Goal: Task Accomplishment & Management: Use online tool/utility

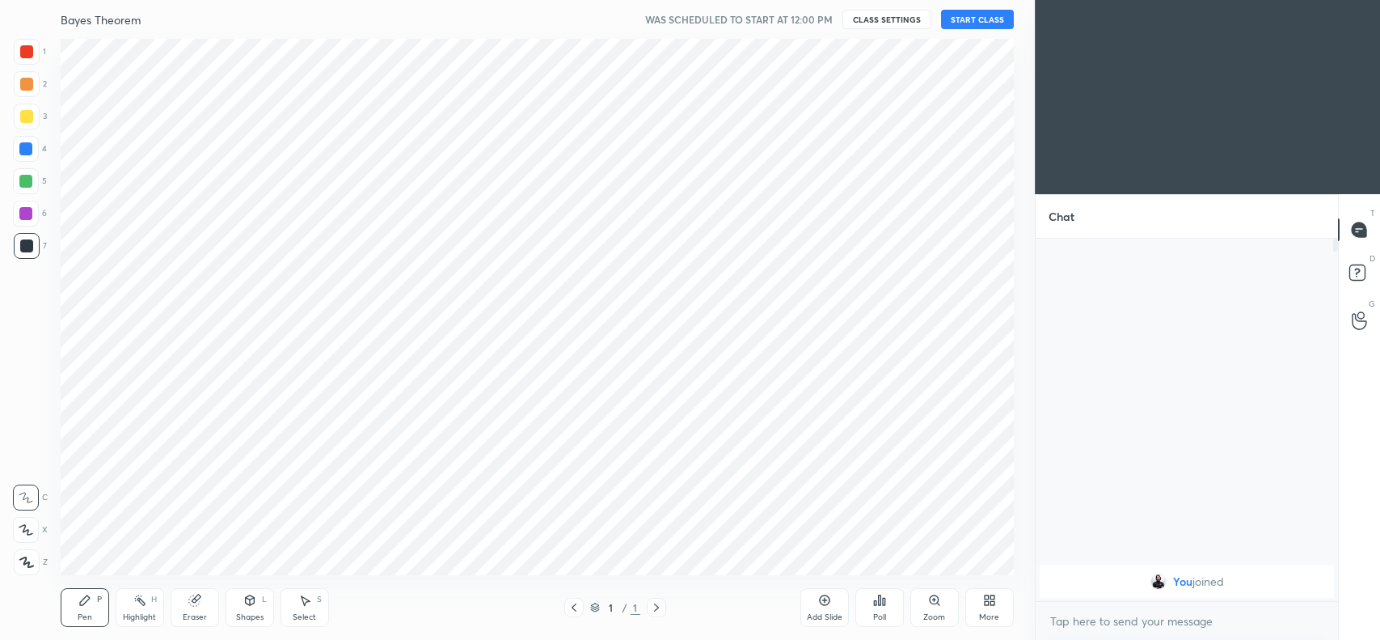
scroll to position [535, 970]
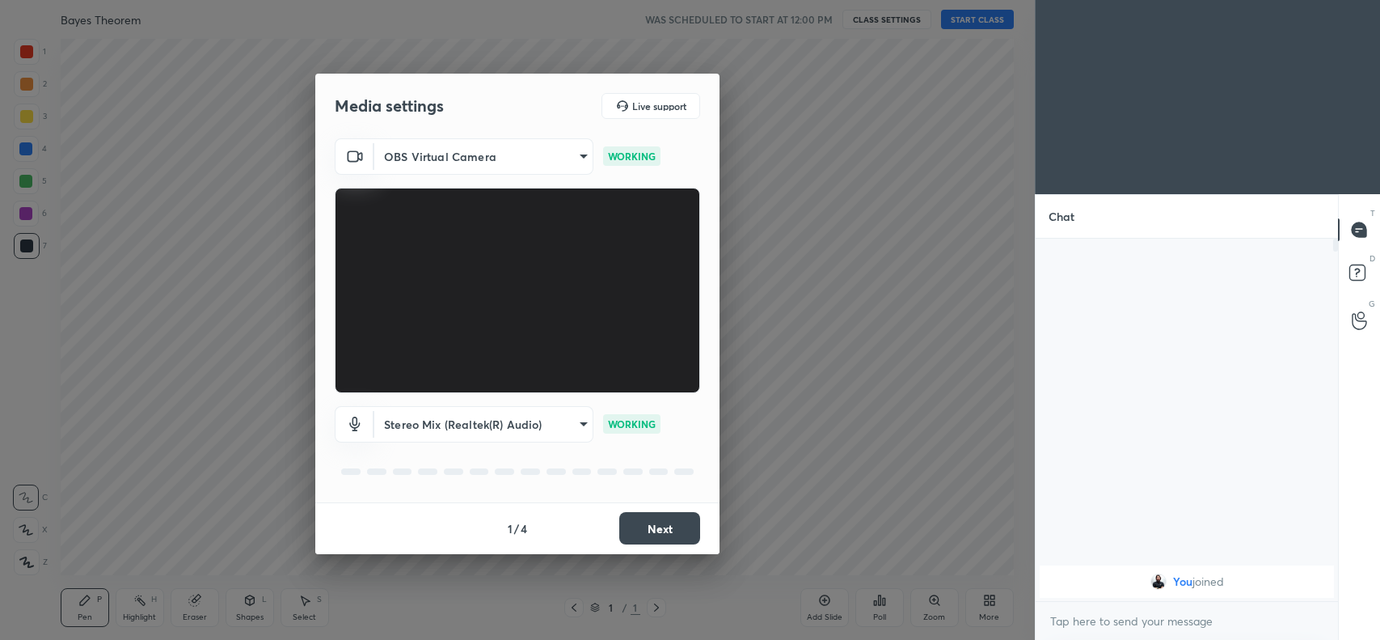
click at [659, 518] on button "Next" at bounding box center [659, 528] width 81 height 32
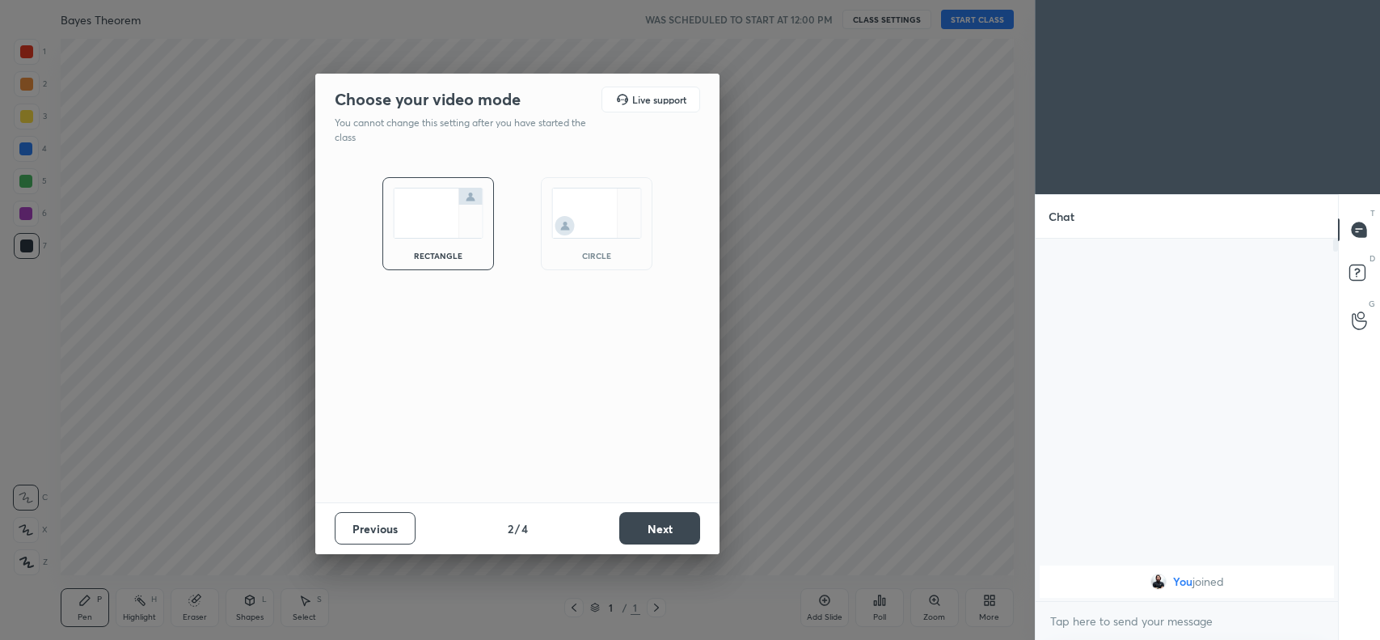
click at [659, 518] on button "Next" at bounding box center [659, 528] width 81 height 32
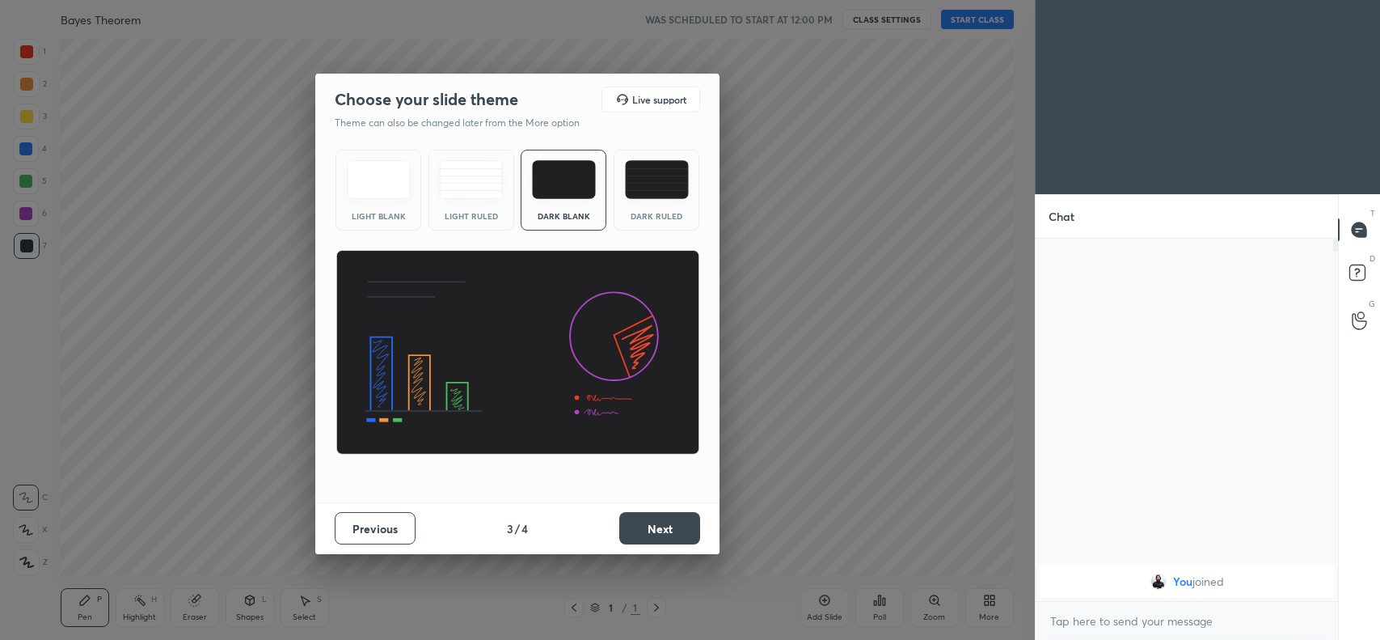
click at [659, 518] on button "Next" at bounding box center [659, 528] width 81 height 32
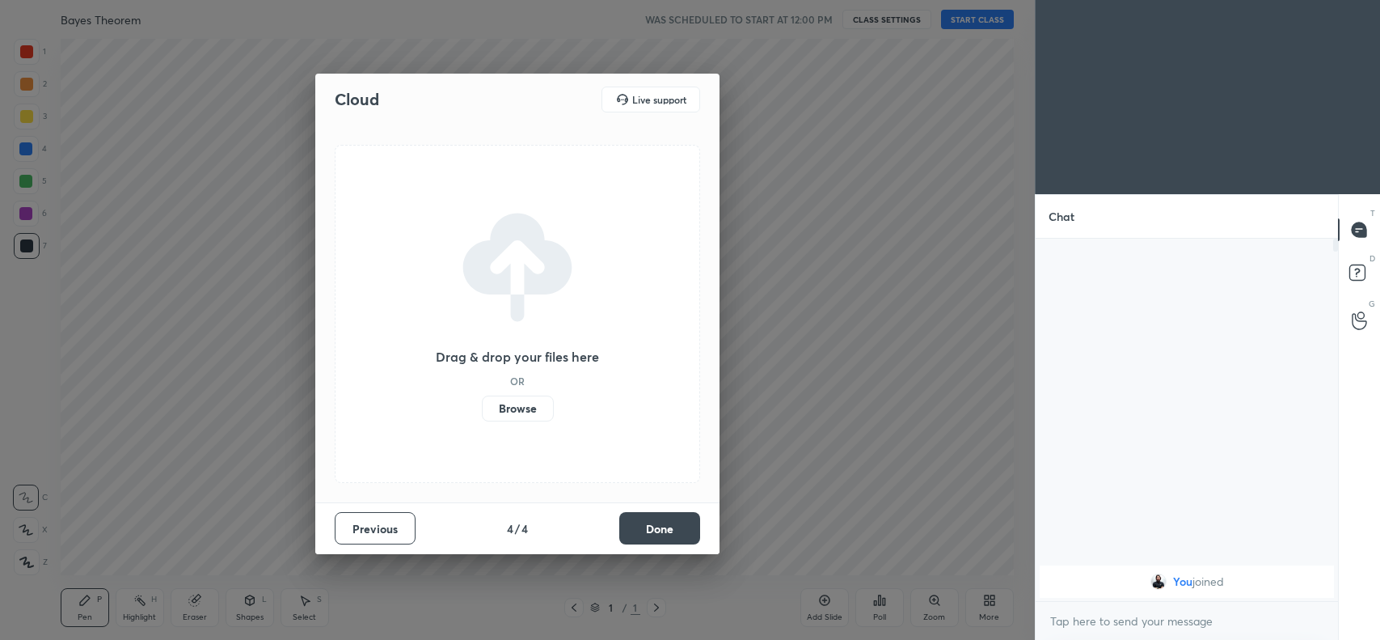
click at [659, 518] on button "Done" at bounding box center [659, 528] width 81 height 32
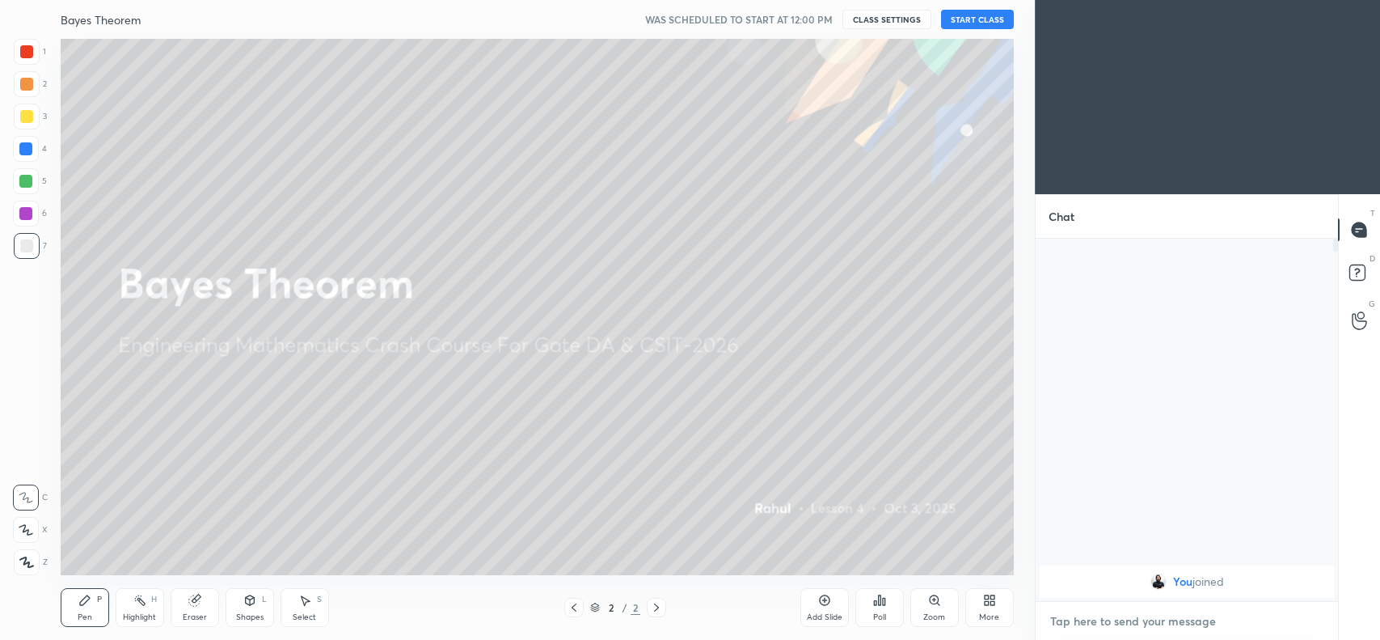
click at [1108, 619] on textarea at bounding box center [1187, 621] width 277 height 26
type textarea "x"
click at [887, 22] on button "CLASS SETTINGS" at bounding box center [887, 19] width 89 height 19
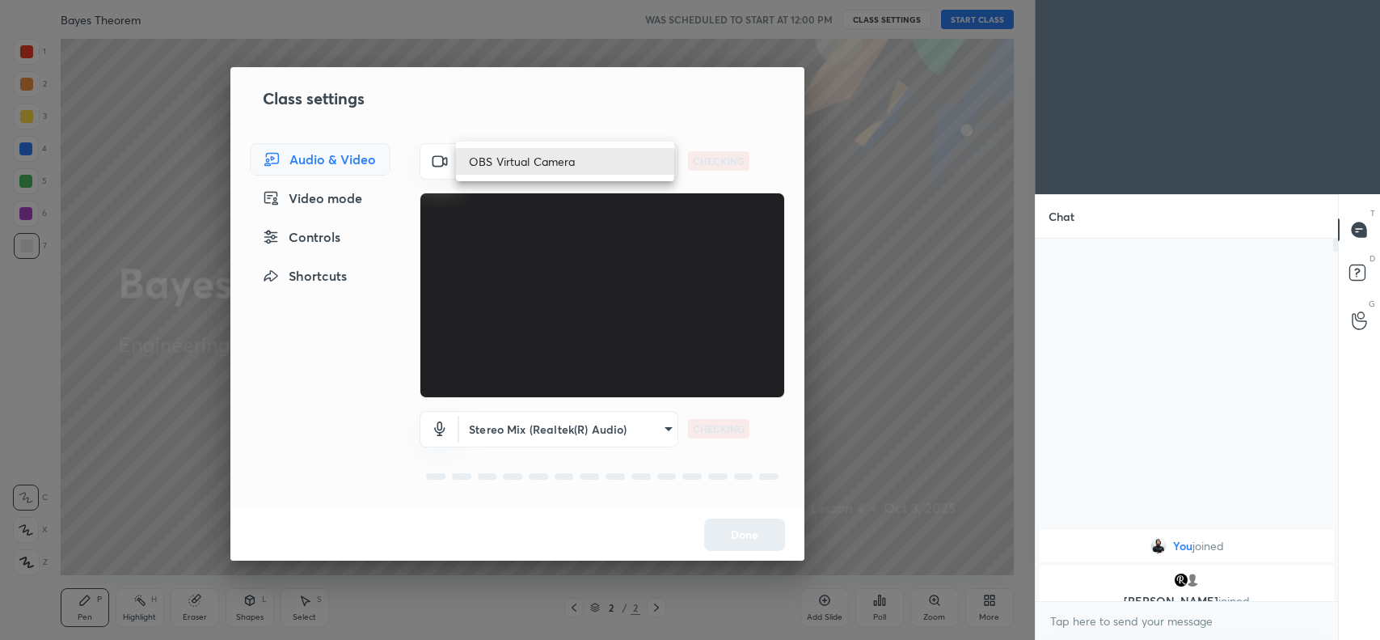
click at [571, 154] on body "1 2 3 4 5 6 7 C X Z C X Z E E Erase all [PERSON_NAME] Theorem WAS SCHEDULED TO …" at bounding box center [690, 320] width 1380 height 640
click at [556, 132] on li "Brio 100 (046d:094c)" at bounding box center [565, 134] width 218 height 27
type input "2b9690dfcf27c40a9ef53d1e8bdfe2a012cbfa1b44322f344bdb0bc5b596e6cf"
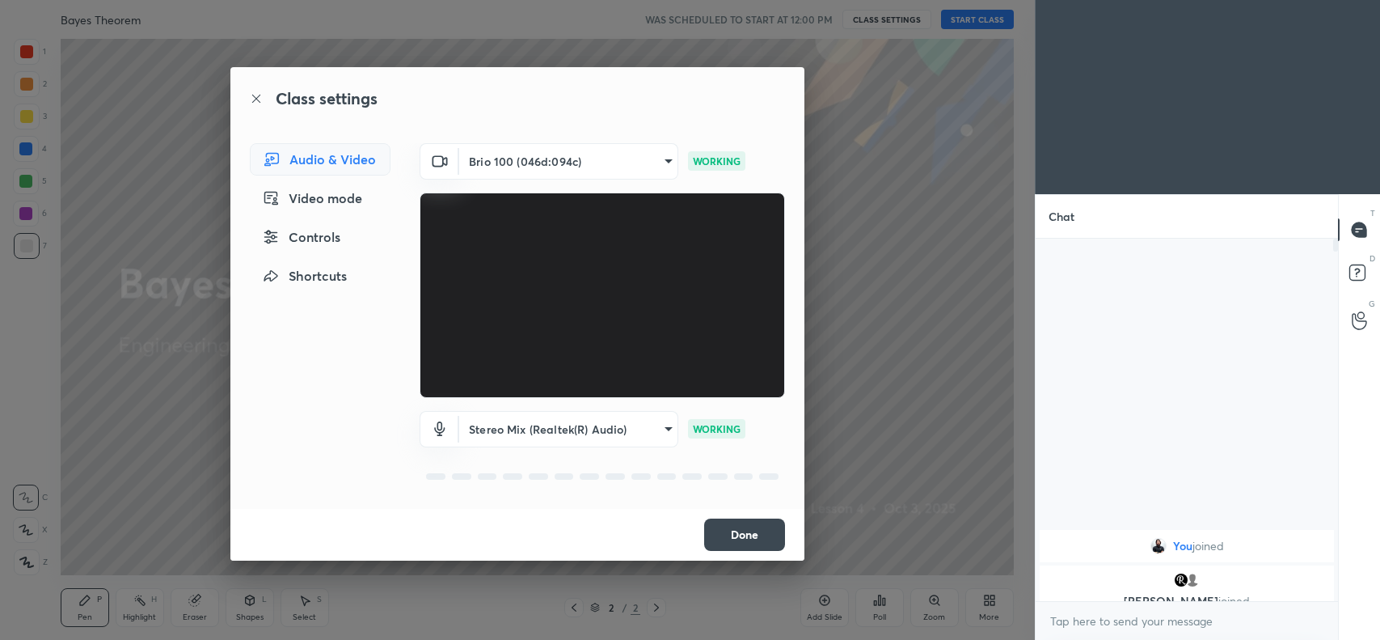
click at [733, 526] on button "Done" at bounding box center [744, 534] width 81 height 32
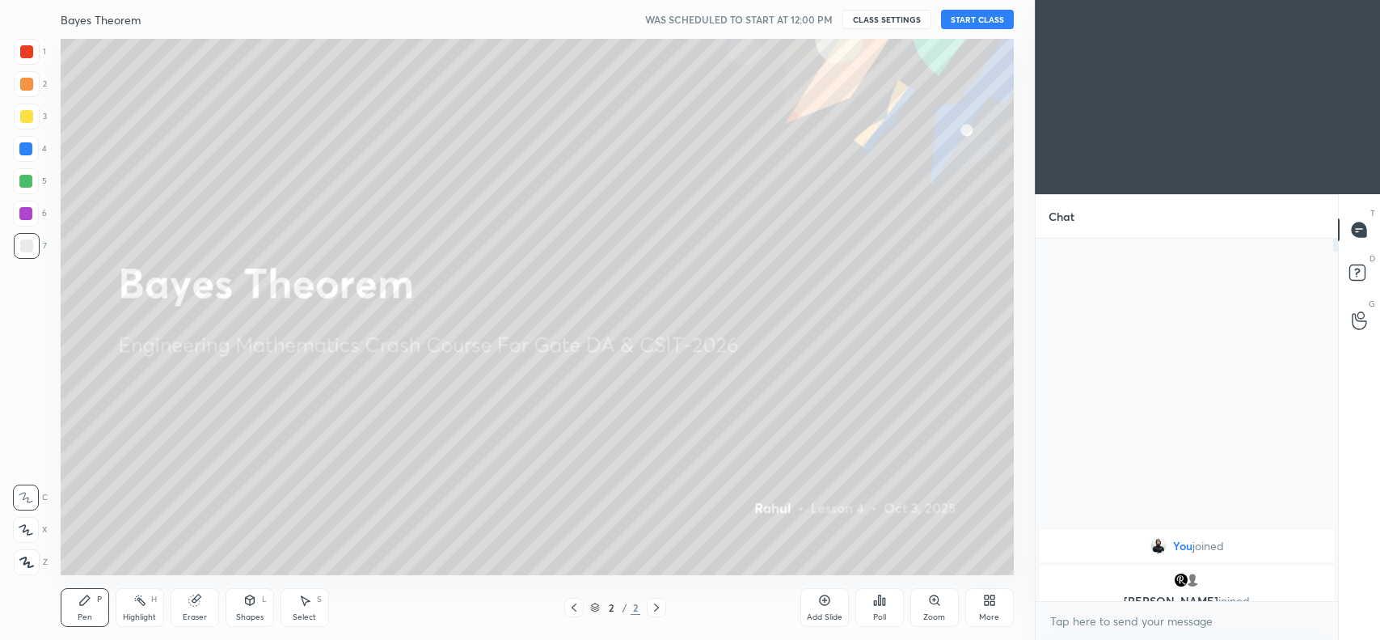
click at [992, 611] on div "More" at bounding box center [990, 607] width 49 height 39
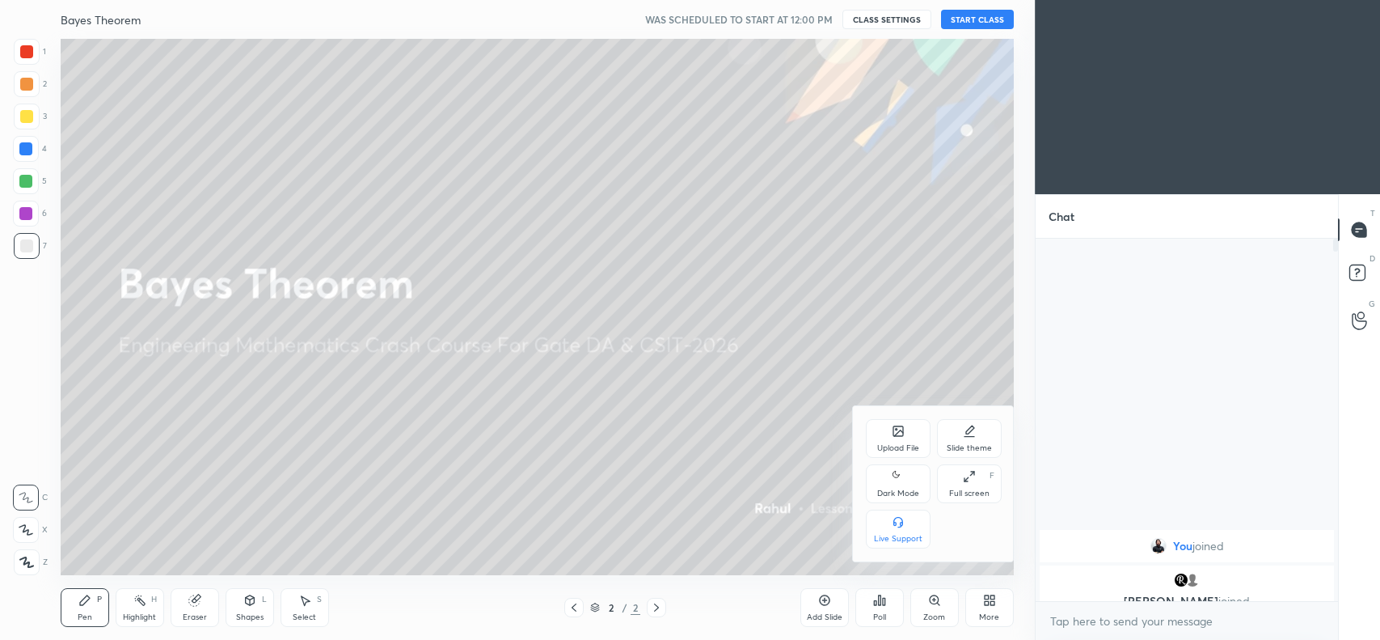
click at [888, 426] on div "Upload File" at bounding box center [898, 438] width 65 height 39
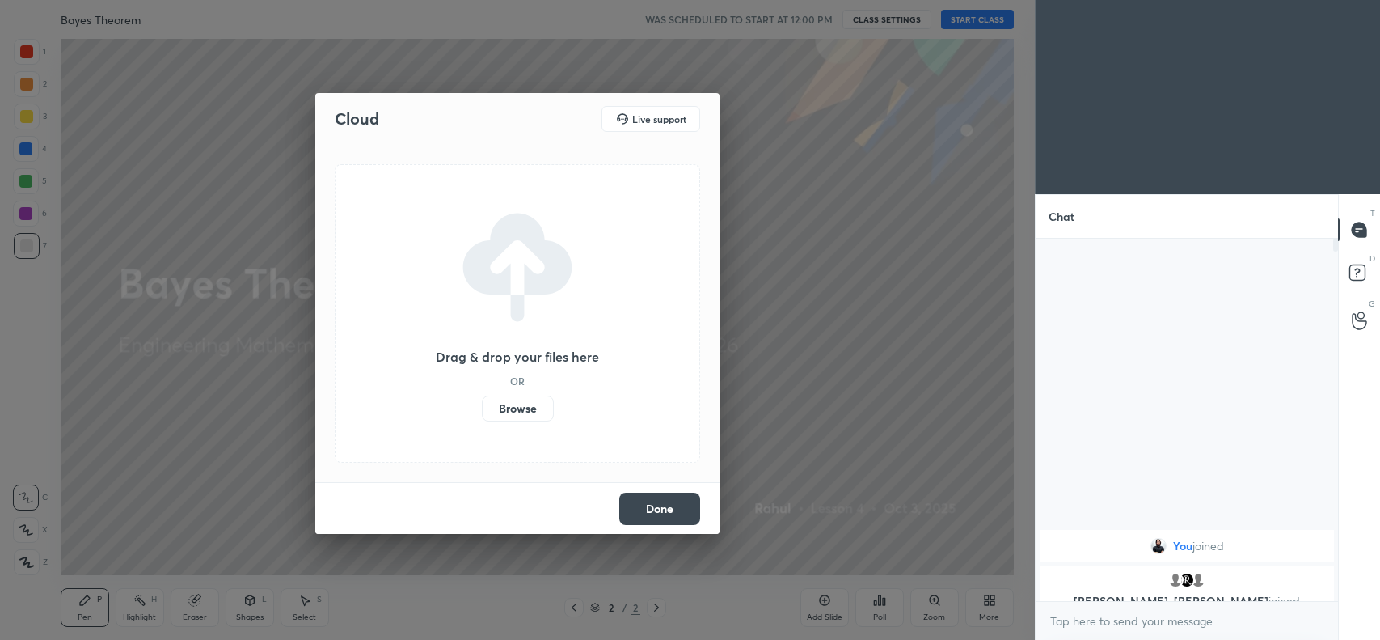
click at [526, 401] on label "Browse" at bounding box center [518, 408] width 72 height 26
click at [482, 401] on input "Browse" at bounding box center [482, 408] width 0 height 26
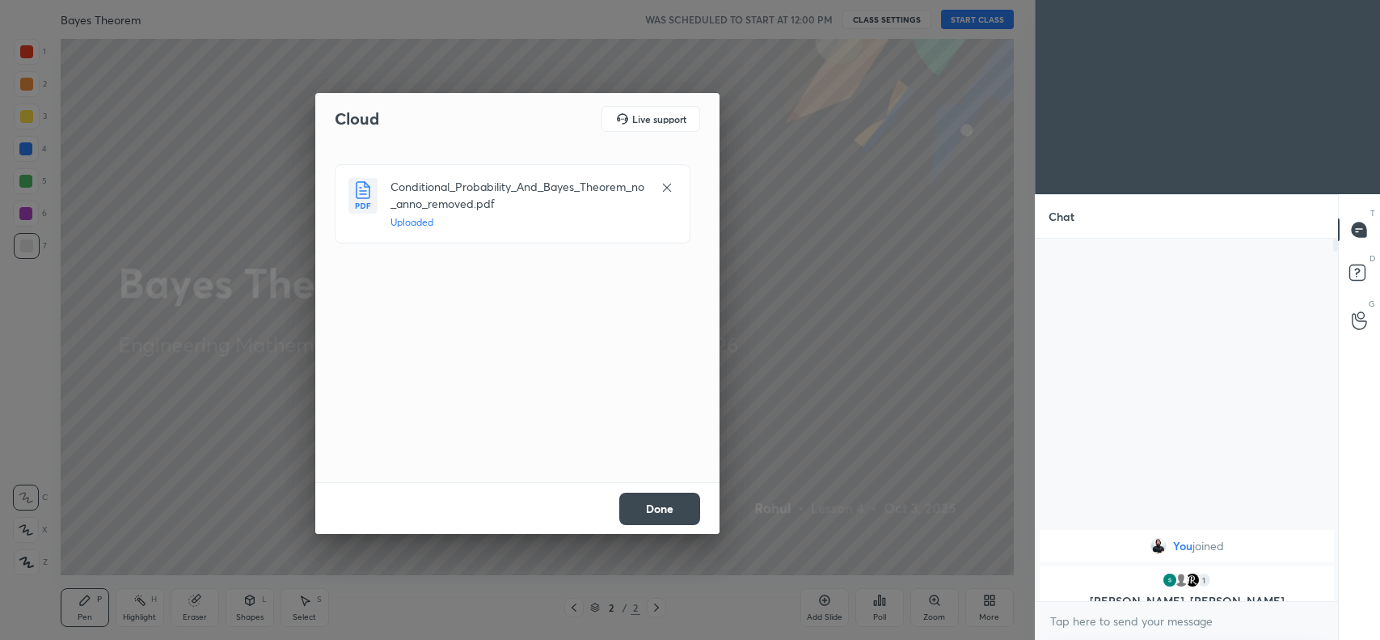
click at [663, 498] on button "Done" at bounding box center [659, 509] width 81 height 32
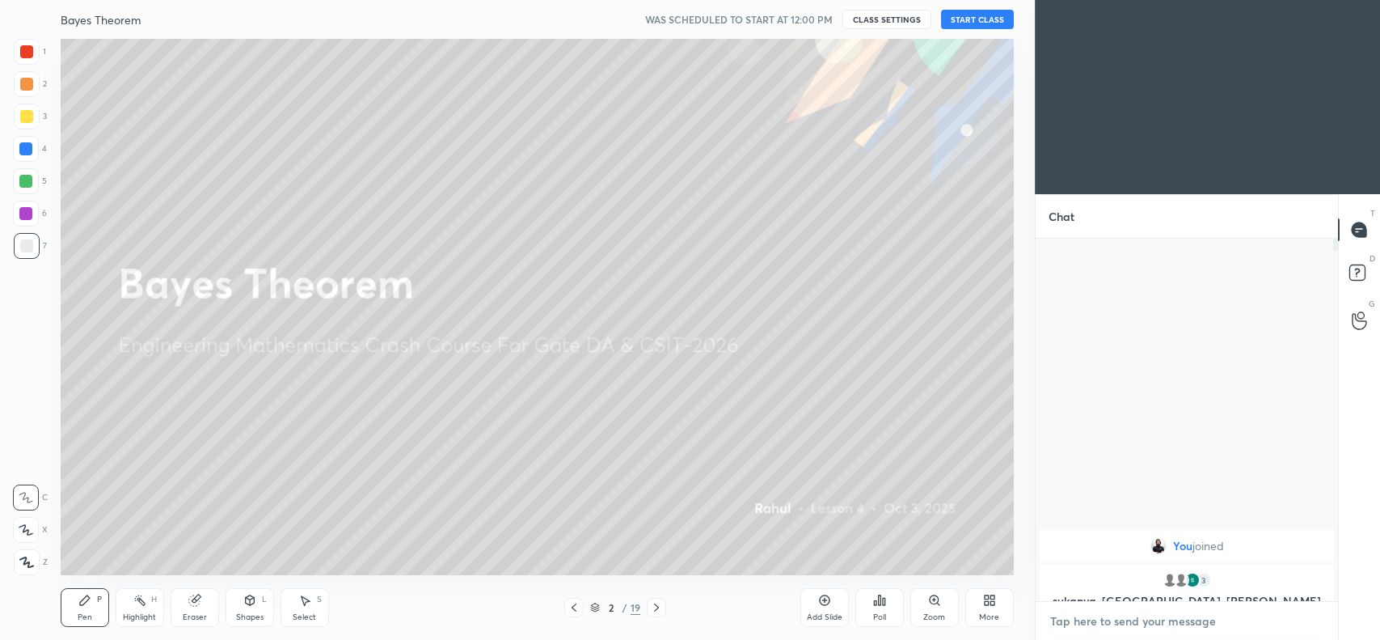
type textarea "x"
click at [1150, 632] on textarea at bounding box center [1187, 621] width 277 height 26
type textarea "c"
type textarea "x"
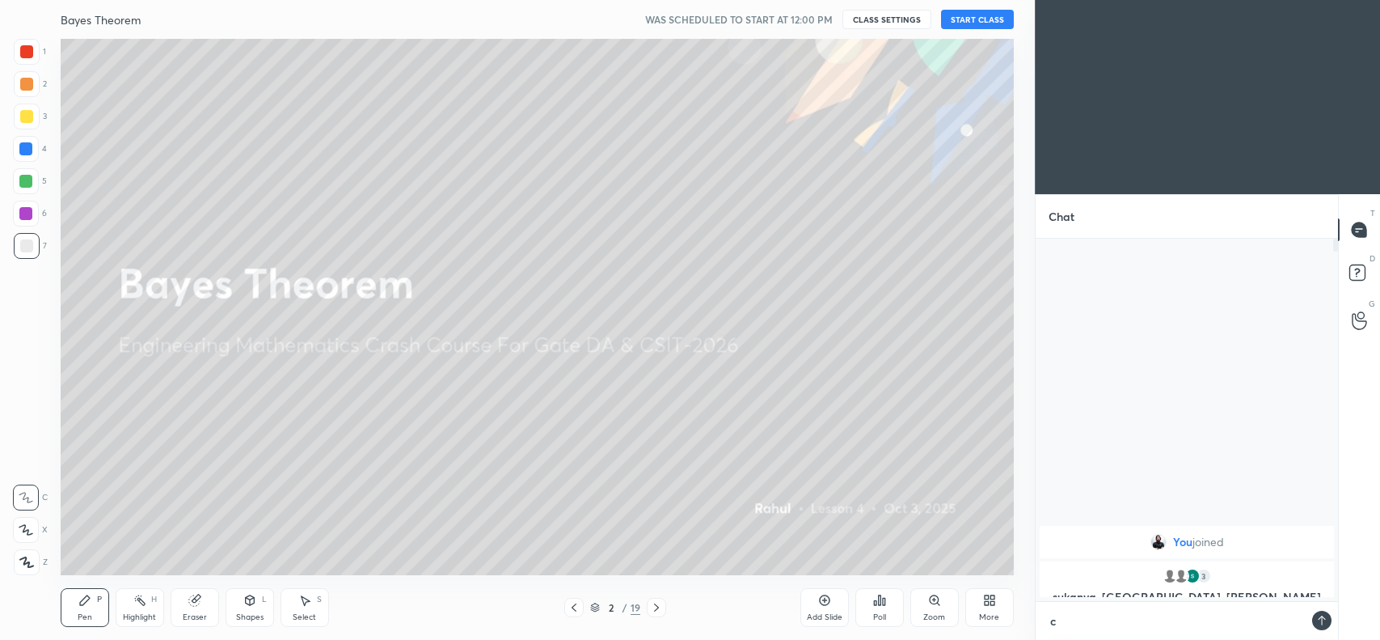
type textarea "cl"
type textarea "x"
type textarea "cla"
type textarea "x"
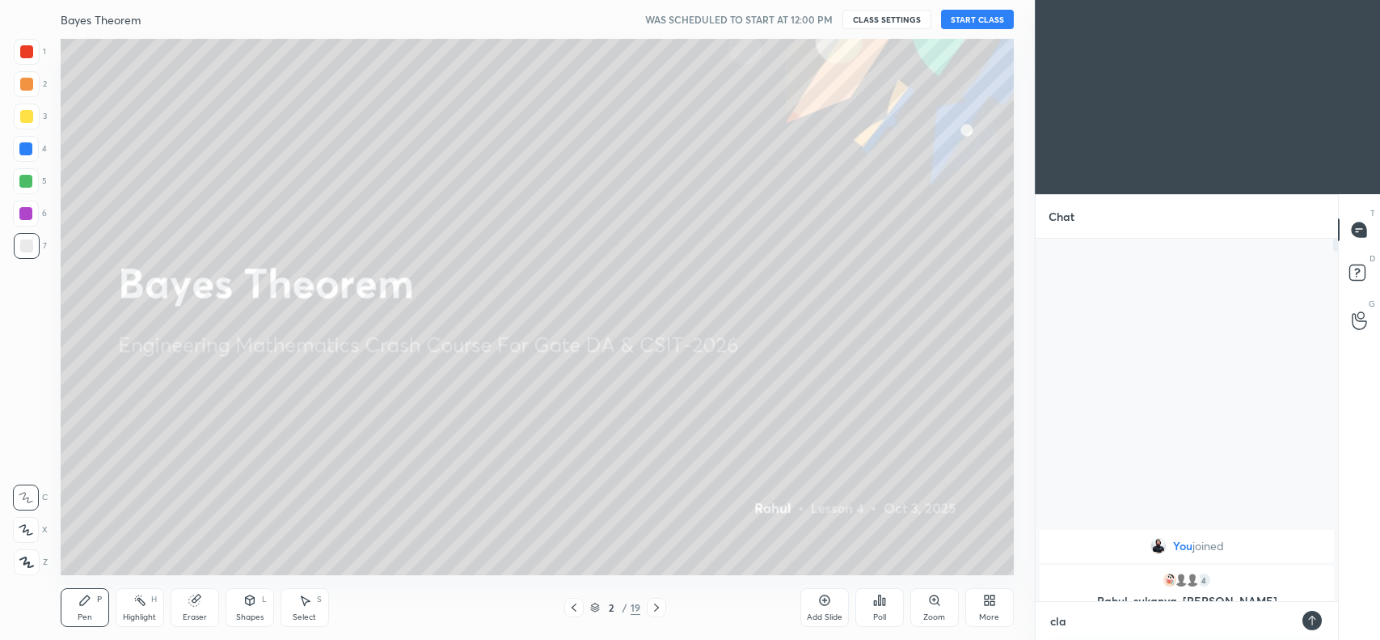
type textarea "clas"
type textarea "x"
type textarea "class"
type textarea "x"
type textarea "class"
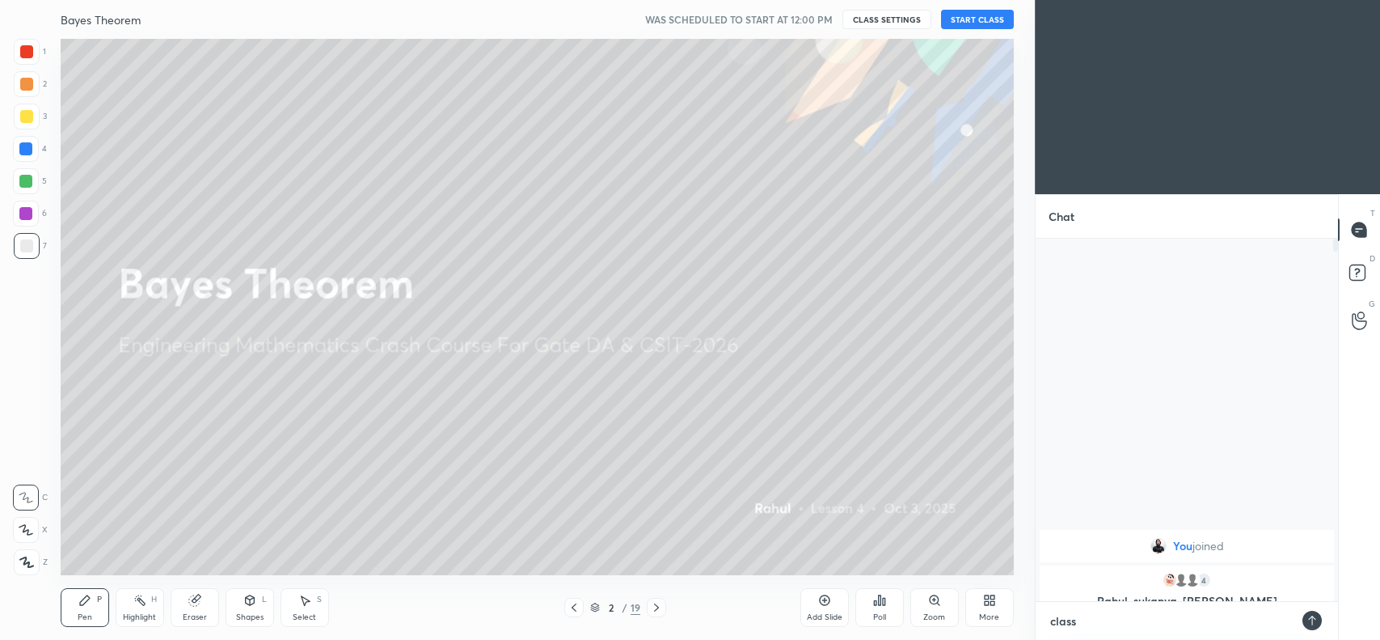
type textarea "x"
type textarea "class s"
type textarea "x"
type textarea "class st"
type textarea "x"
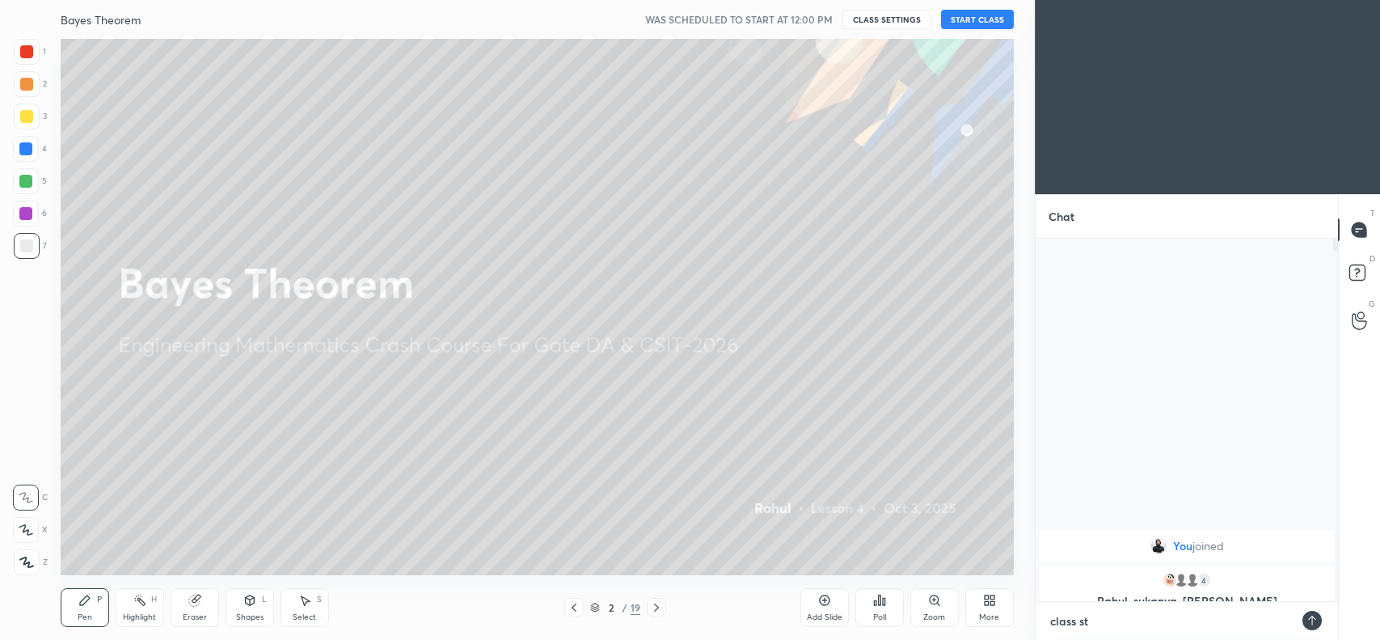
type textarea "class sta"
type textarea "x"
type textarea "class star"
type textarea "x"
type textarea "class start"
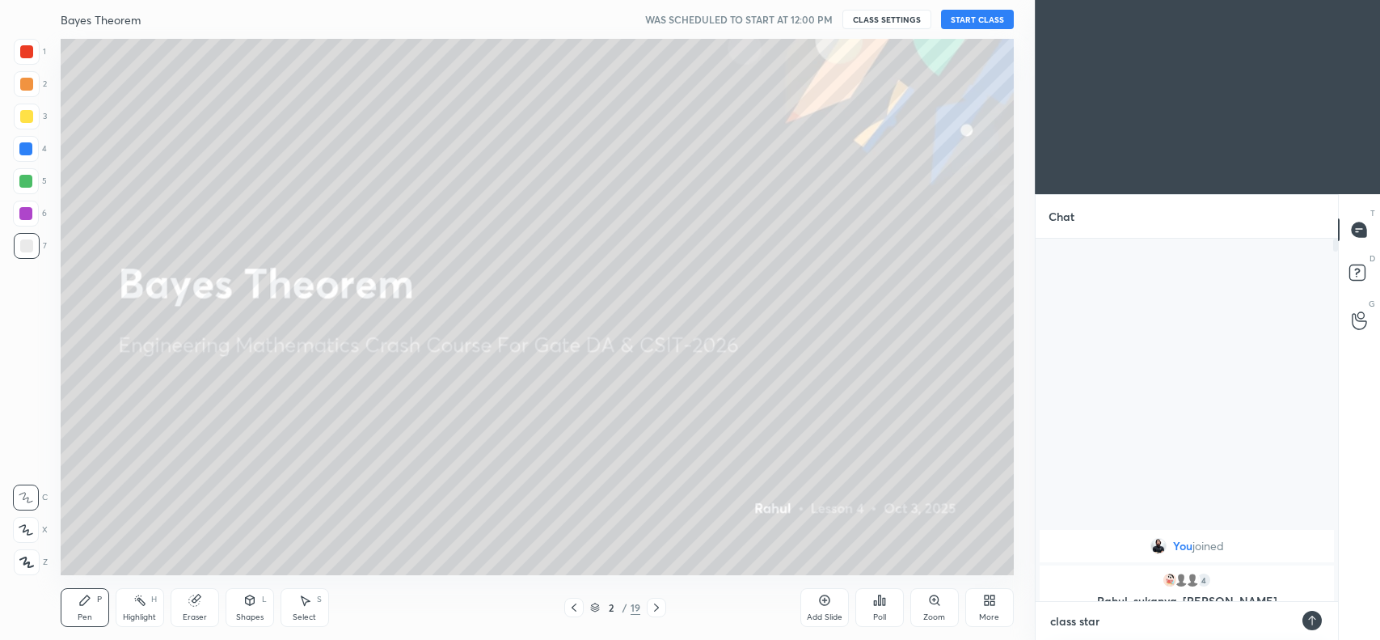
type textarea "x"
type textarea "class start"
type textarea "x"
type textarea "class start a"
type textarea "x"
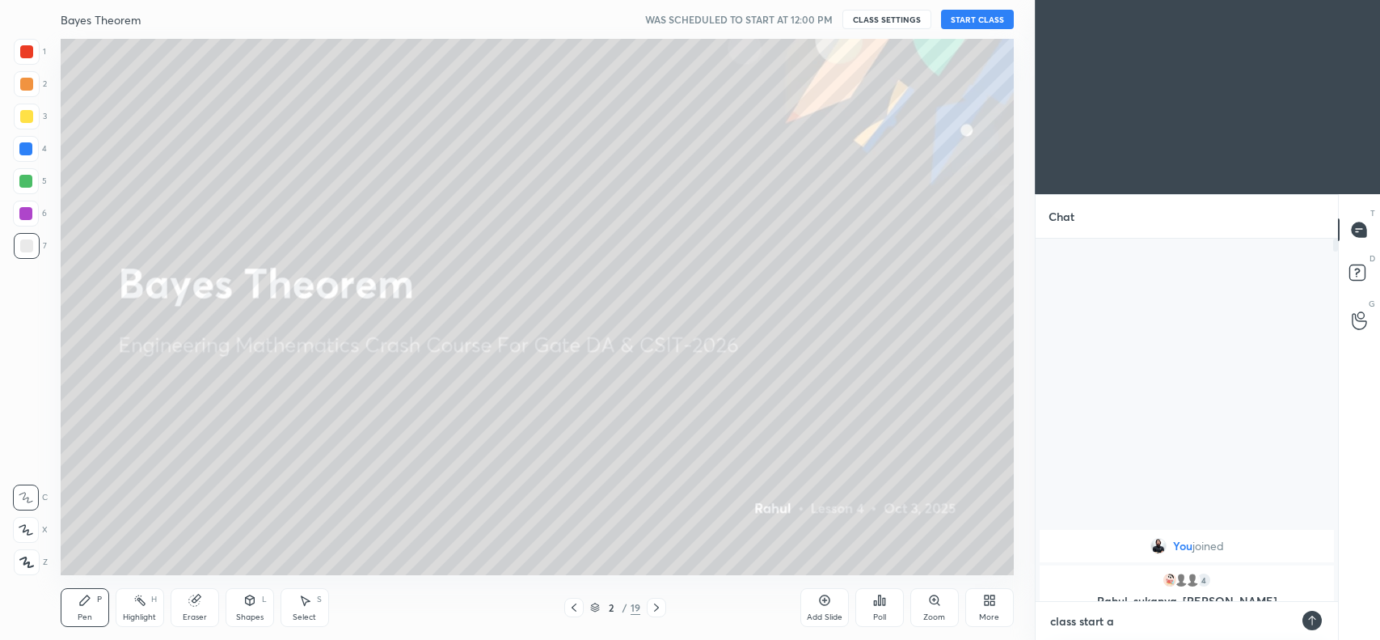
type textarea "class start at"
type textarea "x"
type textarea "class start at"
type textarea "x"
type textarea "class start at 1"
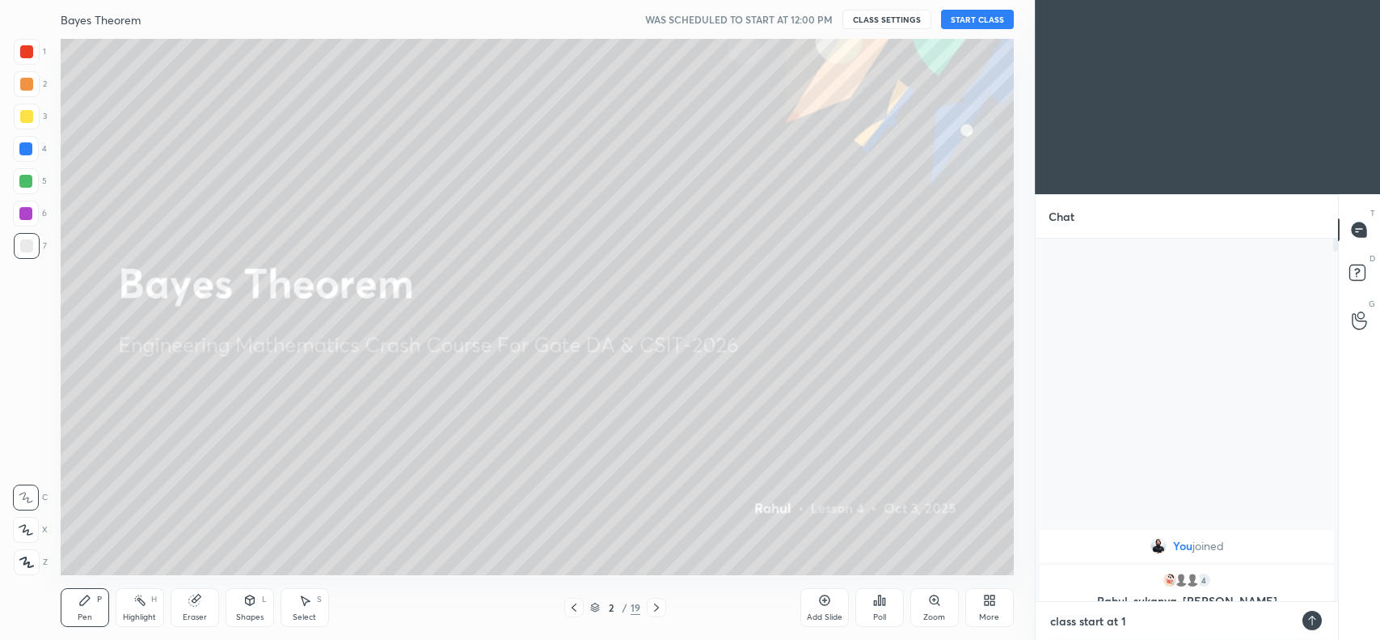
type textarea "x"
type textarea "class start at 12"
type textarea "x"
type textarea "class start at 12:"
type textarea "x"
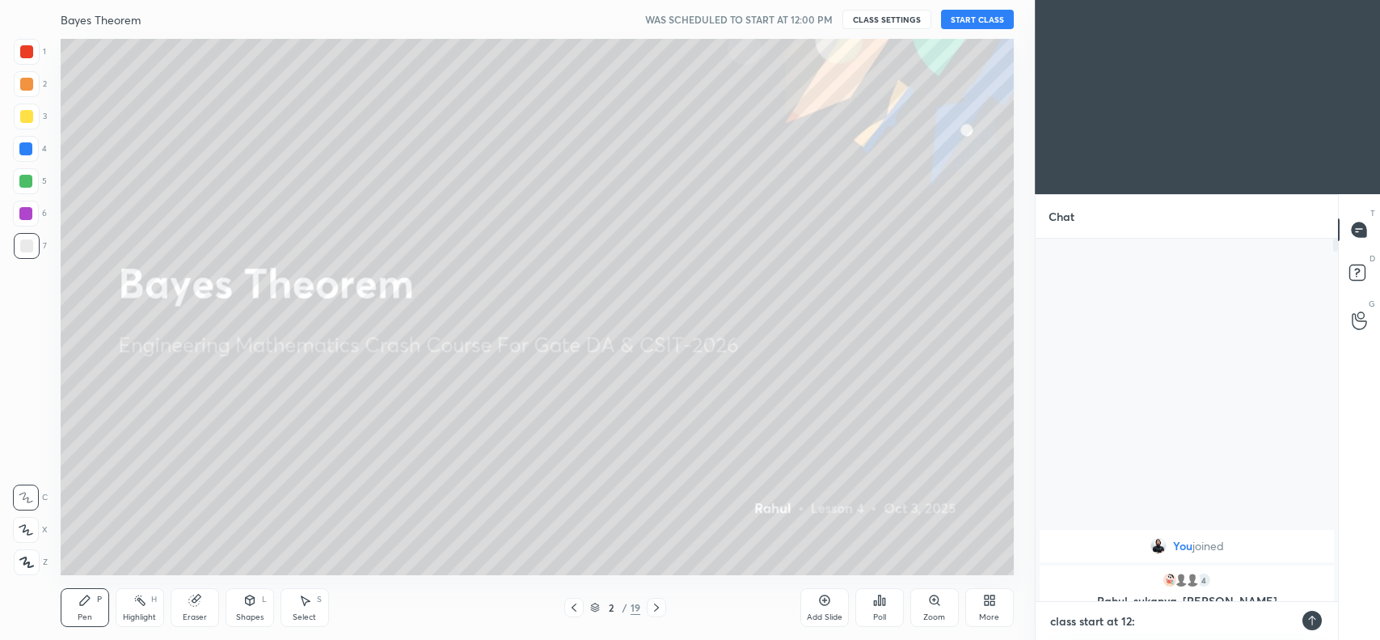
type textarea "class start at 12:0"
type textarea "x"
type textarea "class start at 12:03"
type textarea "x"
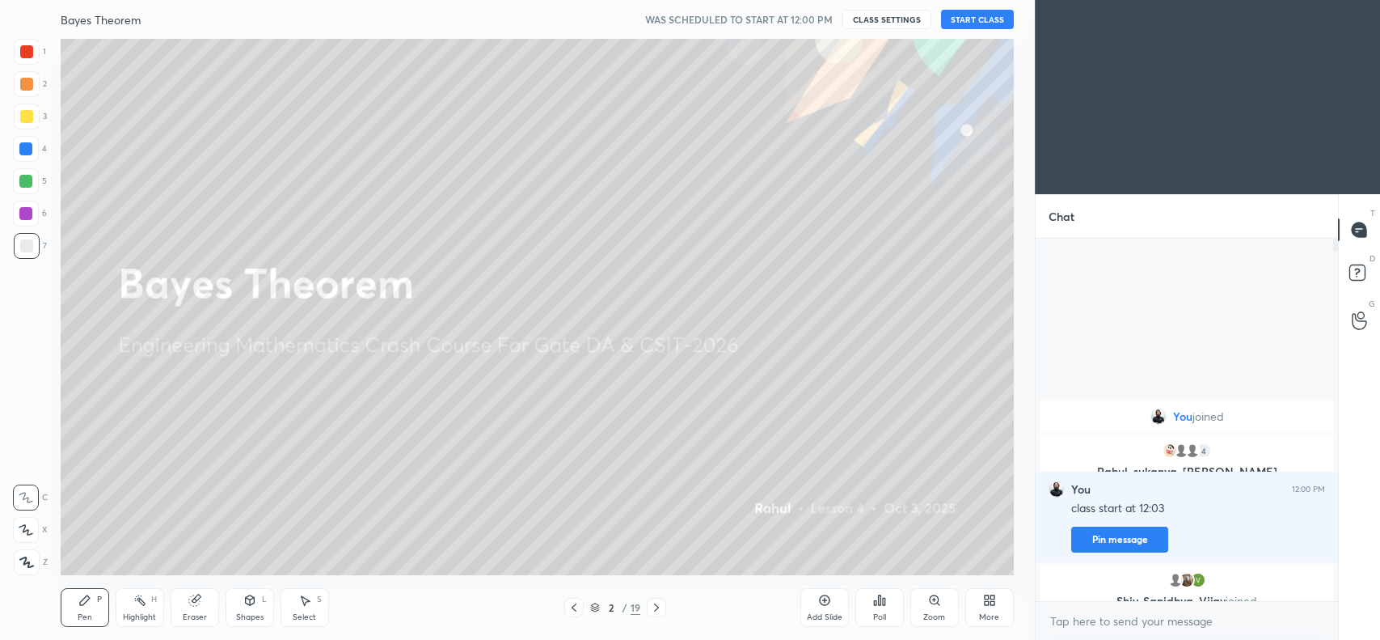
type textarea "x"
click at [890, 24] on button "CLASS SETTINGS" at bounding box center [887, 19] width 89 height 19
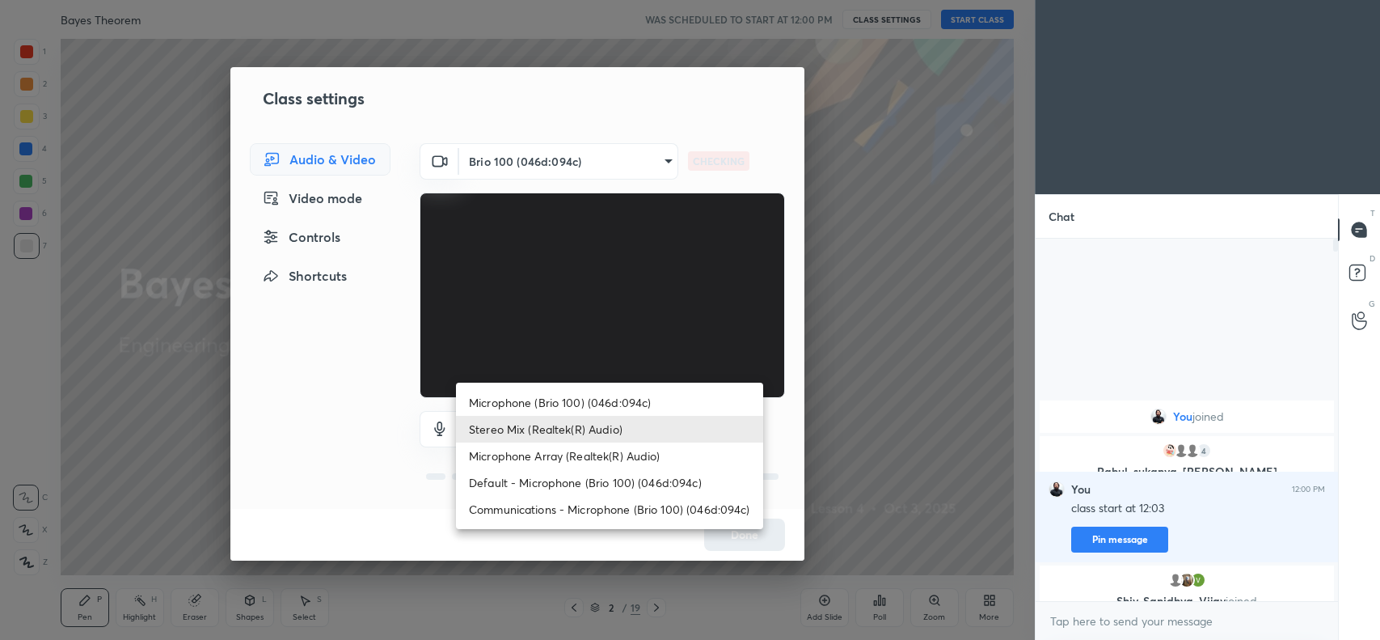
click at [574, 419] on body "1 2 3 4 5 6 7 C X Z C X Z E E Erase all [PERSON_NAME] Theorem WAS SCHEDULED TO …" at bounding box center [690, 320] width 1380 height 640
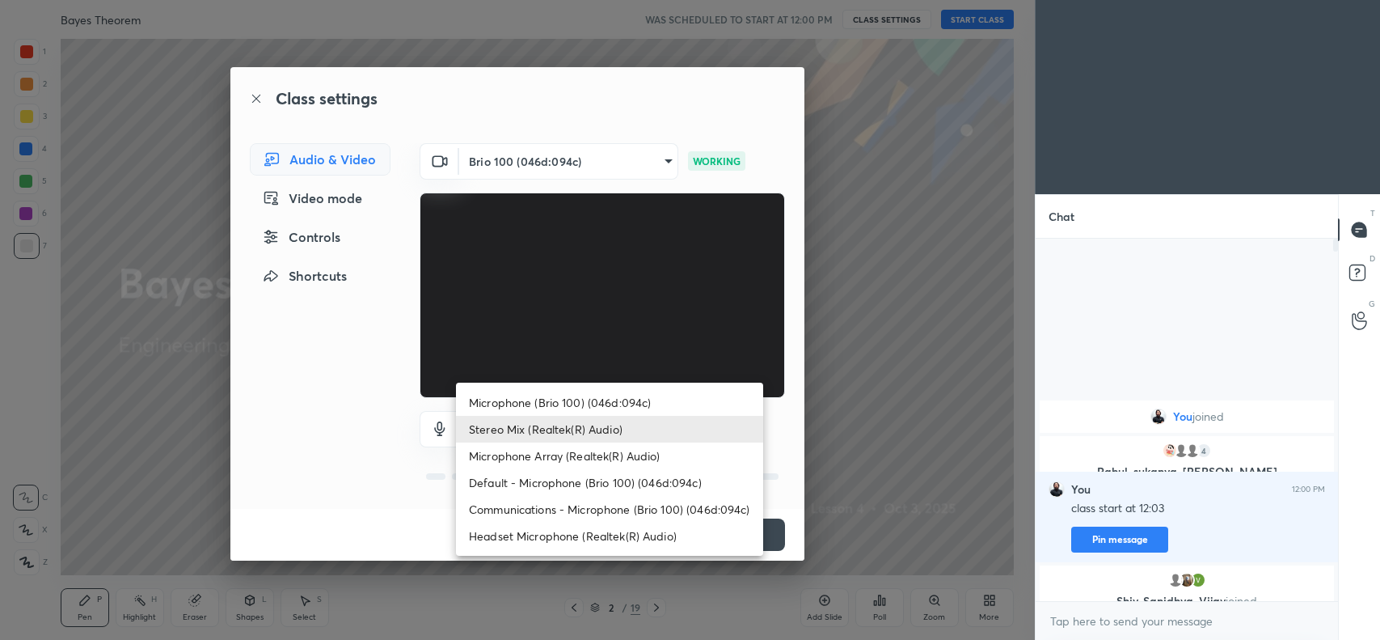
click at [601, 532] on li "Headset Microphone (Realtek(R) Audio)" at bounding box center [609, 535] width 307 height 27
type input "c5357366373ea2228791facba39c50250624b571dc46e3de83a2300c7d444454"
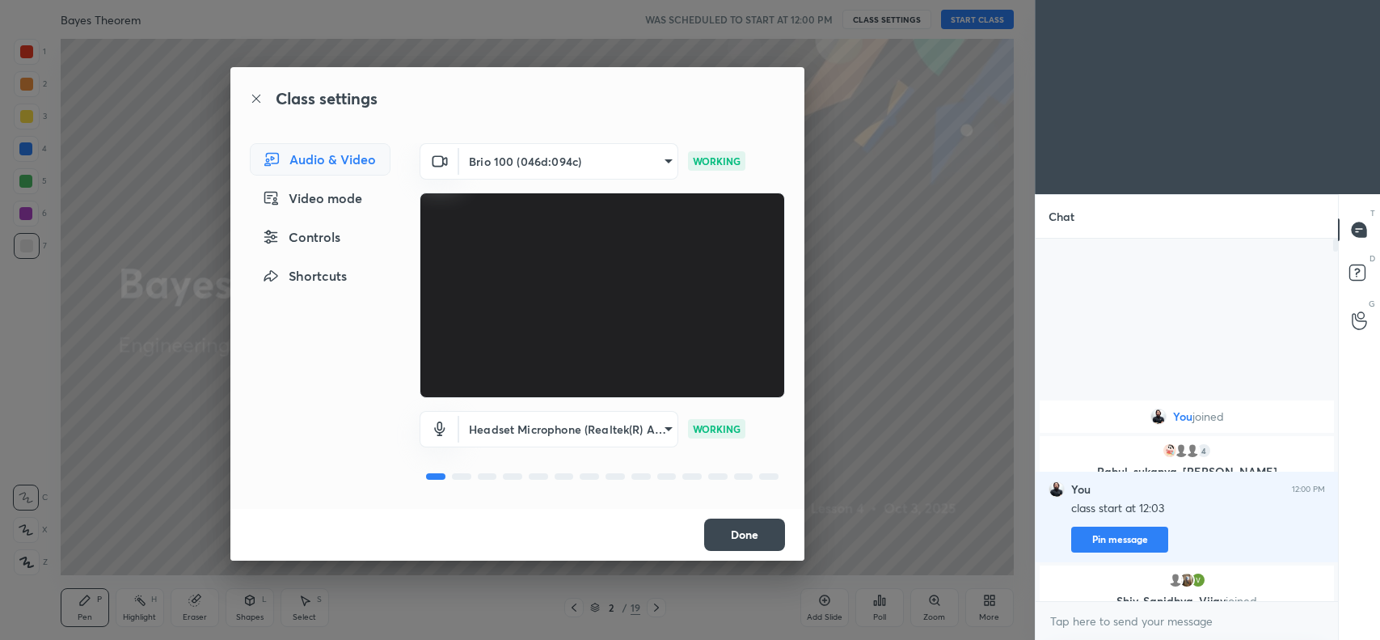
click at [728, 532] on button "Done" at bounding box center [744, 534] width 81 height 32
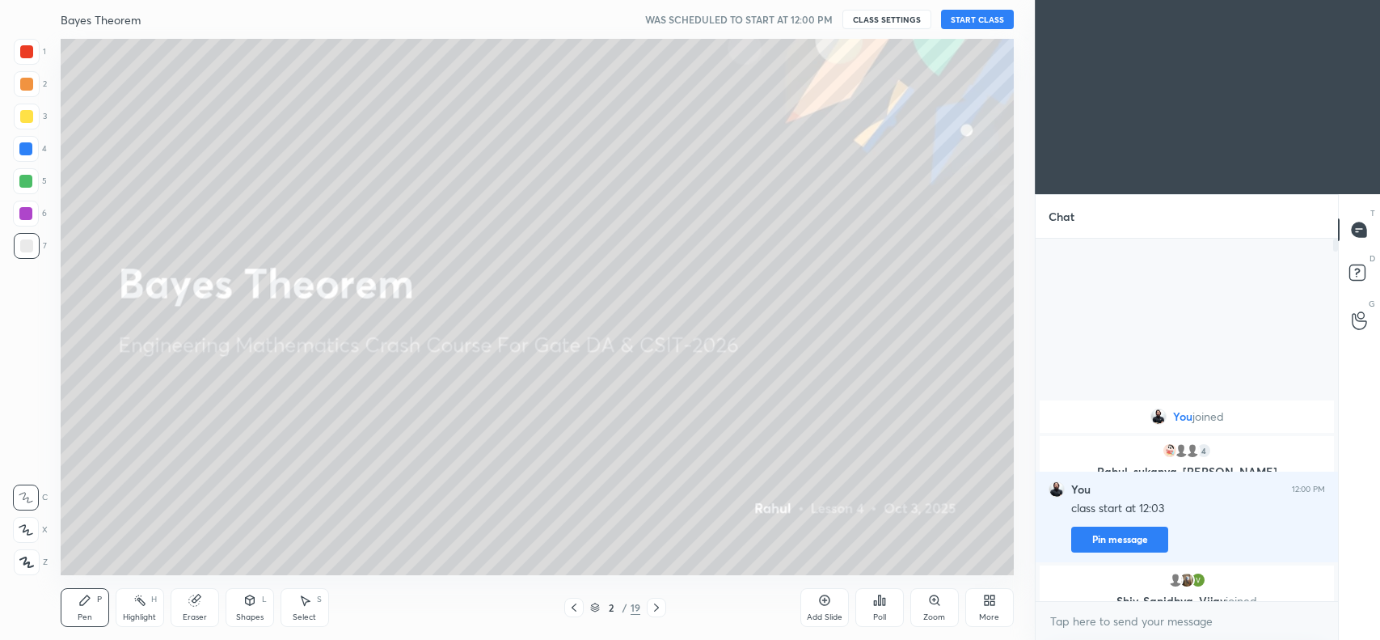
click at [657, 608] on icon at bounding box center [656, 607] width 5 height 8
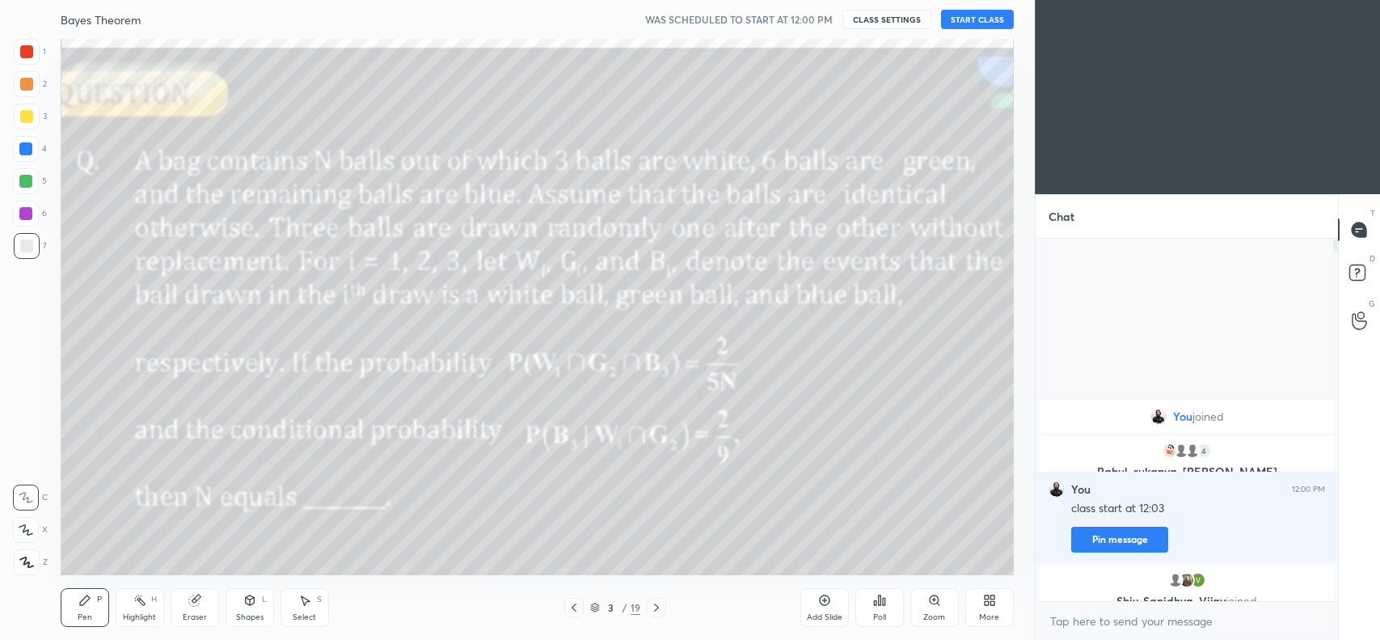
click at [575, 607] on icon at bounding box center [574, 607] width 13 height 13
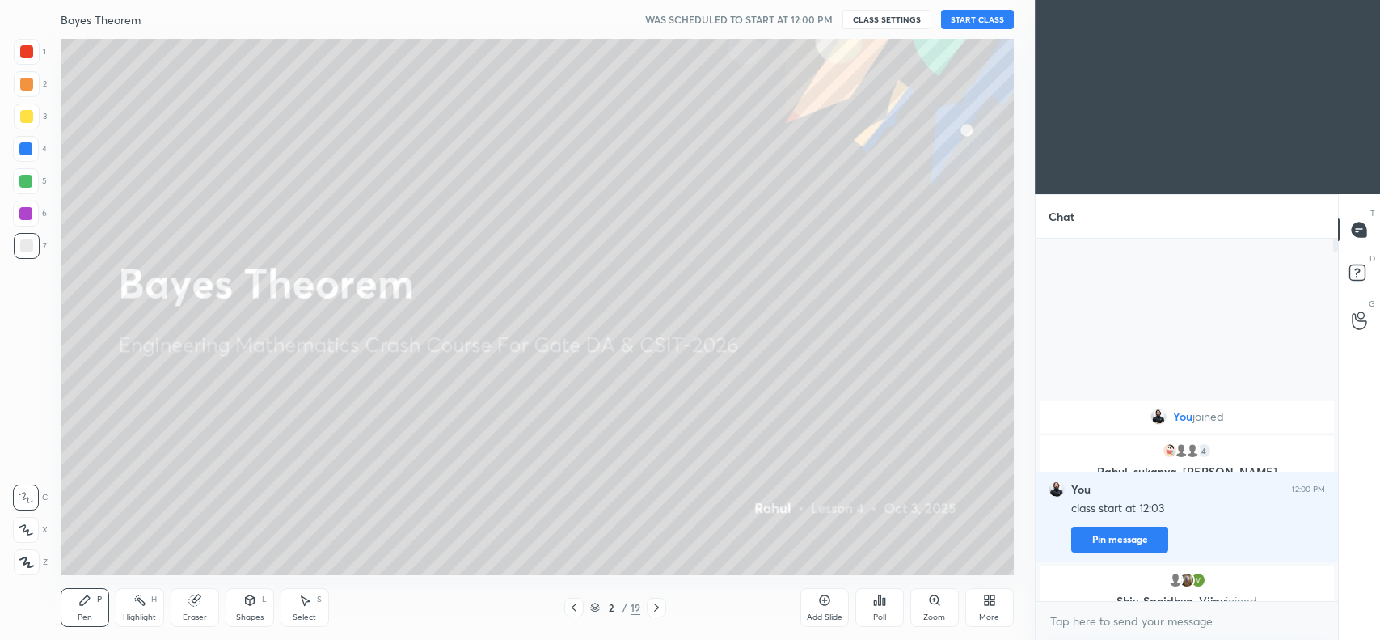
click at [983, 21] on button "START CLASS" at bounding box center [977, 19] width 73 height 19
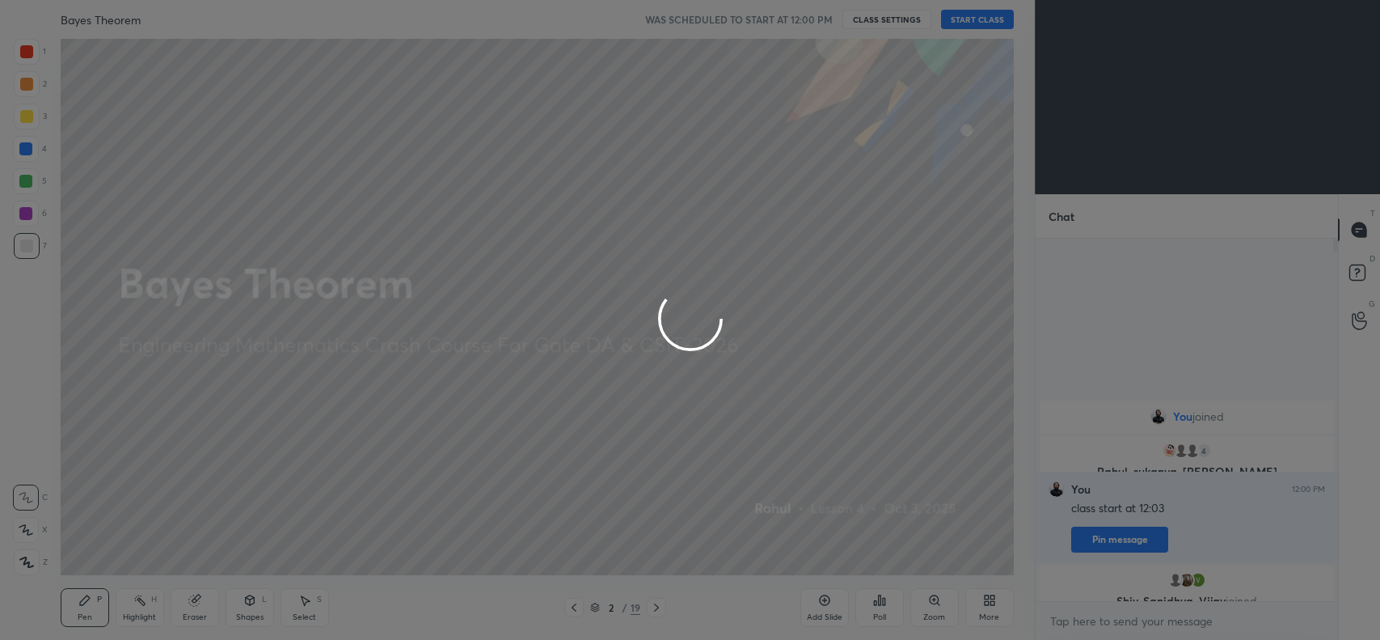
type textarea "x"
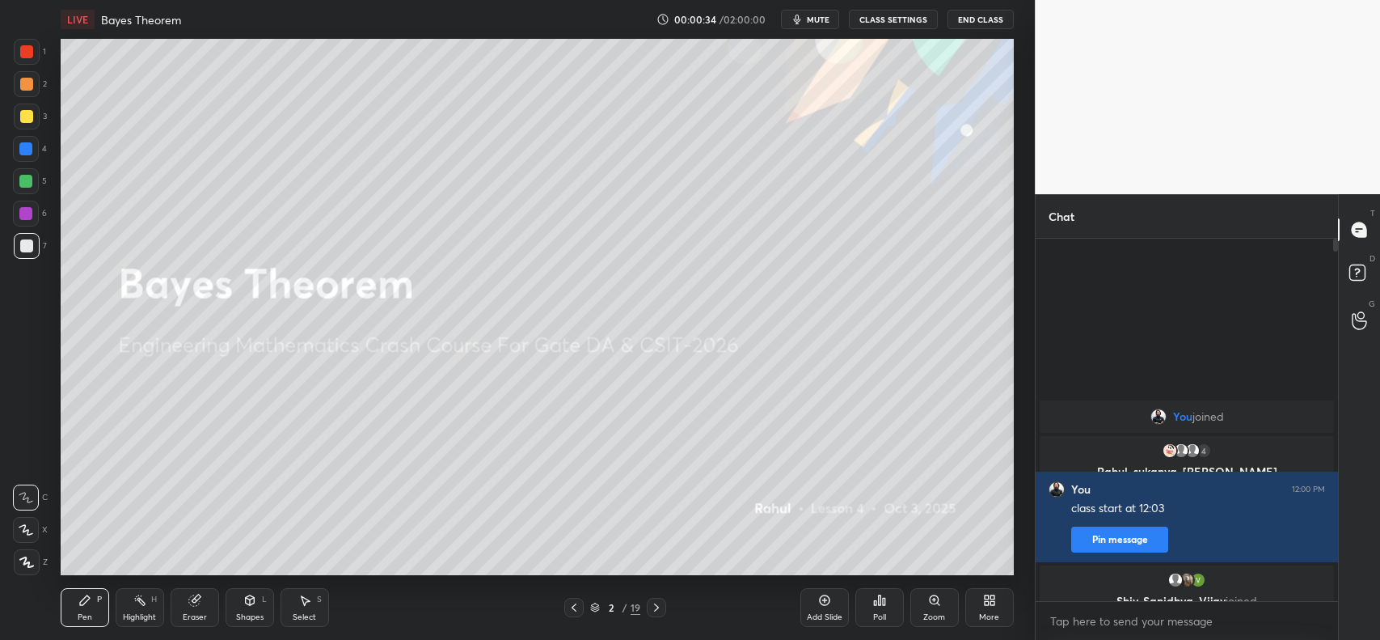
click at [888, 21] on button "CLASS SETTINGS" at bounding box center [893, 19] width 89 height 19
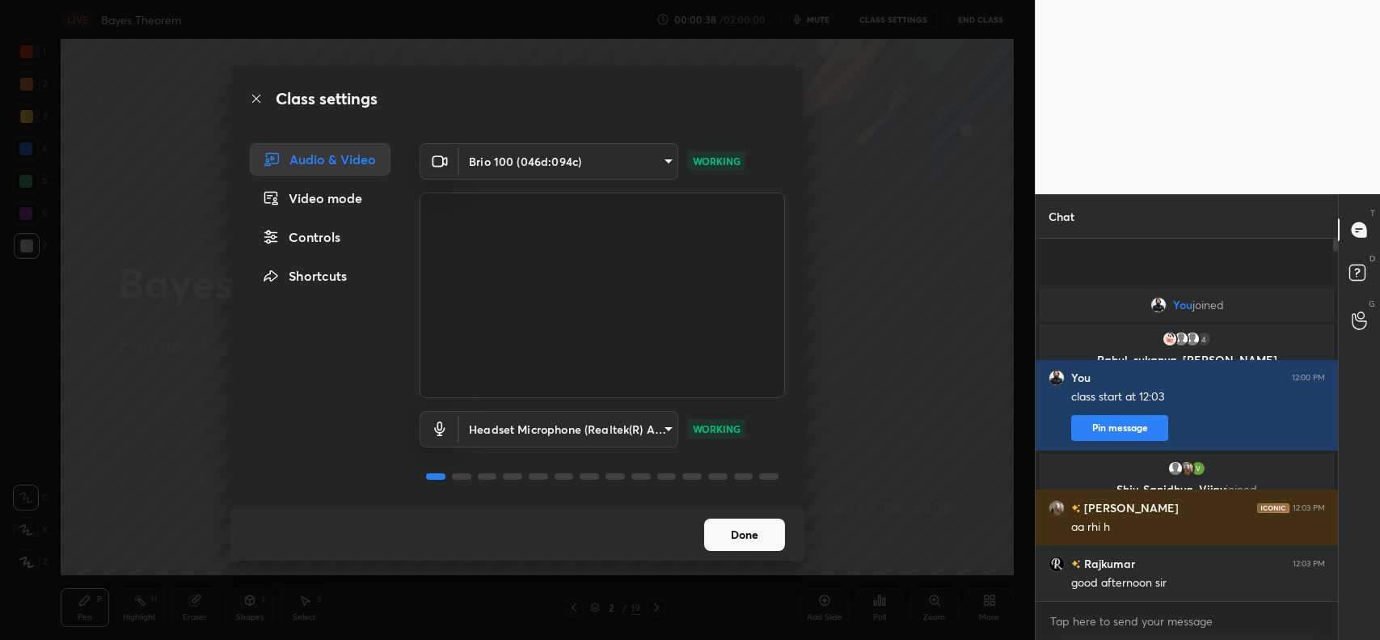
click at [745, 538] on button "Done" at bounding box center [744, 534] width 81 height 32
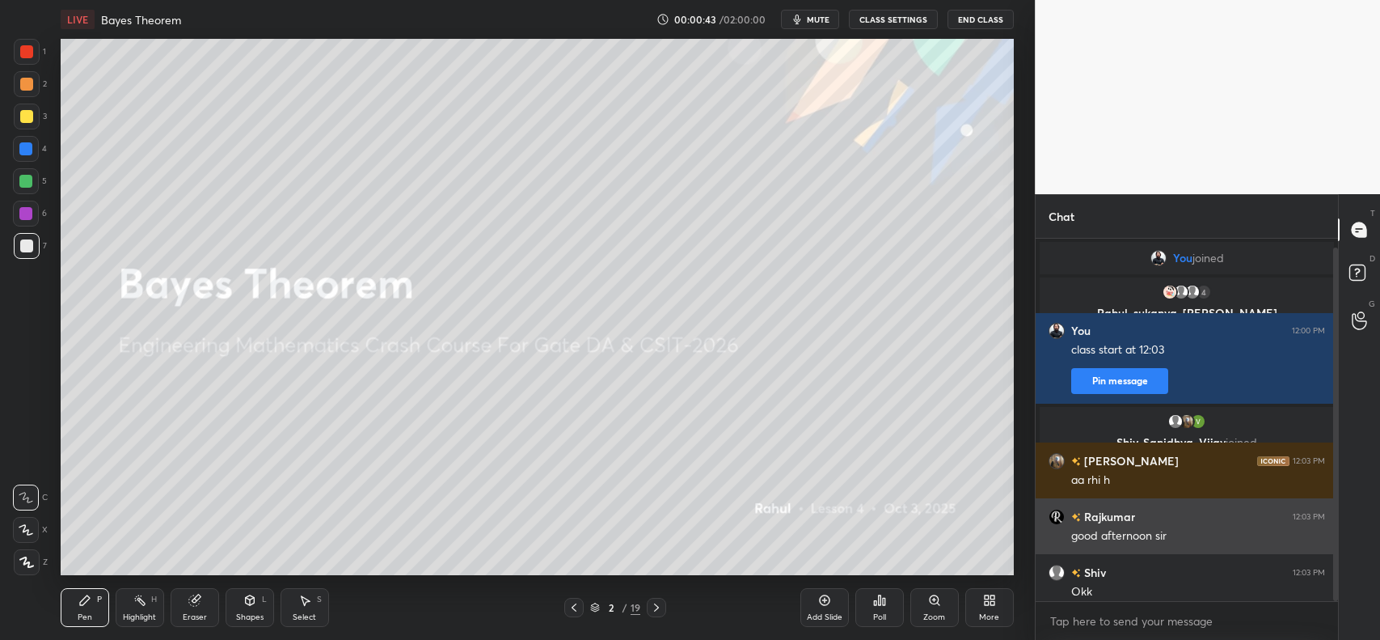
scroll to position [9, 0]
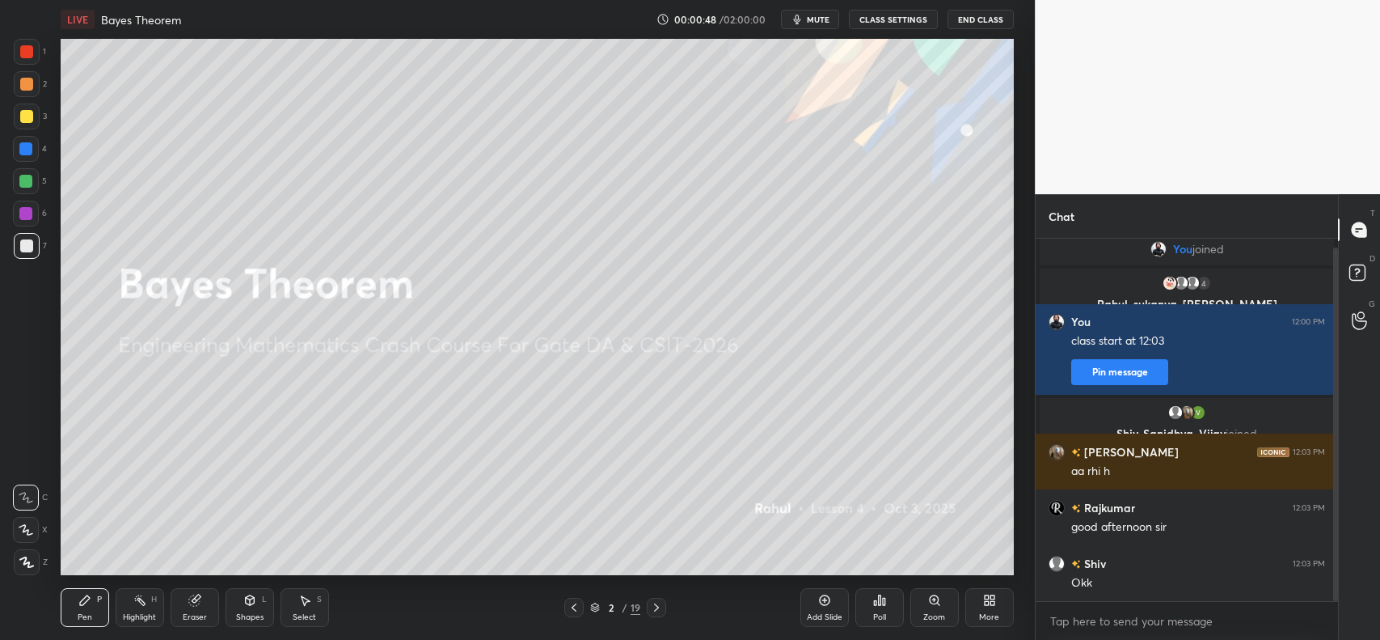
click at [656, 605] on icon at bounding box center [656, 607] width 5 height 8
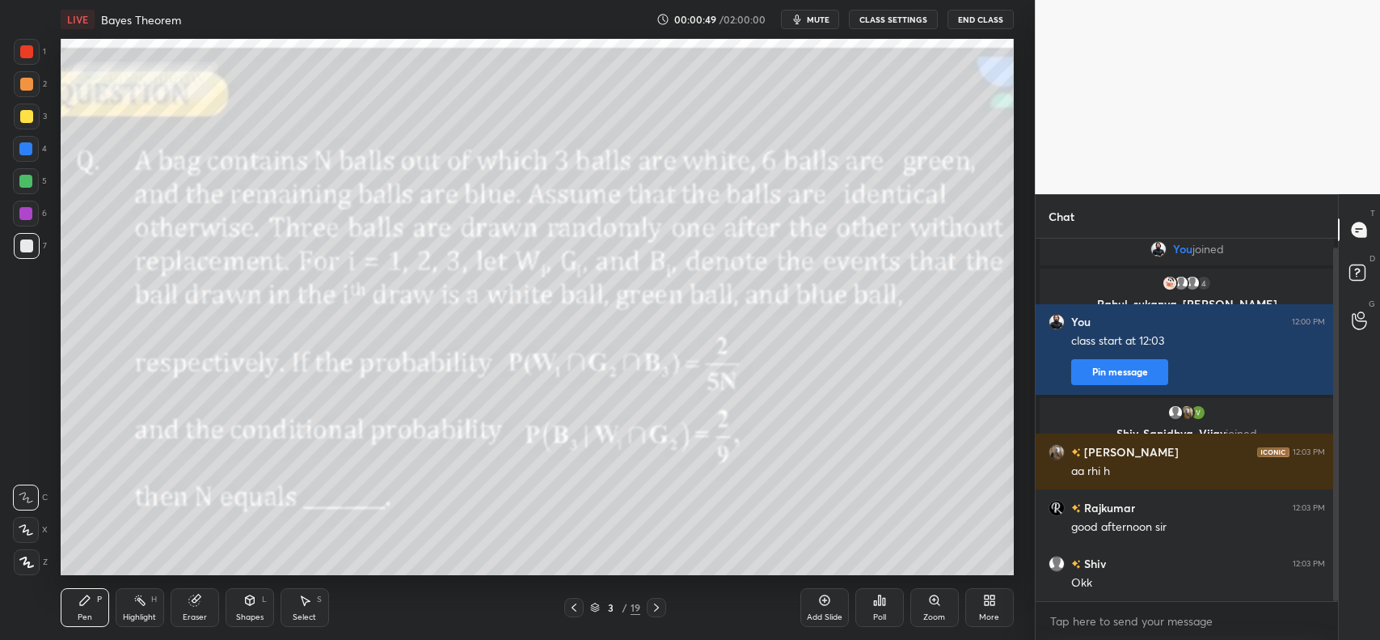
click at [653, 607] on icon at bounding box center [656, 607] width 13 height 13
click at [657, 604] on icon at bounding box center [656, 607] width 13 height 13
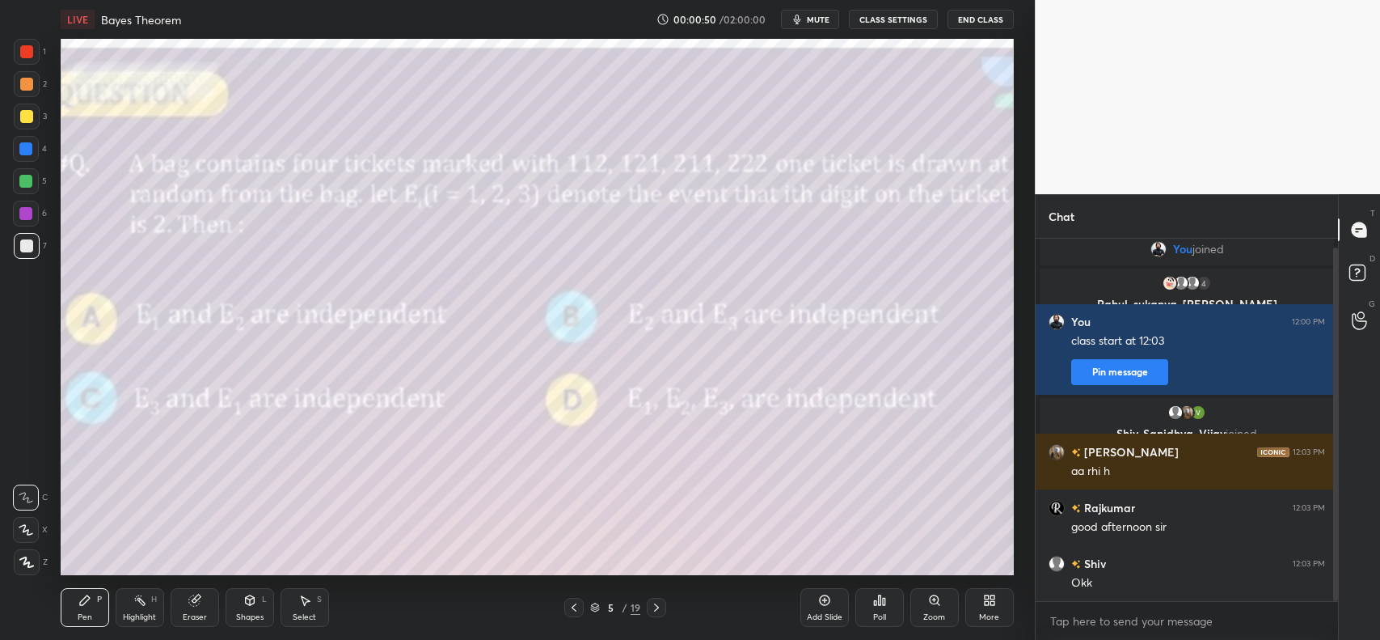
scroll to position [65, 0]
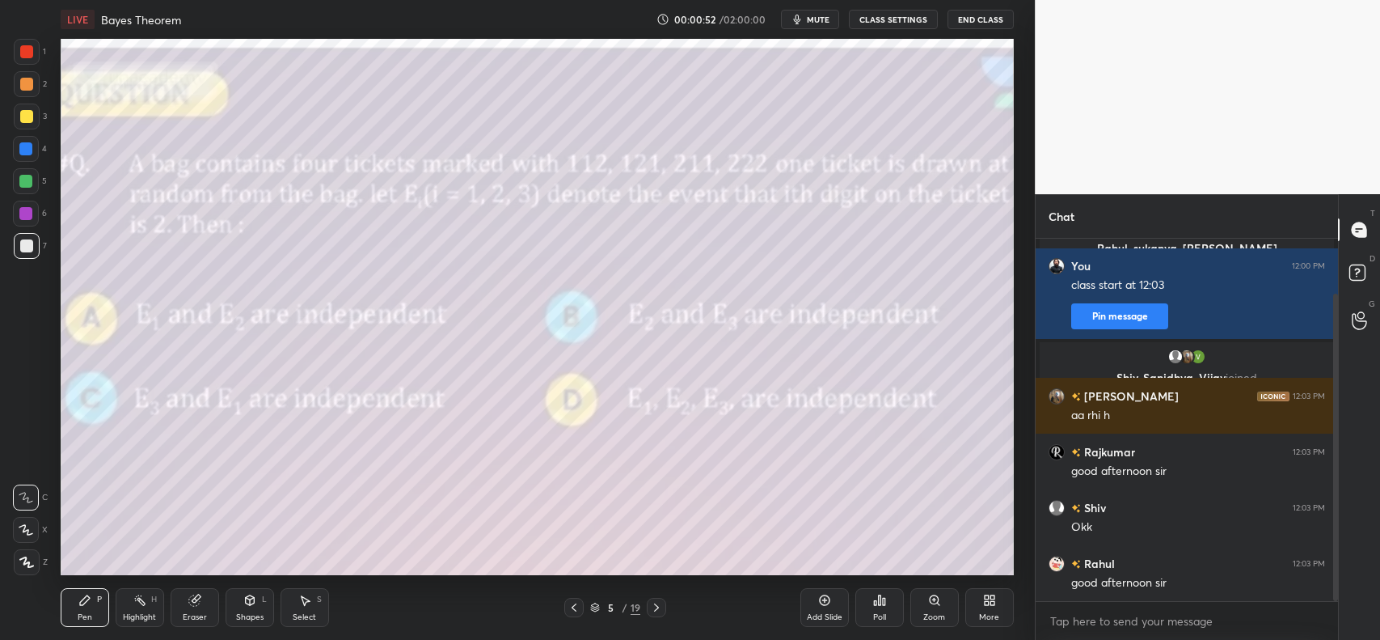
click at [22, 113] on div at bounding box center [26, 116] width 13 height 13
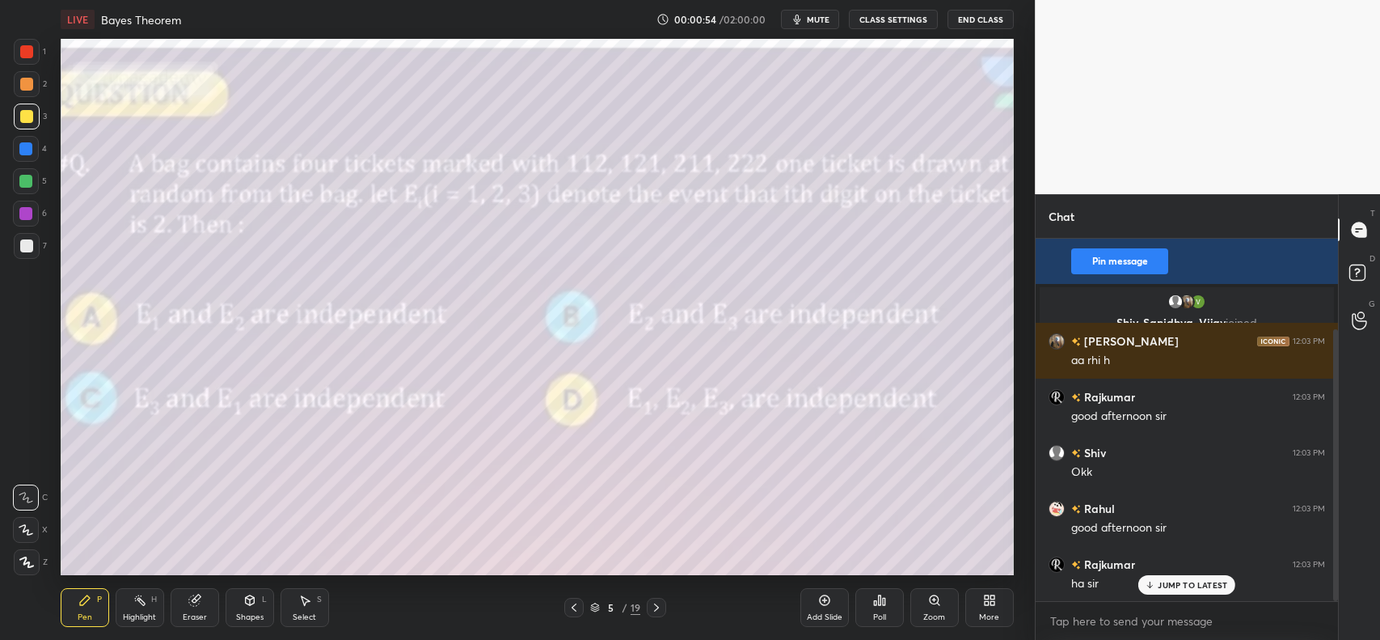
click at [25, 530] on icon at bounding box center [26, 529] width 15 height 11
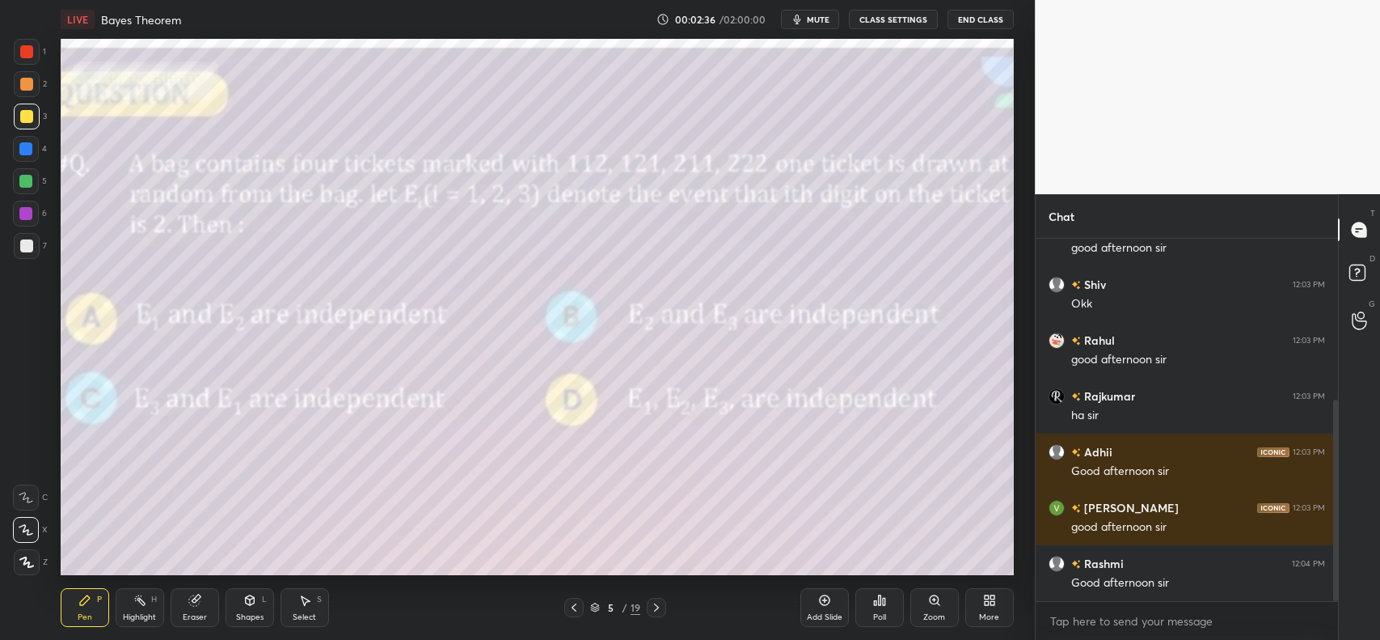
scroll to position [326, 0]
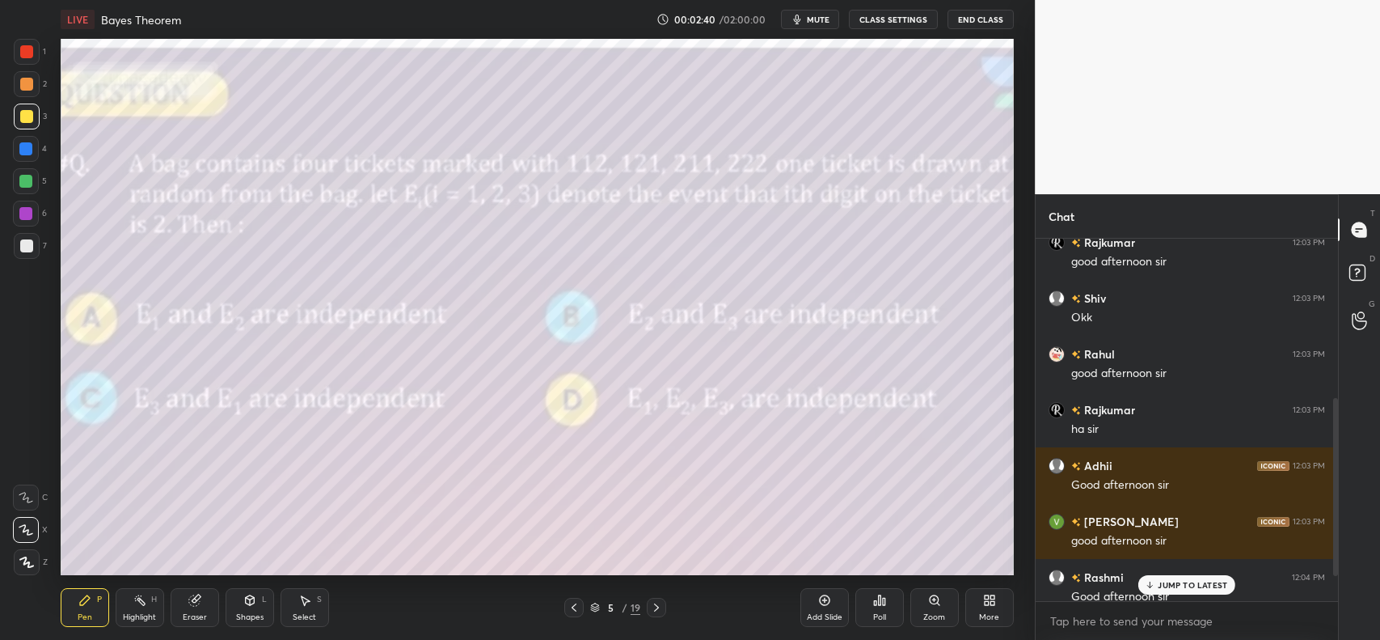
click at [1167, 586] on p "JUMP TO LATEST" at bounding box center [1193, 585] width 70 height 10
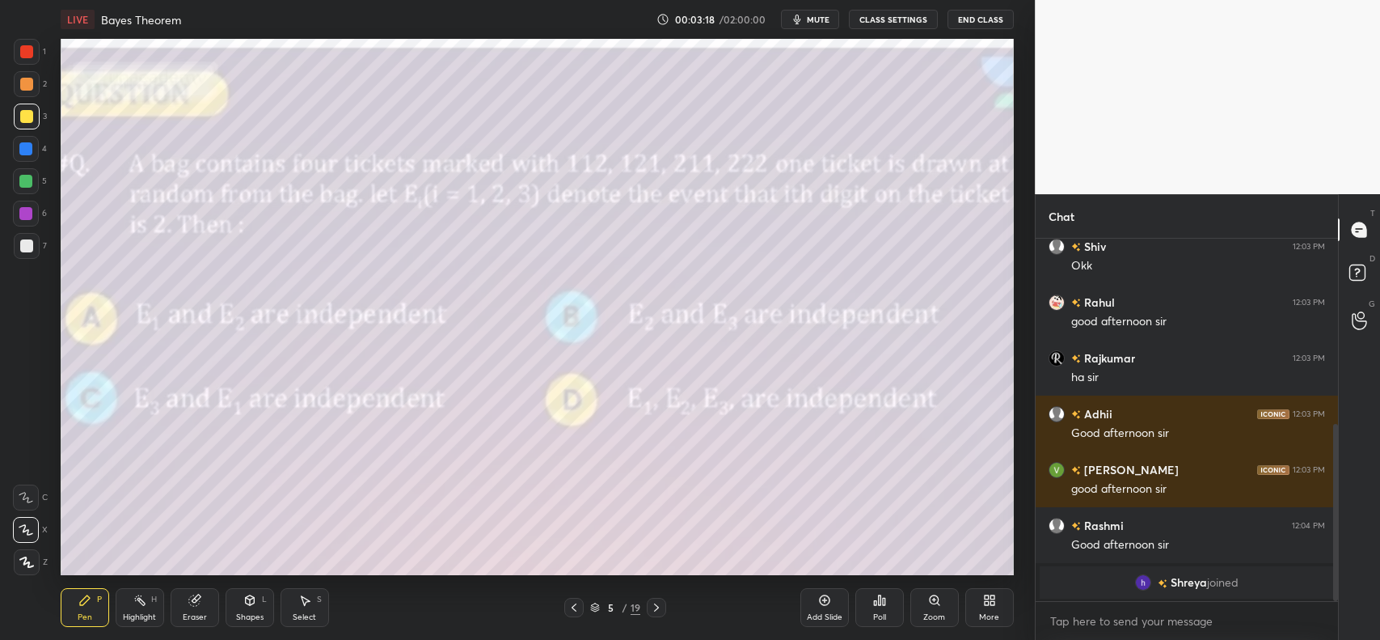
click at [818, 19] on span "mute" at bounding box center [818, 19] width 23 height 11
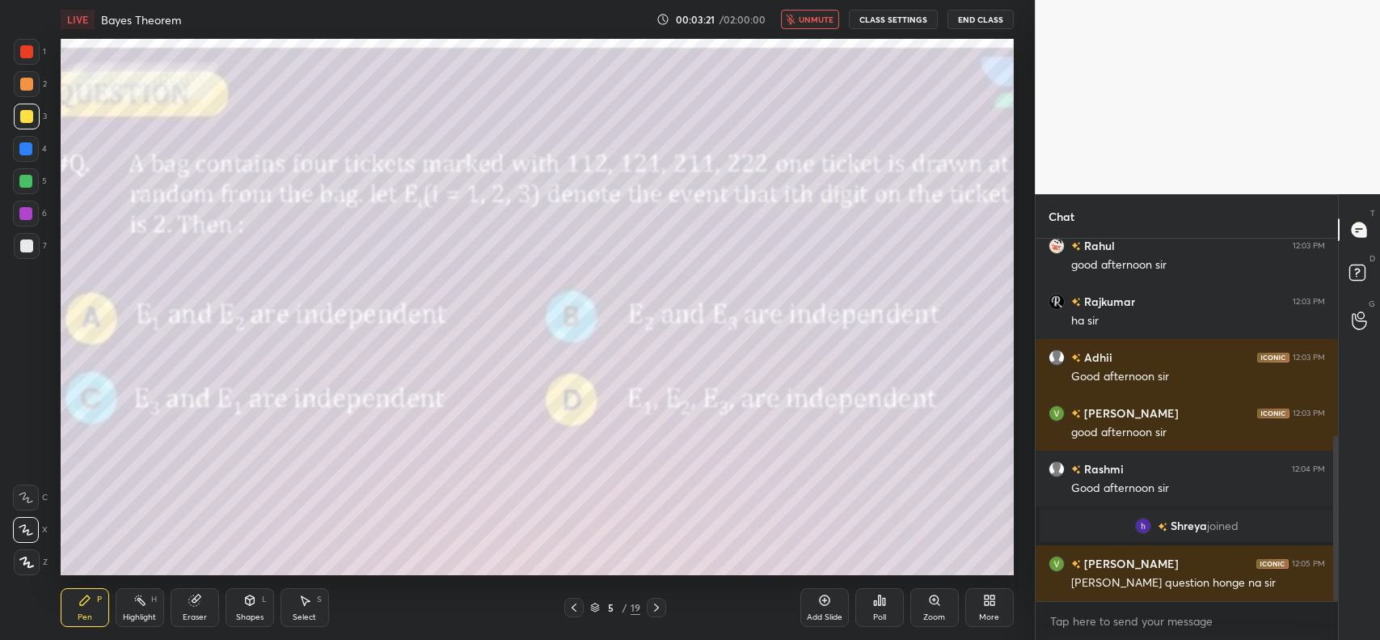
click at [806, 21] on span "unmute" at bounding box center [816, 19] width 35 height 11
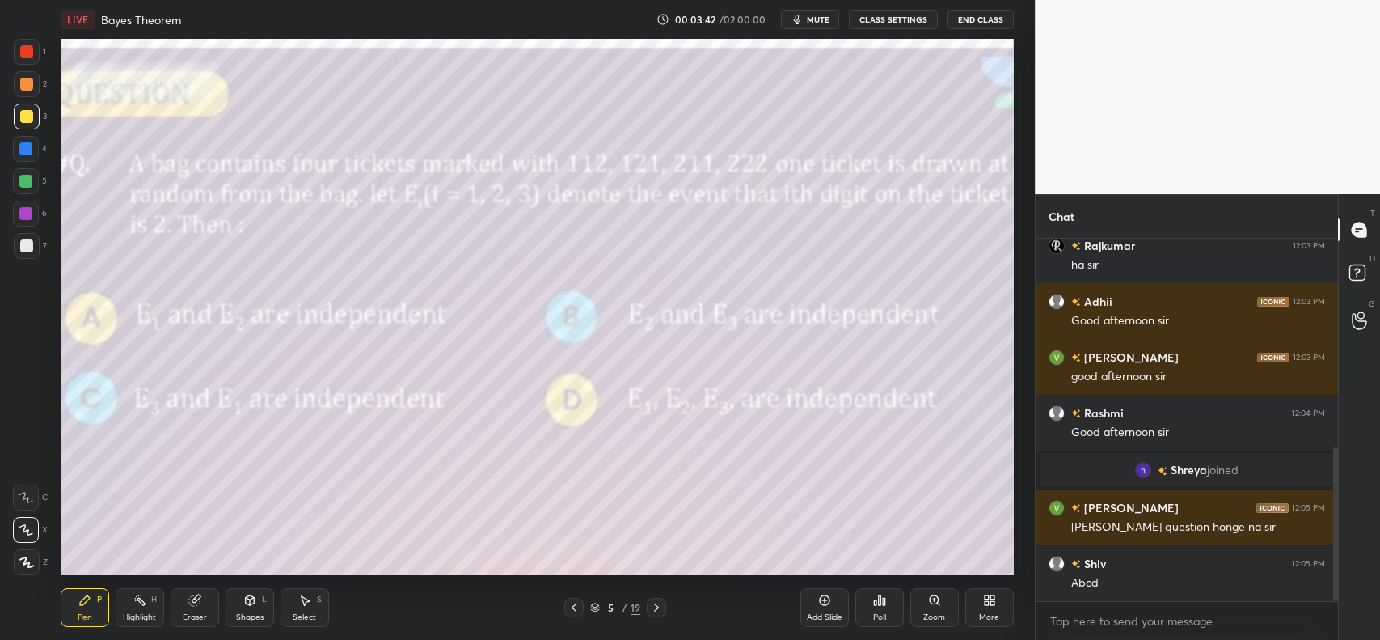
click at [823, 598] on icon at bounding box center [824, 600] width 13 height 13
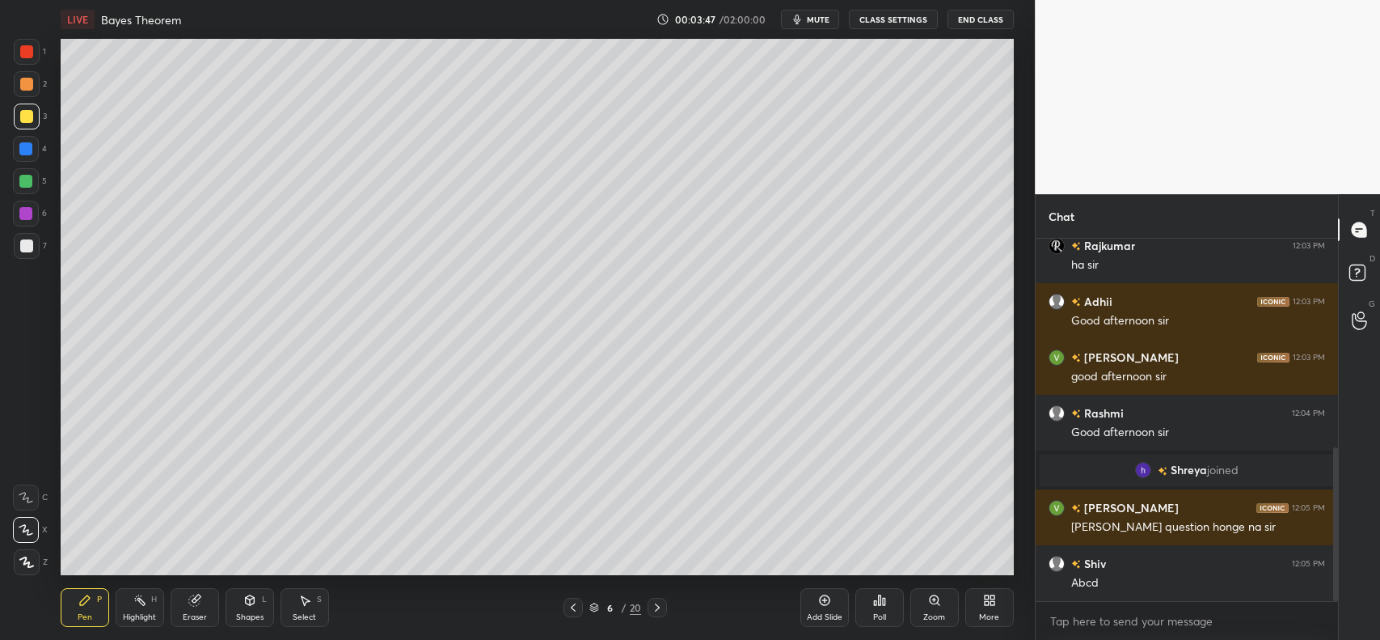
click at [575, 602] on icon at bounding box center [573, 607] width 13 height 13
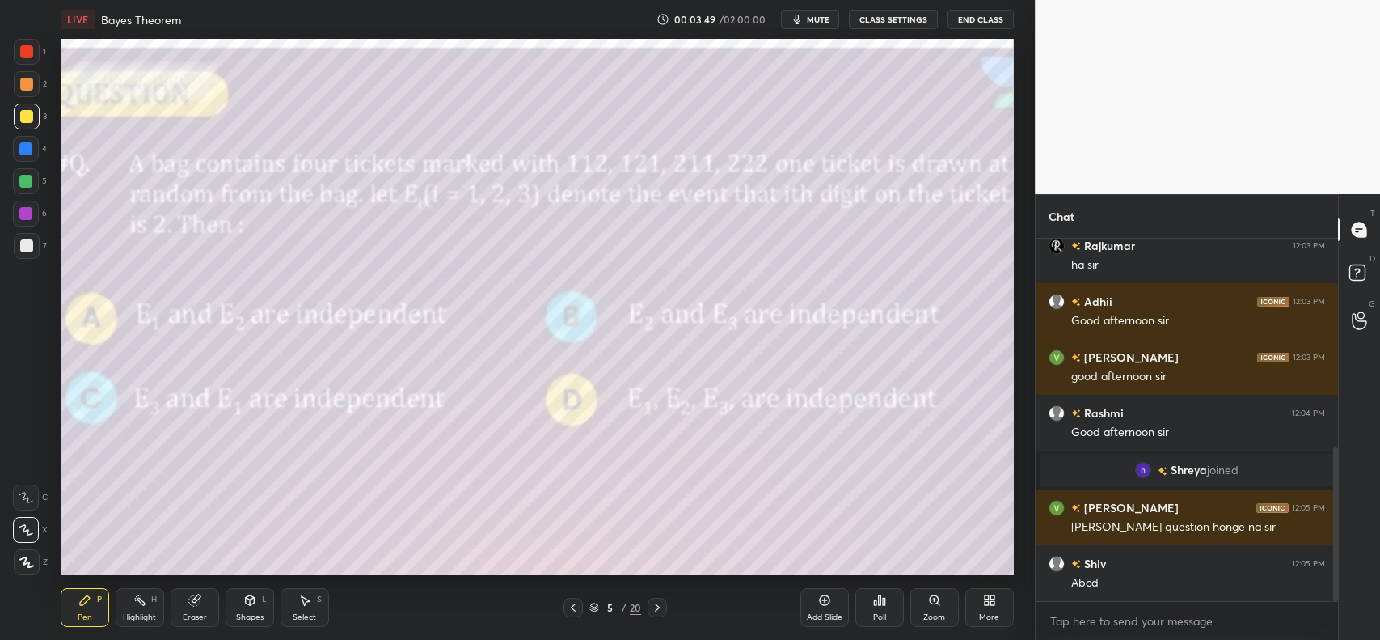
click at [661, 604] on icon at bounding box center [657, 607] width 13 height 13
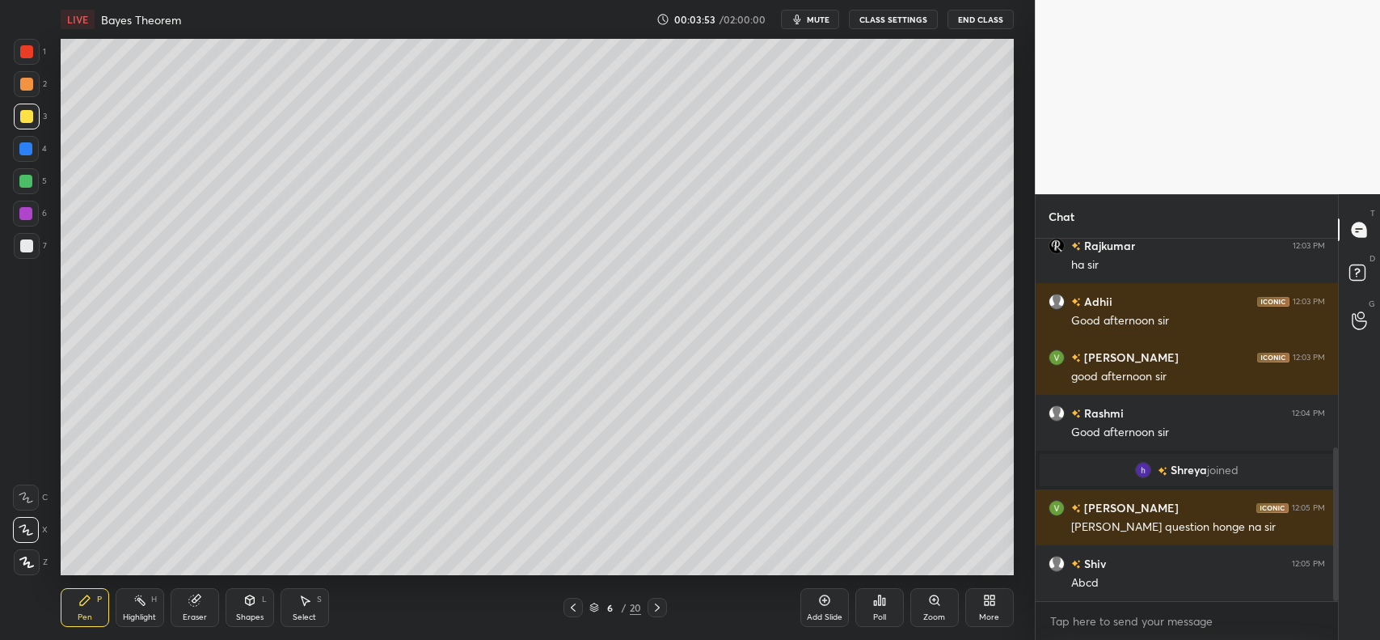
click at [570, 601] on icon at bounding box center [573, 607] width 13 height 13
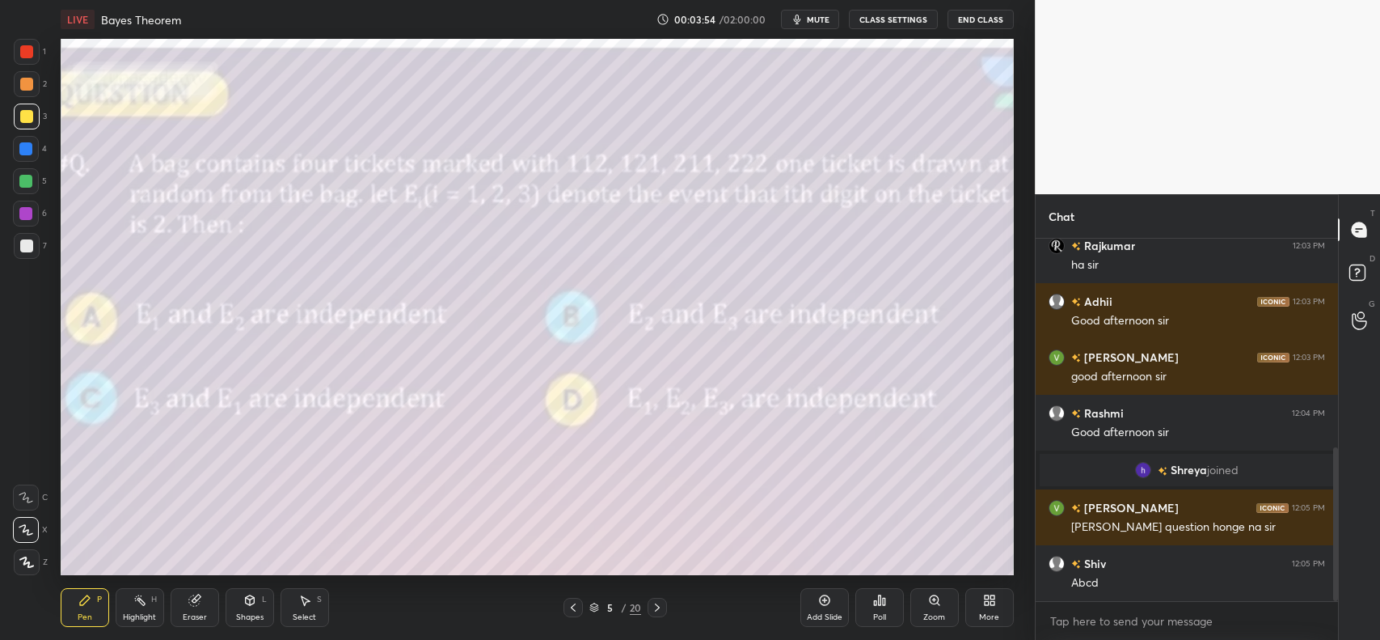
click at [662, 601] on icon at bounding box center [657, 607] width 13 height 13
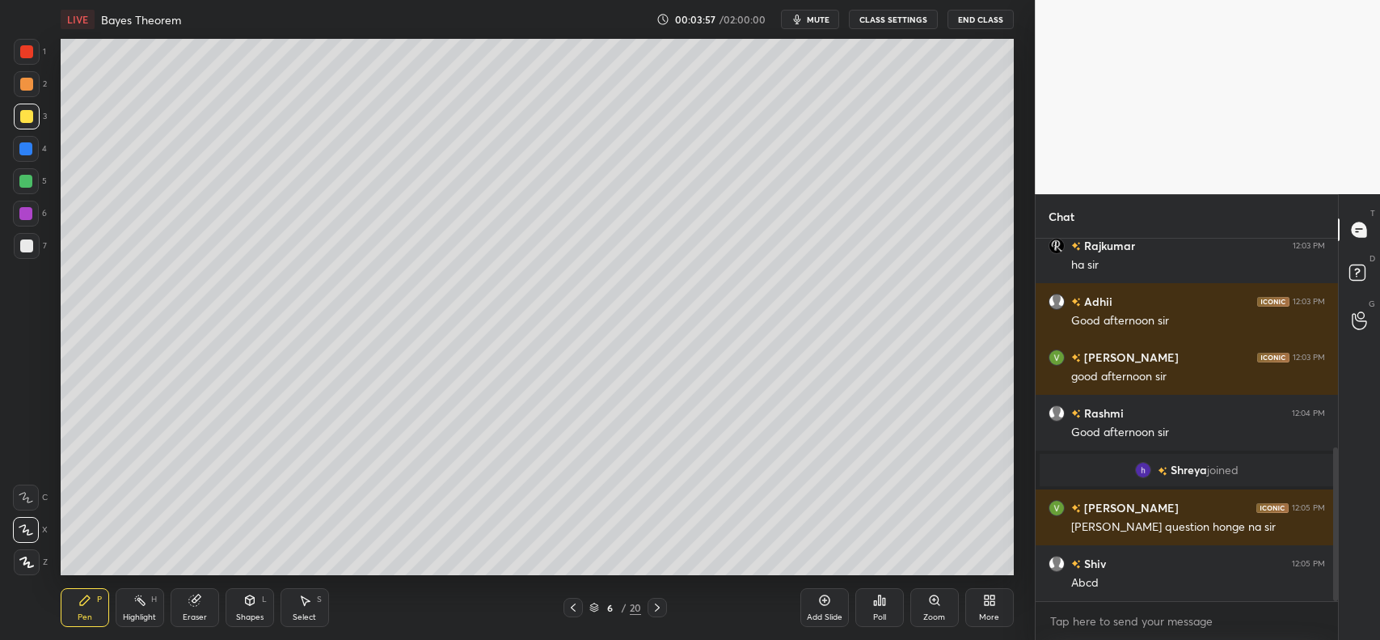
click at [578, 608] on icon at bounding box center [573, 607] width 13 height 13
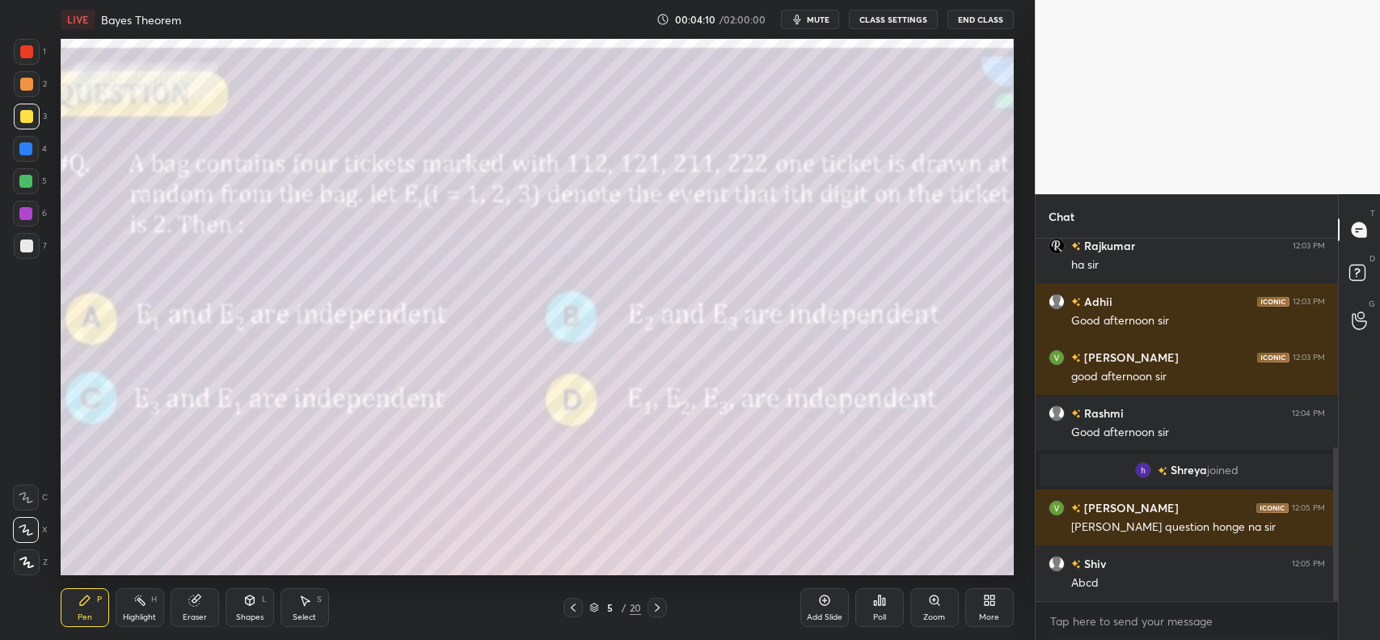
click at [659, 601] on icon at bounding box center [657, 607] width 13 height 13
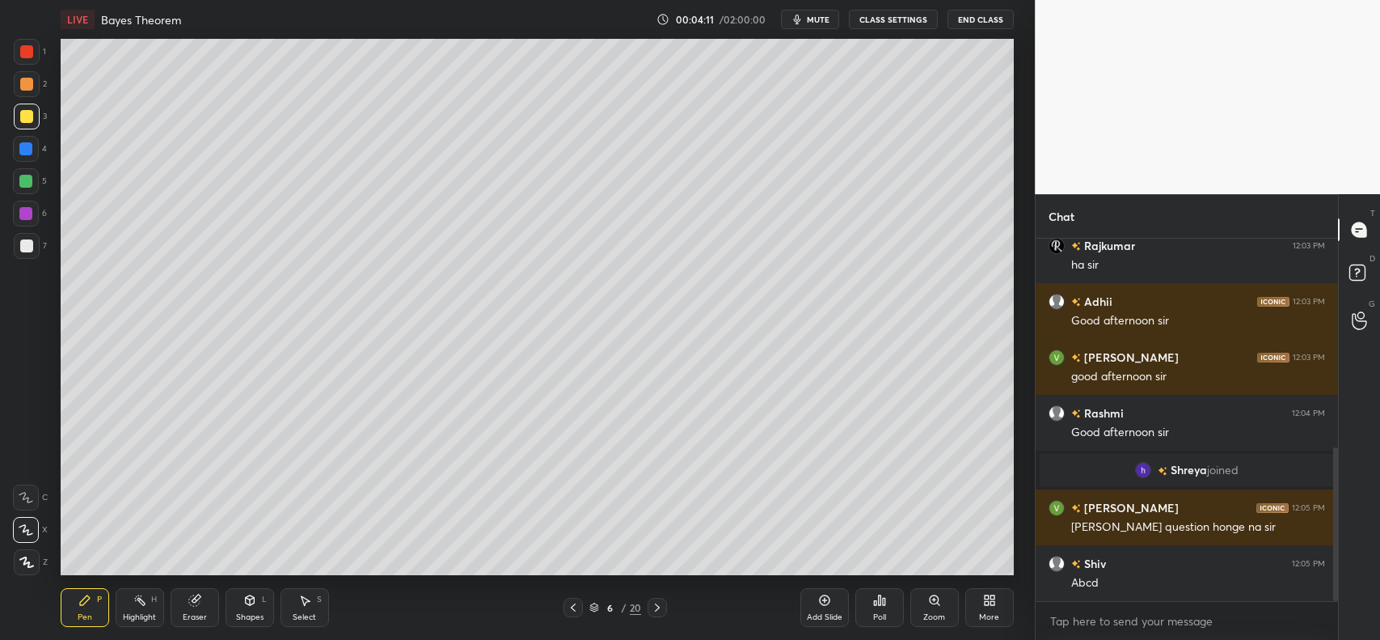
click at [28, 83] on div at bounding box center [26, 84] width 13 height 13
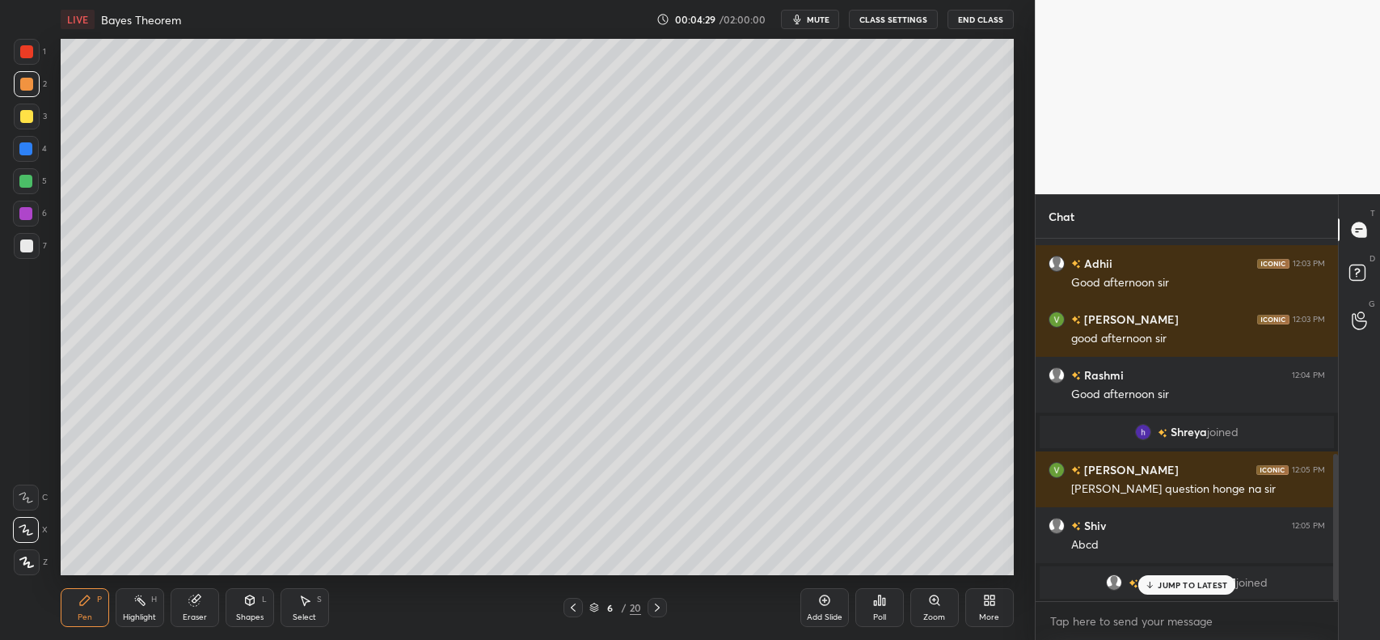
scroll to position [584, 0]
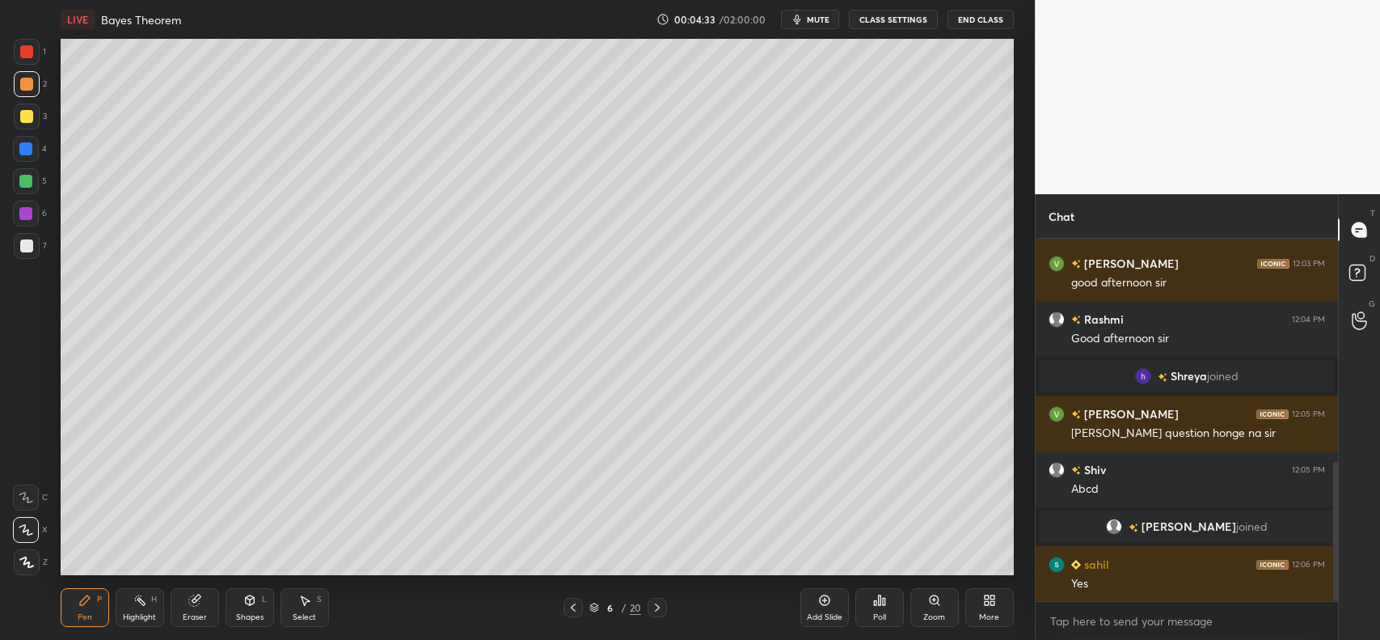
click at [574, 602] on icon at bounding box center [573, 607] width 13 height 13
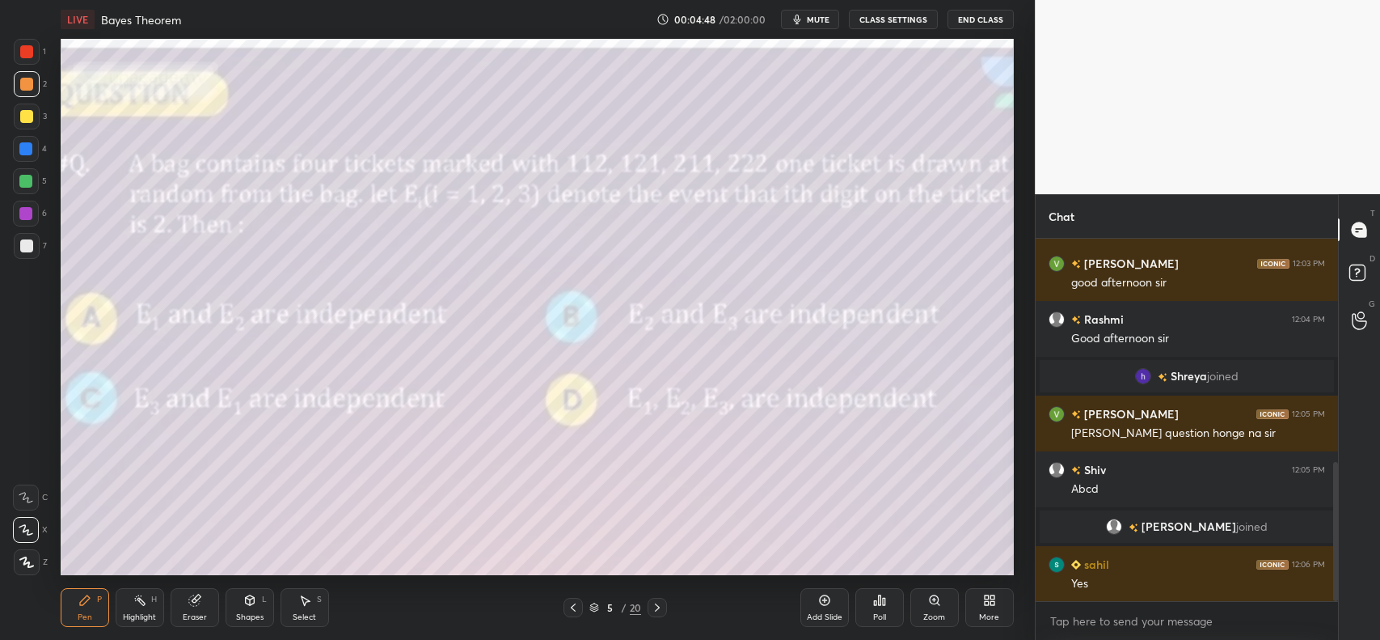
click at [655, 608] on icon at bounding box center [657, 607] width 13 height 13
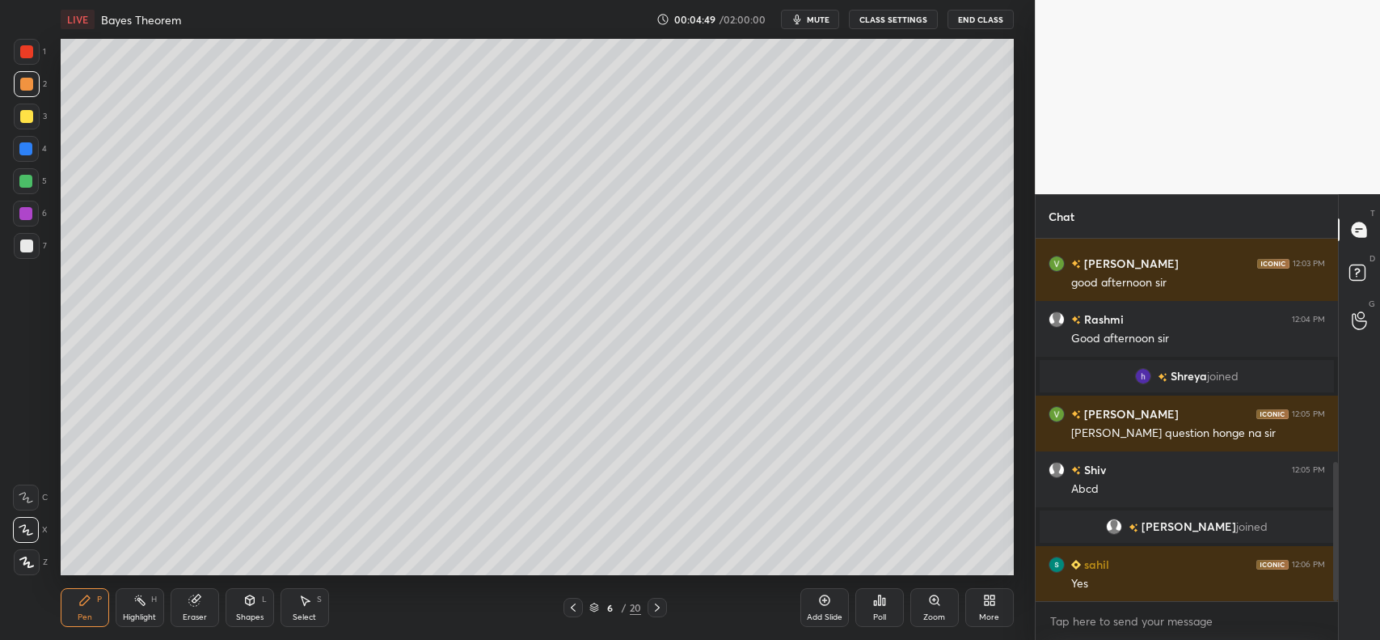
click at [83, 607] on icon at bounding box center [84, 600] width 13 height 13
click at [39, 500] on div "C" at bounding box center [30, 497] width 35 height 26
click at [26, 111] on div at bounding box center [26, 116] width 13 height 13
click at [21, 526] on icon at bounding box center [25, 530] width 13 height 10
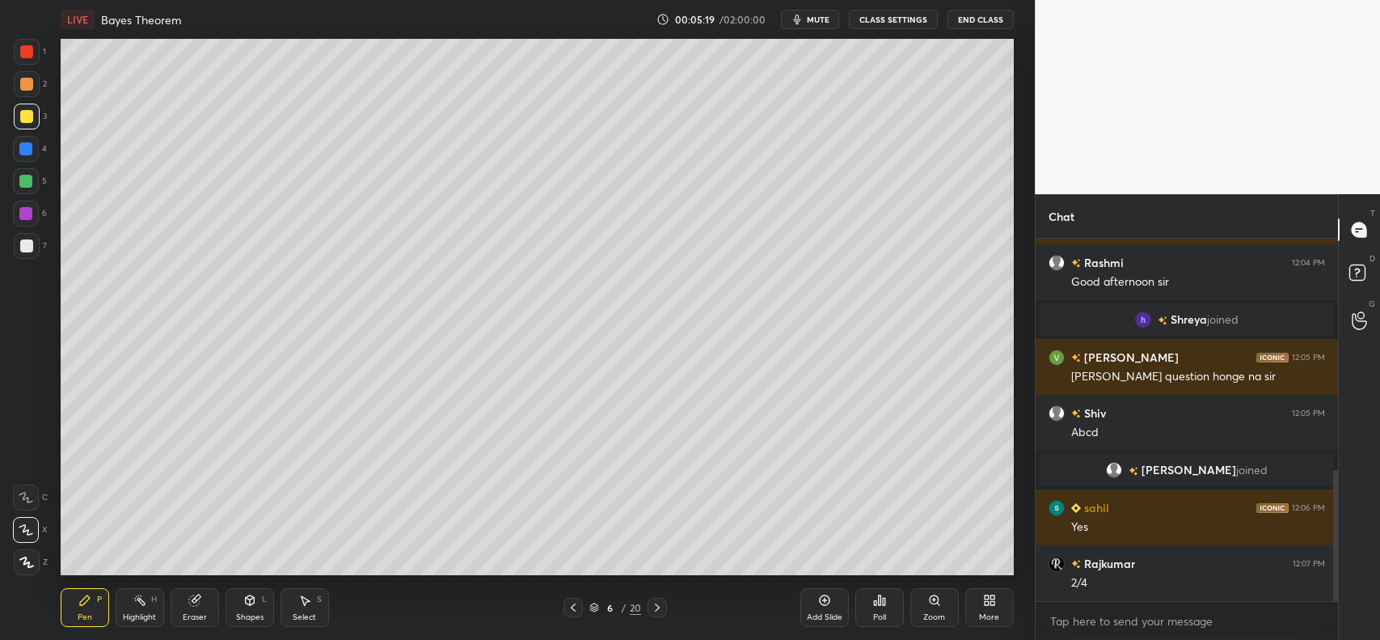
scroll to position [679, 0]
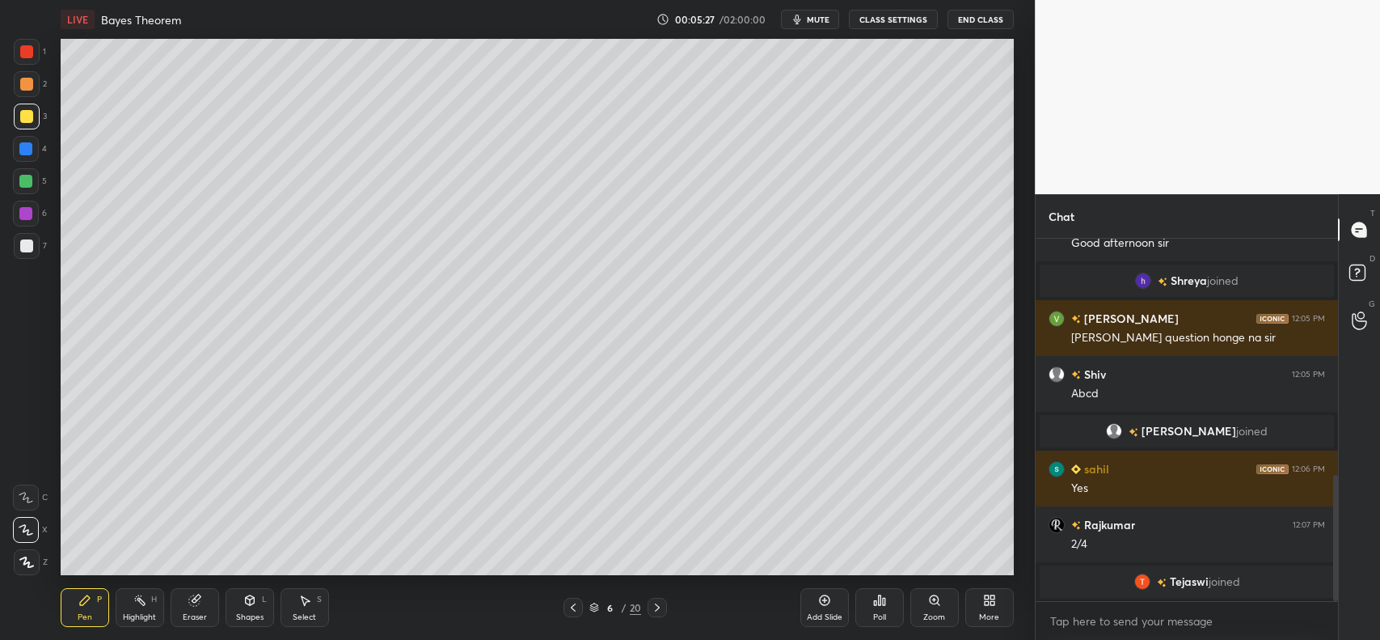
click at [16, 85] on div at bounding box center [27, 84] width 26 height 26
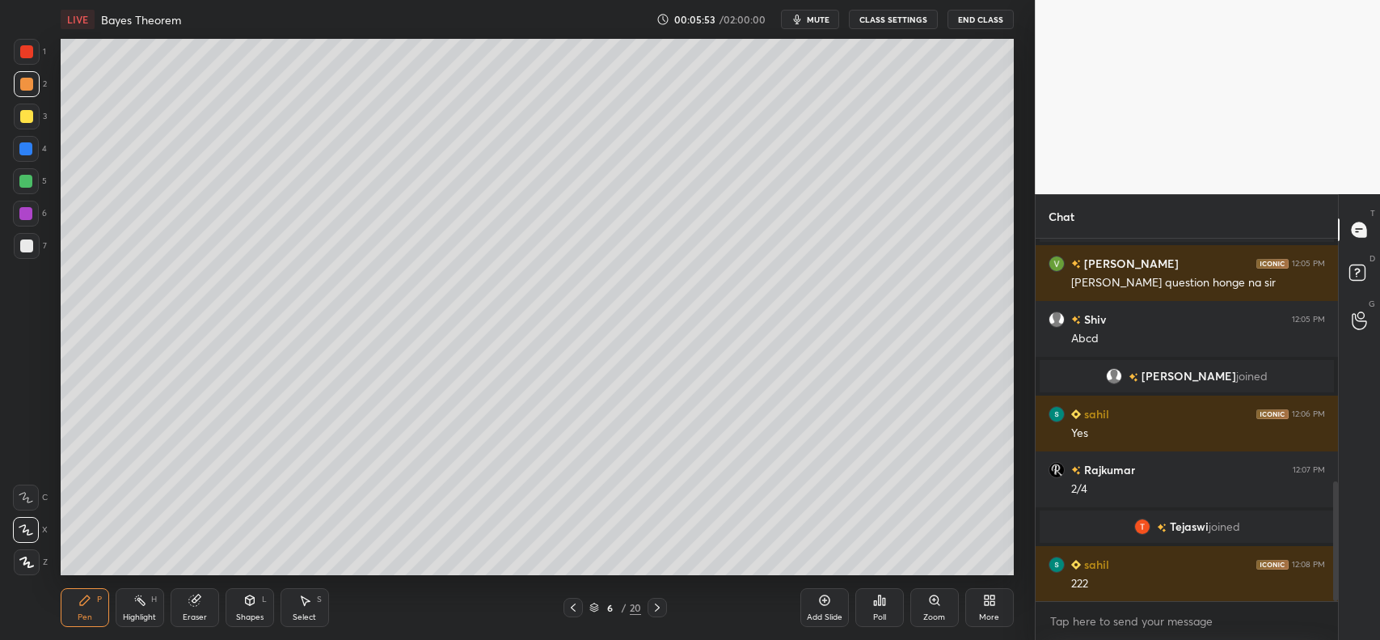
click at [28, 114] on div at bounding box center [26, 116] width 13 height 13
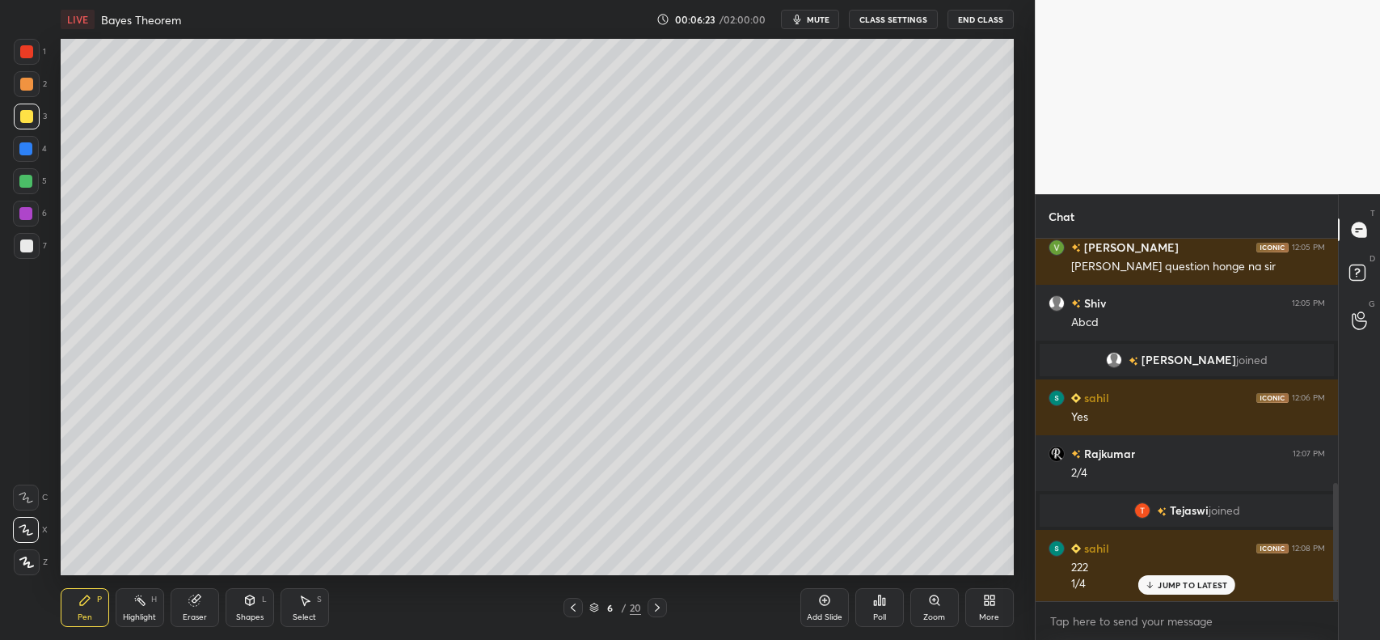
click at [27, 87] on div at bounding box center [26, 84] width 13 height 13
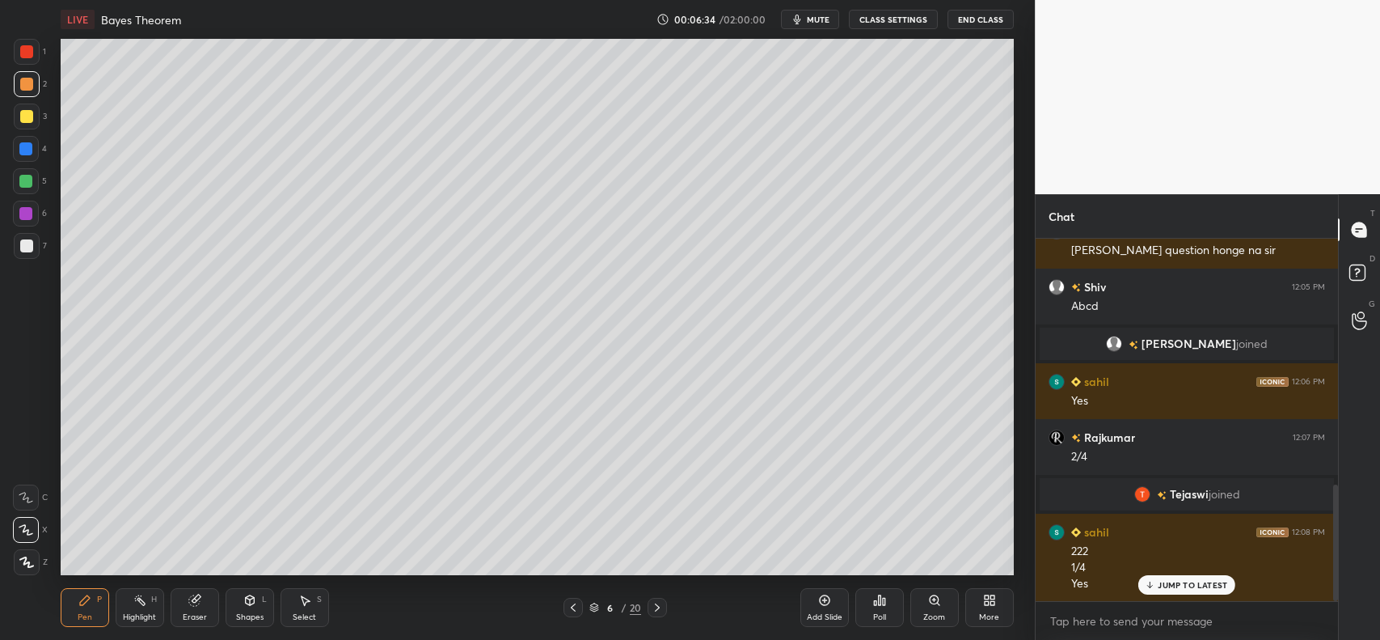
click at [1195, 580] on p "JUMP TO LATEST" at bounding box center [1193, 585] width 70 height 10
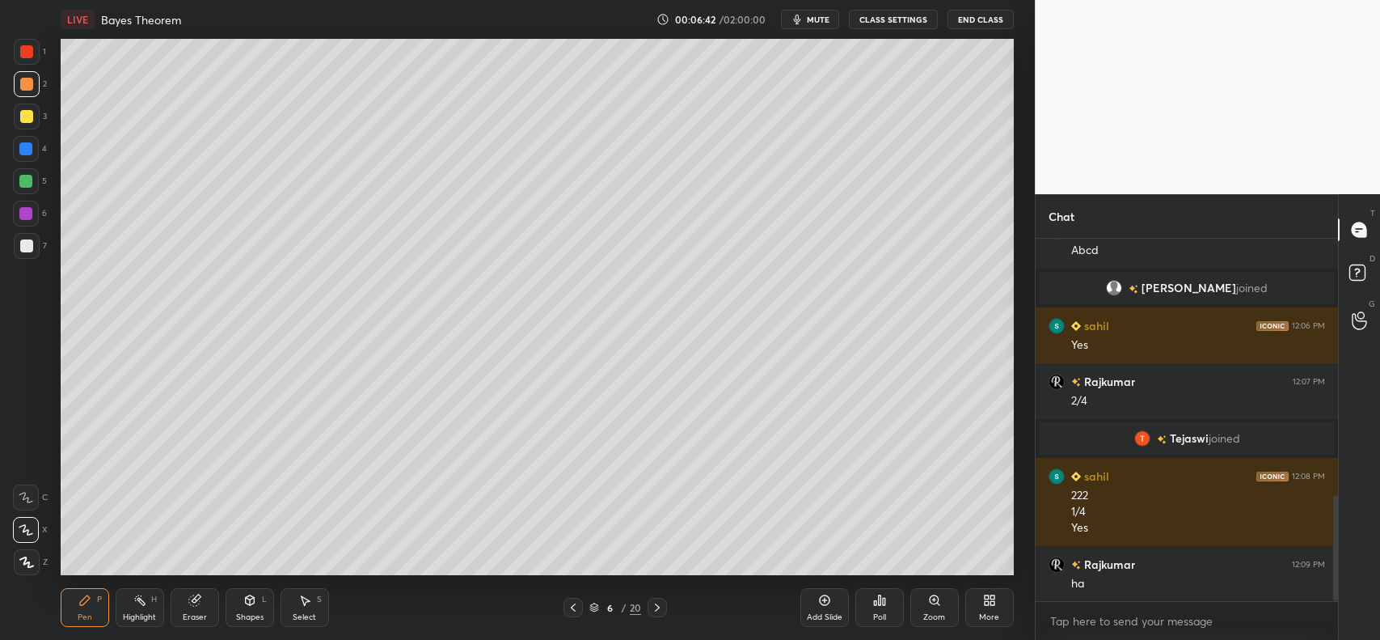
scroll to position [879, 0]
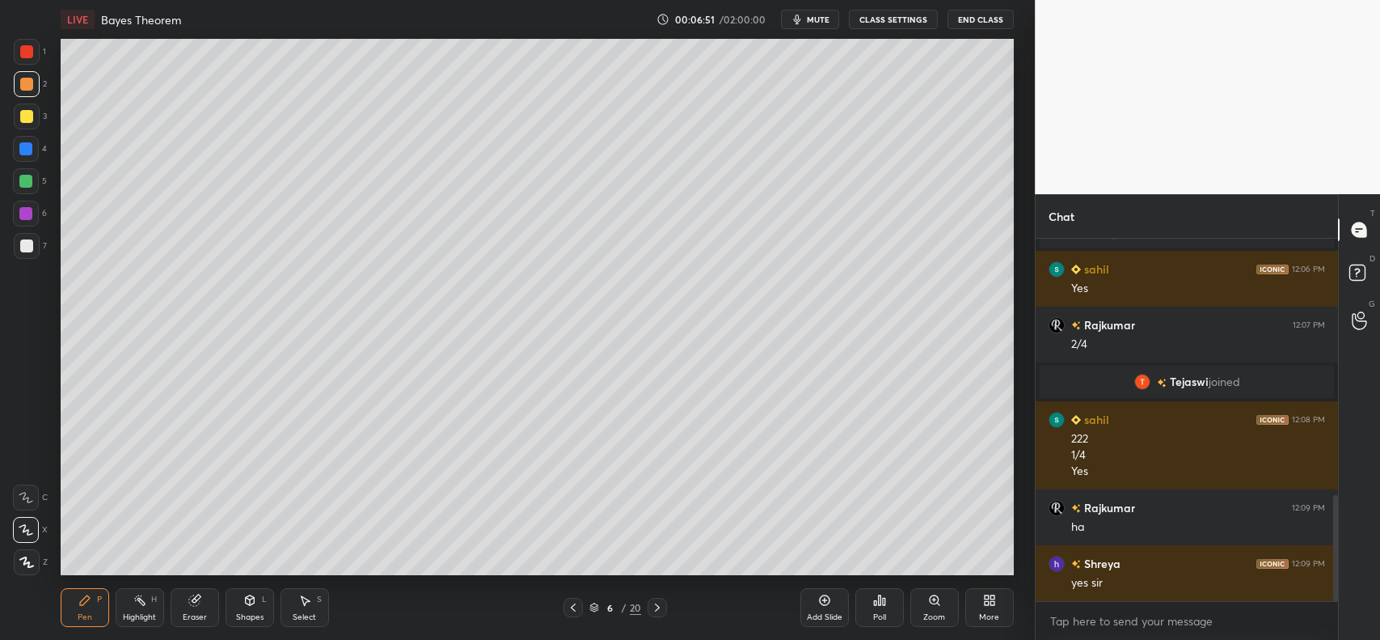
click at [79, 600] on icon at bounding box center [84, 600] width 13 height 13
click at [32, 505] on div at bounding box center [26, 497] width 26 height 26
click at [19, 556] on icon at bounding box center [26, 561] width 15 height 11
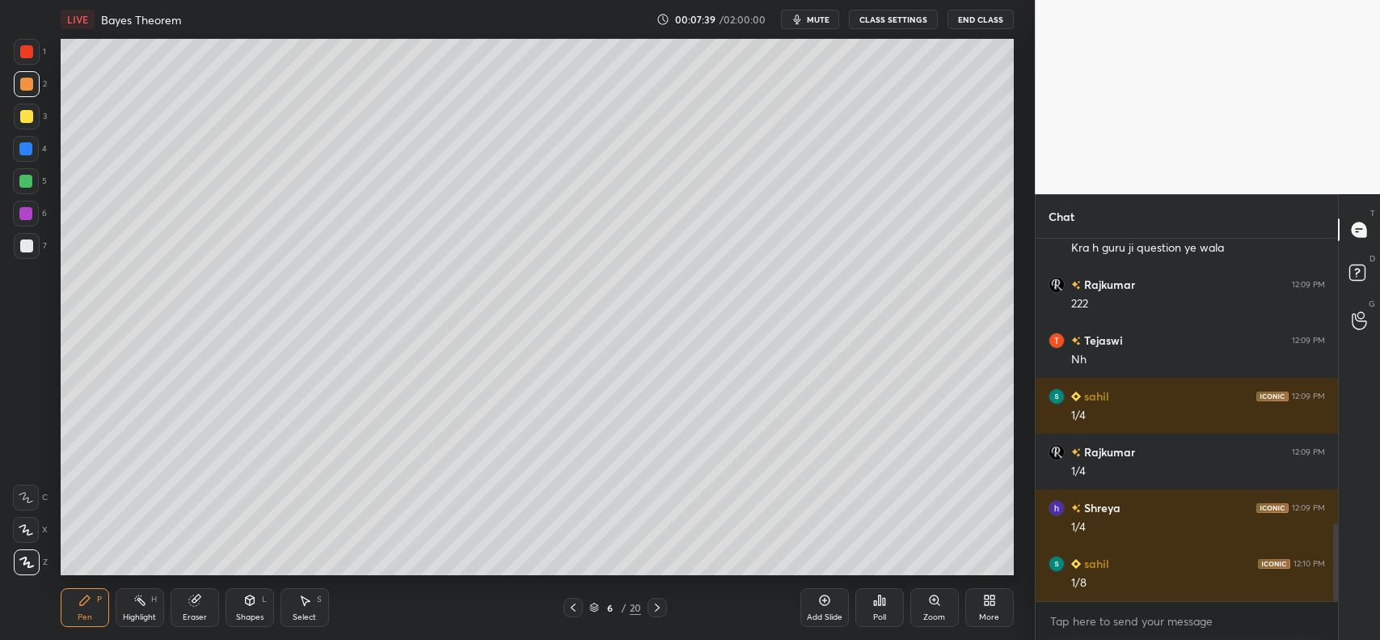
scroll to position [1325, 0]
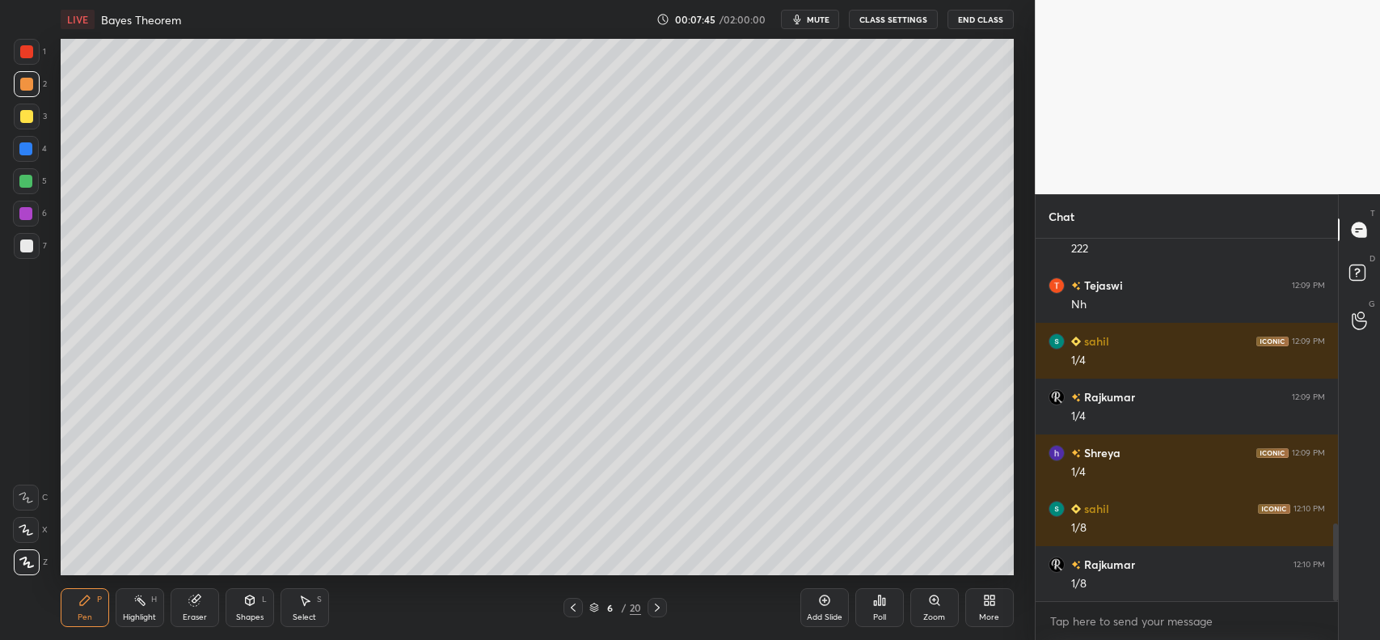
click at [24, 121] on div at bounding box center [26, 116] width 13 height 13
click at [572, 605] on icon at bounding box center [573, 607] width 13 height 13
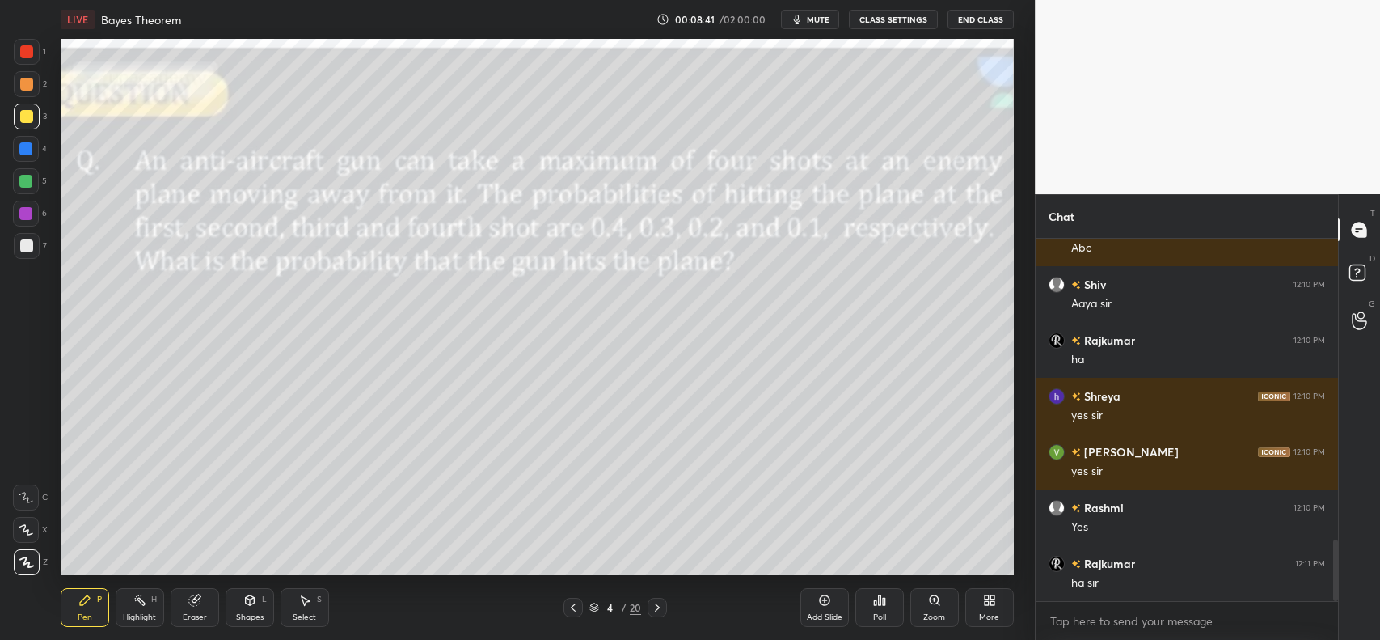
scroll to position [1772, 0]
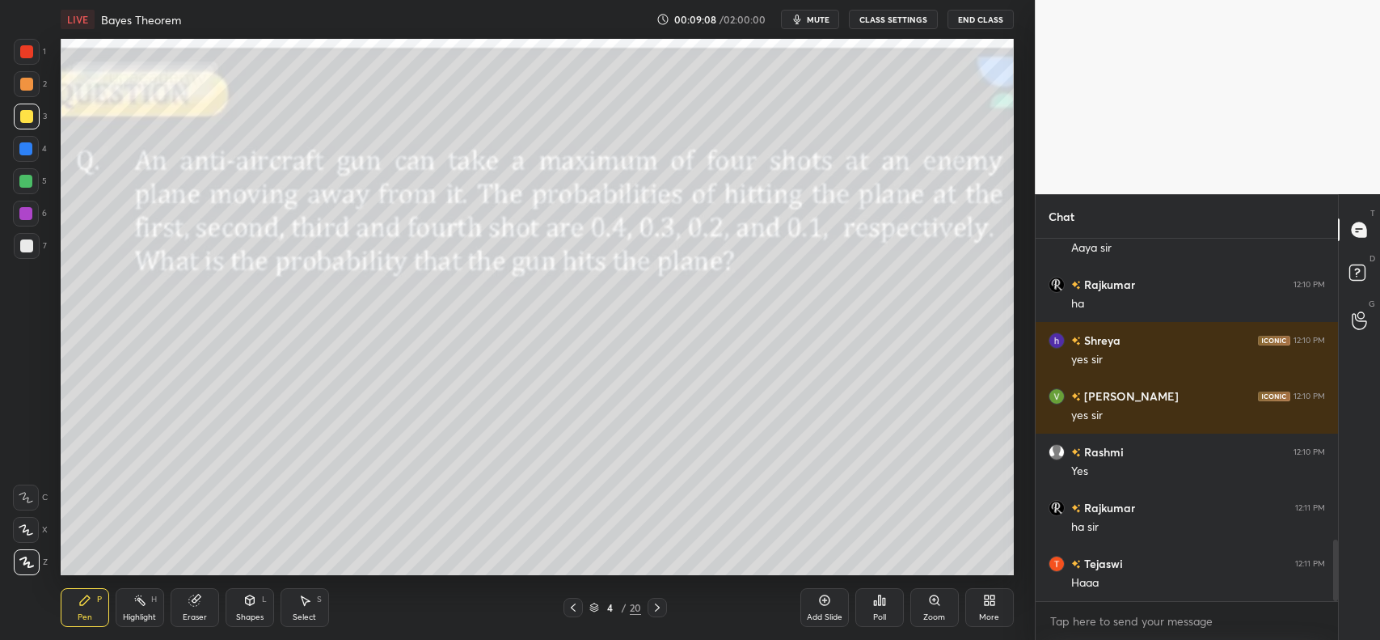
click at [27, 524] on icon at bounding box center [26, 529] width 15 height 11
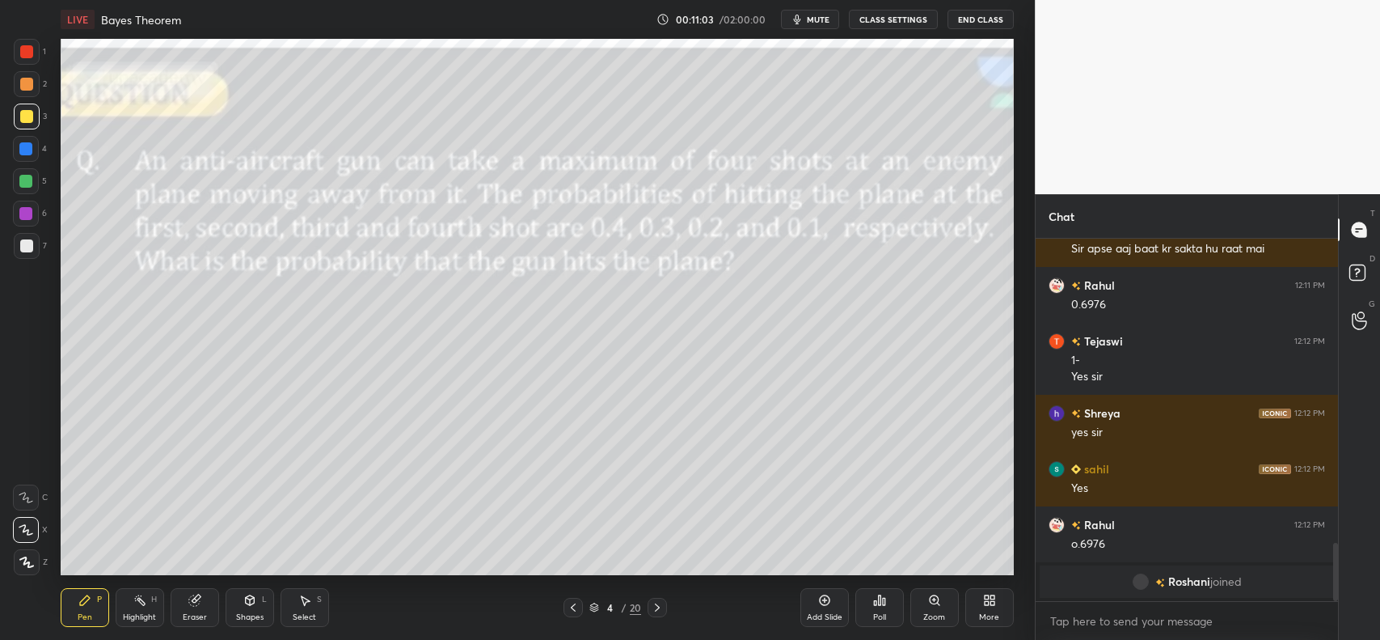
scroll to position [1904, 0]
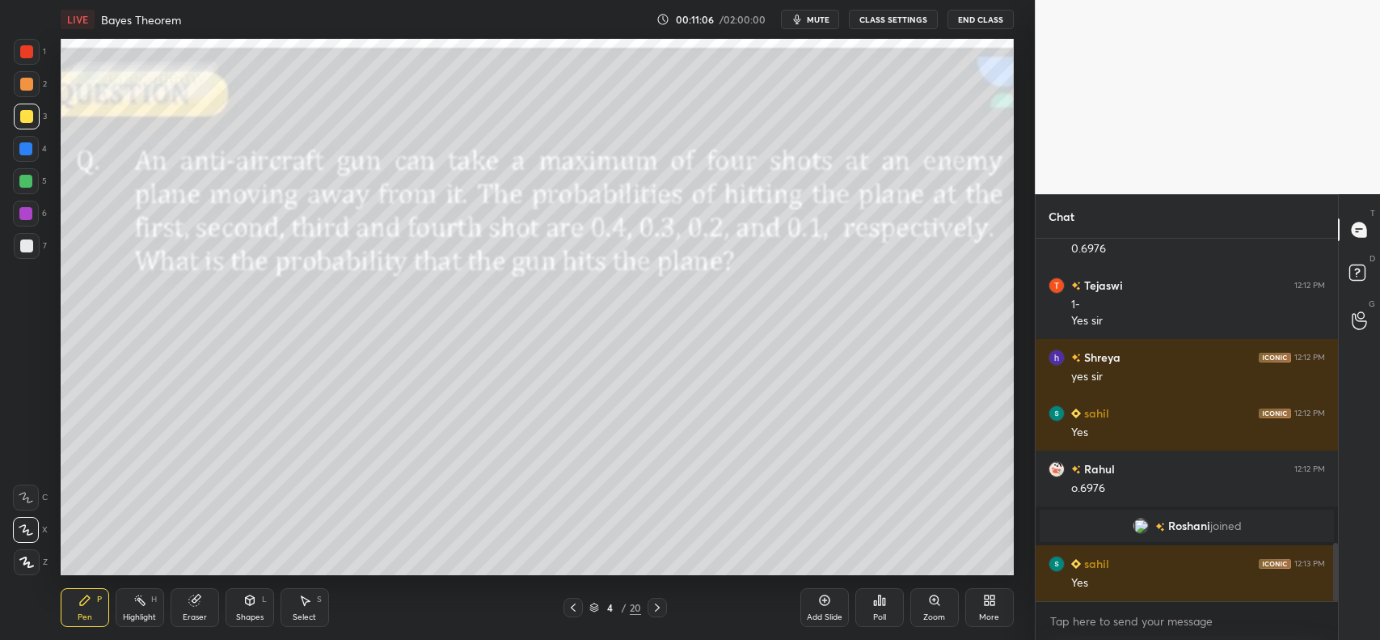
click at [577, 612] on icon at bounding box center [573, 607] width 13 height 13
click at [578, 608] on icon at bounding box center [573, 607] width 13 height 13
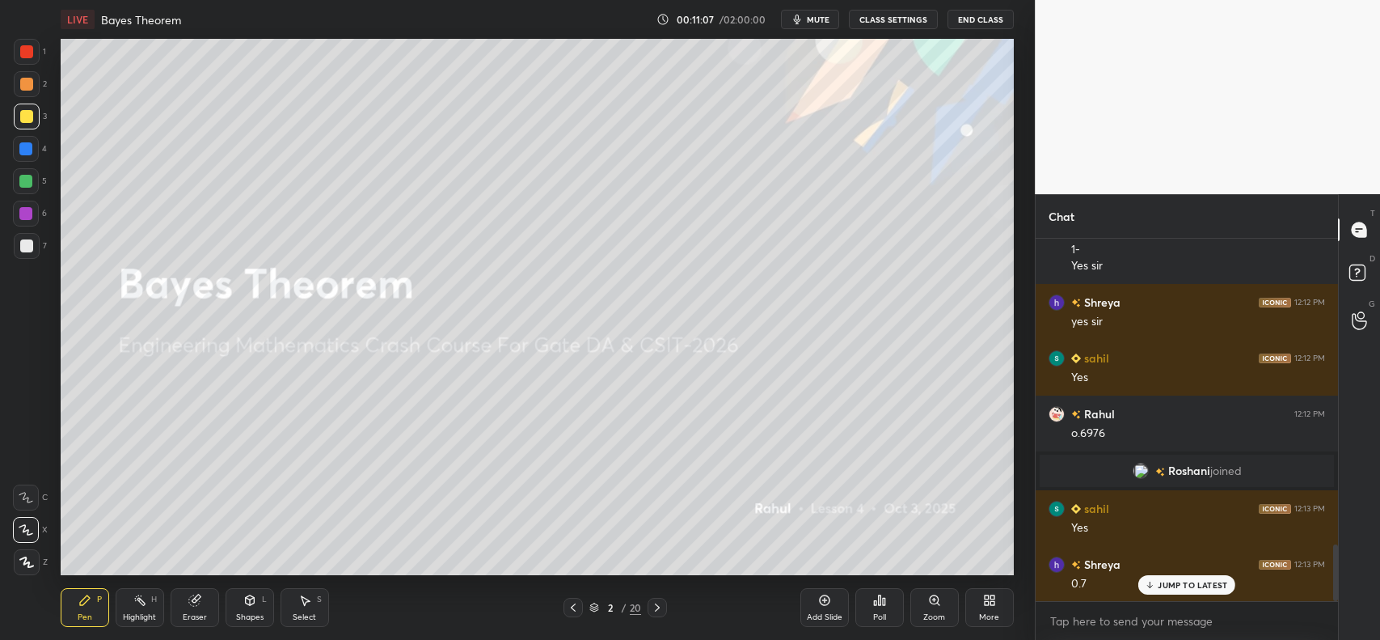
scroll to position [2015, 0]
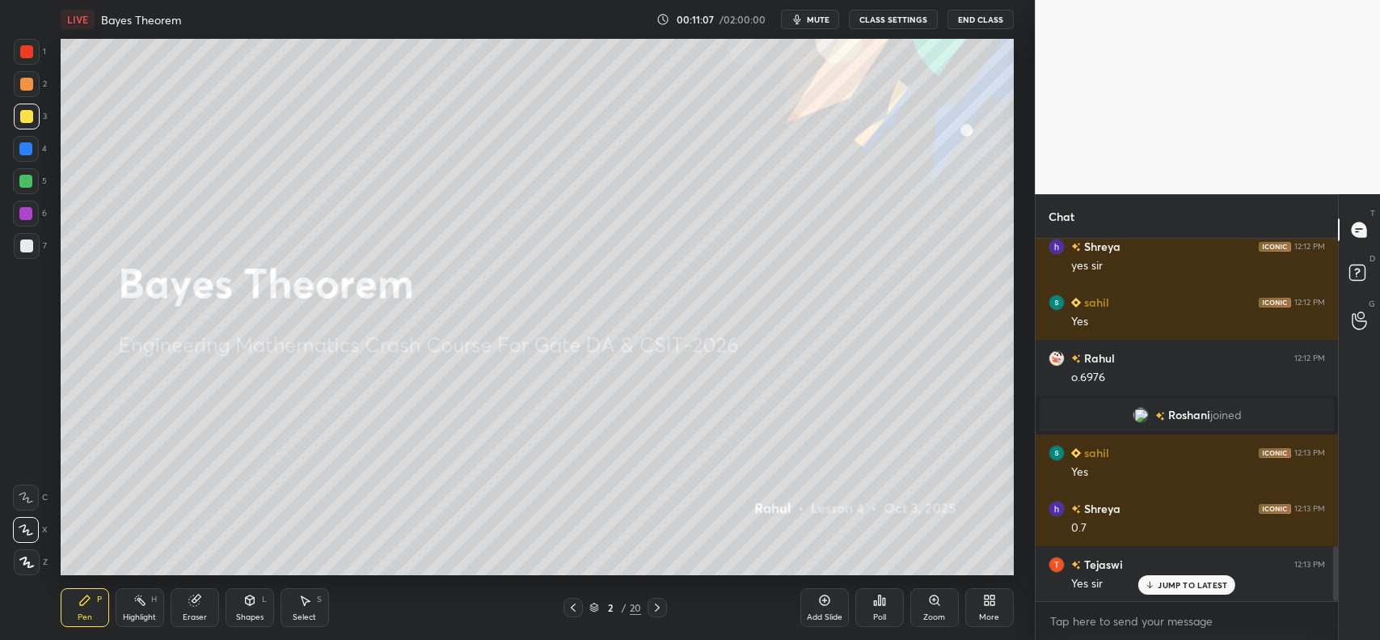
click at [662, 603] on icon at bounding box center [657, 607] width 13 height 13
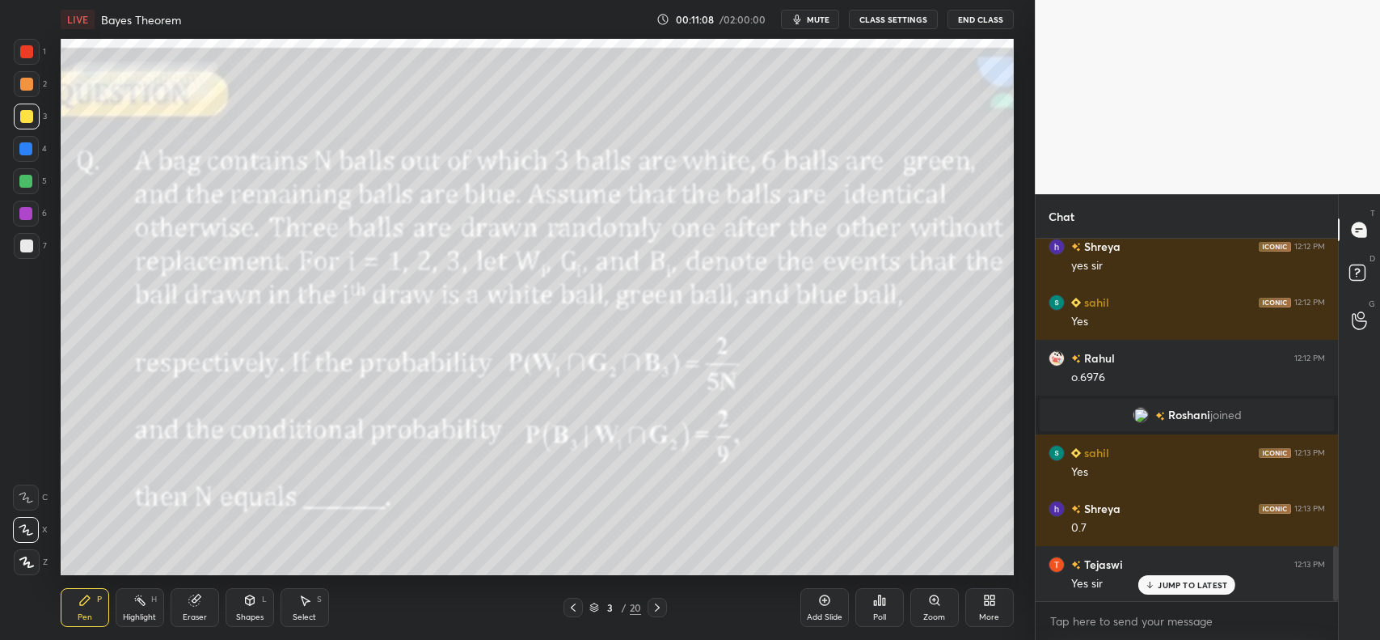
click at [663, 604] on icon at bounding box center [657, 607] width 13 height 13
click at [664, 604] on div at bounding box center [657, 607] width 19 height 19
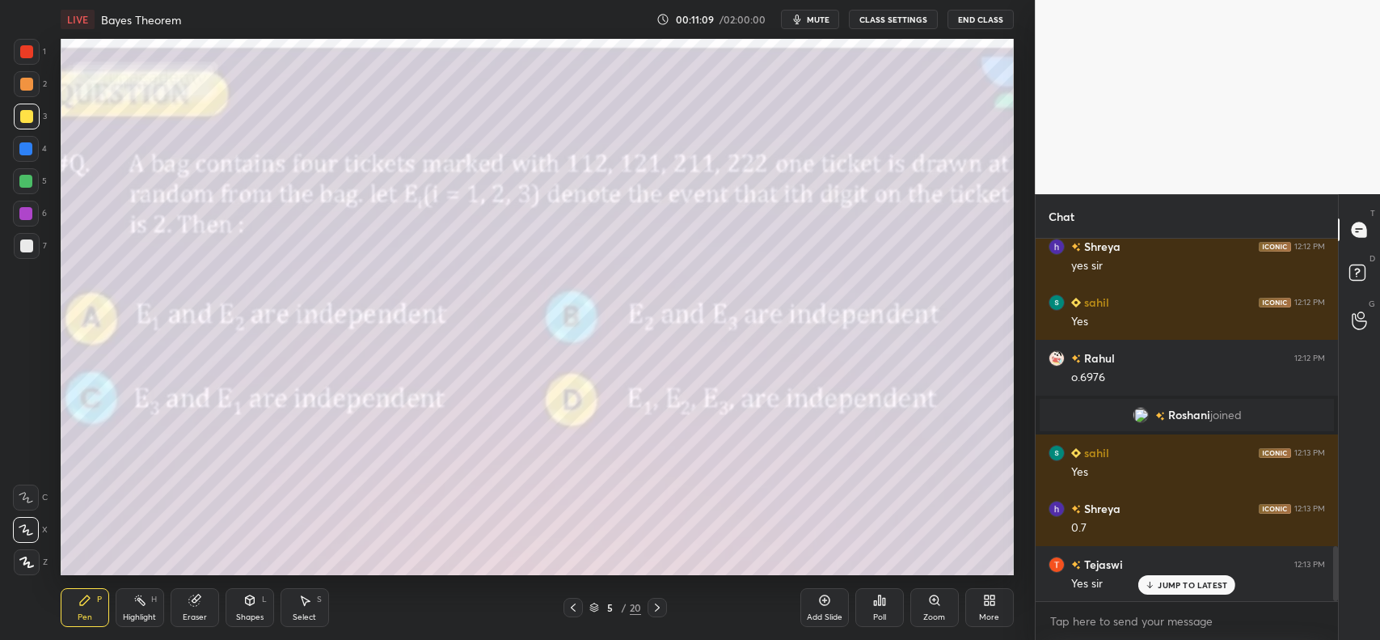
click at [664, 604] on div at bounding box center [657, 607] width 19 height 19
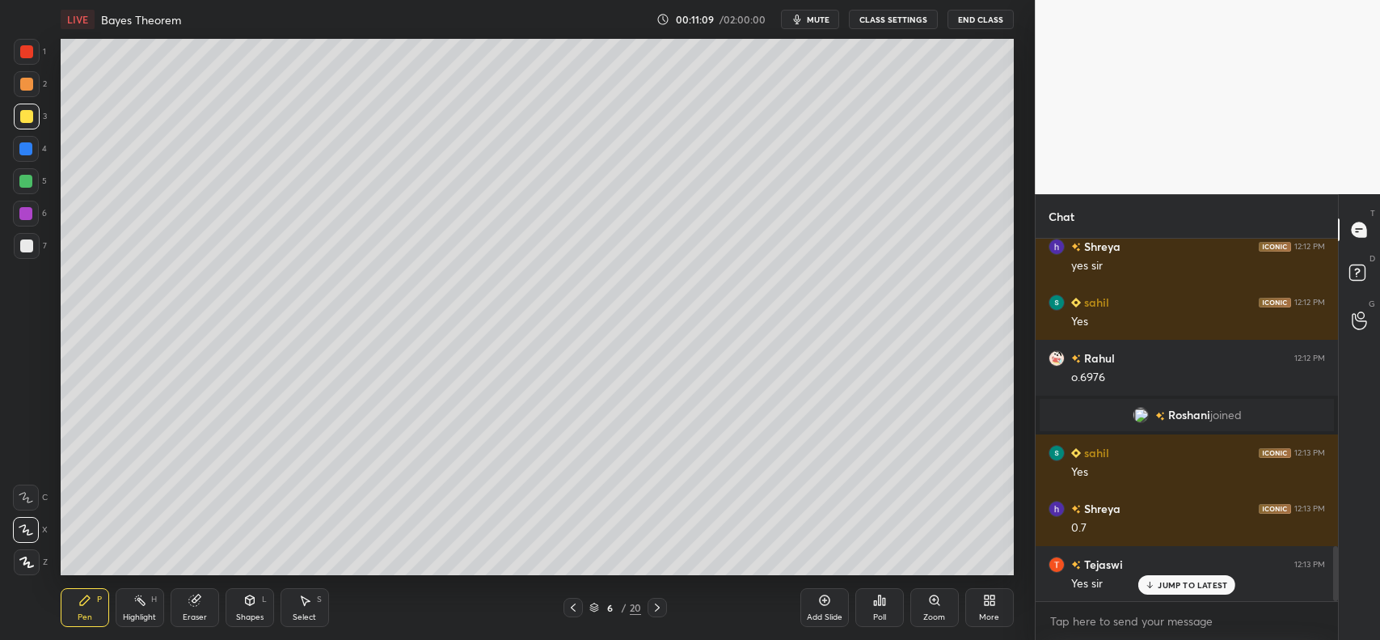
click at [661, 605] on icon at bounding box center [657, 607] width 13 height 13
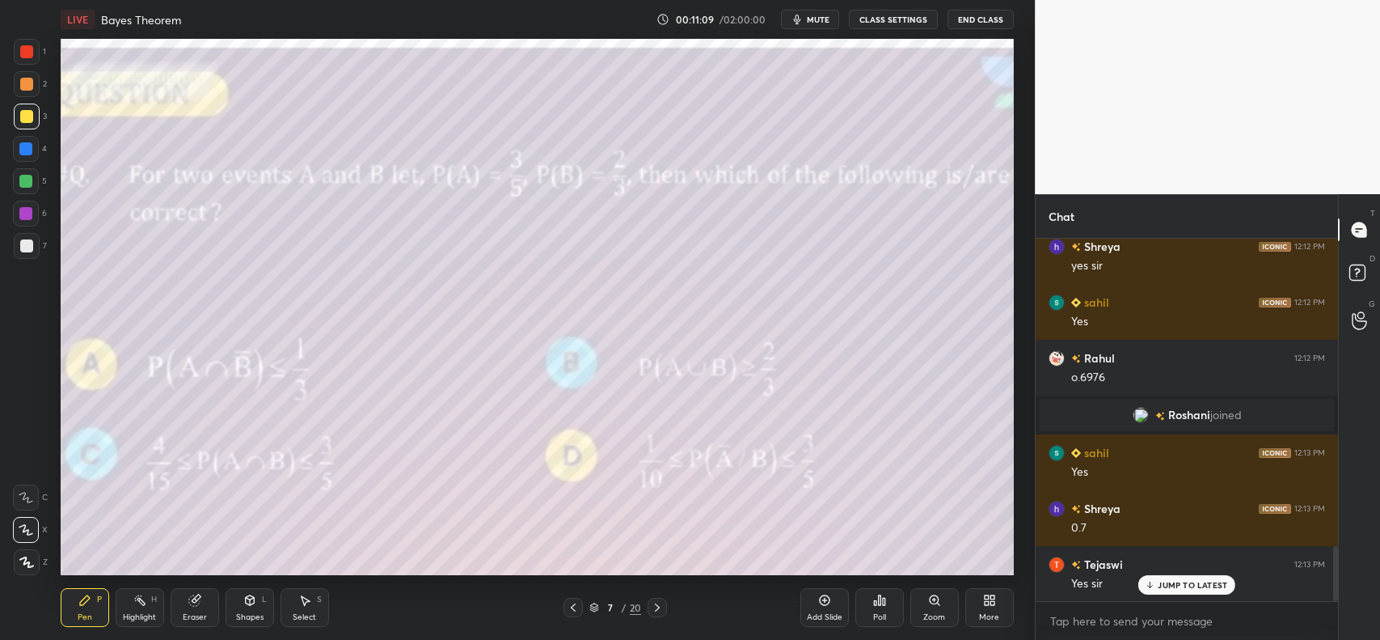
click at [661, 604] on icon at bounding box center [657, 607] width 13 height 13
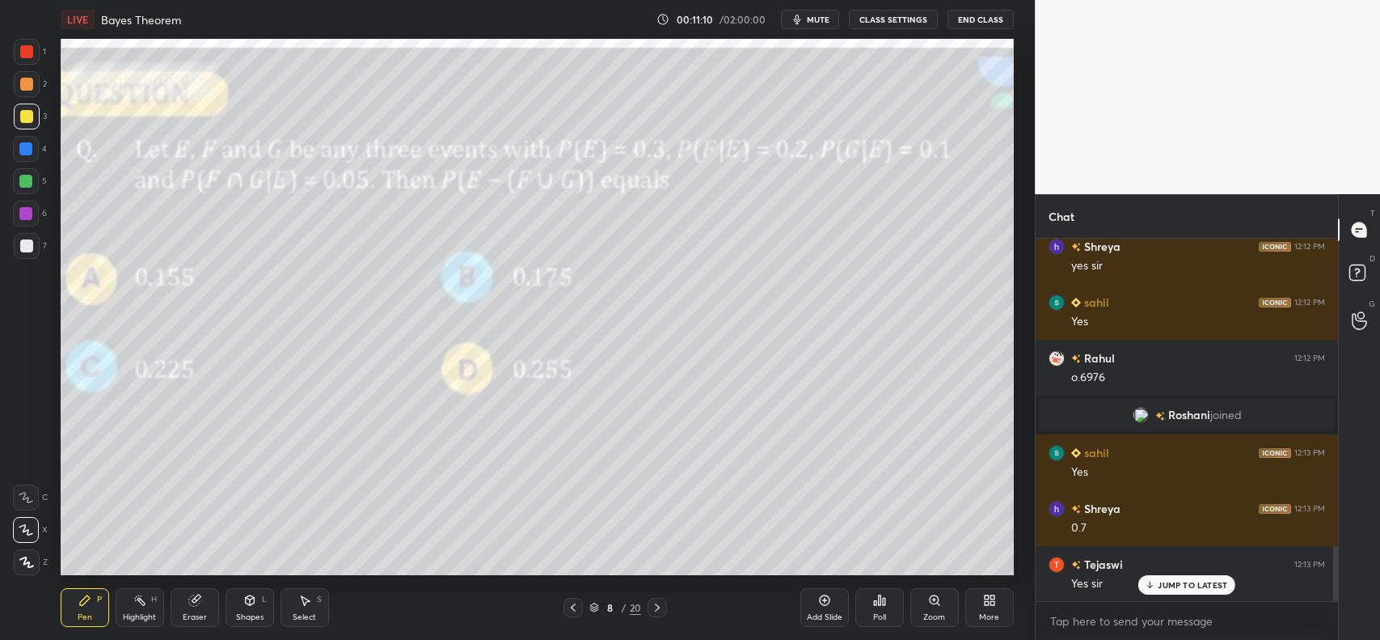
click at [661, 604] on icon at bounding box center [657, 607] width 13 height 13
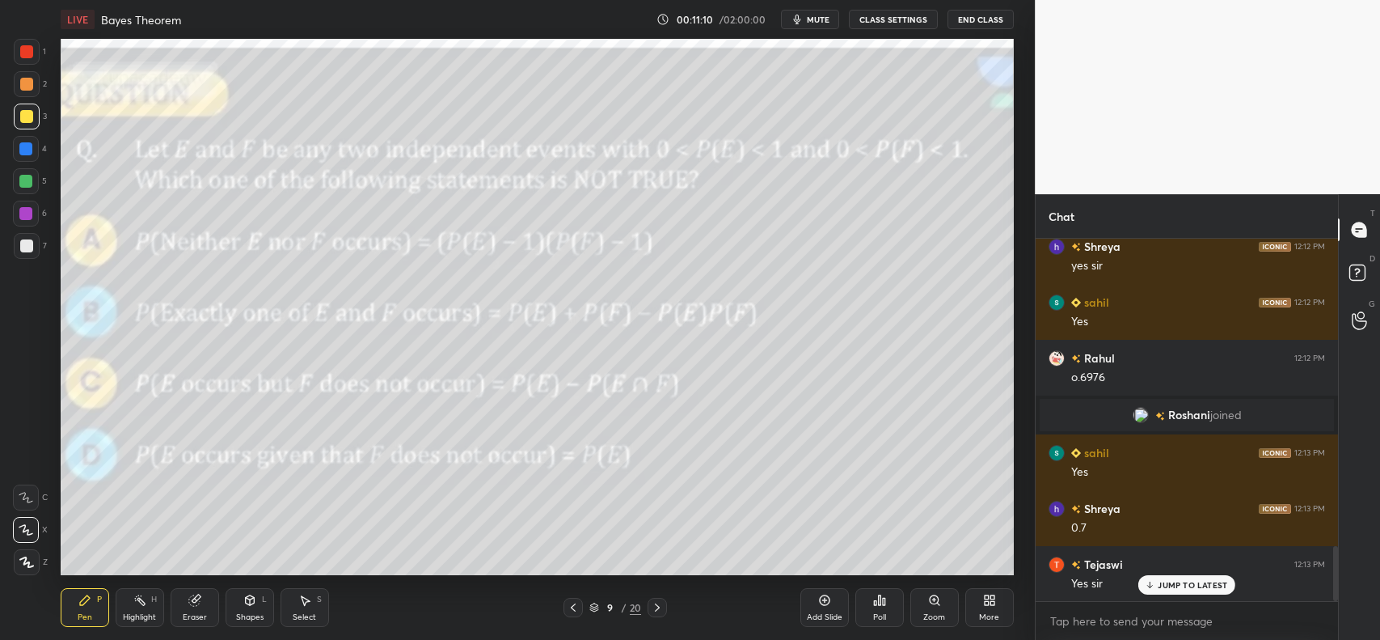
click at [660, 604] on icon at bounding box center [657, 607] width 13 height 13
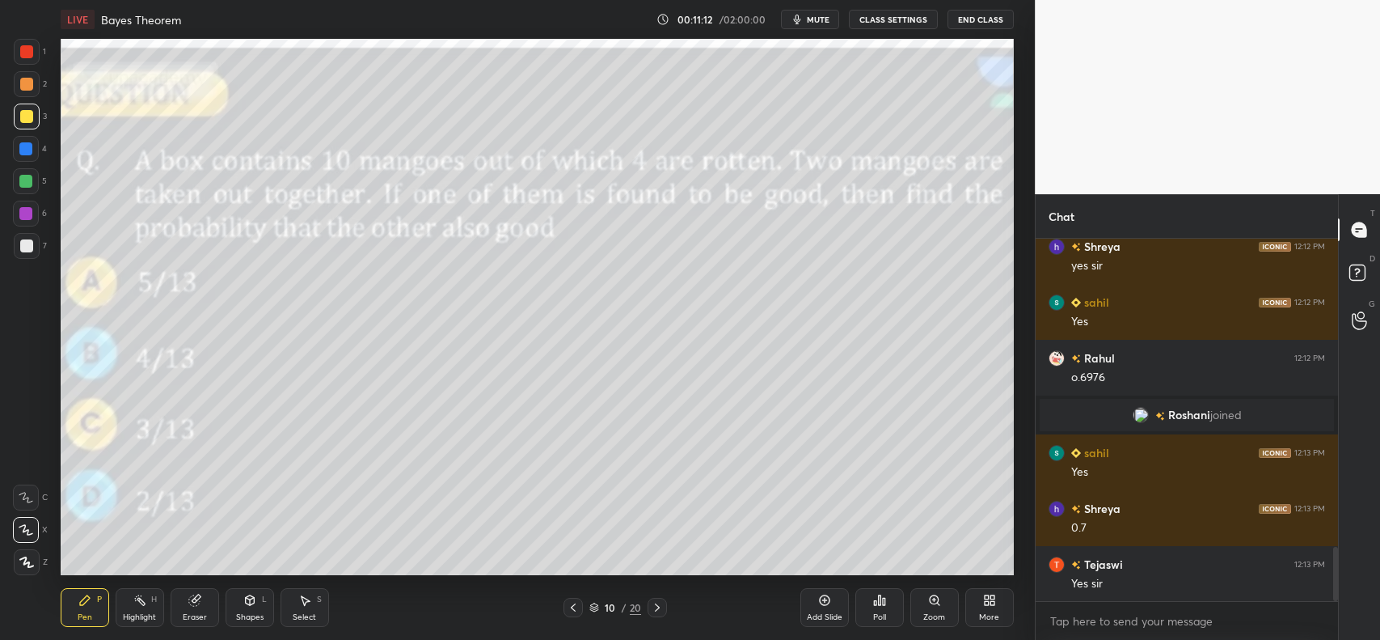
click at [574, 604] on icon at bounding box center [573, 607] width 13 height 13
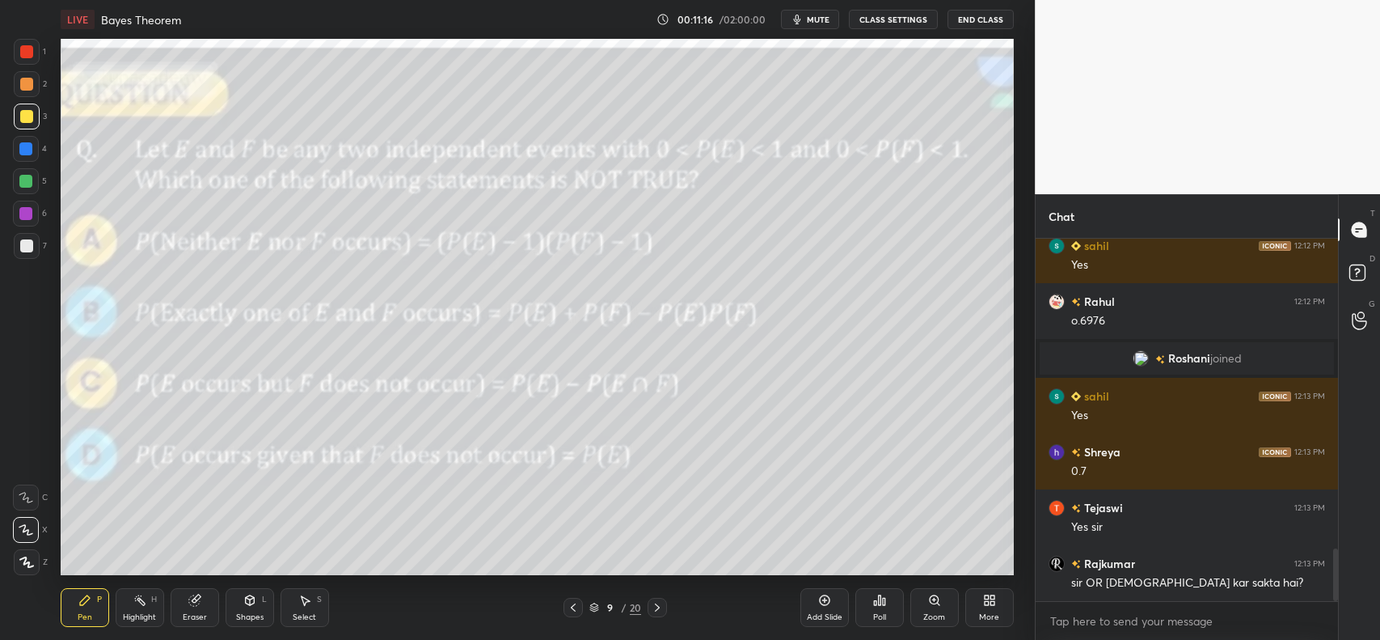
scroll to position [2128, 0]
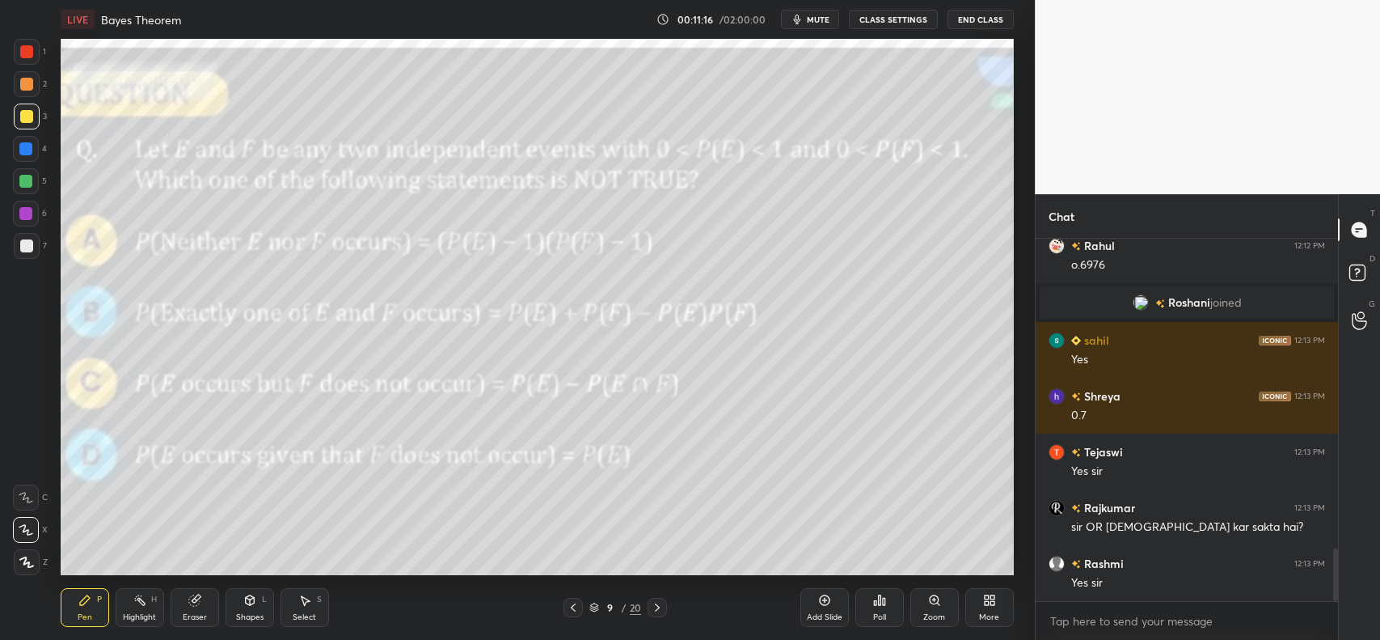
click at [33, 119] on div at bounding box center [27, 117] width 26 height 26
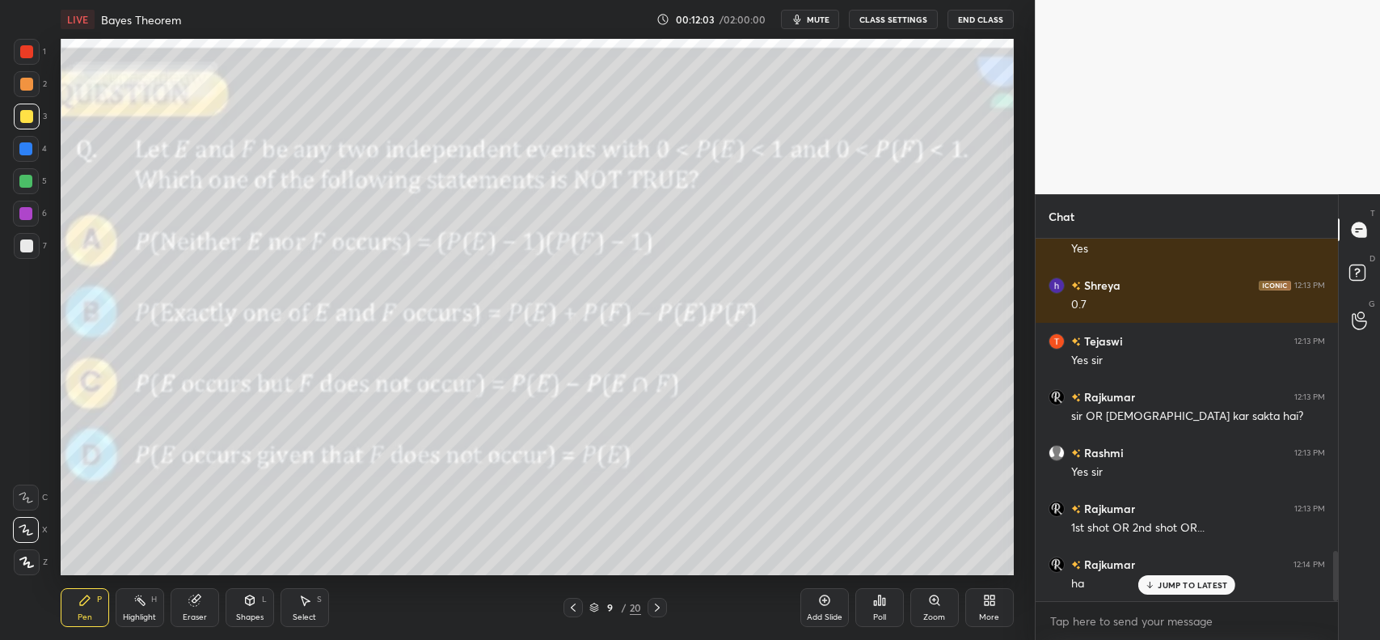
scroll to position [2294, 0]
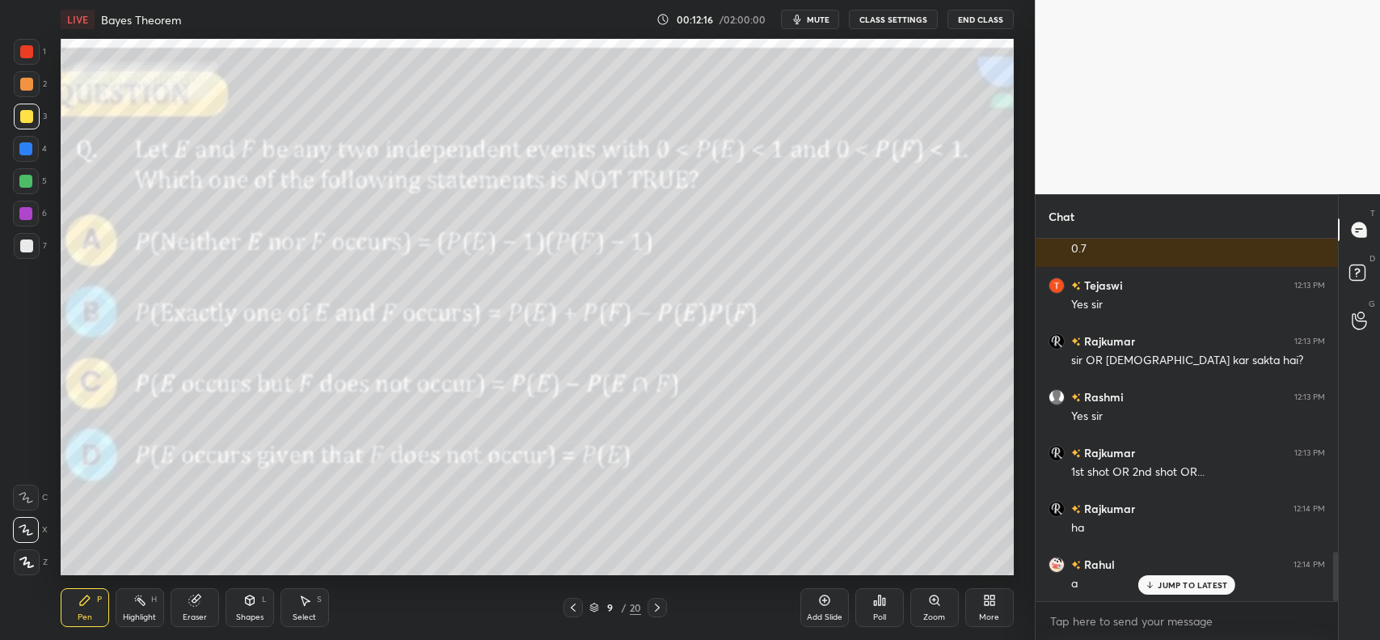
click at [30, 86] on div at bounding box center [26, 84] width 13 height 13
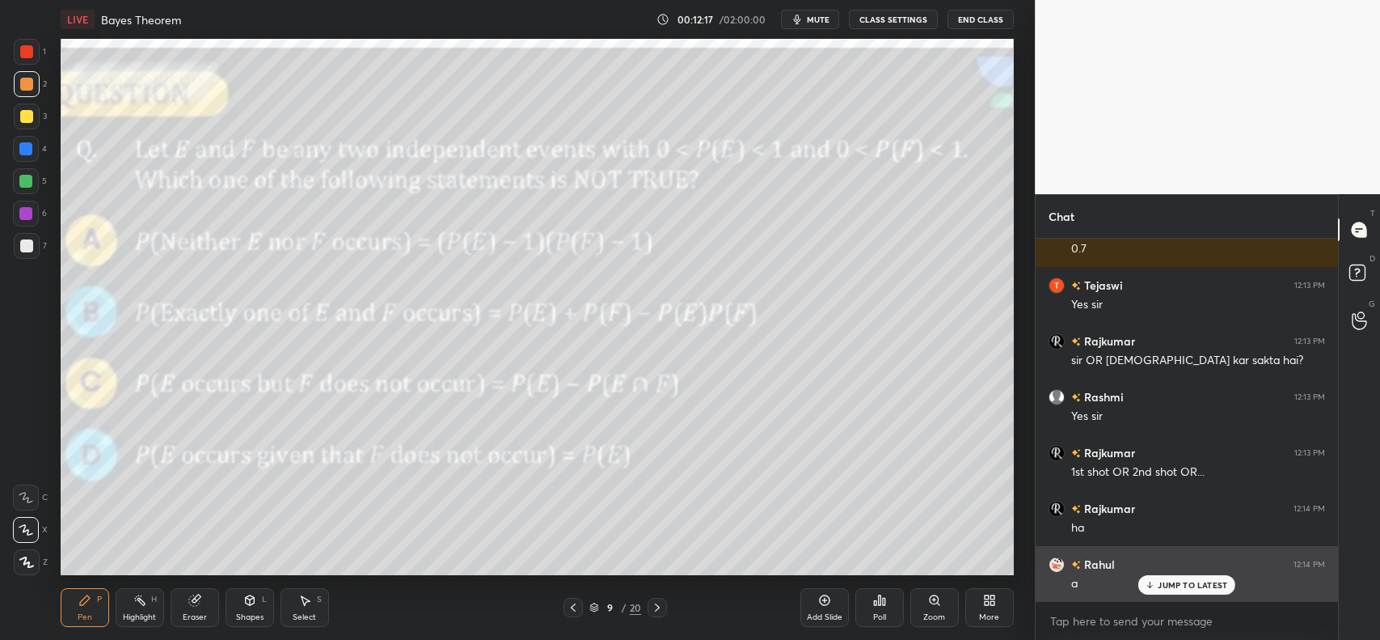
click at [1193, 583] on p "JUMP TO LATEST" at bounding box center [1193, 585] width 70 height 10
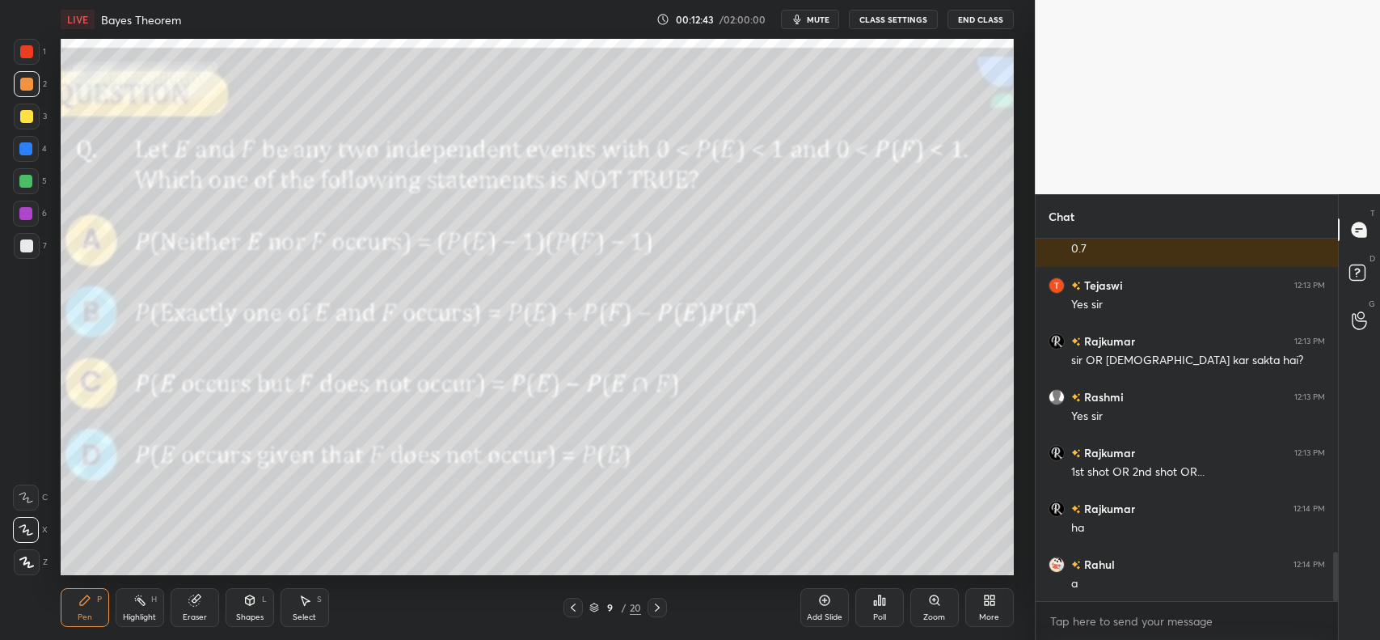
click at [20, 174] on div at bounding box center [26, 181] width 26 height 26
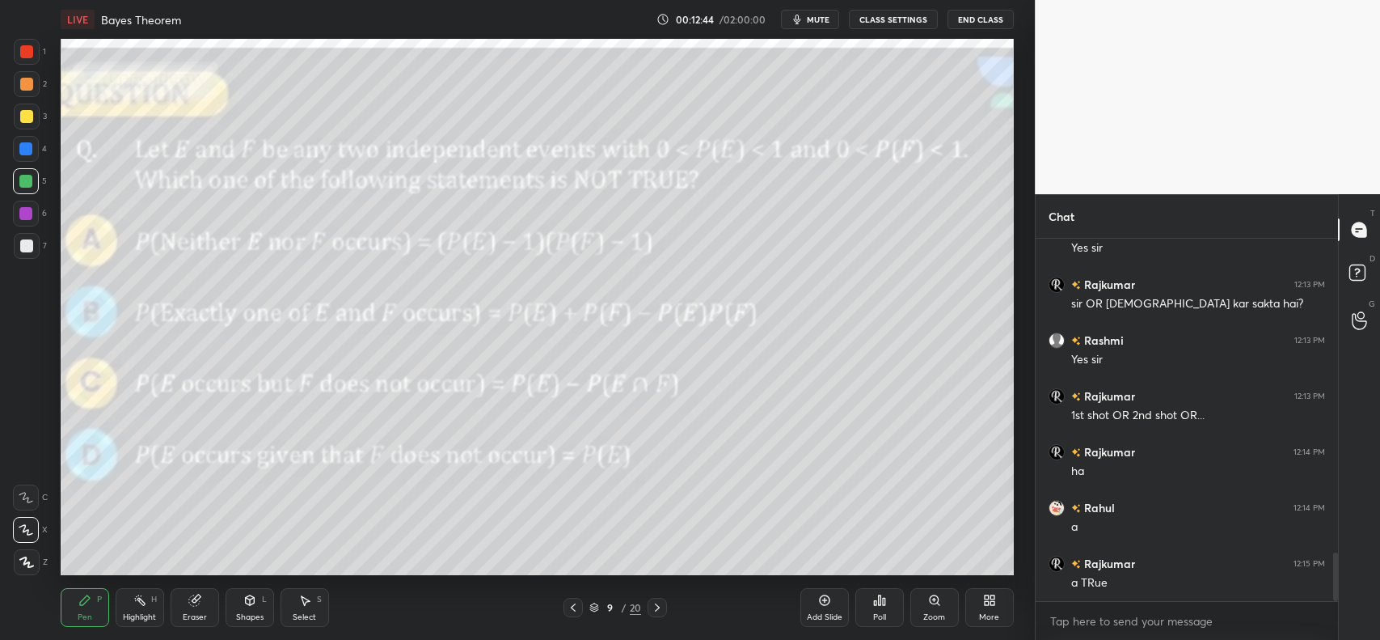
click at [26, 112] on div at bounding box center [26, 116] width 13 height 13
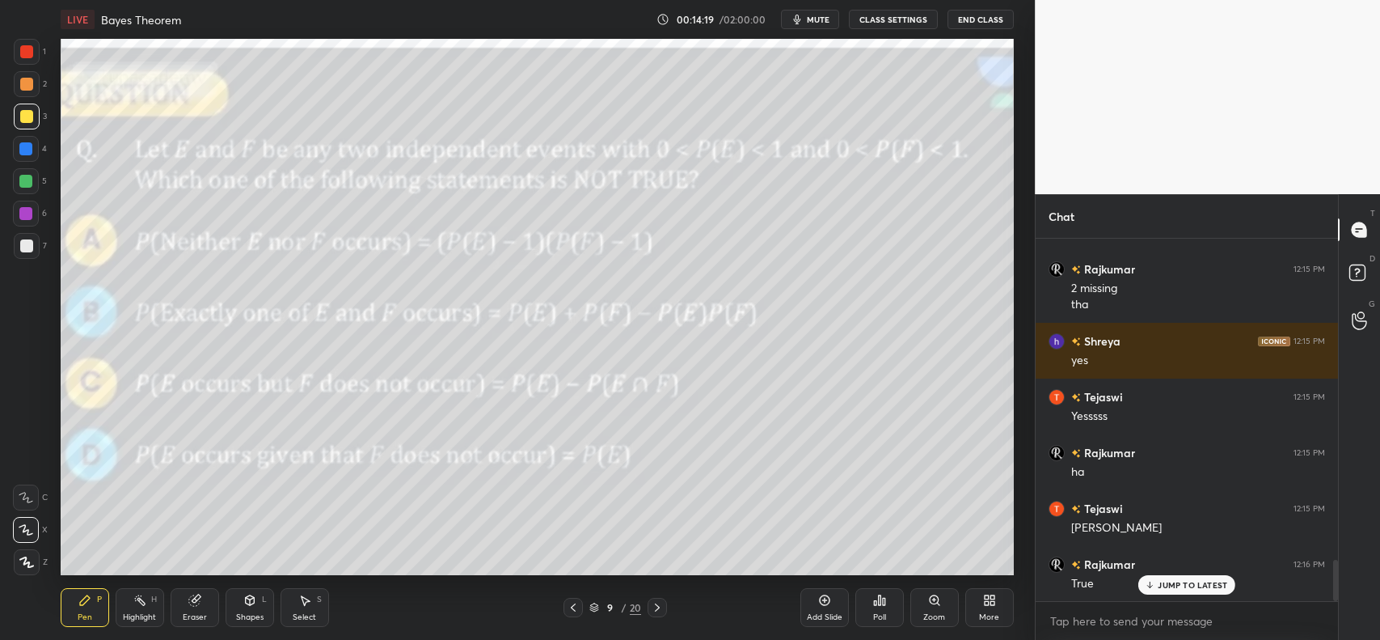
scroll to position [2829, 0]
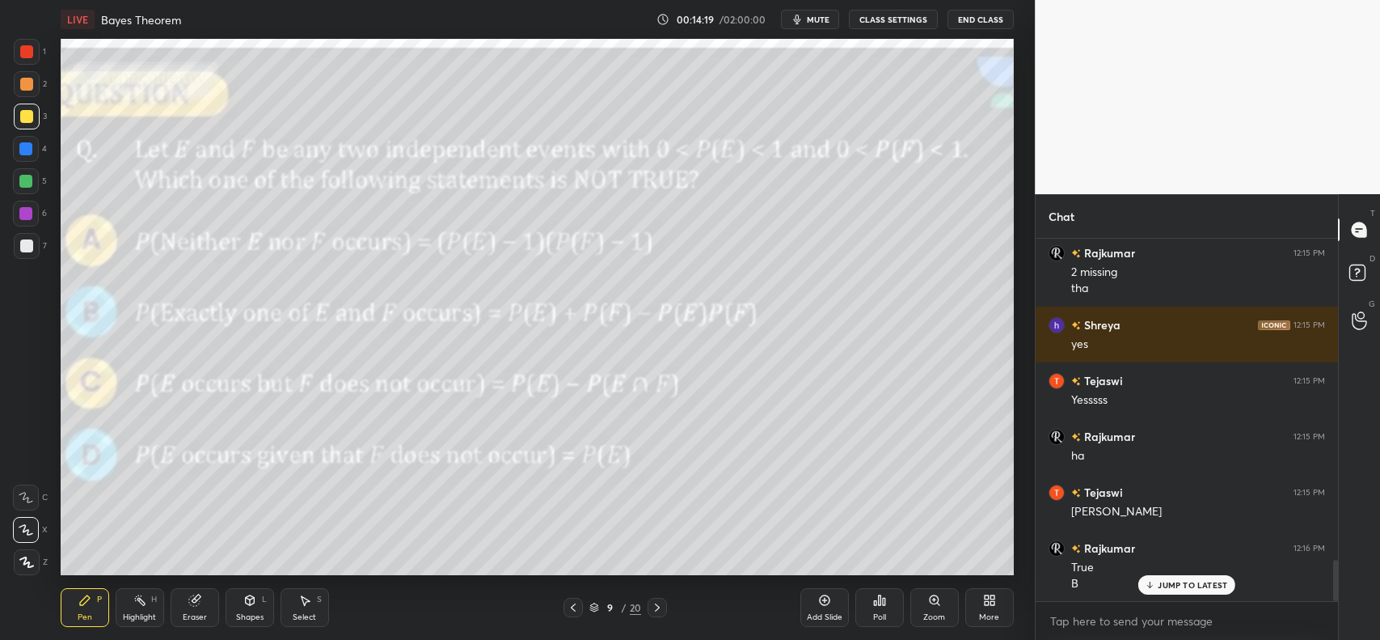
click at [27, 86] on div at bounding box center [26, 84] width 13 height 13
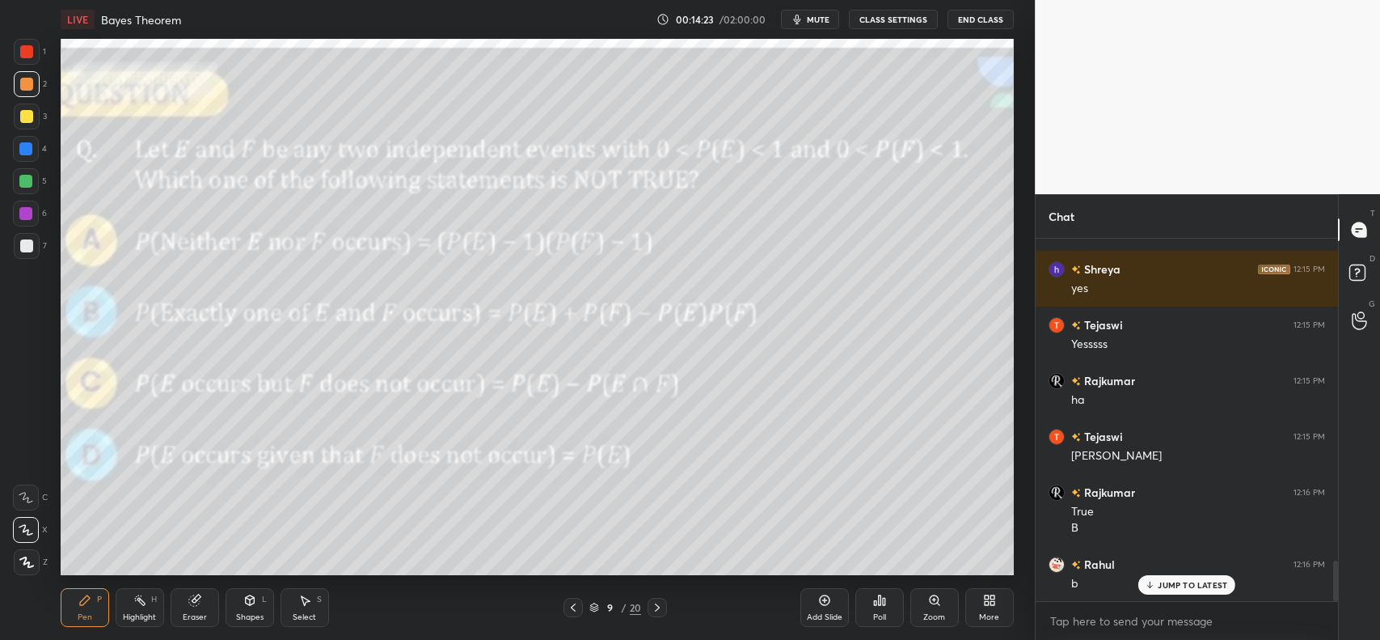
click at [659, 601] on icon at bounding box center [657, 607] width 13 height 13
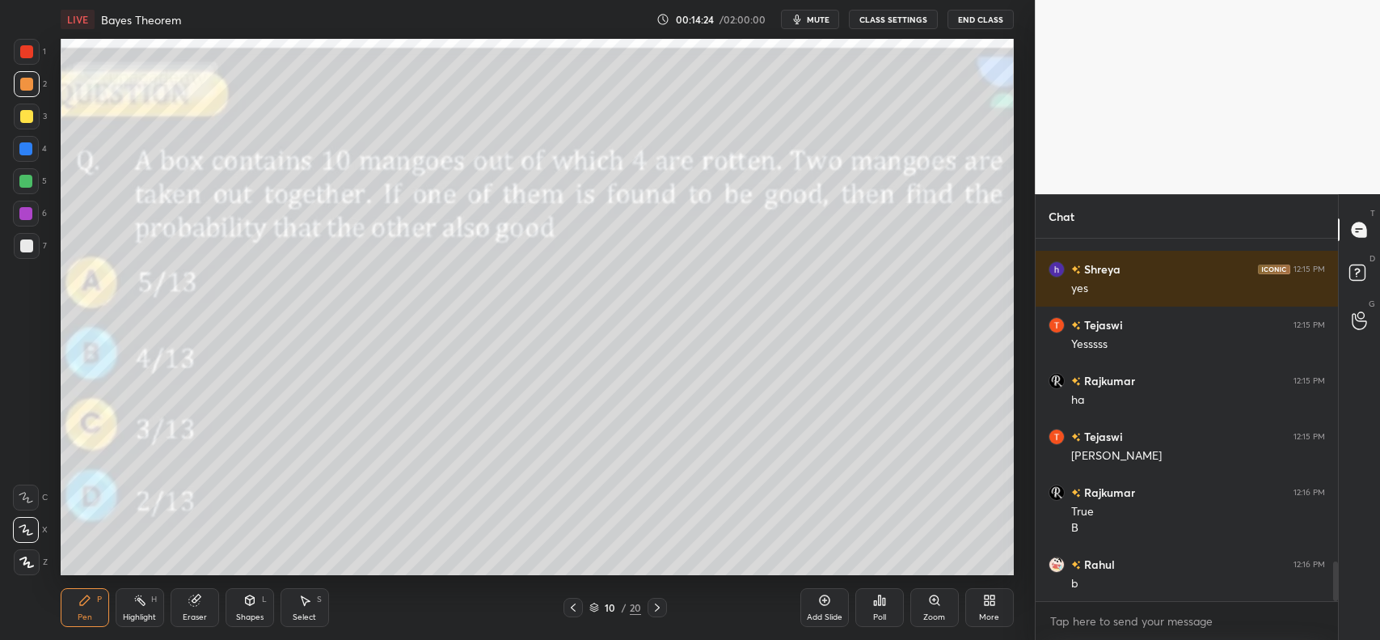
scroll to position [2941, 0]
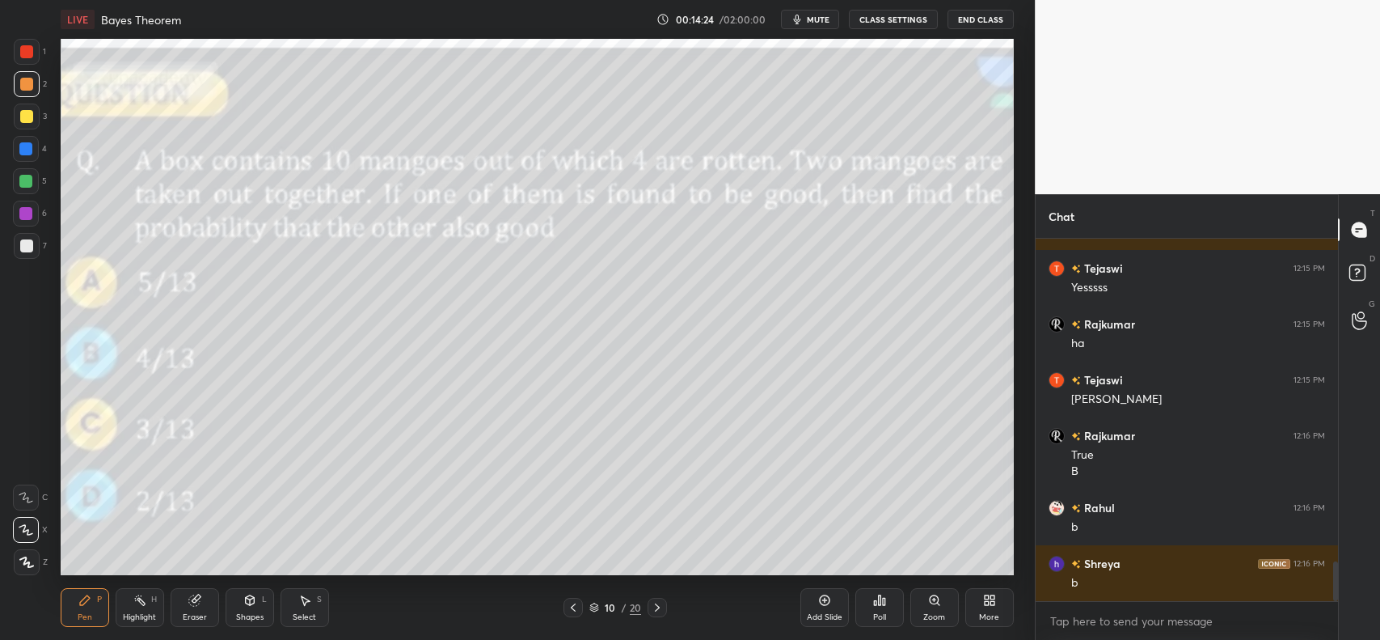
click at [665, 602] on div at bounding box center [657, 607] width 19 height 19
click at [666, 605] on div at bounding box center [657, 607] width 19 height 19
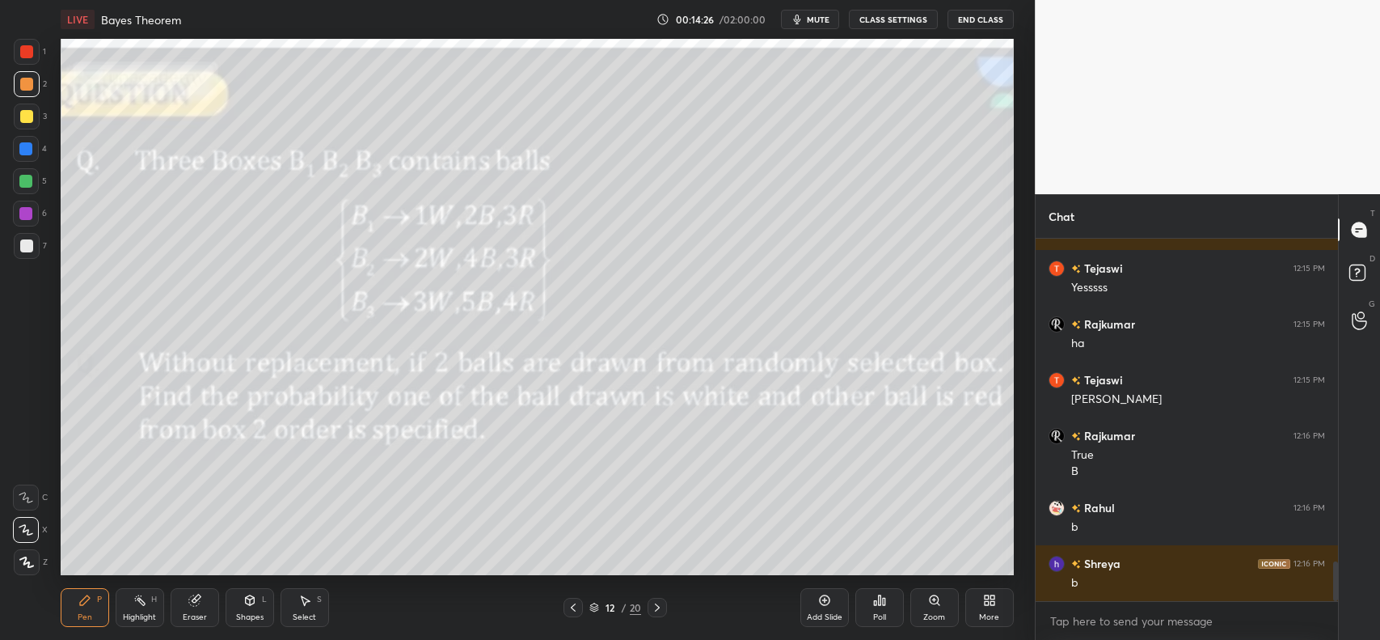
click at [663, 604] on icon at bounding box center [657, 607] width 13 height 13
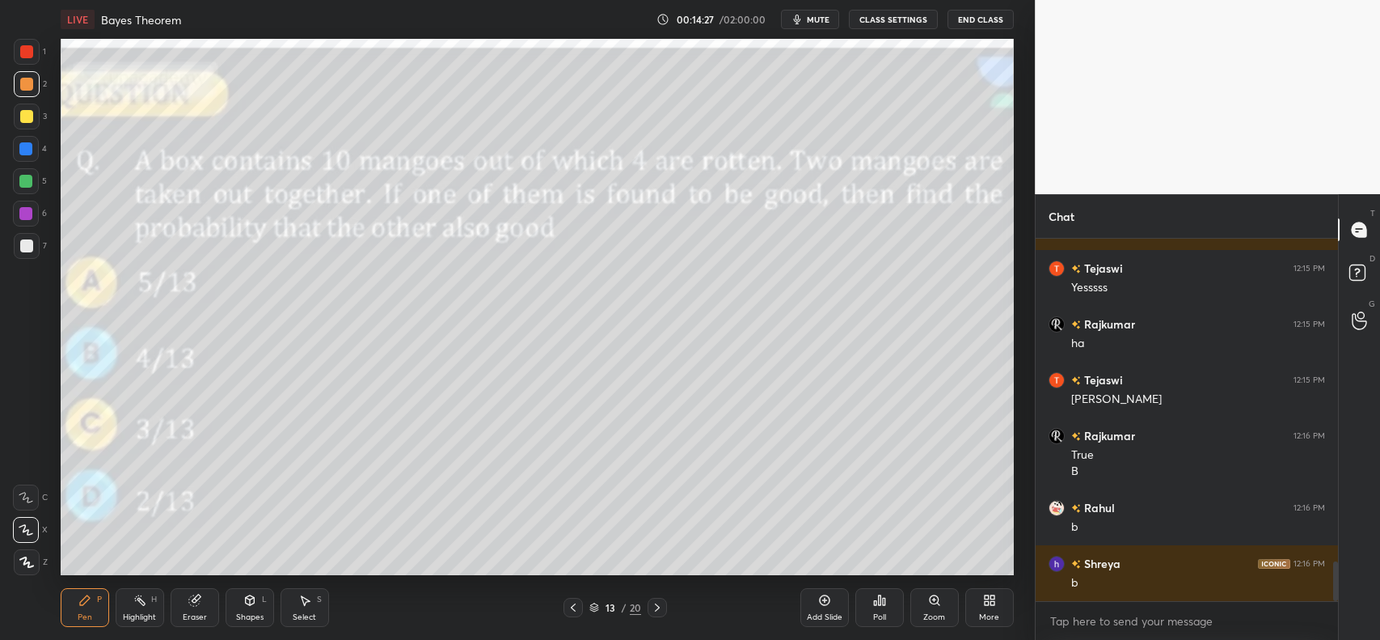
click at [657, 605] on icon at bounding box center [657, 607] width 5 height 8
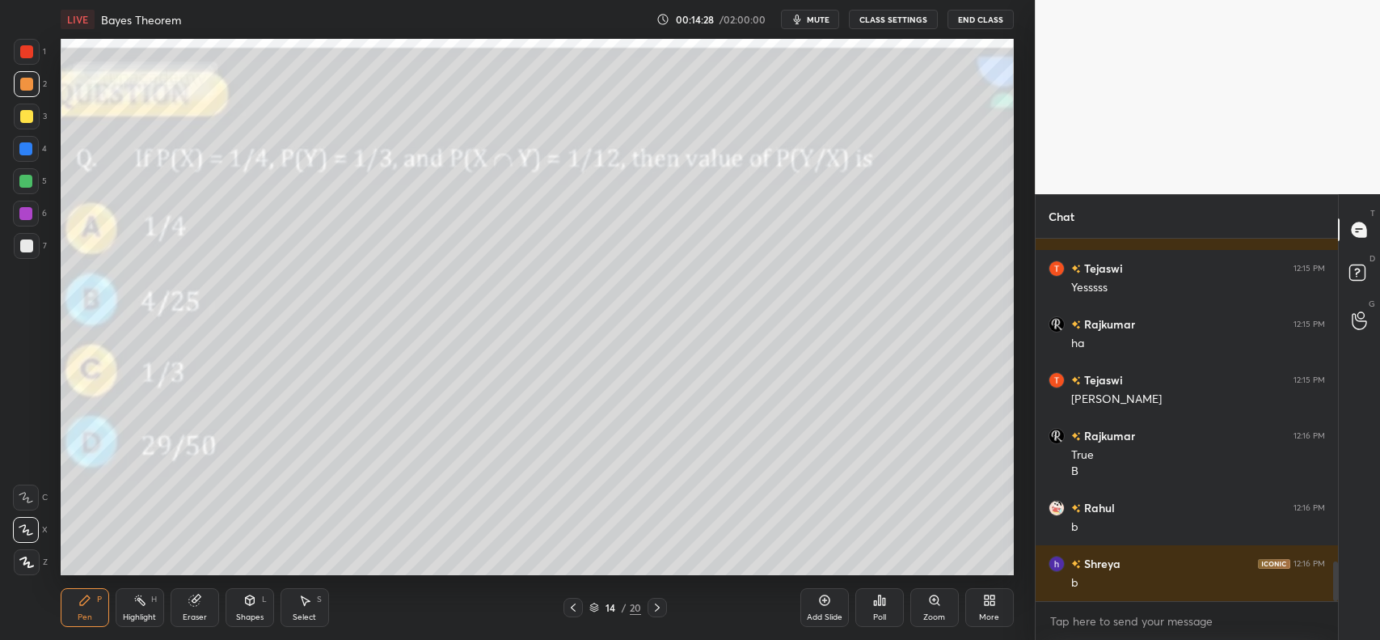
click at [657, 605] on icon at bounding box center [657, 607] width 13 height 13
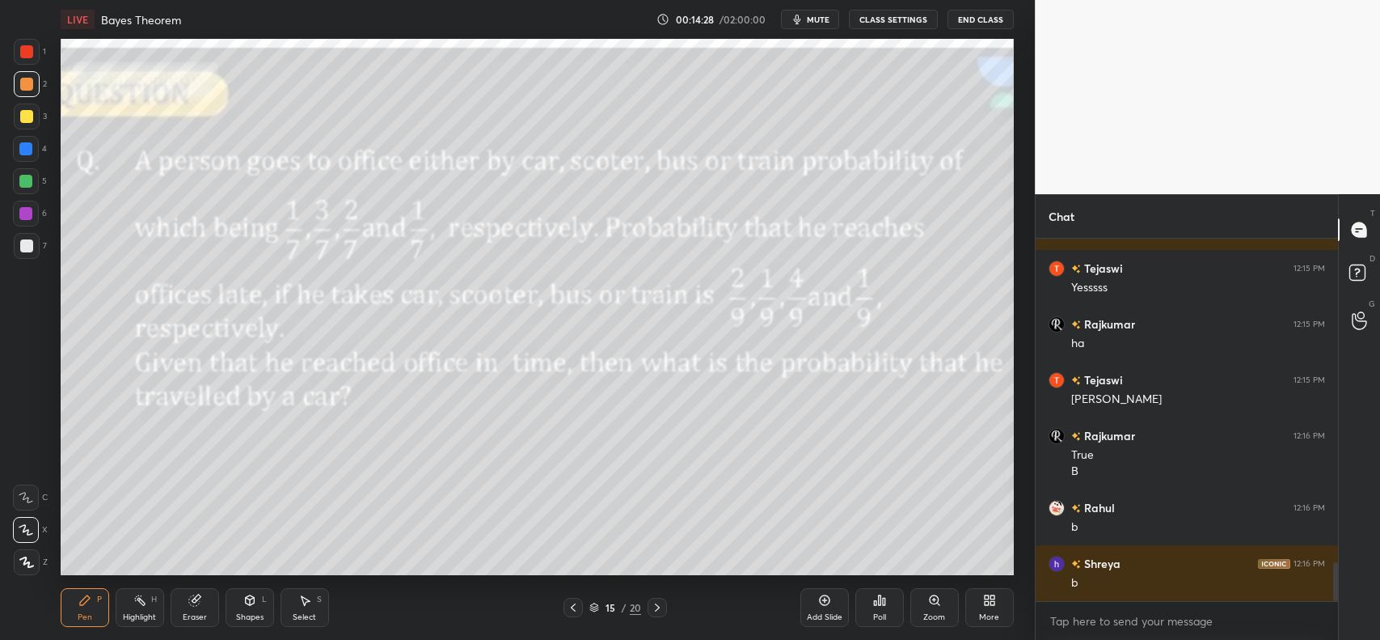
scroll to position [2997, 0]
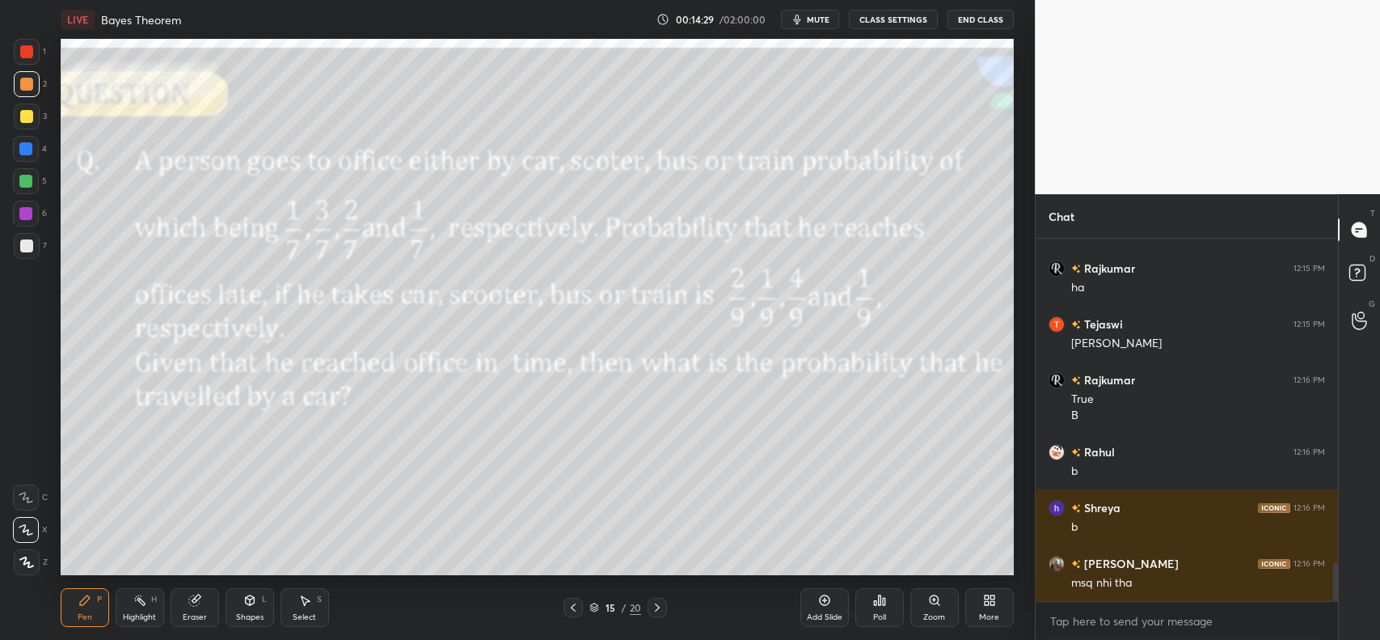
click at [573, 607] on icon at bounding box center [573, 607] width 5 height 8
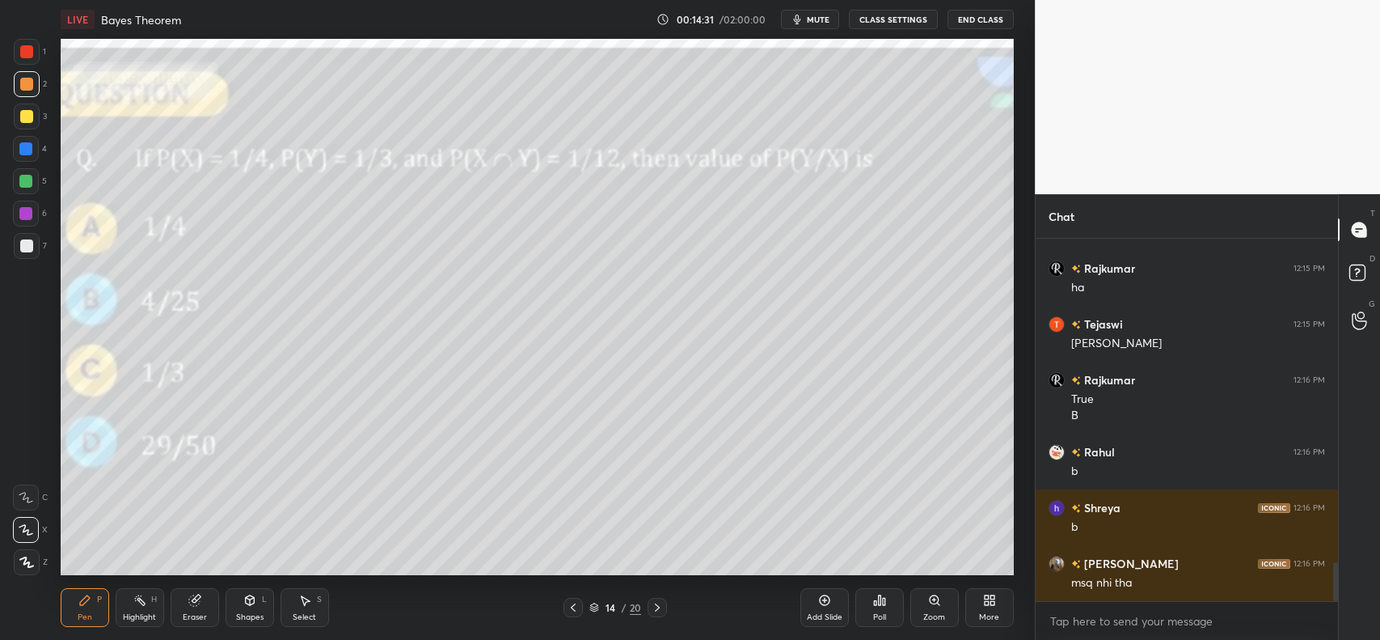
click at [656, 603] on icon at bounding box center [657, 607] width 13 height 13
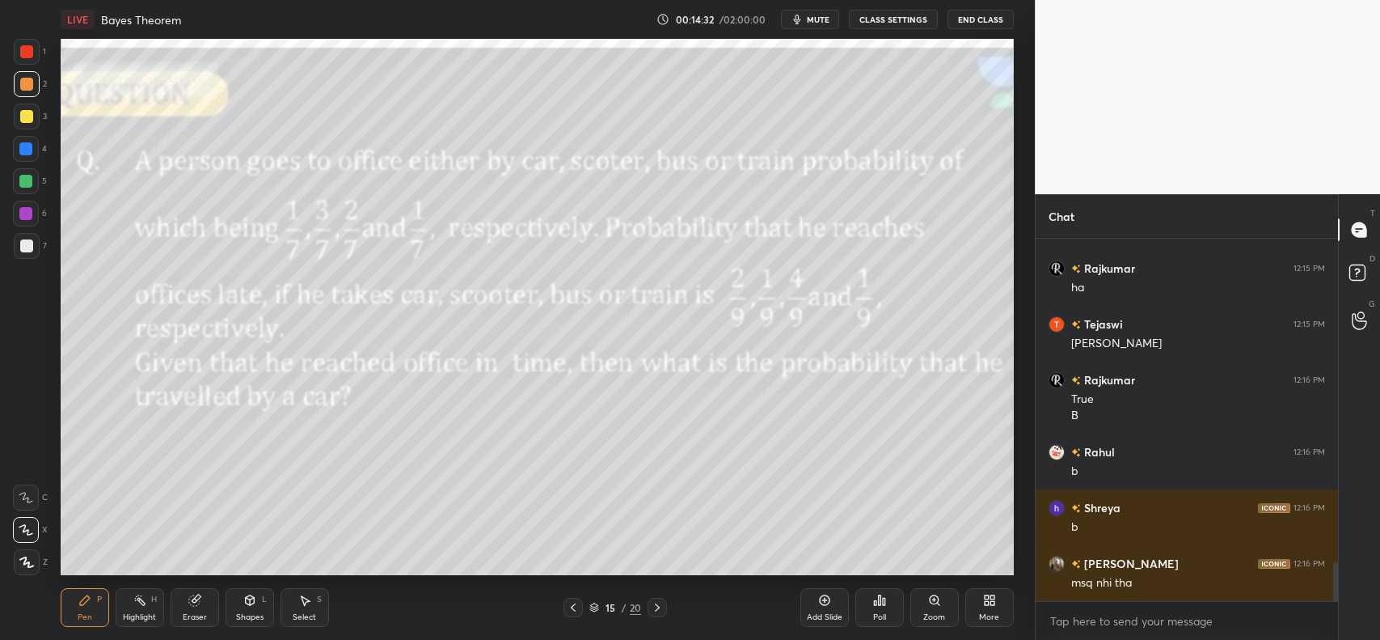
click at [656, 607] on icon at bounding box center [657, 607] width 13 height 13
click at [652, 605] on icon at bounding box center [657, 607] width 13 height 13
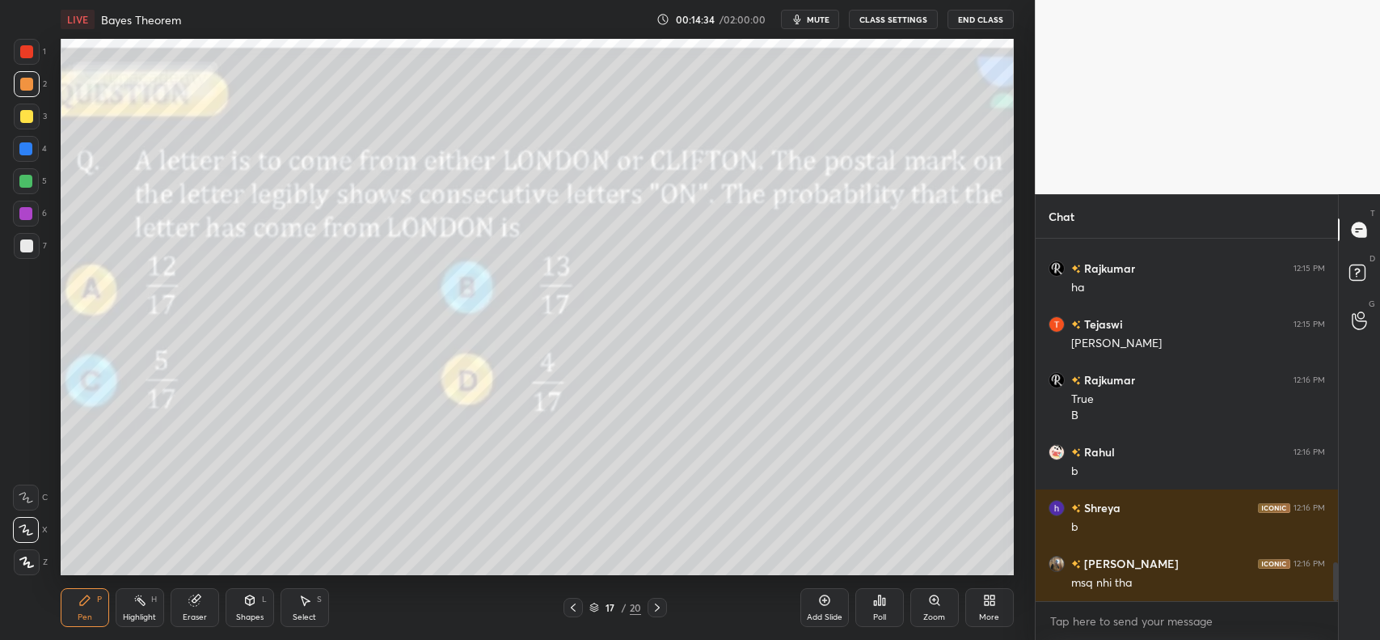
click at [657, 607] on icon at bounding box center [657, 607] width 13 height 13
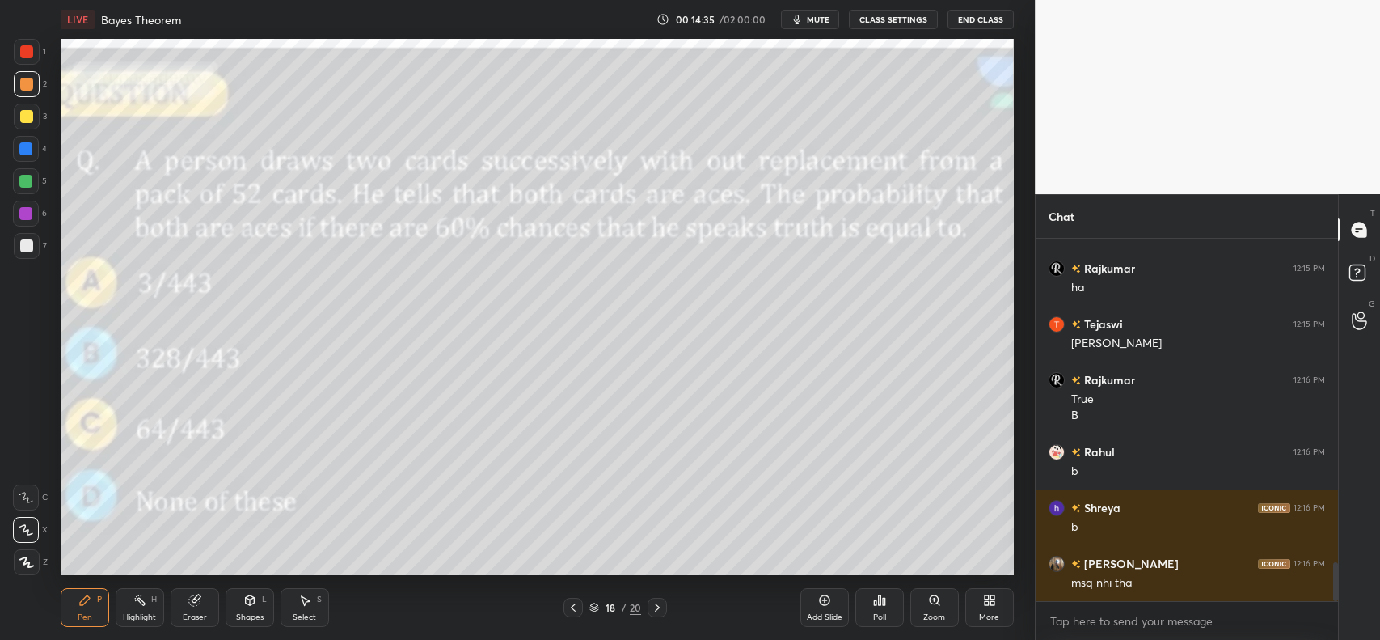
click at [574, 605] on icon at bounding box center [573, 607] width 5 height 8
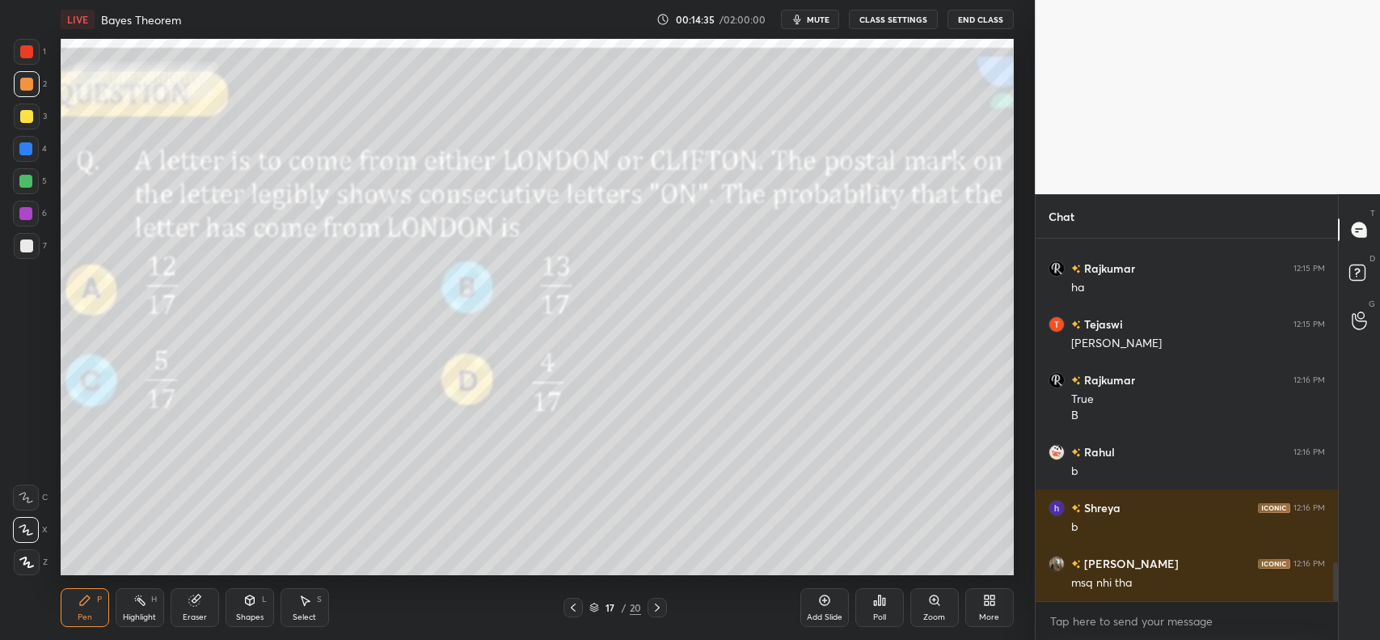
click at [574, 608] on icon at bounding box center [573, 607] width 13 height 13
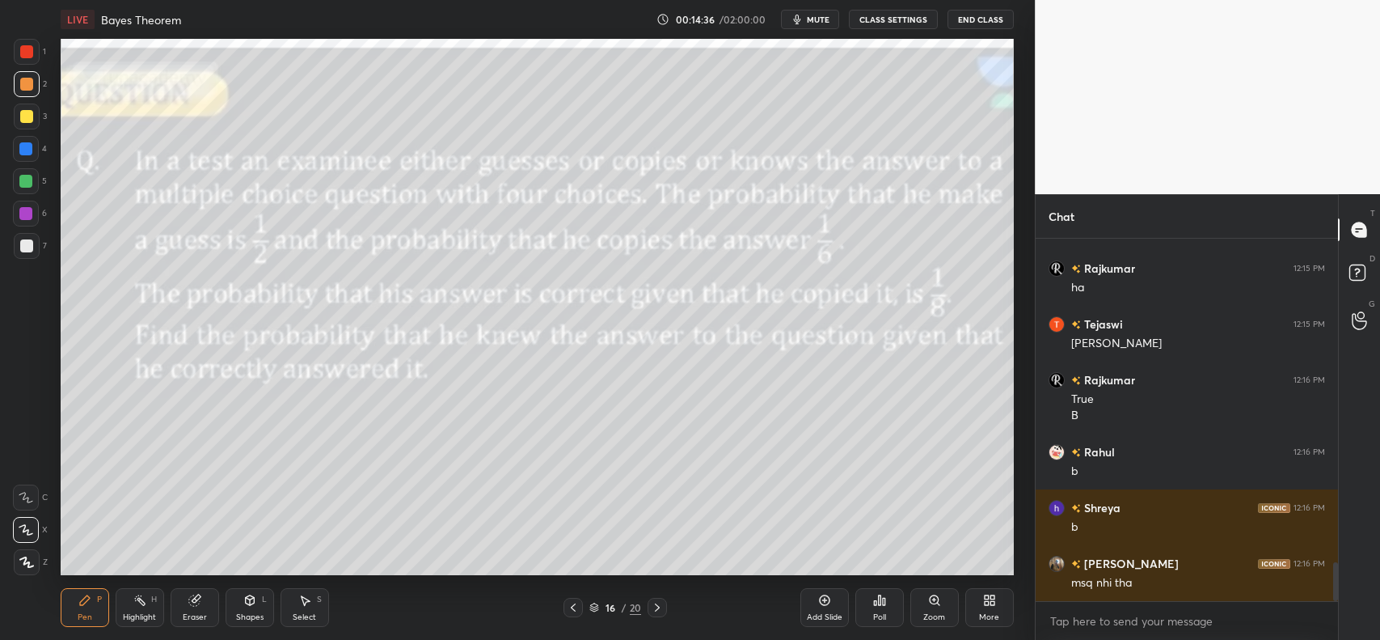
click at [651, 607] on icon at bounding box center [657, 607] width 13 height 13
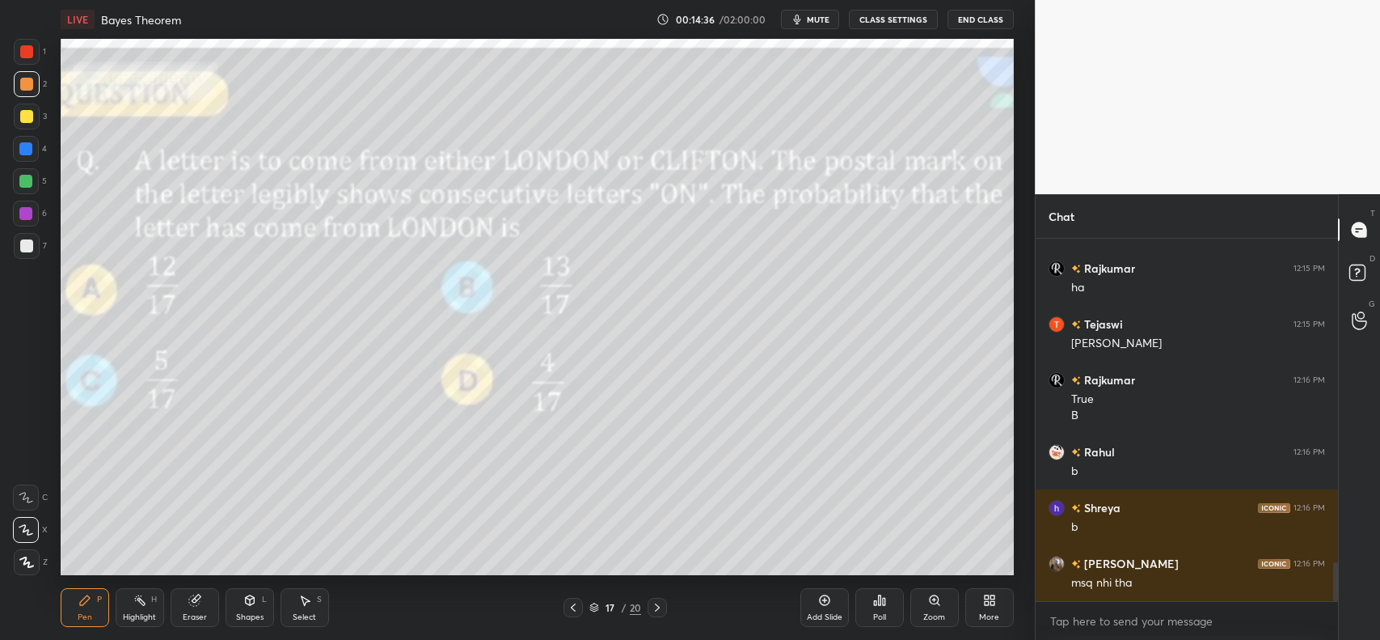
click at [651, 608] on icon at bounding box center [657, 607] width 13 height 13
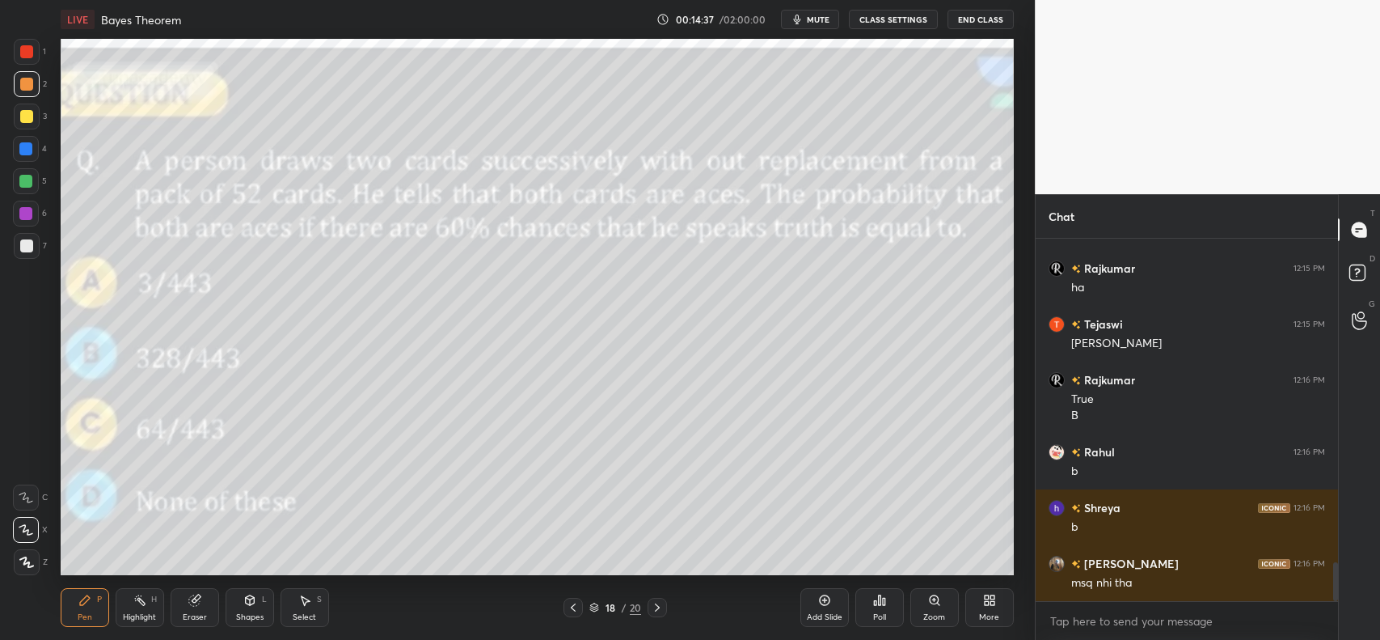
click at [653, 607] on icon at bounding box center [657, 607] width 13 height 13
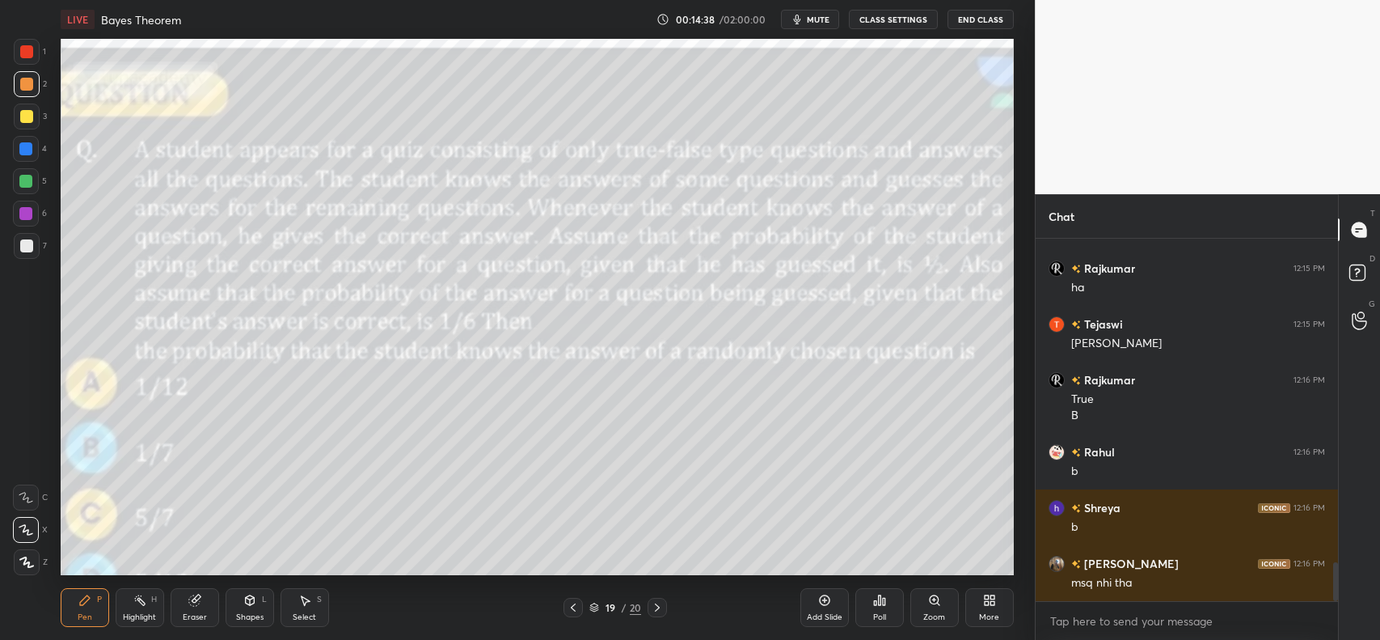
click at [651, 605] on icon at bounding box center [657, 607] width 13 height 13
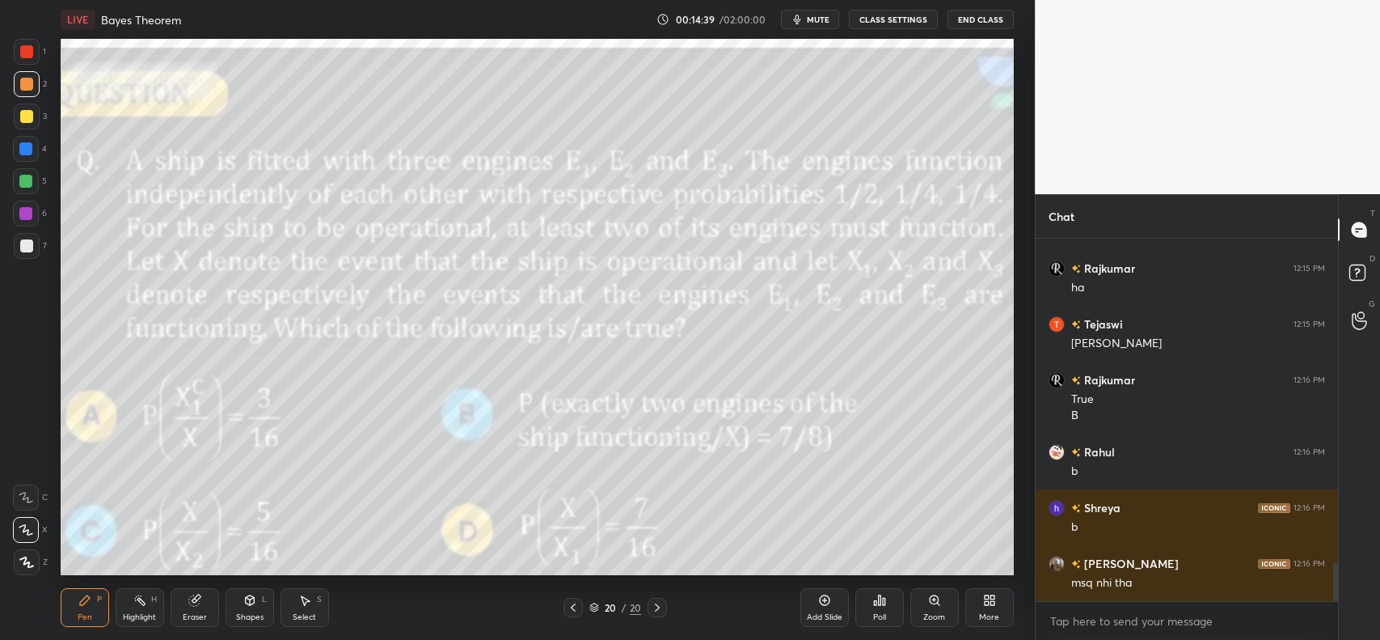
scroll to position [3053, 0]
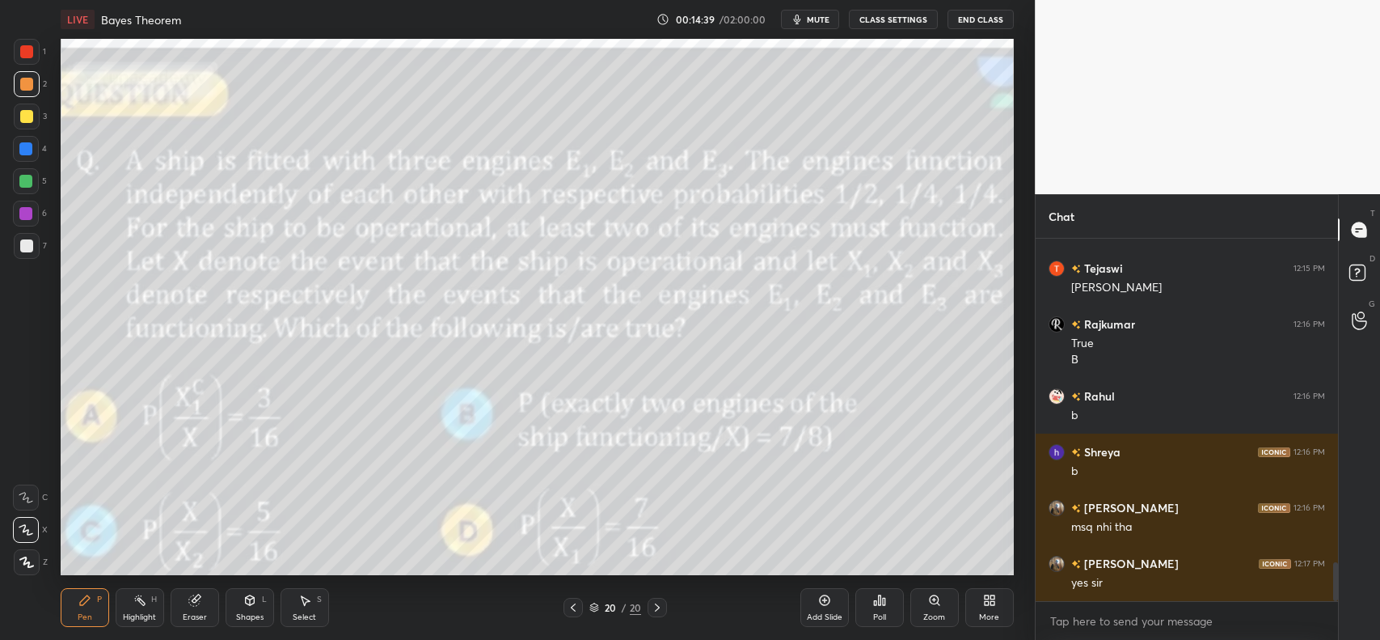
click at [573, 608] on icon at bounding box center [573, 607] width 13 height 13
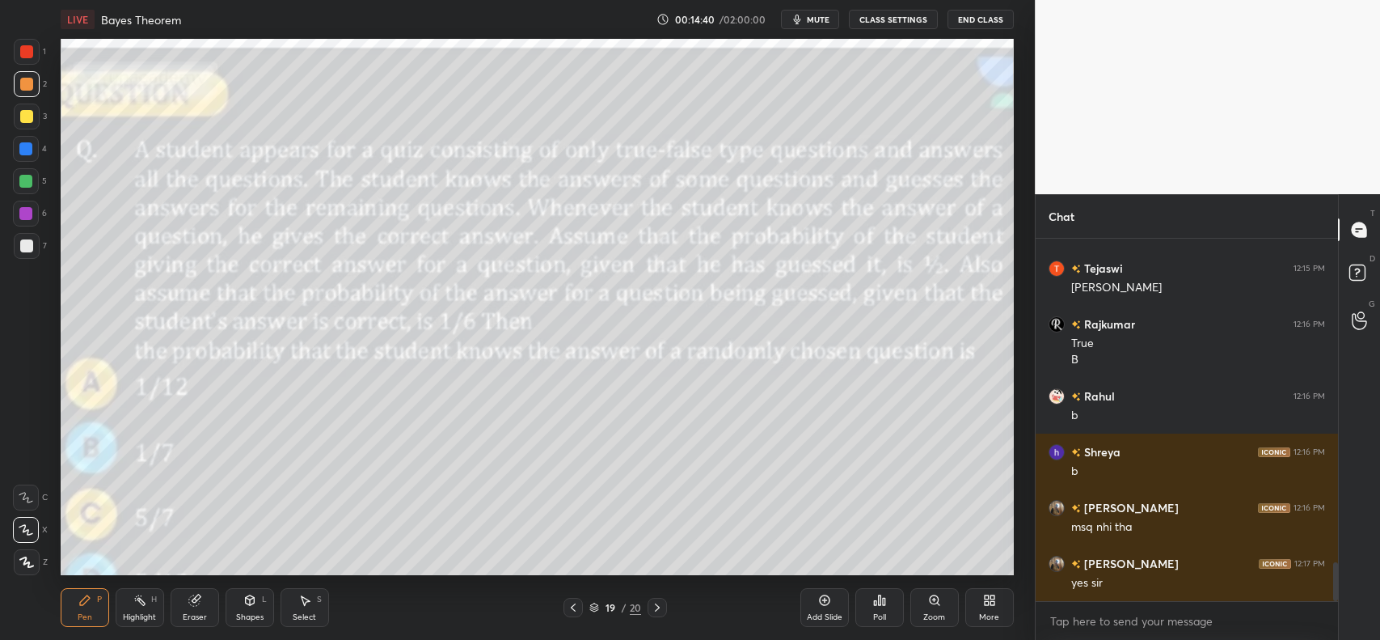
click at [575, 607] on icon at bounding box center [573, 607] width 13 height 13
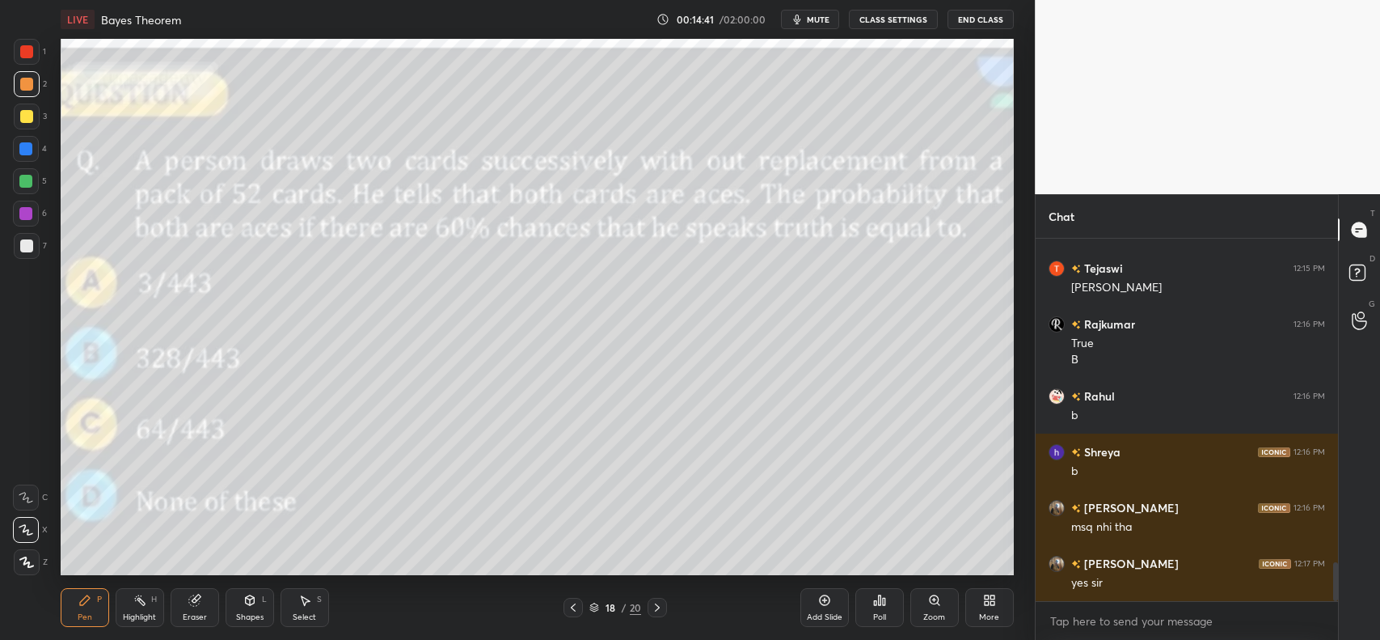
click at [573, 608] on icon at bounding box center [573, 607] width 13 height 13
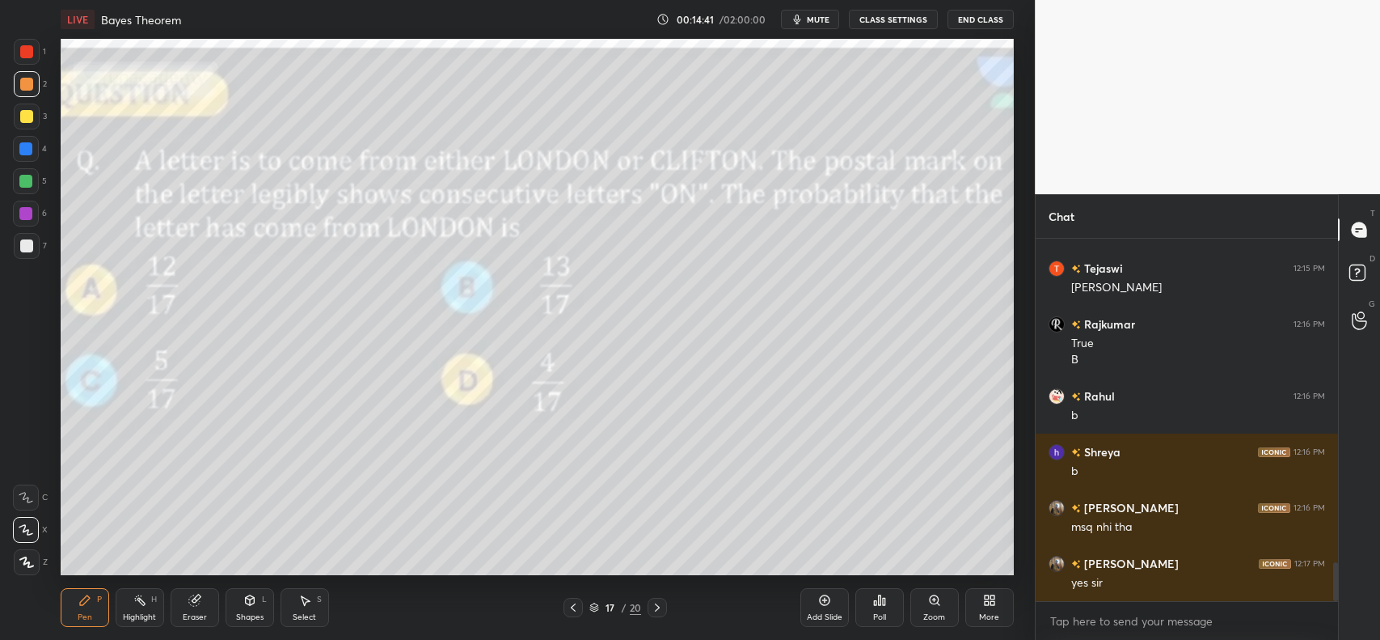
click at [575, 608] on icon at bounding box center [573, 607] width 13 height 13
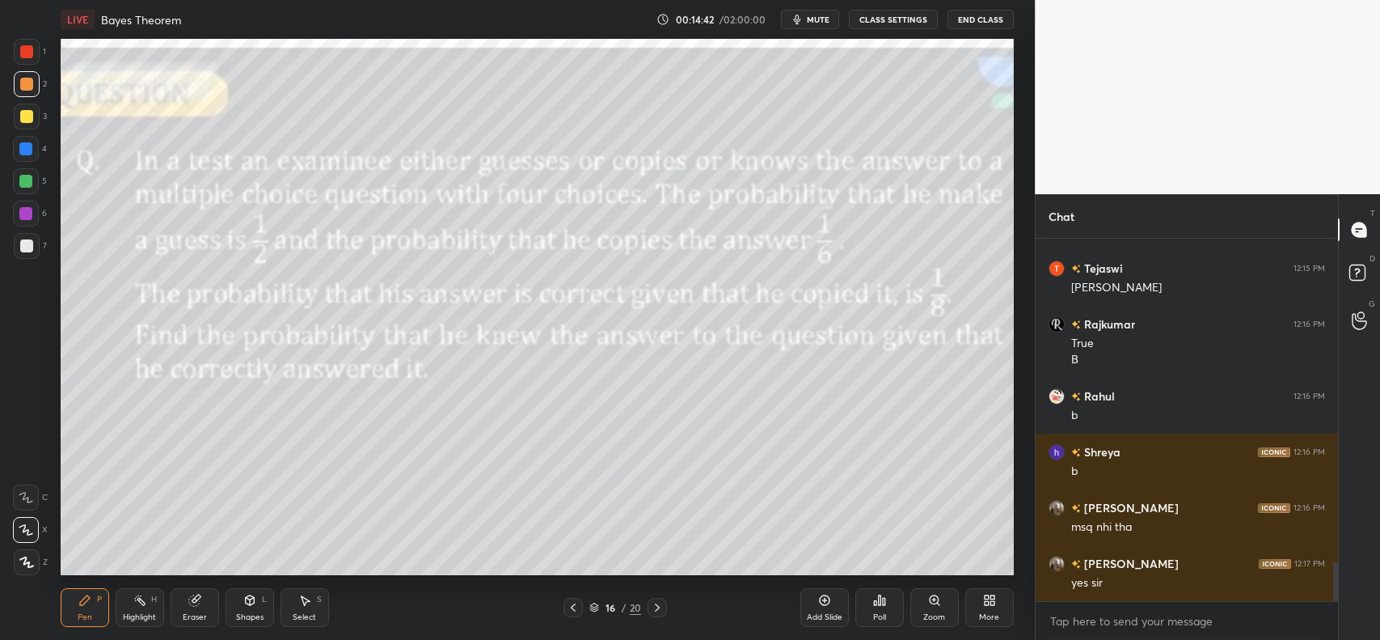
click at [575, 607] on icon at bounding box center [573, 607] width 13 height 13
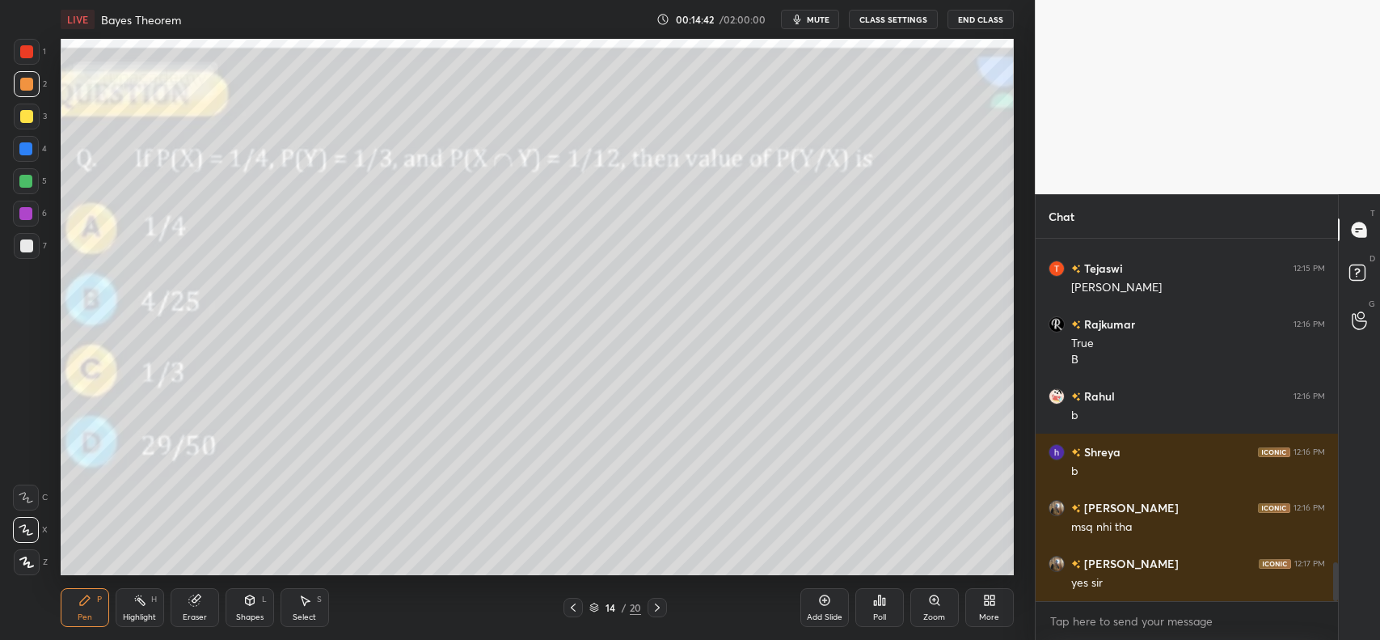
click at [577, 607] on icon at bounding box center [573, 607] width 13 height 13
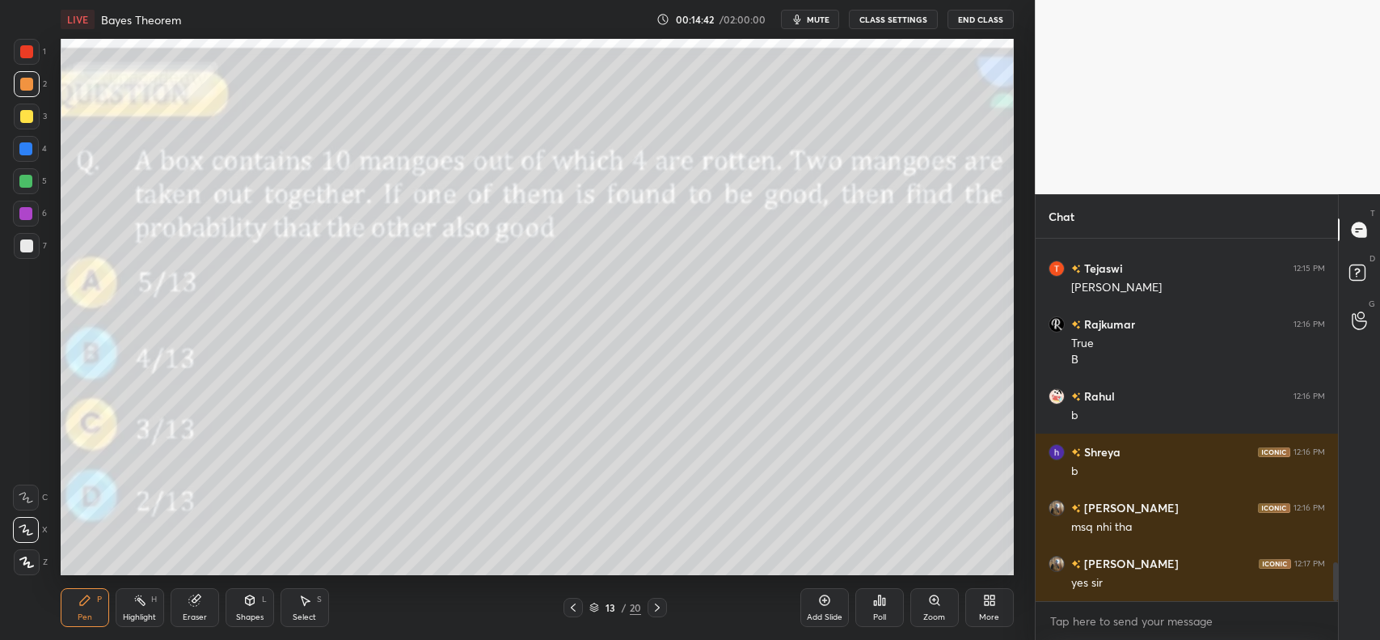
click at [576, 607] on icon at bounding box center [573, 607] width 13 height 13
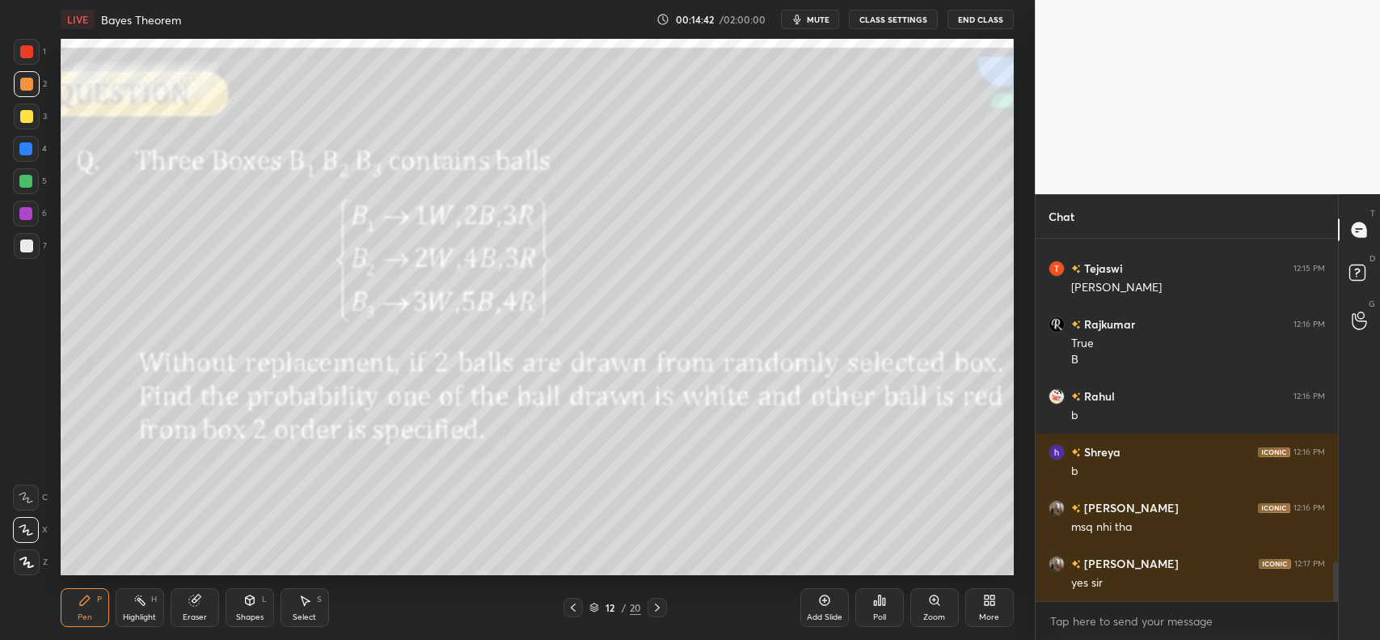
click at [576, 604] on icon at bounding box center [573, 607] width 13 height 13
click at [576, 607] on icon at bounding box center [573, 607] width 13 height 13
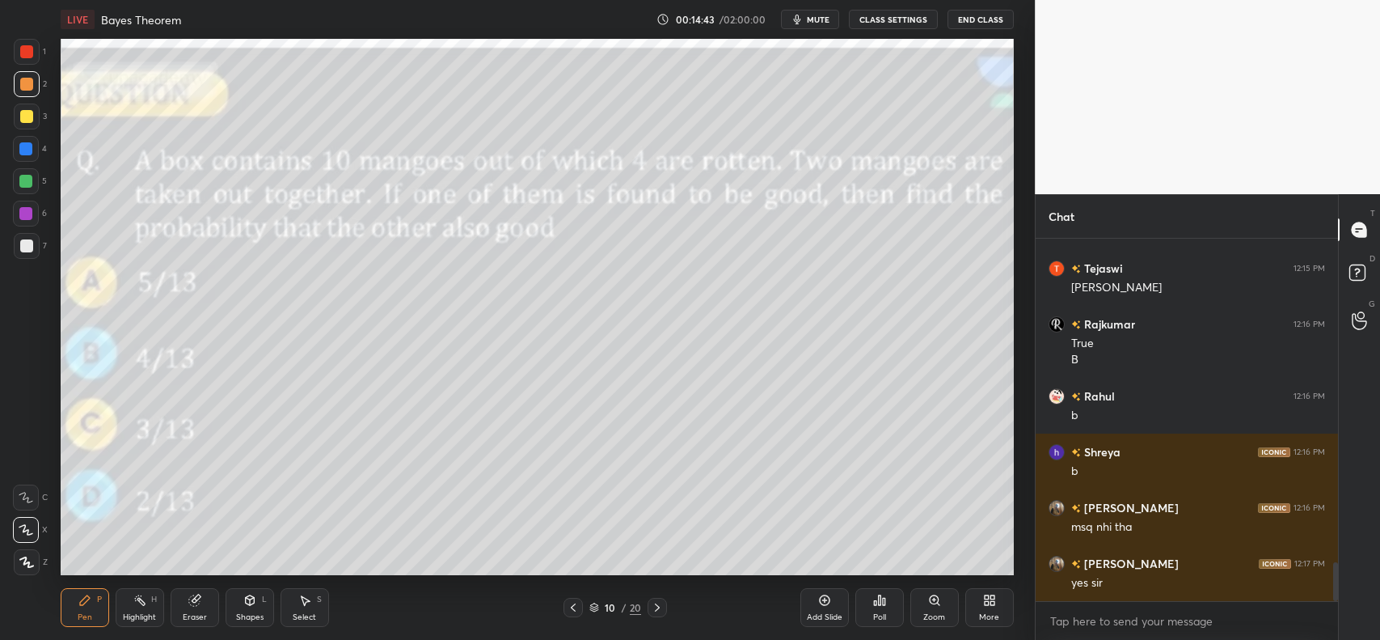
click at [575, 607] on icon at bounding box center [573, 607] width 13 height 13
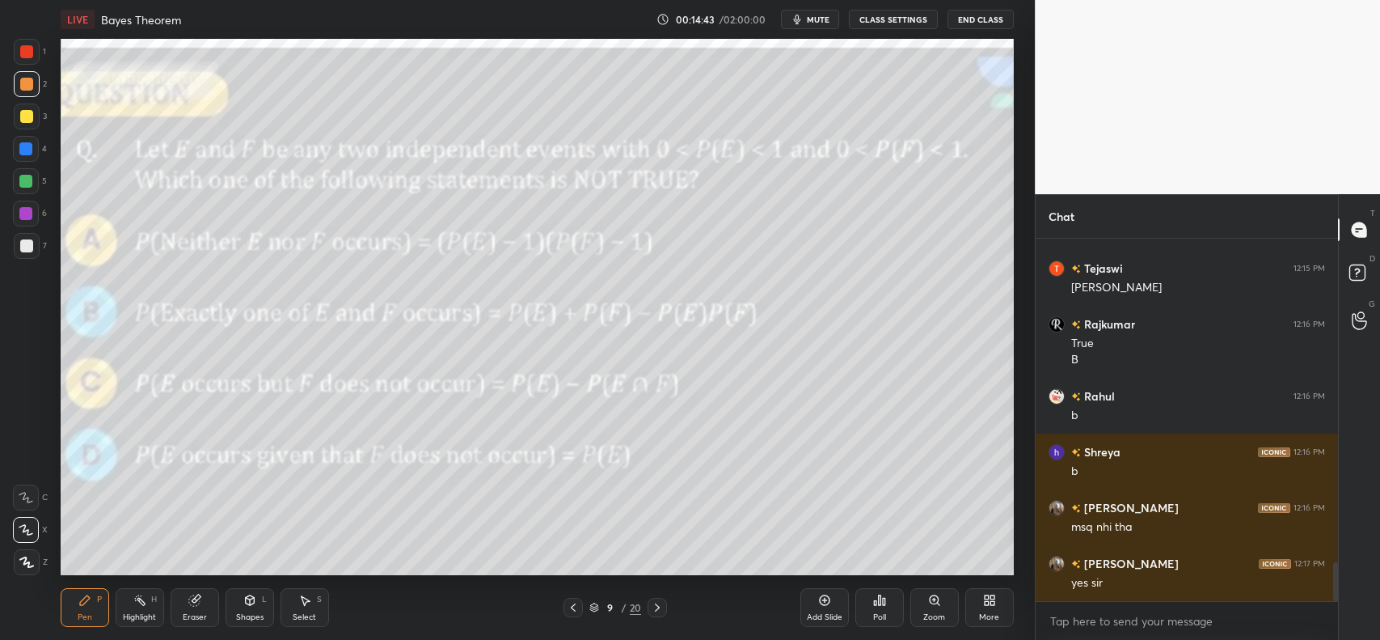
click at [576, 607] on icon at bounding box center [573, 607] width 13 height 13
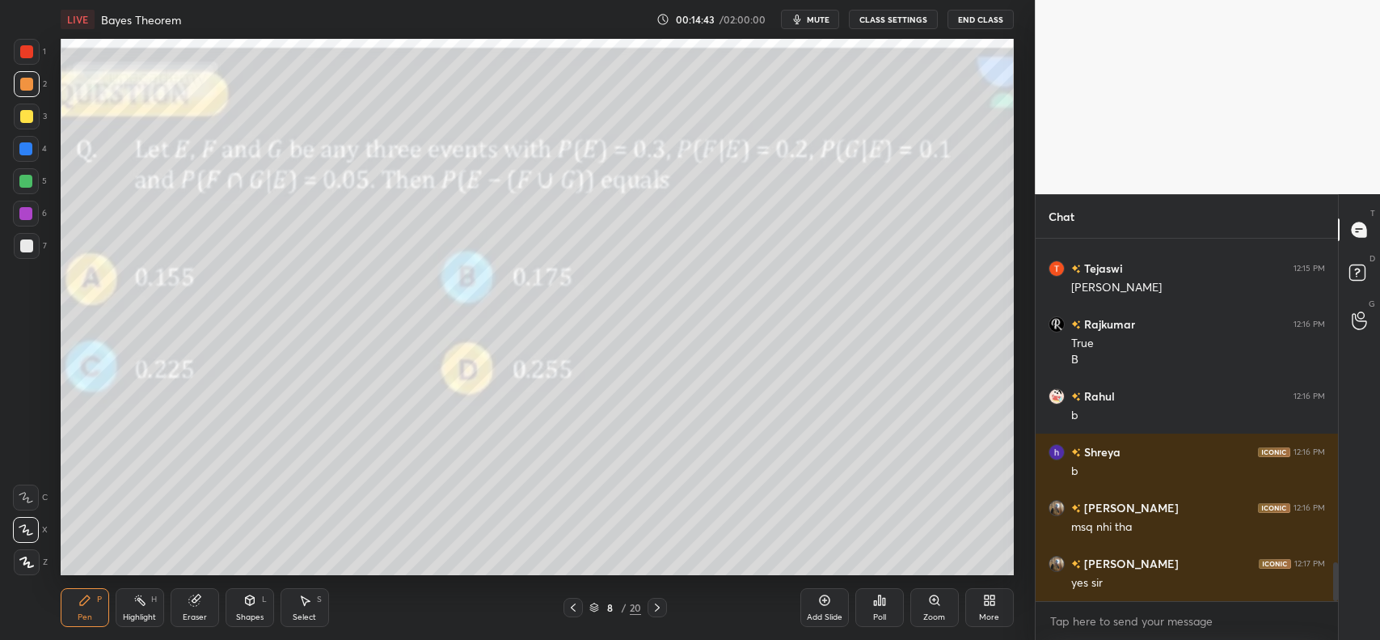
click at [575, 607] on icon at bounding box center [573, 607] width 13 height 13
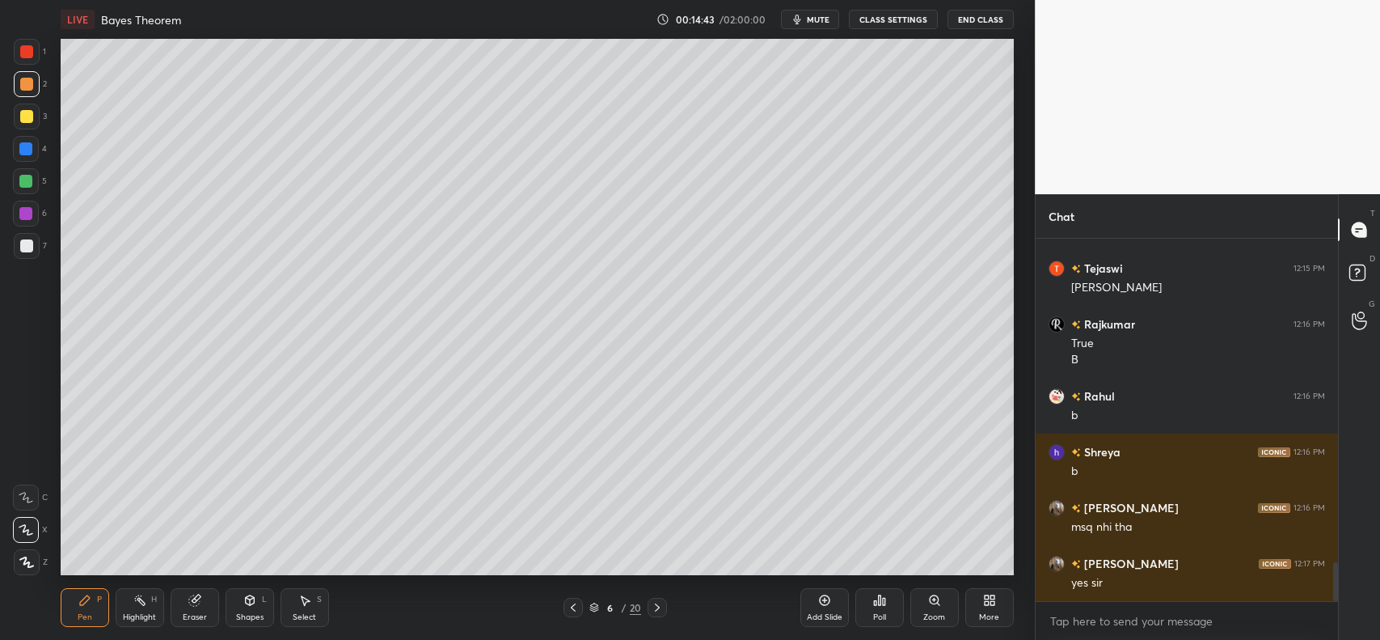
click at [576, 607] on icon at bounding box center [573, 607] width 13 height 13
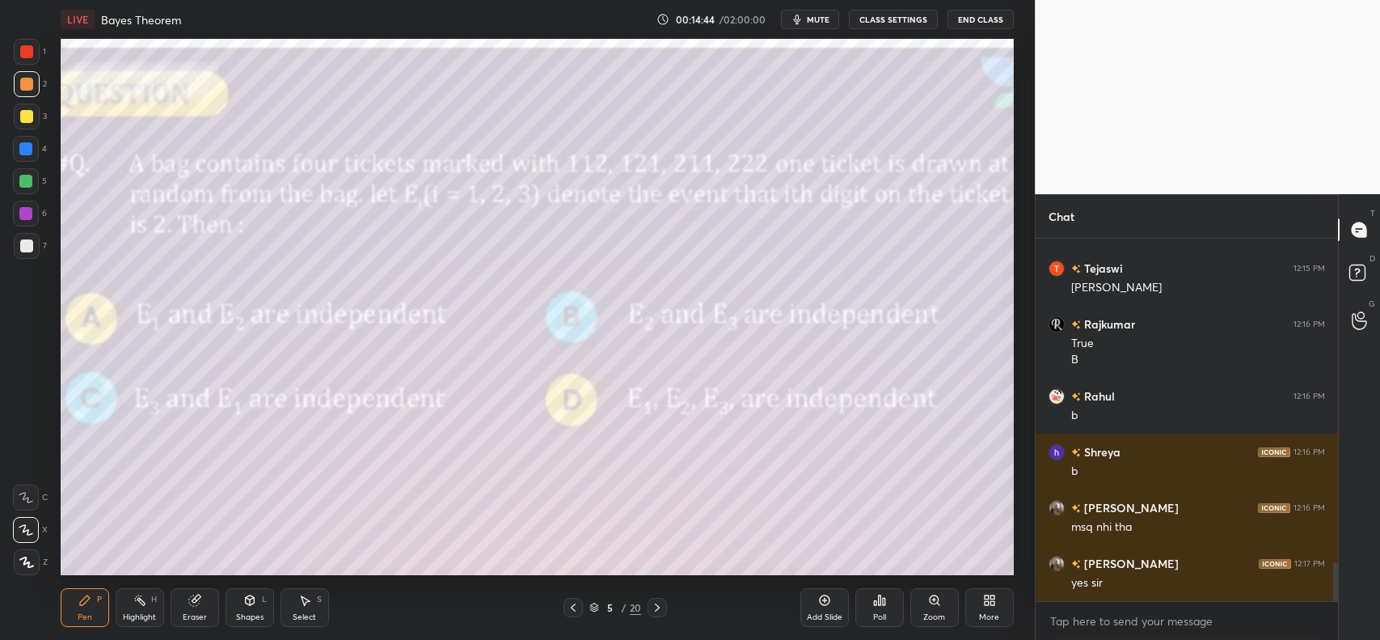
click at [574, 607] on icon at bounding box center [573, 607] width 13 height 13
click at [574, 608] on icon at bounding box center [573, 607] width 13 height 13
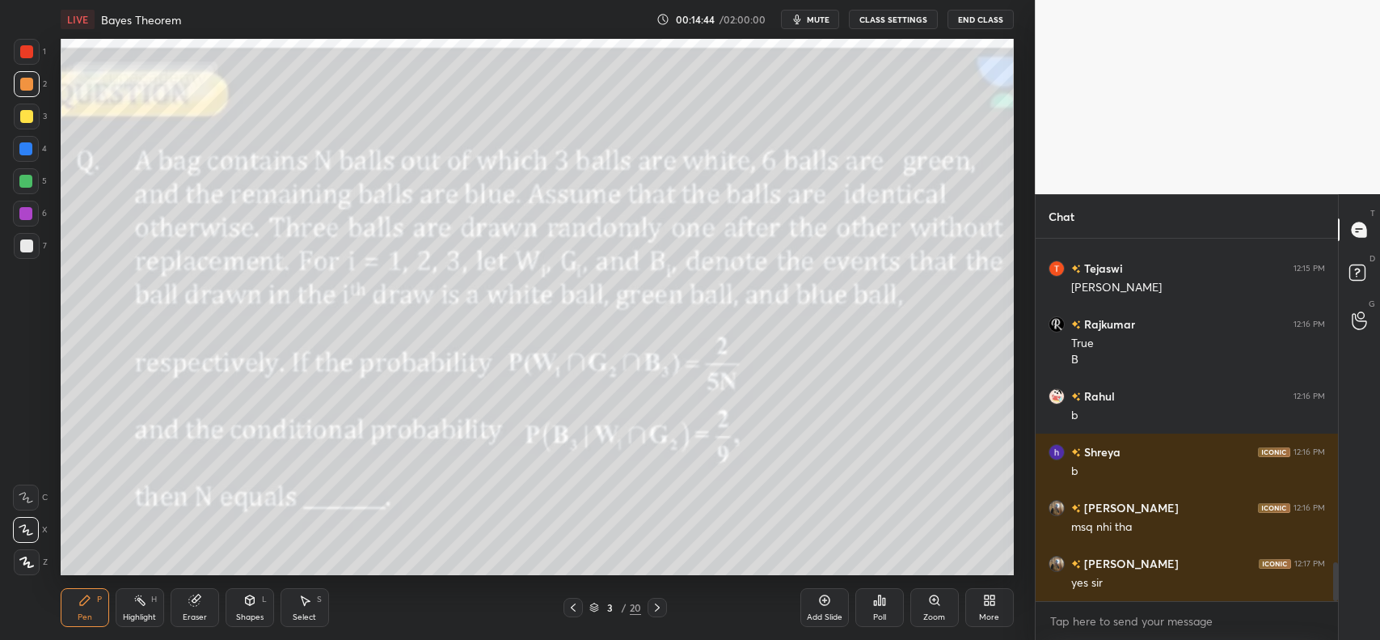
click at [574, 607] on icon at bounding box center [573, 607] width 13 height 13
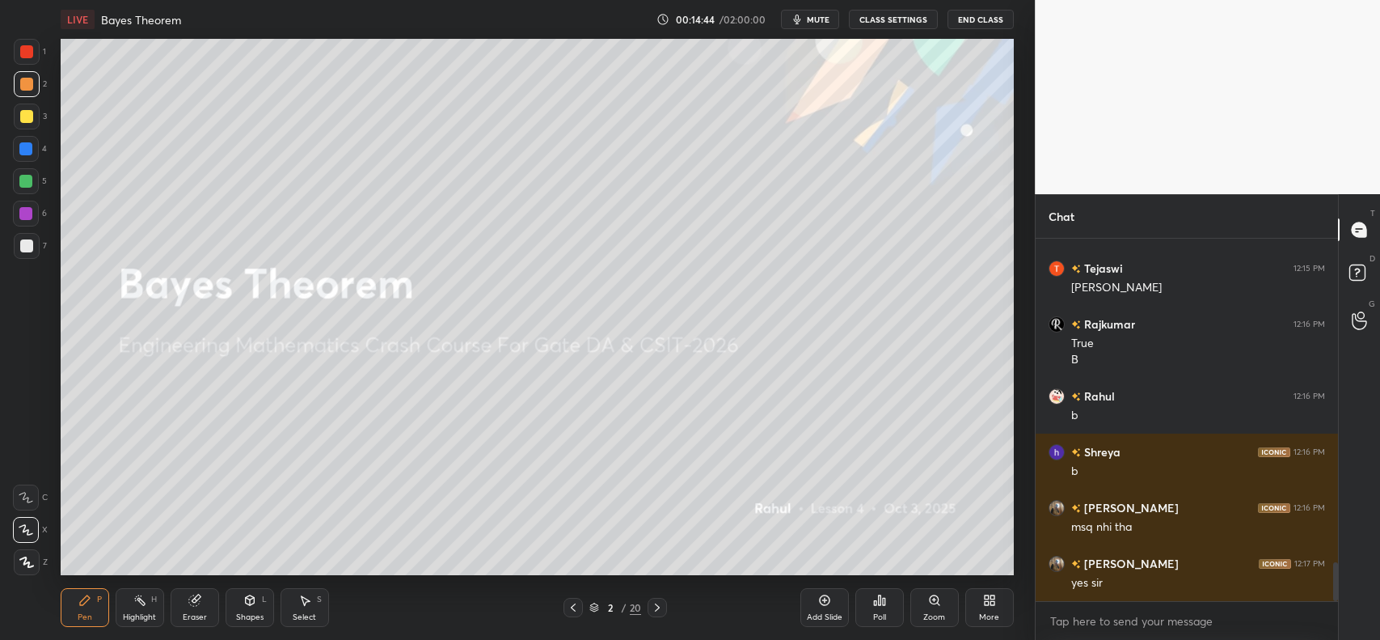
click at [574, 608] on icon at bounding box center [573, 607] width 13 height 13
click at [576, 609] on icon at bounding box center [573, 607] width 13 height 13
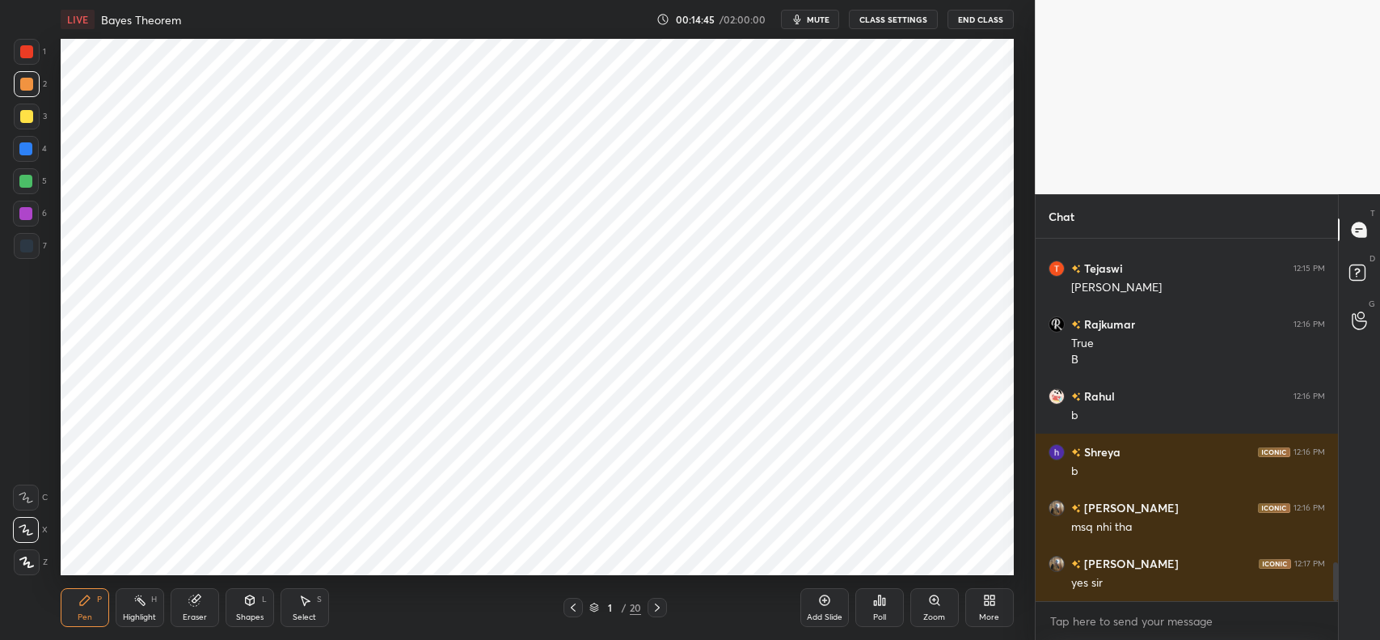
click at [660, 607] on icon at bounding box center [657, 607] width 13 height 13
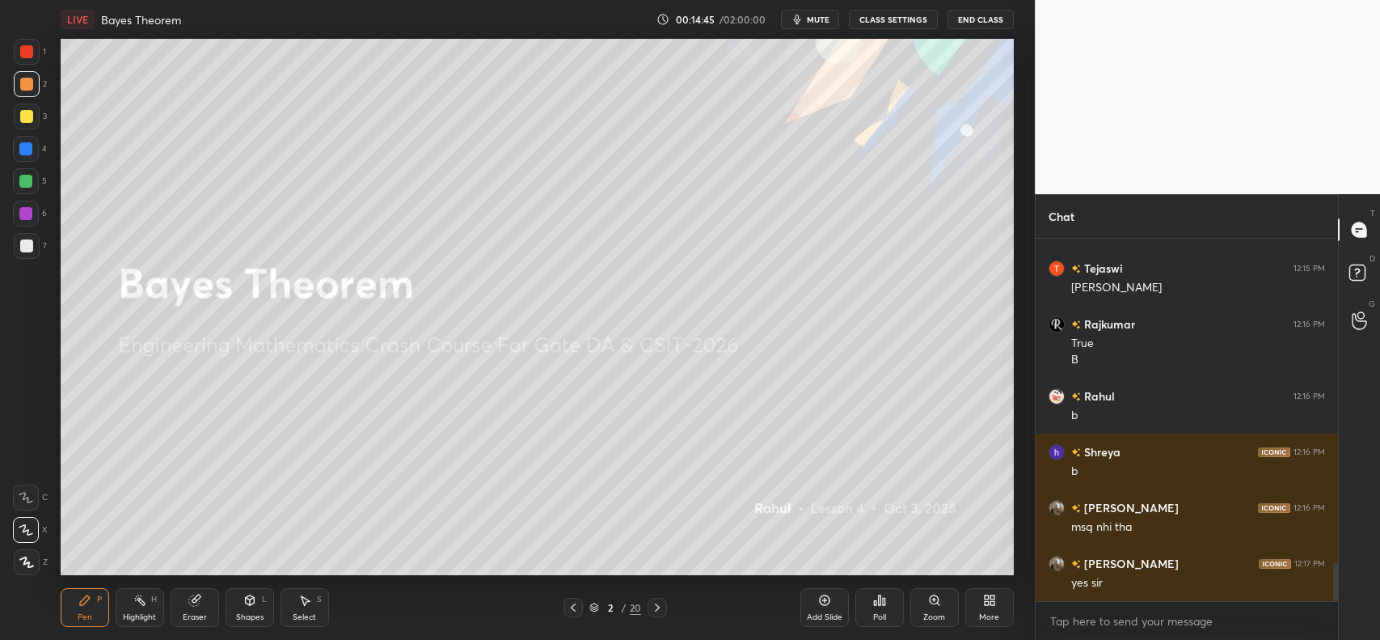
click at [656, 608] on icon at bounding box center [657, 607] width 13 height 13
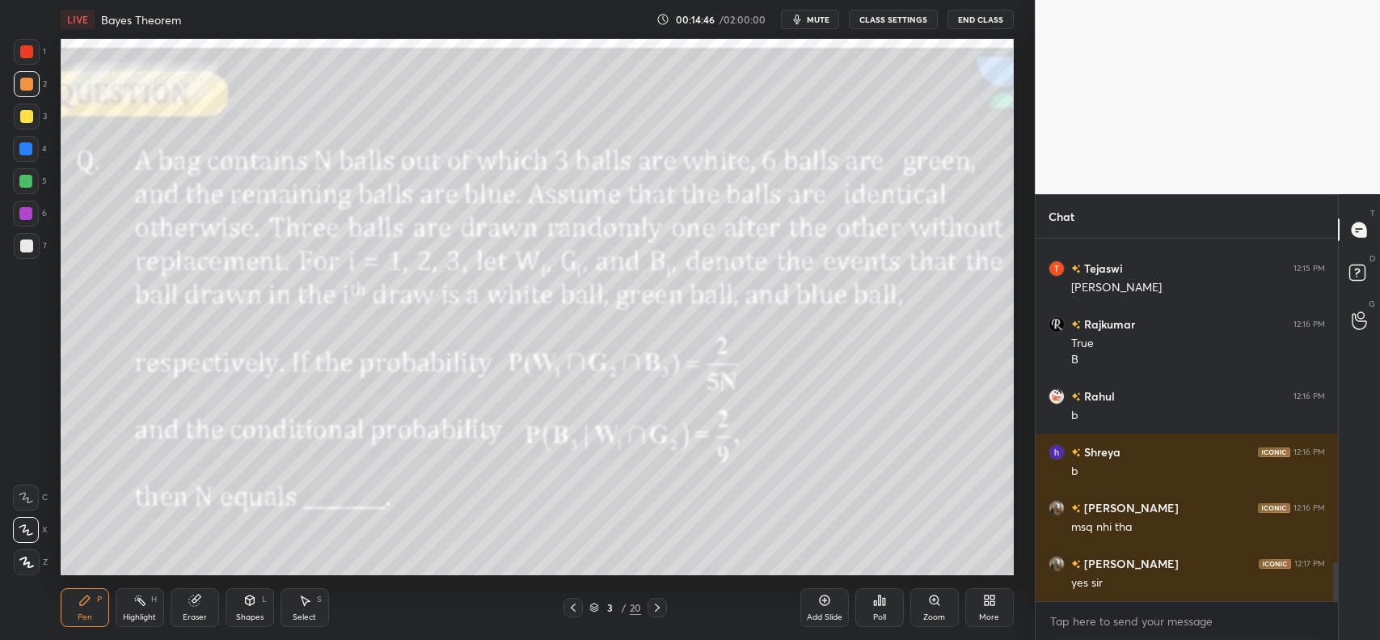
click at [569, 607] on icon at bounding box center [573, 607] width 13 height 13
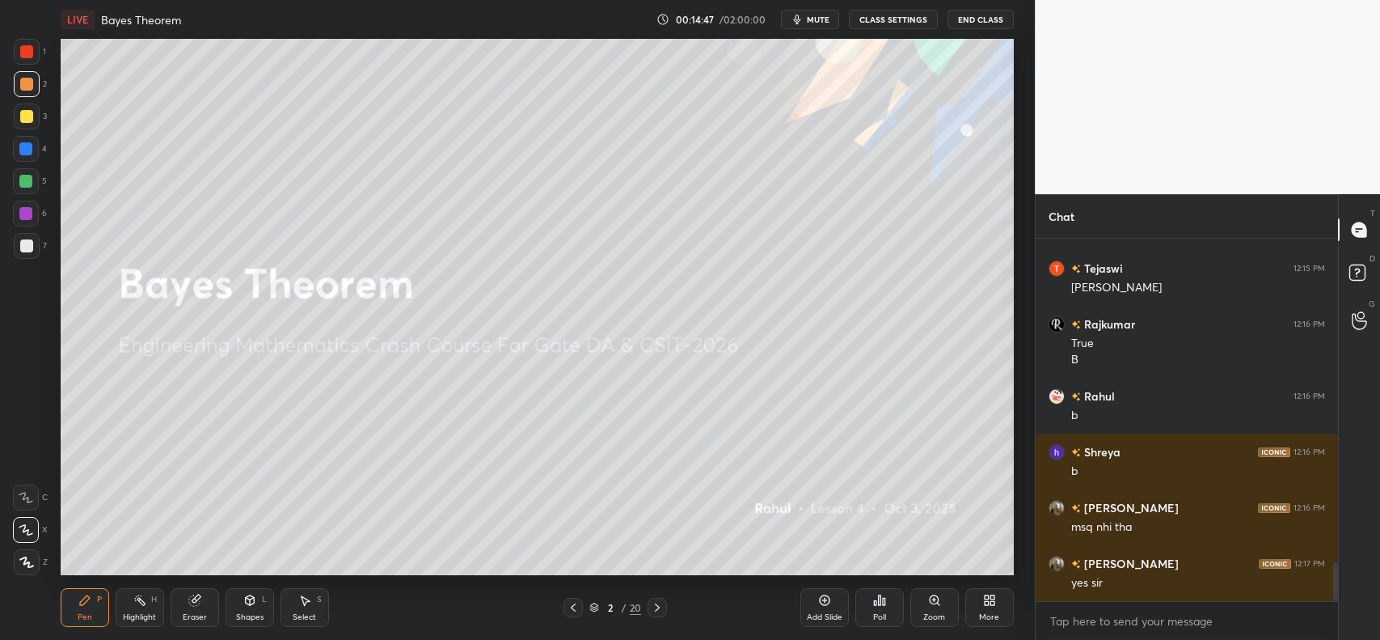
click at [825, 607] on icon at bounding box center [824, 600] width 13 height 13
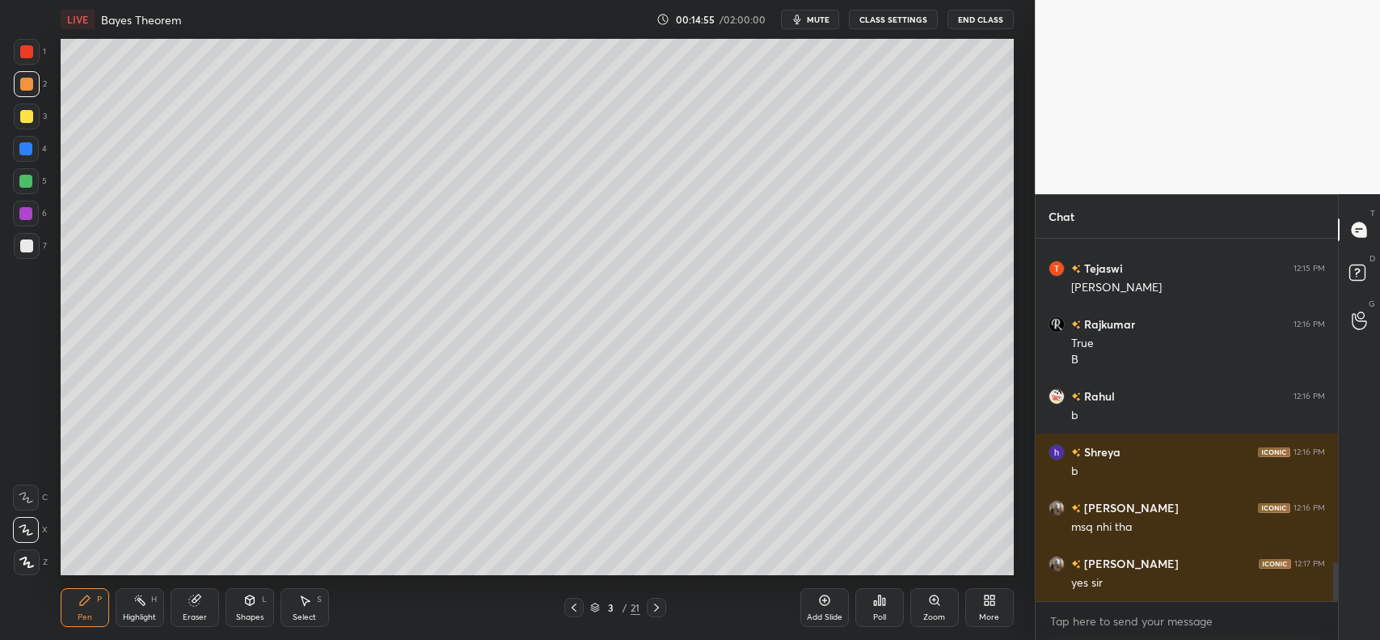
click at [34, 99] on div "2" at bounding box center [30, 87] width 33 height 32
click at [26, 119] on div at bounding box center [26, 116] width 13 height 13
click at [243, 609] on div "Shapes L" at bounding box center [250, 607] width 49 height 39
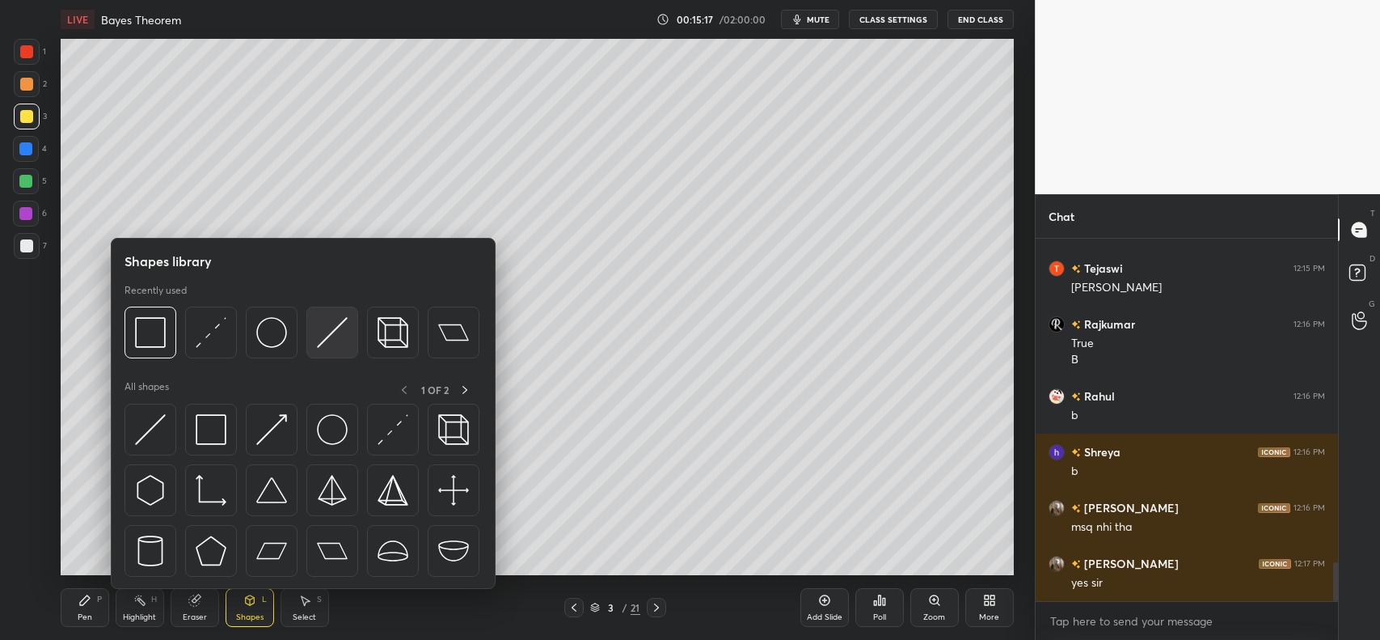
click at [323, 322] on img at bounding box center [332, 332] width 31 height 31
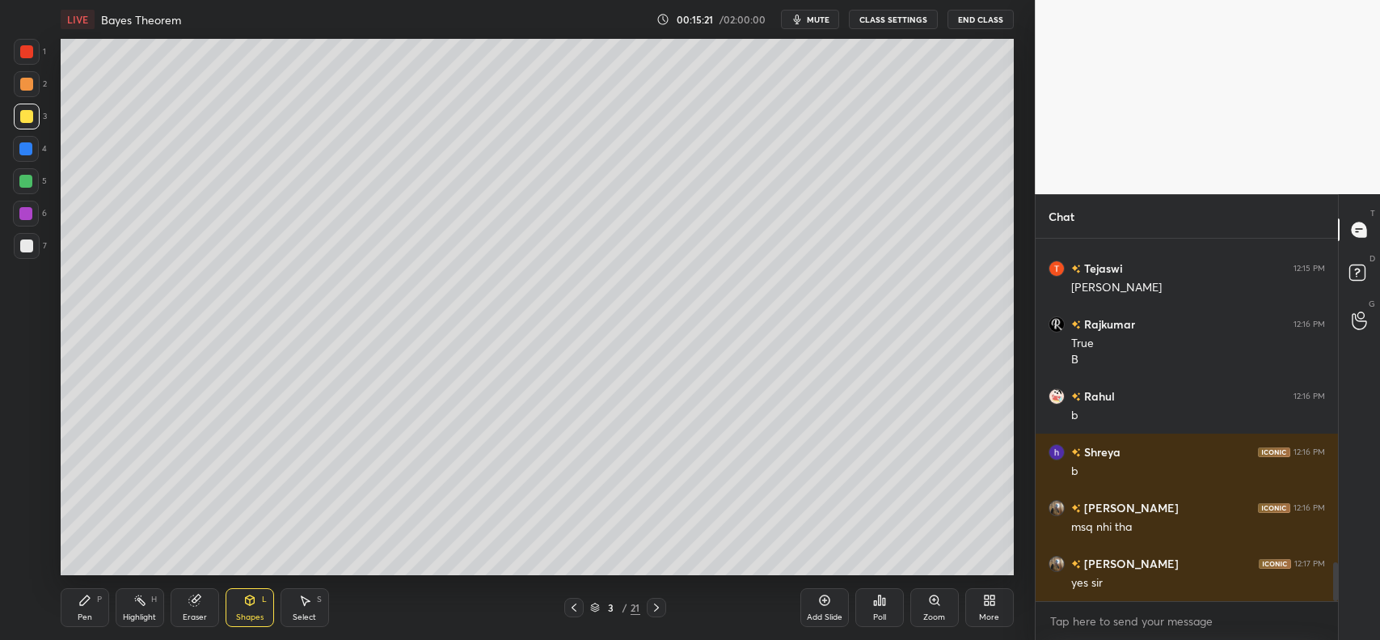
click at [83, 605] on icon at bounding box center [84, 600] width 13 height 13
click at [28, 247] on div at bounding box center [26, 245] width 13 height 13
click at [24, 108] on div at bounding box center [27, 117] width 26 height 26
click at [24, 240] on div at bounding box center [26, 245] width 13 height 13
click at [25, 106] on div at bounding box center [27, 117] width 26 height 26
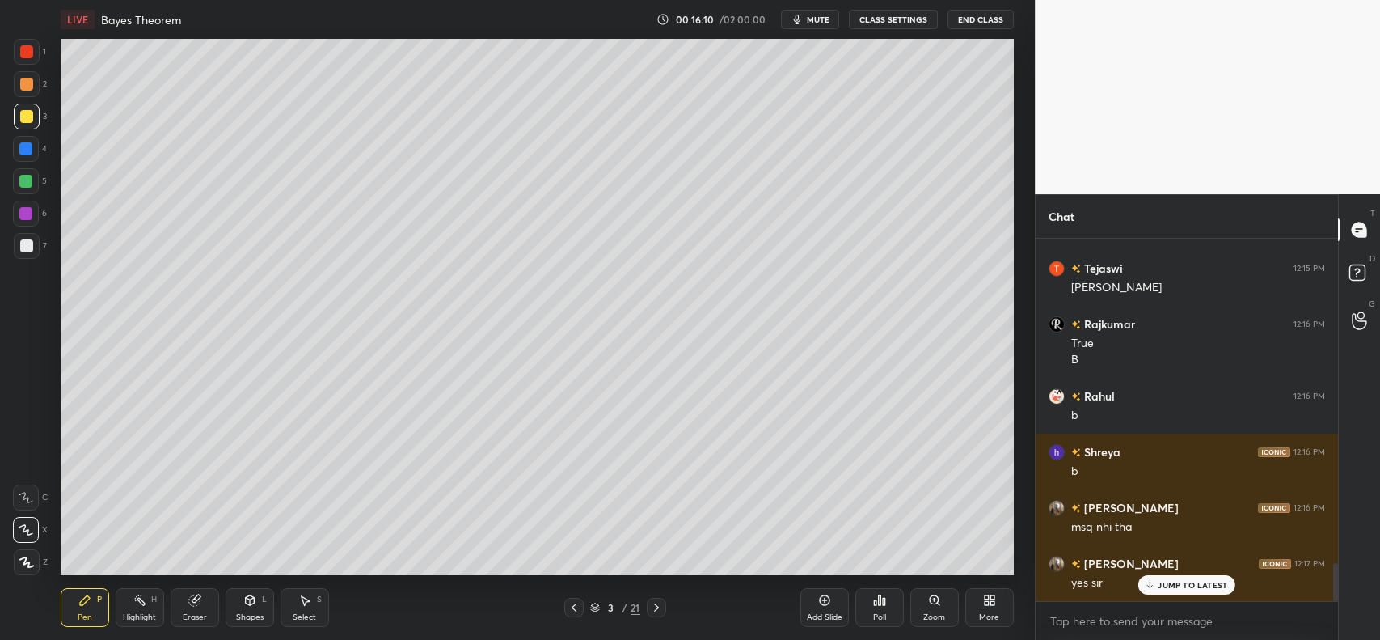
scroll to position [3108, 0]
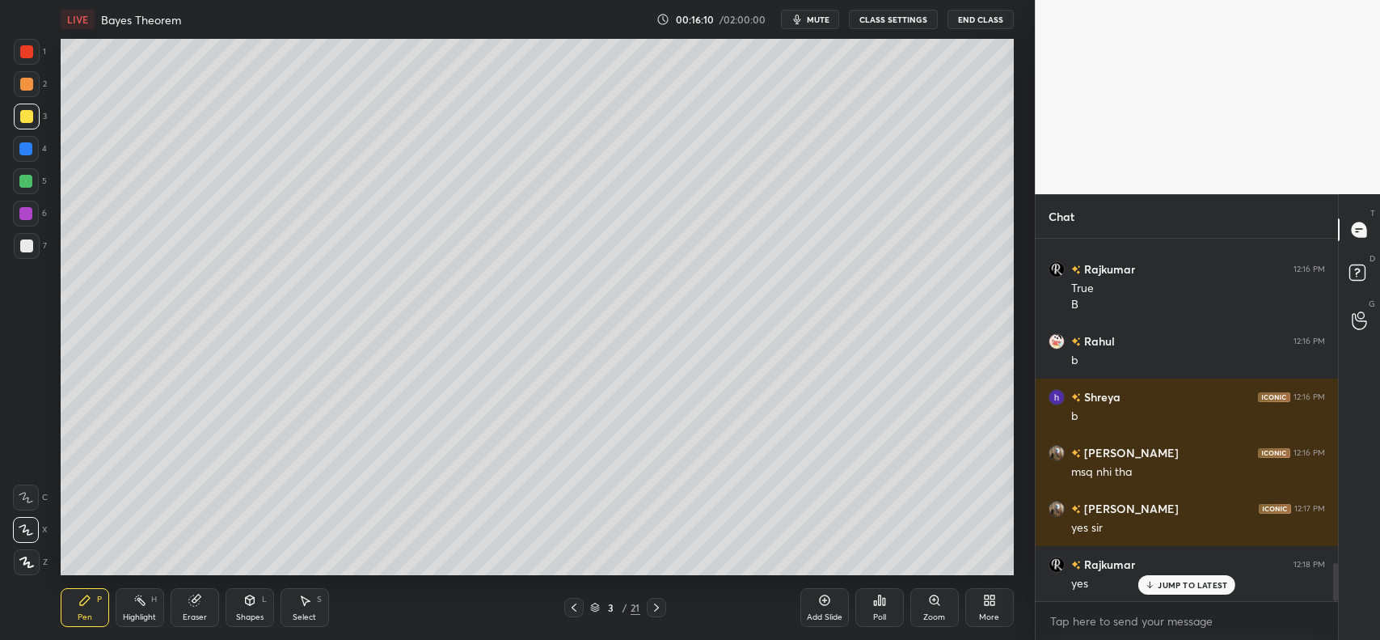
click at [31, 239] on div at bounding box center [26, 245] width 13 height 13
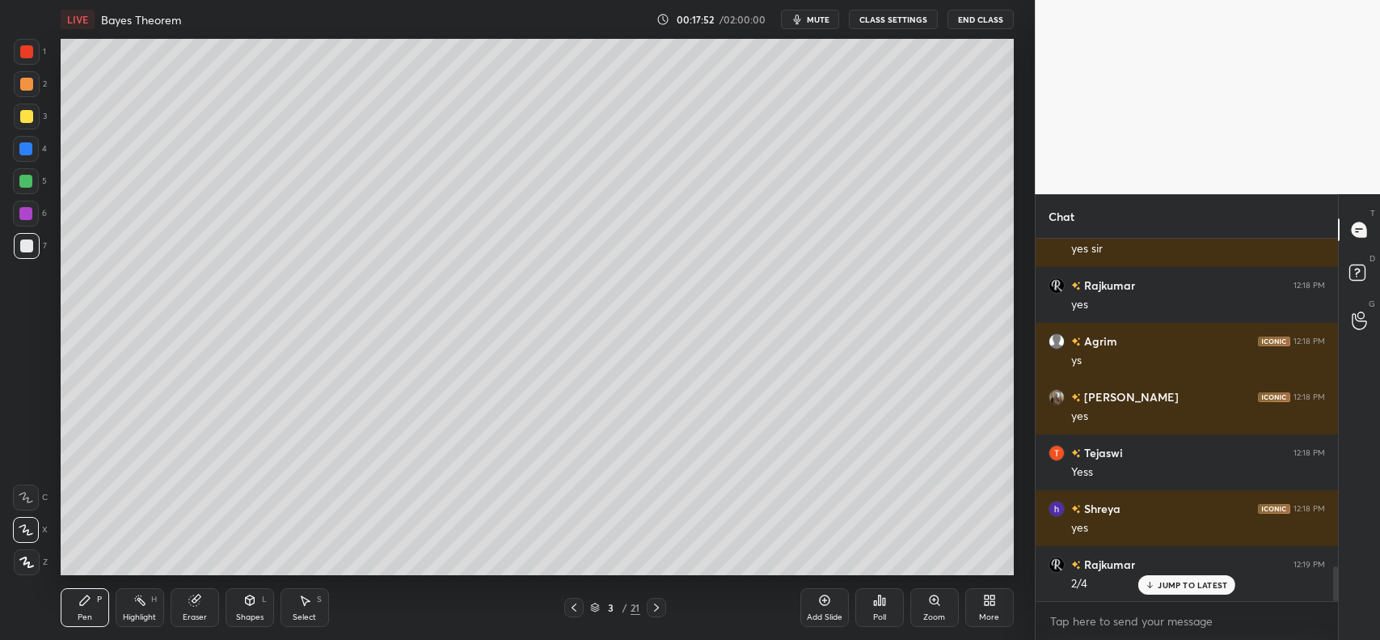
scroll to position [3443, 0]
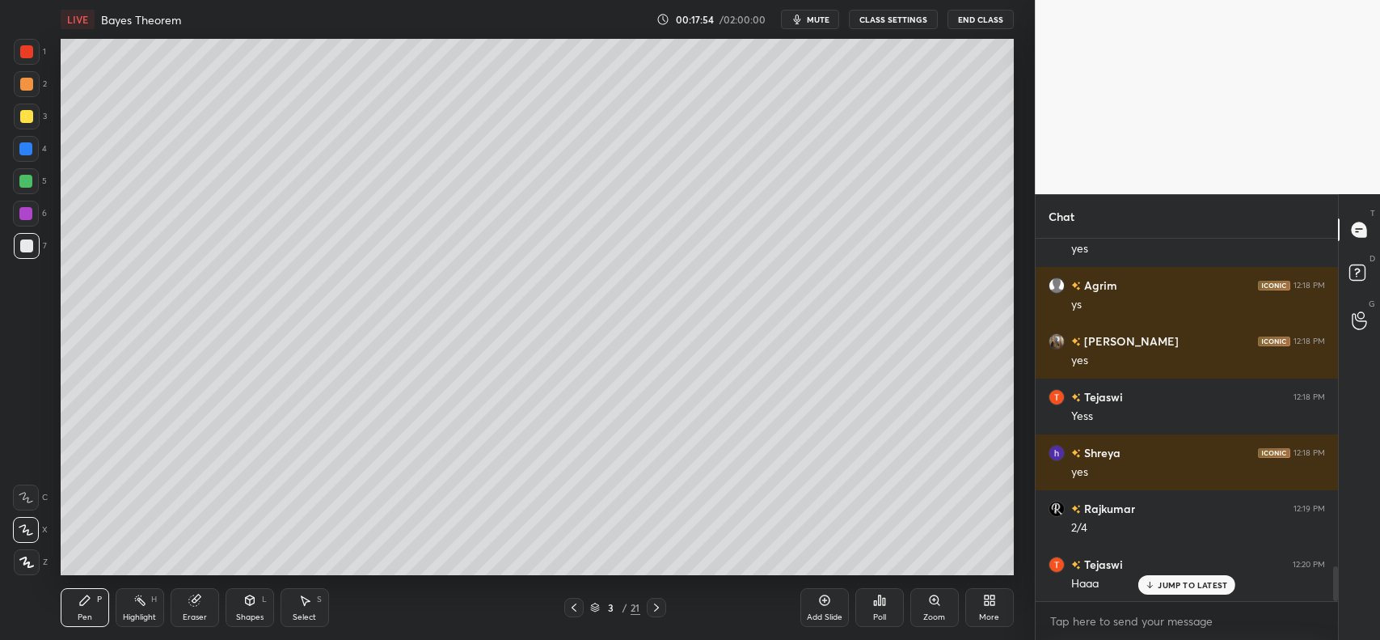
click at [817, 607] on div "Add Slide" at bounding box center [825, 607] width 49 height 39
click at [28, 144] on div at bounding box center [25, 148] width 13 height 13
click at [34, 121] on div at bounding box center [27, 117] width 26 height 26
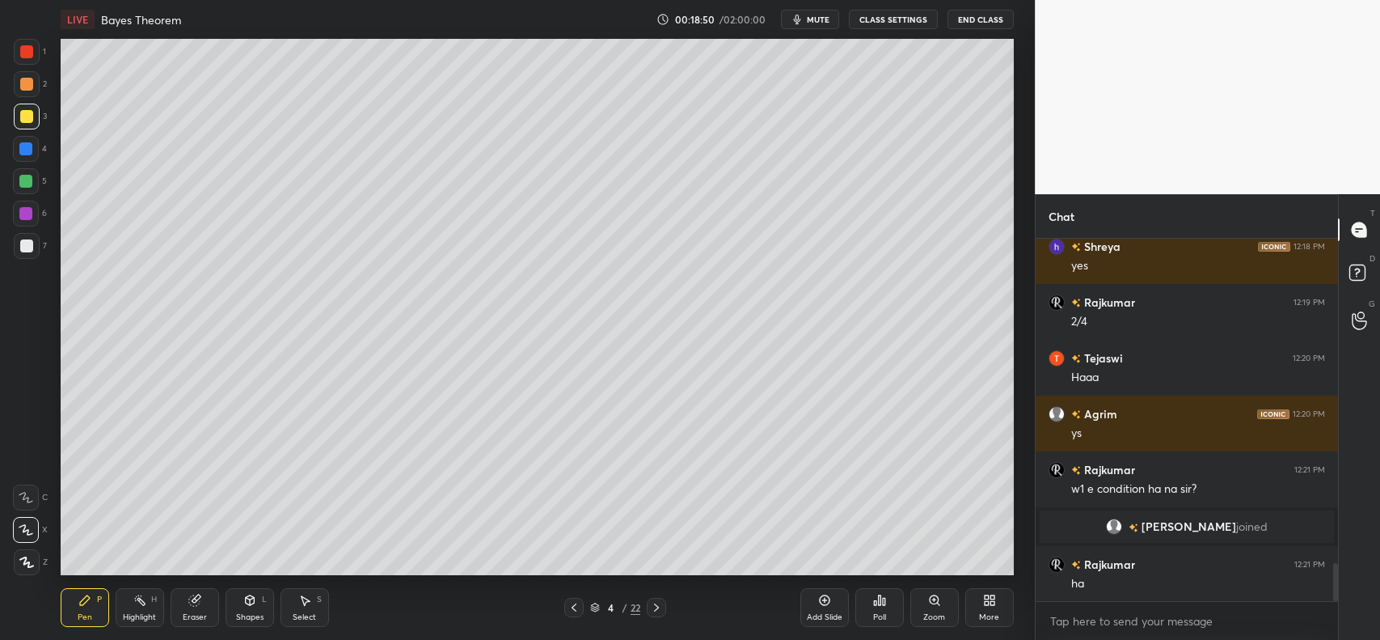
scroll to position [3123, 0]
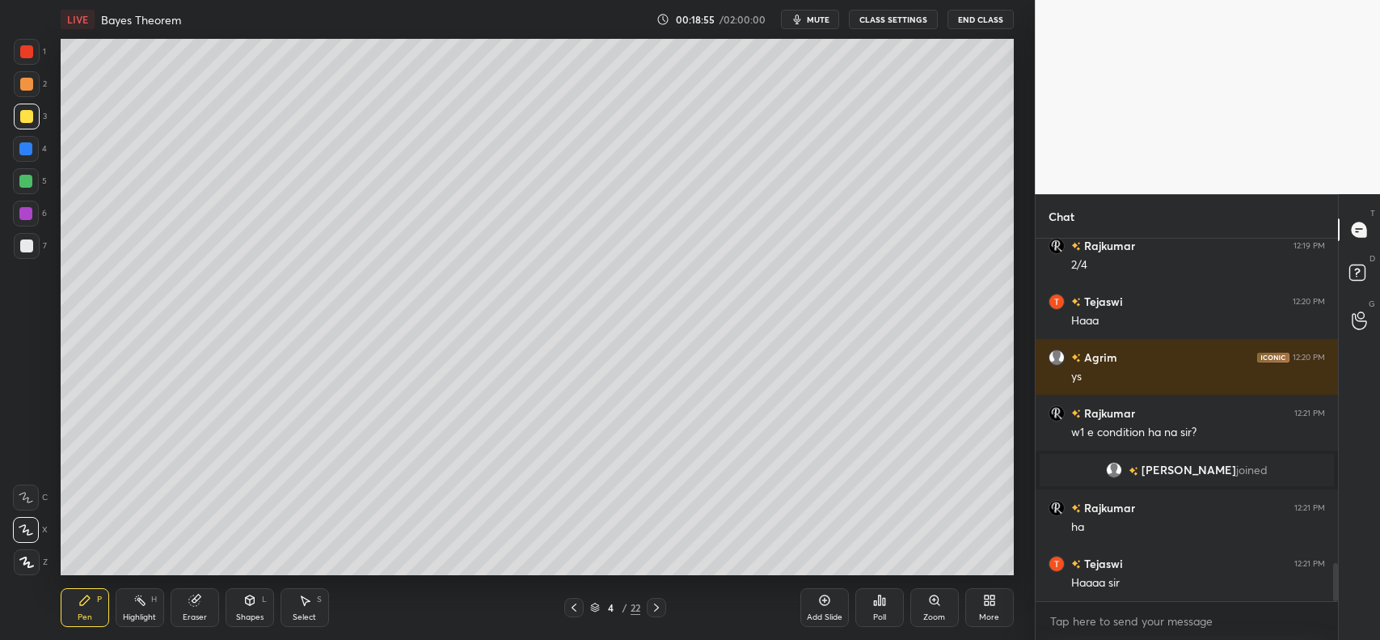
click at [24, 107] on div at bounding box center [27, 117] width 26 height 26
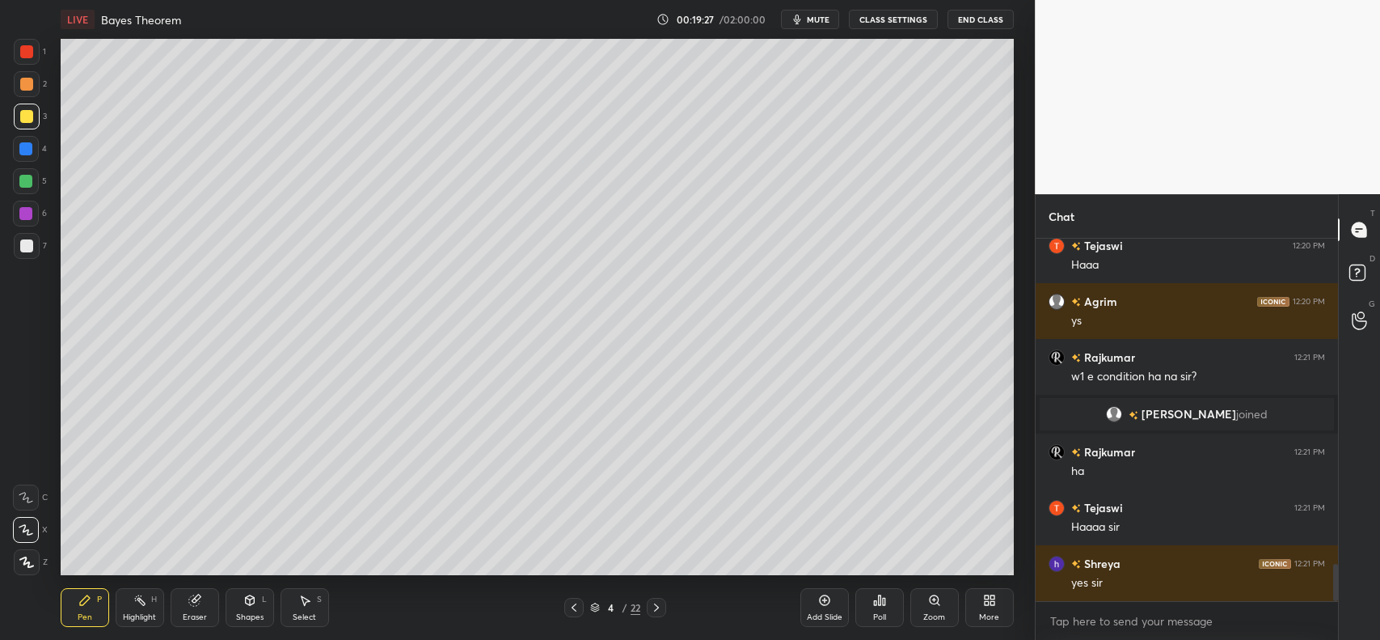
click at [23, 150] on div at bounding box center [25, 148] width 13 height 13
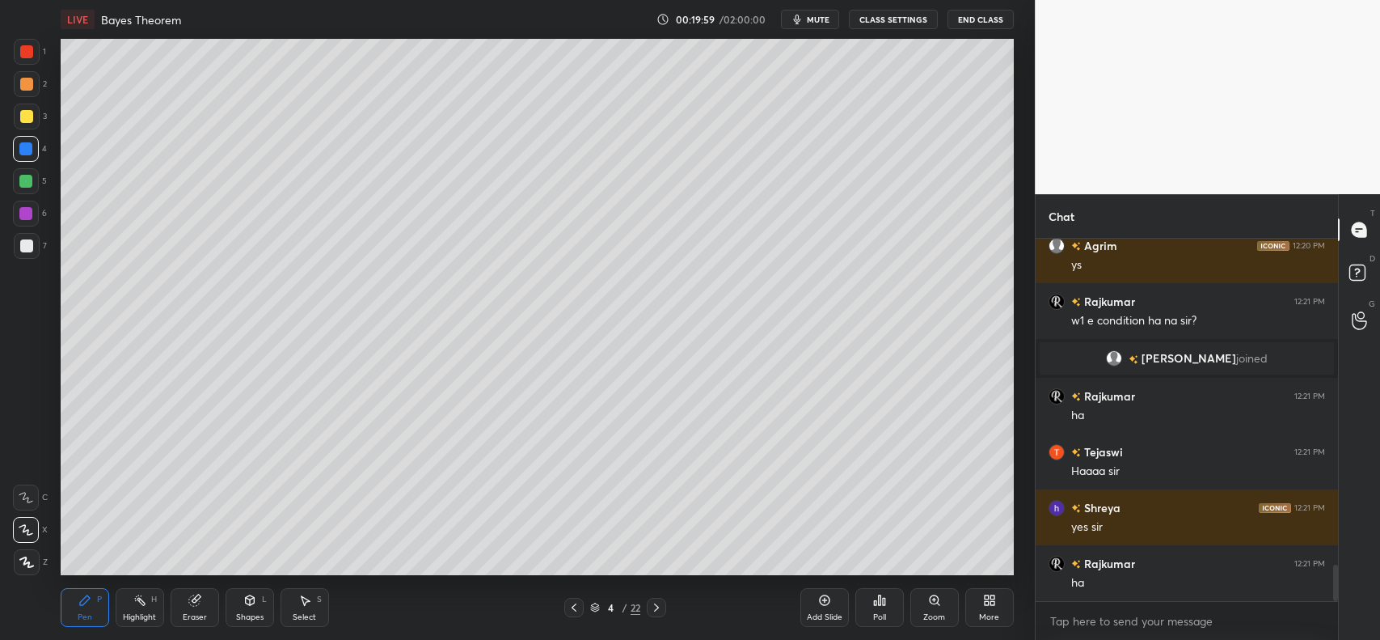
click at [822, 600] on icon at bounding box center [824, 600] width 5 height 5
click at [28, 116] on div at bounding box center [26, 116] width 13 height 13
click at [571, 608] on icon at bounding box center [573, 607] width 13 height 13
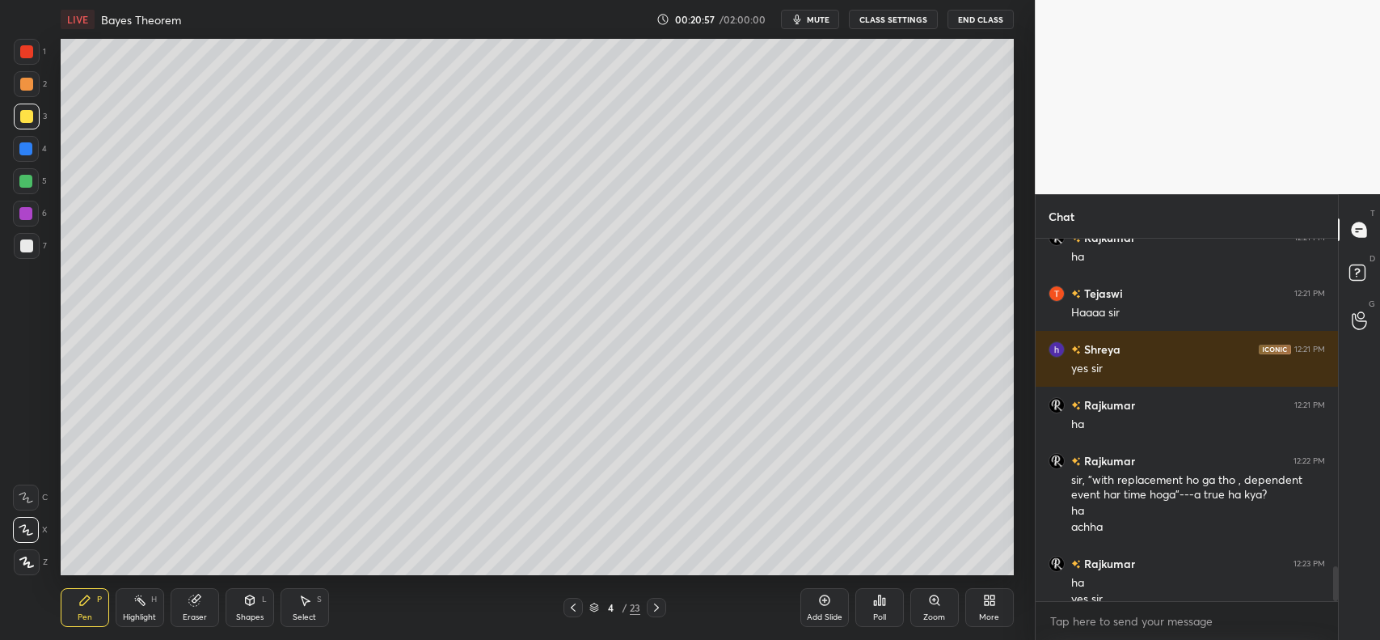
scroll to position [3409, 0]
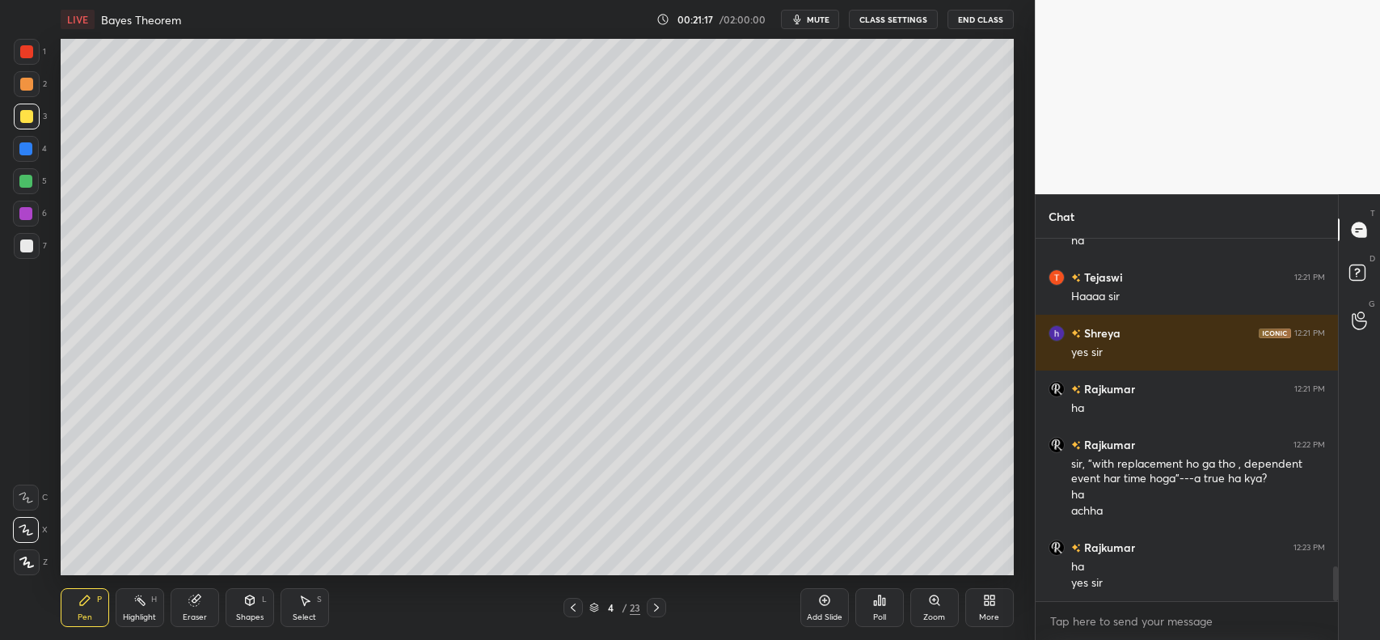
click at [191, 601] on icon at bounding box center [193, 600] width 11 height 11
click at [85, 608] on div "Pen P" at bounding box center [85, 607] width 49 height 39
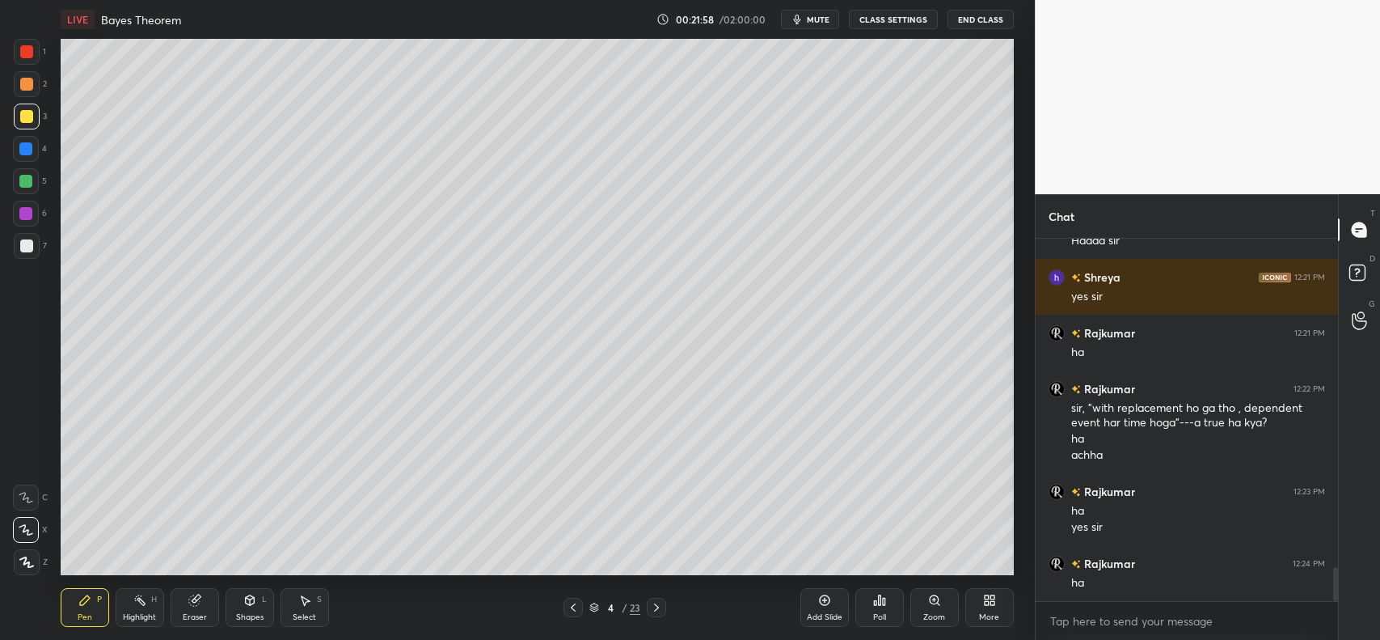
click at [574, 607] on icon at bounding box center [573, 607] width 13 height 13
click at [659, 608] on icon at bounding box center [656, 607] width 13 height 13
click at [814, 602] on div "Add Slide" at bounding box center [825, 607] width 49 height 39
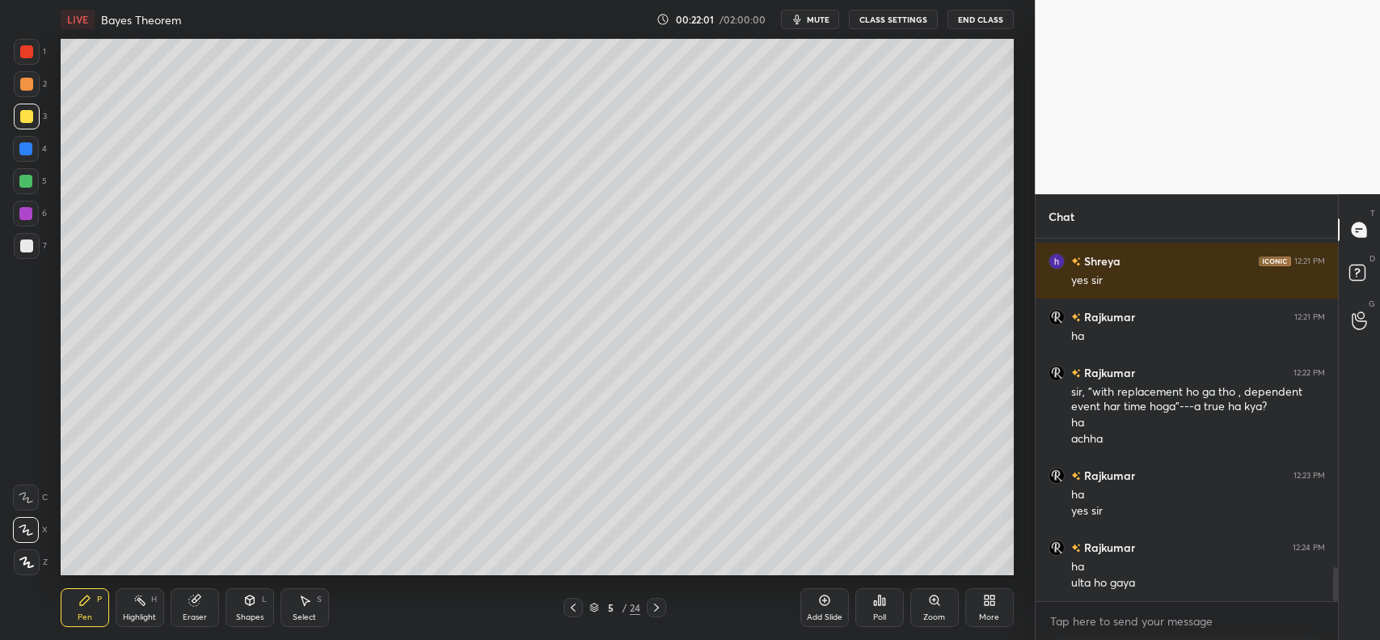
click at [651, 607] on icon at bounding box center [656, 607] width 13 height 13
click at [652, 605] on icon at bounding box center [656, 607] width 13 height 13
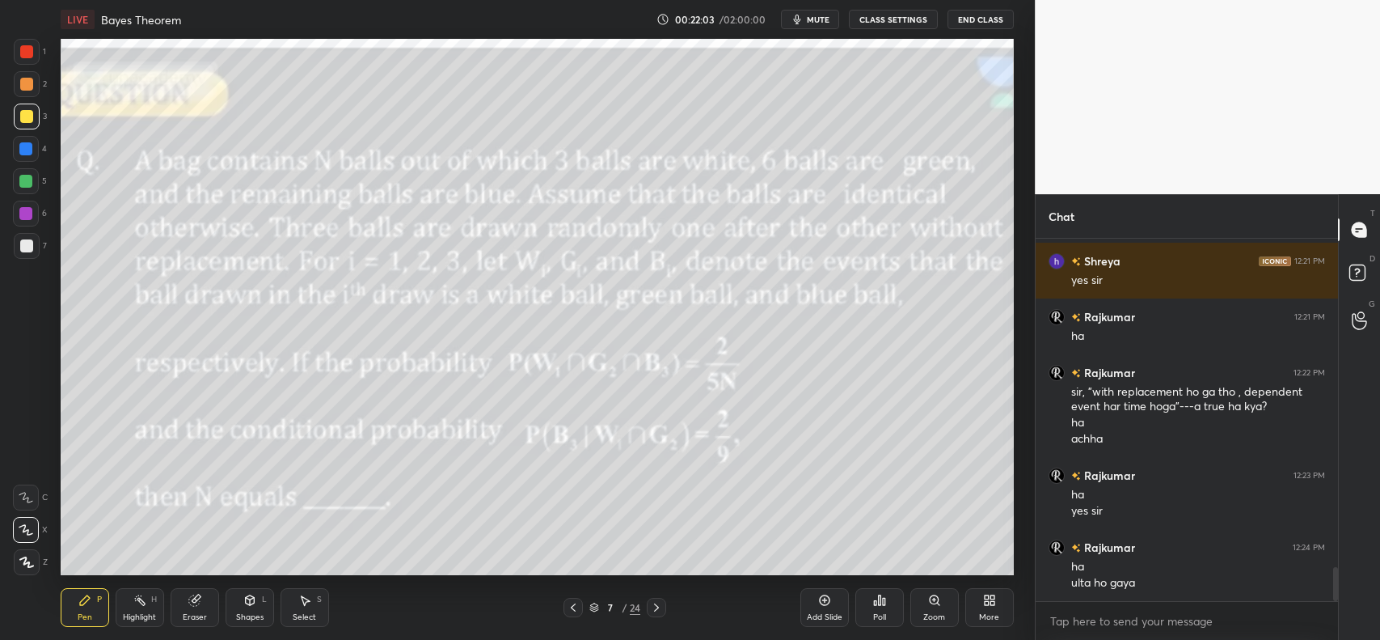
click at [574, 611] on icon at bounding box center [573, 607] width 13 height 13
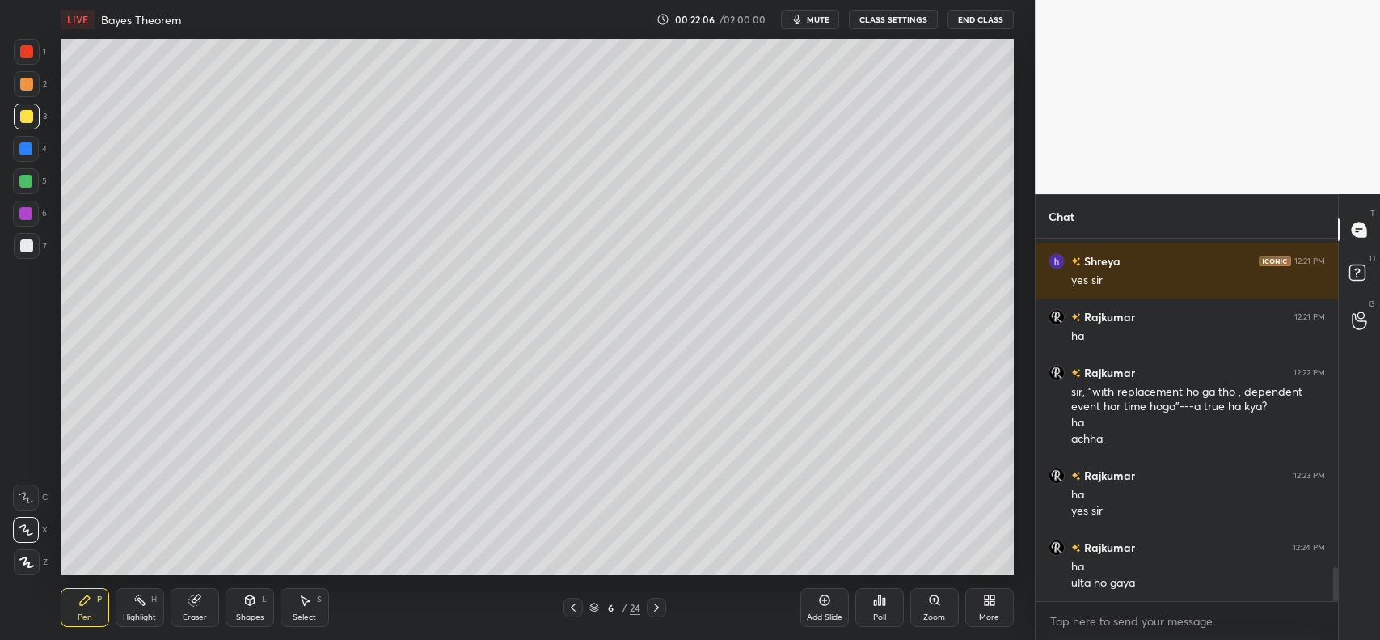
click at [570, 613] on icon at bounding box center [573, 607] width 13 height 13
click at [573, 608] on icon at bounding box center [573, 607] width 13 height 13
click at [252, 615] on div "Shapes" at bounding box center [249, 617] width 27 height 8
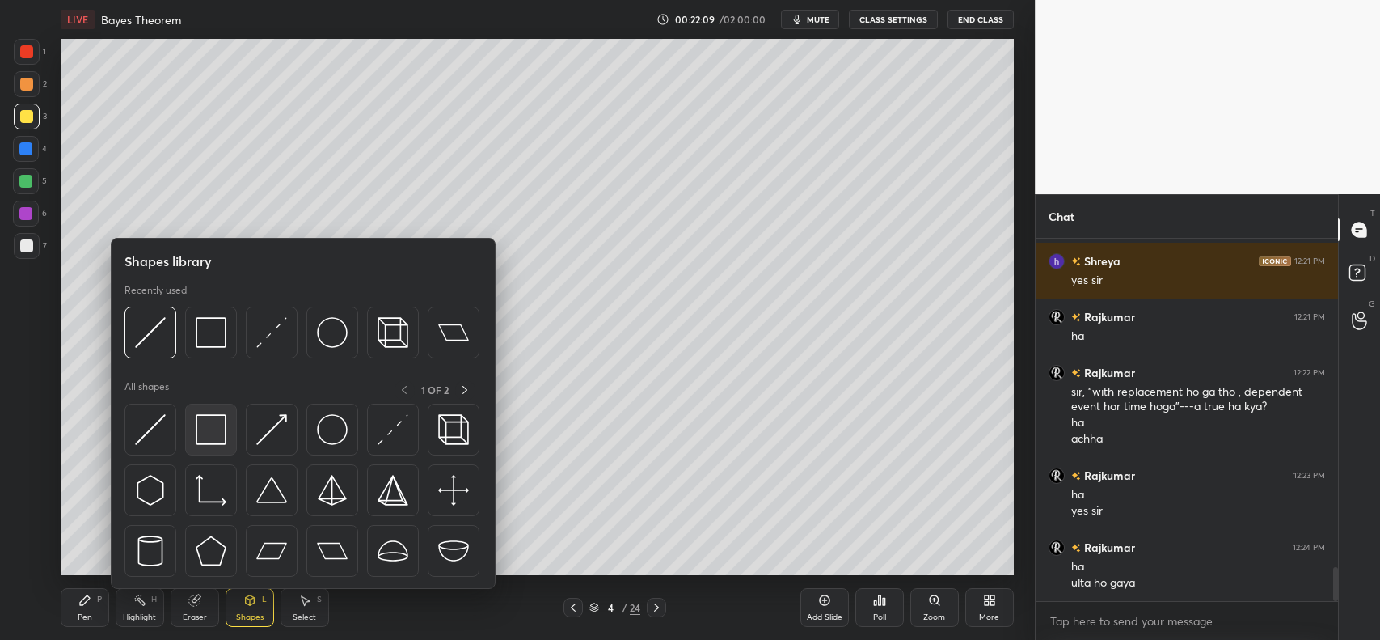
click at [218, 434] on img at bounding box center [211, 429] width 31 height 31
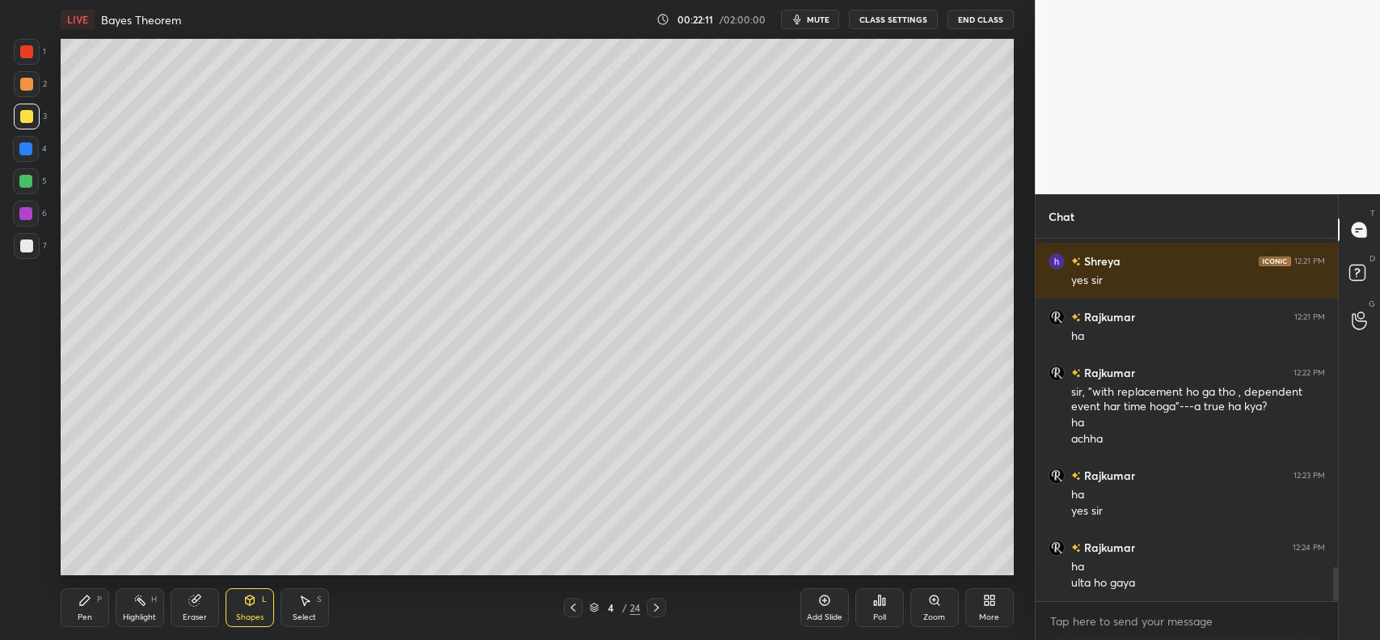
click at [87, 604] on icon at bounding box center [84, 600] width 13 height 13
click at [661, 607] on icon at bounding box center [656, 607] width 13 height 13
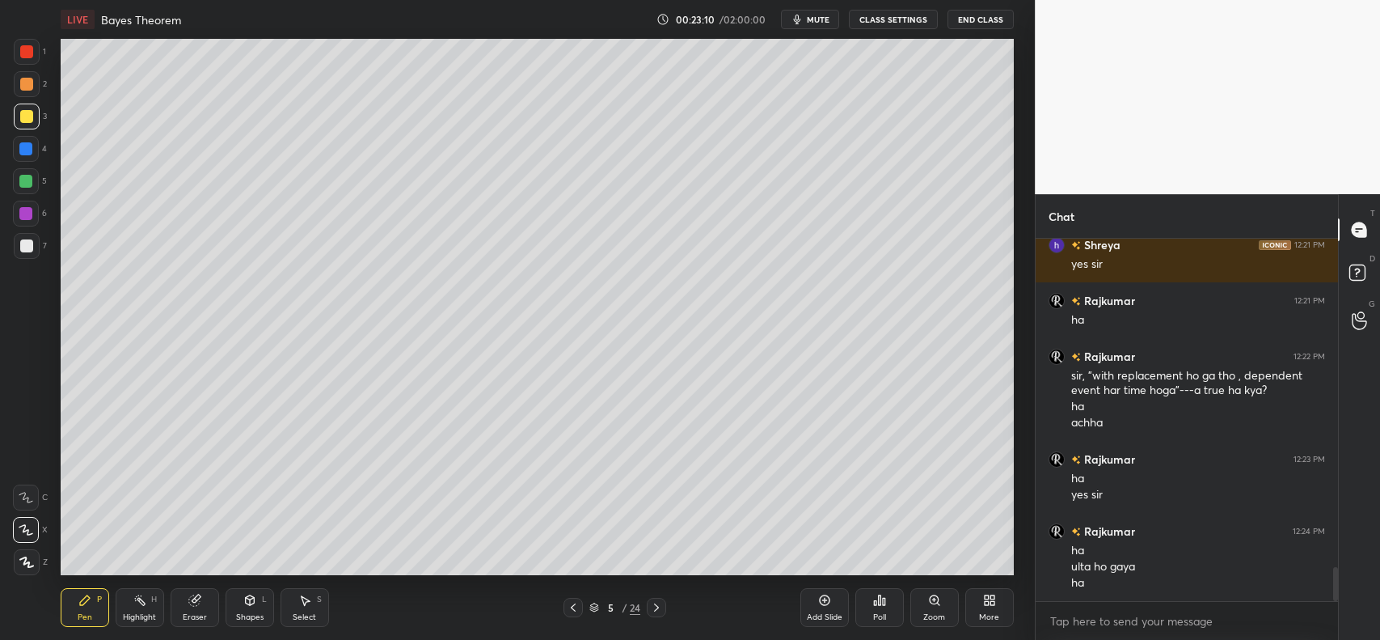
click at [194, 595] on icon at bounding box center [194, 600] width 13 height 13
click at [89, 599] on icon at bounding box center [84, 600] width 13 height 13
click at [23, 55] on div at bounding box center [26, 51] width 13 height 13
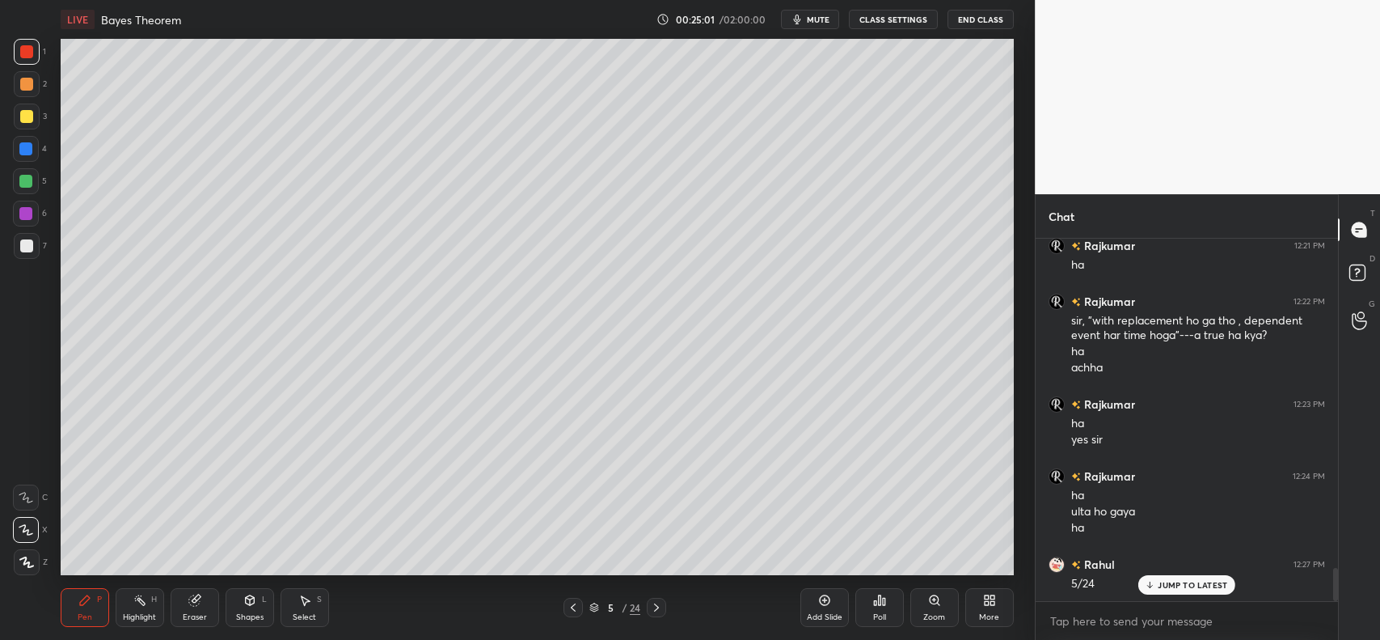
click at [30, 240] on div at bounding box center [26, 245] width 13 height 13
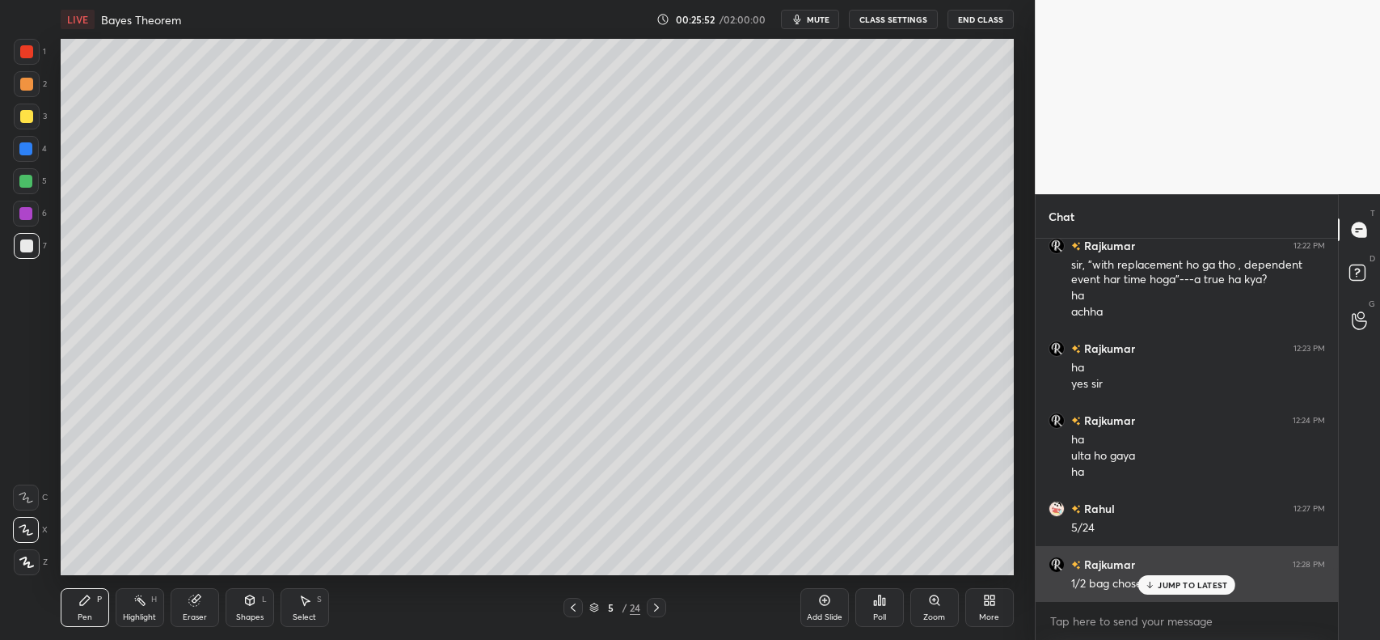
click at [1152, 578] on div "JUMP TO LATEST" at bounding box center [1187, 584] width 97 height 19
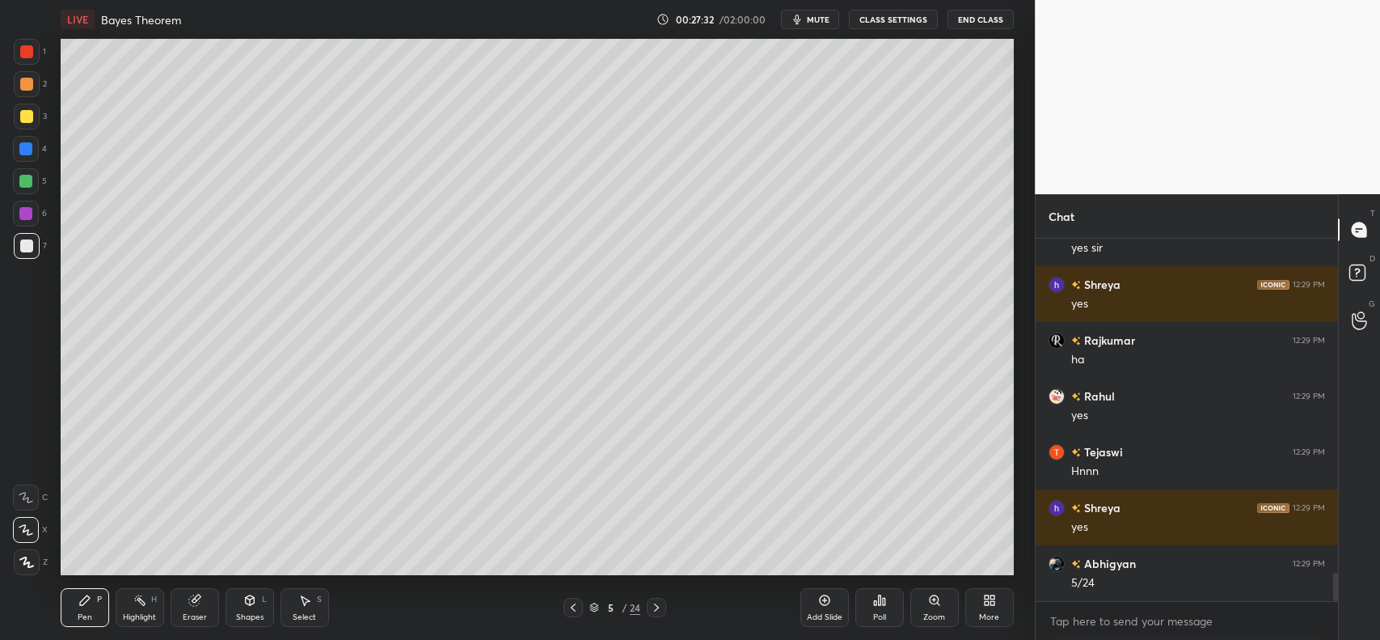
scroll to position [4279, 0]
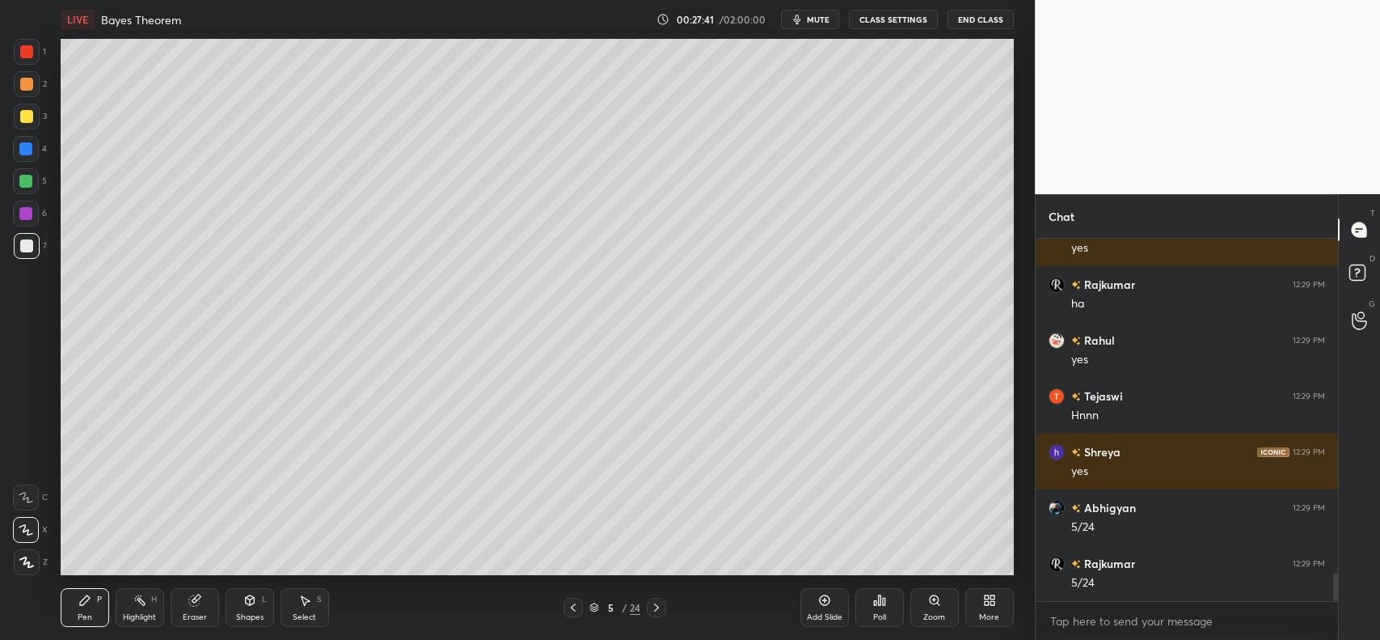
click at [822, 613] on div "Add Slide" at bounding box center [825, 617] width 36 height 8
click at [252, 608] on div "Shapes L" at bounding box center [250, 607] width 49 height 39
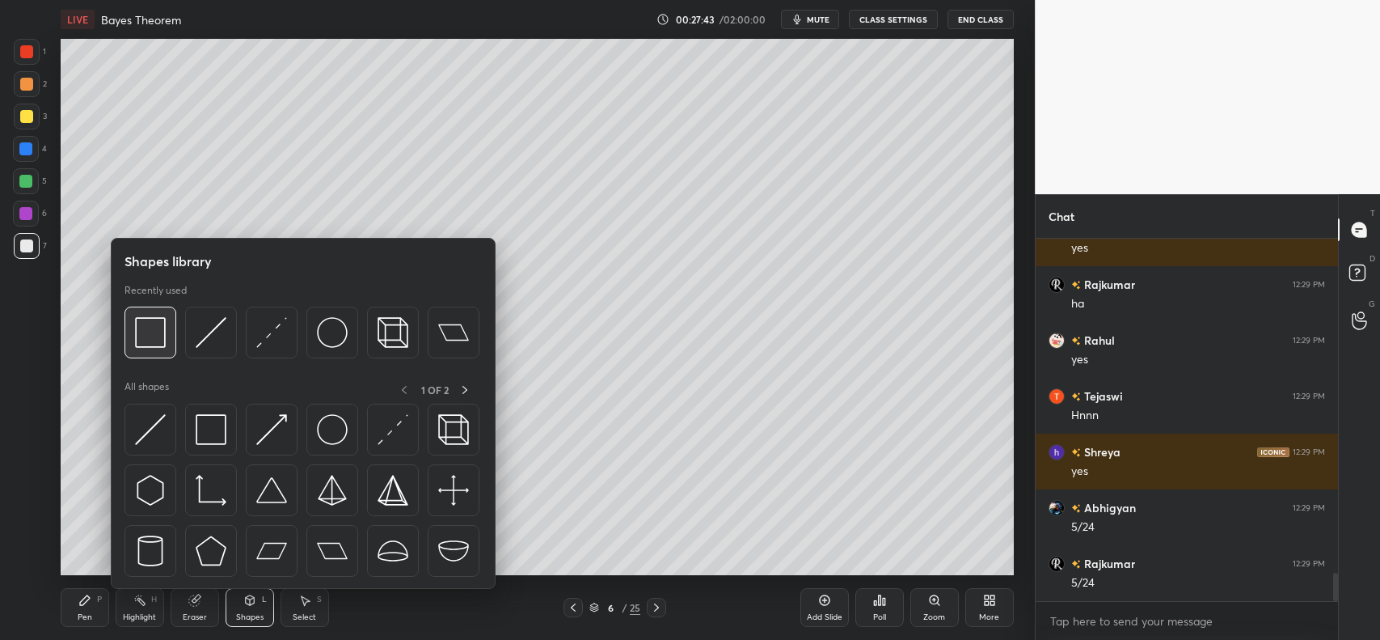
click at [150, 337] on img at bounding box center [150, 332] width 31 height 31
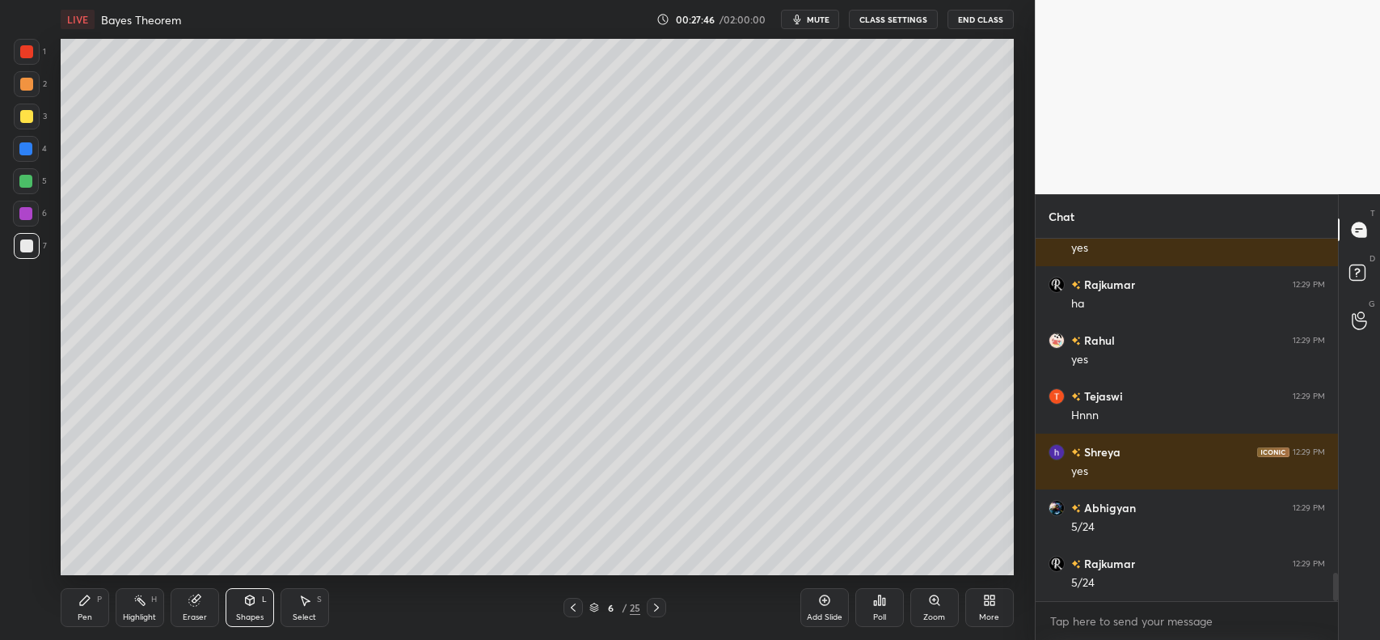
click at [241, 607] on div "Shapes L" at bounding box center [250, 607] width 49 height 39
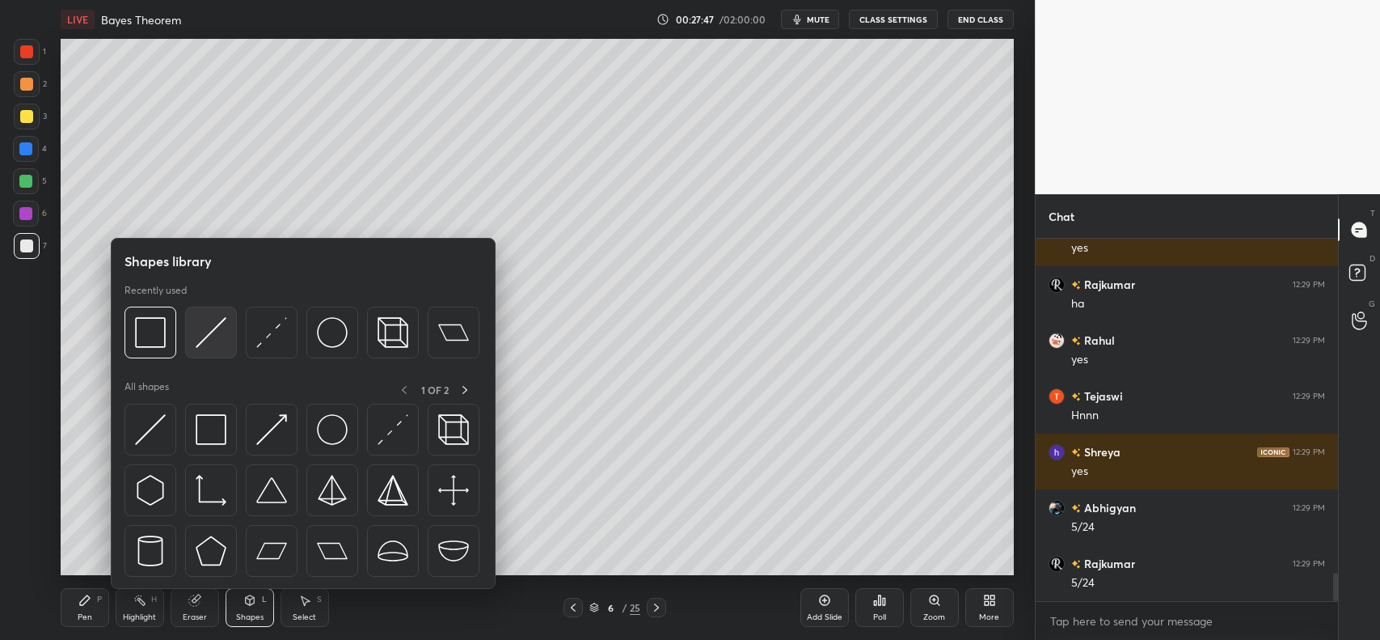
click at [210, 324] on img at bounding box center [211, 332] width 31 height 31
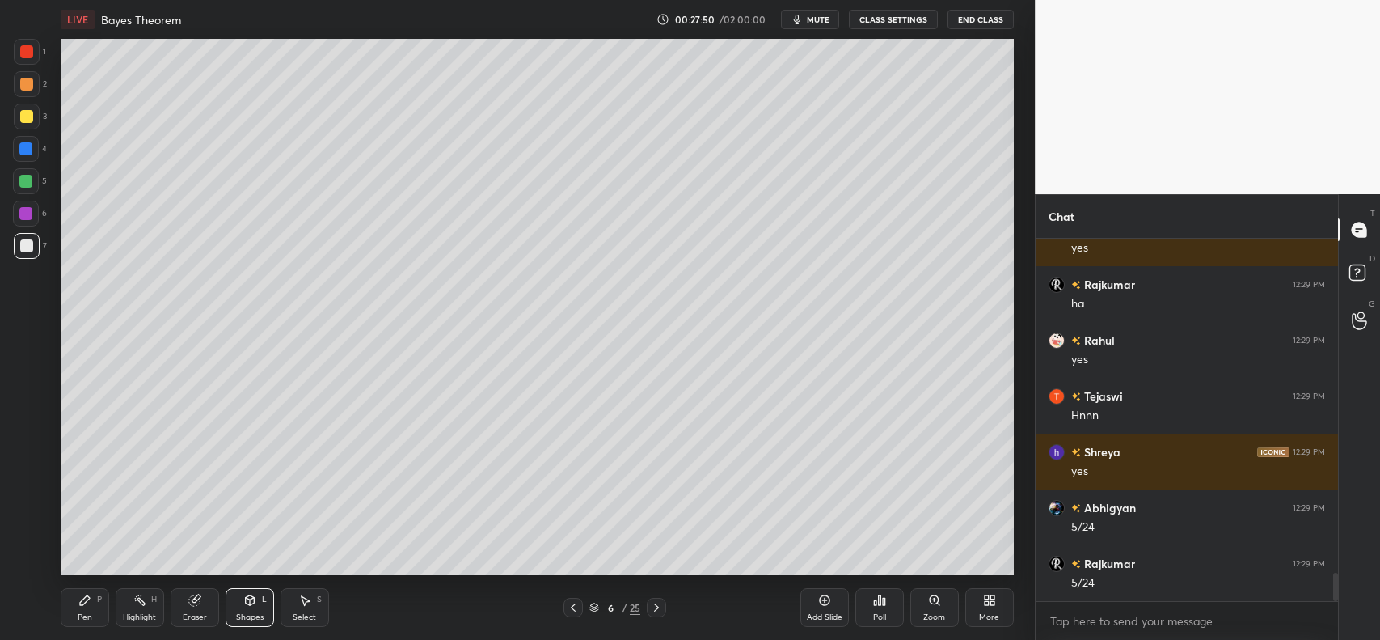
click at [75, 607] on div "Pen P" at bounding box center [85, 607] width 49 height 39
click at [23, 247] on div at bounding box center [26, 245] width 13 height 13
click at [30, 86] on div at bounding box center [26, 84] width 13 height 13
click at [25, 146] on div at bounding box center [25, 148] width 13 height 13
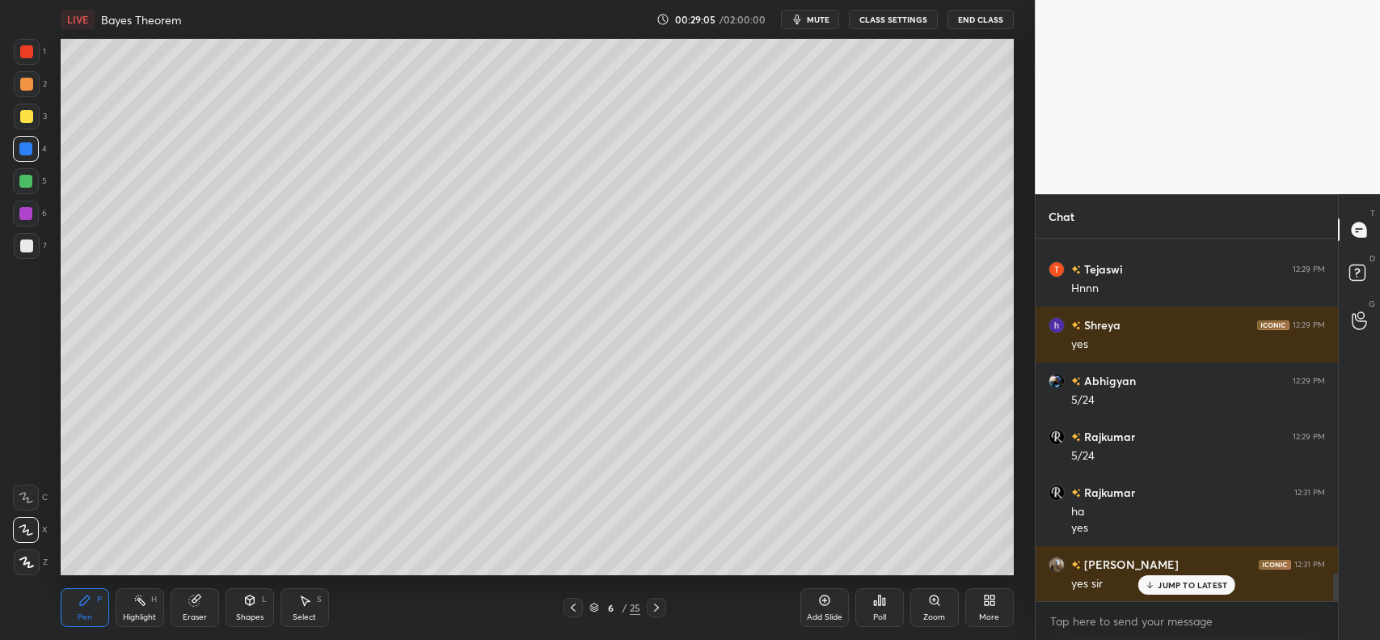
scroll to position [4462, 0]
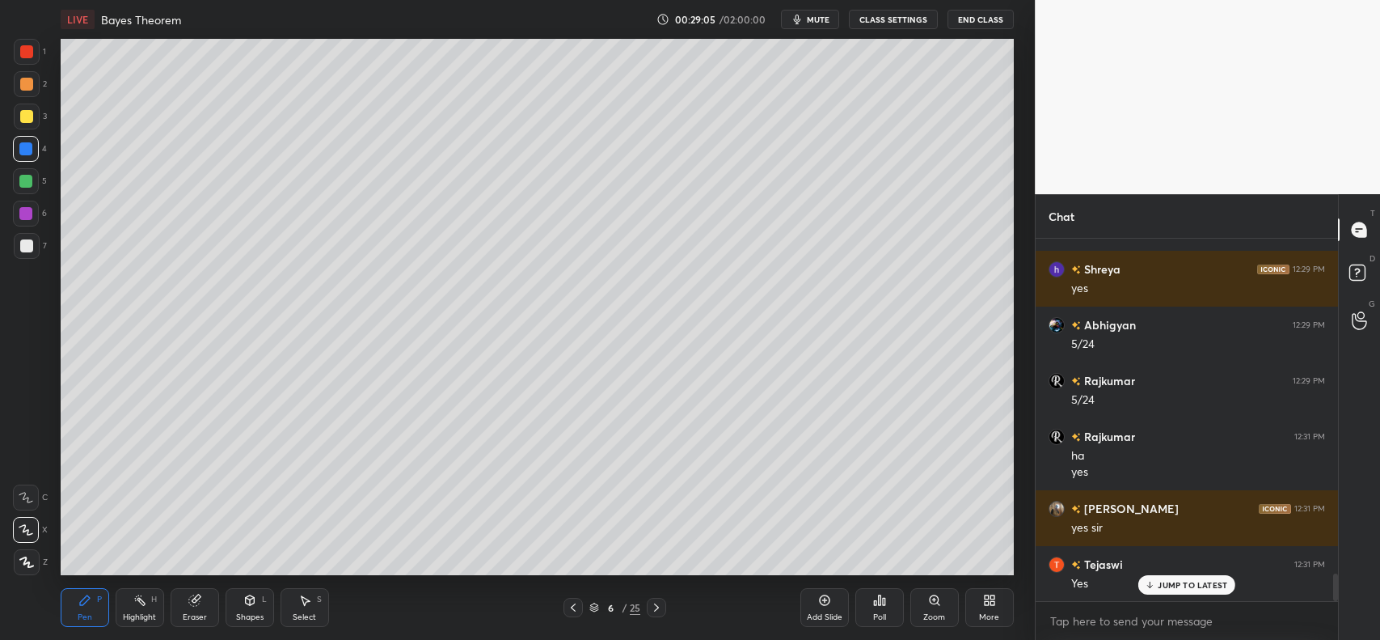
click at [25, 78] on div at bounding box center [26, 84] width 13 height 13
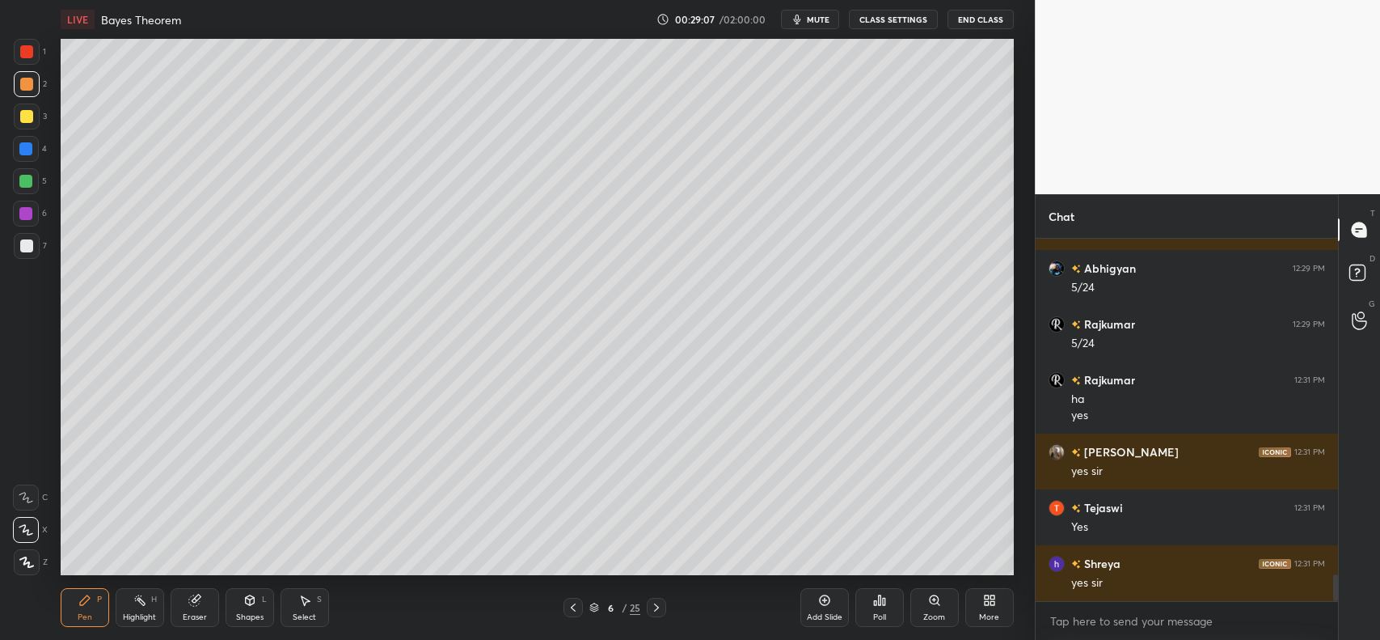
scroll to position [4574, 0]
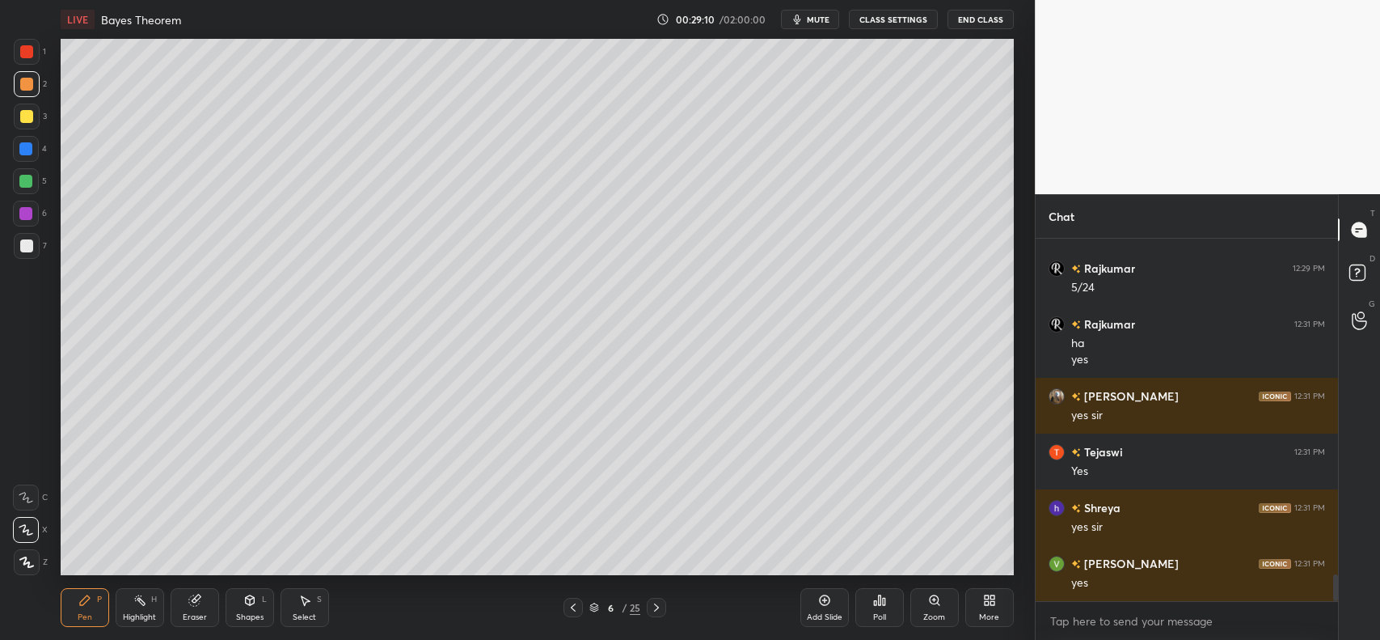
click at [197, 602] on icon at bounding box center [193, 600] width 11 height 11
click at [87, 599] on icon at bounding box center [85, 600] width 10 height 10
click at [23, 114] on div at bounding box center [26, 116] width 13 height 13
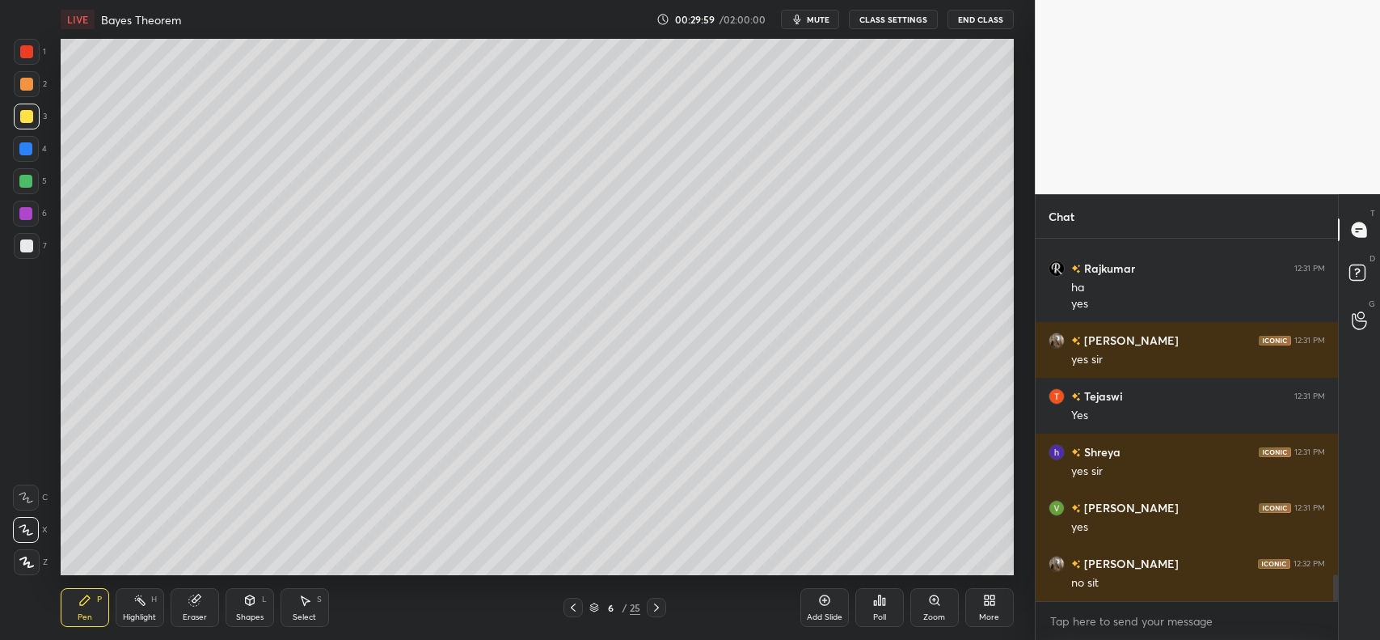
scroll to position [4646, 0]
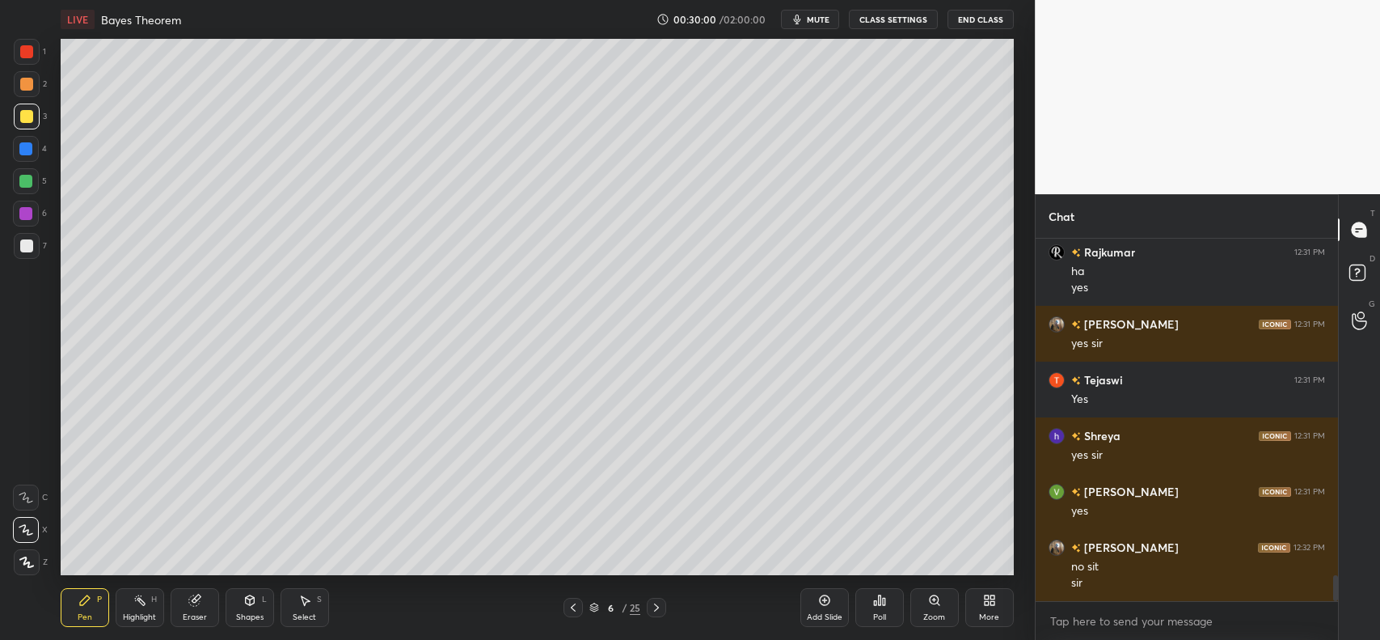
click at [23, 183] on div at bounding box center [25, 181] width 13 height 13
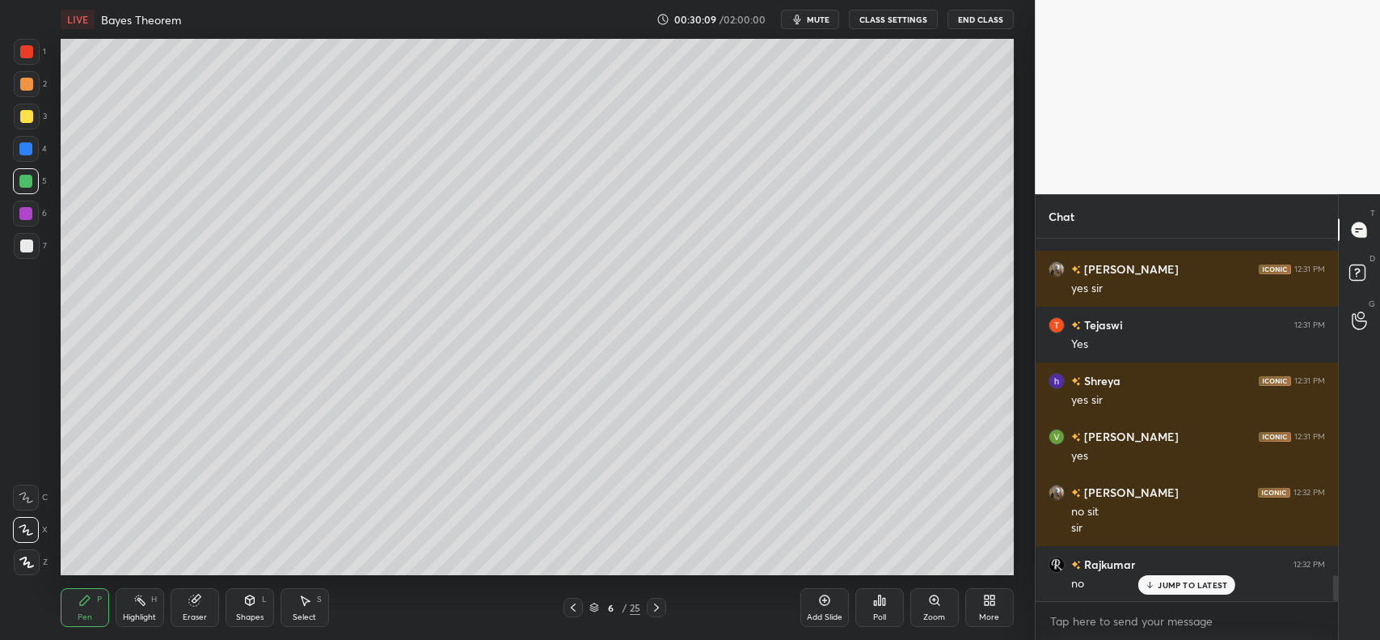
scroll to position [4741, 0]
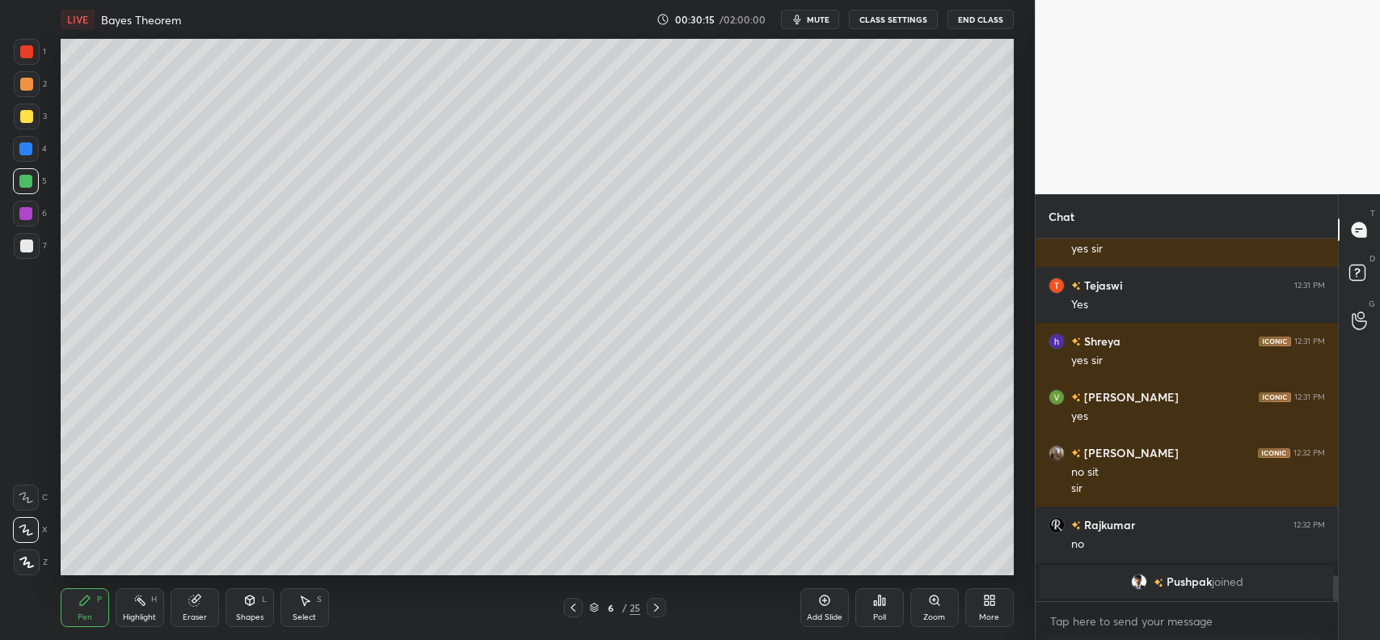
click at [27, 244] on div at bounding box center [26, 245] width 13 height 13
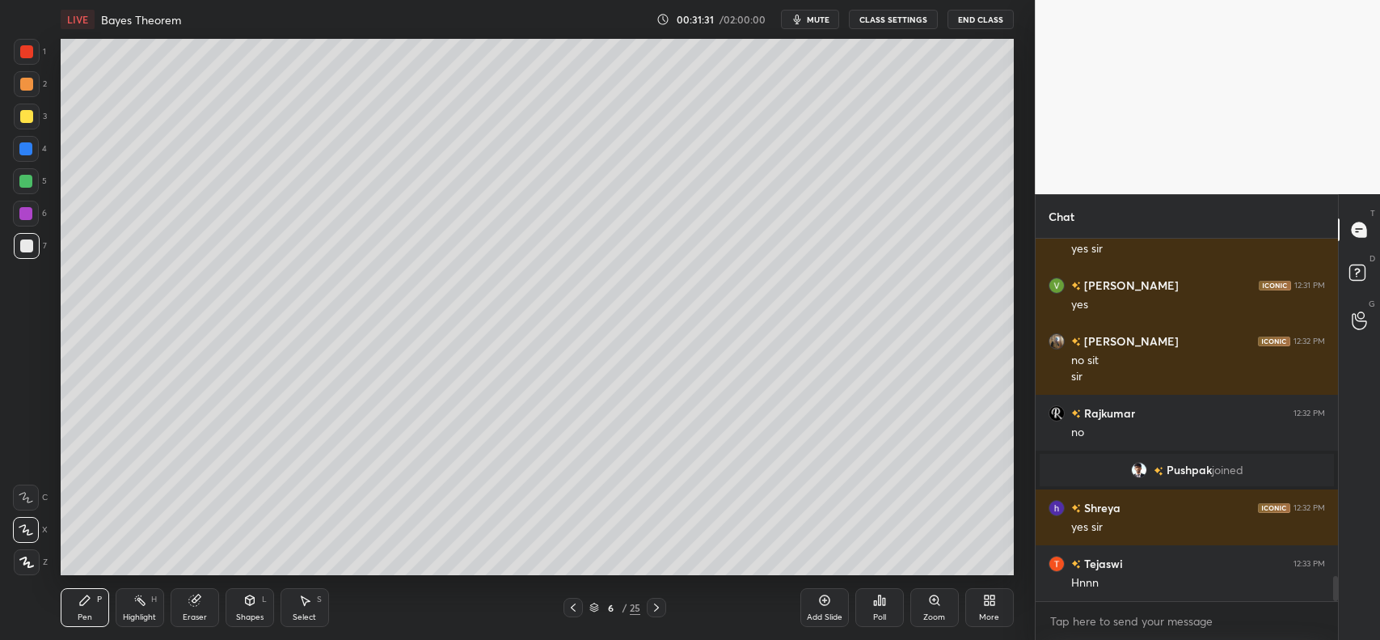
scroll to position [4868, 0]
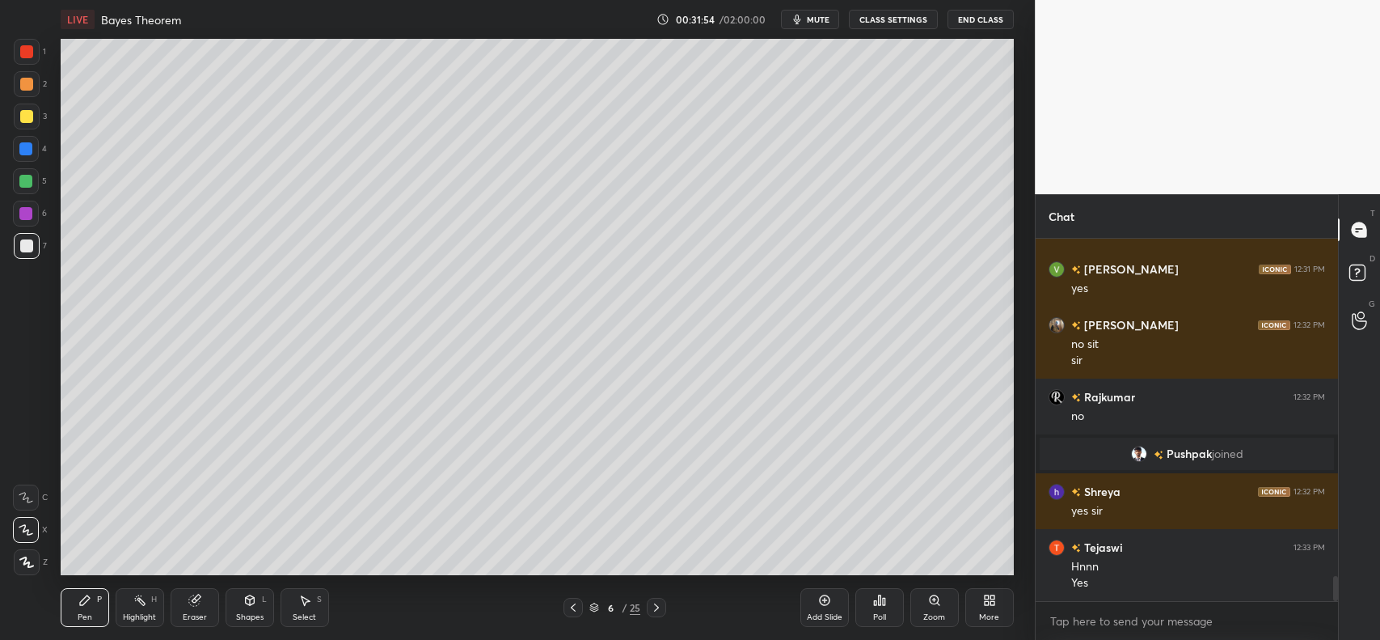
click at [192, 597] on icon at bounding box center [193, 600] width 11 height 11
click at [98, 602] on div "P" at bounding box center [99, 599] width 5 height 8
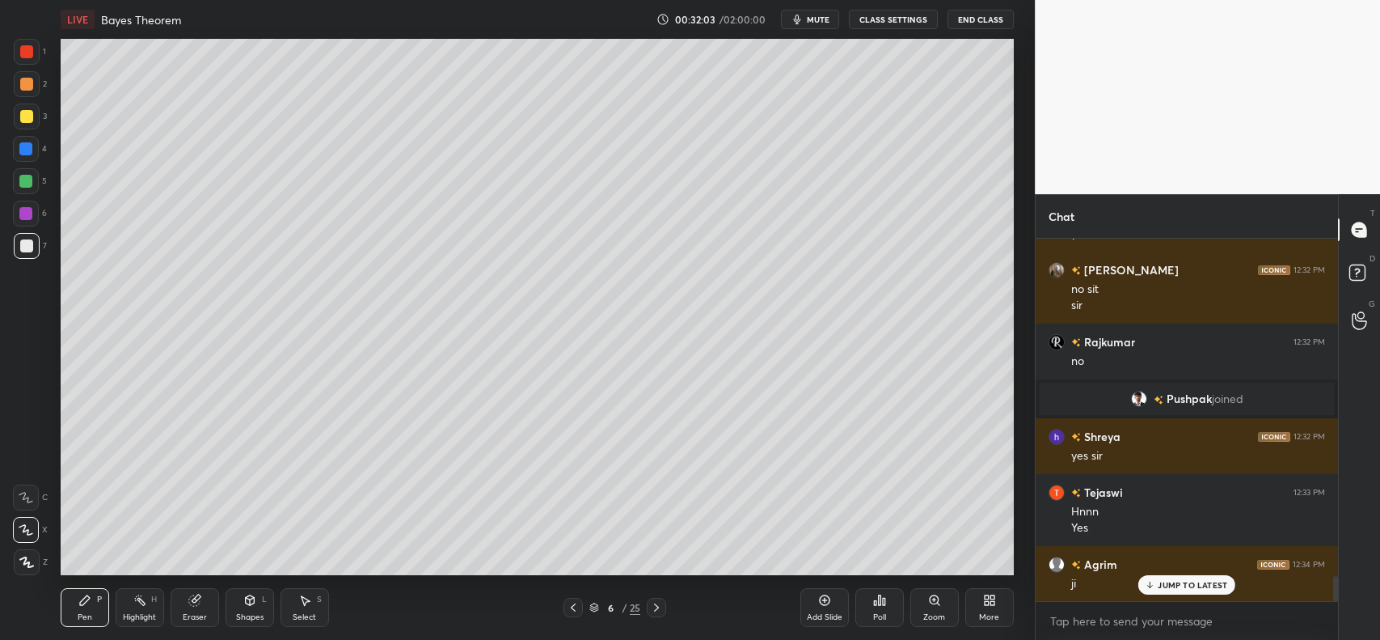
click at [823, 609] on div "Add Slide" at bounding box center [825, 607] width 49 height 39
click at [240, 611] on div "Shapes L" at bounding box center [250, 607] width 49 height 39
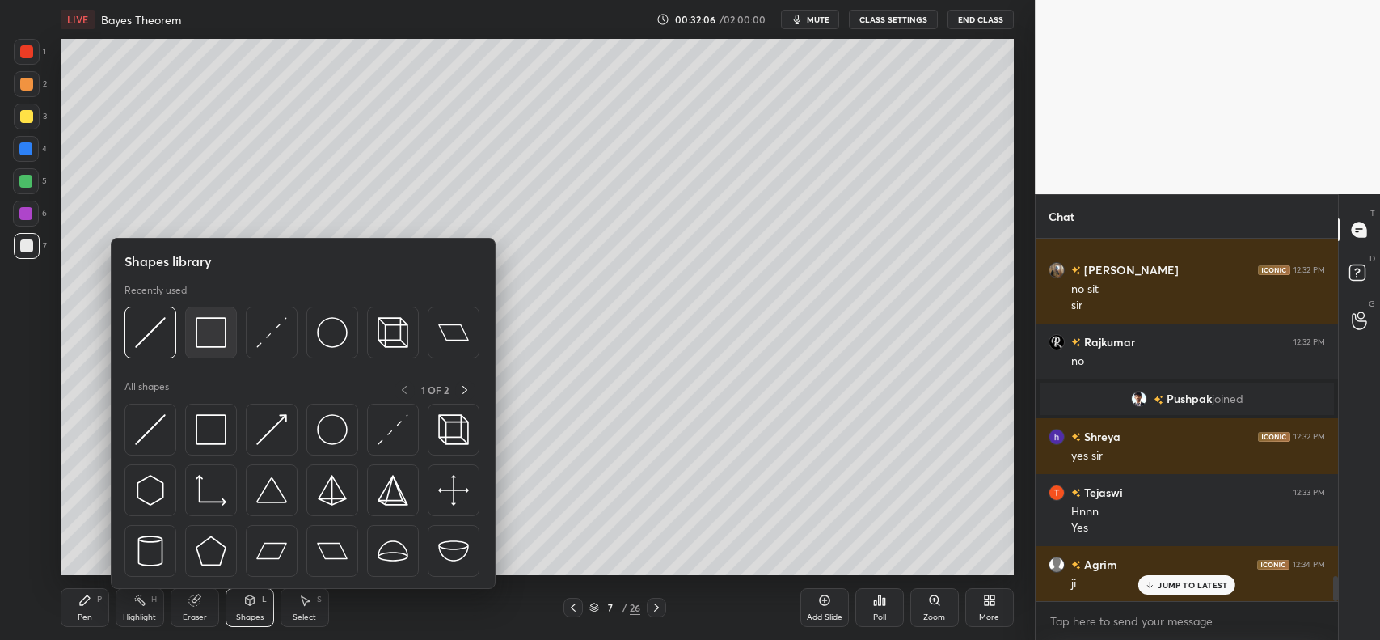
click at [208, 337] on img at bounding box center [211, 332] width 31 height 31
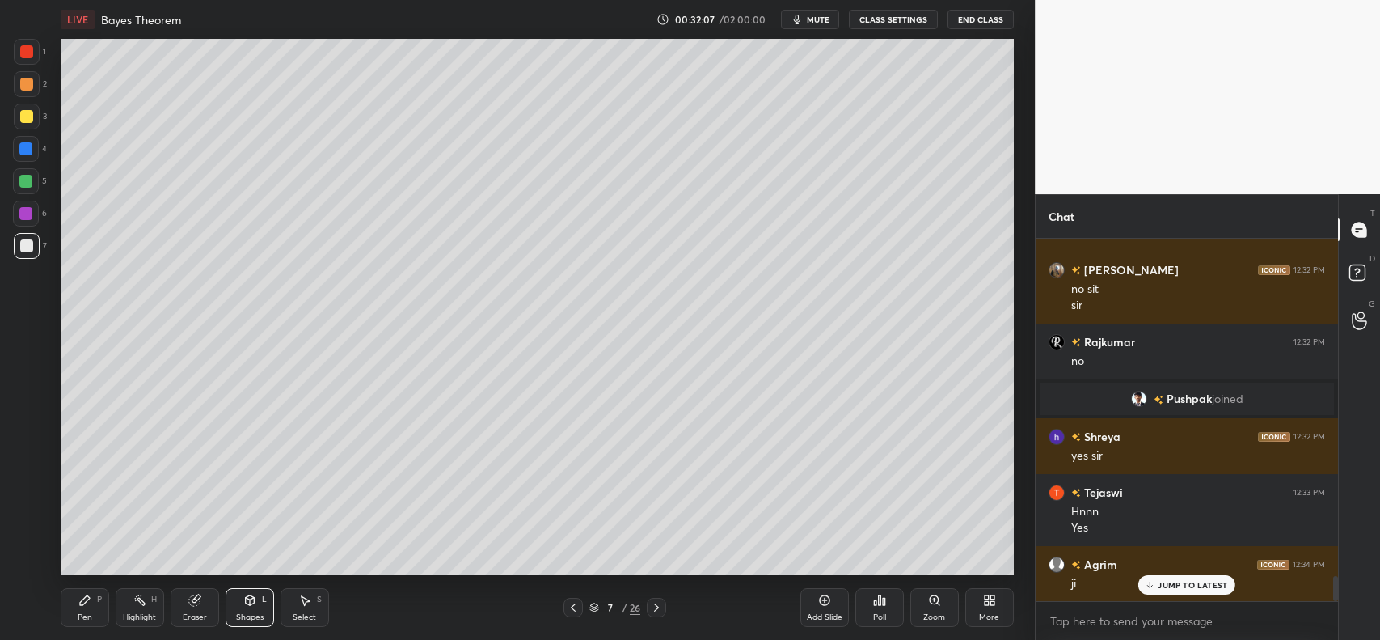
scroll to position [4979, 0]
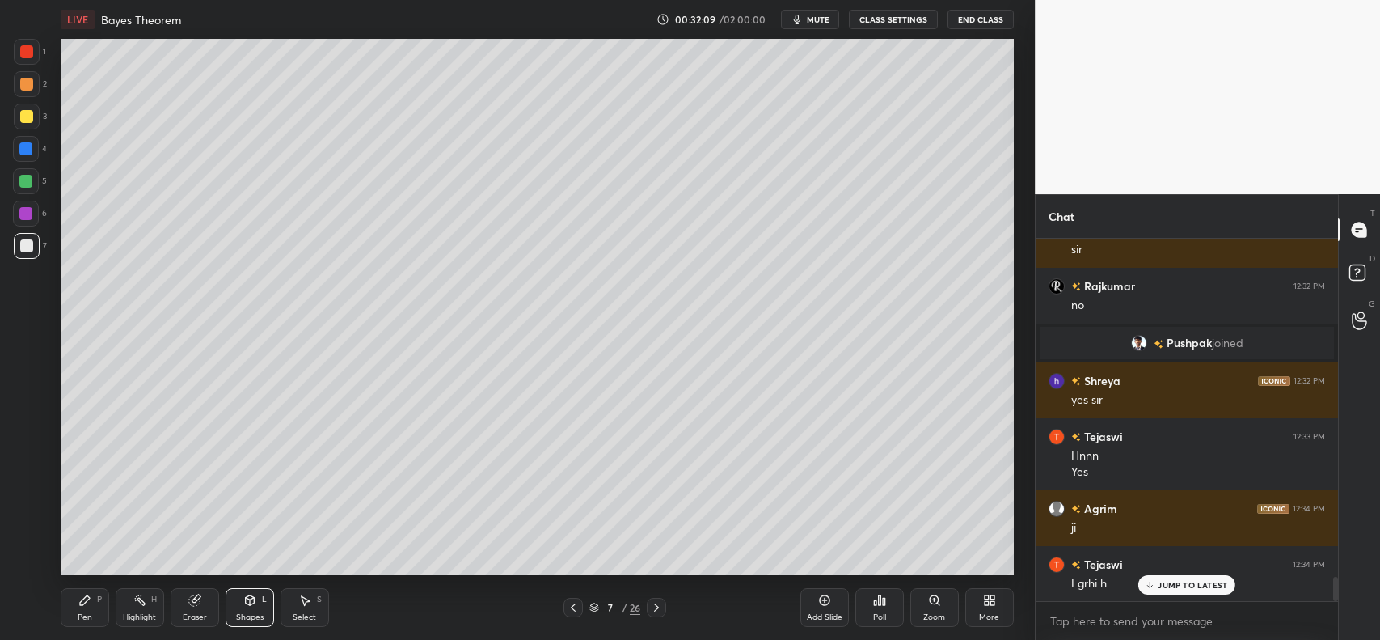
click at [243, 607] on icon at bounding box center [249, 600] width 13 height 13
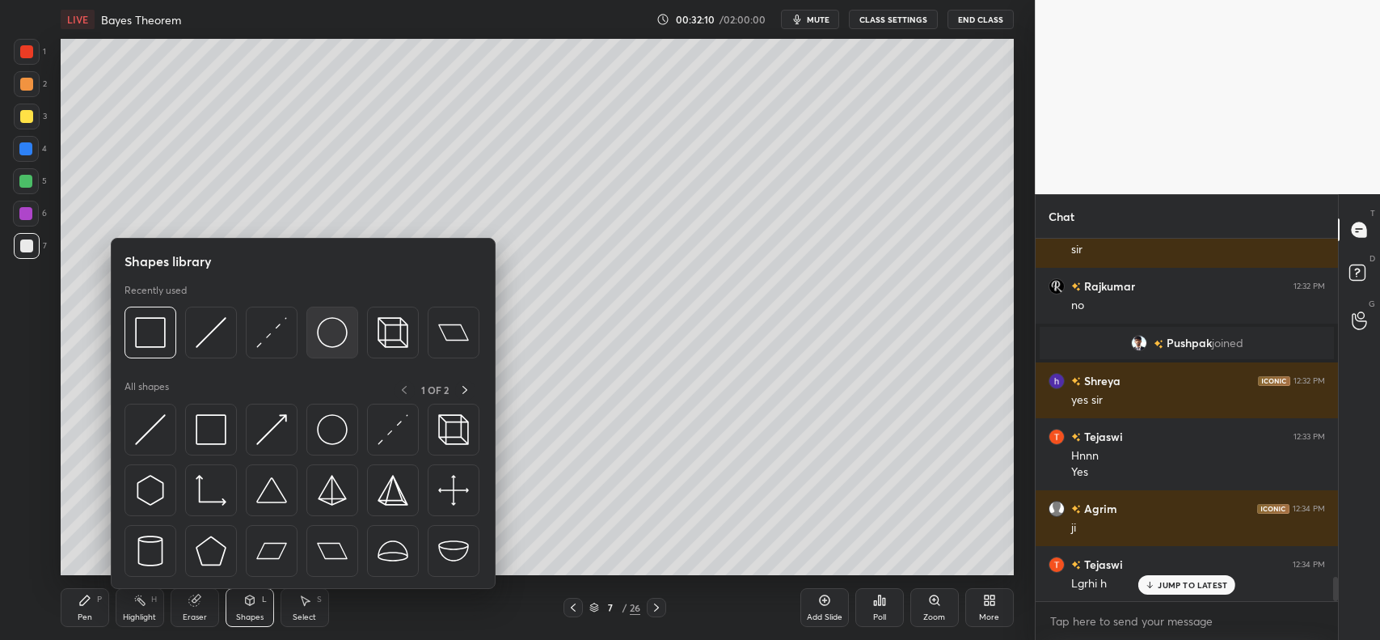
click at [332, 328] on img at bounding box center [332, 332] width 31 height 31
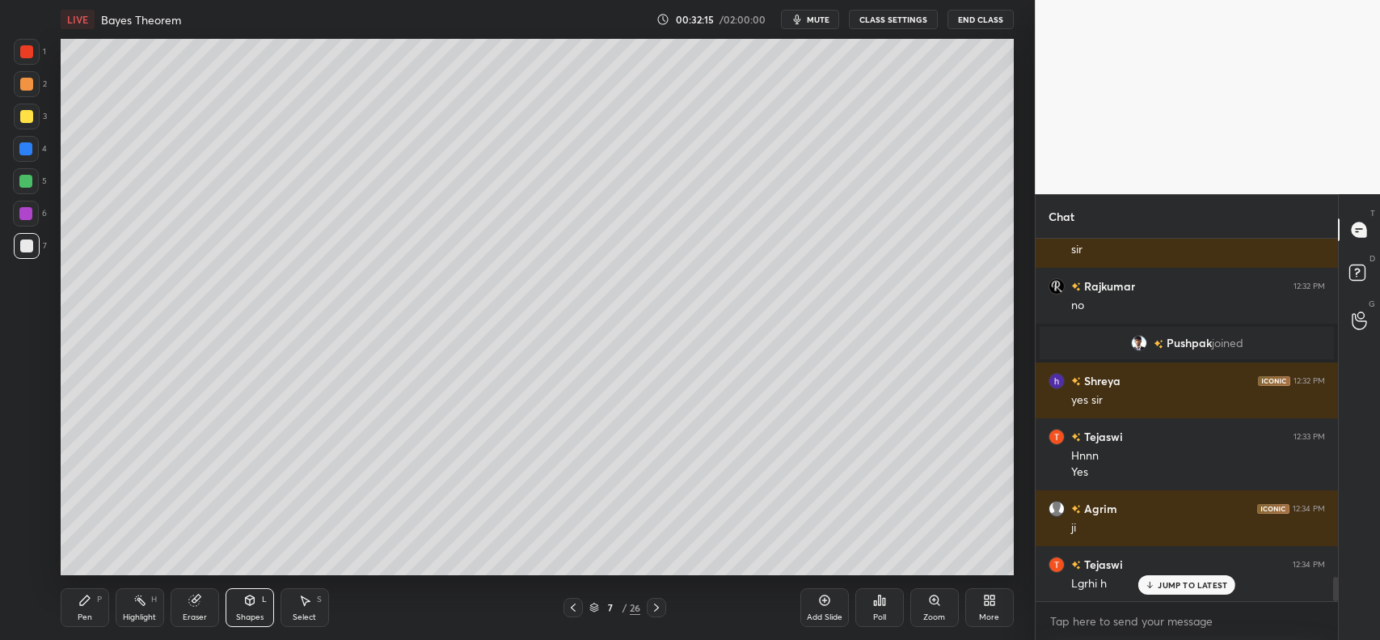
click at [187, 596] on div "Eraser" at bounding box center [195, 607] width 49 height 39
click at [243, 601] on icon at bounding box center [249, 600] width 13 height 13
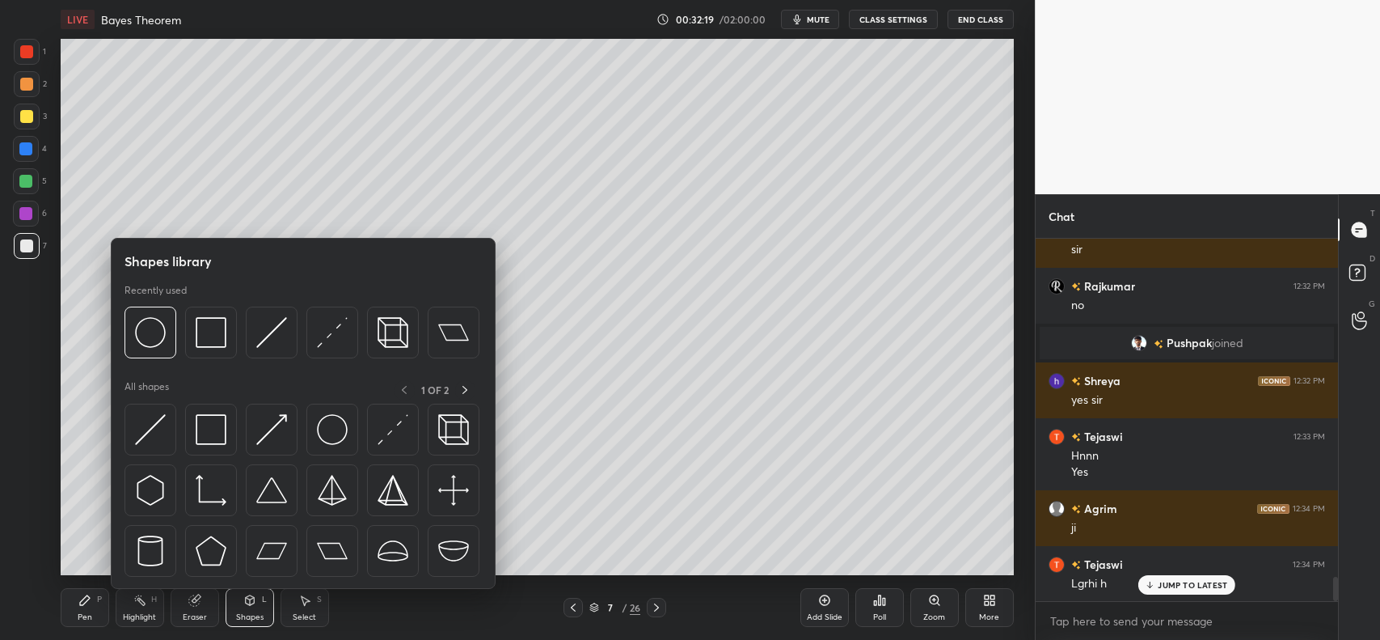
click at [243, 598] on icon at bounding box center [249, 600] width 13 height 13
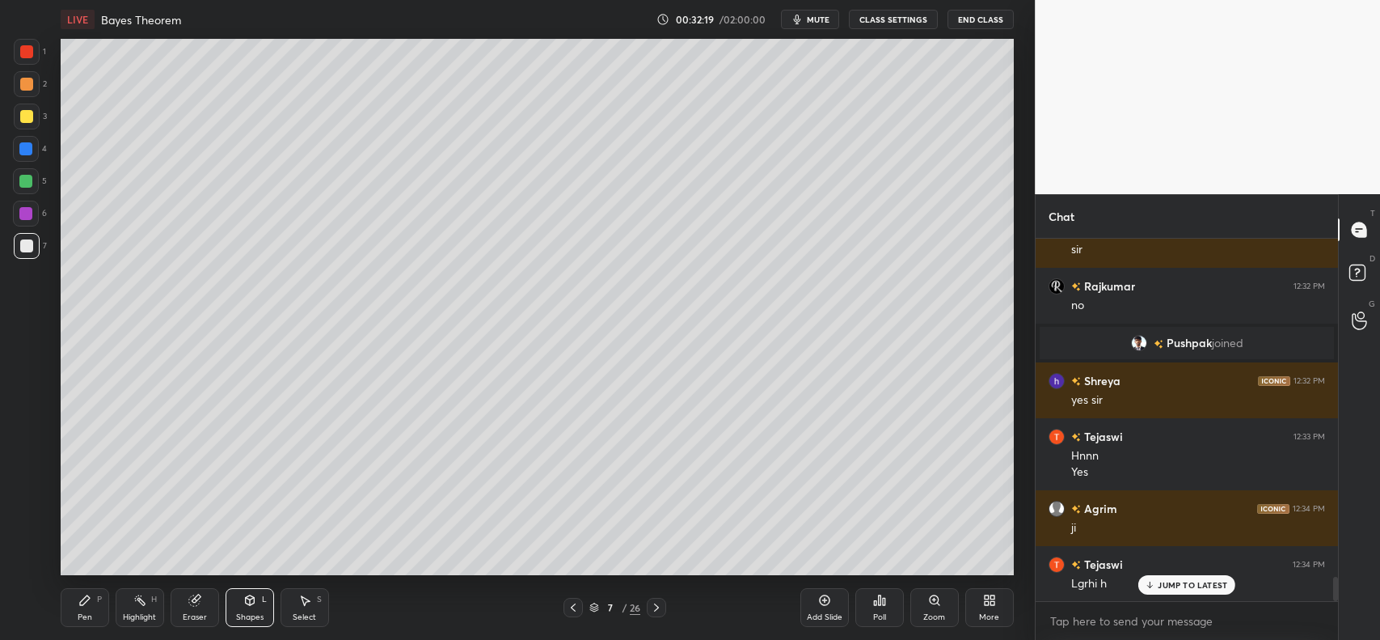
click at [244, 596] on icon at bounding box center [249, 600] width 13 height 13
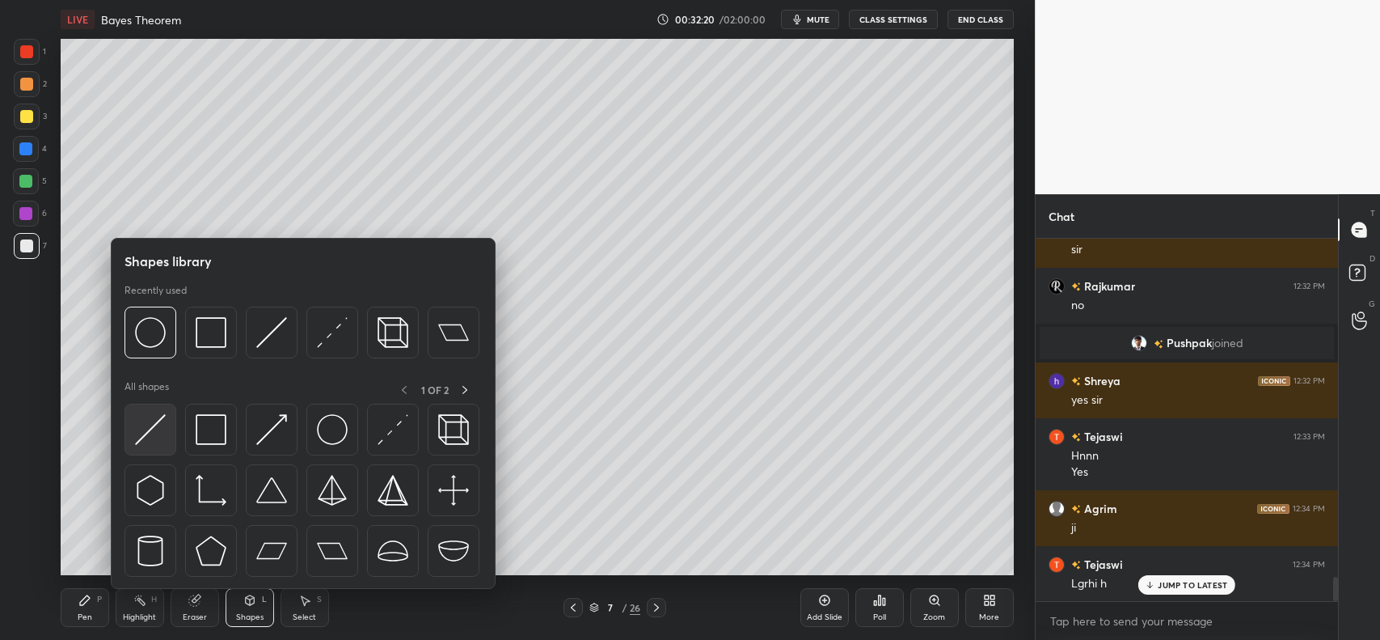
click at [163, 431] on img at bounding box center [150, 429] width 31 height 31
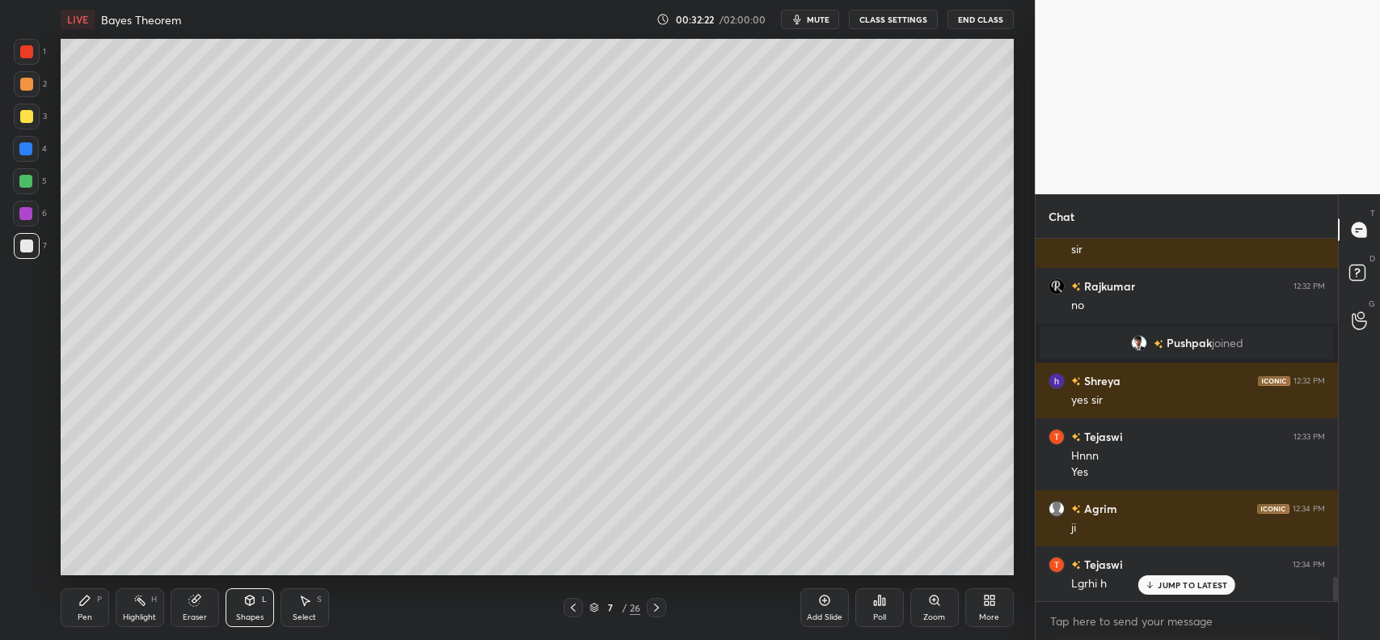
click at [85, 592] on div "Pen P" at bounding box center [85, 607] width 49 height 39
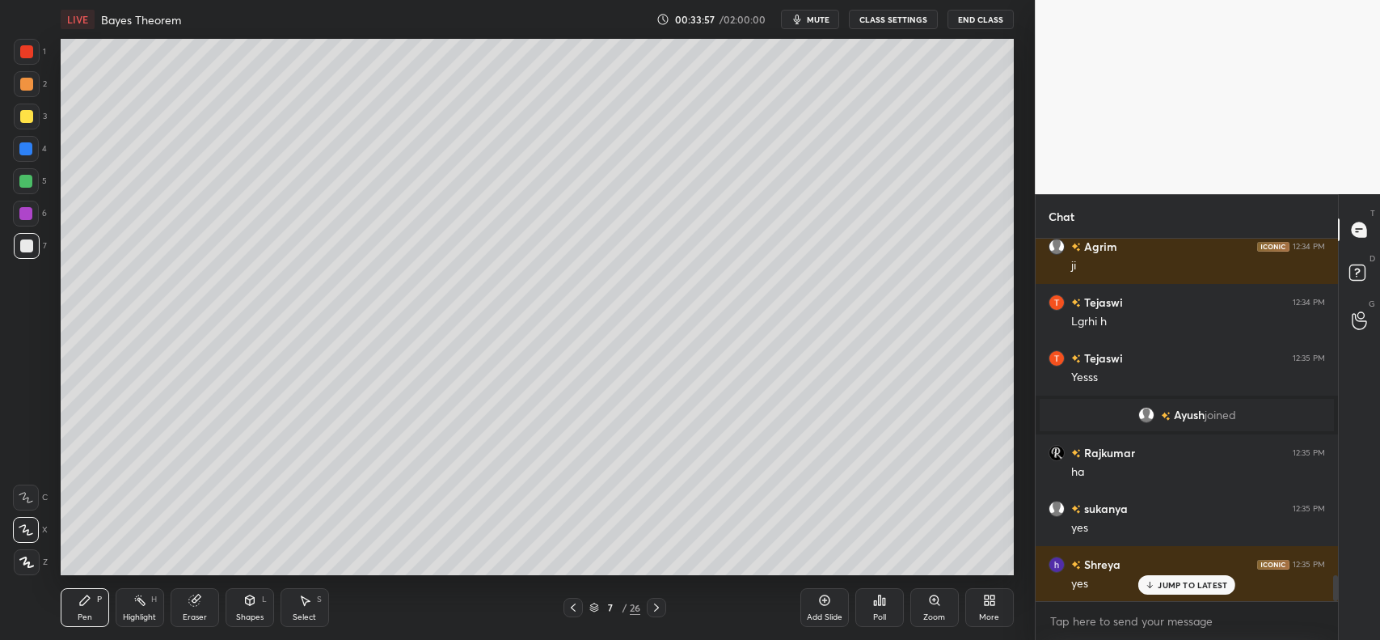
scroll to position [4696, 0]
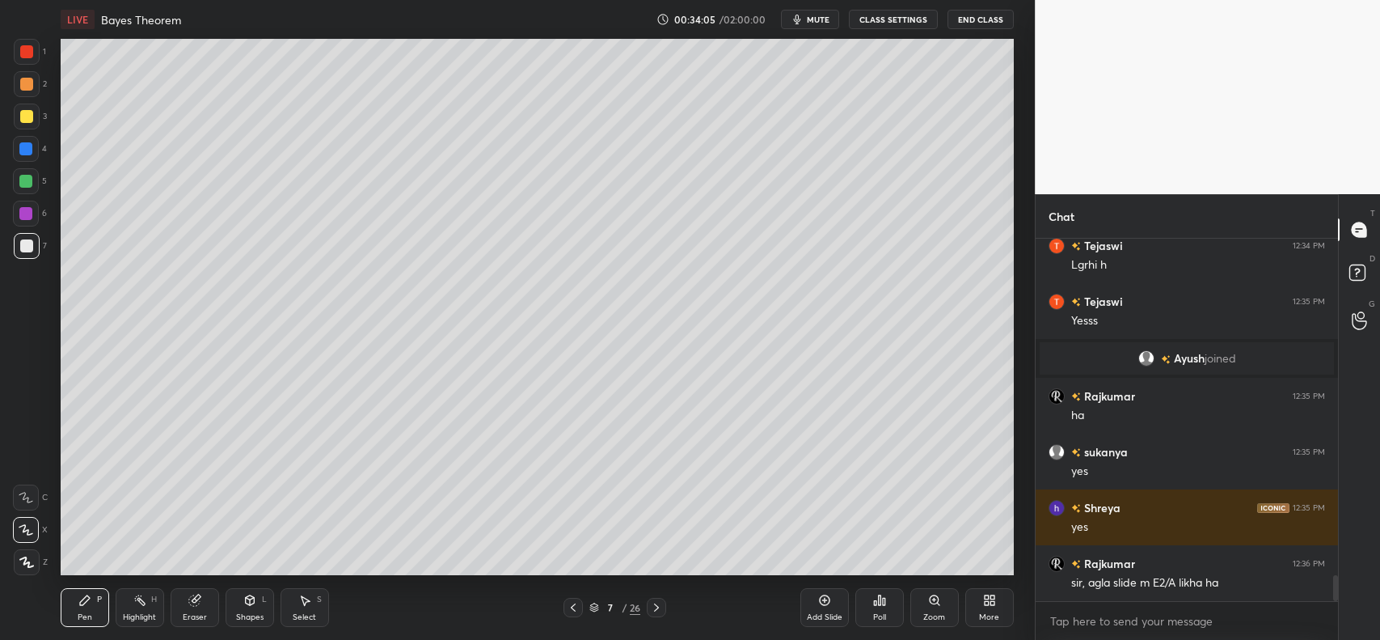
click at [207, 594] on div "Eraser" at bounding box center [195, 607] width 49 height 39
click at [575, 602] on icon at bounding box center [573, 607] width 13 height 13
click at [204, 601] on div "Eraser" at bounding box center [195, 607] width 49 height 39
click at [83, 607] on div "Pen P" at bounding box center [85, 607] width 49 height 39
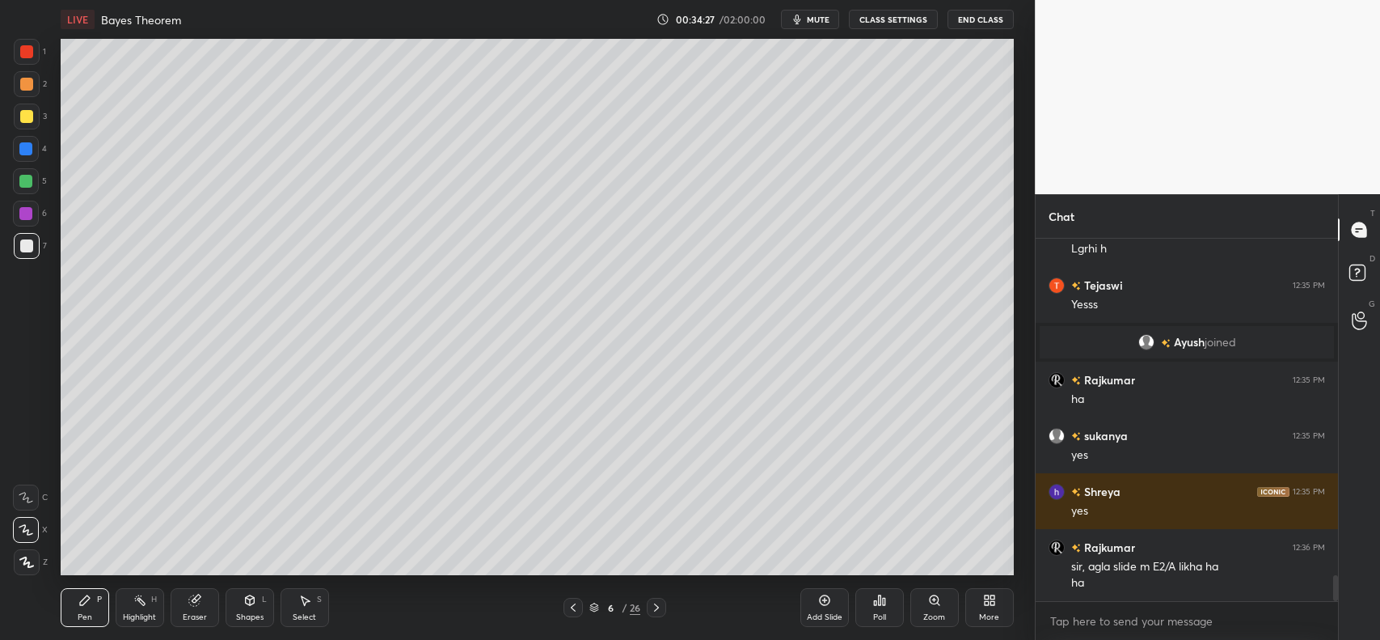
click at [659, 608] on icon at bounding box center [656, 607] width 13 height 13
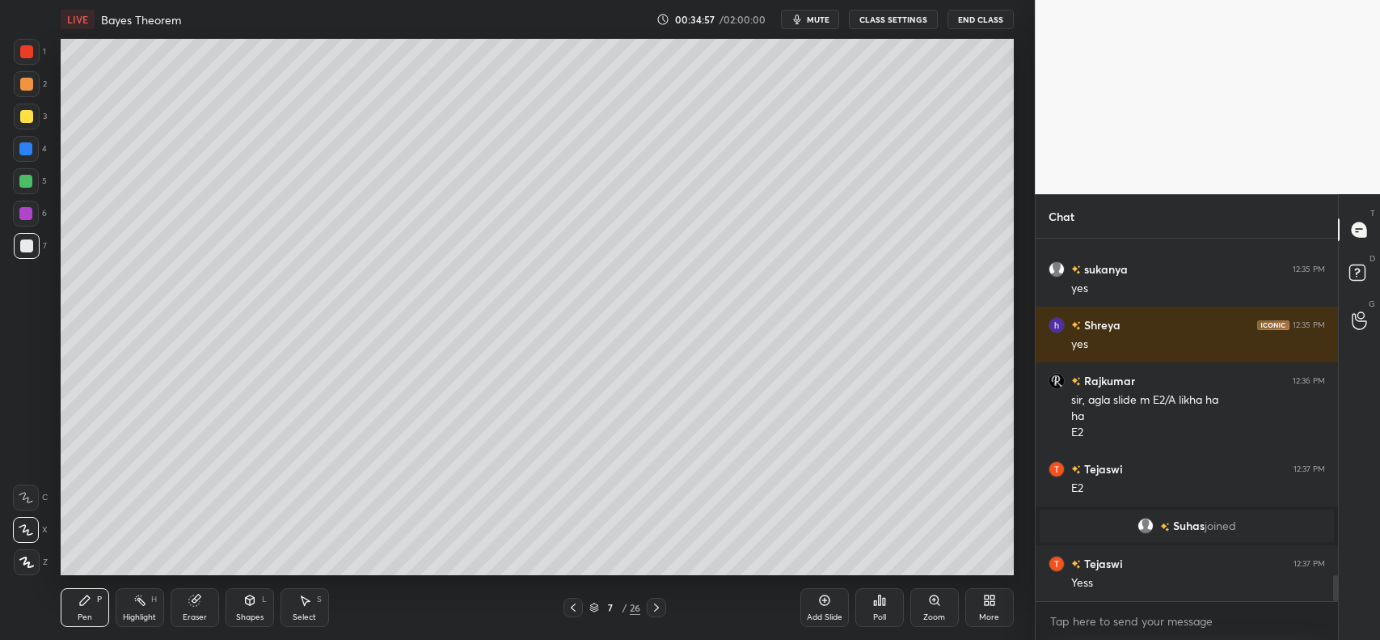
scroll to position [4796, 0]
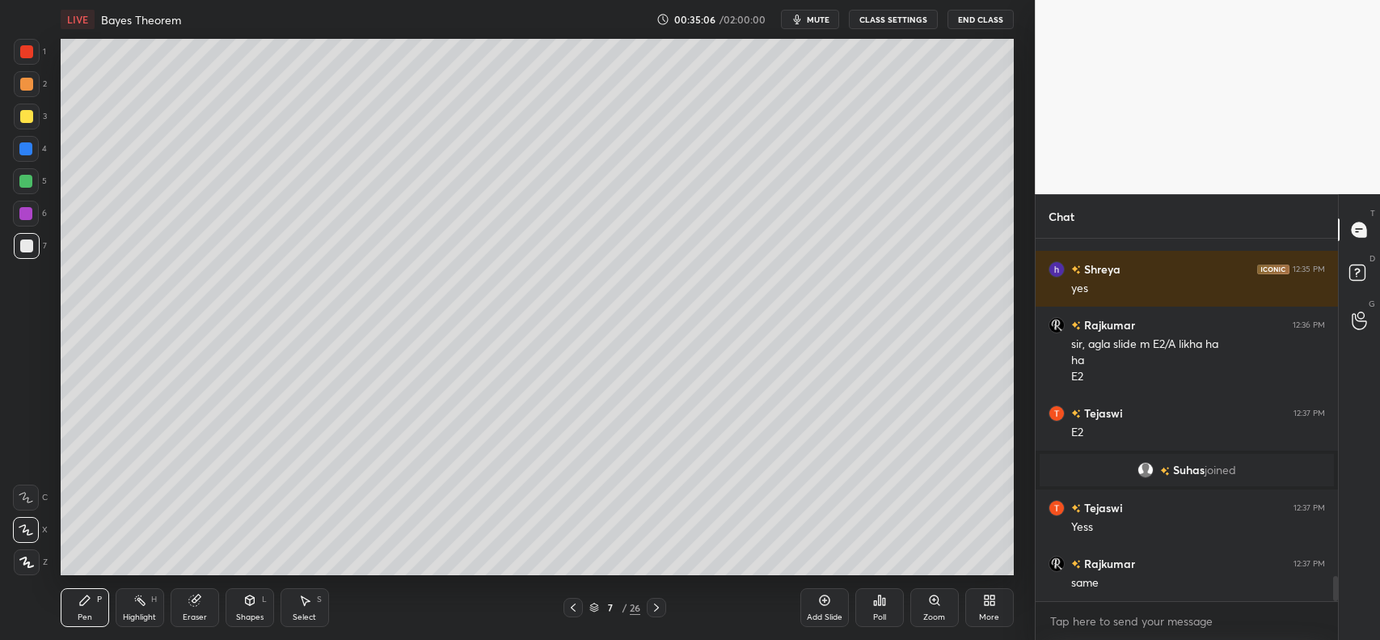
click at [827, 607] on icon at bounding box center [824, 600] width 13 height 13
click at [232, 600] on div "Shapes L" at bounding box center [250, 607] width 49 height 39
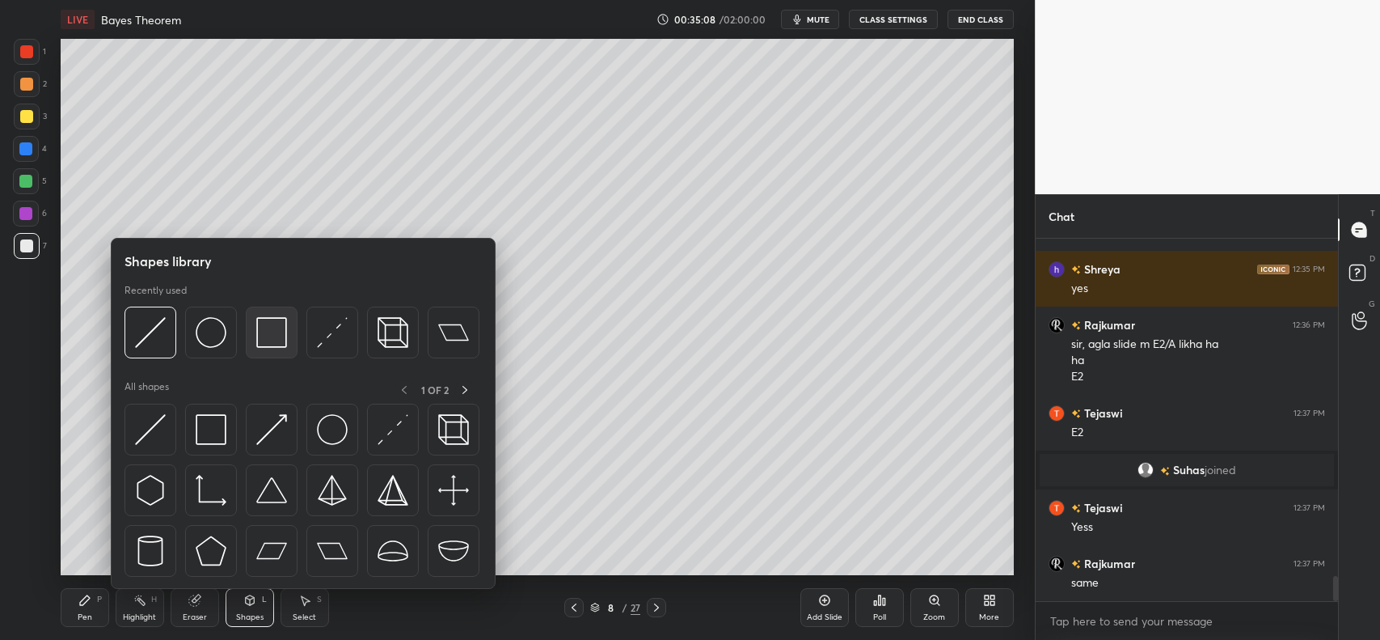
click at [268, 333] on img at bounding box center [271, 332] width 31 height 31
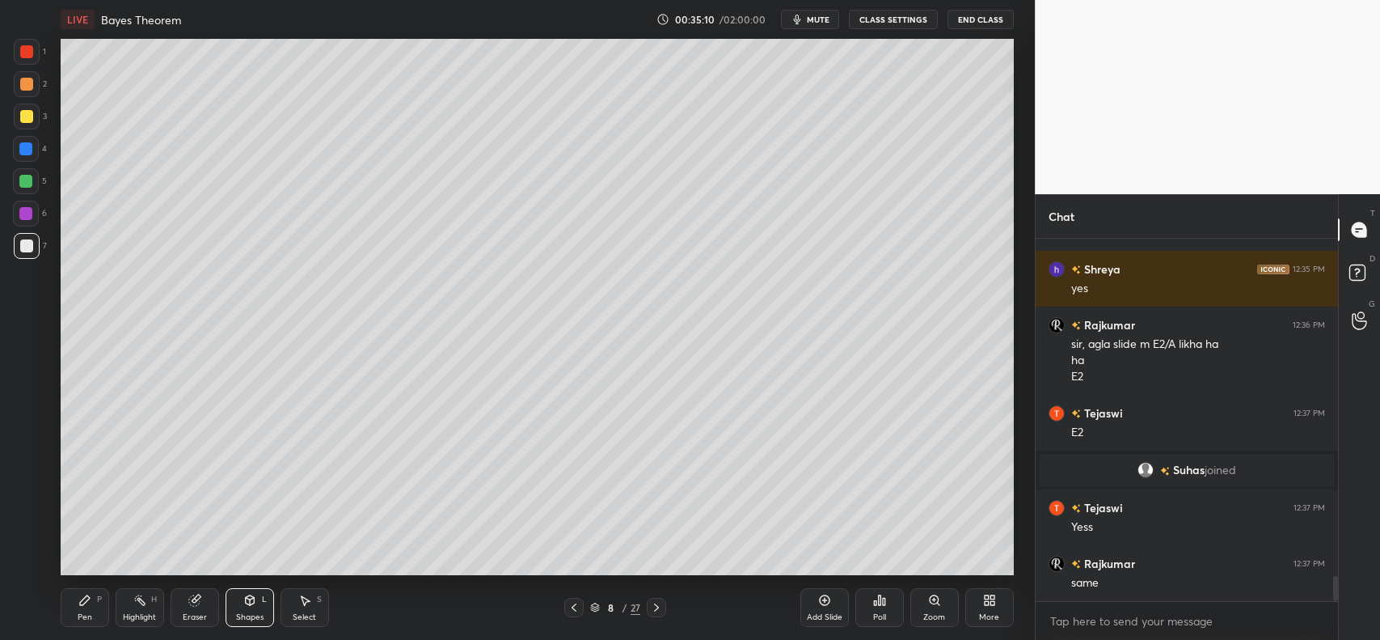
click at [235, 601] on div "Shapes L" at bounding box center [250, 607] width 49 height 39
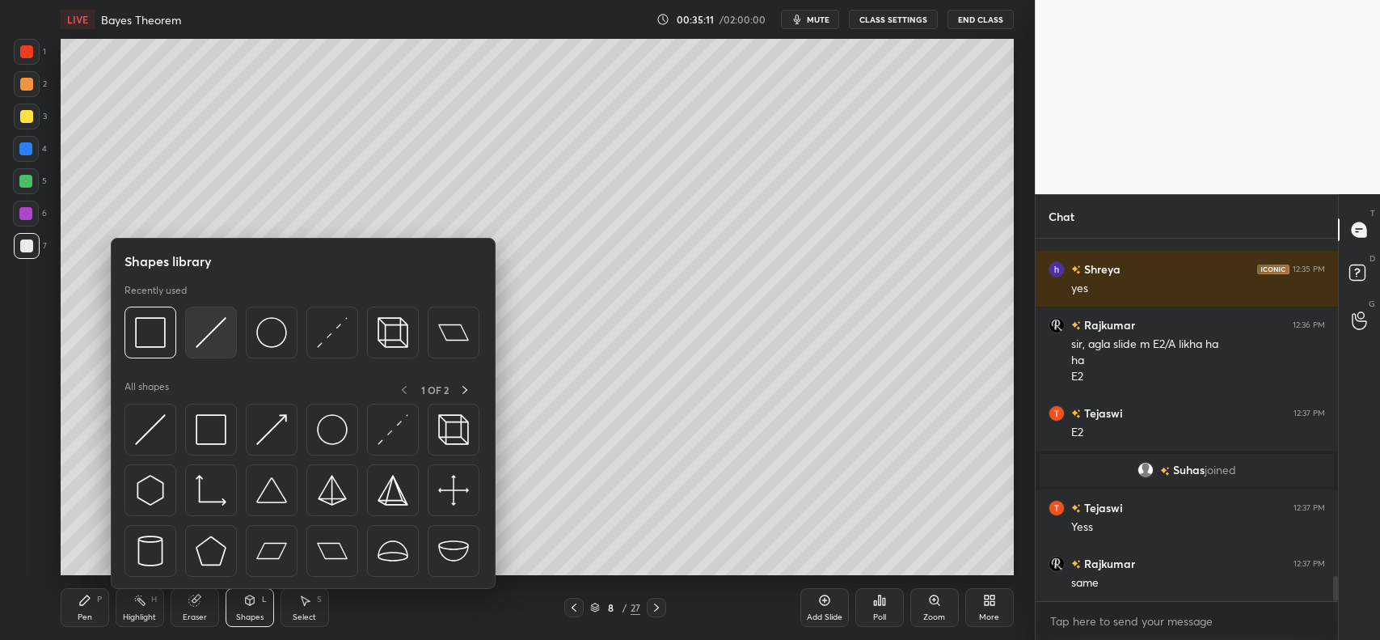
click at [192, 333] on div at bounding box center [211, 332] width 52 height 52
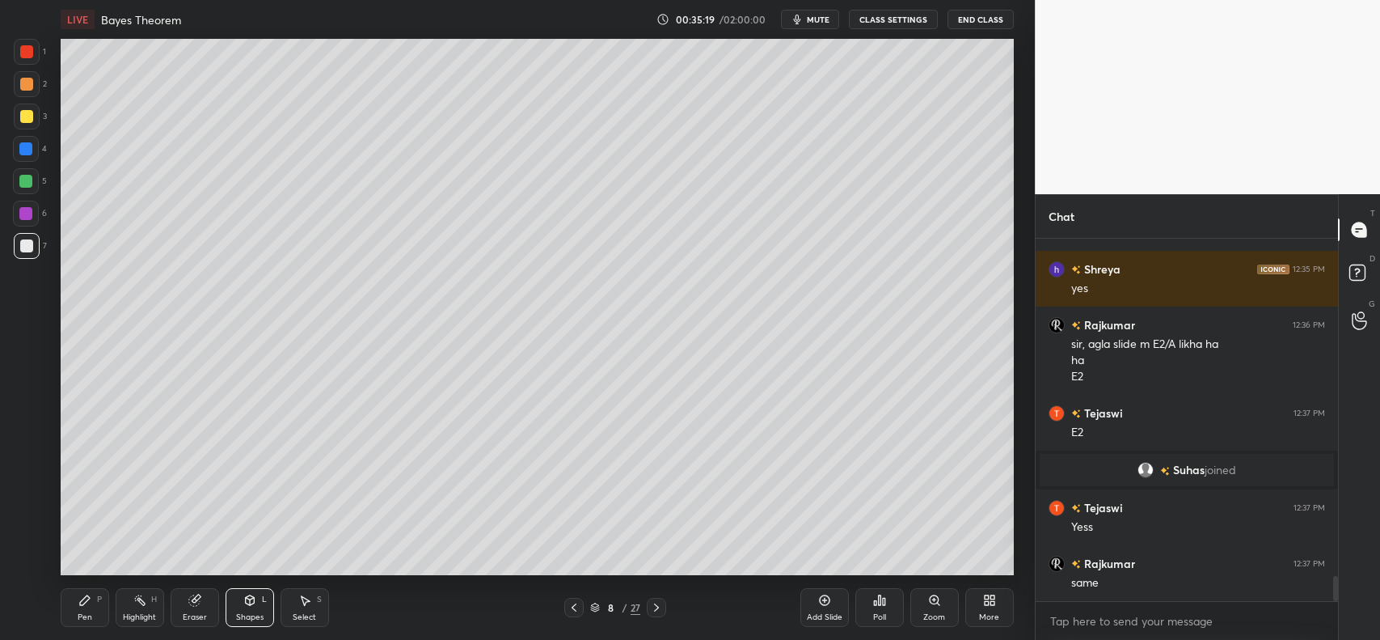
click at [78, 604] on icon at bounding box center [84, 600] width 13 height 13
click at [245, 615] on div "Shapes" at bounding box center [249, 617] width 27 height 8
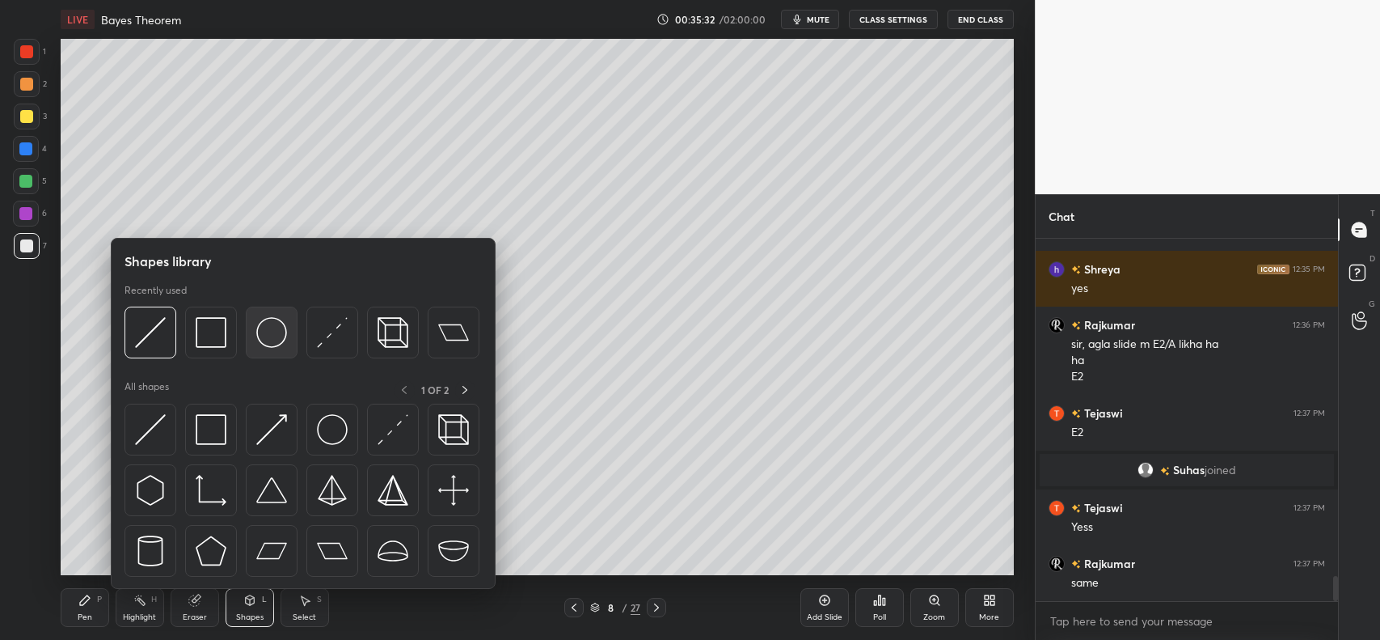
click at [279, 340] on img at bounding box center [271, 332] width 31 height 31
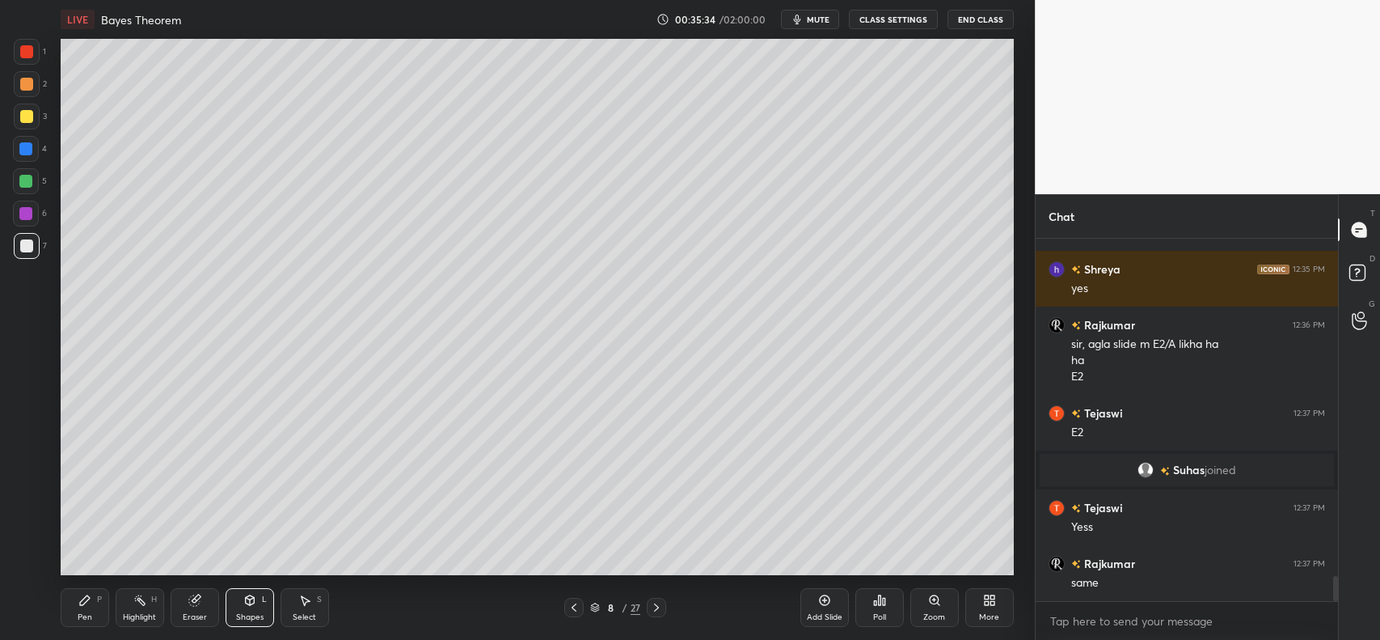
click at [97, 590] on div "Pen P" at bounding box center [85, 607] width 49 height 39
click at [28, 118] on div at bounding box center [26, 116] width 13 height 13
click at [21, 535] on div at bounding box center [26, 530] width 26 height 26
click at [24, 562] on icon at bounding box center [26, 562] width 13 height 10
click at [27, 87] on div at bounding box center [26, 84] width 13 height 13
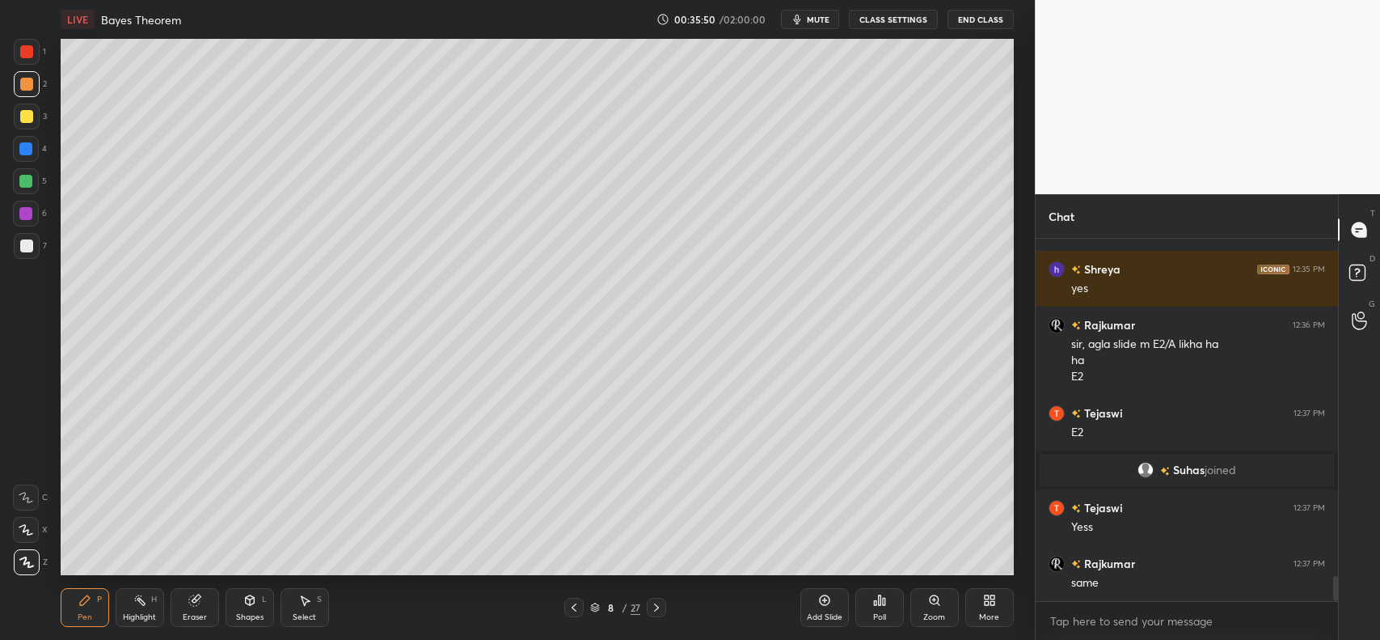
click at [29, 117] on div at bounding box center [26, 116] width 13 height 13
click at [135, 611] on div "Highlight H" at bounding box center [140, 607] width 49 height 39
click at [28, 154] on div at bounding box center [25, 148] width 13 height 13
click at [25, 180] on div at bounding box center [25, 181] width 13 height 13
click at [23, 523] on icon at bounding box center [25, 529] width 13 height 13
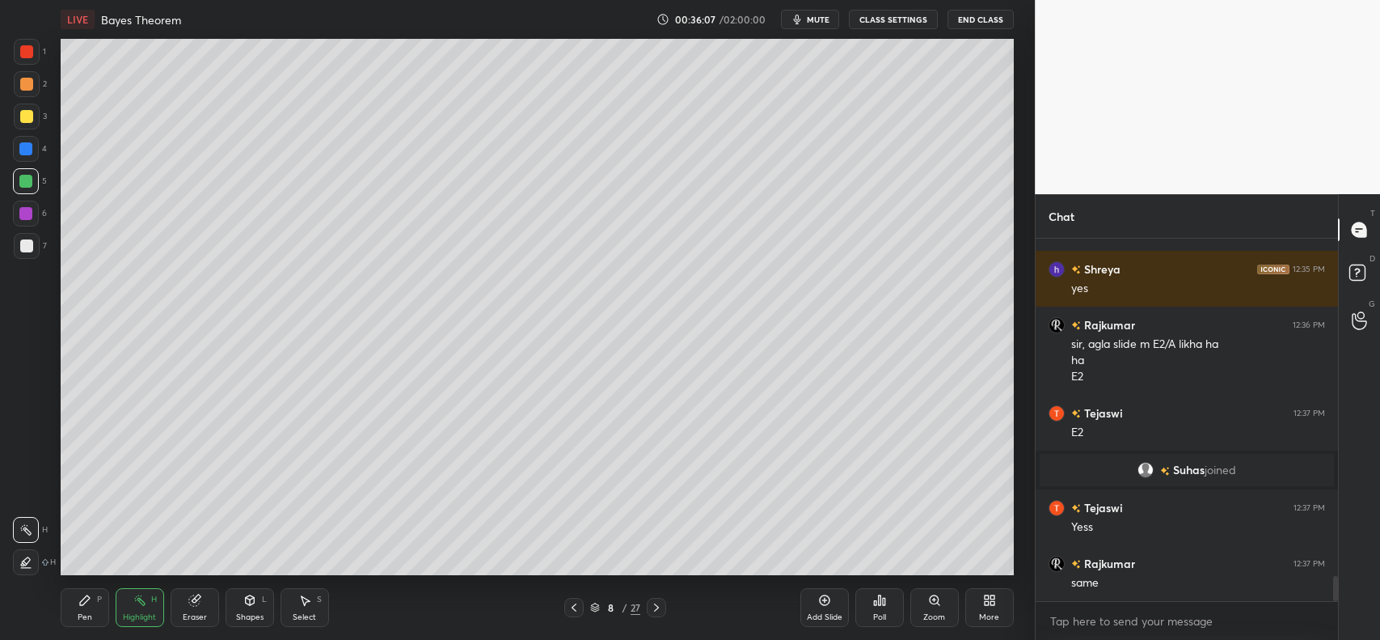
click at [128, 605] on div "Highlight H" at bounding box center [140, 607] width 49 height 39
click at [27, 563] on icon at bounding box center [26, 561] width 8 height 8
click at [33, 77] on div at bounding box center [27, 84] width 26 height 26
click at [22, 236] on div at bounding box center [27, 246] width 26 height 26
click at [85, 608] on div "Pen P" at bounding box center [85, 607] width 49 height 39
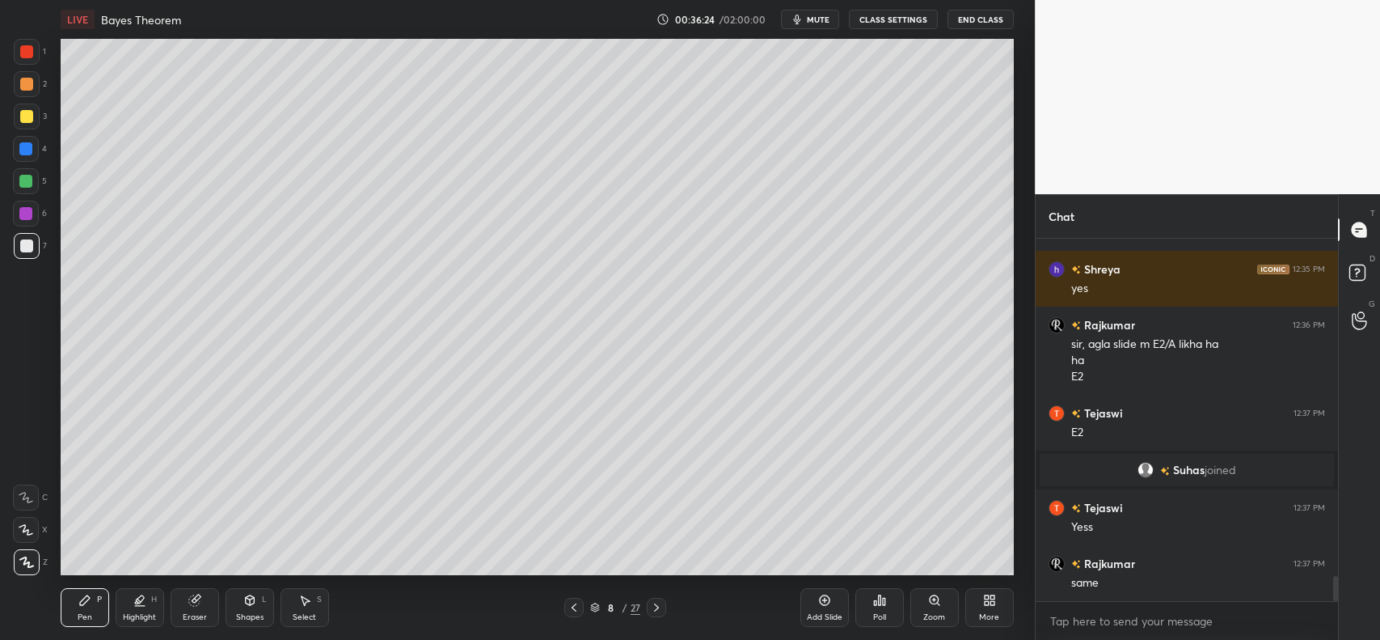
click at [30, 522] on div at bounding box center [26, 530] width 26 height 26
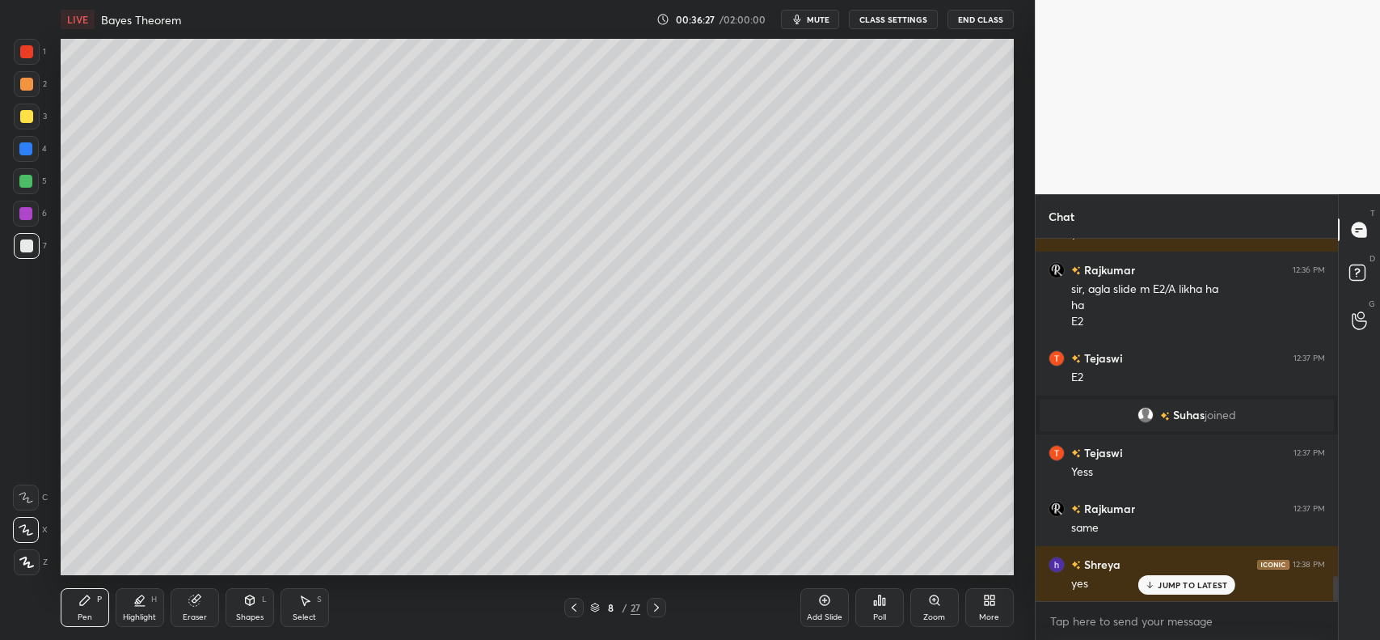
scroll to position [4906, 0]
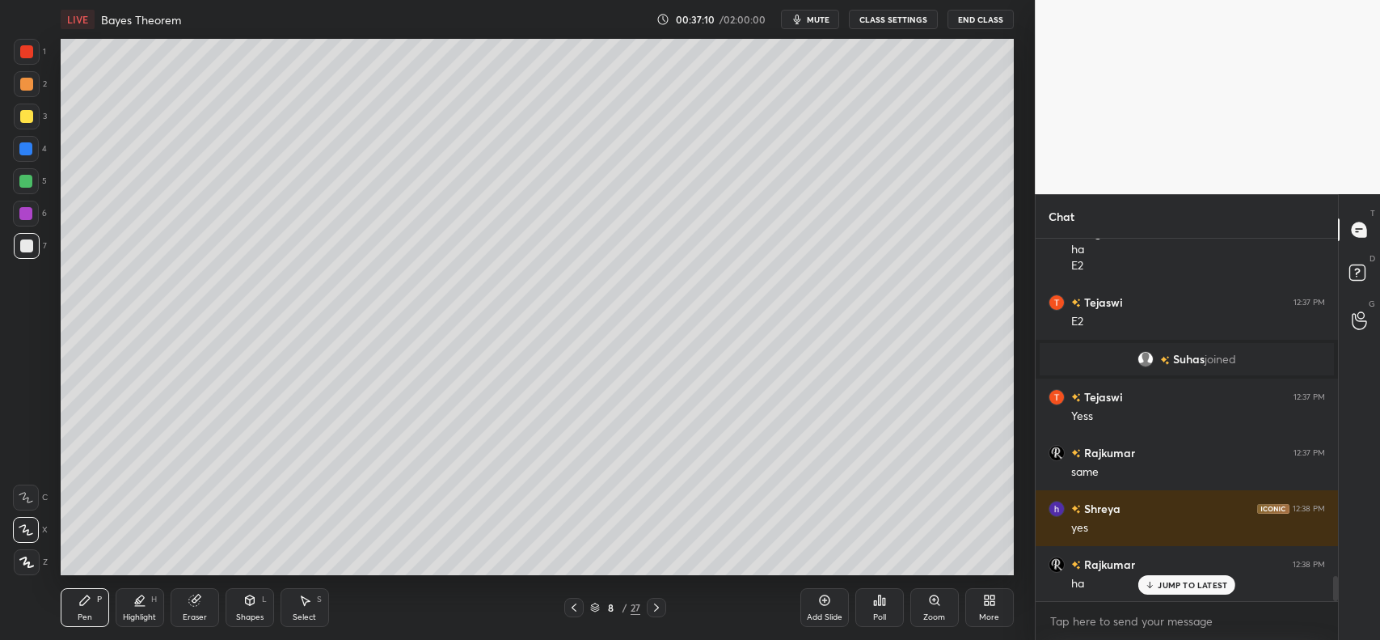
click at [252, 602] on icon at bounding box center [249, 600] width 9 height 10
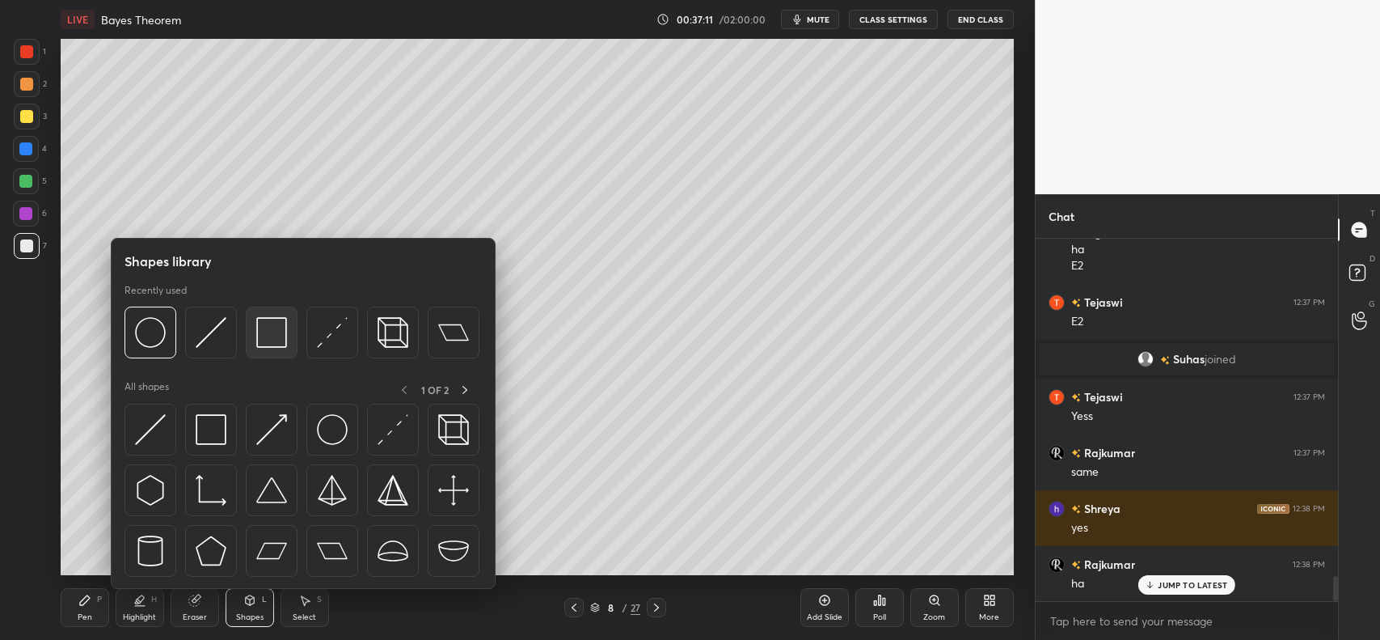
click at [277, 336] on img at bounding box center [271, 332] width 31 height 31
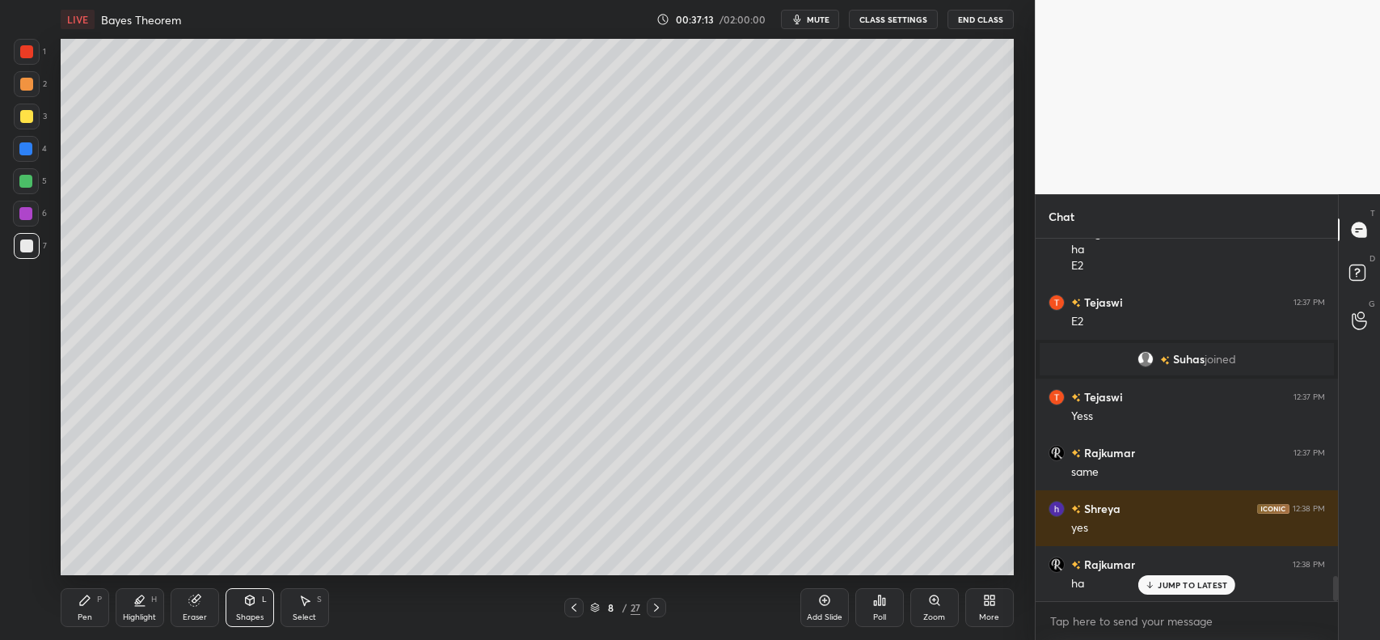
click at [79, 607] on div "Pen P" at bounding box center [85, 607] width 49 height 39
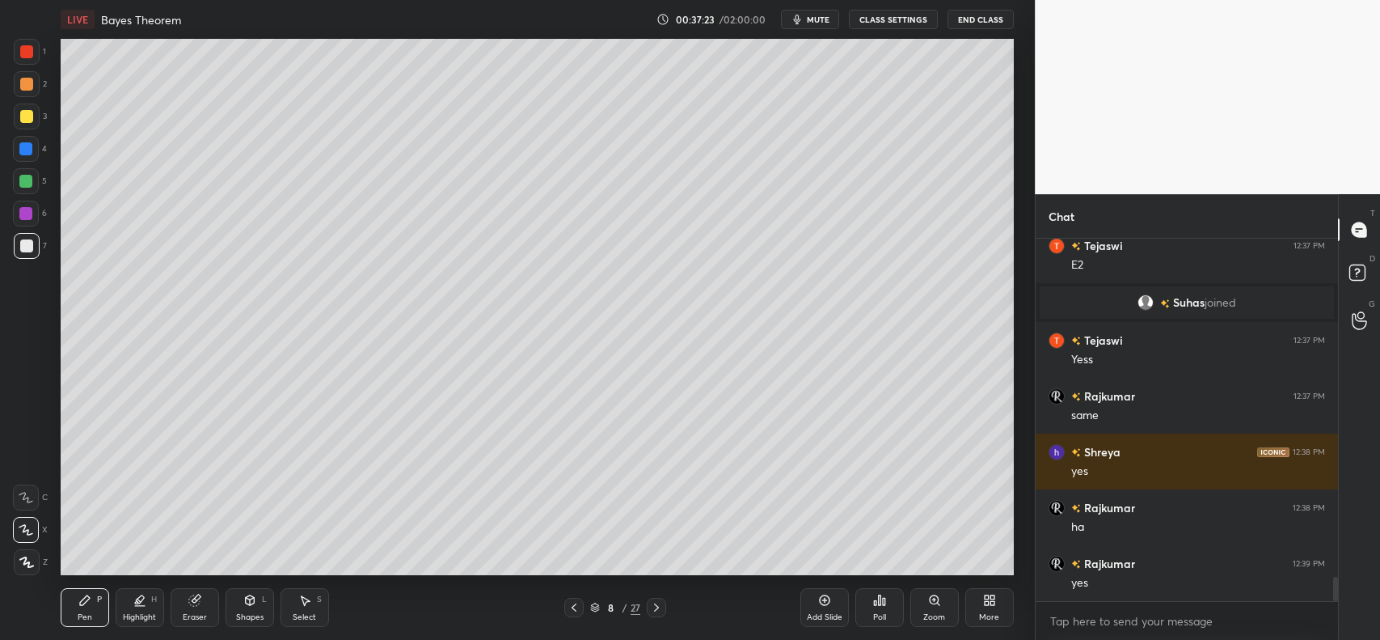
scroll to position [5019, 0]
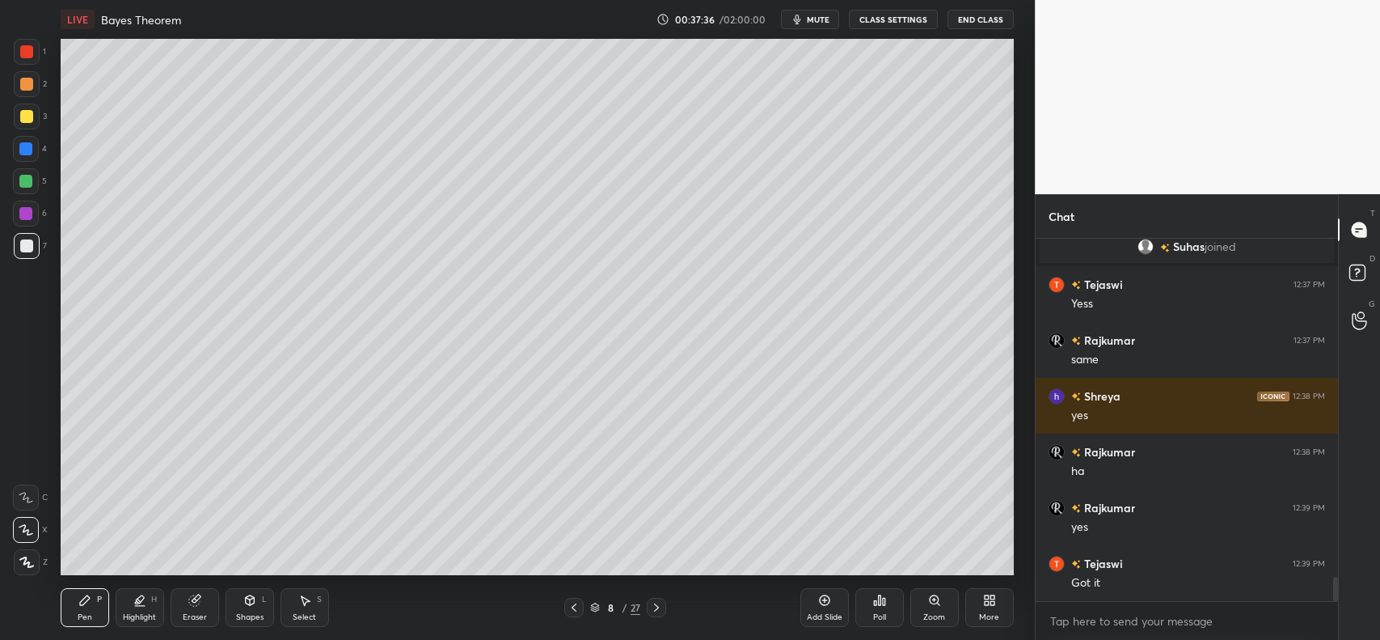
click at [23, 126] on div at bounding box center [27, 117] width 26 height 26
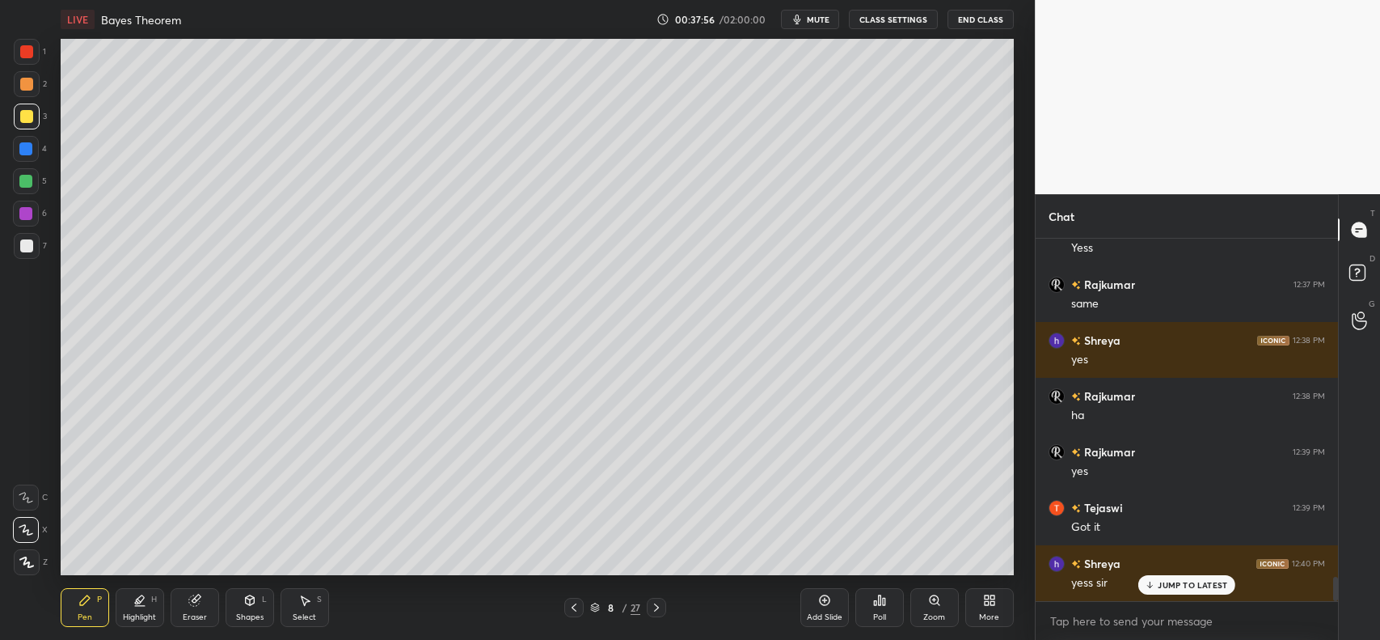
scroll to position [5130, 0]
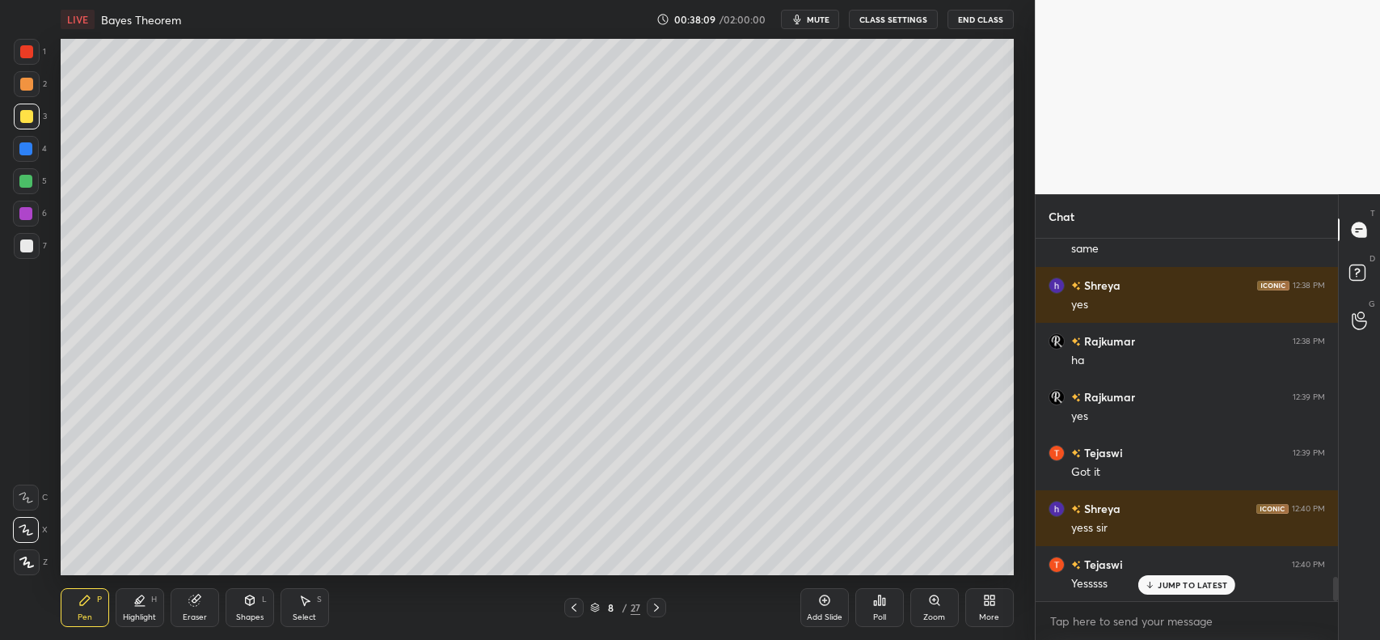
click at [818, 602] on icon at bounding box center [824, 600] width 13 height 13
click at [24, 85] on div at bounding box center [26, 84] width 13 height 13
click at [251, 607] on icon at bounding box center [249, 600] width 13 height 13
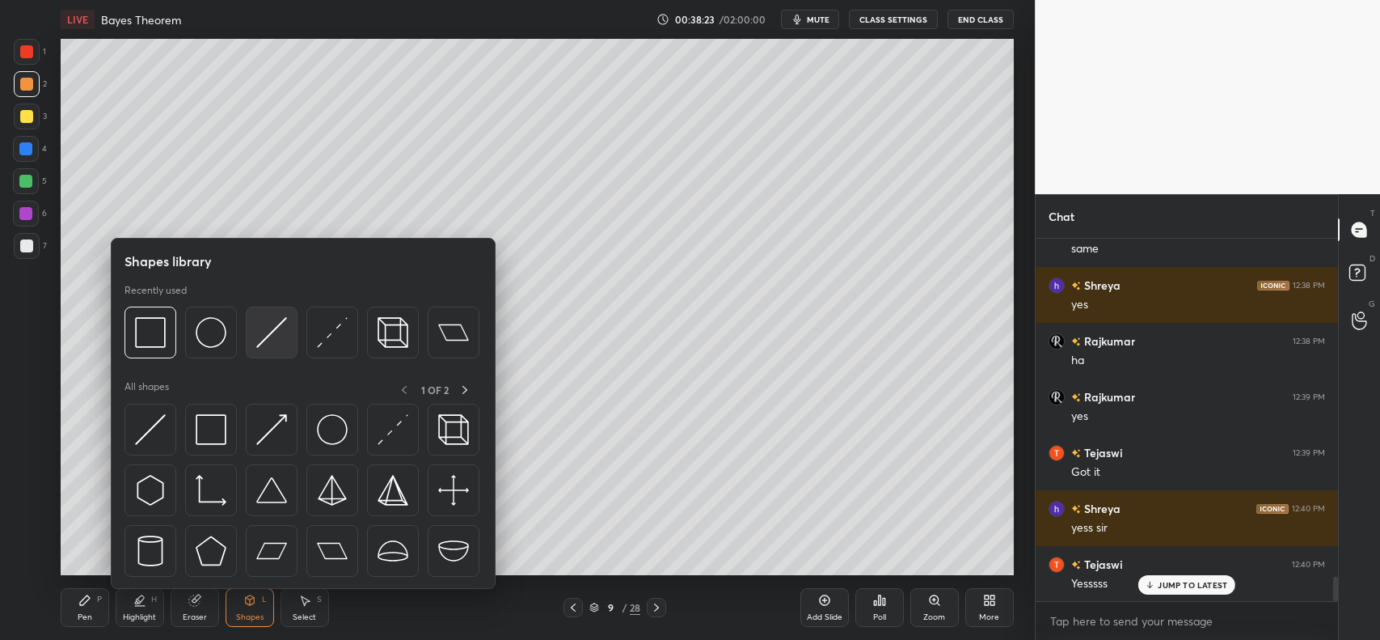
click at [272, 328] on img at bounding box center [271, 332] width 31 height 31
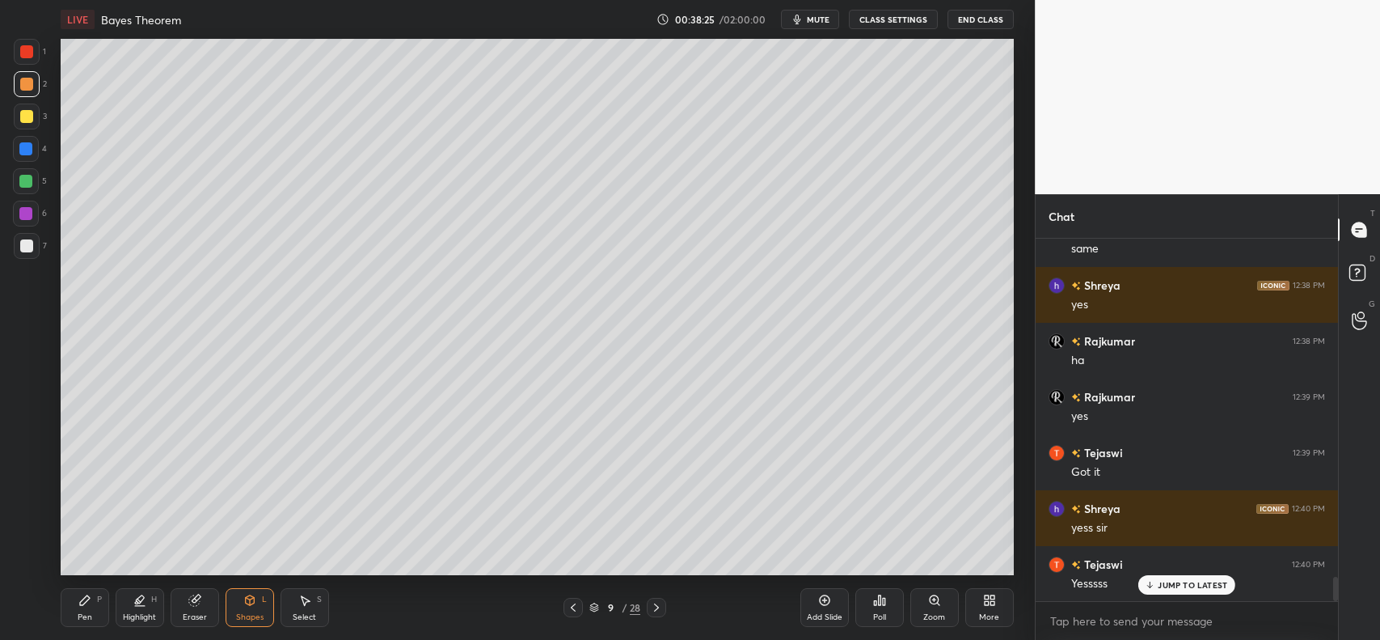
click at [252, 603] on icon at bounding box center [249, 600] width 9 height 10
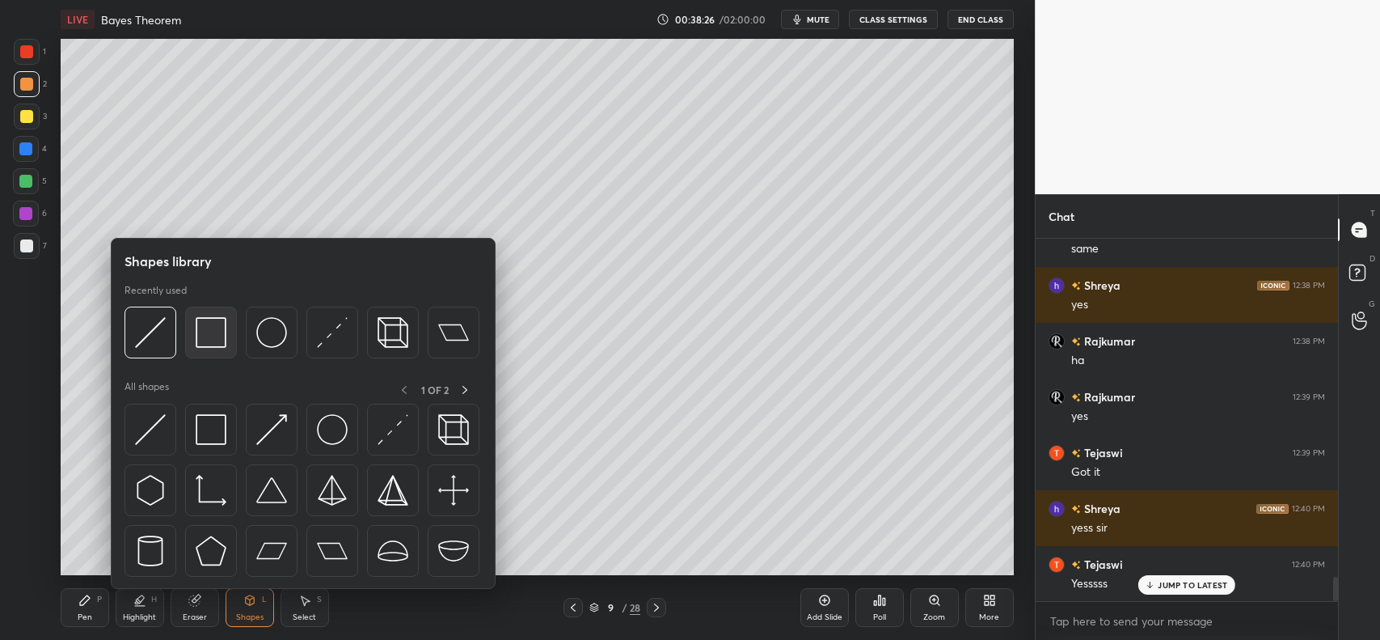
click at [204, 333] on img at bounding box center [211, 332] width 31 height 31
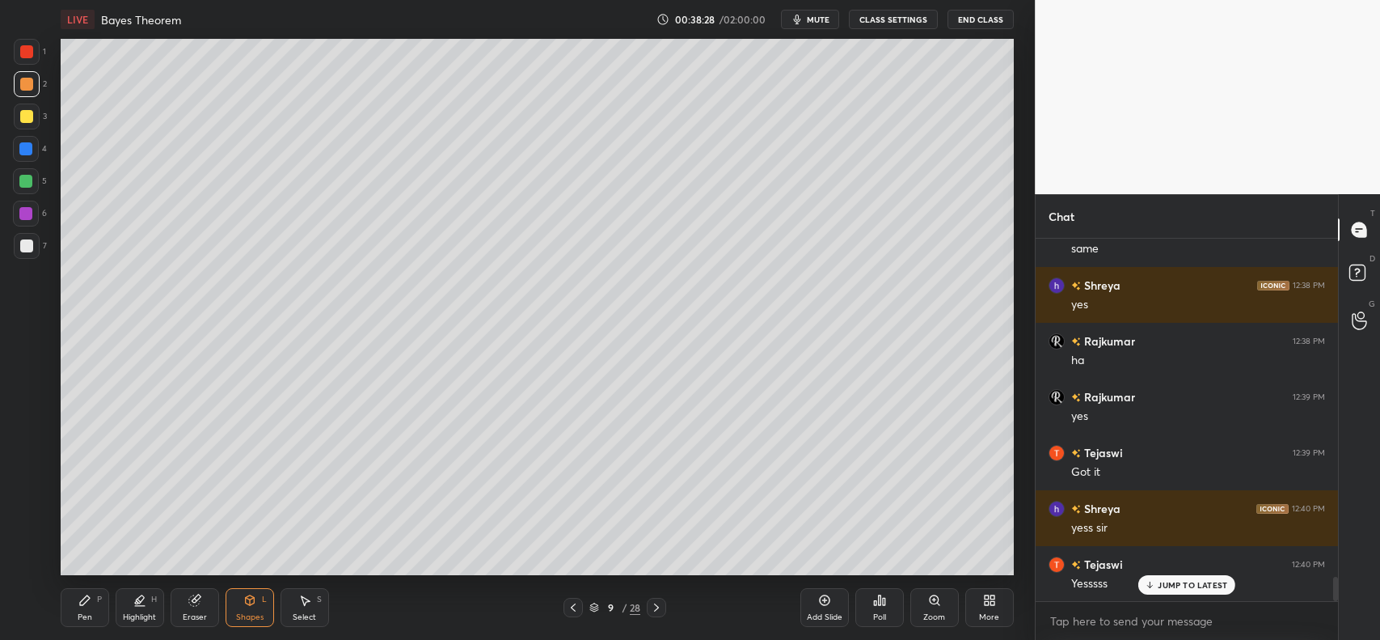
click at [82, 603] on icon at bounding box center [85, 600] width 10 height 10
click at [240, 607] on div "Shapes L" at bounding box center [250, 607] width 49 height 39
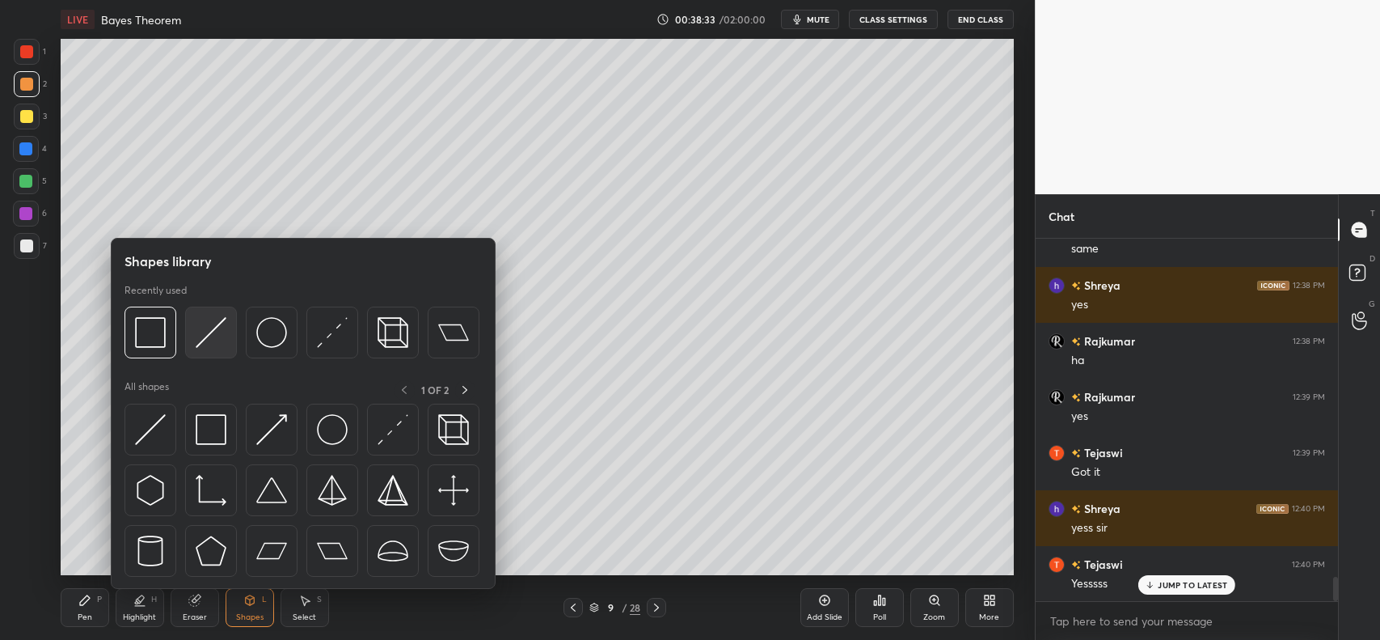
click at [225, 320] on img at bounding box center [211, 332] width 31 height 31
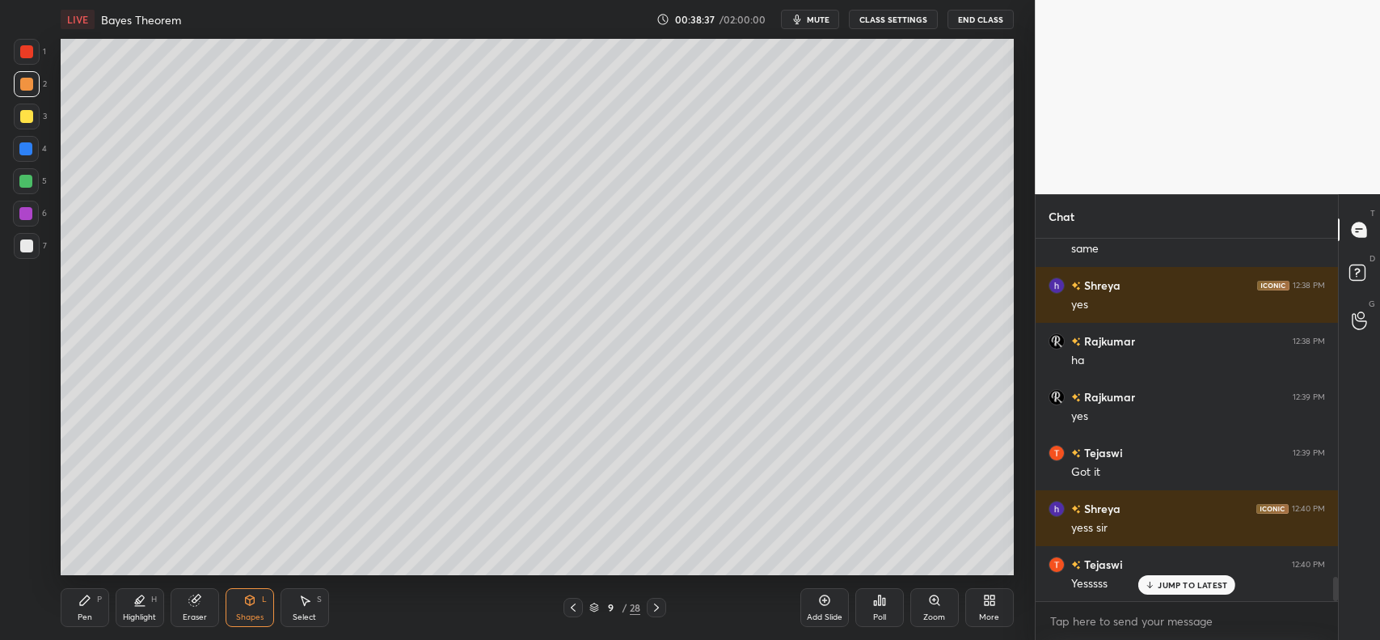
click at [247, 604] on icon at bounding box center [249, 600] width 9 height 10
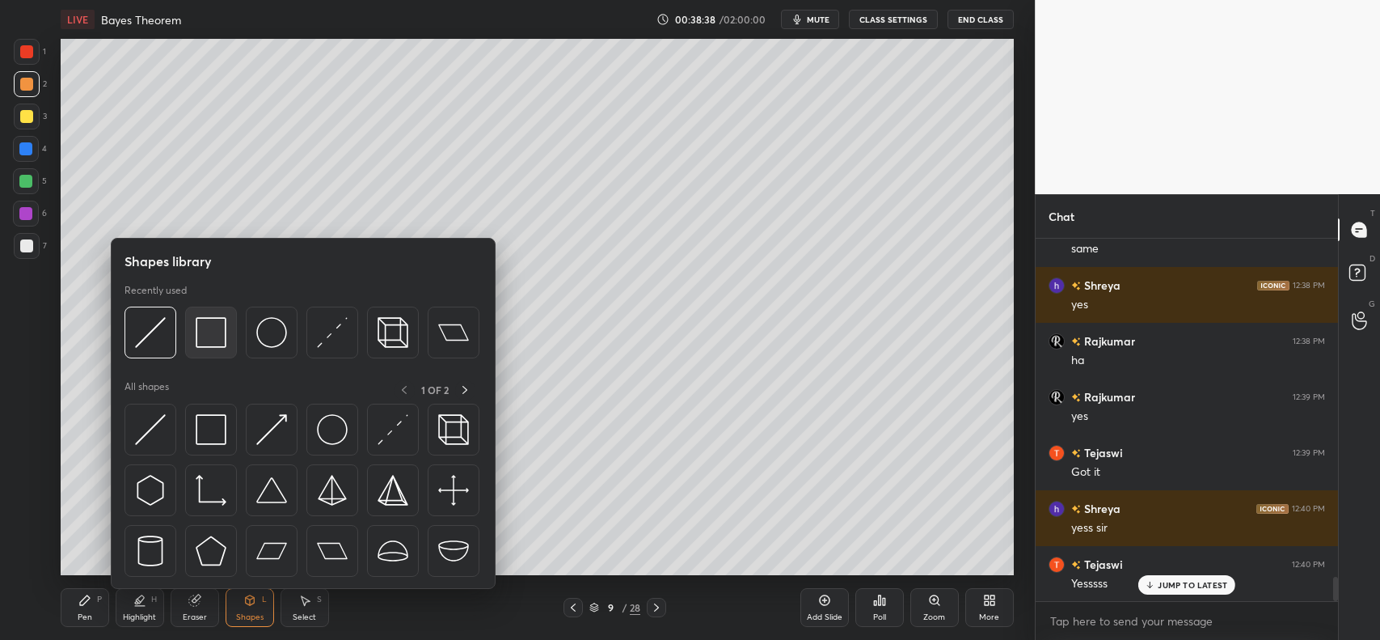
click at [212, 328] on img at bounding box center [211, 332] width 31 height 31
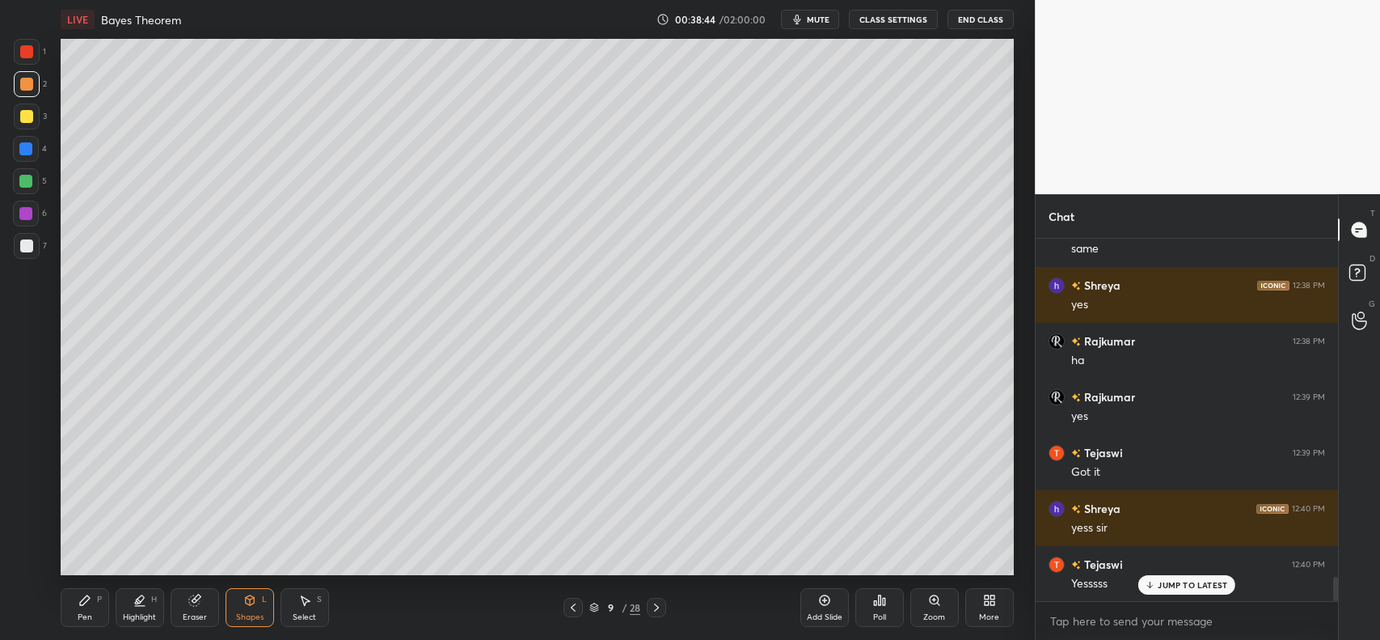
click at [86, 600] on icon at bounding box center [85, 600] width 10 height 10
click at [24, 244] on div at bounding box center [26, 245] width 13 height 13
click at [23, 118] on div at bounding box center [26, 116] width 13 height 13
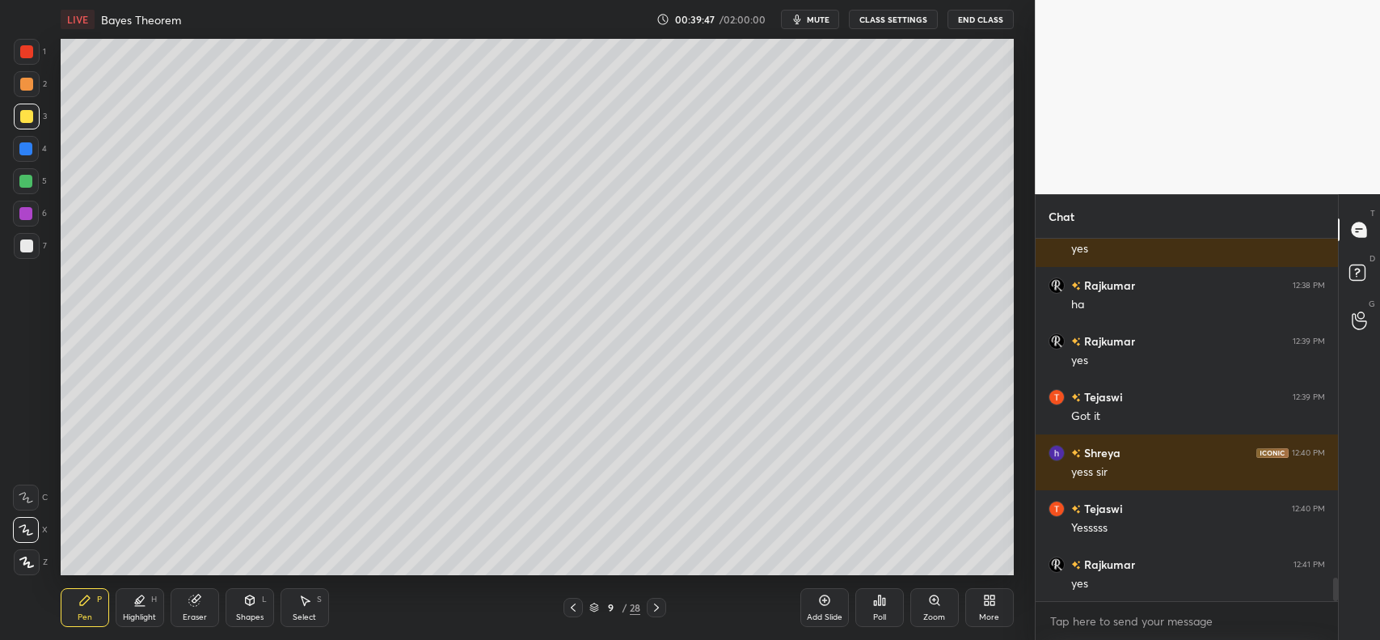
scroll to position [5242, 0]
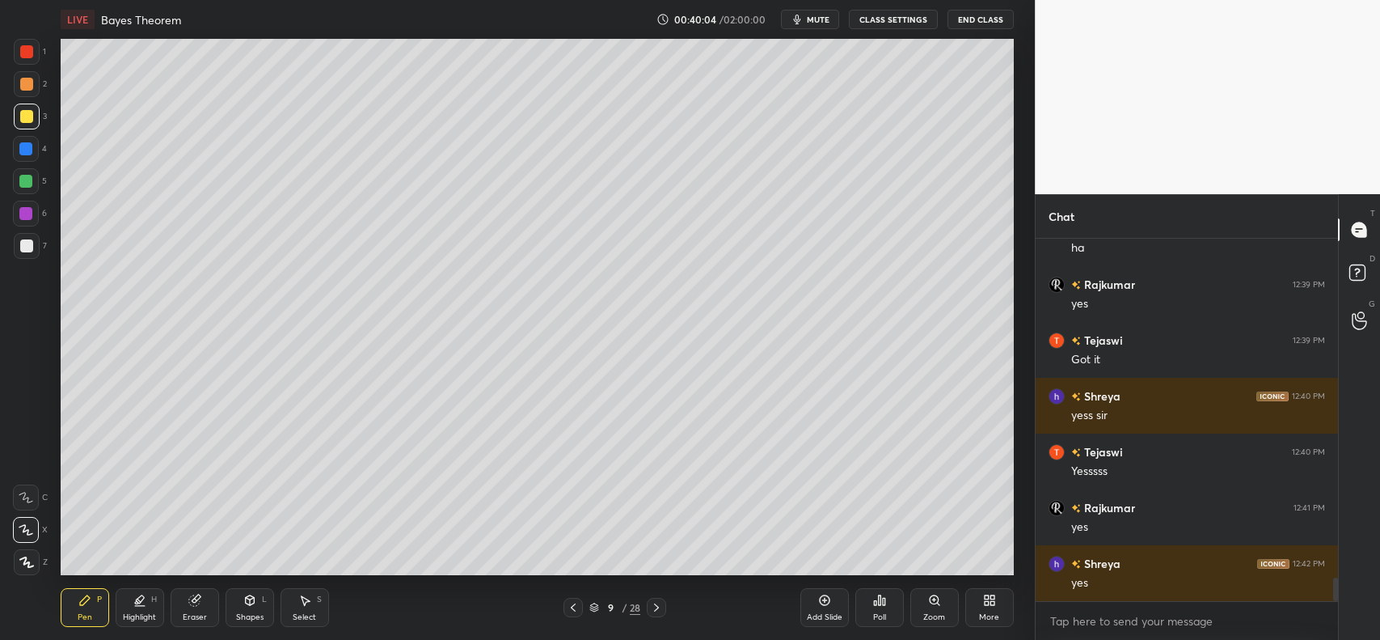
click at [823, 599] on icon at bounding box center [824, 600] width 13 height 13
click at [252, 599] on icon at bounding box center [249, 600] width 9 height 10
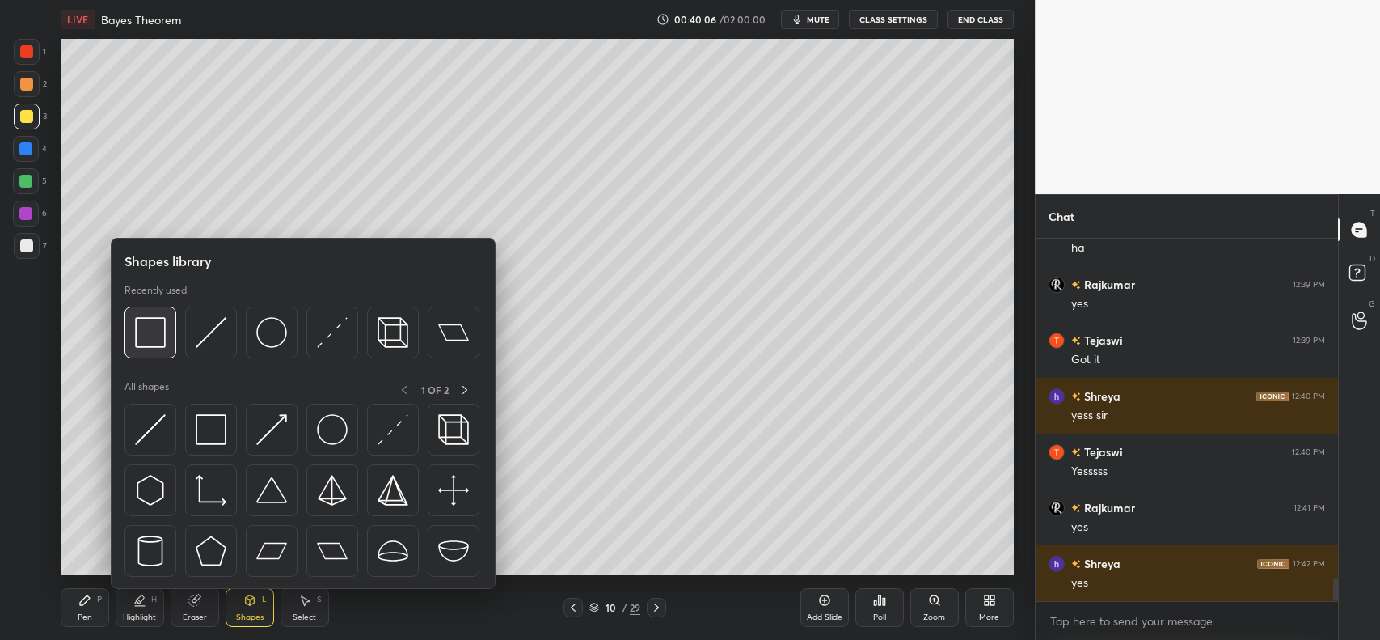
click at [150, 332] on img at bounding box center [150, 332] width 31 height 31
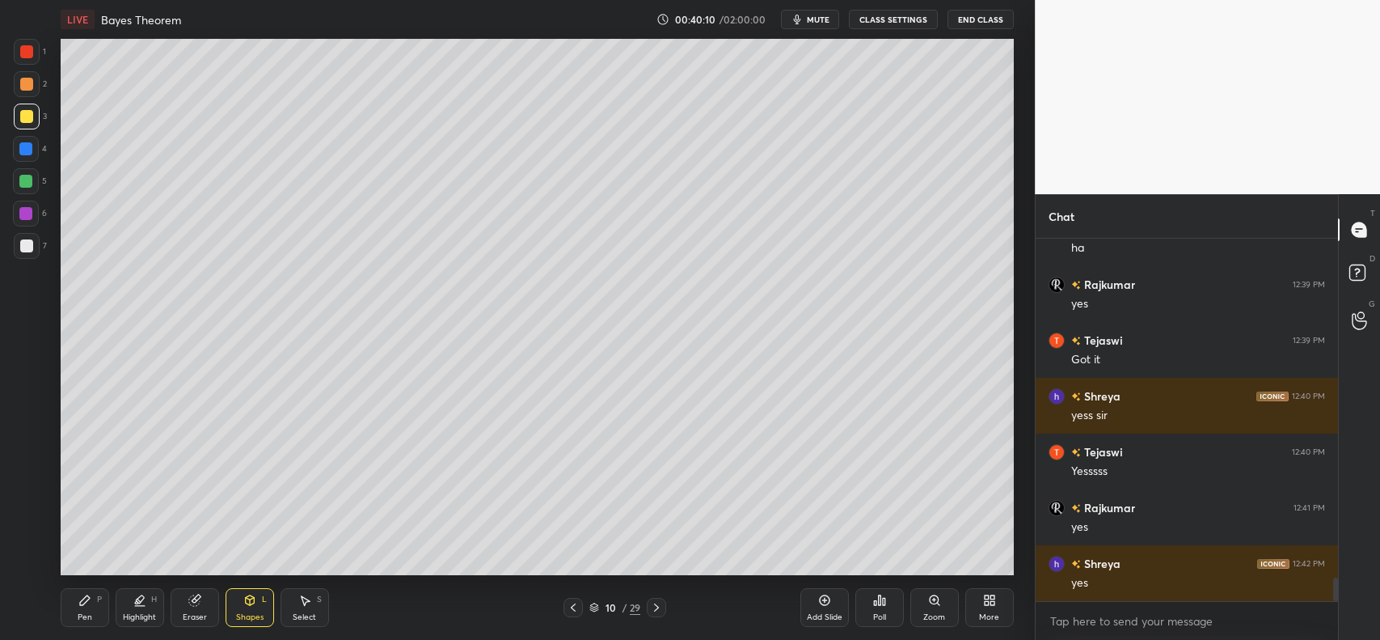
click at [81, 602] on icon at bounding box center [85, 600] width 10 height 10
click at [28, 87] on div at bounding box center [26, 84] width 13 height 13
click at [29, 90] on div at bounding box center [26, 84] width 13 height 13
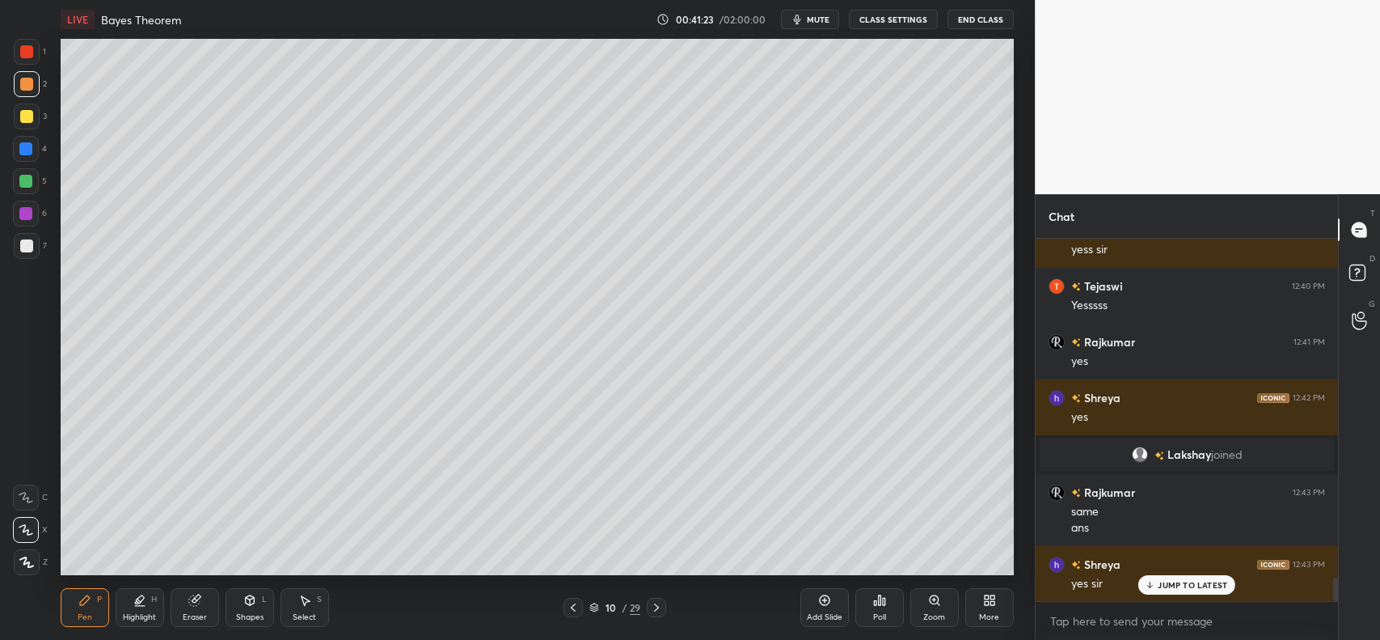
scroll to position [5311, 0]
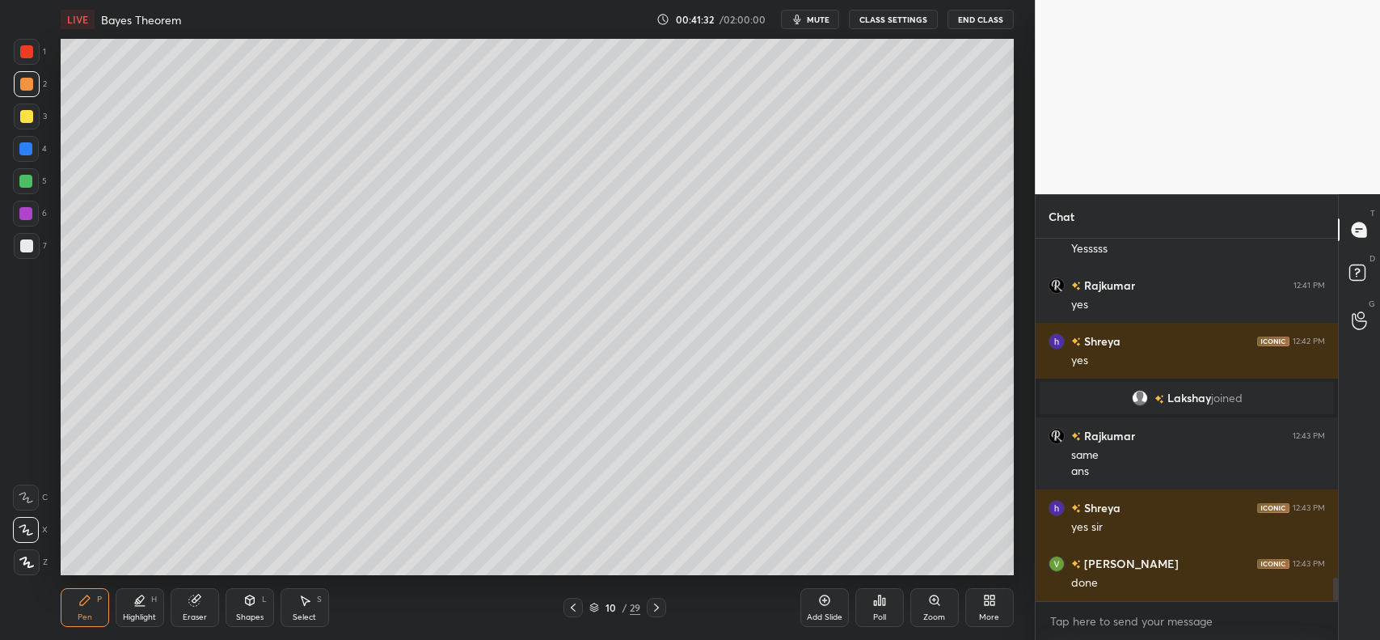
click at [23, 114] on div at bounding box center [26, 116] width 13 height 13
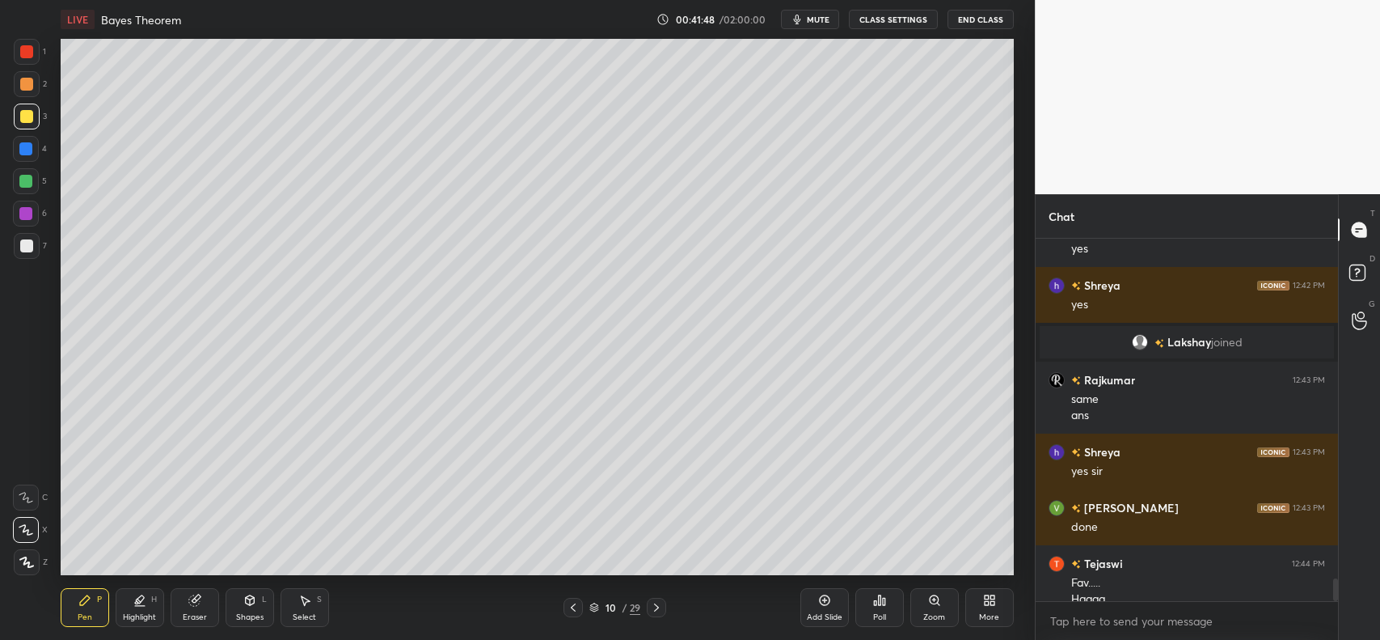
scroll to position [5383, 0]
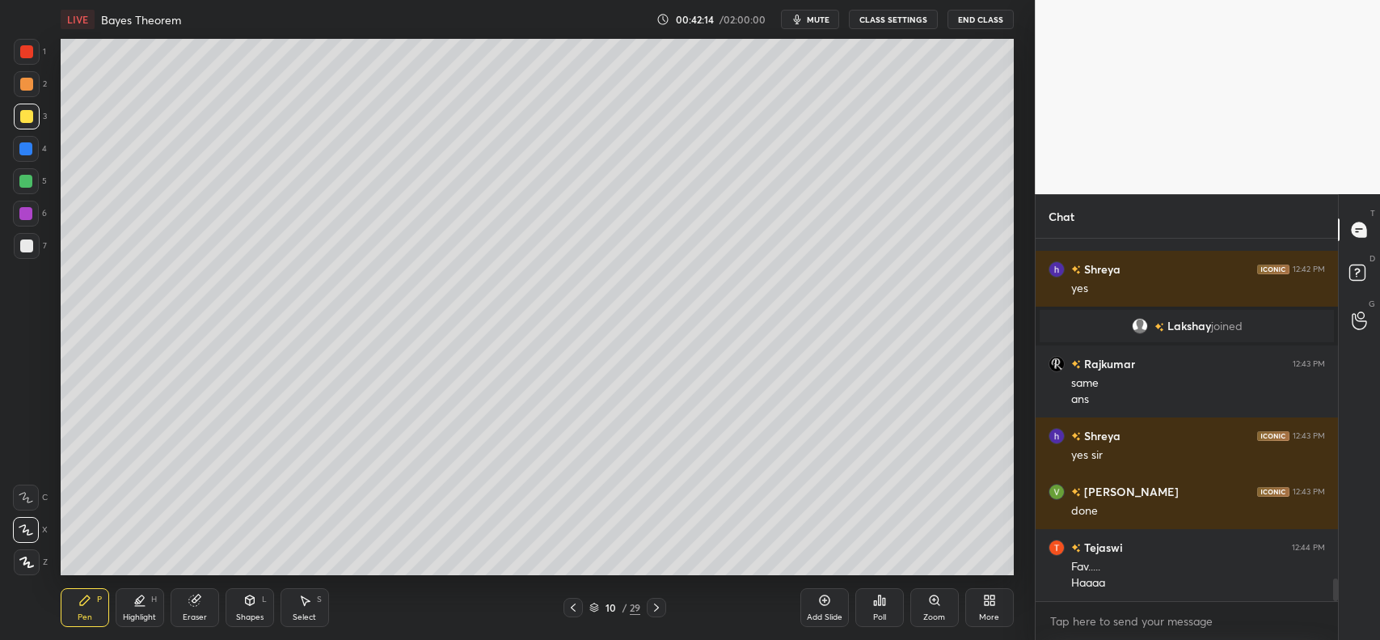
click at [251, 607] on div "Shapes L" at bounding box center [250, 607] width 49 height 39
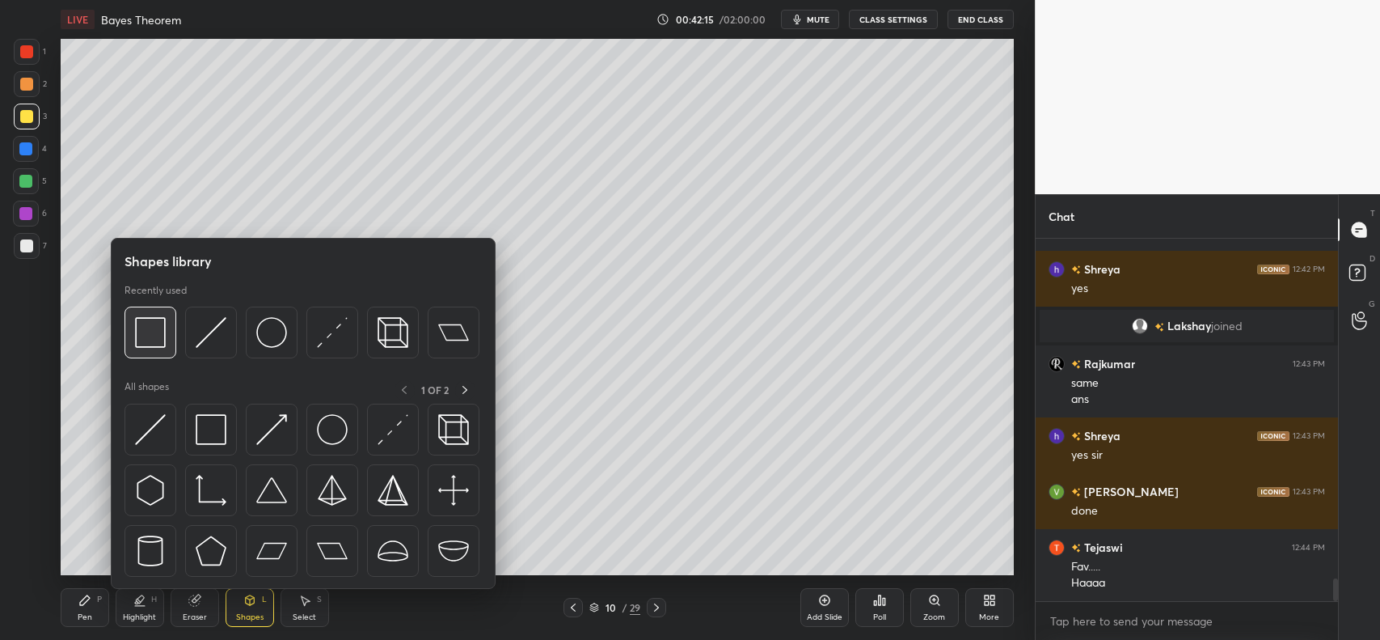
click at [148, 340] on img at bounding box center [150, 332] width 31 height 31
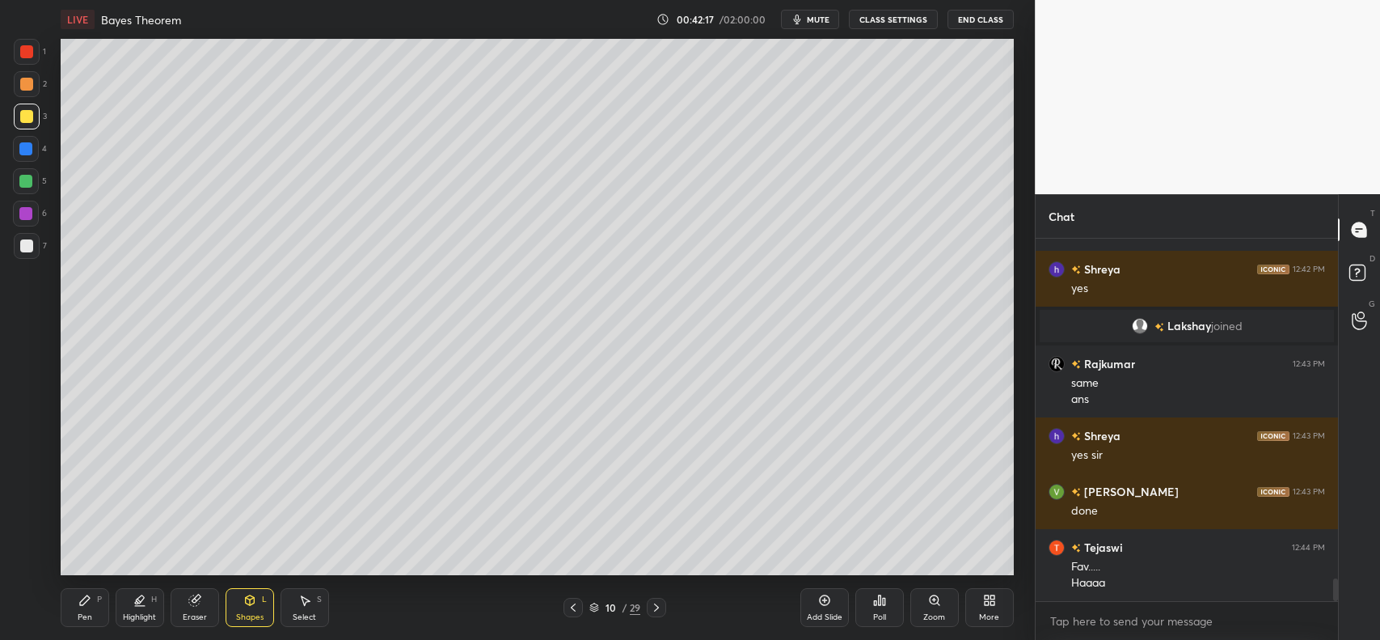
click at [255, 605] on icon at bounding box center [249, 600] width 13 height 13
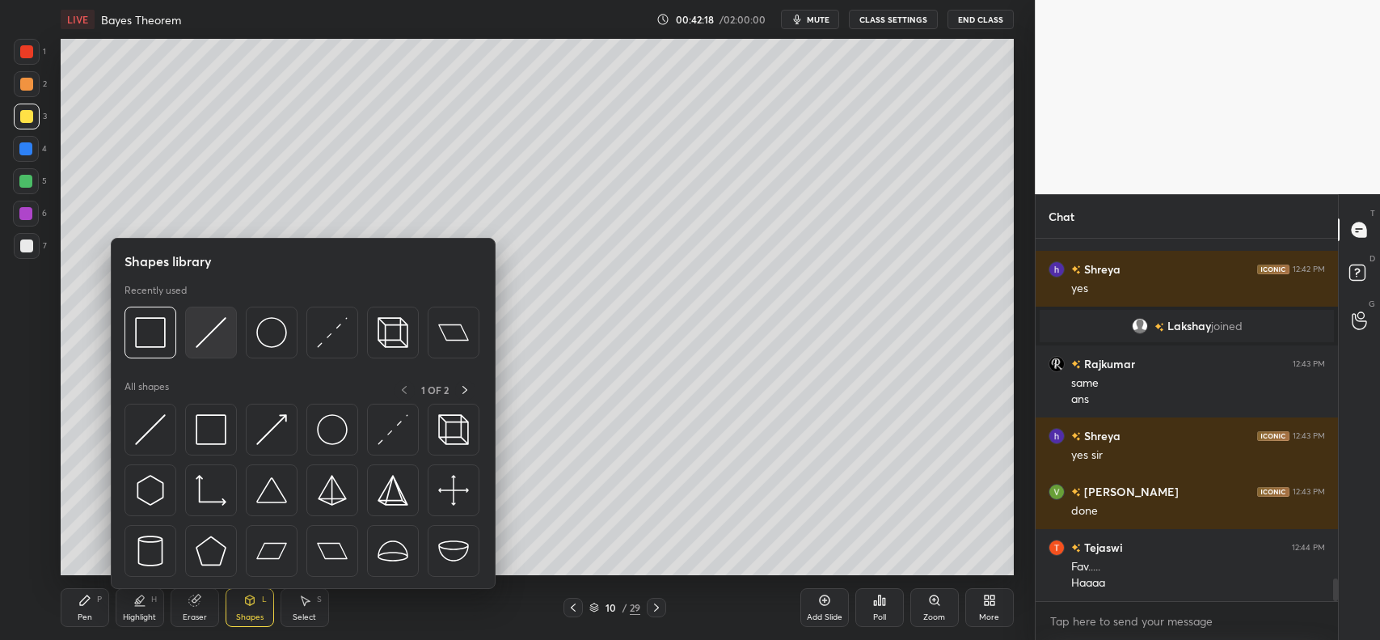
click at [212, 340] on img at bounding box center [211, 332] width 31 height 31
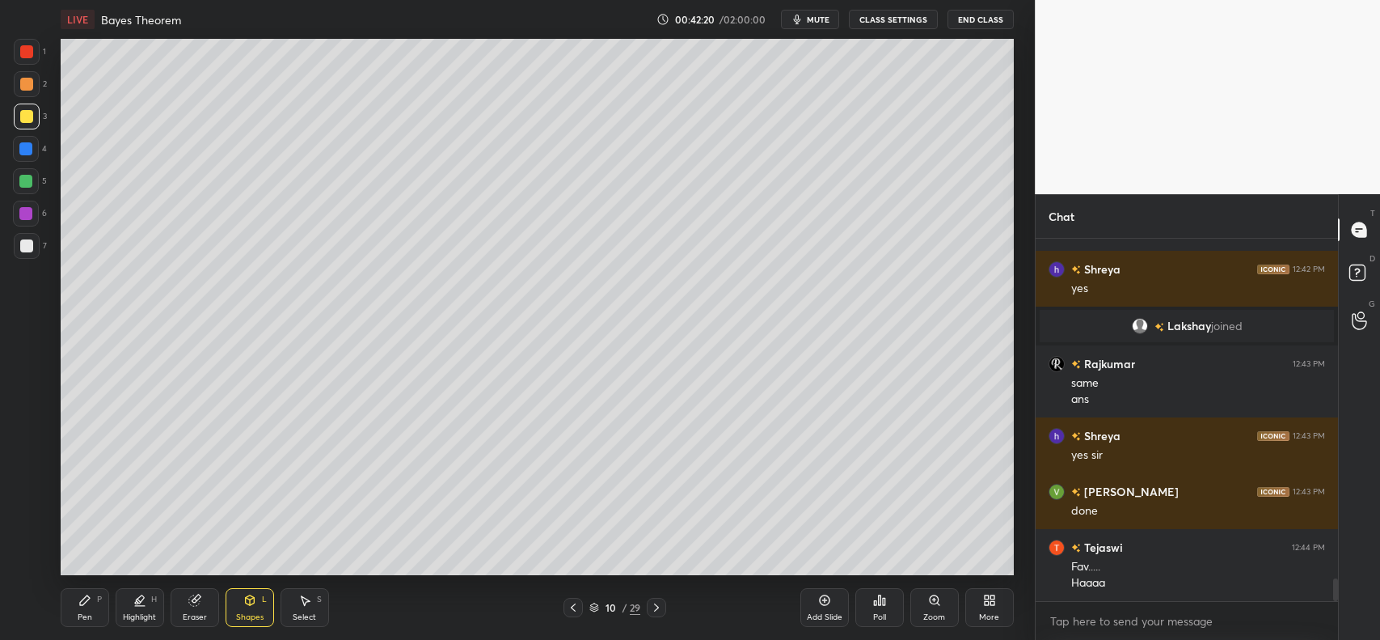
click at [87, 611] on div "Pen P" at bounding box center [85, 607] width 49 height 39
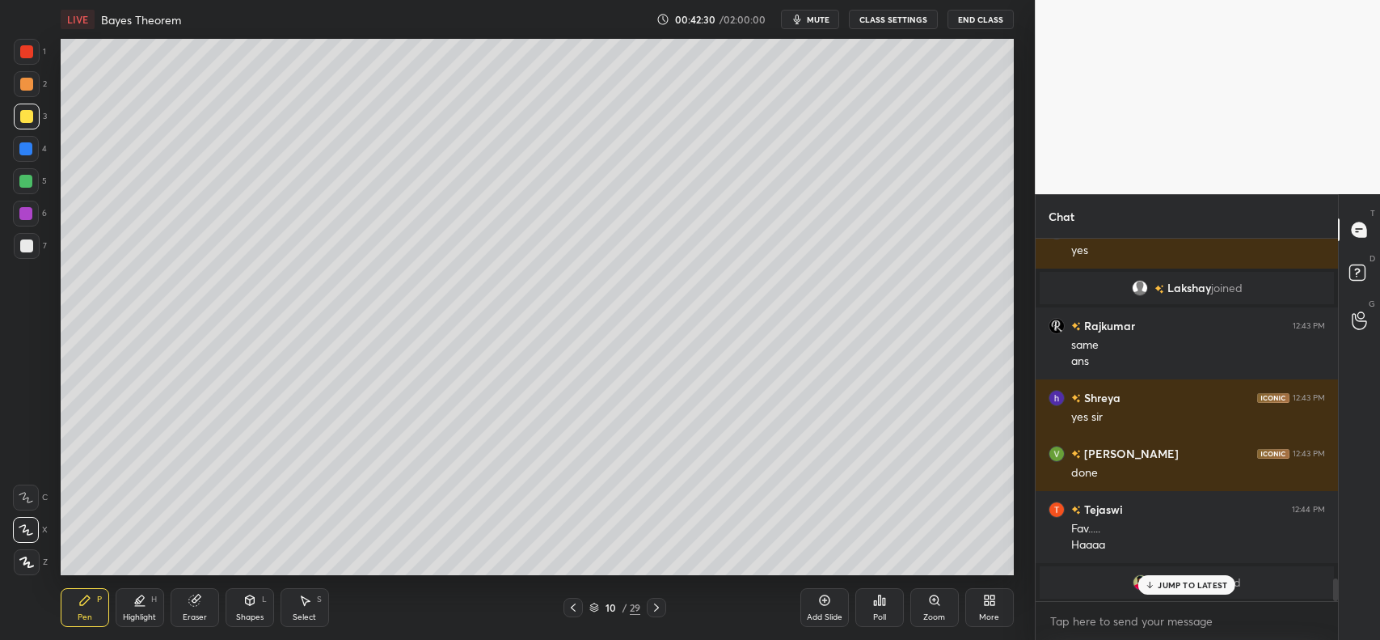
click at [1169, 581] on p "JUMP TO LATEST" at bounding box center [1193, 585] width 70 height 10
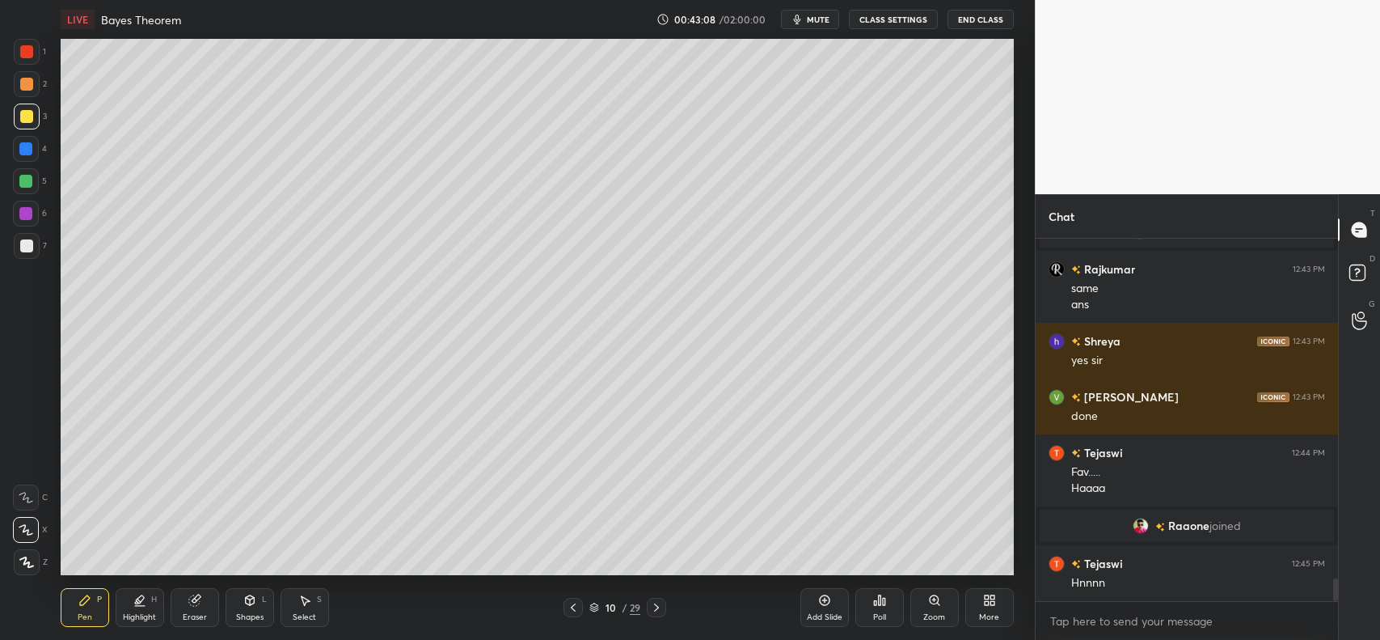
scroll to position [5424, 0]
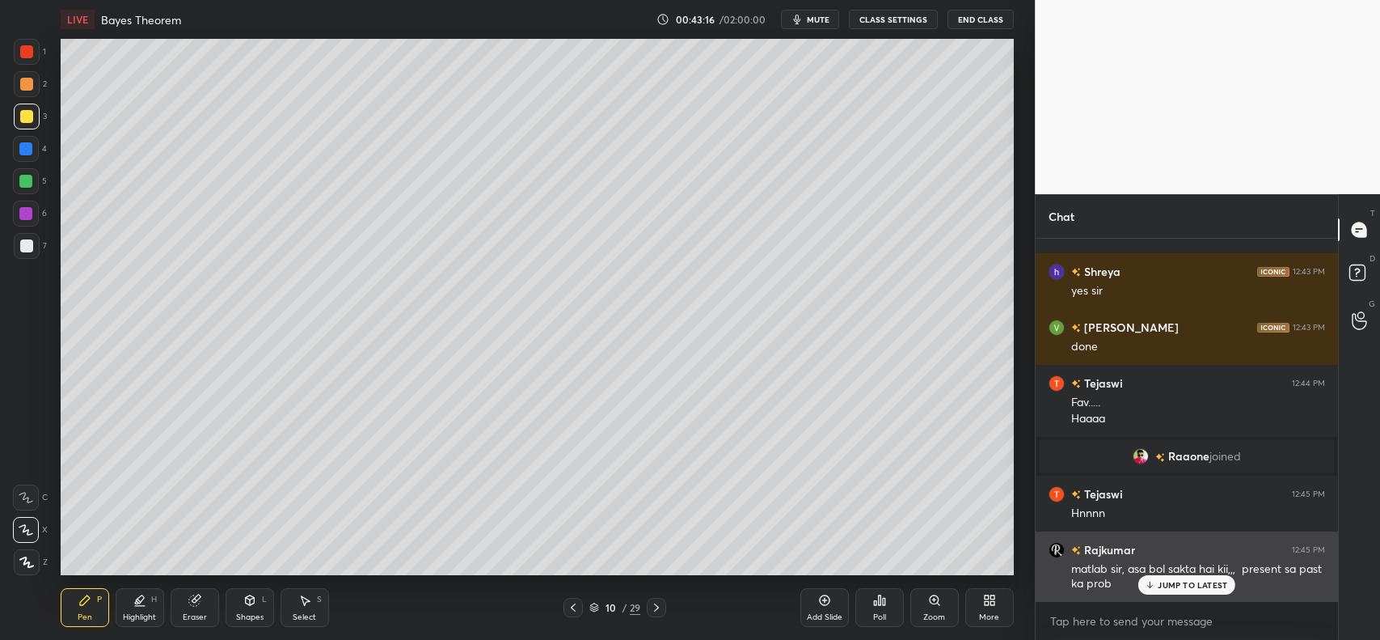
click at [1174, 581] on p "JUMP TO LATEST" at bounding box center [1193, 585] width 70 height 10
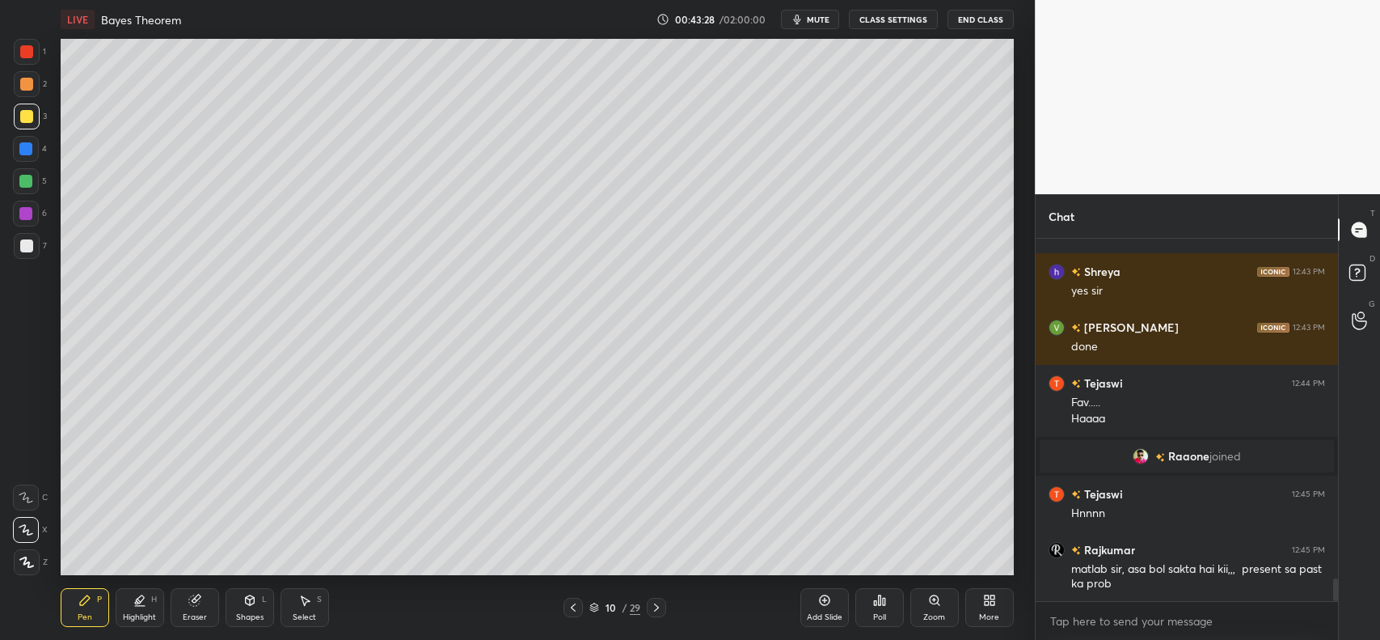
click at [830, 600] on icon at bounding box center [824, 600] width 11 height 11
click at [243, 602] on icon at bounding box center [249, 600] width 13 height 13
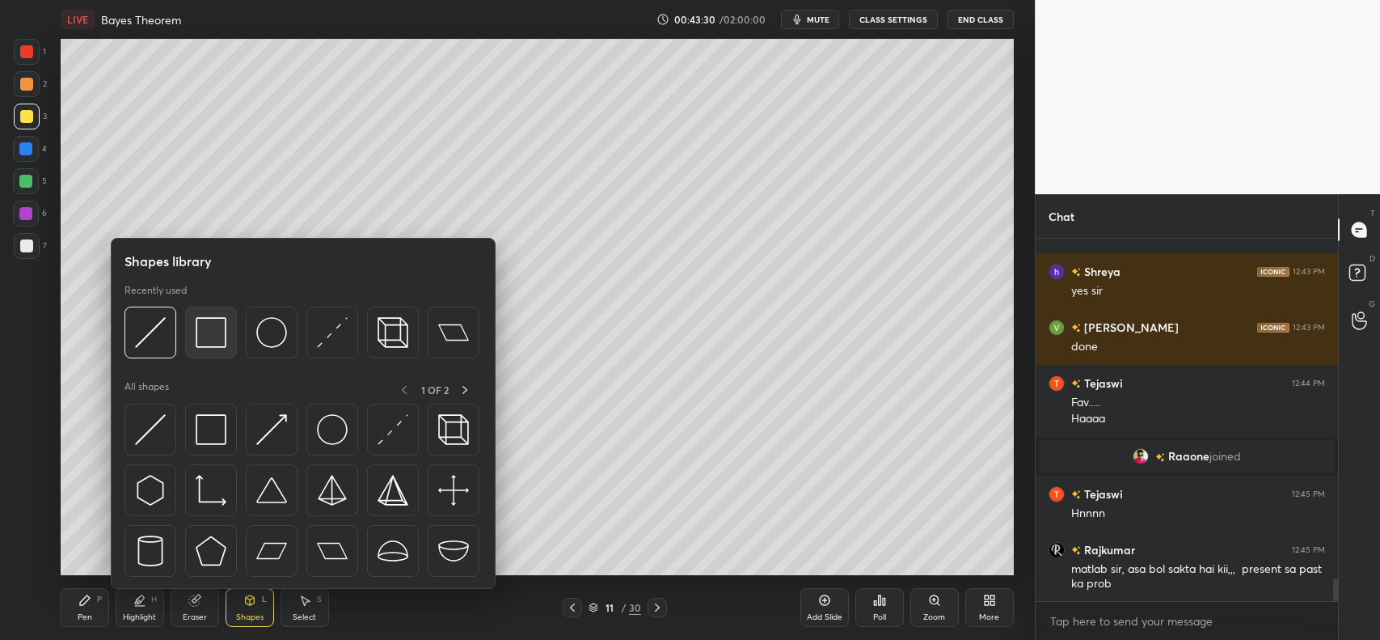
click at [212, 329] on img at bounding box center [211, 332] width 31 height 31
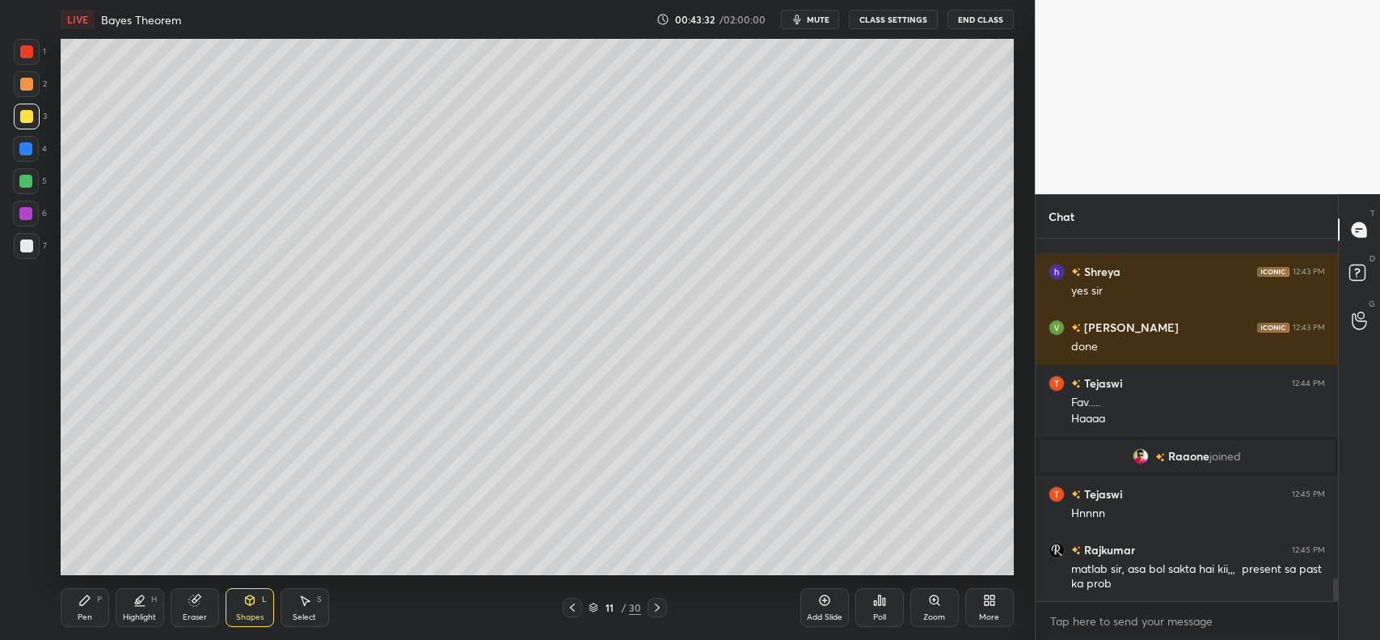
click at [82, 605] on icon at bounding box center [84, 600] width 13 height 13
click at [23, 152] on div at bounding box center [25, 148] width 13 height 13
click at [25, 179] on div at bounding box center [25, 181] width 13 height 13
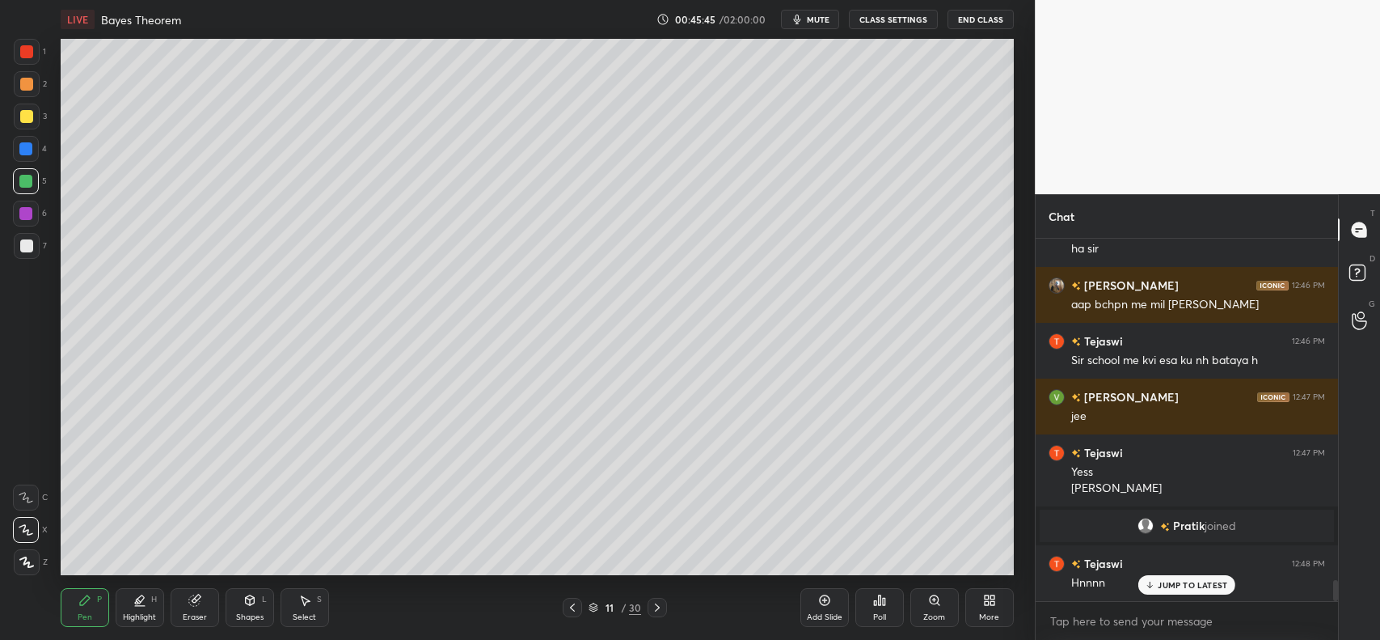
scroll to position [5958, 0]
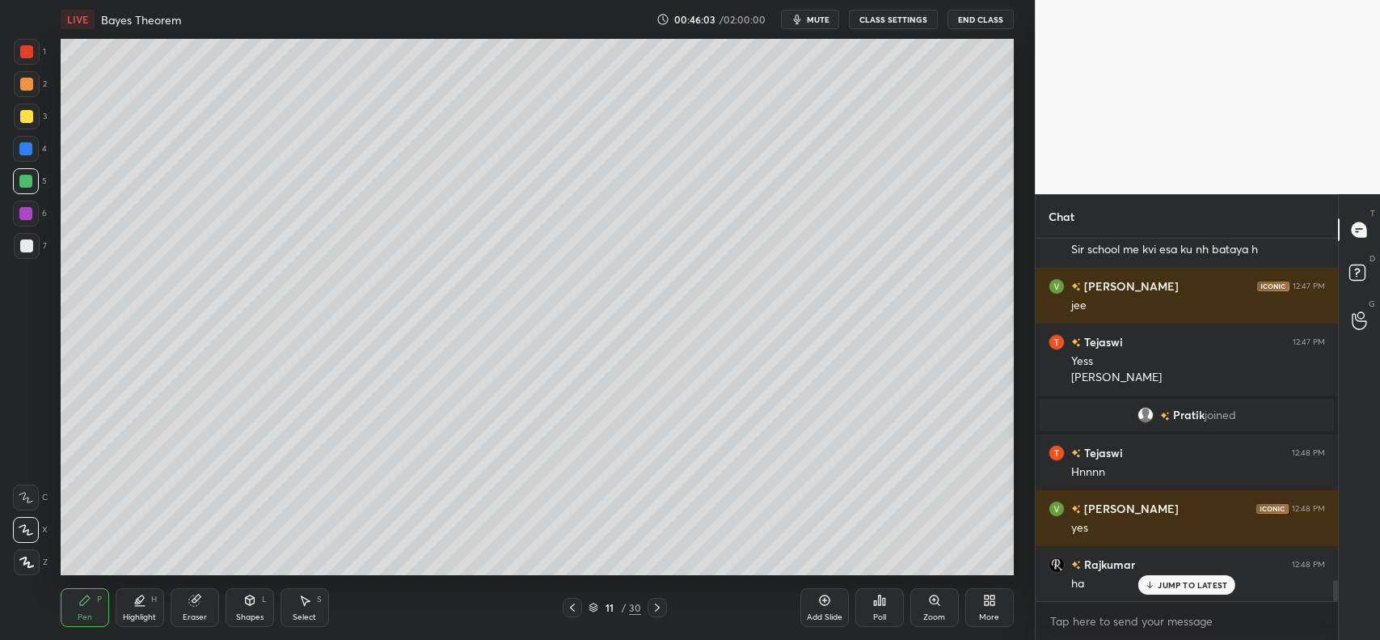
click at [22, 128] on div at bounding box center [27, 117] width 26 height 26
click at [818, 607] on div "Add Slide" at bounding box center [825, 607] width 49 height 39
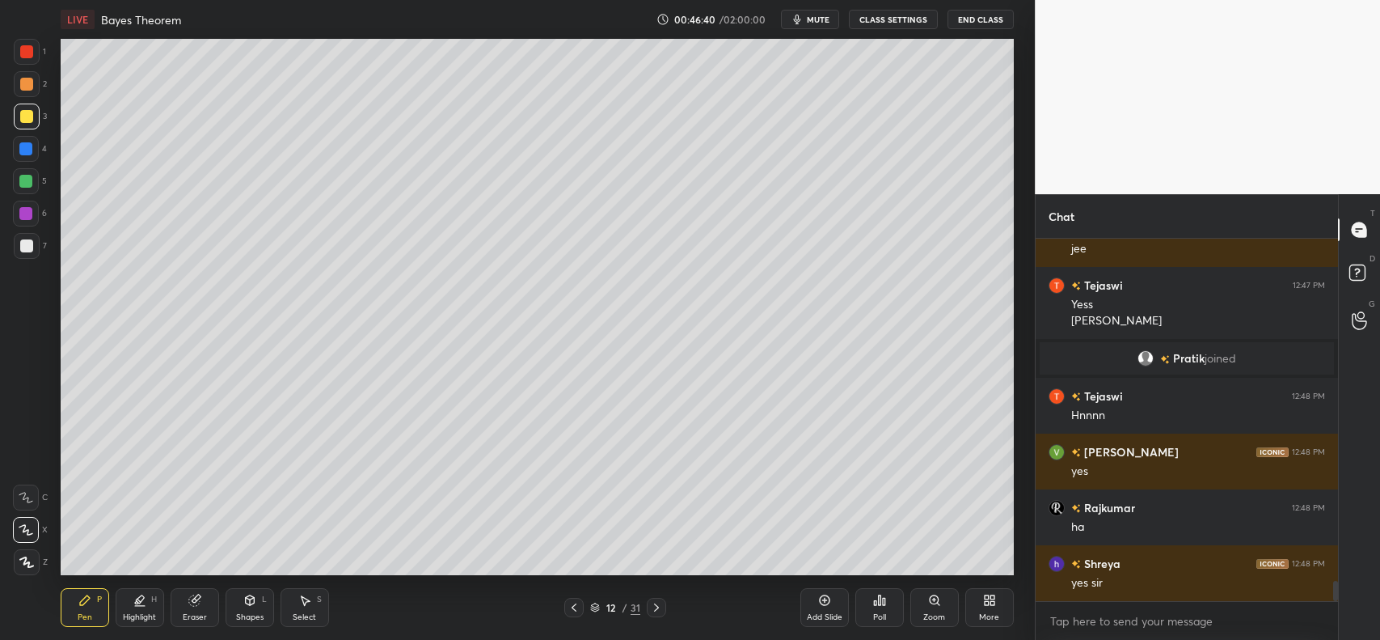
click at [24, 151] on div at bounding box center [25, 148] width 13 height 13
click at [29, 87] on div at bounding box center [26, 84] width 13 height 13
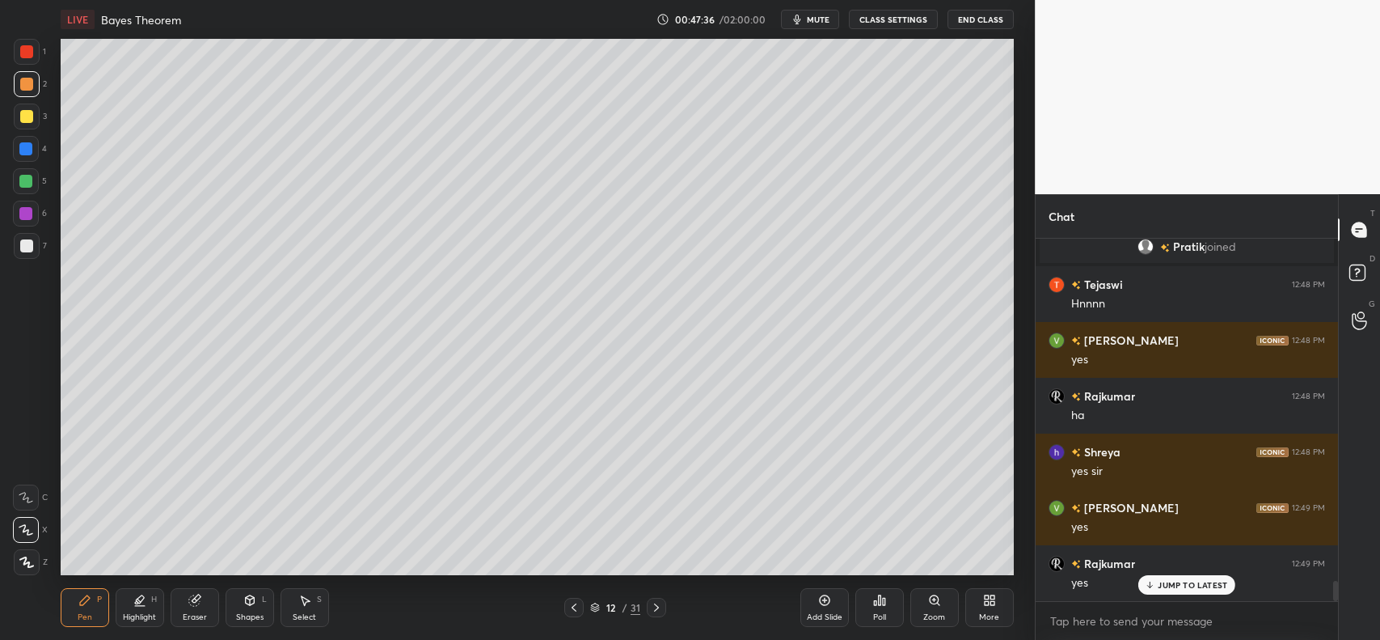
scroll to position [6181, 0]
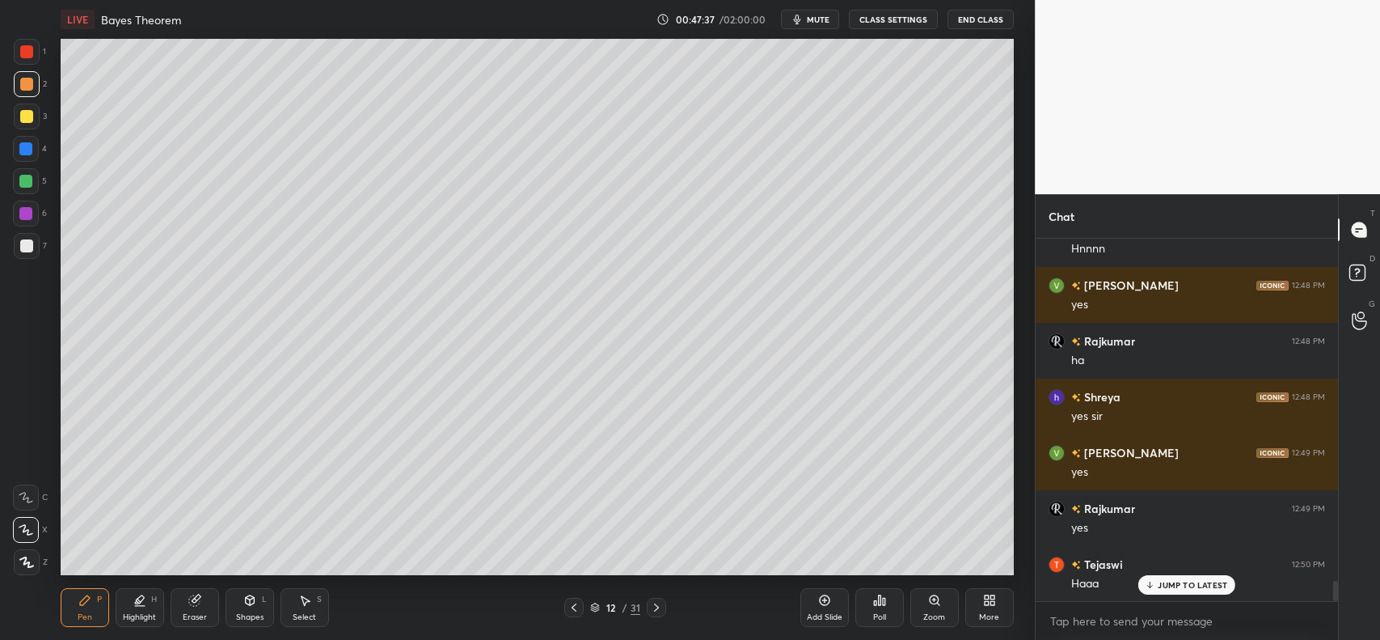
click at [18, 125] on div at bounding box center [27, 117] width 26 height 26
click at [818, 595] on icon at bounding box center [824, 600] width 13 height 13
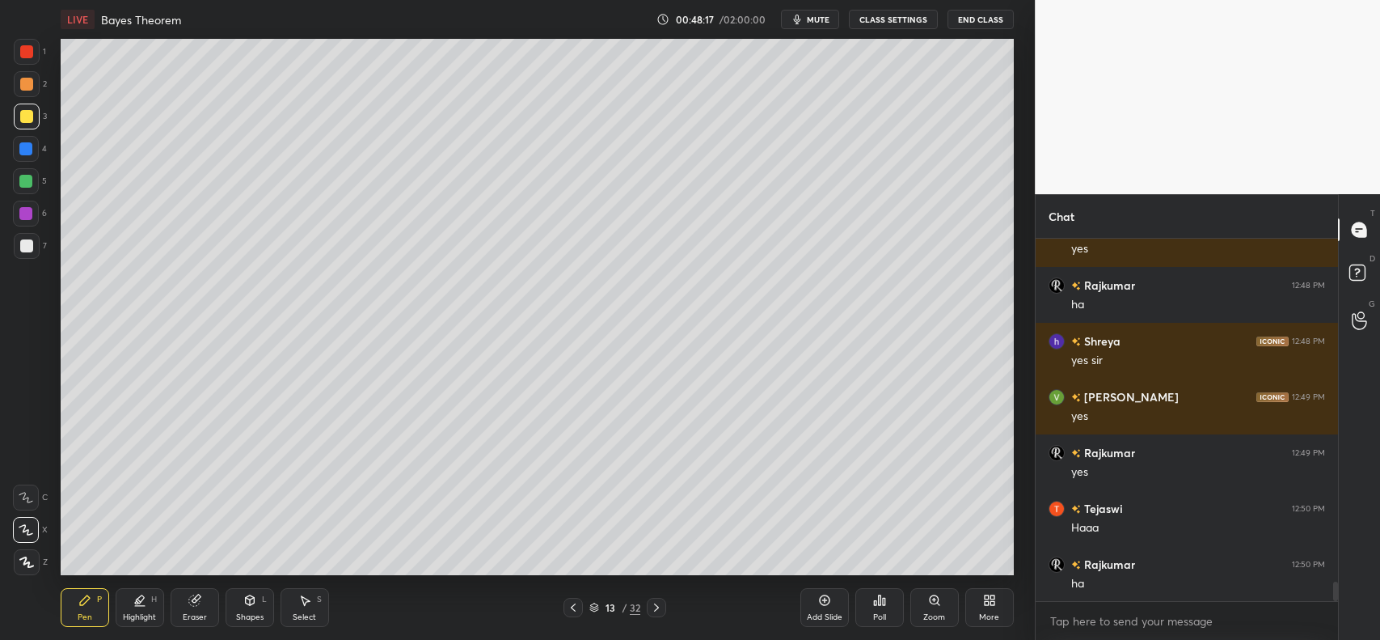
scroll to position [6293, 0]
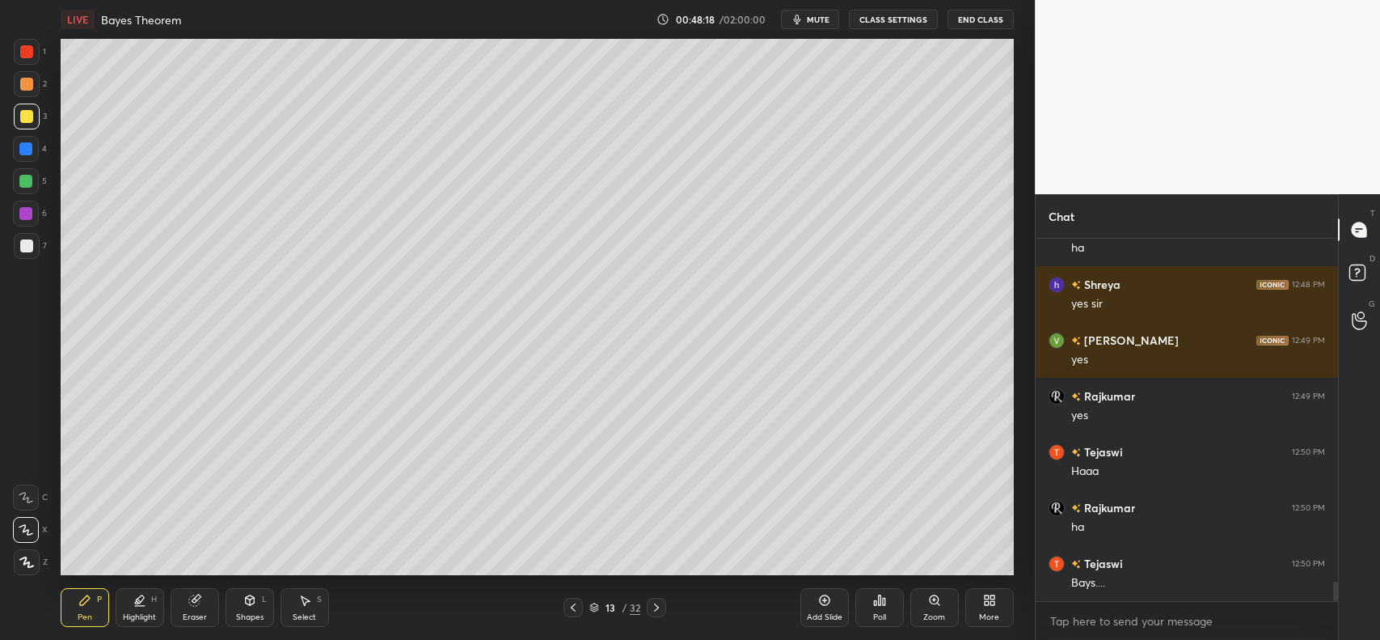
click at [256, 601] on icon at bounding box center [249, 600] width 13 height 13
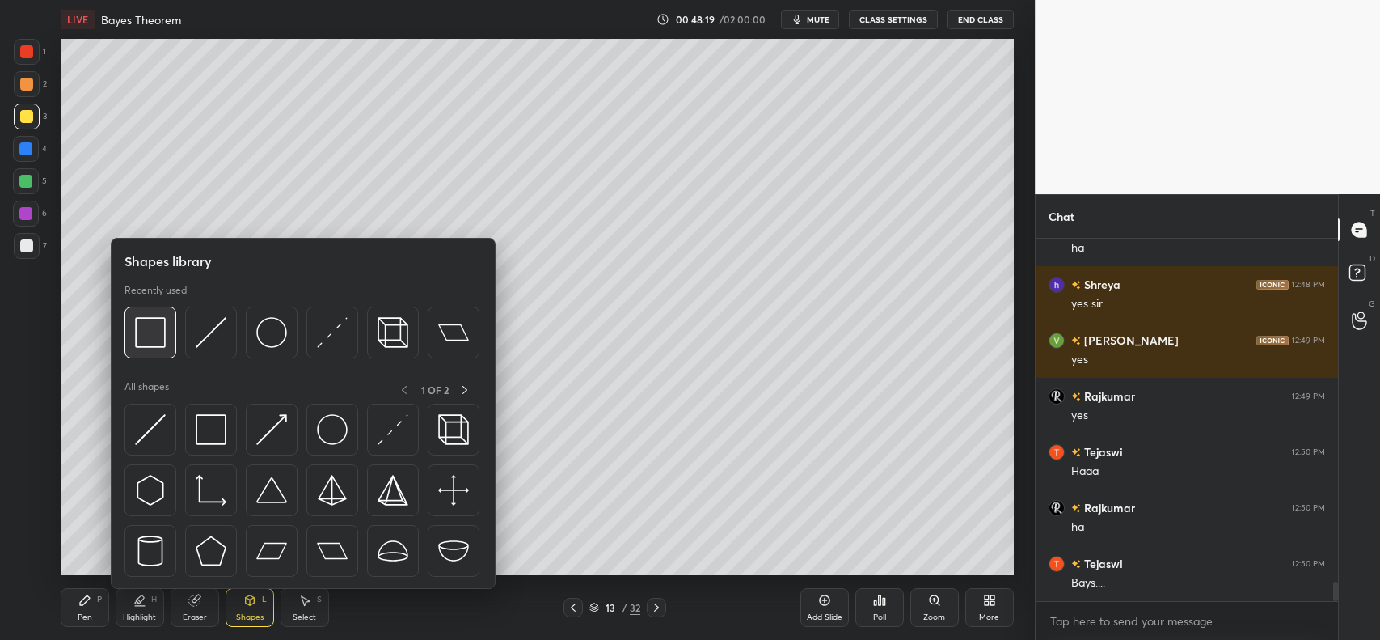
click at [143, 333] on img at bounding box center [150, 332] width 31 height 31
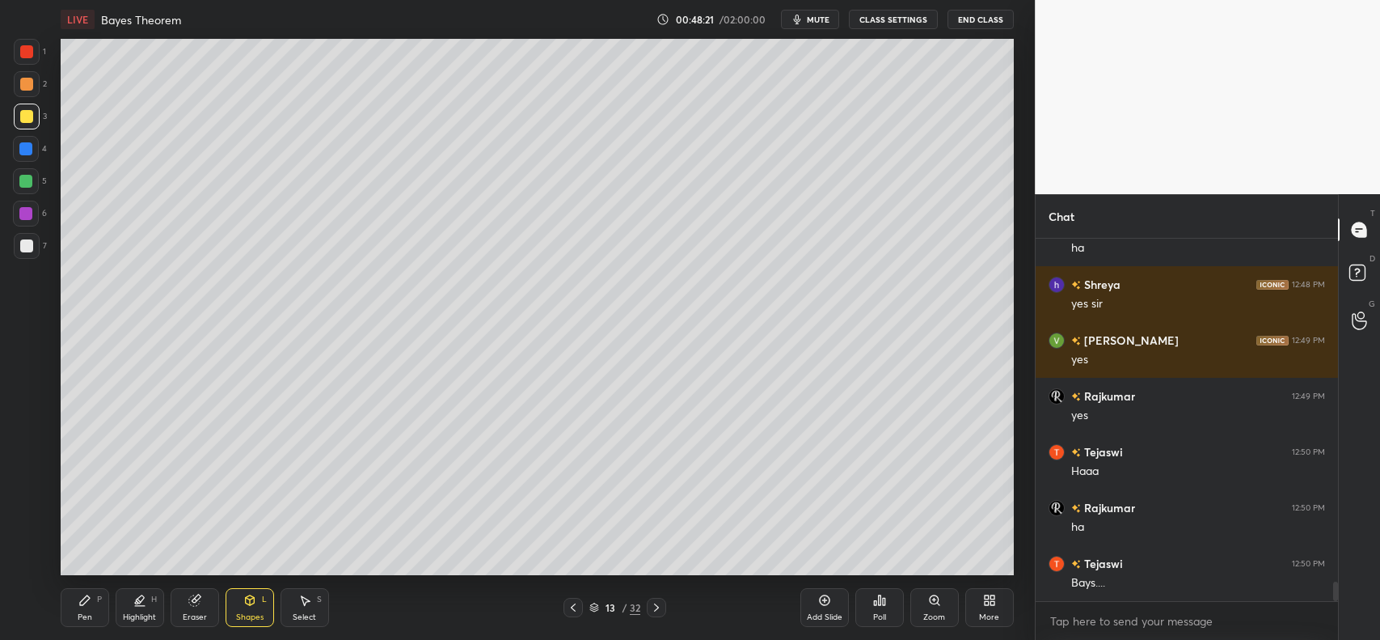
click at [78, 597] on icon at bounding box center [84, 600] width 13 height 13
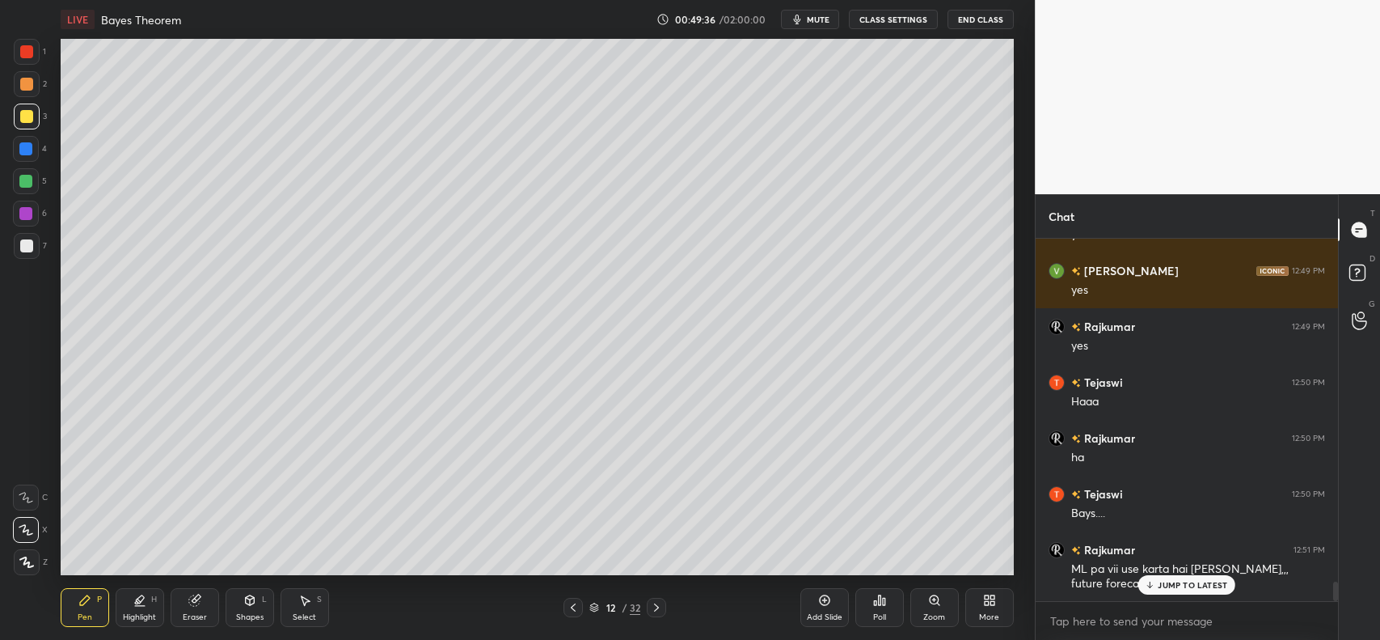
click at [1187, 588] on p "JUMP TO LATEST" at bounding box center [1193, 585] width 70 height 10
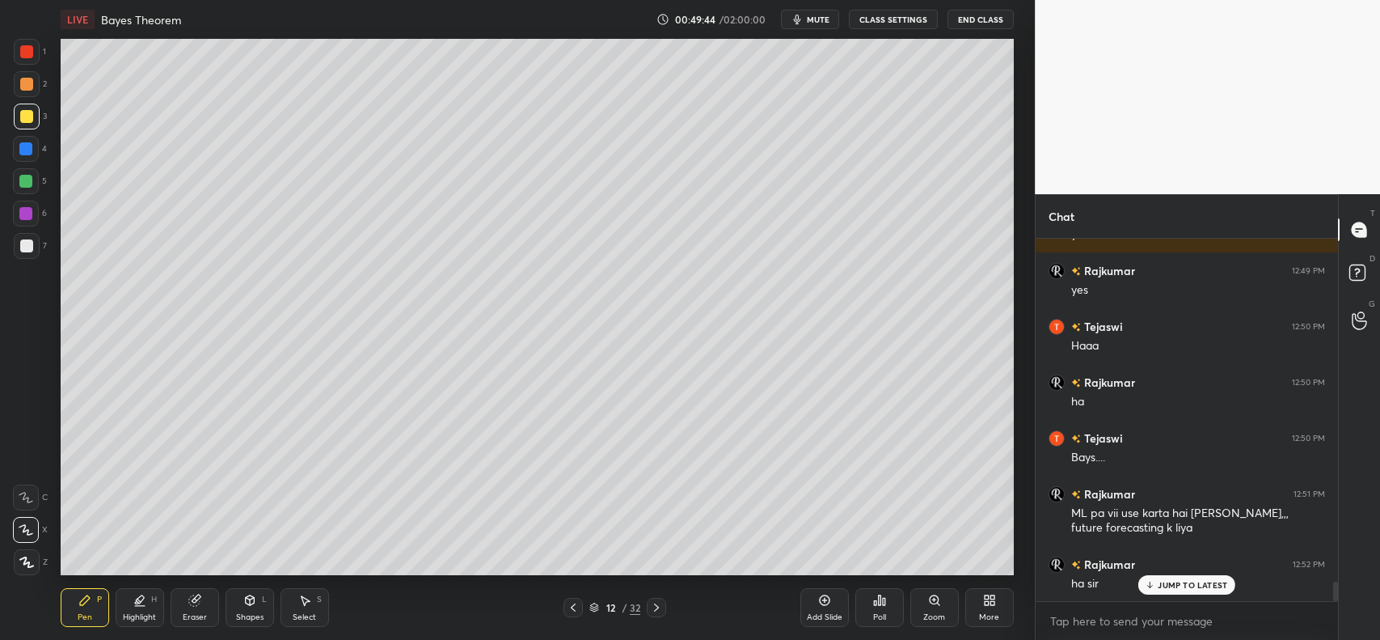
click at [575, 604] on icon at bounding box center [573, 607] width 5 height 8
click at [572, 607] on icon at bounding box center [573, 607] width 13 height 13
click at [573, 608] on icon at bounding box center [573, 607] width 13 height 13
click at [649, 611] on div at bounding box center [656, 607] width 19 height 19
click at [657, 605] on icon at bounding box center [656, 607] width 5 height 8
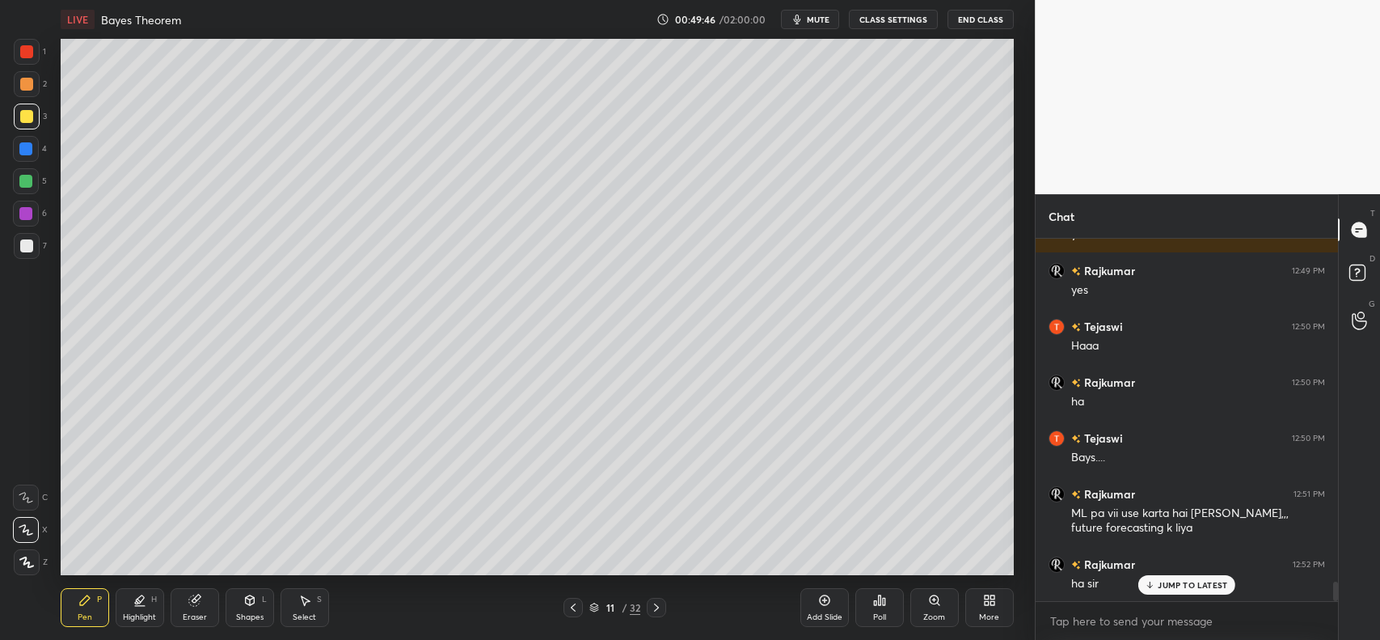
click at [660, 603] on icon at bounding box center [656, 607] width 13 height 13
click at [661, 601] on icon at bounding box center [656, 607] width 13 height 13
click at [659, 602] on icon at bounding box center [656, 607] width 13 height 13
click at [191, 607] on icon at bounding box center [194, 600] width 13 height 13
click at [18, 556] on span "Erase all" at bounding box center [26, 561] width 24 height 11
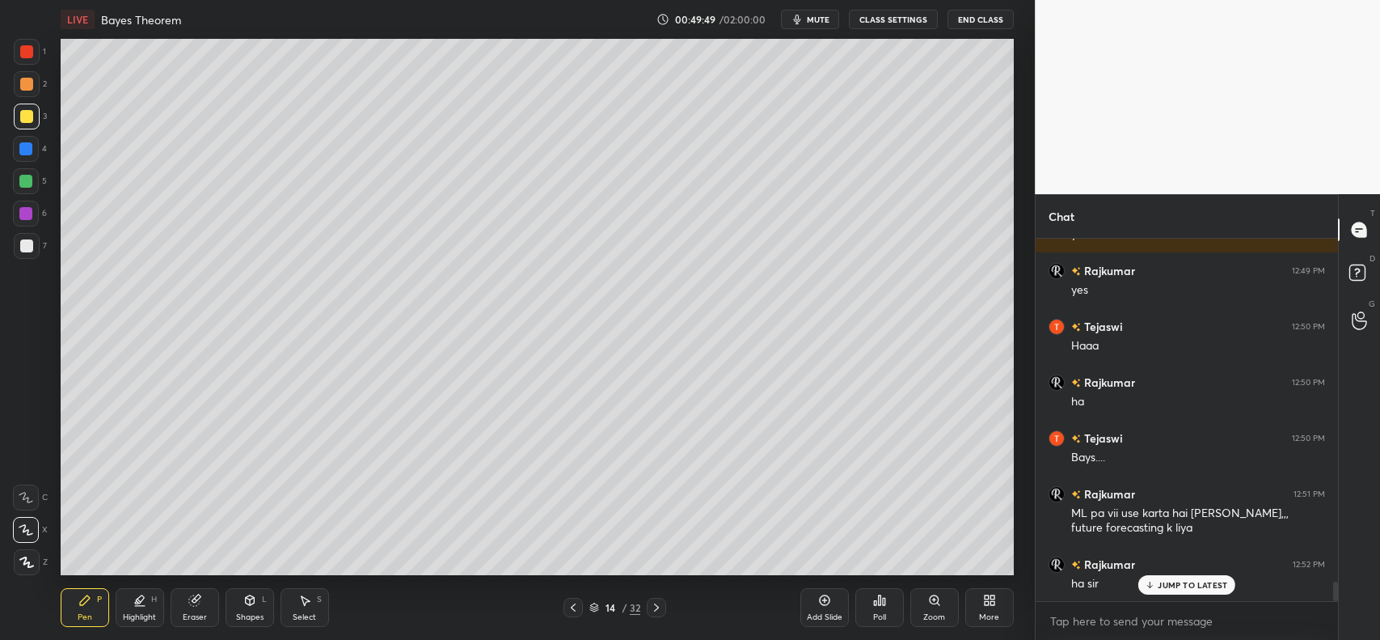
click at [244, 604] on icon at bounding box center [249, 600] width 13 height 13
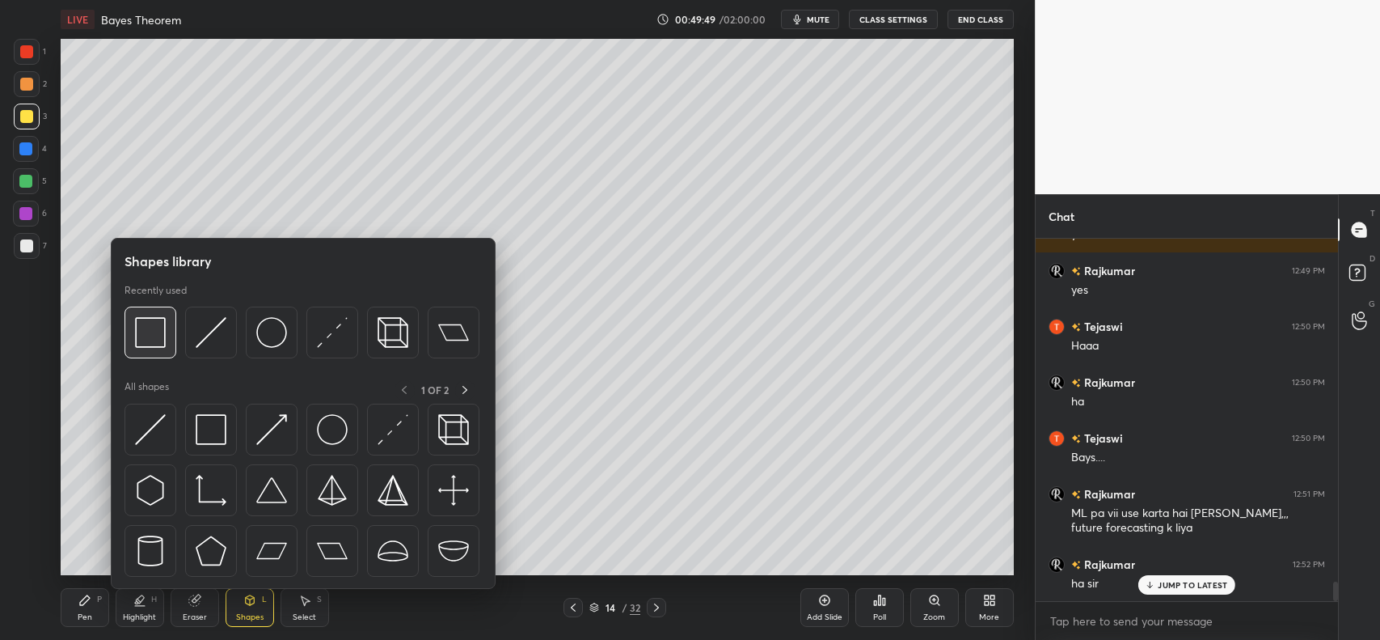
click at [154, 332] on img at bounding box center [150, 332] width 31 height 31
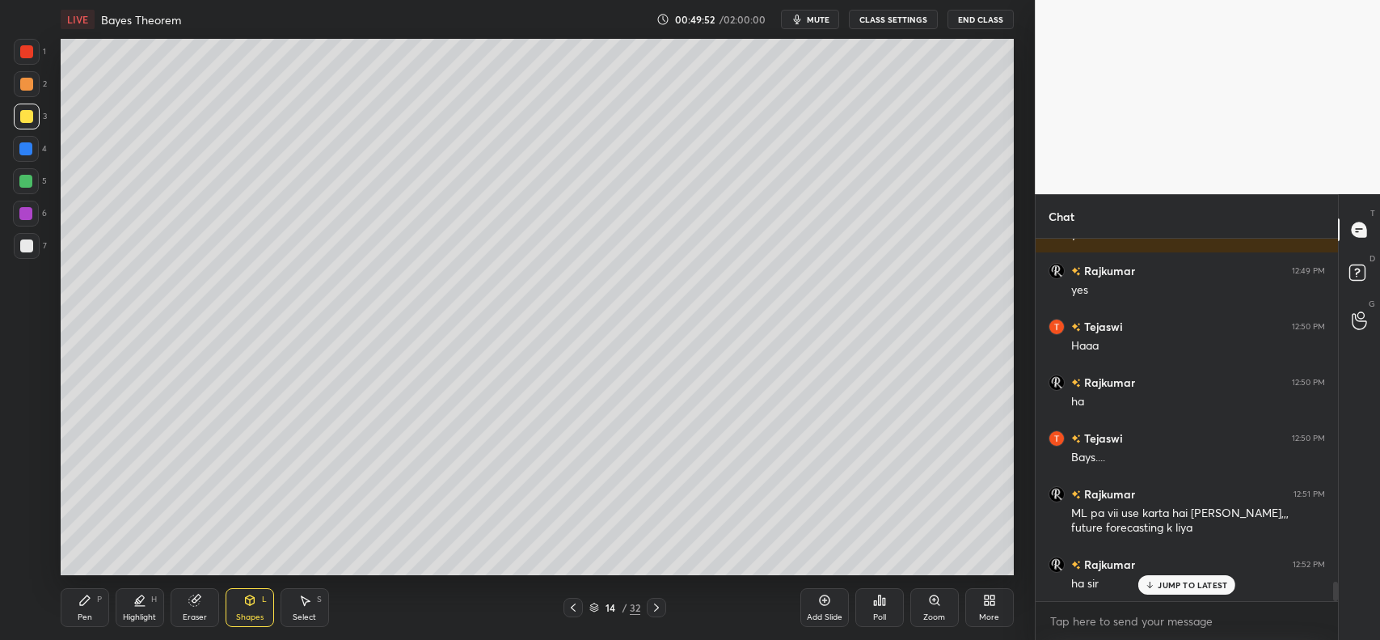
scroll to position [6475, 0]
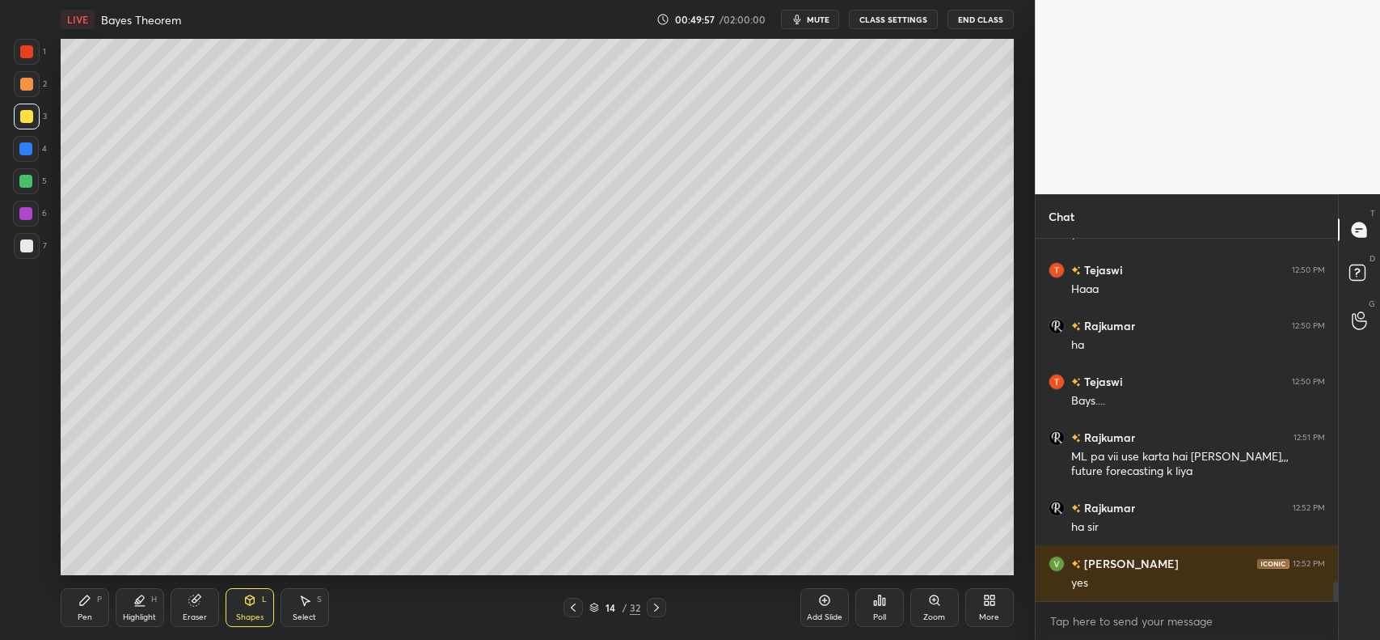
click at [74, 597] on div "Pen P" at bounding box center [85, 607] width 49 height 39
click at [29, 78] on div at bounding box center [26, 84] width 13 height 13
click at [20, 251] on div at bounding box center [26, 245] width 13 height 13
click at [197, 600] on icon at bounding box center [193, 600] width 11 height 11
click at [70, 608] on div "Pen P" at bounding box center [85, 607] width 49 height 39
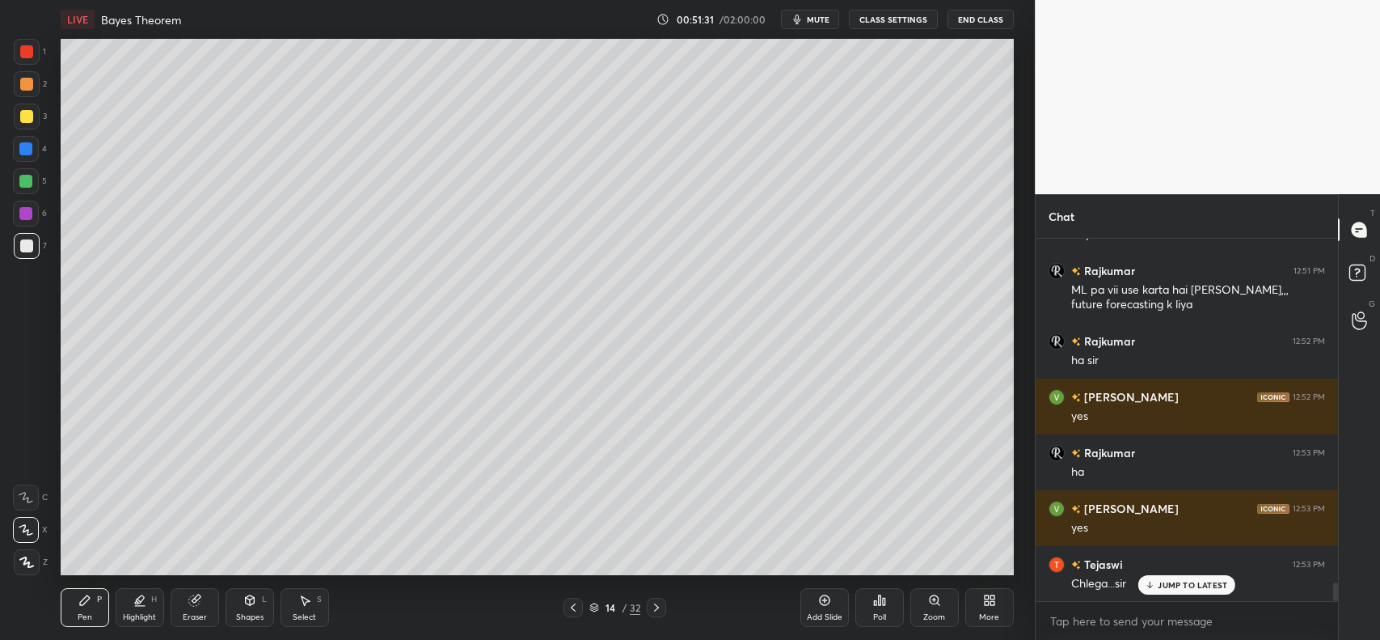
scroll to position [6698, 0]
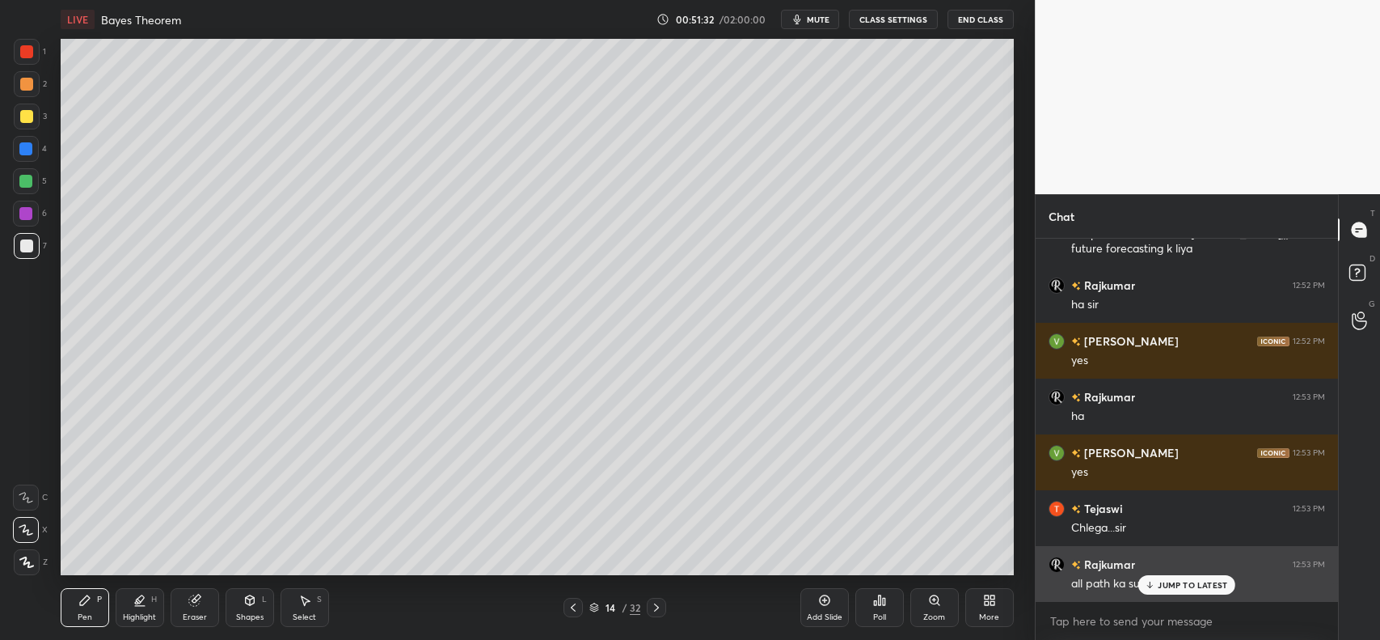
click at [1162, 582] on p "JUMP TO LATEST" at bounding box center [1193, 585] width 70 height 10
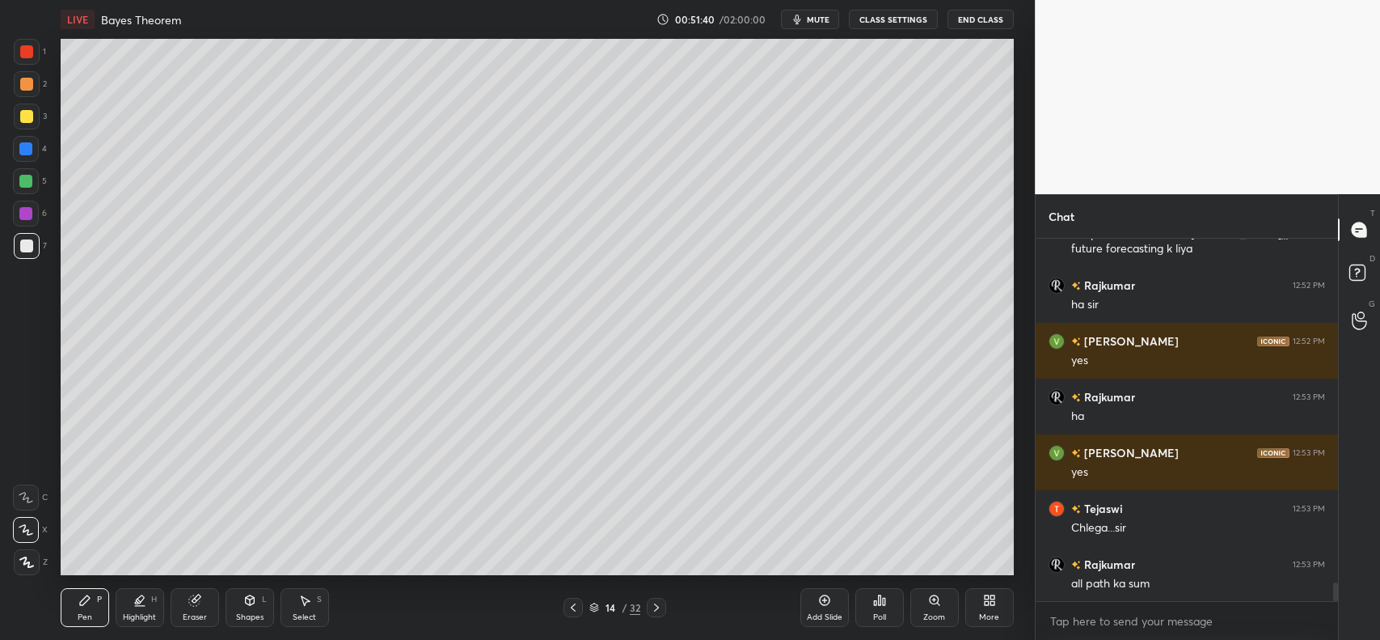
click at [198, 601] on icon at bounding box center [193, 600] width 11 height 11
click at [821, 598] on icon at bounding box center [824, 600] width 11 height 11
click at [87, 613] on div "Pen" at bounding box center [85, 617] width 15 height 8
click at [28, 148] on div at bounding box center [25, 148] width 13 height 13
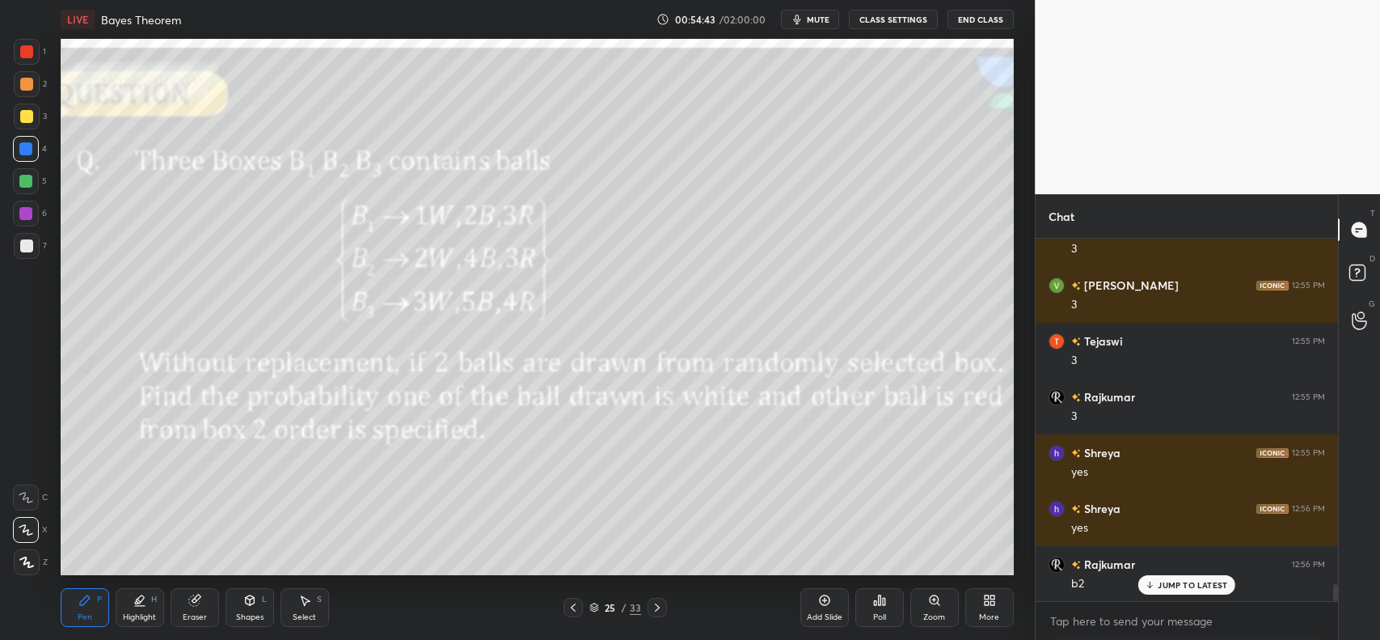
scroll to position [7288, 0]
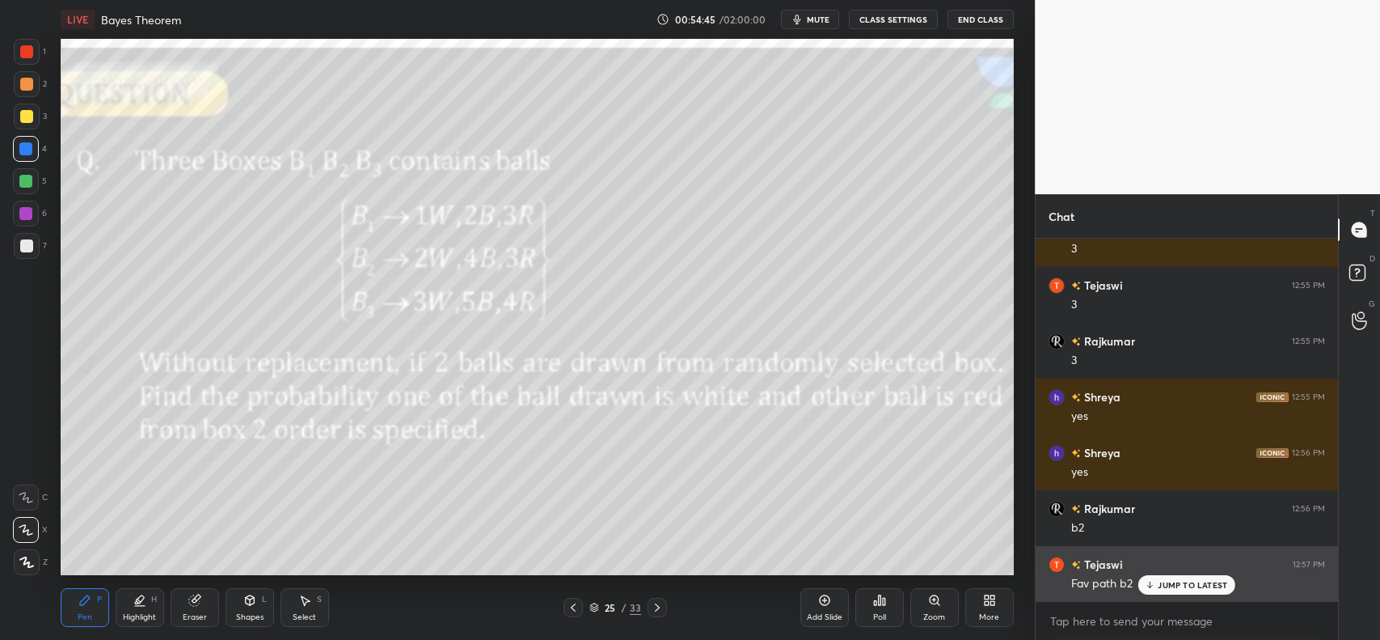
click at [1173, 583] on p "JUMP TO LATEST" at bounding box center [1193, 585] width 70 height 10
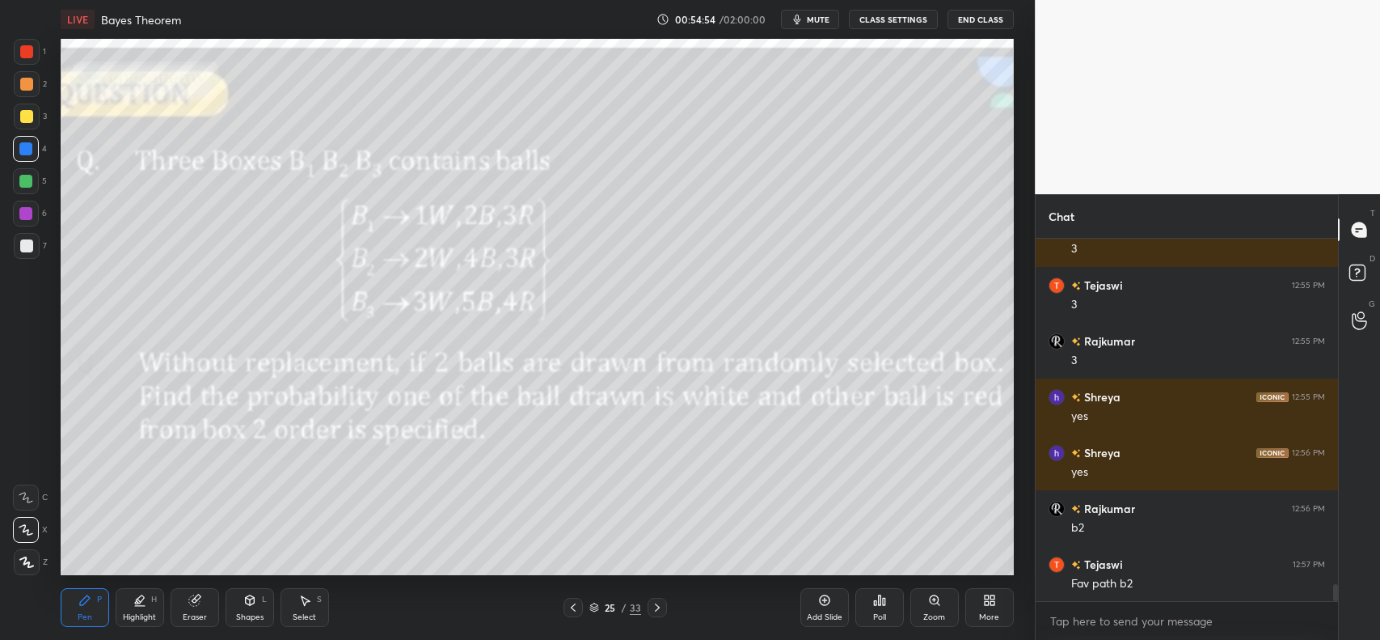
scroll to position [7345, 0]
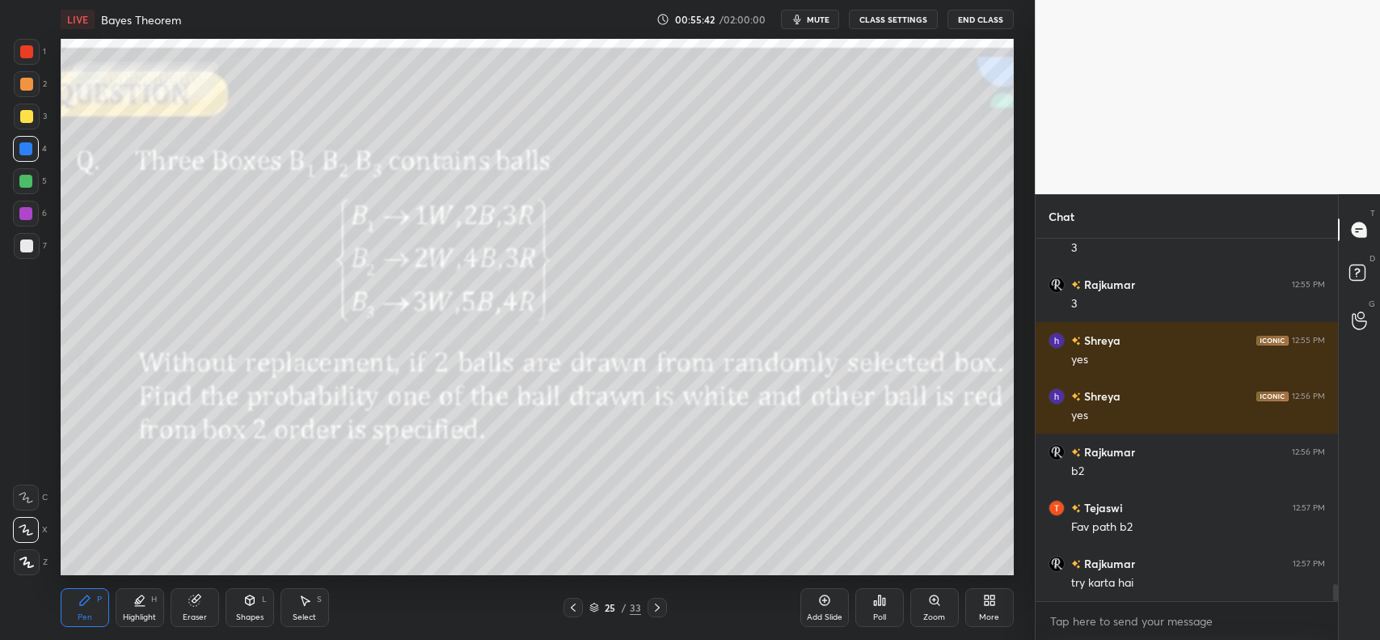
click at [194, 603] on icon at bounding box center [193, 600] width 11 height 11
click at [28, 564] on span "Erase all" at bounding box center [26, 561] width 24 height 11
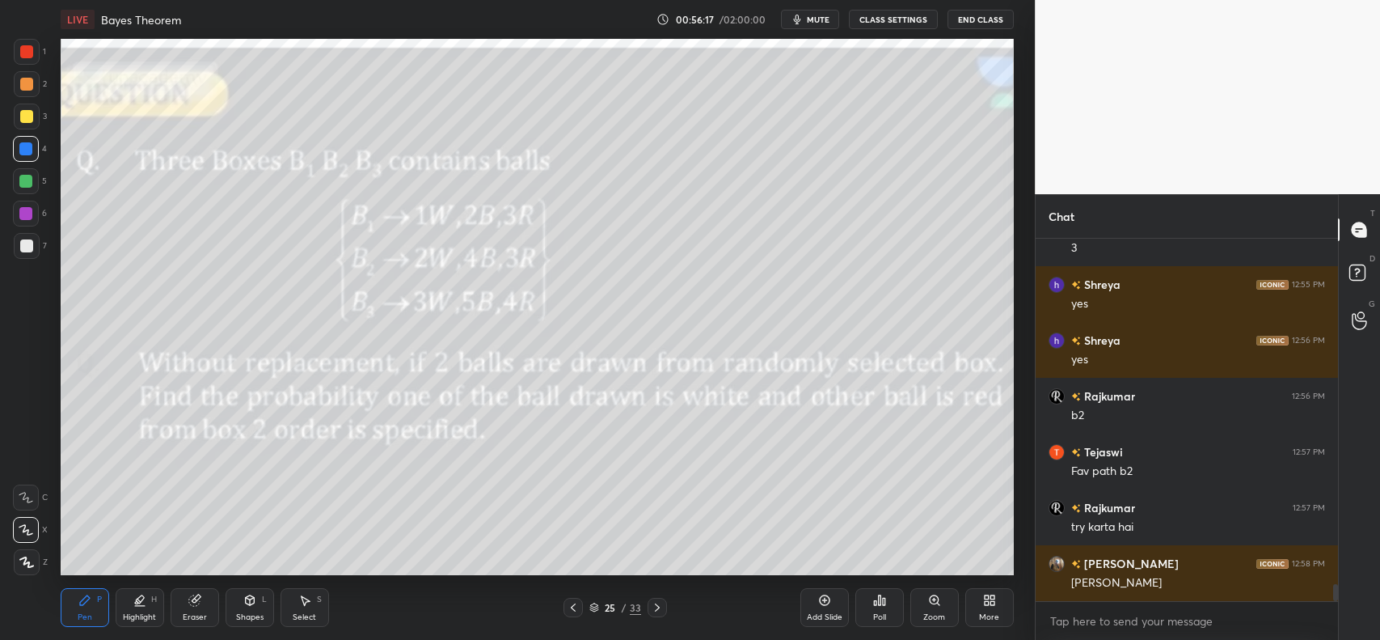
click at [17, 115] on div at bounding box center [27, 117] width 26 height 26
click at [311, 605] on div "Select S" at bounding box center [305, 607] width 49 height 39
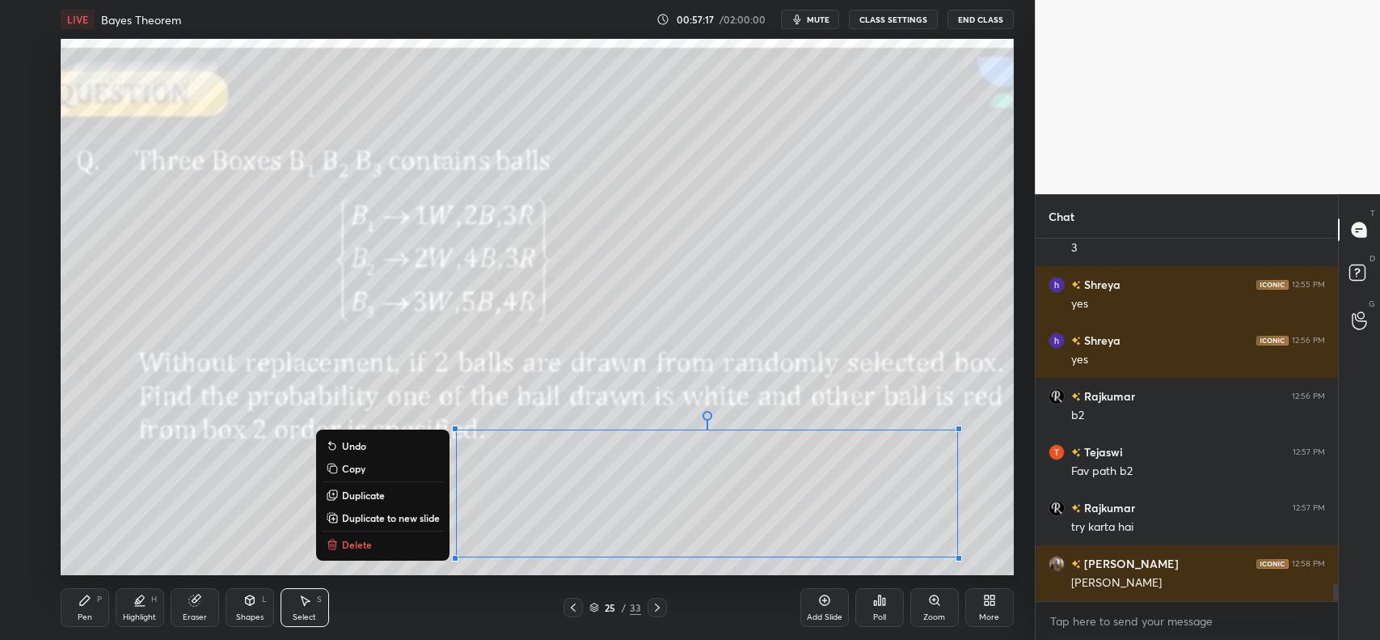
click at [138, 290] on div "0 ° Undo Copy Duplicate Duplicate to new slide Delete" at bounding box center [537, 307] width 953 height 536
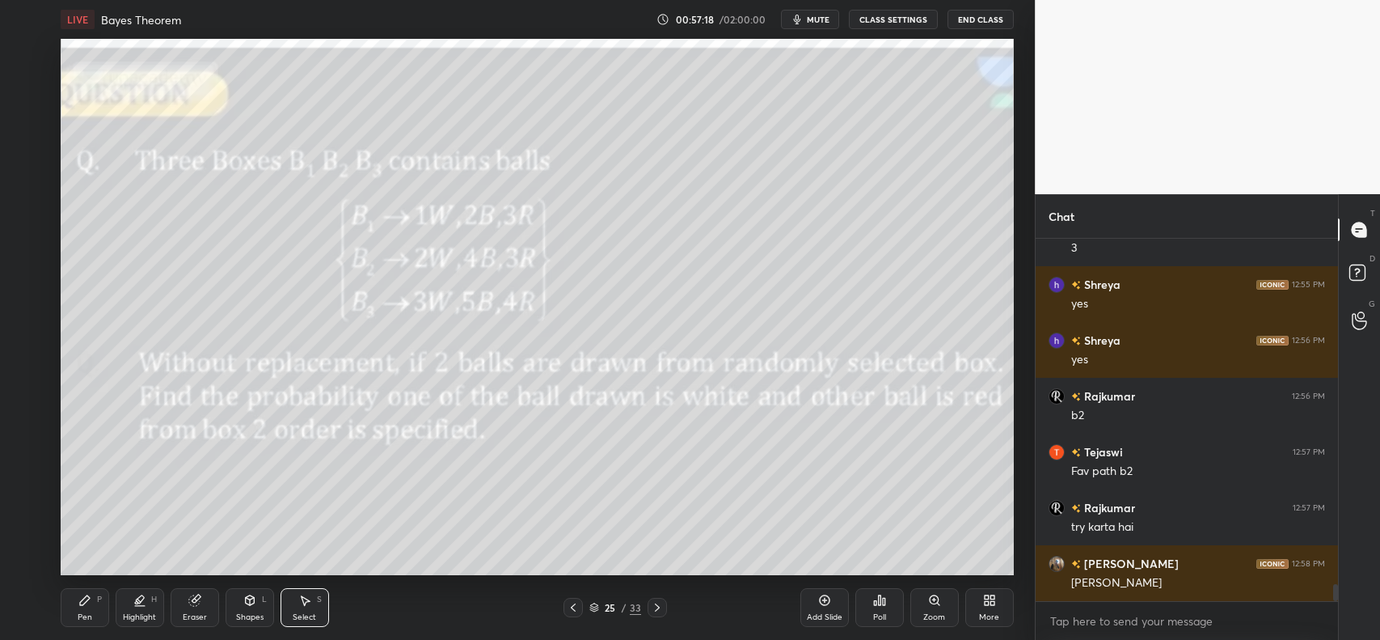
click at [79, 607] on icon at bounding box center [84, 600] width 13 height 13
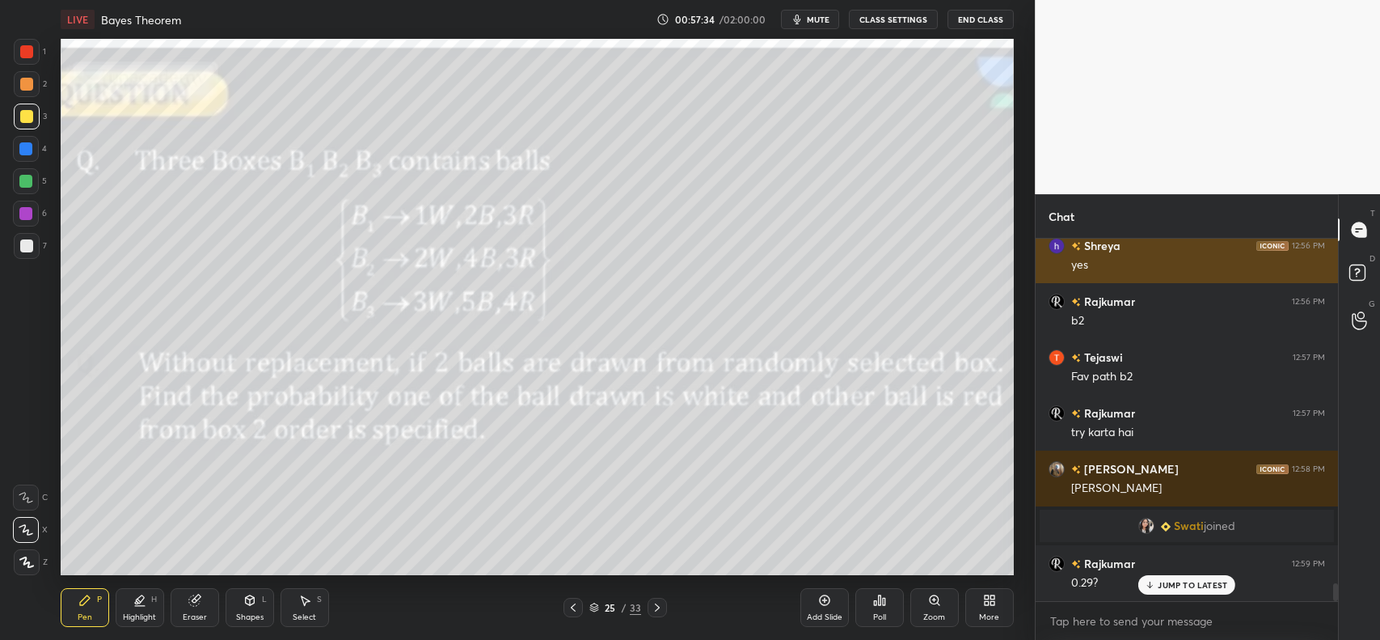
scroll to position [6884, 0]
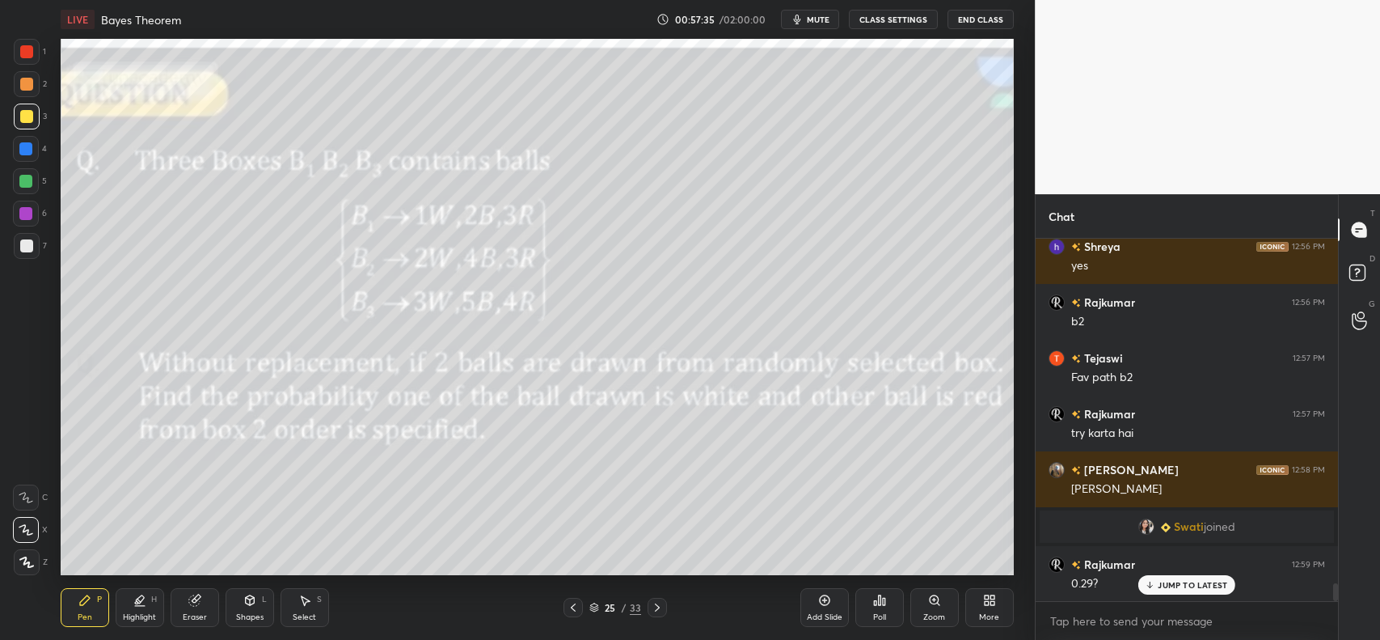
click at [1186, 583] on p "JUMP TO LATEST" at bounding box center [1193, 585] width 70 height 10
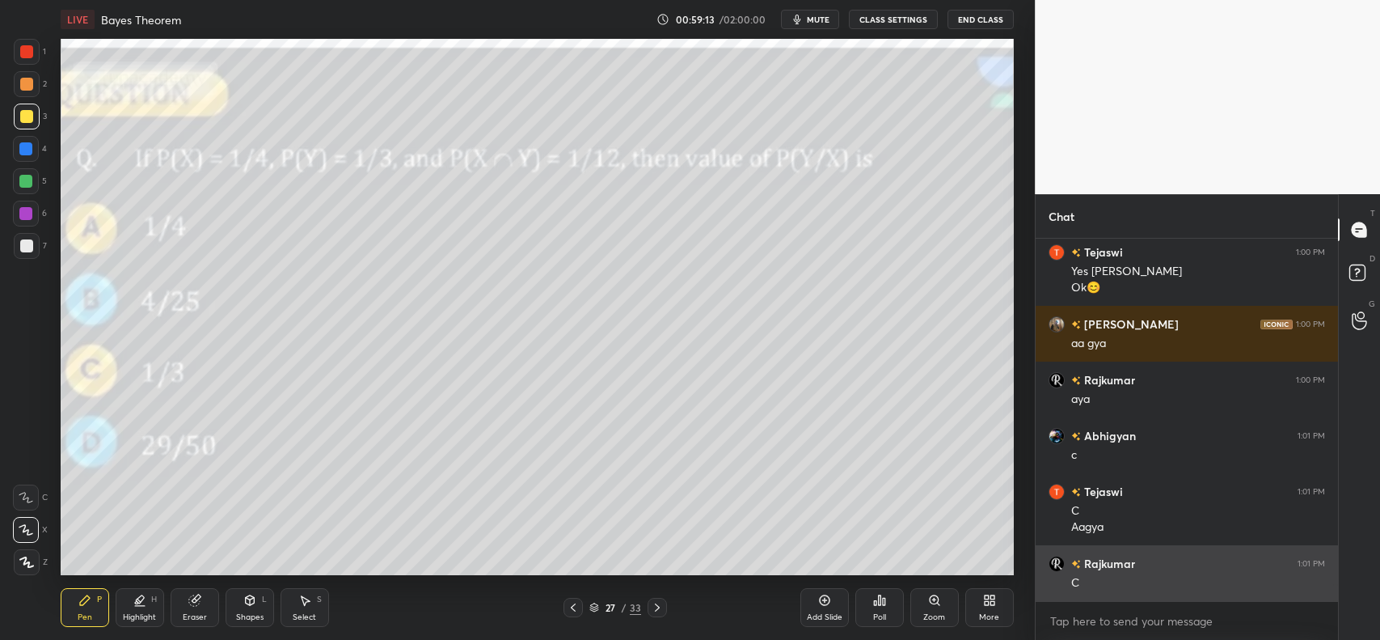
scroll to position [7307, 0]
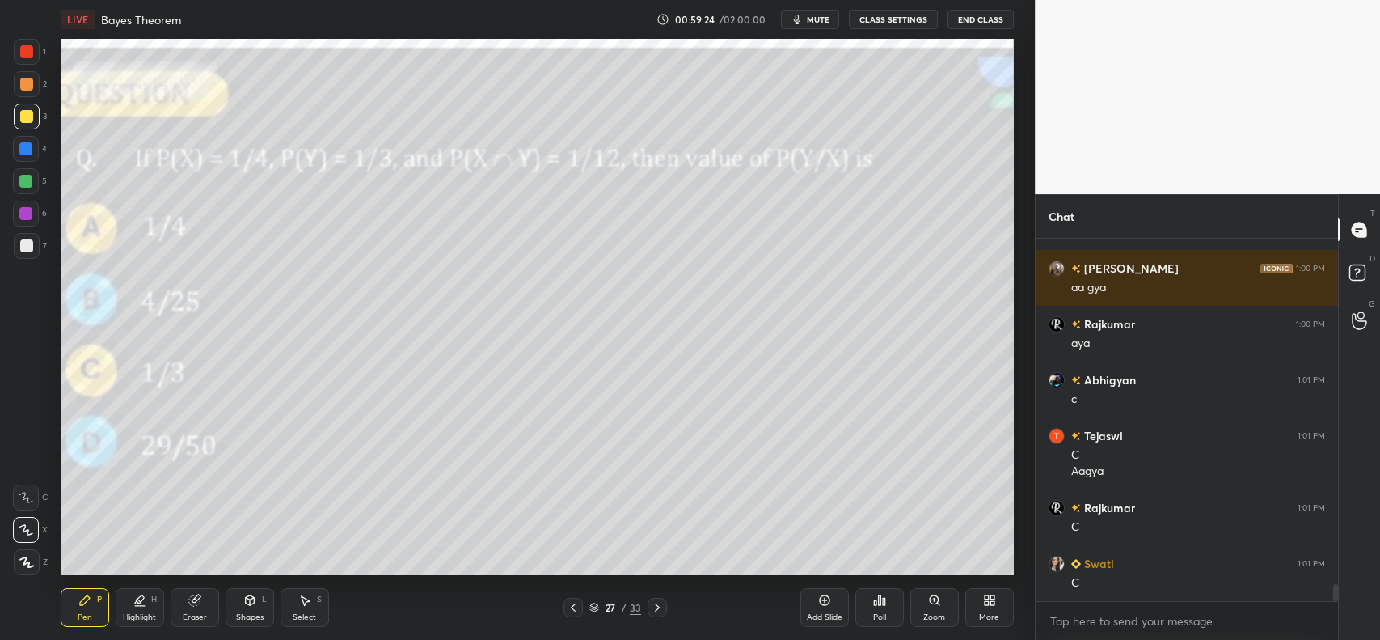
click at [656, 608] on icon at bounding box center [657, 607] width 13 height 13
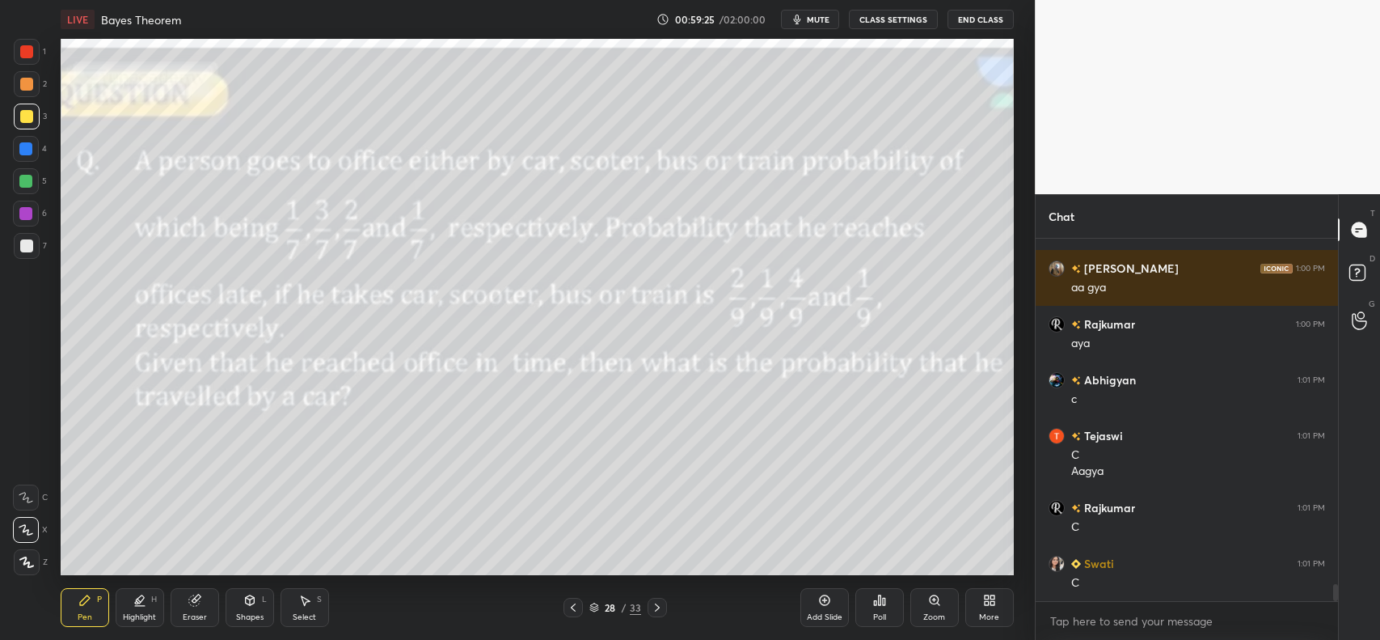
scroll to position [7363, 0]
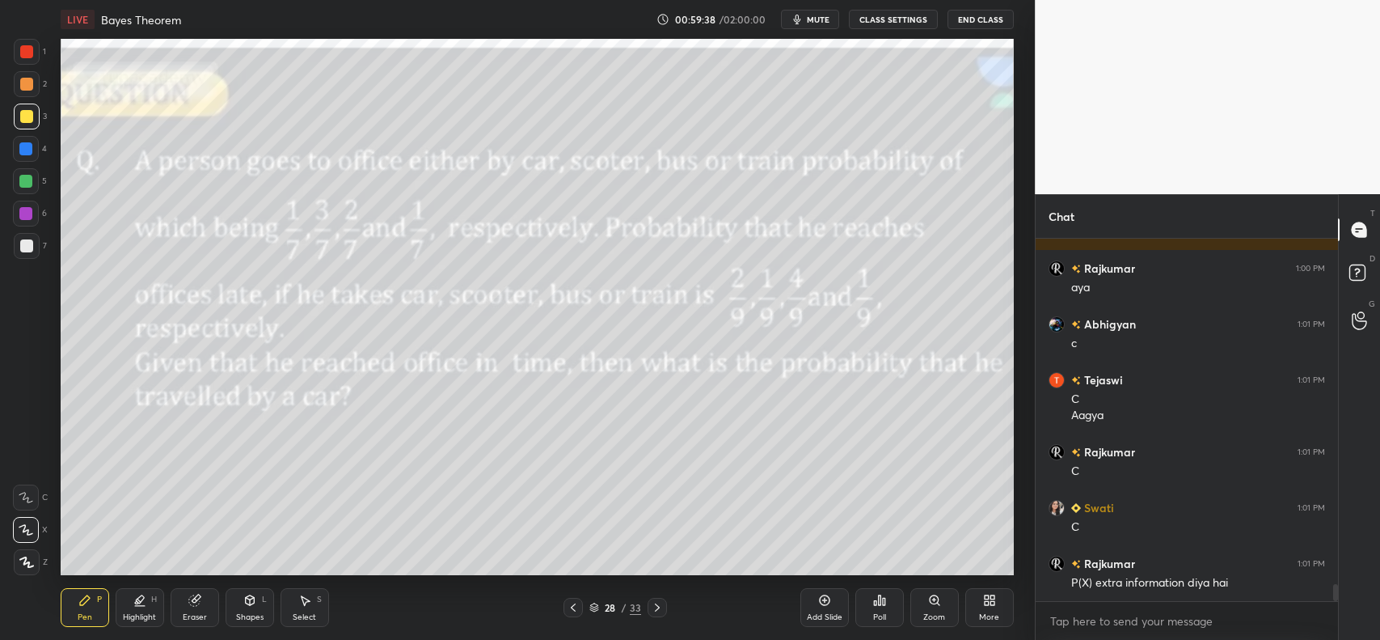
click at [823, 19] on span "mute" at bounding box center [818, 19] width 23 height 11
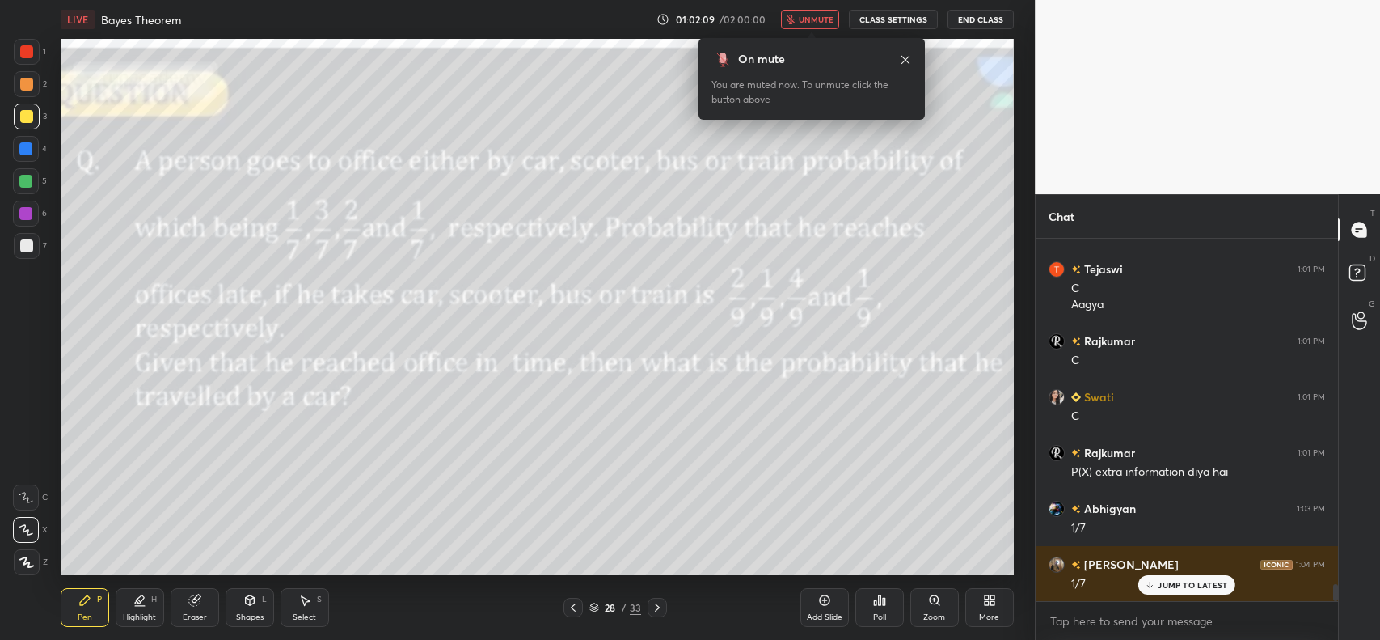
scroll to position [7531, 0]
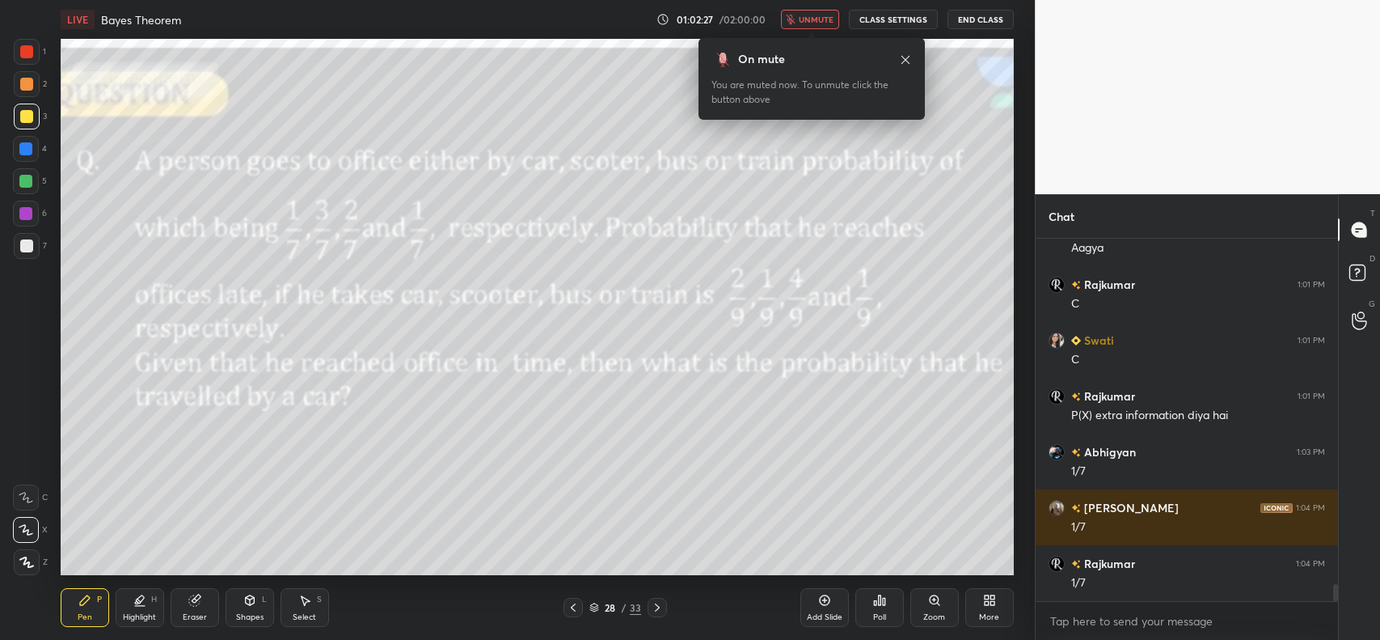
click at [826, 17] on span "unmute" at bounding box center [816, 19] width 35 height 11
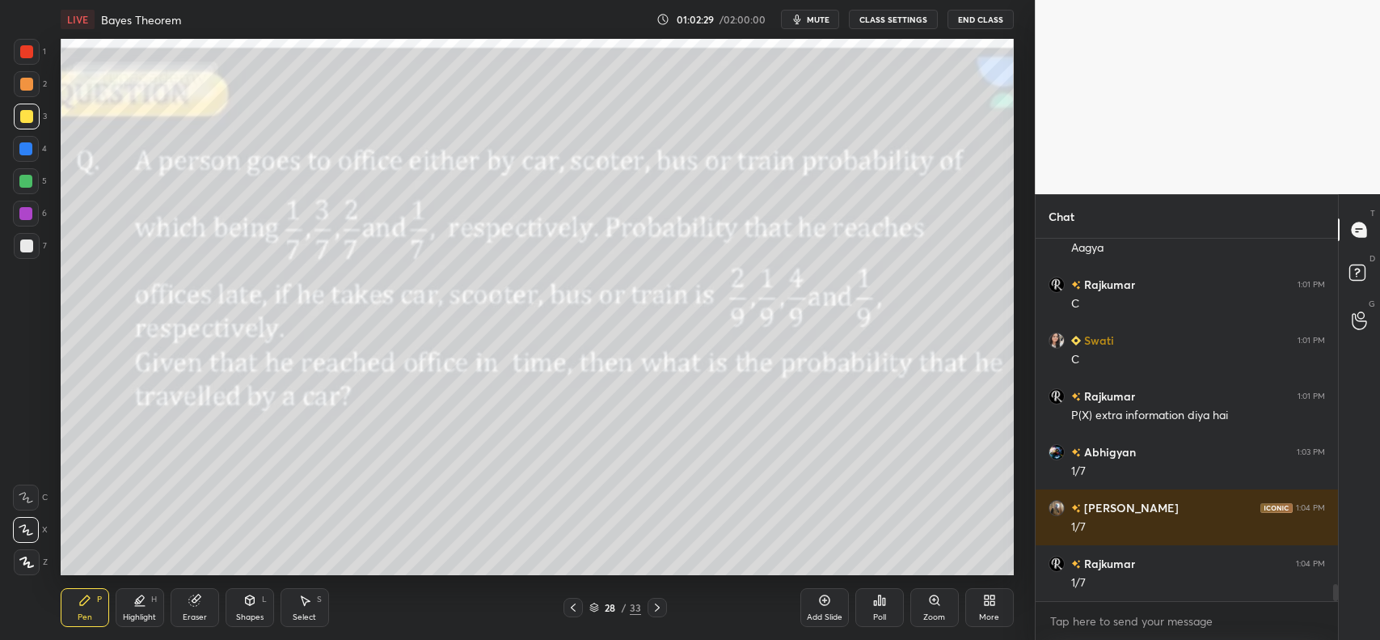
scroll to position [7547, 0]
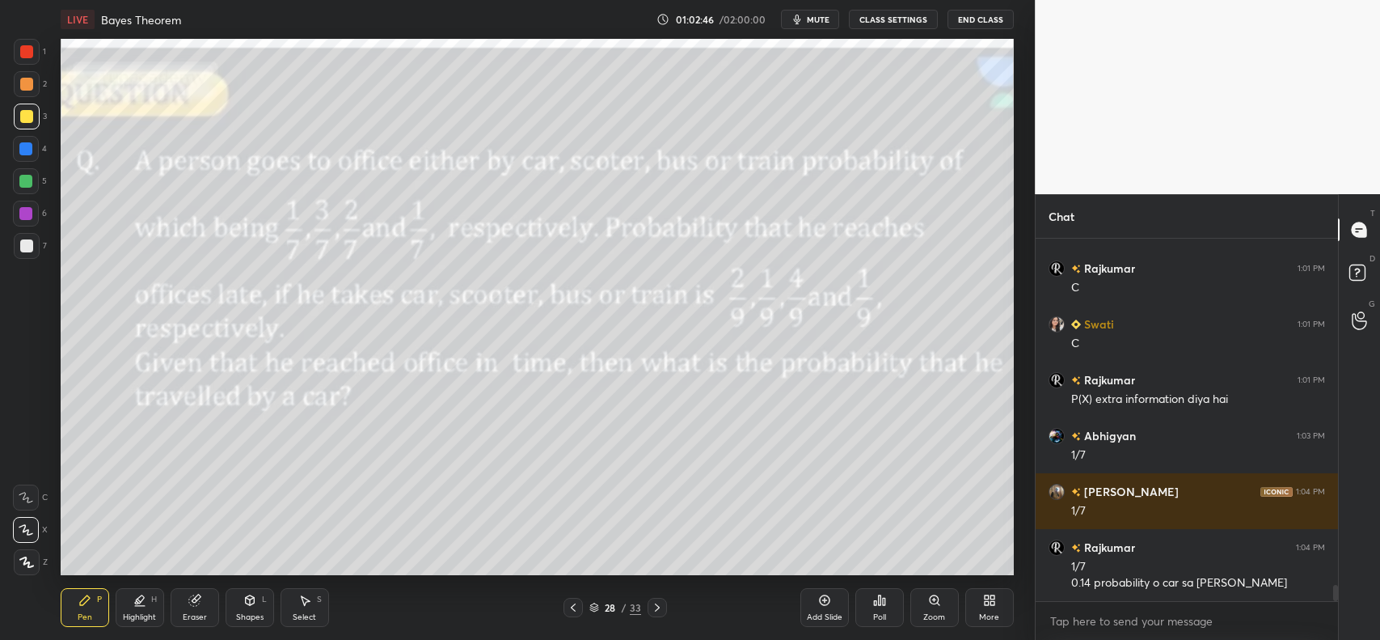
click at [826, 602] on icon at bounding box center [824, 600] width 13 height 13
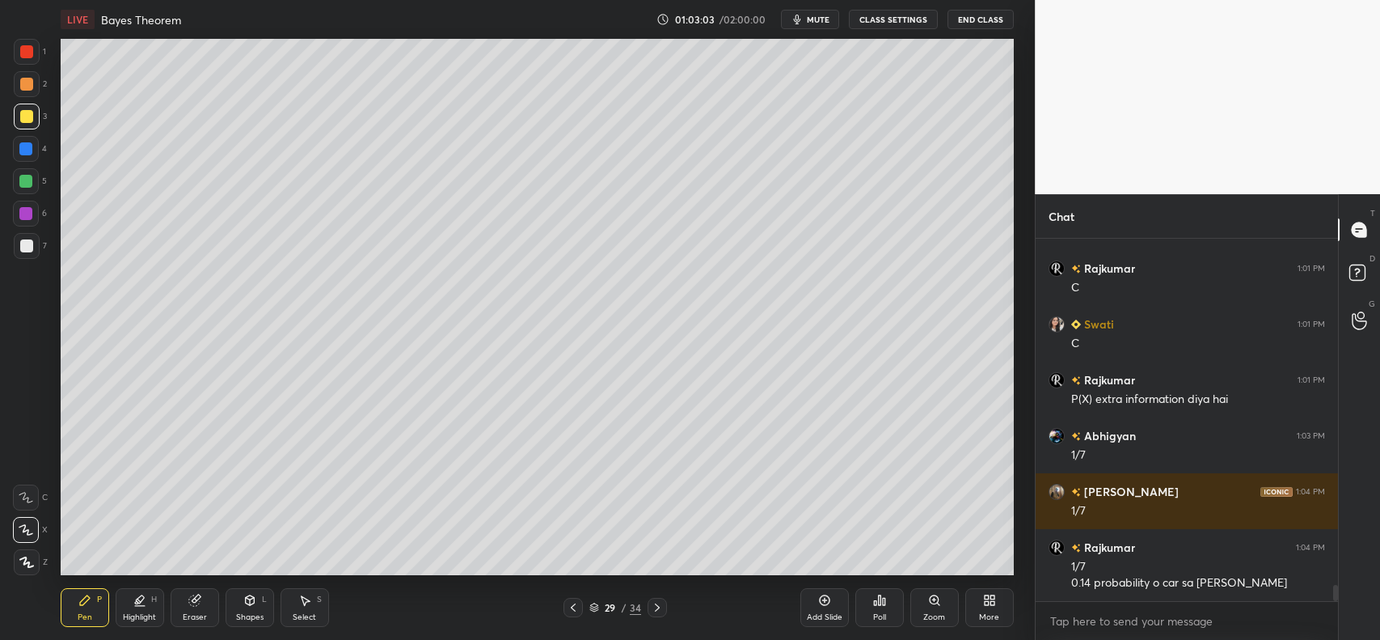
click at [572, 611] on icon at bounding box center [573, 607] width 13 height 13
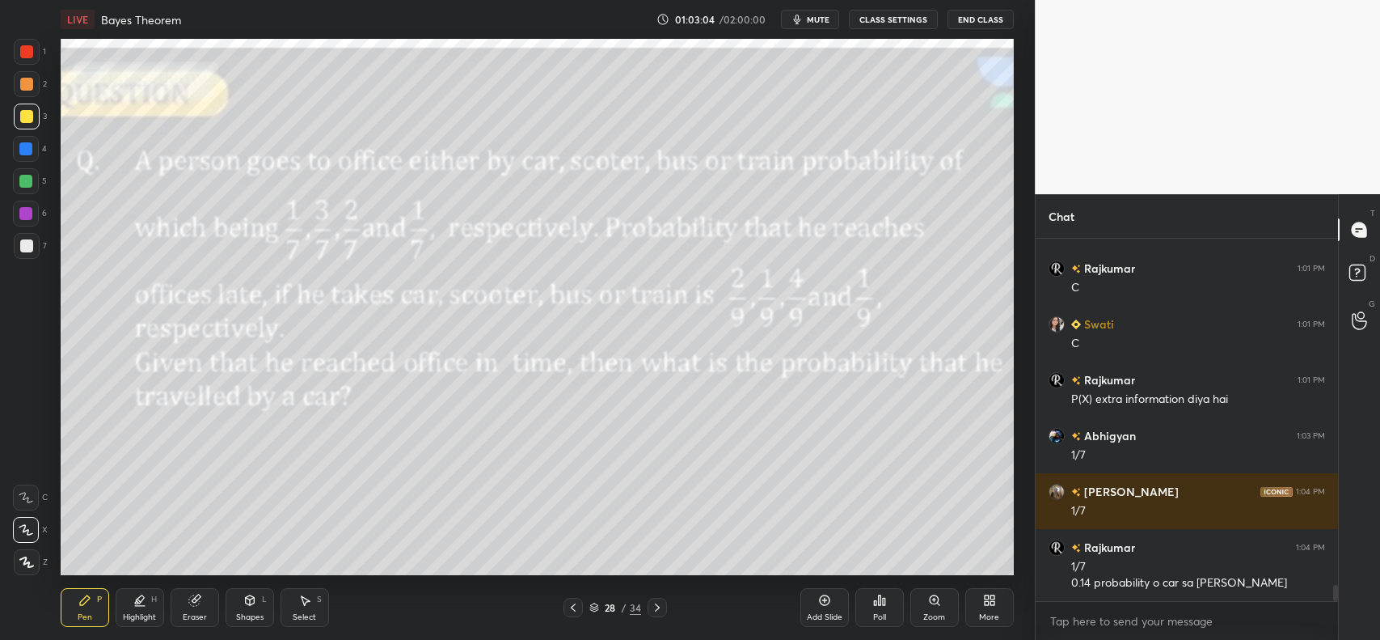
click at [655, 607] on icon at bounding box center [657, 607] width 13 height 13
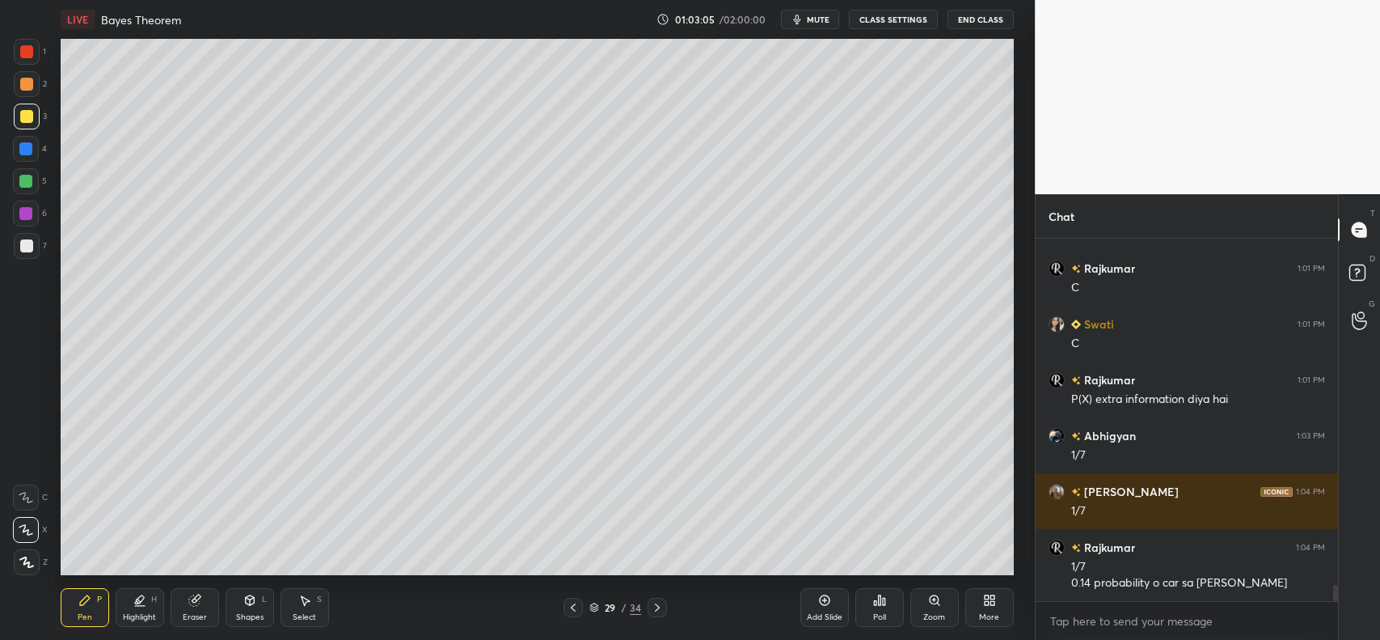
scroll to position [7603, 0]
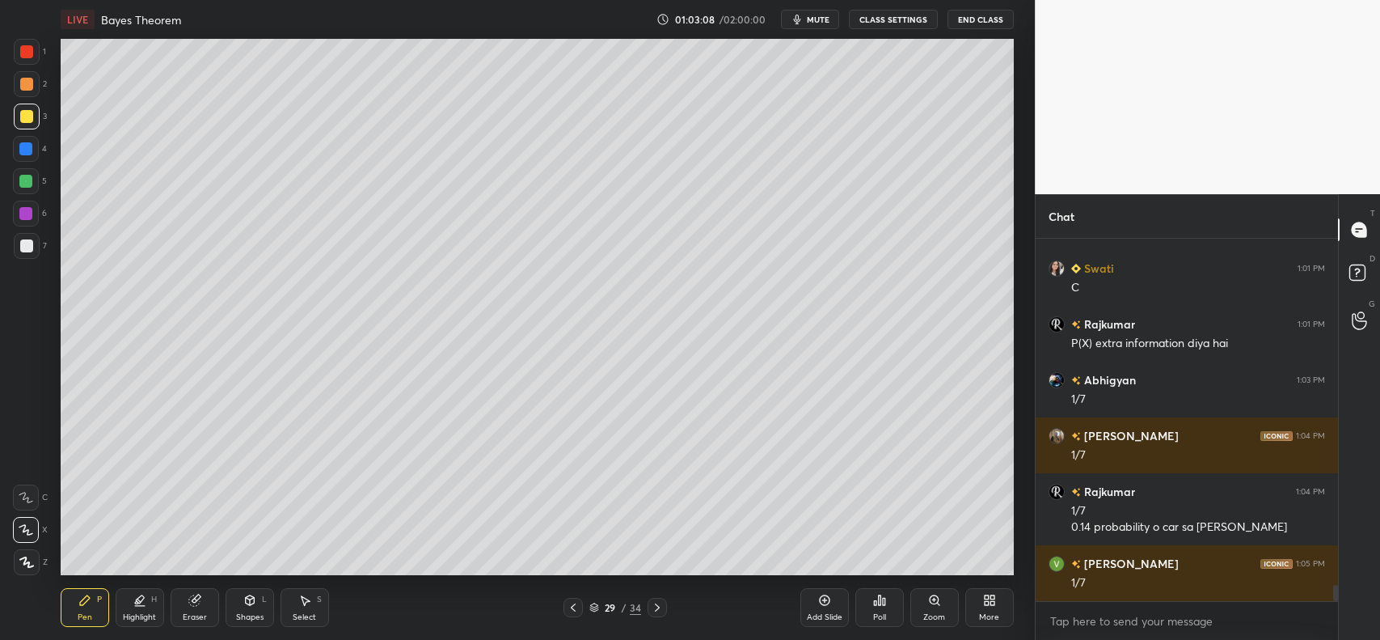
click at [572, 607] on icon at bounding box center [573, 607] width 13 height 13
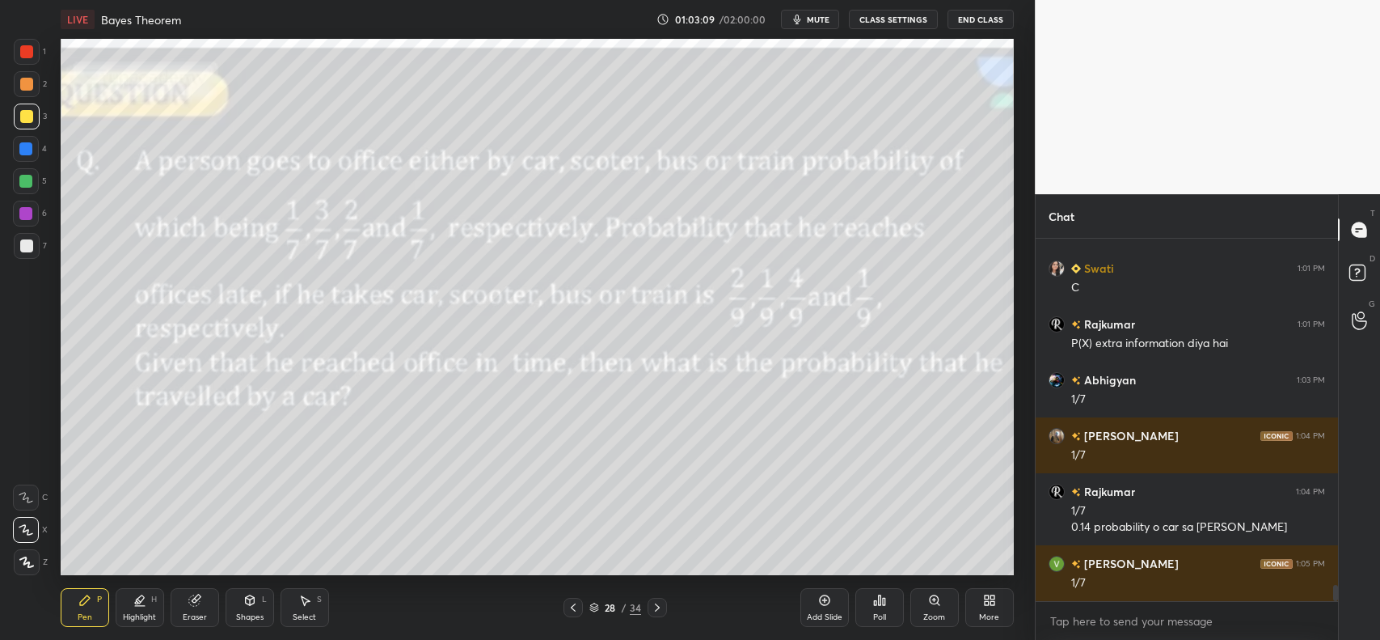
click at [662, 604] on icon at bounding box center [657, 607] width 13 height 13
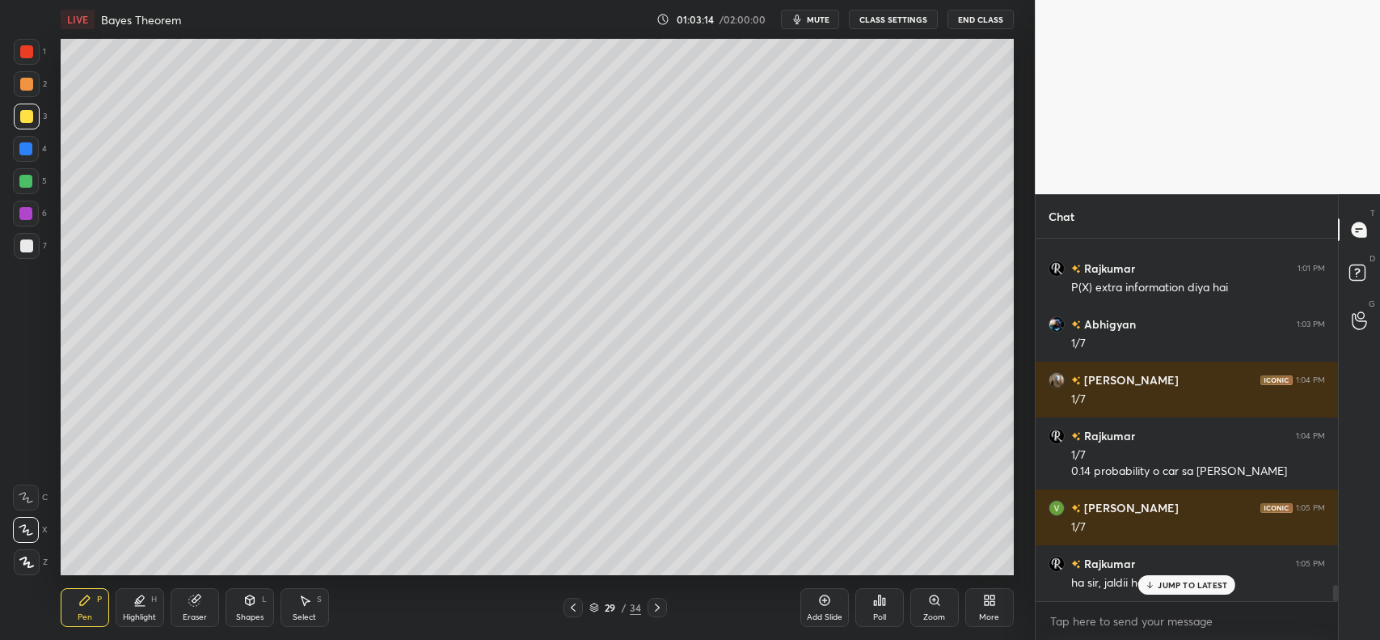
scroll to position [7713, 0]
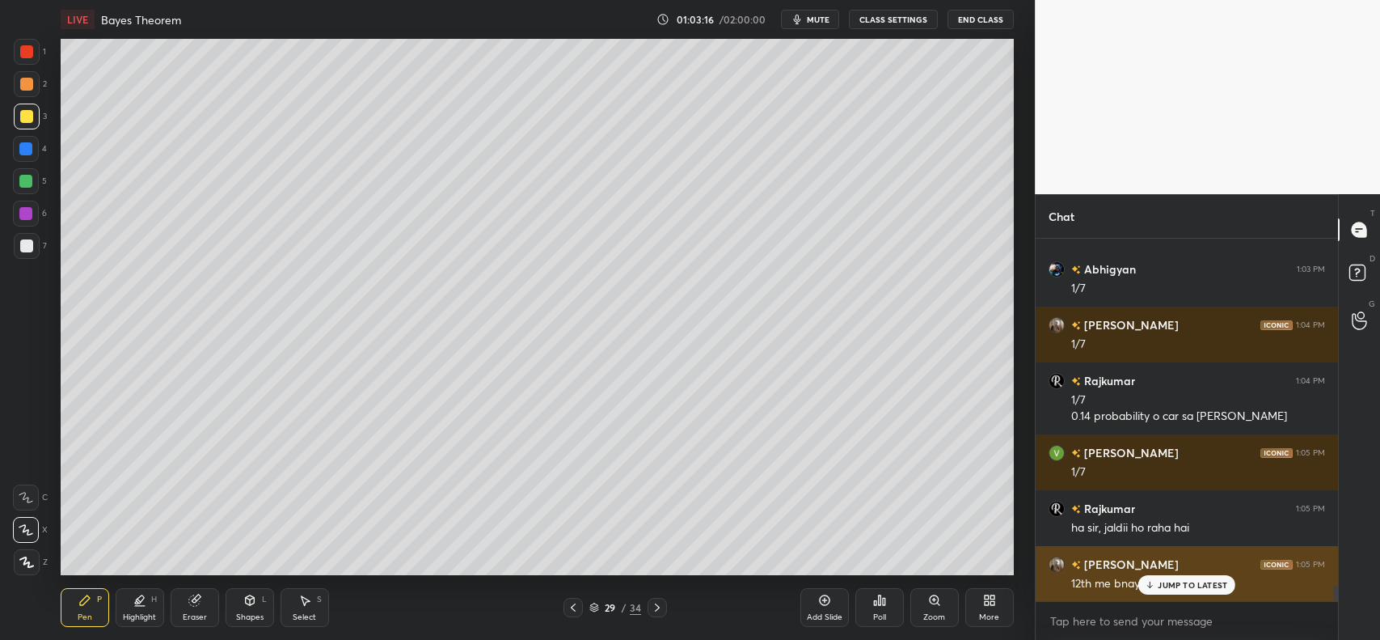
click at [1159, 585] on p "JUMP TO LATEST" at bounding box center [1193, 585] width 70 height 10
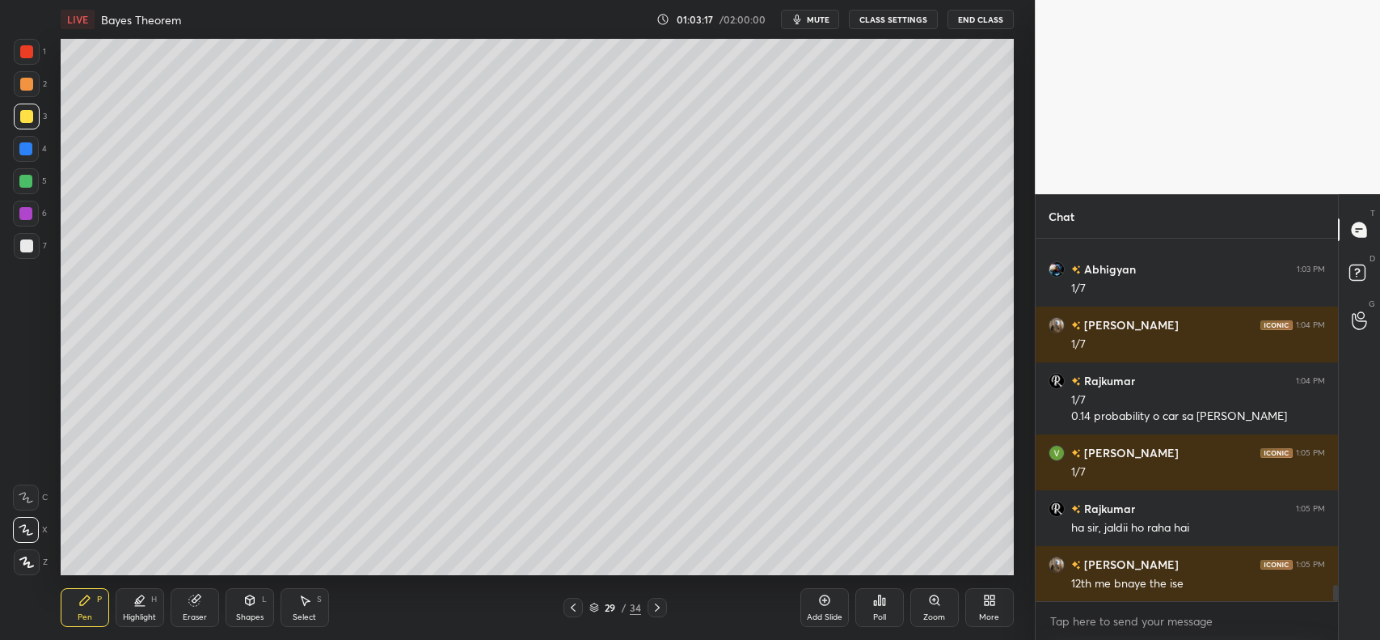
scroll to position [7769, 0]
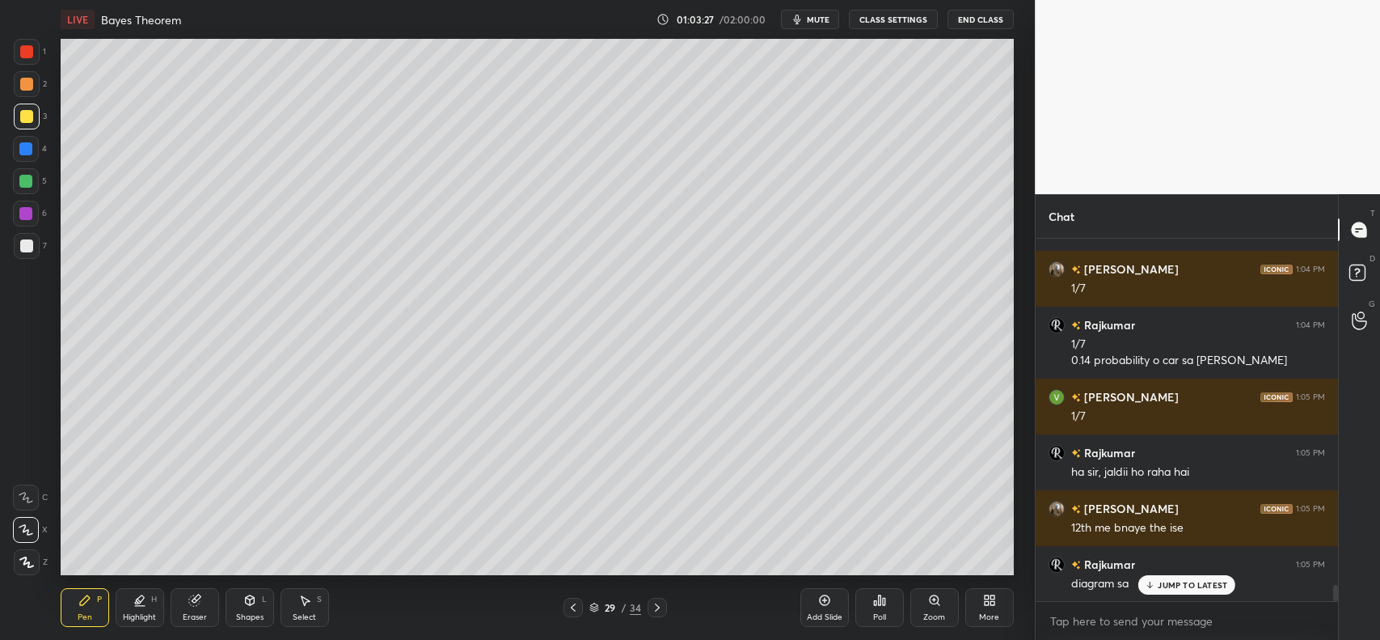
click at [571, 605] on icon at bounding box center [573, 607] width 13 height 13
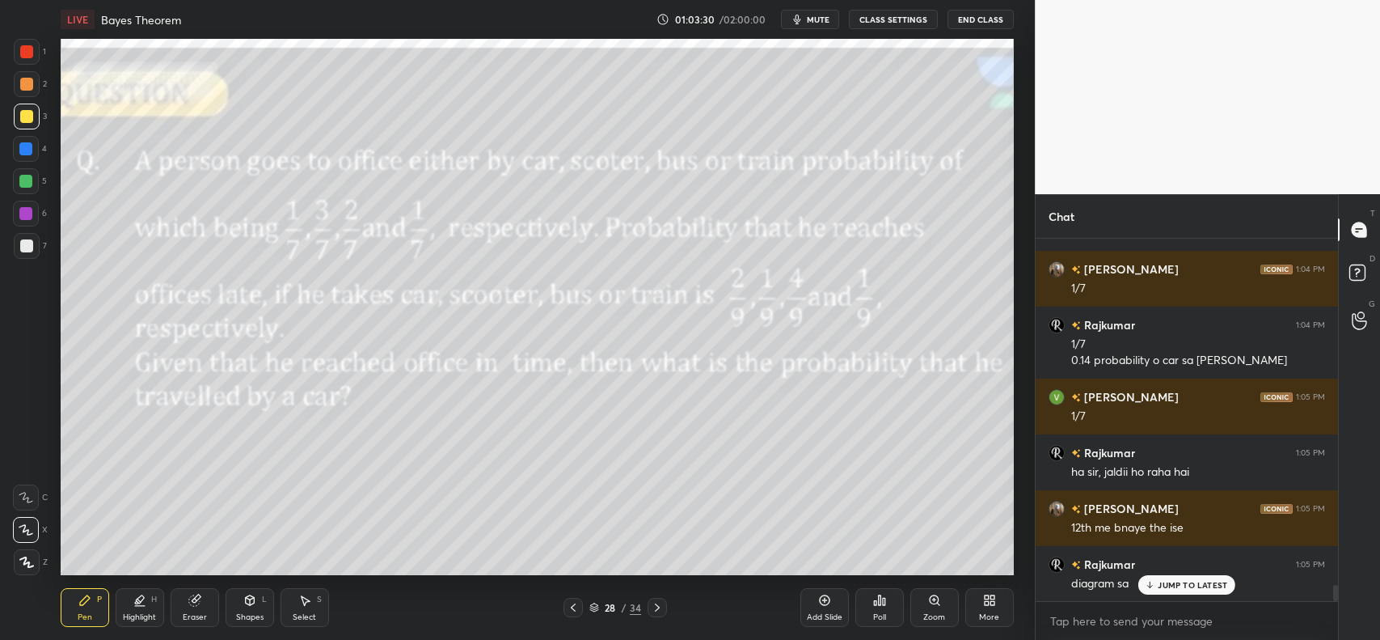
click at [657, 607] on icon at bounding box center [657, 607] width 13 height 13
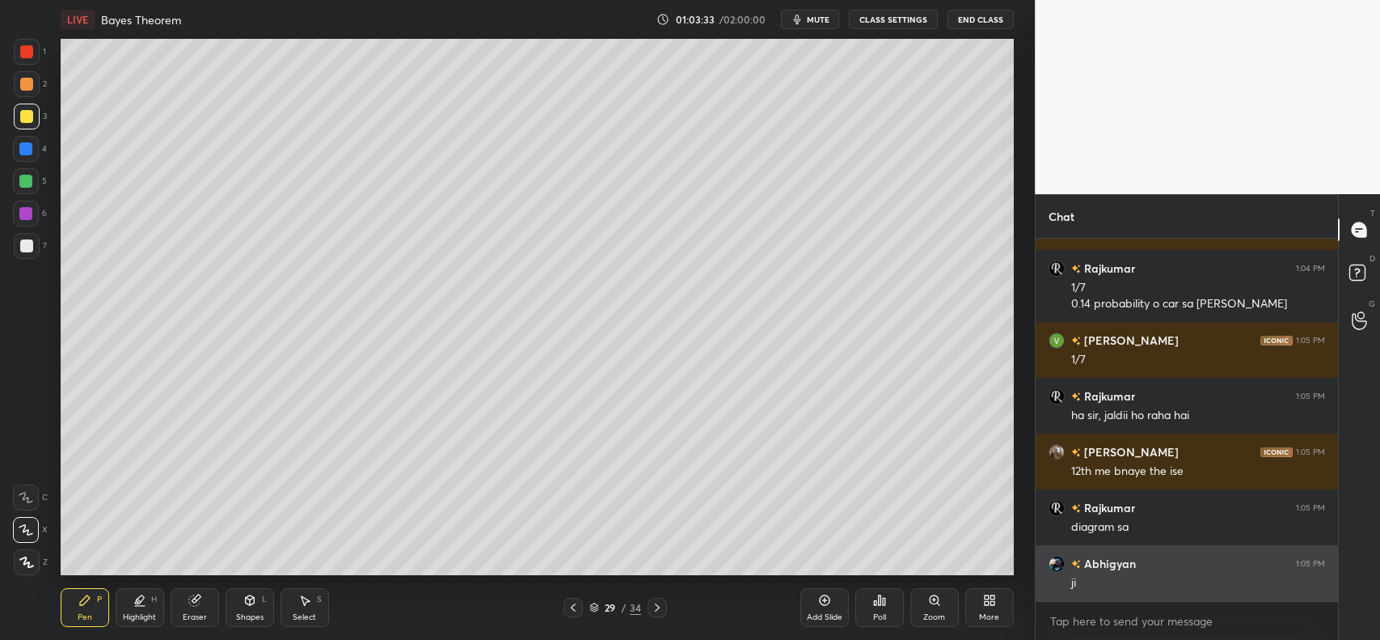
scroll to position [7842, 0]
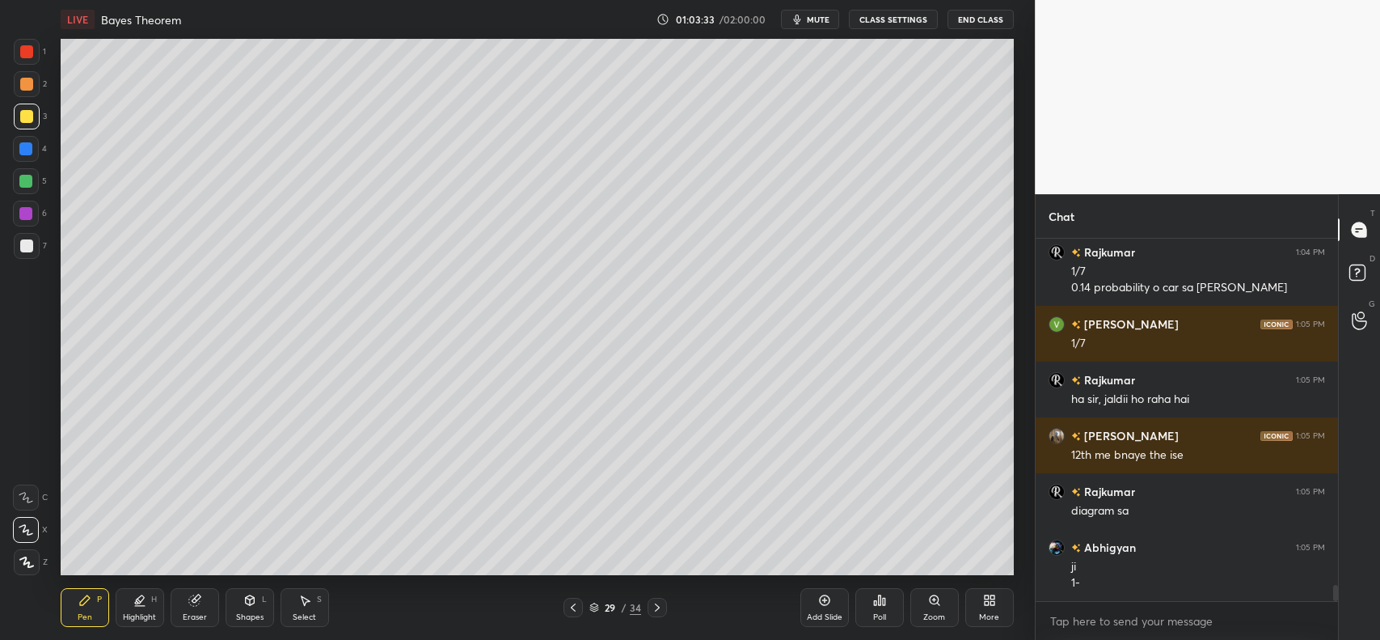
click at [575, 611] on icon at bounding box center [573, 607] width 5 height 8
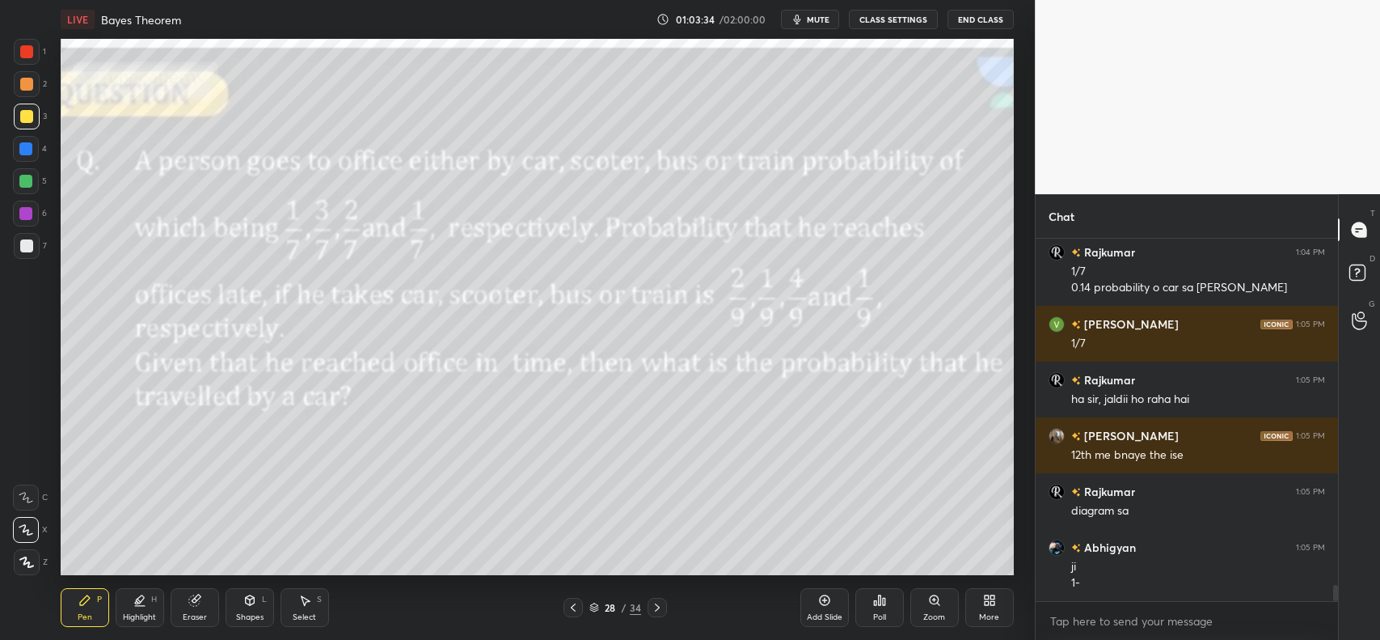
click at [204, 611] on div "Eraser" at bounding box center [195, 607] width 49 height 39
click at [29, 558] on span "Erase all" at bounding box center [26, 561] width 24 height 11
click at [657, 602] on icon at bounding box center [657, 607] width 13 height 13
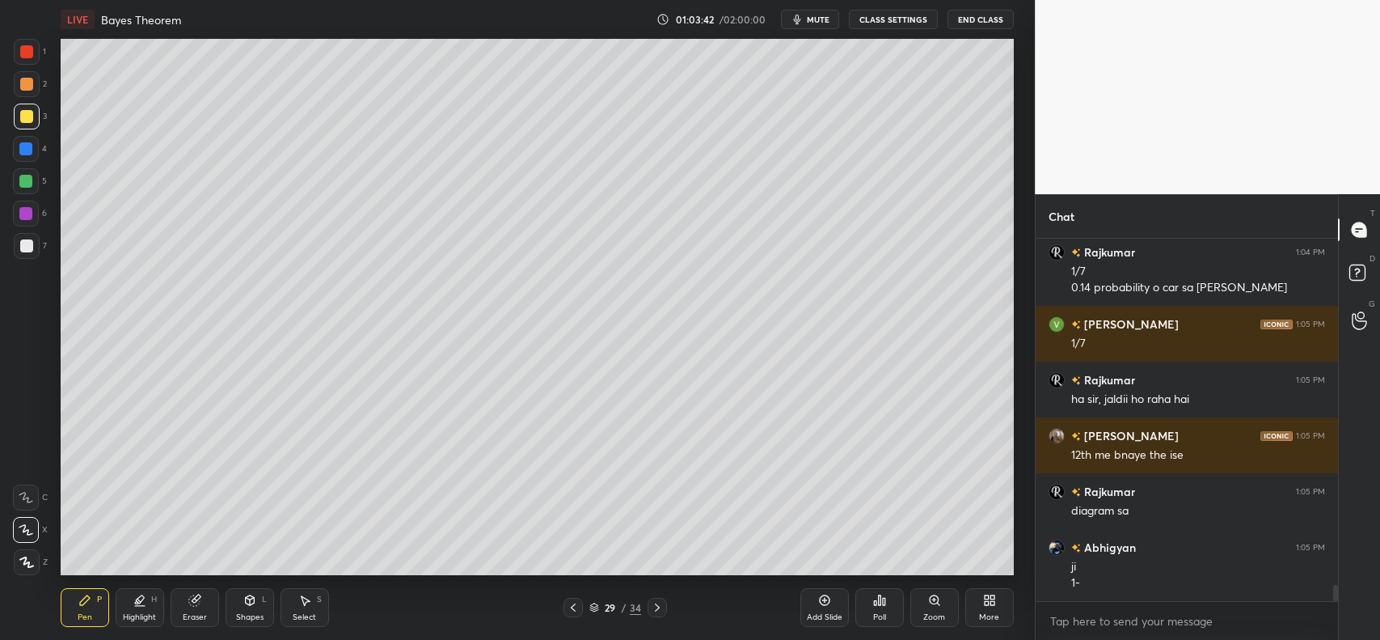
click at [566, 611] on div at bounding box center [573, 607] width 19 height 19
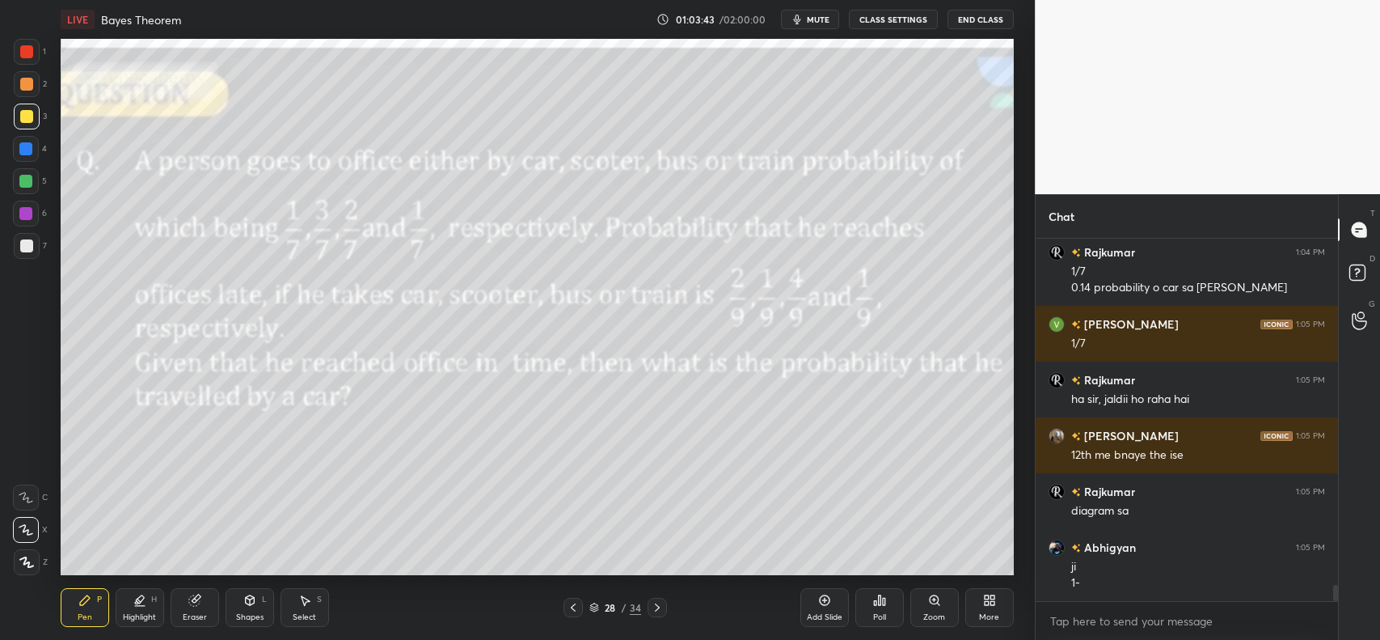
click at [665, 598] on div at bounding box center [657, 607] width 19 height 19
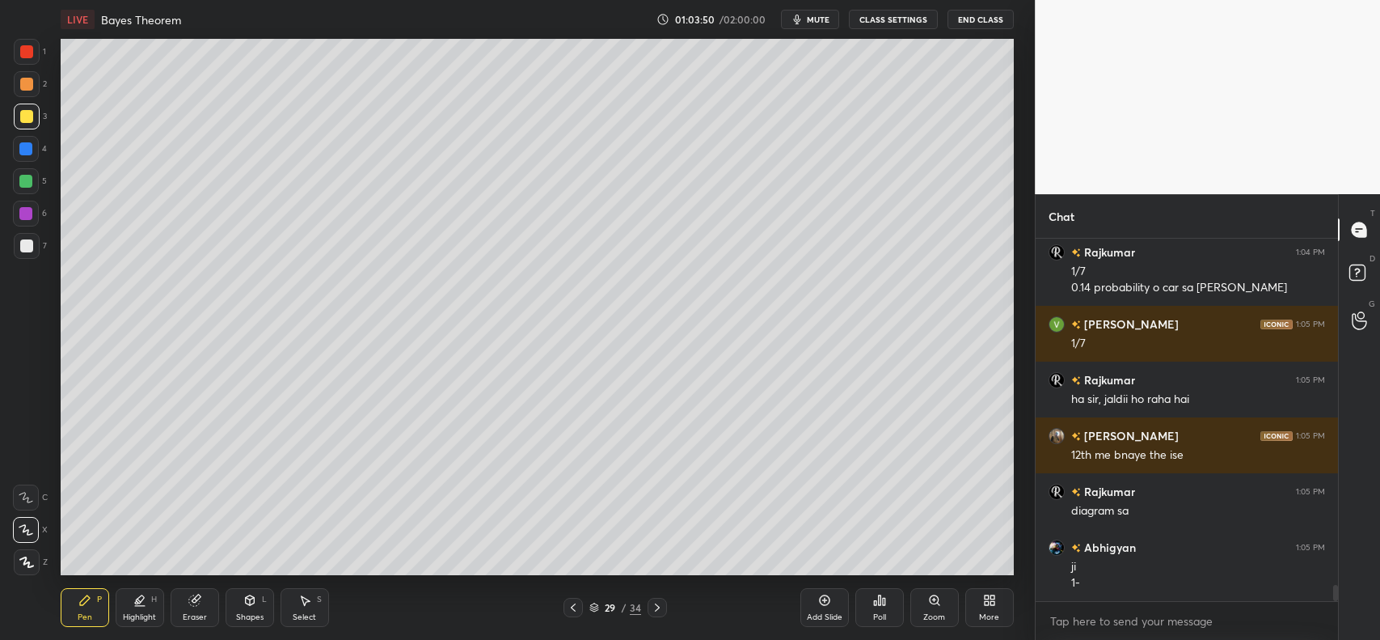
click at [568, 604] on icon at bounding box center [573, 607] width 13 height 13
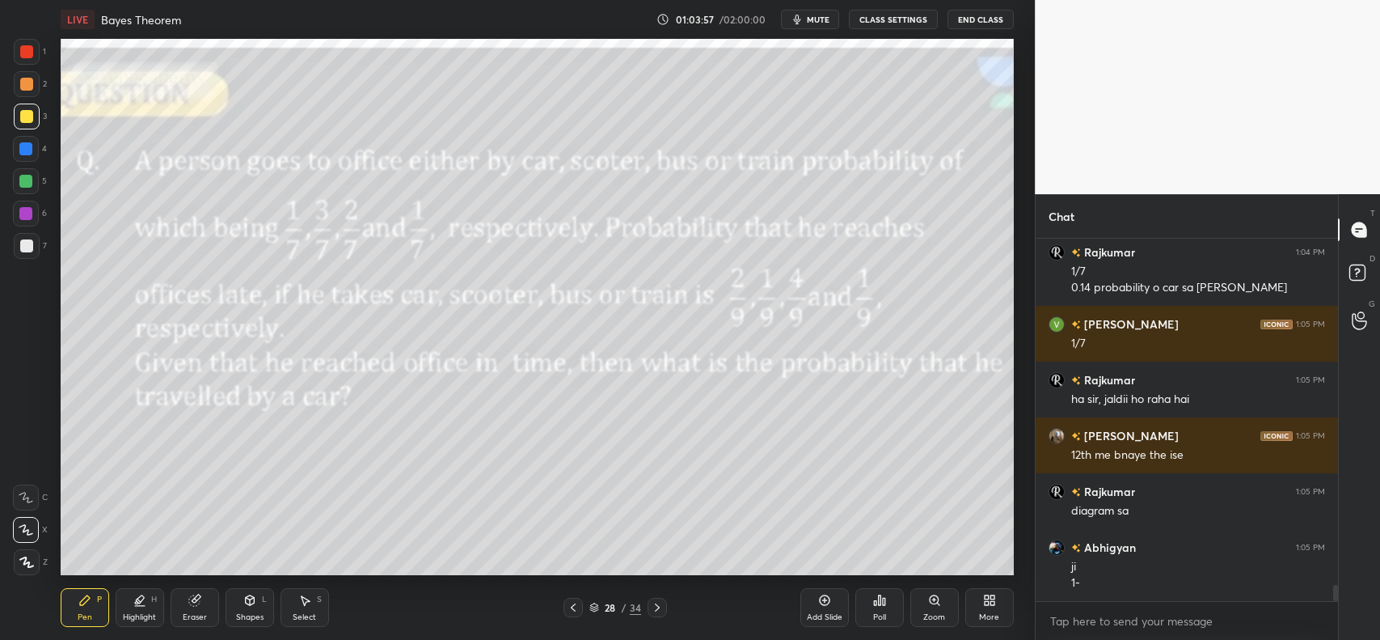
scroll to position [7898, 0]
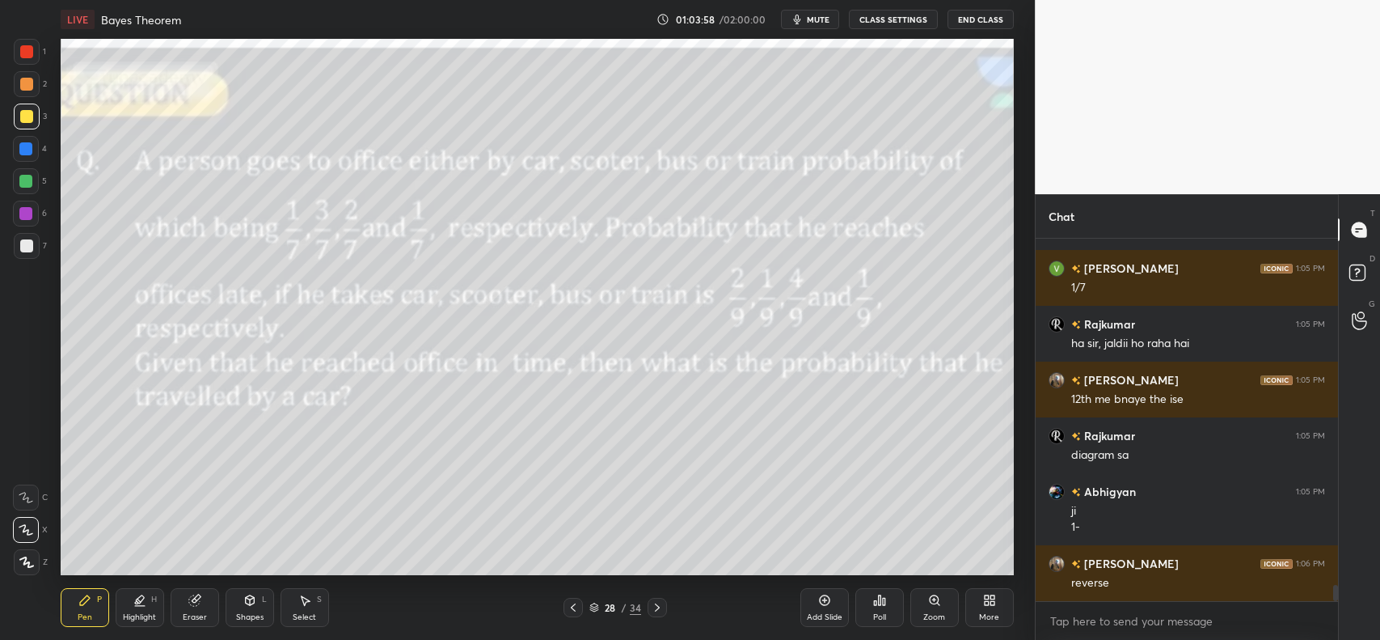
click at [661, 605] on icon at bounding box center [657, 607] width 13 height 13
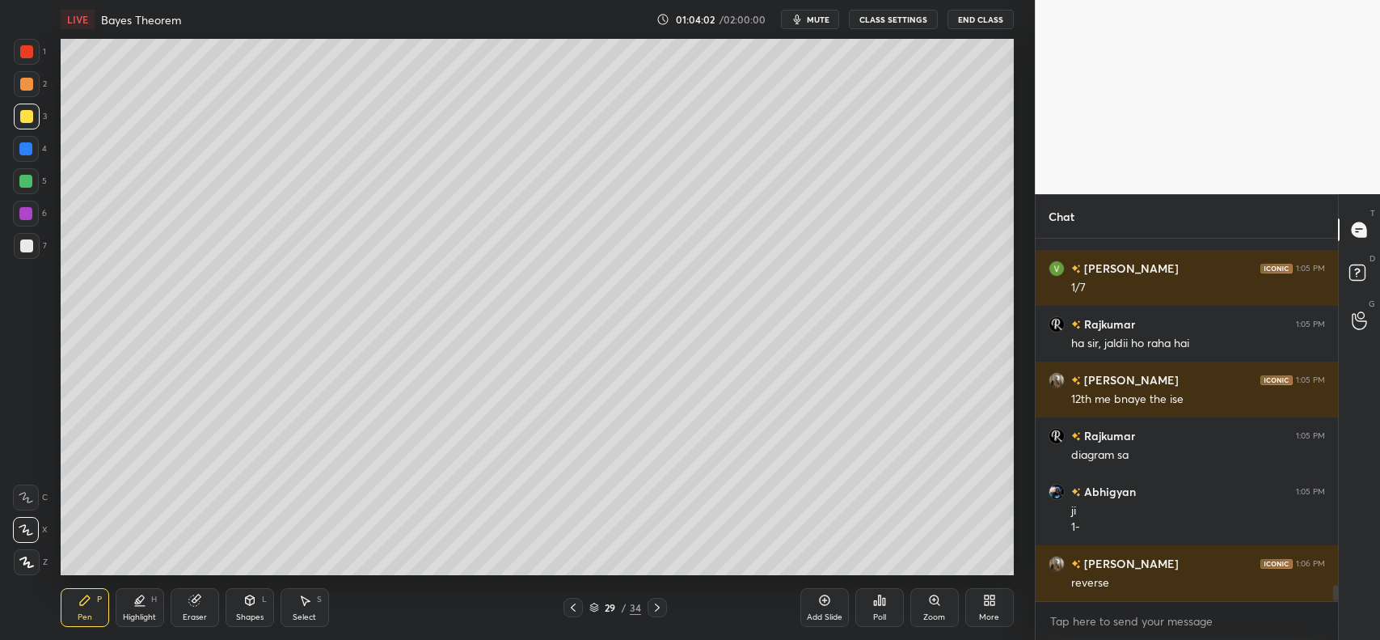
click at [574, 603] on icon at bounding box center [573, 607] width 13 height 13
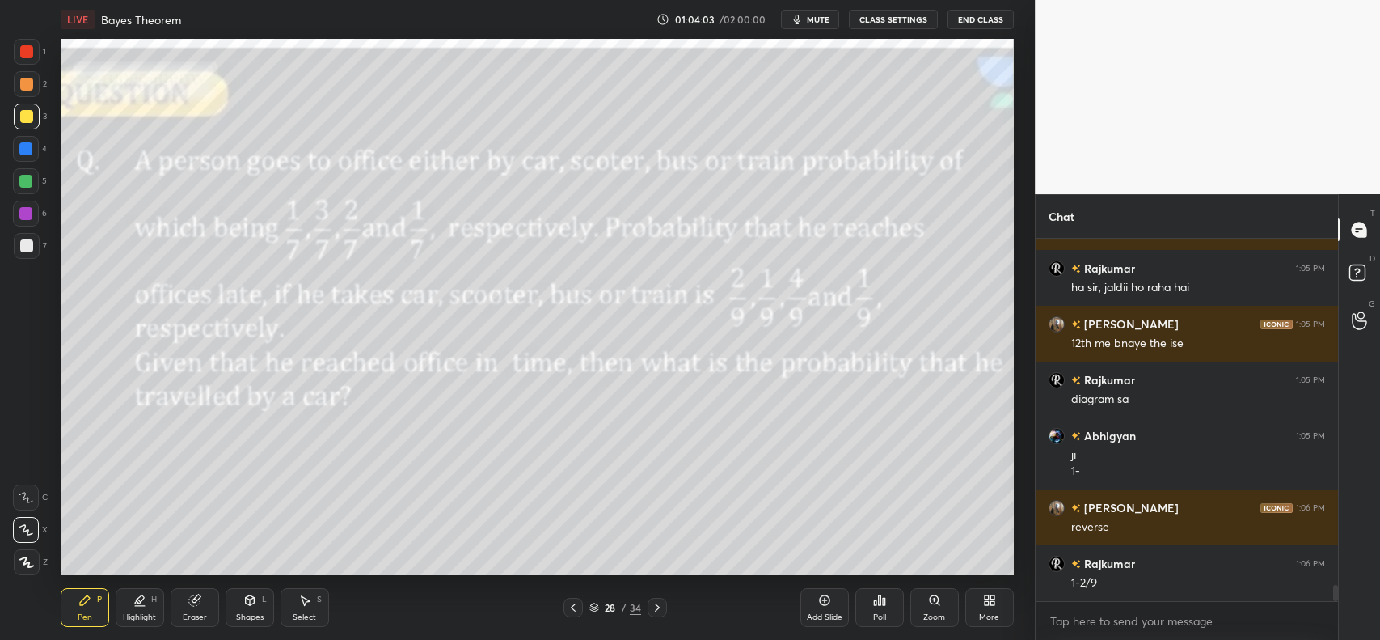
click at [659, 605] on icon at bounding box center [657, 607] width 13 height 13
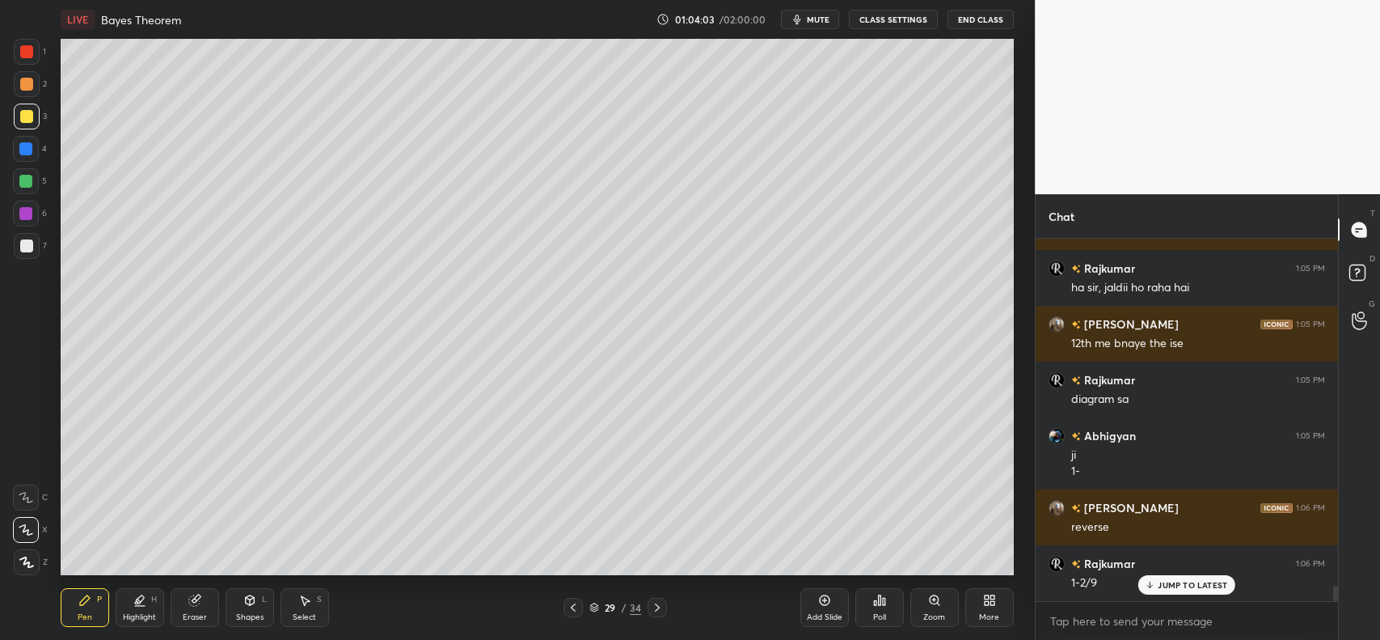
scroll to position [8009, 0]
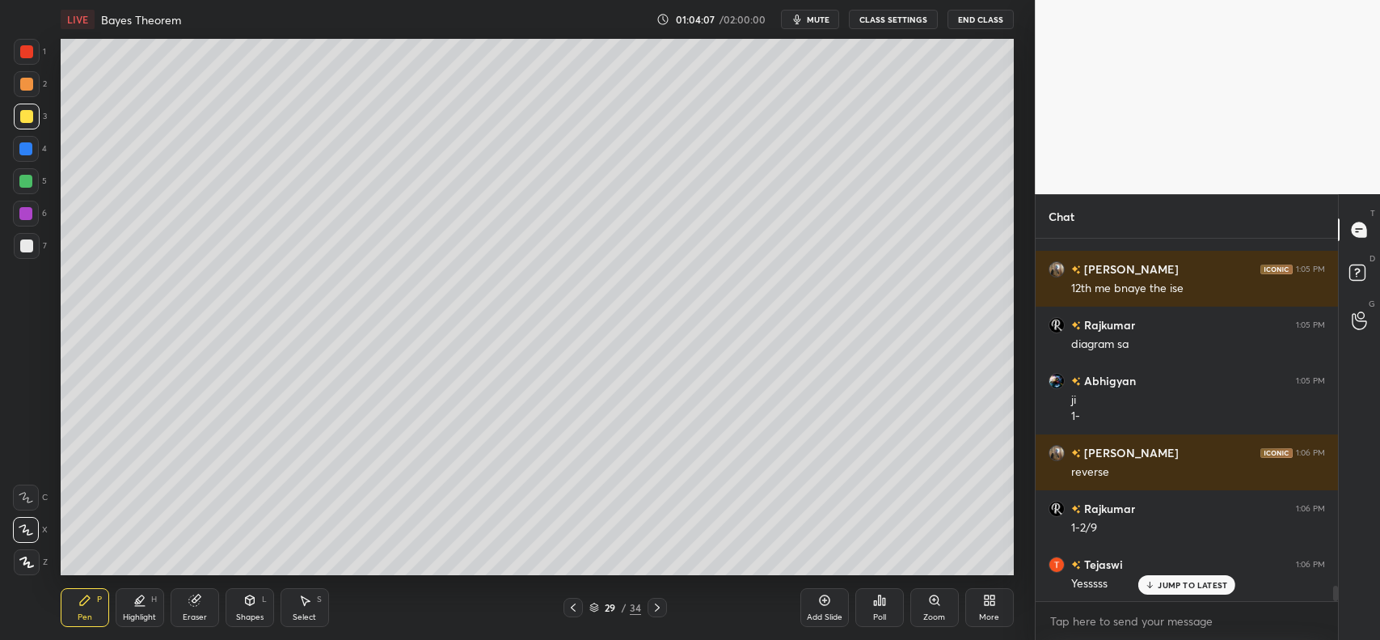
click at [570, 603] on icon at bounding box center [573, 607] width 13 height 13
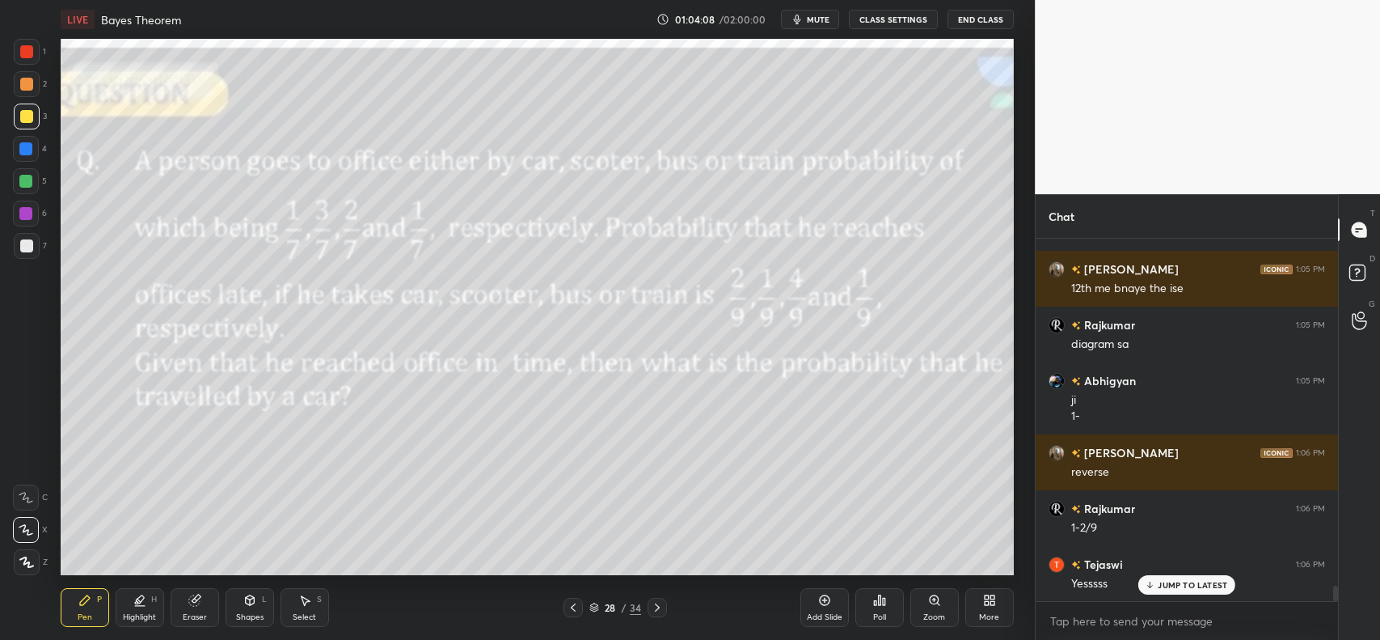
click at [653, 599] on div at bounding box center [657, 607] width 19 height 19
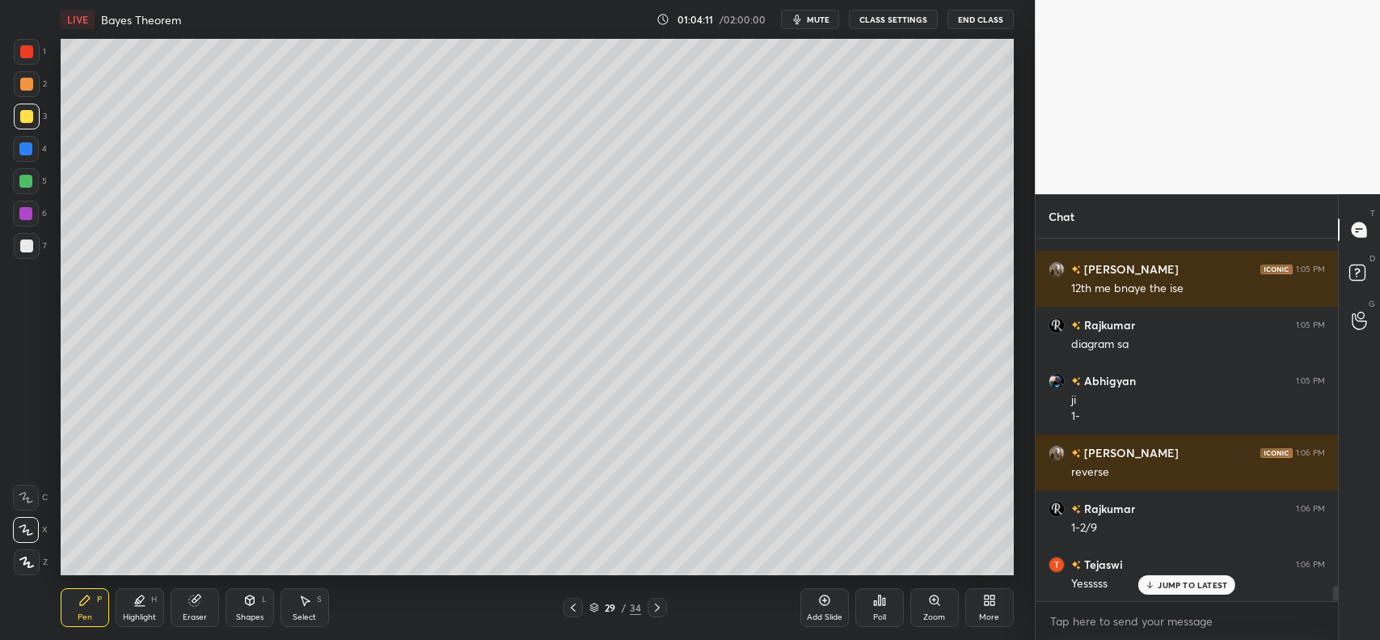
click at [572, 607] on icon at bounding box center [573, 607] width 5 height 8
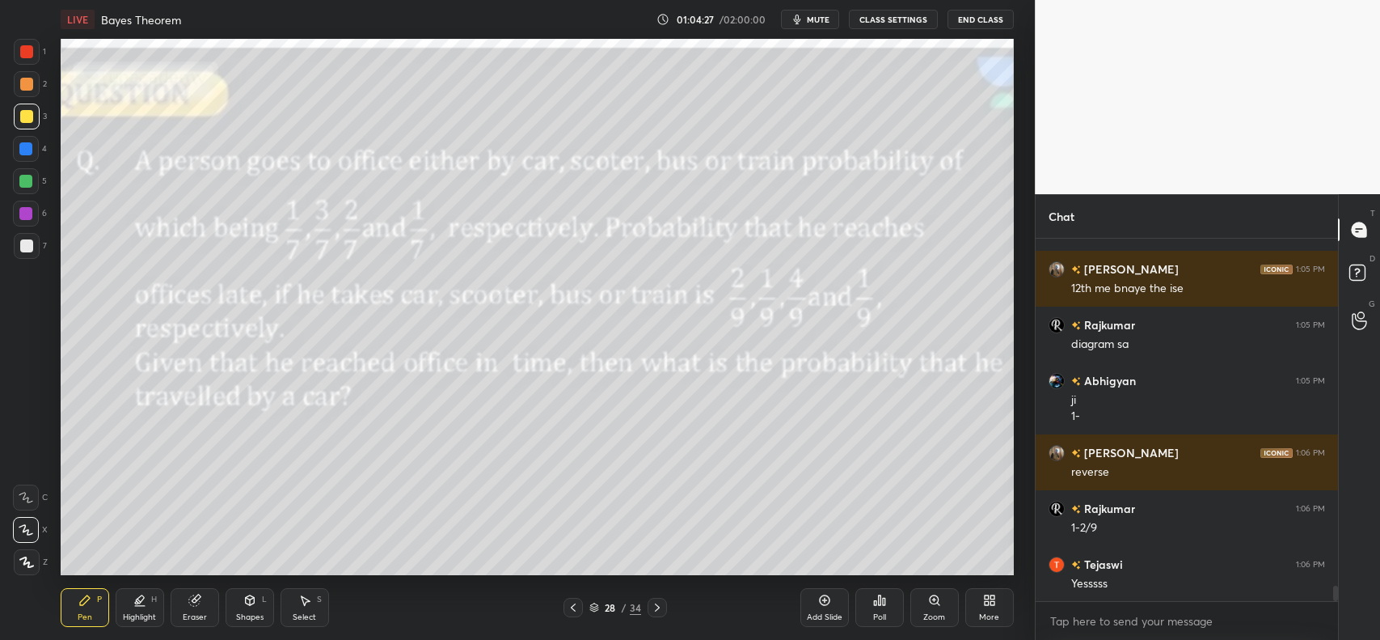
scroll to position [8064, 0]
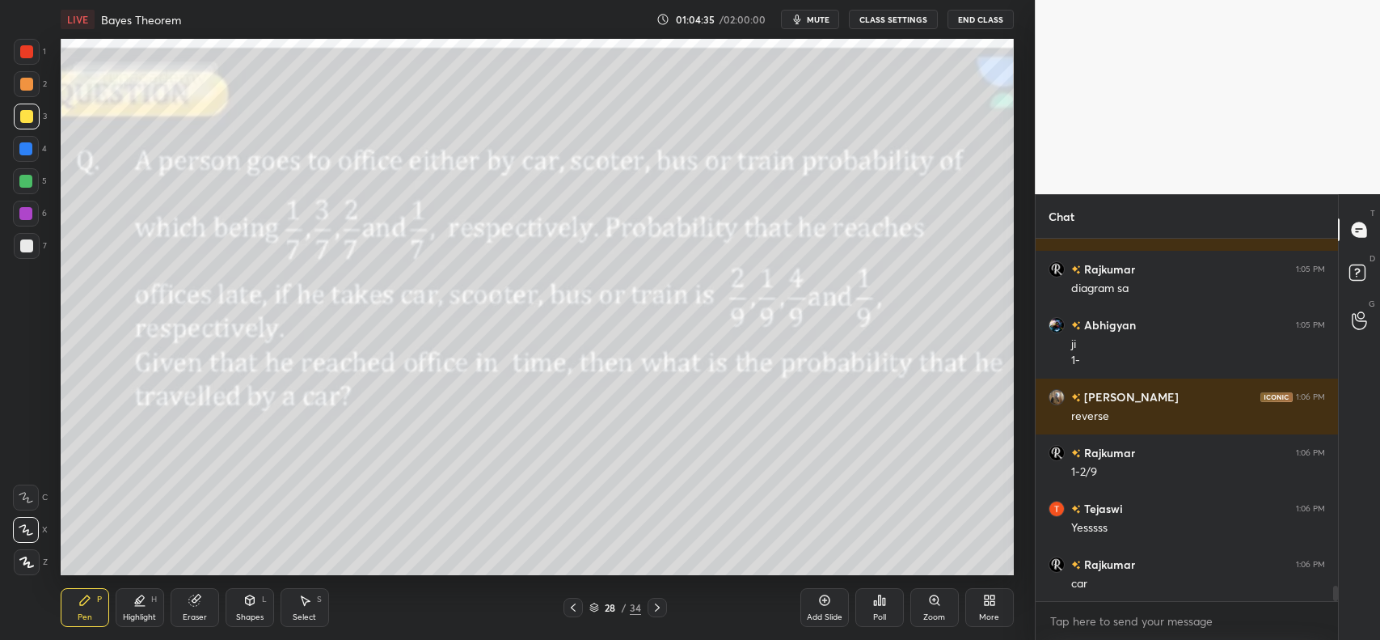
click at [657, 601] on icon at bounding box center [657, 607] width 13 height 13
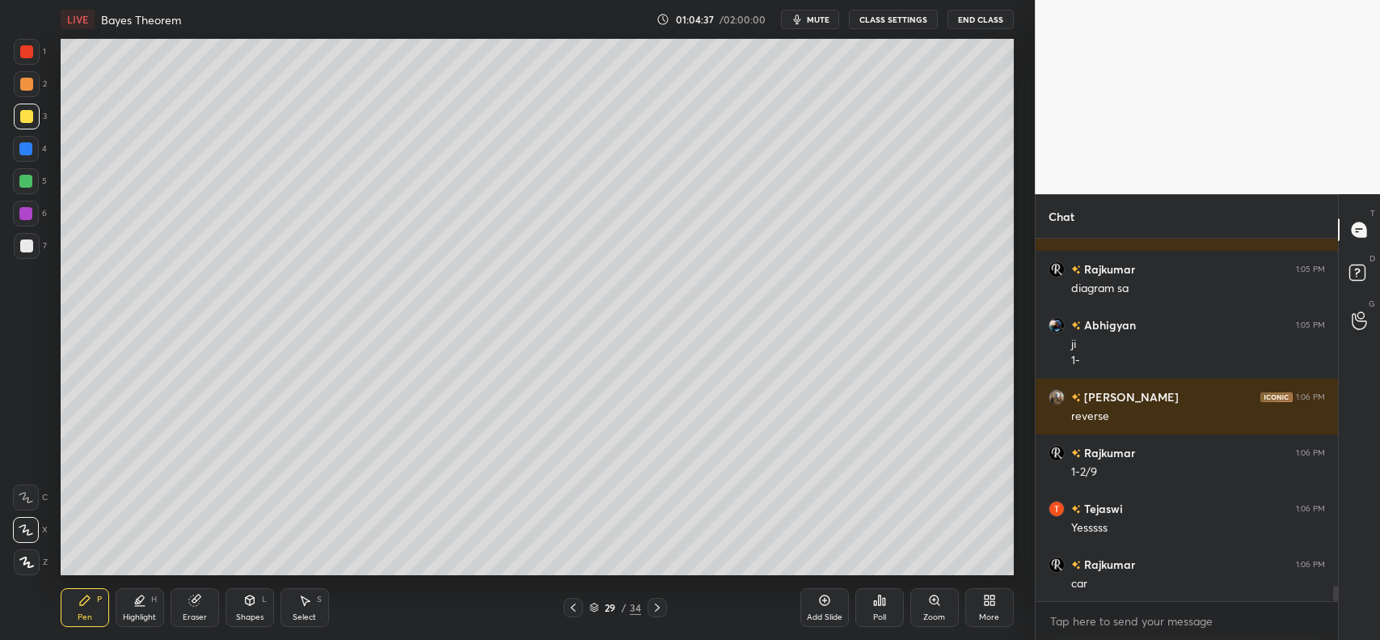
click at [21, 58] on div at bounding box center [27, 52] width 26 height 26
click at [123, 611] on div "Highlight H" at bounding box center [140, 607] width 49 height 39
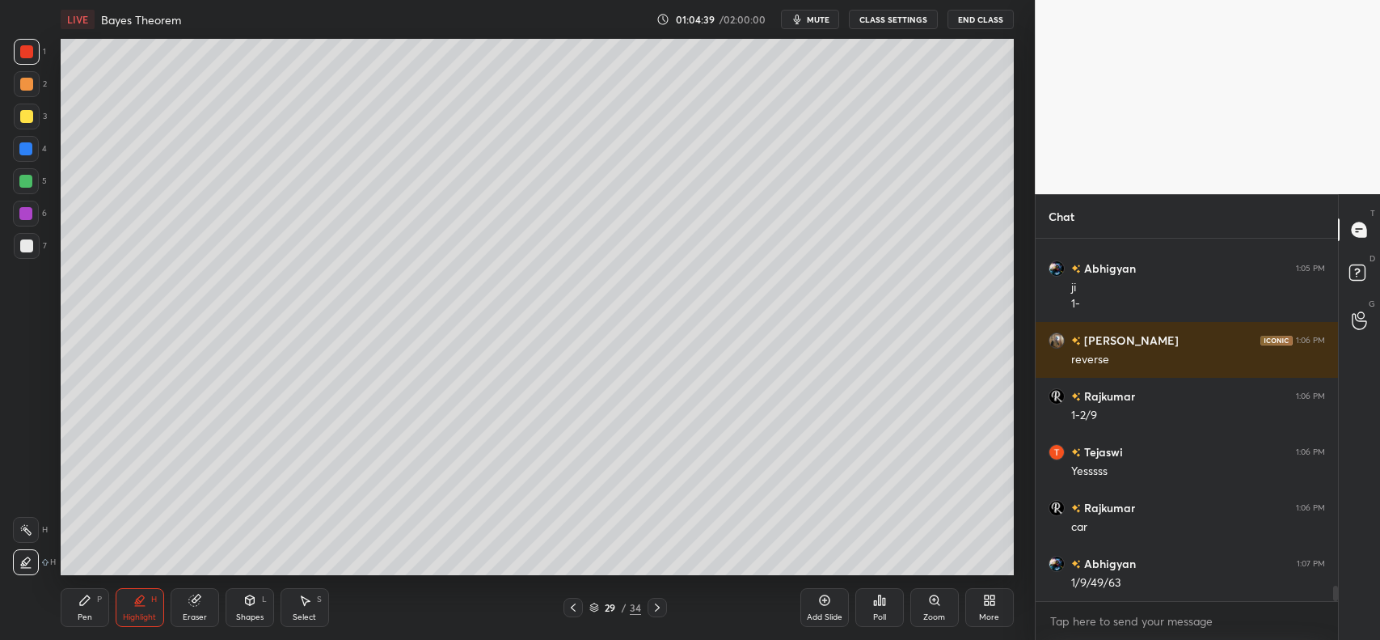
click at [25, 558] on icon at bounding box center [25, 562] width 13 height 13
click at [79, 598] on icon at bounding box center [84, 600] width 13 height 13
click at [32, 522] on div at bounding box center [26, 530] width 26 height 26
click at [67, 601] on div "Pen P" at bounding box center [85, 607] width 49 height 39
click at [31, 492] on icon at bounding box center [26, 497] width 15 height 11
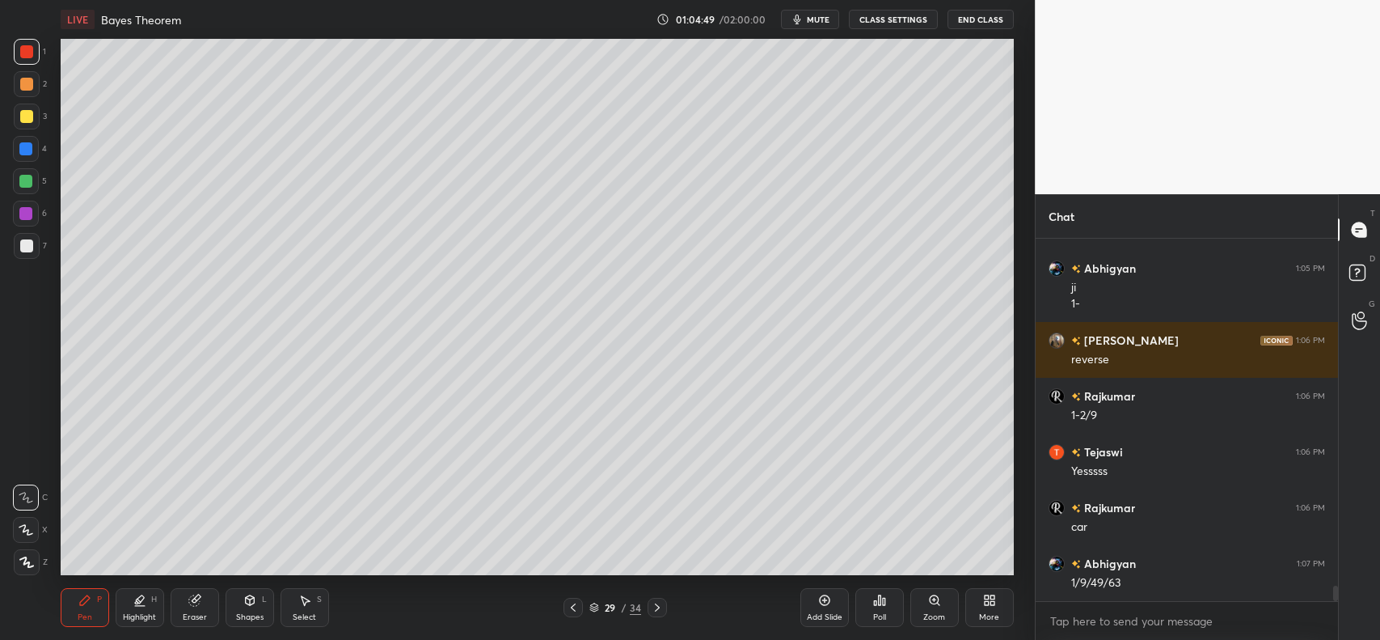
click at [27, 247] on div at bounding box center [26, 245] width 13 height 13
click at [25, 518] on div at bounding box center [26, 530] width 26 height 26
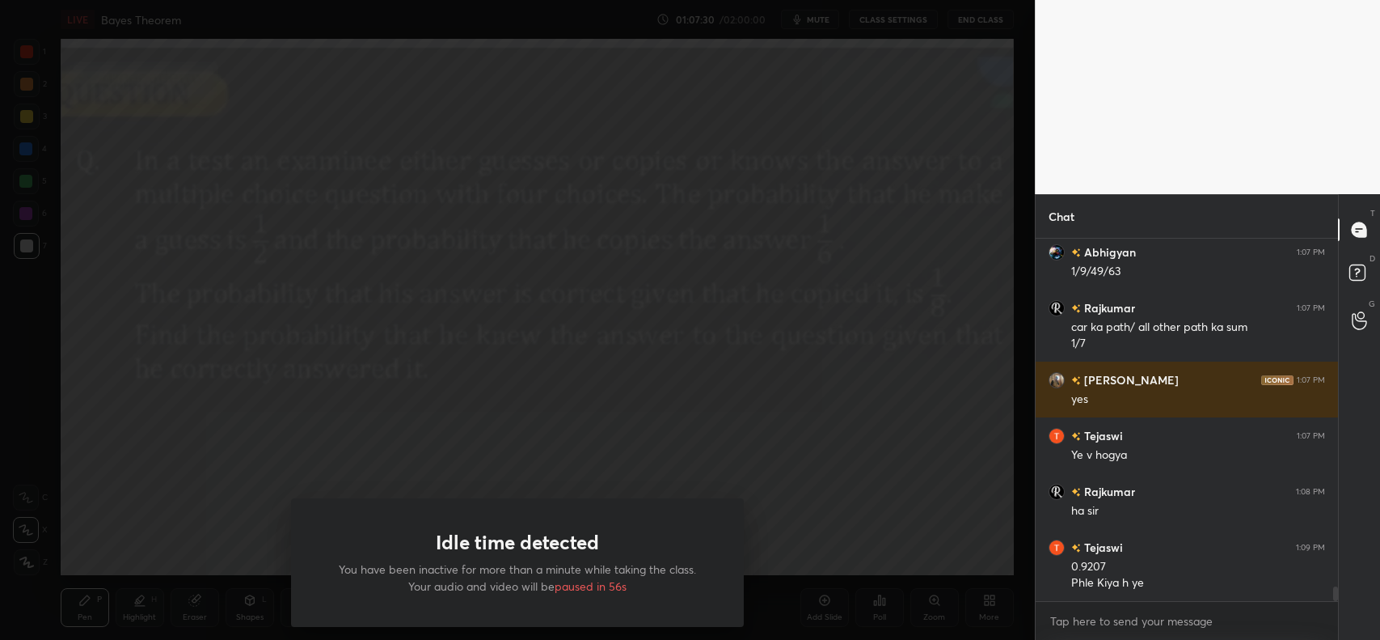
scroll to position [8488, 0]
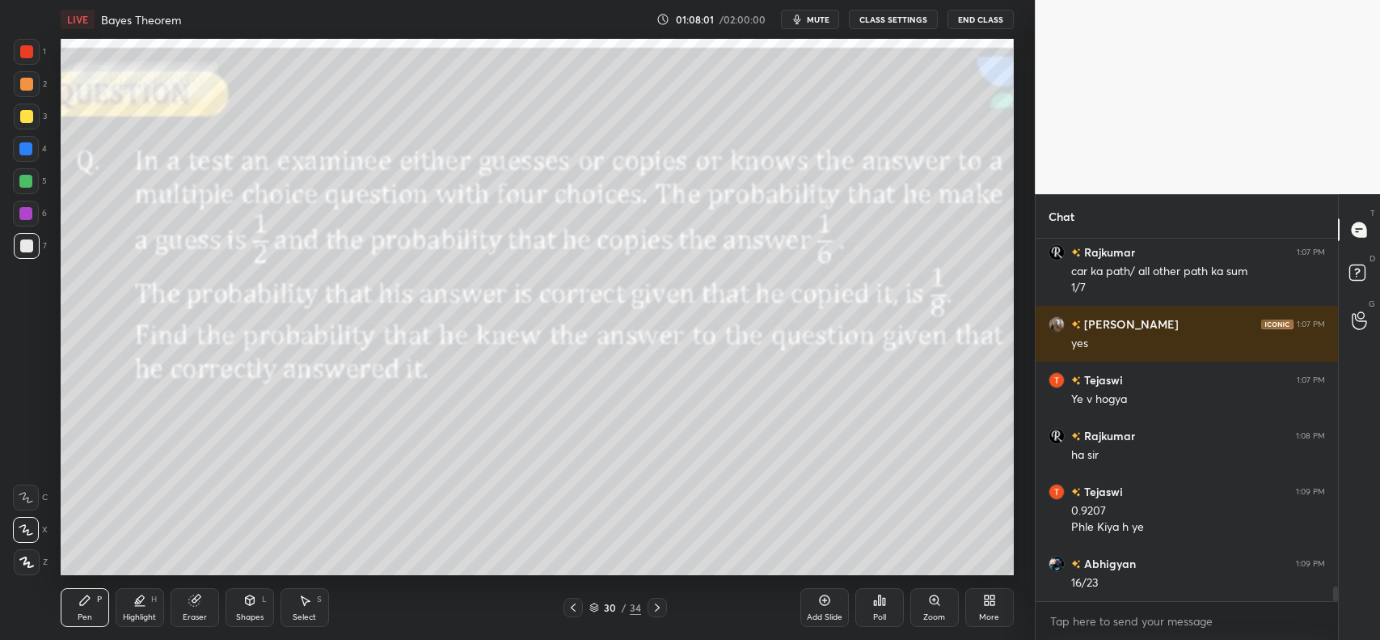
click at [248, 600] on icon at bounding box center [249, 600] width 9 height 10
click at [187, 602] on div "Eraser" at bounding box center [195, 607] width 49 height 39
click at [259, 607] on div "Shapes L" at bounding box center [250, 607] width 49 height 39
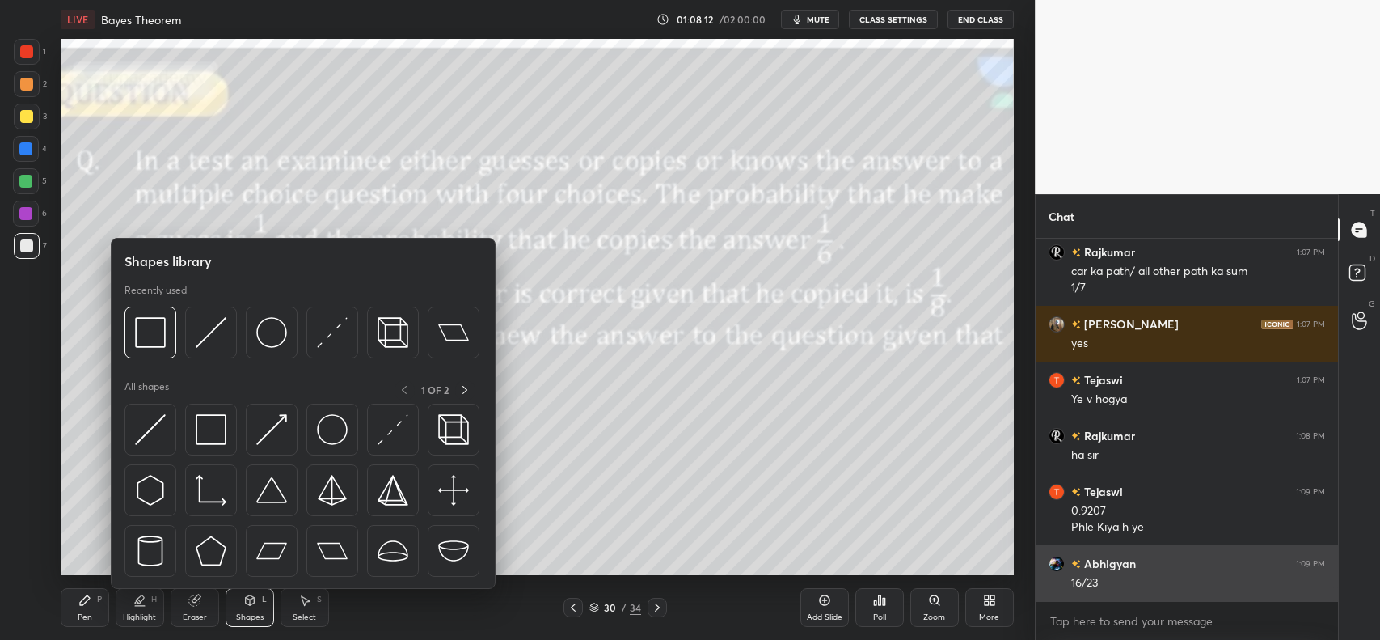
click at [217, 429] on img at bounding box center [211, 429] width 31 height 31
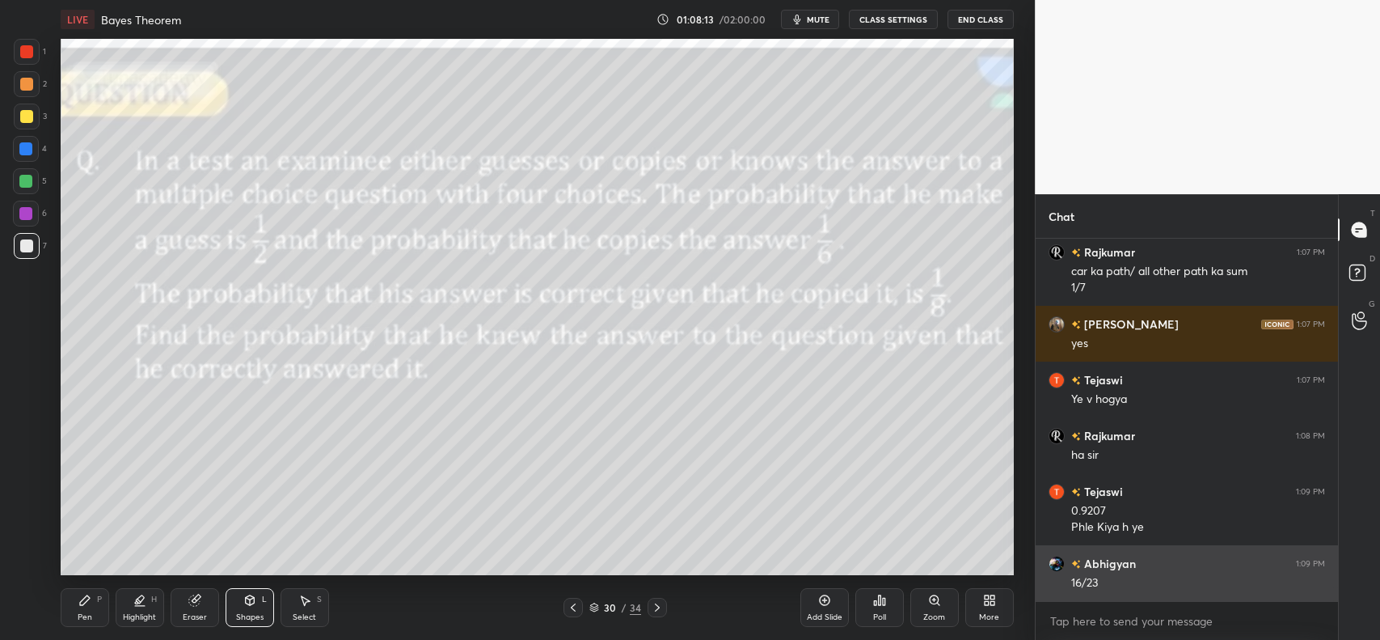
scroll to position [8544, 0]
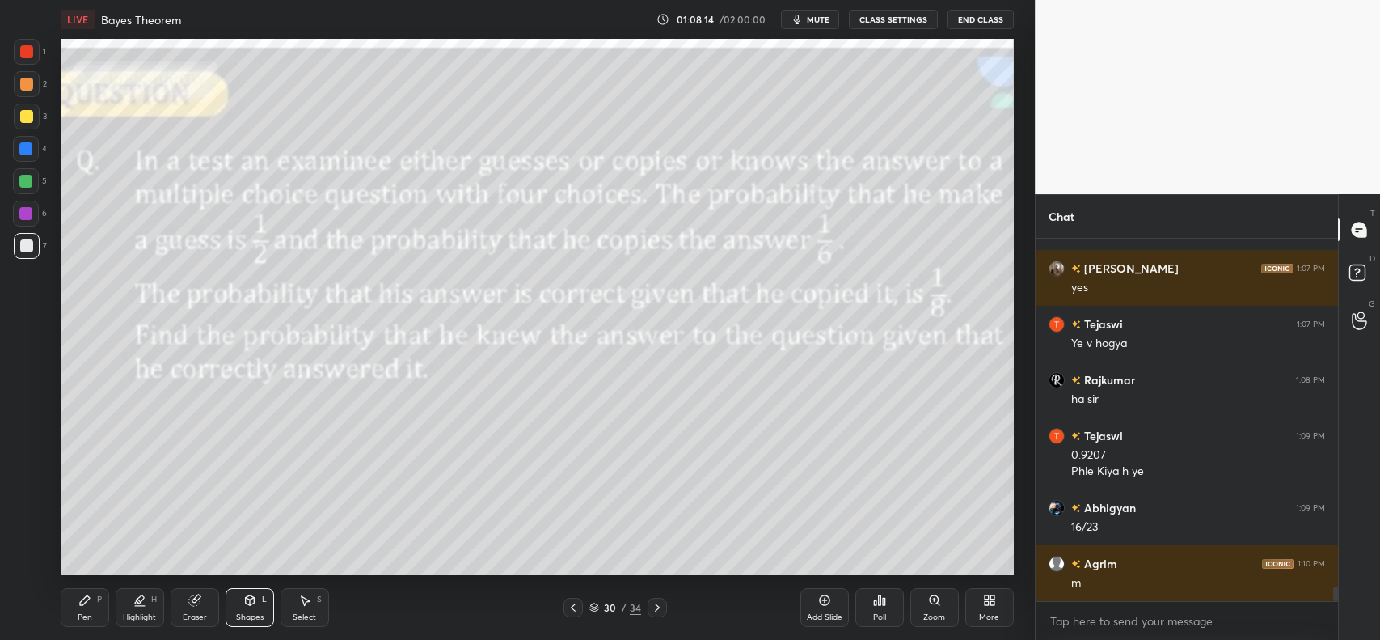
click at [74, 601] on div "Pen P" at bounding box center [85, 607] width 49 height 39
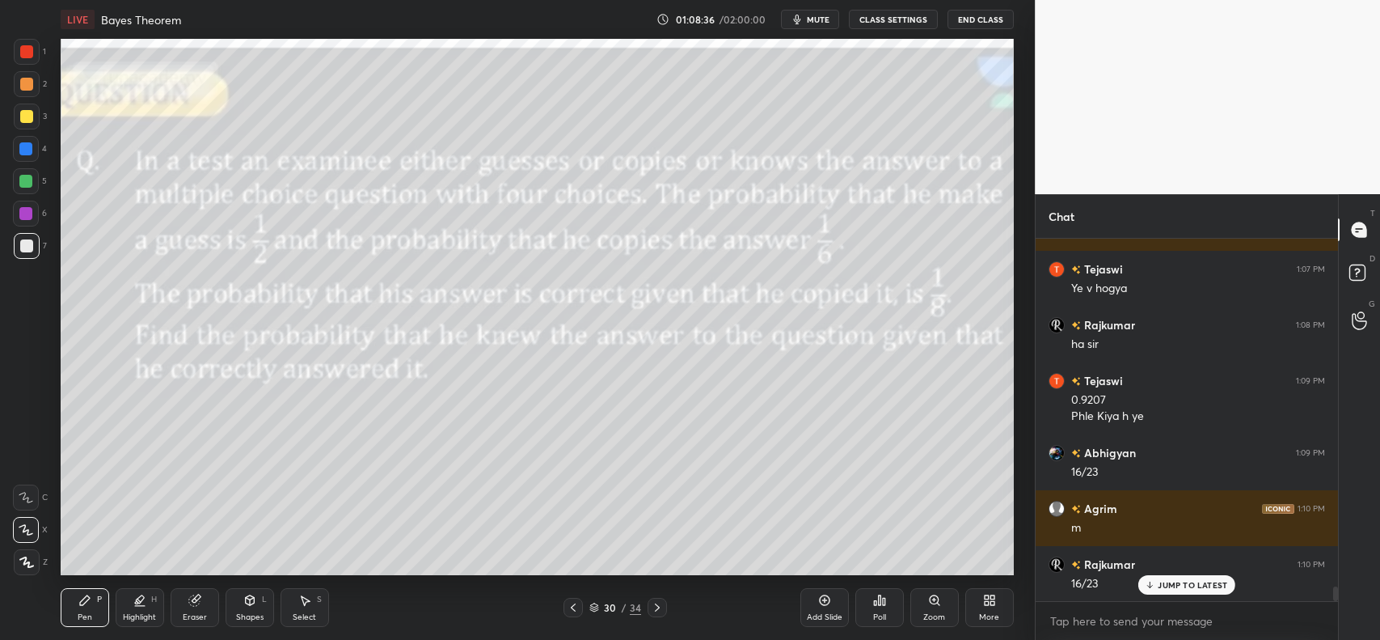
scroll to position [8655, 0]
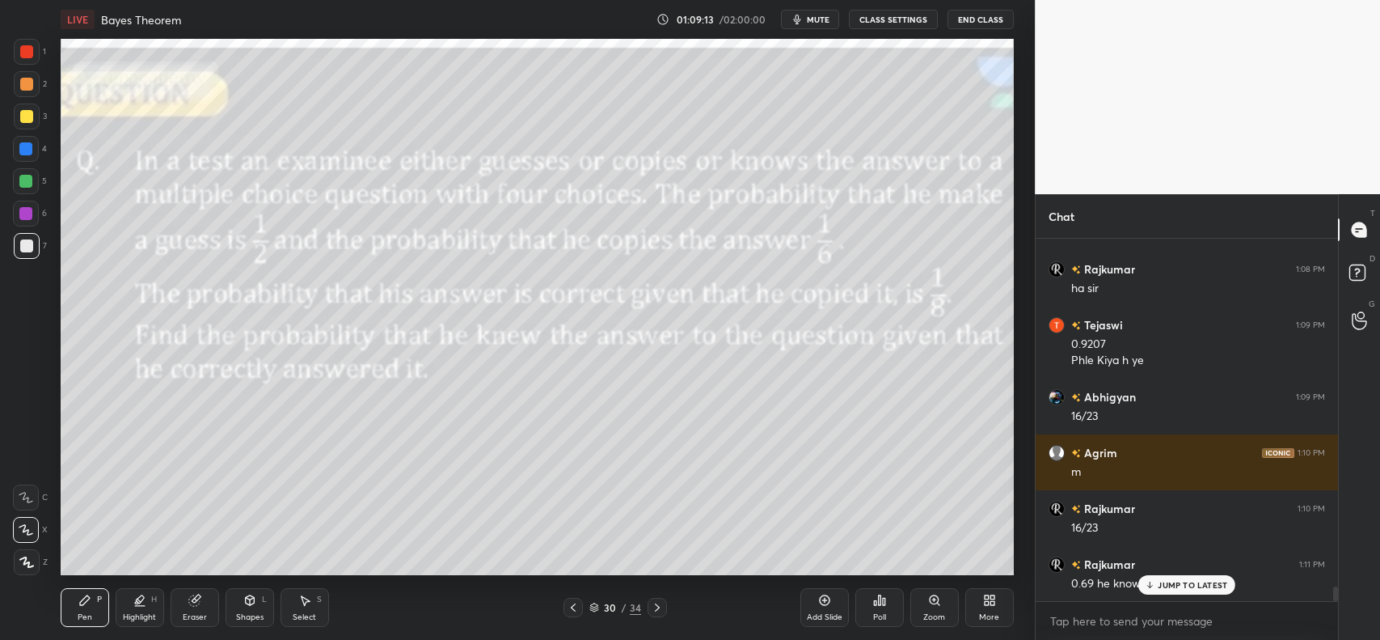
click at [822, 603] on icon at bounding box center [824, 600] width 13 height 13
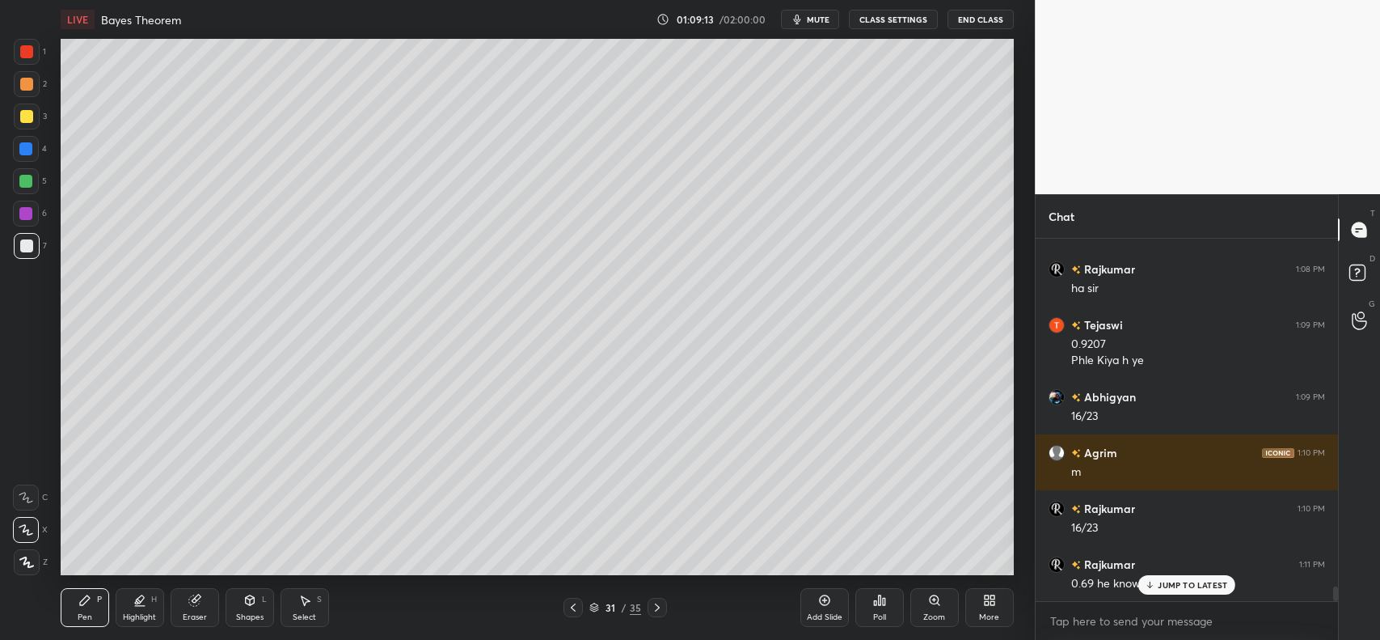
scroll to position [8671, 0]
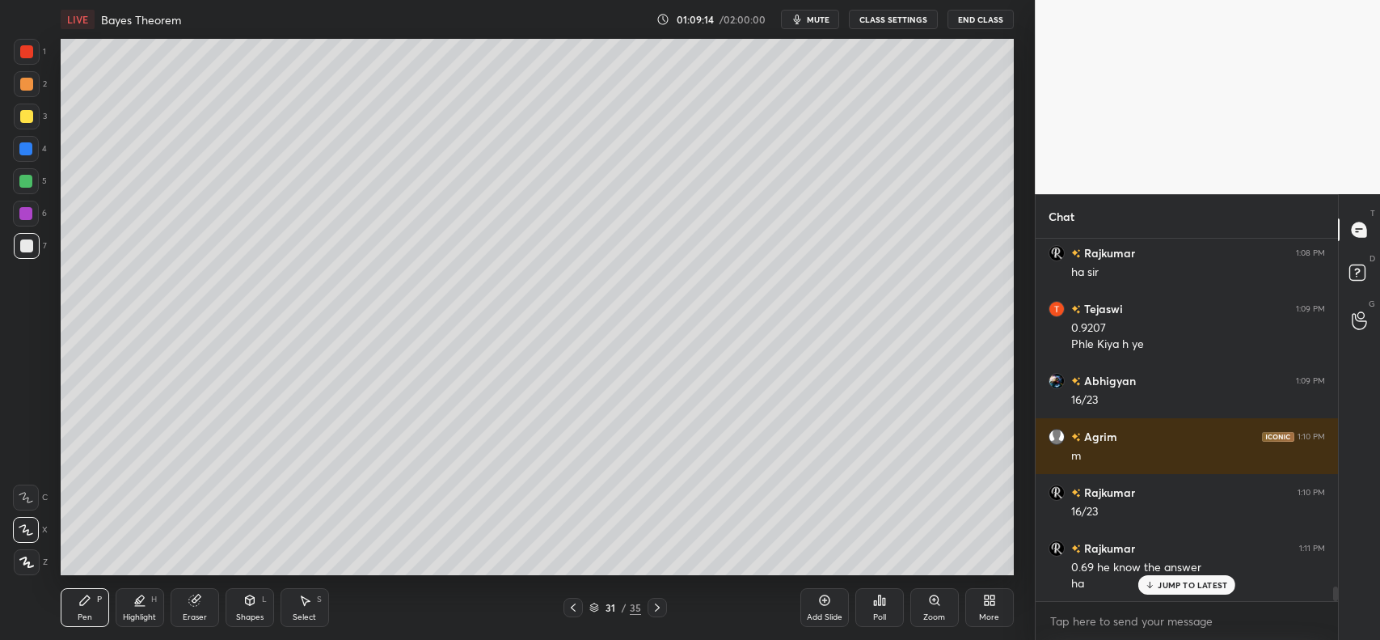
click at [239, 605] on div "Shapes L" at bounding box center [250, 607] width 49 height 39
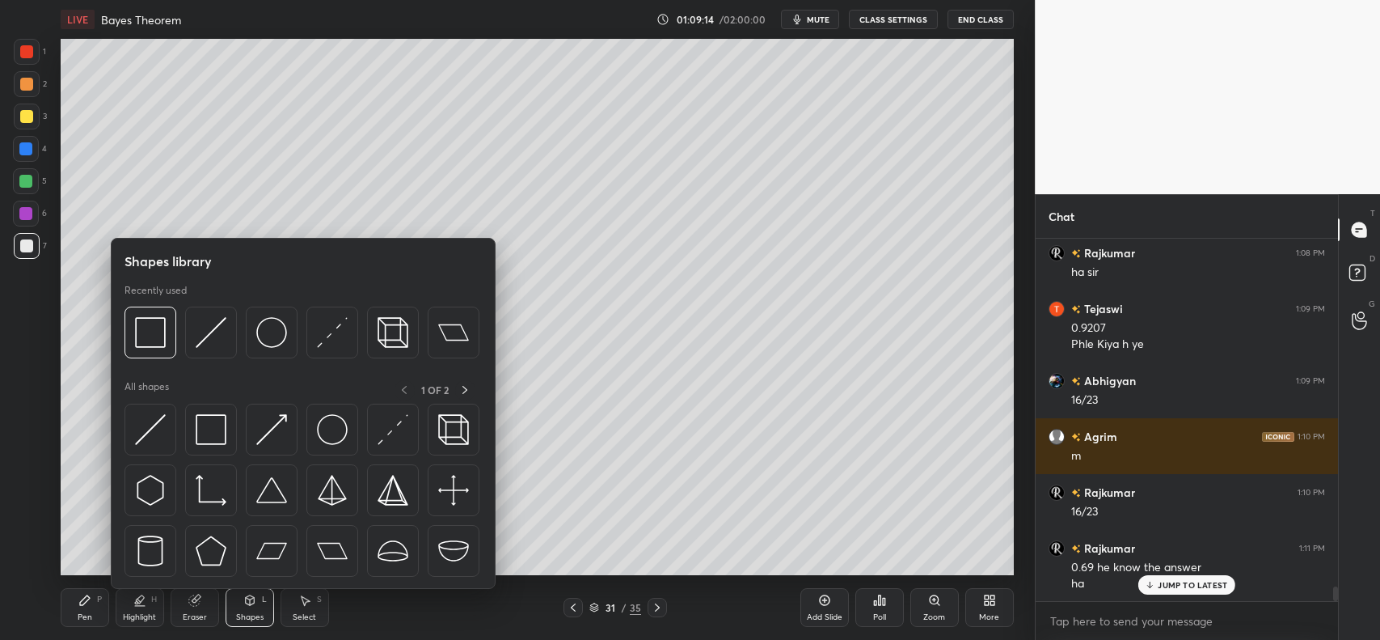
scroll to position [8728, 0]
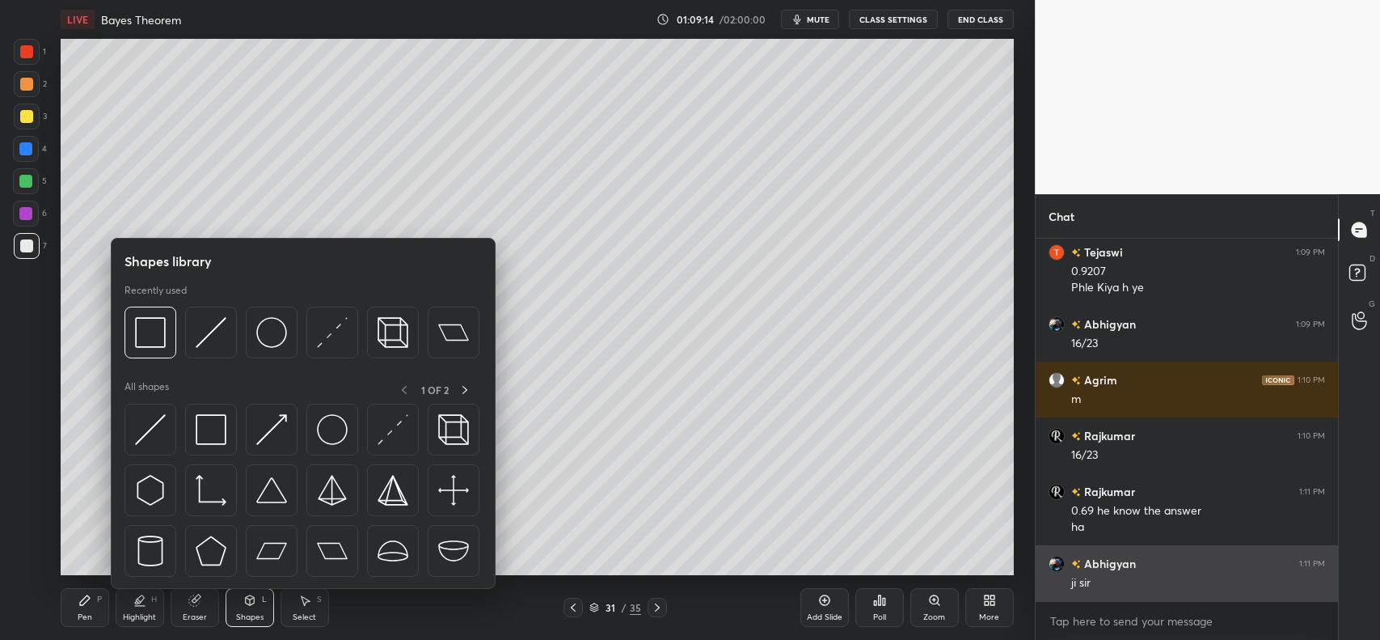
click at [139, 322] on img at bounding box center [150, 332] width 31 height 31
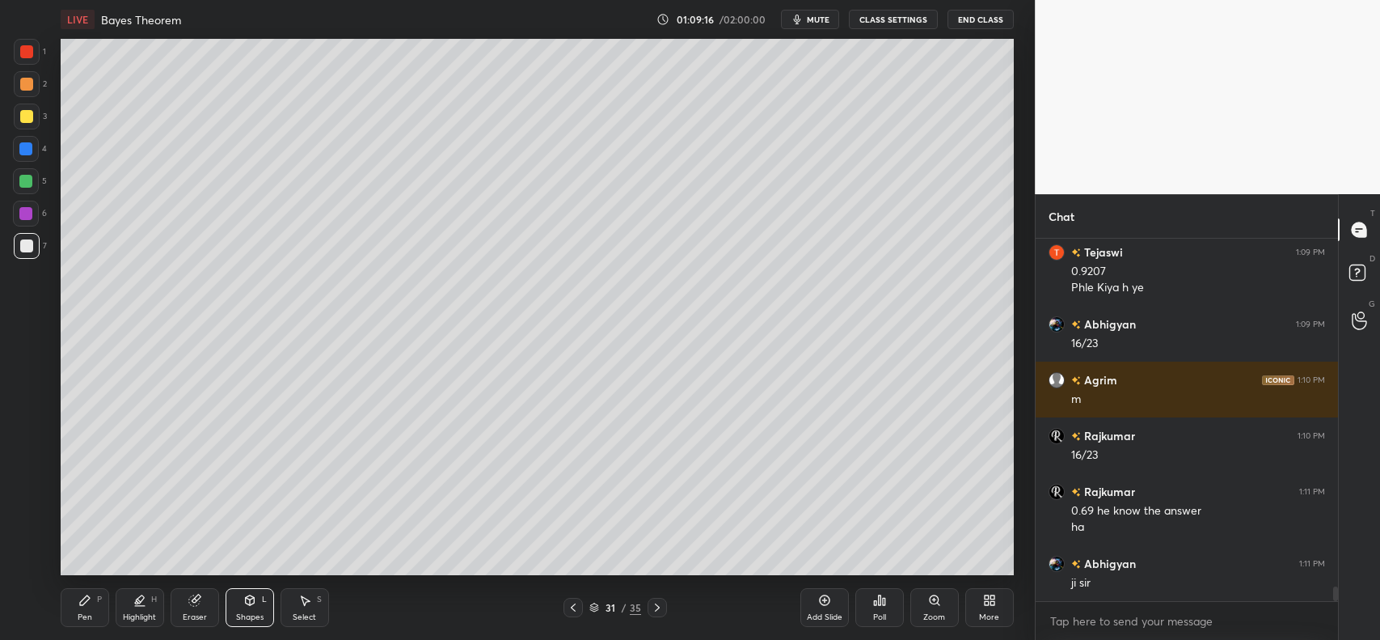
click at [87, 594] on icon at bounding box center [84, 600] width 13 height 13
click at [575, 602] on icon at bounding box center [573, 607] width 13 height 13
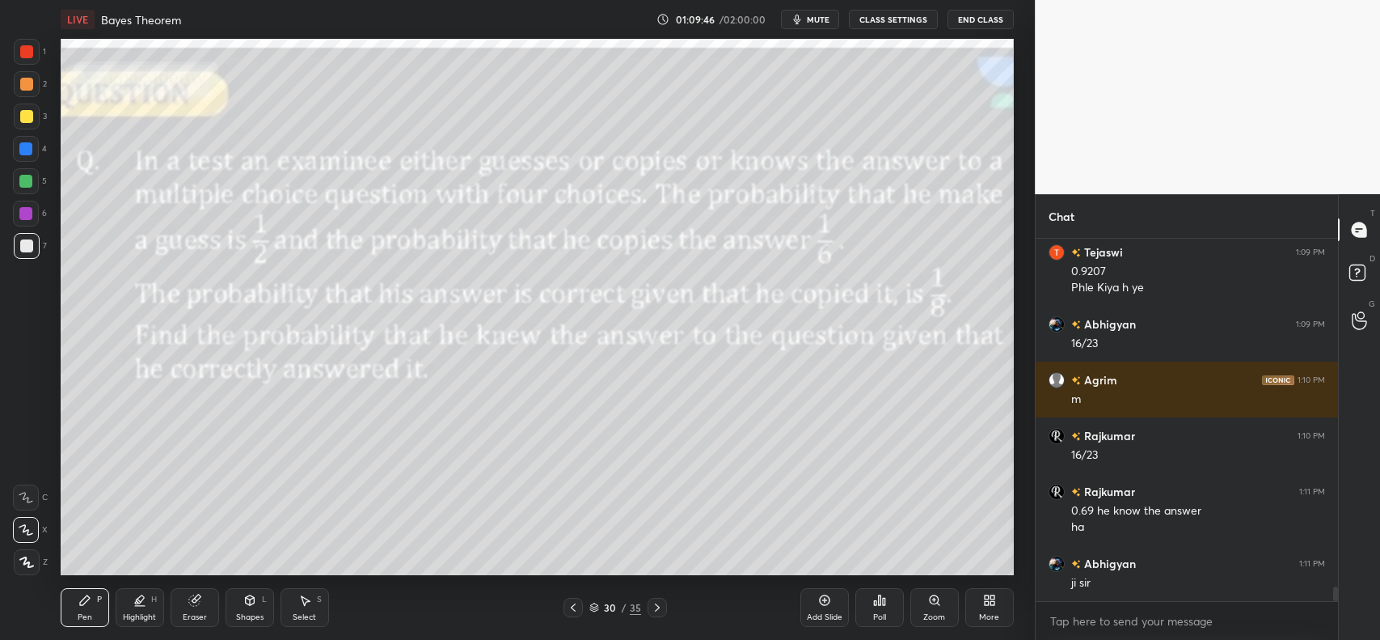
click at [662, 604] on icon at bounding box center [657, 607] width 13 height 13
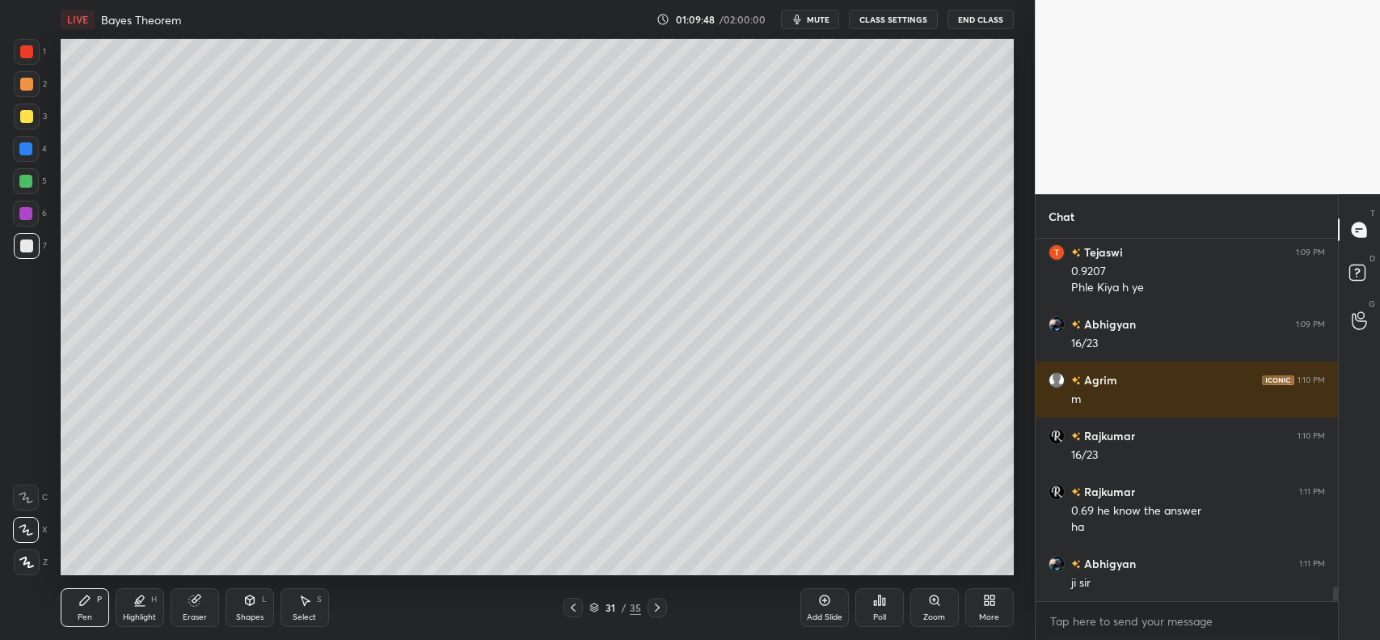
click at [30, 146] on div at bounding box center [25, 148] width 13 height 13
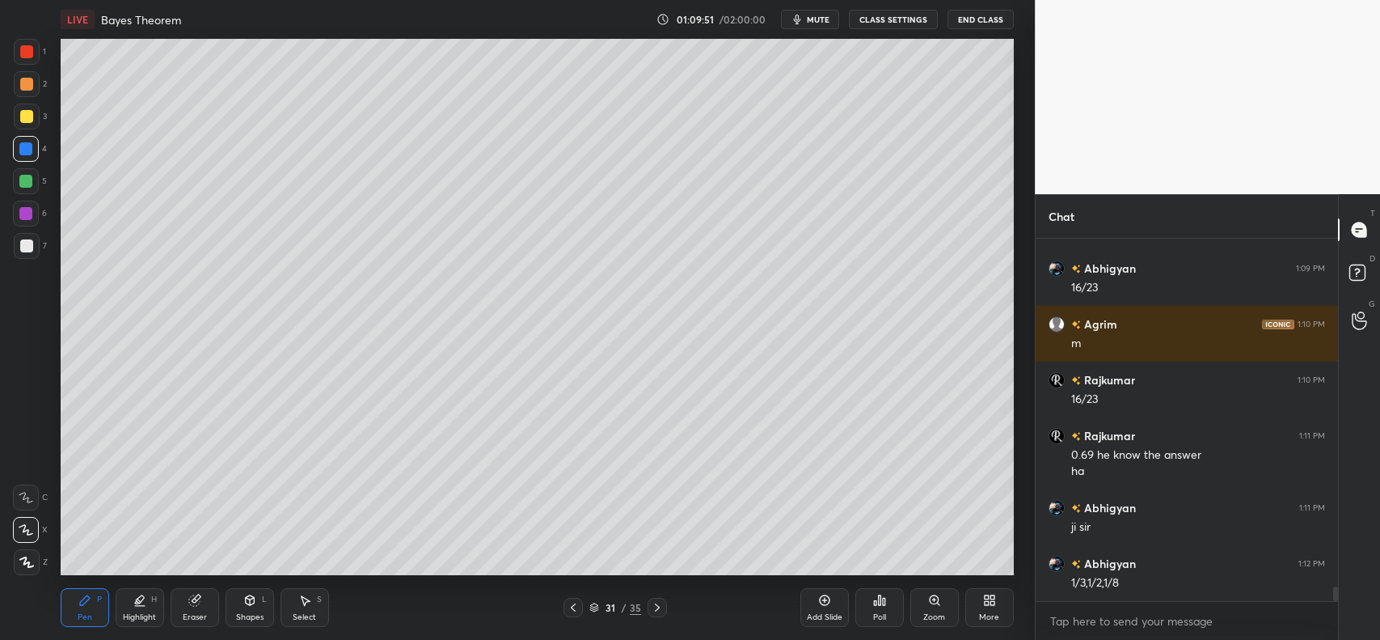
click at [570, 607] on icon at bounding box center [573, 607] width 13 height 13
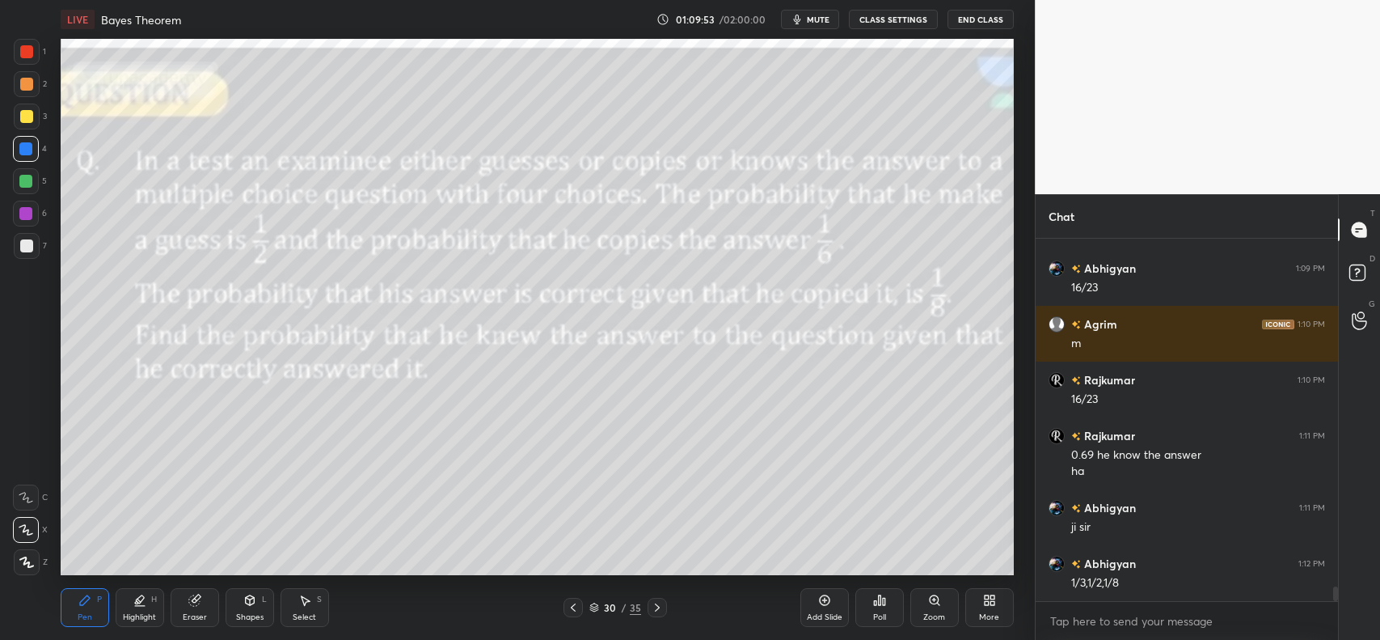
click at [660, 608] on icon at bounding box center [657, 607] width 13 height 13
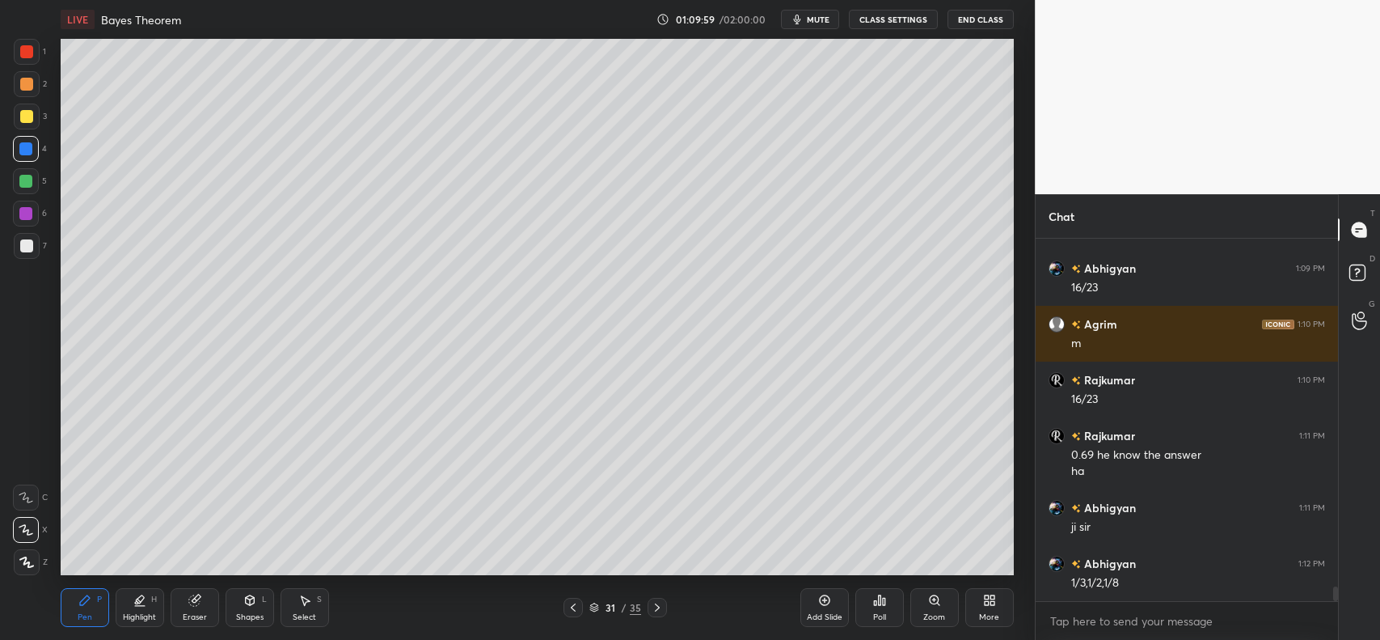
click at [575, 608] on icon at bounding box center [573, 607] width 13 height 13
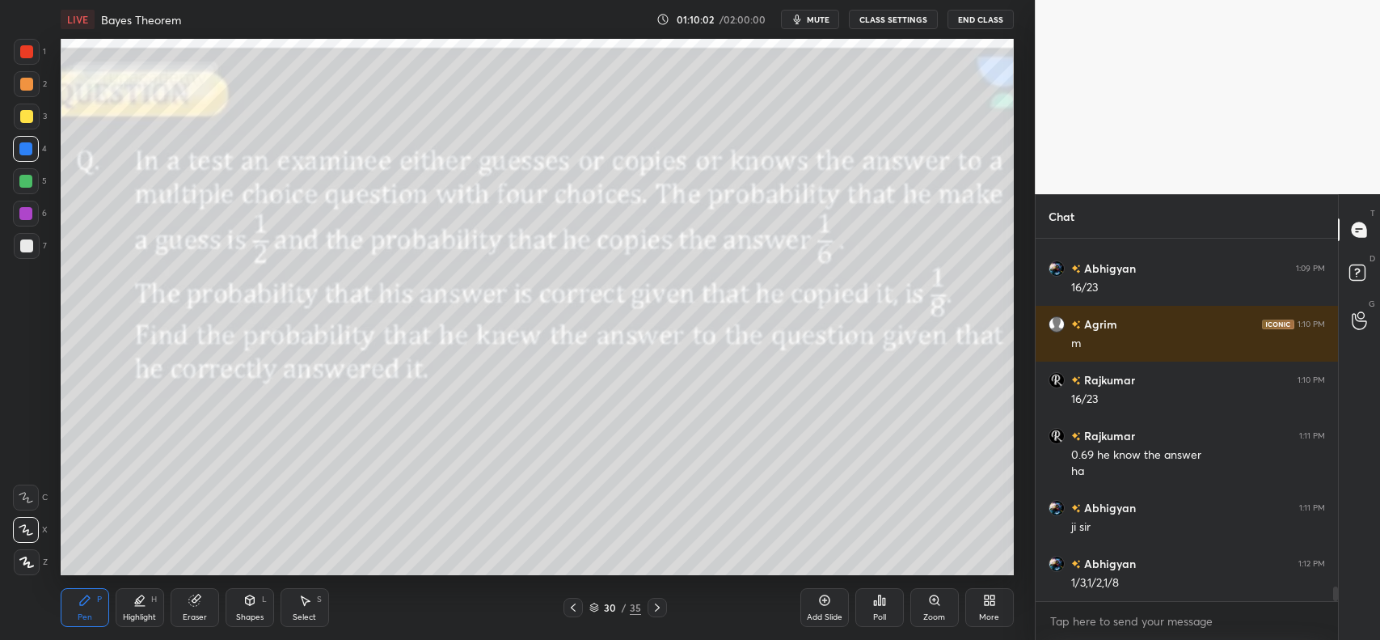
click at [655, 611] on icon at bounding box center [657, 607] width 13 height 13
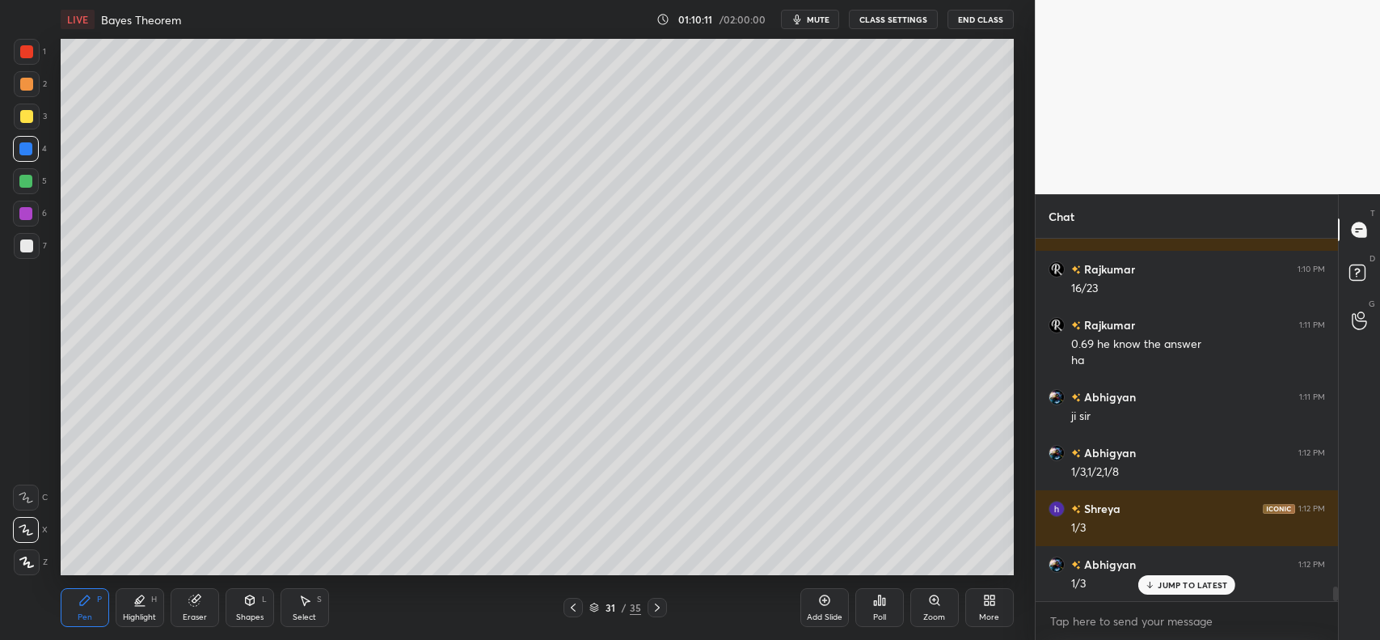
scroll to position [8950, 0]
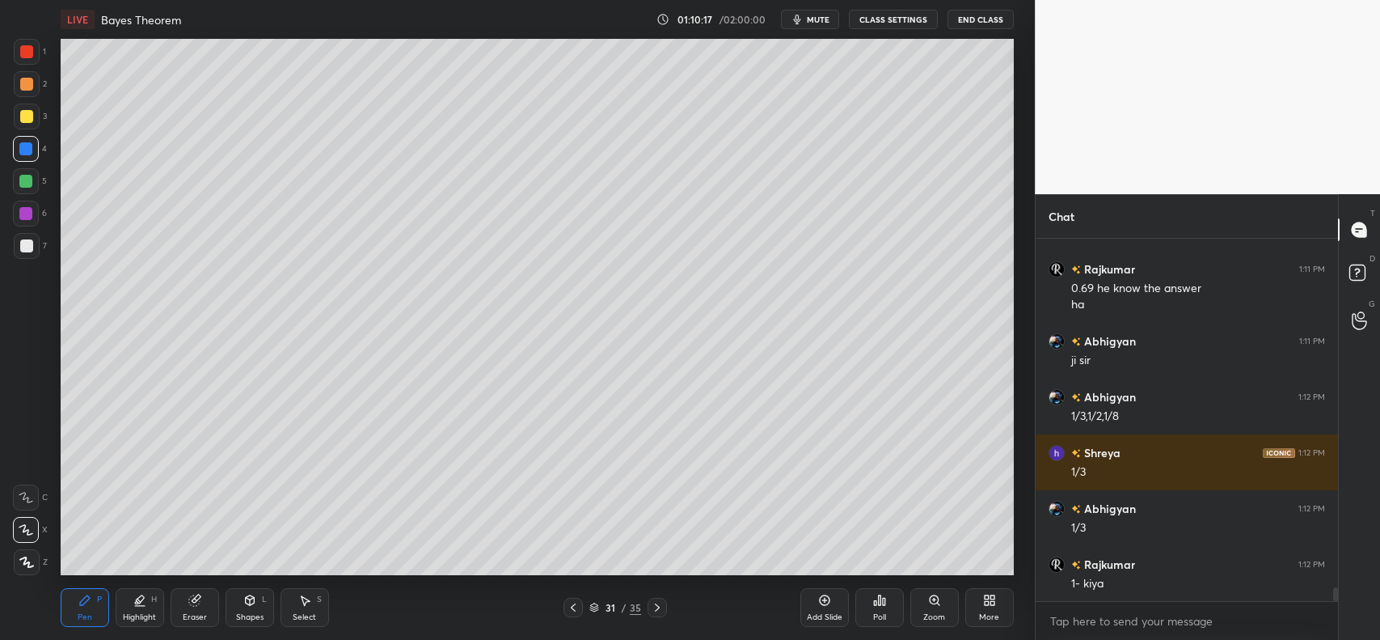
click at [571, 611] on icon at bounding box center [573, 607] width 13 height 13
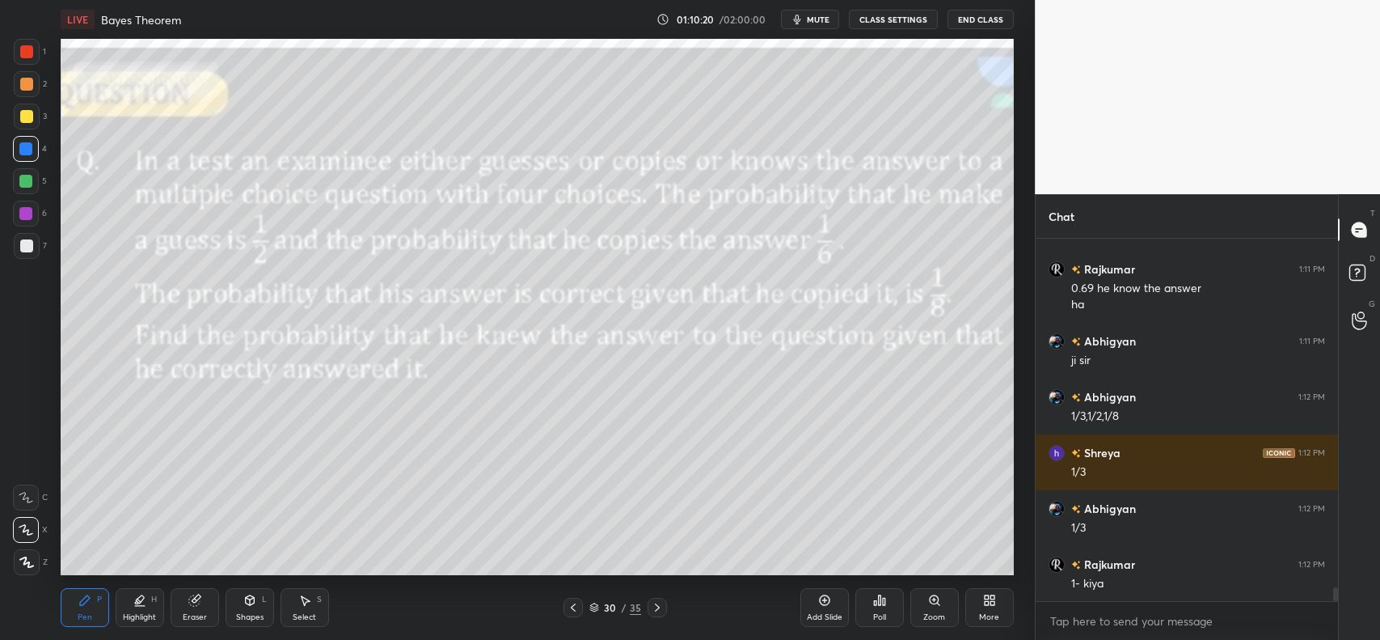
click at [653, 611] on icon at bounding box center [657, 607] width 13 height 13
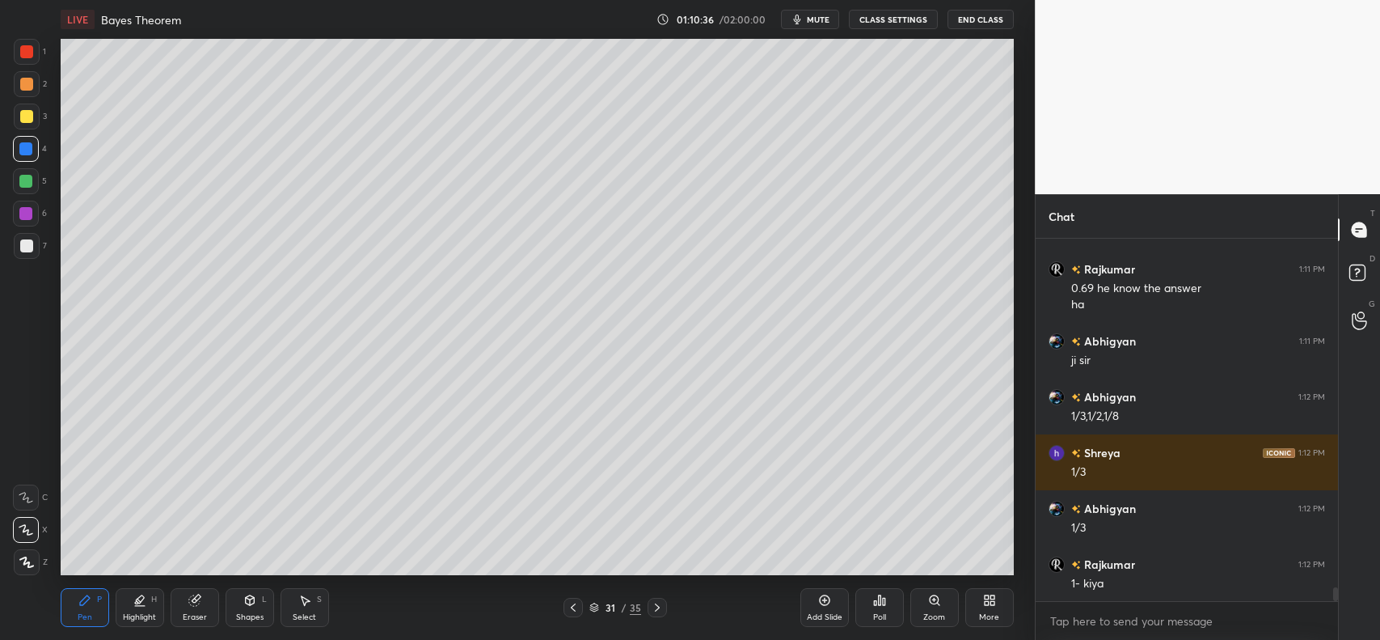
click at [25, 247] on div at bounding box center [26, 245] width 13 height 13
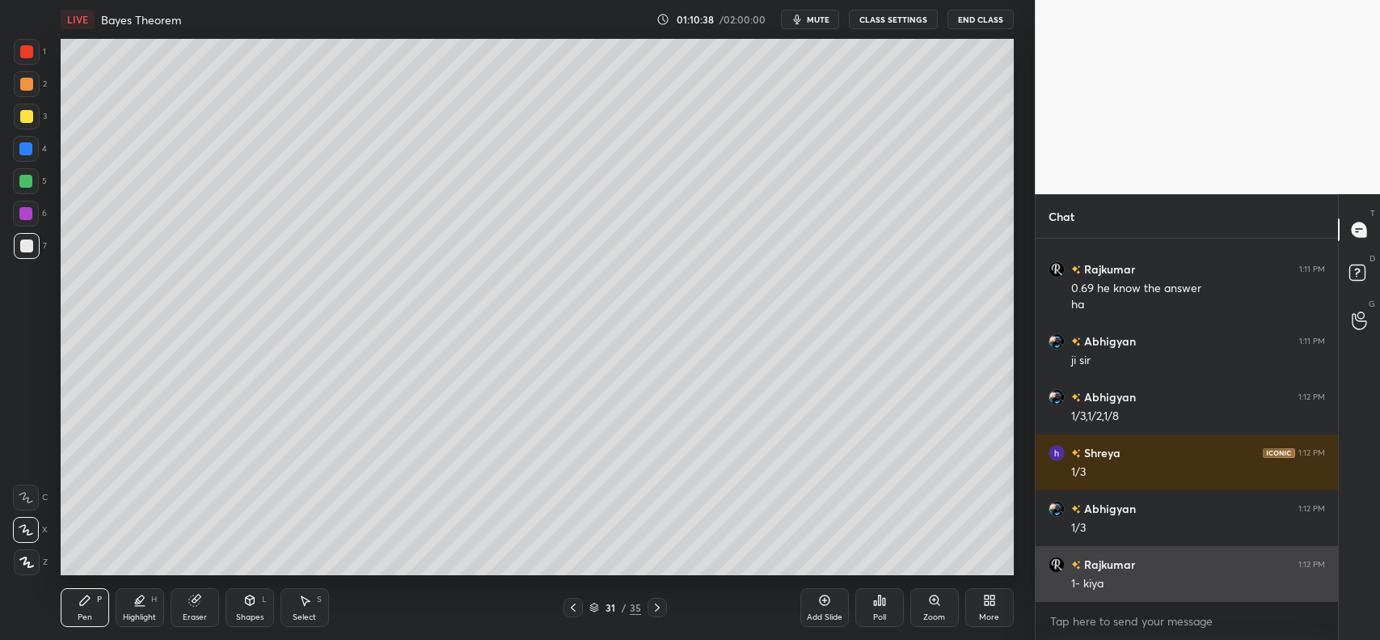
scroll to position [9007, 0]
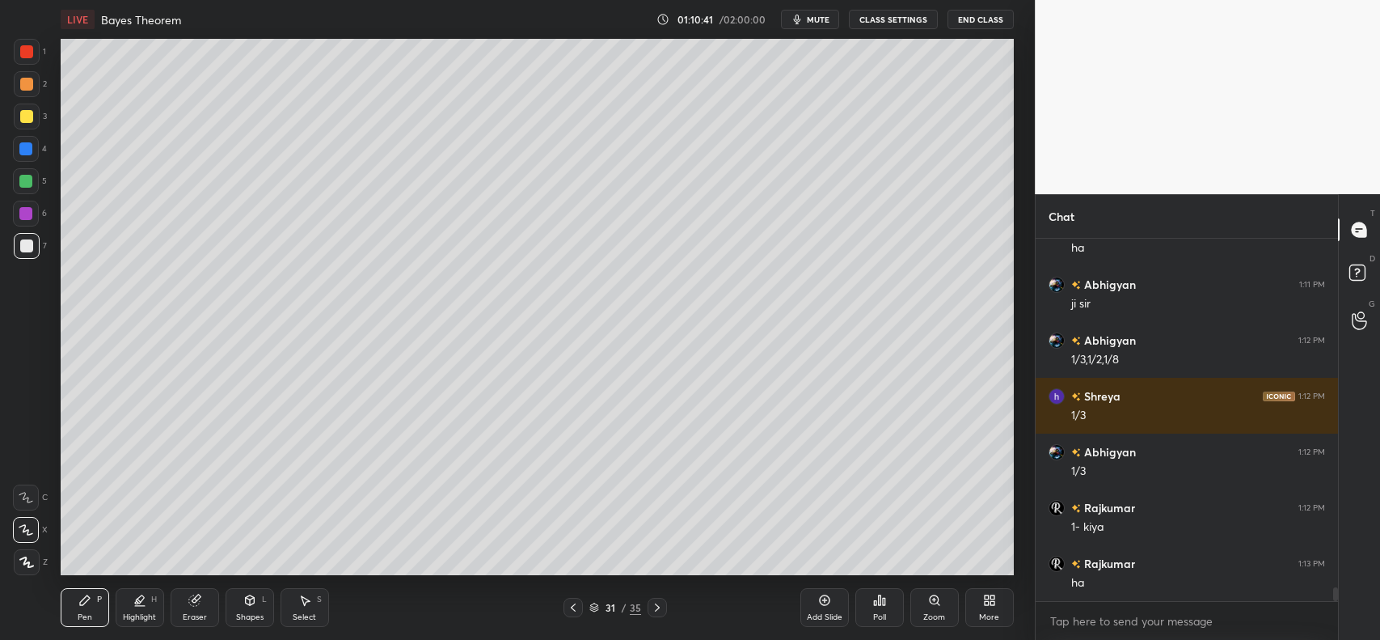
click at [568, 607] on icon at bounding box center [573, 607] width 13 height 13
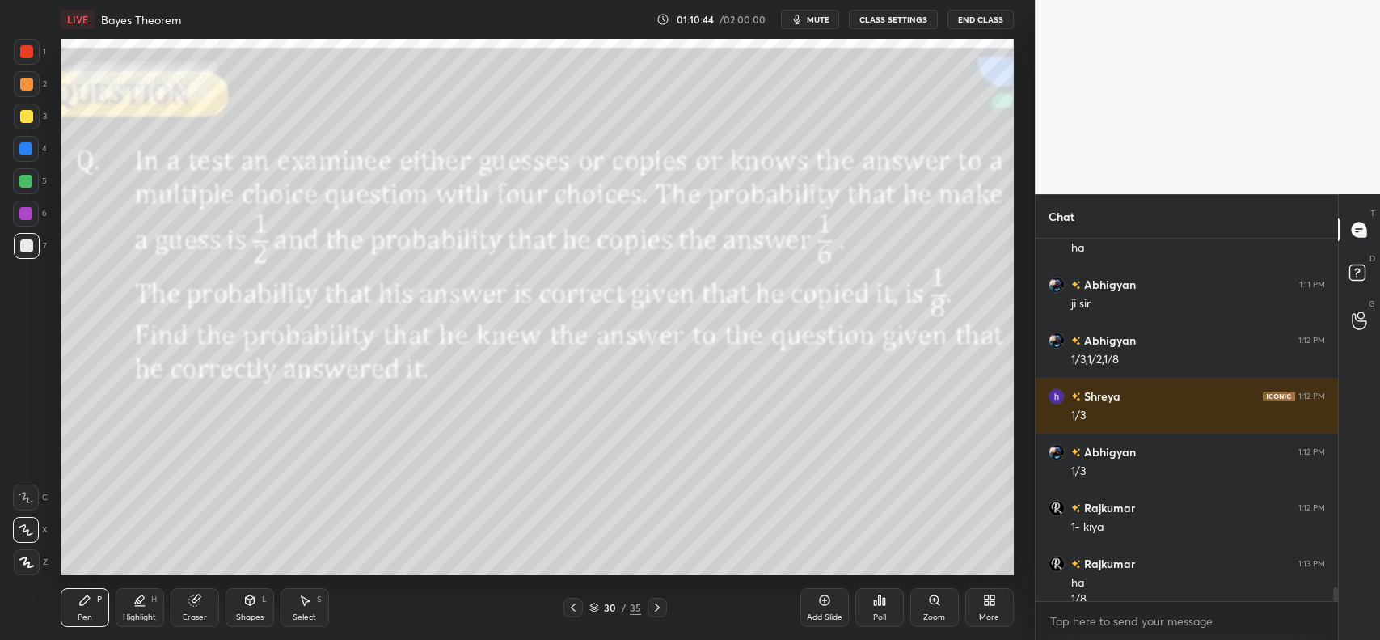
click at [659, 605] on icon at bounding box center [657, 607] width 13 height 13
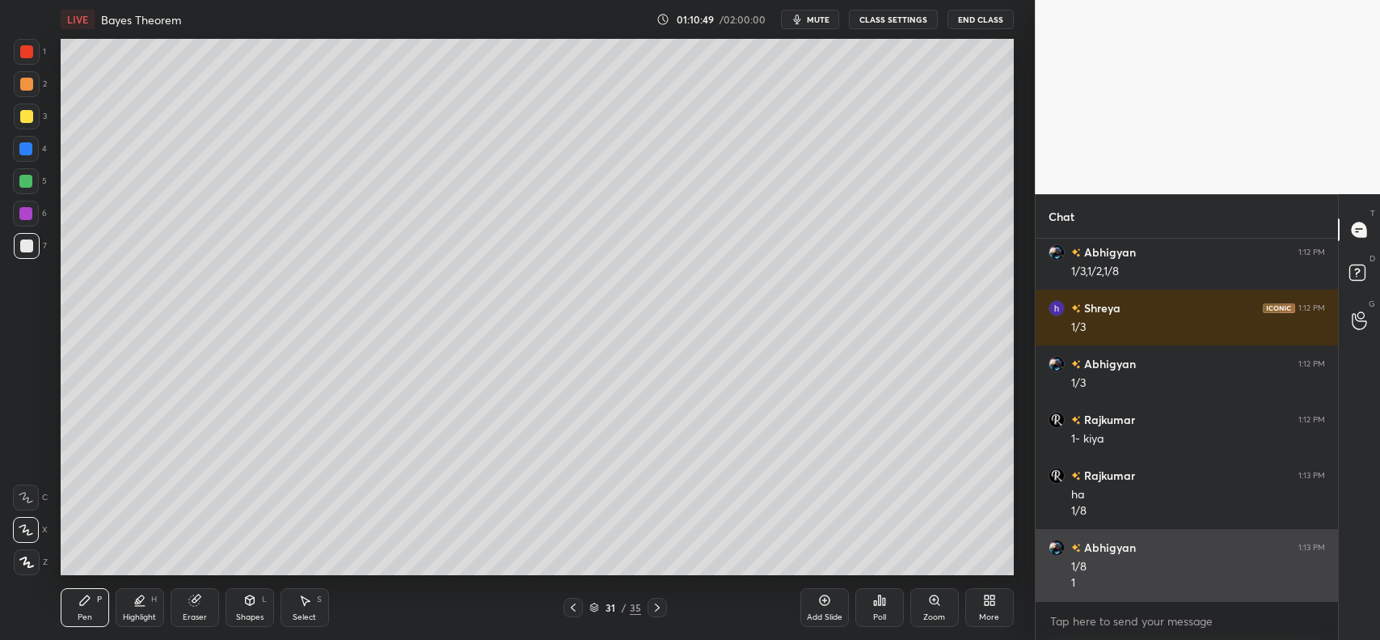
scroll to position [9150, 0]
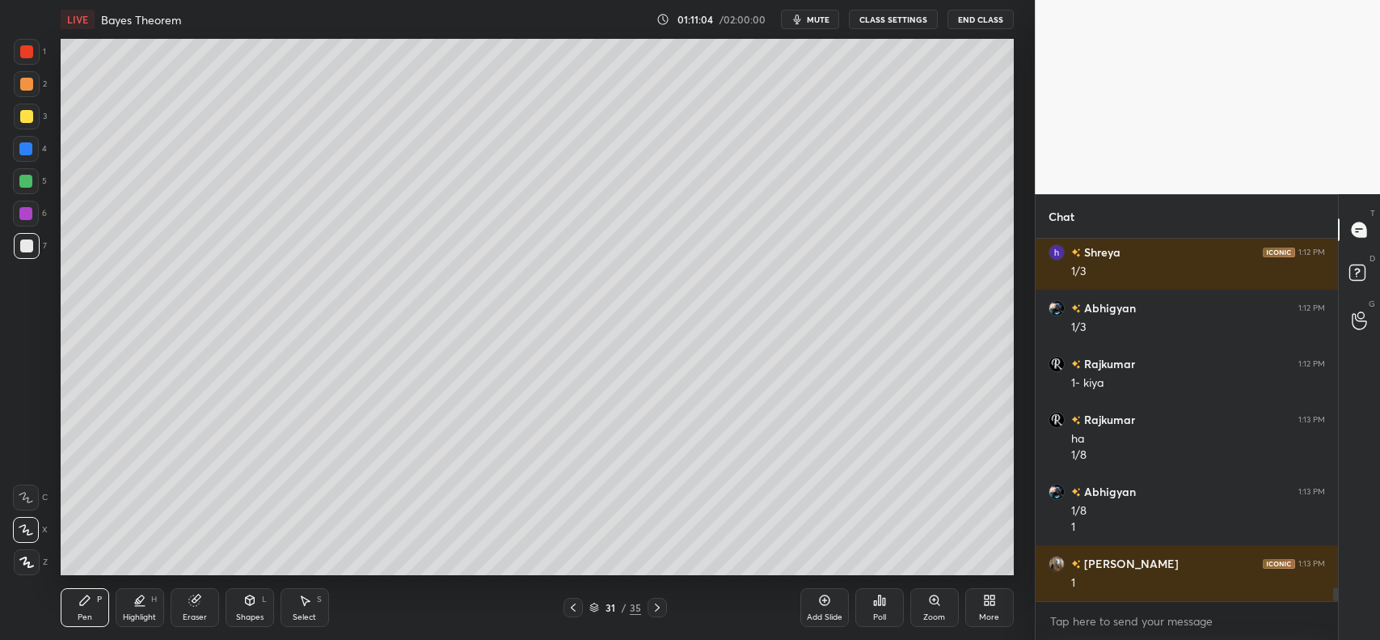
click at [21, 117] on div at bounding box center [26, 116] width 13 height 13
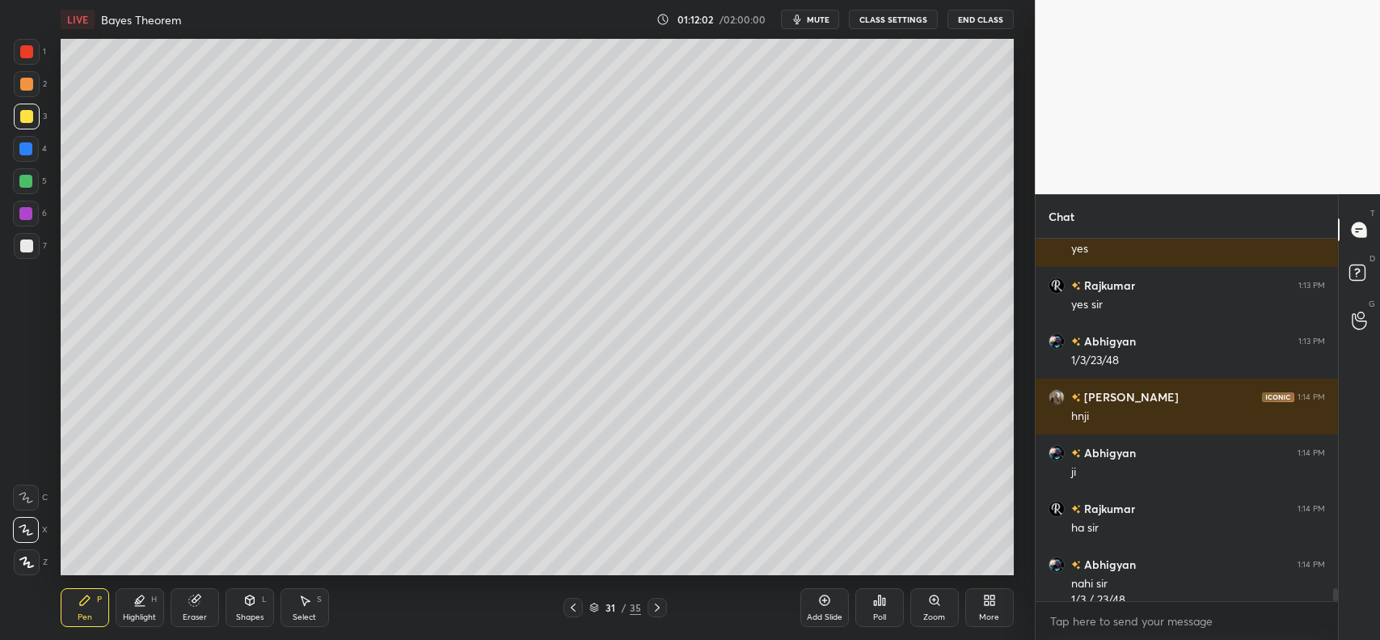
scroll to position [9517, 0]
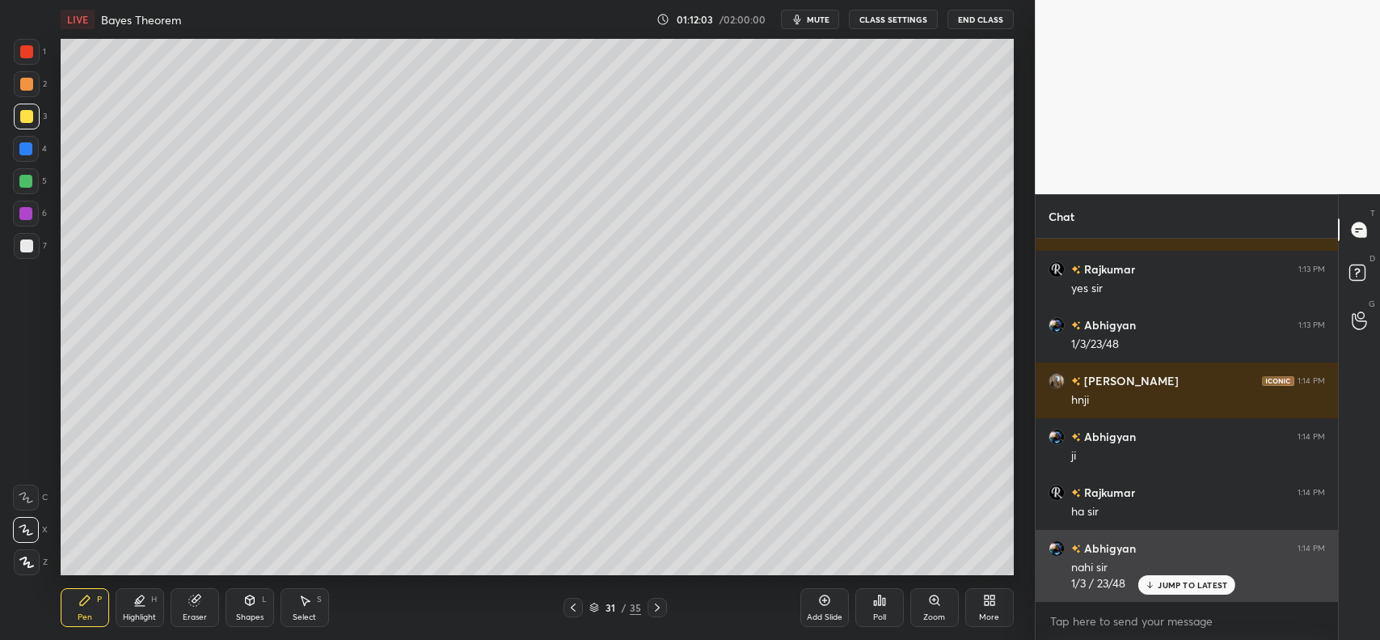
click at [1173, 581] on p "JUMP TO LATEST" at bounding box center [1193, 585] width 70 height 10
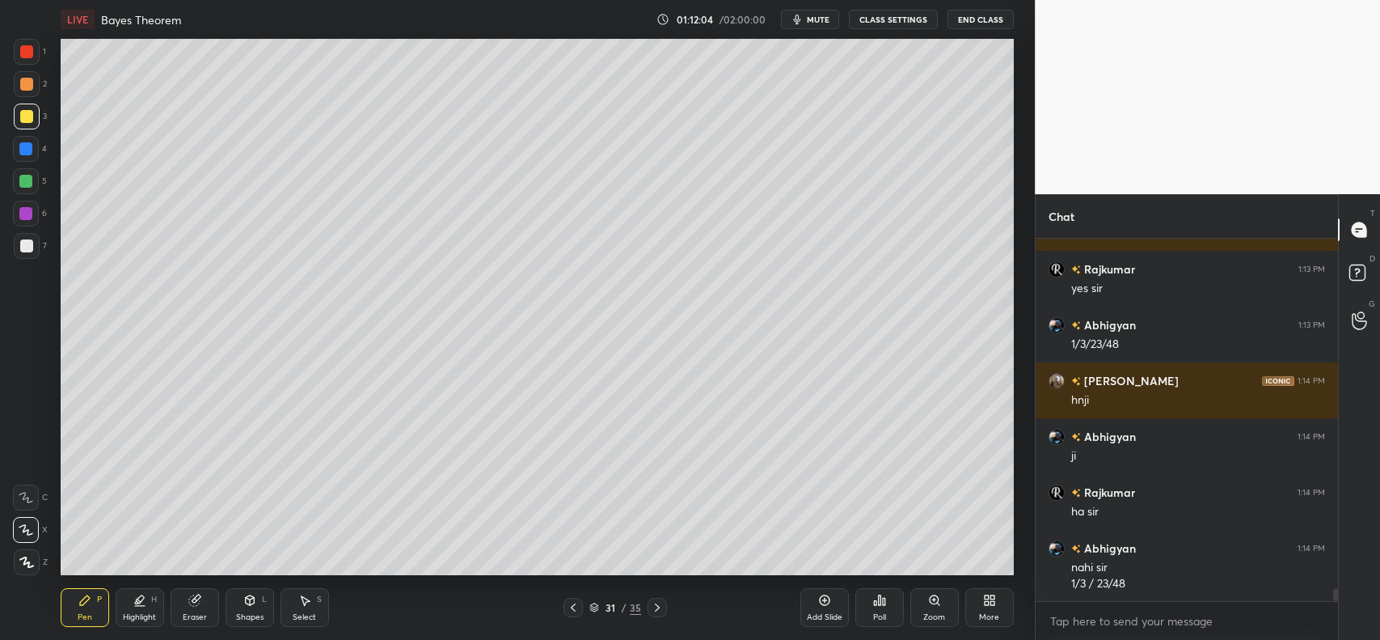
click at [567, 607] on icon at bounding box center [573, 607] width 13 height 13
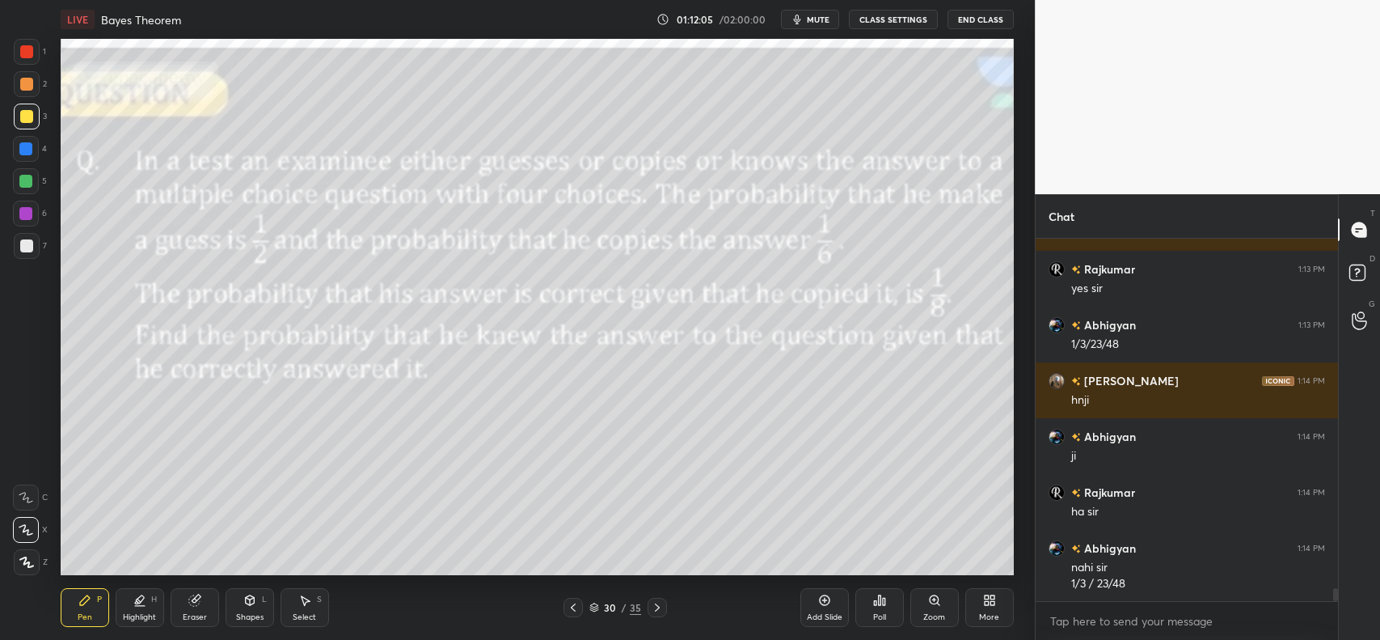
click at [661, 608] on icon at bounding box center [657, 607] width 13 height 13
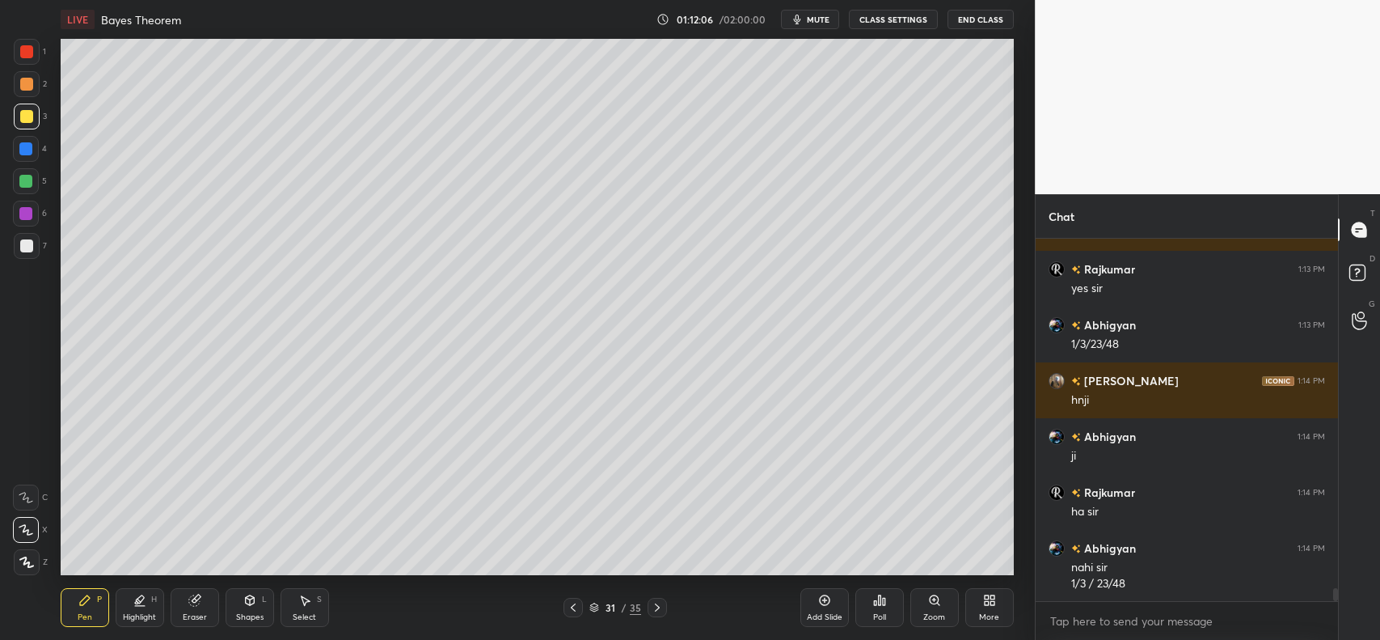
click at [652, 607] on icon at bounding box center [657, 607] width 13 height 13
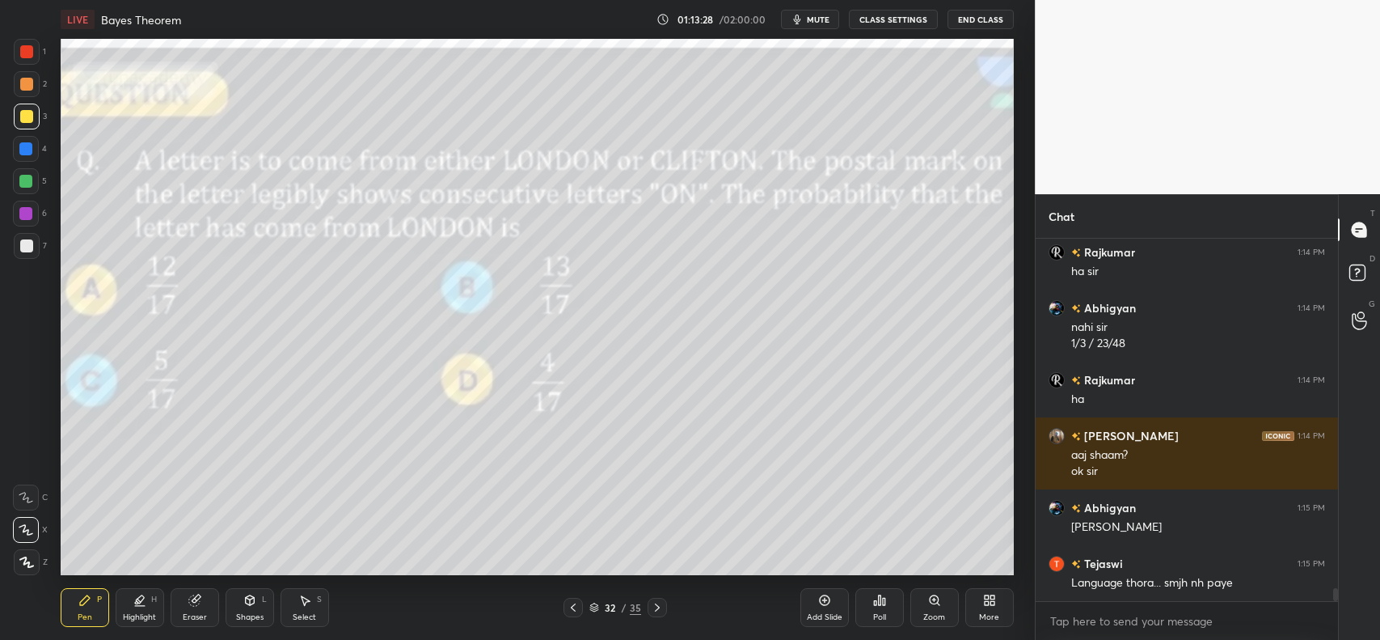
scroll to position [9812, 0]
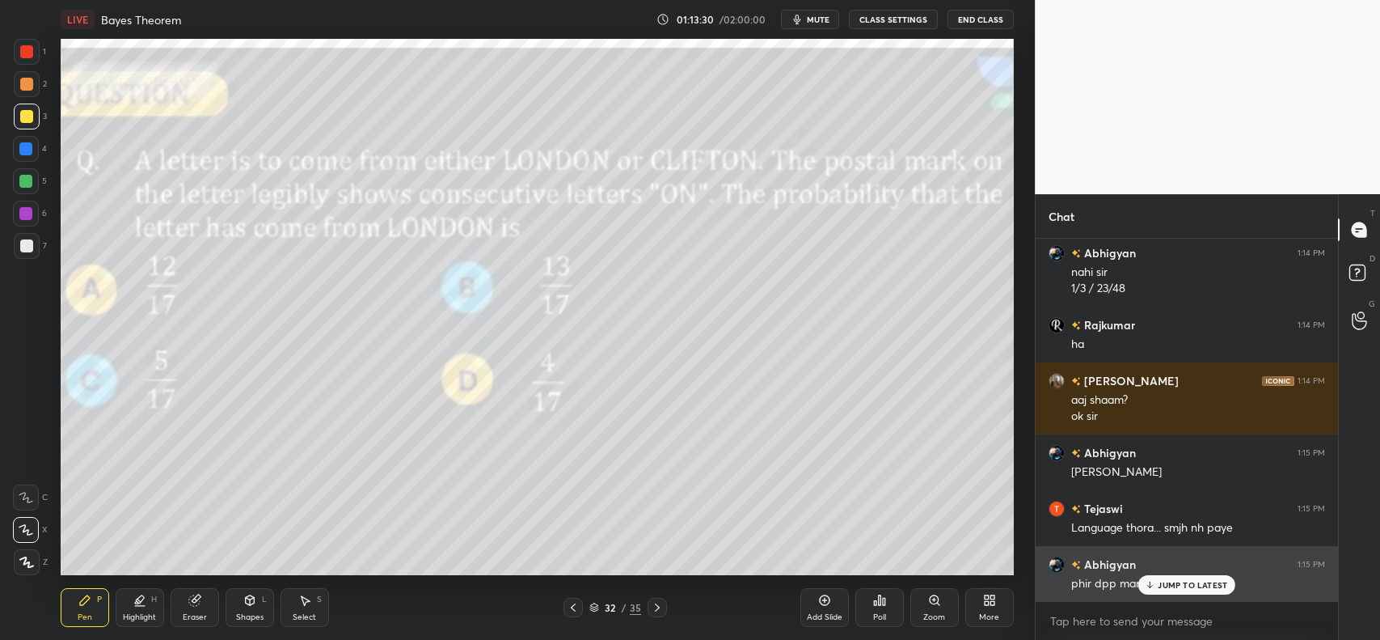
click at [1170, 584] on p "JUMP TO LATEST" at bounding box center [1193, 585] width 70 height 10
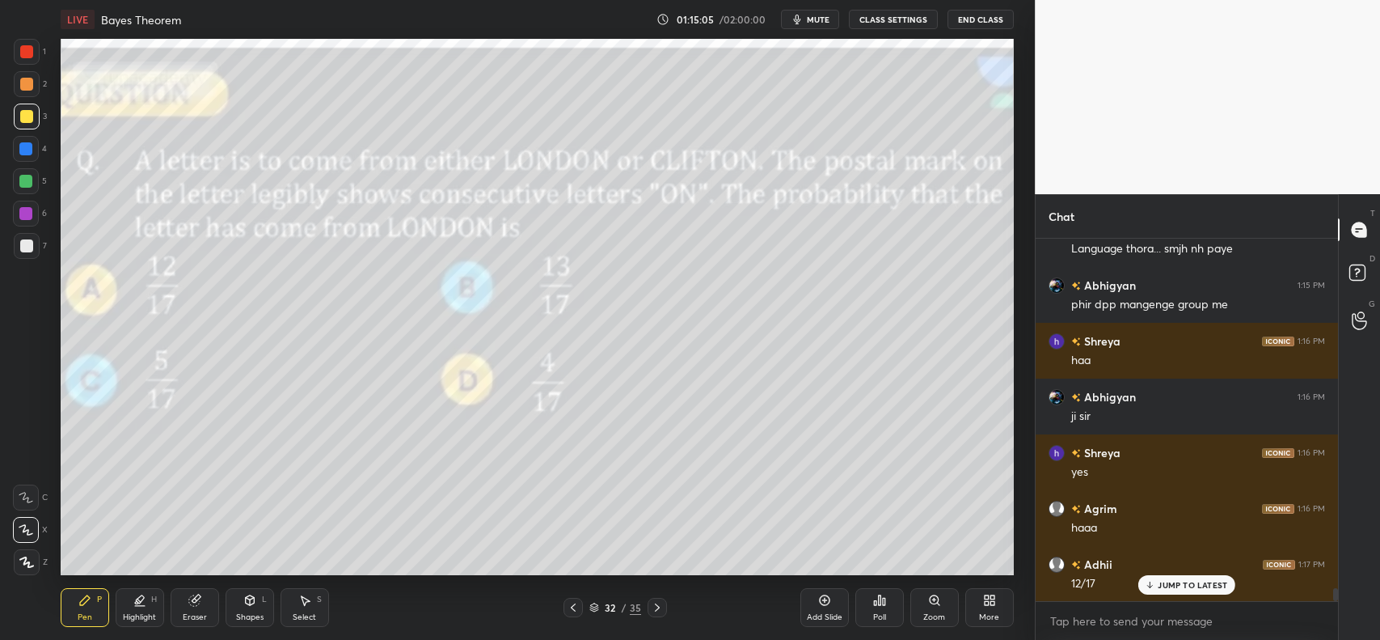
scroll to position [10107, 0]
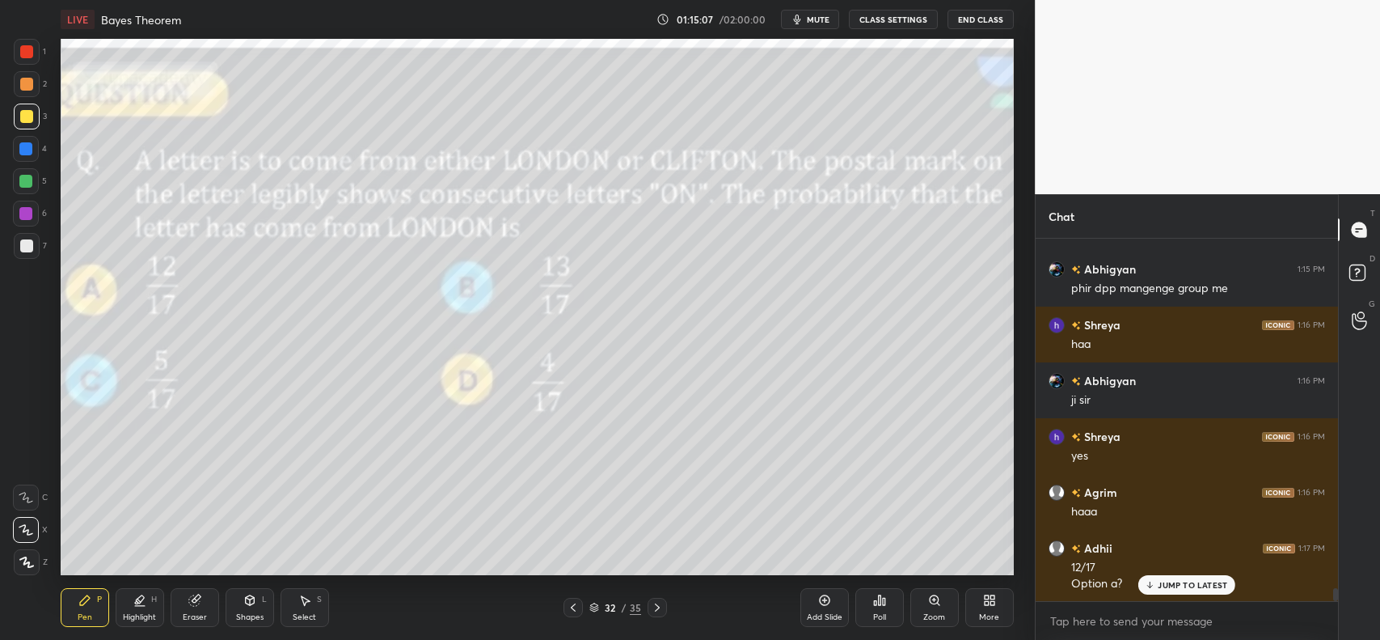
click at [191, 607] on div "Eraser" at bounding box center [195, 607] width 49 height 39
click at [196, 599] on icon at bounding box center [193, 600] width 11 height 11
click at [18, 556] on span "Erase all" at bounding box center [26, 561] width 24 height 11
click at [244, 611] on div "Shapes L" at bounding box center [250, 607] width 49 height 39
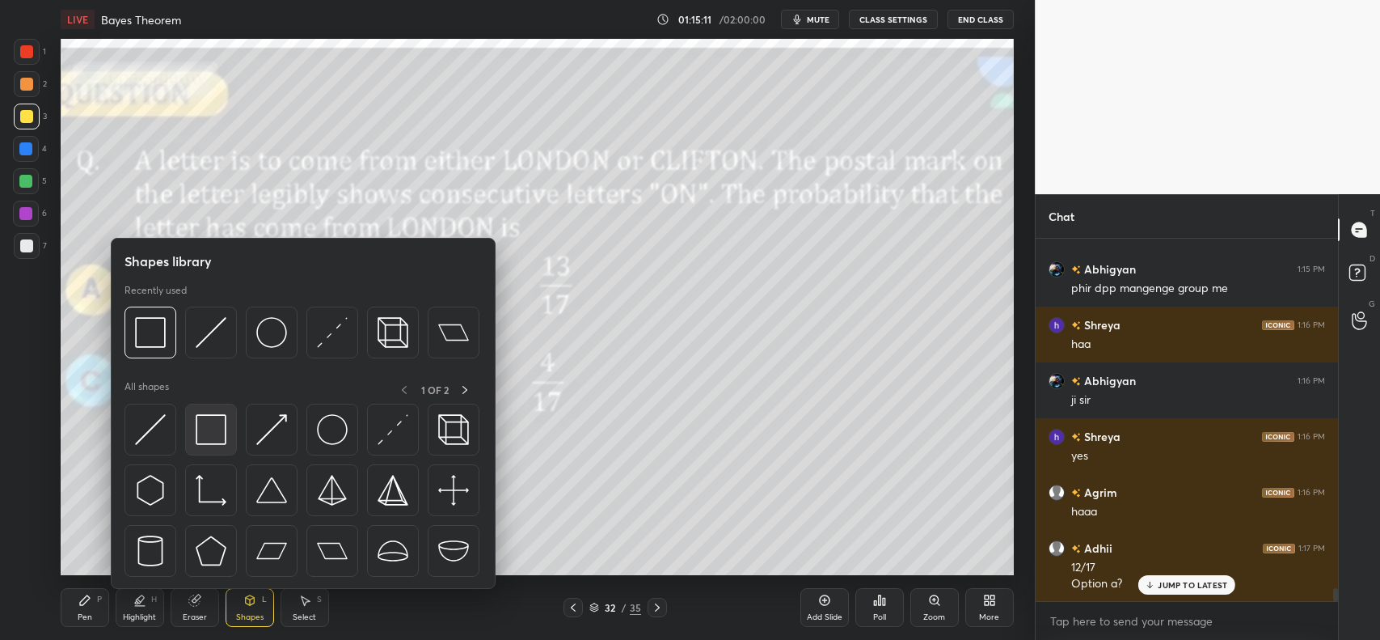
click at [205, 426] on img at bounding box center [211, 429] width 31 height 31
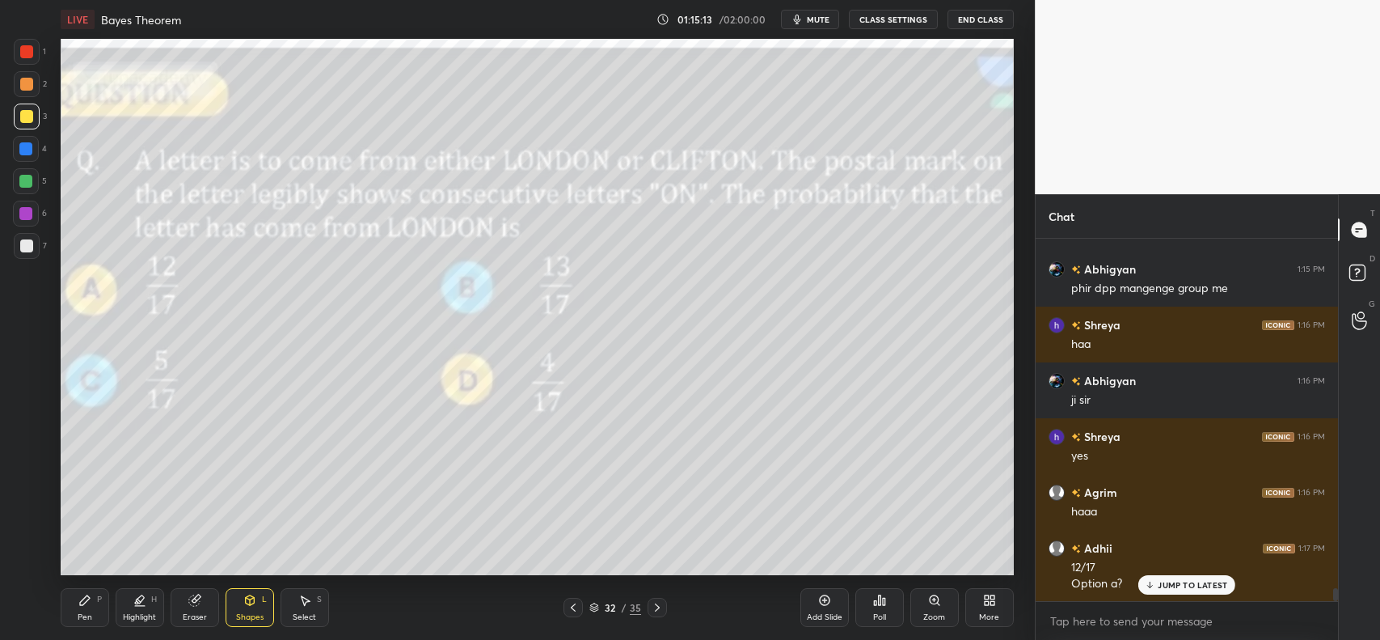
click at [85, 597] on icon at bounding box center [85, 600] width 10 height 10
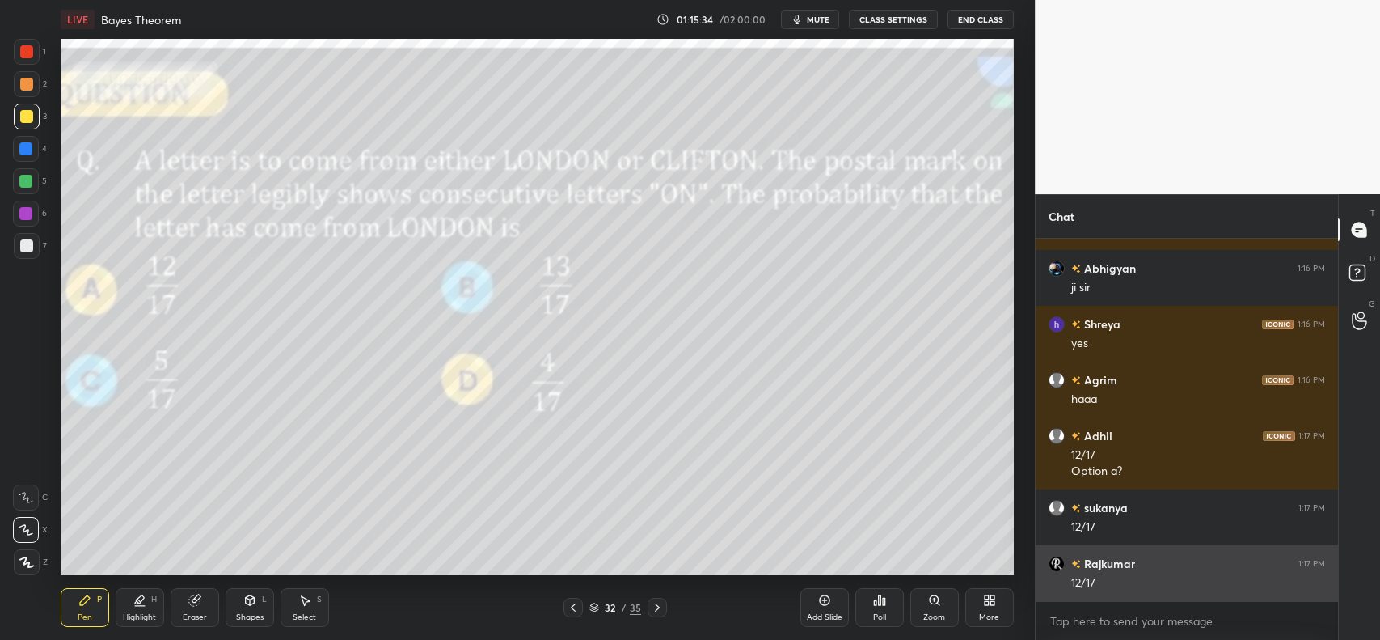
scroll to position [10275, 0]
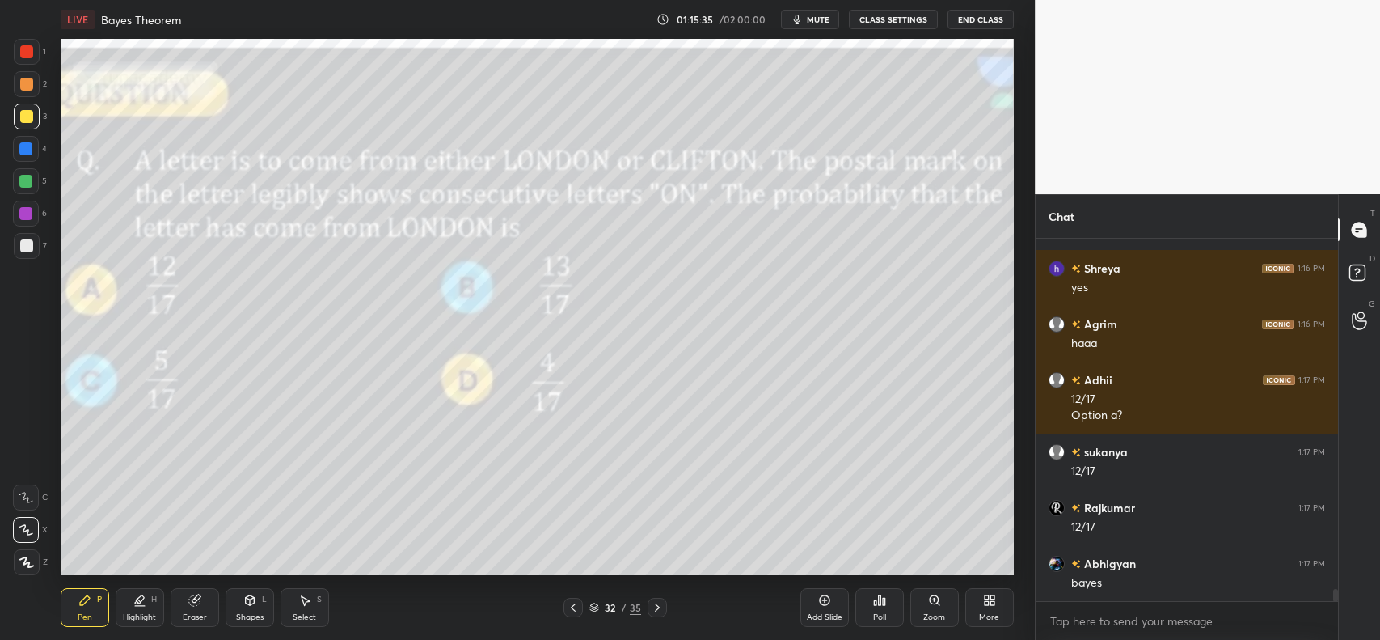
click at [823, 605] on icon at bounding box center [824, 600] width 11 height 11
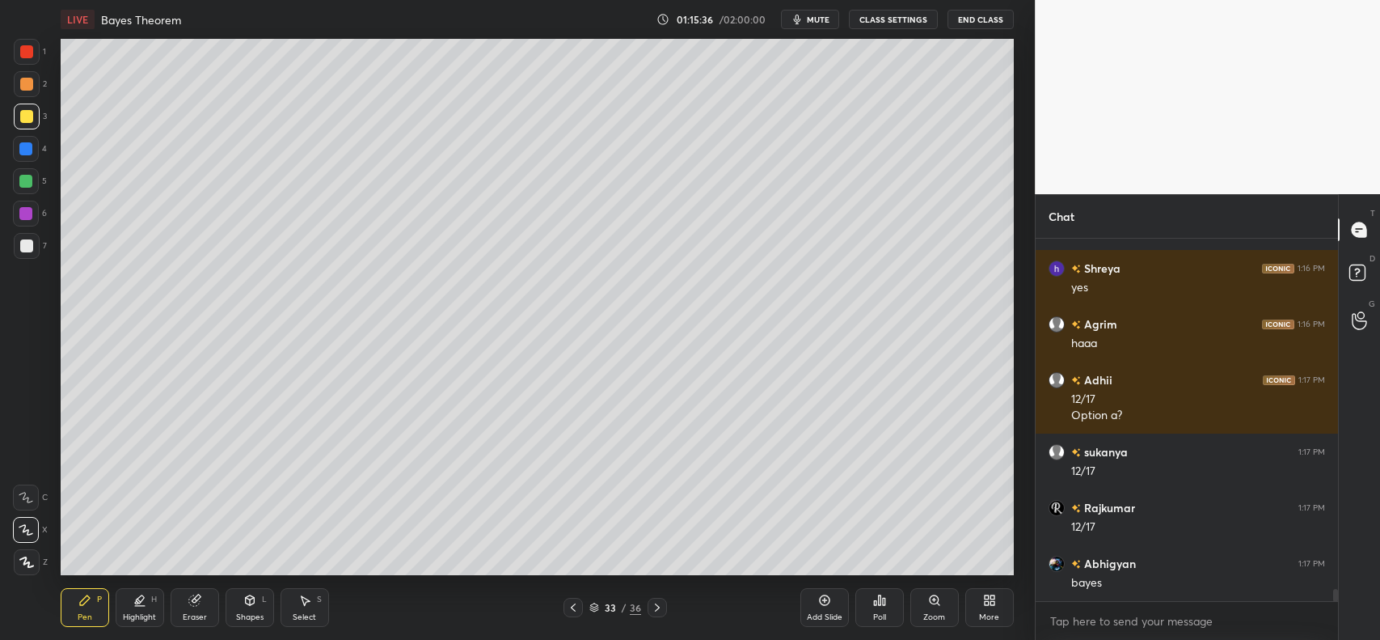
click at [233, 608] on div "Shapes L" at bounding box center [250, 607] width 49 height 39
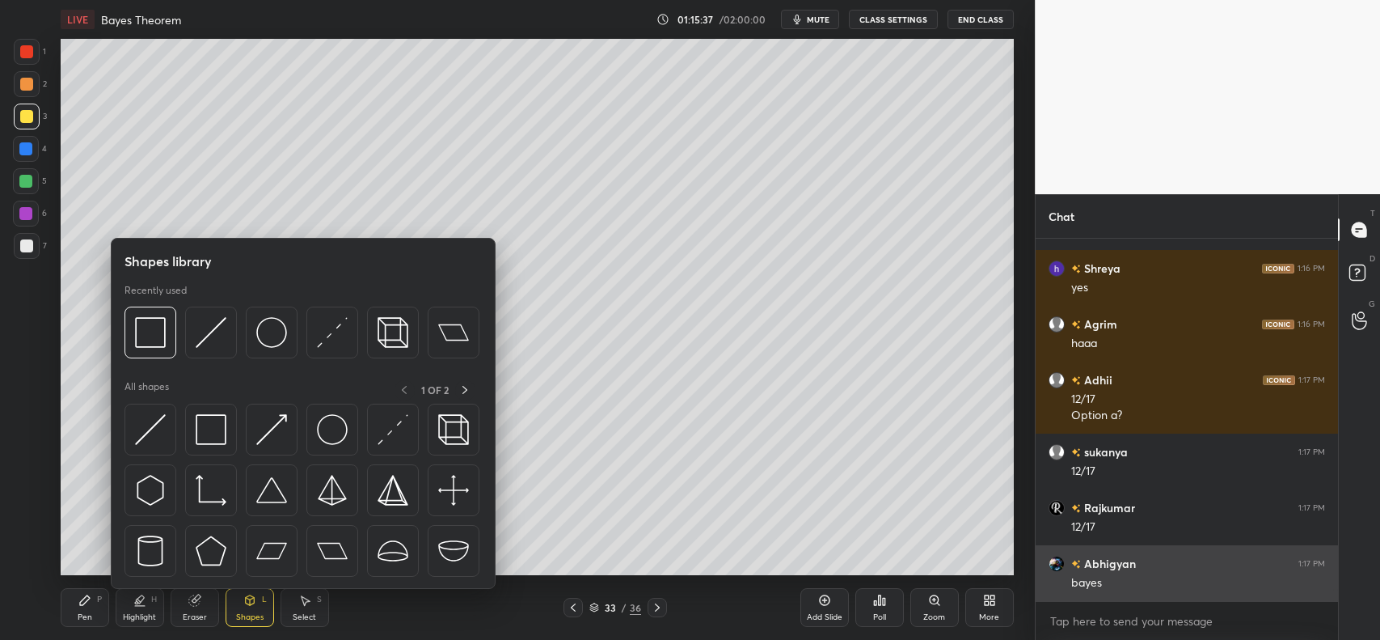
click at [133, 328] on div at bounding box center [151, 332] width 52 height 52
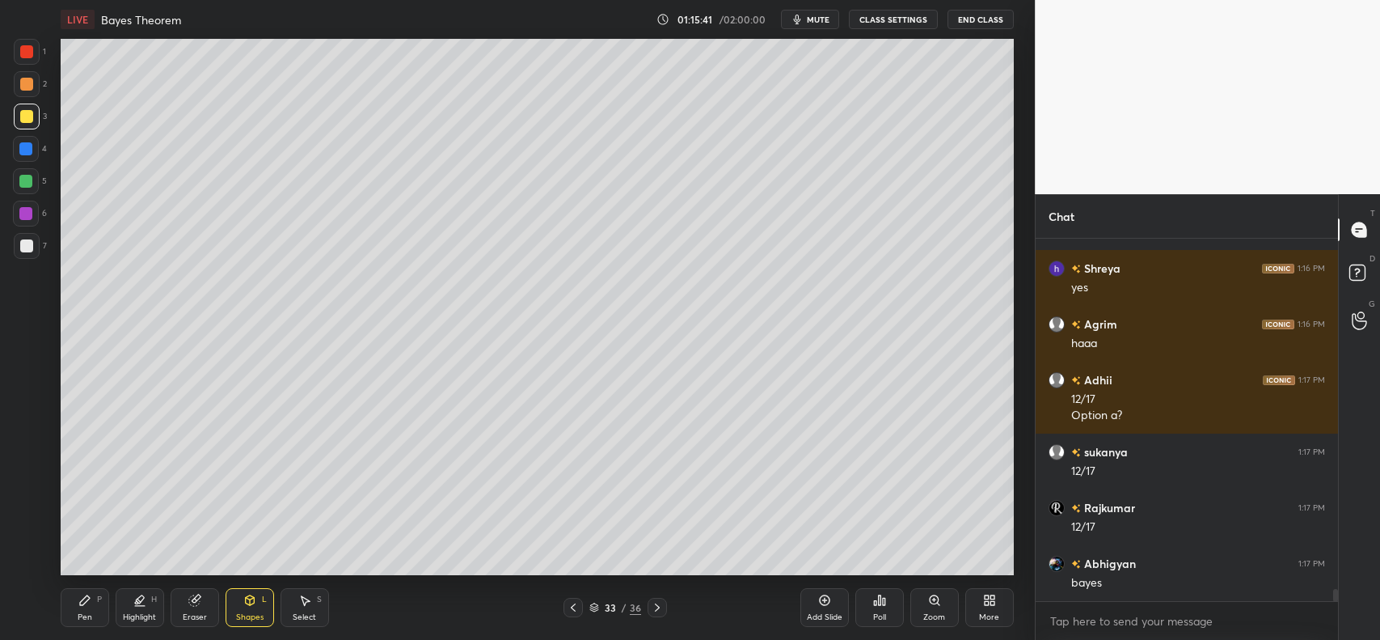
click at [95, 591] on div "Pen P" at bounding box center [85, 607] width 49 height 39
click at [199, 595] on icon at bounding box center [196, 598] width 9 height 8
click at [87, 595] on icon at bounding box center [85, 600] width 10 height 10
click at [20, 77] on div at bounding box center [27, 84] width 26 height 26
click at [30, 115] on div at bounding box center [26, 116] width 13 height 13
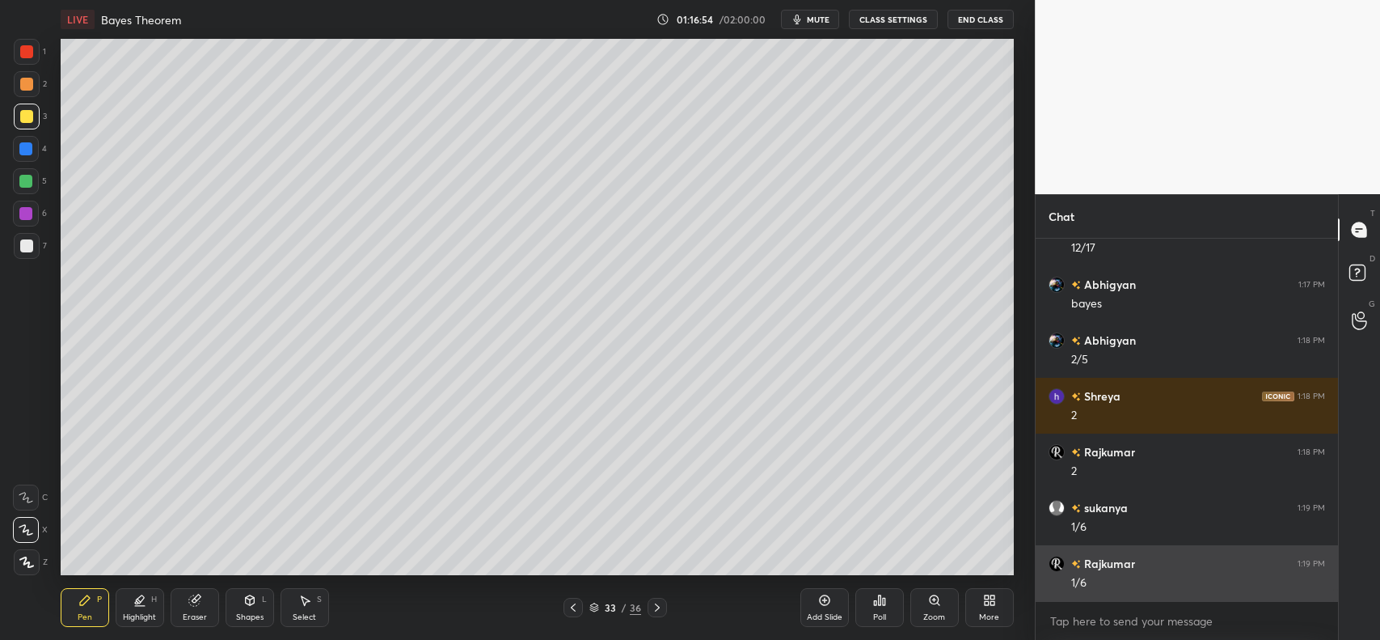
scroll to position [10610, 0]
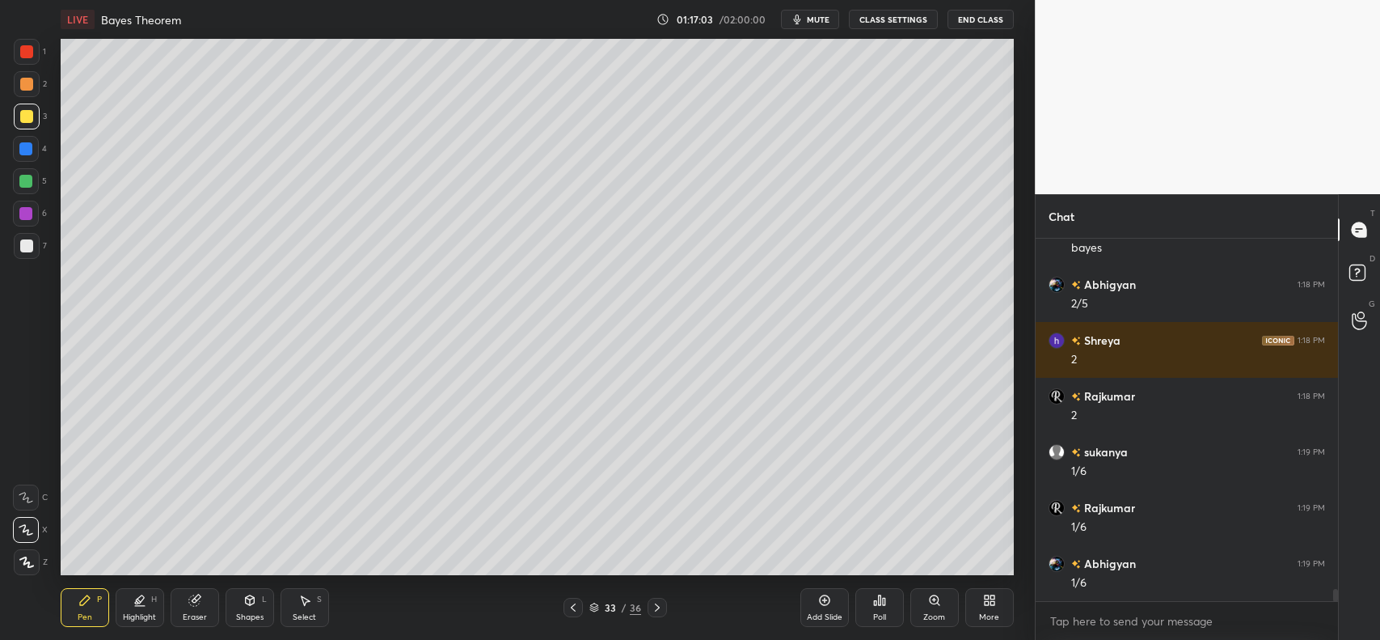
click at [23, 252] on div at bounding box center [27, 246] width 26 height 26
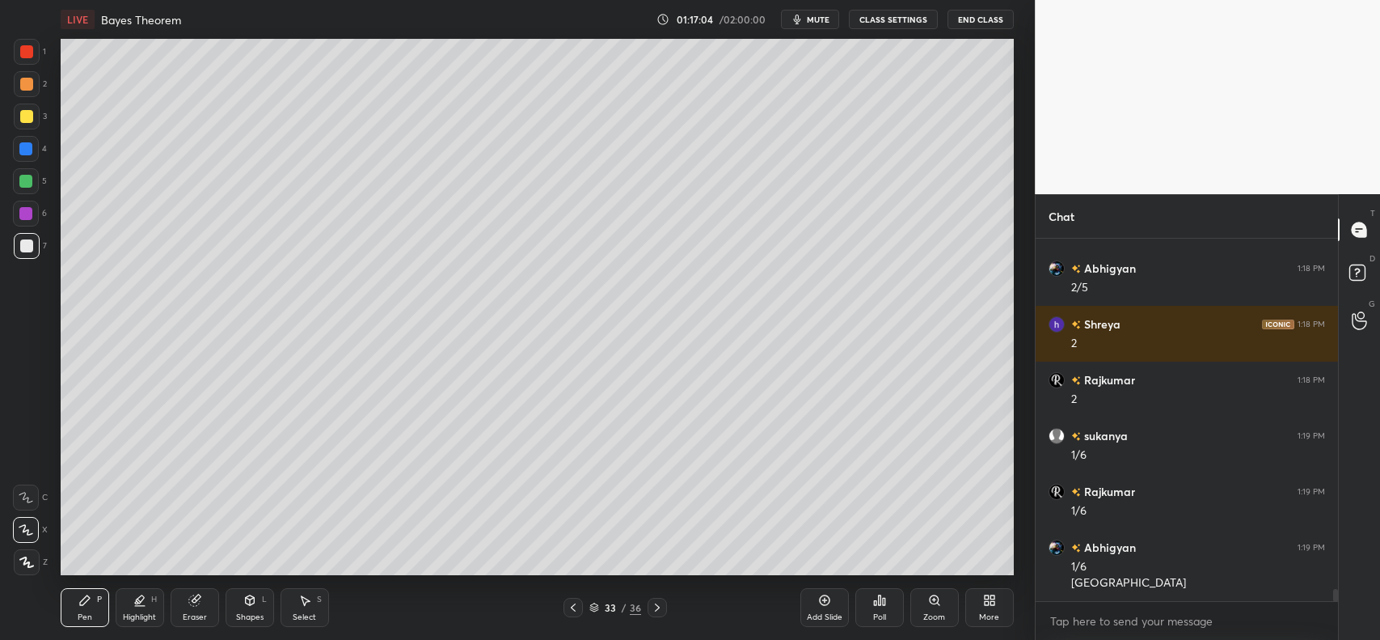
click at [126, 613] on div "Highlight" at bounding box center [139, 617] width 33 height 8
click at [28, 558] on icon at bounding box center [26, 561] width 8 height 8
click at [82, 607] on div "Pen P" at bounding box center [85, 607] width 49 height 39
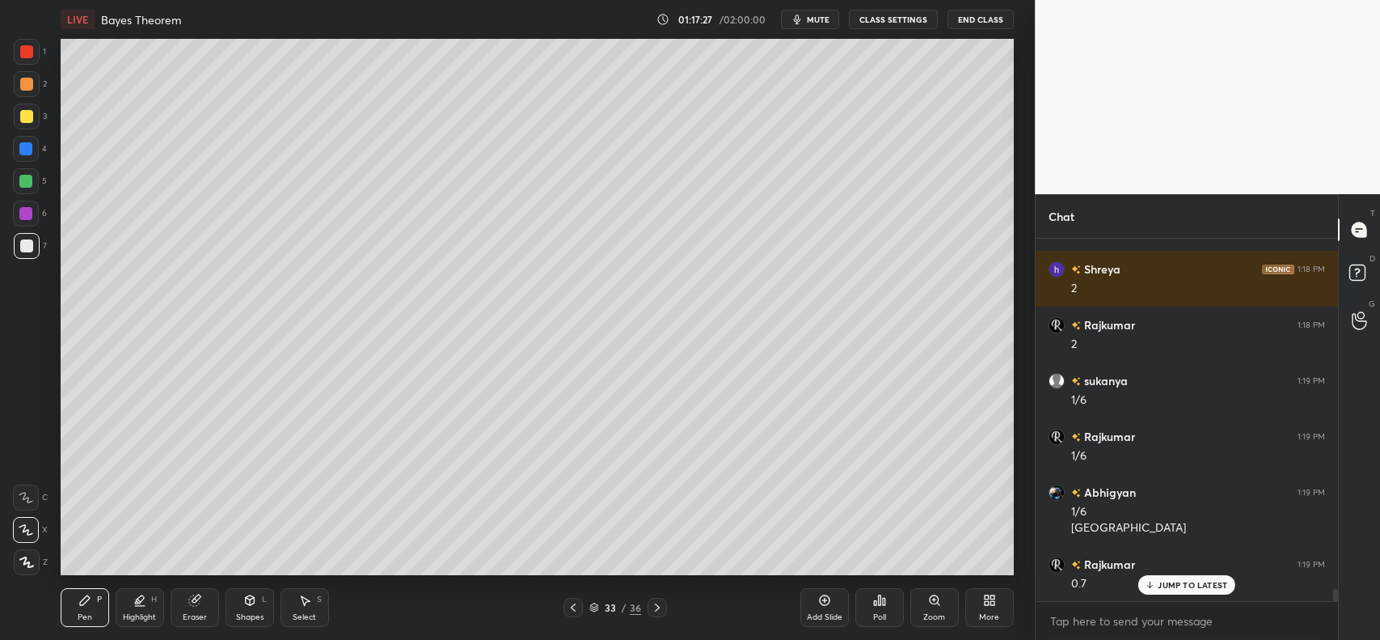
click at [572, 601] on icon at bounding box center [573, 607] width 13 height 13
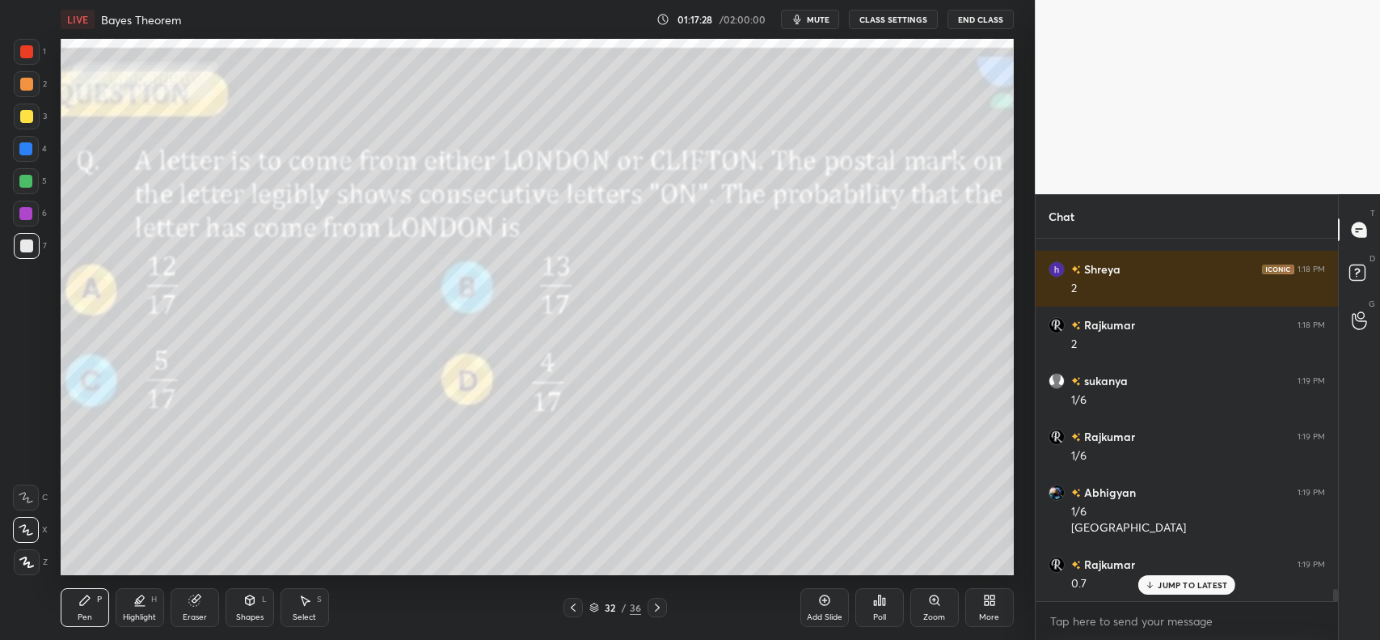
click at [648, 602] on div at bounding box center [657, 607] width 19 height 19
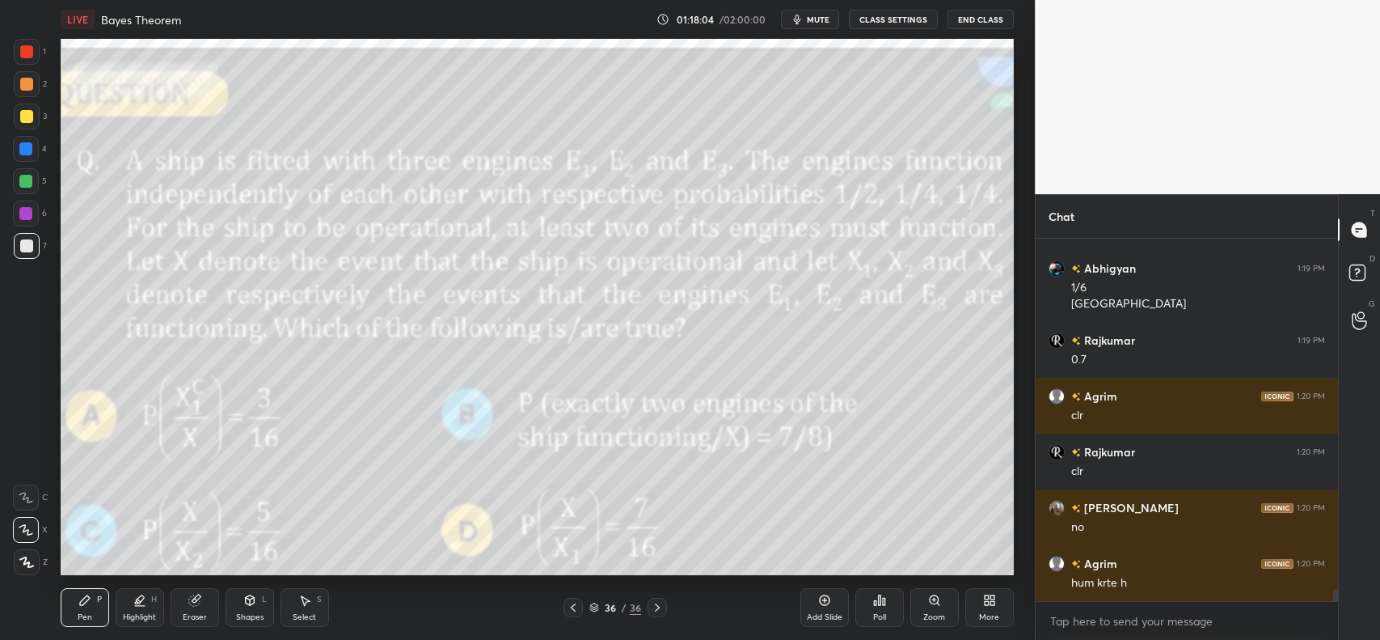
scroll to position [10960, 0]
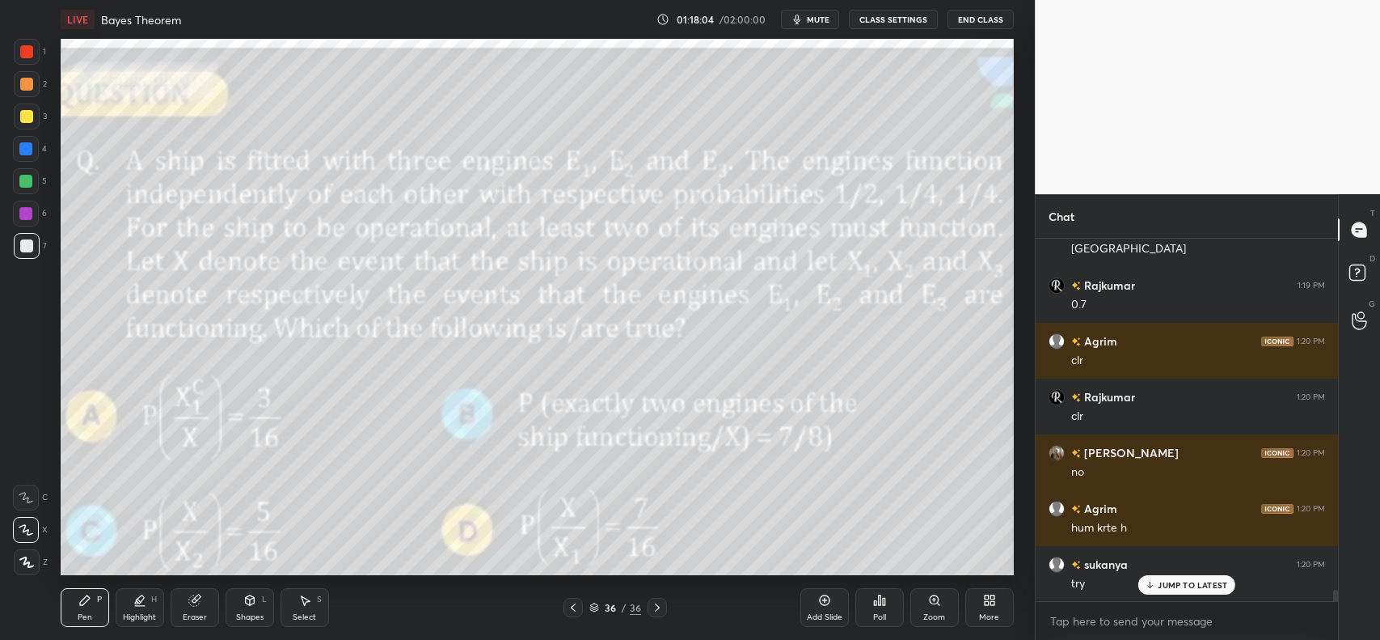
click at [26, 114] on div at bounding box center [26, 116] width 13 height 13
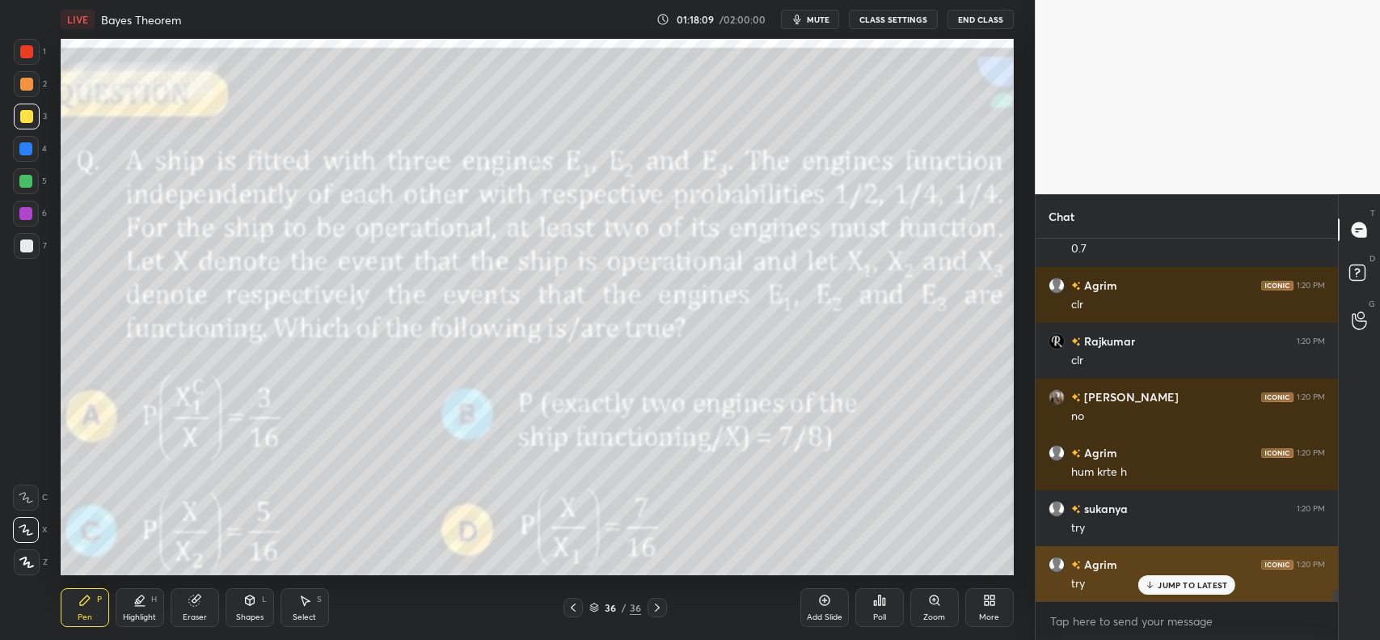
click at [1189, 585] on p "JUMP TO LATEST" at bounding box center [1193, 585] width 70 height 10
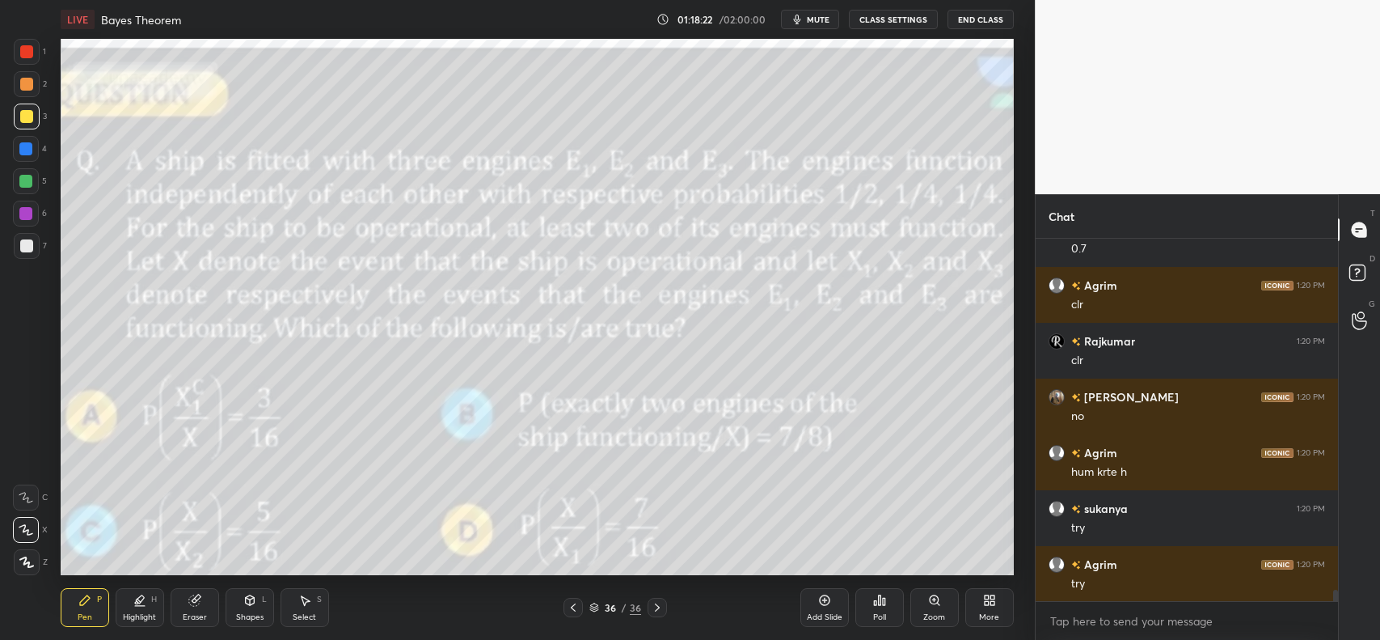
click at [871, 607] on div "Poll" at bounding box center [880, 607] width 49 height 39
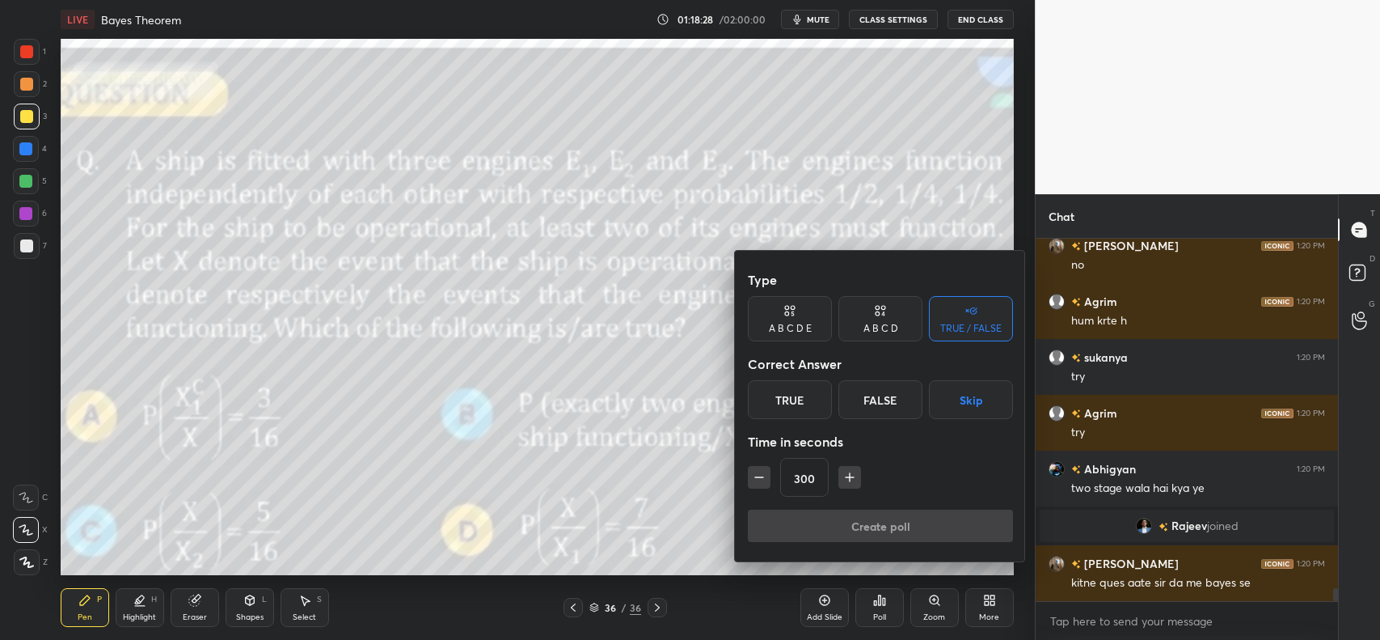
scroll to position [9882, 0]
click at [665, 365] on div at bounding box center [690, 320] width 1380 height 640
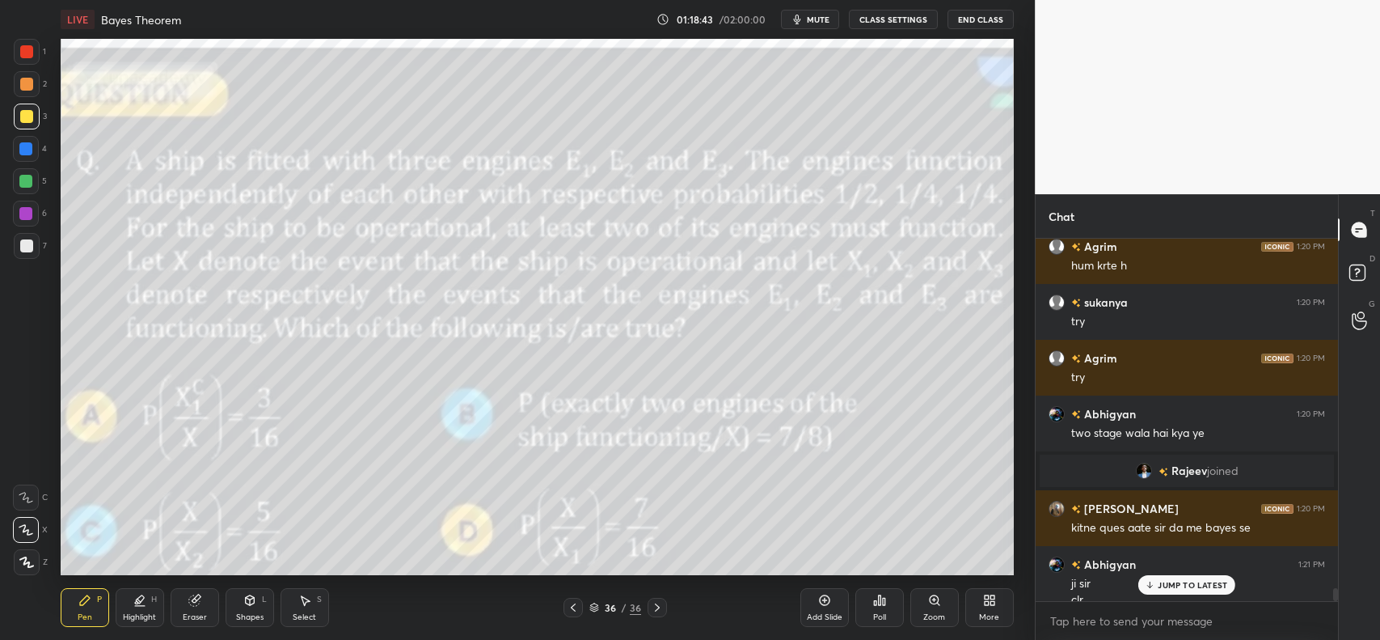
scroll to position [9954, 0]
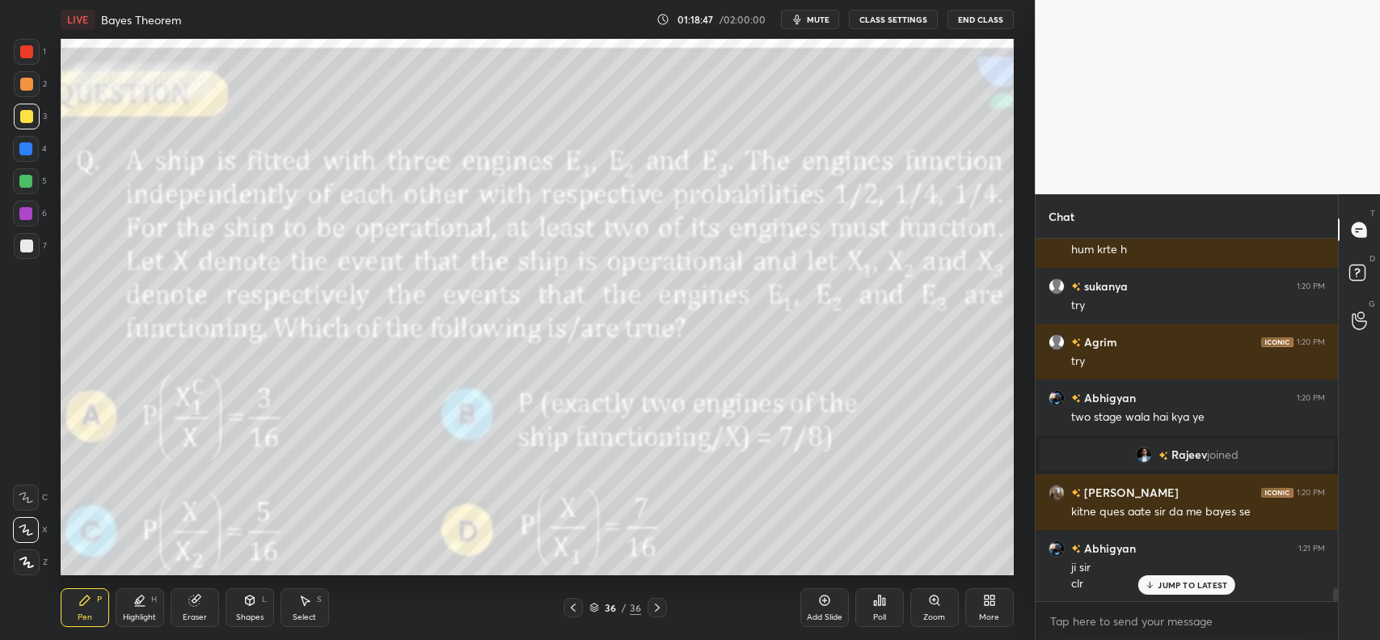
click at [880, 607] on icon at bounding box center [879, 600] width 13 height 13
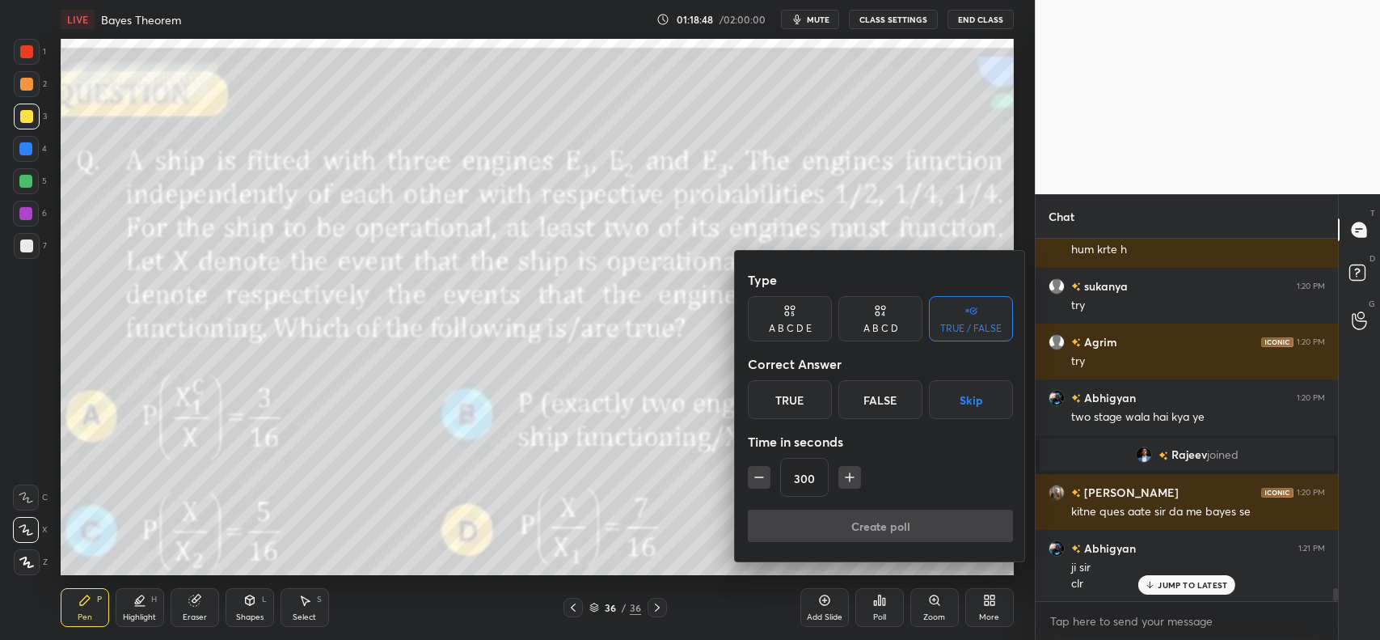
click at [810, 392] on div "True" at bounding box center [790, 399] width 84 height 39
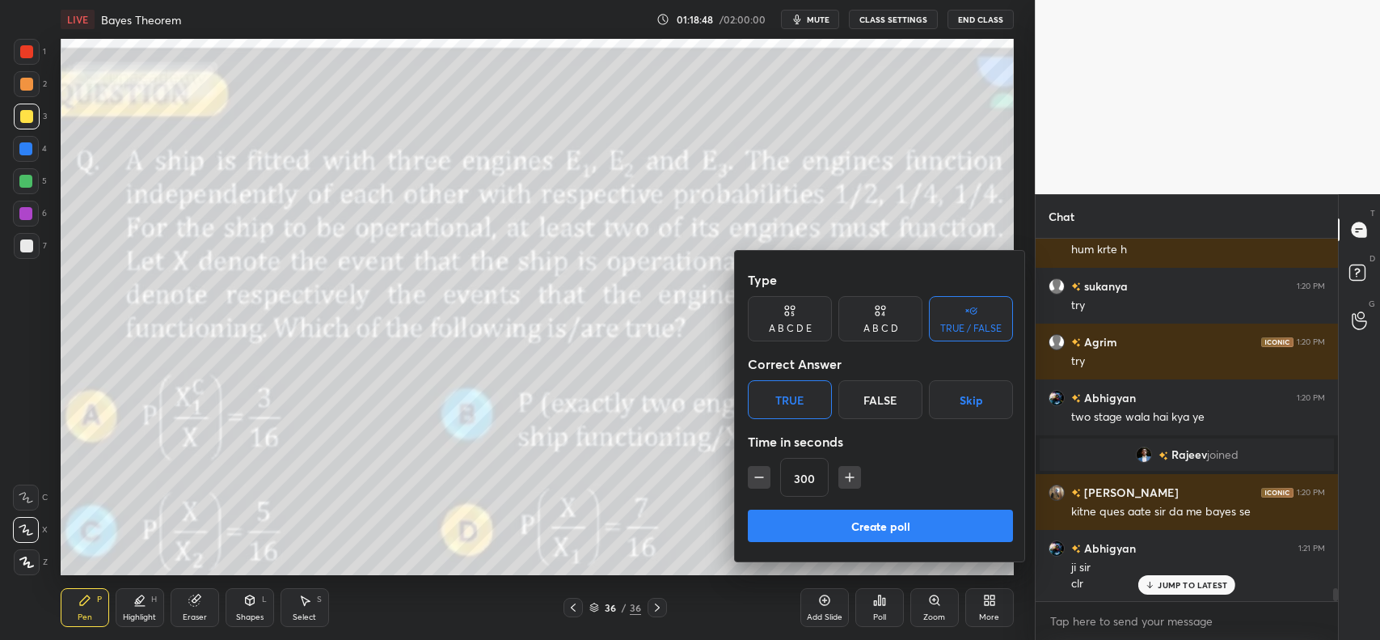
click at [843, 466] on button "button" at bounding box center [850, 477] width 23 height 23
click at [846, 471] on icon "button" at bounding box center [850, 477] width 16 height 16
click at [848, 469] on icon "button" at bounding box center [850, 477] width 16 height 16
click at [847, 467] on button "button" at bounding box center [850, 477] width 23 height 23
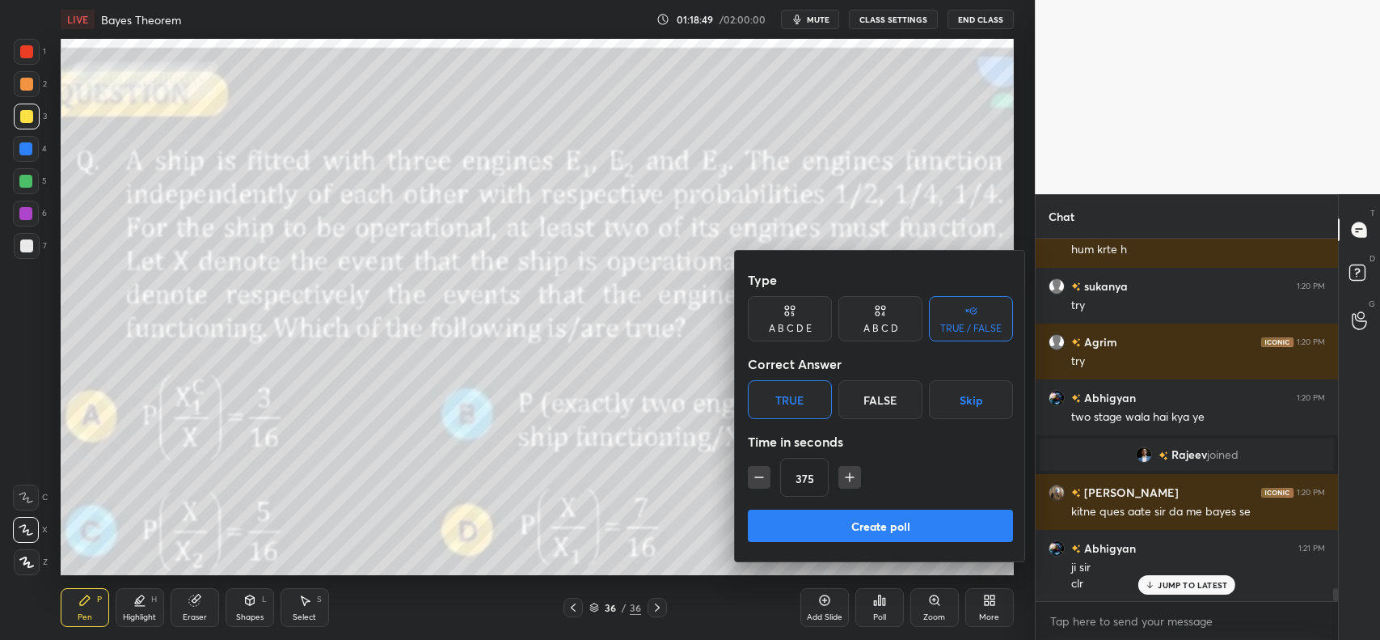
click at [847, 467] on button "button" at bounding box center [850, 477] width 23 height 23
click at [848, 469] on icon "button" at bounding box center [850, 477] width 16 height 16
click at [851, 469] on icon "button" at bounding box center [850, 477] width 16 height 16
click at [849, 471] on icon "button" at bounding box center [850, 477] width 16 height 16
click at [848, 473] on icon "button" at bounding box center [850, 477] width 16 height 16
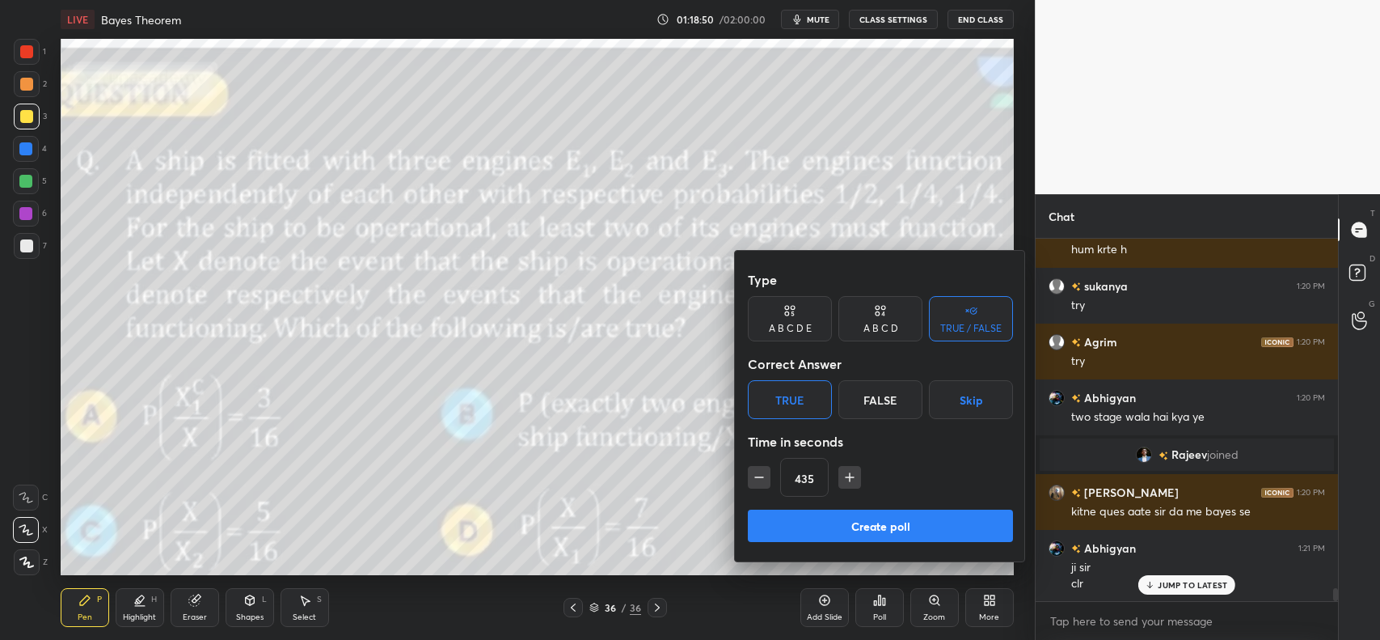
type input "450"
click at [858, 526] on button "Create poll" at bounding box center [880, 525] width 265 height 32
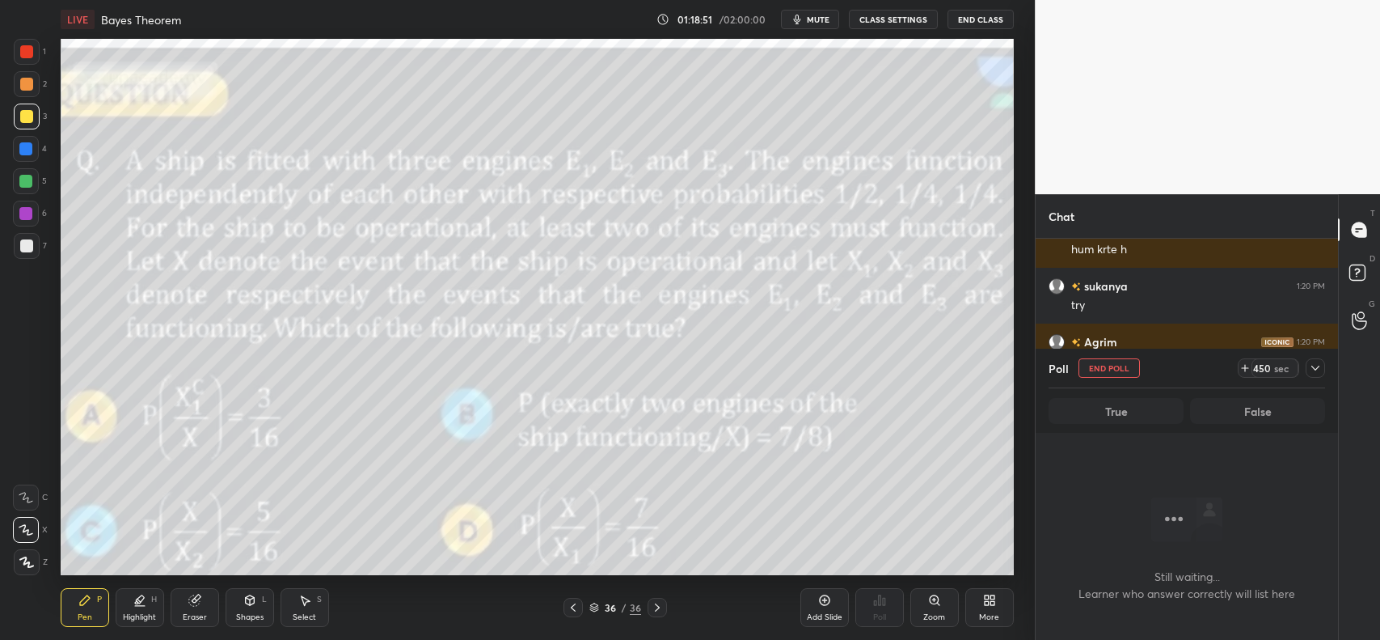
scroll to position [5, 5]
click at [1307, 365] on div at bounding box center [1315, 367] width 19 height 19
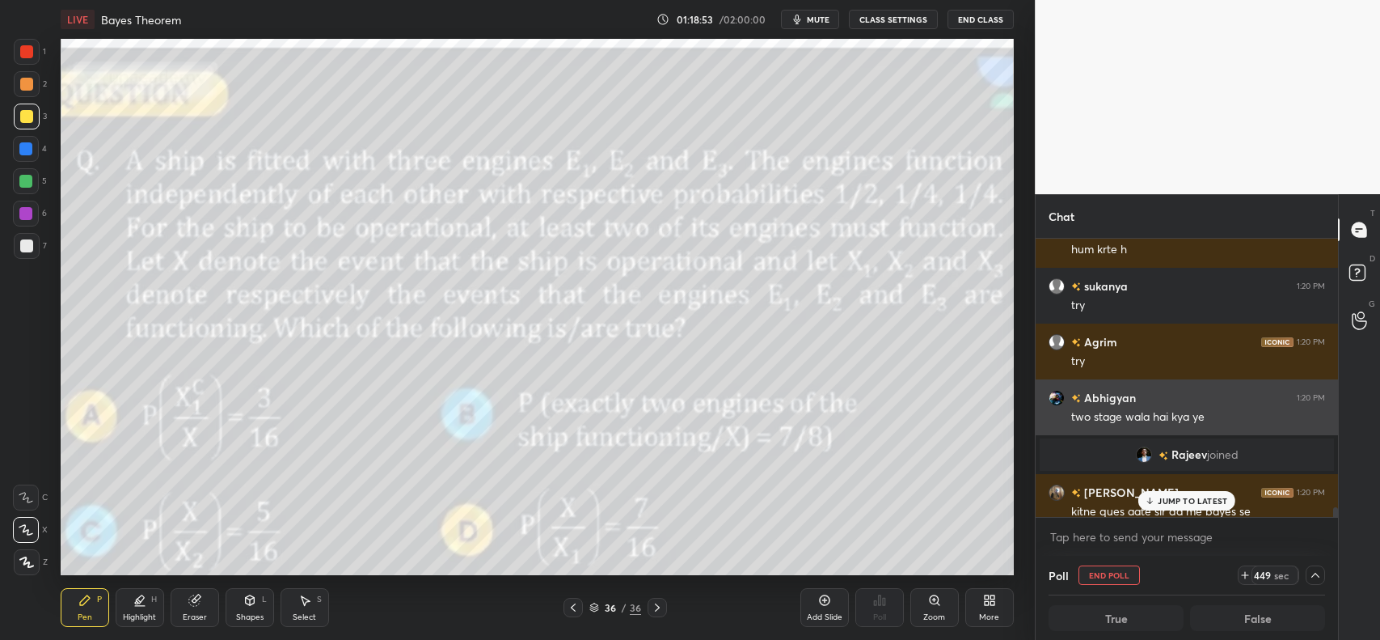
scroll to position [10038, 0]
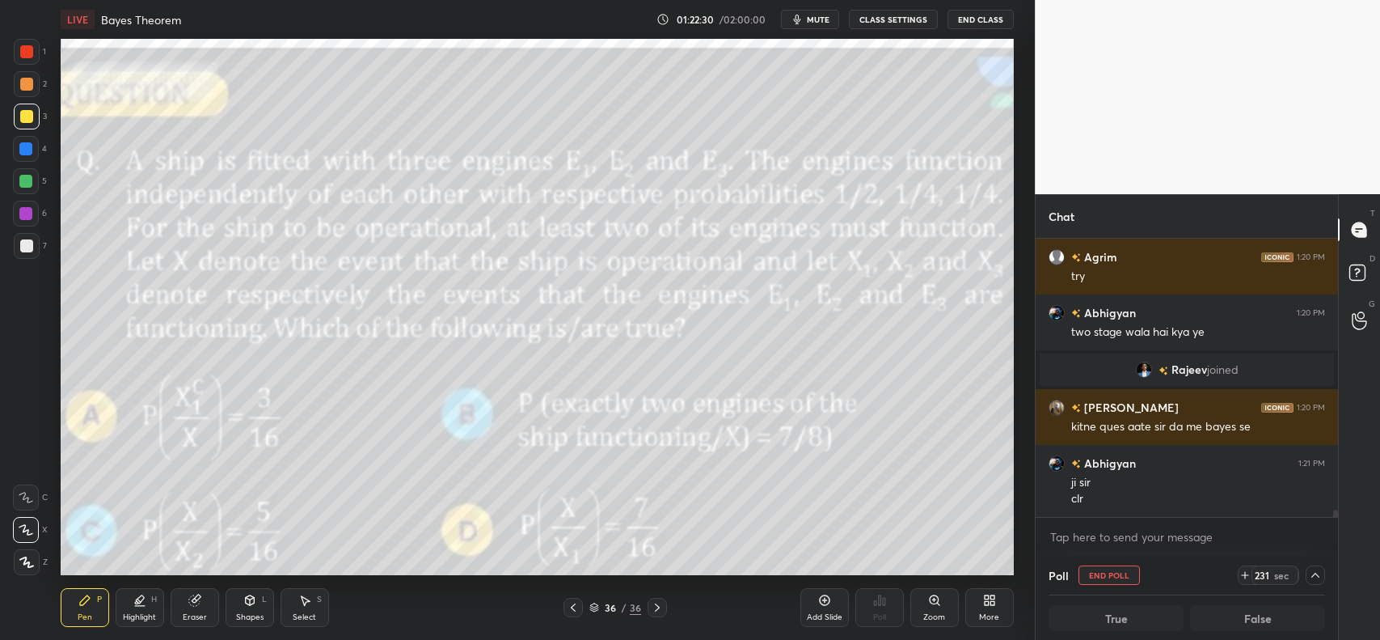
click at [818, 24] on span "mute" at bounding box center [818, 19] width 23 height 11
click at [818, 24] on span "unmute" at bounding box center [816, 19] width 35 height 11
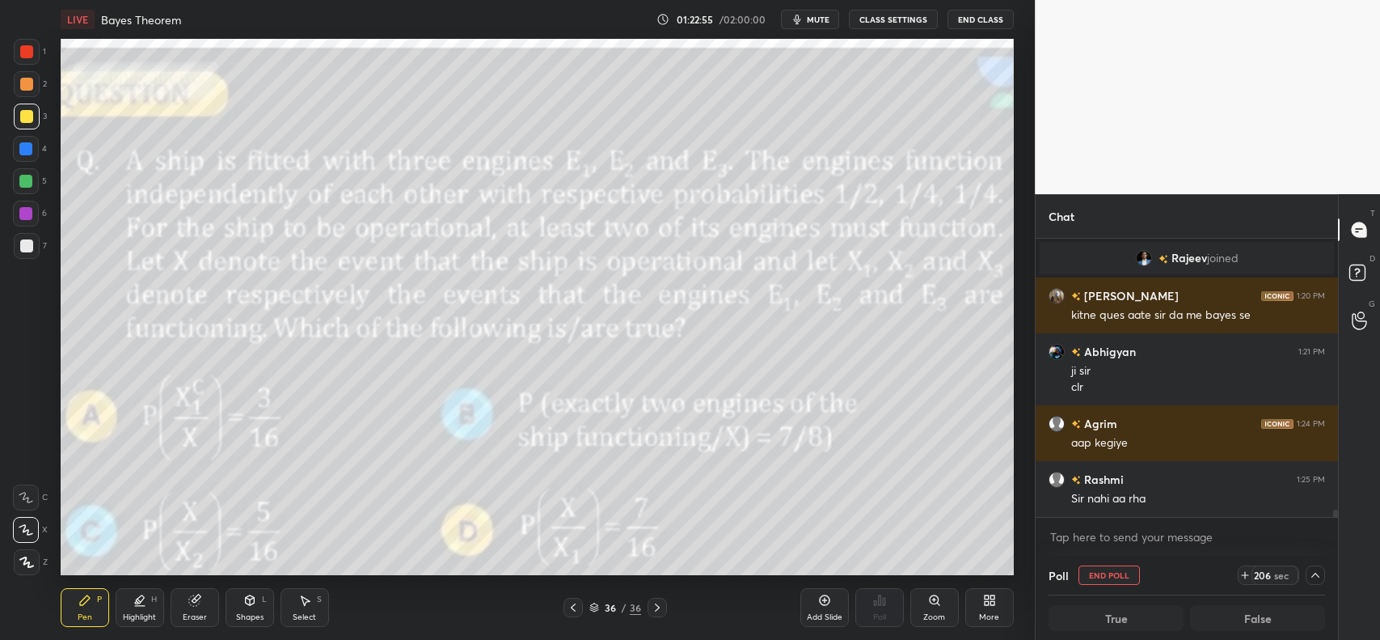
scroll to position [10206, 0]
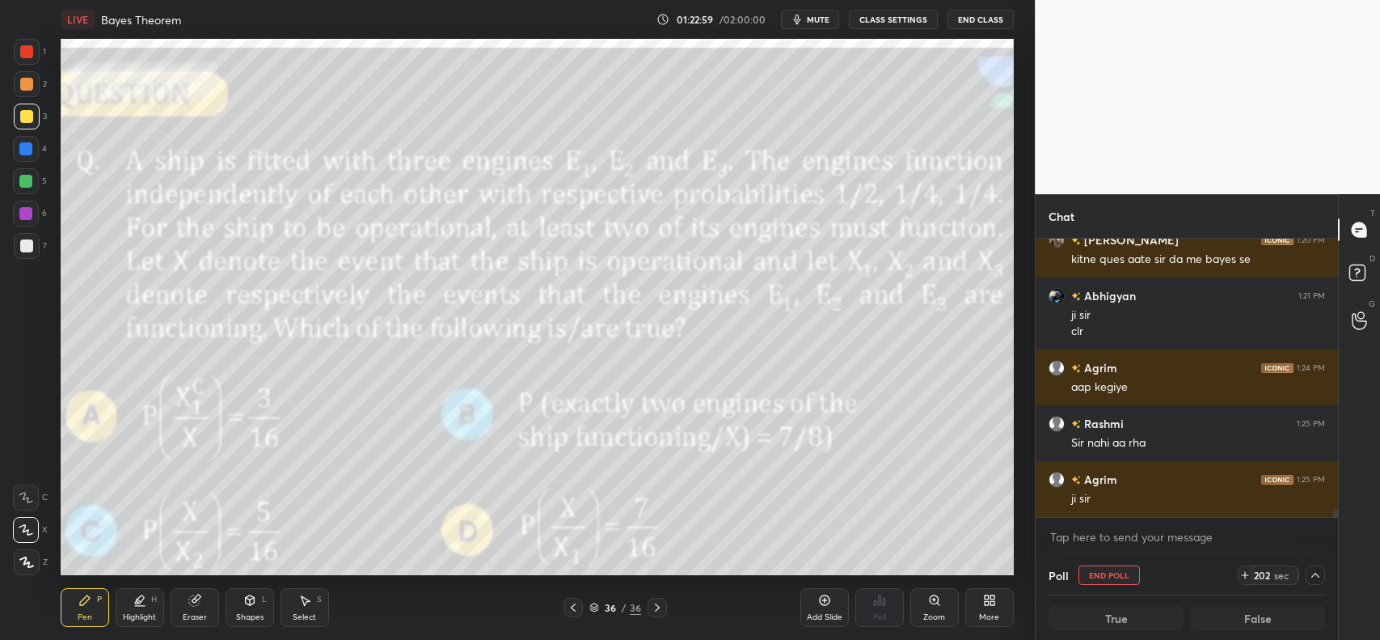
click at [818, 601] on icon at bounding box center [824, 600] width 13 height 13
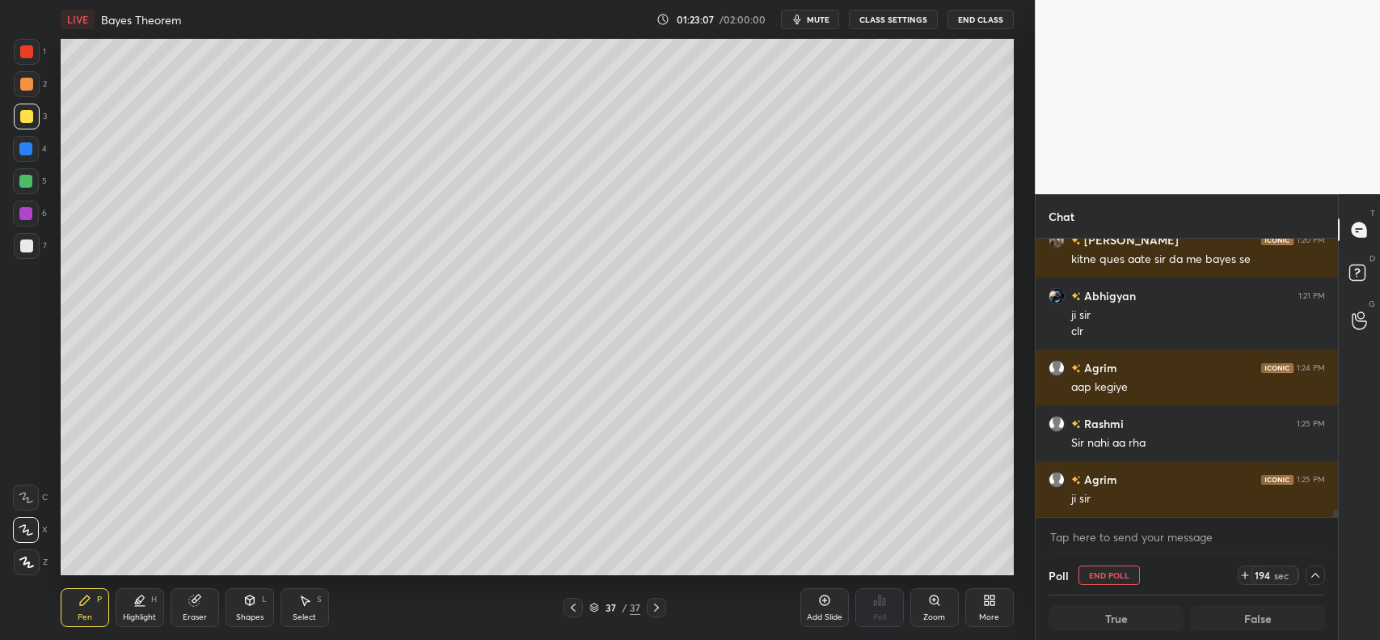
click at [573, 608] on icon at bounding box center [573, 607] width 5 height 8
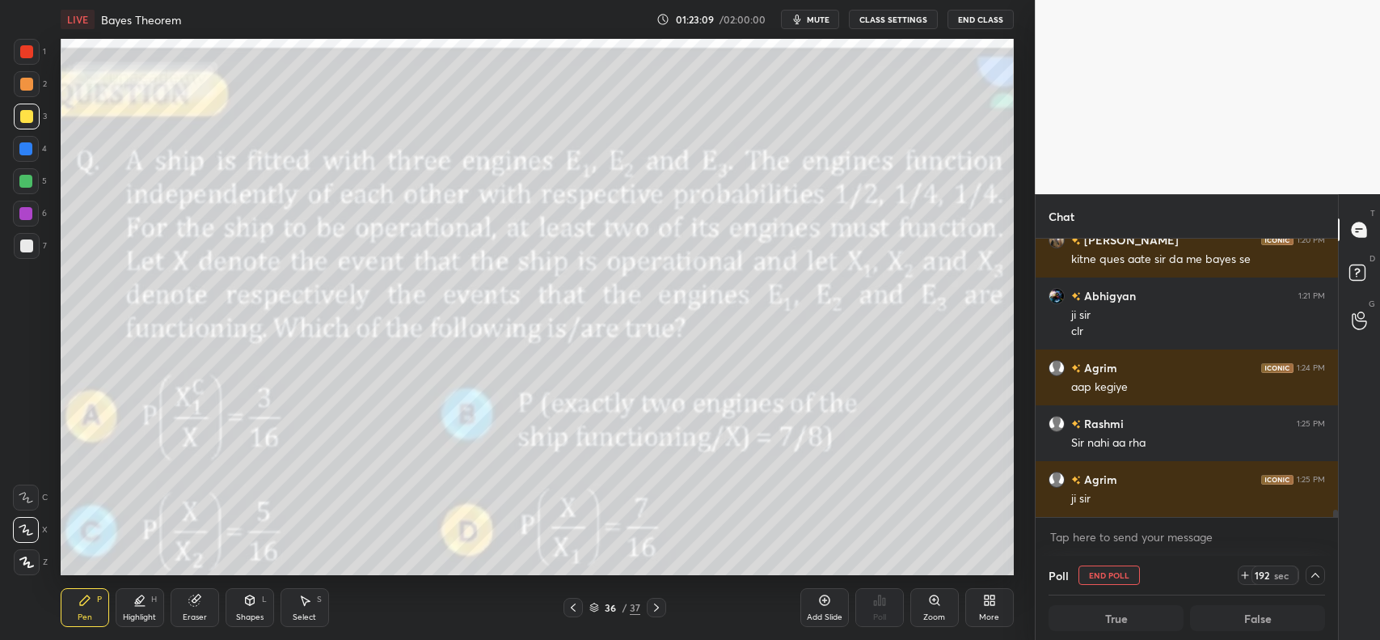
click at [659, 605] on icon at bounding box center [656, 607] width 13 height 13
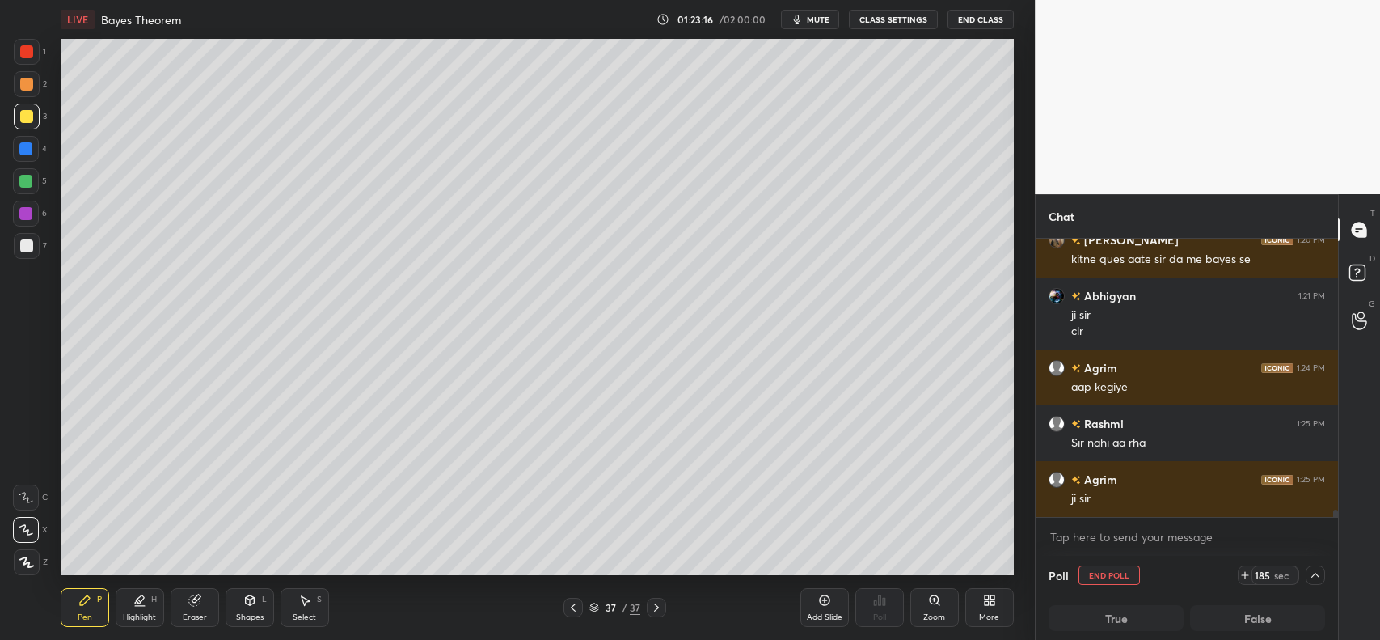
click at [574, 607] on icon at bounding box center [573, 607] width 13 height 13
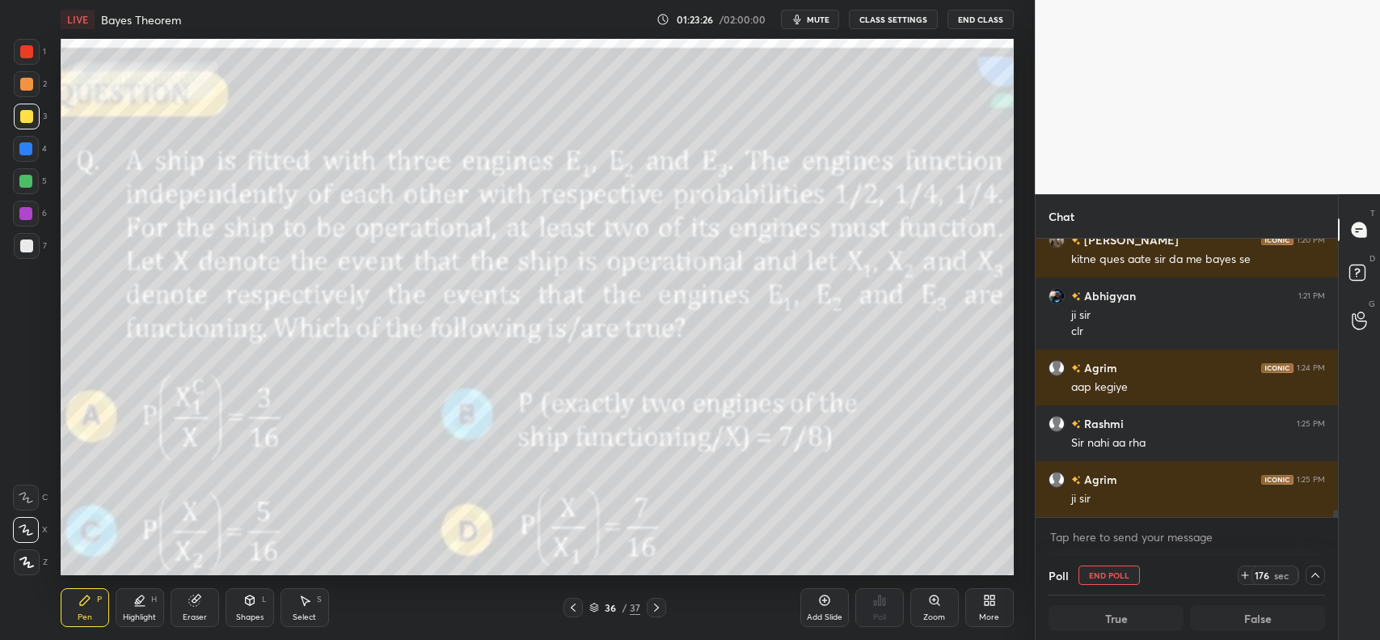
click at [648, 607] on div at bounding box center [656, 607] width 19 height 19
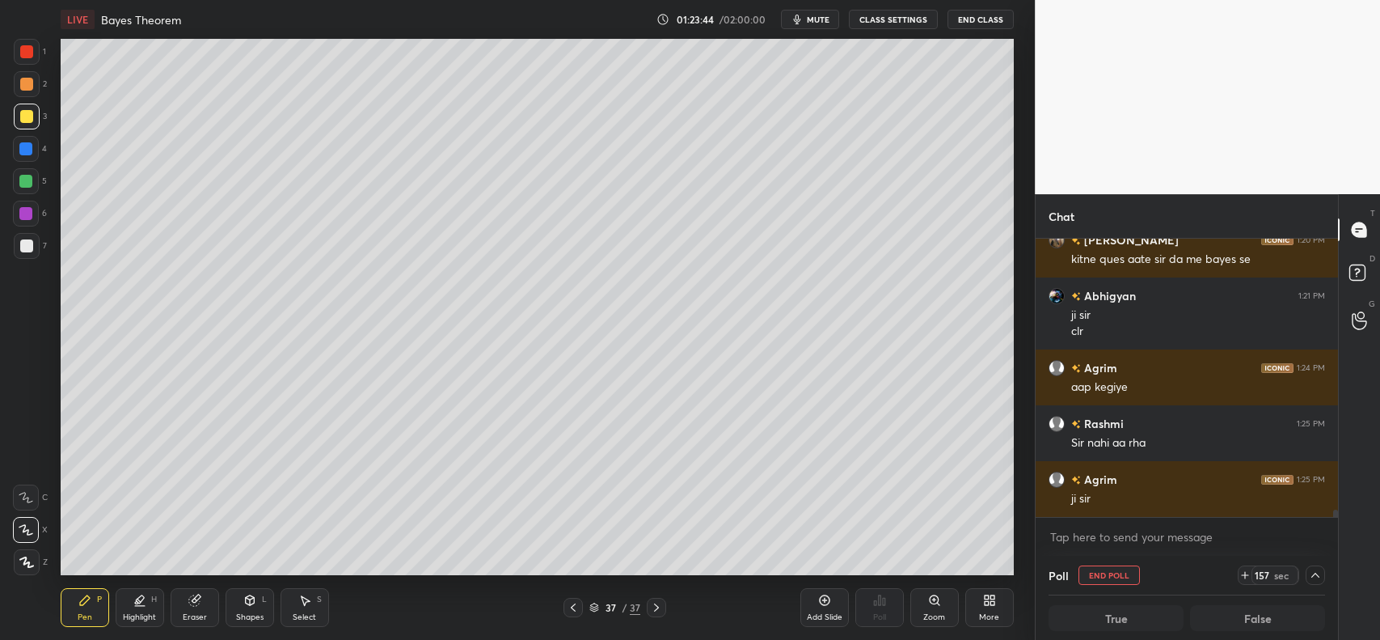
click at [572, 604] on icon at bounding box center [573, 607] width 13 height 13
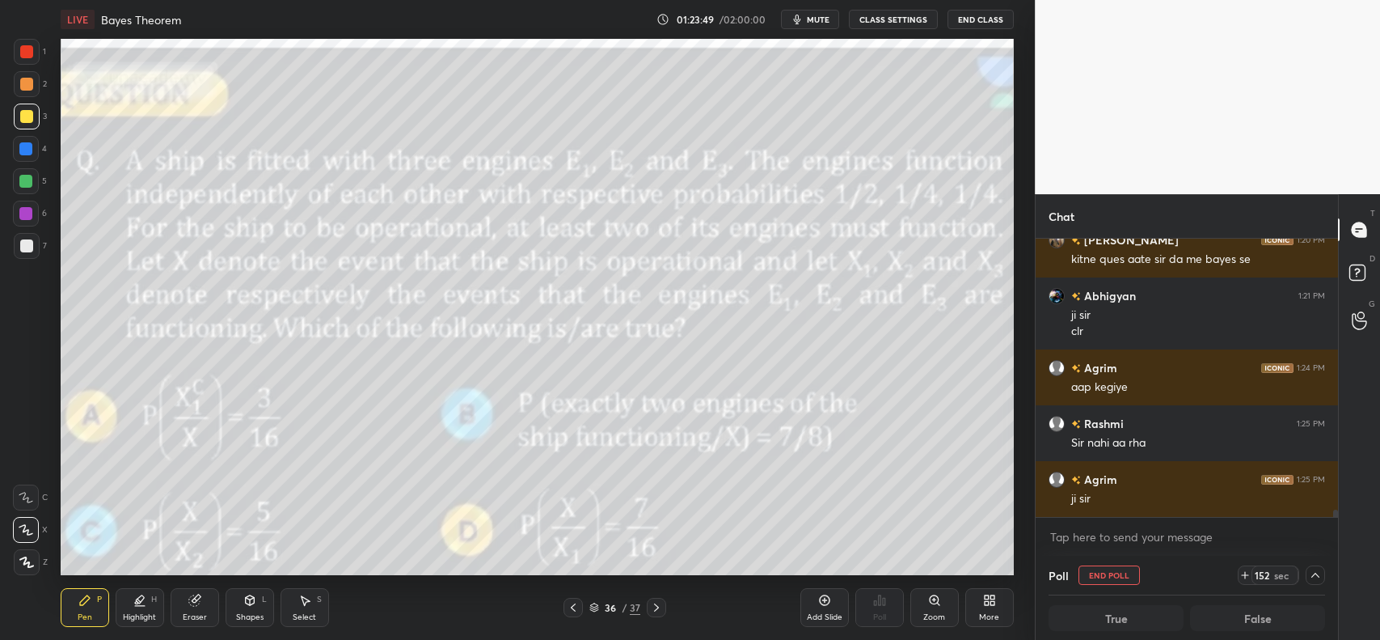
click at [656, 603] on icon at bounding box center [656, 607] width 13 height 13
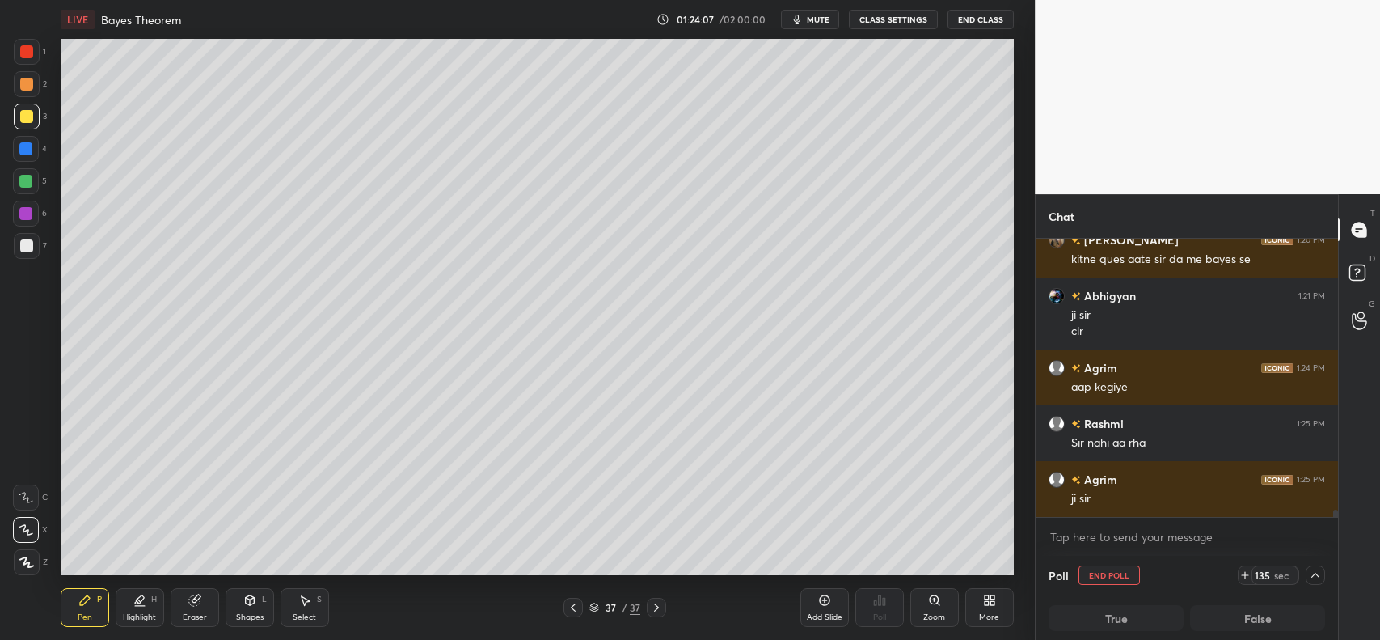
click at [580, 605] on icon at bounding box center [573, 607] width 13 height 13
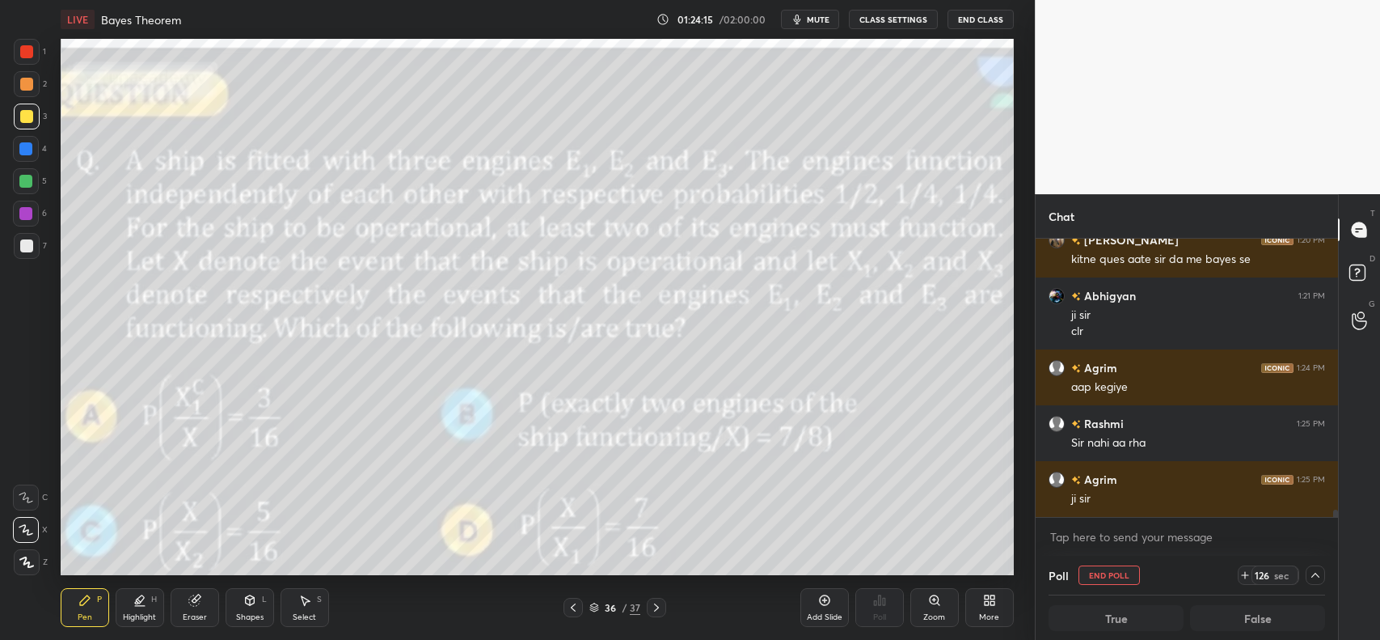
scroll to position [10261, 0]
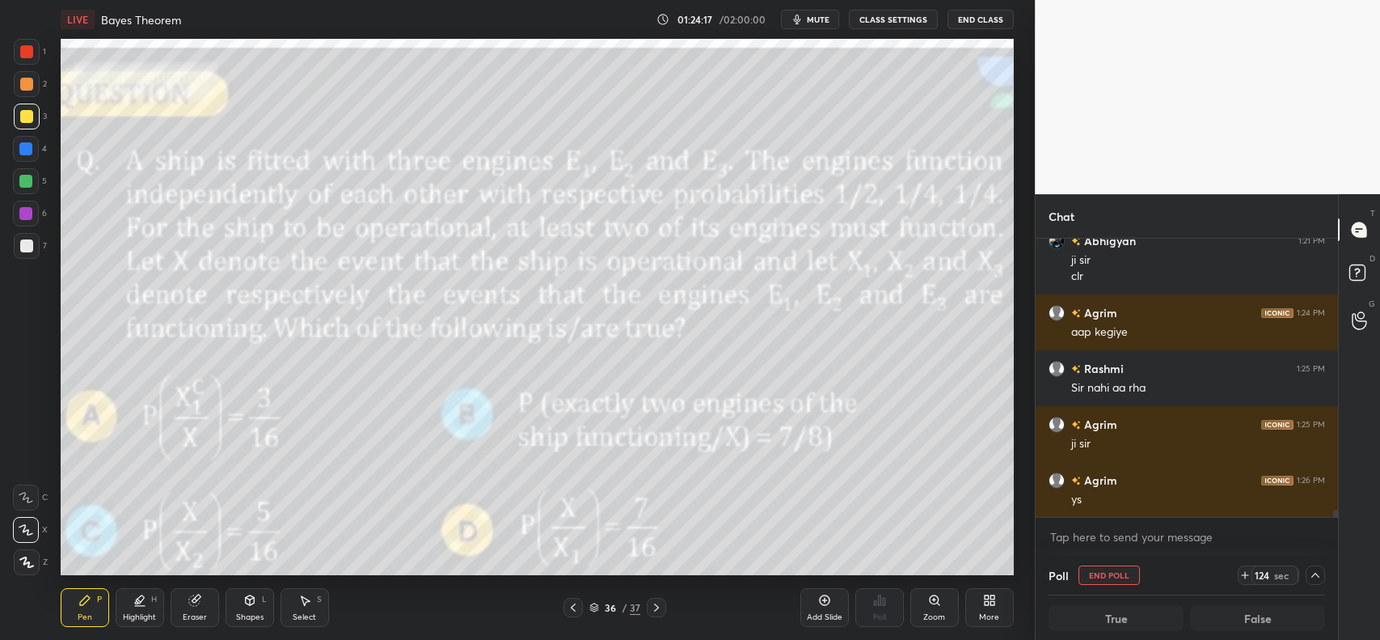
click at [660, 608] on icon at bounding box center [656, 607] width 13 height 13
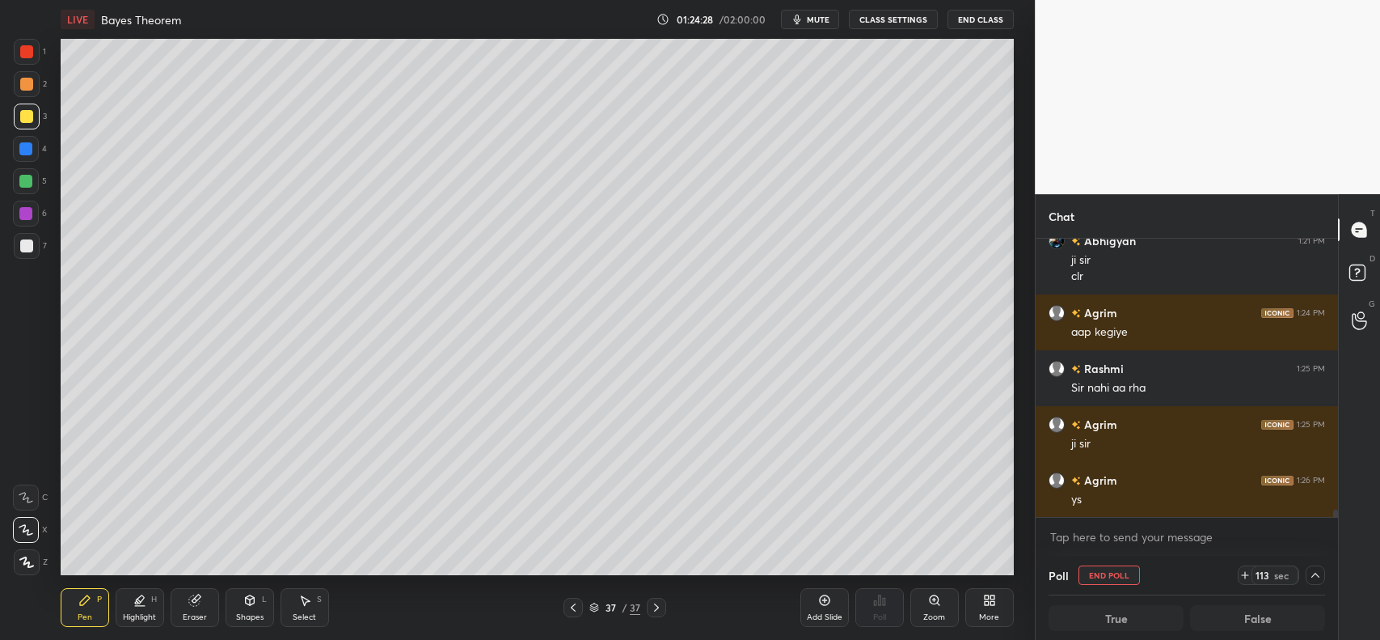
click at [27, 114] on div at bounding box center [26, 116] width 13 height 13
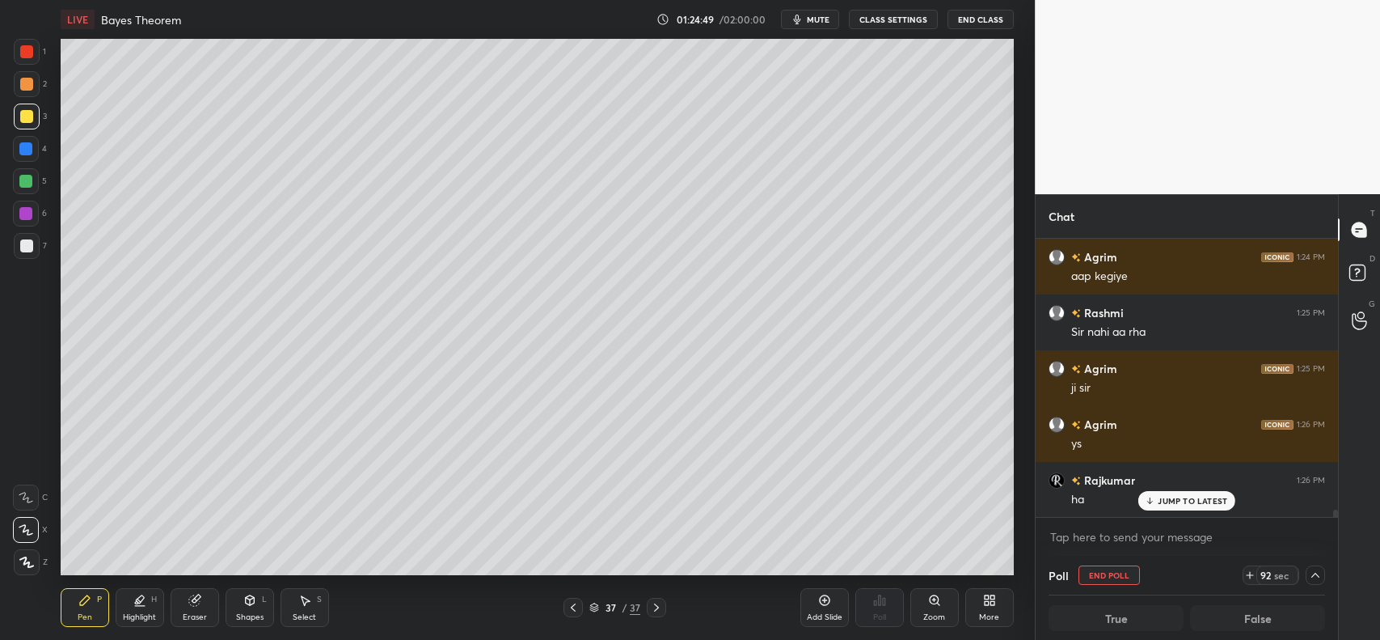
scroll to position [10373, 0]
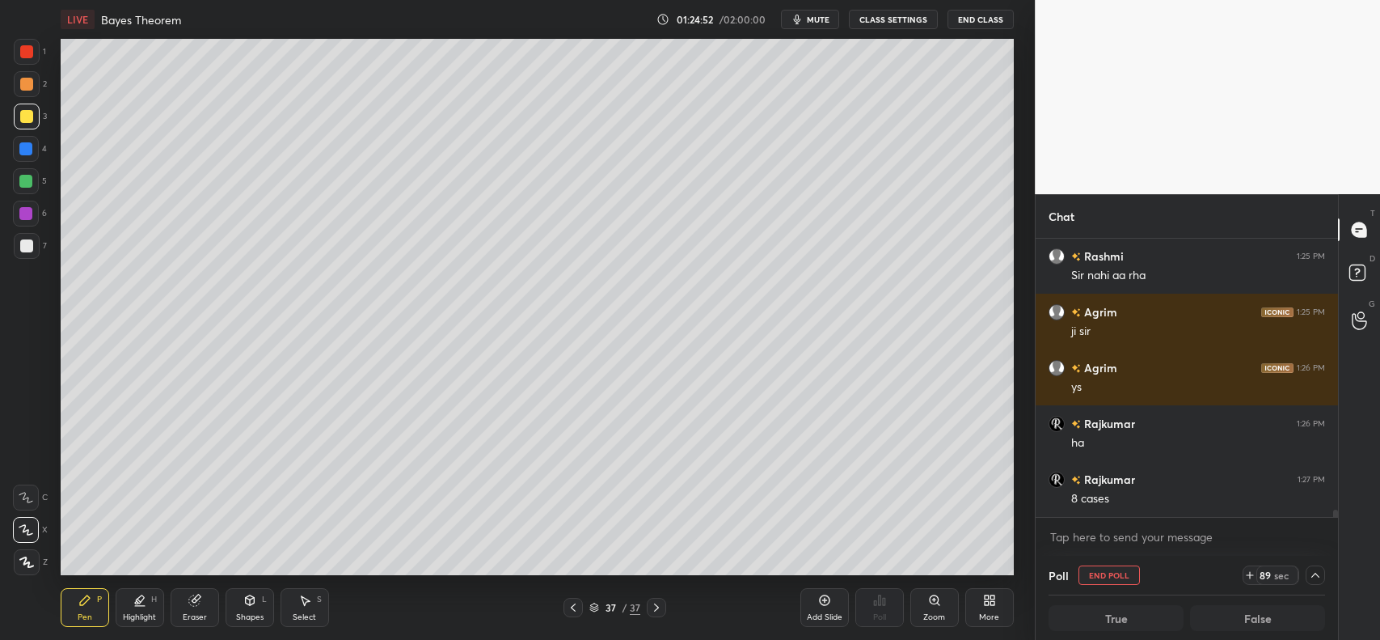
click at [463, 578] on div "Pen P Highlight H Eraser Shapes L Select S 37 / 37 Add Slide Poll Zoom More" at bounding box center [537, 607] width 953 height 65
click at [29, 87] on div at bounding box center [26, 84] width 13 height 13
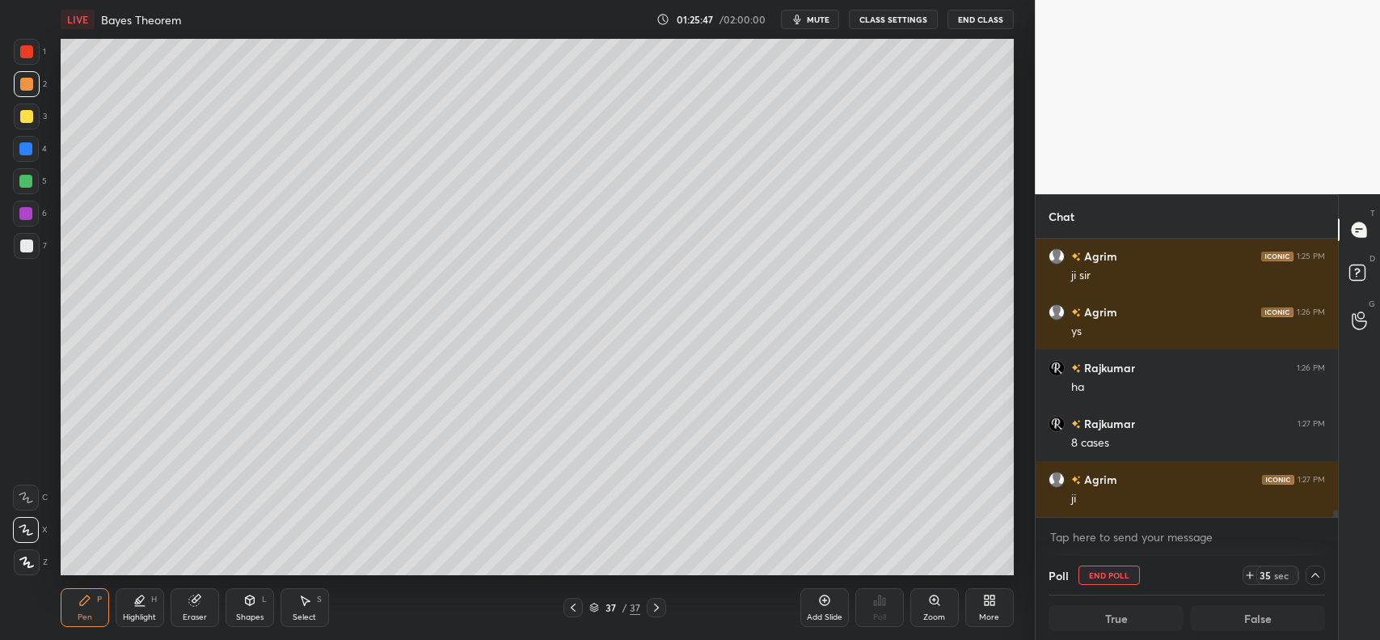
click at [305, 604] on icon at bounding box center [305, 601] width 9 height 10
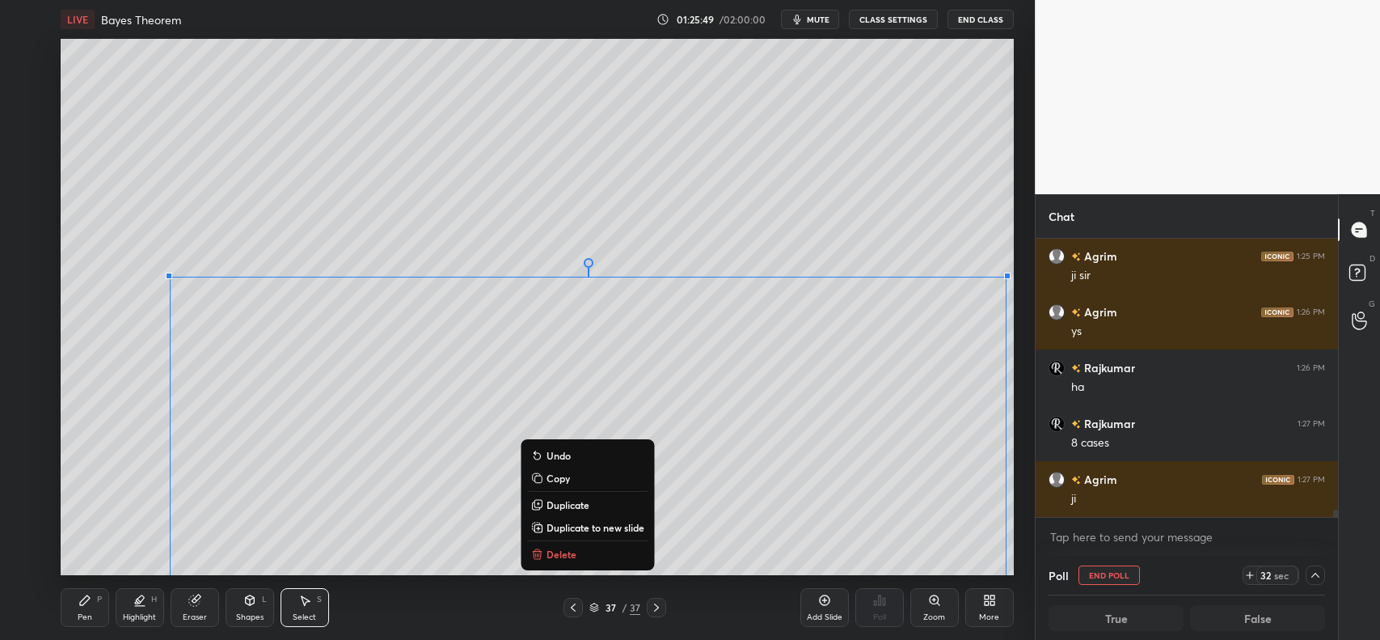
click at [568, 550] on p "Delete" at bounding box center [562, 553] width 30 height 13
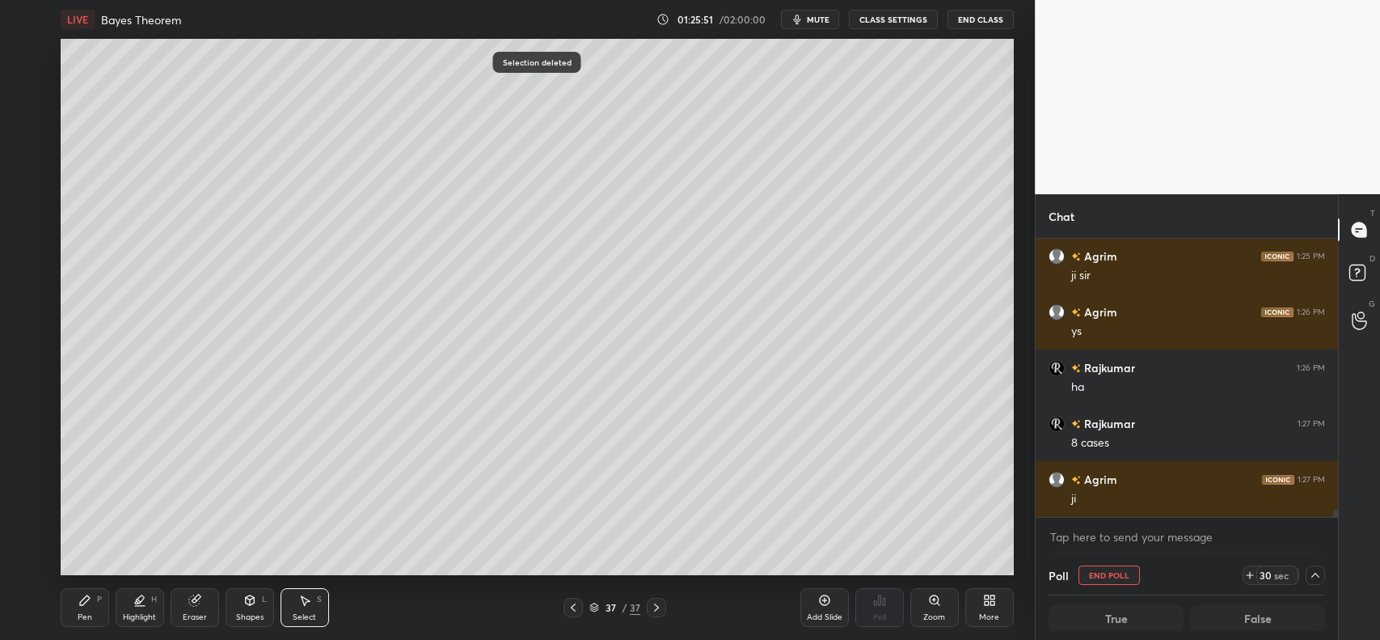
click at [87, 602] on icon at bounding box center [84, 600] width 13 height 13
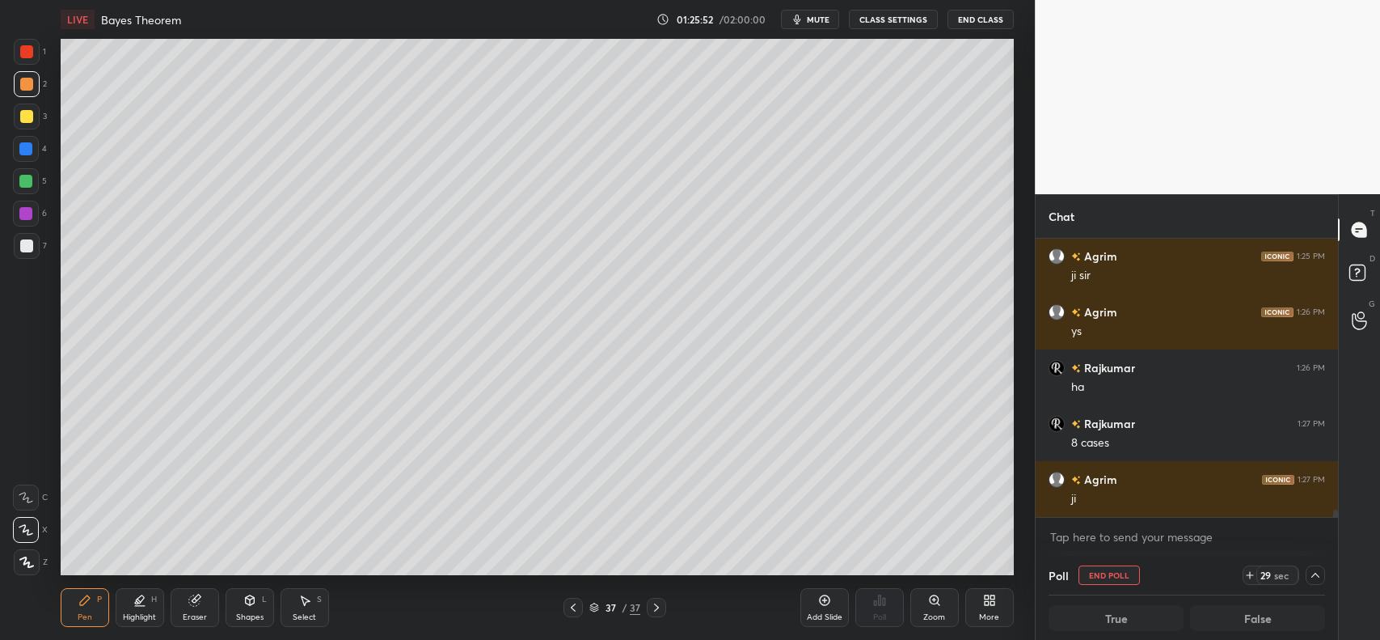
click at [23, 86] on div at bounding box center [26, 84] width 13 height 13
click at [16, 119] on div at bounding box center [27, 117] width 26 height 26
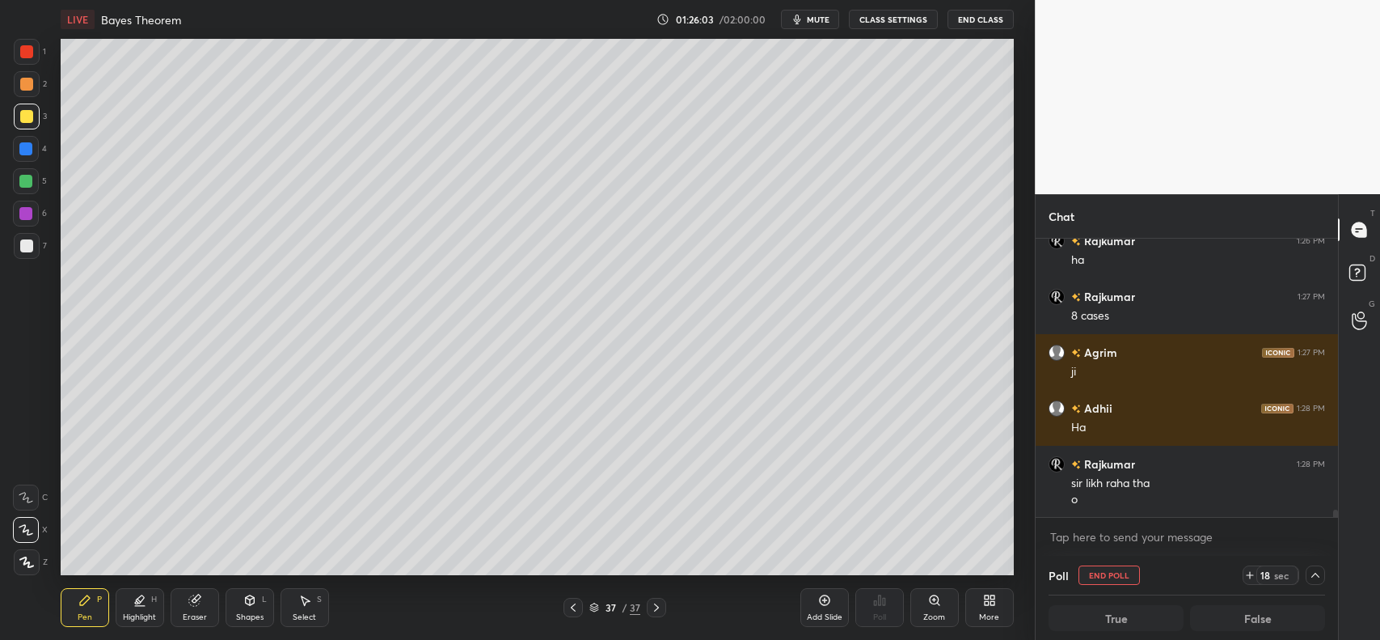
scroll to position [10612, 0]
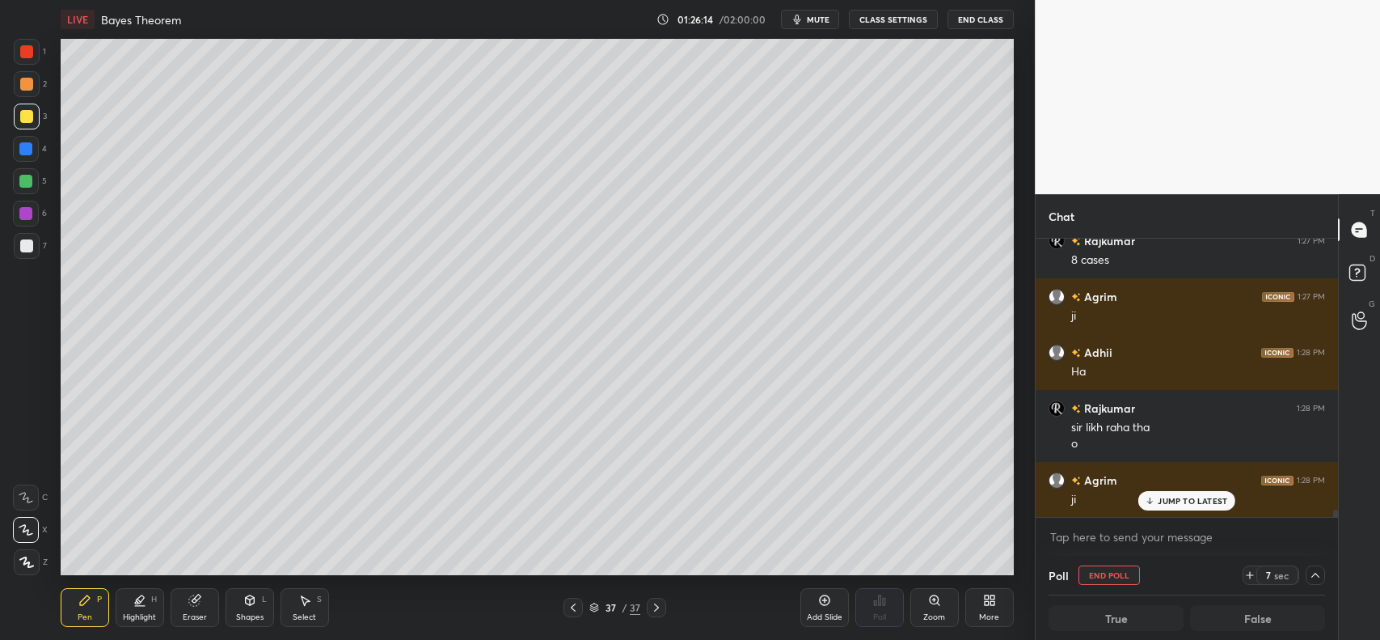
click at [192, 598] on icon at bounding box center [193, 600] width 11 height 11
click at [86, 608] on div "Pen P" at bounding box center [85, 607] width 49 height 39
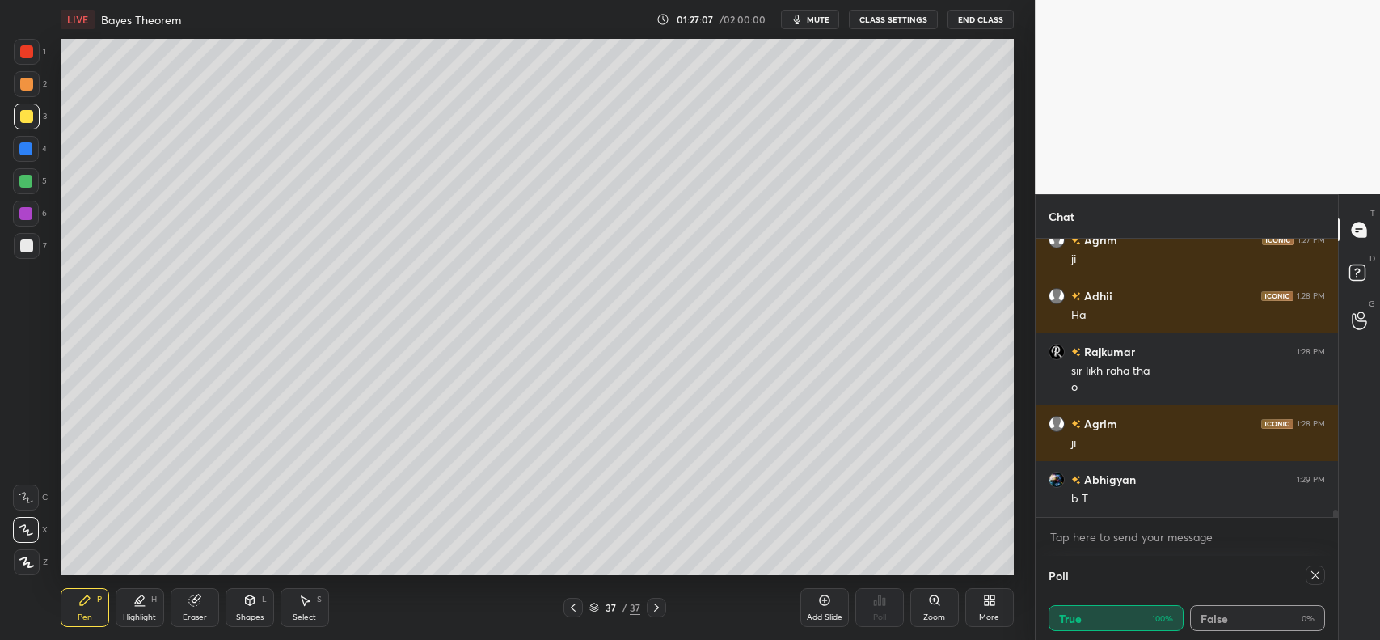
click at [27, 94] on div at bounding box center [27, 84] width 26 height 26
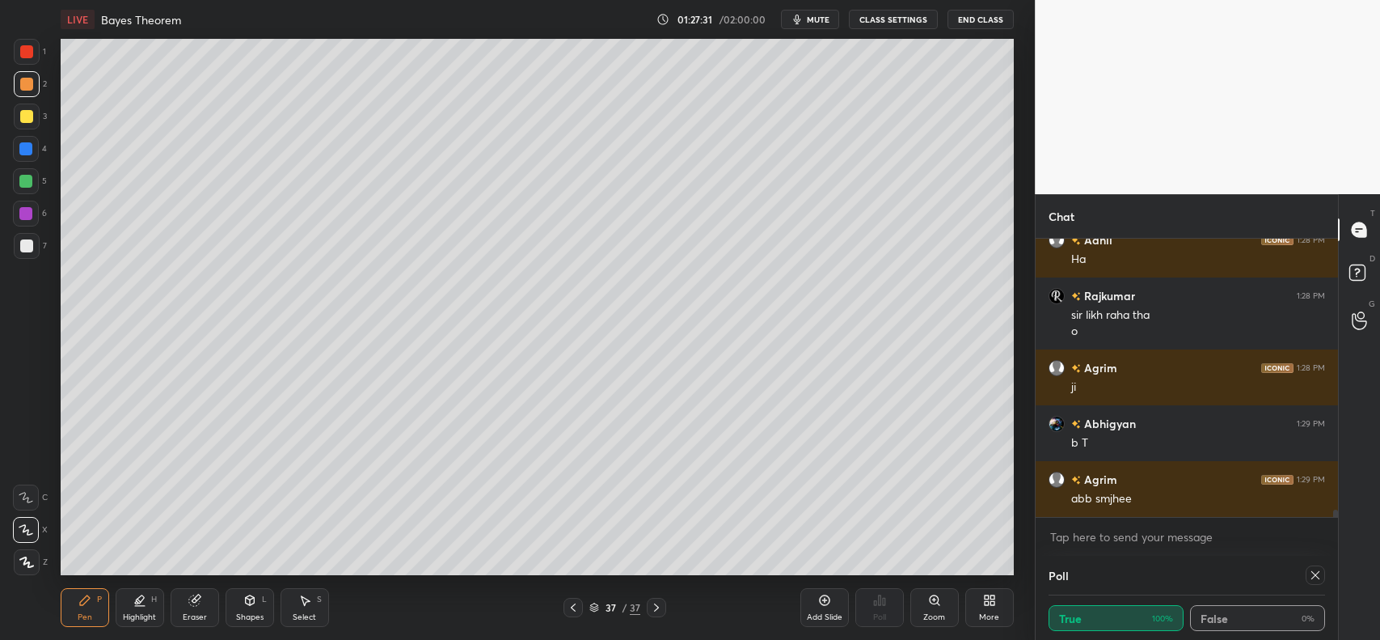
click at [31, 253] on div at bounding box center [27, 246] width 26 height 26
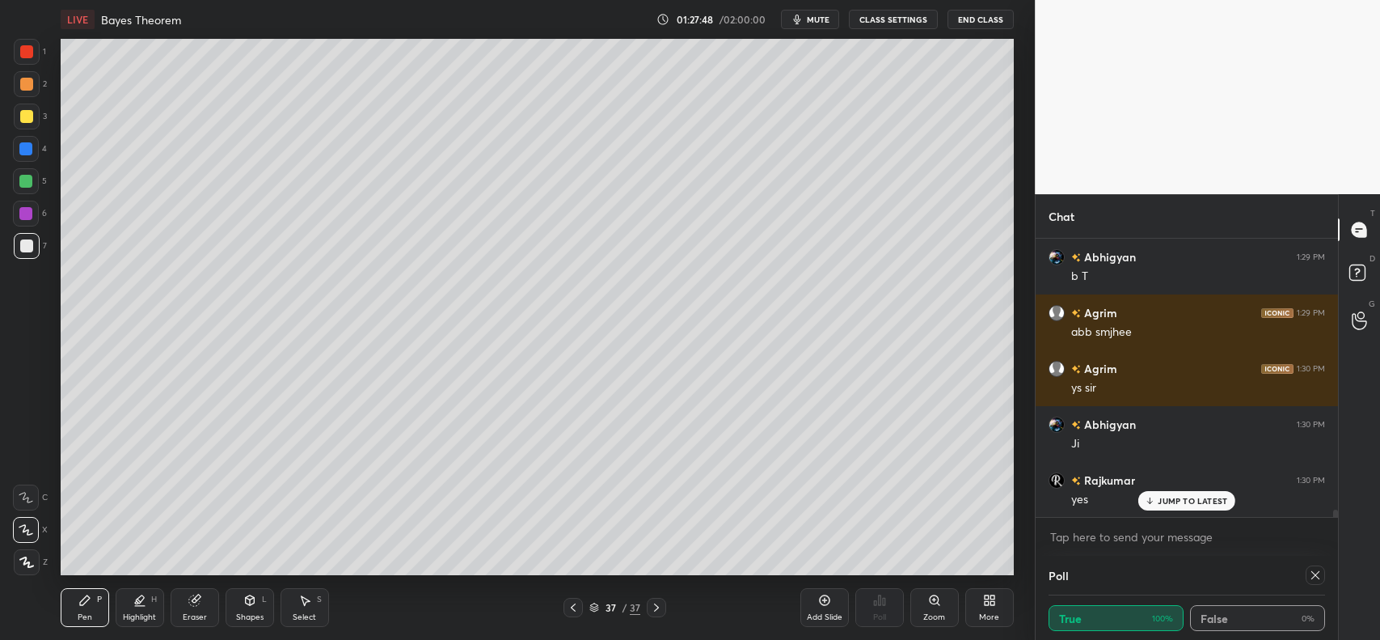
scroll to position [10947, 0]
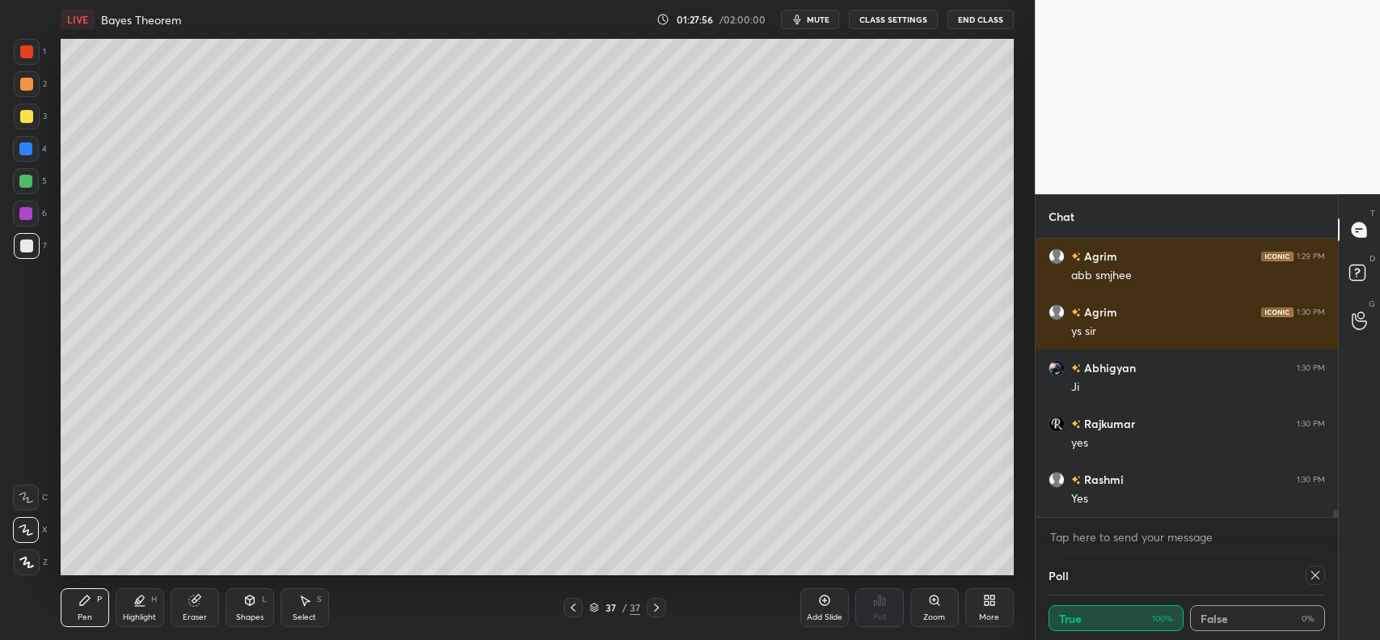
click at [819, 594] on icon at bounding box center [824, 600] width 13 height 13
click at [248, 609] on div "Shapes L" at bounding box center [250, 607] width 49 height 39
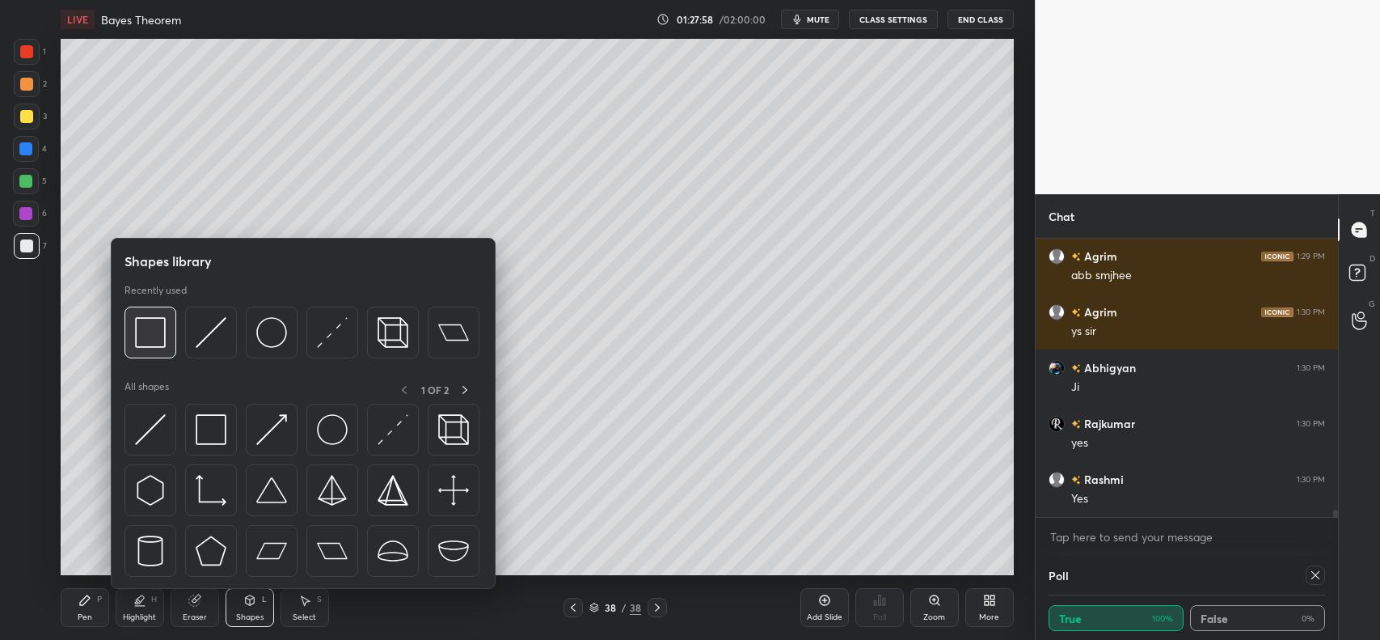
click at [146, 326] on img at bounding box center [150, 332] width 31 height 31
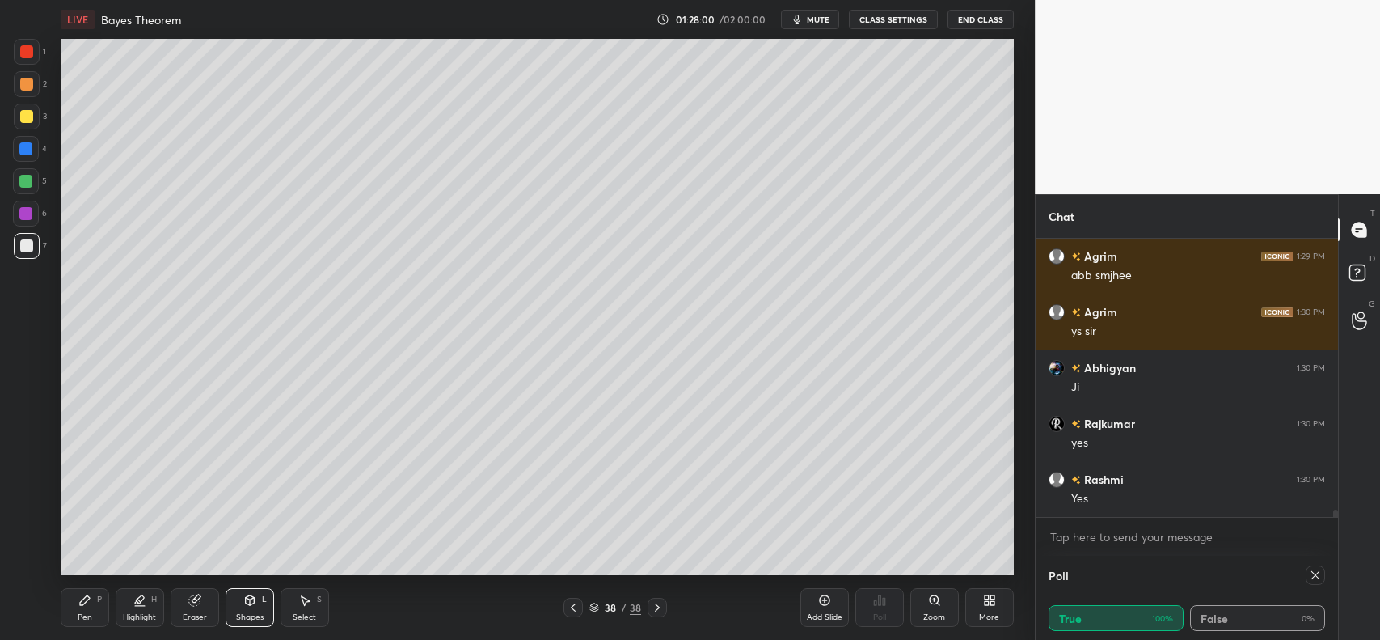
click at [78, 605] on icon at bounding box center [84, 600] width 13 height 13
click at [27, 184] on div at bounding box center [25, 181] width 13 height 13
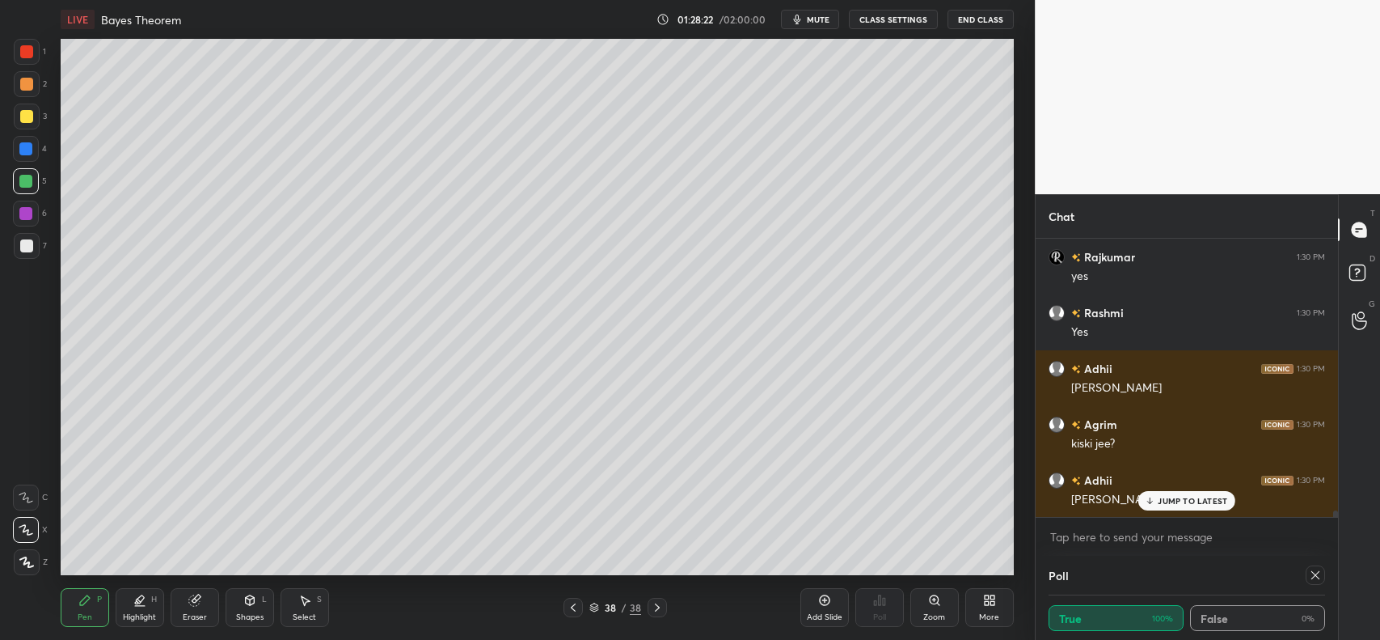
scroll to position [11170, 0]
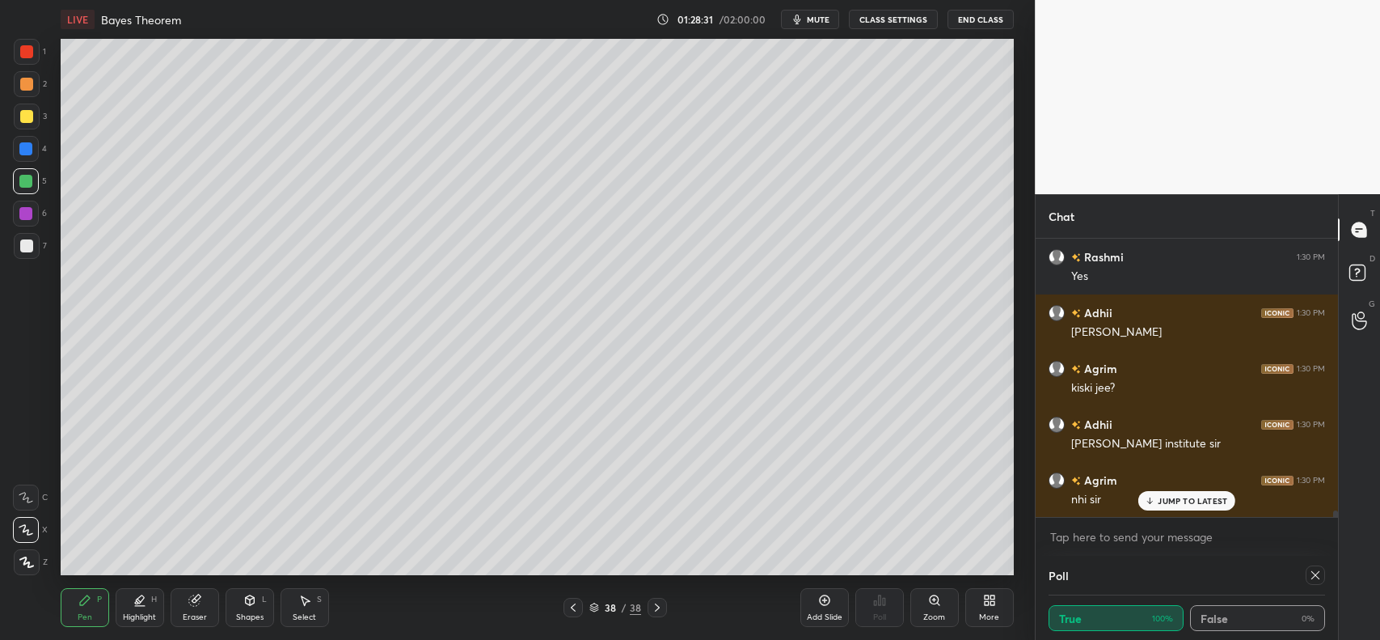
click at [251, 609] on div "Shapes L" at bounding box center [250, 607] width 49 height 39
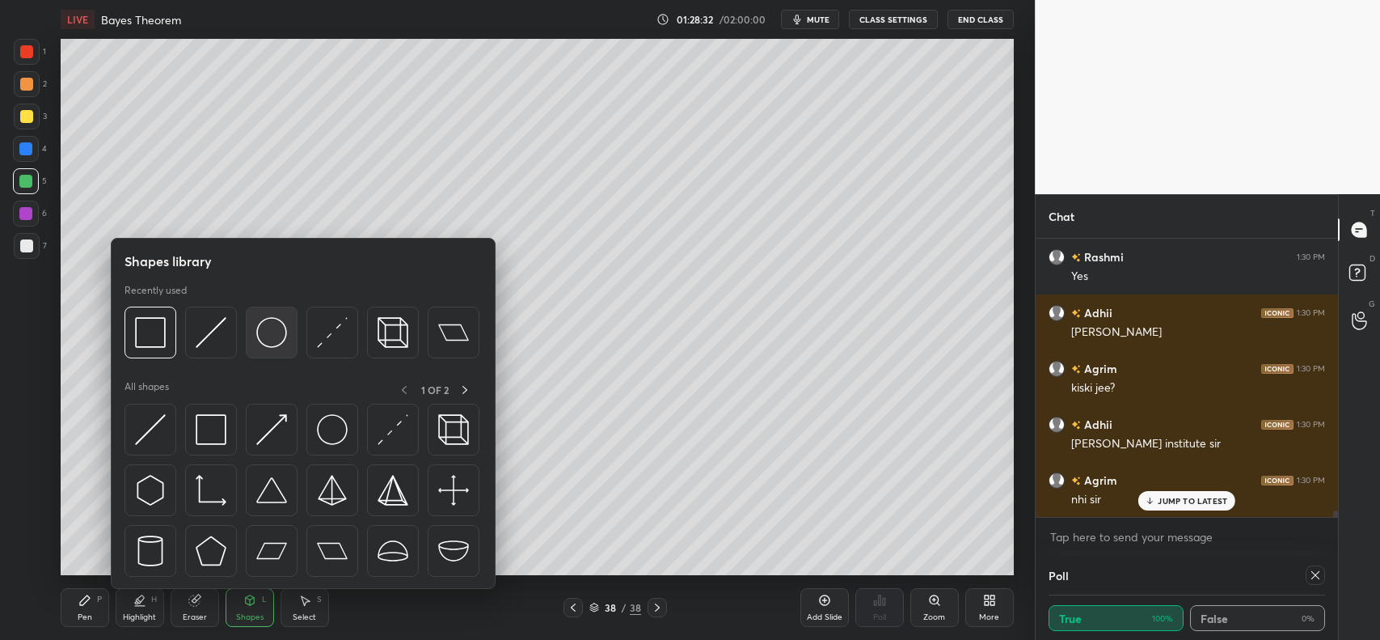
click at [263, 324] on img at bounding box center [271, 332] width 31 height 31
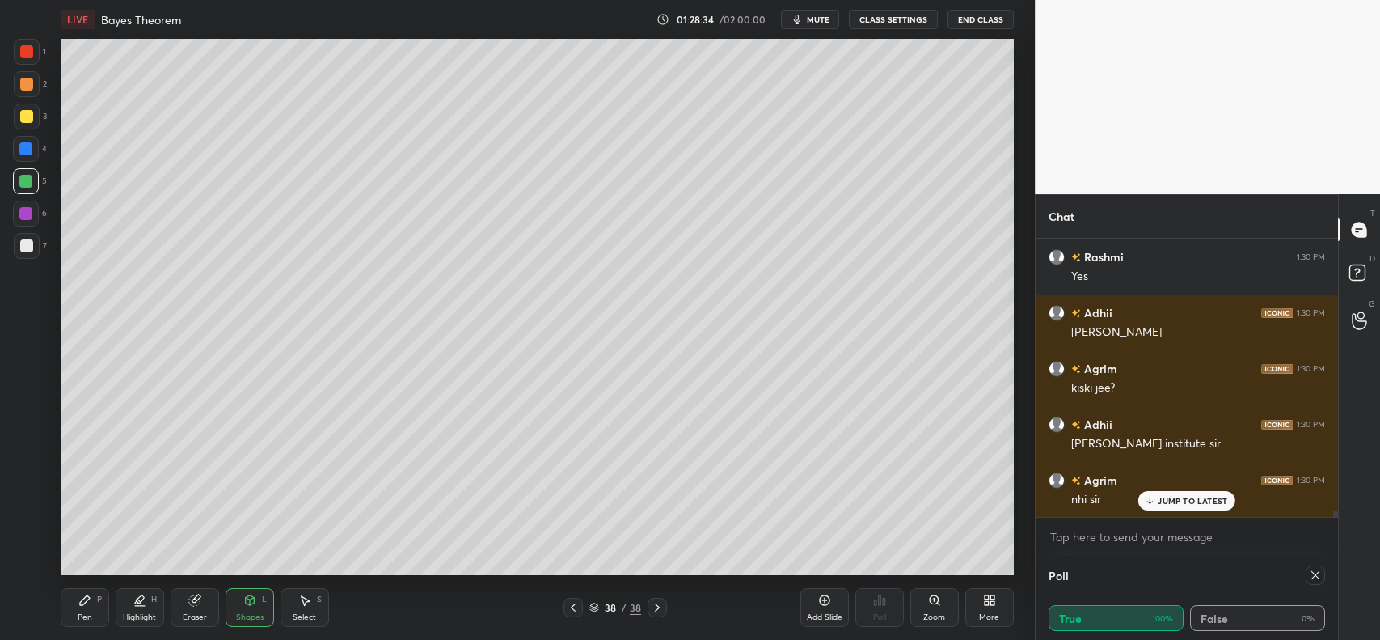
click at [94, 598] on div "Pen P" at bounding box center [85, 607] width 49 height 39
click at [22, 248] on div at bounding box center [26, 245] width 13 height 13
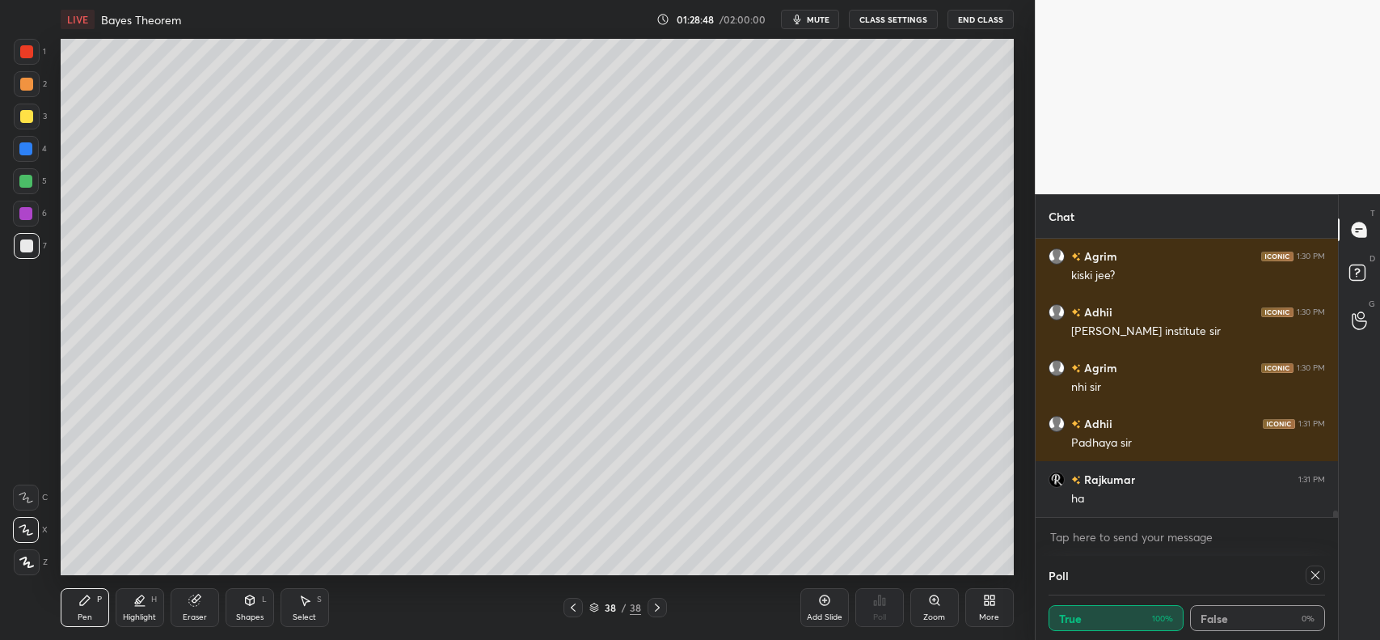
scroll to position [11338, 0]
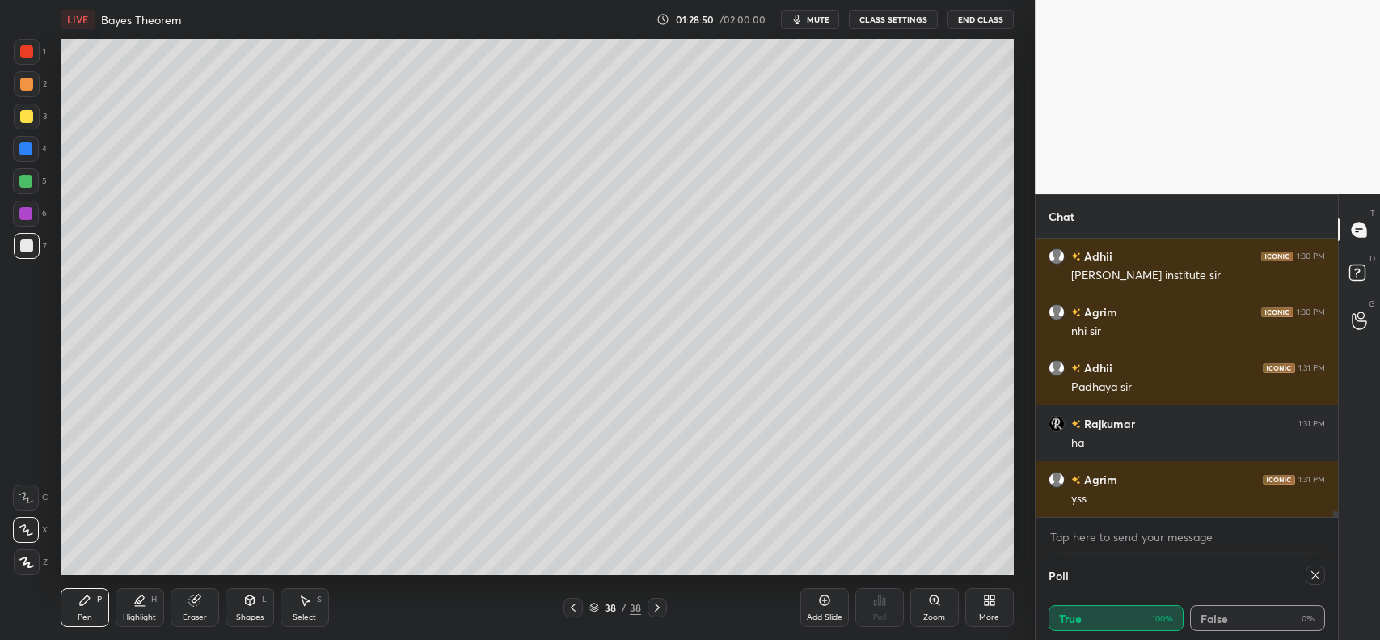
click at [239, 605] on div "Shapes L" at bounding box center [250, 607] width 49 height 39
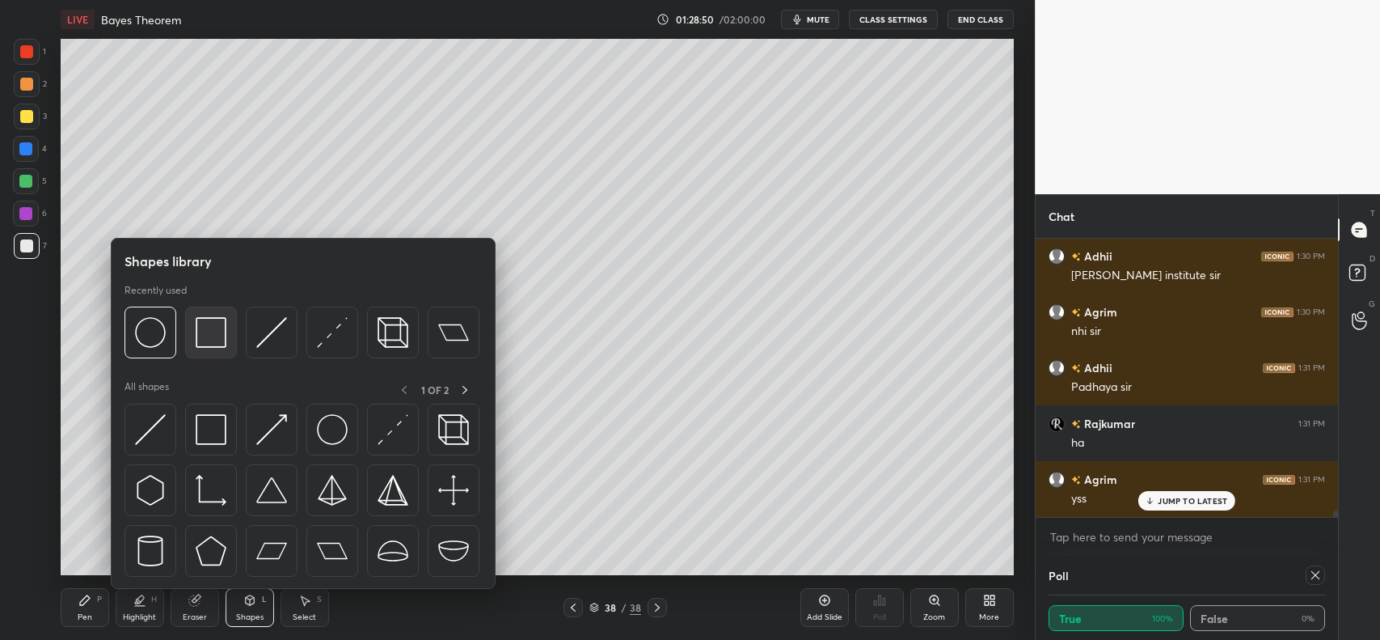
scroll to position [11393, 0]
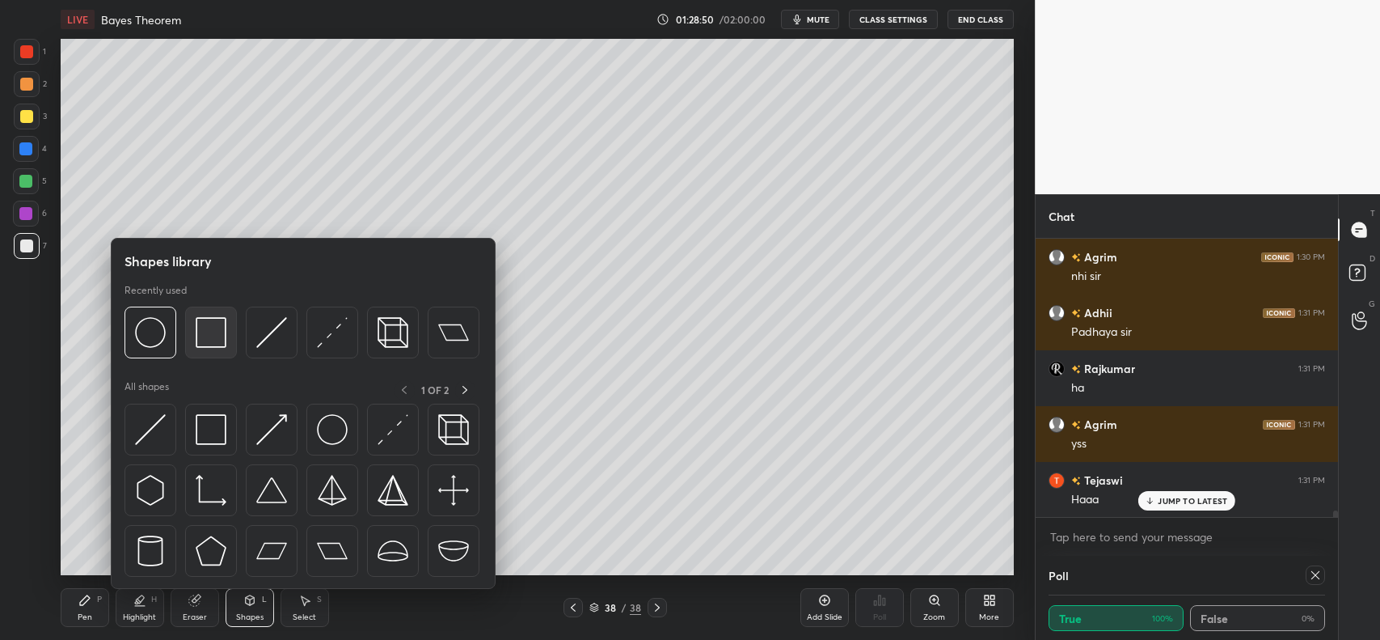
click at [214, 318] on img at bounding box center [211, 332] width 31 height 31
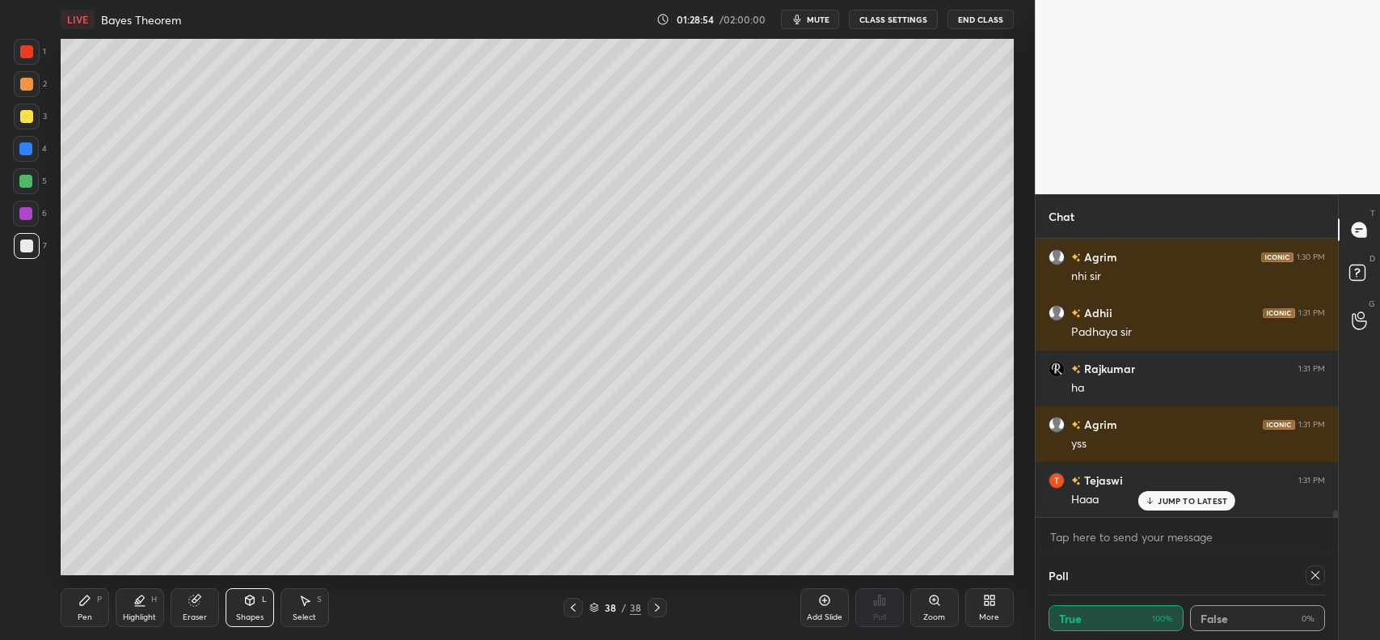
scroll to position [11449, 0]
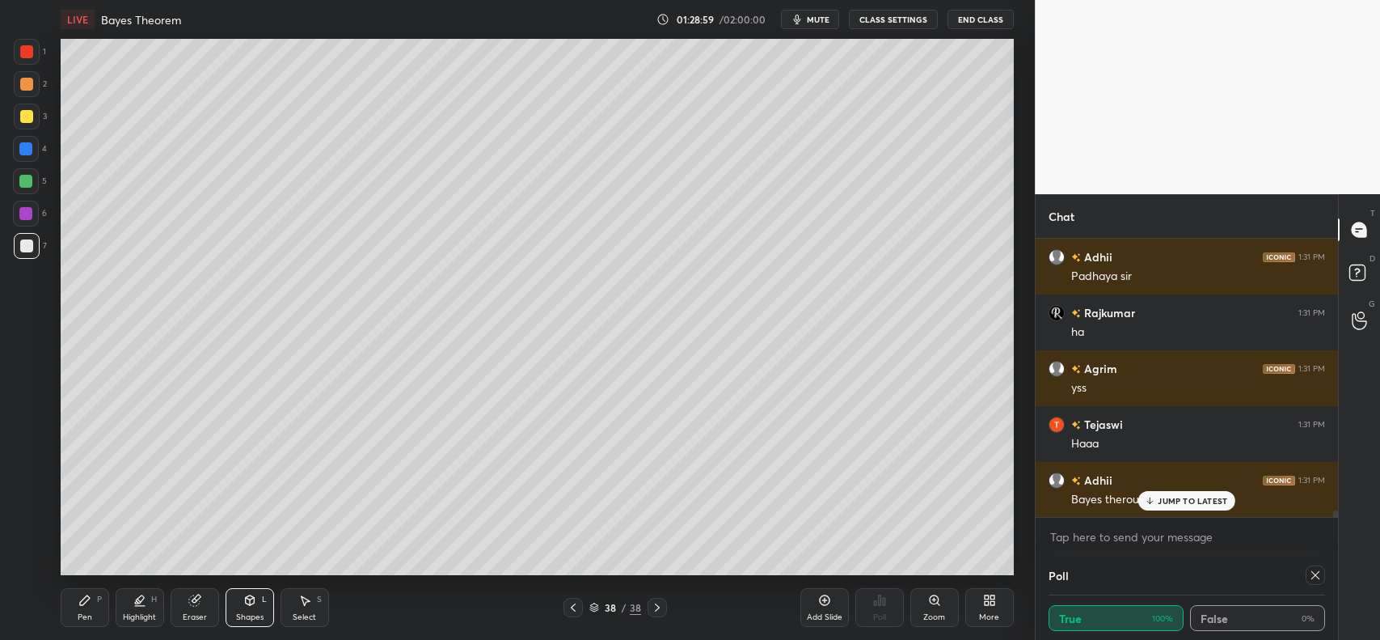
click at [87, 599] on icon at bounding box center [85, 600] width 10 height 10
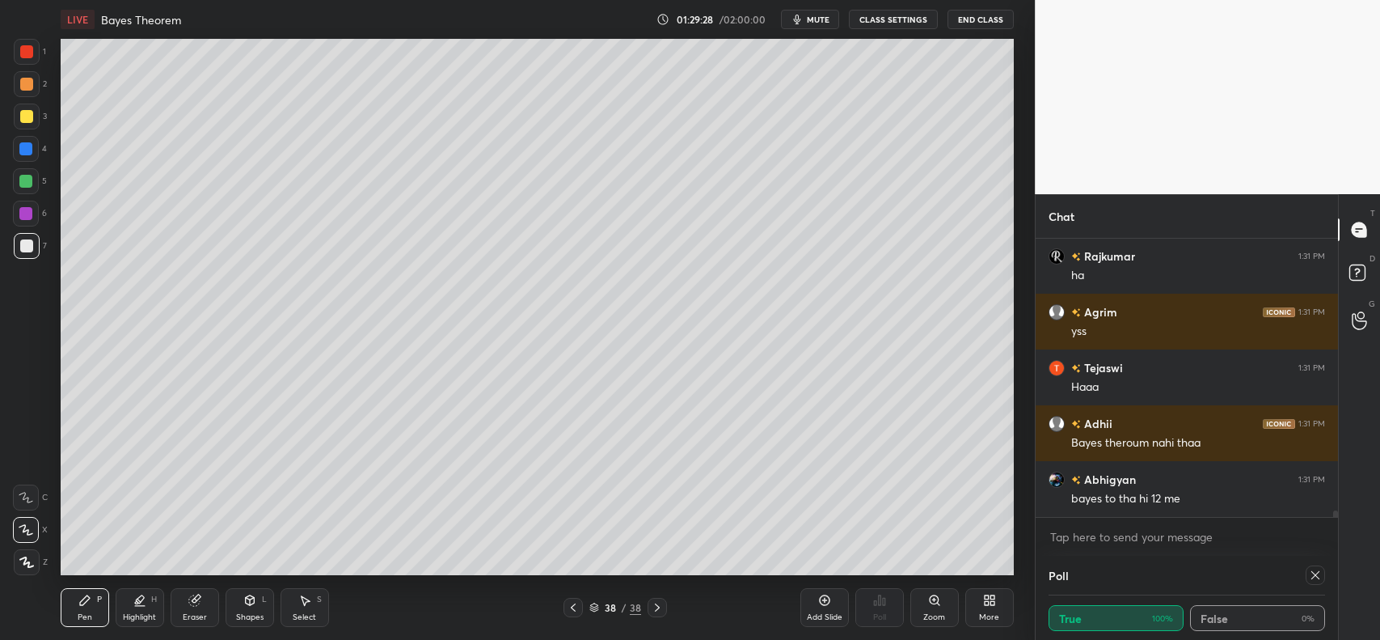
click at [32, 156] on div at bounding box center [26, 149] width 26 height 26
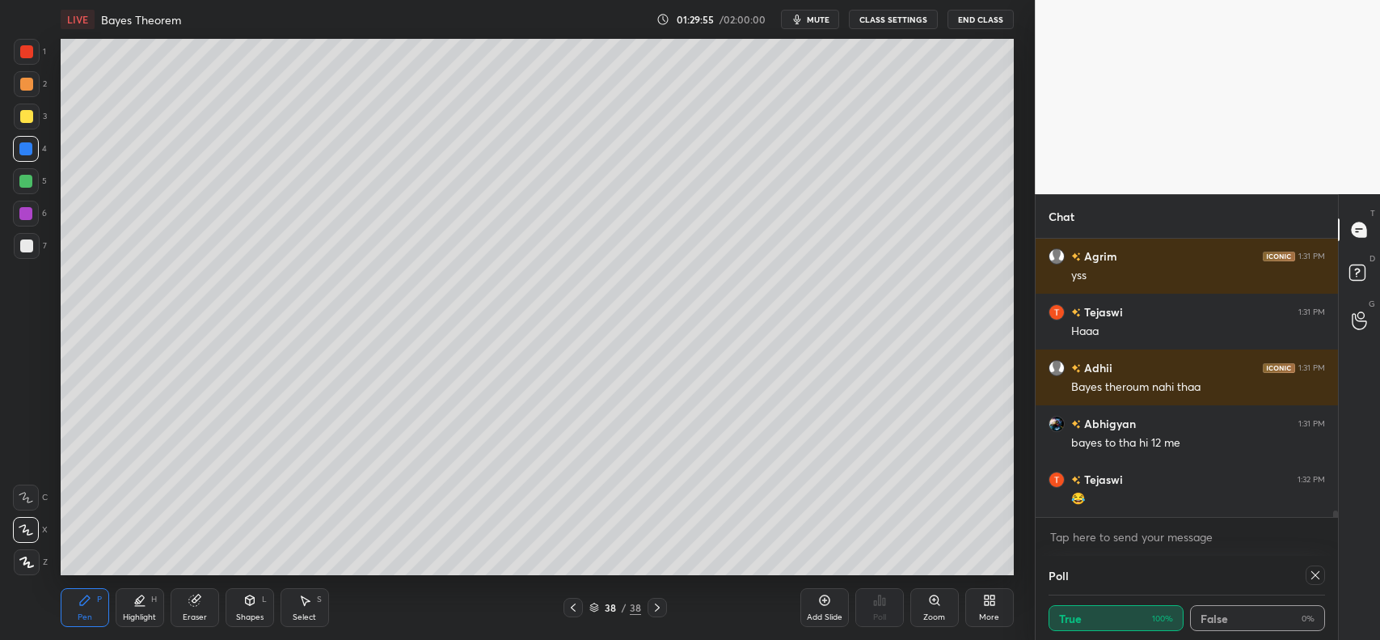
click at [28, 83] on div at bounding box center [26, 84] width 13 height 13
click at [66, 601] on div "Pen P" at bounding box center [85, 607] width 49 height 39
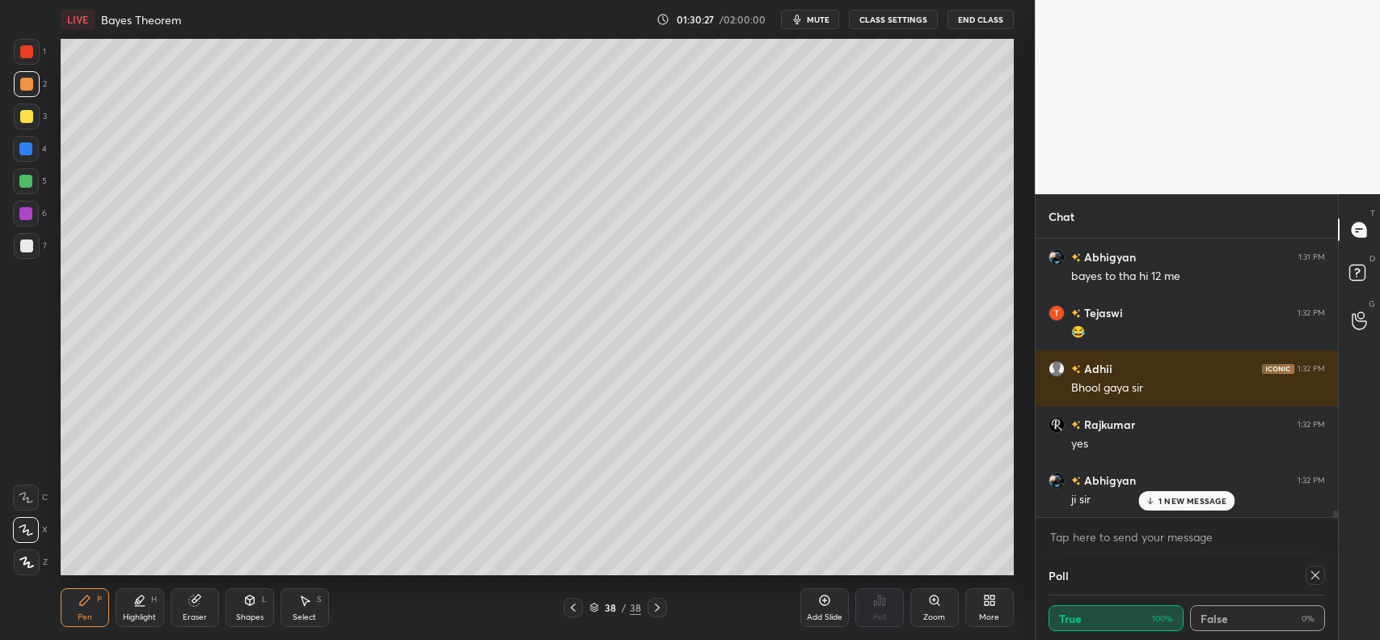
scroll to position [11784, 0]
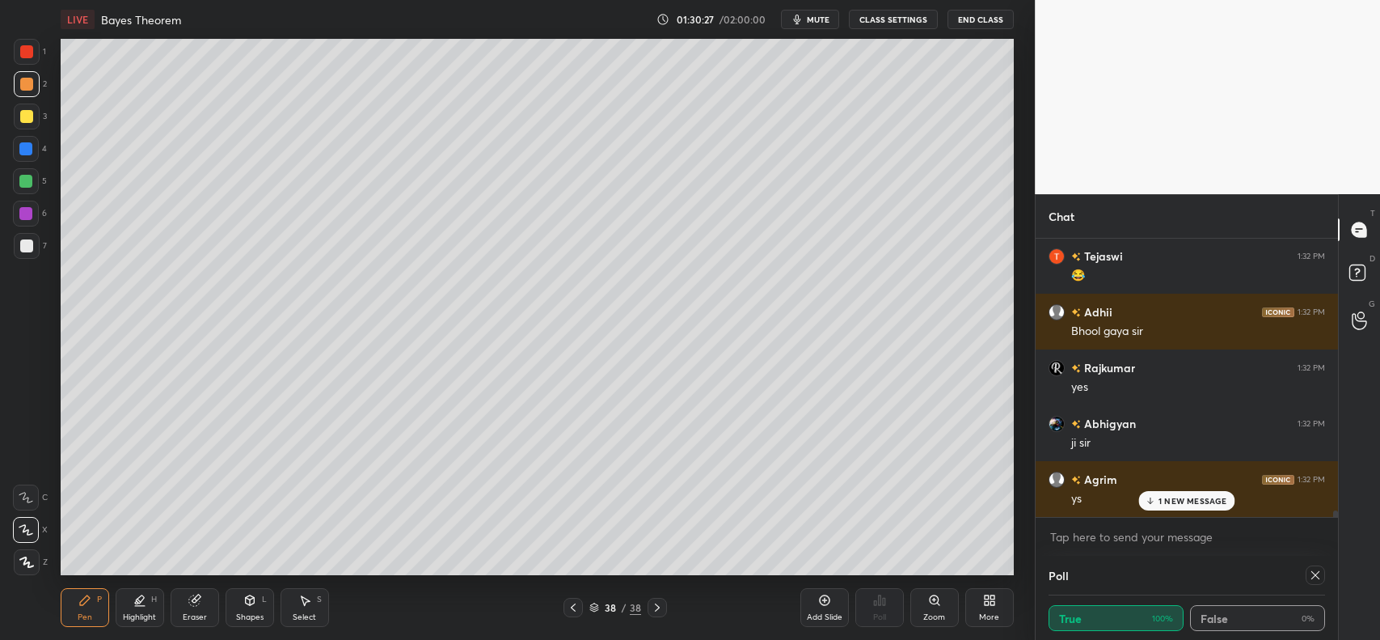
click at [303, 608] on div "Select S" at bounding box center [305, 607] width 49 height 39
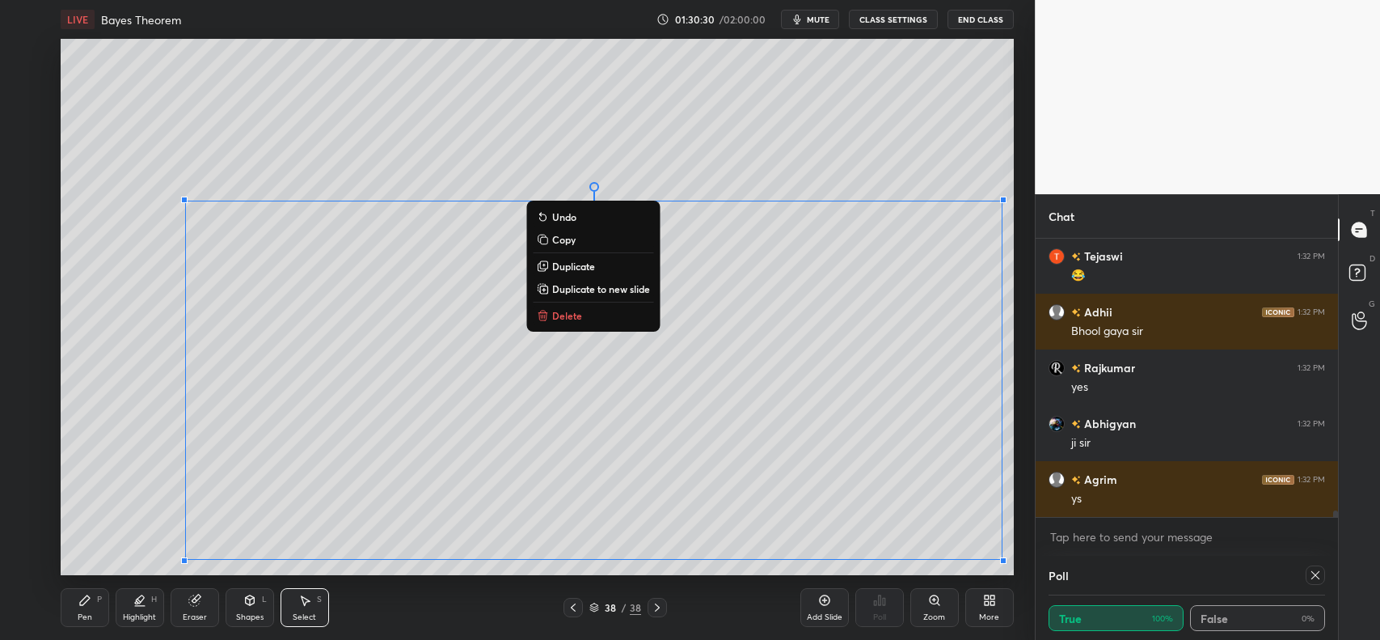
scroll to position [11840, 0]
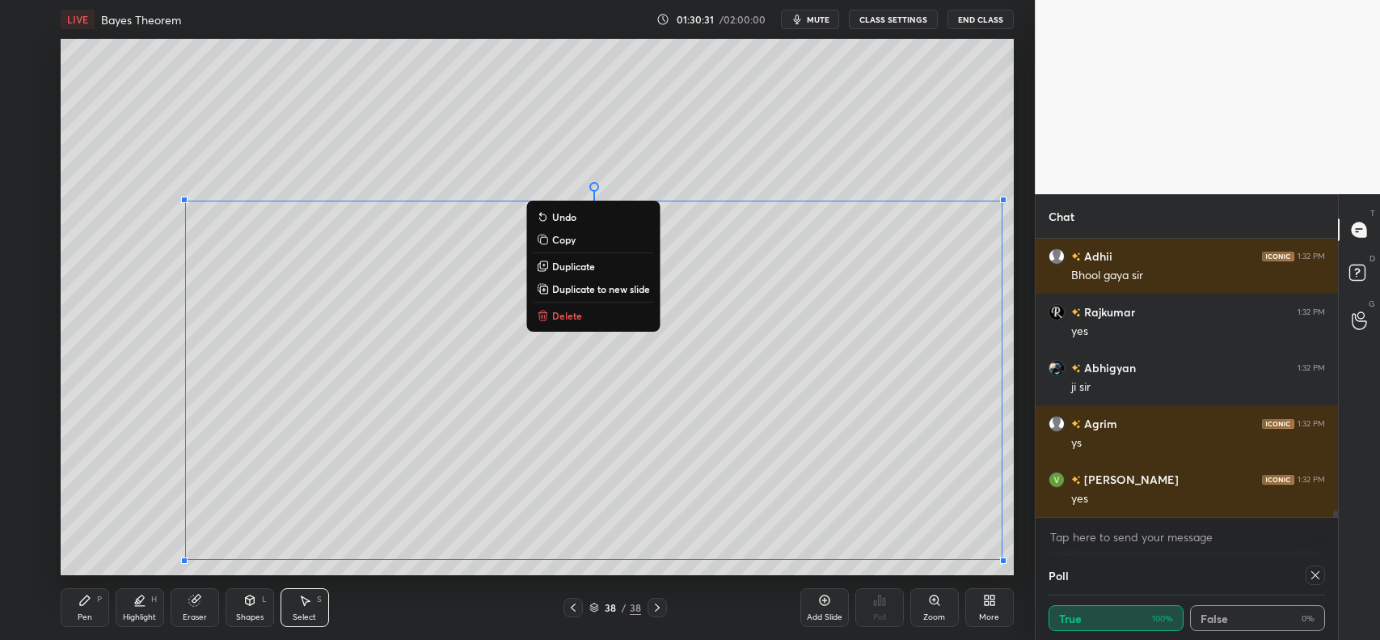
click at [592, 235] on button "Copy" at bounding box center [593, 239] width 120 height 19
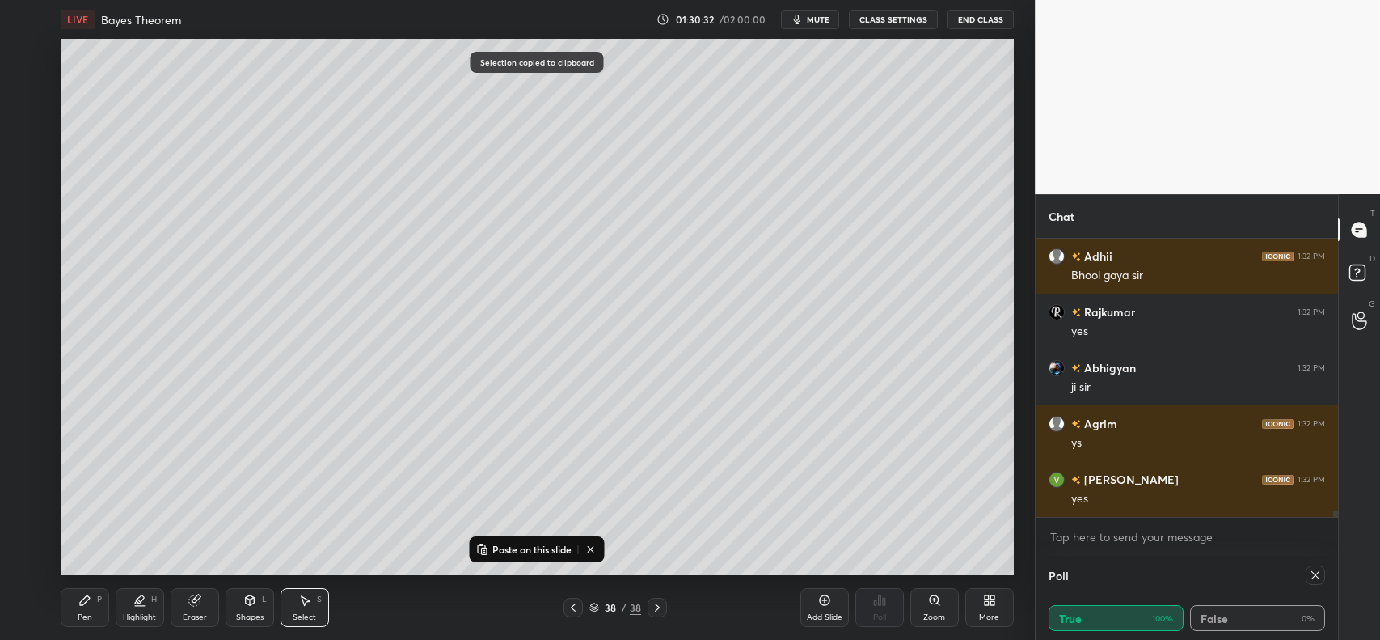
click at [826, 600] on icon at bounding box center [824, 600] width 5 height 5
click at [538, 543] on p "Paste on this slide" at bounding box center [532, 549] width 79 height 13
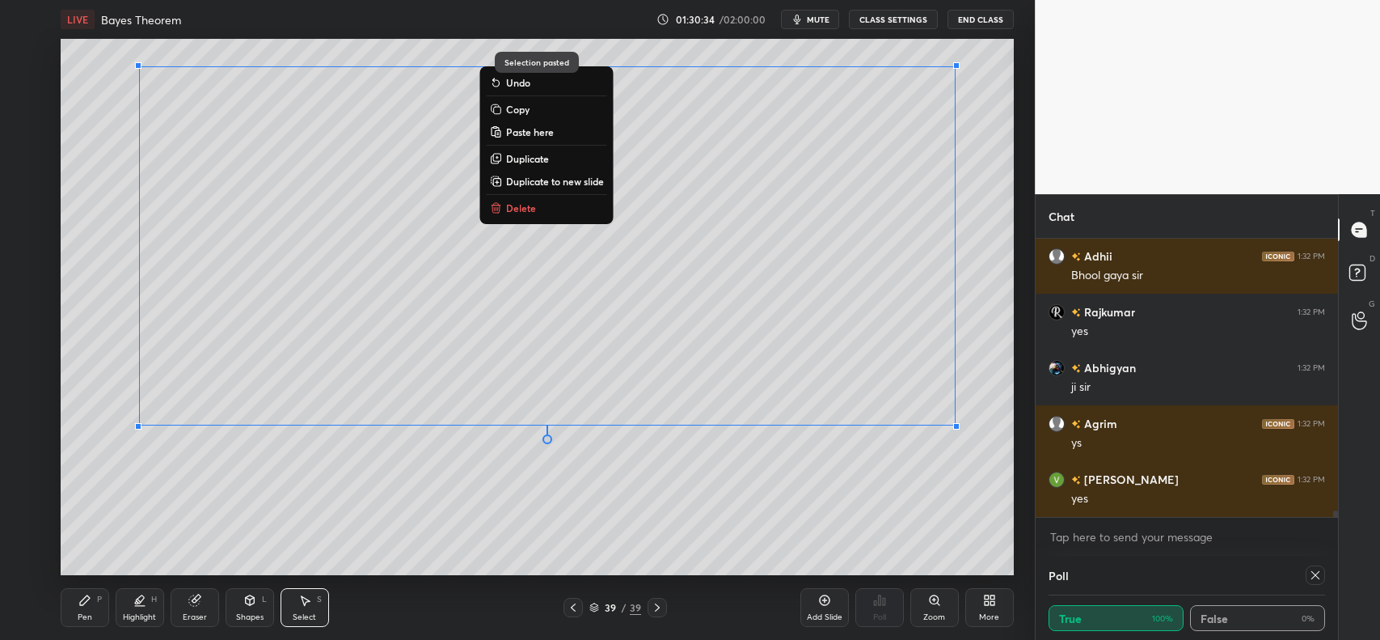
click at [566, 492] on div "0 ° Undo Copy Paste here Duplicate Duplicate to new slide Delete" at bounding box center [537, 307] width 953 height 536
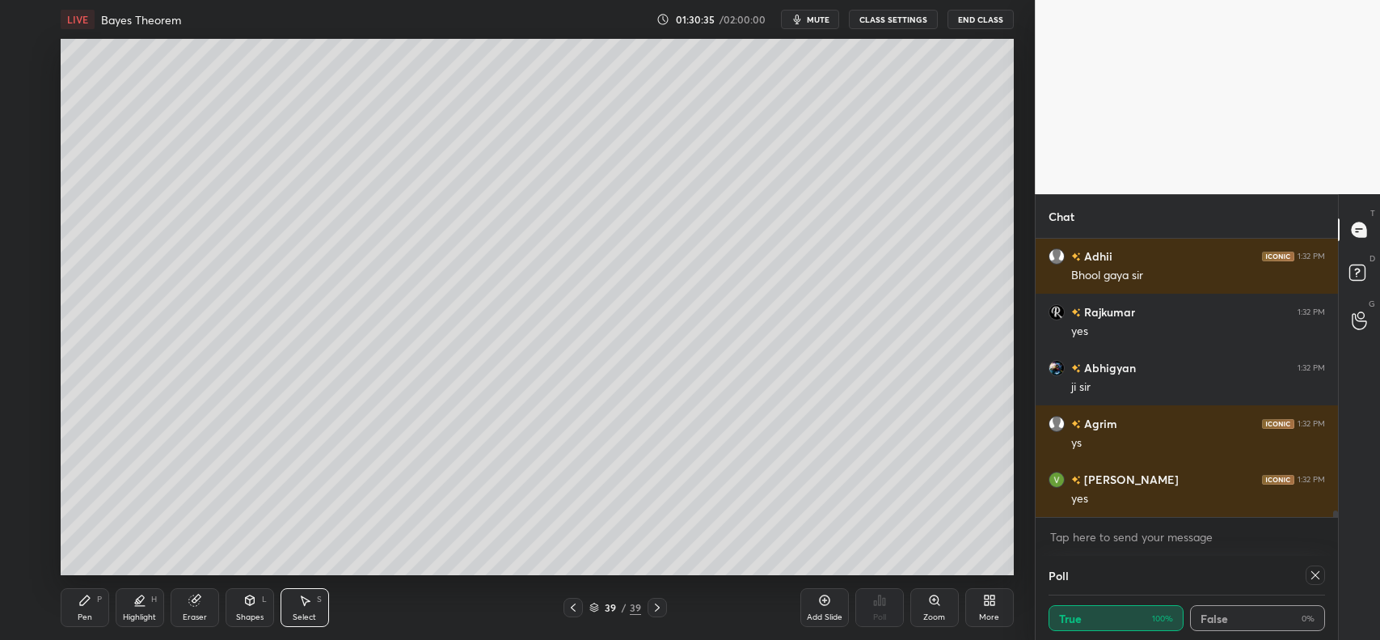
click at [79, 598] on icon at bounding box center [84, 600] width 13 height 13
click at [574, 608] on icon at bounding box center [573, 607] width 13 height 13
click at [302, 599] on icon at bounding box center [305, 601] width 9 height 10
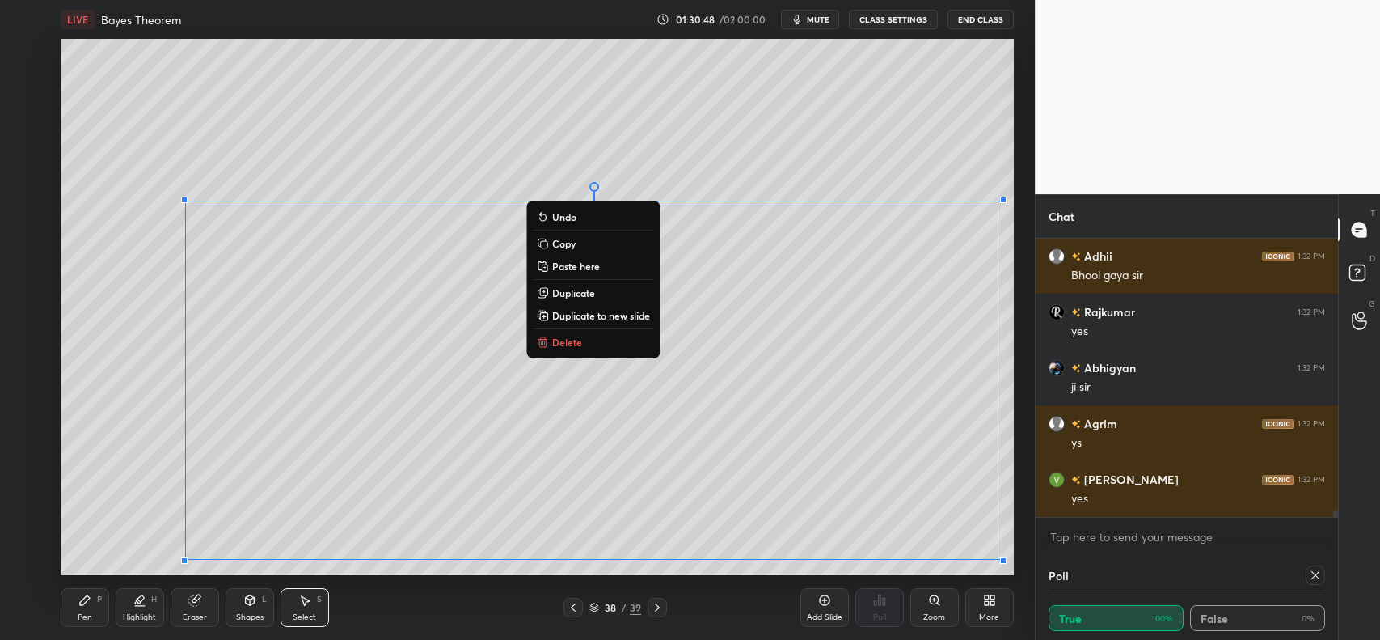
click at [588, 237] on button "Copy" at bounding box center [593, 243] width 120 height 19
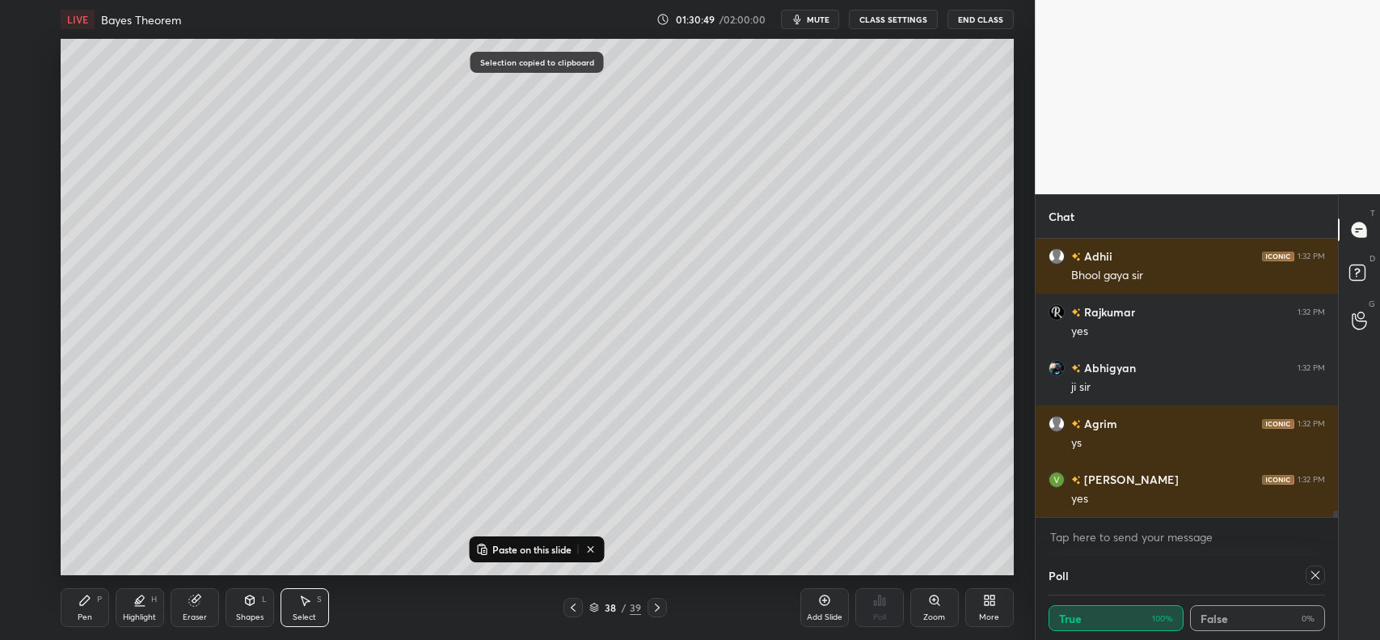
click at [653, 611] on icon at bounding box center [657, 607] width 13 height 13
click at [823, 604] on icon at bounding box center [824, 600] width 11 height 11
click at [558, 550] on p "Paste on this slide" at bounding box center [532, 549] width 79 height 13
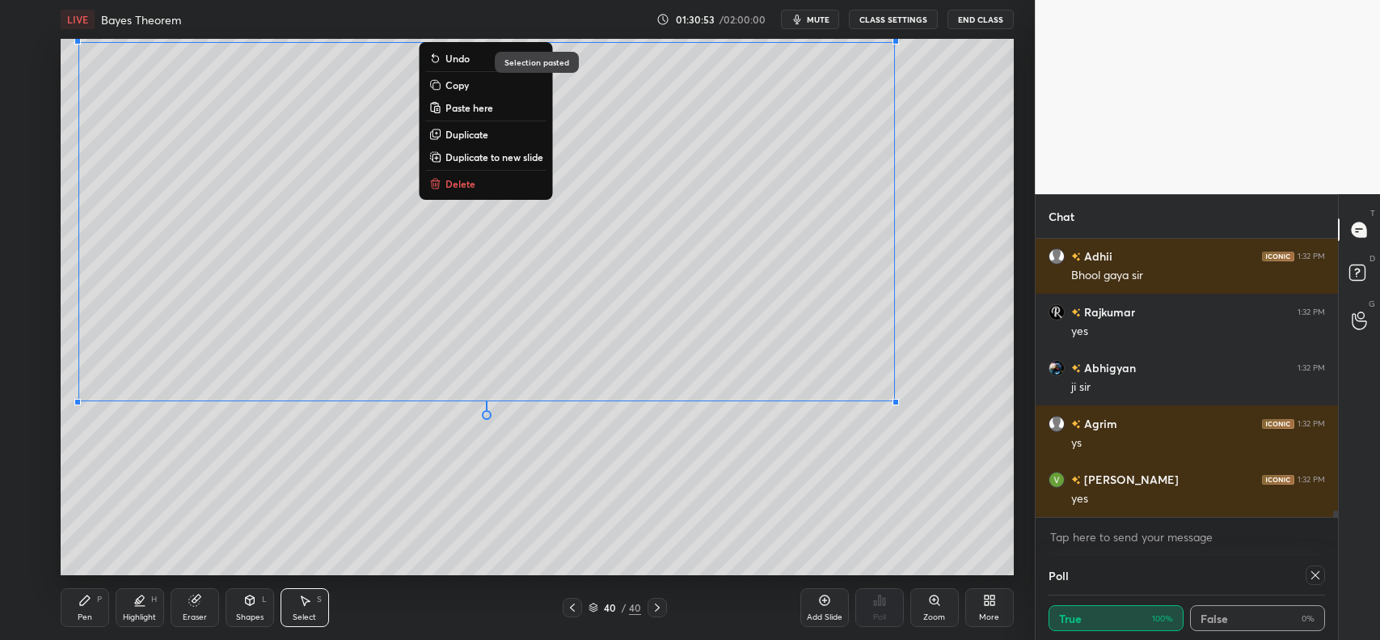
click at [539, 499] on div "0 ° Undo Copy Paste here Duplicate Duplicate to new slide Delete" at bounding box center [537, 307] width 953 height 536
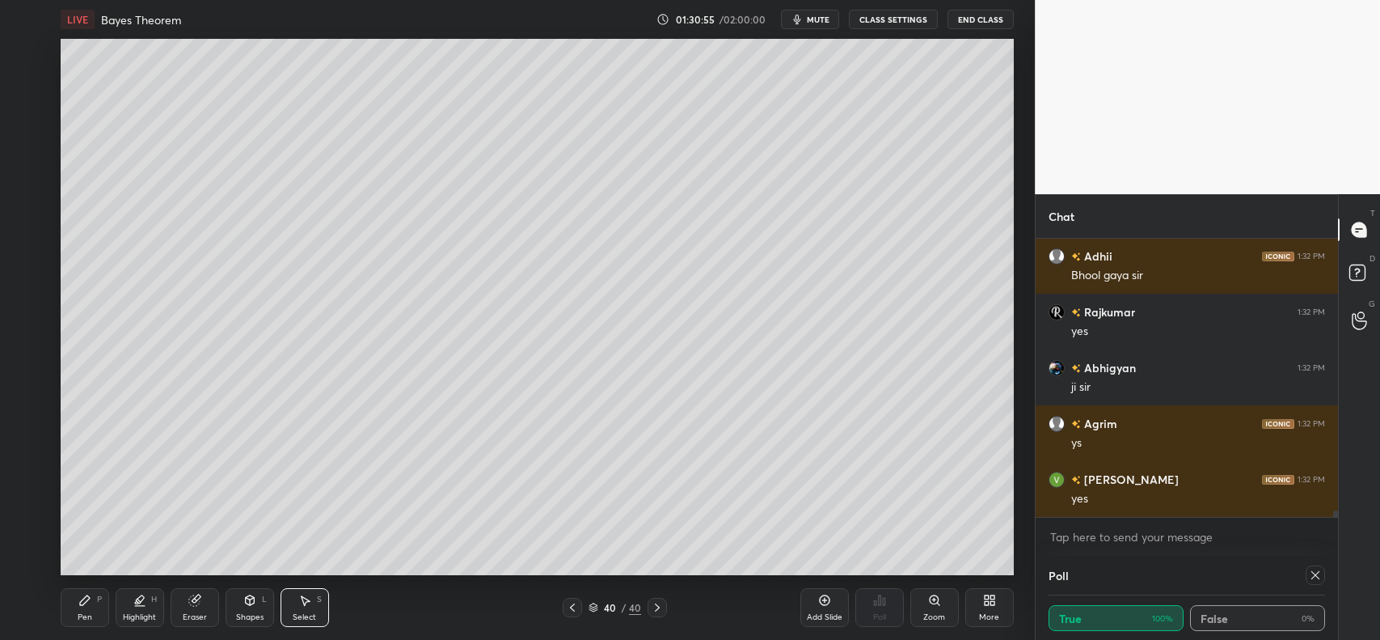
click at [574, 605] on icon at bounding box center [572, 607] width 5 height 8
click at [298, 600] on icon at bounding box center [304, 600] width 13 height 13
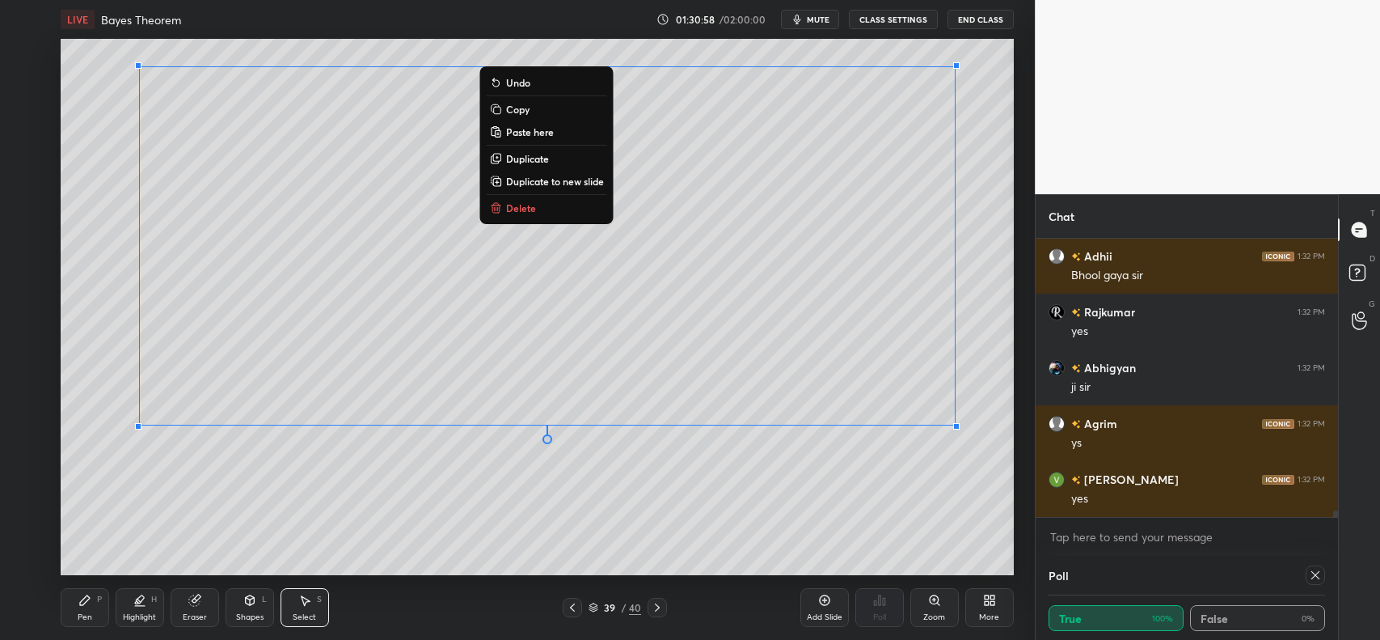
click at [520, 103] on p "Copy" at bounding box center [517, 109] width 23 height 13
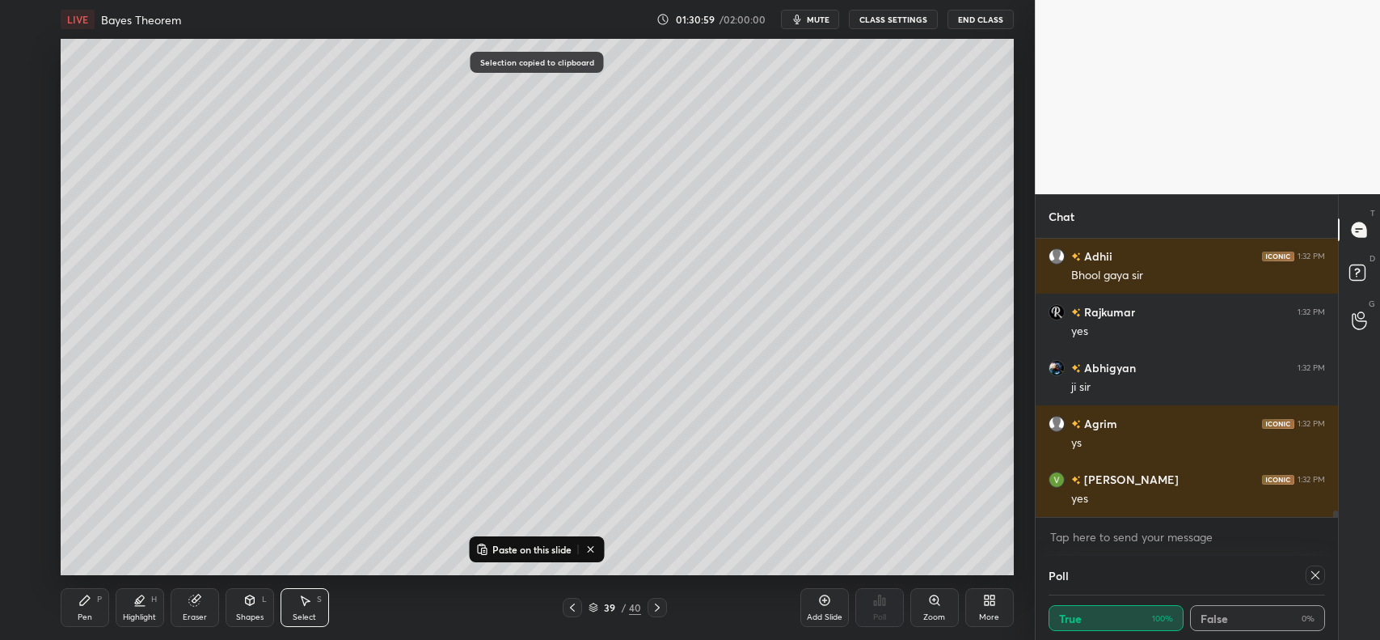
click at [657, 611] on icon at bounding box center [657, 607] width 13 height 13
click at [657, 607] on icon at bounding box center [657, 607] width 5 height 8
click at [829, 601] on icon at bounding box center [824, 600] width 11 height 11
click at [552, 543] on p "Paste on this slide" at bounding box center [532, 549] width 79 height 13
click at [659, 484] on div "0 ° Undo Copy Paste here Duplicate Duplicate to new slide Delete" at bounding box center [537, 307] width 953 height 536
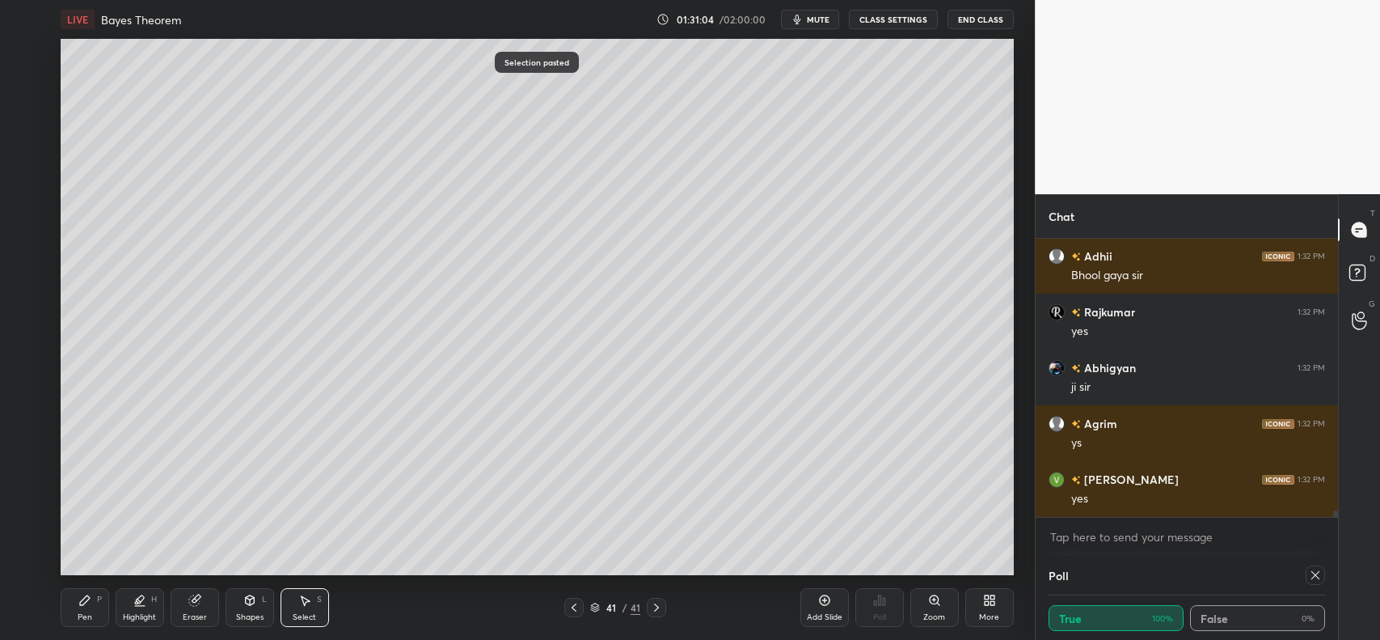
click at [575, 607] on icon at bounding box center [574, 607] width 13 height 13
click at [657, 608] on icon at bounding box center [656, 607] width 5 height 8
click at [89, 609] on div "Pen P" at bounding box center [85, 607] width 49 height 39
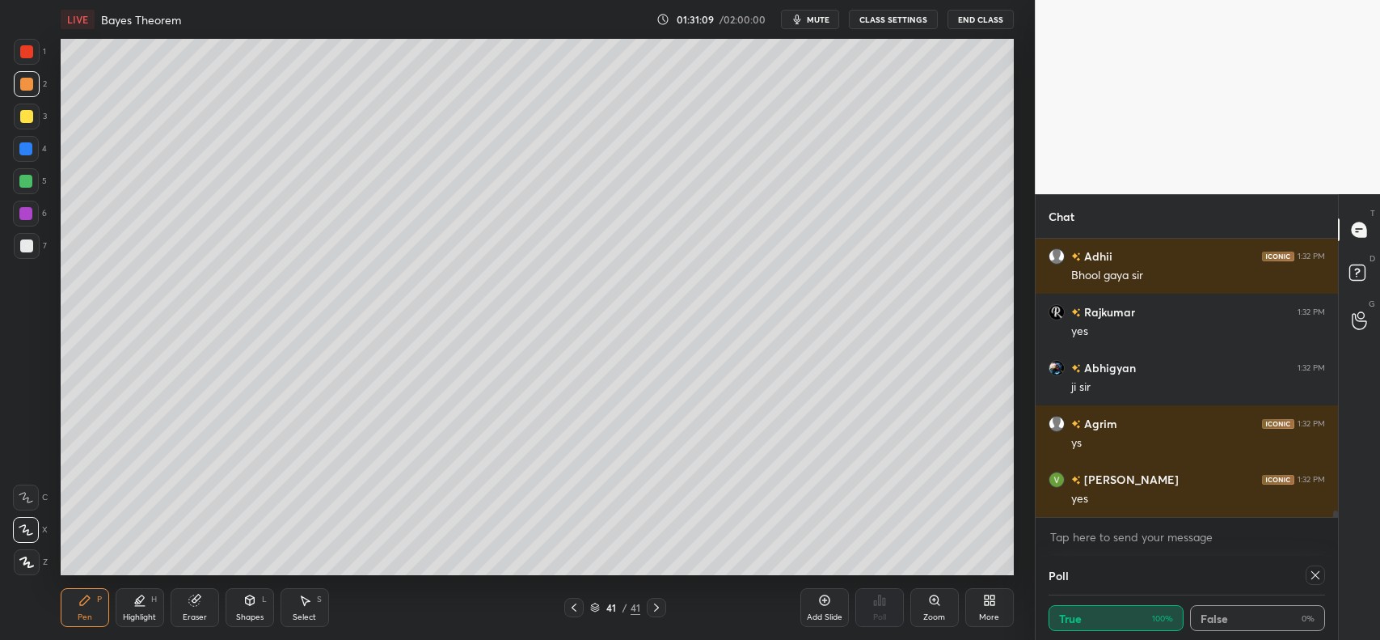
click at [577, 604] on icon at bounding box center [574, 607] width 13 height 13
click at [571, 605] on icon at bounding box center [574, 607] width 13 height 13
click at [580, 601] on icon at bounding box center [574, 607] width 13 height 13
click at [664, 602] on div at bounding box center [656, 607] width 19 height 19
click at [27, 114] on div at bounding box center [26, 116] width 13 height 13
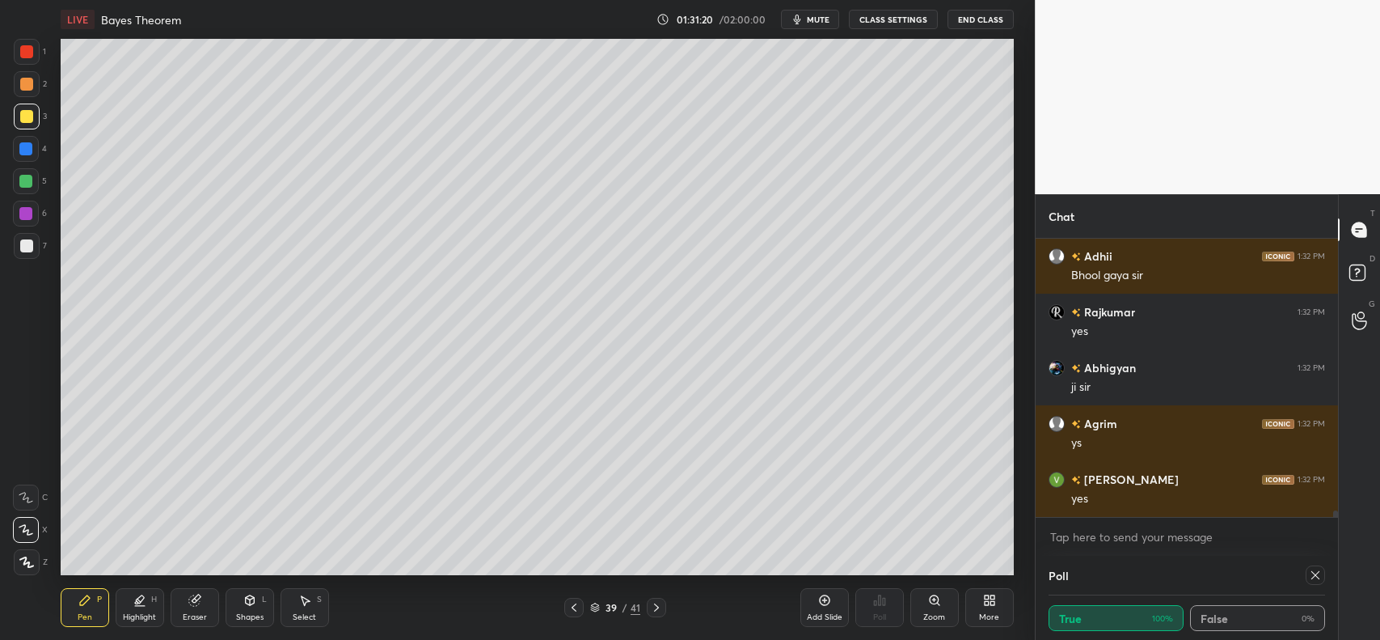
click at [575, 605] on icon at bounding box center [574, 607] width 5 height 8
click at [577, 607] on icon at bounding box center [574, 607] width 13 height 13
click at [577, 608] on icon at bounding box center [574, 607] width 13 height 13
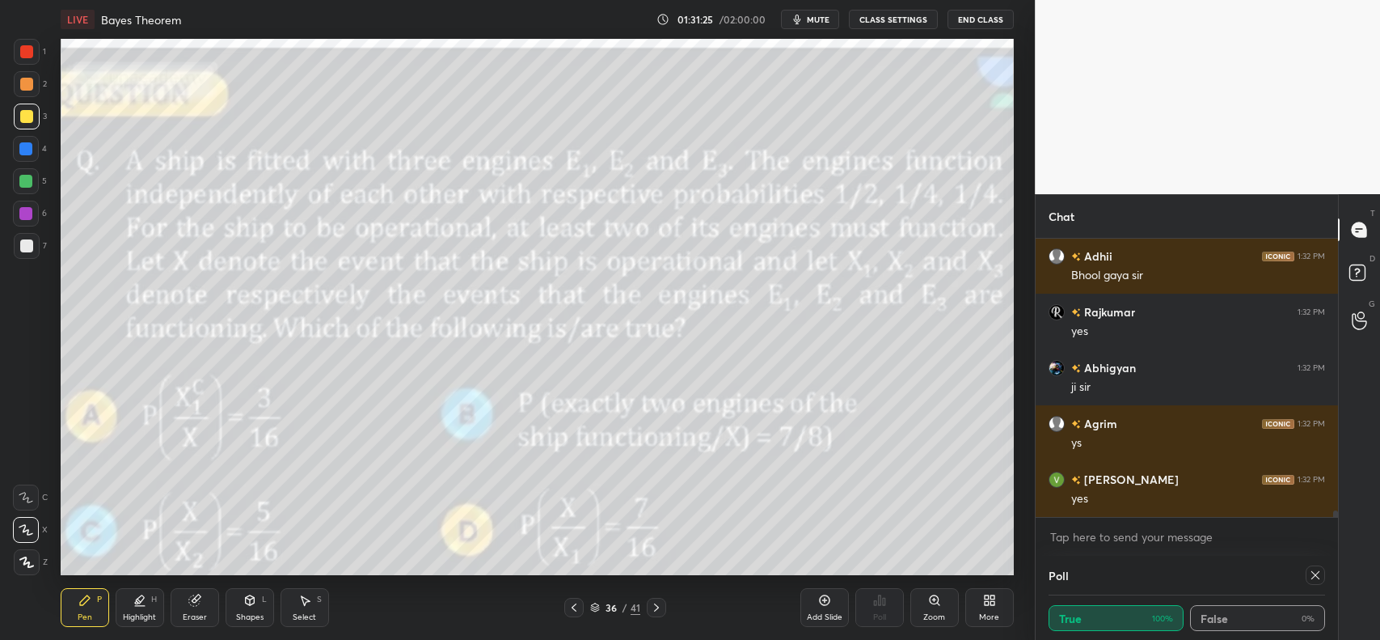
click at [657, 611] on icon at bounding box center [656, 607] width 13 height 13
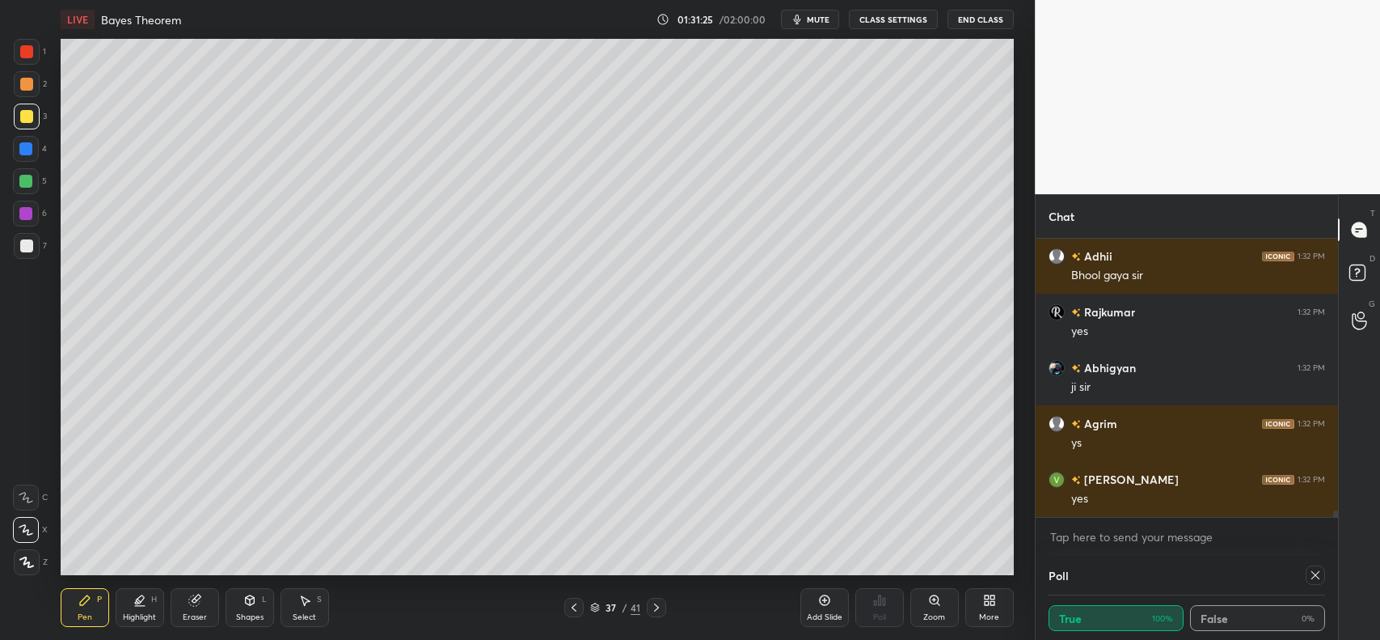
click at [657, 608] on icon at bounding box center [656, 607] width 5 height 8
click at [657, 605] on icon at bounding box center [656, 607] width 5 height 8
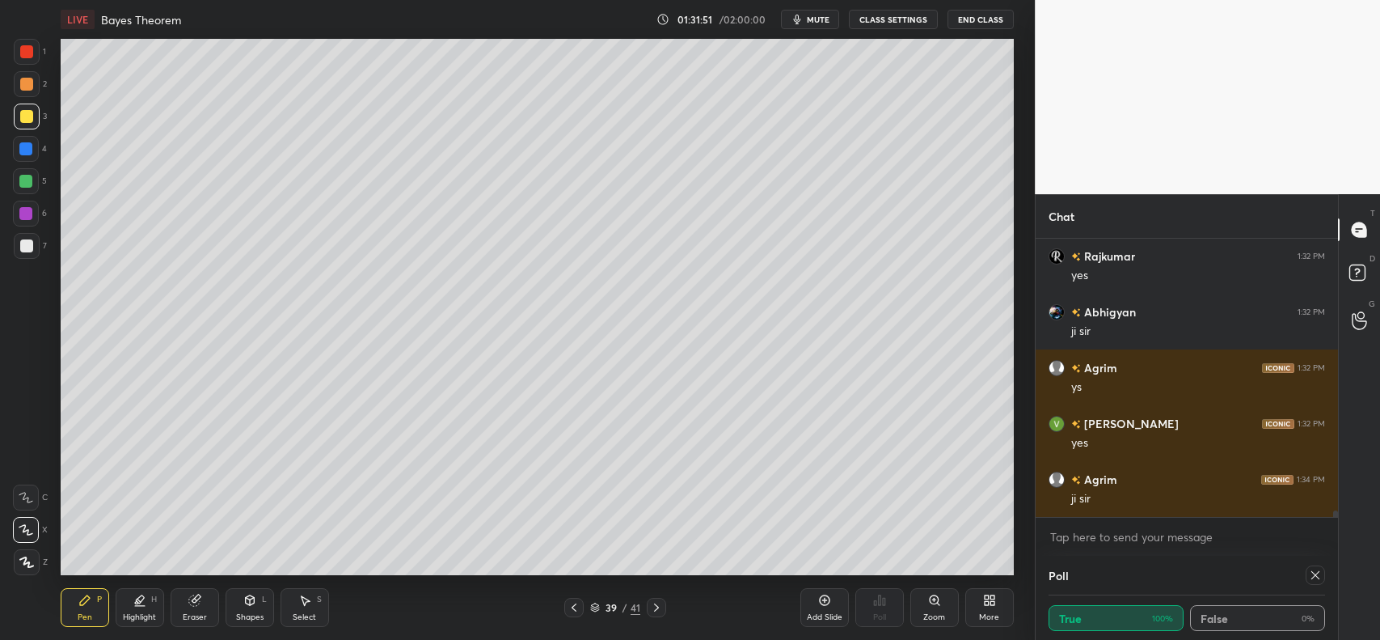
click at [576, 607] on icon at bounding box center [574, 607] width 13 height 13
click at [573, 608] on icon at bounding box center [574, 607] width 5 height 8
click at [660, 607] on icon at bounding box center [656, 607] width 13 height 13
click at [662, 607] on icon at bounding box center [656, 607] width 13 height 13
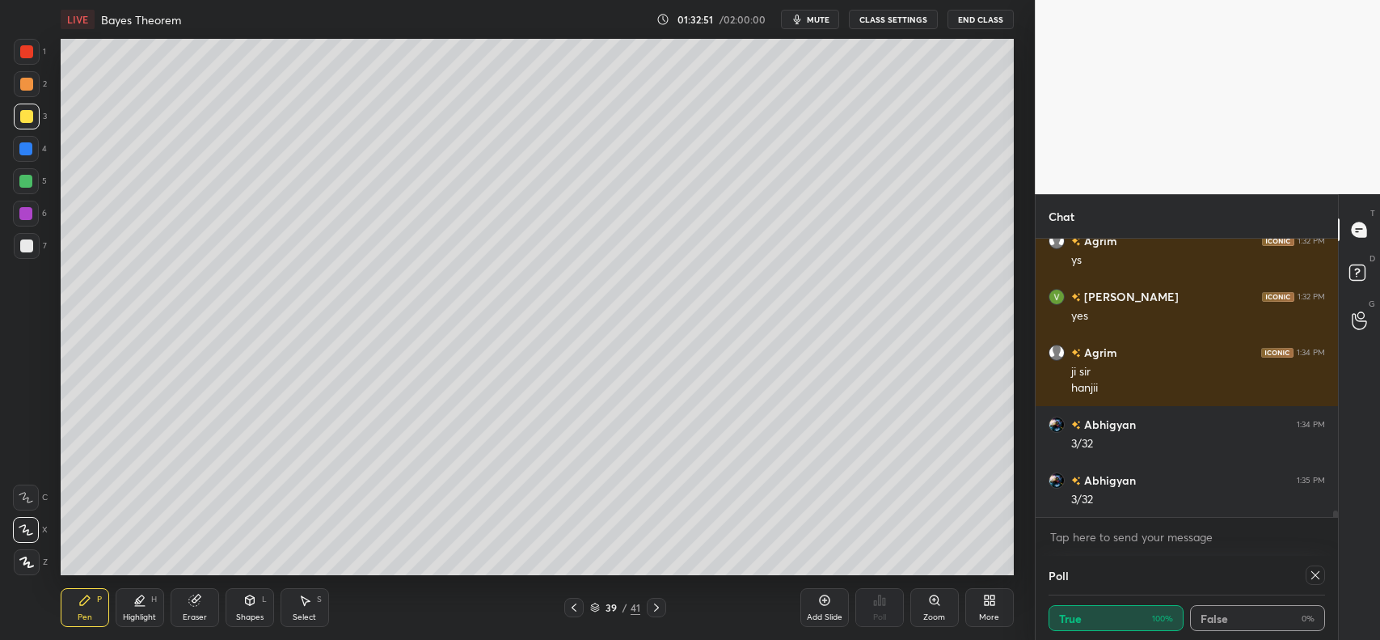
scroll to position [12080, 0]
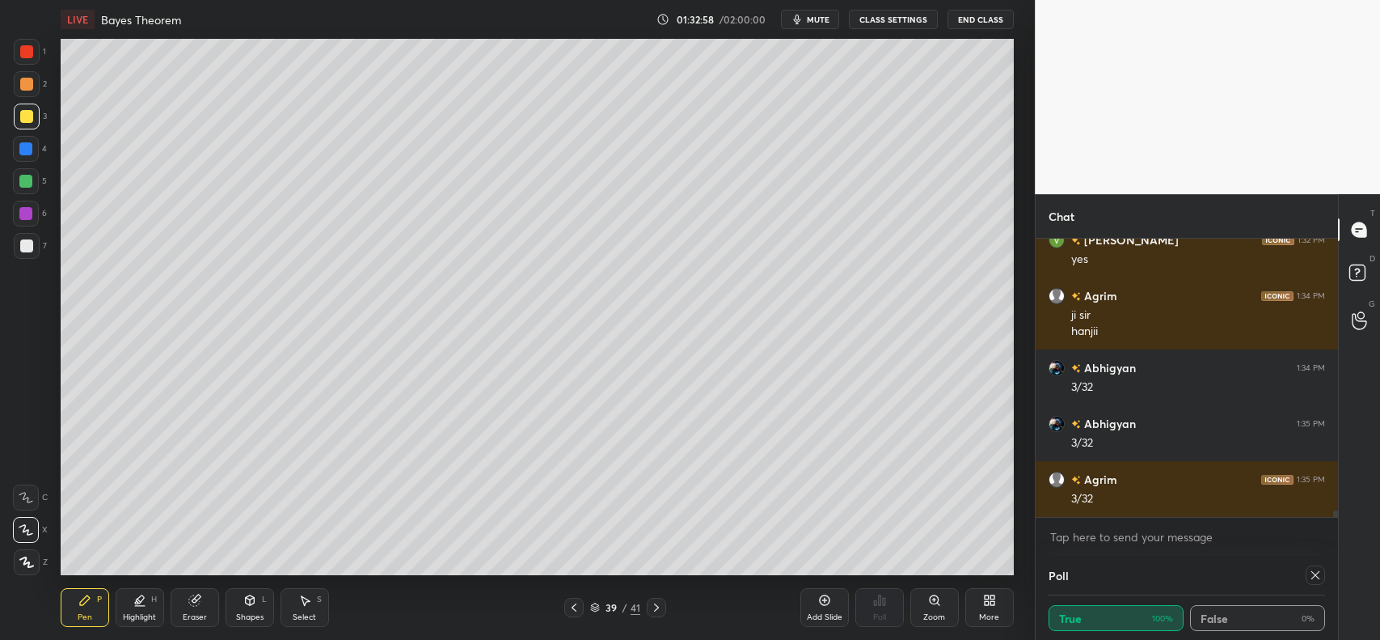
click at [133, 611] on div "Highlight H" at bounding box center [140, 607] width 49 height 39
click at [25, 556] on icon at bounding box center [25, 562] width 13 height 13
click at [24, 45] on div at bounding box center [26, 51] width 13 height 13
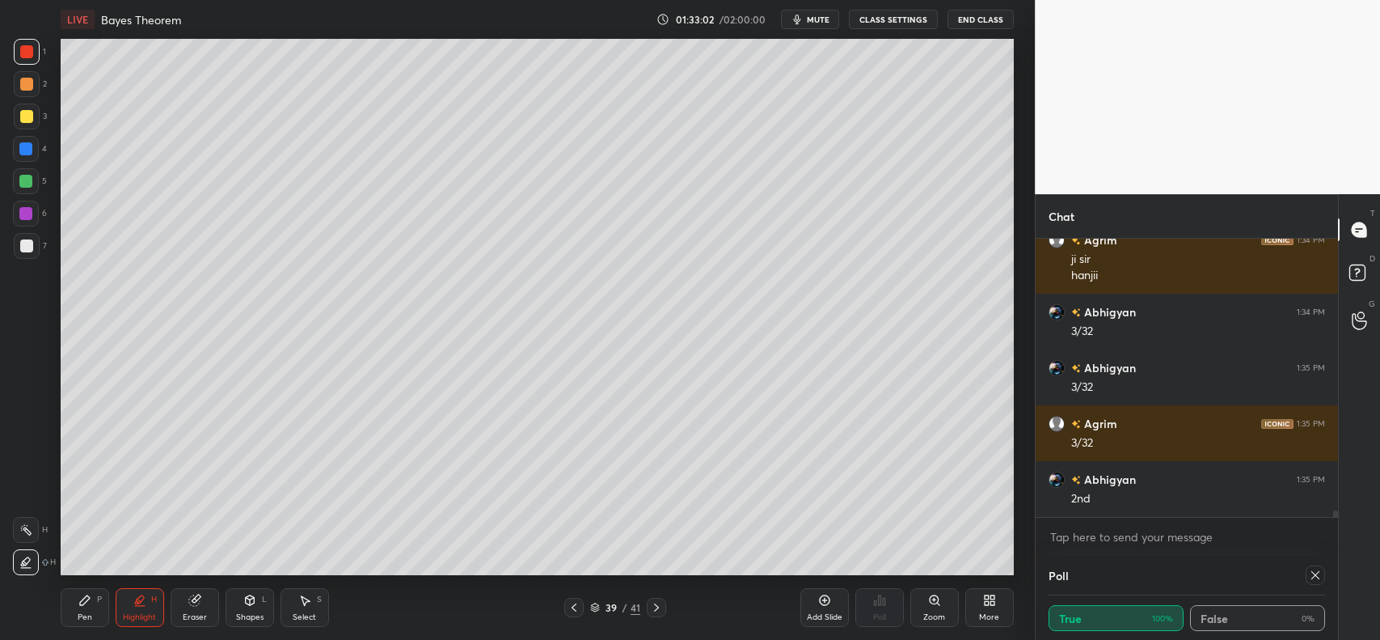
scroll to position [12191, 0]
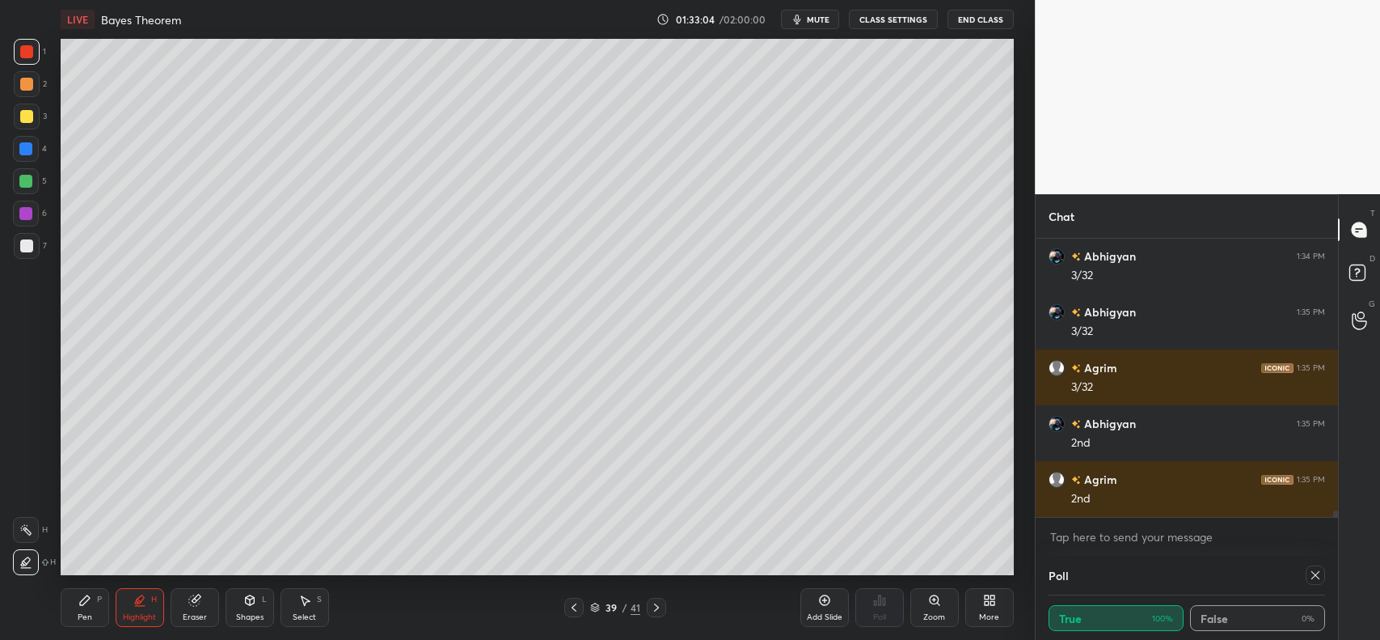
click at [70, 603] on div "Pen P" at bounding box center [85, 607] width 49 height 39
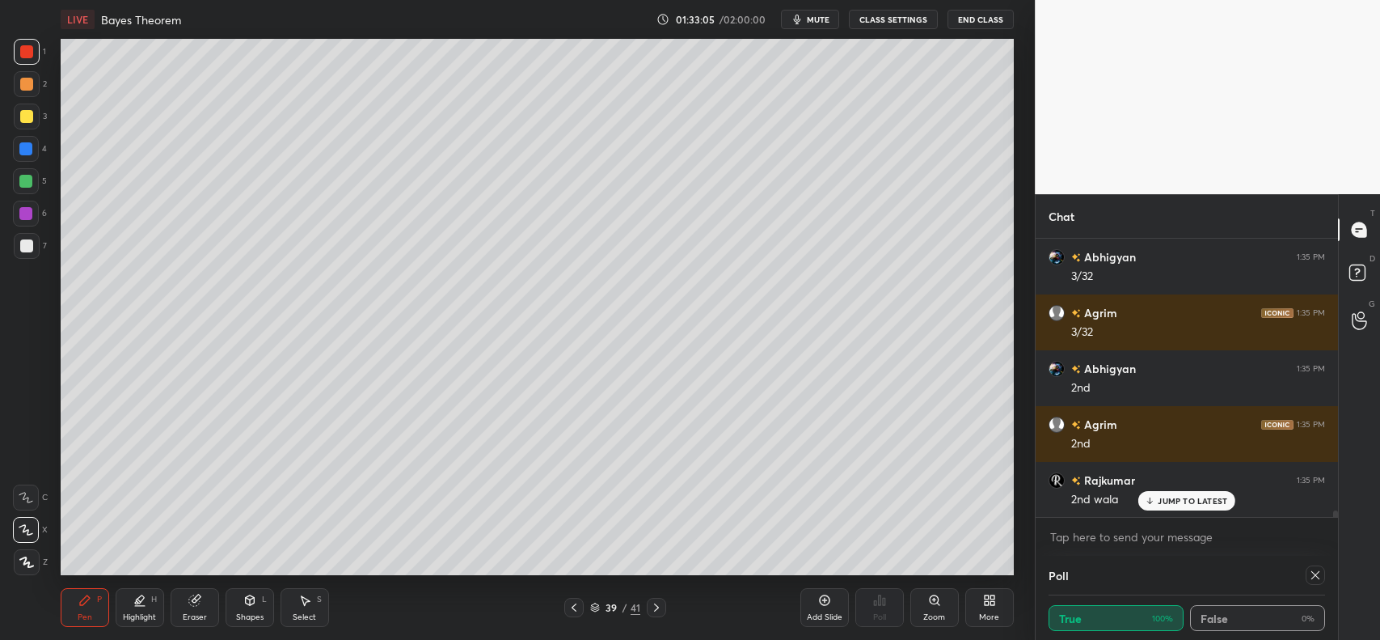
click at [27, 524] on icon at bounding box center [26, 529] width 15 height 11
click at [29, 248] on div at bounding box center [26, 245] width 13 height 13
click at [31, 112] on div at bounding box center [26, 116] width 13 height 13
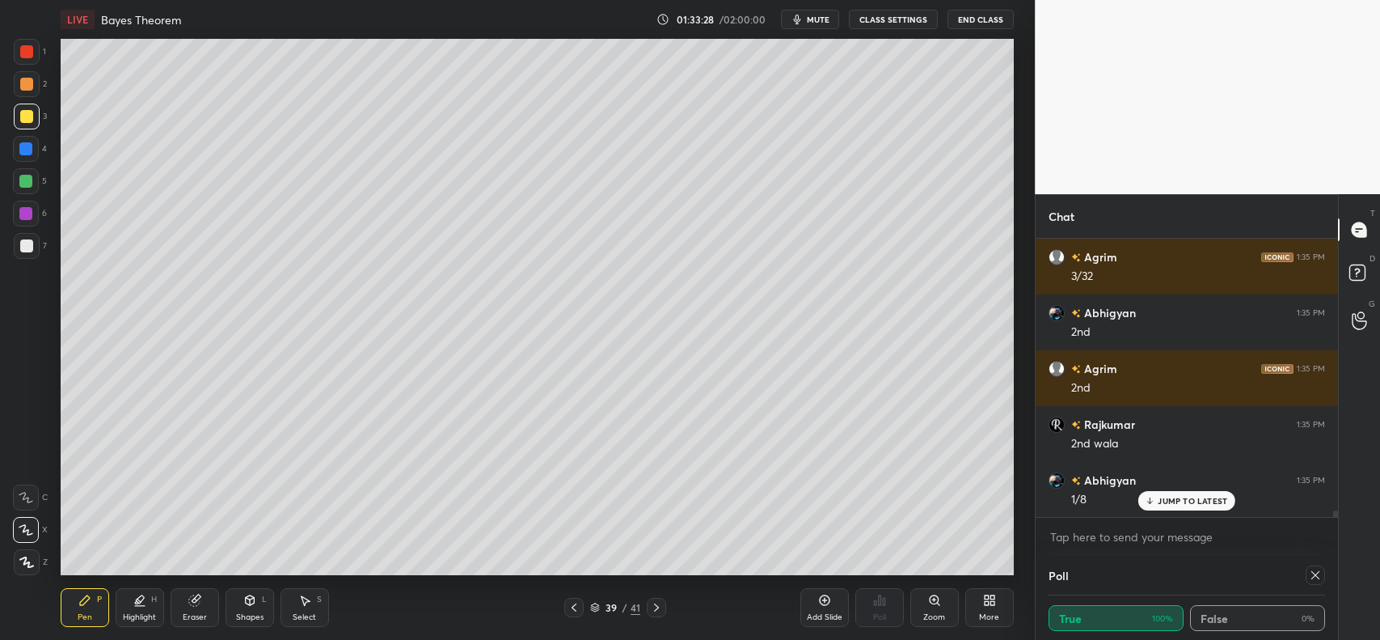
click at [24, 248] on div at bounding box center [26, 245] width 13 height 13
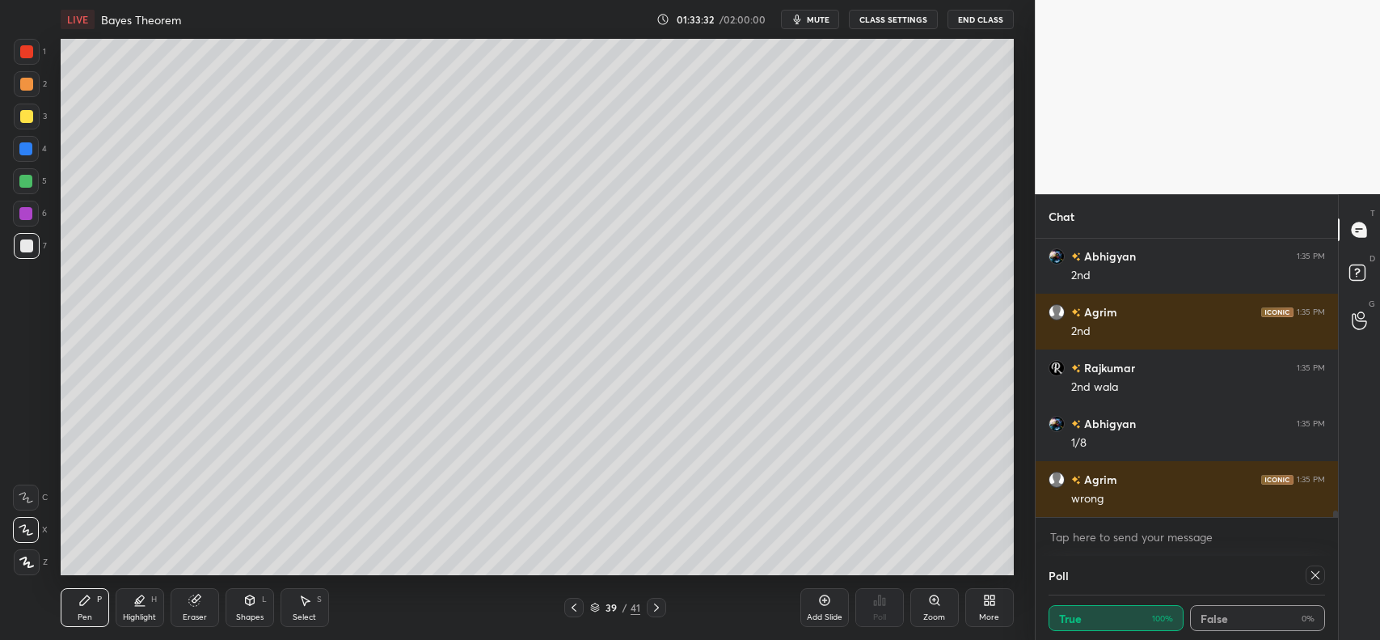
scroll to position [12414, 0]
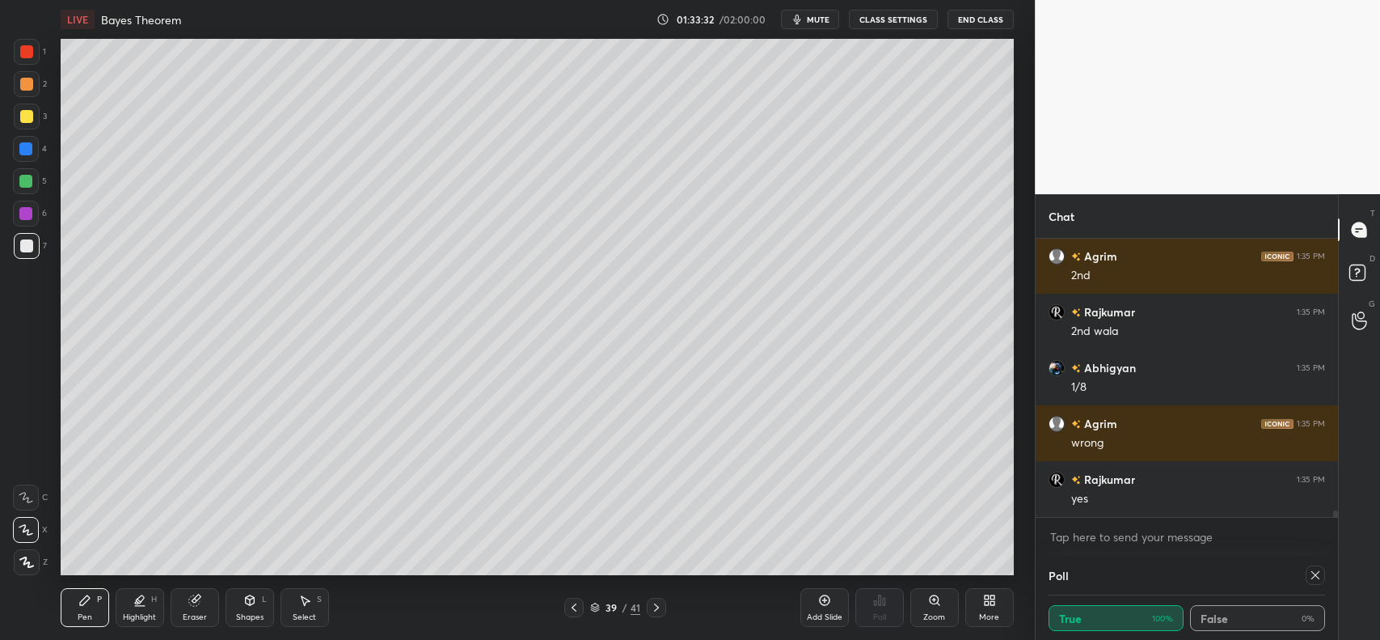
click at [579, 611] on icon at bounding box center [574, 607] width 13 height 13
click at [572, 609] on icon at bounding box center [574, 607] width 13 height 13
click at [573, 607] on icon at bounding box center [574, 607] width 5 height 8
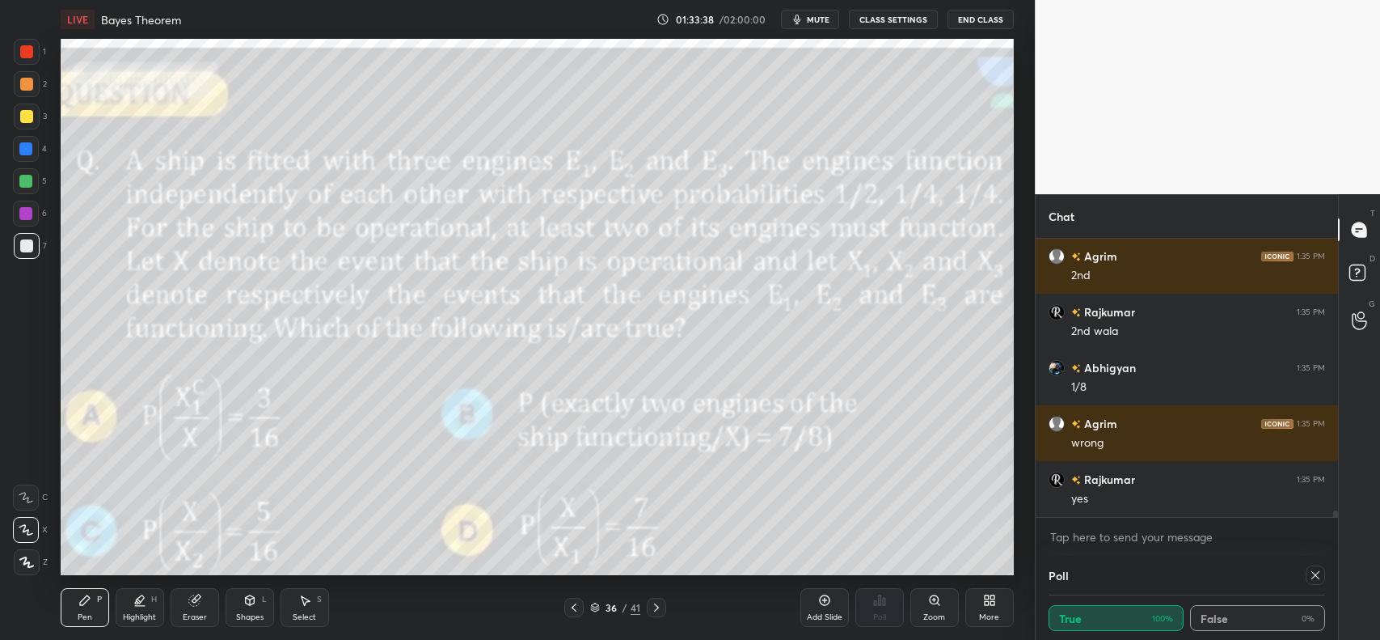
click at [661, 604] on icon at bounding box center [656, 607] width 13 height 13
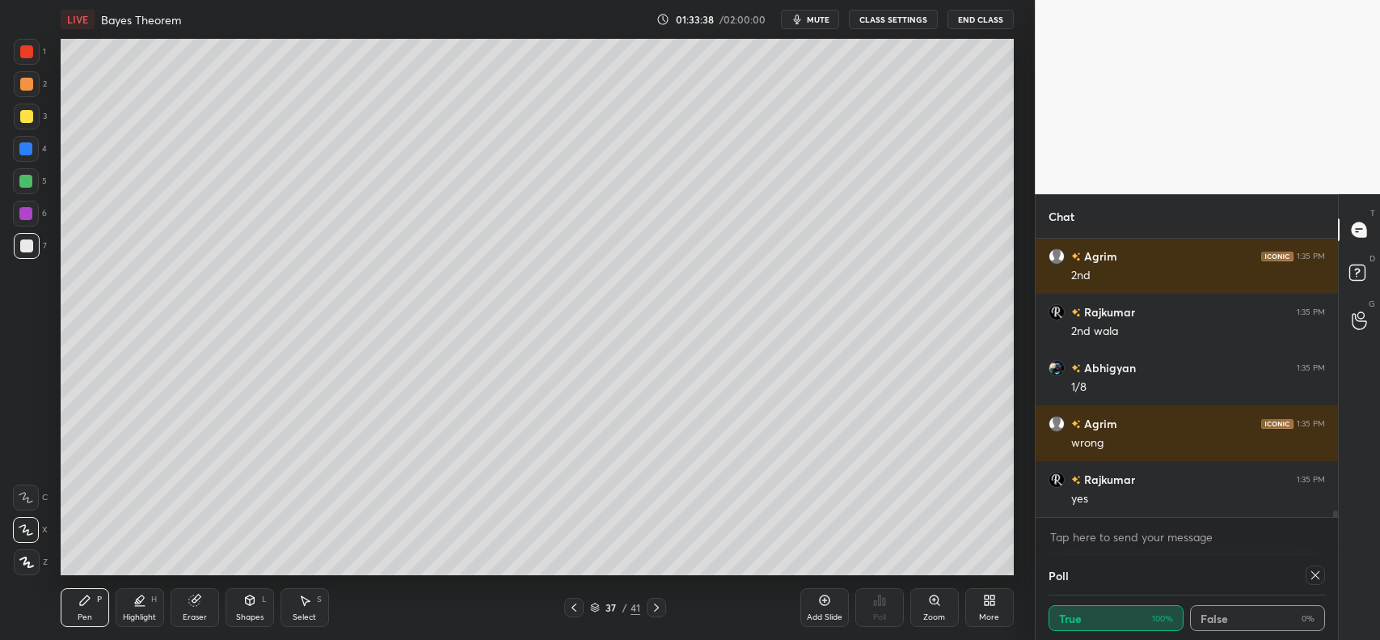
click at [663, 607] on icon at bounding box center [656, 607] width 13 height 13
click at [661, 608] on icon at bounding box center [656, 607] width 13 height 13
click at [662, 605] on icon at bounding box center [656, 607] width 13 height 13
click at [568, 607] on icon at bounding box center [574, 607] width 13 height 13
click at [653, 605] on icon at bounding box center [656, 607] width 13 height 13
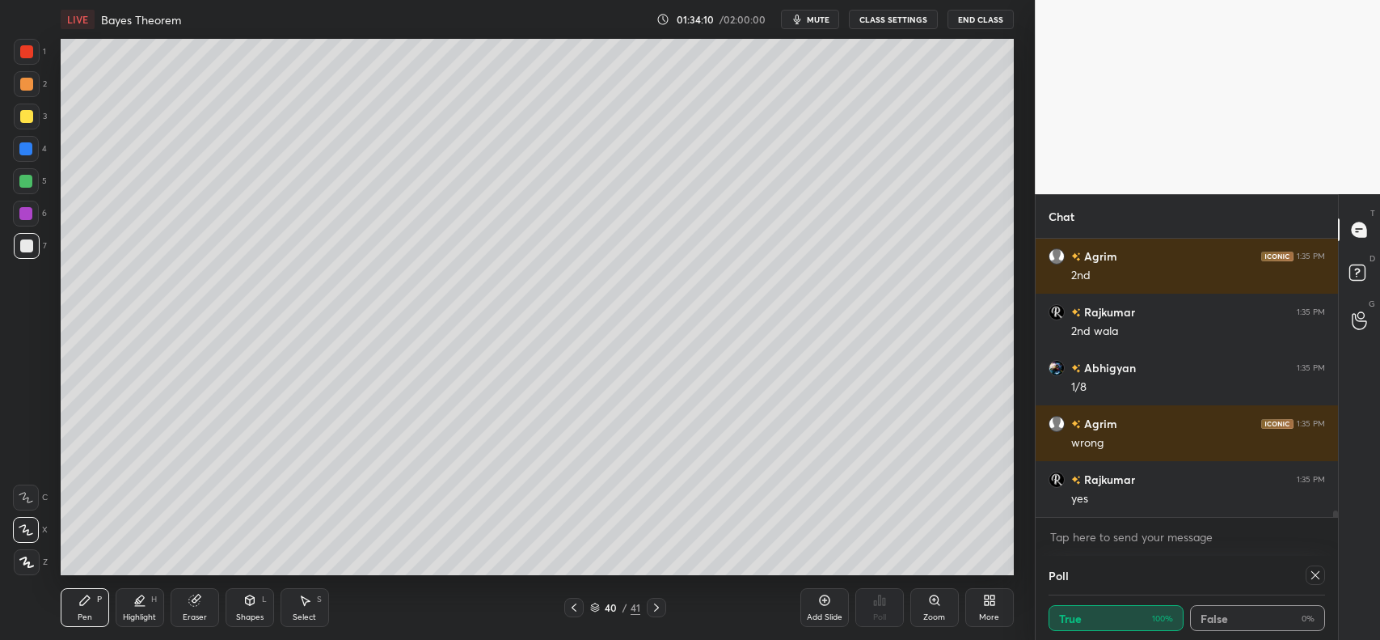
click at [574, 611] on icon at bounding box center [574, 607] width 13 height 13
click at [576, 609] on icon at bounding box center [574, 607] width 13 height 13
click at [576, 611] on icon at bounding box center [574, 607] width 5 height 8
click at [575, 608] on icon at bounding box center [574, 607] width 13 height 13
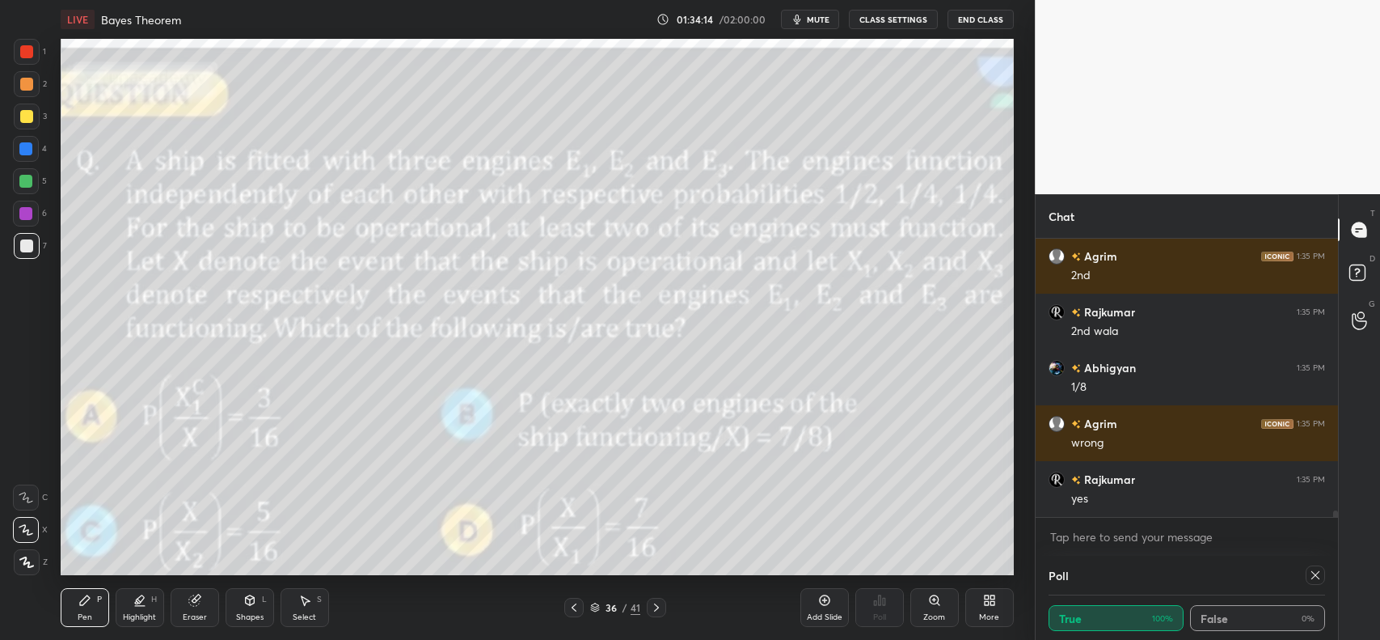
click at [653, 607] on icon at bounding box center [656, 607] width 13 height 13
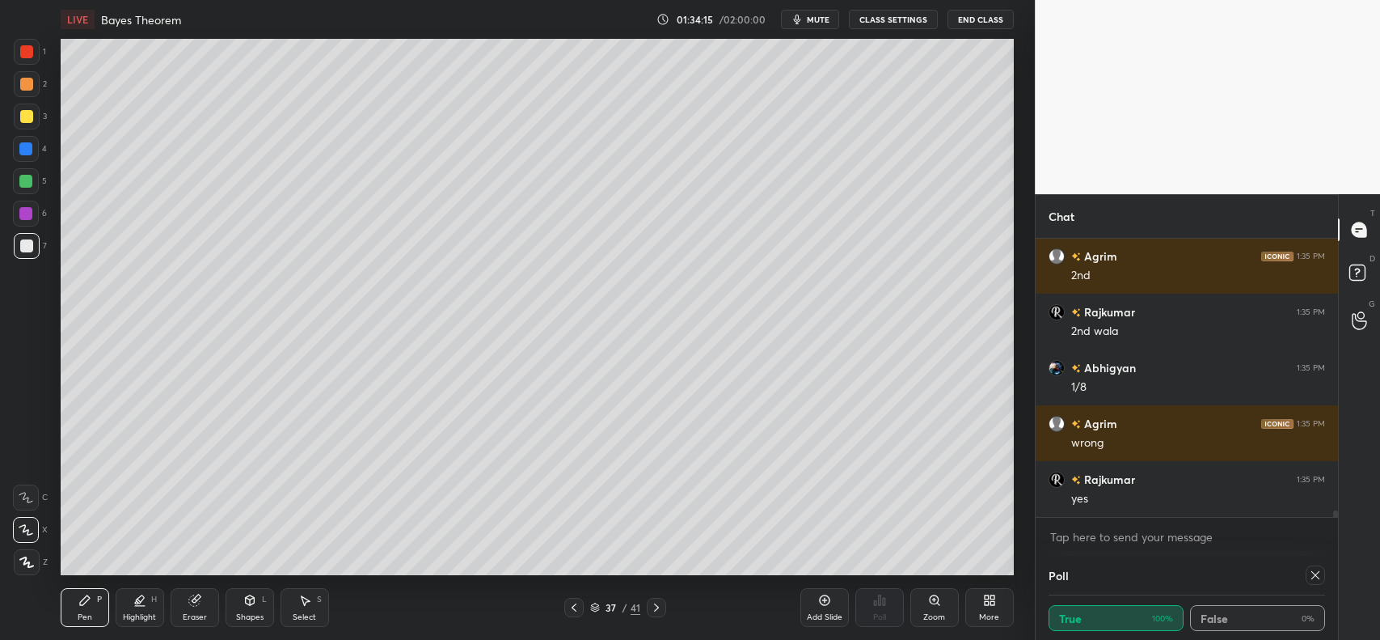
click at [657, 607] on icon at bounding box center [656, 607] width 5 height 8
click at [659, 605] on icon at bounding box center [656, 607] width 13 height 13
click at [661, 603] on icon at bounding box center [656, 607] width 13 height 13
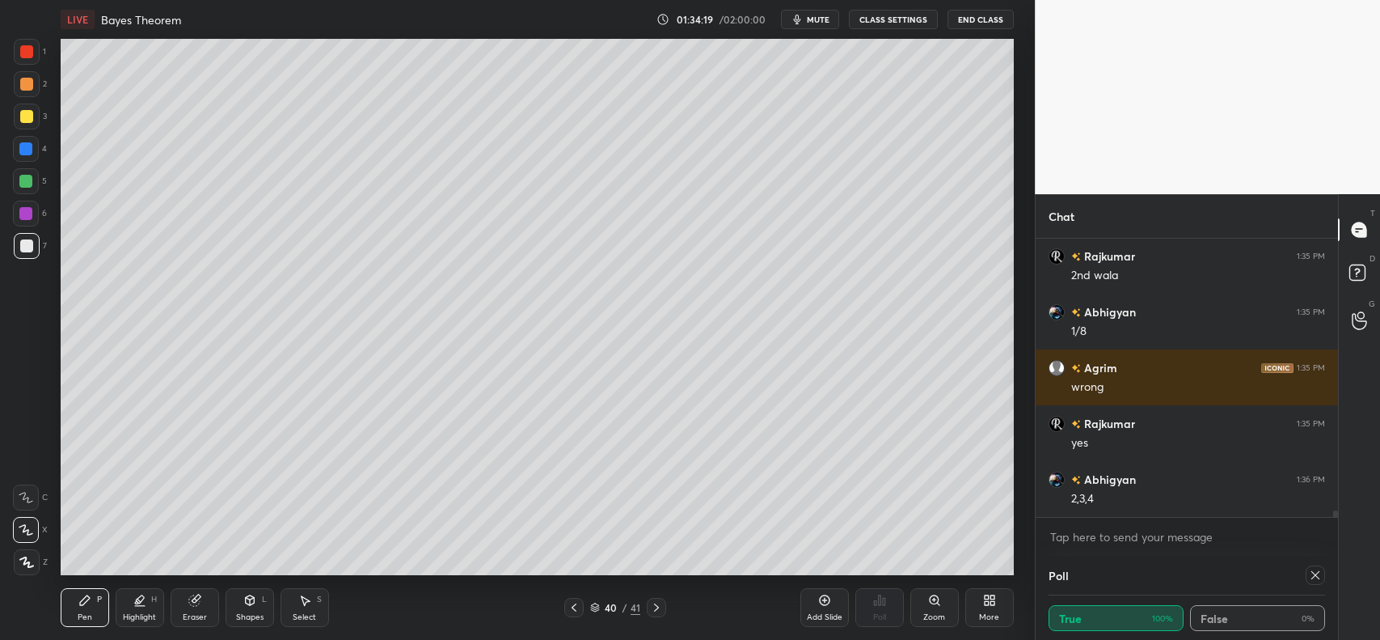
click at [22, 89] on div at bounding box center [26, 84] width 13 height 13
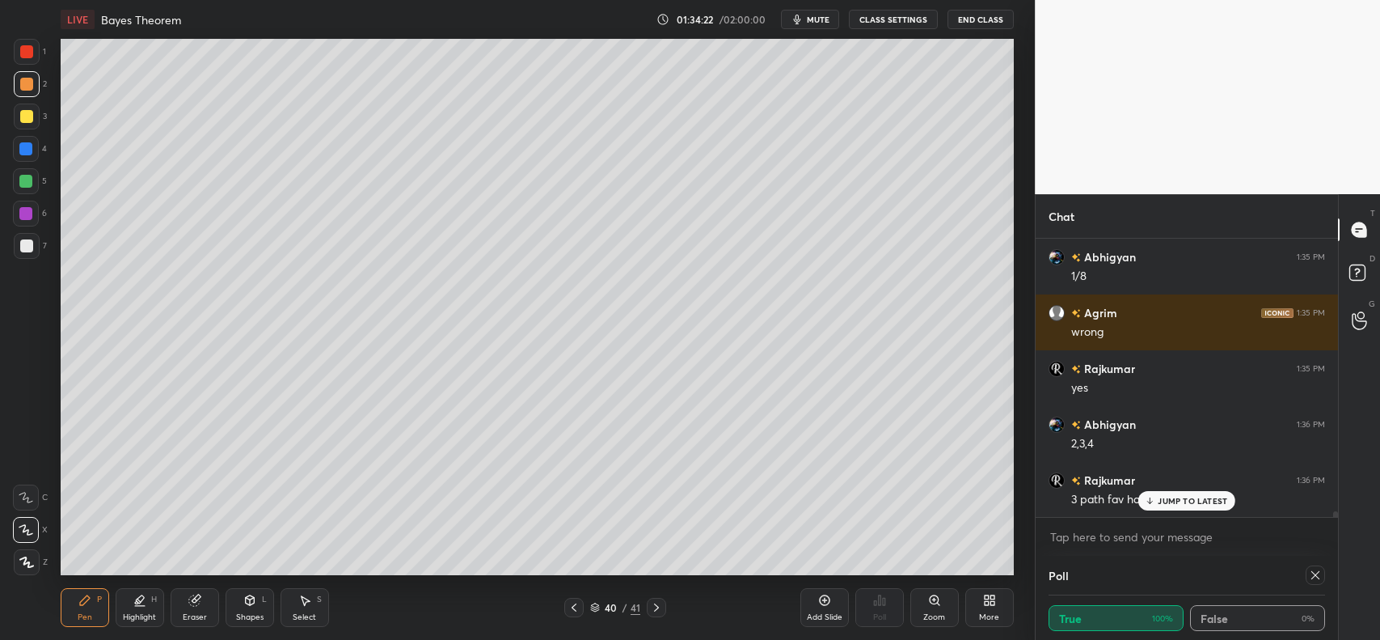
click at [1177, 510] on div "Rajkumar 1:36 PM 3 path fav hai" at bounding box center [1187, 490] width 302 height 56
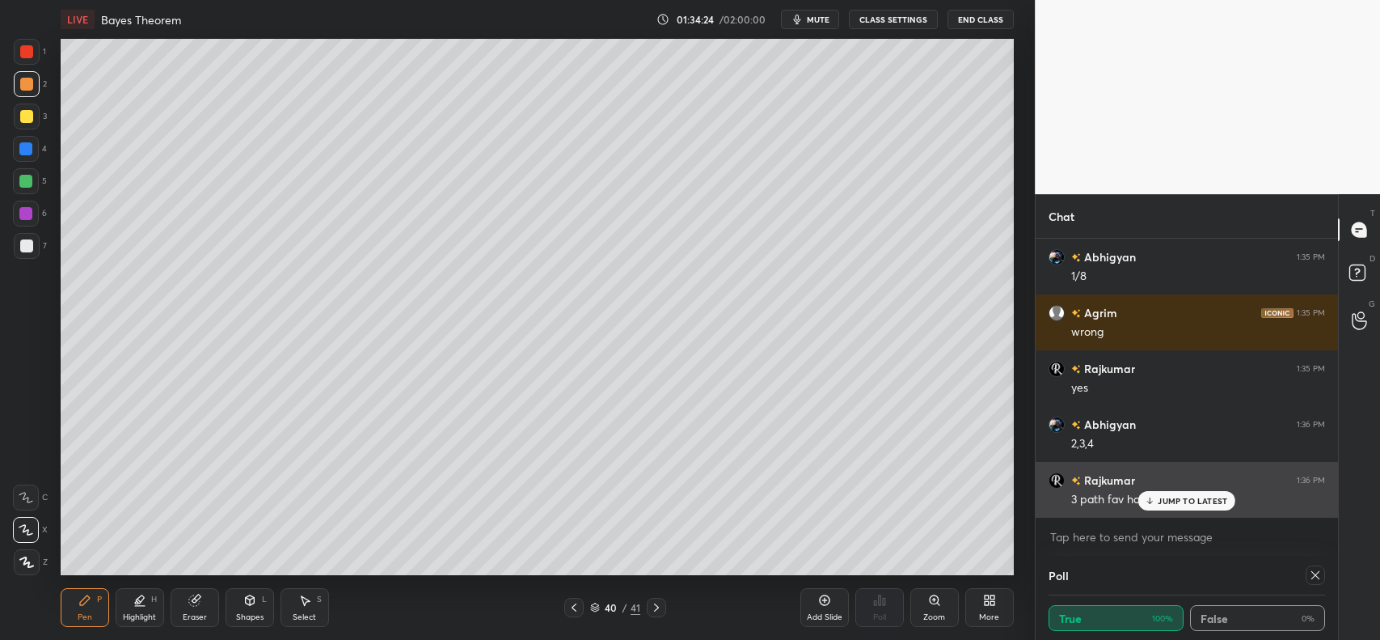
click at [1170, 512] on div "Rajkumar 1:36 PM 3 path fav hai" at bounding box center [1187, 490] width 302 height 56
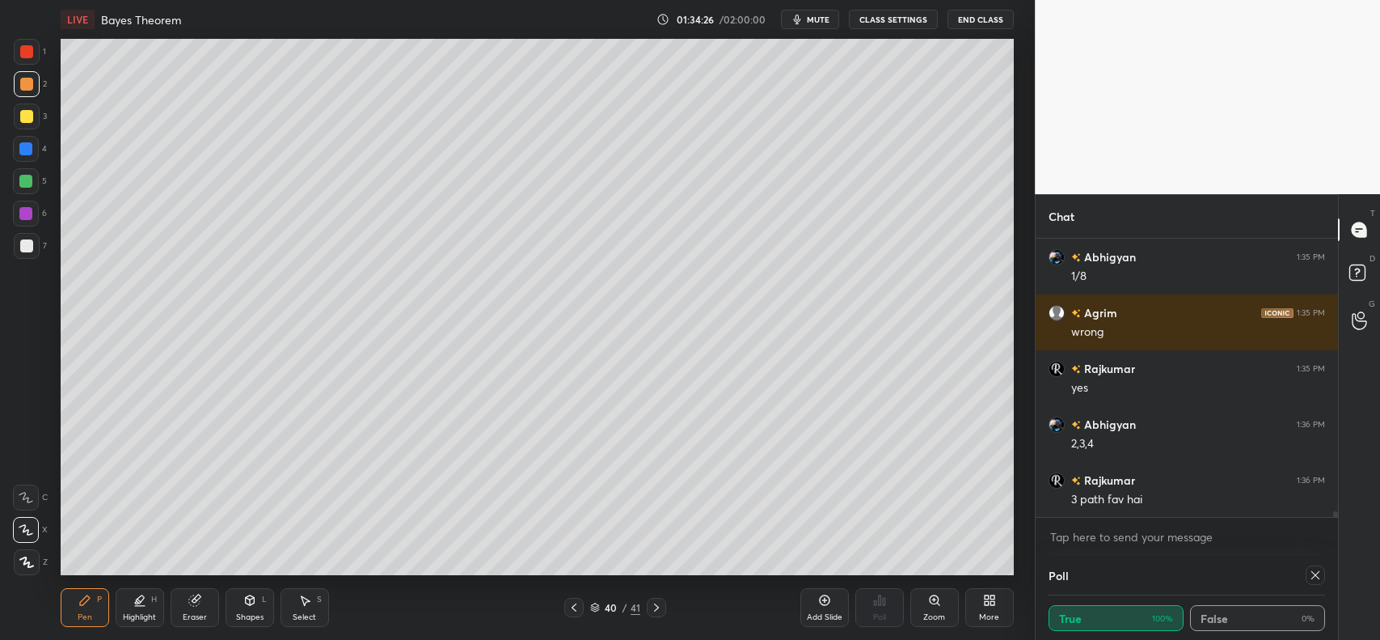
click at [1157, 543] on div "JUMP TO LATEST" at bounding box center [1187, 552] width 97 height 19
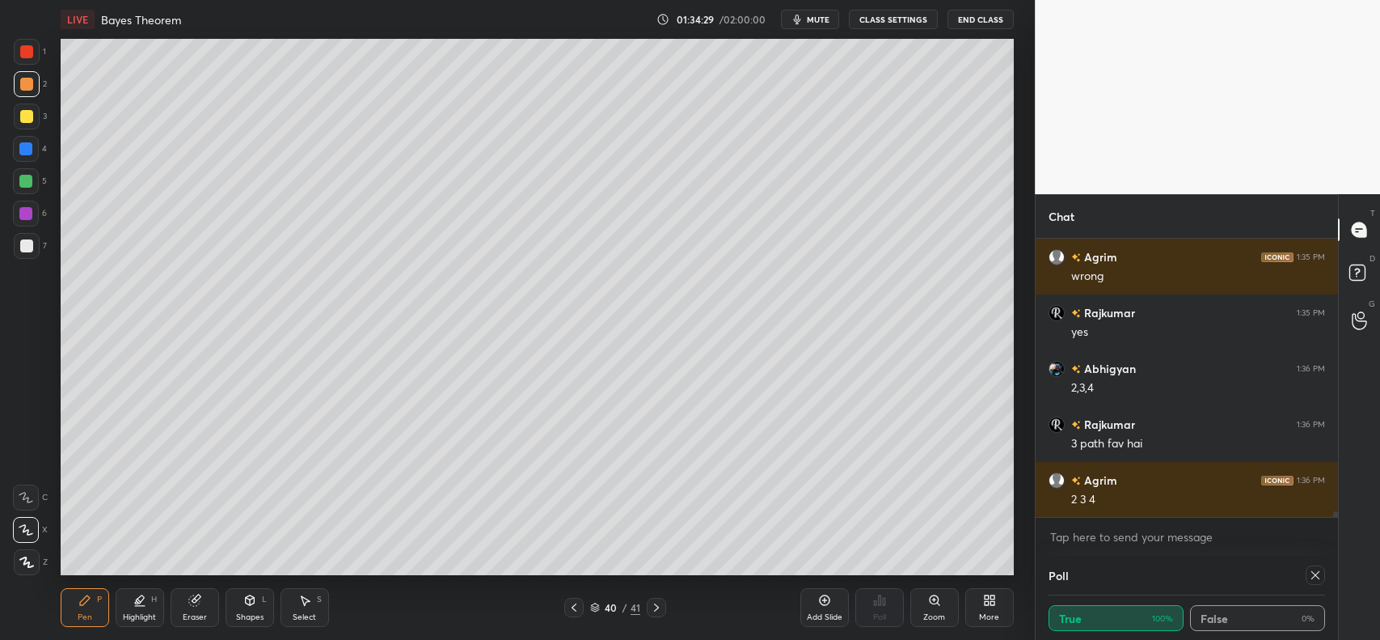
click at [21, 49] on div at bounding box center [26, 51] width 13 height 13
click at [129, 602] on div "Highlight H" at bounding box center [140, 607] width 49 height 39
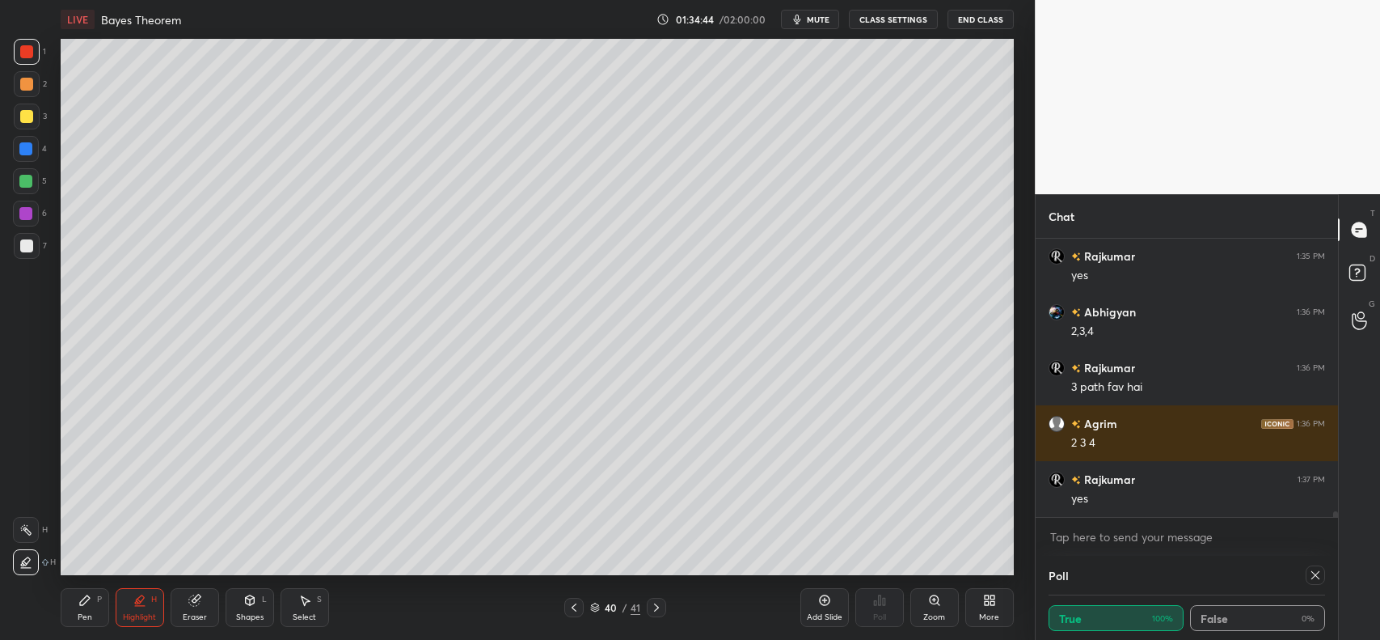
click at [89, 605] on icon at bounding box center [84, 600] width 13 height 13
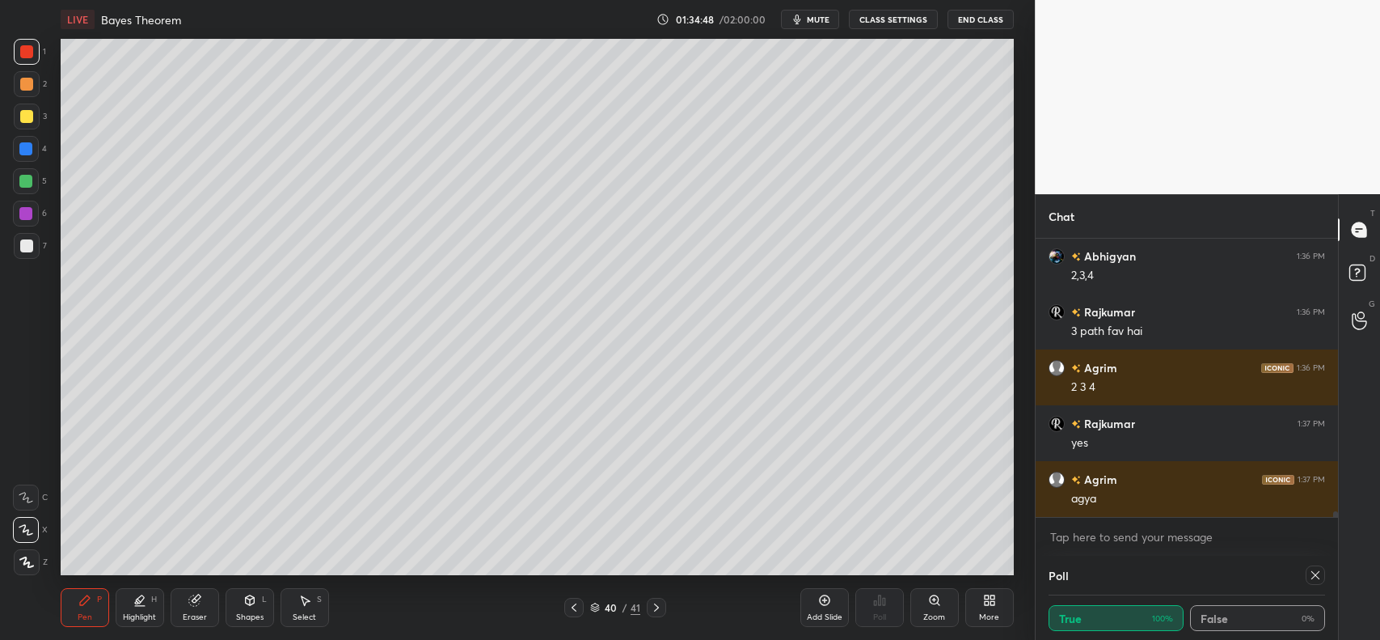
click at [28, 243] on div at bounding box center [26, 245] width 13 height 13
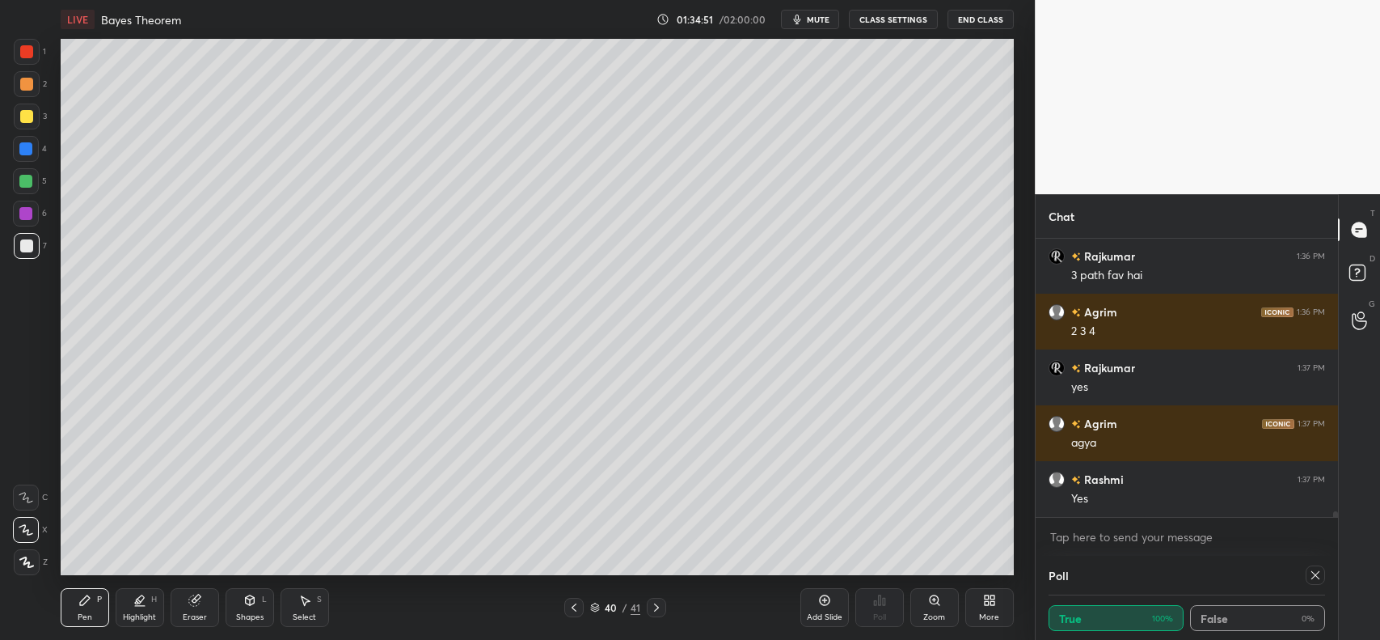
scroll to position [12804, 0]
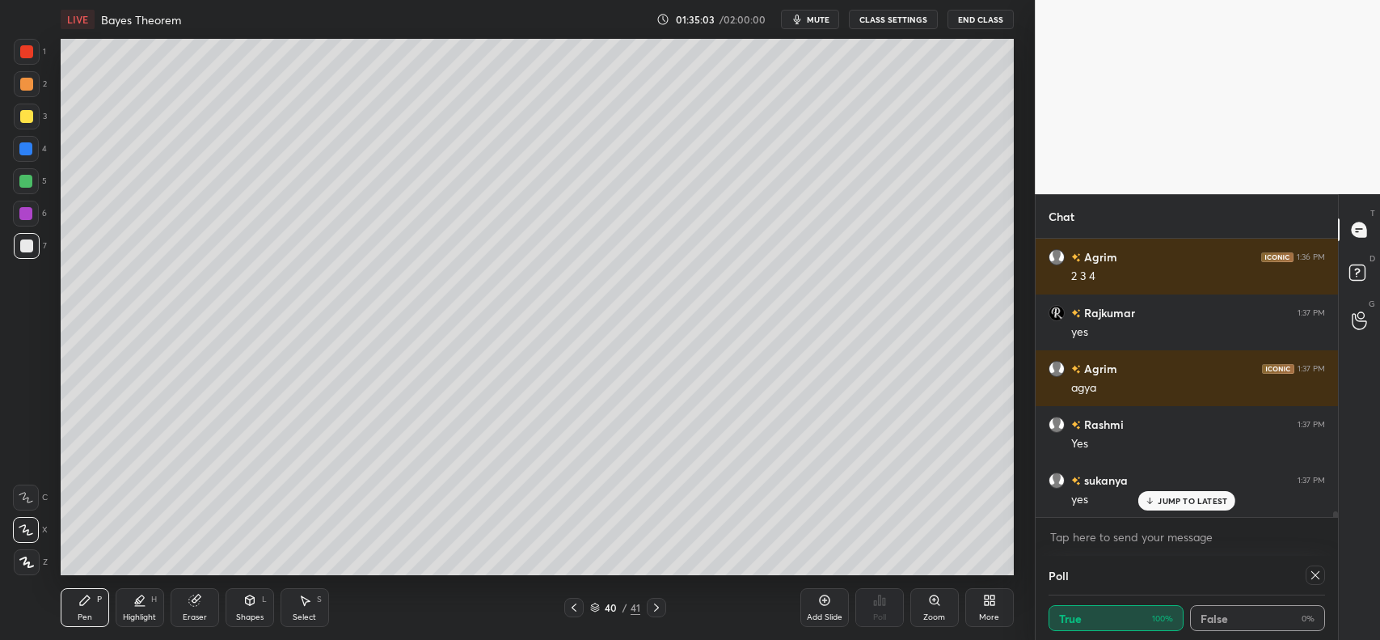
click at [573, 608] on icon at bounding box center [574, 607] width 5 height 8
click at [574, 609] on icon at bounding box center [574, 607] width 5 height 8
click at [575, 608] on icon at bounding box center [574, 607] width 13 height 13
click at [579, 607] on icon at bounding box center [574, 607] width 13 height 13
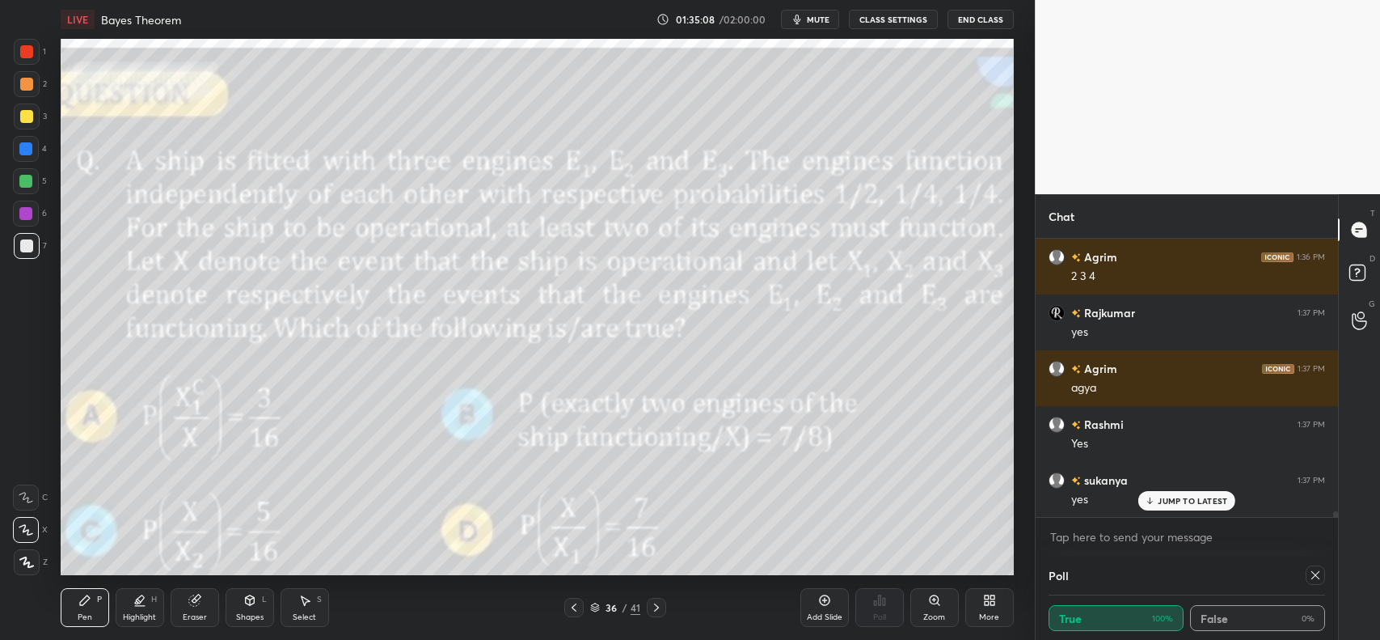
scroll to position [12820, 0]
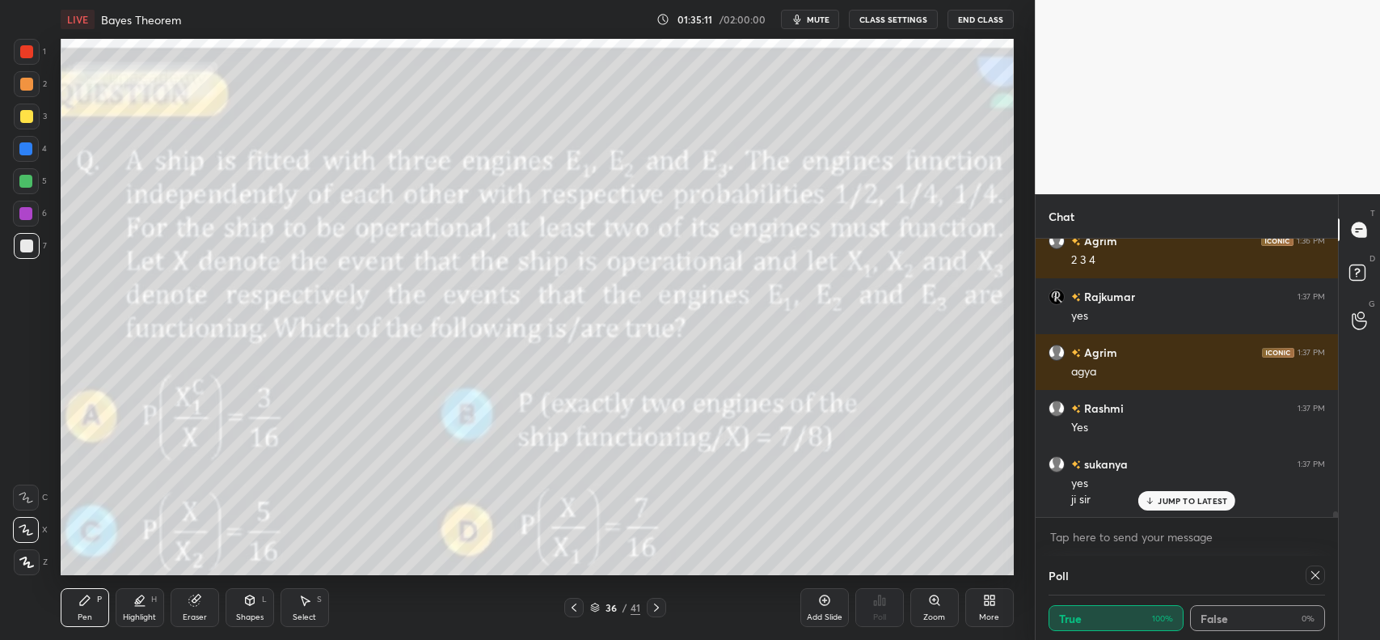
click at [657, 609] on icon at bounding box center [656, 607] width 5 height 8
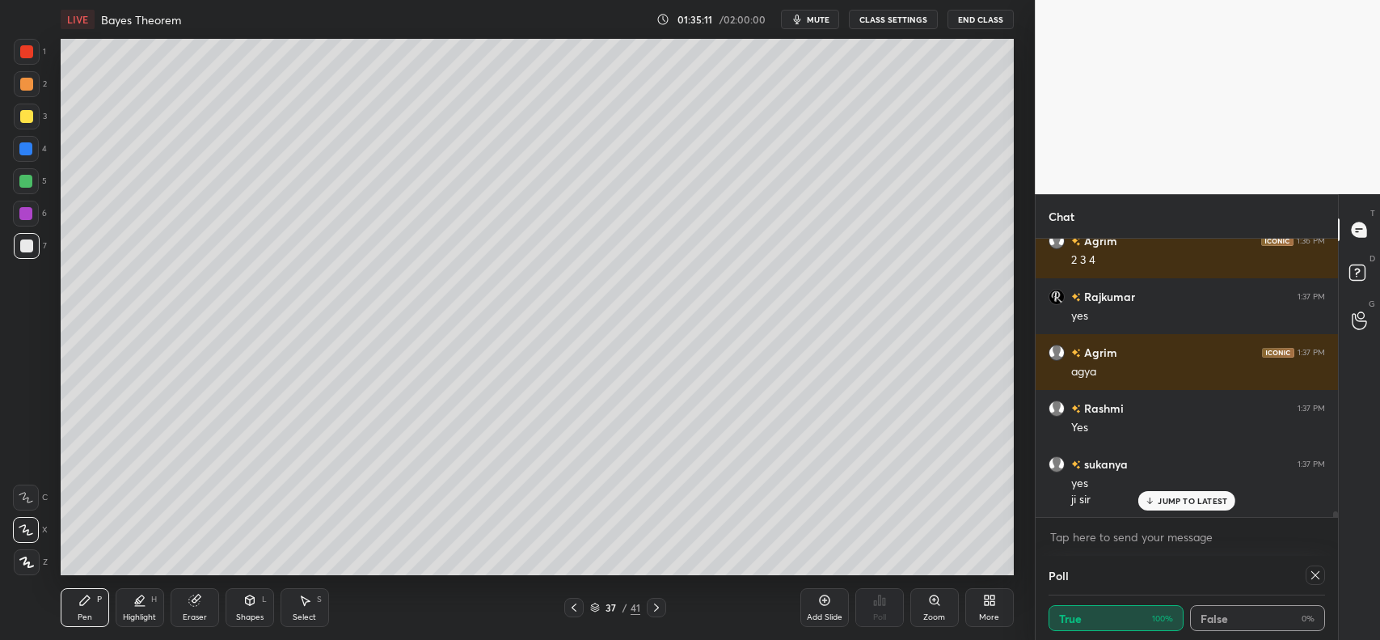
click at [657, 611] on icon at bounding box center [656, 607] width 13 height 13
click at [657, 609] on icon at bounding box center [656, 607] width 5 height 8
click at [657, 609] on icon at bounding box center [656, 607] width 13 height 13
click at [657, 608] on icon at bounding box center [656, 607] width 5 height 8
click at [652, 604] on icon at bounding box center [656, 607] width 13 height 13
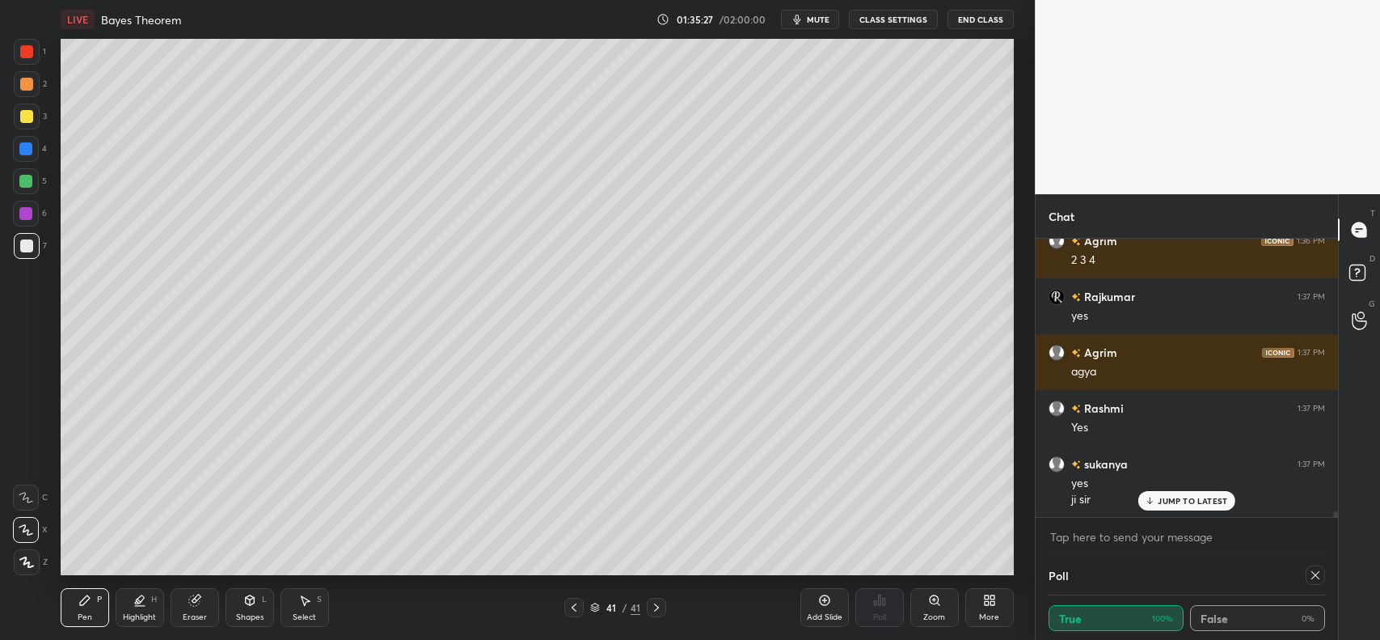
click at [311, 594] on div "Select S" at bounding box center [305, 607] width 49 height 39
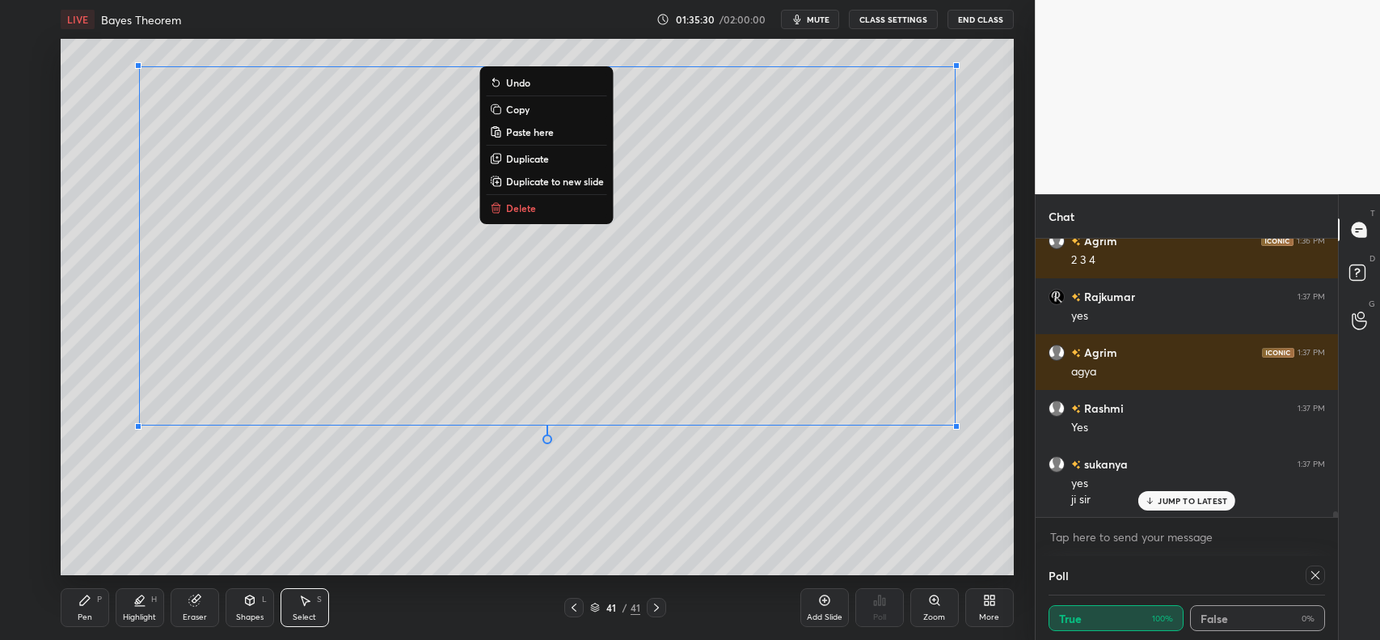
click at [818, 599] on icon at bounding box center [824, 600] width 13 height 13
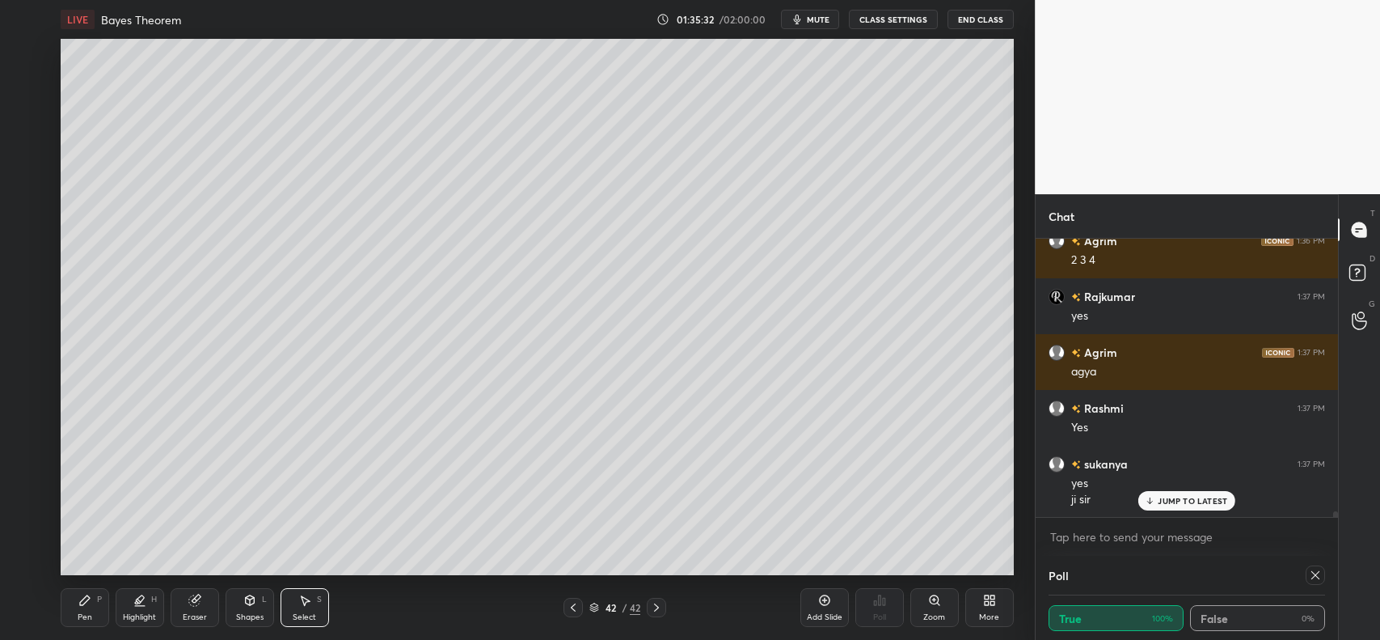
click at [575, 607] on icon at bounding box center [573, 607] width 13 height 13
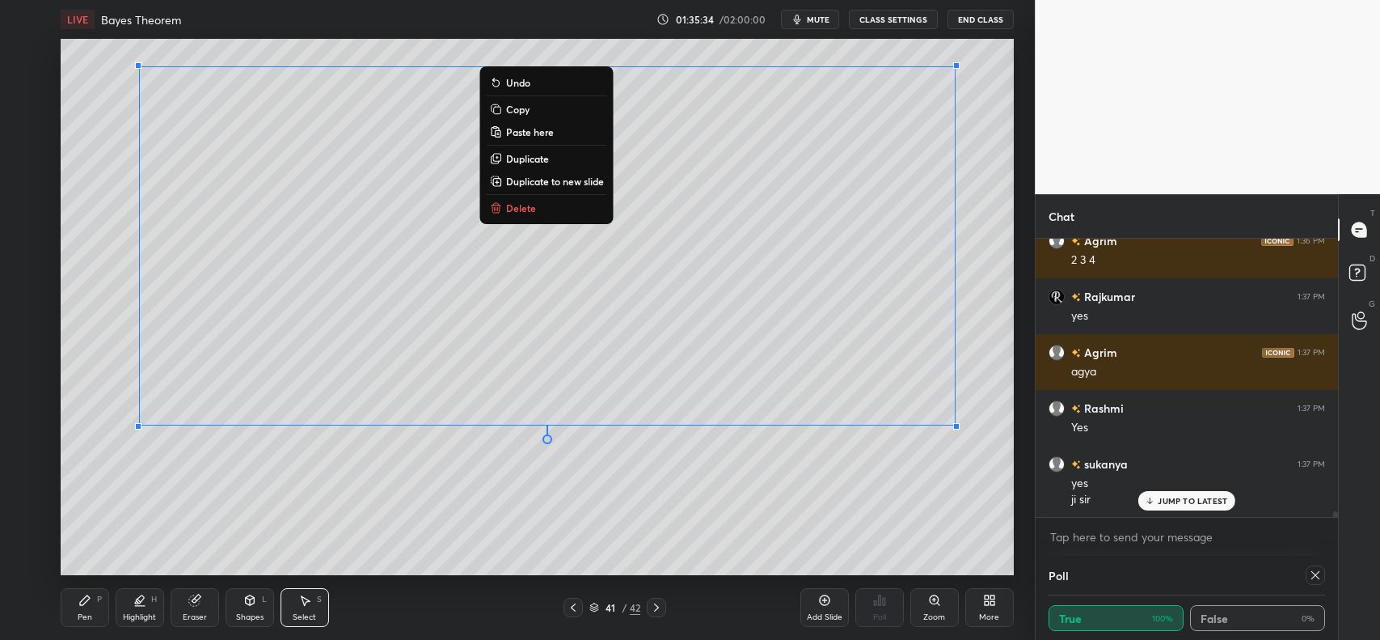
click at [515, 105] on p "Copy" at bounding box center [517, 109] width 23 height 13
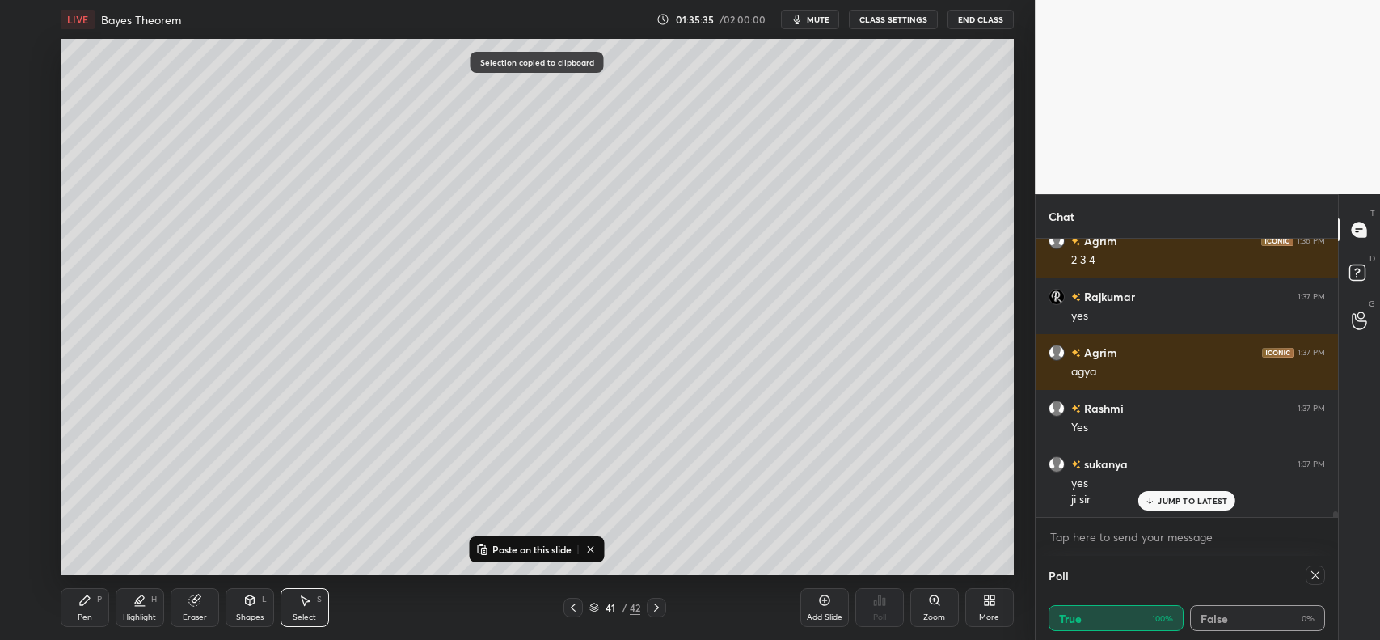
click at [659, 611] on icon at bounding box center [656, 607] width 13 height 13
click at [543, 548] on p "Paste on this slide" at bounding box center [532, 549] width 79 height 13
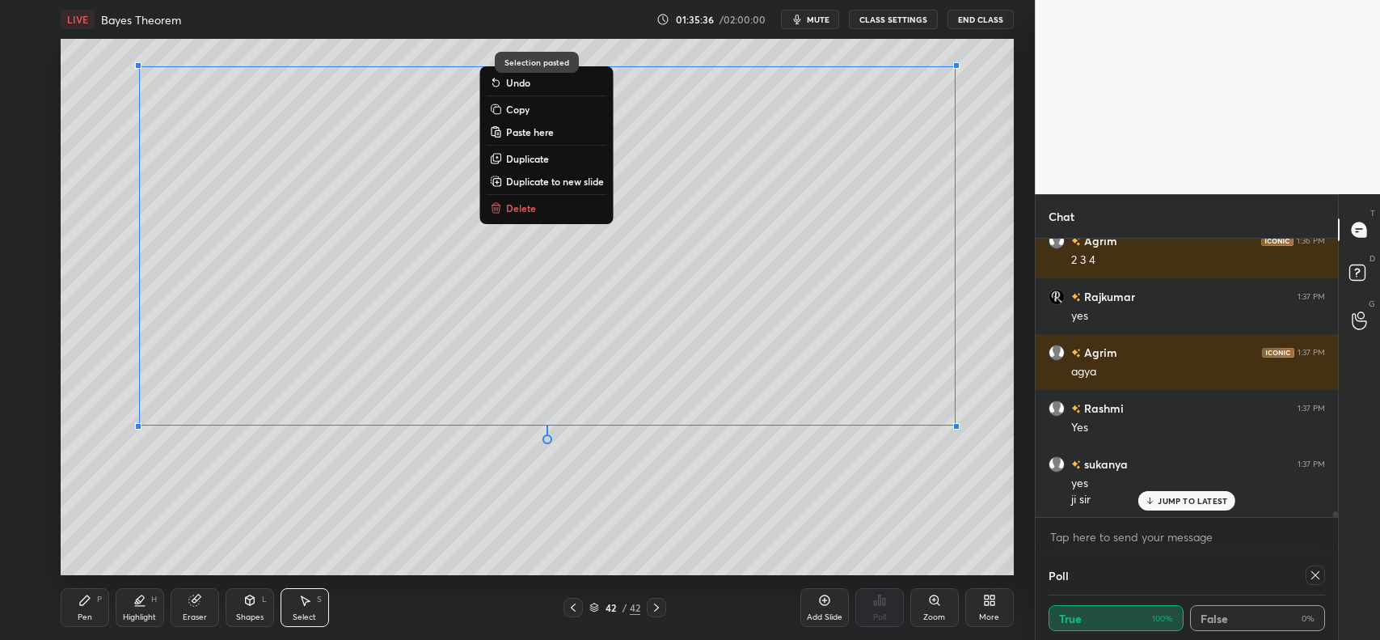
click at [662, 534] on div "0 ° Undo Copy Paste here Duplicate Duplicate to new slide Delete" at bounding box center [537, 307] width 953 height 536
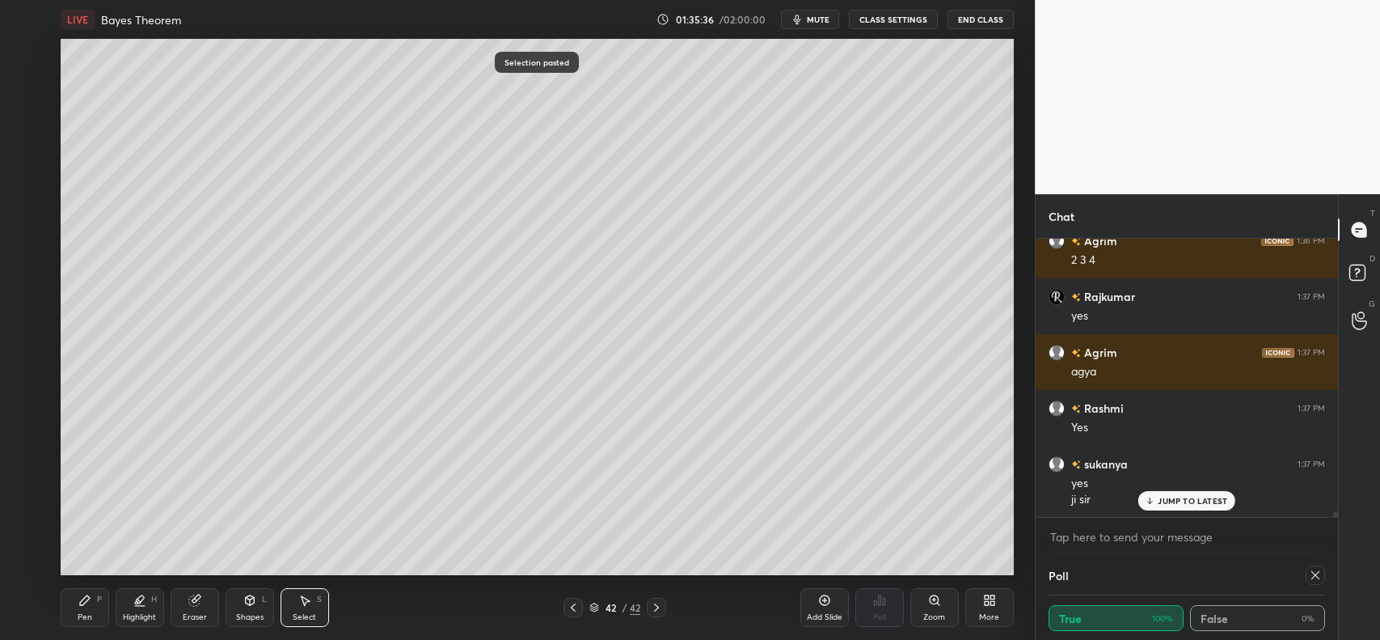
click at [576, 615] on div at bounding box center [573, 607] width 19 height 19
click at [569, 607] on icon at bounding box center [573, 607] width 13 height 13
click at [657, 607] on icon at bounding box center [656, 607] width 13 height 13
click at [572, 607] on icon at bounding box center [573, 607] width 13 height 13
click at [571, 607] on icon at bounding box center [573, 607] width 13 height 13
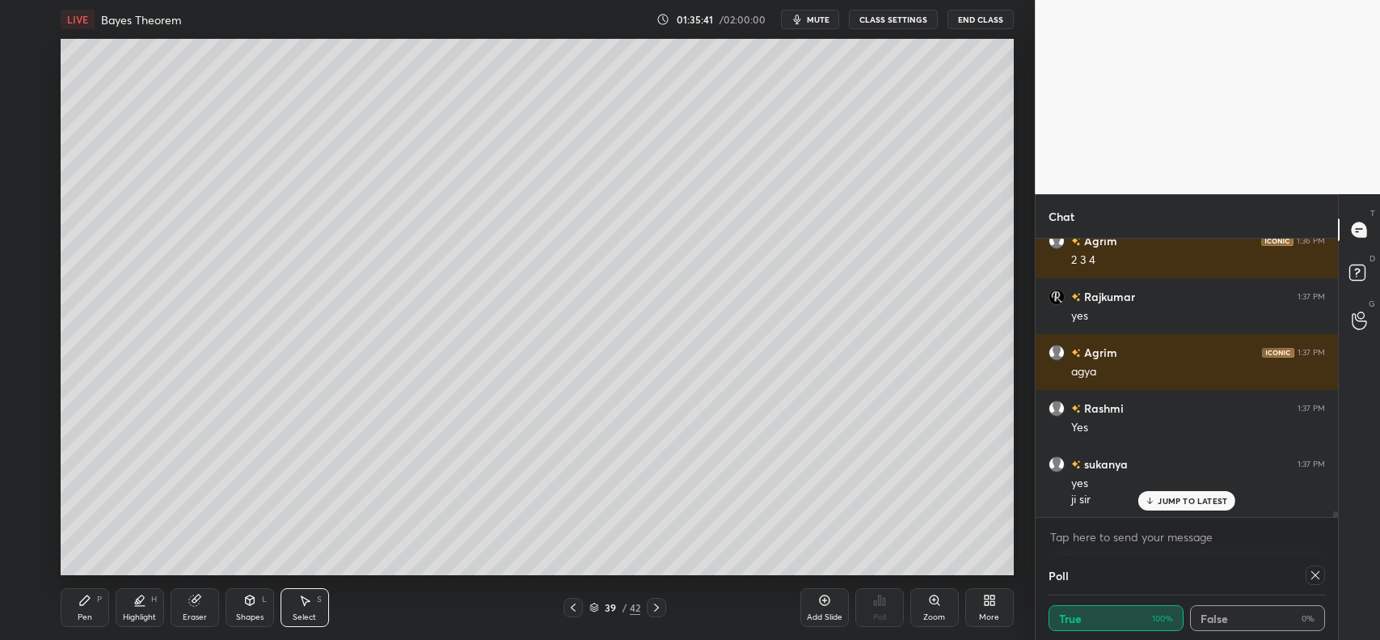
click at [569, 608] on icon at bounding box center [573, 607] width 13 height 13
click at [567, 609] on icon at bounding box center [573, 607] width 13 height 13
click at [570, 607] on icon at bounding box center [573, 607] width 13 height 13
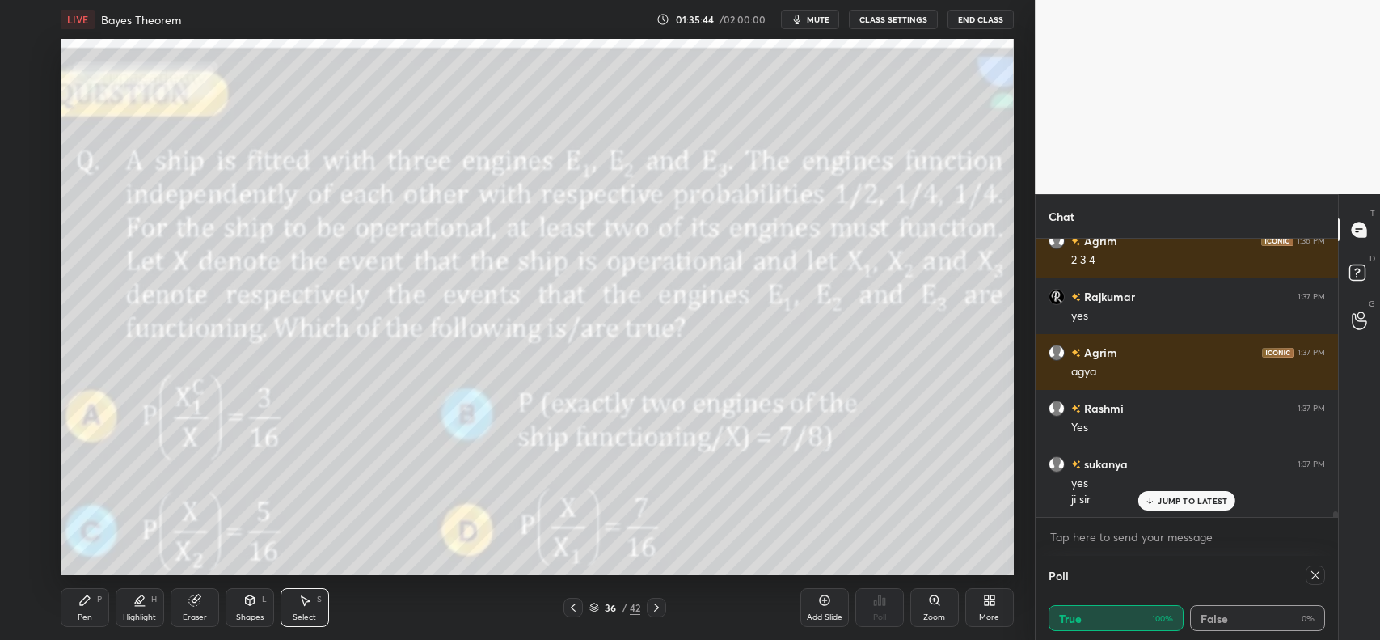
click at [664, 605] on div at bounding box center [656, 607] width 19 height 19
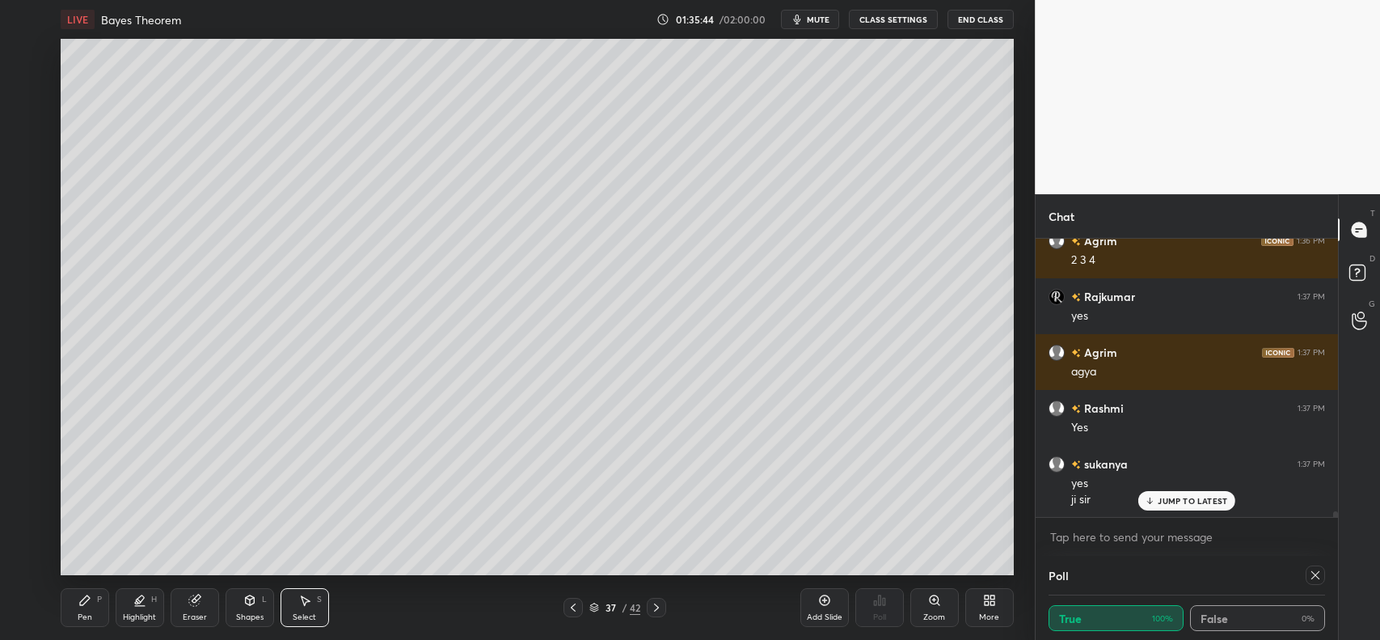
click at [661, 607] on icon at bounding box center [656, 607] width 13 height 13
click at [657, 607] on icon at bounding box center [656, 607] width 13 height 13
click at [660, 607] on icon at bounding box center [656, 607] width 13 height 13
click at [659, 607] on icon at bounding box center [656, 607] width 5 height 8
click at [91, 600] on div "Pen P" at bounding box center [85, 607] width 49 height 39
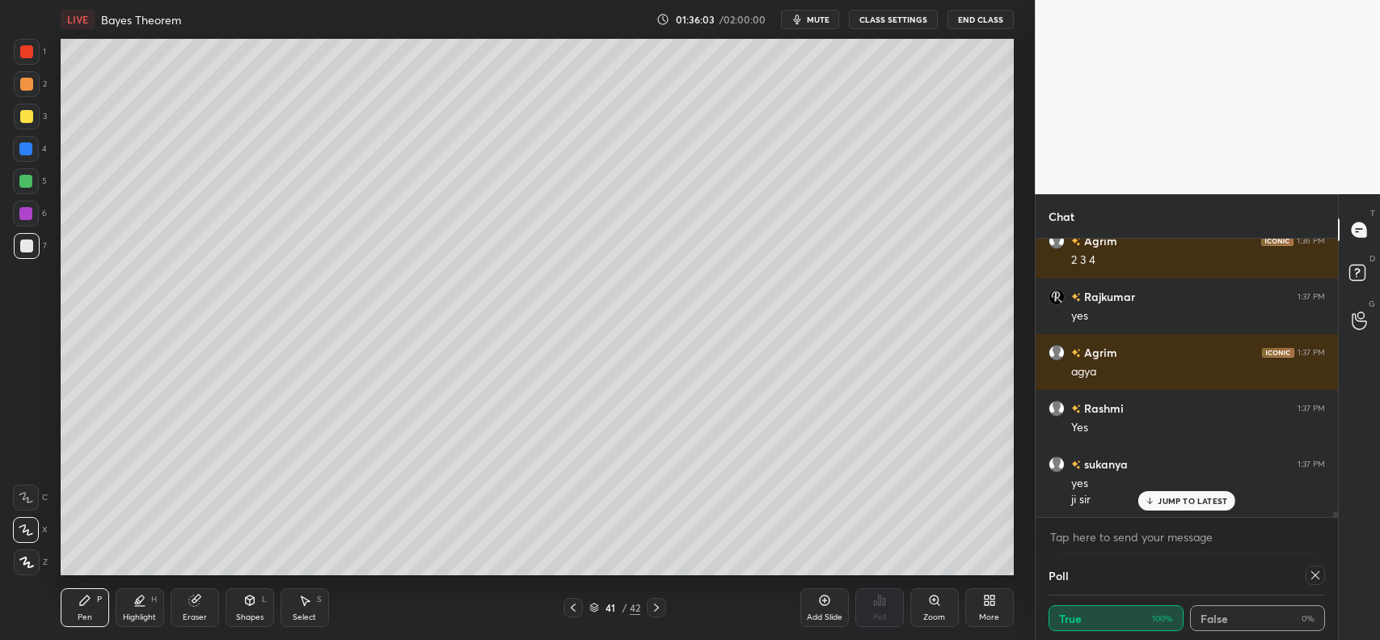
click at [822, 599] on icon at bounding box center [824, 600] width 13 height 13
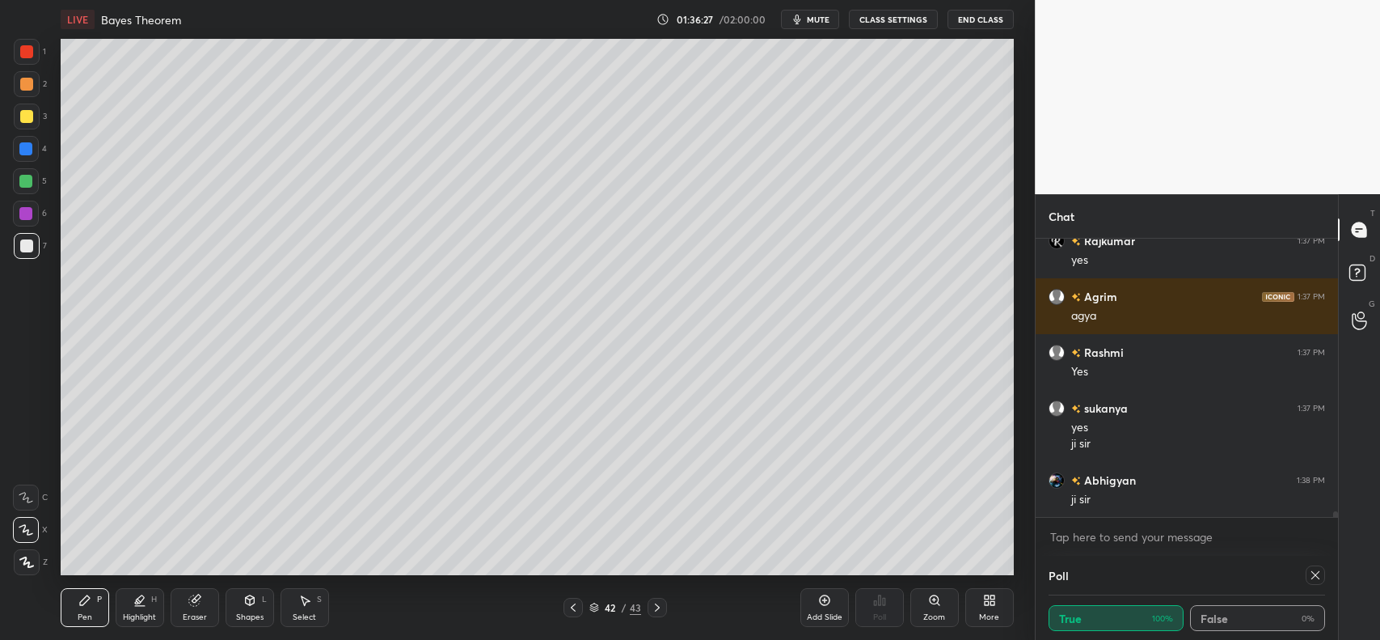
scroll to position [12933, 0]
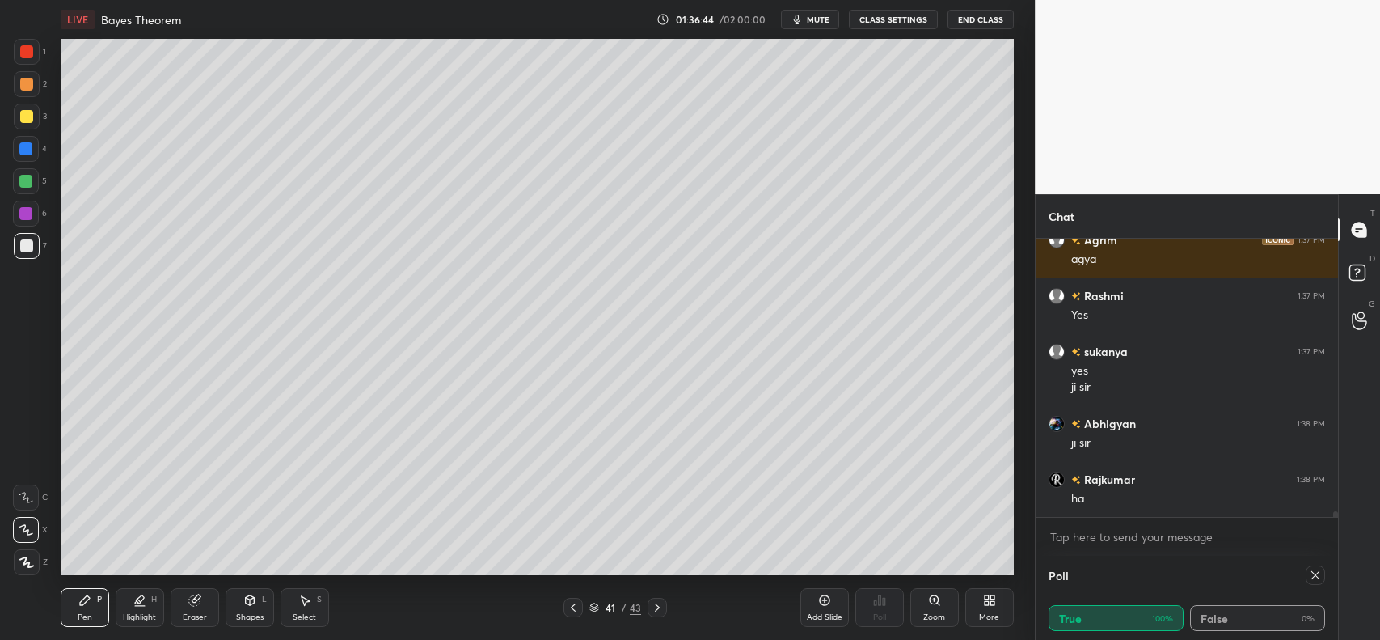
click at [25, 47] on div at bounding box center [26, 51] width 13 height 13
click at [142, 613] on div "Highlight" at bounding box center [139, 617] width 33 height 8
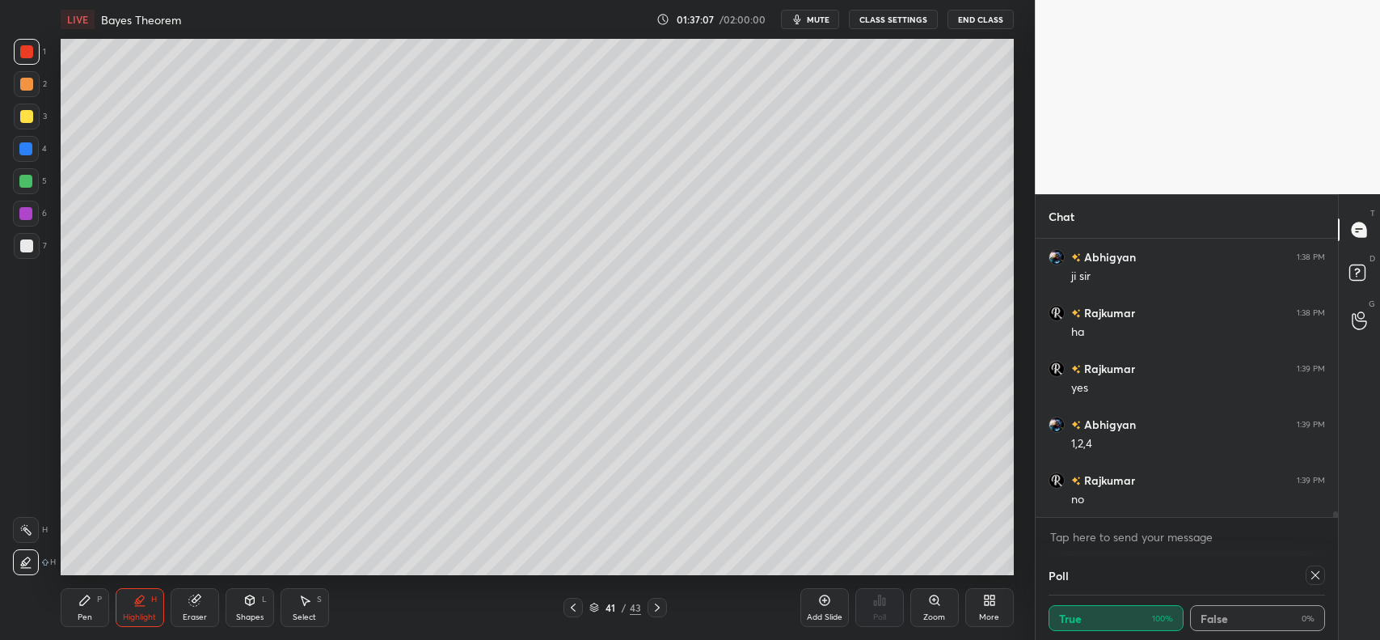
scroll to position [13116, 0]
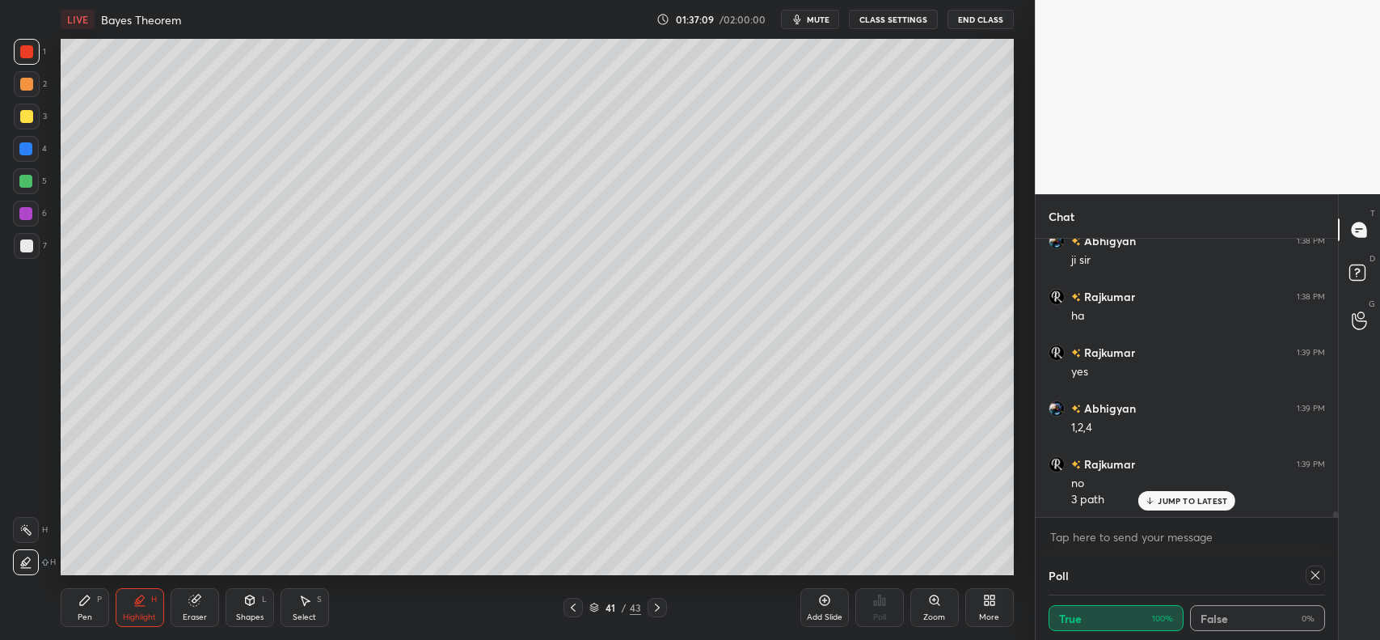
click at [81, 603] on icon at bounding box center [85, 600] width 10 height 10
click at [24, 87] on div at bounding box center [26, 84] width 13 height 13
click at [30, 497] on icon at bounding box center [26, 497] width 15 height 11
click at [25, 527] on icon at bounding box center [25, 530] width 13 height 10
click at [25, 114] on div at bounding box center [26, 116] width 13 height 13
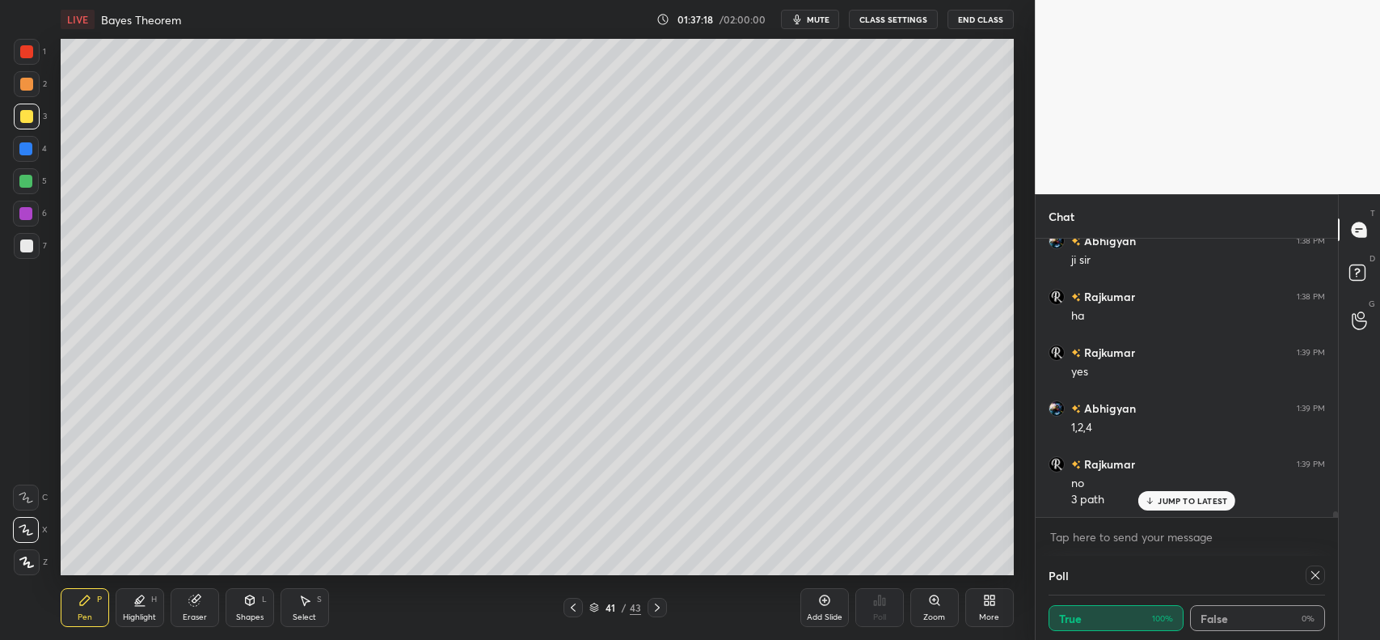
click at [247, 602] on icon at bounding box center [249, 600] width 9 height 10
click at [199, 607] on div "Eraser" at bounding box center [195, 607] width 49 height 39
click at [89, 600] on icon at bounding box center [84, 600] width 13 height 13
click at [655, 611] on icon at bounding box center [657, 607] width 13 height 13
click at [573, 608] on icon at bounding box center [573, 607] width 13 height 13
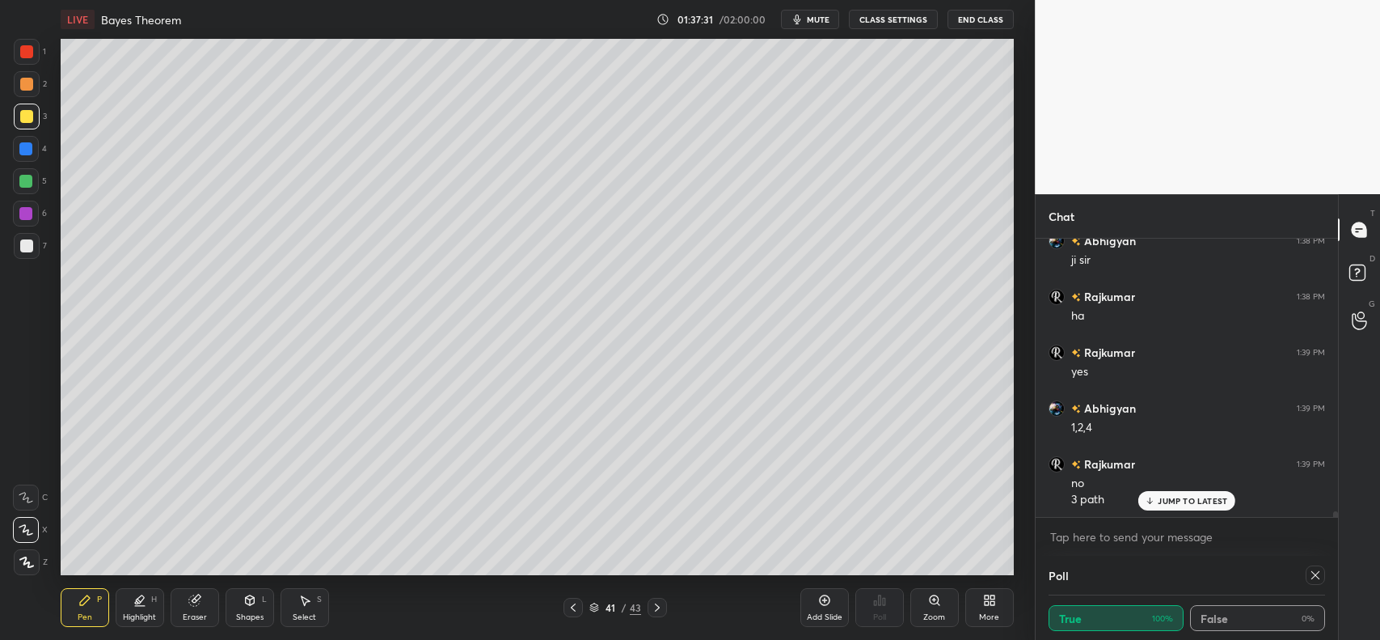
click at [310, 607] on icon at bounding box center [304, 600] width 13 height 13
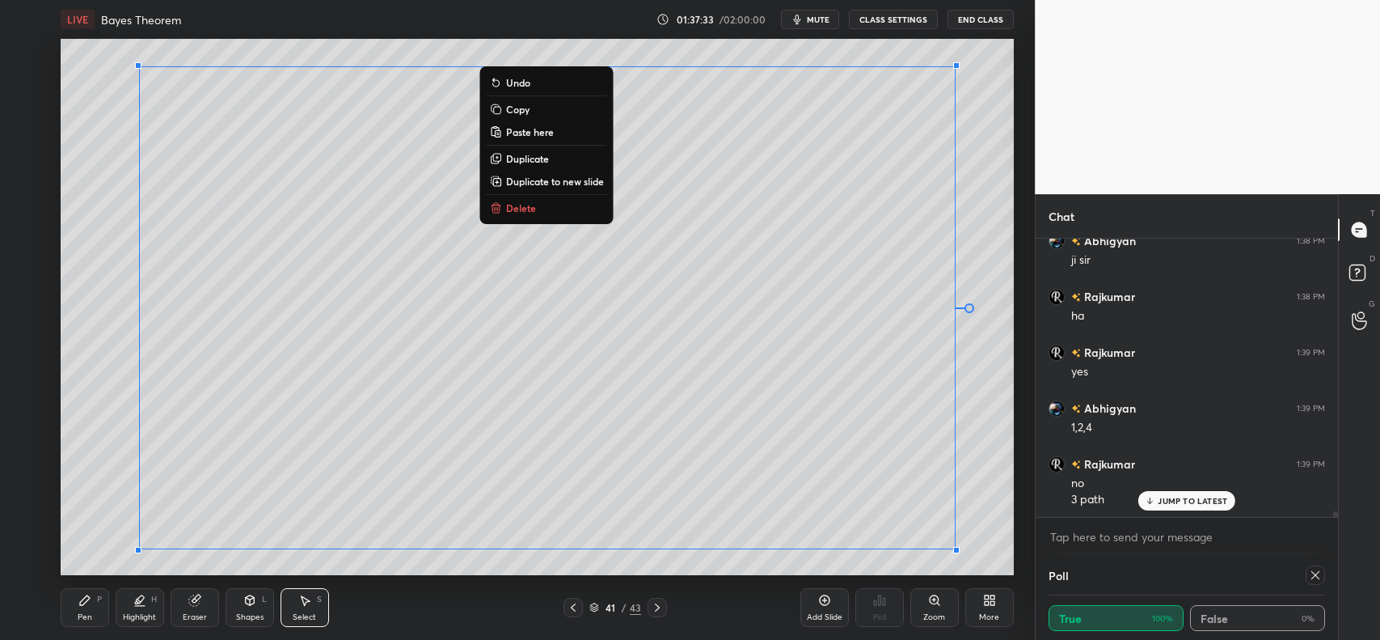
click at [522, 204] on p "Delete" at bounding box center [521, 207] width 30 height 13
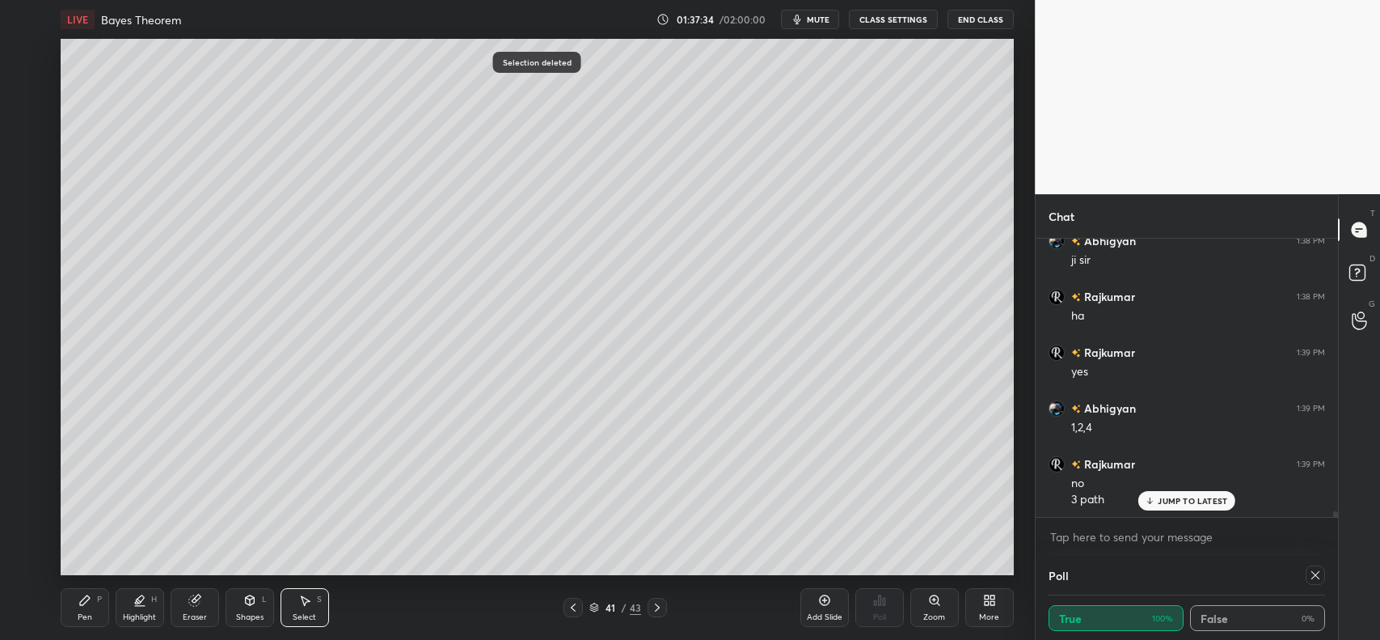
click at [571, 611] on icon at bounding box center [573, 607] width 13 height 13
click at [651, 605] on icon at bounding box center [657, 607] width 13 height 13
click at [655, 605] on icon at bounding box center [657, 607] width 13 height 13
click at [653, 607] on icon at bounding box center [657, 607] width 13 height 13
click at [308, 611] on div "Select S" at bounding box center [305, 607] width 49 height 39
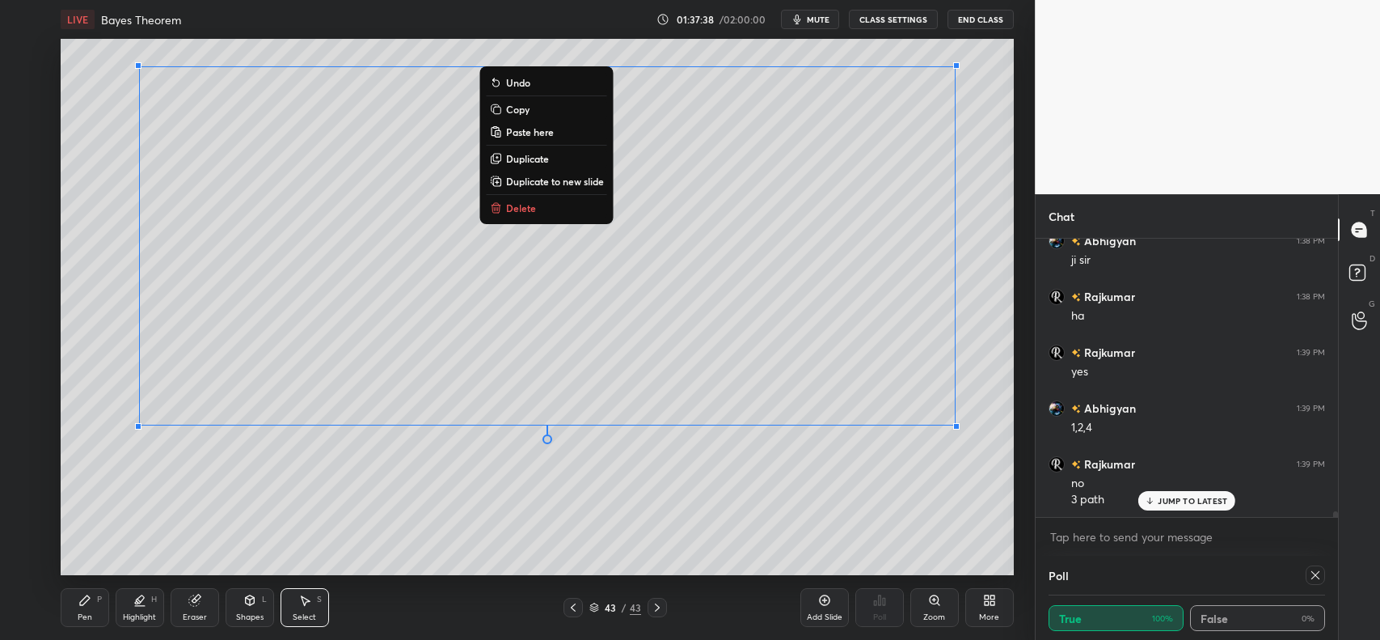
click at [515, 103] on p "Copy" at bounding box center [517, 109] width 23 height 13
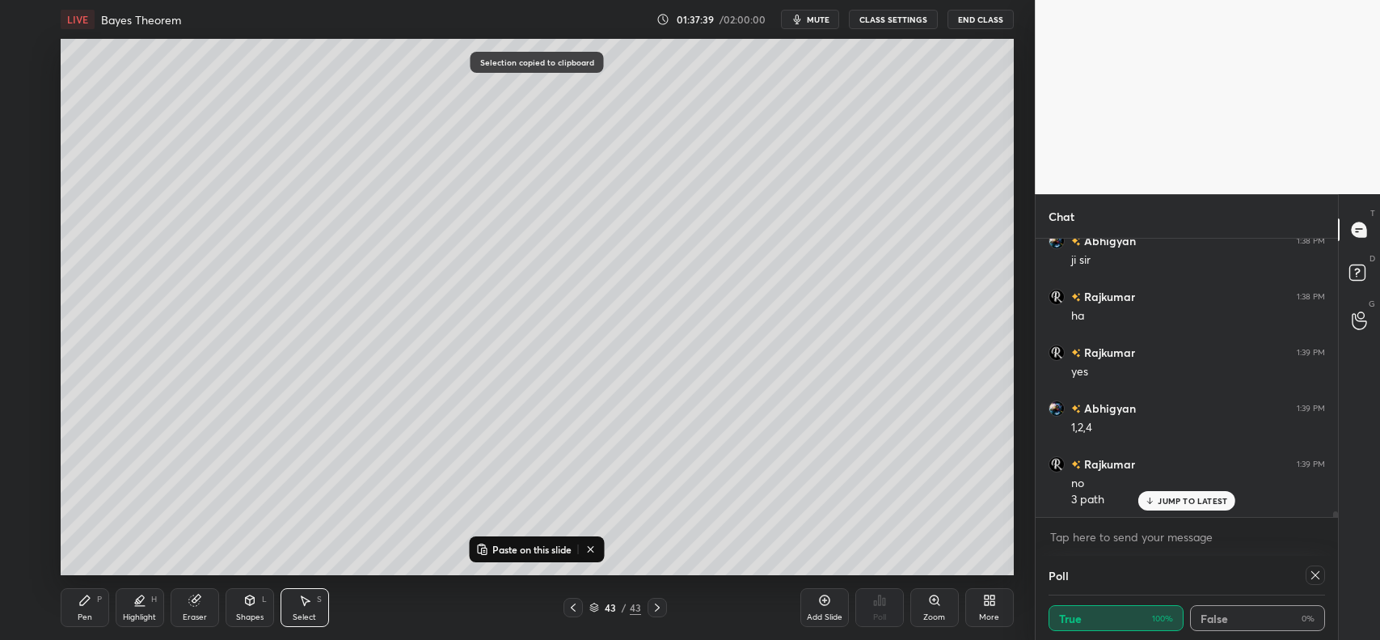
click at [572, 607] on icon at bounding box center [573, 607] width 13 height 13
click at [574, 605] on icon at bounding box center [573, 607] width 5 height 8
click at [526, 546] on p "Paste on this slide" at bounding box center [532, 549] width 79 height 13
click at [314, 538] on div "0 ° Undo Copy Paste here Duplicate Duplicate to new slide Delete" at bounding box center [537, 307] width 953 height 536
click at [86, 604] on icon at bounding box center [84, 600] width 13 height 13
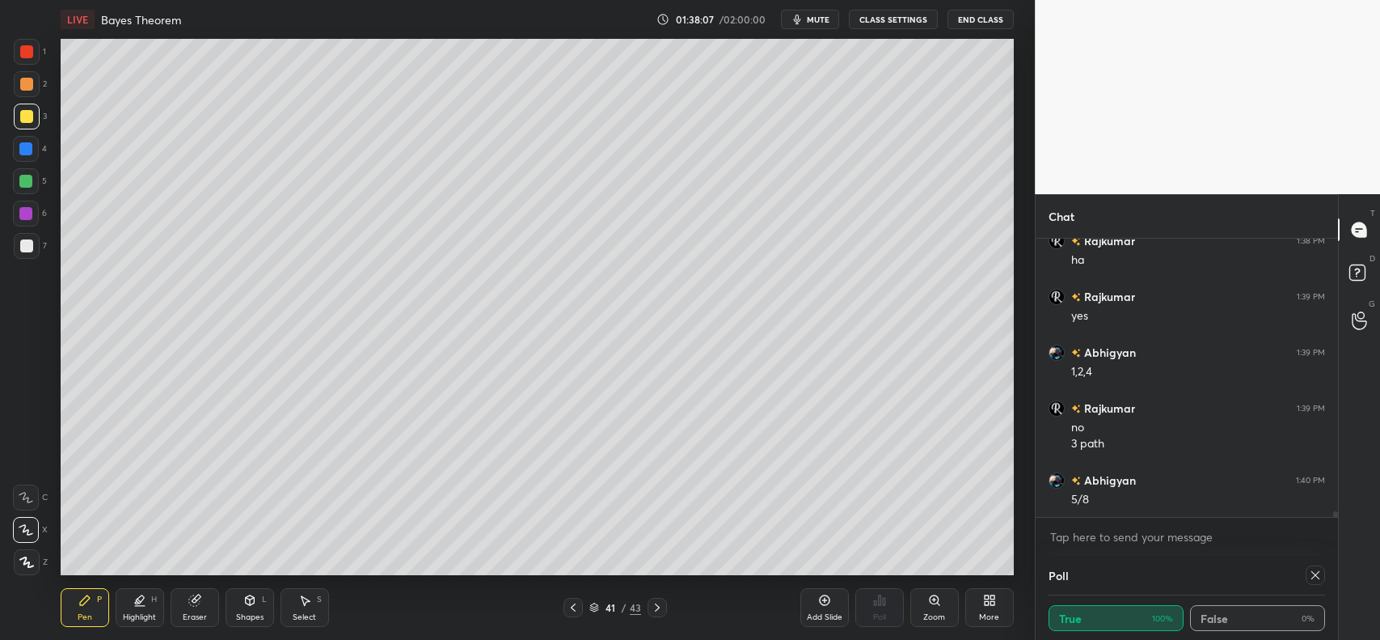
scroll to position [13228, 0]
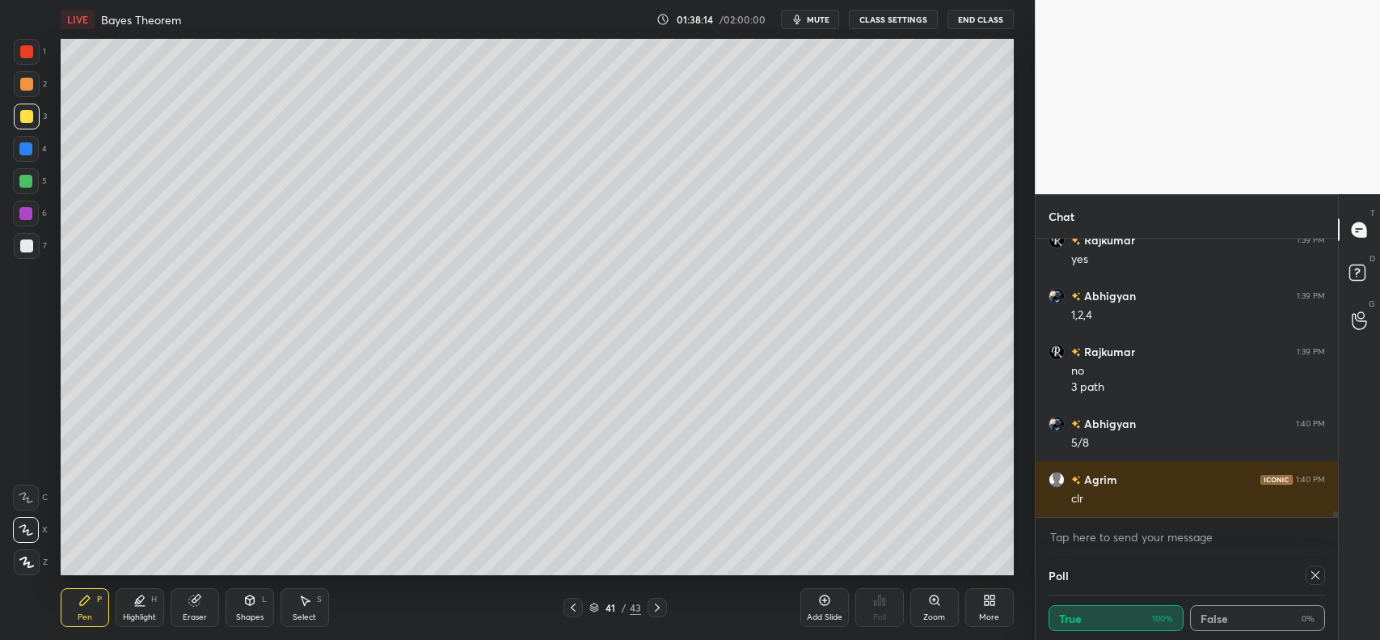
click at [573, 607] on icon at bounding box center [573, 607] width 13 height 13
click at [569, 608] on icon at bounding box center [573, 607] width 13 height 13
click at [570, 609] on icon at bounding box center [573, 607] width 13 height 13
click at [569, 607] on icon at bounding box center [573, 607] width 13 height 13
click at [572, 607] on icon at bounding box center [573, 607] width 13 height 13
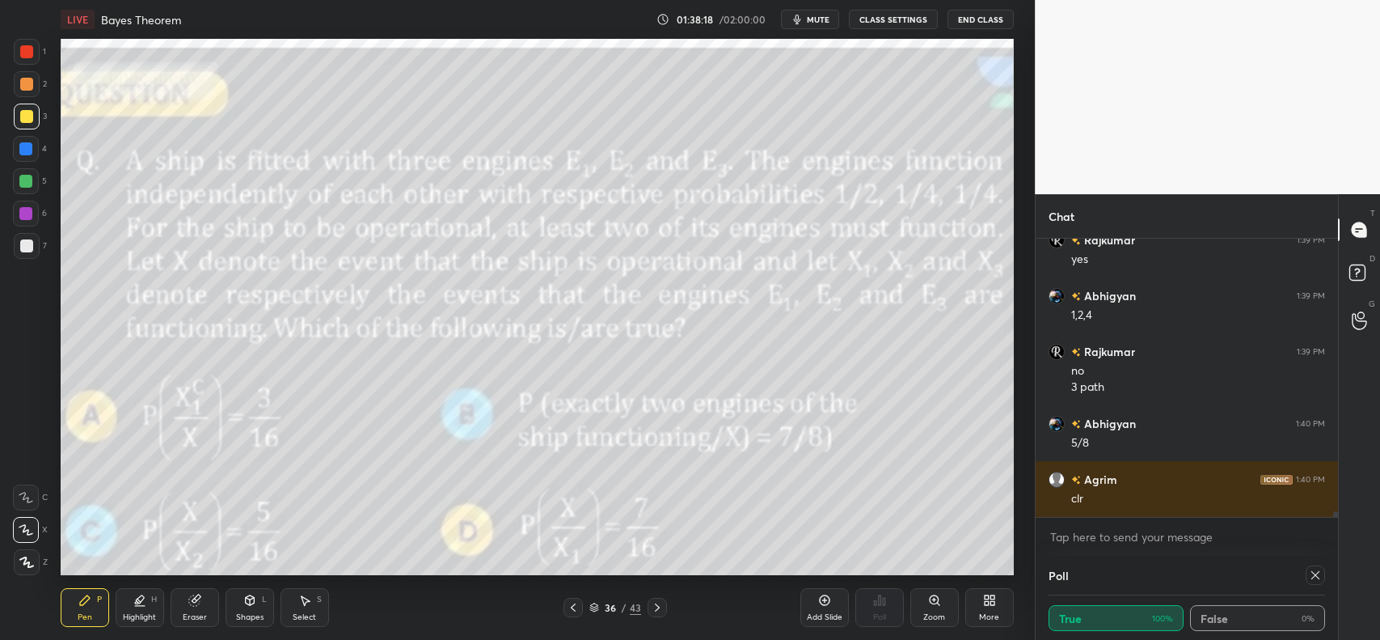
click at [656, 611] on icon at bounding box center [657, 607] width 5 height 8
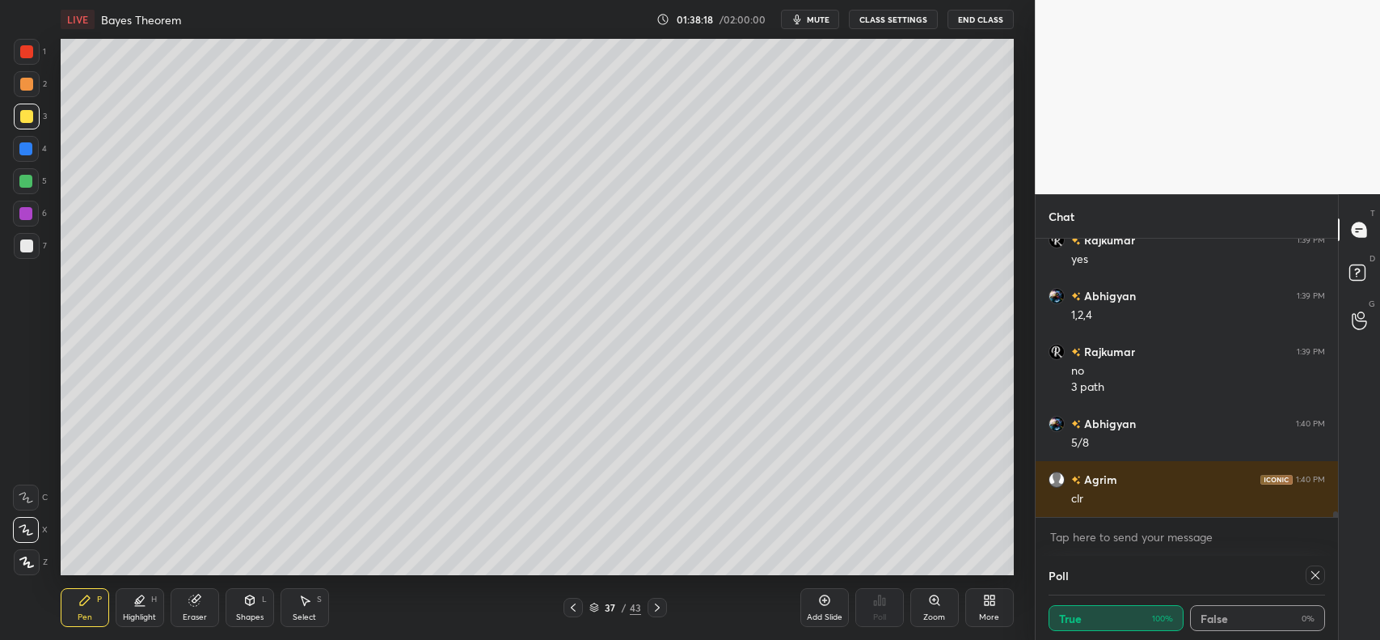
click at [655, 609] on icon at bounding box center [657, 607] width 13 height 13
click at [656, 607] on icon at bounding box center [657, 607] width 13 height 13
click at [653, 609] on icon at bounding box center [657, 607] width 13 height 13
click at [656, 607] on icon at bounding box center [657, 607] width 13 height 13
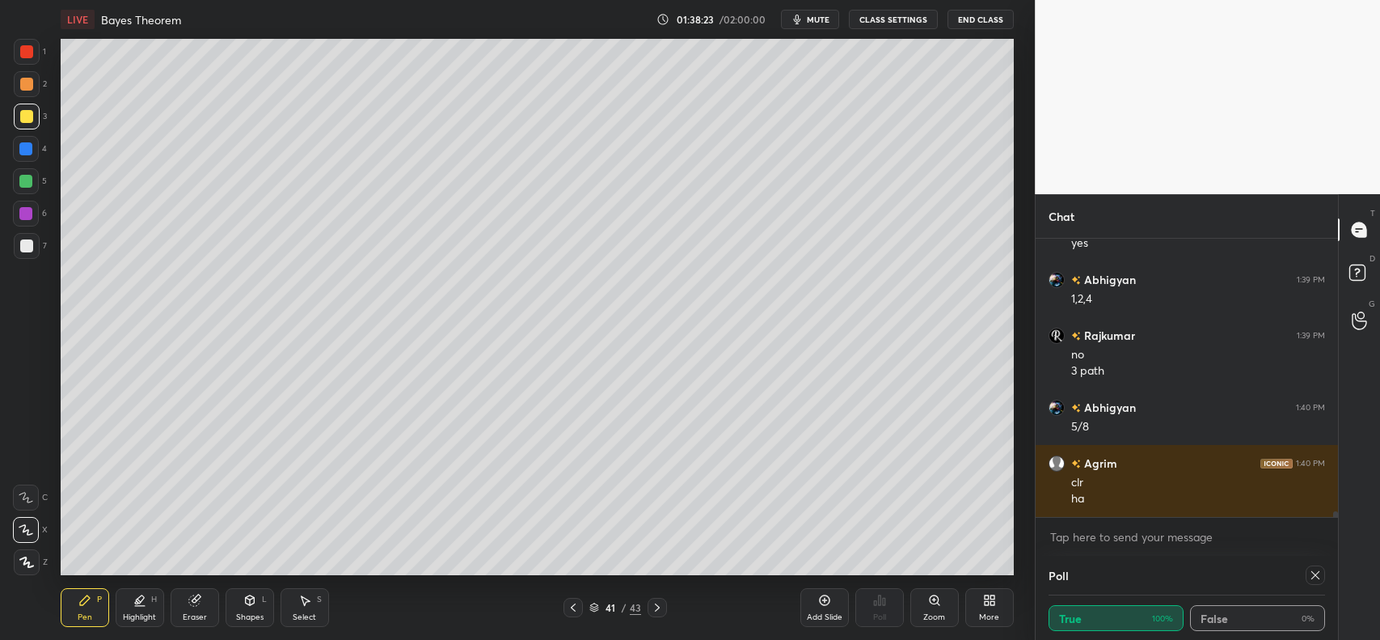
click at [573, 603] on icon at bounding box center [573, 607] width 13 height 13
click at [574, 603] on icon at bounding box center [573, 607] width 13 height 13
click at [575, 605] on icon at bounding box center [573, 607] width 13 height 13
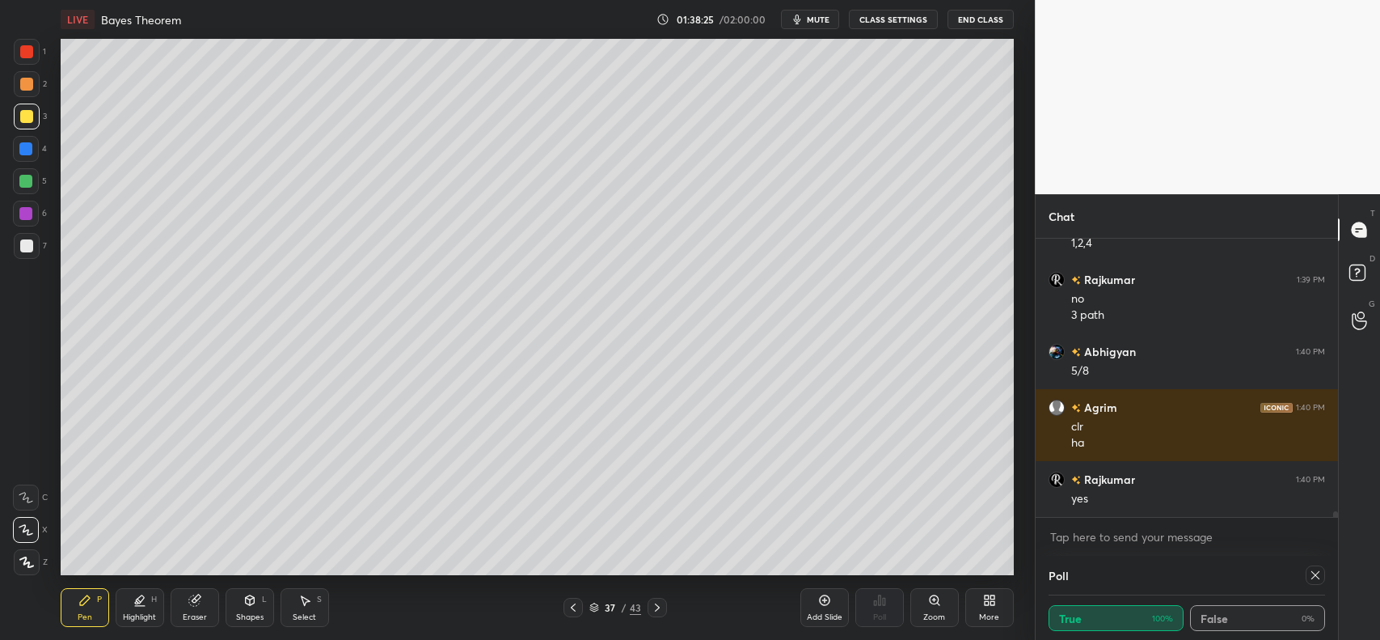
click at [572, 601] on icon at bounding box center [573, 607] width 13 height 13
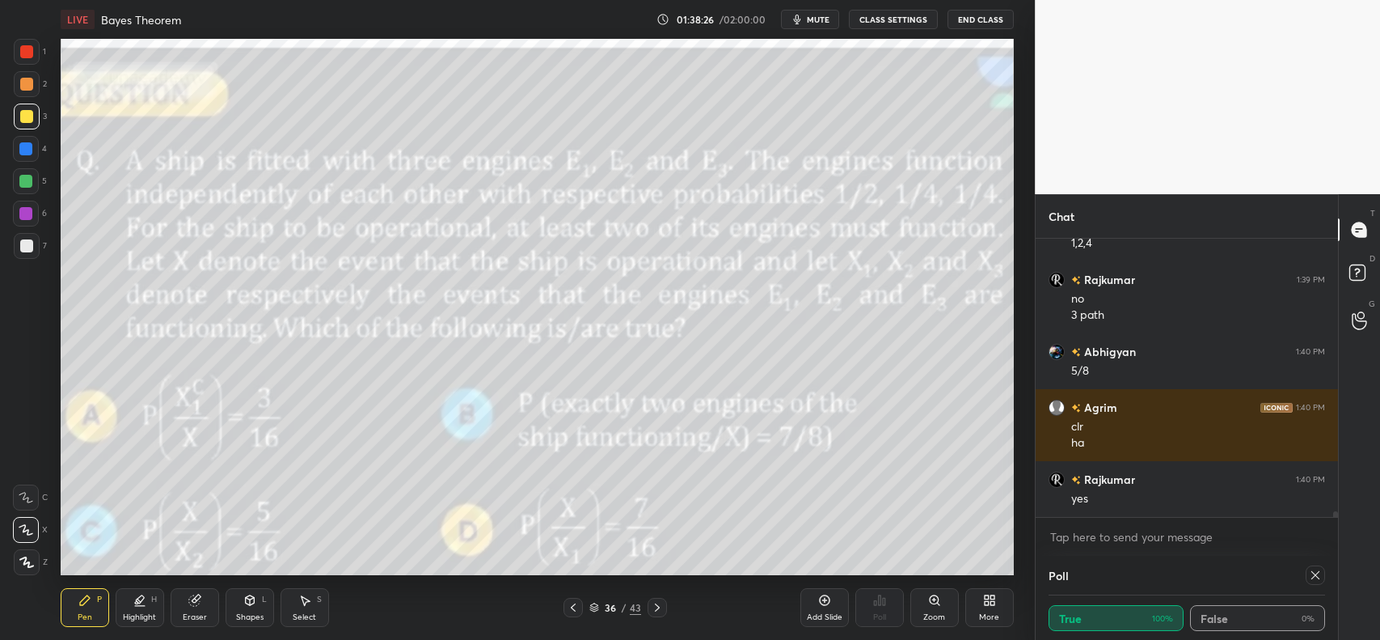
click at [657, 607] on icon at bounding box center [657, 607] width 13 height 13
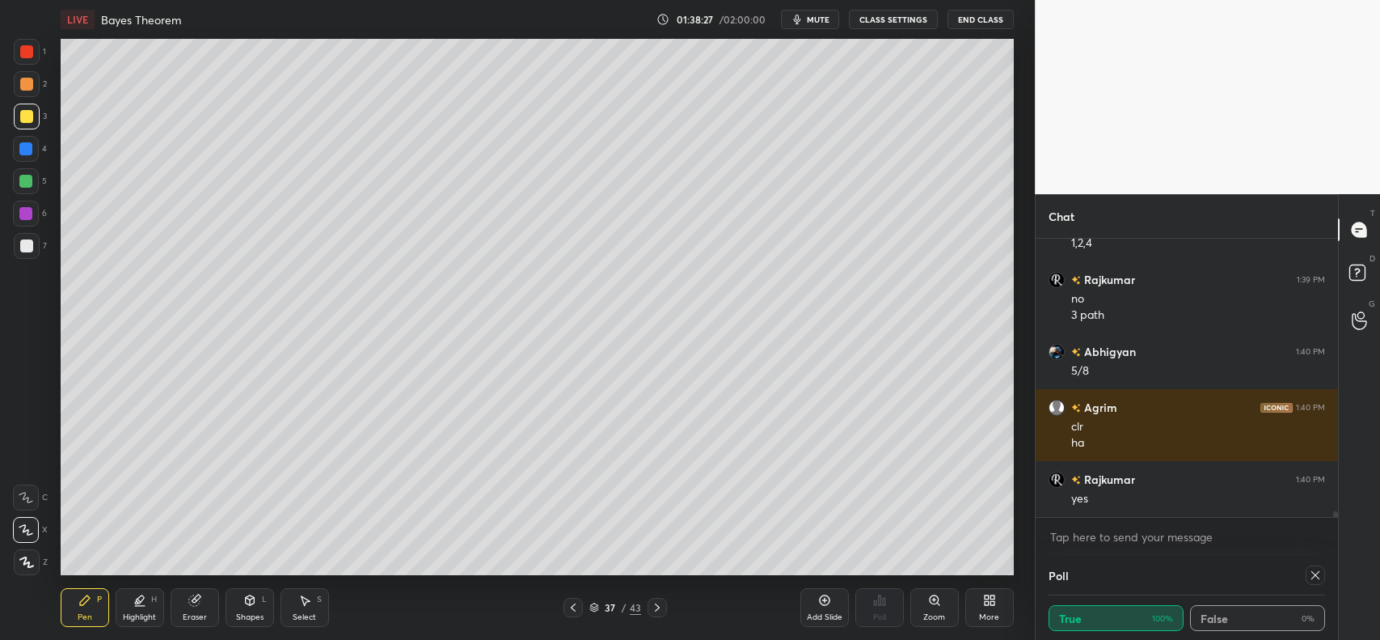
click at [657, 608] on icon at bounding box center [657, 607] width 13 height 13
click at [656, 607] on icon at bounding box center [657, 607] width 13 height 13
click at [657, 607] on icon at bounding box center [657, 607] width 13 height 13
click at [657, 609] on icon at bounding box center [657, 607] width 5 height 8
click at [660, 609] on icon at bounding box center [657, 607] width 13 height 13
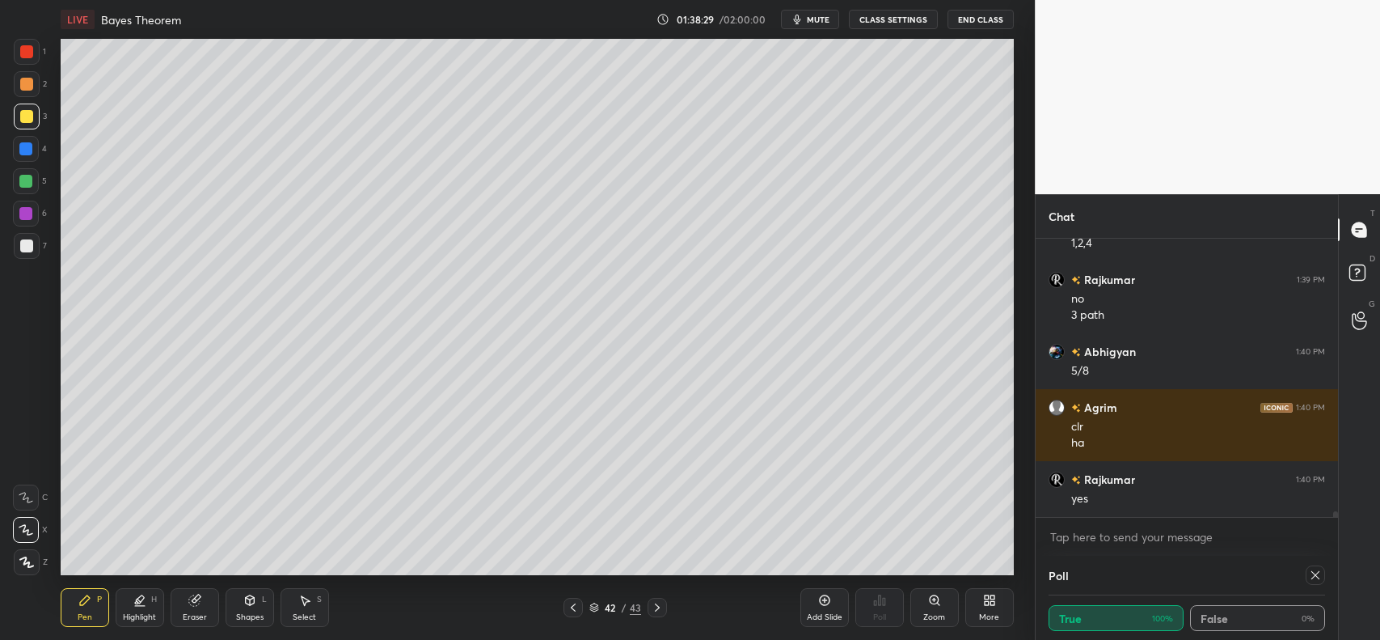
click at [662, 602] on icon at bounding box center [657, 607] width 13 height 13
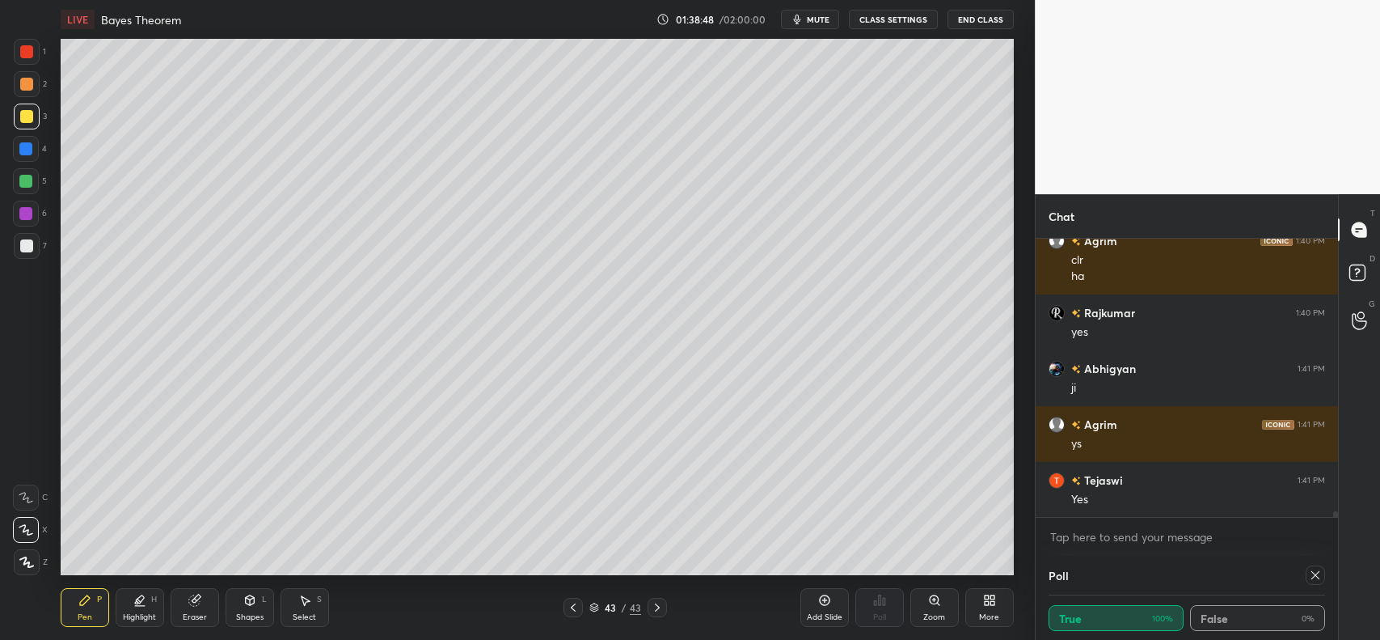
scroll to position [13523, 0]
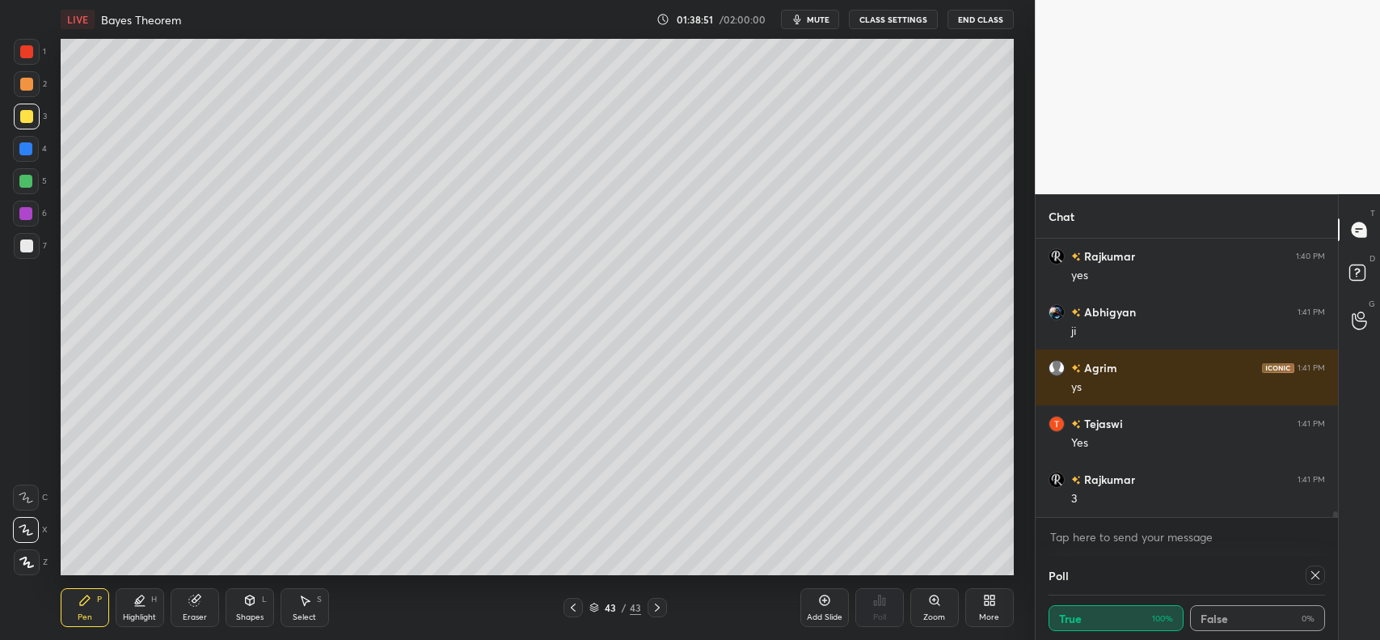
click at [136, 604] on icon at bounding box center [139, 600] width 13 height 13
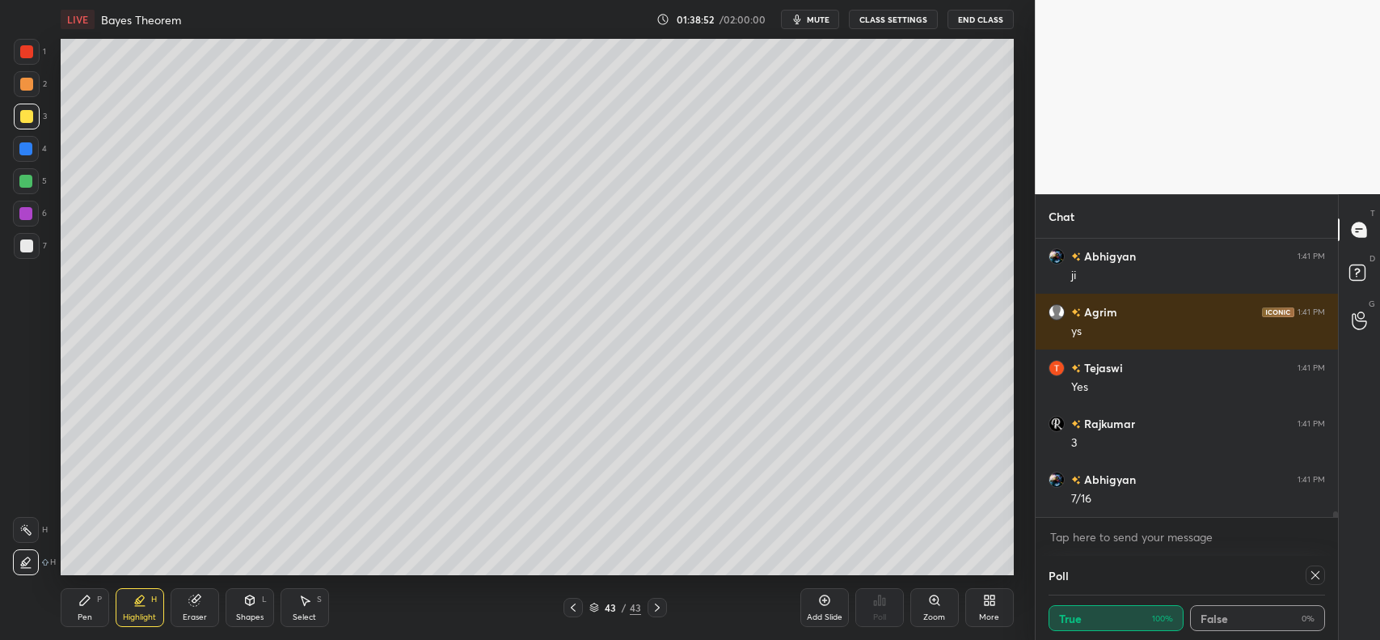
click at [26, 219] on div at bounding box center [25, 213] width 13 height 13
click at [82, 611] on div "Pen P" at bounding box center [85, 607] width 49 height 39
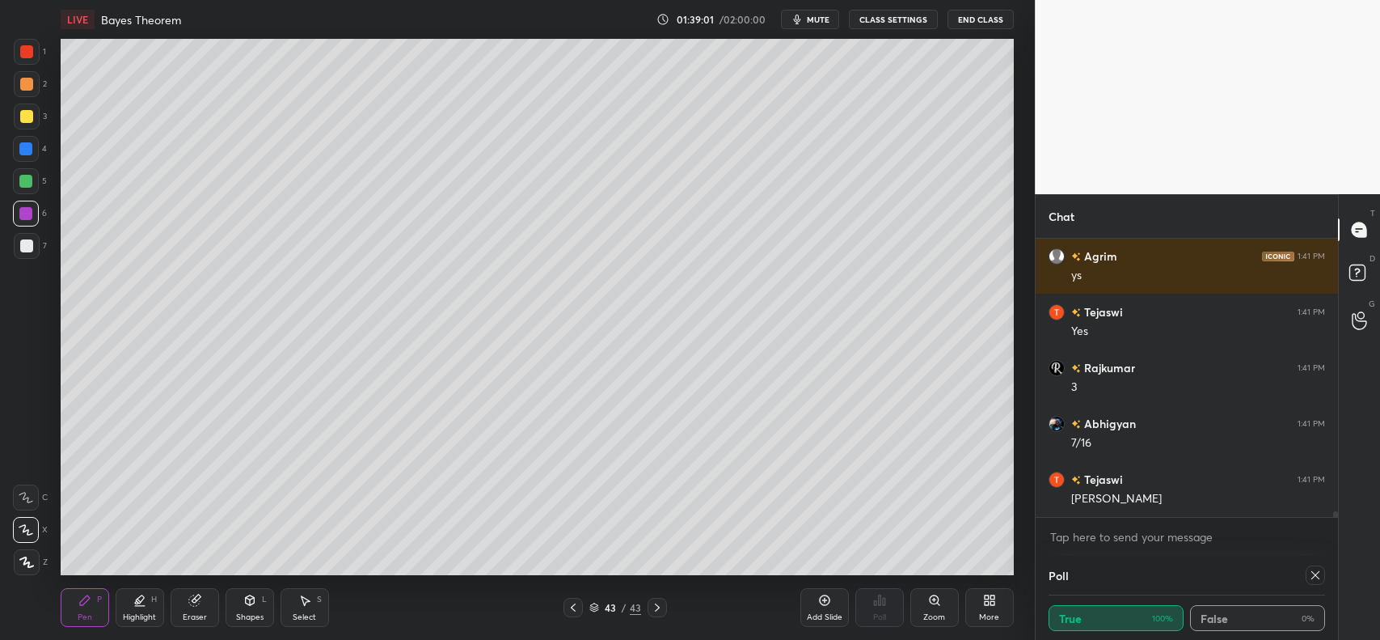
click at [25, 525] on icon at bounding box center [25, 530] width 13 height 10
click at [23, 247] on div at bounding box center [26, 245] width 13 height 13
click at [21, 85] on div at bounding box center [26, 84] width 13 height 13
click at [27, 124] on div at bounding box center [27, 117] width 26 height 26
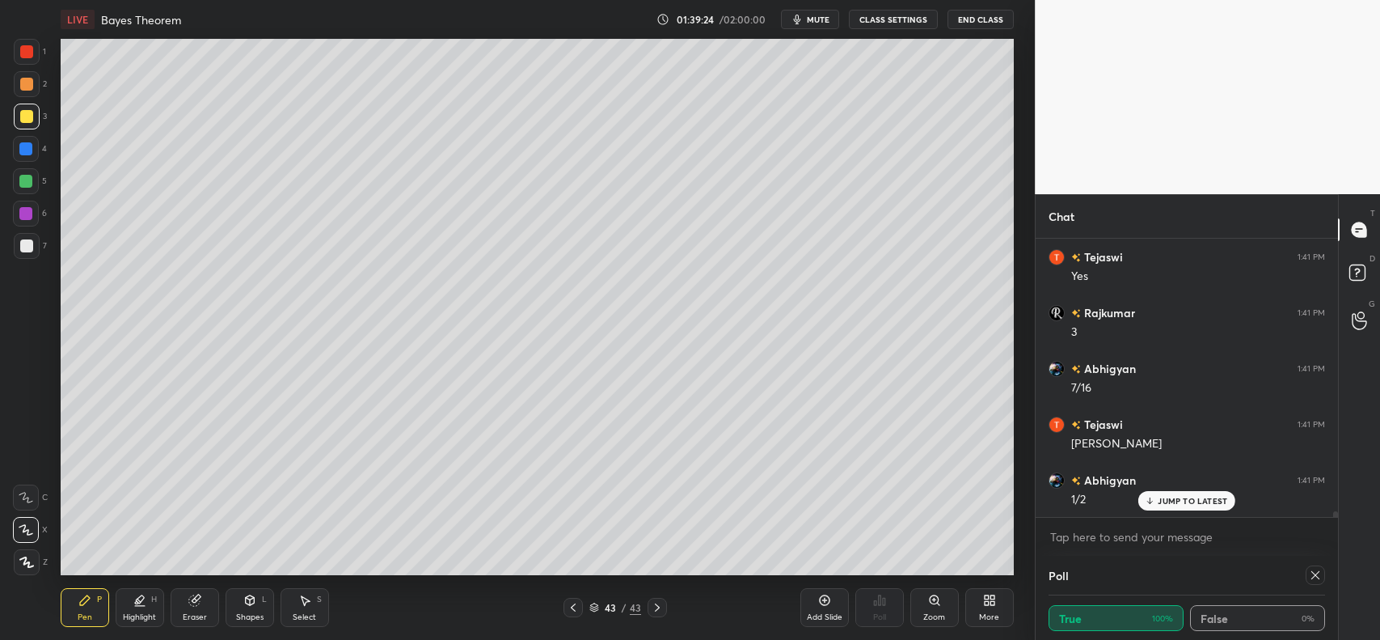
click at [575, 608] on icon at bounding box center [573, 607] width 13 height 13
click at [576, 609] on icon at bounding box center [573, 607] width 13 height 13
click at [577, 609] on icon at bounding box center [573, 607] width 13 height 13
click at [578, 608] on icon at bounding box center [573, 607] width 13 height 13
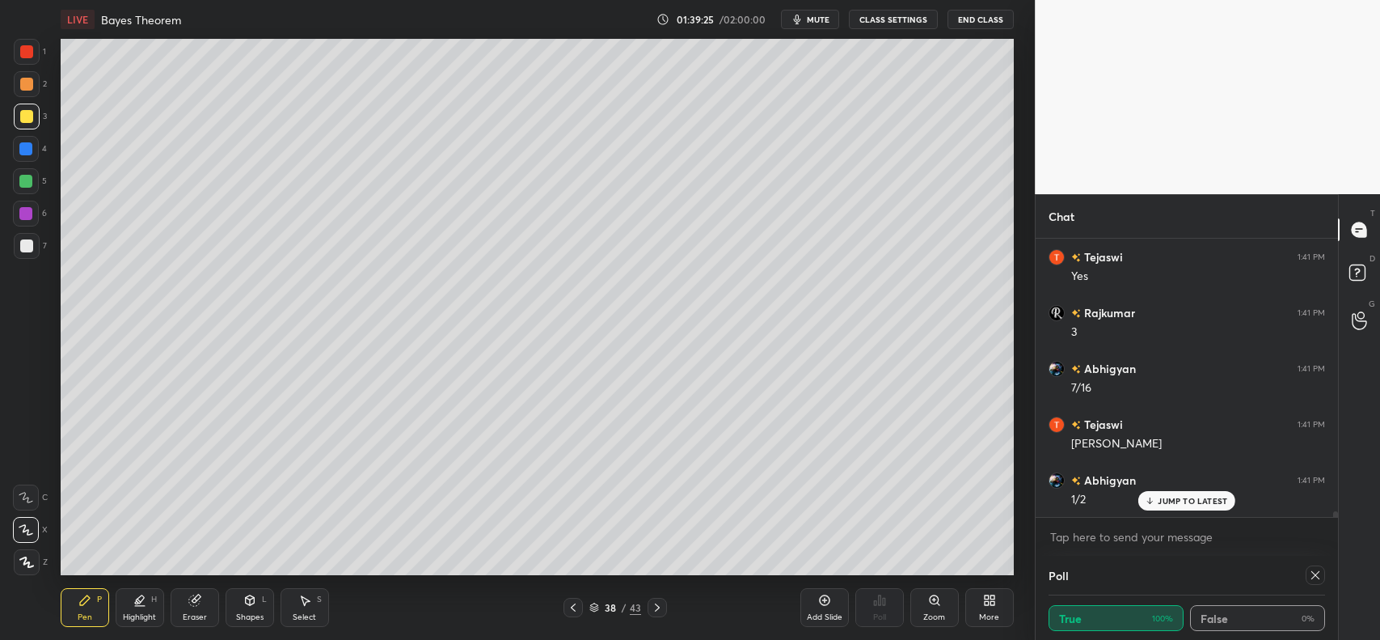
click at [578, 608] on icon at bounding box center [573, 607] width 13 height 13
click at [578, 607] on icon at bounding box center [573, 607] width 13 height 13
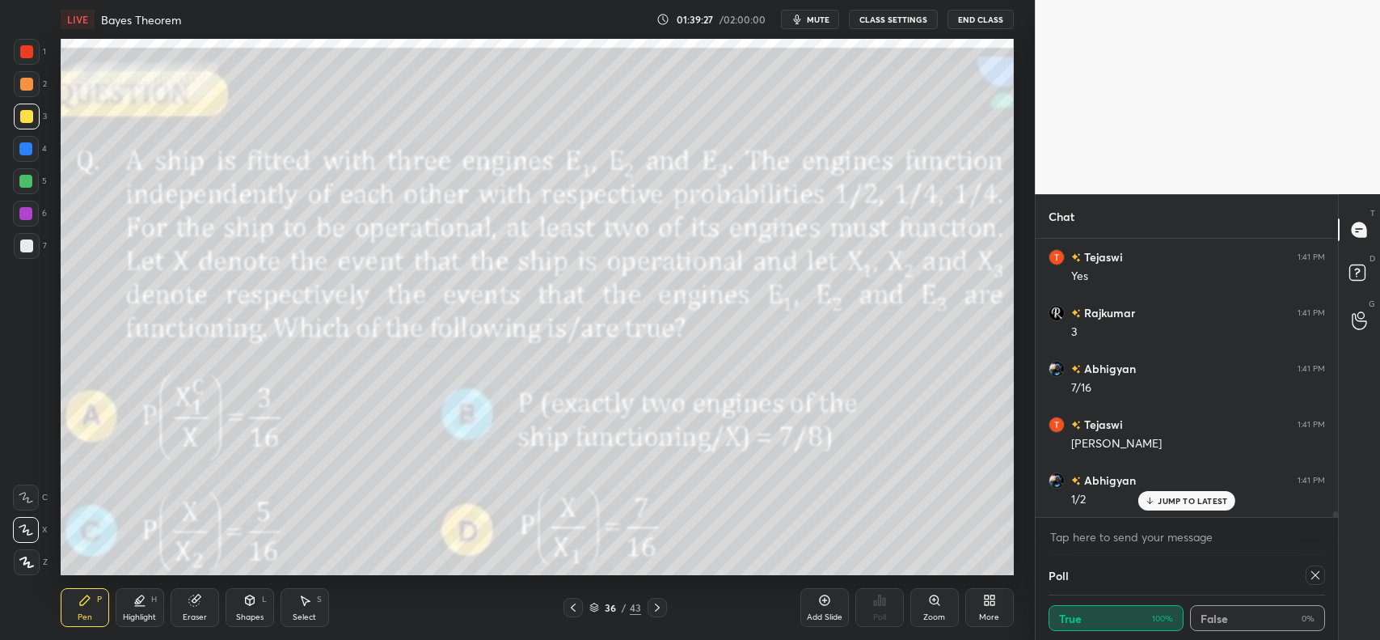
click at [653, 603] on icon at bounding box center [657, 607] width 13 height 13
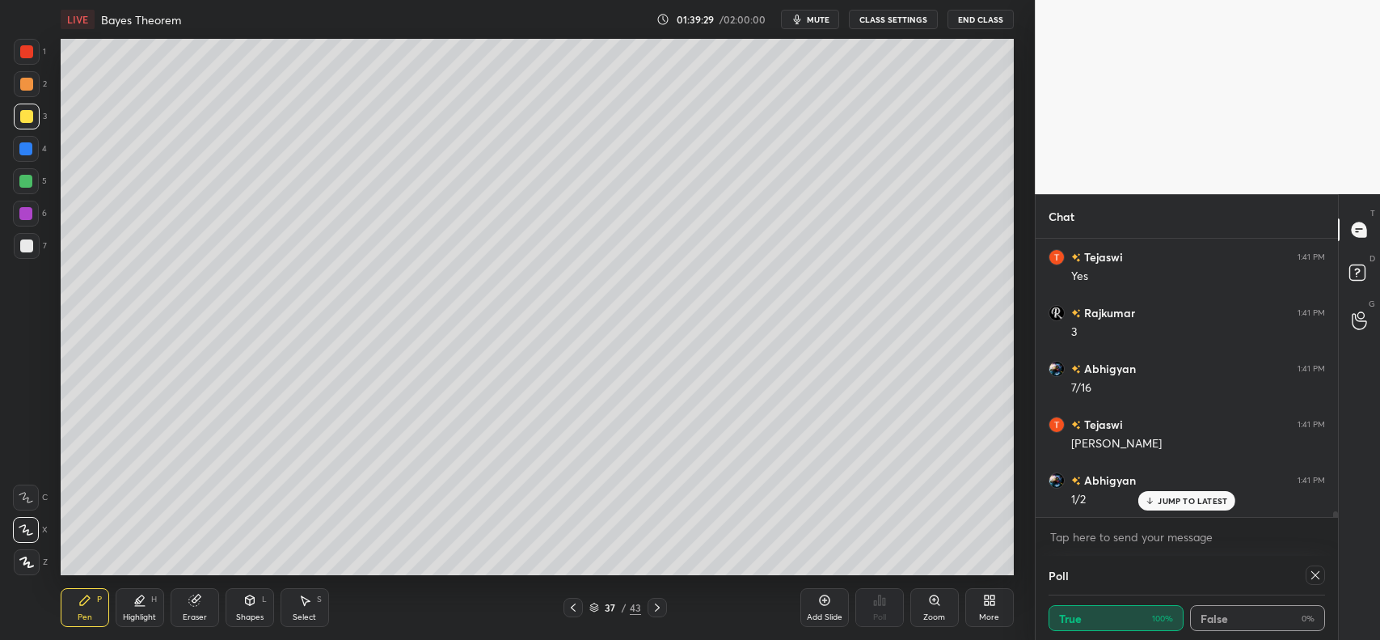
click at [573, 605] on icon at bounding box center [573, 607] width 13 height 13
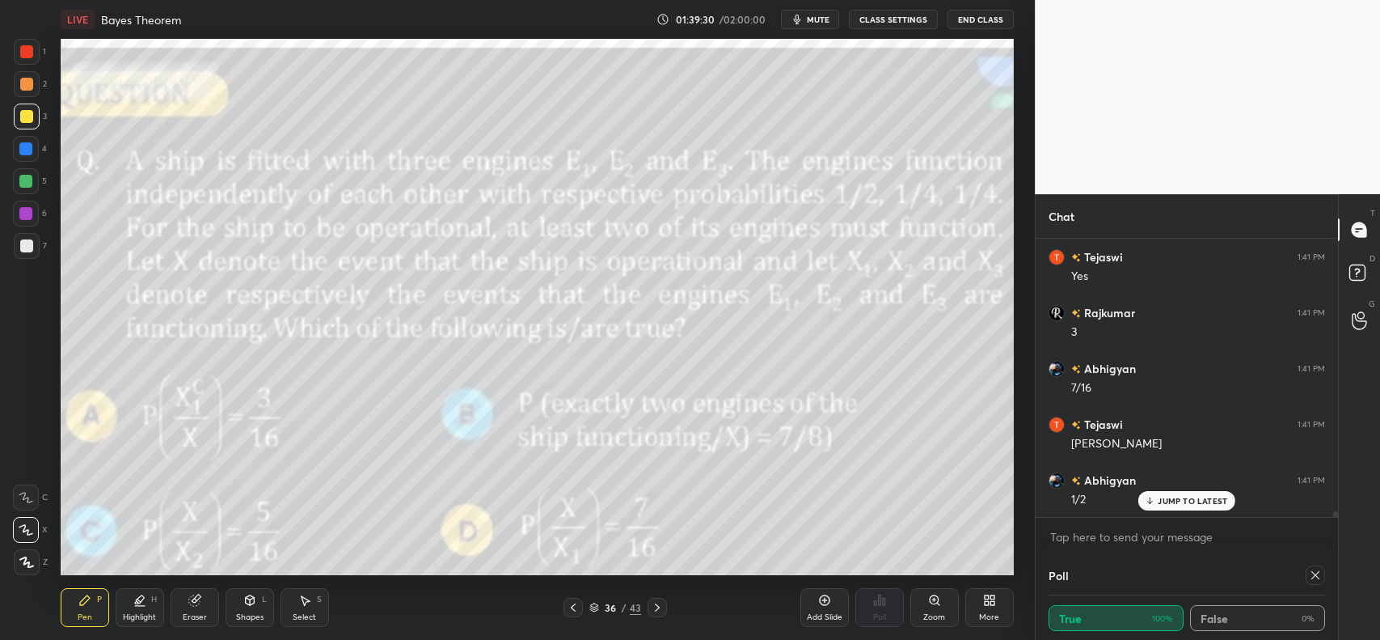
click at [659, 603] on icon at bounding box center [657, 607] width 13 height 13
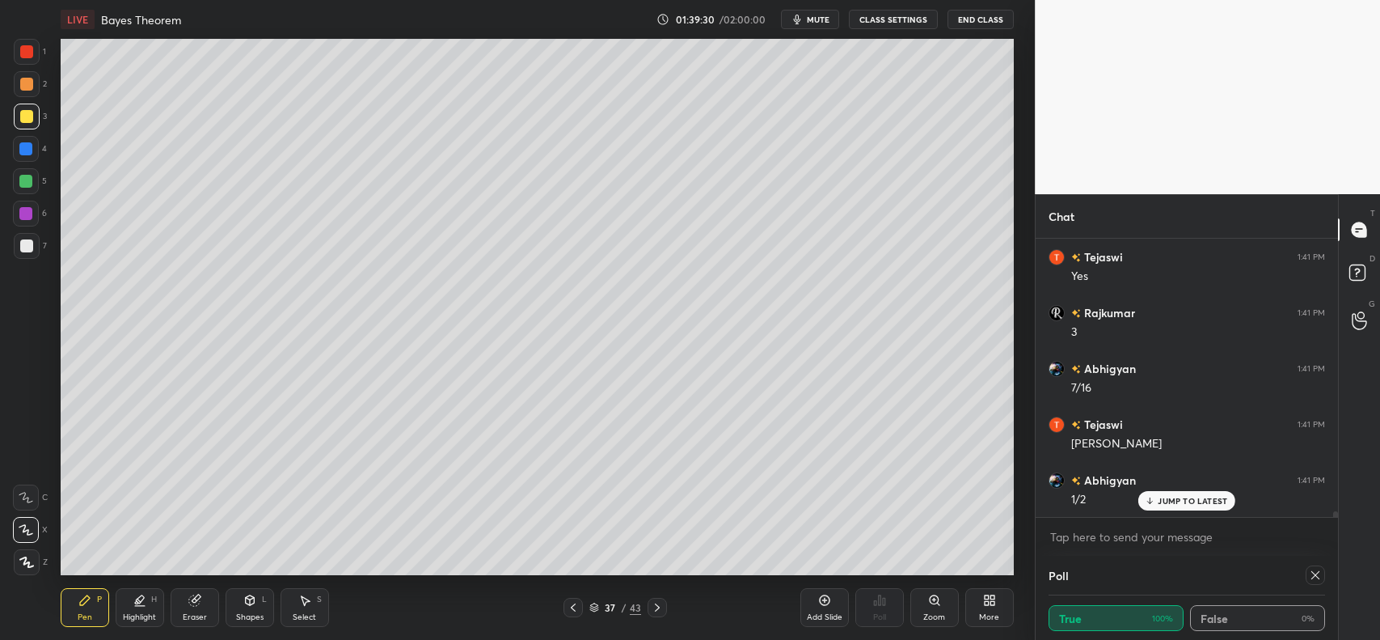
click at [657, 604] on icon at bounding box center [657, 607] width 13 height 13
click at [657, 603] on icon at bounding box center [657, 607] width 13 height 13
click at [657, 604] on icon at bounding box center [657, 607] width 13 height 13
click at [575, 607] on icon at bounding box center [573, 607] width 13 height 13
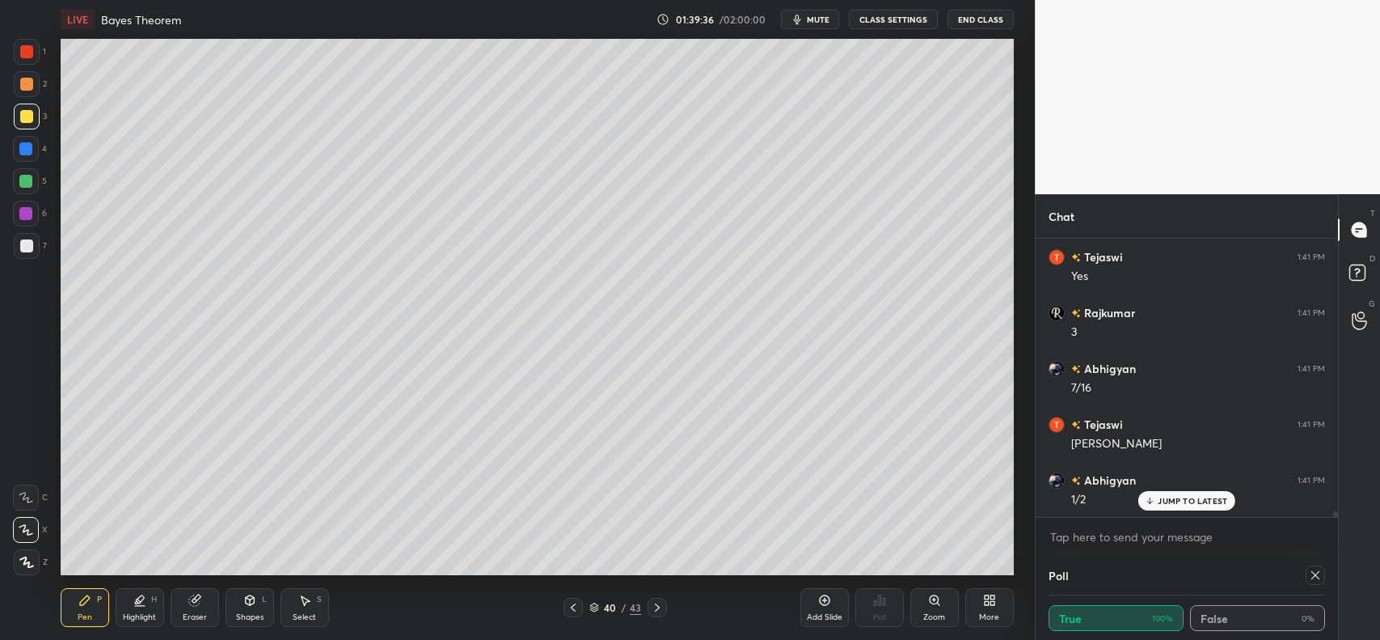
click at [186, 611] on div "Eraser" at bounding box center [195, 607] width 49 height 39
click at [87, 594] on icon at bounding box center [84, 600] width 13 height 13
click at [91, 595] on icon at bounding box center [84, 600] width 13 height 13
click at [656, 611] on icon at bounding box center [657, 607] width 5 height 8
click at [655, 607] on icon at bounding box center [657, 607] width 13 height 13
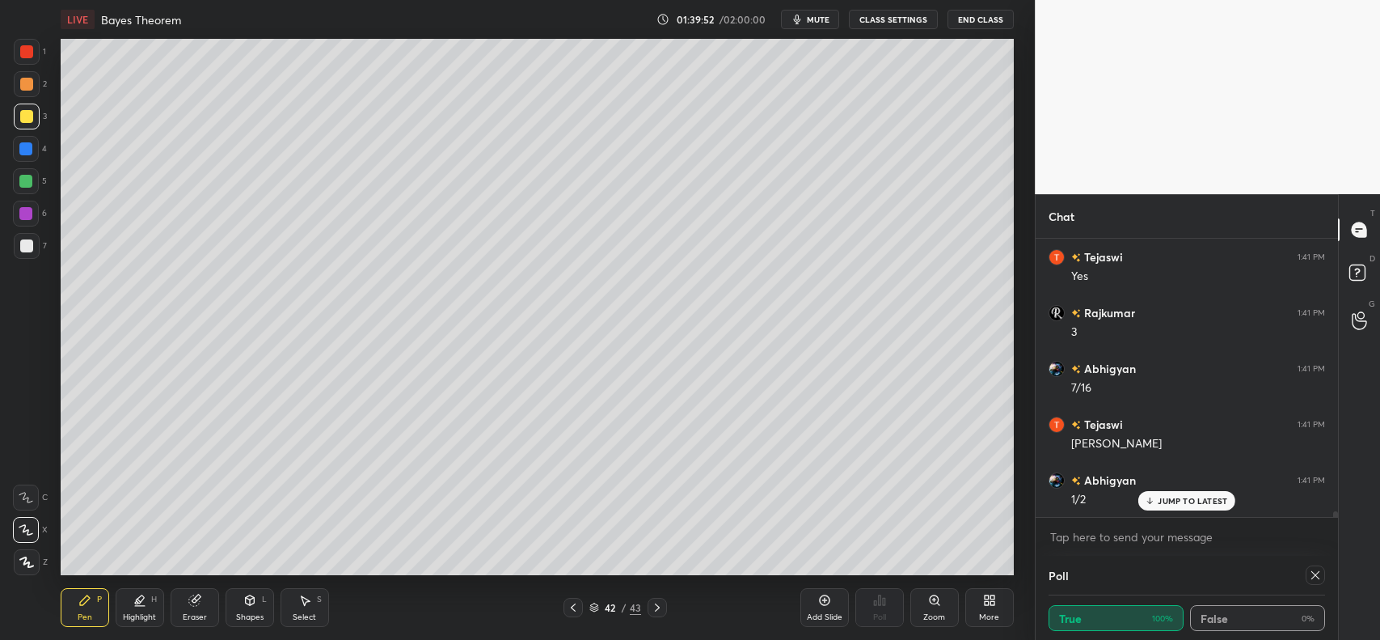
click at [657, 607] on icon at bounding box center [657, 607] width 13 height 13
click at [203, 605] on div "Eraser" at bounding box center [195, 607] width 49 height 39
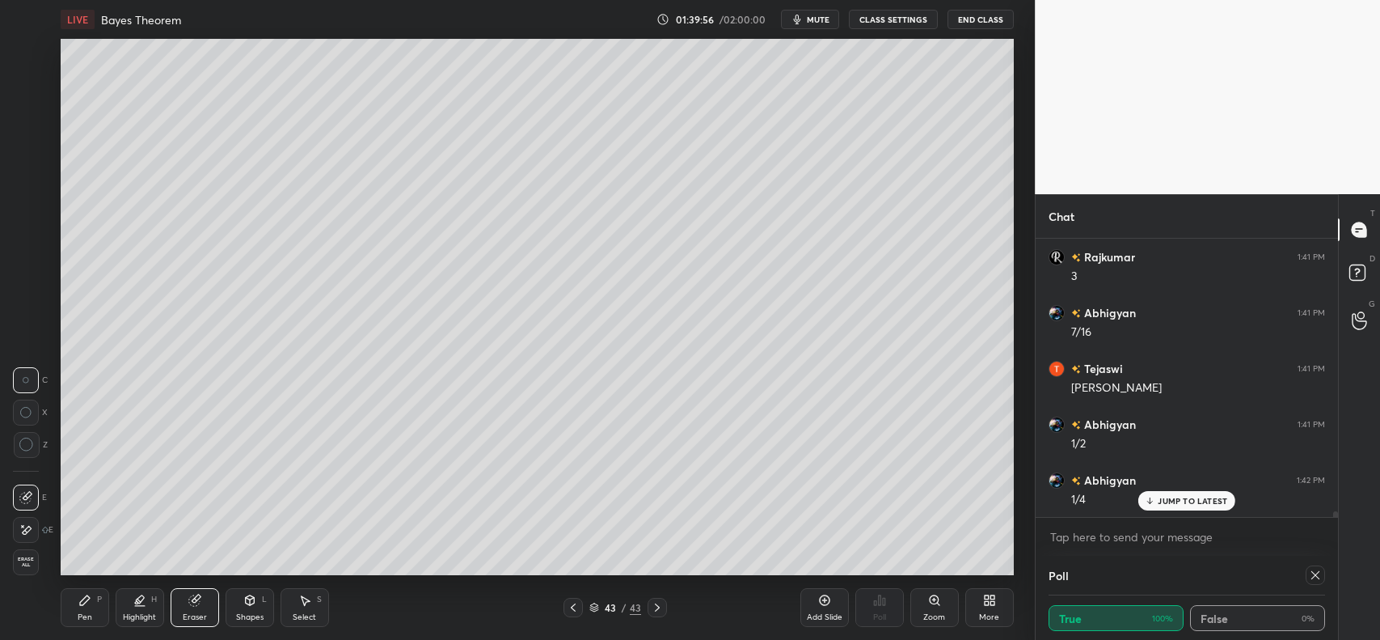
click at [78, 611] on div "Pen P" at bounding box center [85, 607] width 49 height 39
click at [200, 605] on icon at bounding box center [194, 600] width 13 height 13
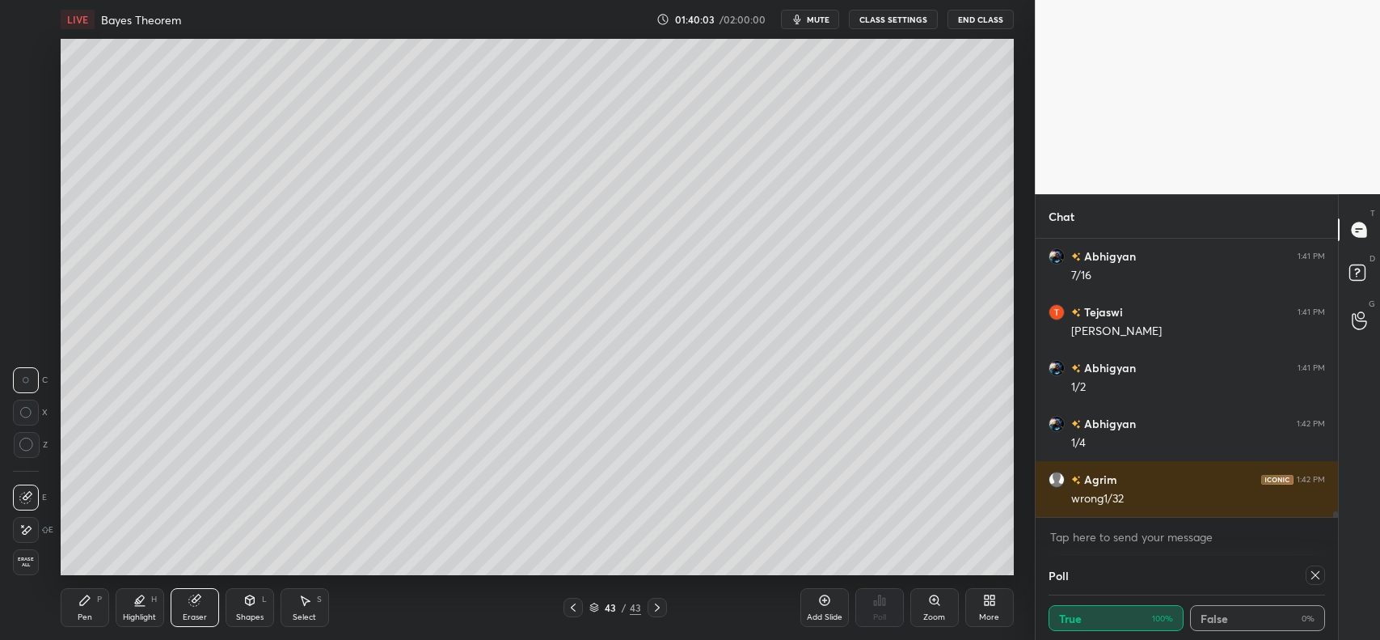
click at [94, 609] on div "Pen P" at bounding box center [85, 607] width 49 height 39
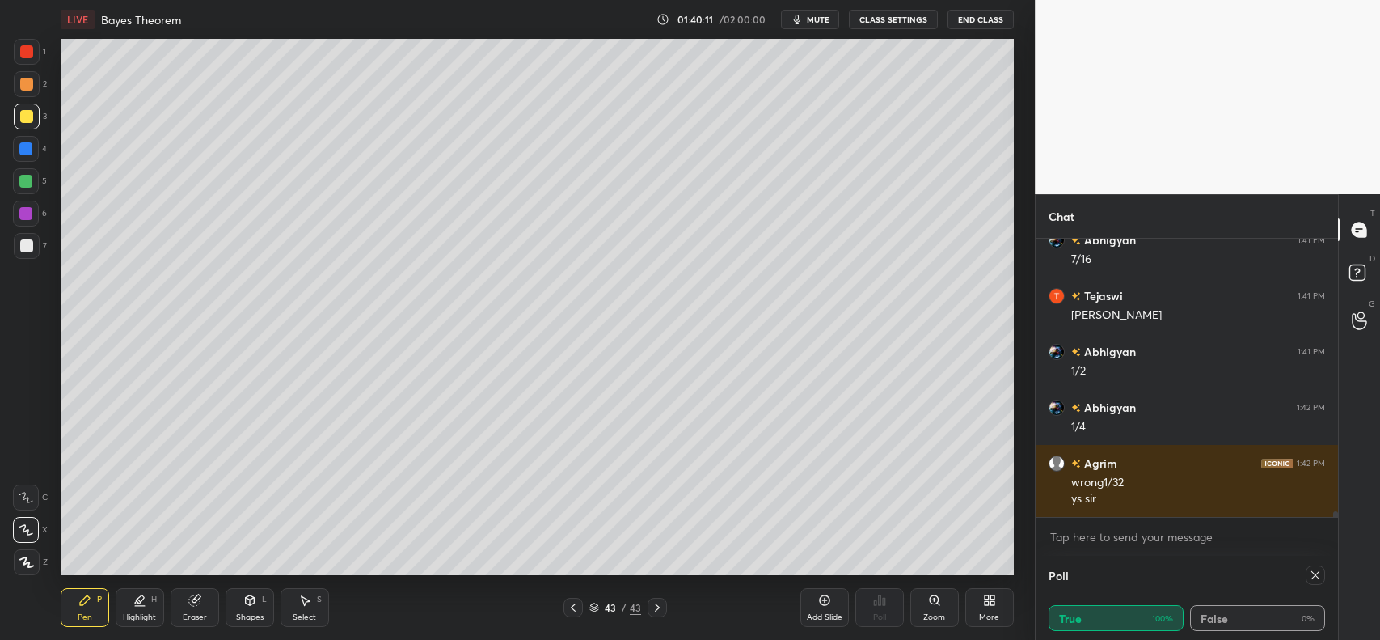
click at [571, 605] on icon at bounding box center [573, 607] width 13 height 13
click at [575, 604] on icon at bounding box center [573, 607] width 5 height 8
click at [199, 600] on icon at bounding box center [194, 600] width 13 height 13
click at [104, 605] on div "Pen P" at bounding box center [85, 607] width 49 height 39
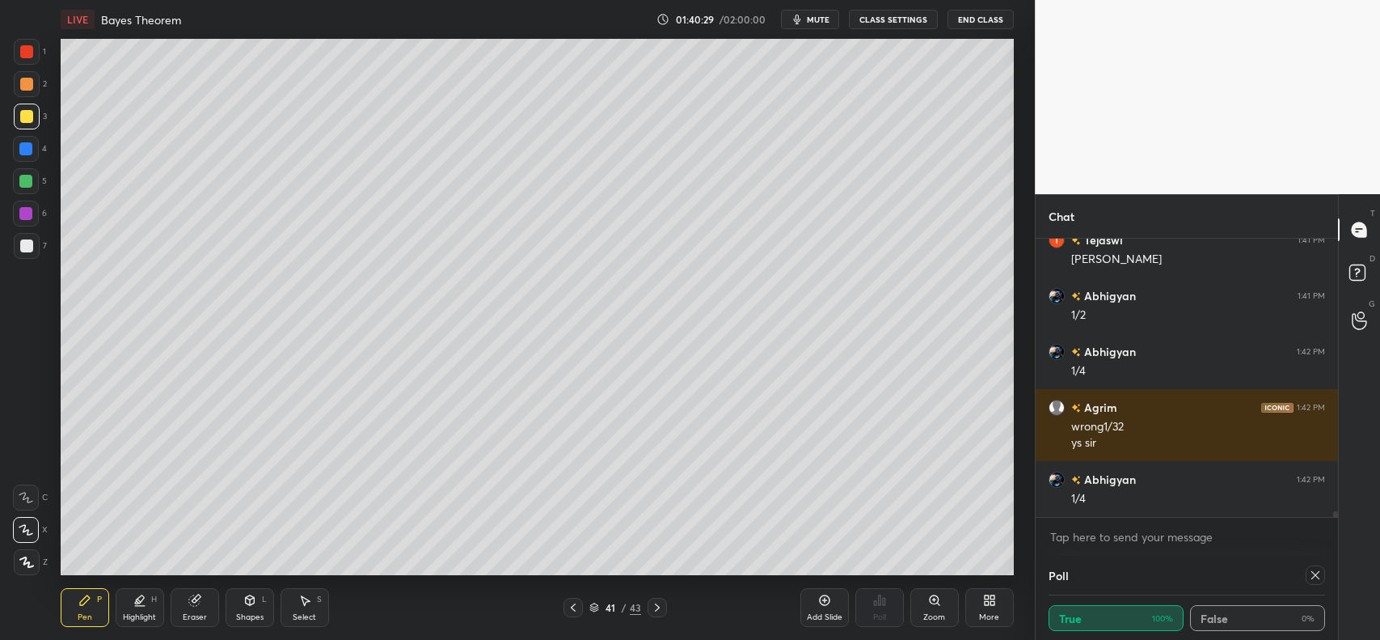
click at [1021, 447] on div "Setting up your live class Poll for secs No correct answer Start poll" at bounding box center [537, 307] width 970 height 536
click at [571, 603] on icon at bounding box center [573, 607] width 13 height 13
click at [572, 605] on icon at bounding box center [573, 607] width 13 height 13
click at [570, 607] on icon at bounding box center [573, 607] width 13 height 13
click at [571, 607] on icon at bounding box center [573, 607] width 13 height 13
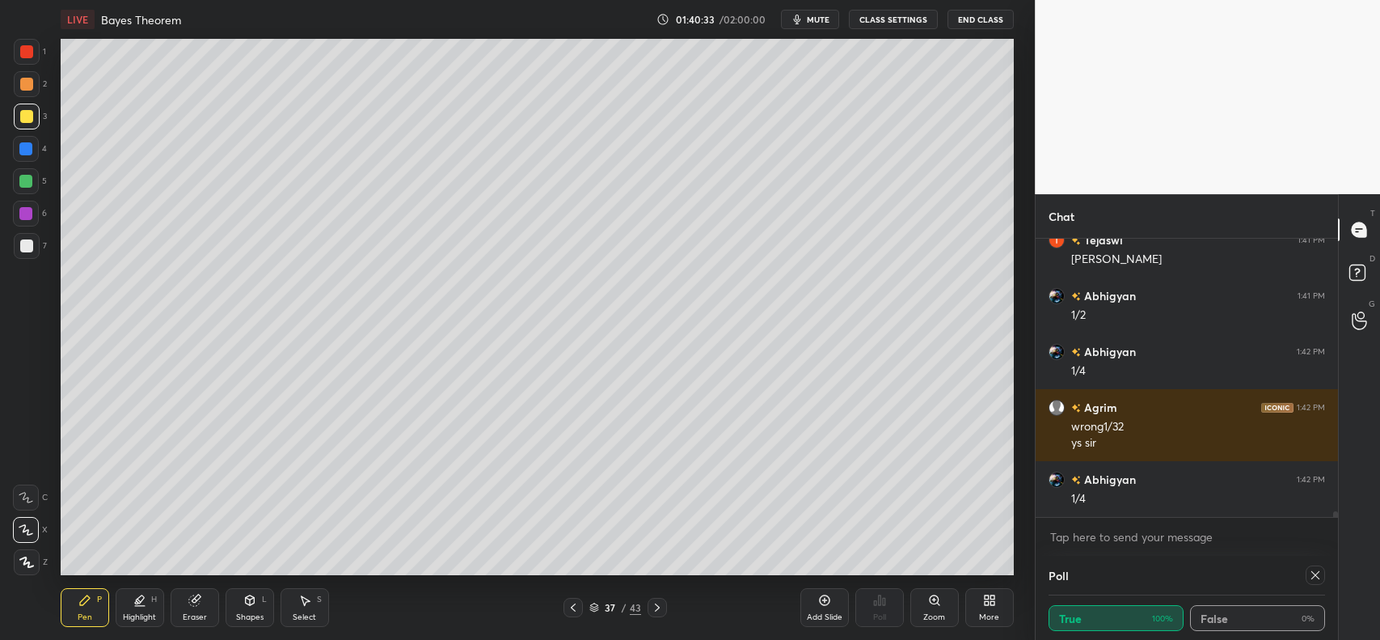
click at [572, 607] on icon at bounding box center [573, 607] width 13 height 13
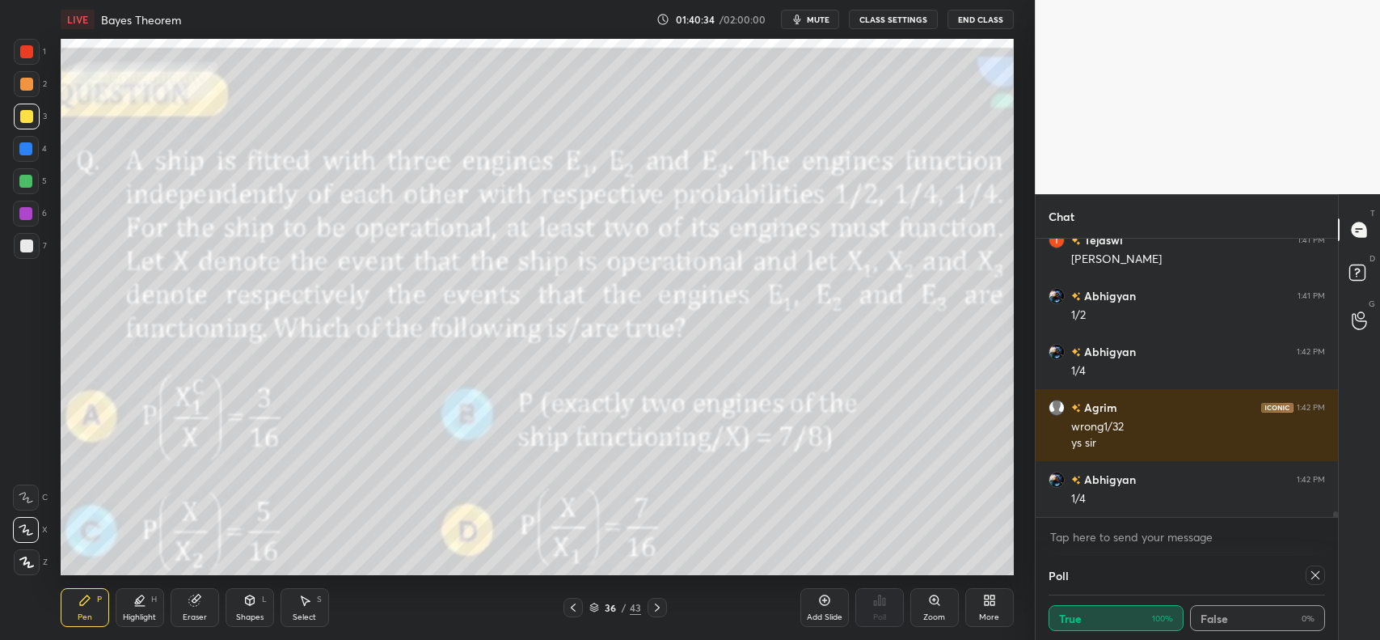
click at [656, 603] on icon at bounding box center [657, 607] width 13 height 13
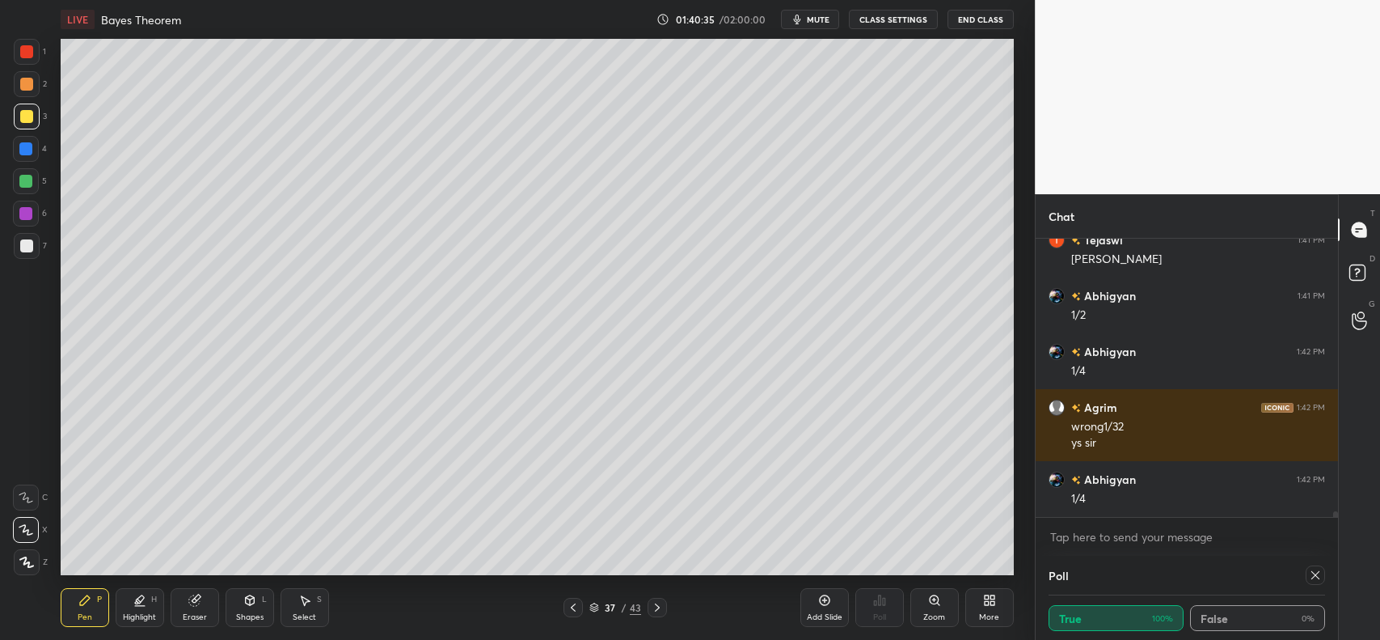
click at [657, 602] on icon at bounding box center [657, 607] width 13 height 13
click at [656, 602] on icon at bounding box center [657, 607] width 13 height 13
click at [656, 603] on icon at bounding box center [657, 607] width 13 height 13
click at [657, 601] on icon at bounding box center [657, 607] width 13 height 13
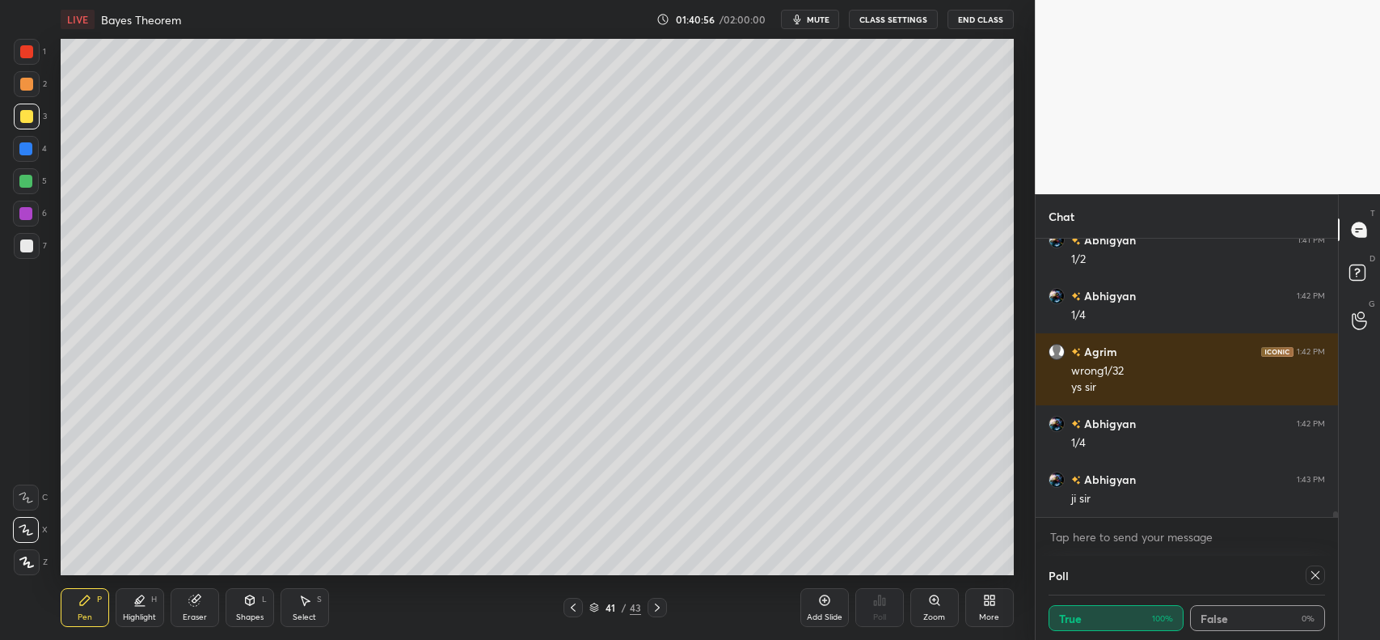
click at [192, 608] on div "Eraser" at bounding box center [195, 607] width 49 height 39
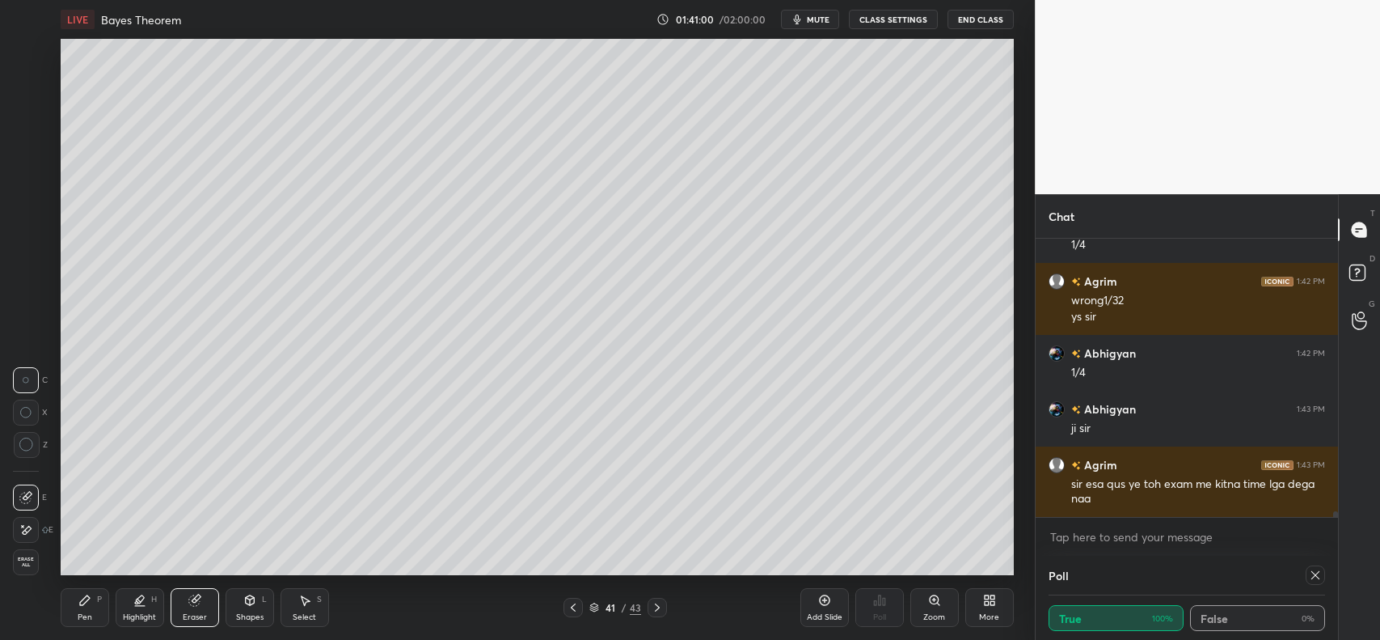
click at [82, 602] on icon at bounding box center [85, 600] width 10 height 10
click at [973, 564] on div "Add Slide Poll Zoom More" at bounding box center [907, 607] width 213 height 91
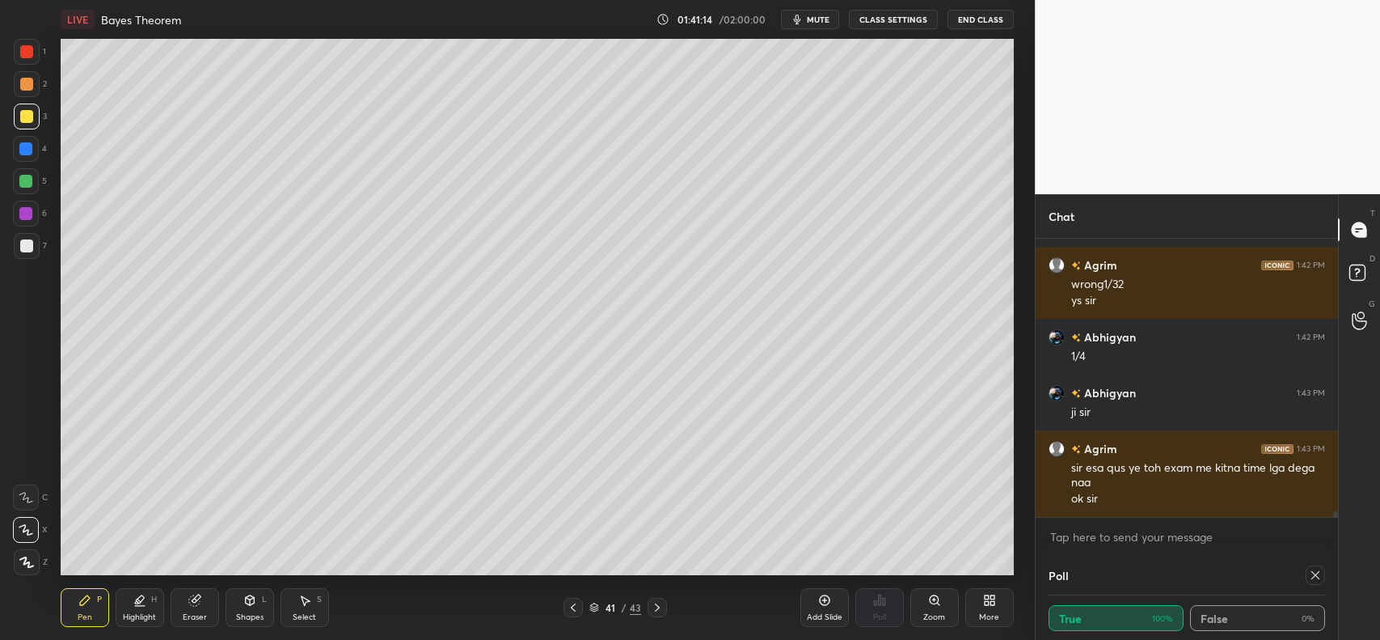
click at [655, 609] on icon at bounding box center [657, 607] width 13 height 13
click at [660, 609] on icon at bounding box center [657, 607] width 13 height 13
click at [572, 608] on icon at bounding box center [573, 607] width 5 height 8
click at [574, 609] on icon at bounding box center [573, 607] width 13 height 13
click at [575, 608] on icon at bounding box center [573, 607] width 13 height 13
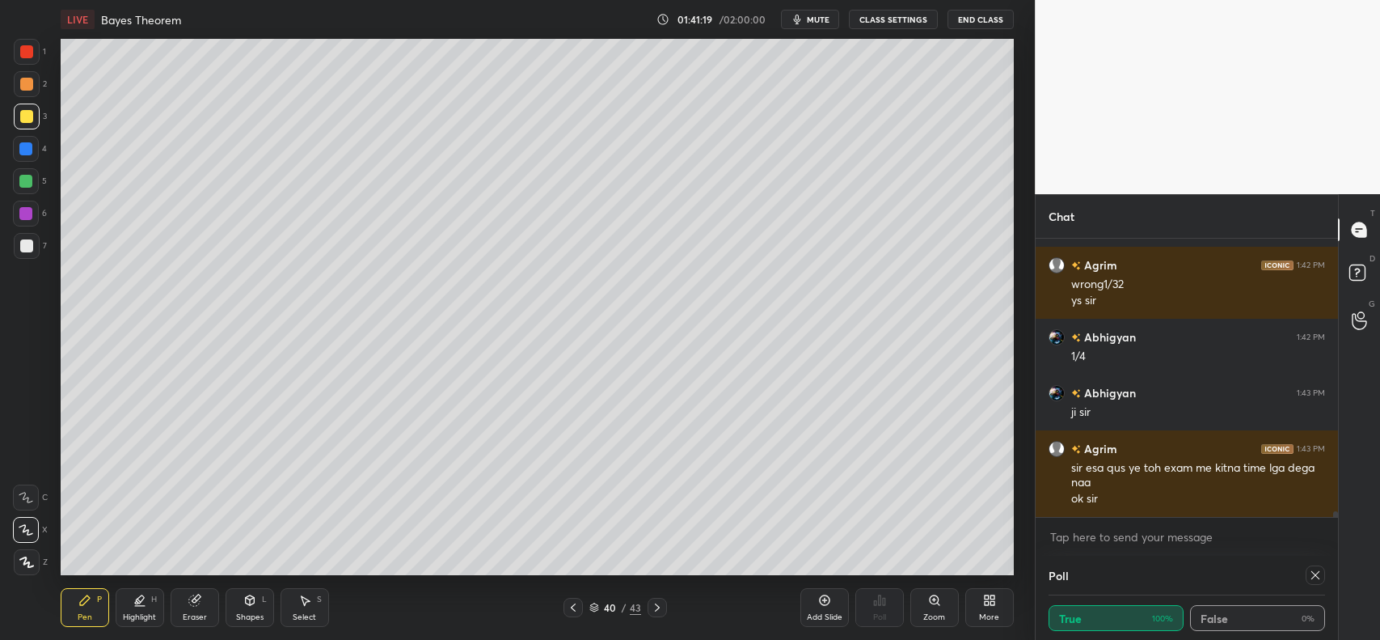
click at [577, 608] on icon at bounding box center [573, 607] width 13 height 13
click at [578, 608] on icon at bounding box center [573, 607] width 13 height 13
click at [577, 608] on icon at bounding box center [573, 607] width 13 height 13
click at [576, 607] on icon at bounding box center [573, 607] width 13 height 13
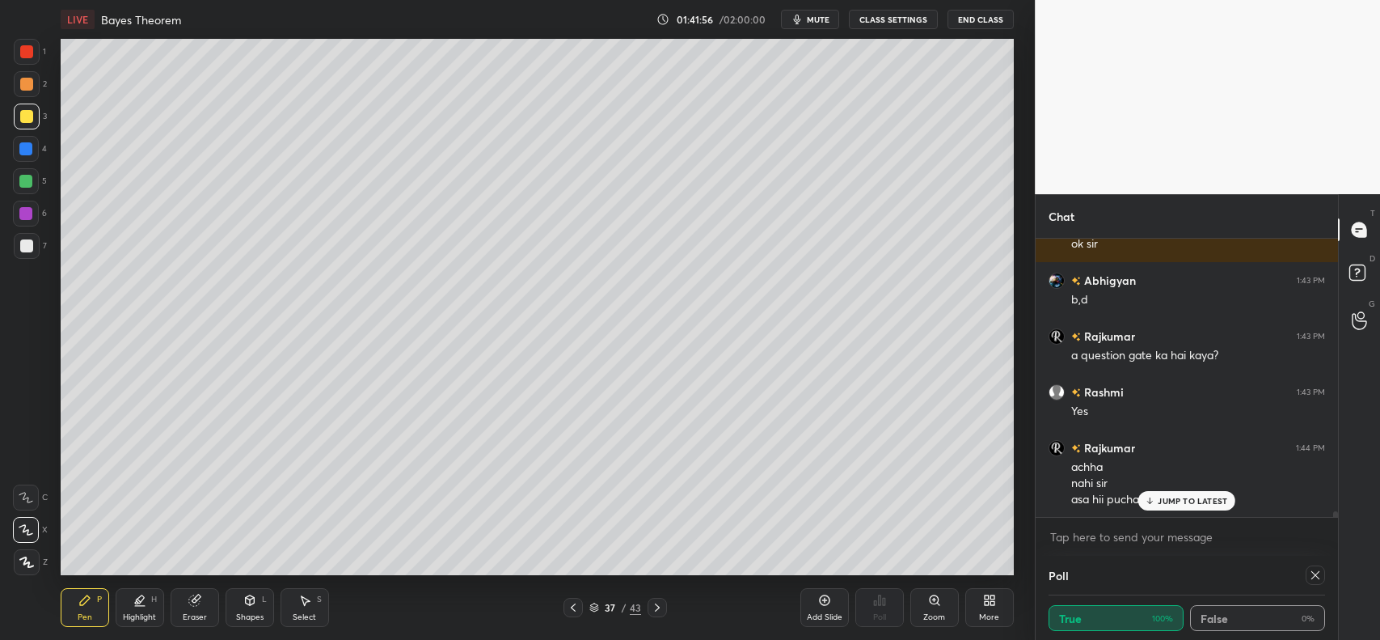
scroll to position [14287, 0]
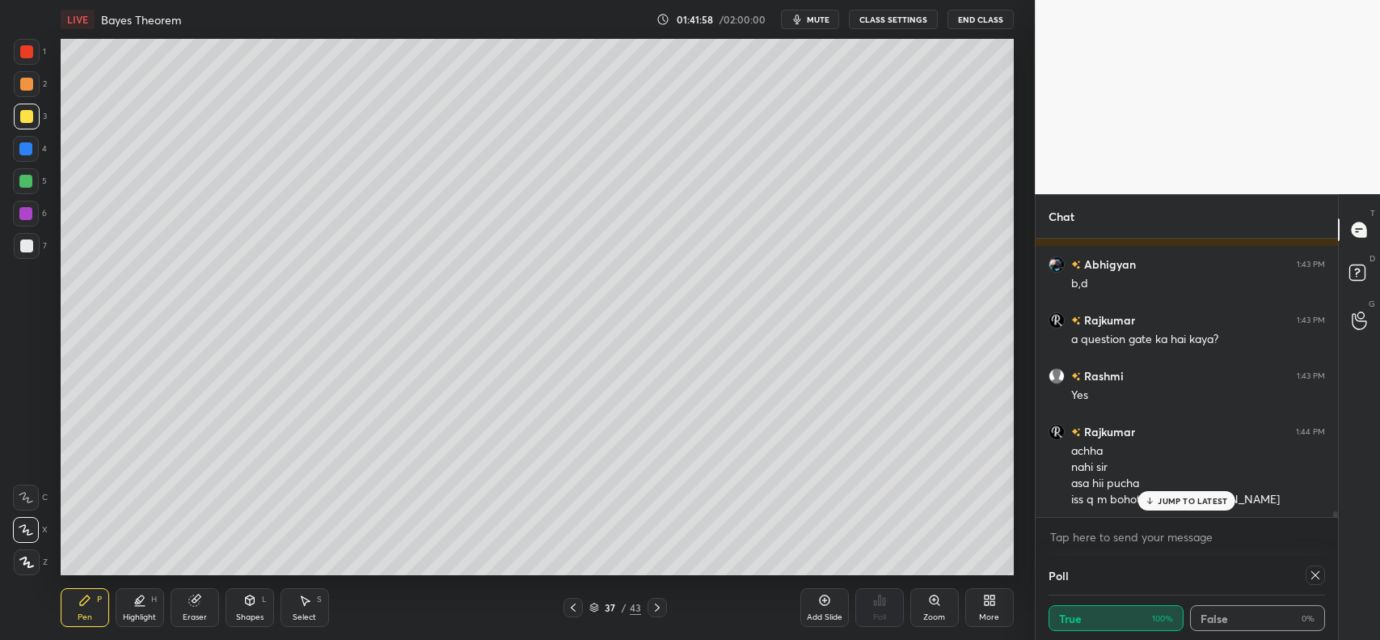
click at [1174, 506] on div "JUMP TO LATEST" at bounding box center [1187, 500] width 97 height 19
click at [656, 611] on icon at bounding box center [657, 607] width 13 height 13
click at [657, 601] on icon at bounding box center [657, 607] width 13 height 13
click at [656, 609] on icon at bounding box center [657, 607] width 13 height 13
click at [649, 611] on div at bounding box center [657, 607] width 19 height 19
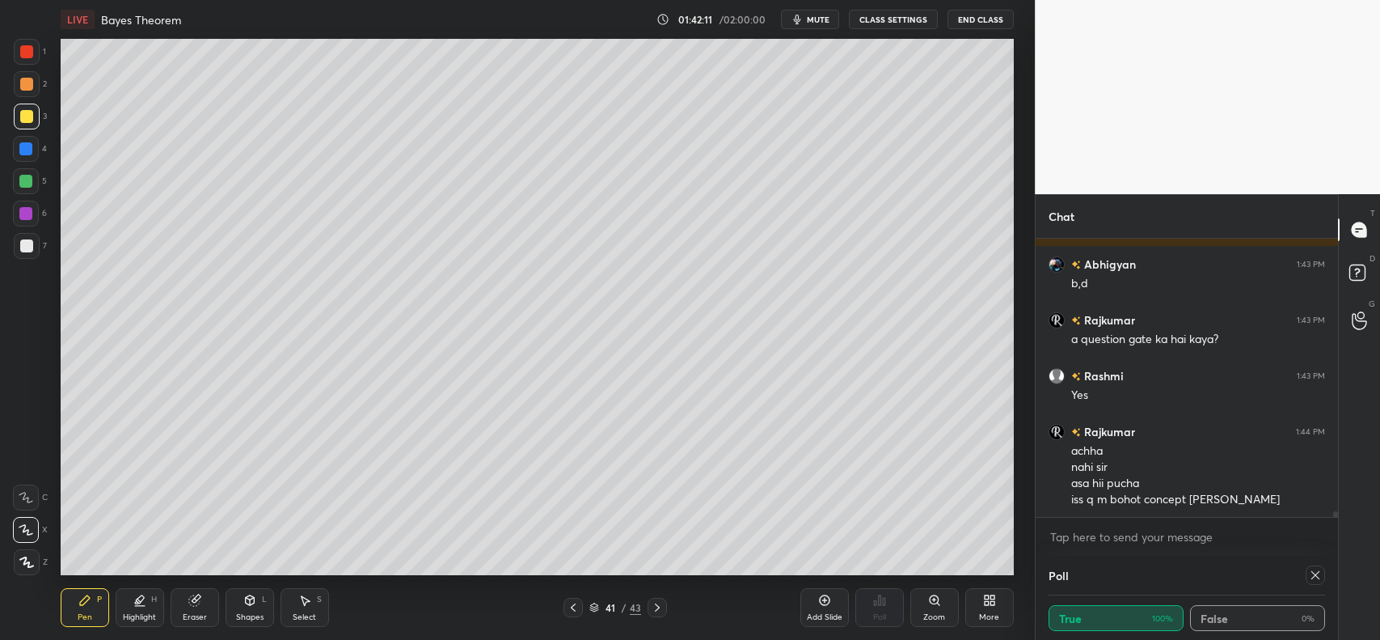
click at [649, 611] on div at bounding box center [657, 607] width 19 height 19
click at [651, 607] on icon at bounding box center [657, 607] width 13 height 13
click at [649, 607] on div at bounding box center [657, 607] width 19 height 19
click at [648, 607] on div at bounding box center [657, 607] width 19 height 19
click at [661, 605] on icon at bounding box center [657, 607] width 13 height 13
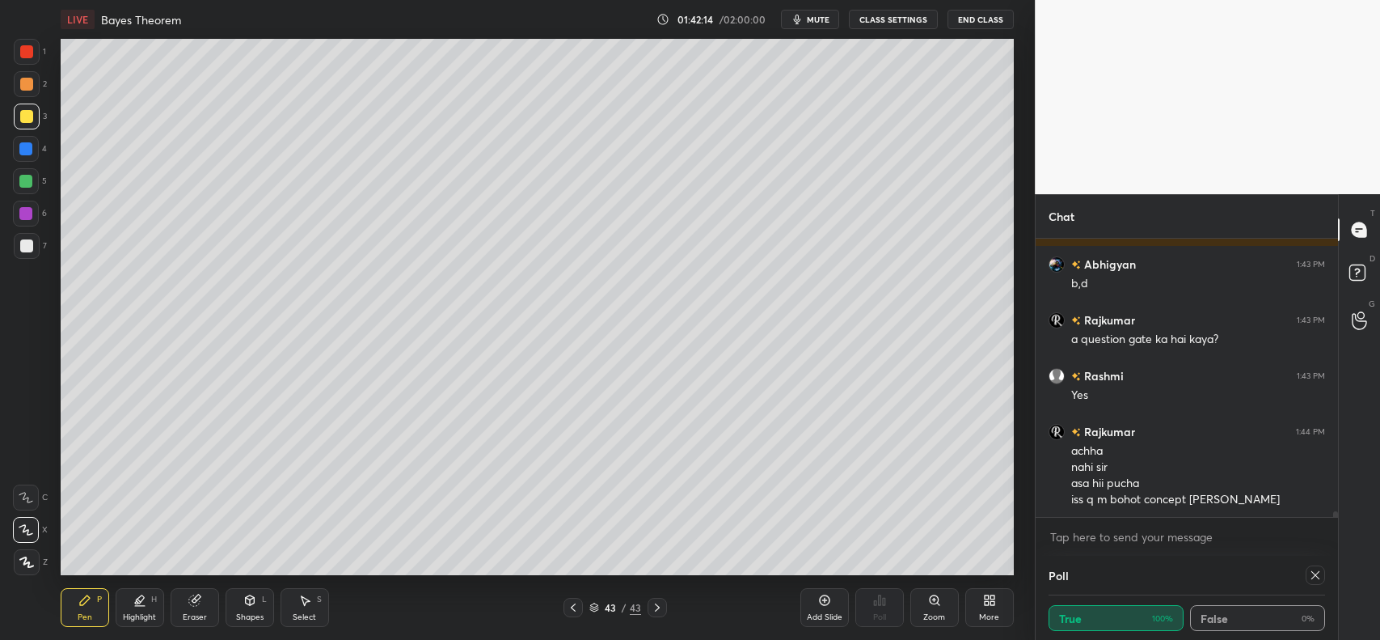
click at [573, 604] on icon at bounding box center [573, 607] width 13 height 13
click at [574, 605] on icon at bounding box center [573, 607] width 5 height 8
click at [575, 607] on icon at bounding box center [573, 607] width 13 height 13
click at [575, 605] on icon at bounding box center [573, 607] width 13 height 13
click at [573, 605] on icon at bounding box center [573, 607] width 13 height 13
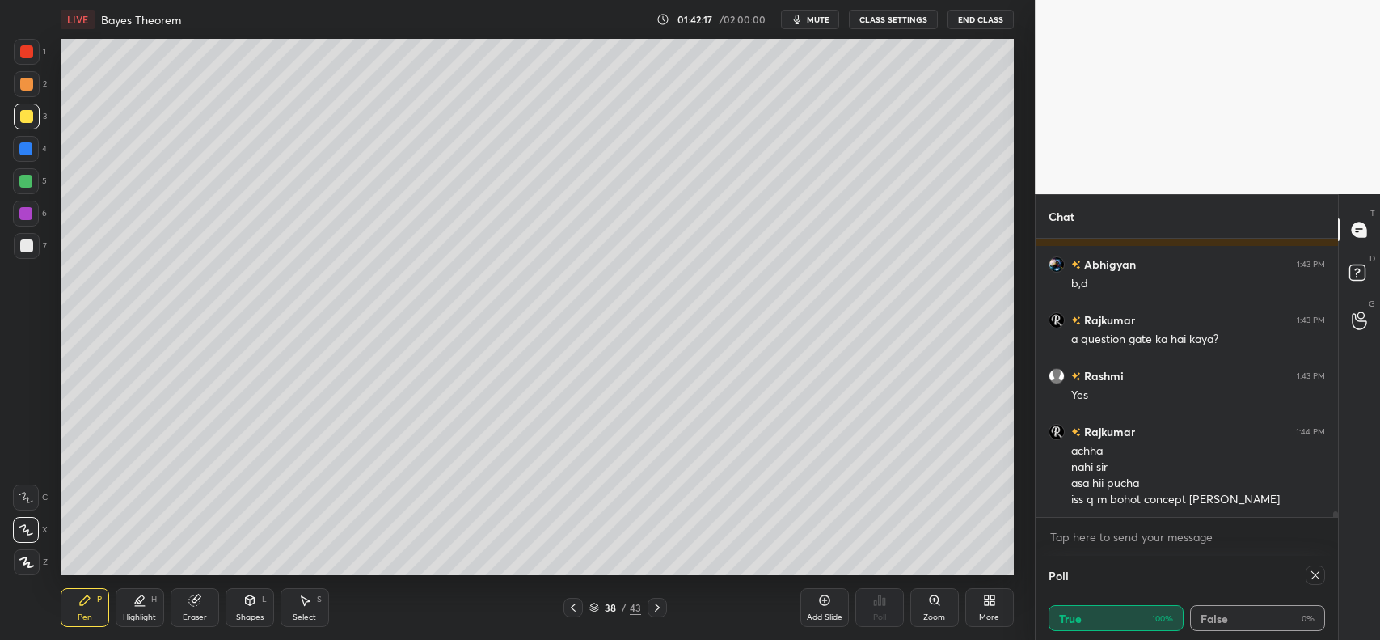
click at [574, 604] on icon at bounding box center [573, 607] width 13 height 13
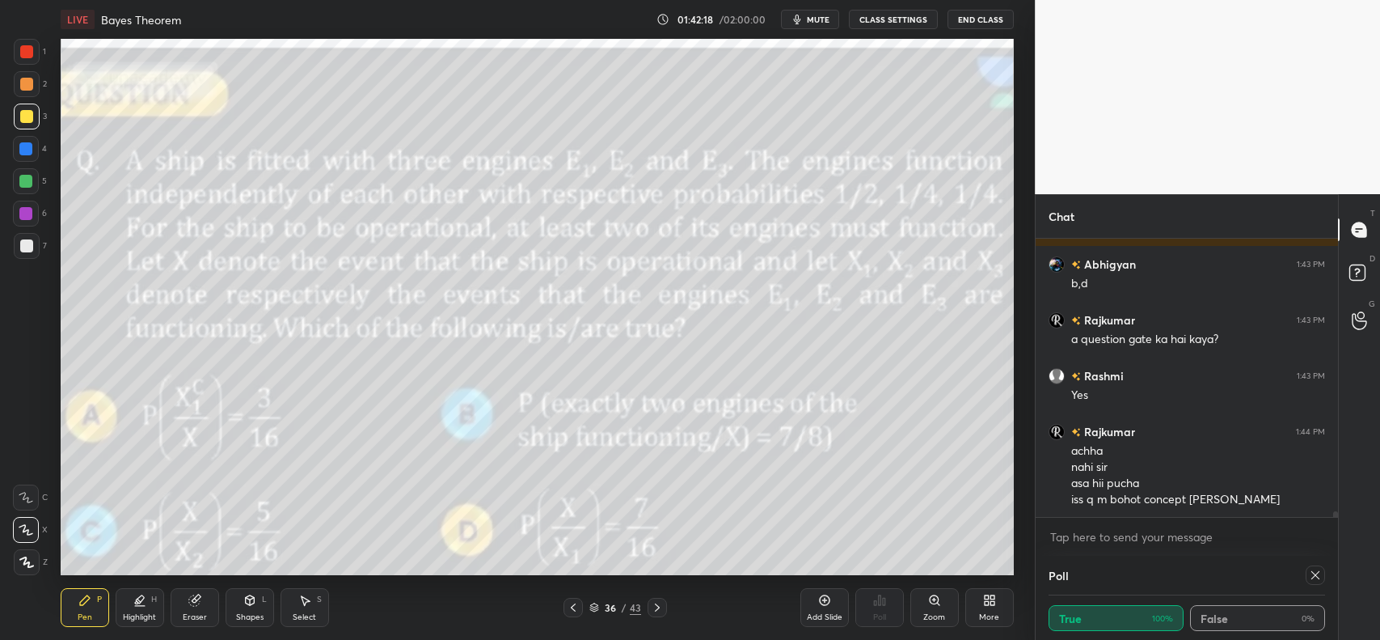
click at [574, 604] on icon at bounding box center [573, 607] width 13 height 13
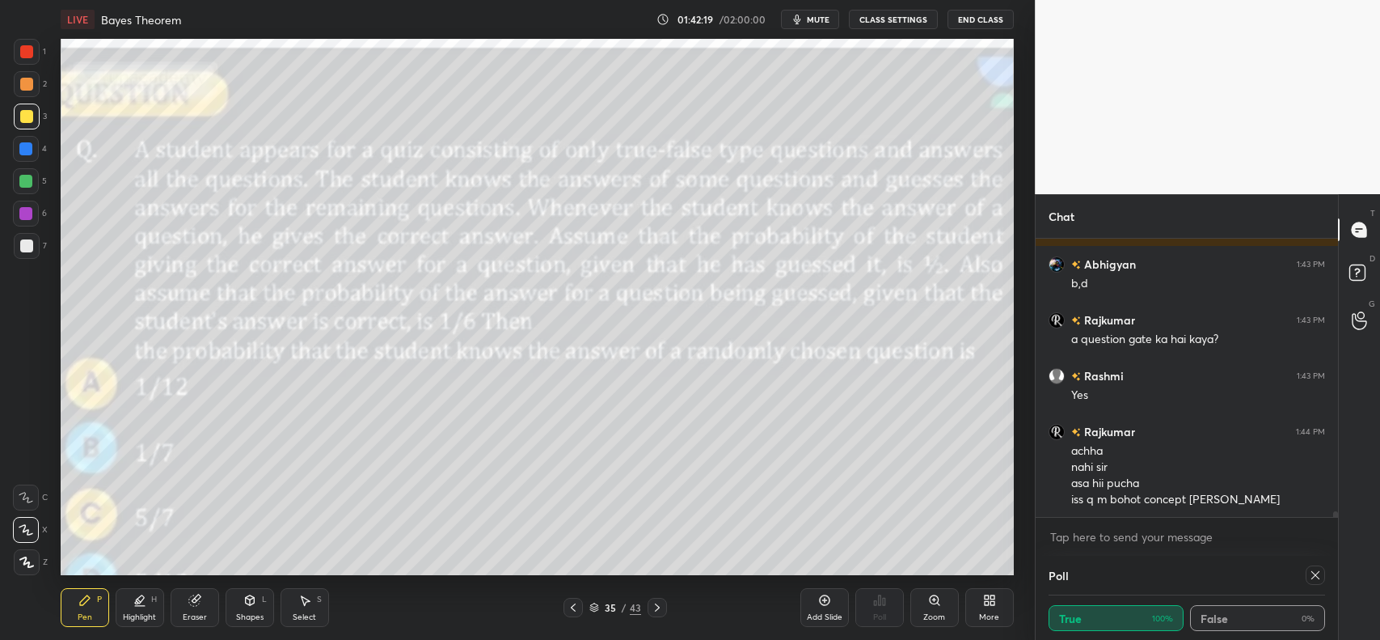
click at [574, 604] on icon at bounding box center [573, 607] width 13 height 13
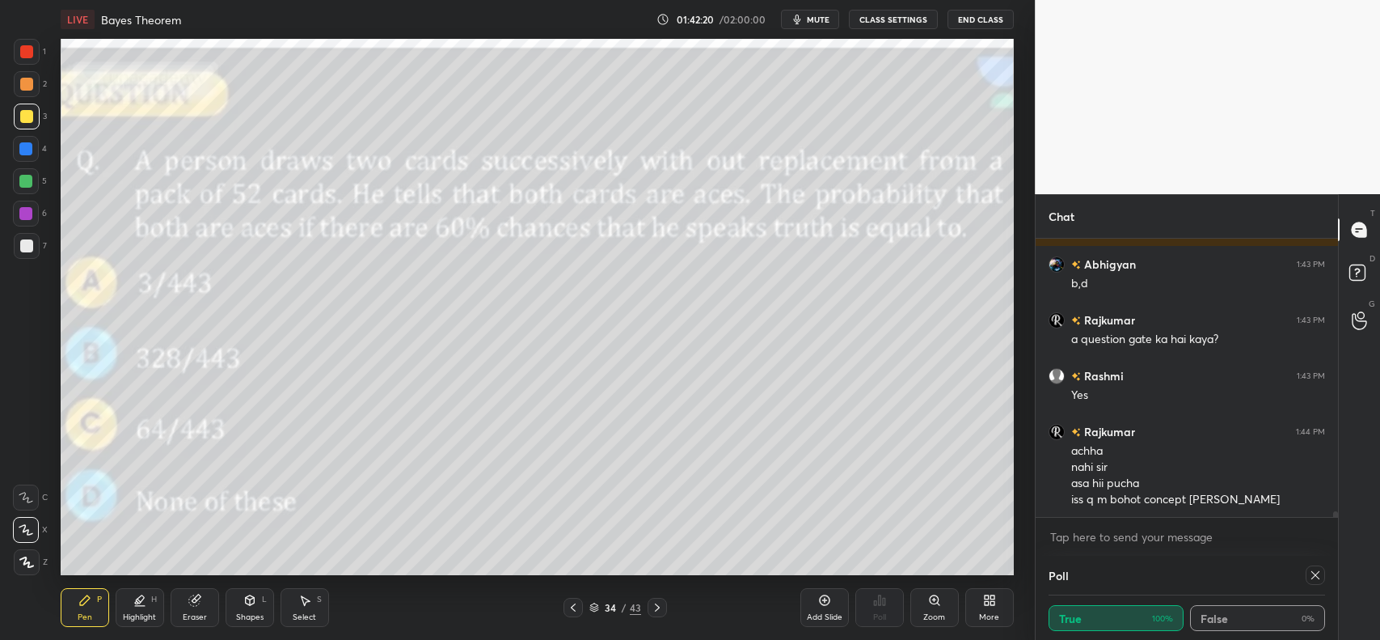
click at [575, 603] on icon at bounding box center [573, 607] width 13 height 13
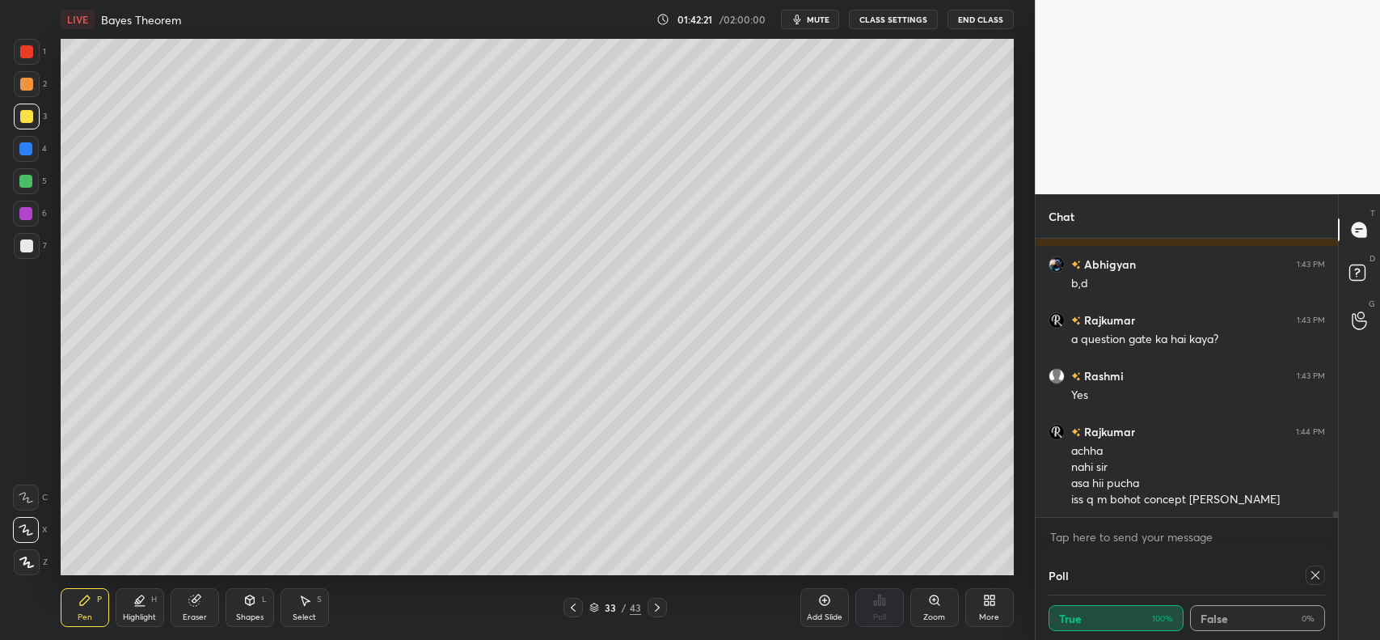
click at [659, 604] on icon at bounding box center [657, 607] width 13 height 13
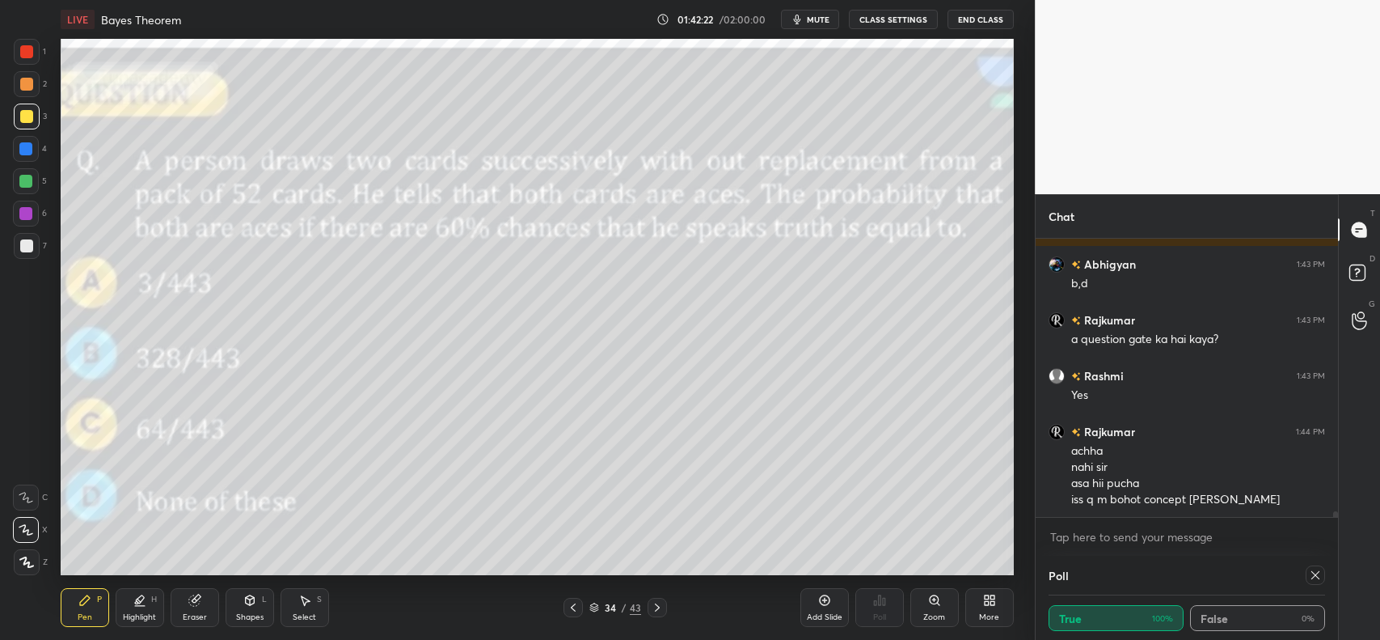
click at [660, 607] on icon at bounding box center [657, 607] width 13 height 13
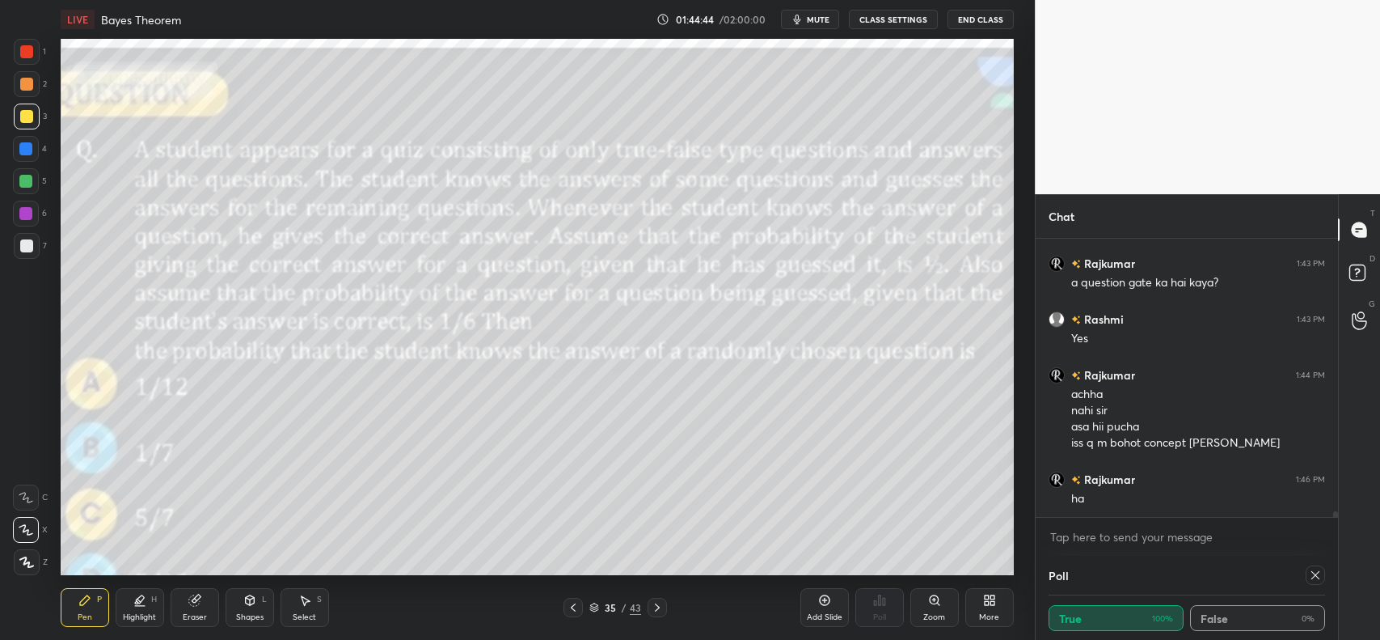
scroll to position [14400, 0]
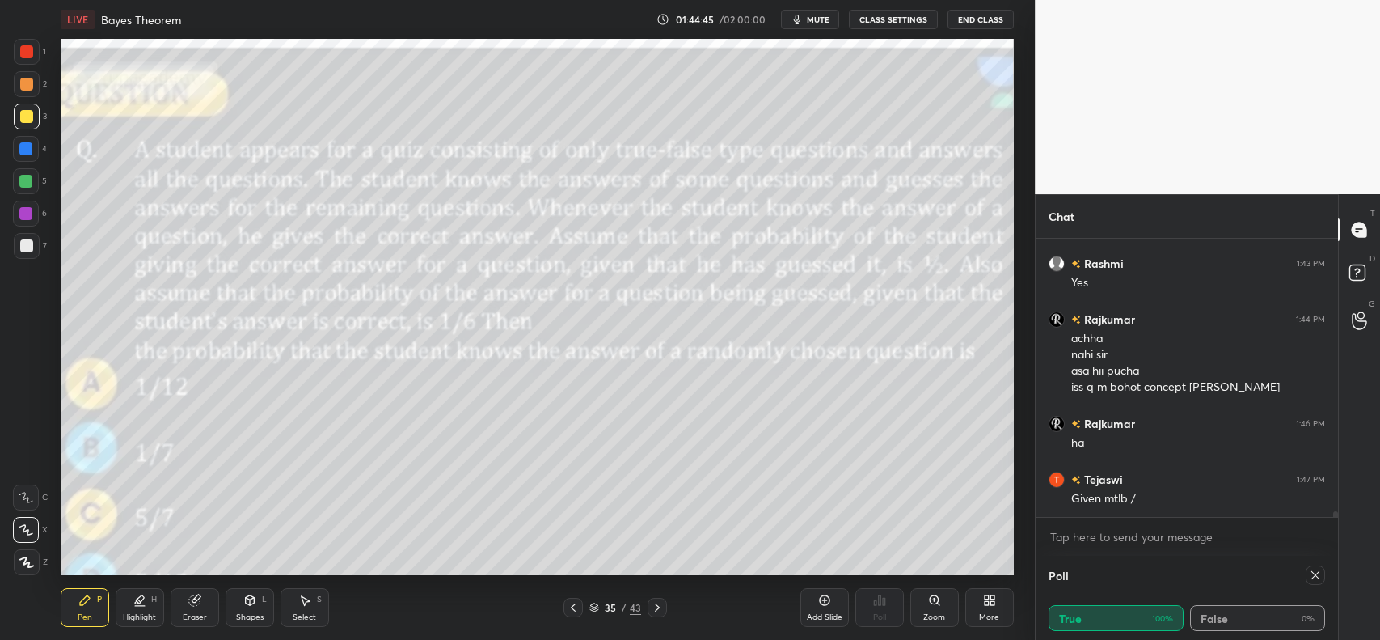
click at [823, 607] on div "Add Slide" at bounding box center [825, 607] width 49 height 39
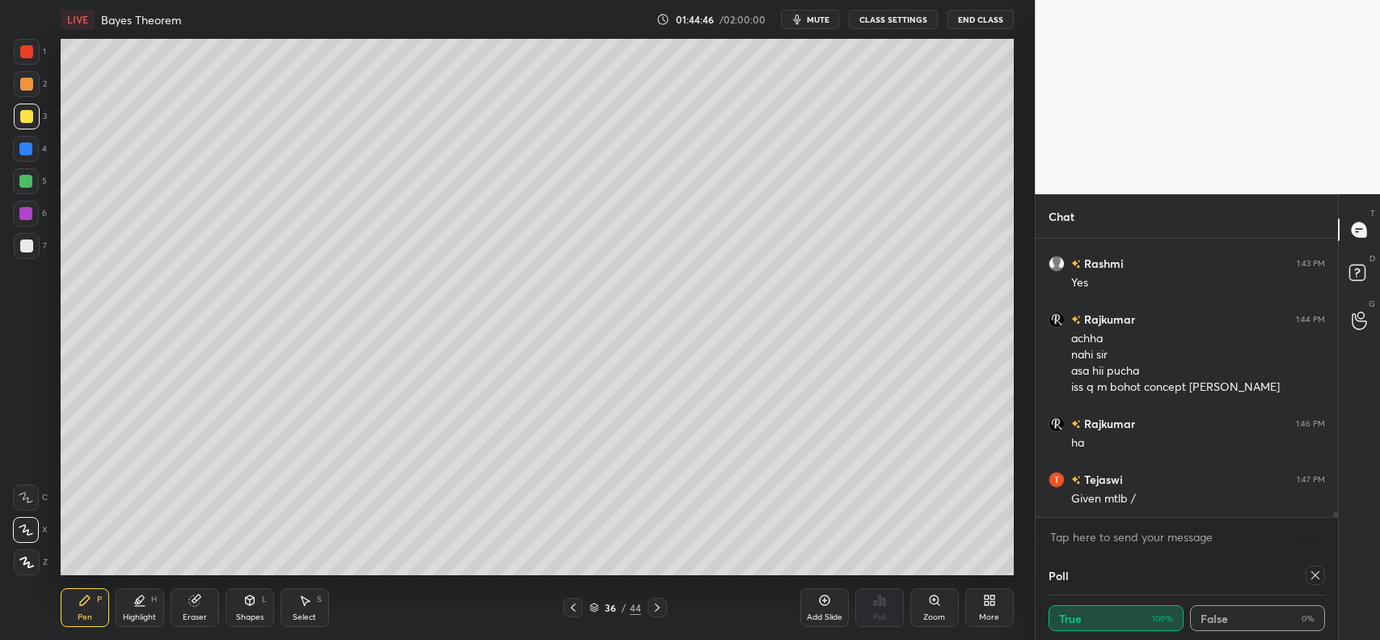
click at [247, 608] on div "Shapes L" at bounding box center [250, 607] width 49 height 39
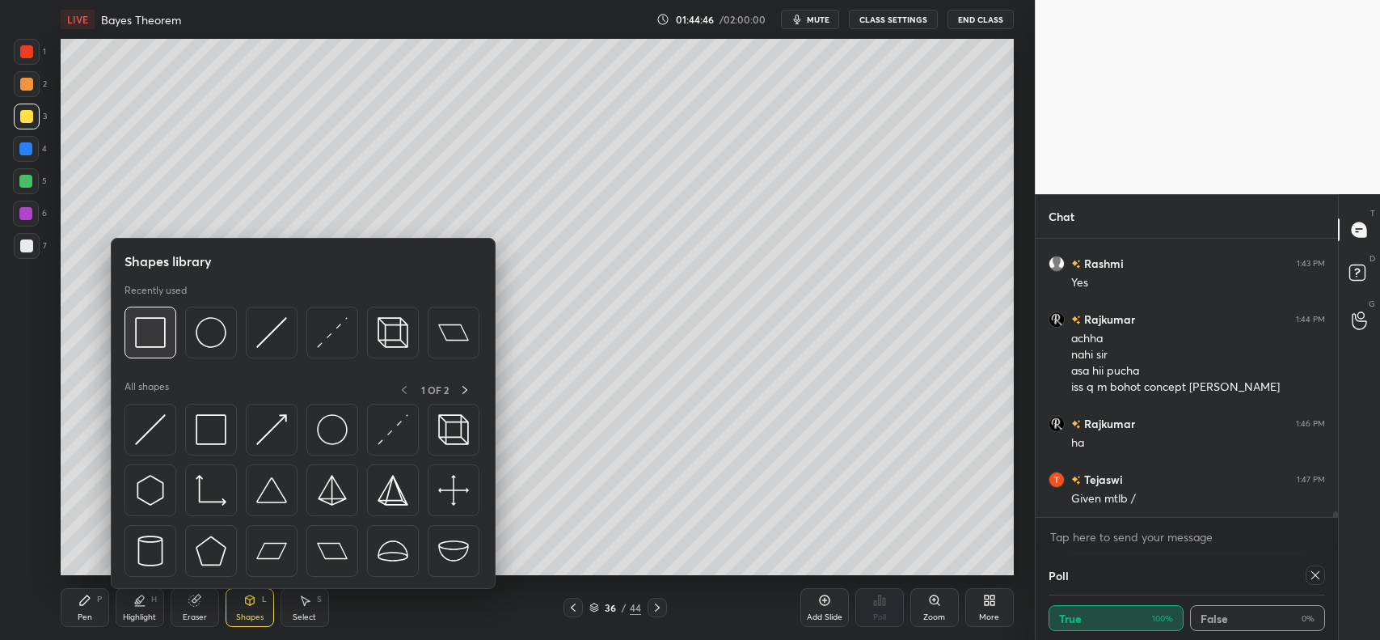
click at [152, 326] on img at bounding box center [150, 332] width 31 height 31
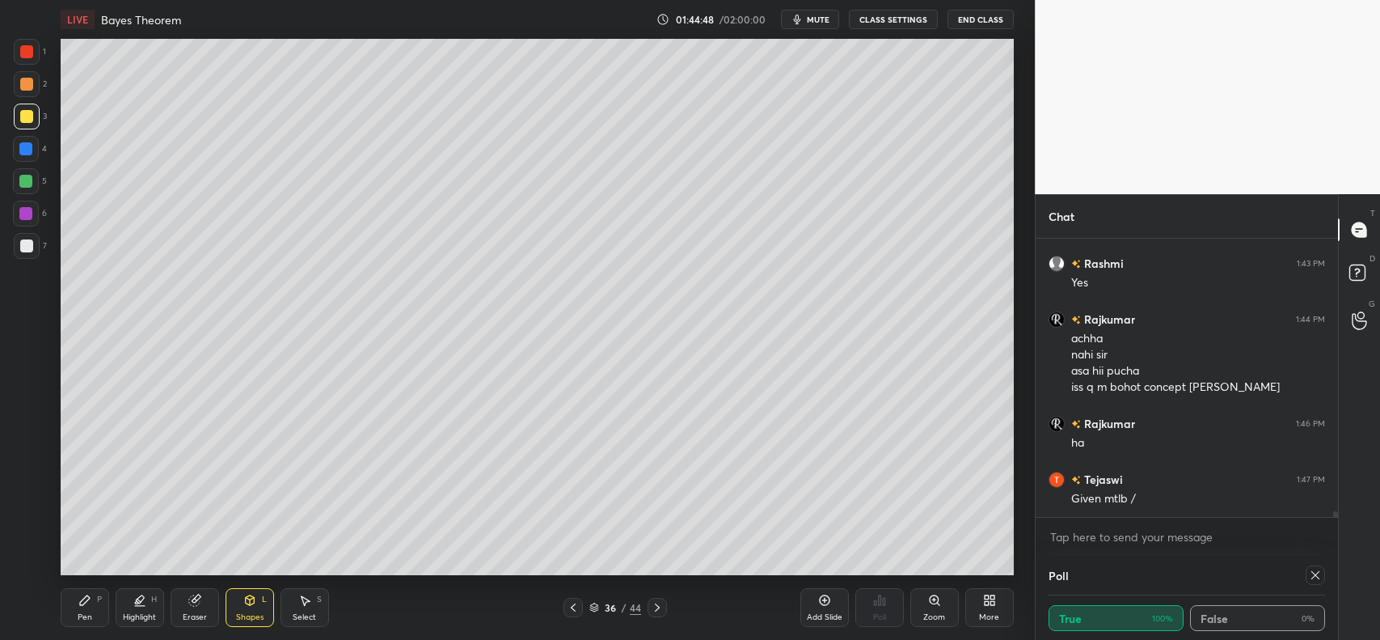
click at [85, 601] on icon at bounding box center [85, 600] width 10 height 10
click at [572, 612] on icon at bounding box center [573, 607] width 13 height 13
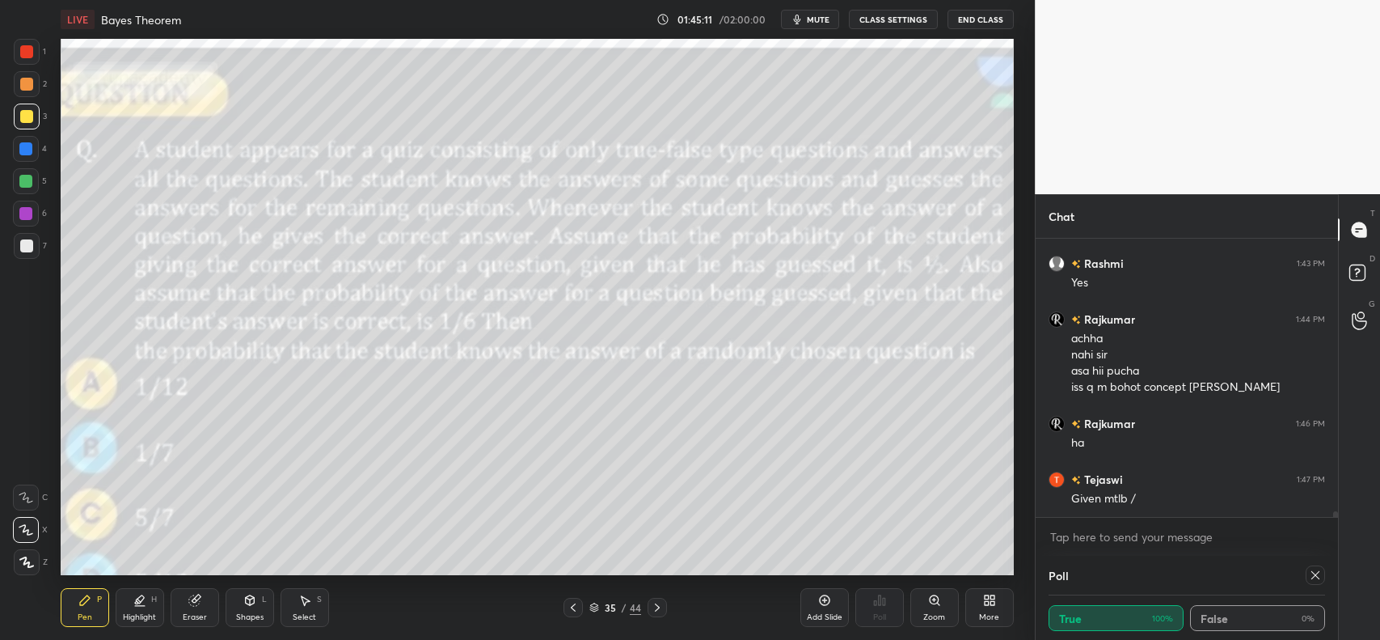
click at [651, 607] on icon at bounding box center [657, 607] width 13 height 13
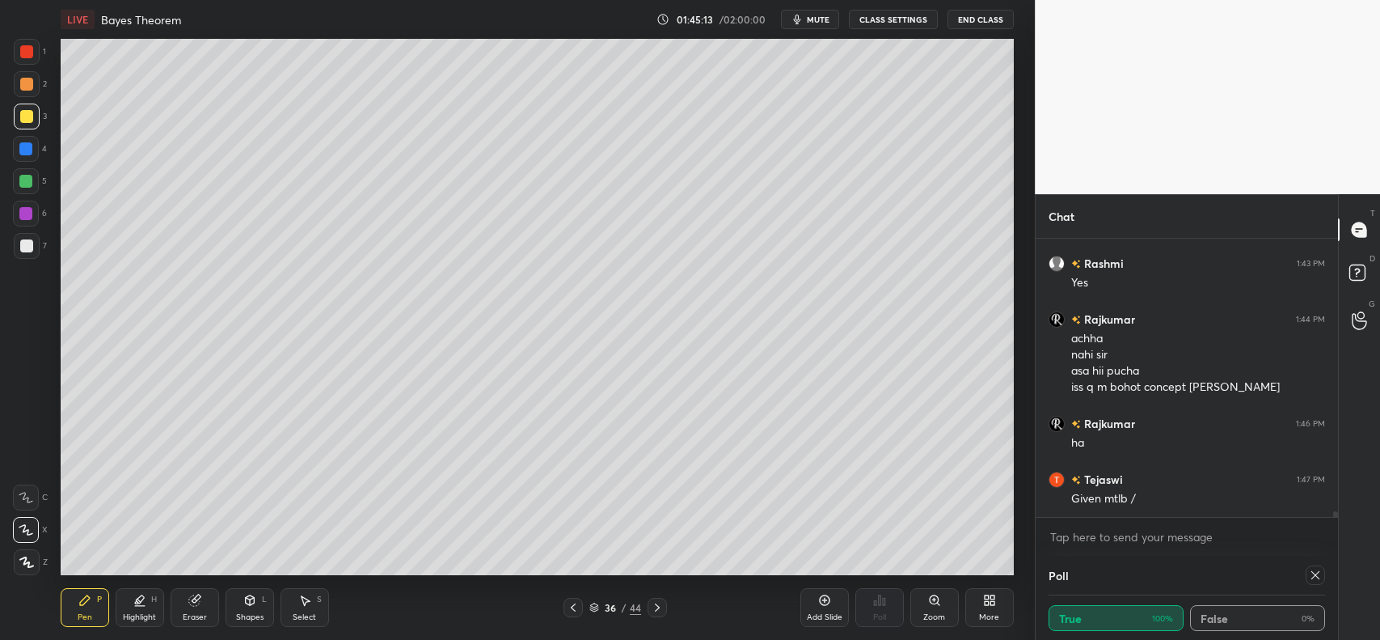
click at [247, 602] on icon at bounding box center [249, 600] width 9 height 10
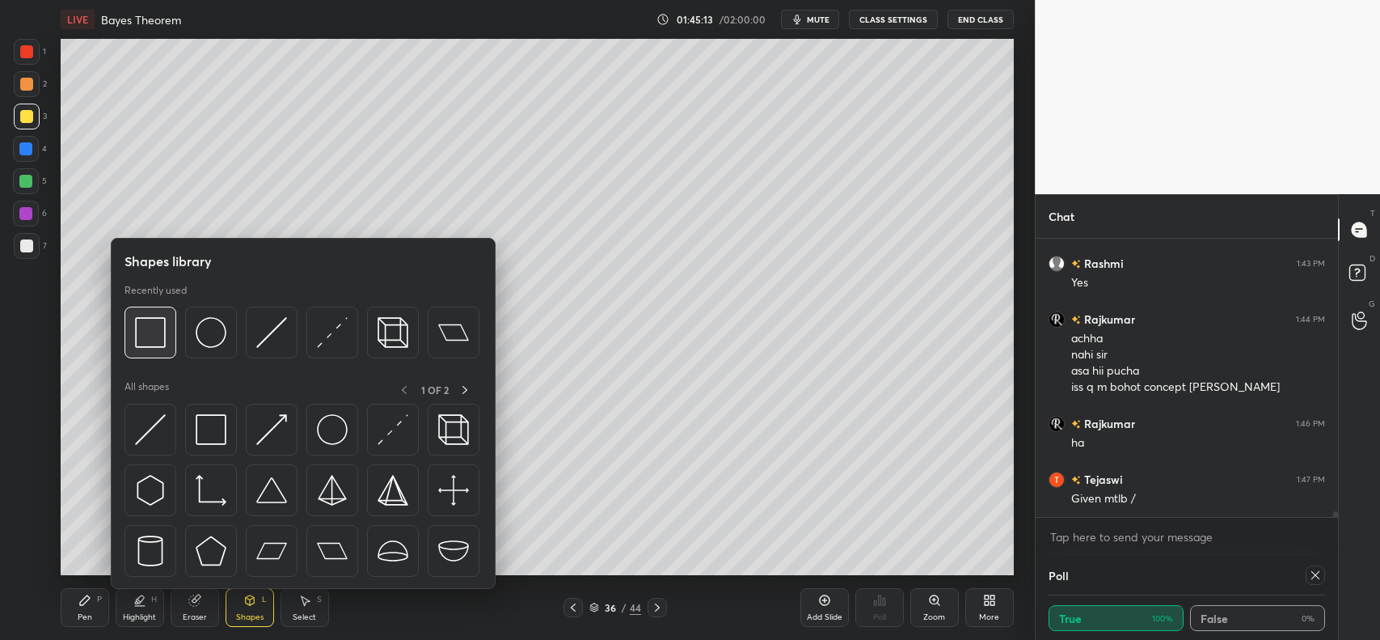
click at [158, 322] on img at bounding box center [150, 332] width 31 height 31
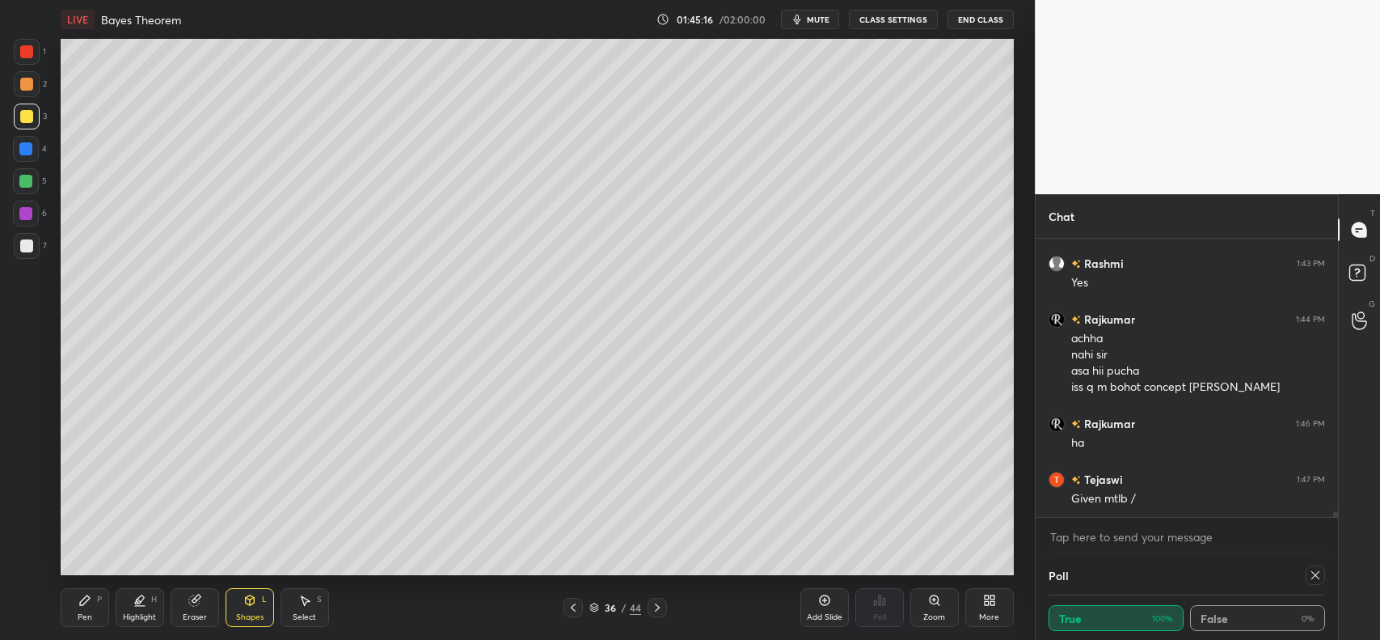
click at [79, 607] on icon at bounding box center [84, 600] width 13 height 13
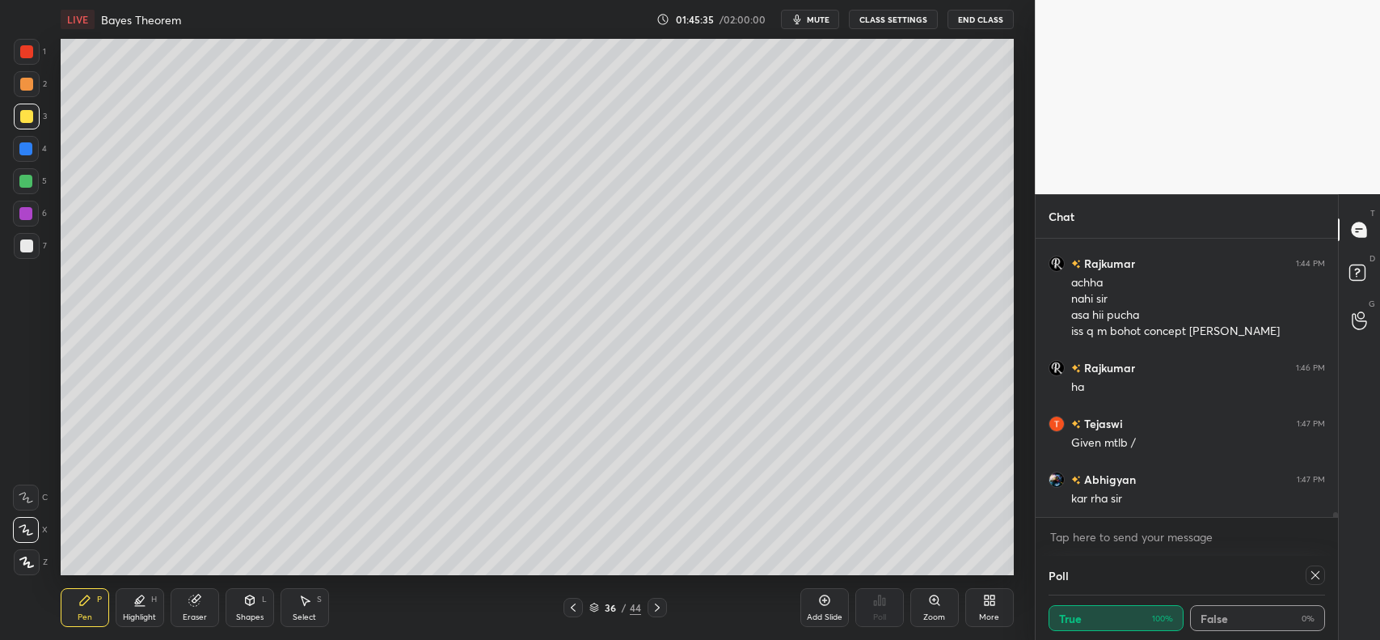
click at [29, 82] on div at bounding box center [26, 84] width 13 height 13
click at [24, 119] on div at bounding box center [26, 116] width 13 height 13
click at [28, 87] on div at bounding box center [26, 84] width 13 height 13
click at [570, 607] on icon at bounding box center [573, 607] width 13 height 13
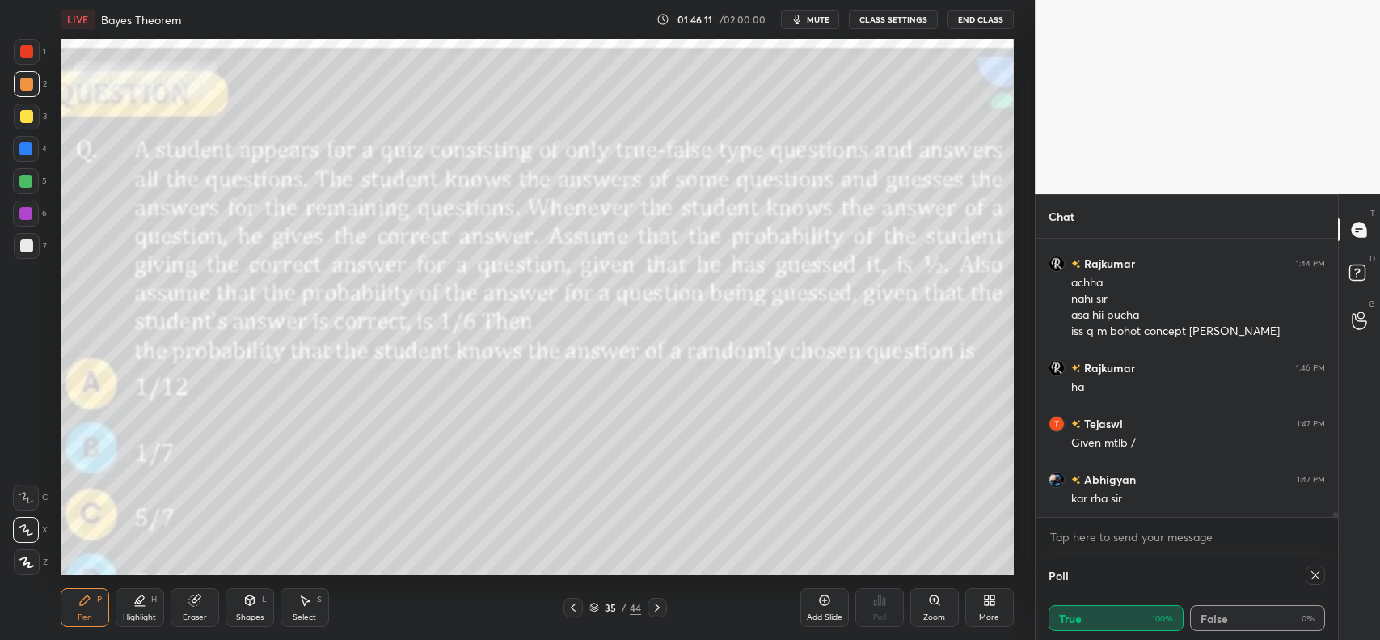
click at [657, 603] on icon at bounding box center [657, 607] width 13 height 13
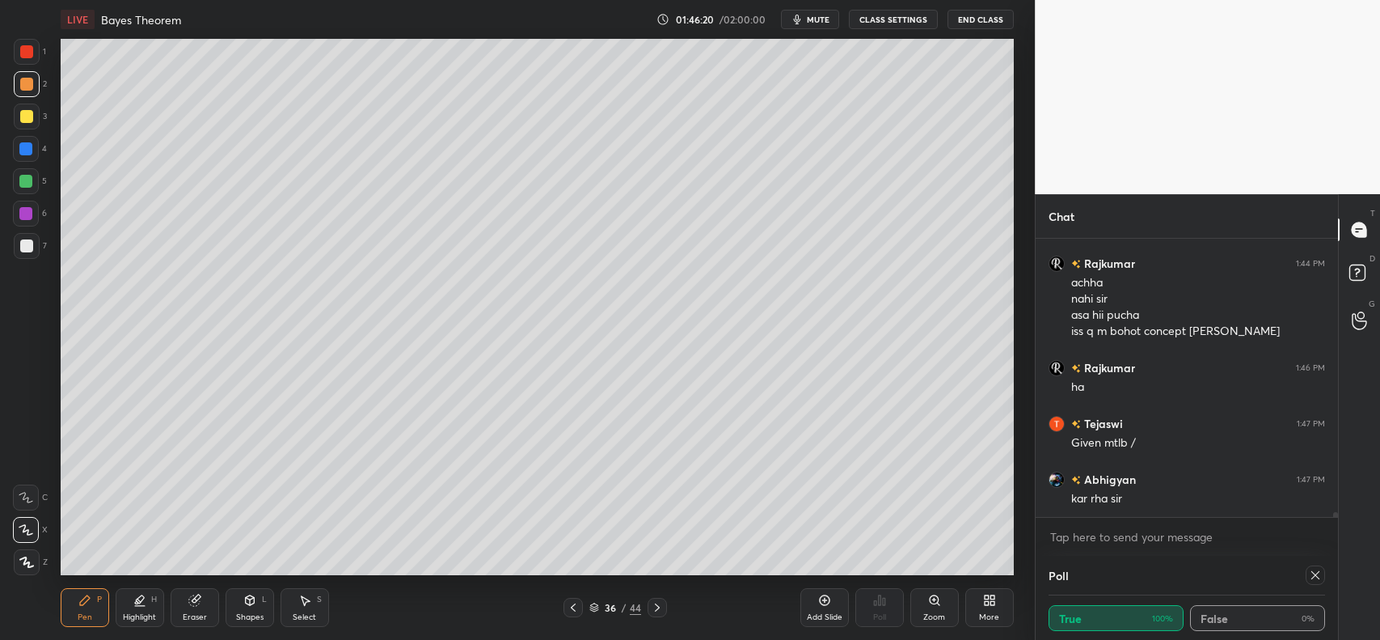
click at [26, 113] on div at bounding box center [26, 116] width 13 height 13
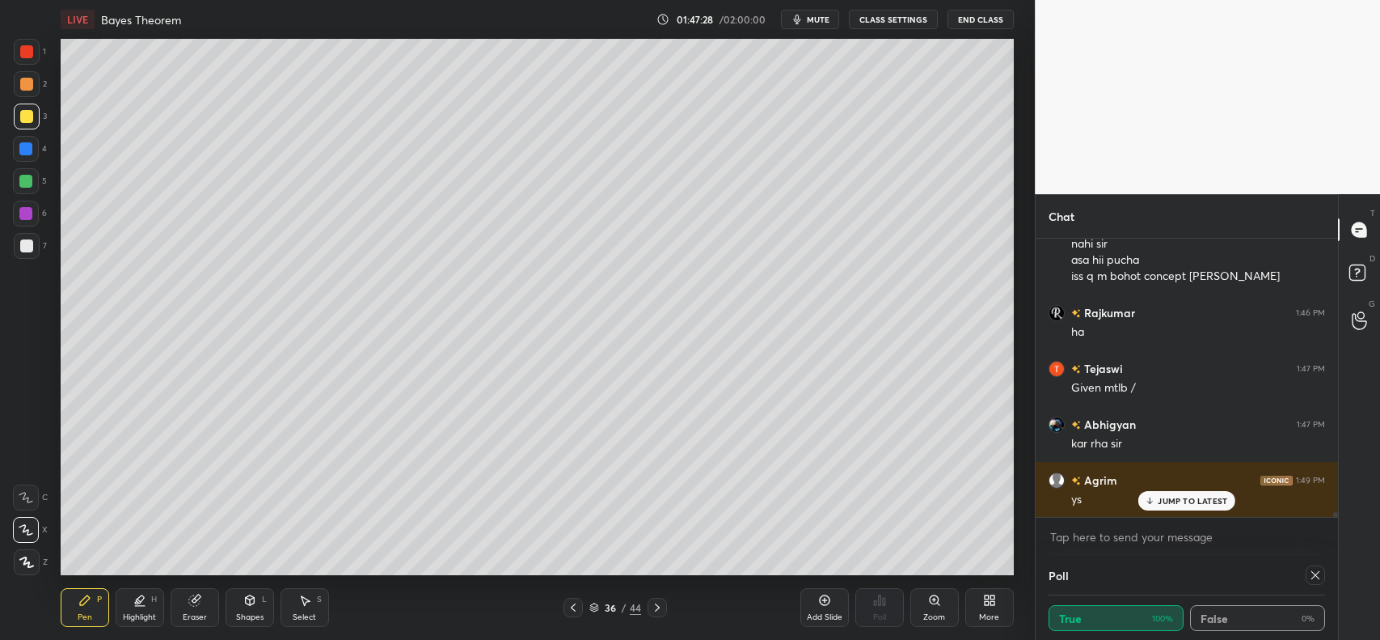
click at [822, 597] on icon at bounding box center [824, 600] width 13 height 13
click at [581, 612] on div at bounding box center [573, 607] width 19 height 19
click at [22, 49] on div at bounding box center [26, 51] width 13 height 13
click at [659, 607] on icon at bounding box center [657, 607] width 13 height 13
click at [575, 605] on icon at bounding box center [573, 607] width 13 height 13
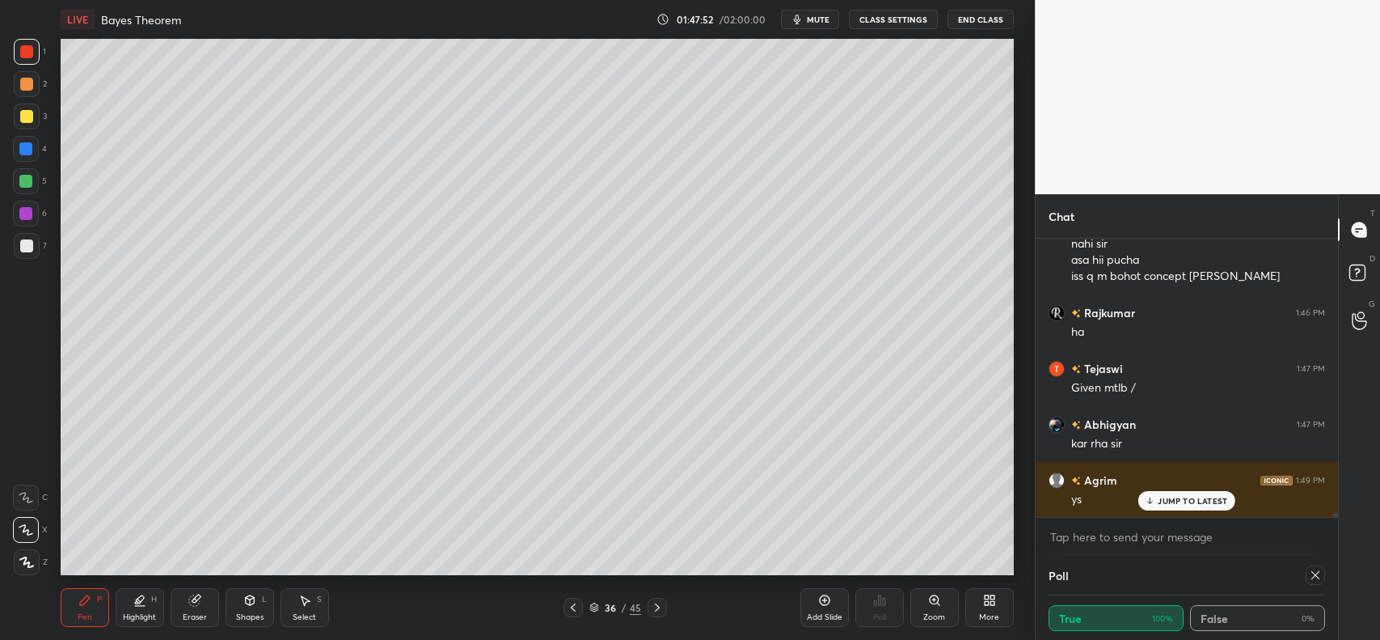
click at [661, 605] on icon at bounding box center [657, 607] width 13 height 13
click at [577, 602] on icon at bounding box center [573, 607] width 13 height 13
click at [657, 603] on icon at bounding box center [657, 607] width 13 height 13
click at [211, 595] on div "Eraser" at bounding box center [195, 607] width 49 height 39
click at [91, 607] on div "Pen P" at bounding box center [85, 607] width 49 height 39
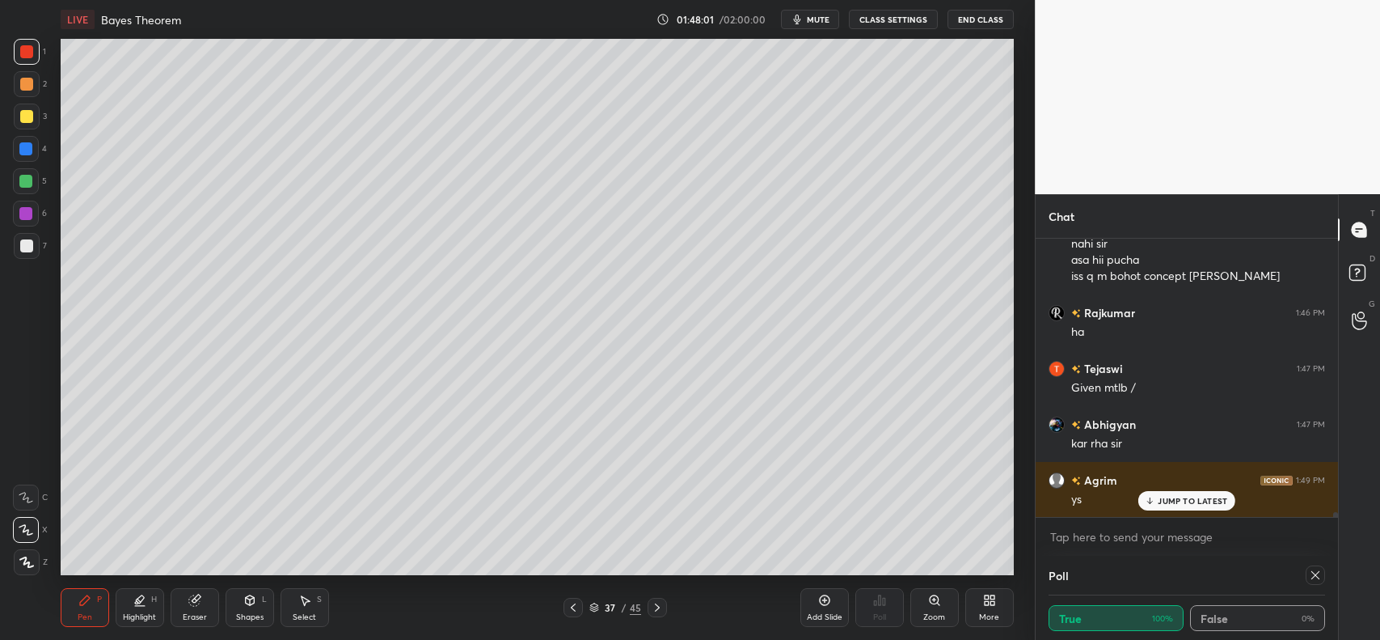
click at [32, 245] on div at bounding box center [26, 245] width 13 height 13
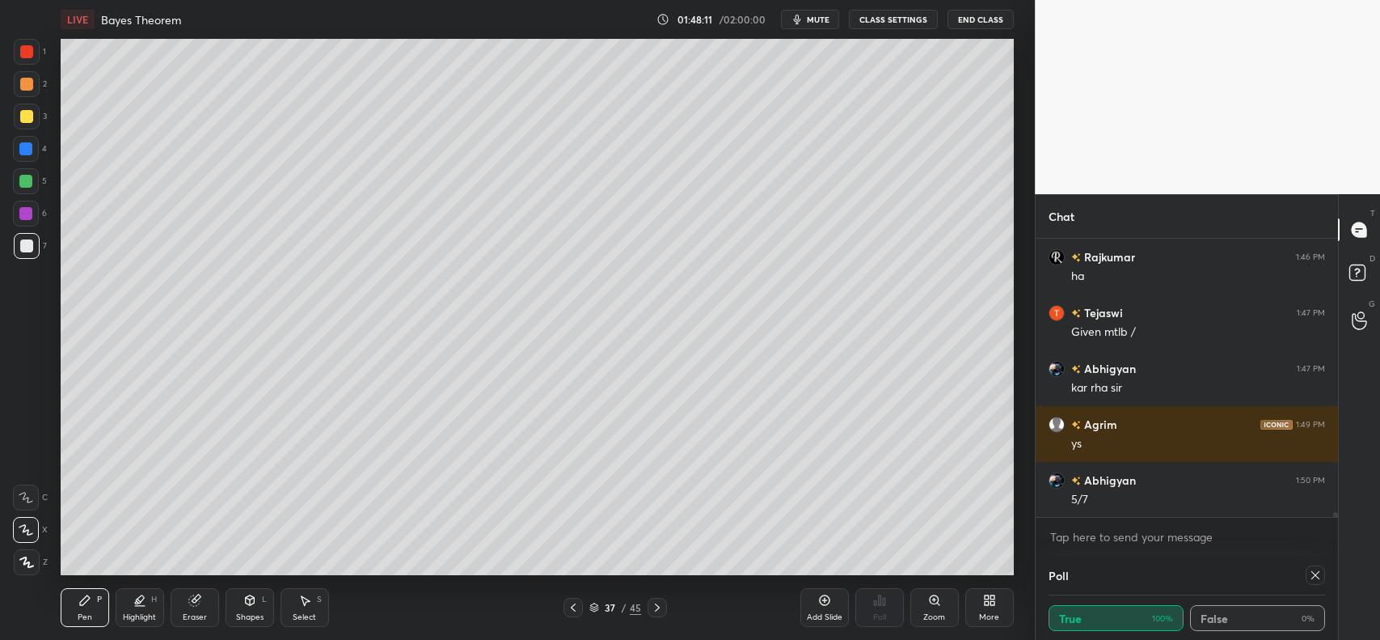
click at [260, 603] on div "Shapes L" at bounding box center [250, 607] width 49 height 39
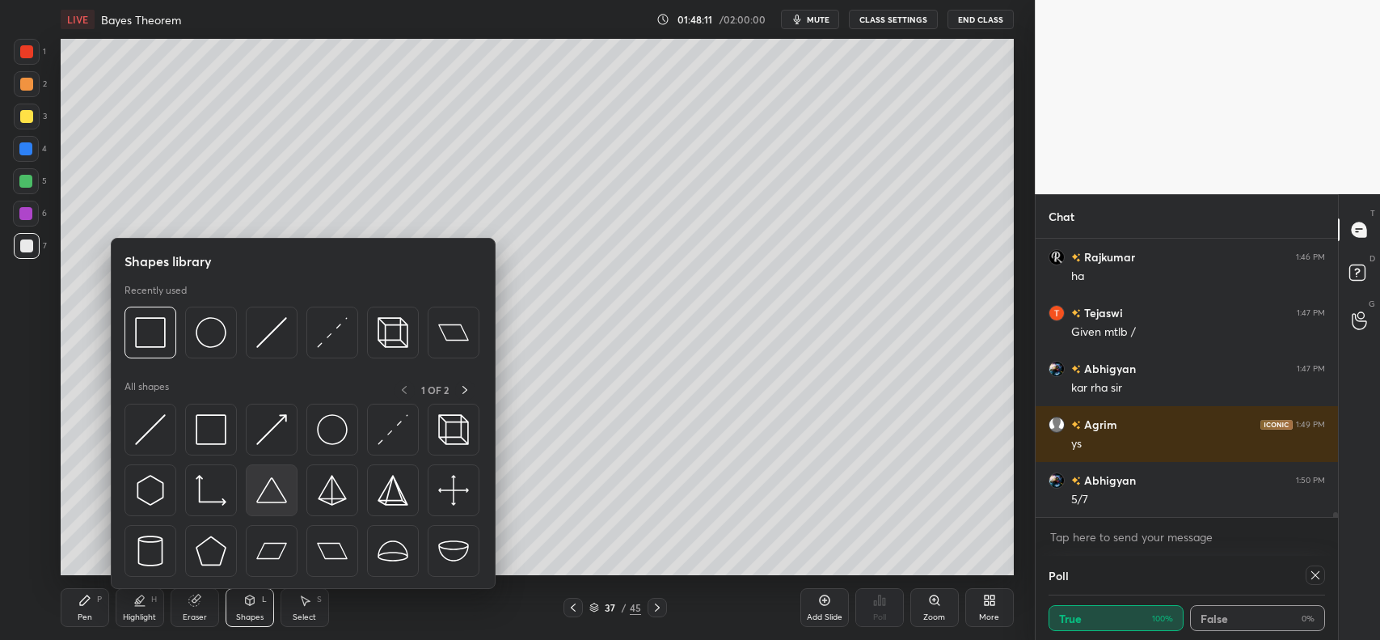
click at [158, 333] on img at bounding box center [150, 332] width 31 height 31
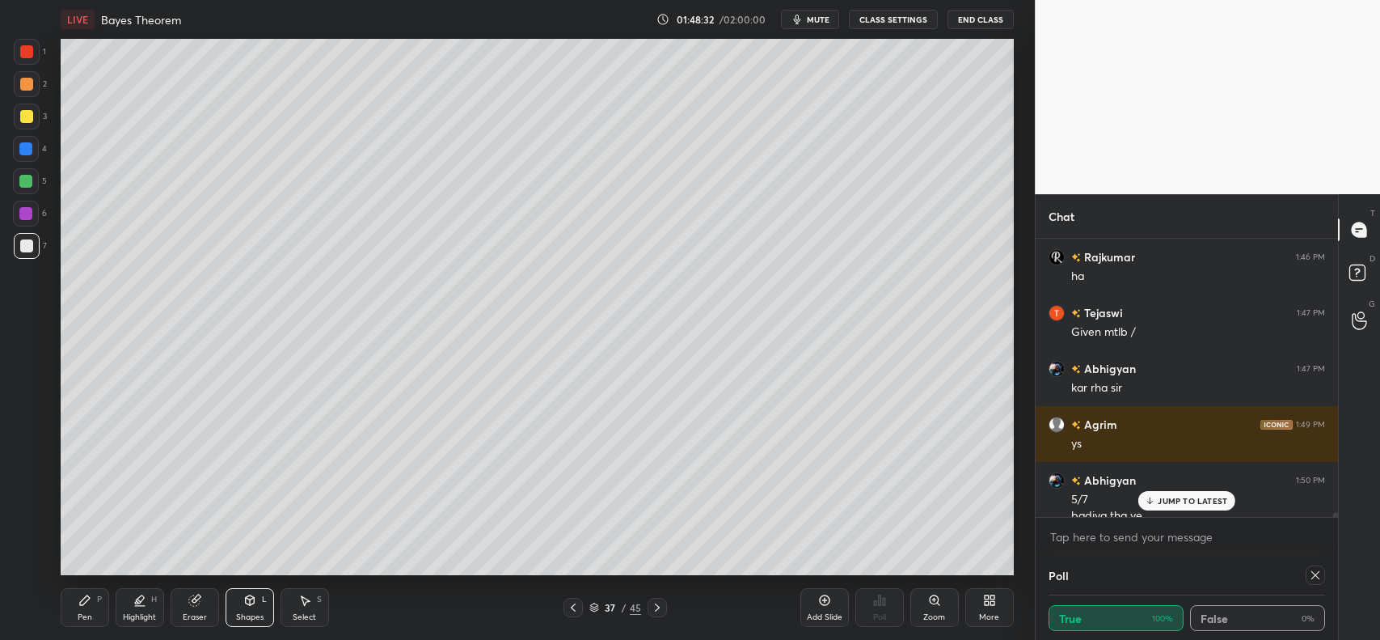
scroll to position [14583, 0]
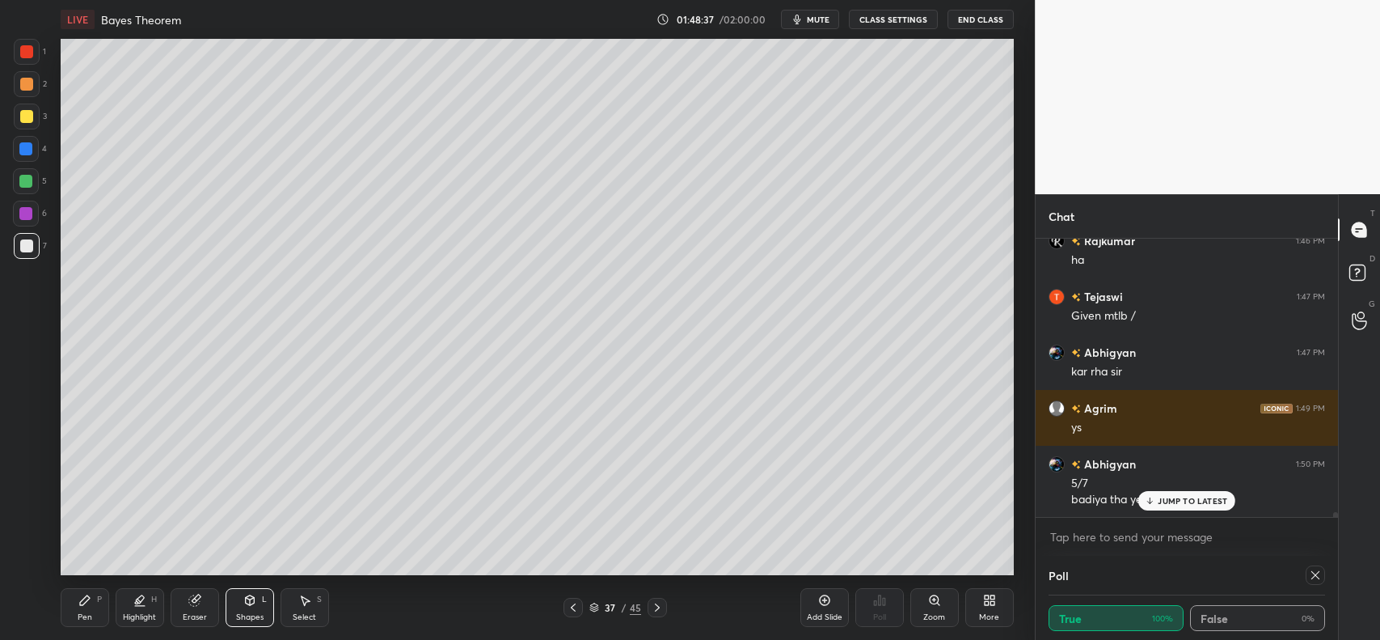
click at [571, 604] on icon at bounding box center [573, 607] width 13 height 13
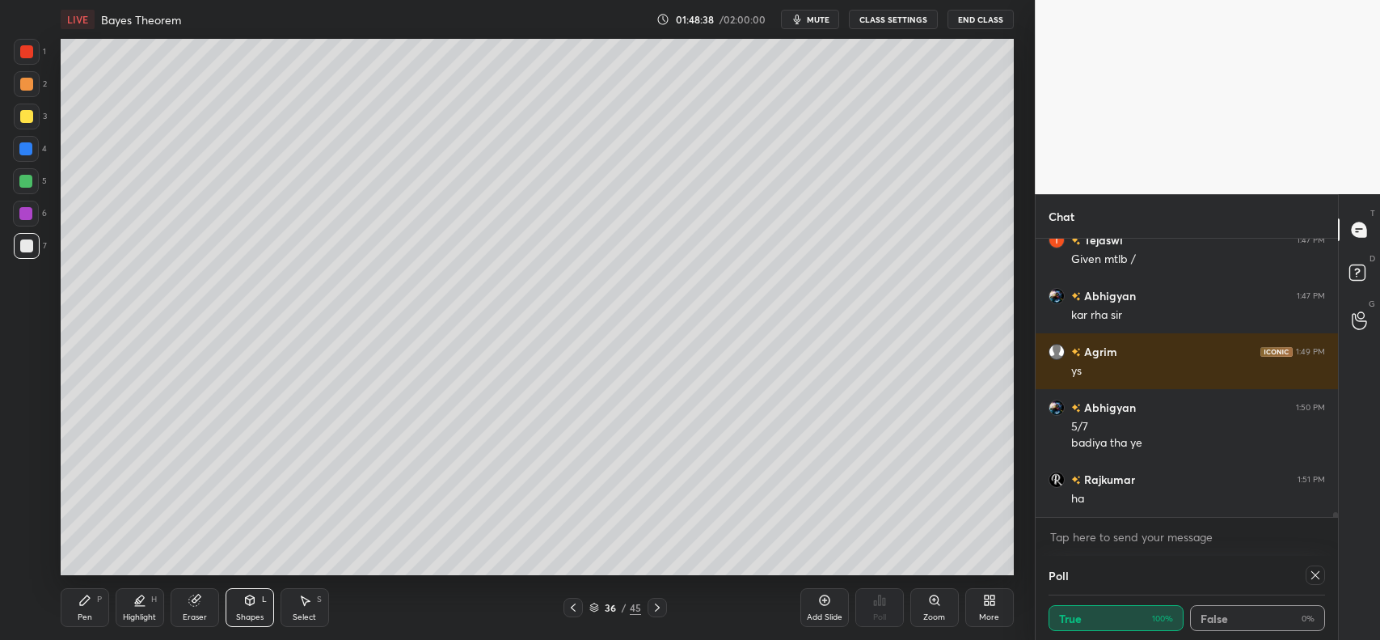
click at [573, 604] on icon at bounding box center [573, 607] width 13 height 13
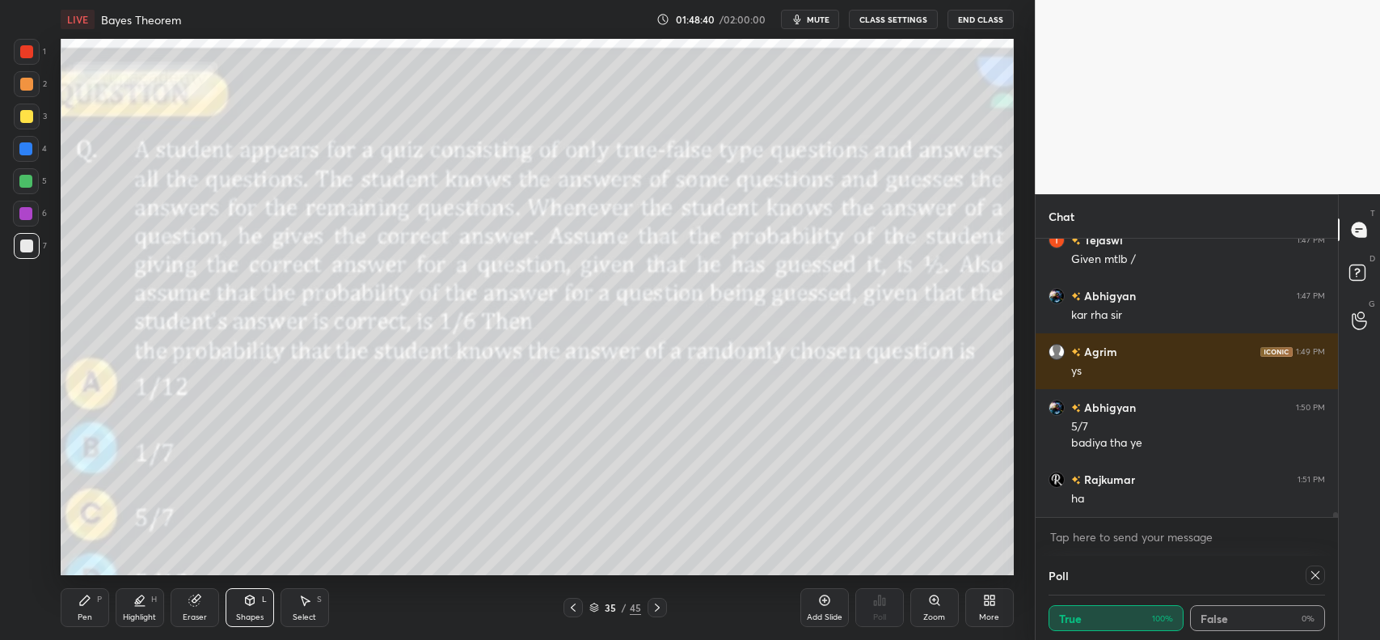
click at [80, 605] on icon at bounding box center [85, 600] width 10 height 10
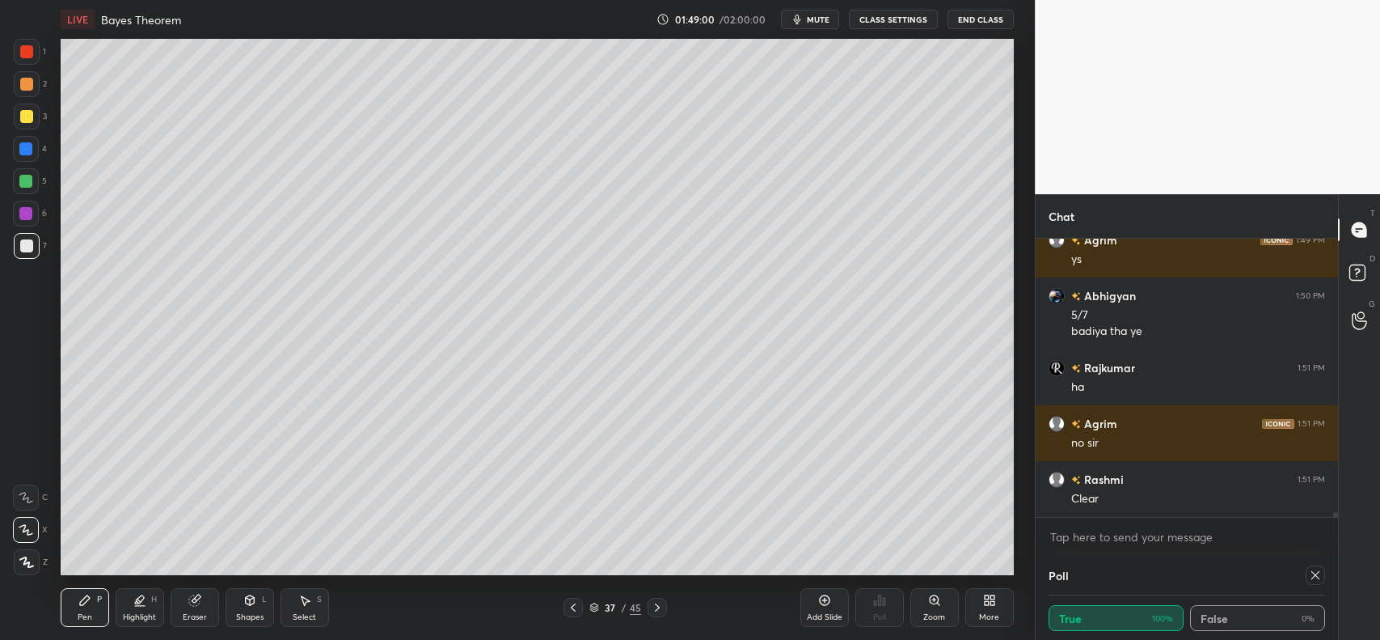
scroll to position [14806, 0]
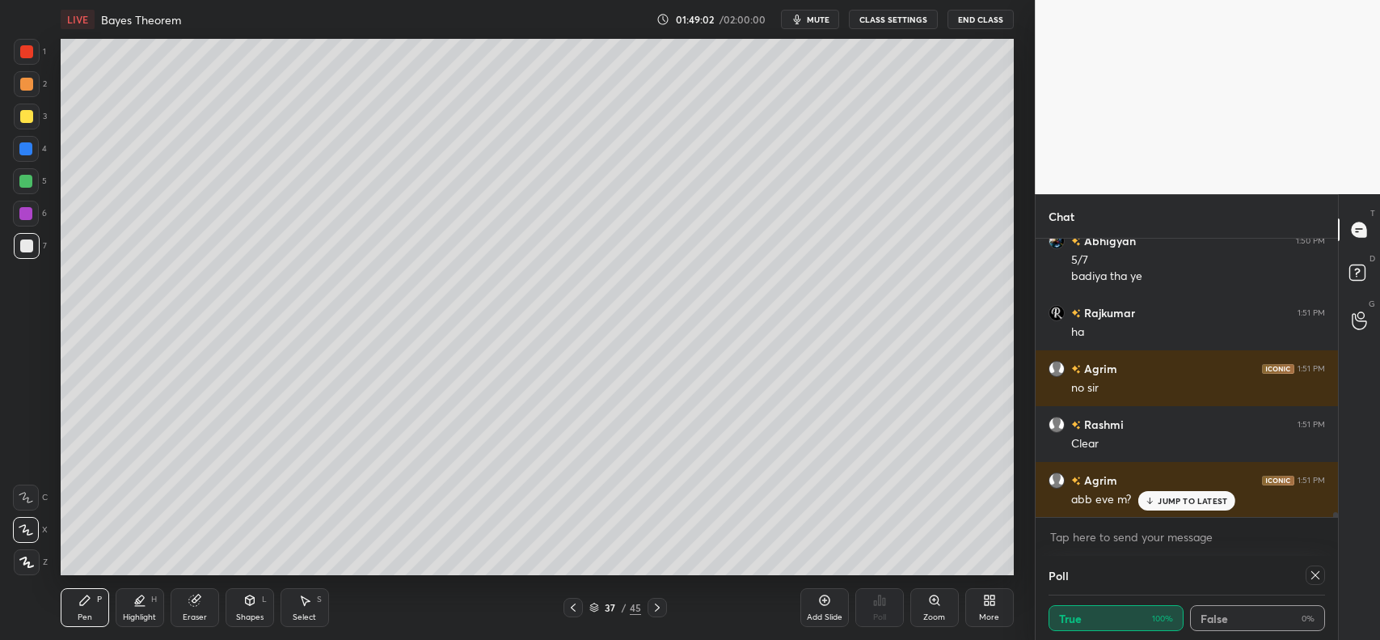
click at [1190, 498] on p "JUMP TO LATEST" at bounding box center [1193, 501] width 70 height 10
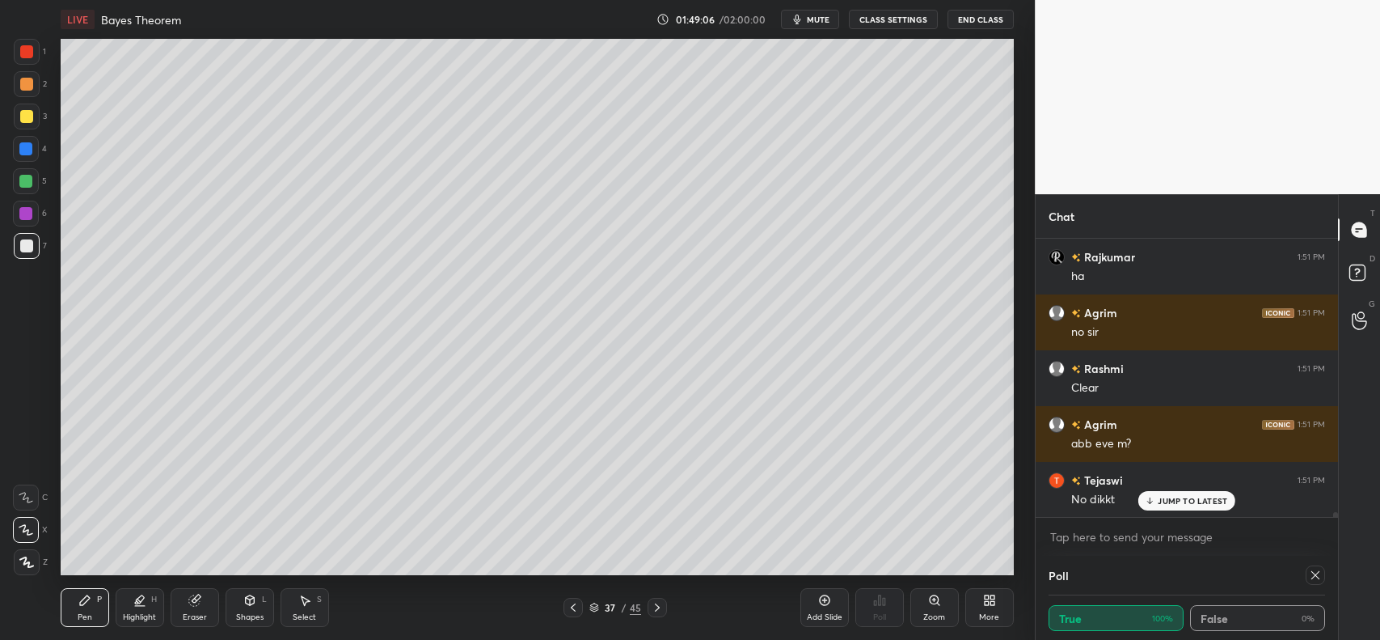
click at [664, 598] on div at bounding box center [657, 607] width 19 height 19
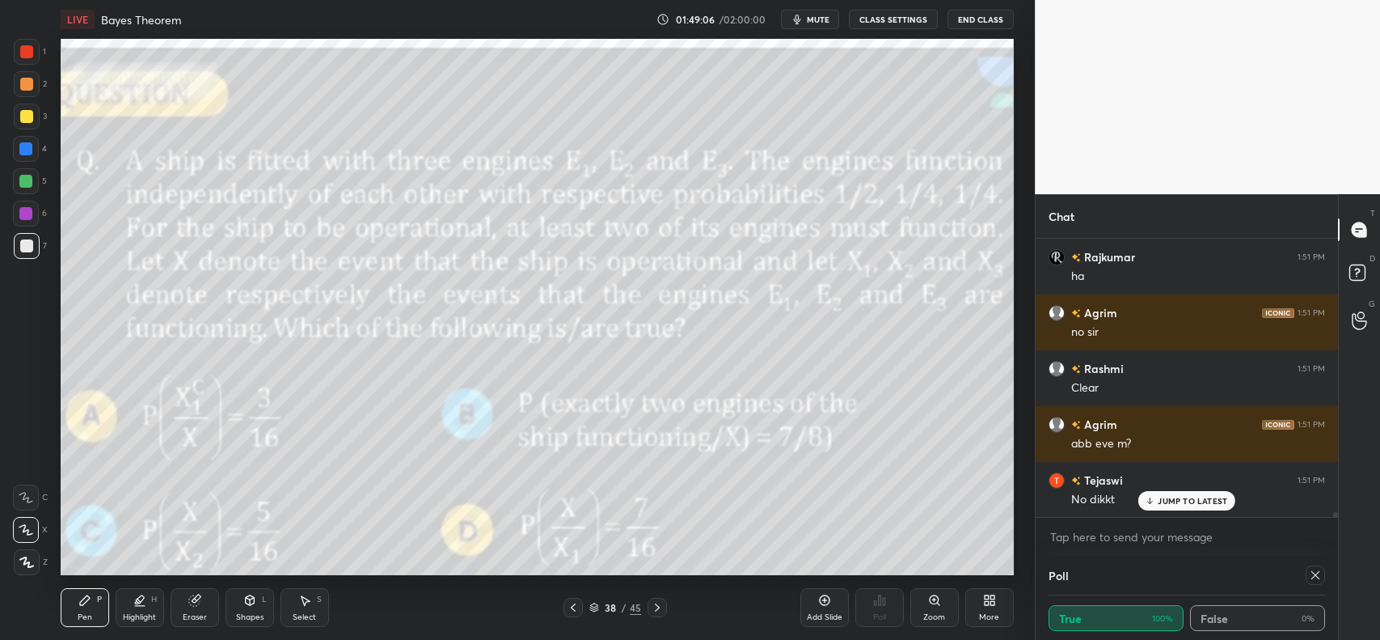
click at [655, 604] on icon at bounding box center [657, 607] width 13 height 13
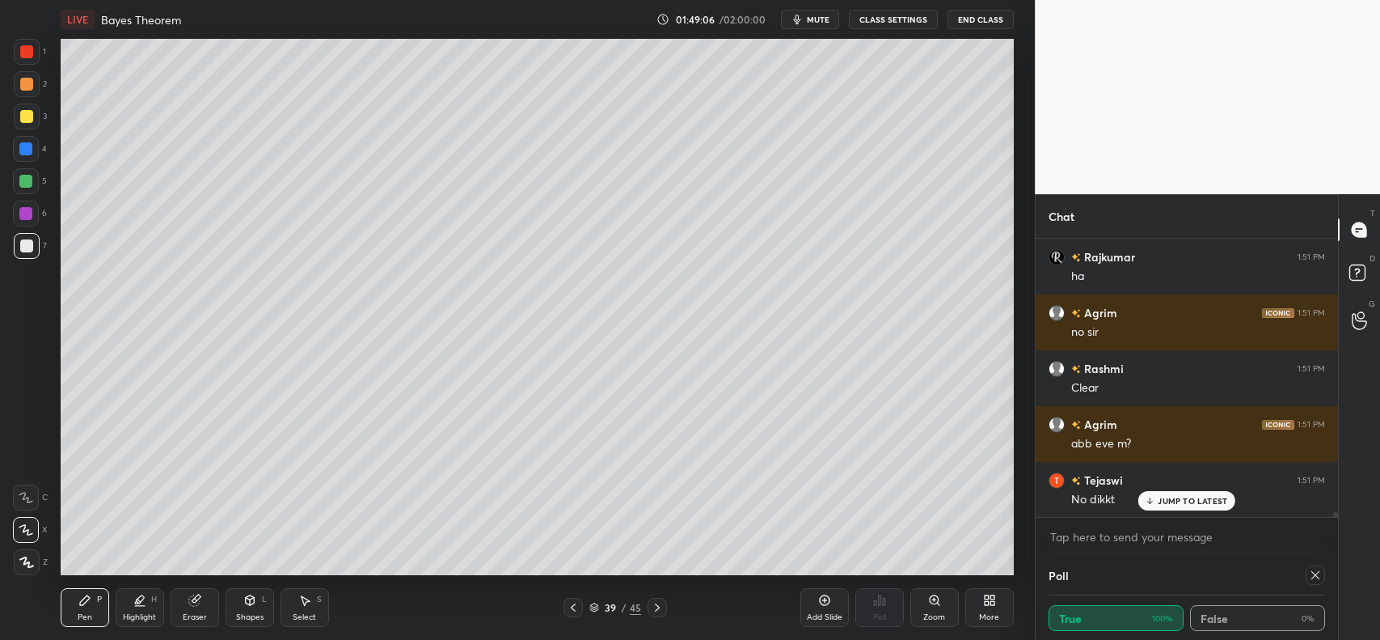
click at [653, 605] on icon at bounding box center [657, 607] width 13 height 13
click at [648, 602] on div at bounding box center [657, 607] width 19 height 19
click at [574, 603] on icon at bounding box center [573, 607] width 13 height 13
click at [575, 605] on icon at bounding box center [573, 607] width 13 height 13
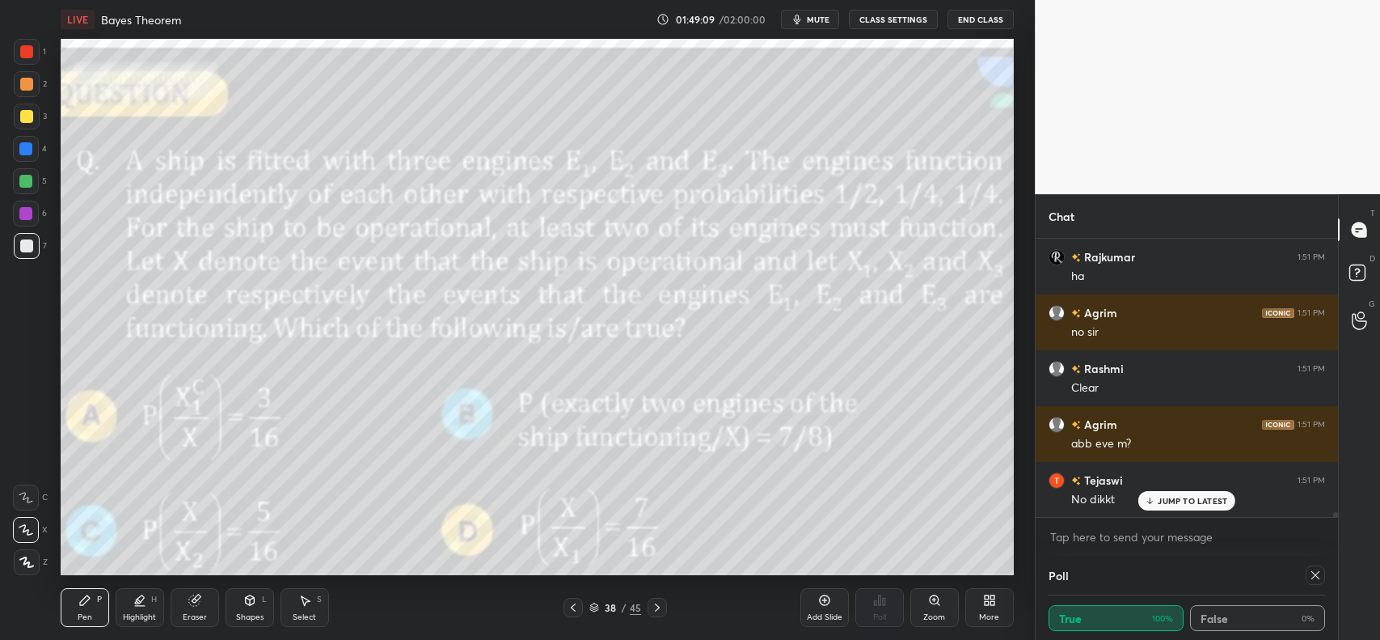
click at [576, 603] on icon at bounding box center [573, 607] width 13 height 13
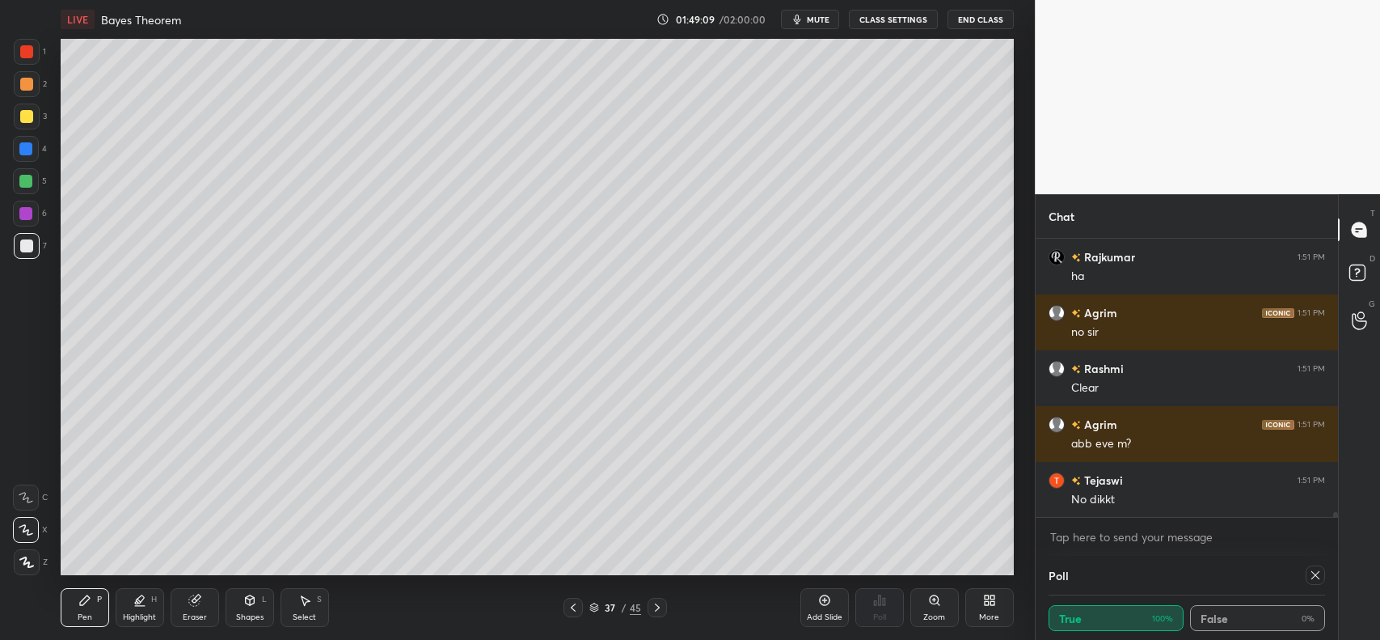
scroll to position [14918, 0]
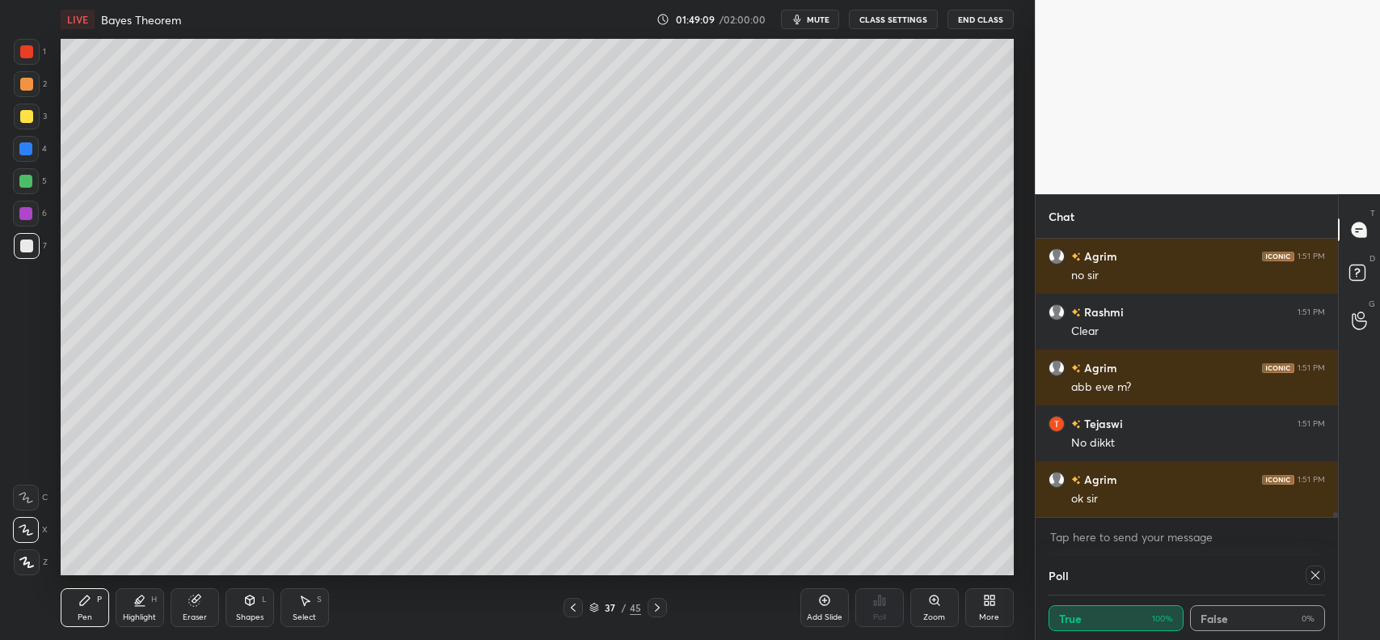
click at [576, 602] on icon at bounding box center [573, 607] width 13 height 13
click at [576, 603] on icon at bounding box center [573, 607] width 13 height 13
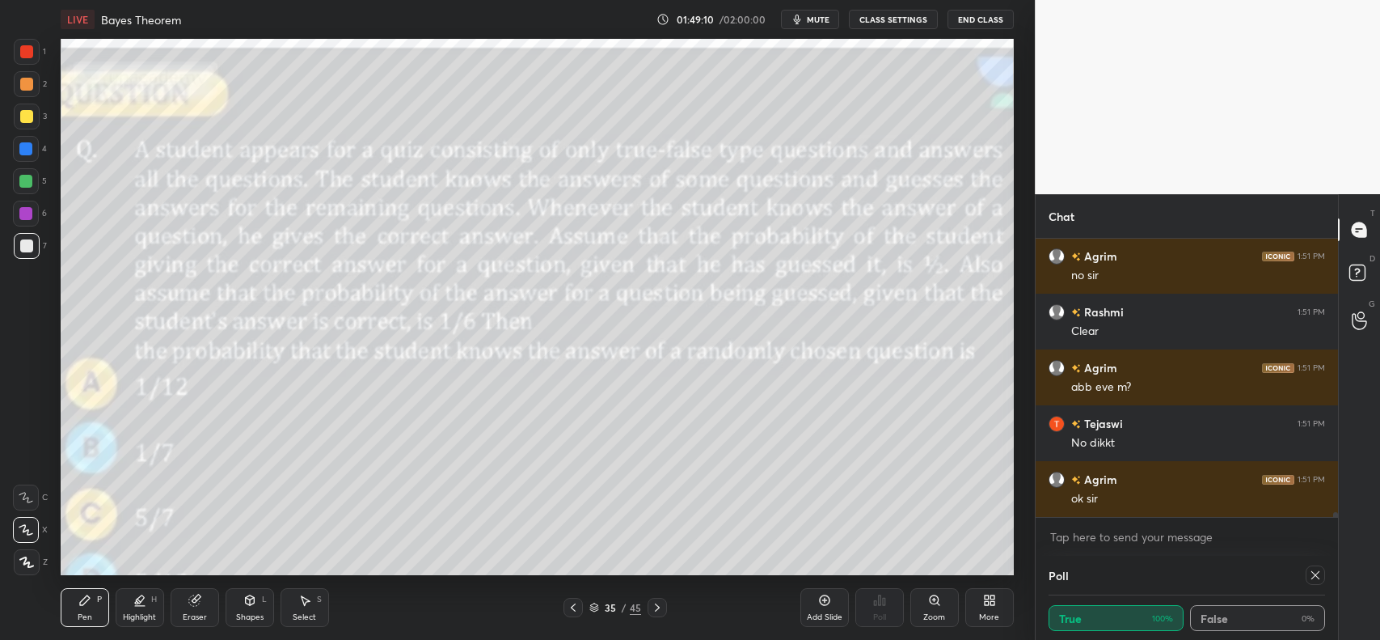
click at [576, 605] on icon at bounding box center [573, 607] width 13 height 13
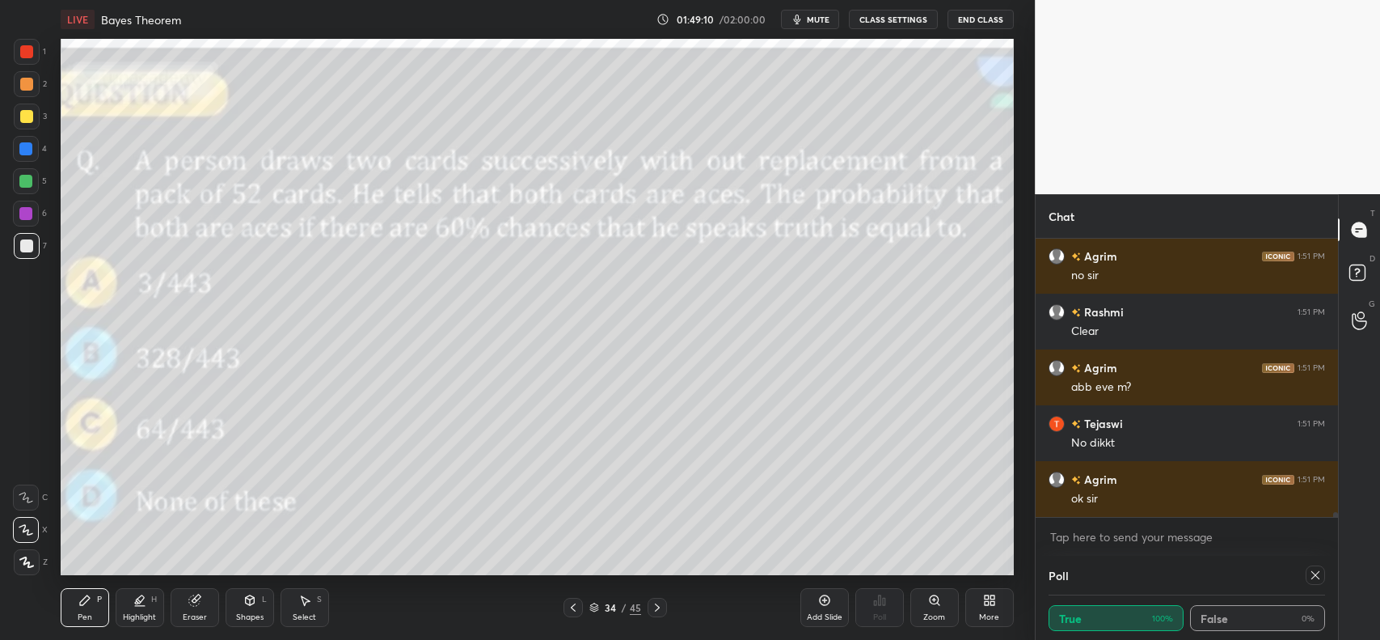
click at [576, 605] on icon at bounding box center [573, 607] width 13 height 13
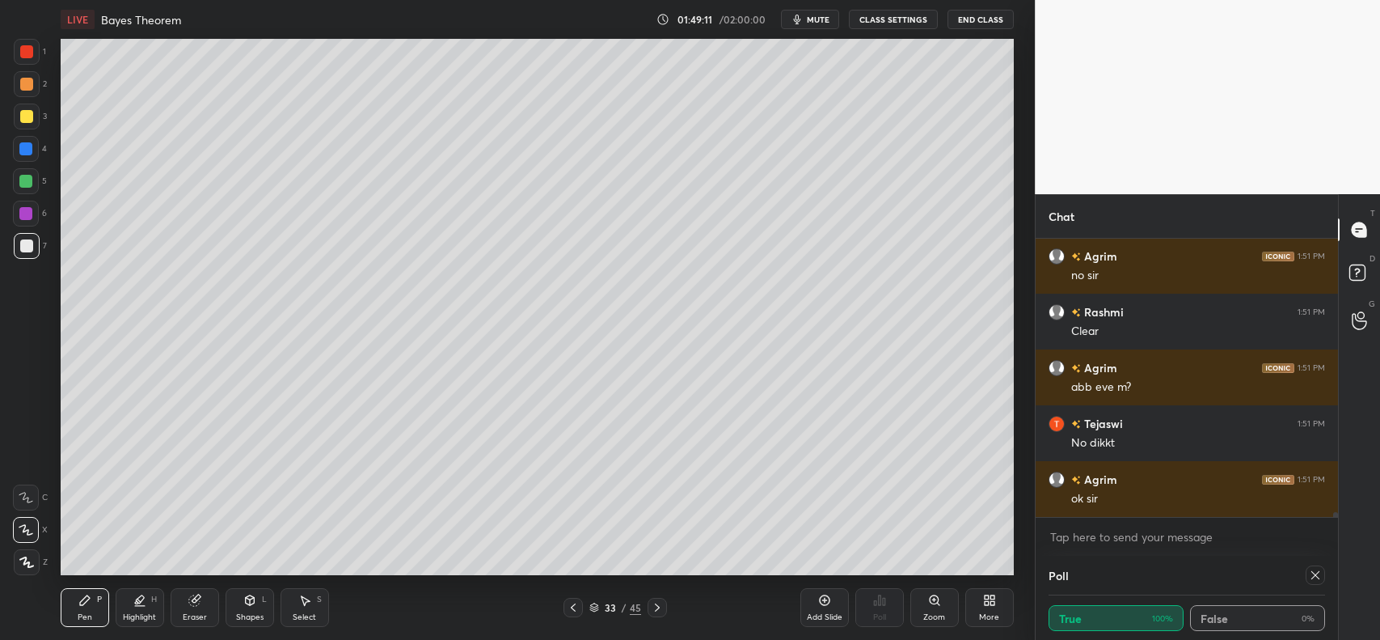
click at [653, 607] on icon at bounding box center [657, 607] width 13 height 13
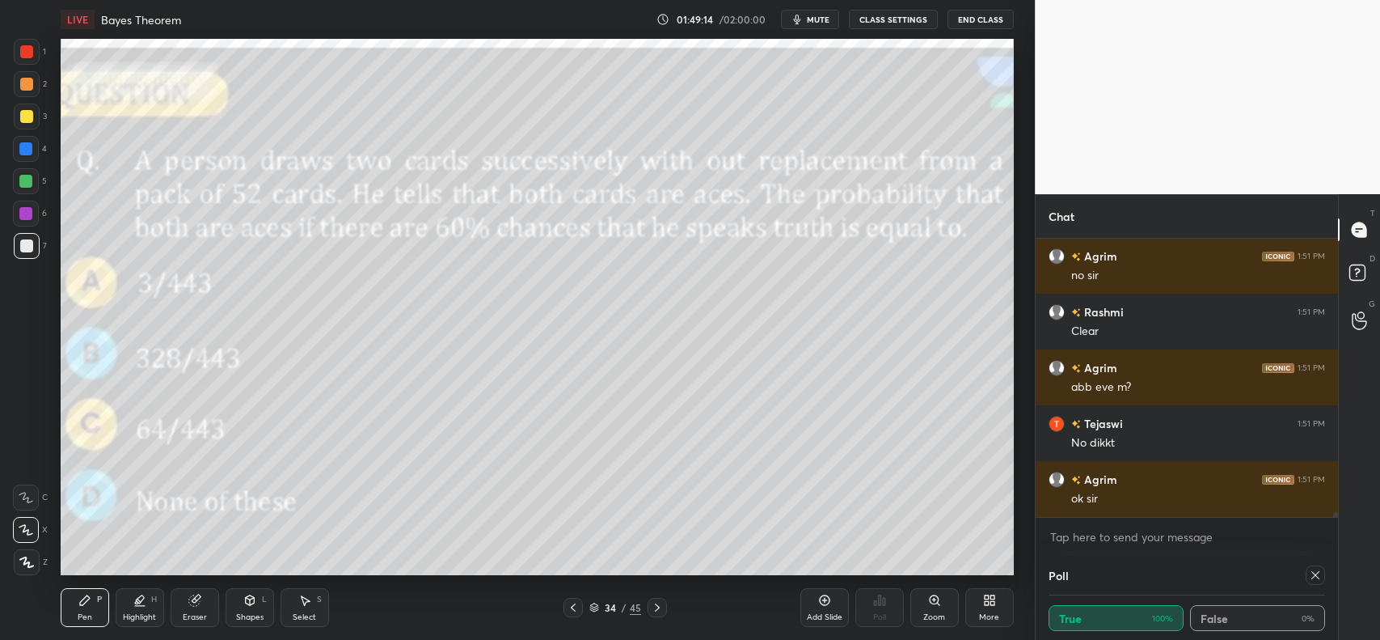
scroll to position [14957, 0]
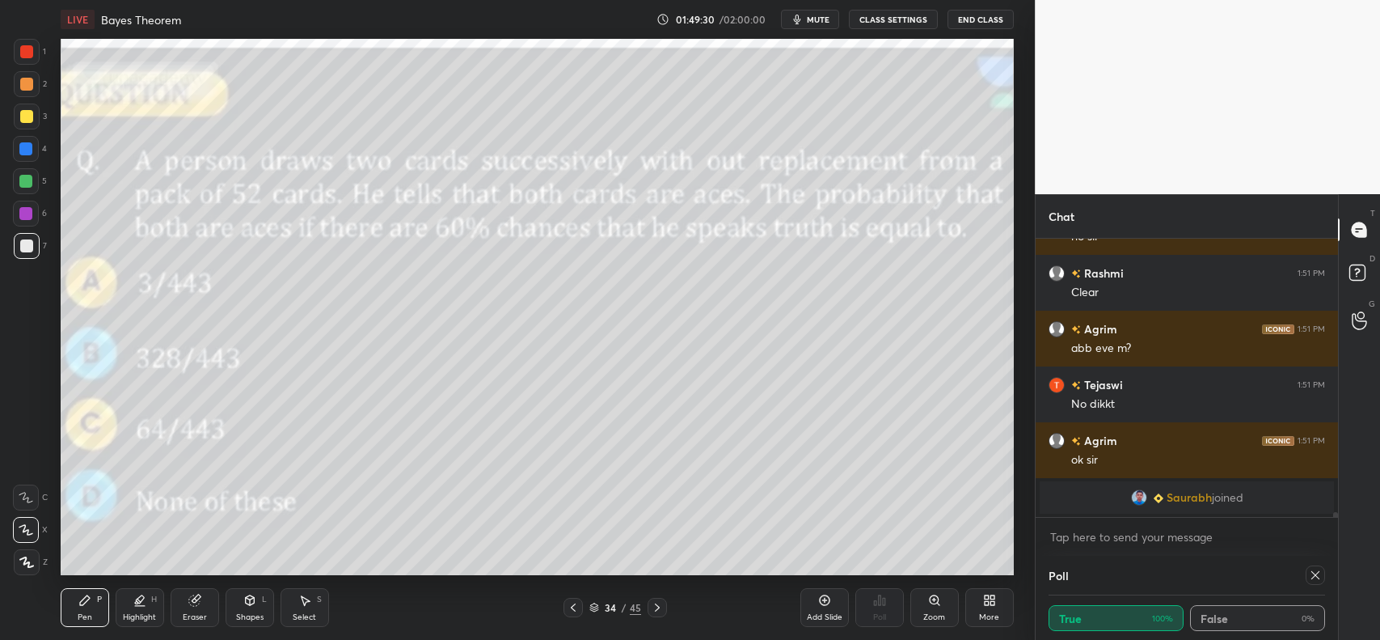
click at [573, 605] on icon at bounding box center [573, 607] width 13 height 13
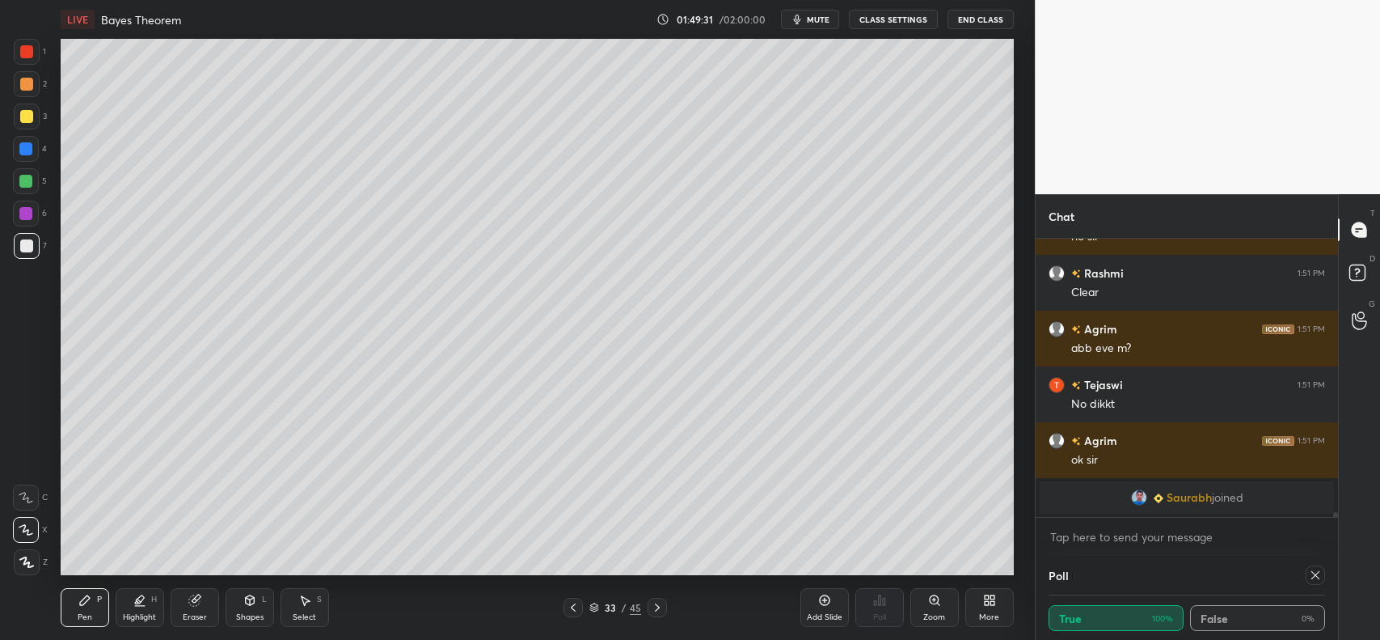
click at [578, 607] on icon at bounding box center [573, 607] width 13 height 13
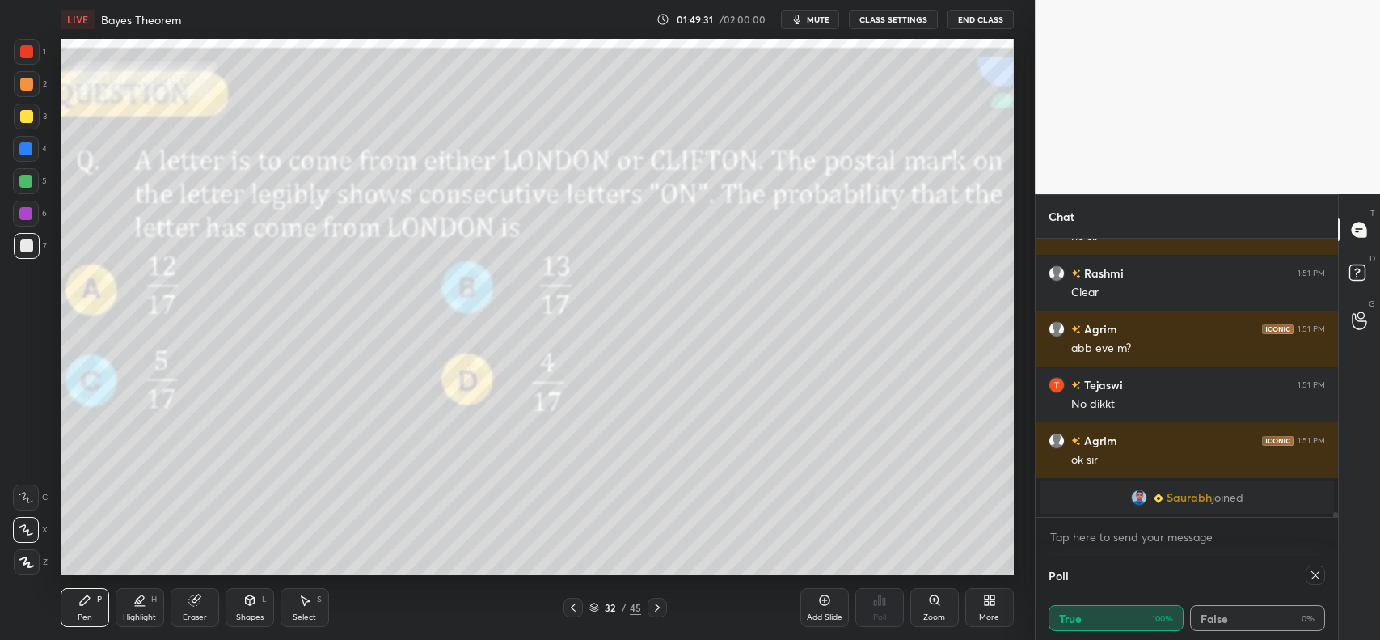
click at [578, 604] on icon at bounding box center [573, 607] width 13 height 13
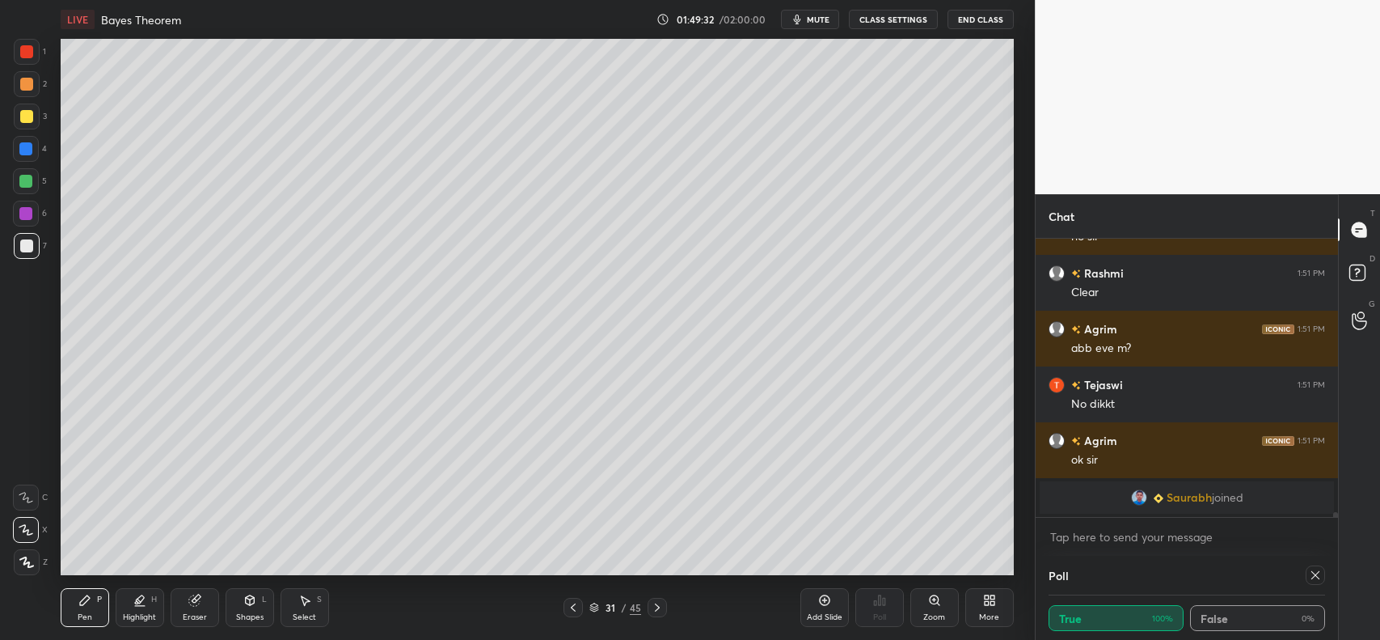
click at [576, 604] on icon at bounding box center [573, 607] width 13 height 13
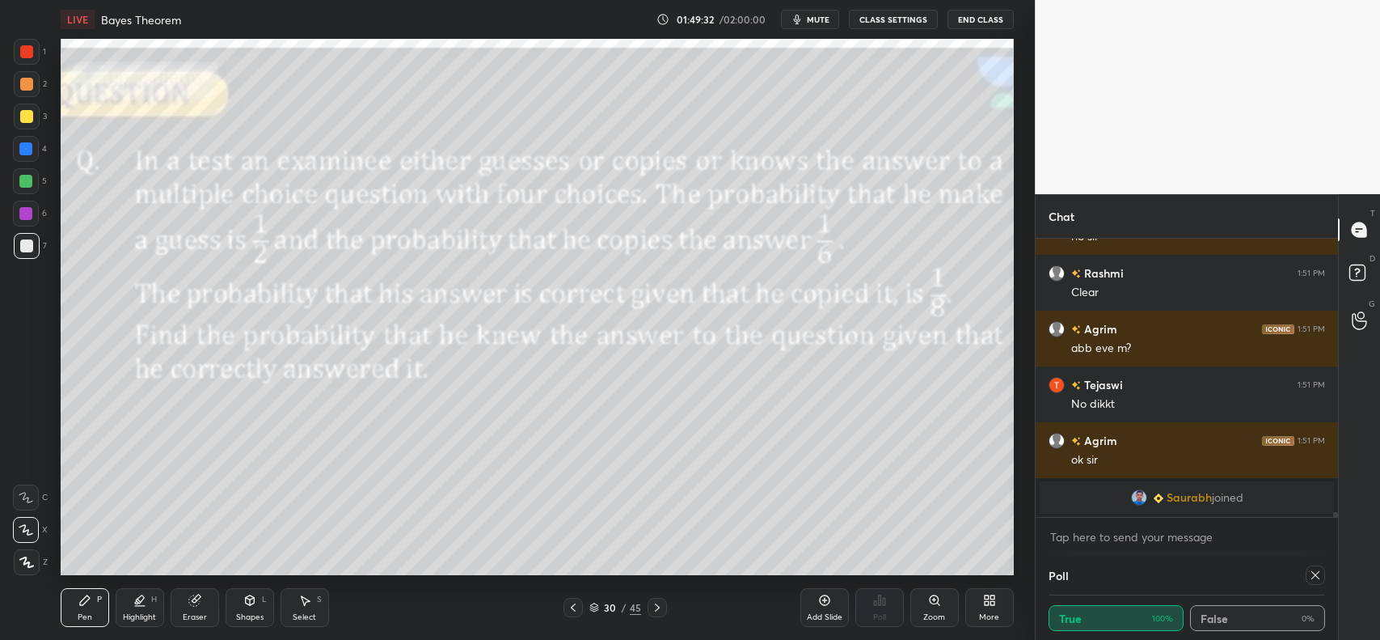
click at [577, 605] on icon at bounding box center [573, 607] width 13 height 13
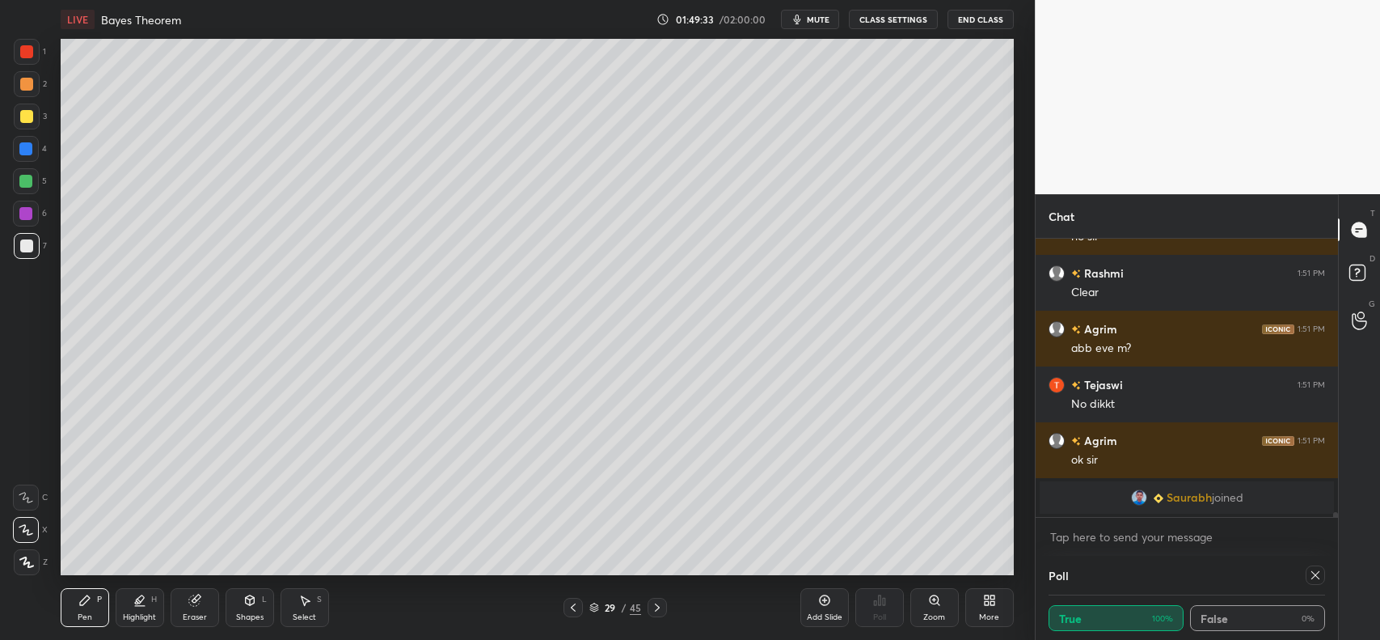
click at [576, 605] on icon at bounding box center [573, 607] width 13 height 13
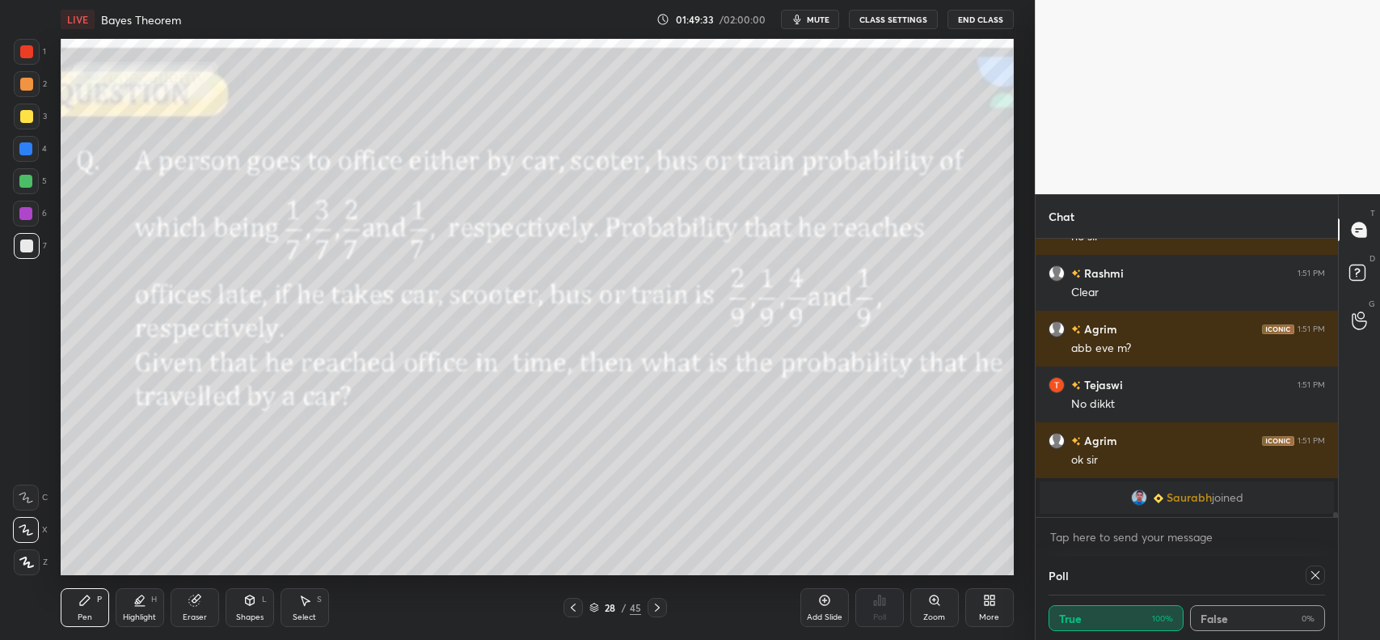
click at [577, 607] on icon at bounding box center [573, 607] width 13 height 13
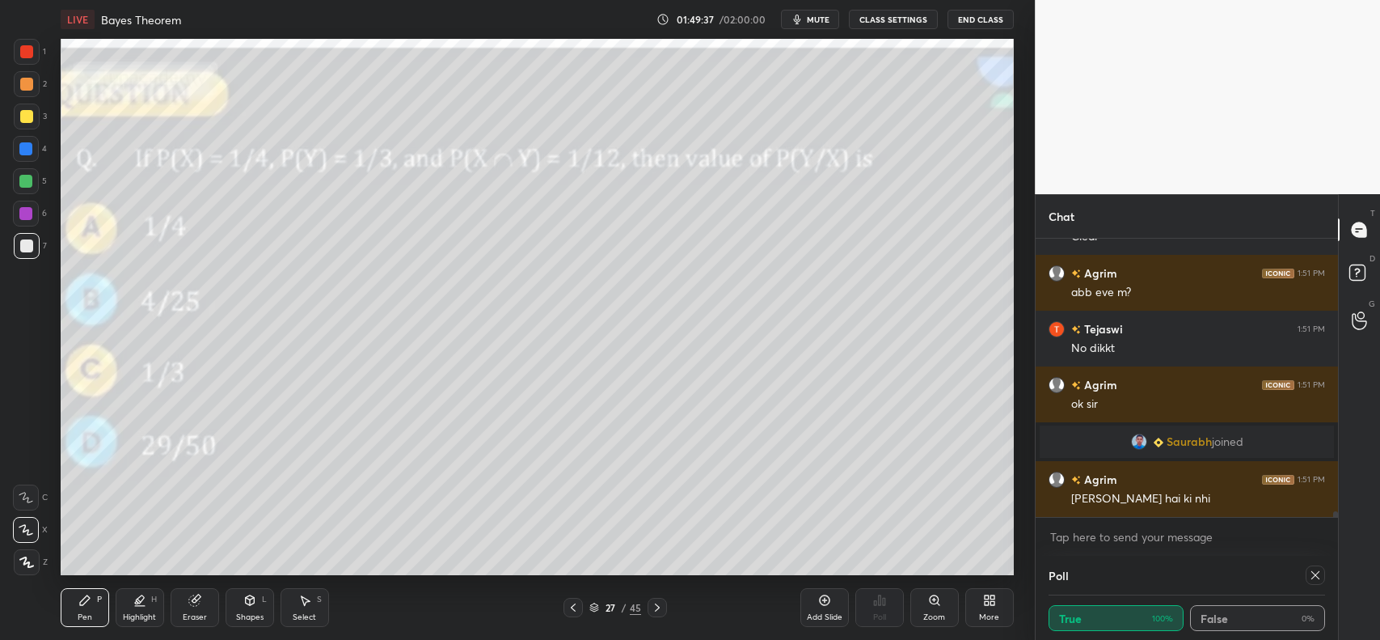
click at [574, 605] on icon at bounding box center [573, 607] width 5 height 8
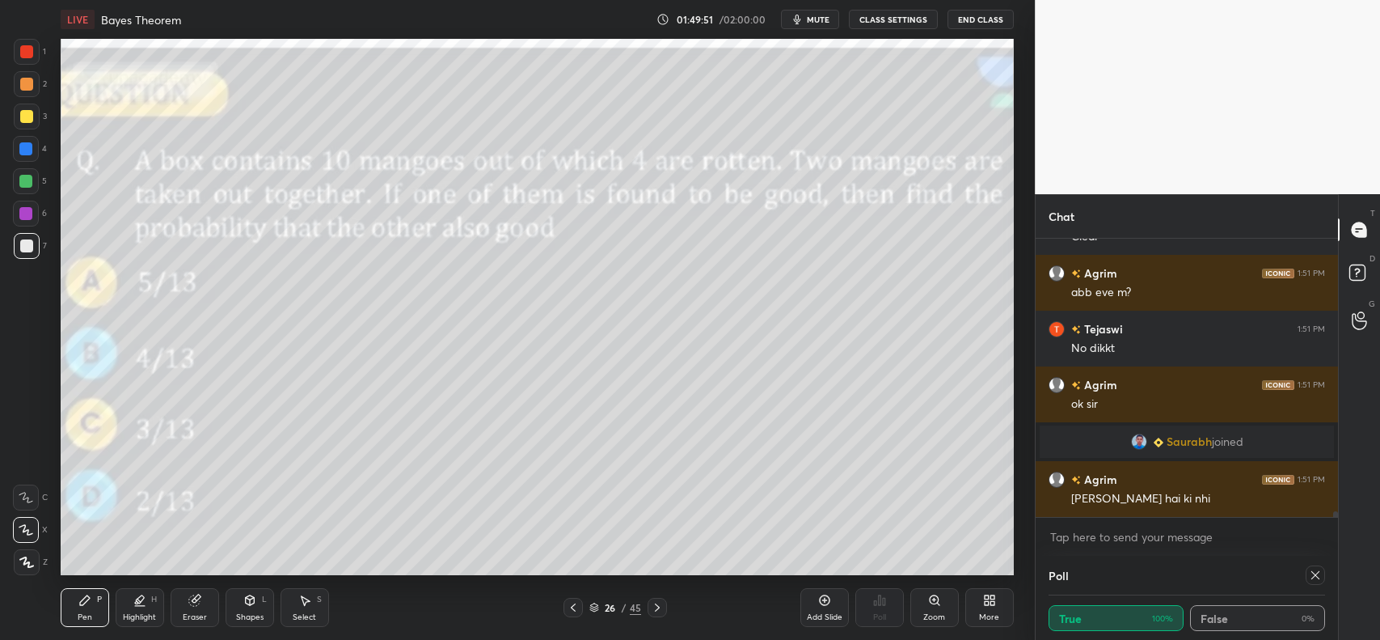
click at [572, 605] on icon at bounding box center [573, 607] width 13 height 13
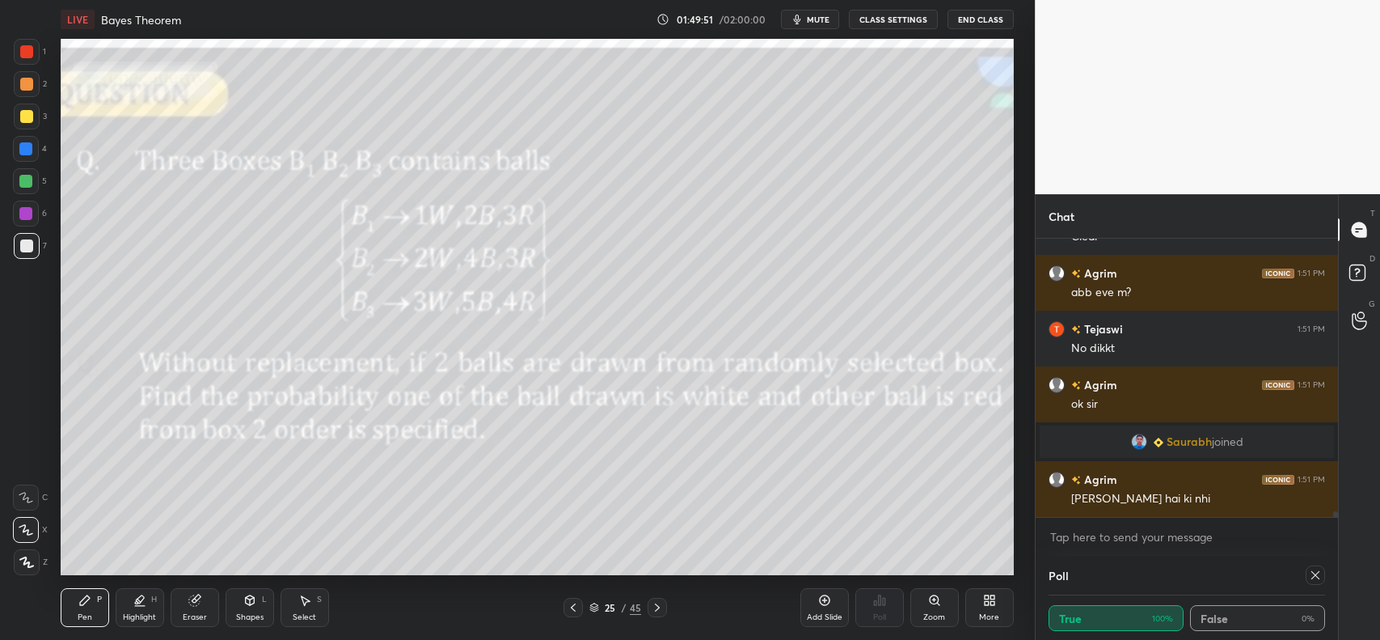
click at [569, 608] on icon at bounding box center [573, 607] width 13 height 13
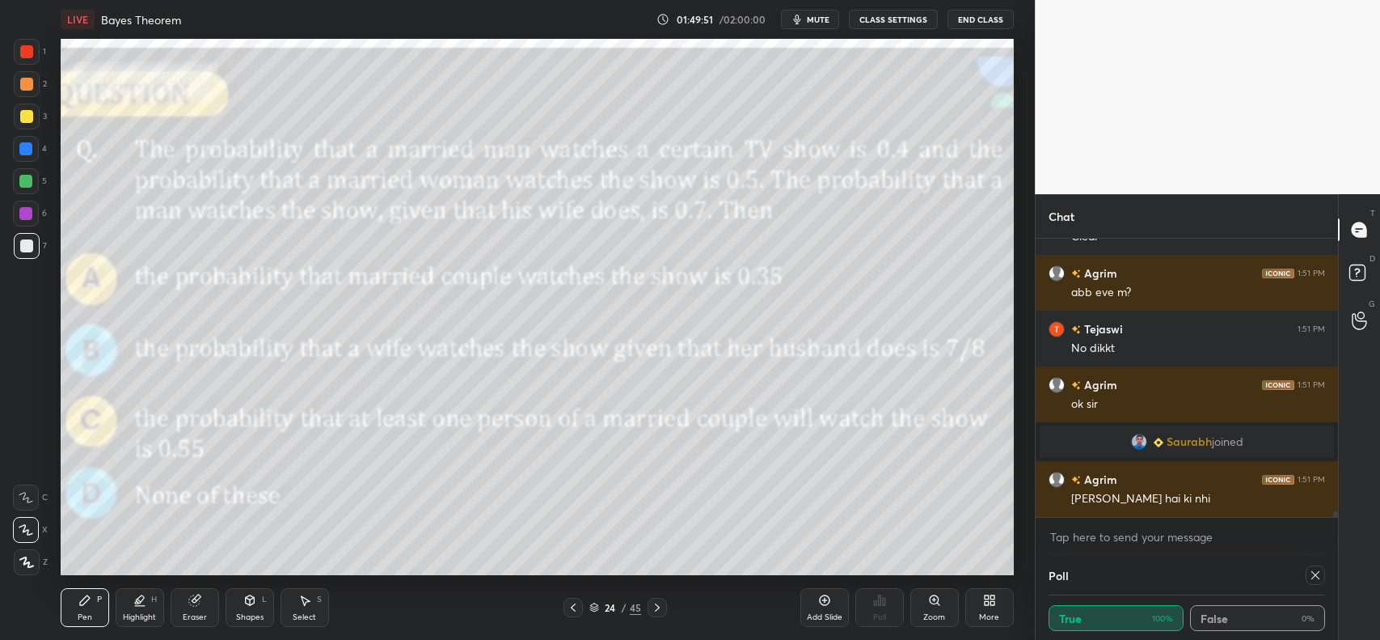
click at [569, 609] on icon at bounding box center [573, 607] width 13 height 13
click at [657, 607] on icon at bounding box center [657, 607] width 13 height 13
click at [656, 605] on icon at bounding box center [657, 607] width 13 height 13
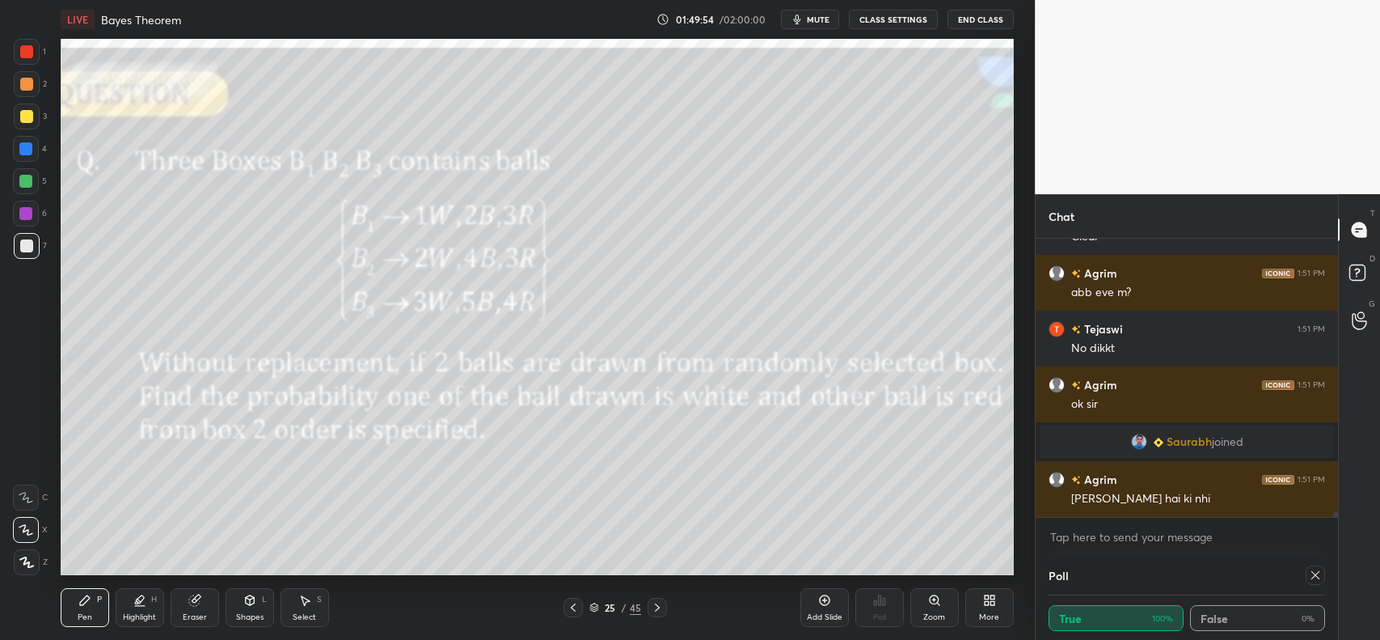
click at [574, 607] on icon at bounding box center [573, 607] width 13 height 13
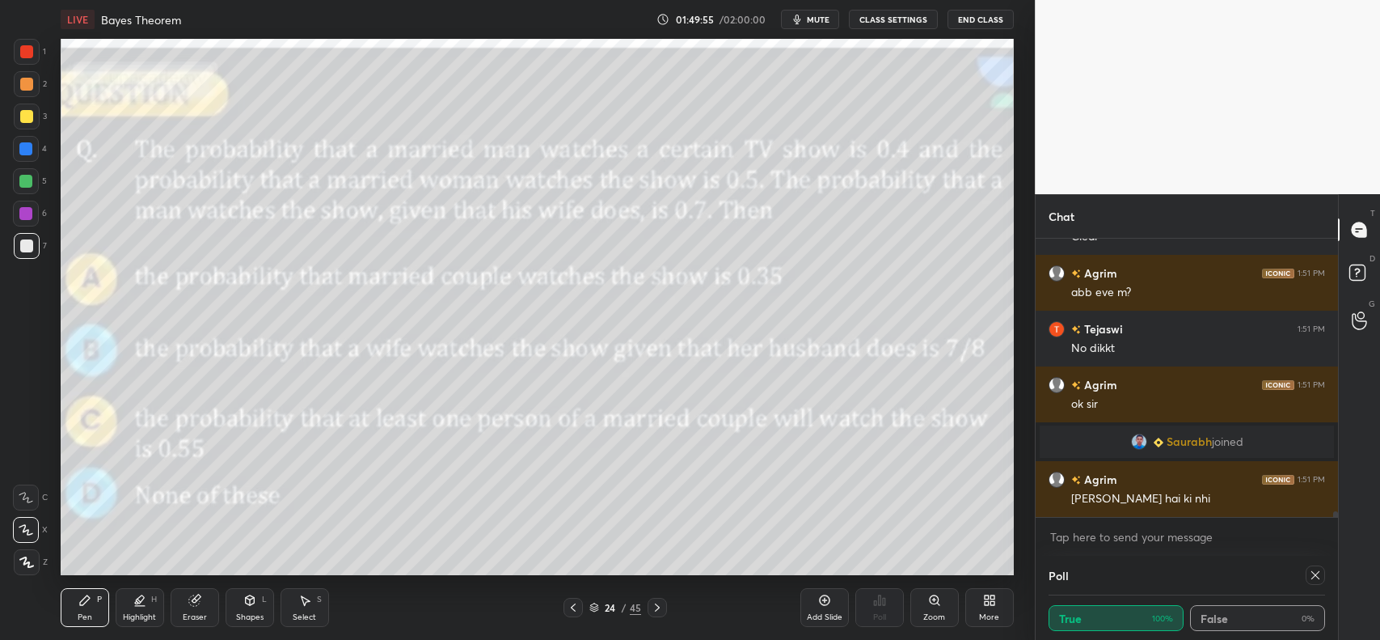
click at [572, 608] on icon at bounding box center [573, 607] width 5 height 8
click at [575, 602] on icon at bounding box center [573, 607] width 13 height 13
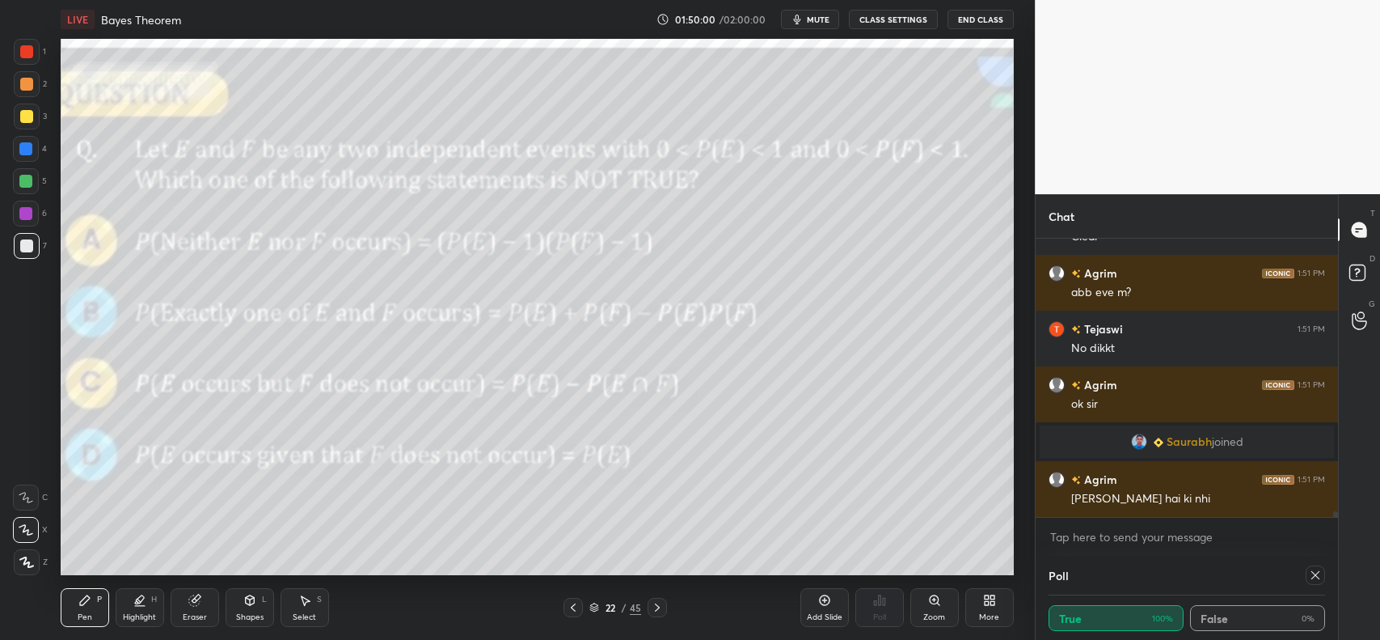
click at [573, 605] on icon at bounding box center [573, 607] width 13 height 13
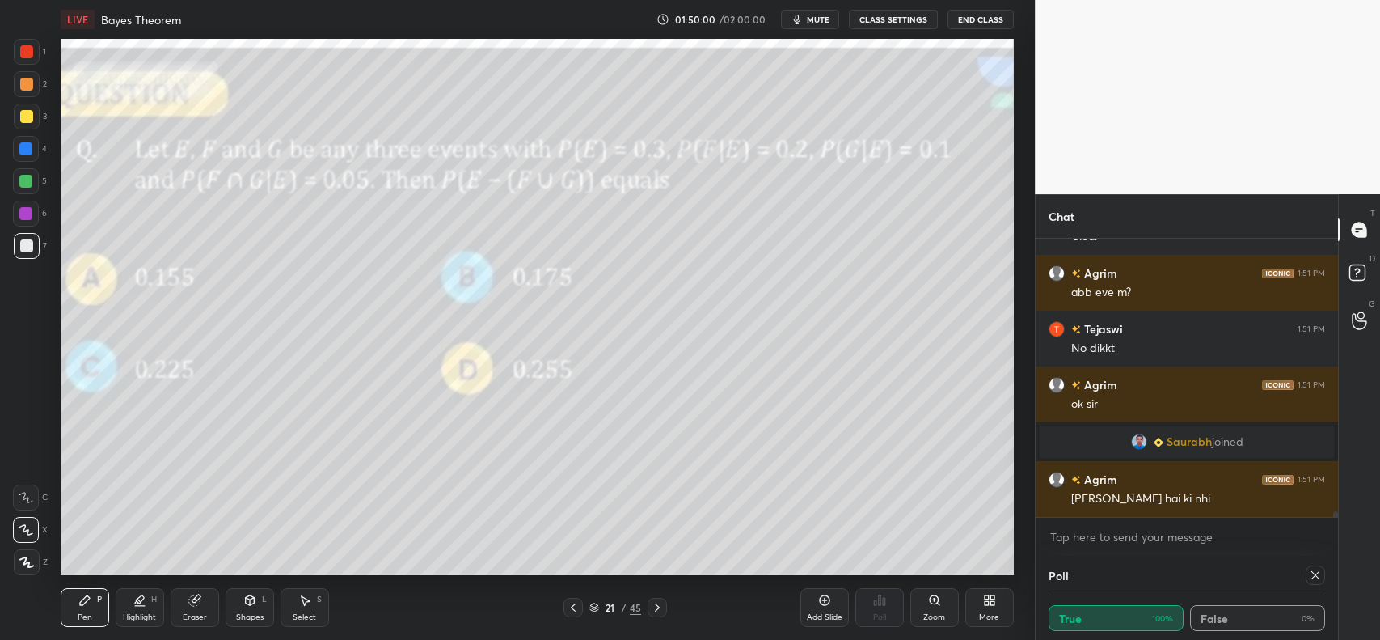
click at [572, 605] on icon at bounding box center [573, 607] width 13 height 13
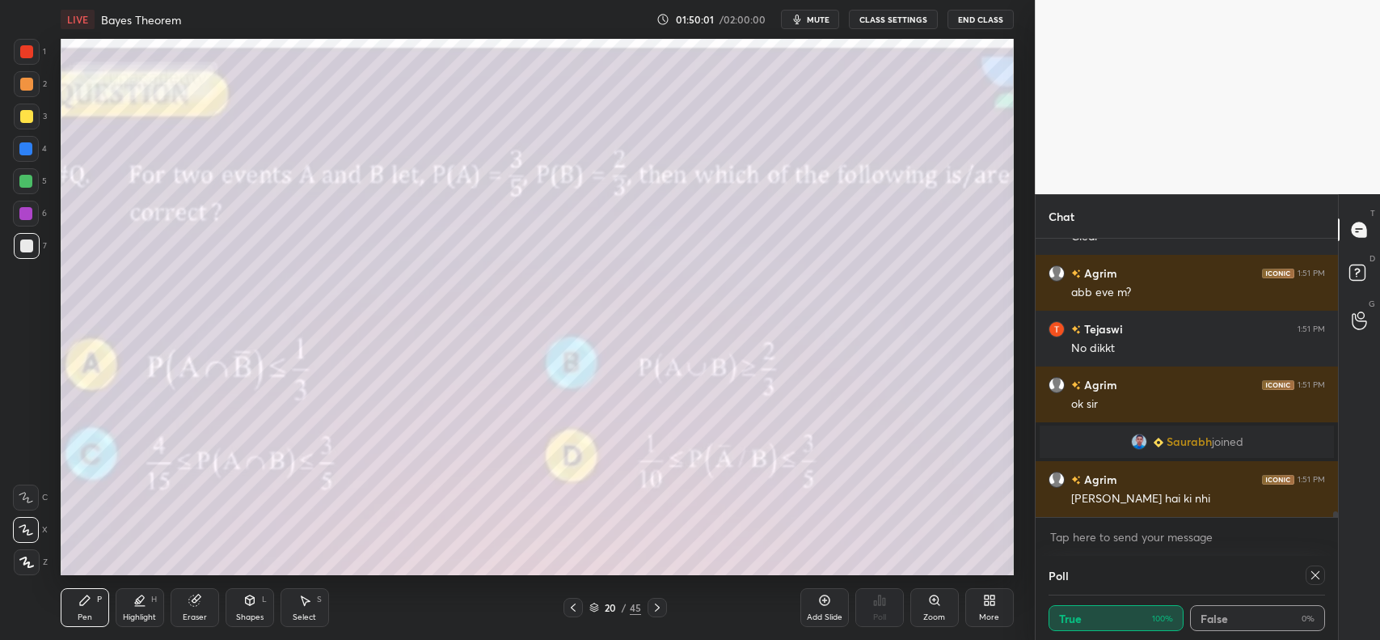
click at [575, 604] on icon at bounding box center [573, 607] width 5 height 8
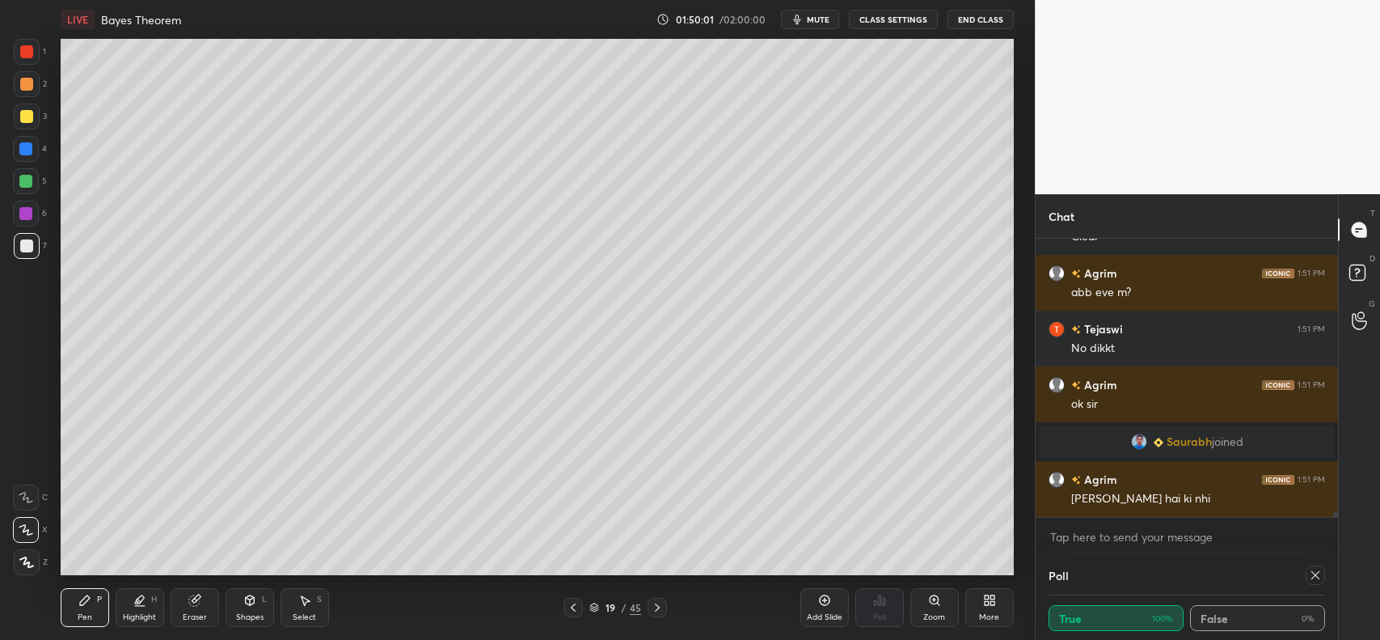
click at [576, 604] on icon at bounding box center [573, 607] width 13 height 13
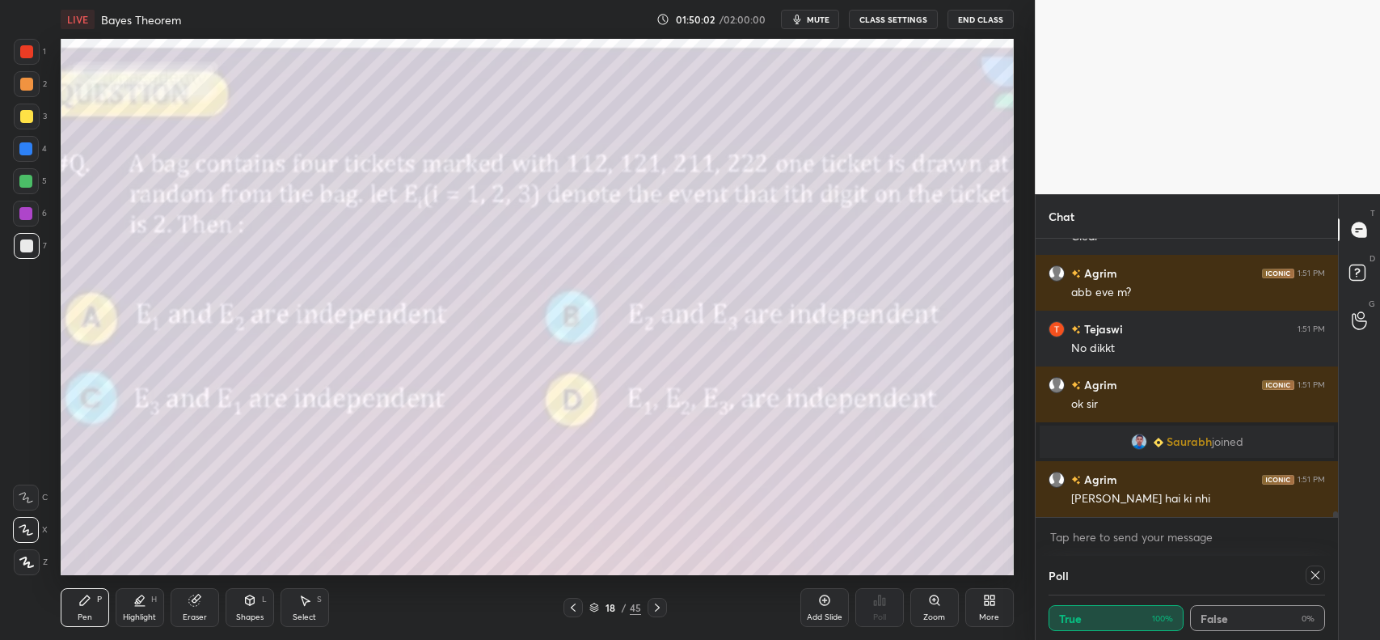
click at [574, 601] on icon at bounding box center [573, 607] width 13 height 13
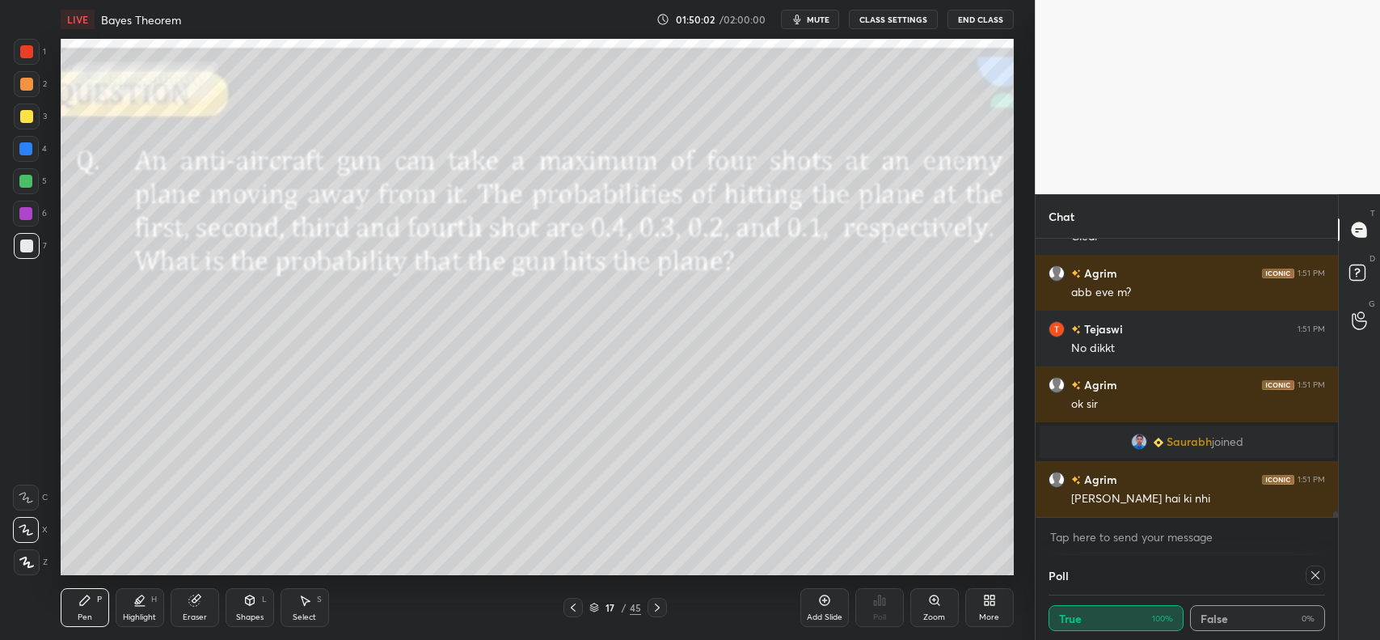
click at [573, 599] on div at bounding box center [573, 607] width 19 height 19
click at [573, 600] on div at bounding box center [573, 607] width 19 height 19
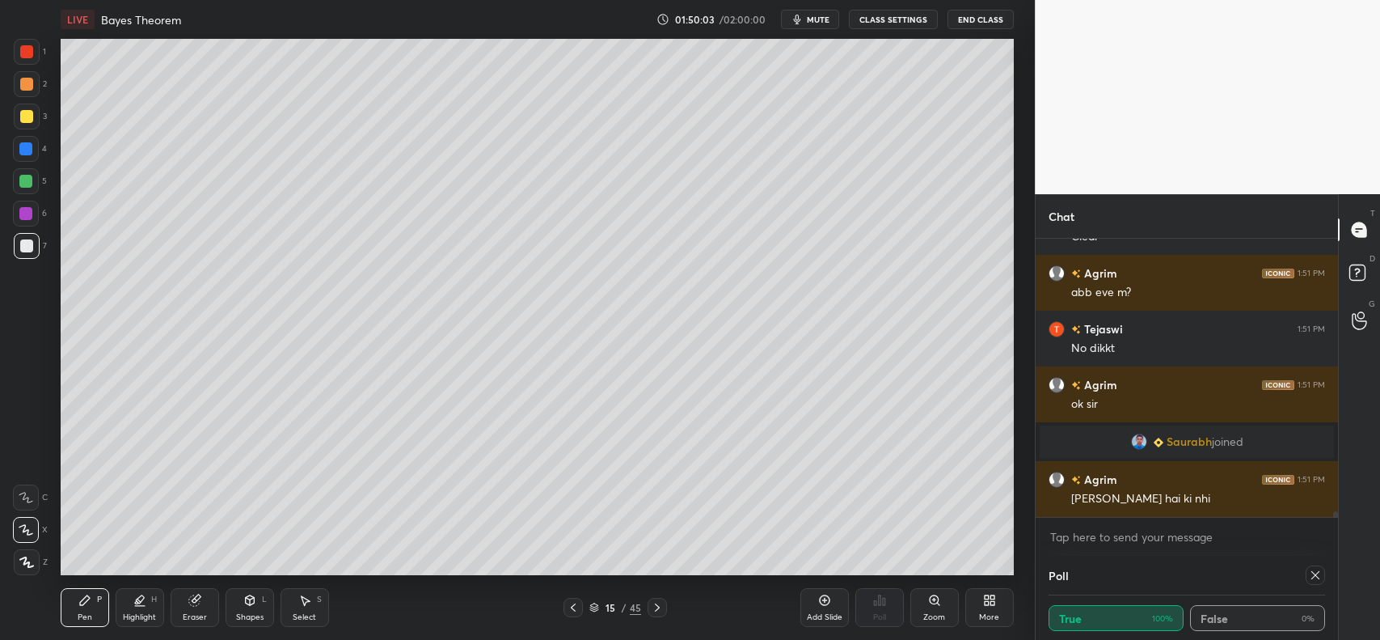
click at [575, 602] on icon at bounding box center [573, 607] width 13 height 13
click at [576, 601] on icon at bounding box center [573, 607] width 13 height 13
click at [574, 604] on icon at bounding box center [573, 607] width 13 height 13
click at [574, 607] on icon at bounding box center [573, 607] width 13 height 13
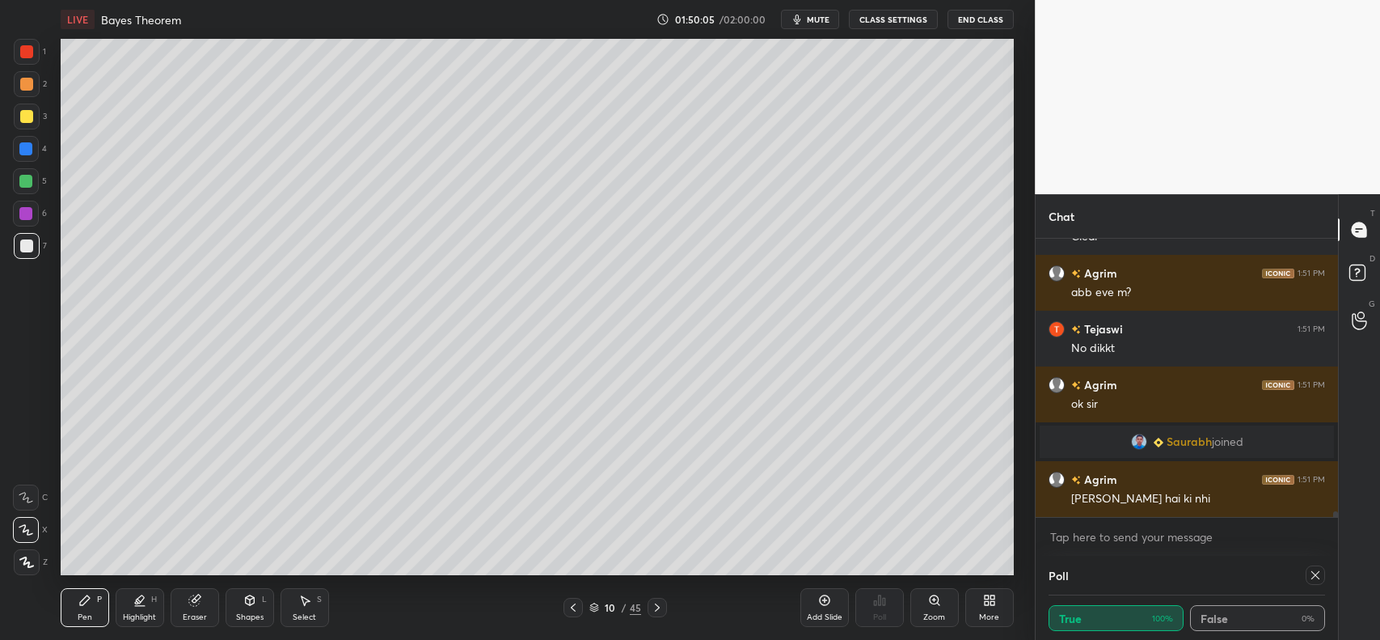
click at [574, 607] on icon at bounding box center [573, 607] width 13 height 13
click at [573, 607] on icon at bounding box center [573, 607] width 13 height 13
click at [574, 607] on icon at bounding box center [573, 607] width 13 height 13
click at [663, 608] on icon at bounding box center [657, 607] width 13 height 13
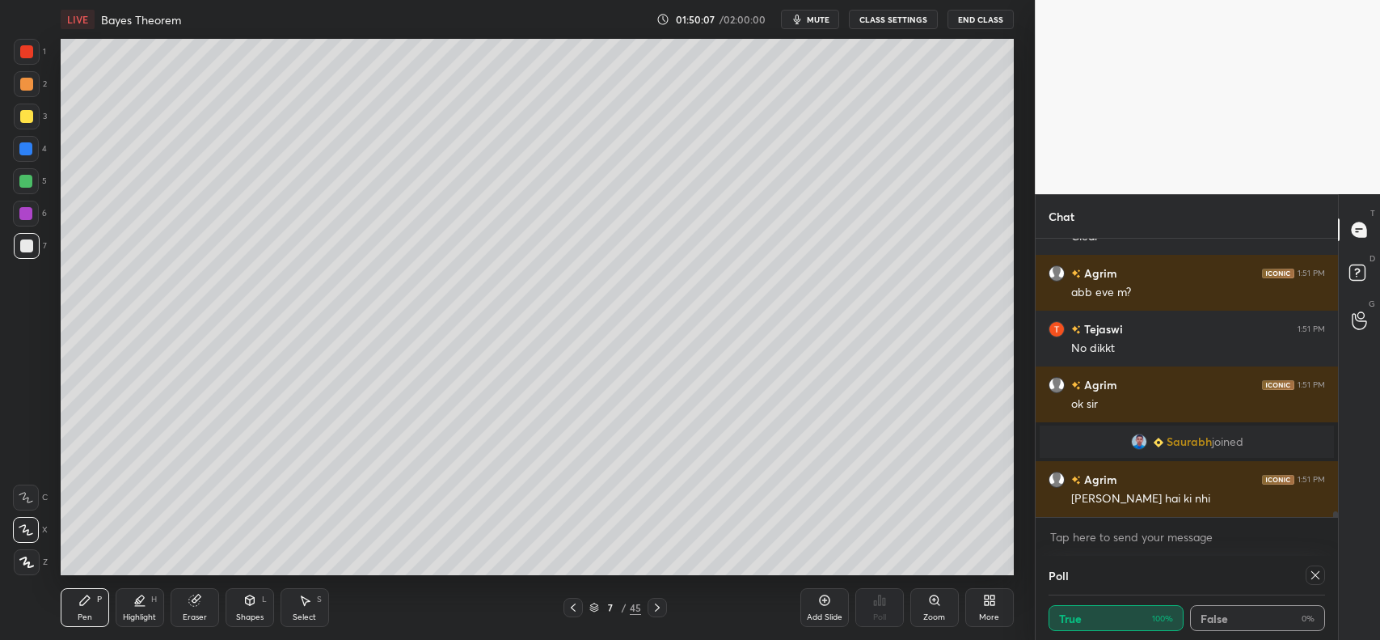
click at [661, 609] on icon at bounding box center [657, 607] width 13 height 13
click at [660, 611] on icon at bounding box center [657, 607] width 13 height 13
click at [657, 609] on icon at bounding box center [657, 607] width 13 height 13
click at [660, 607] on icon at bounding box center [657, 607] width 13 height 13
click at [659, 608] on icon at bounding box center [657, 607] width 13 height 13
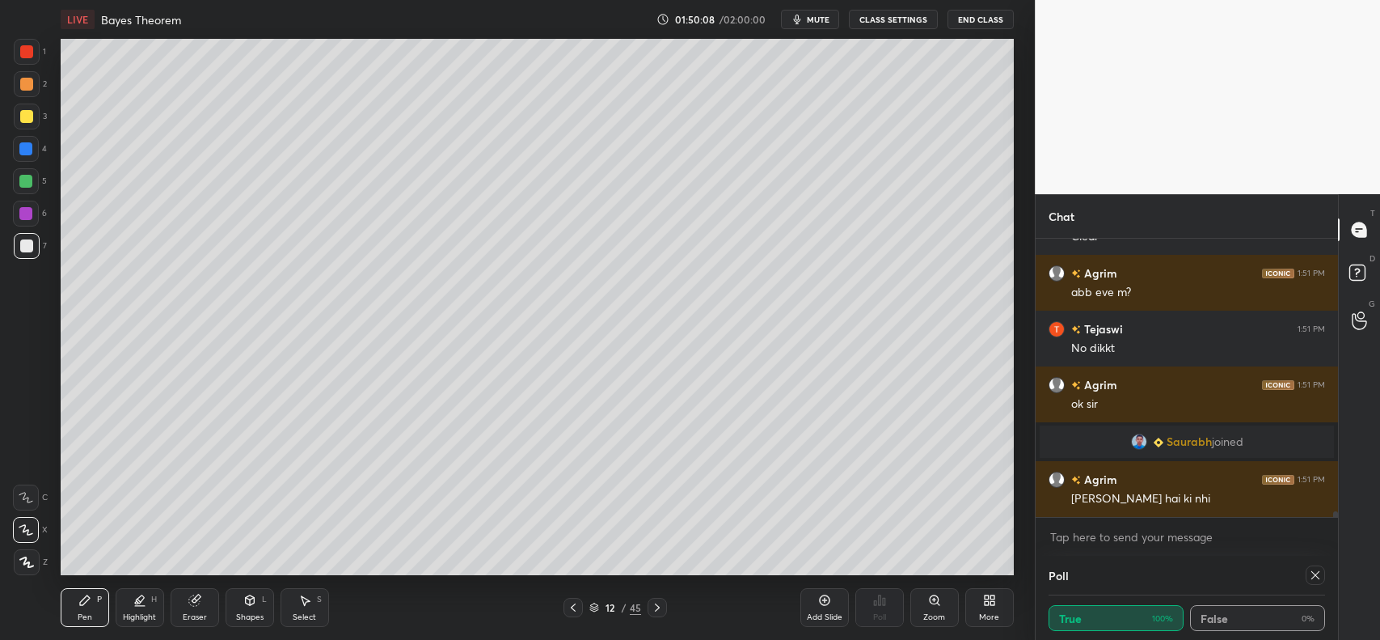
click at [660, 609] on icon at bounding box center [657, 607] width 13 height 13
click at [662, 611] on icon at bounding box center [657, 607] width 13 height 13
click at [660, 611] on icon at bounding box center [657, 607] width 13 height 13
click at [661, 611] on icon at bounding box center [657, 607] width 13 height 13
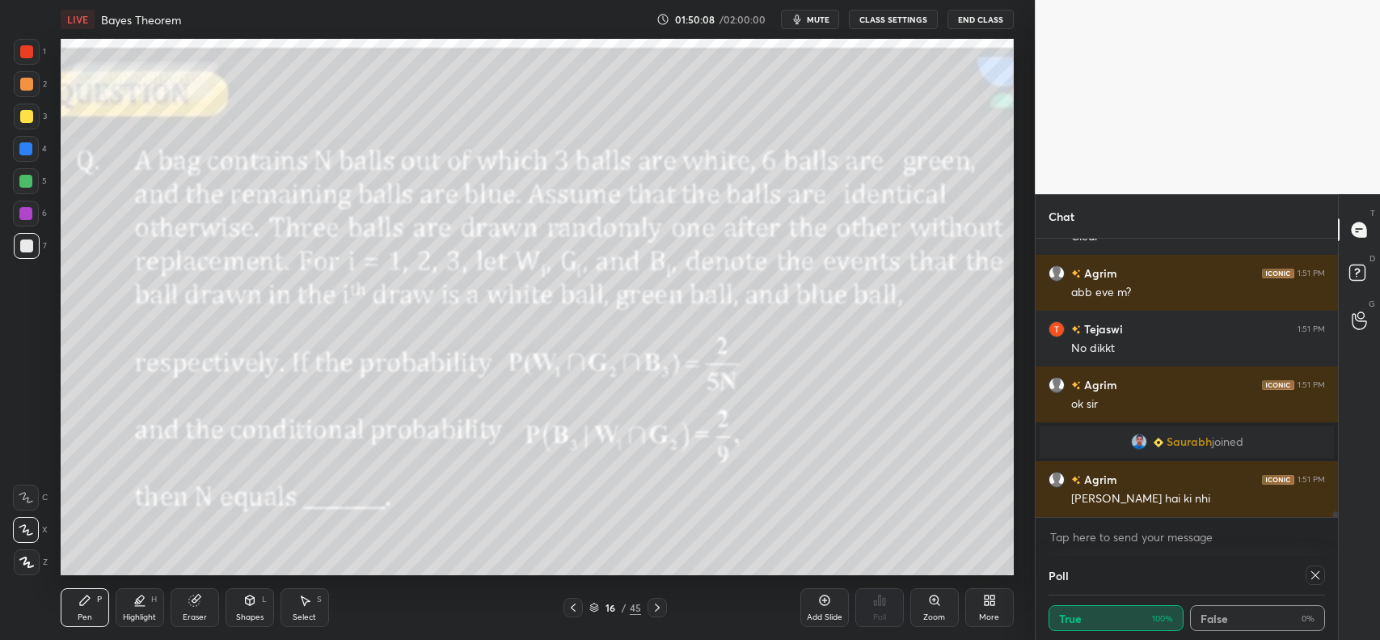
click at [660, 609] on icon at bounding box center [657, 607] width 13 height 13
click at [571, 607] on icon at bounding box center [573, 607] width 13 height 13
click at [1189, 442] on span "Saurabh" at bounding box center [1189, 441] width 45 height 13
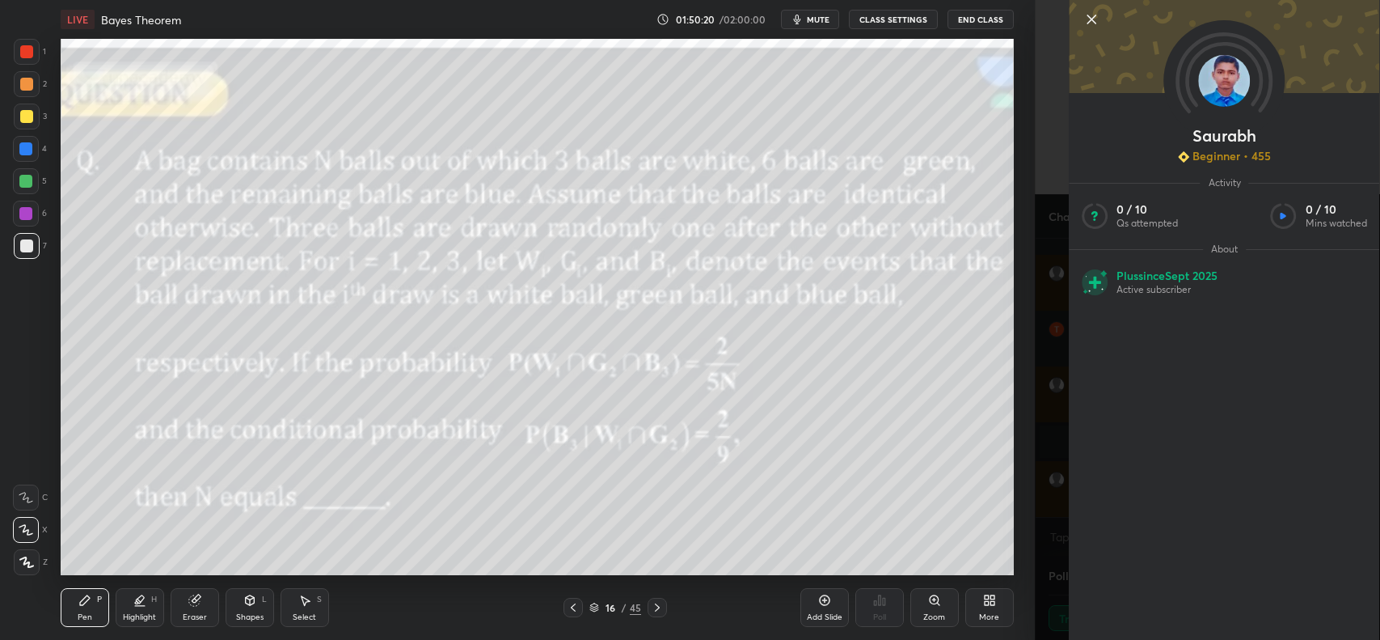
click at [1092, 20] on icon at bounding box center [1092, 19] width 8 height 8
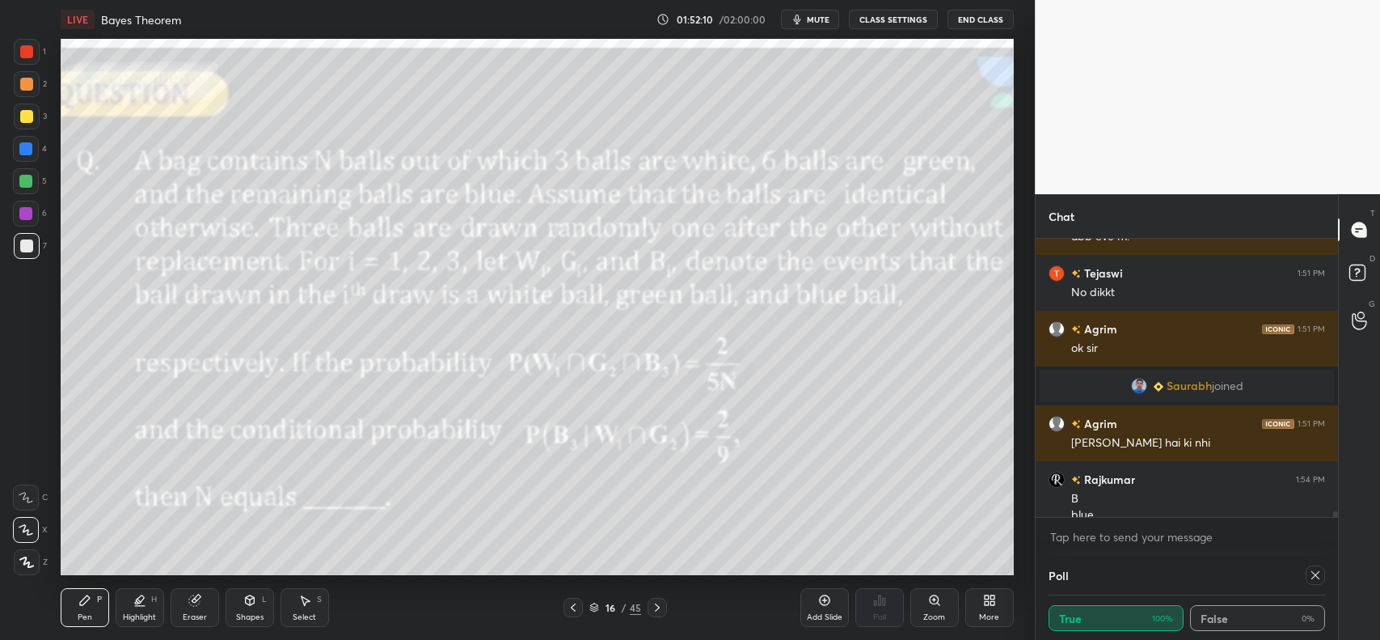
scroll to position [13636, 0]
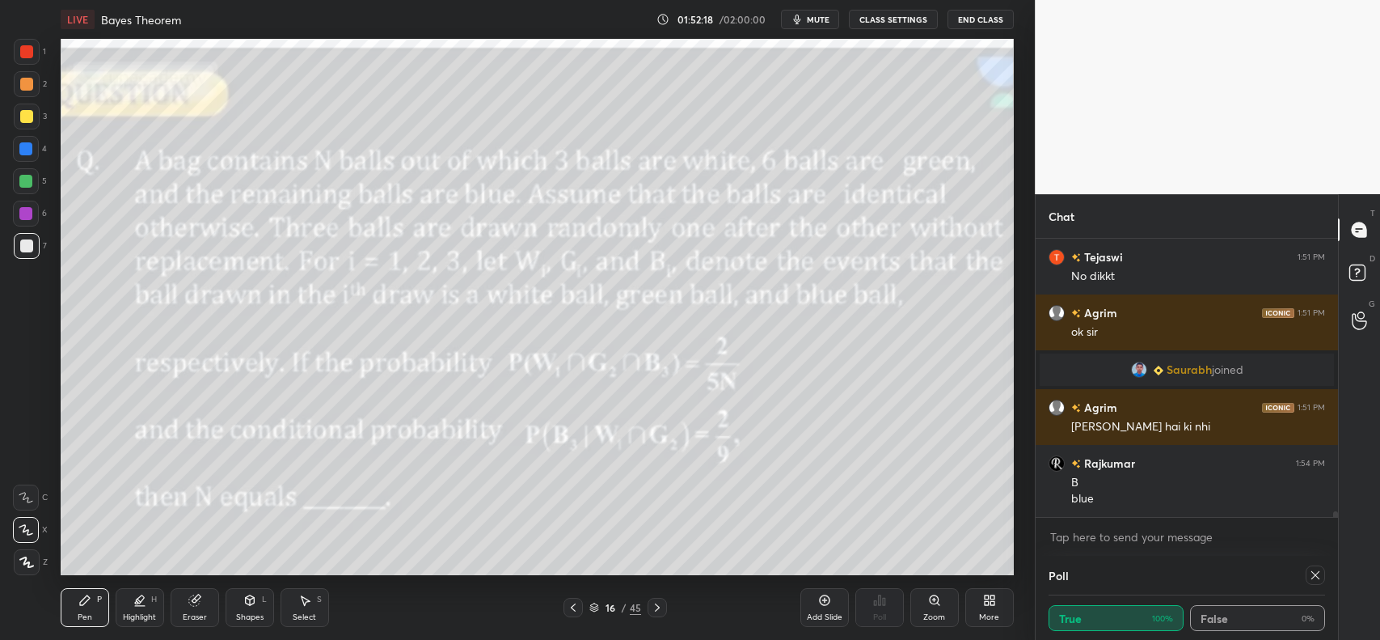
click at [810, 602] on div "Add Slide" at bounding box center [825, 607] width 49 height 39
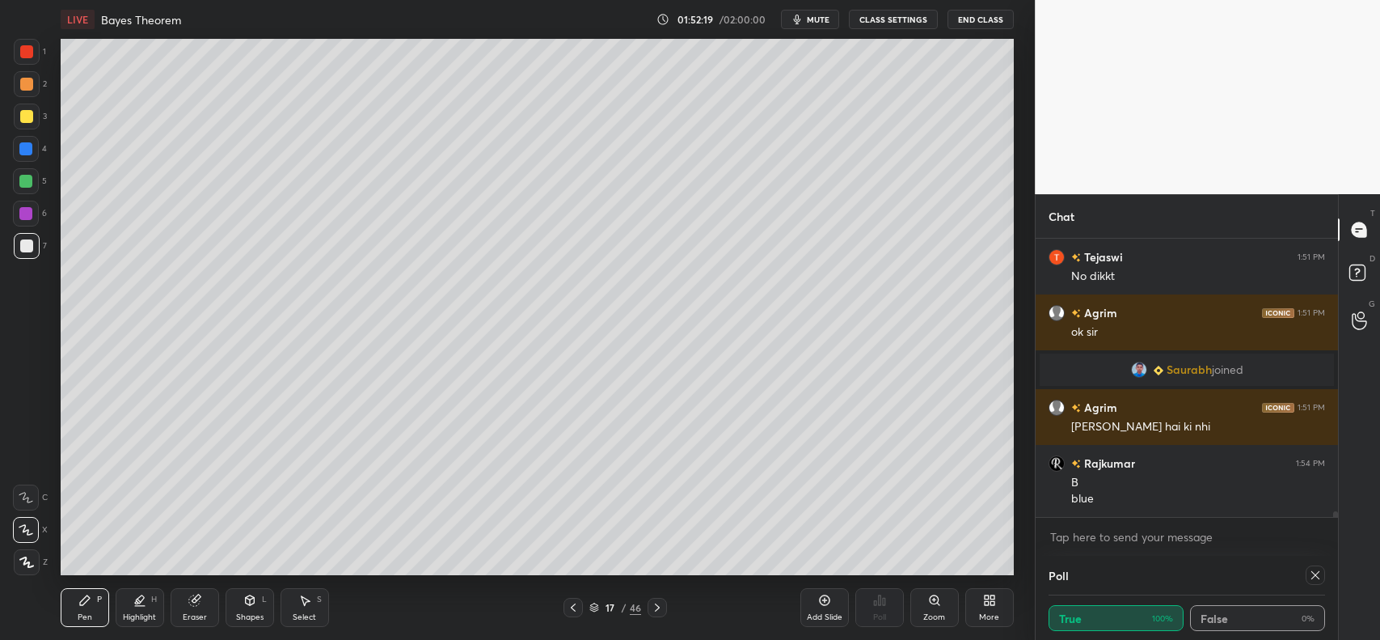
click at [18, 83] on div at bounding box center [27, 84] width 26 height 26
click at [574, 611] on icon at bounding box center [573, 607] width 5 height 8
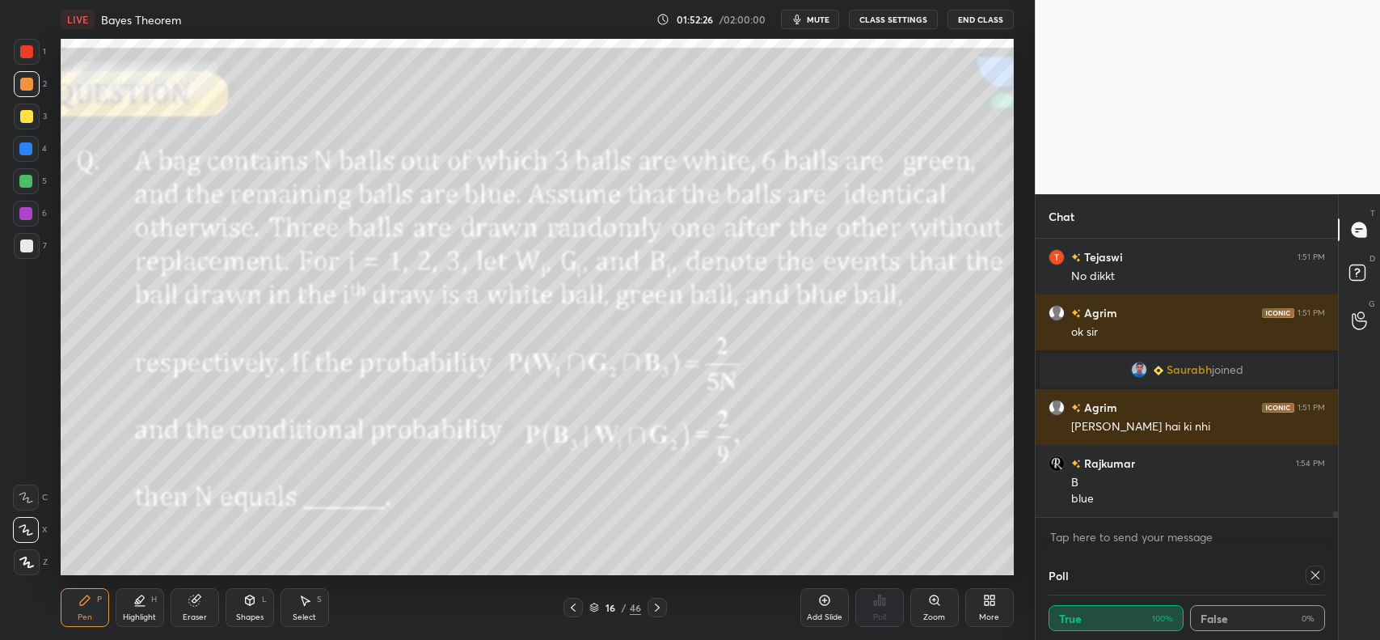
click at [662, 611] on icon at bounding box center [657, 607] width 13 height 13
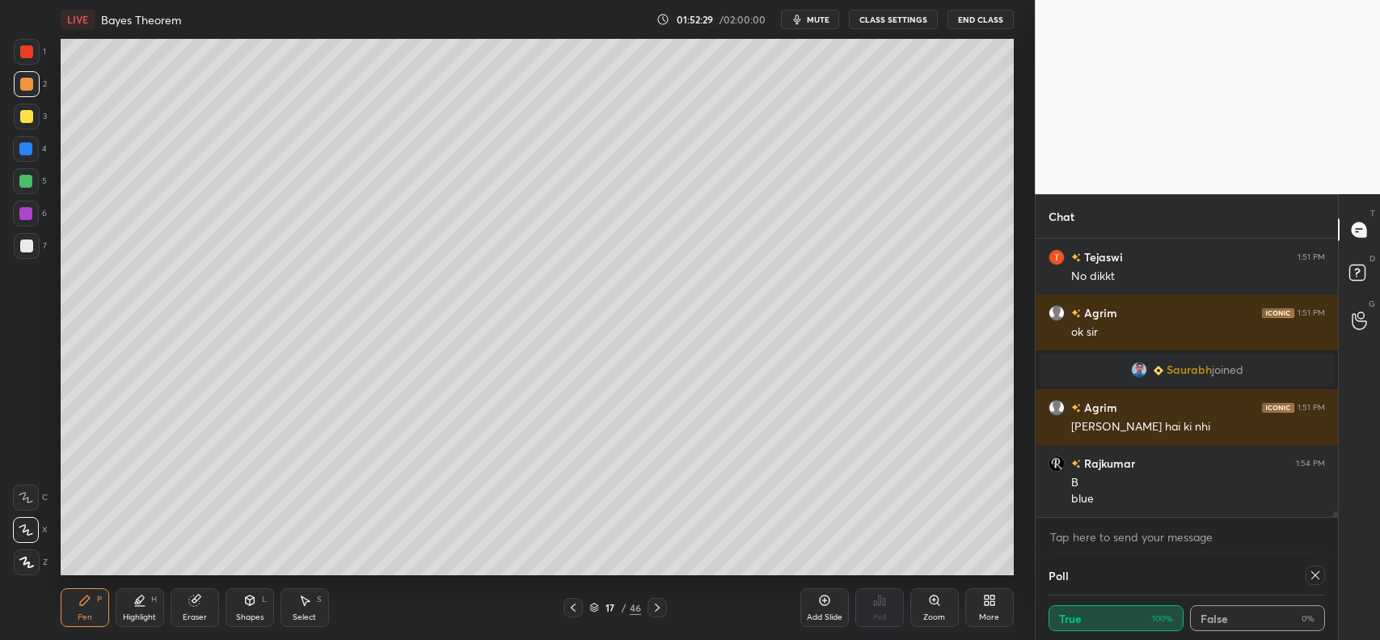
click at [574, 604] on icon at bounding box center [573, 607] width 13 height 13
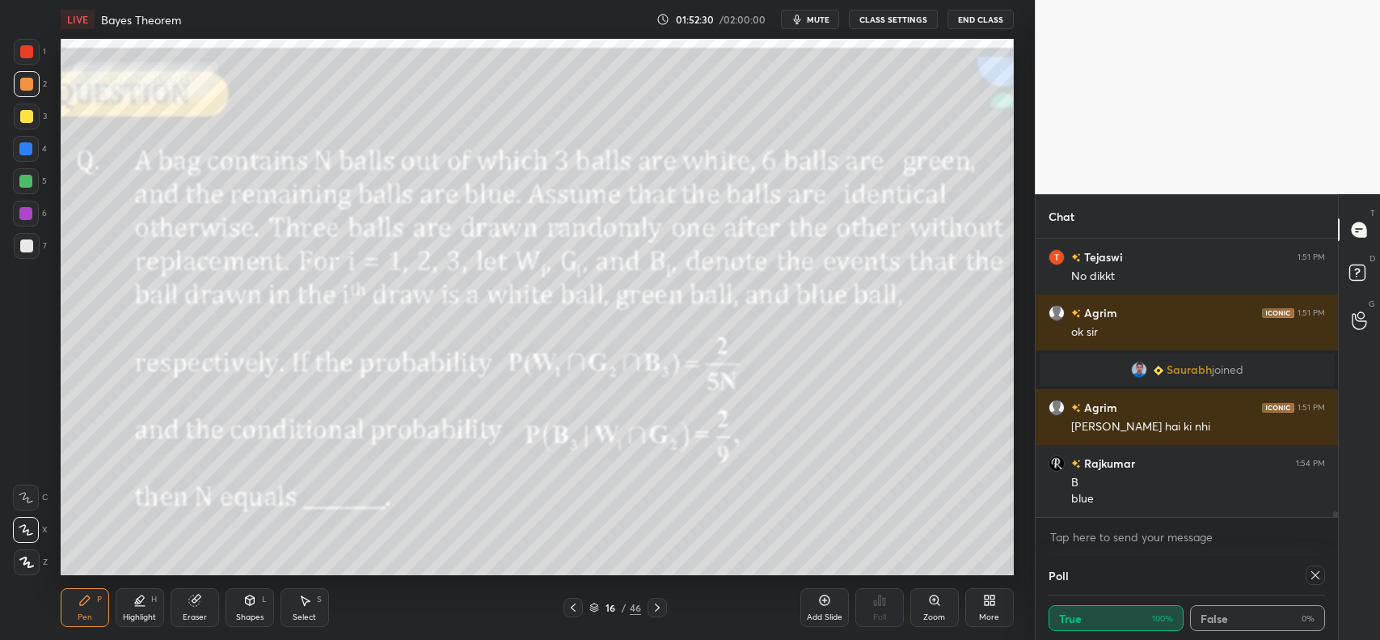
click at [660, 607] on icon at bounding box center [657, 607] width 13 height 13
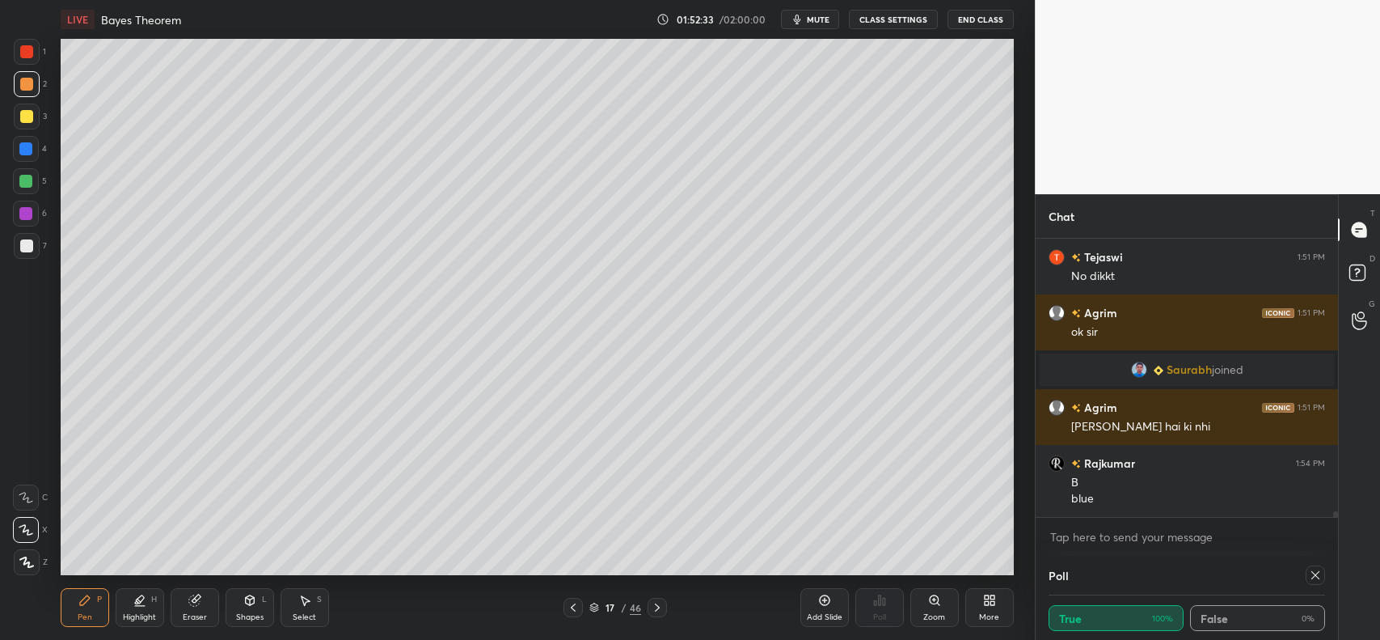
click at [570, 607] on icon at bounding box center [573, 607] width 13 height 13
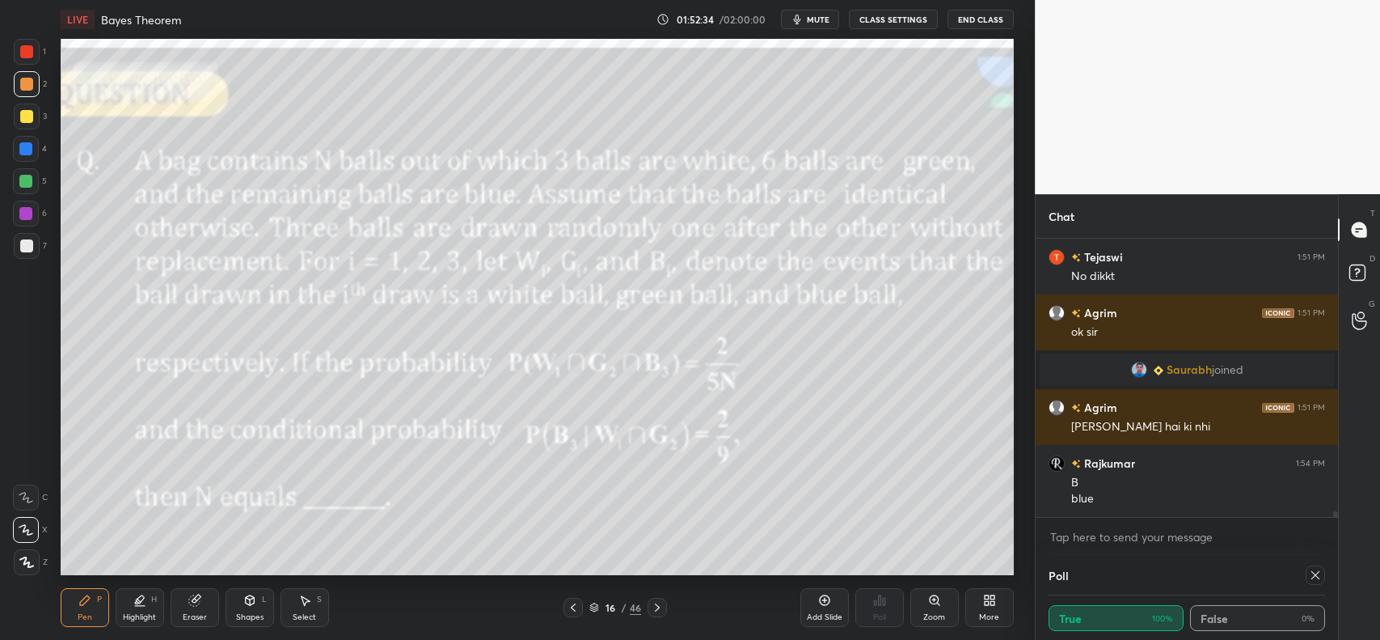
click at [660, 604] on icon at bounding box center [657, 607] width 13 height 13
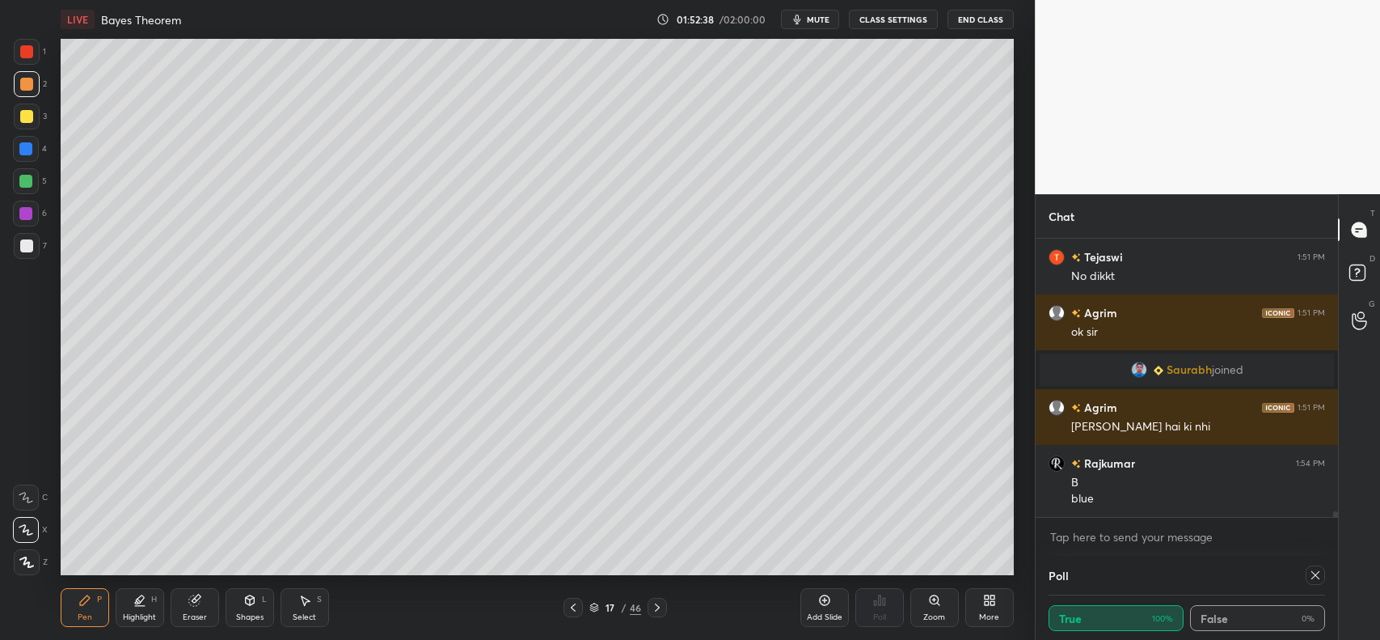
click at [573, 605] on icon at bounding box center [573, 607] width 13 height 13
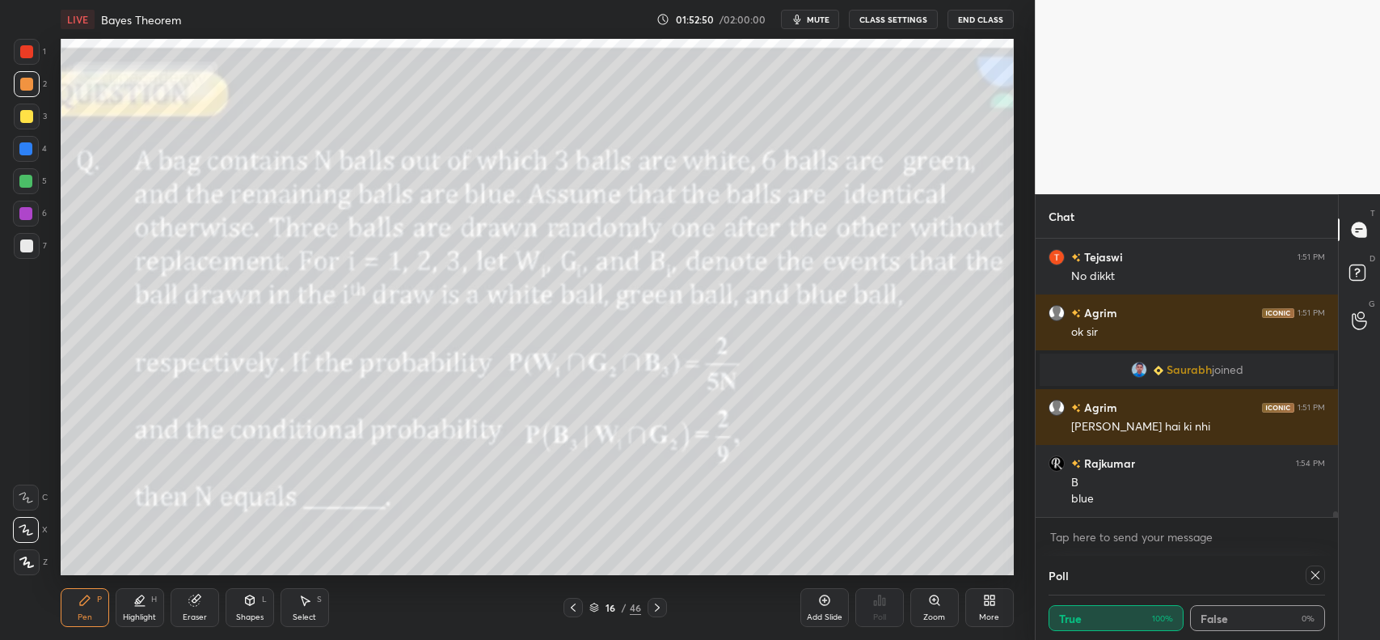
click at [653, 612] on icon at bounding box center [657, 607] width 13 height 13
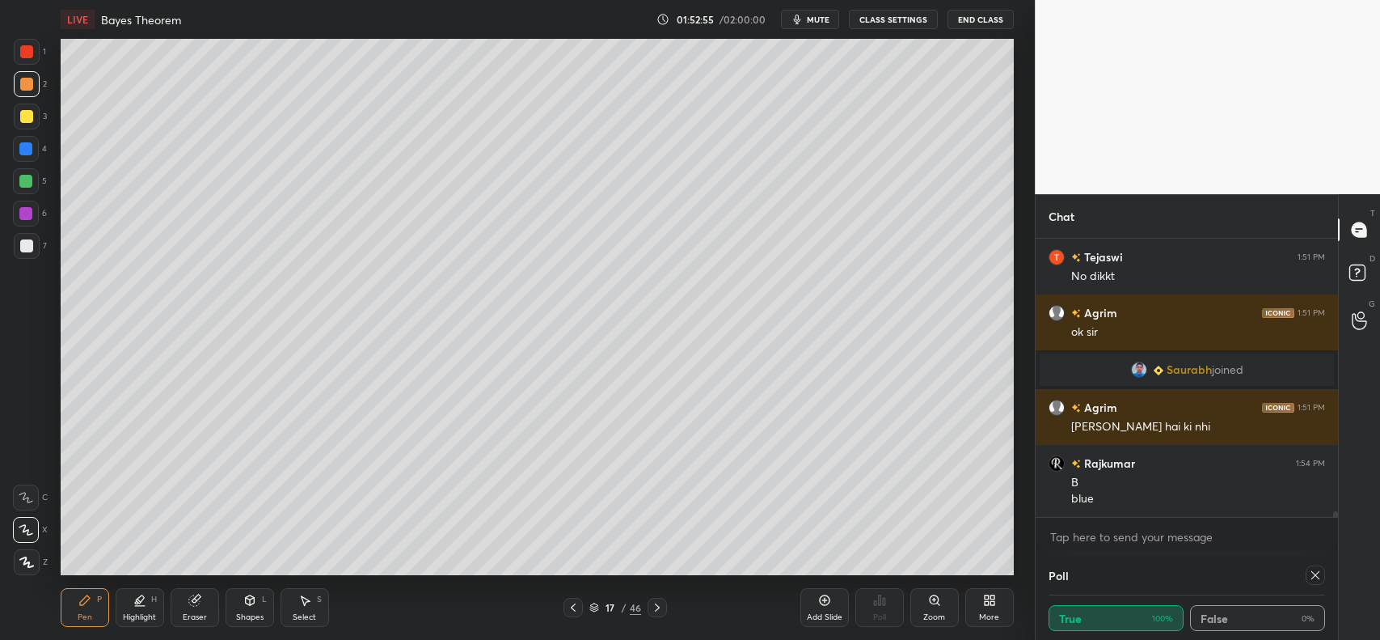
click at [576, 607] on icon at bounding box center [573, 607] width 13 height 13
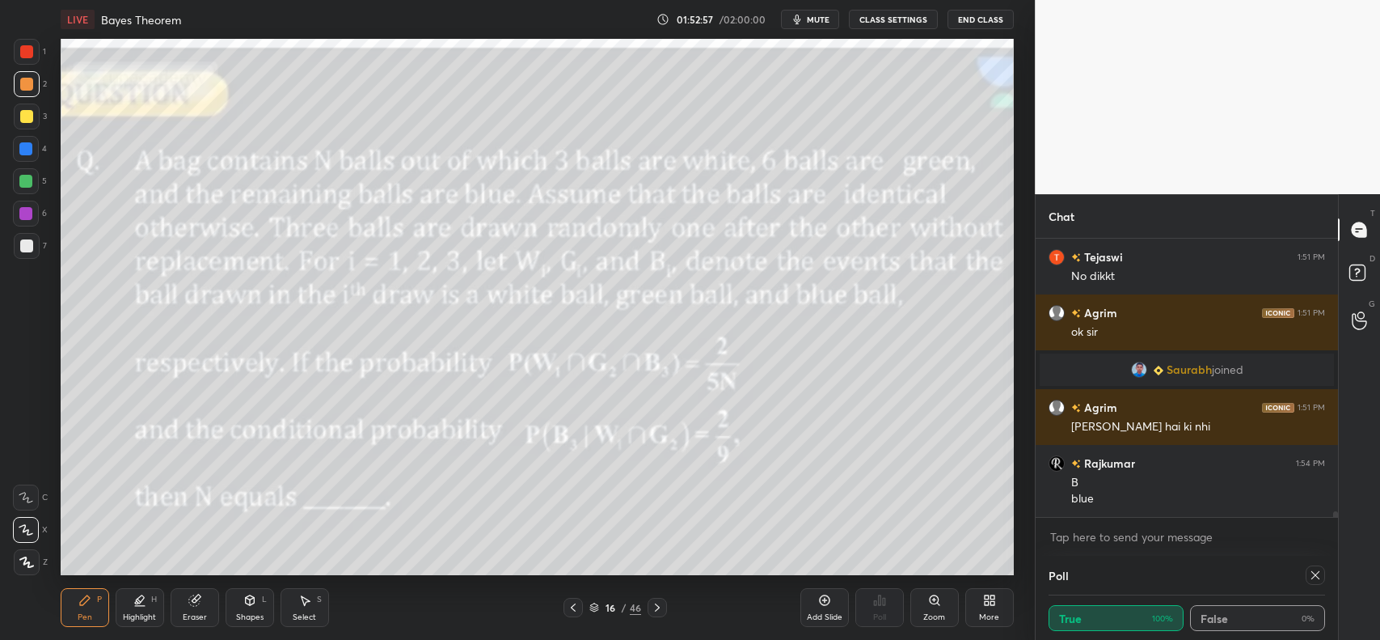
click at [660, 604] on icon at bounding box center [657, 607] width 13 height 13
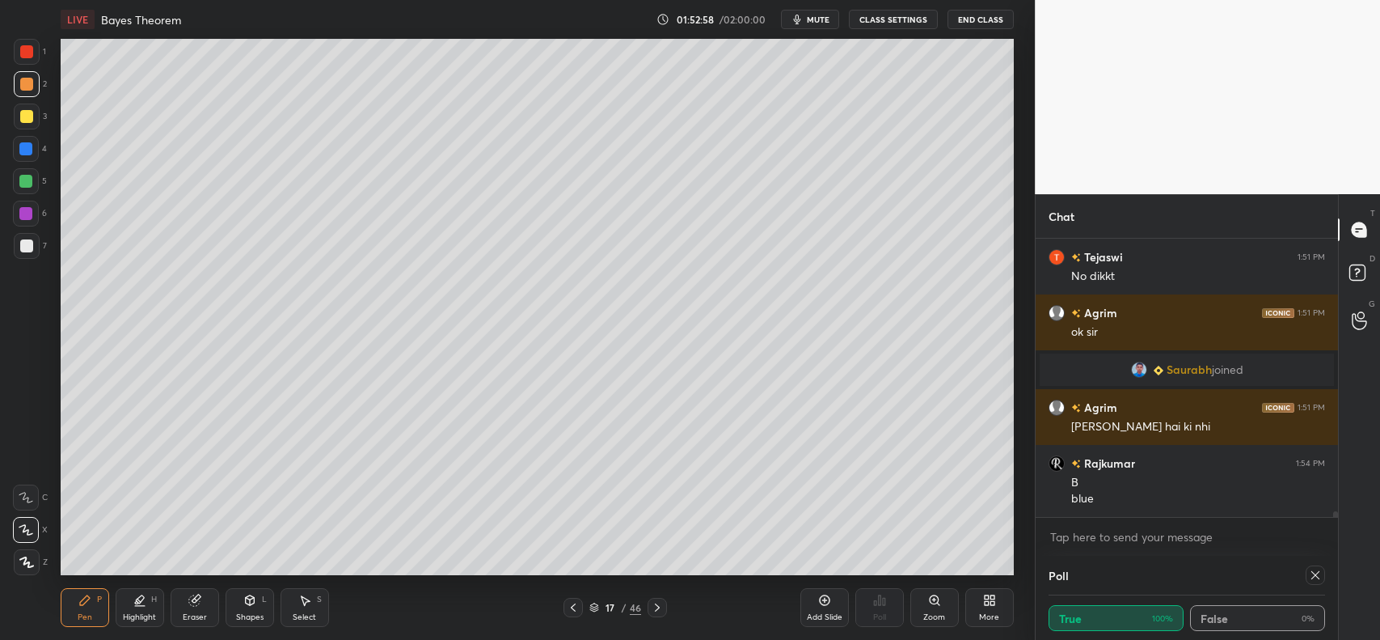
click at [196, 597] on icon at bounding box center [196, 598] width 9 height 8
click at [82, 609] on div "Pen P" at bounding box center [85, 607] width 49 height 39
click at [576, 609] on icon at bounding box center [573, 607] width 13 height 13
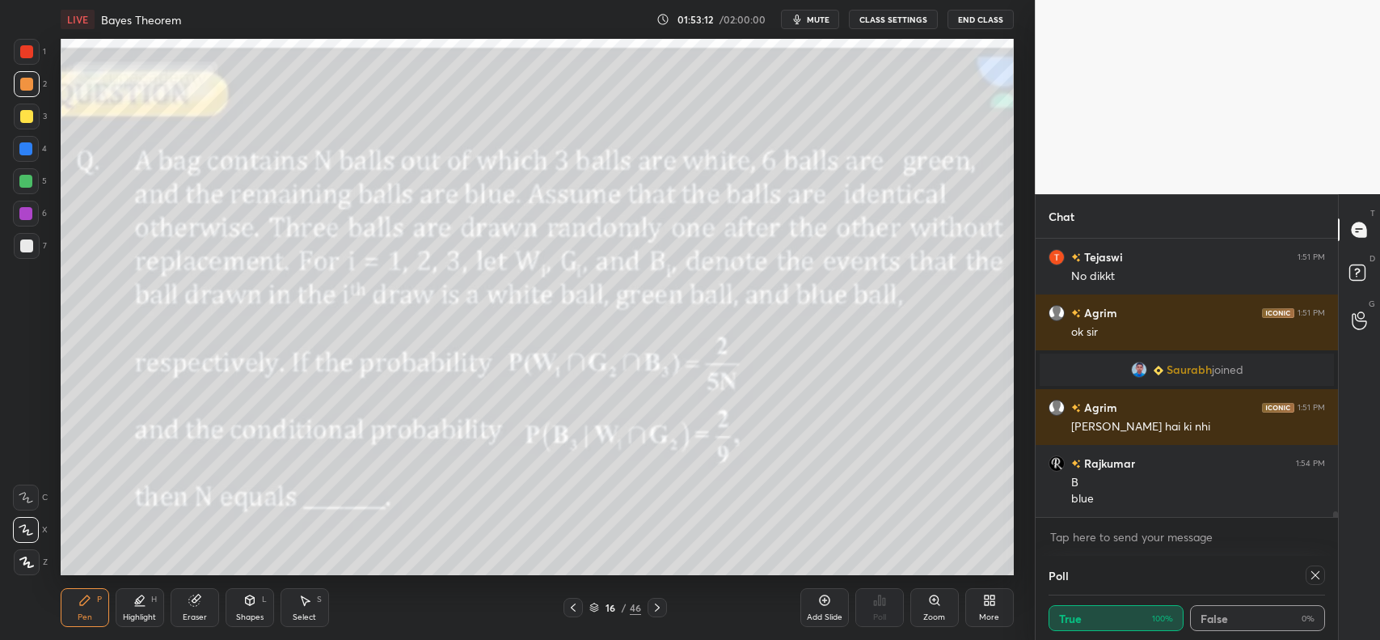
click at [656, 604] on icon at bounding box center [657, 607] width 5 height 8
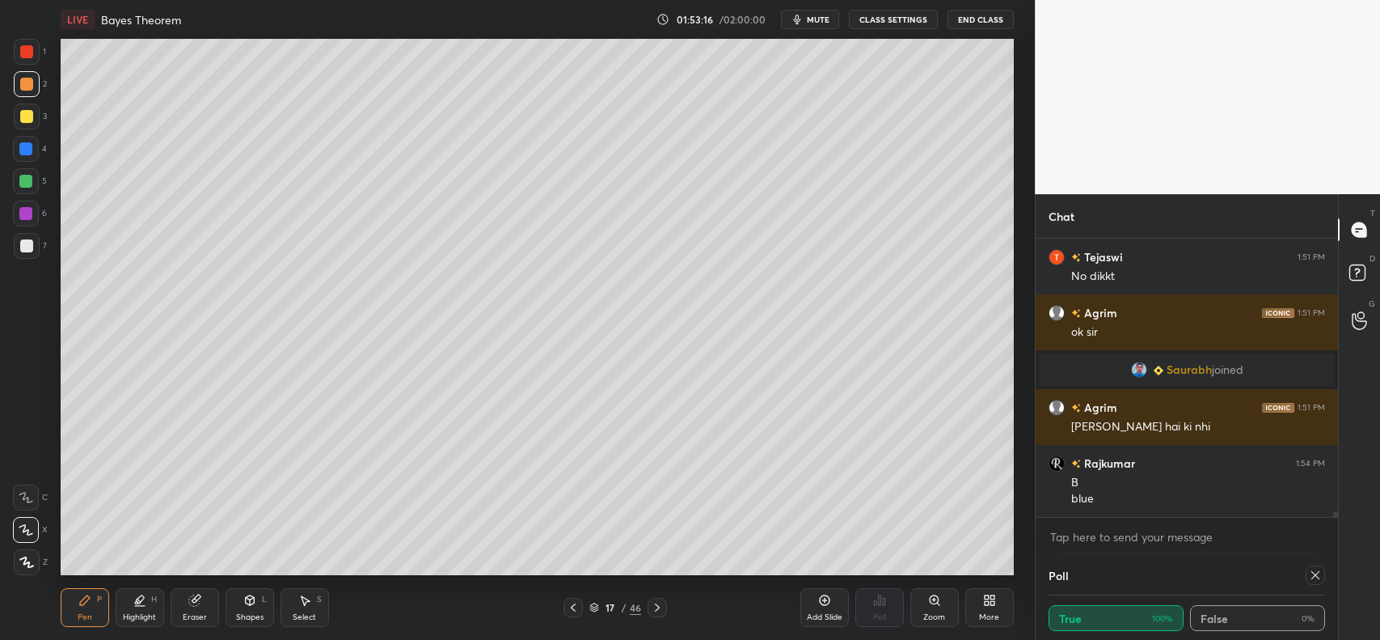
click at [570, 607] on icon at bounding box center [573, 607] width 13 height 13
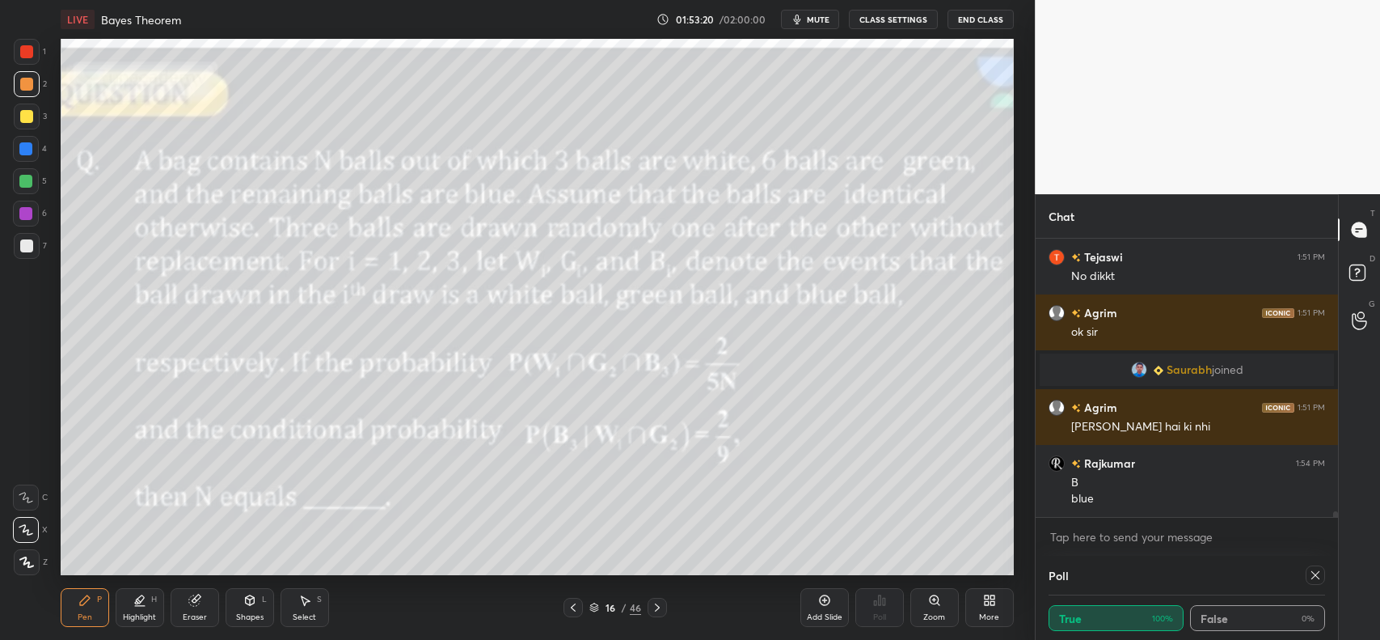
click at [662, 601] on icon at bounding box center [657, 607] width 13 height 13
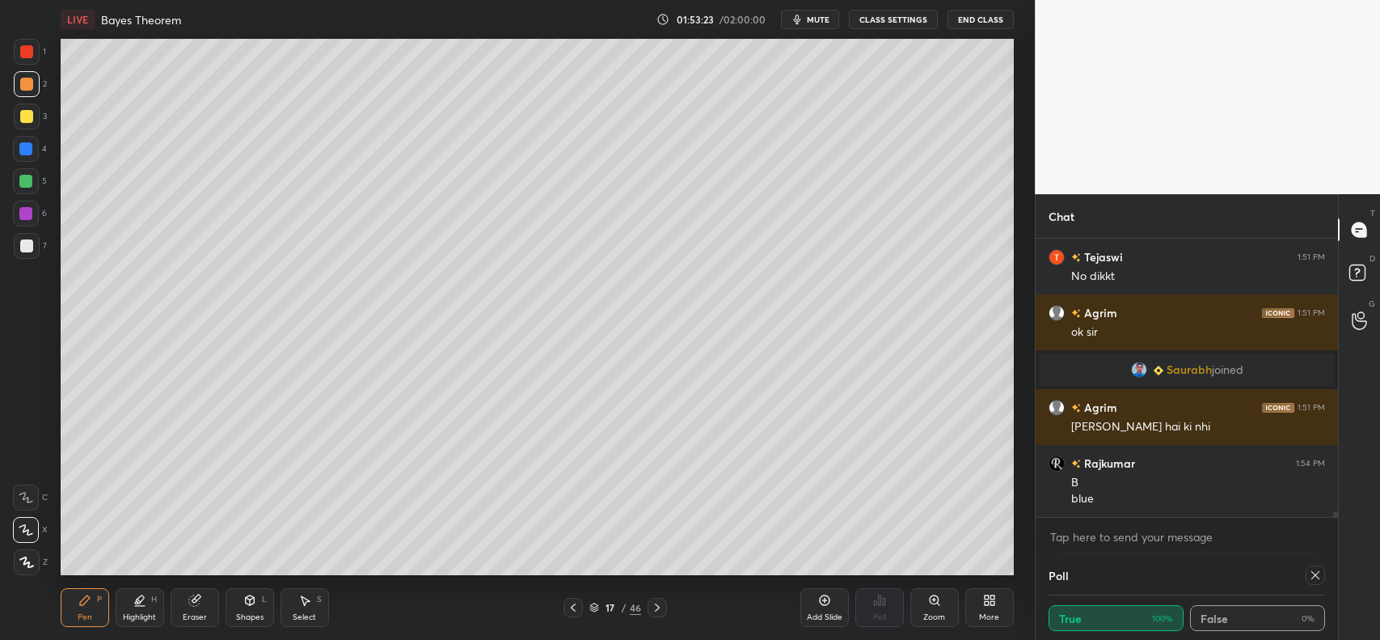
scroll to position [13691, 0]
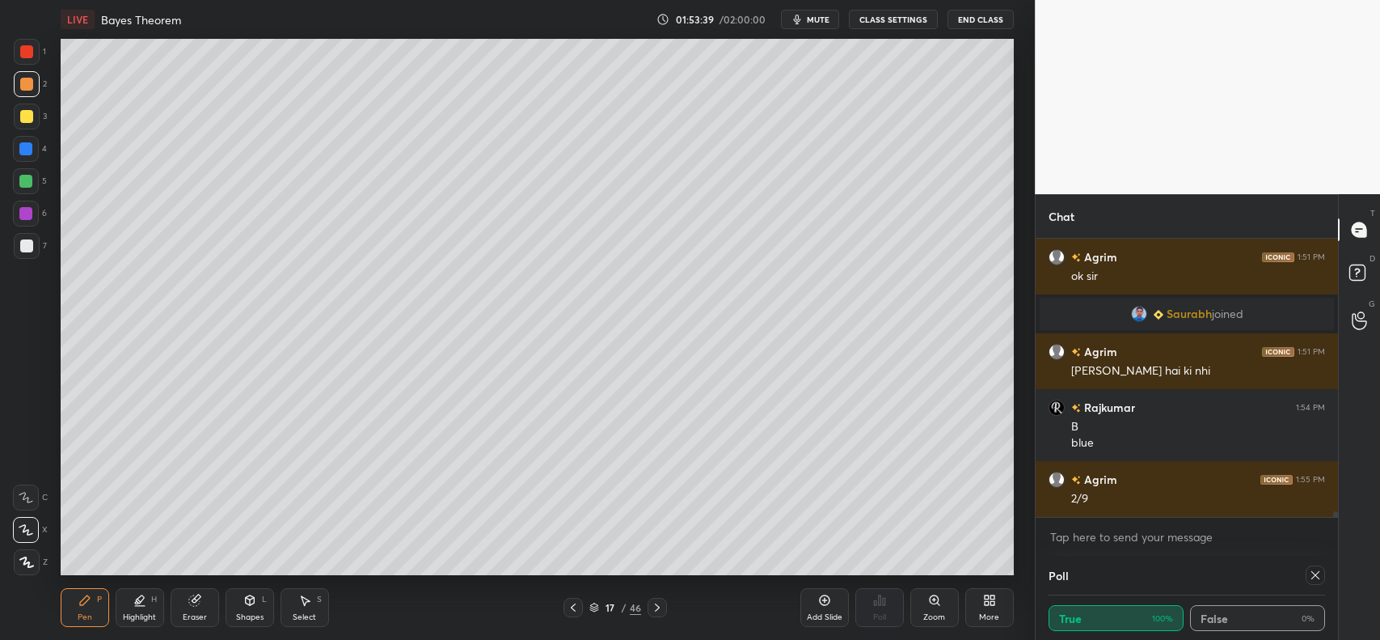
click at [572, 605] on icon at bounding box center [573, 607] width 13 height 13
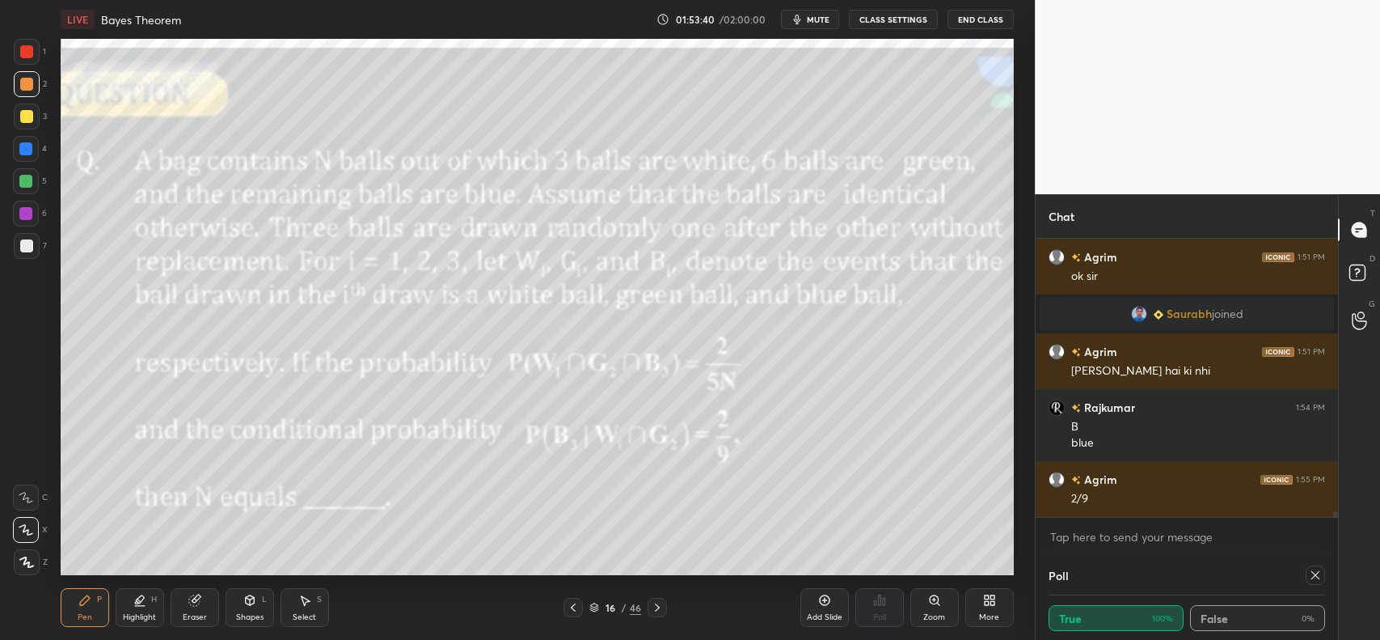
click at [661, 604] on icon at bounding box center [657, 607] width 13 height 13
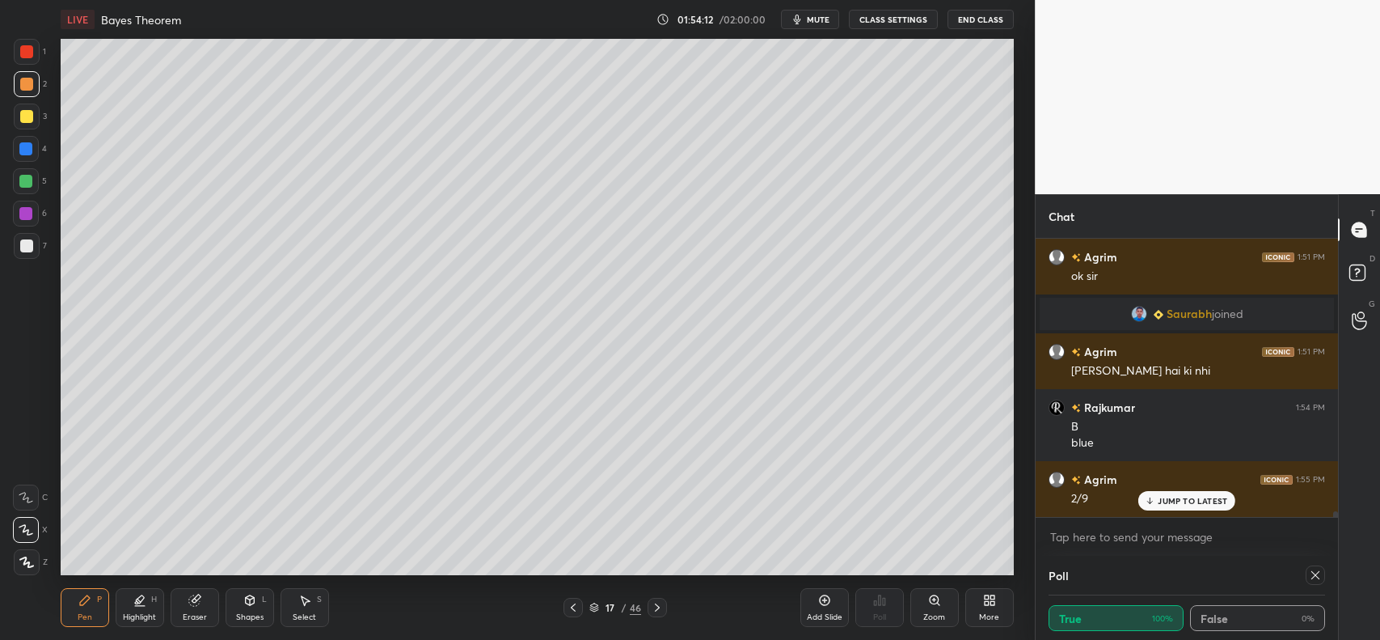
scroll to position [13746, 0]
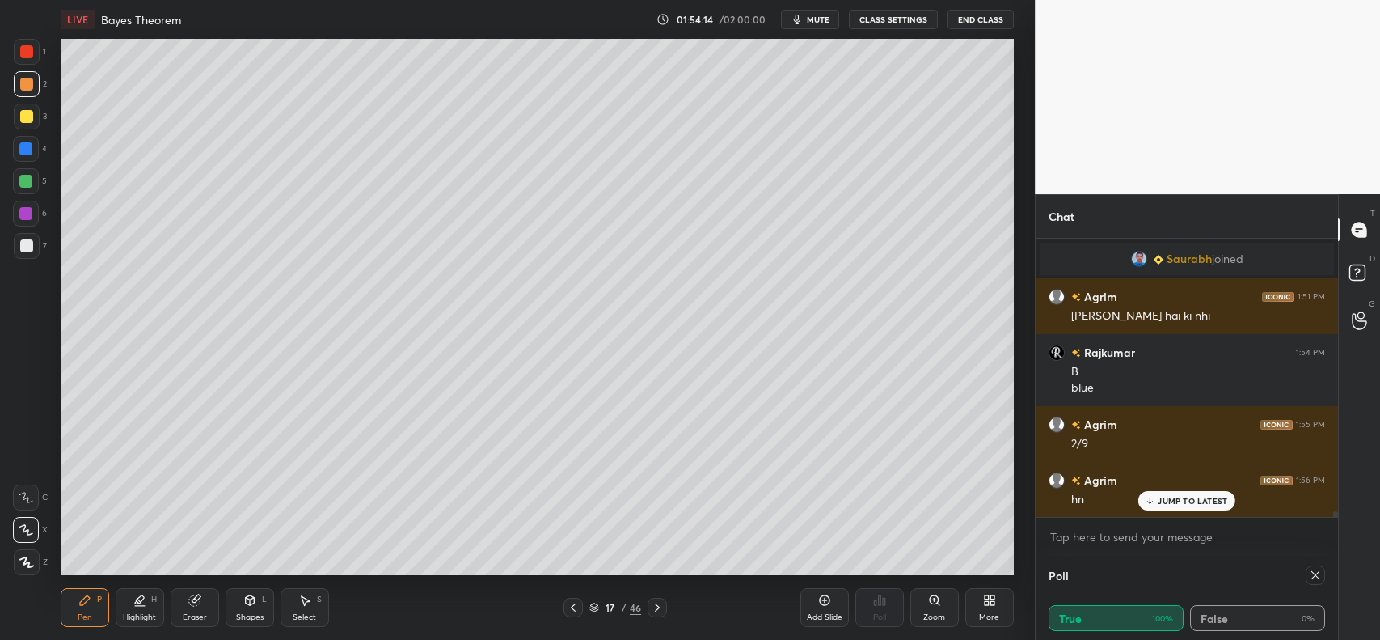
click at [32, 119] on div at bounding box center [27, 117] width 26 height 26
click at [192, 602] on icon at bounding box center [193, 600] width 11 height 11
click at [85, 601] on icon at bounding box center [85, 600] width 10 height 10
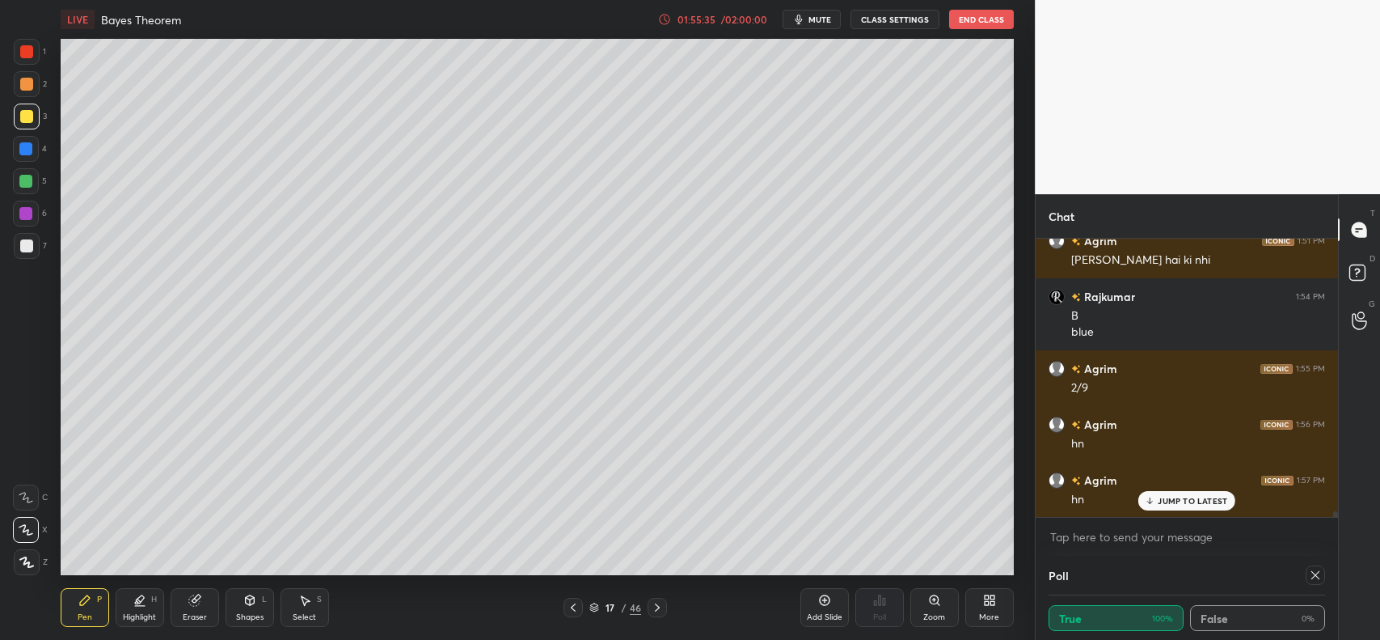
click at [32, 146] on div at bounding box center [25, 148] width 13 height 13
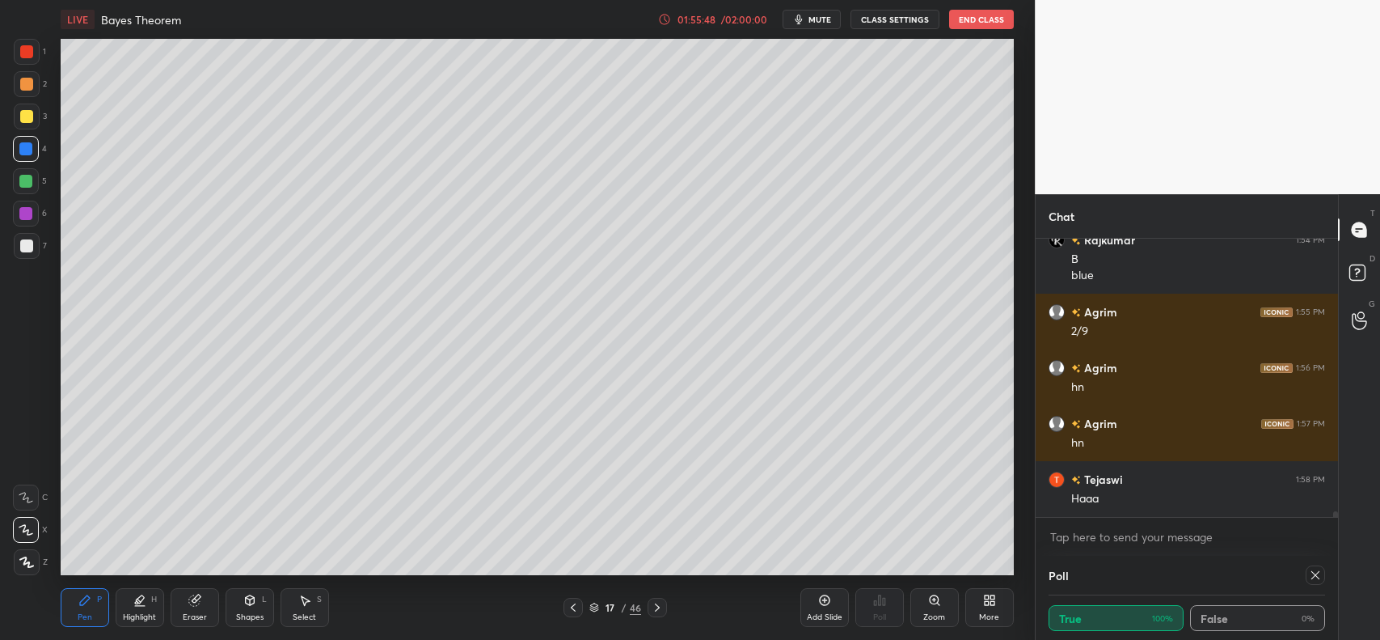
click at [21, 82] on div at bounding box center [26, 84] width 13 height 13
click at [188, 598] on icon at bounding box center [194, 600] width 13 height 13
click at [87, 611] on div "Pen P" at bounding box center [85, 607] width 49 height 39
click at [725, 16] on div "/ 02:00:00" at bounding box center [745, 20] width 50 height 10
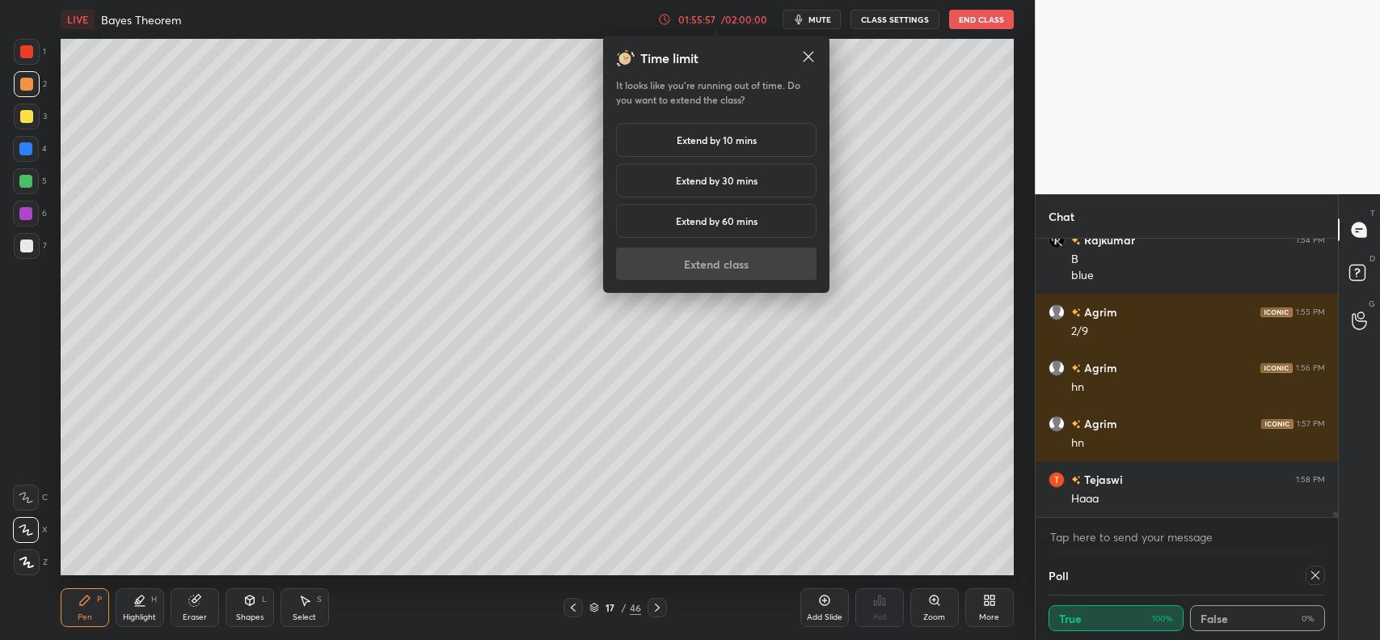
click at [700, 143] on h5 "Extend by 10 mins" at bounding box center [717, 140] width 80 height 15
click at [726, 252] on button "Extend class" at bounding box center [716, 263] width 201 height 32
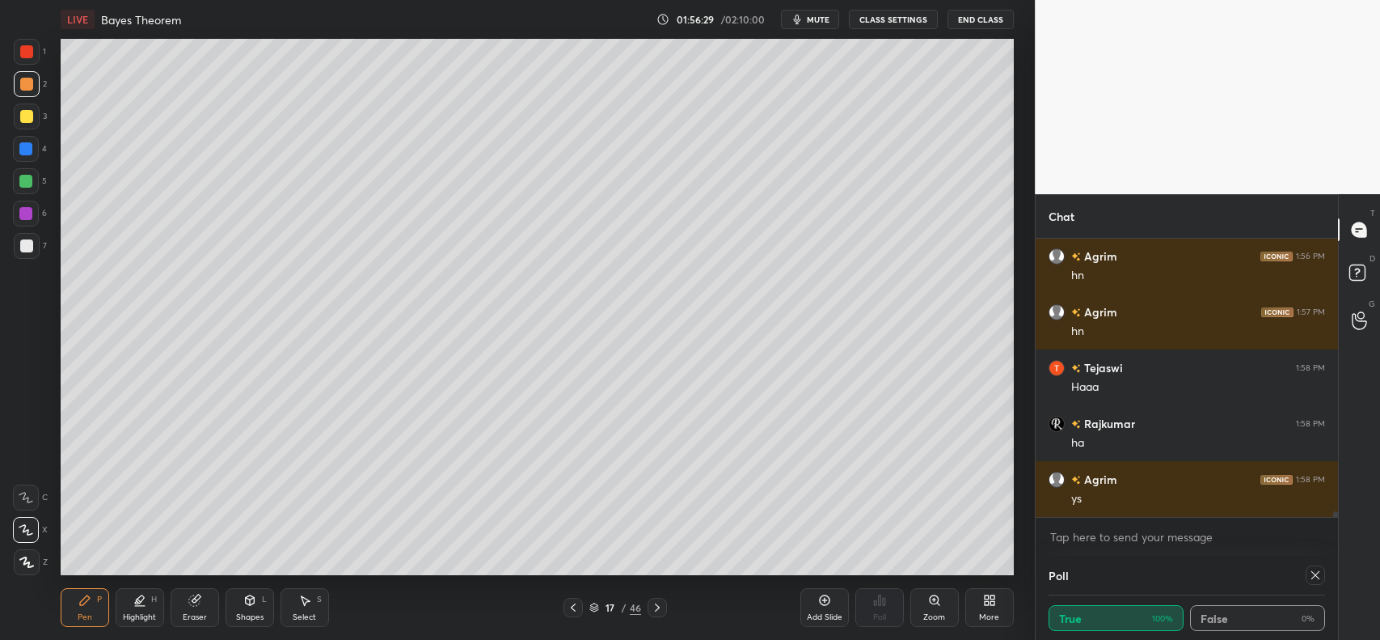
scroll to position [14025, 0]
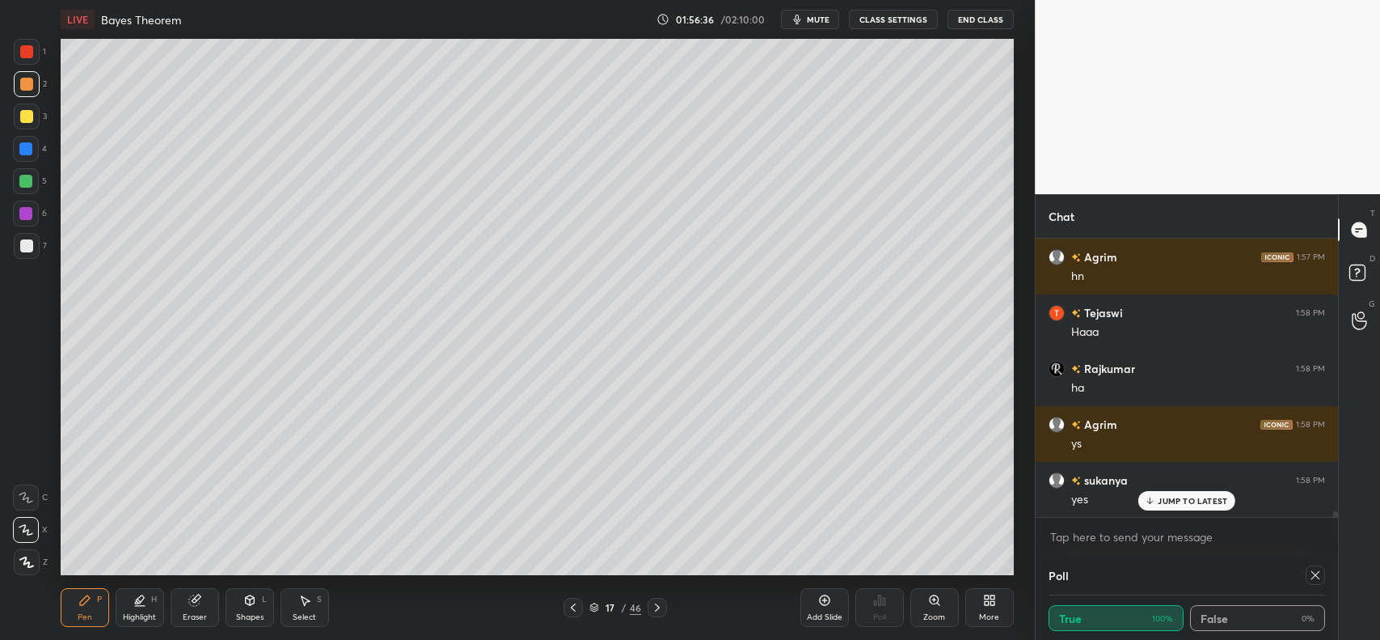
click at [571, 607] on icon at bounding box center [573, 607] width 13 height 13
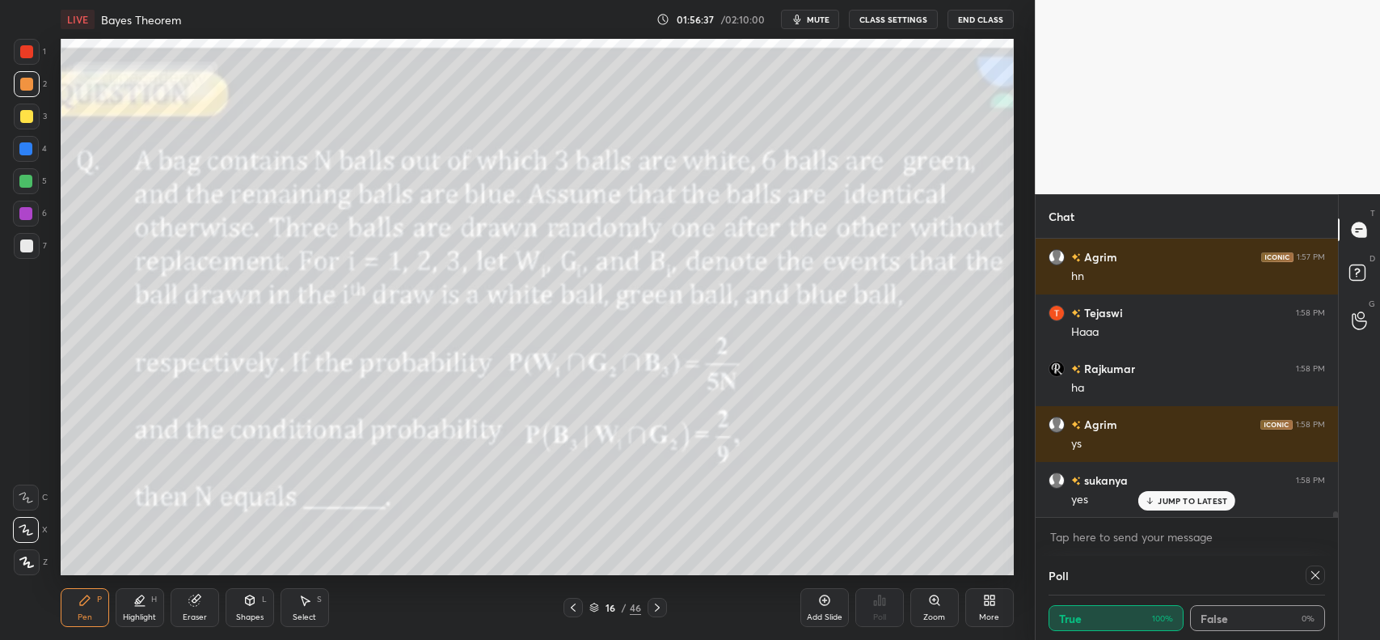
click at [572, 607] on icon at bounding box center [573, 607] width 5 height 8
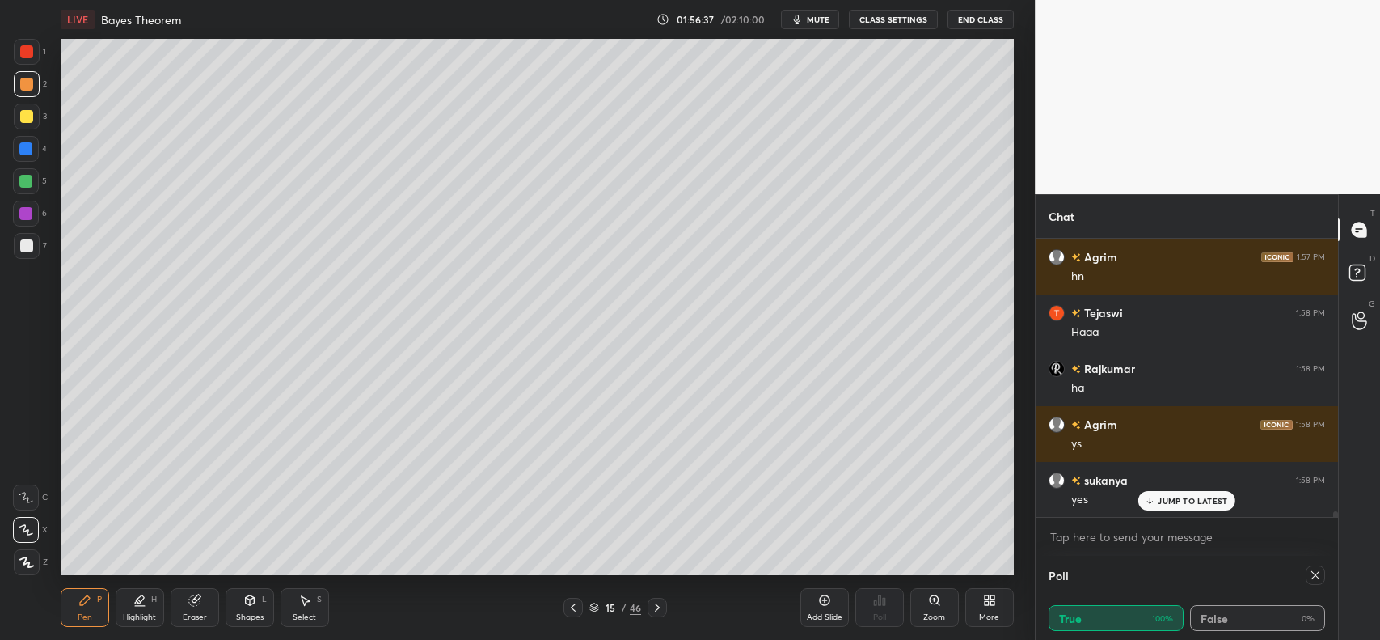
click at [575, 607] on icon at bounding box center [573, 607] width 13 height 13
click at [653, 607] on icon at bounding box center [657, 607] width 13 height 13
click at [655, 607] on icon at bounding box center [657, 607] width 13 height 13
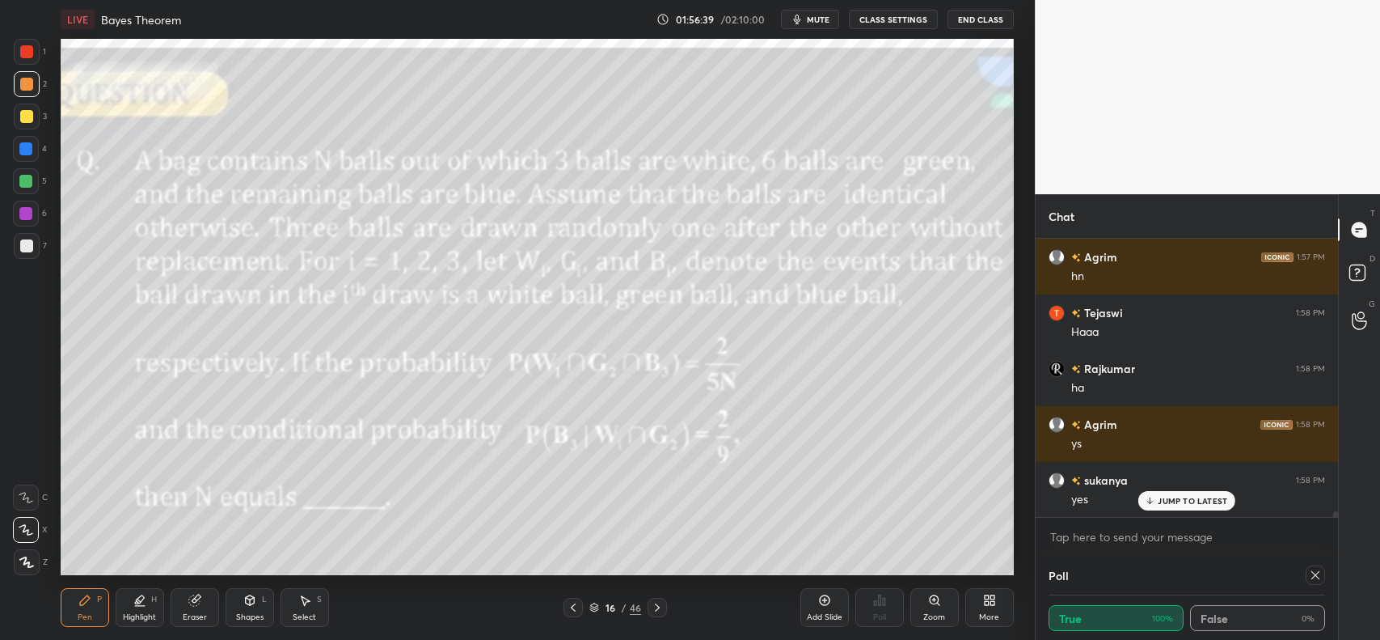
click at [657, 607] on icon at bounding box center [657, 607] width 5 height 8
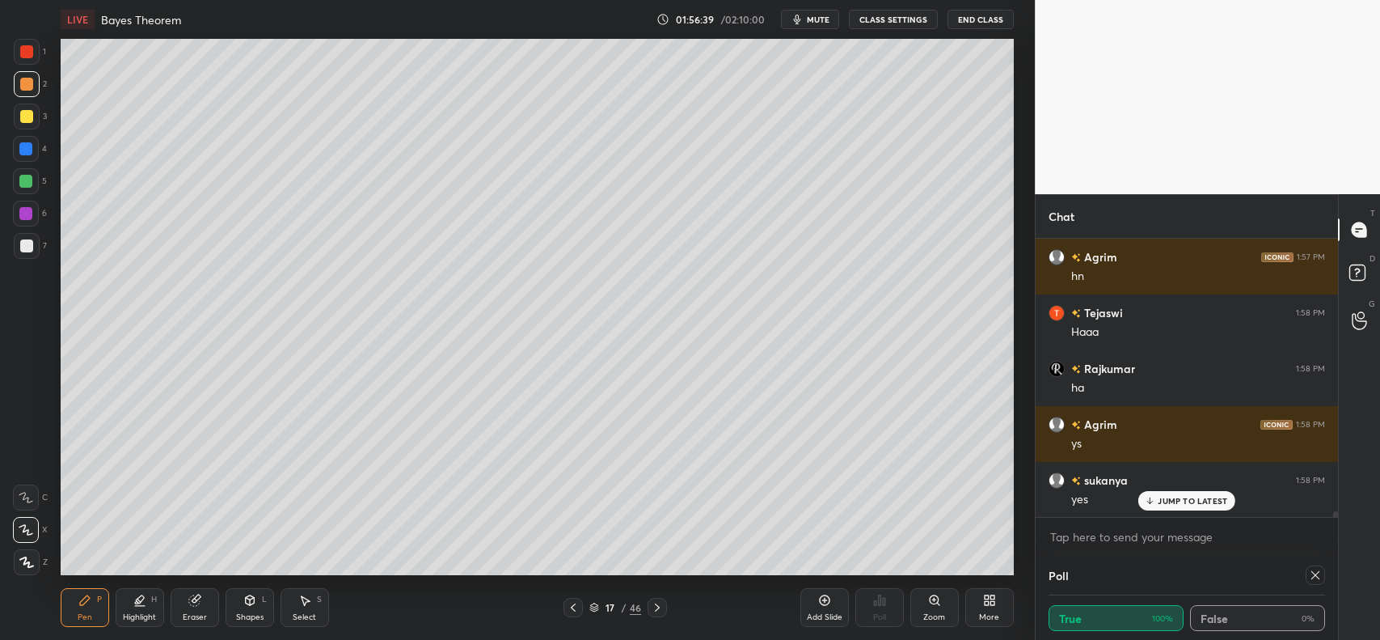
click at [661, 607] on icon at bounding box center [657, 607] width 13 height 13
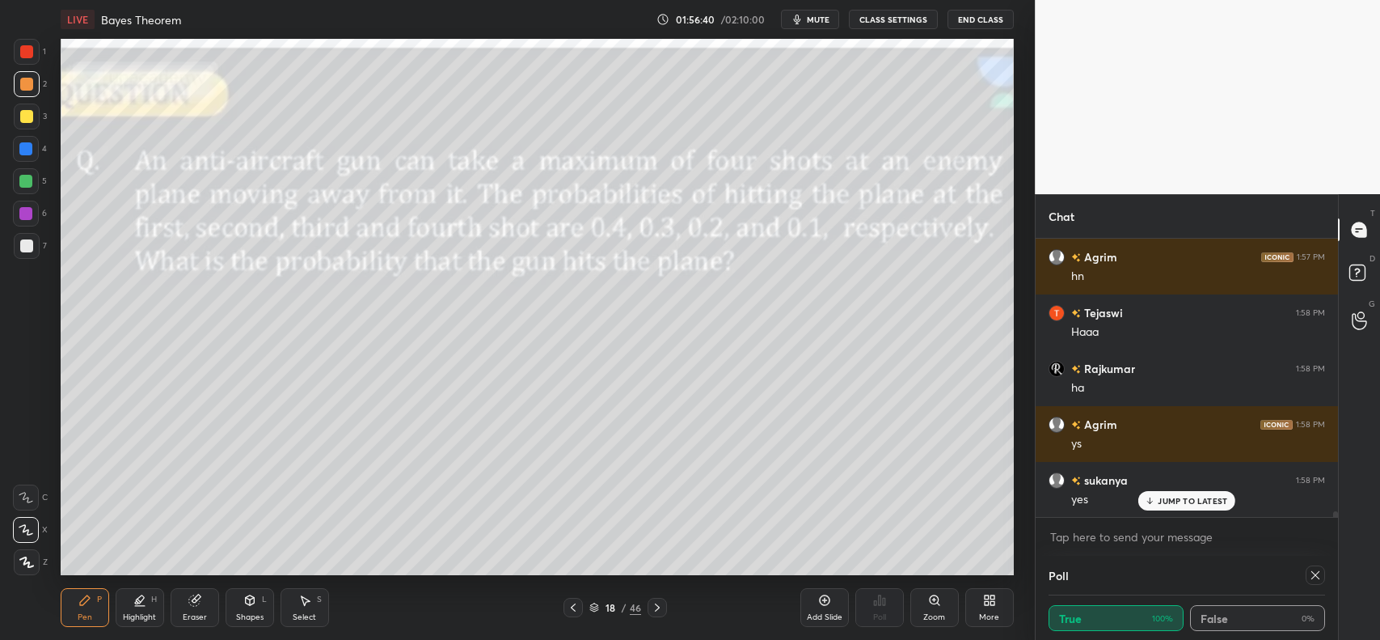
click at [662, 607] on icon at bounding box center [657, 607] width 13 height 13
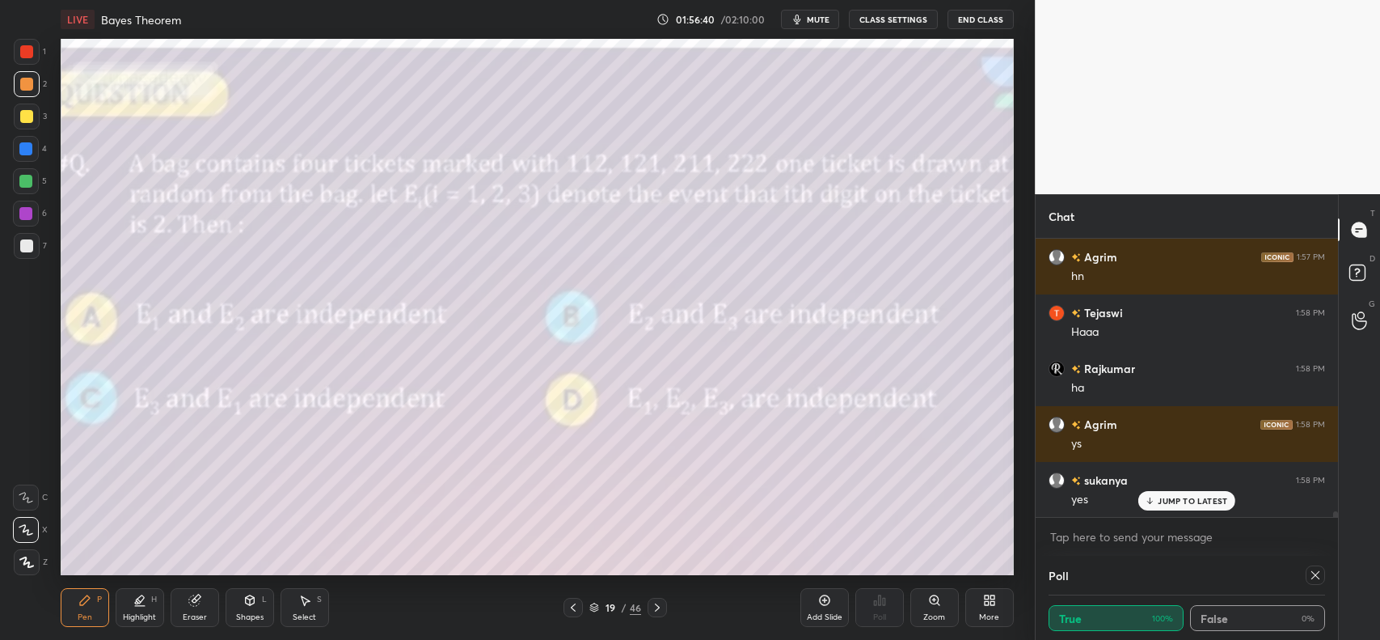
click at [664, 605] on div at bounding box center [657, 607] width 19 height 19
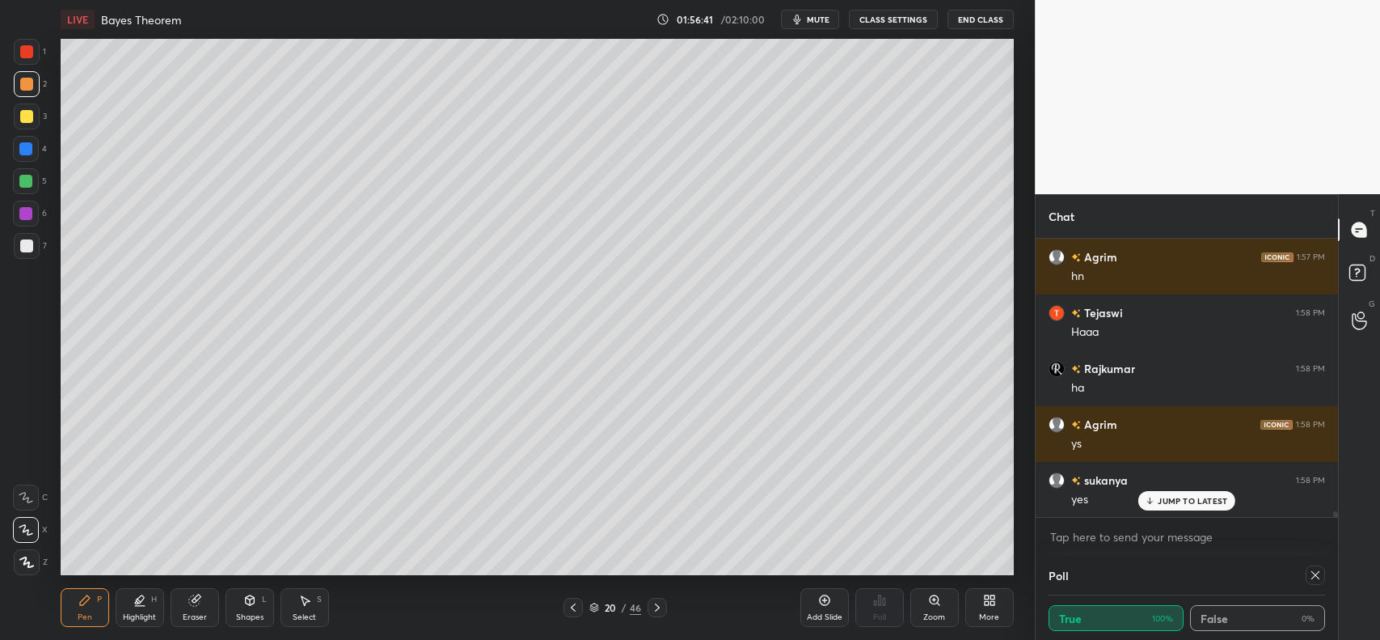
click at [664, 607] on div at bounding box center [657, 607] width 19 height 19
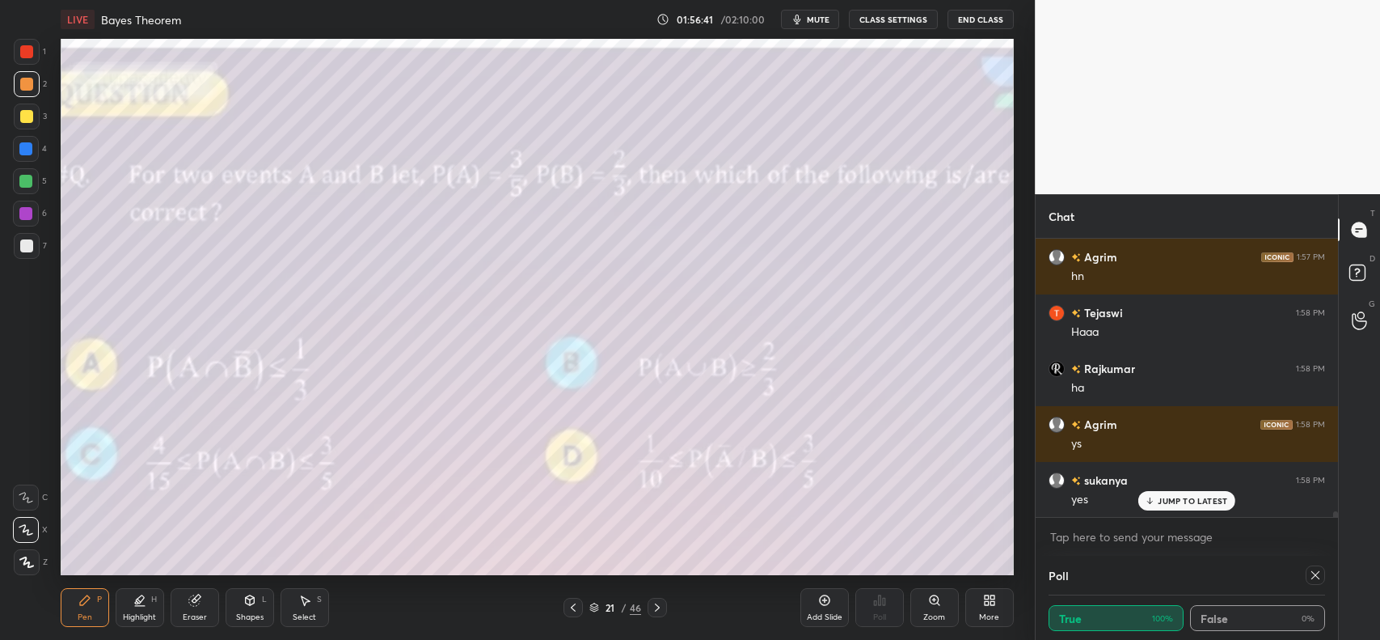
click at [665, 605] on div at bounding box center [657, 607] width 19 height 19
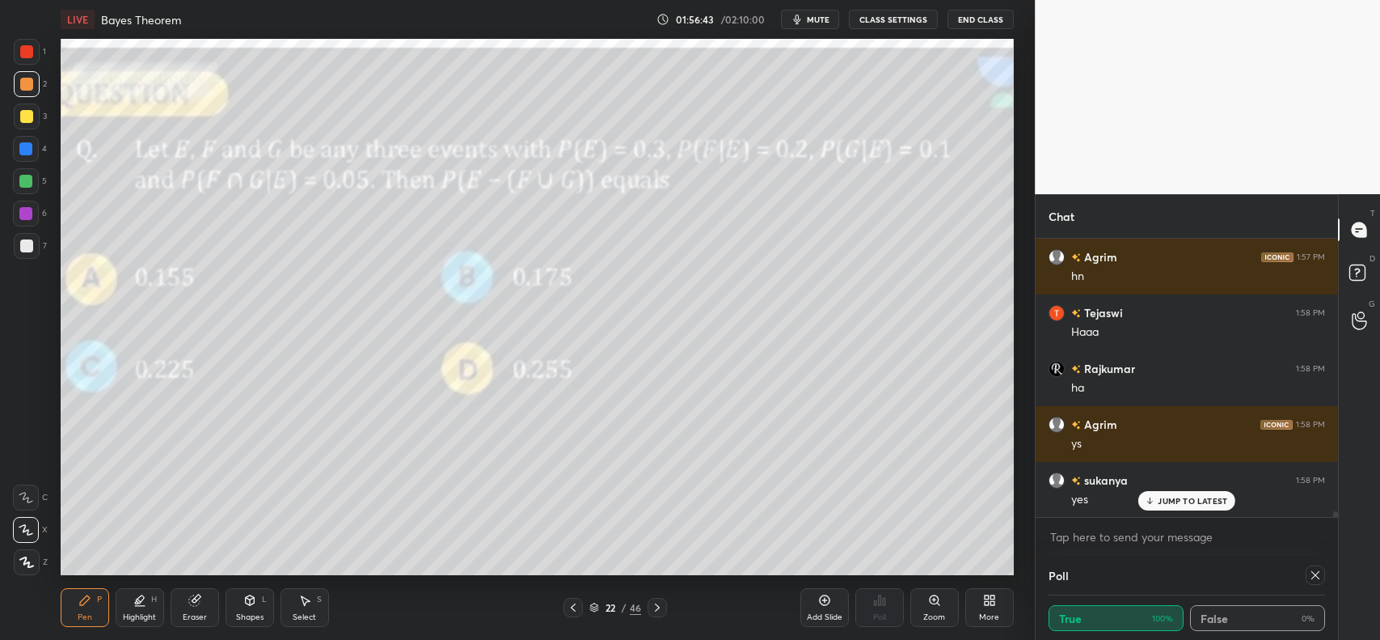
click at [664, 602] on div at bounding box center [657, 607] width 19 height 19
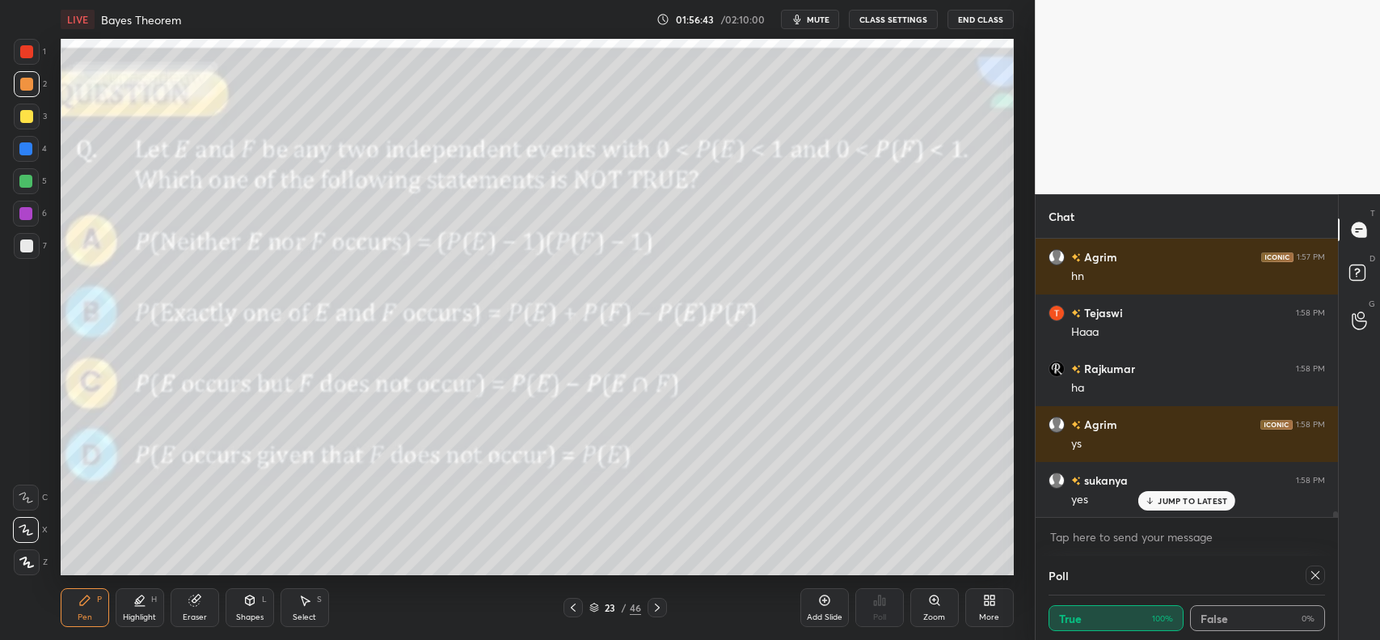
click at [664, 602] on div at bounding box center [657, 607] width 19 height 19
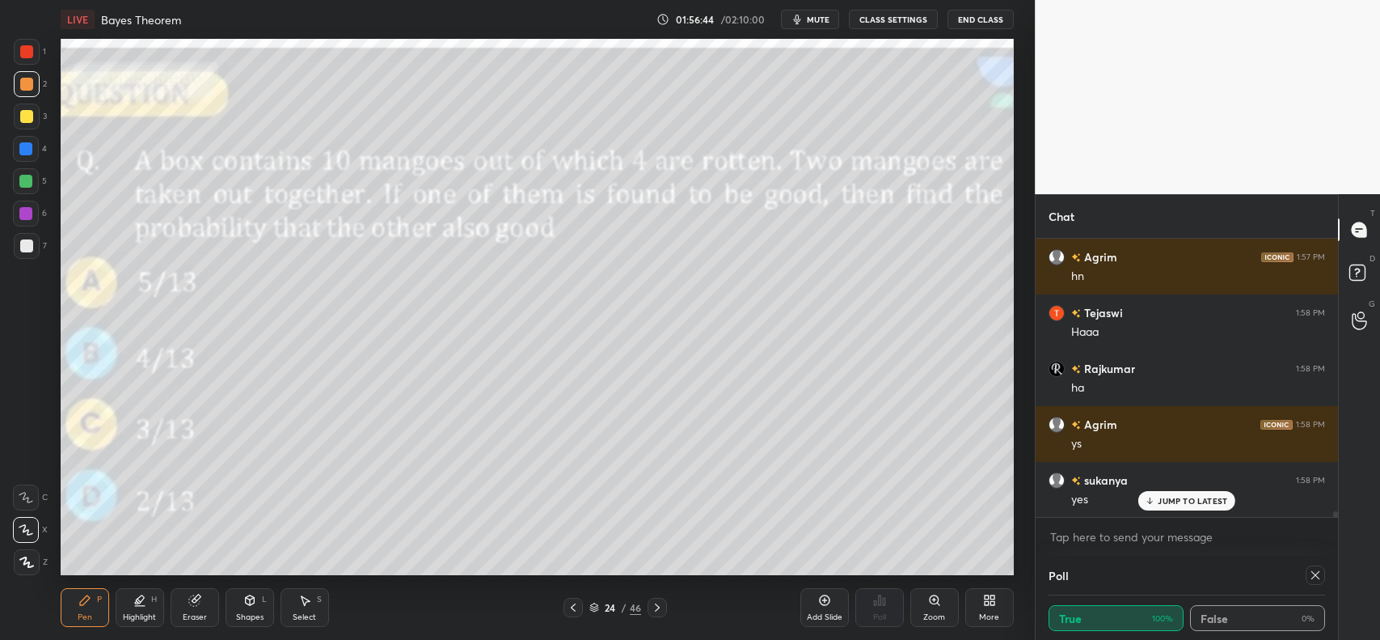
click at [665, 602] on div at bounding box center [657, 607] width 19 height 19
click at [666, 602] on div at bounding box center [657, 607] width 19 height 19
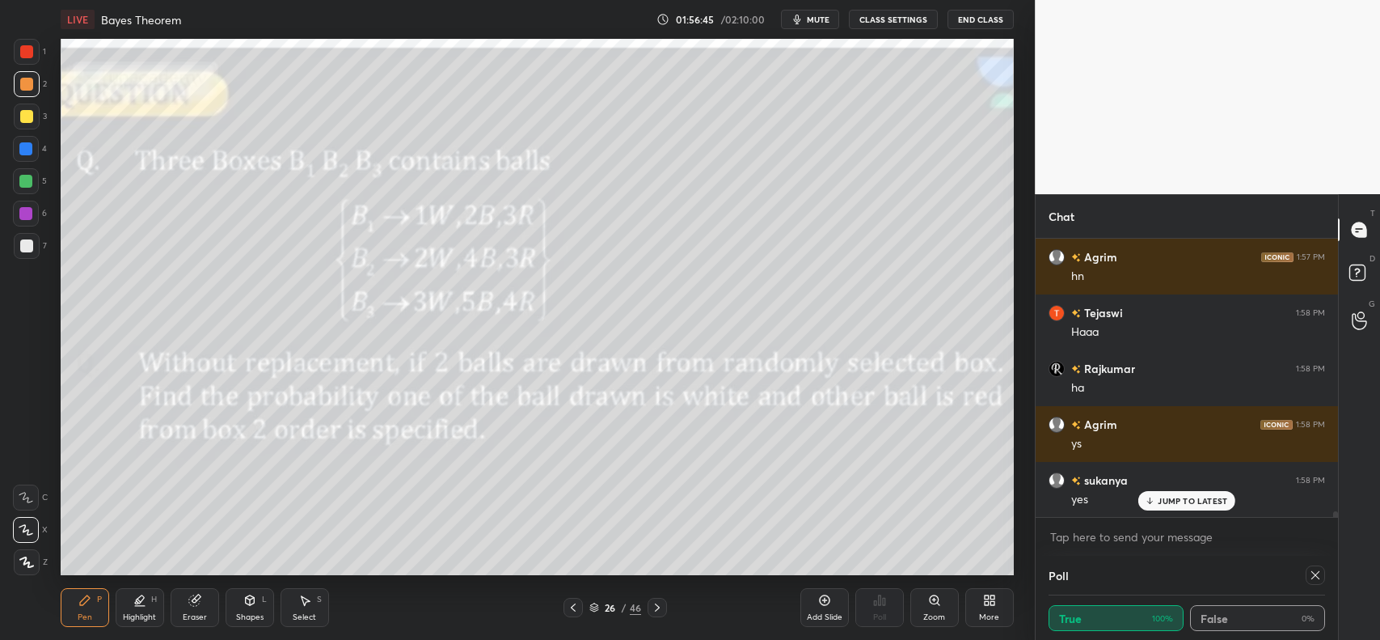
click at [570, 605] on icon at bounding box center [573, 607] width 13 height 13
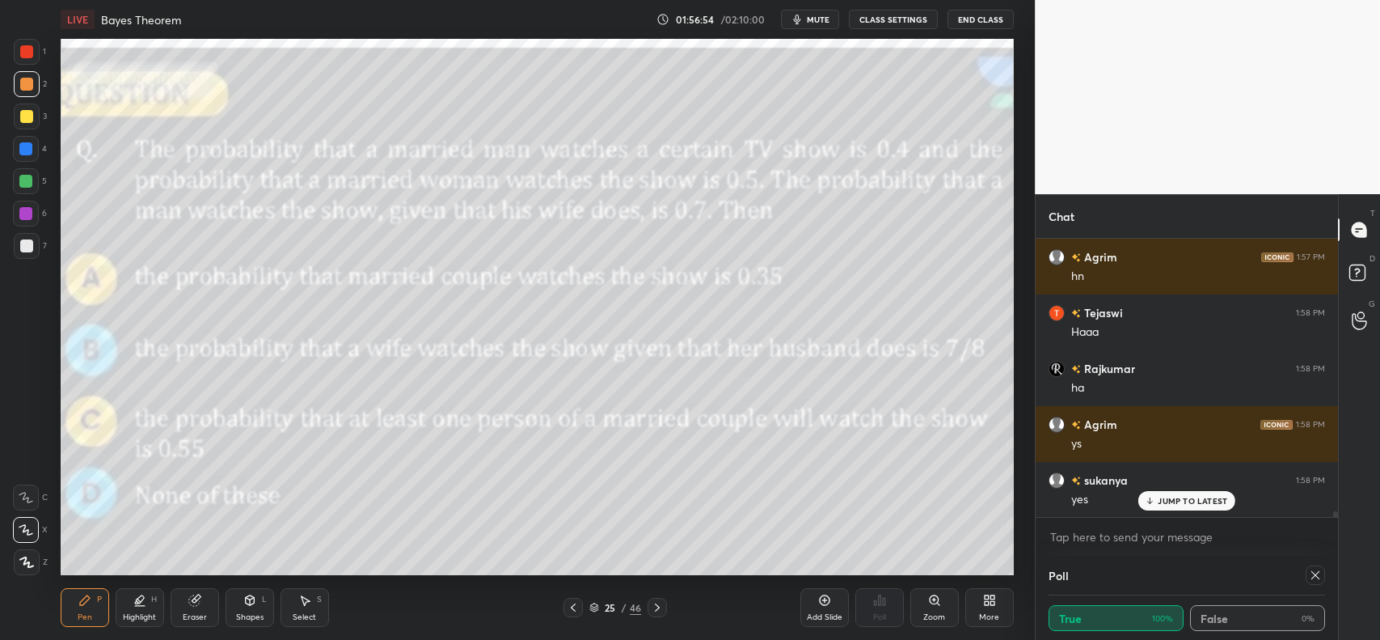
click at [580, 603] on div at bounding box center [573, 607] width 19 height 19
click at [578, 604] on icon at bounding box center [573, 607] width 13 height 13
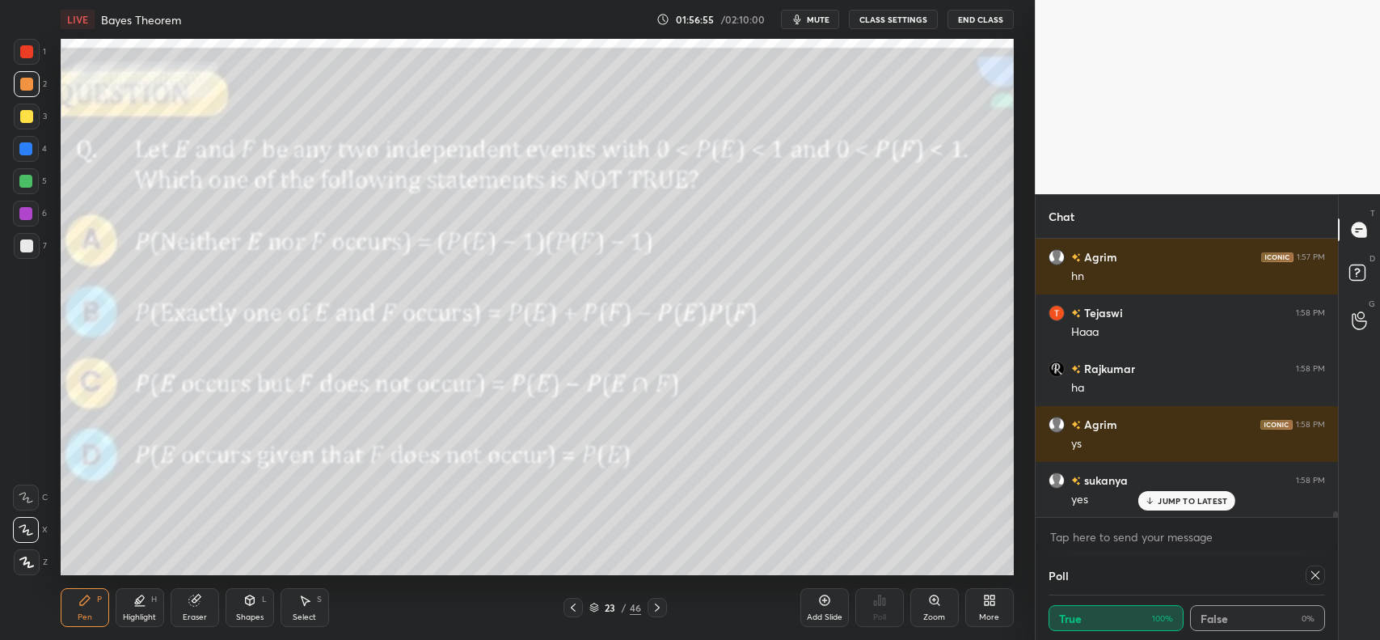
click at [579, 601] on icon at bounding box center [573, 607] width 13 height 13
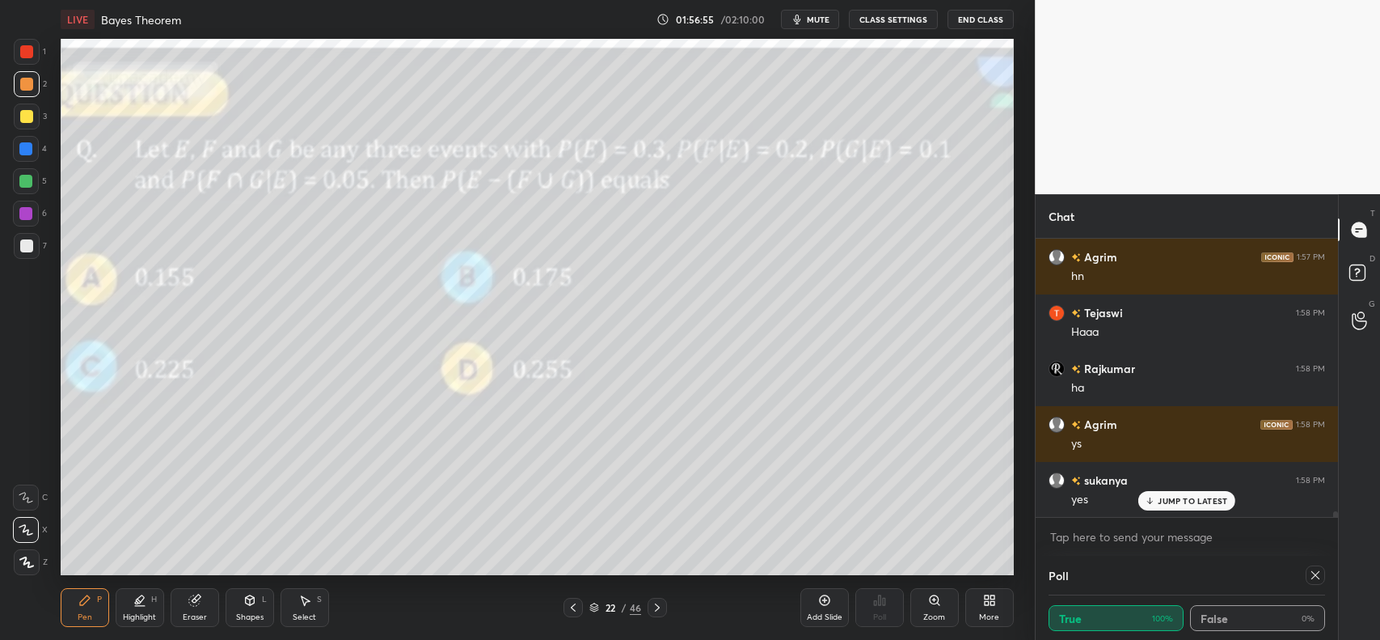
click at [578, 603] on icon at bounding box center [573, 607] width 13 height 13
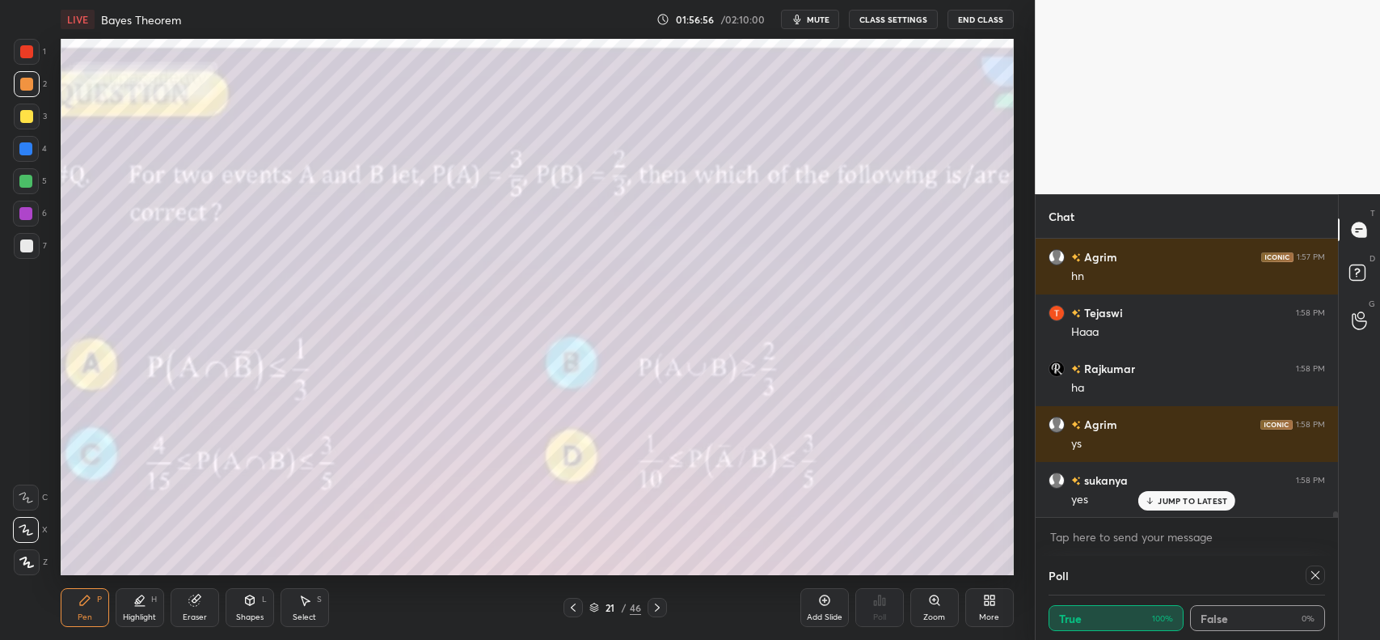
click at [652, 604] on icon at bounding box center [657, 607] width 13 height 13
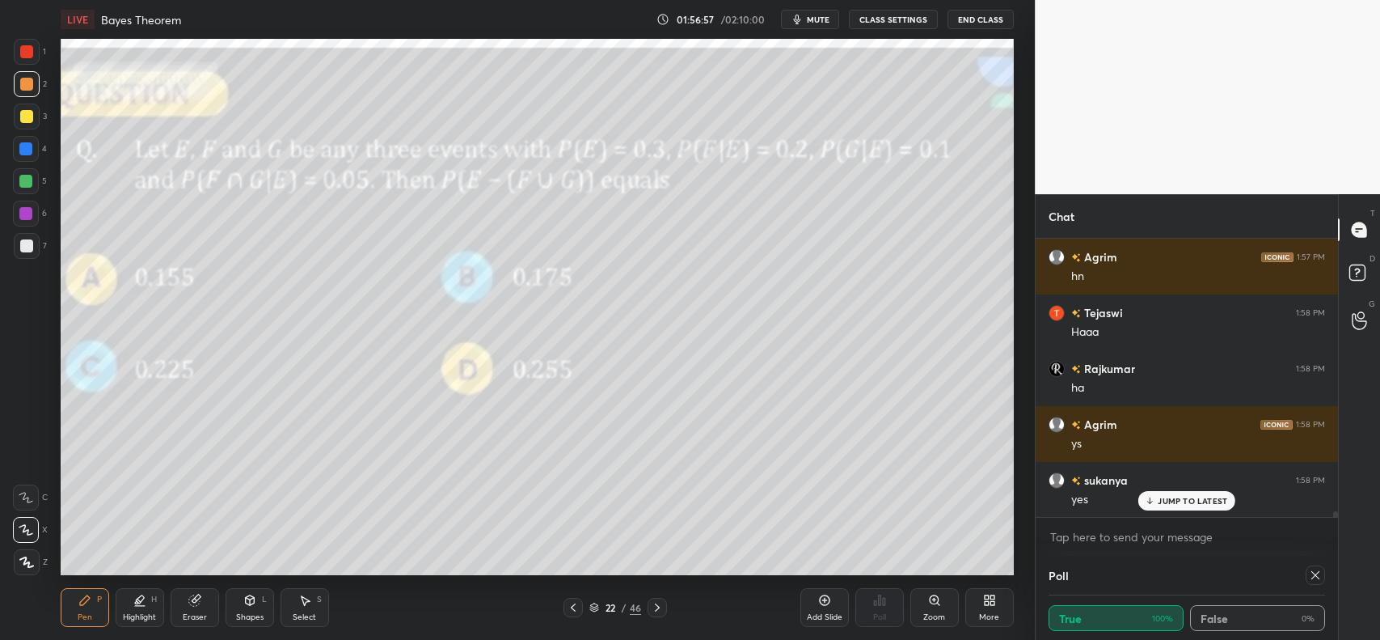
click at [652, 604] on icon at bounding box center [657, 607] width 13 height 13
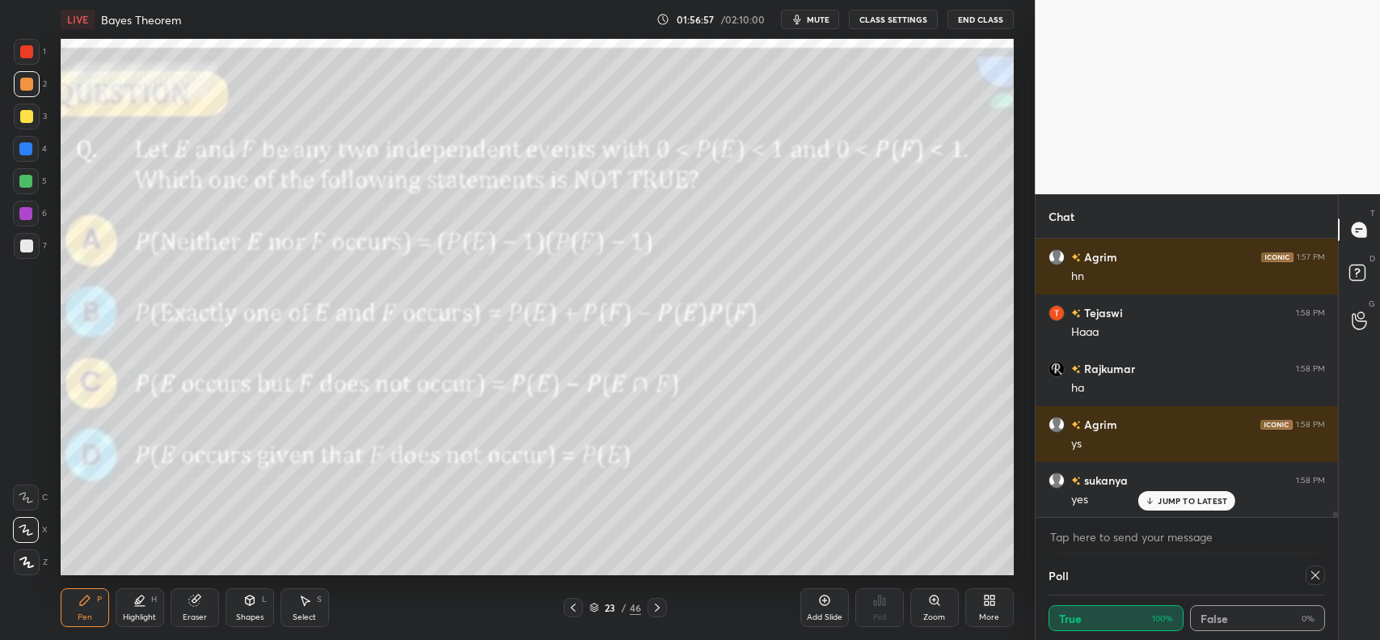
click at [651, 605] on icon at bounding box center [657, 607] width 13 height 13
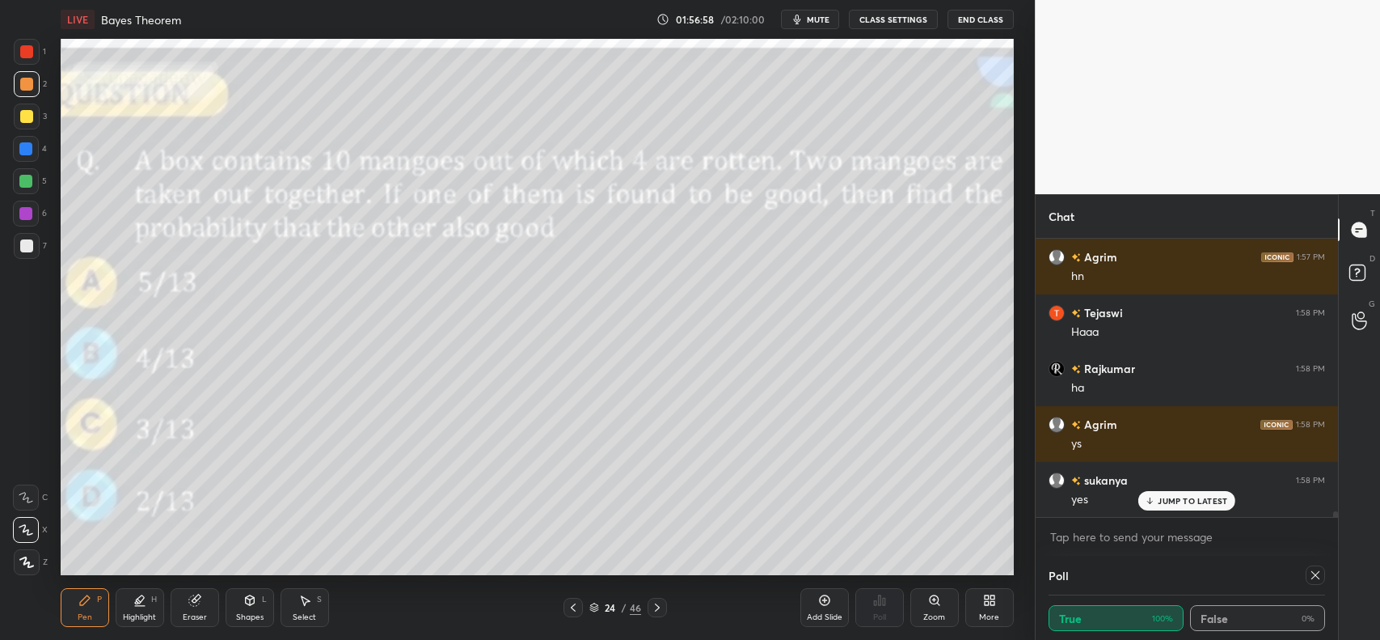
click at [652, 604] on icon at bounding box center [657, 607] width 13 height 13
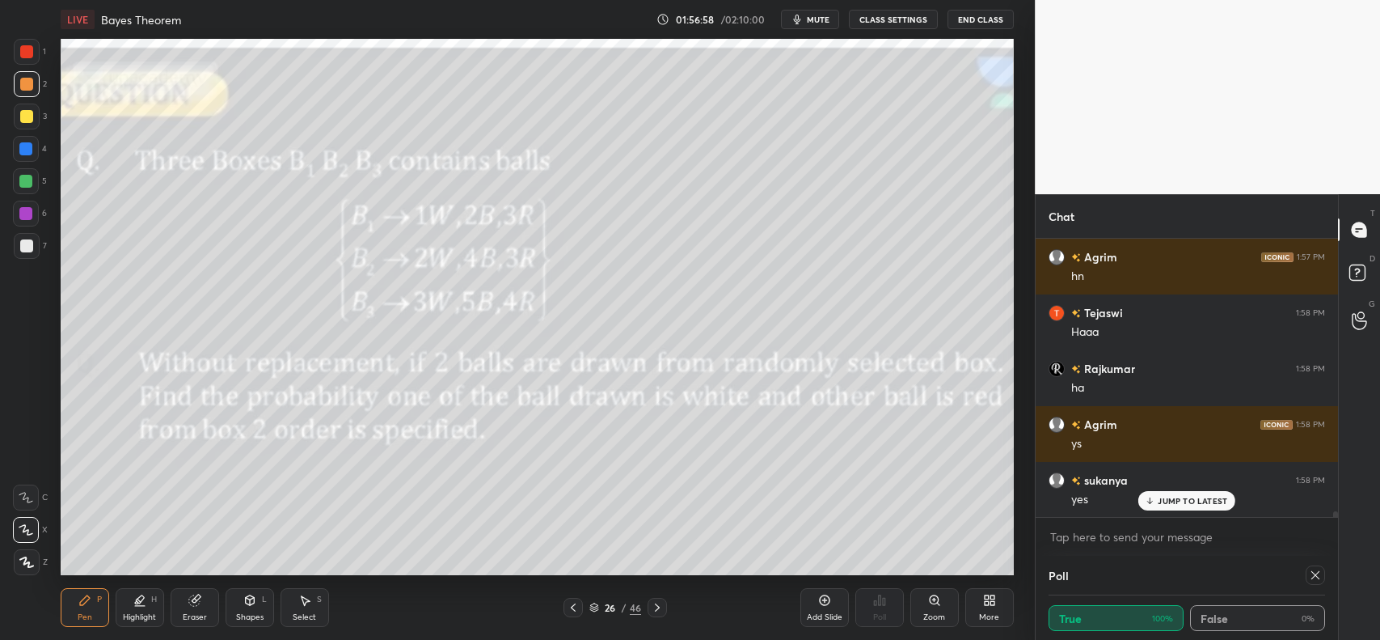
click at [653, 602] on icon at bounding box center [657, 607] width 13 height 13
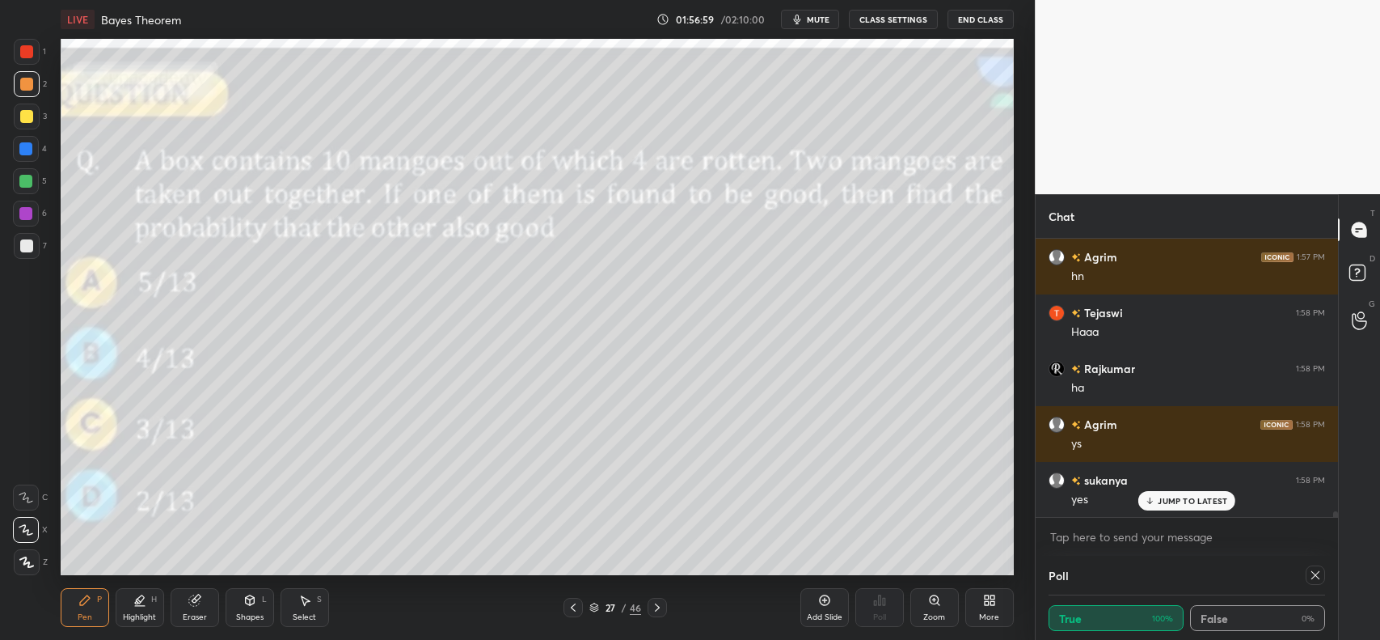
click at [652, 603] on icon at bounding box center [657, 607] width 13 height 13
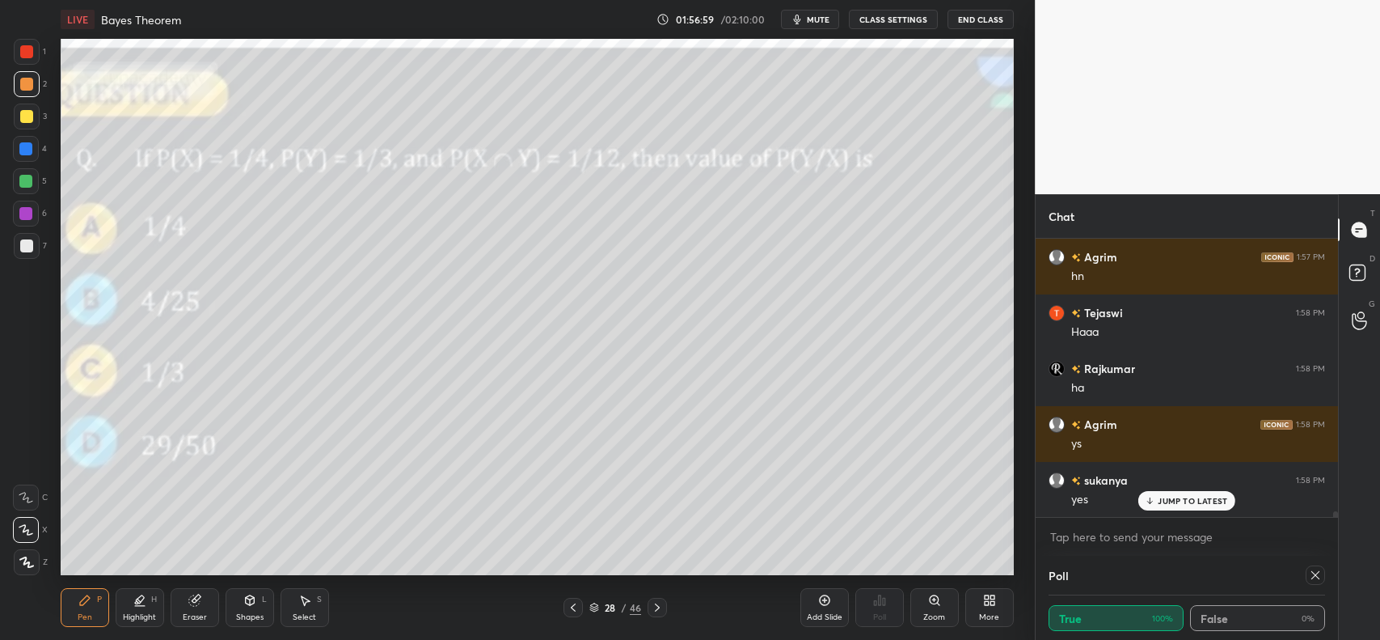
click at [660, 601] on icon at bounding box center [657, 607] width 13 height 13
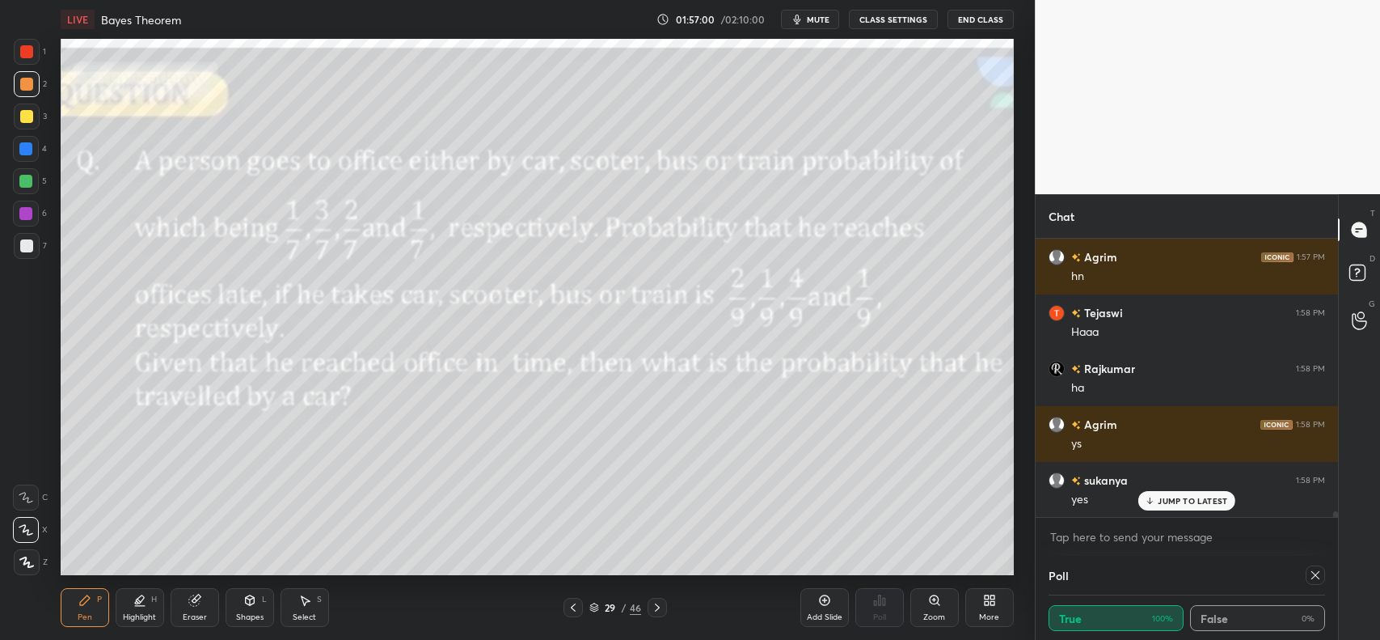
click at [659, 603] on icon at bounding box center [657, 607] width 13 height 13
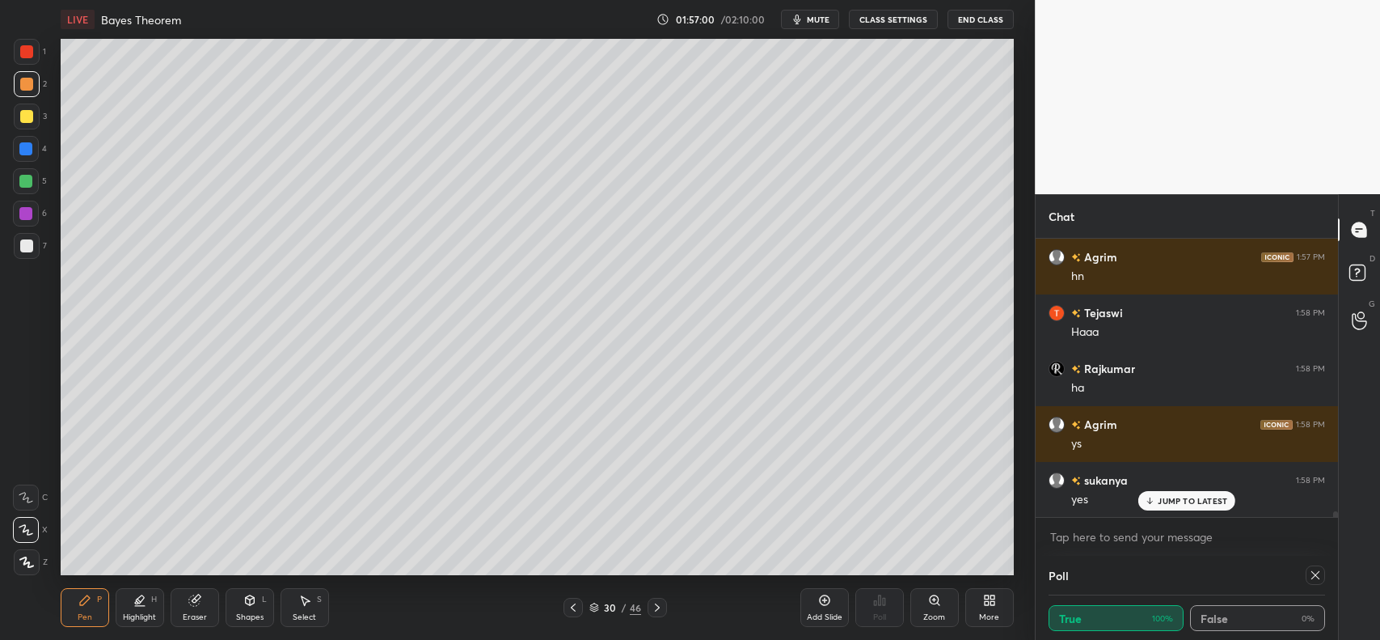
click at [660, 601] on icon at bounding box center [657, 607] width 13 height 13
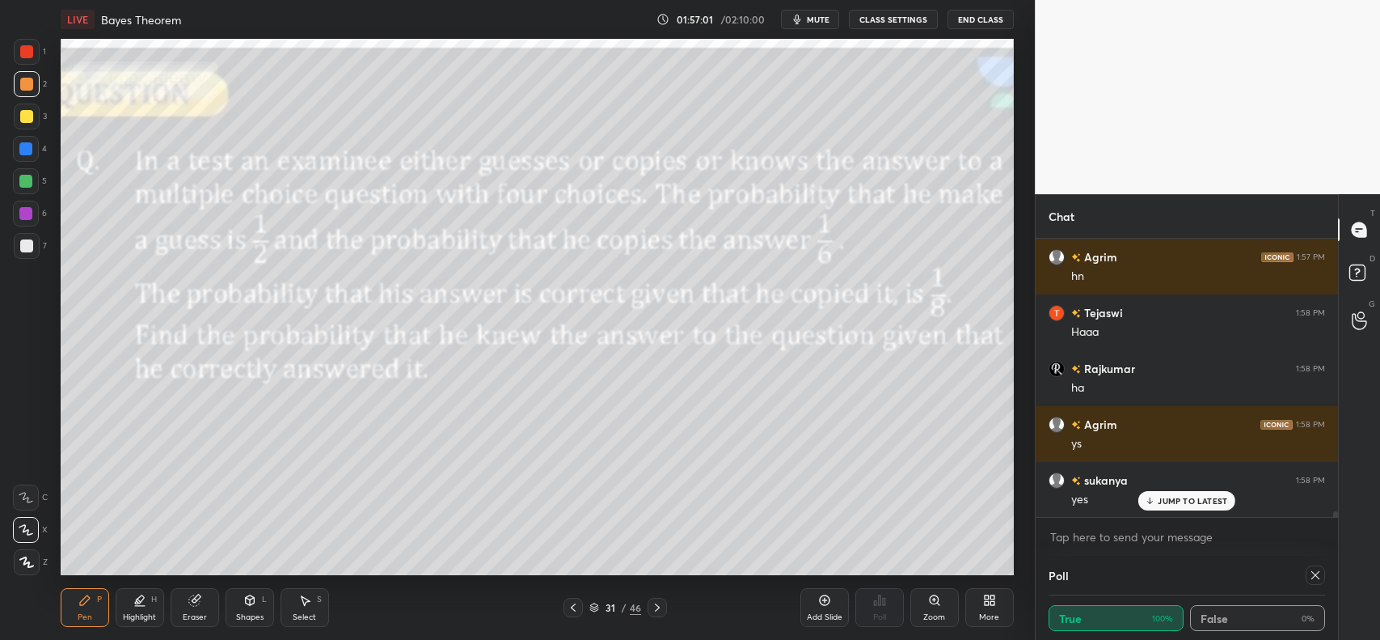
click at [657, 601] on icon at bounding box center [657, 607] width 13 height 13
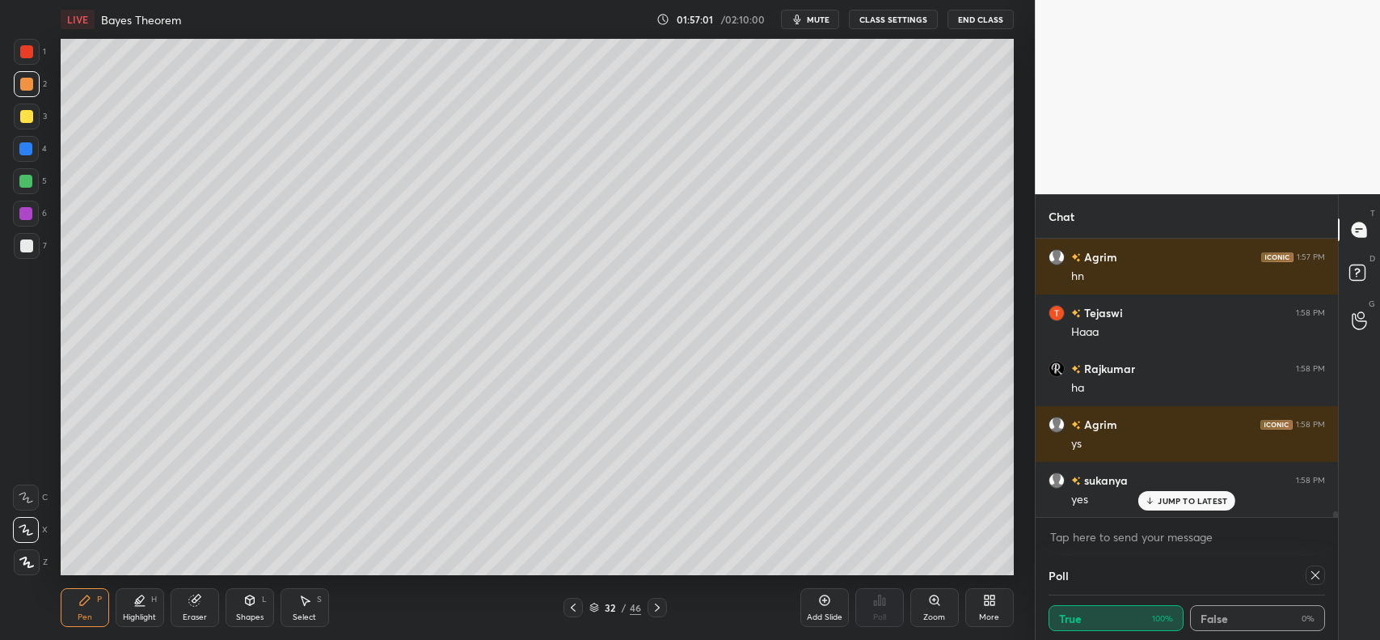
click at [657, 601] on icon at bounding box center [657, 607] width 13 height 13
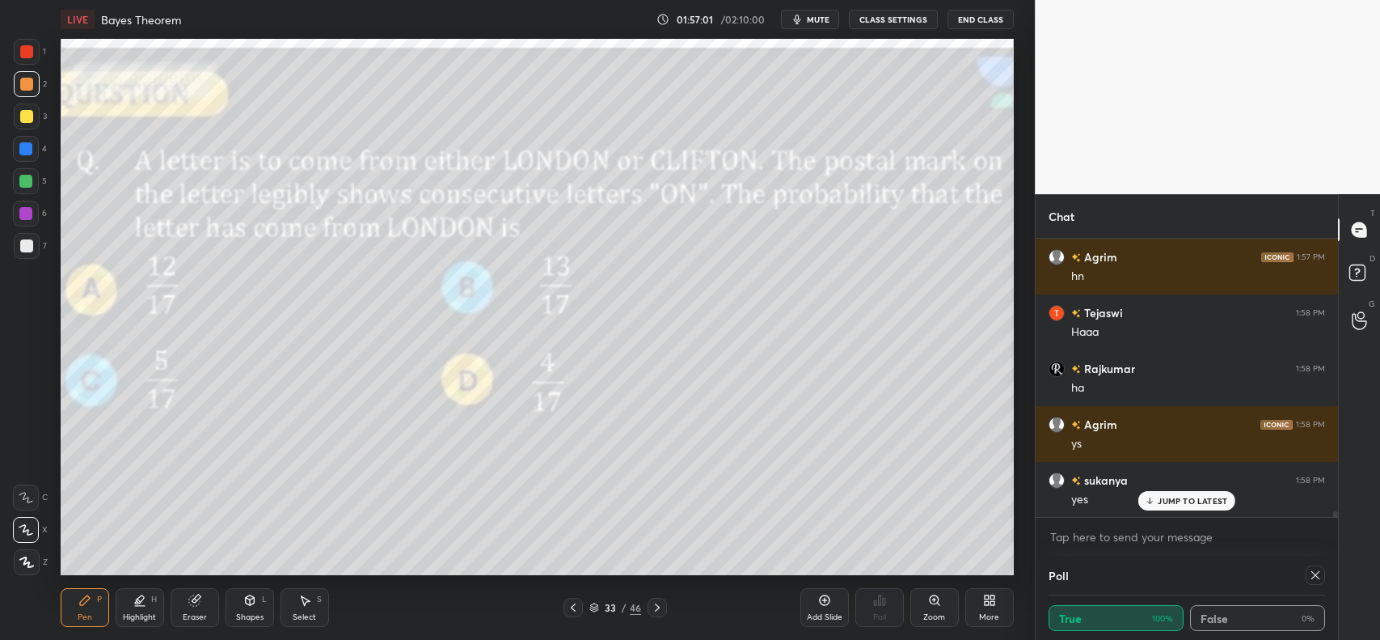
click at [657, 601] on icon at bounding box center [657, 607] width 13 height 13
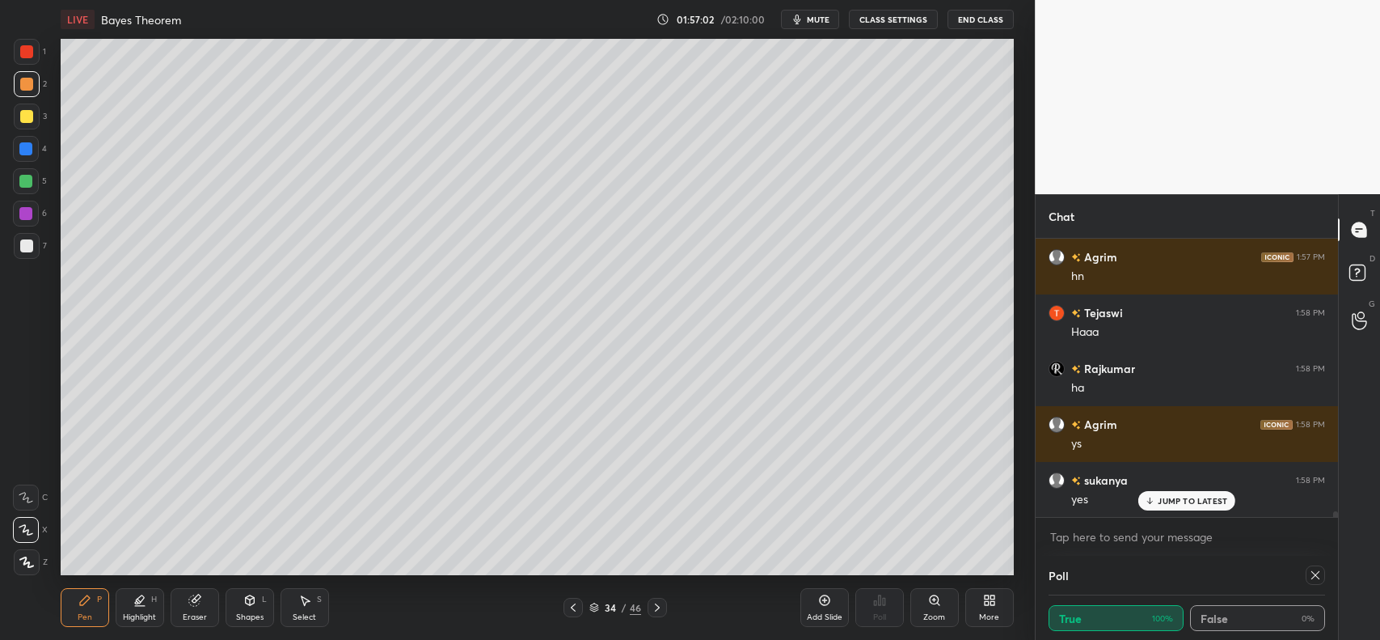
click at [656, 603] on icon at bounding box center [657, 607] width 13 height 13
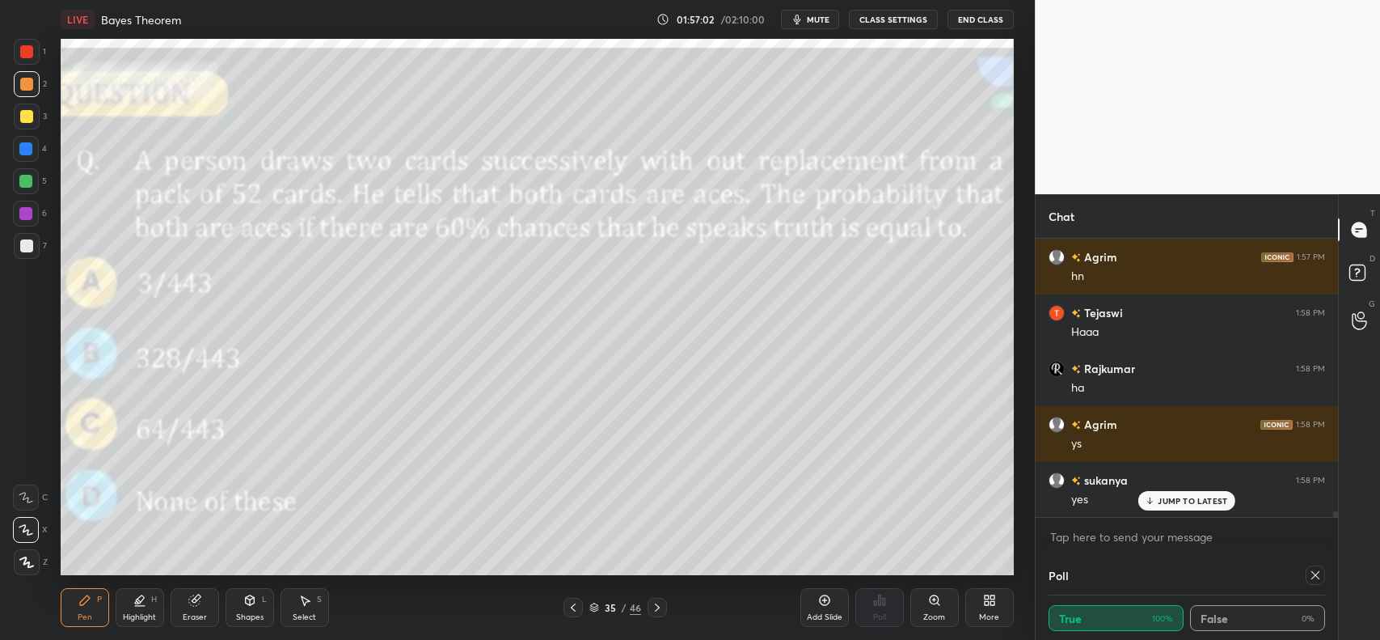
click at [657, 603] on icon at bounding box center [657, 607] width 13 height 13
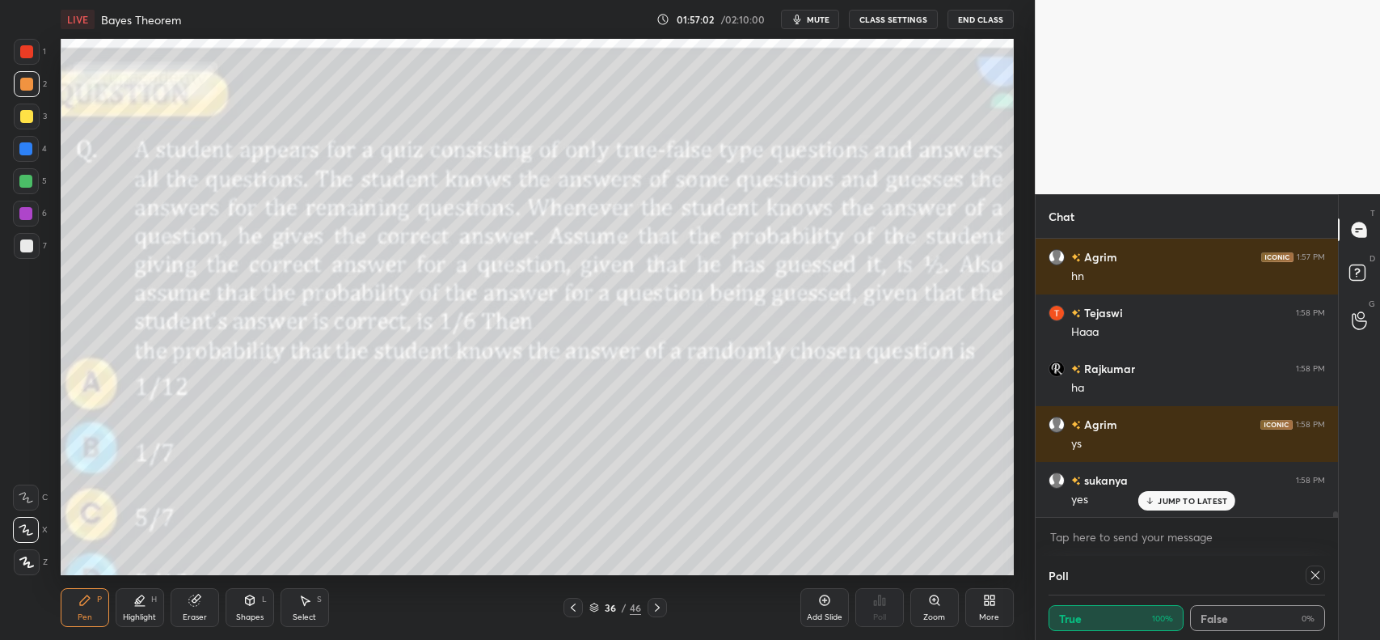
click at [656, 604] on icon at bounding box center [657, 607] width 5 height 8
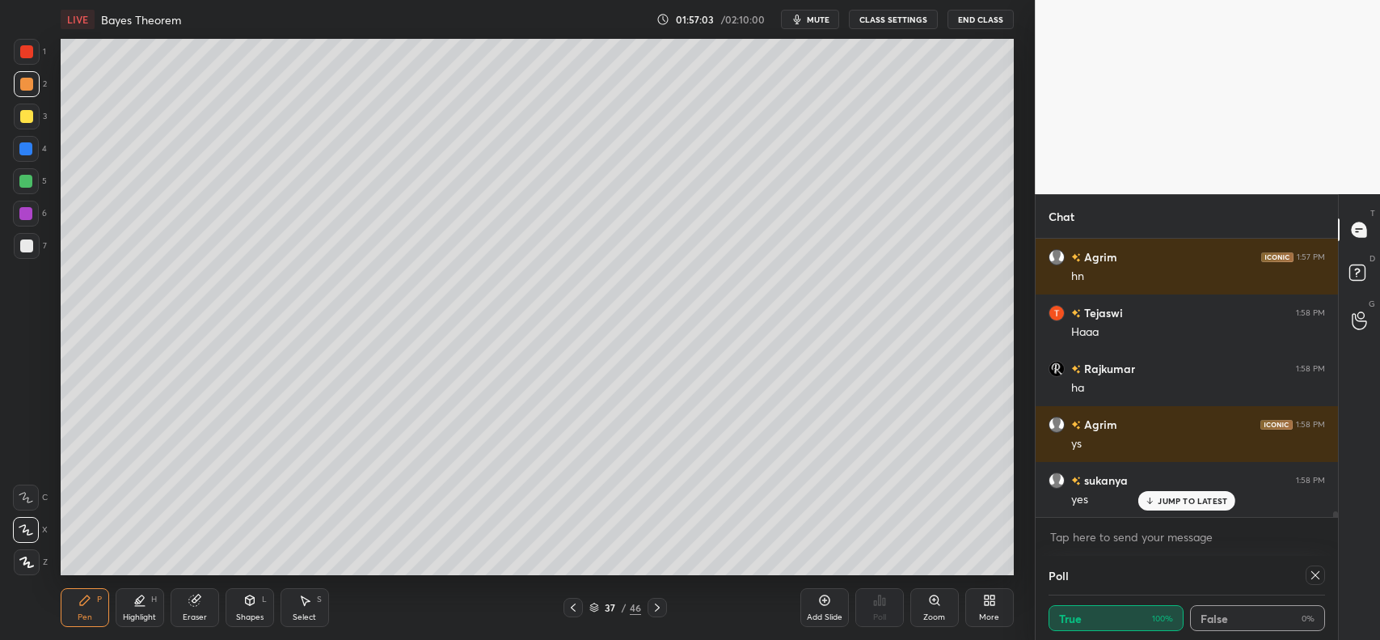
click at [655, 603] on icon at bounding box center [657, 607] width 13 height 13
click at [655, 601] on icon at bounding box center [657, 607] width 13 height 13
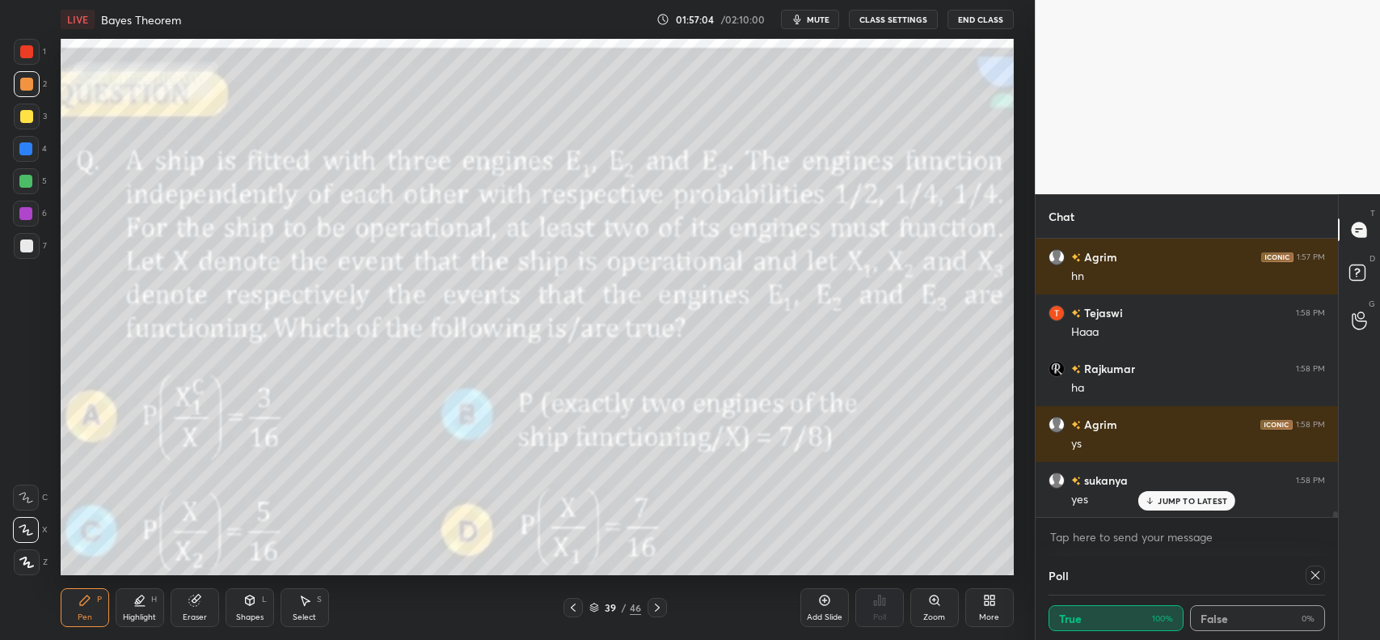
click at [657, 602] on icon at bounding box center [657, 607] width 13 height 13
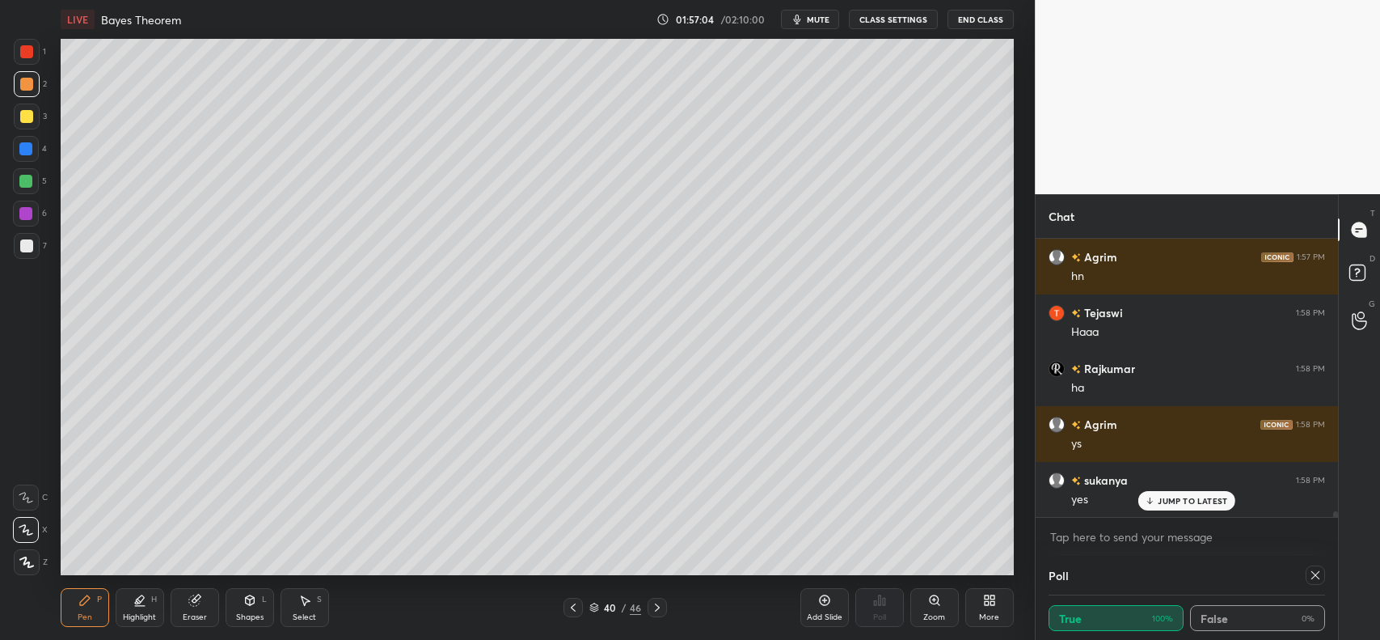
click at [657, 602] on icon at bounding box center [657, 607] width 13 height 13
click at [657, 601] on icon at bounding box center [657, 607] width 13 height 13
click at [655, 601] on icon at bounding box center [657, 607] width 13 height 13
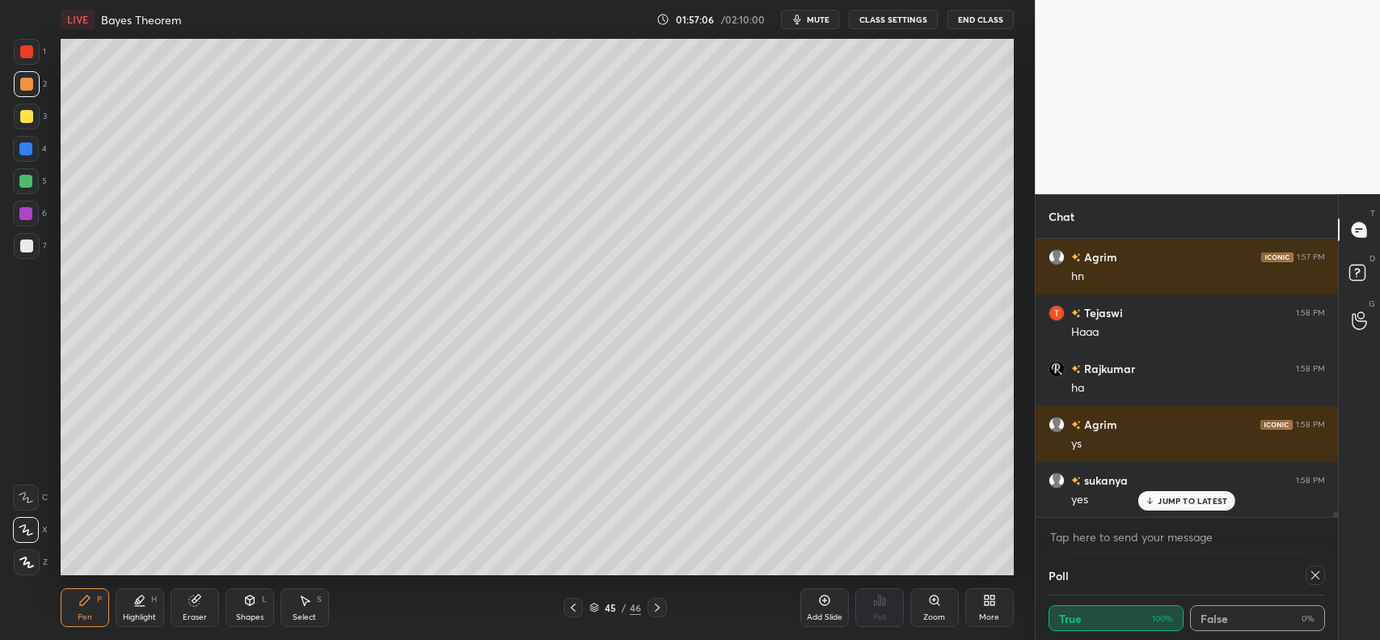
click at [653, 603] on icon at bounding box center [657, 607] width 13 height 13
click at [655, 603] on icon at bounding box center [657, 607] width 13 height 13
click at [652, 604] on icon at bounding box center [657, 607] width 13 height 13
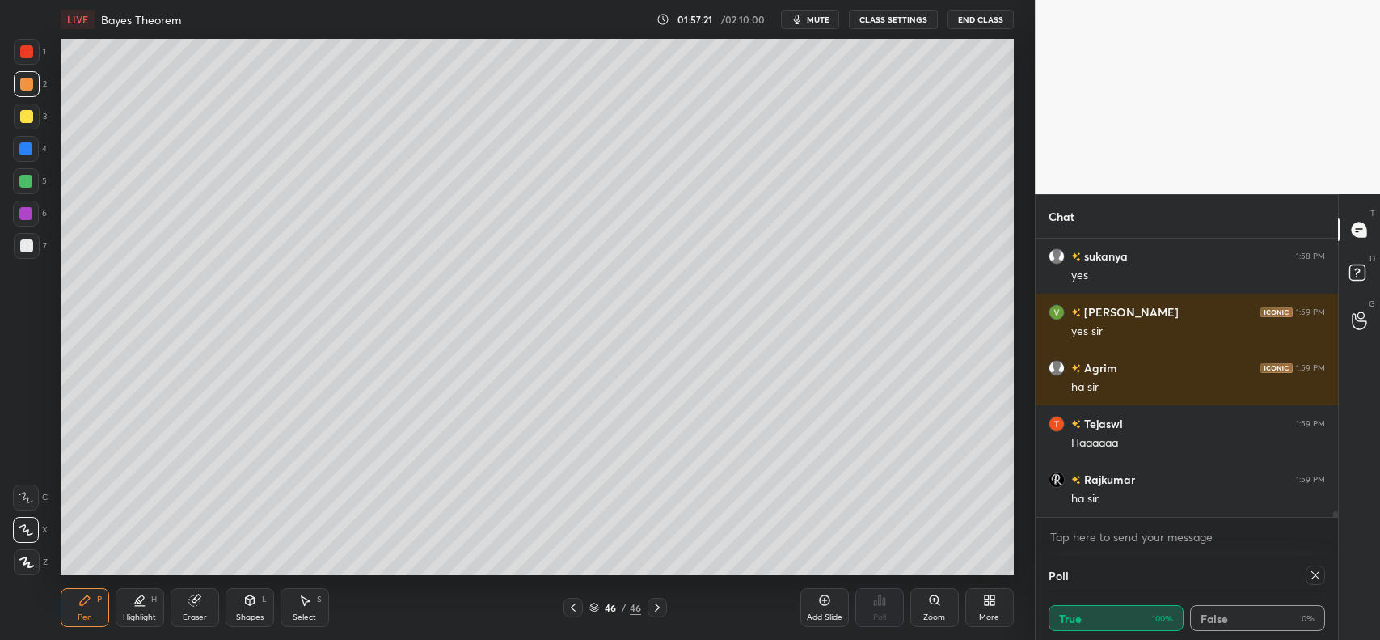
scroll to position [14304, 0]
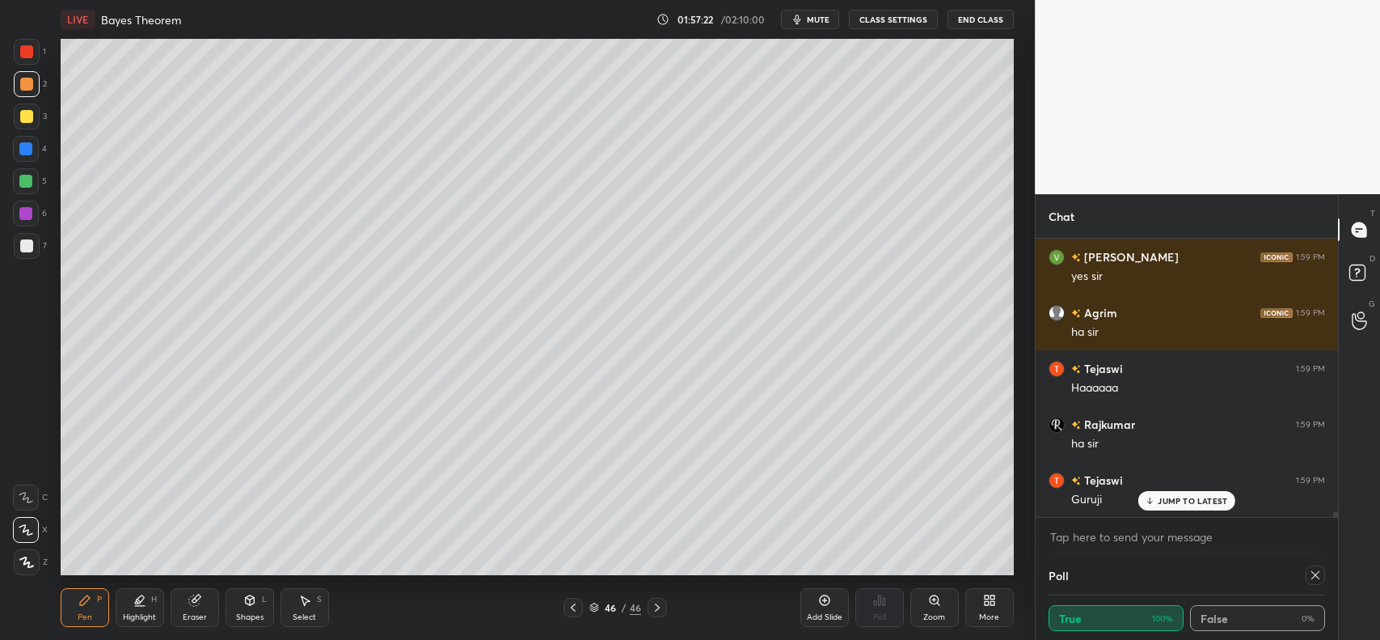
click at [831, 598] on icon at bounding box center [824, 600] width 13 height 13
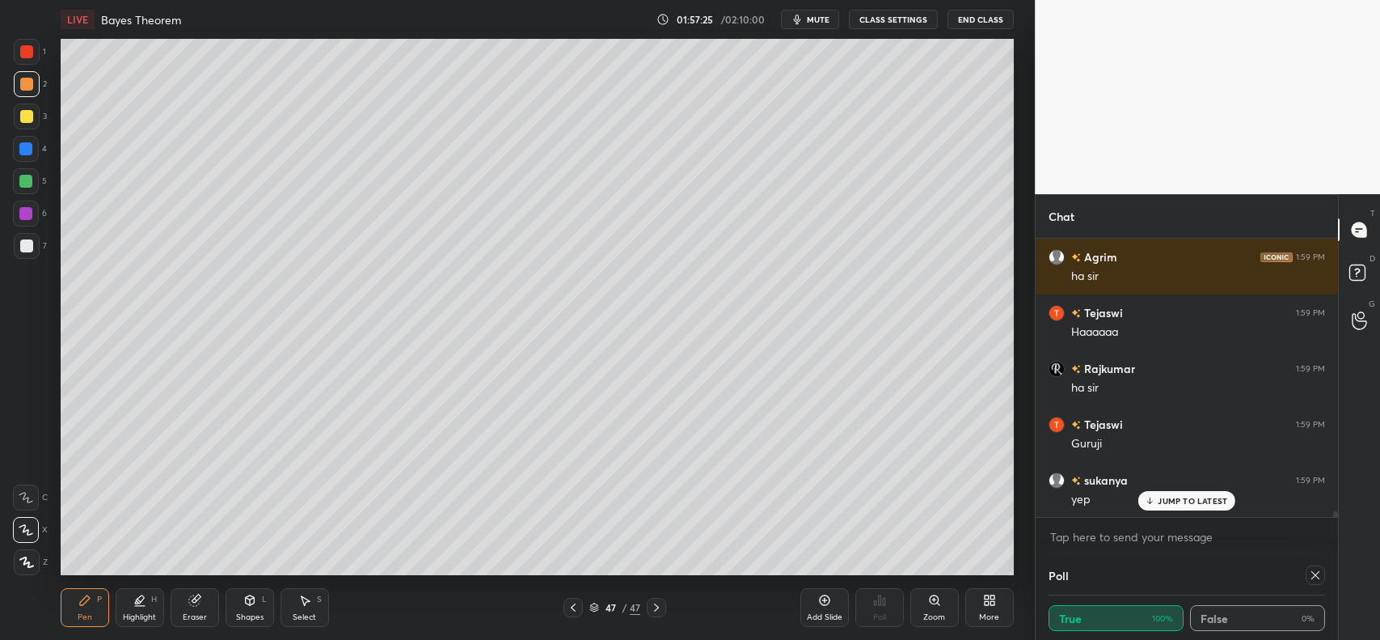
click at [29, 82] on div at bounding box center [26, 84] width 13 height 13
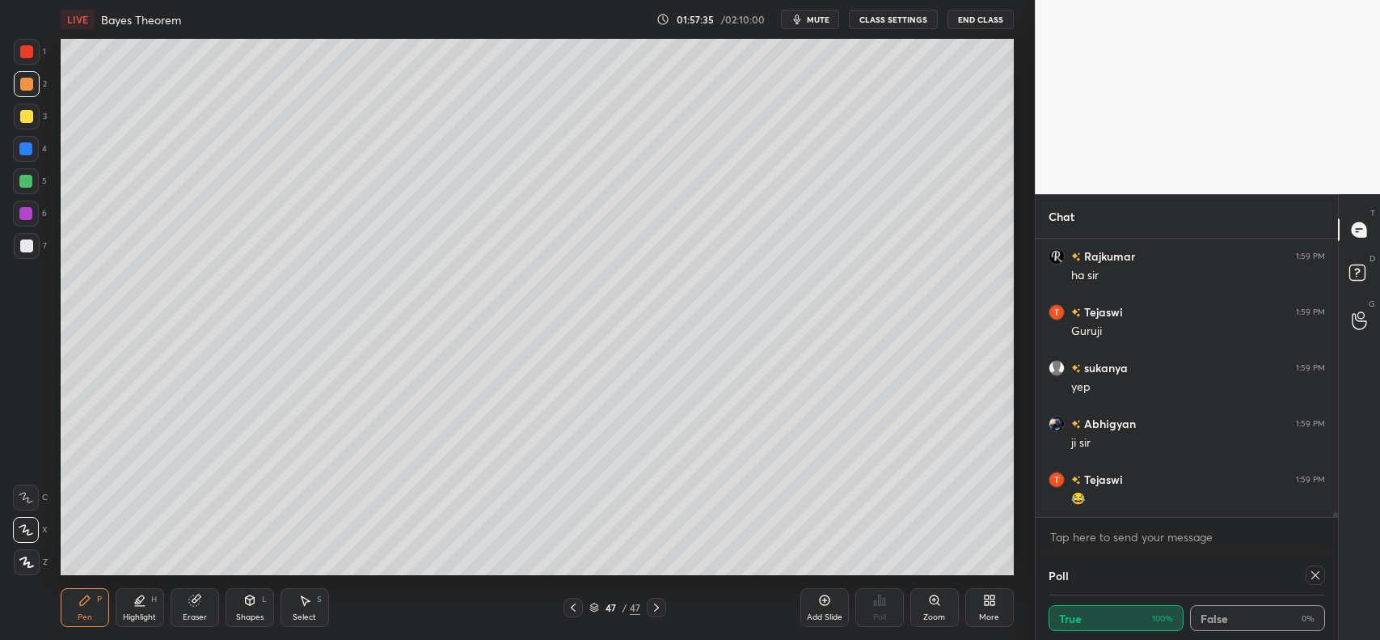
scroll to position [14528, 0]
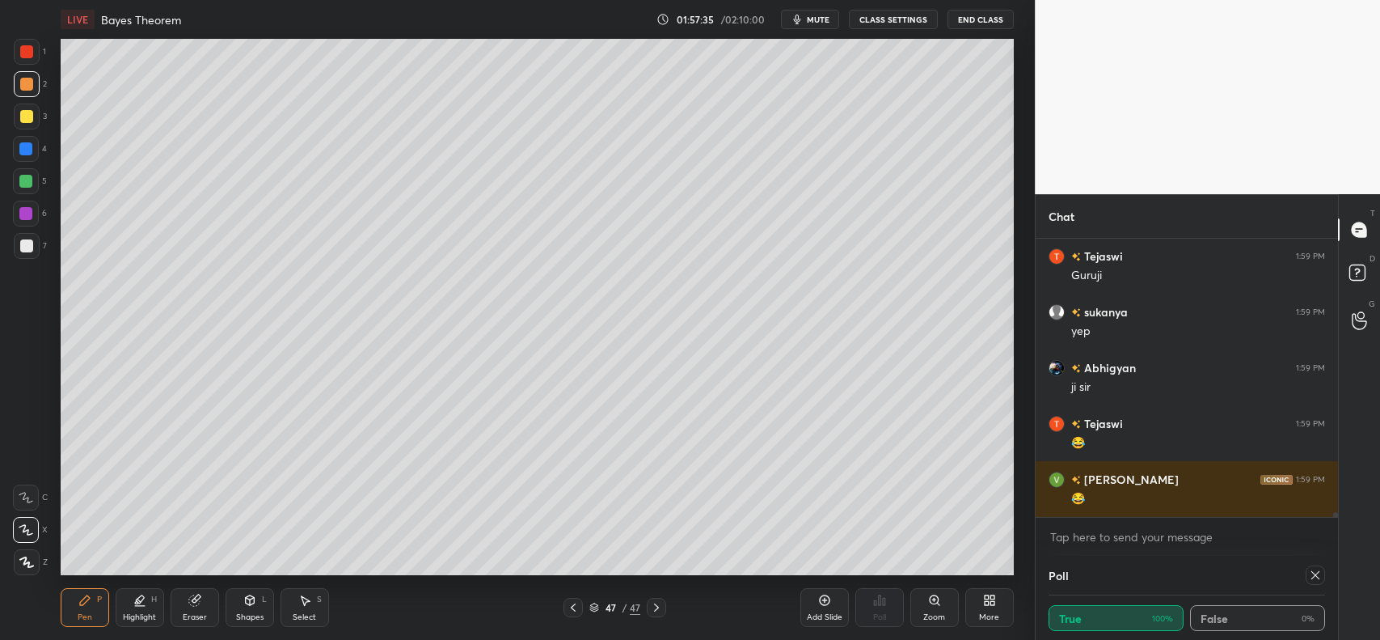
click at [26, 78] on div at bounding box center [26, 84] width 13 height 13
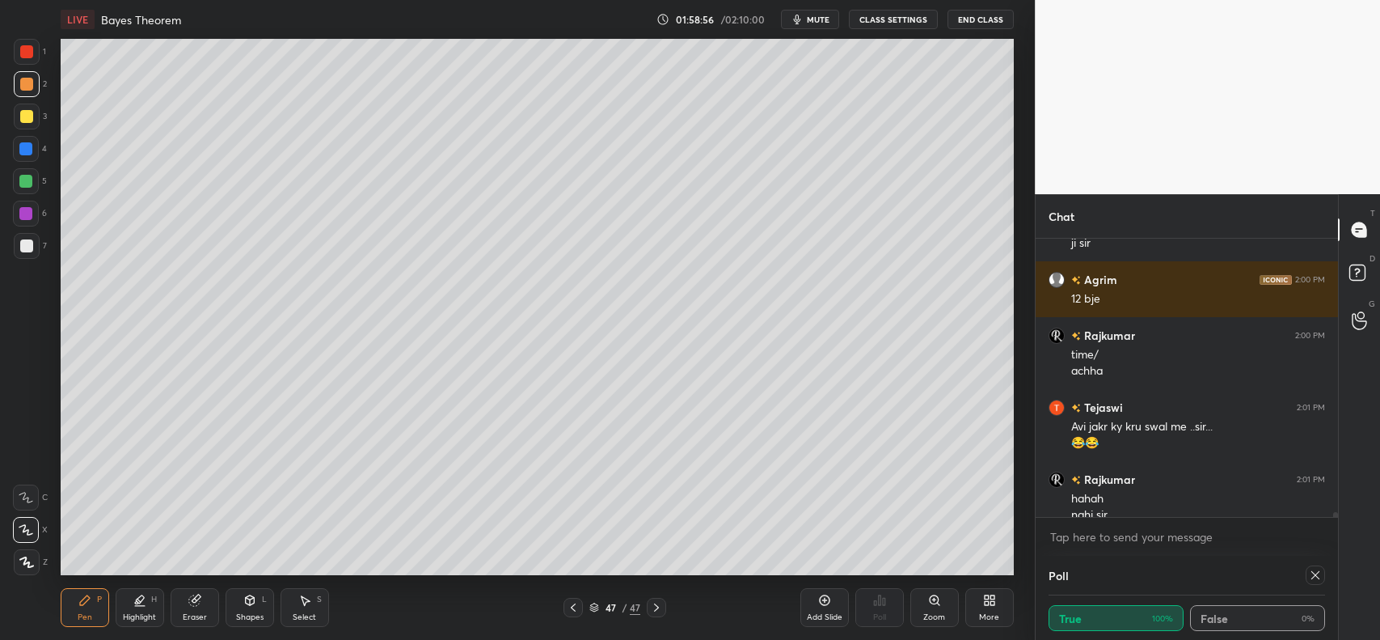
scroll to position [15023, 0]
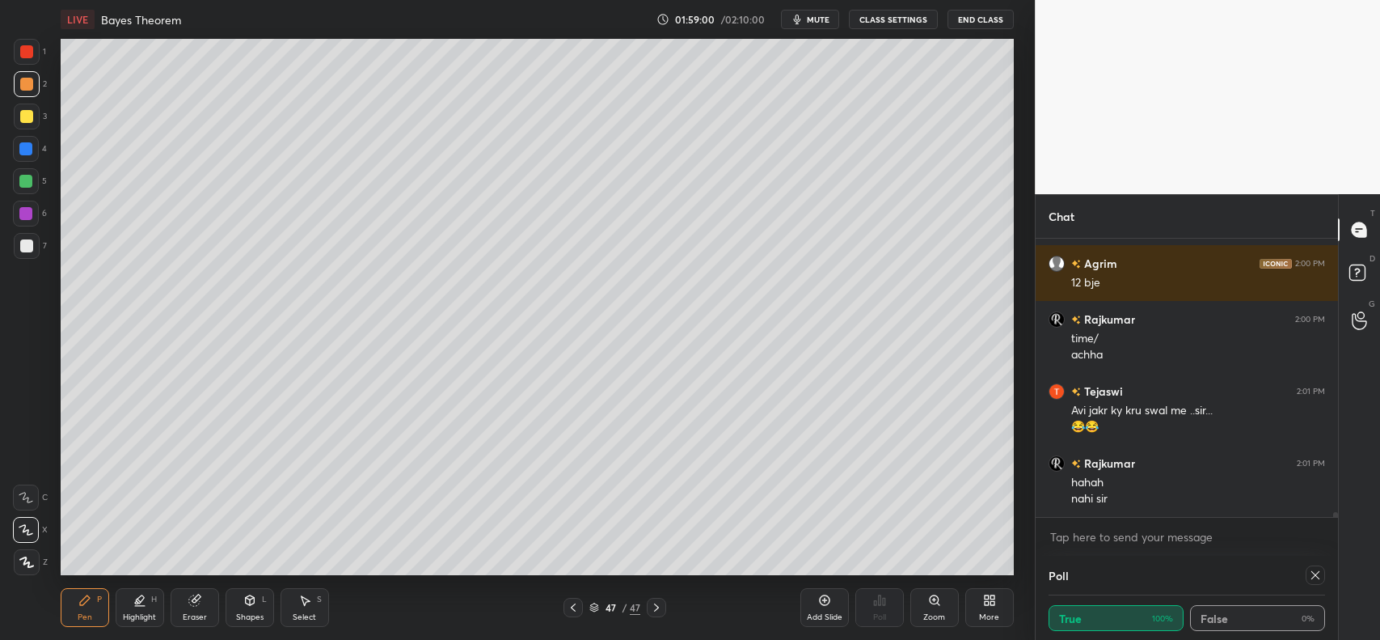
click at [28, 112] on div at bounding box center [26, 116] width 13 height 13
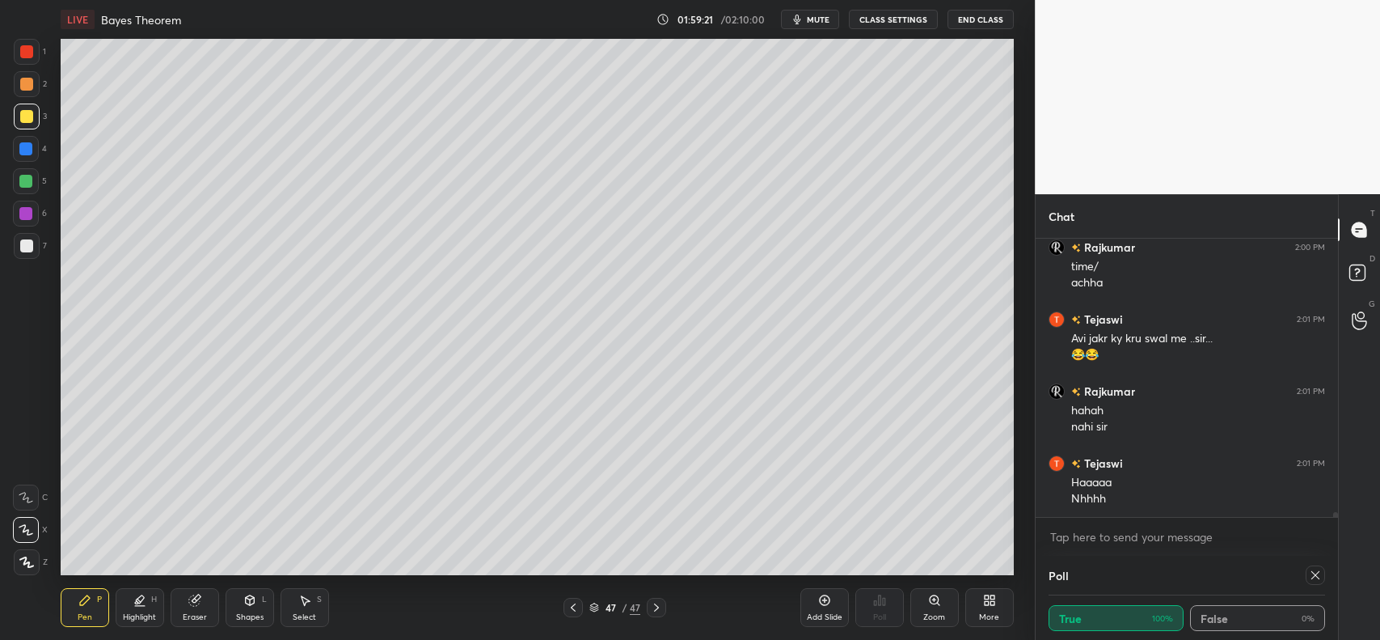
scroll to position [15151, 0]
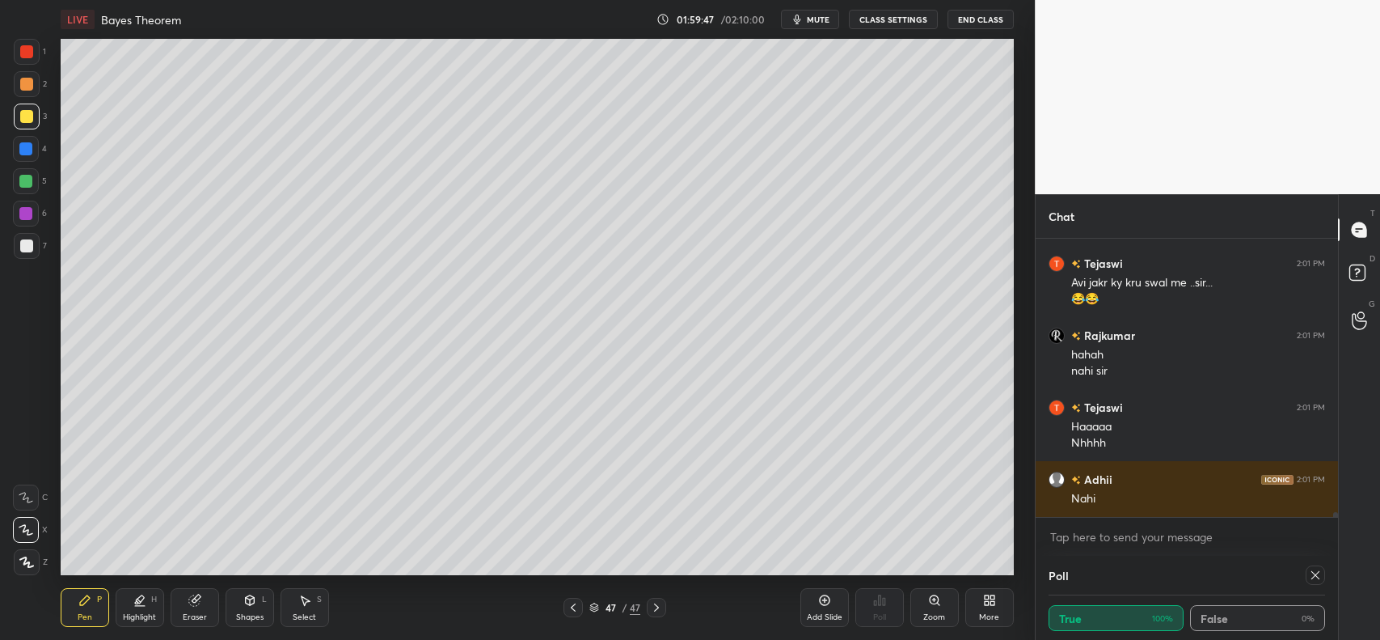
click at [26, 79] on div at bounding box center [26, 84] width 13 height 13
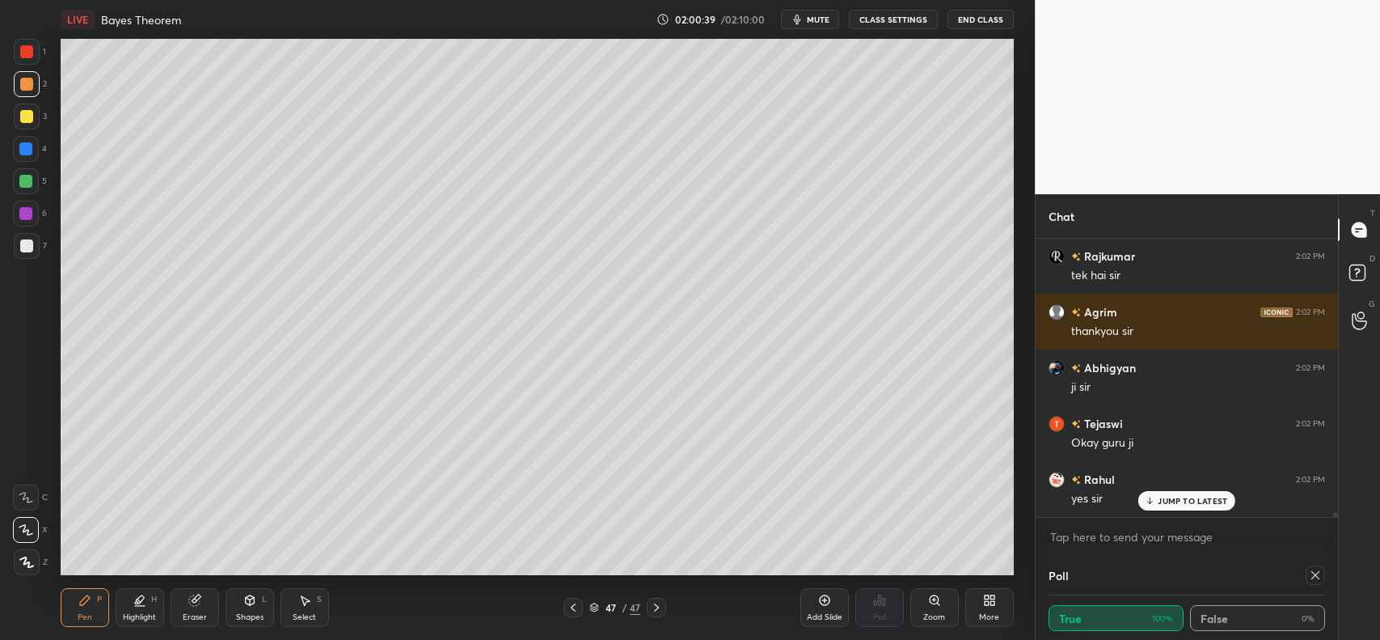
scroll to position [15485, 0]
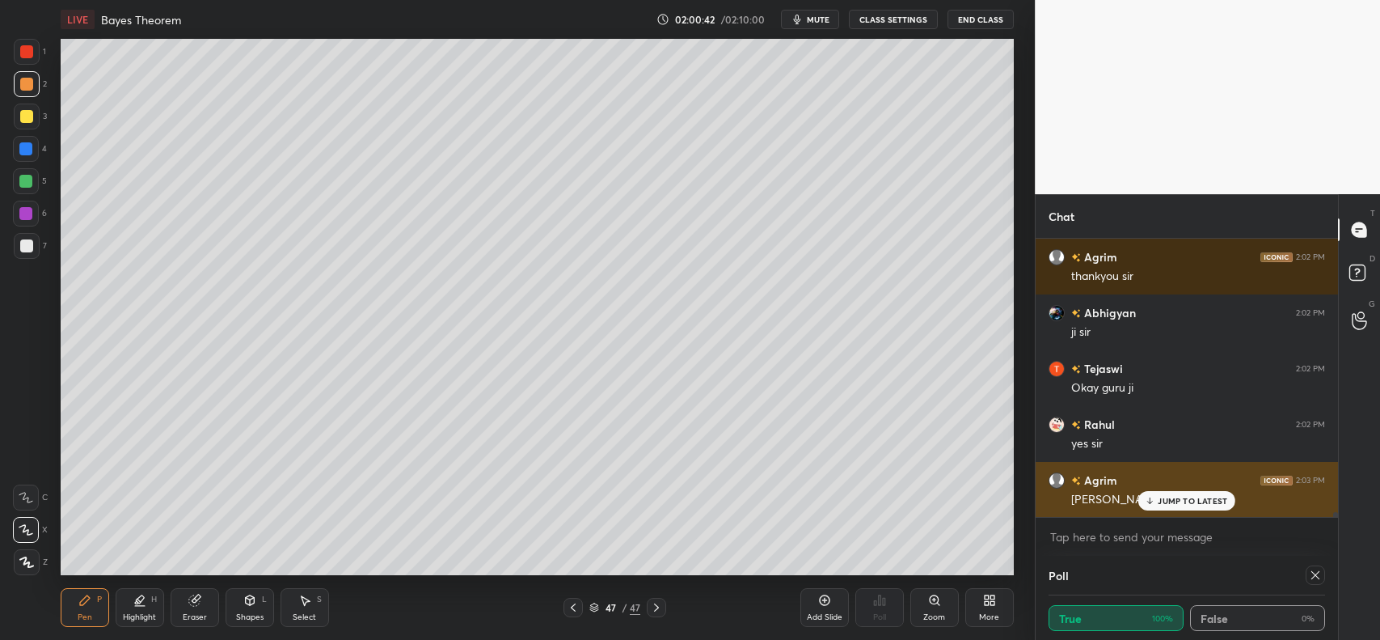
click at [1206, 496] on p "JUMP TO LATEST" at bounding box center [1193, 501] width 70 height 10
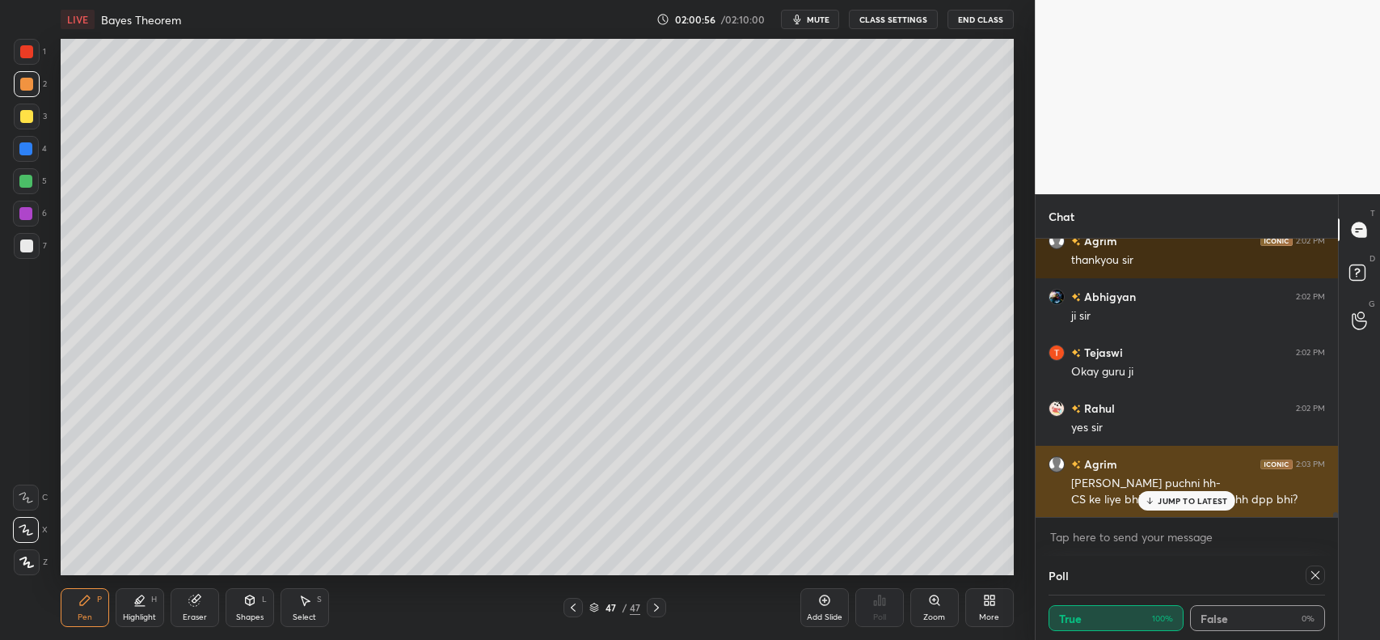
click at [1186, 499] on p "JUMP TO LATEST" at bounding box center [1193, 501] width 70 height 10
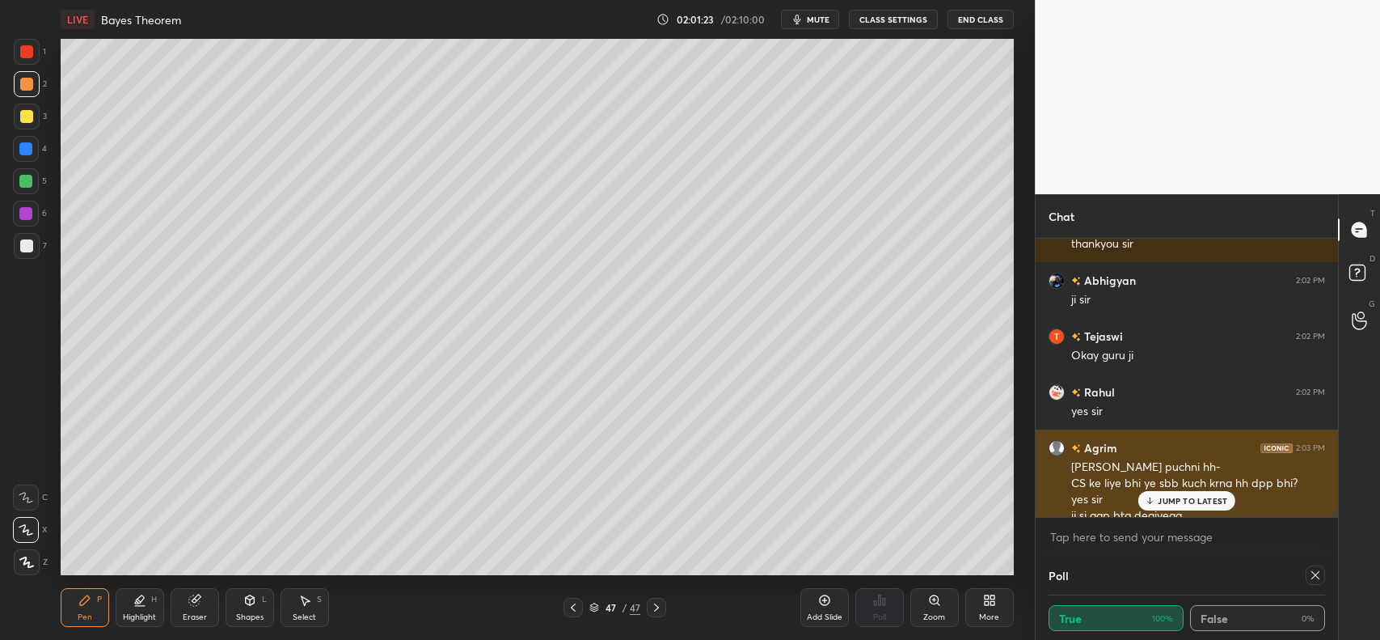
scroll to position [15534, 0]
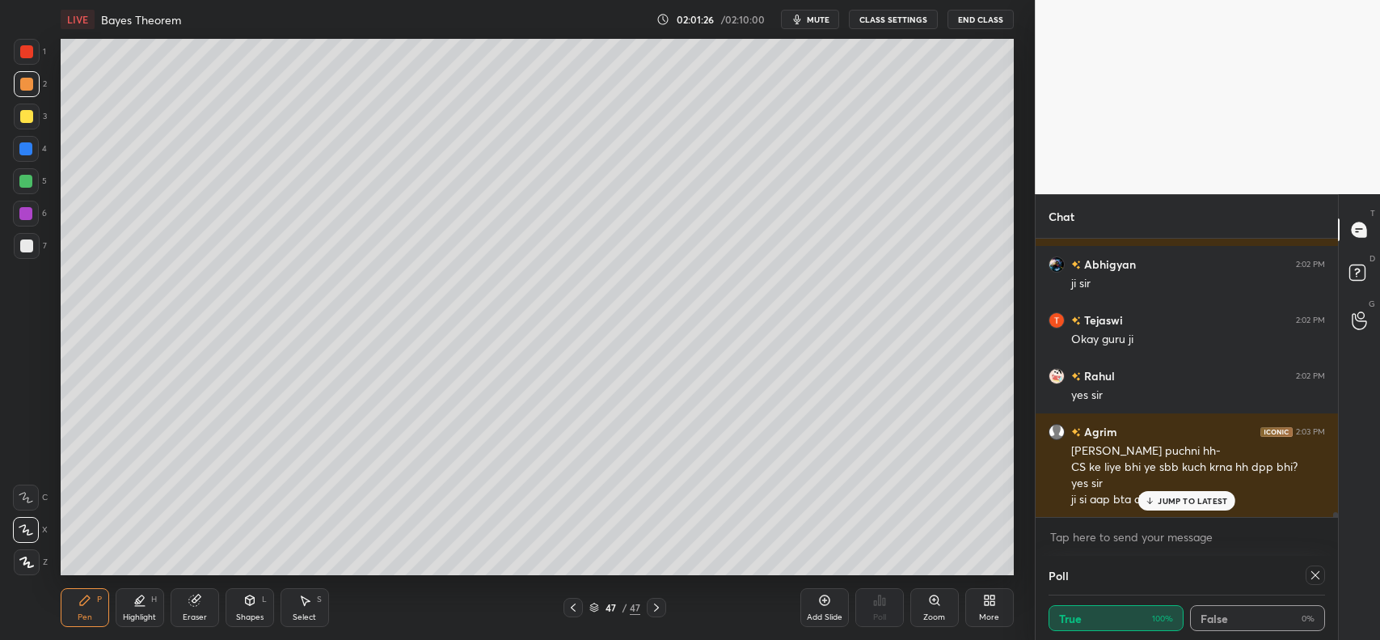
click at [1183, 511] on div "[PERSON_NAME] 2:03 PM [PERSON_NAME] puchni hh- CS ke liye bhi ye sbb kuch krna …" at bounding box center [1187, 465] width 302 height 104
click at [1191, 501] on p "JUMP TO LATEST" at bounding box center [1193, 501] width 70 height 10
click at [977, 20] on button "End Class" at bounding box center [981, 19] width 66 height 19
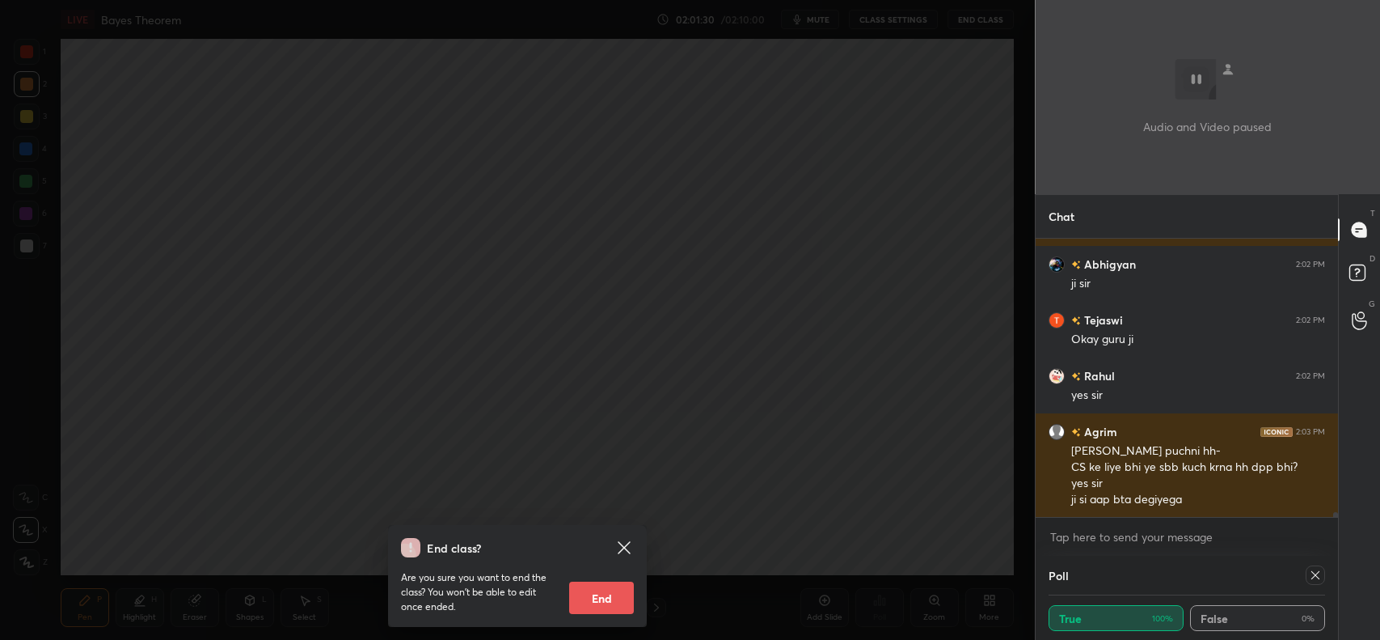
click at [607, 595] on button "End" at bounding box center [601, 597] width 65 height 32
type textarea "x"
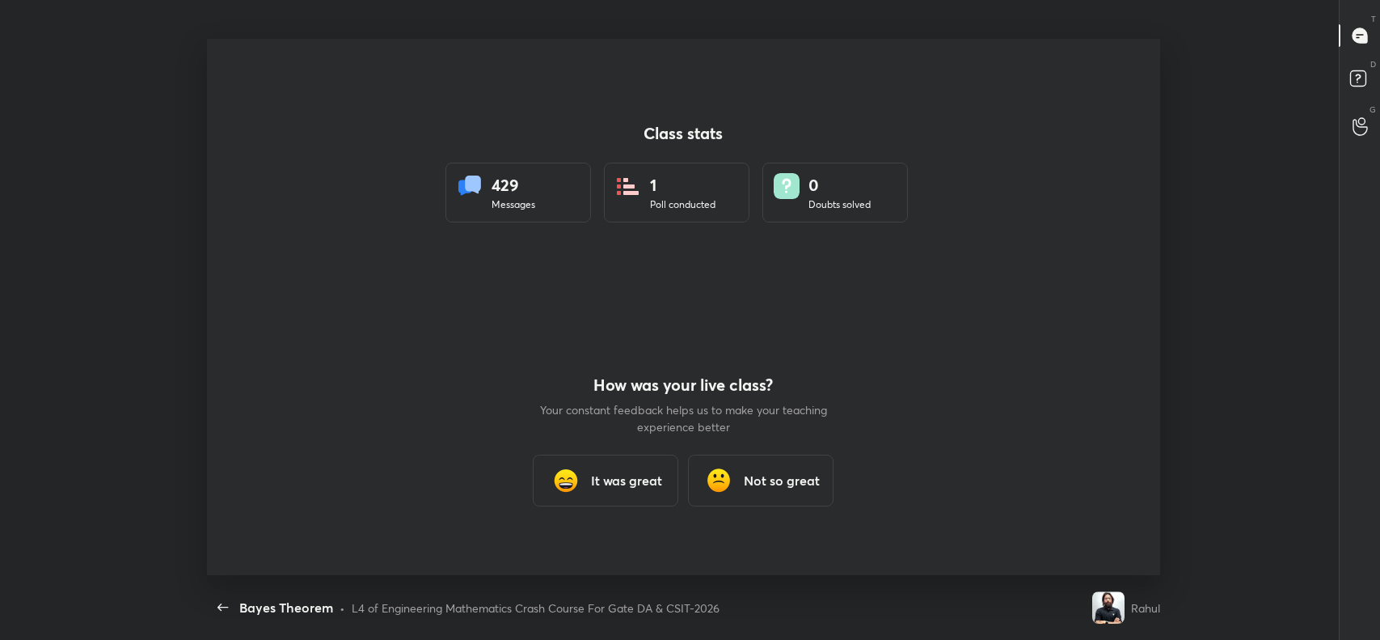
scroll to position [0, 0]
click at [604, 478] on h3 "It was great" at bounding box center [627, 480] width 71 height 19
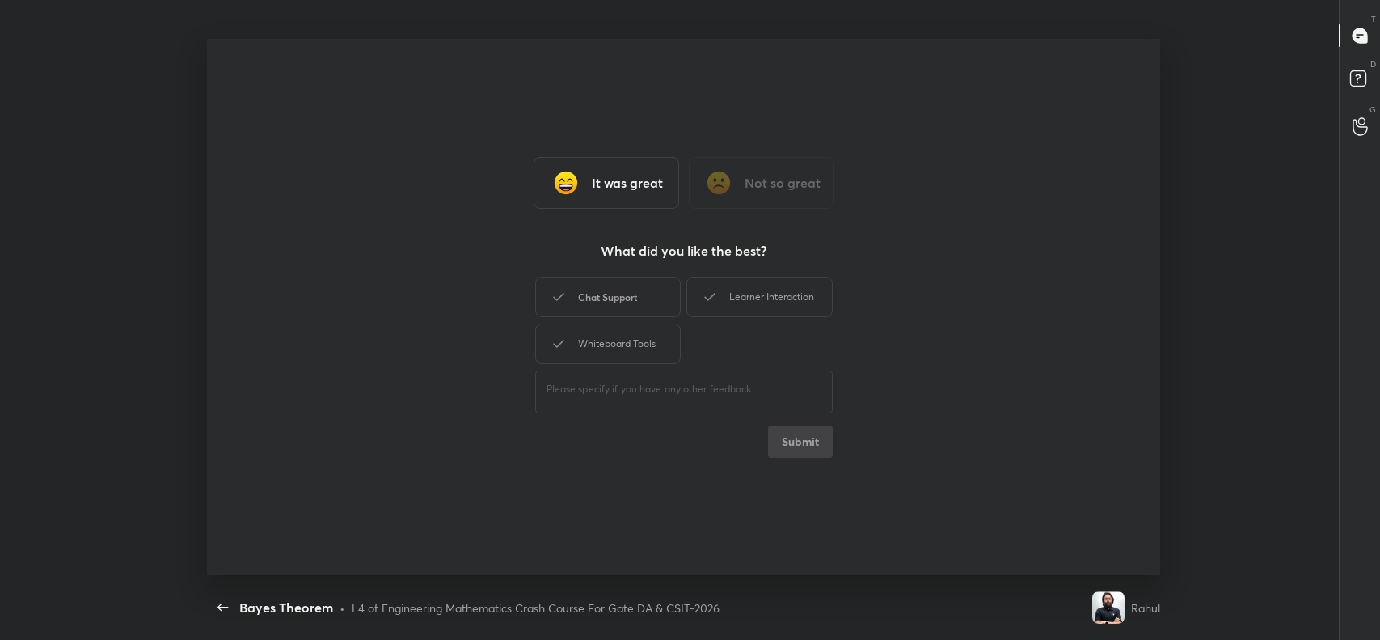
click at [629, 300] on div "Chat Support" at bounding box center [608, 297] width 146 height 40
click at [620, 336] on div "Whiteboard Tools" at bounding box center [608, 343] width 146 height 40
click at [738, 293] on div "Learner Interaction" at bounding box center [760, 297] width 146 height 40
click at [799, 442] on button "Submit" at bounding box center [800, 441] width 65 height 32
